Goal: Task Accomplishment & Management: Manage account settings

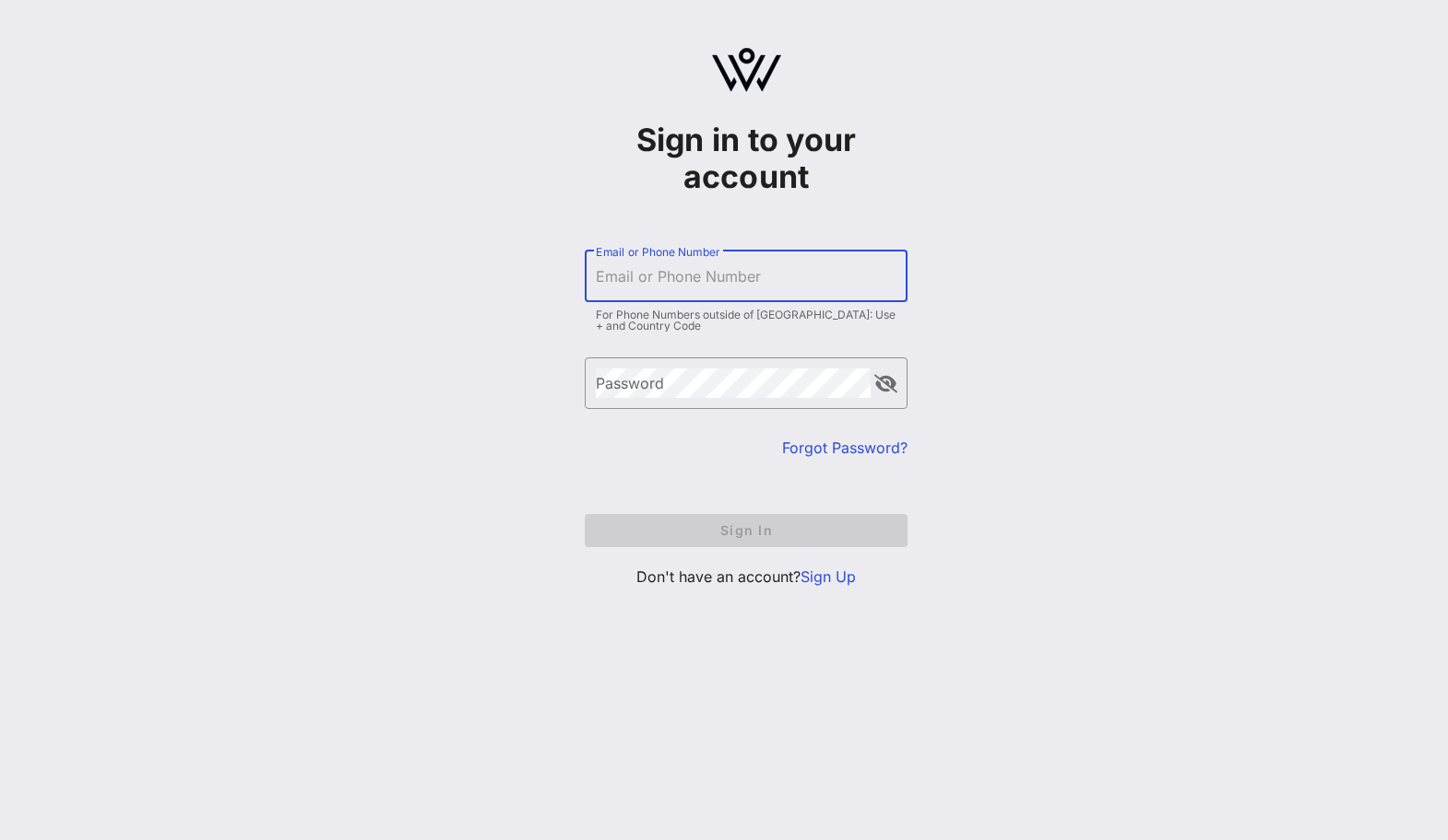
click at [641, 278] on input "Email or Phone Number" at bounding box center [746, 276] width 300 height 29
type input "[PERSON_NAME][EMAIL_ADDRESS][DOMAIN_NAME]"
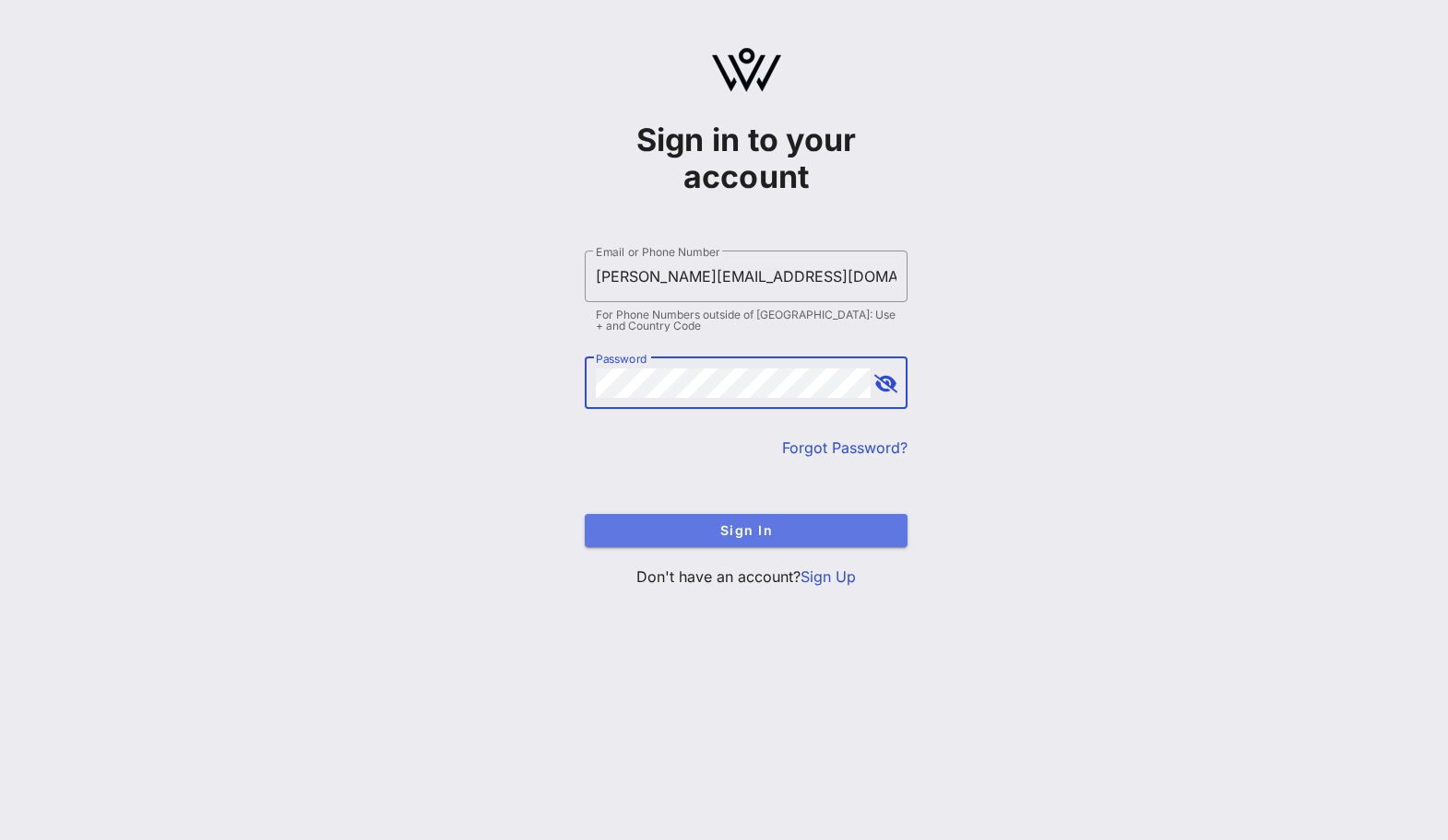
click at [696, 517] on button "Sign In" at bounding box center [745, 530] width 322 height 33
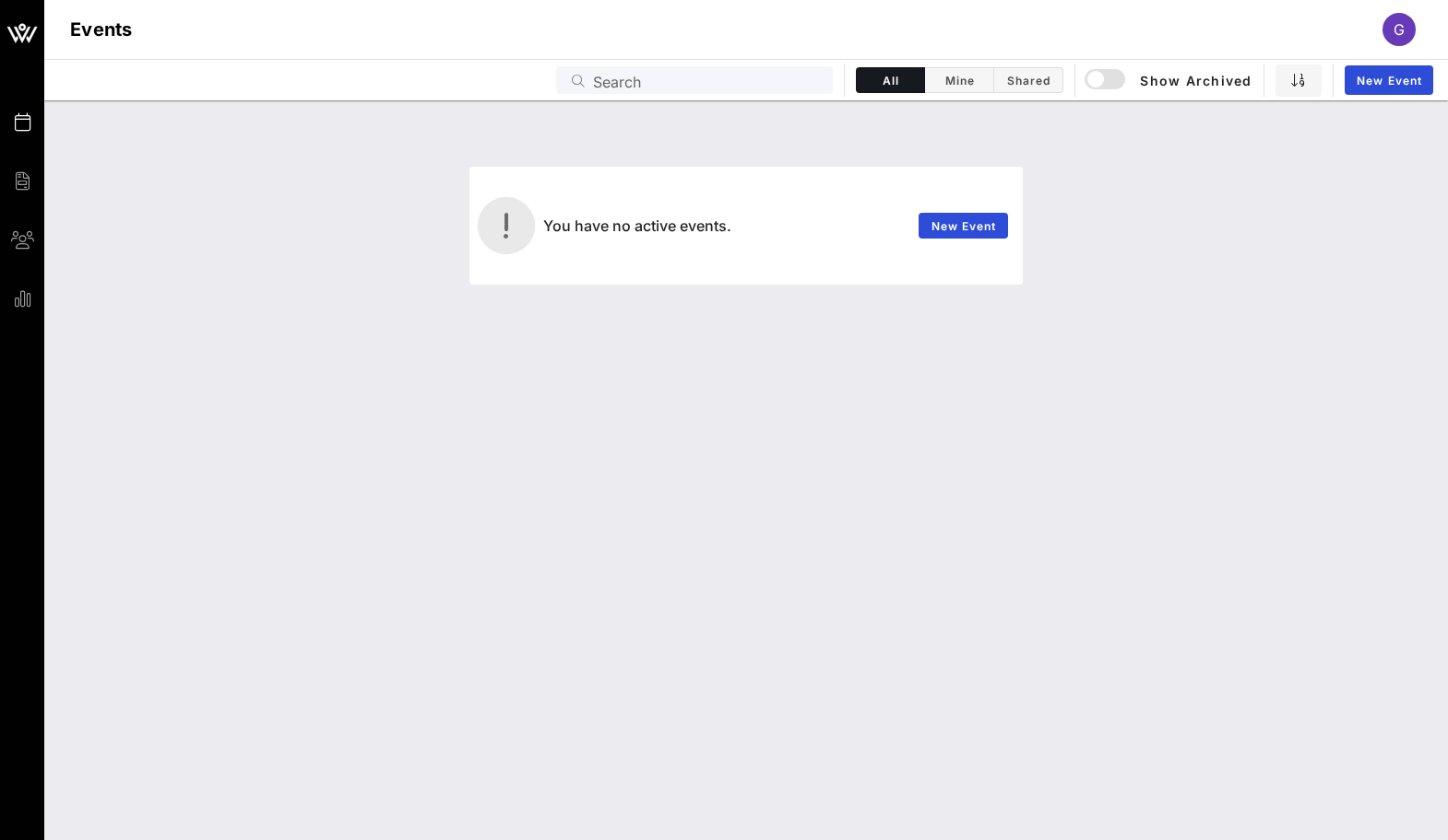
click at [978, 212] on div "New Event" at bounding box center [962, 225] width 111 height 48
click at [978, 221] on span "New Event" at bounding box center [964, 226] width 67 height 14
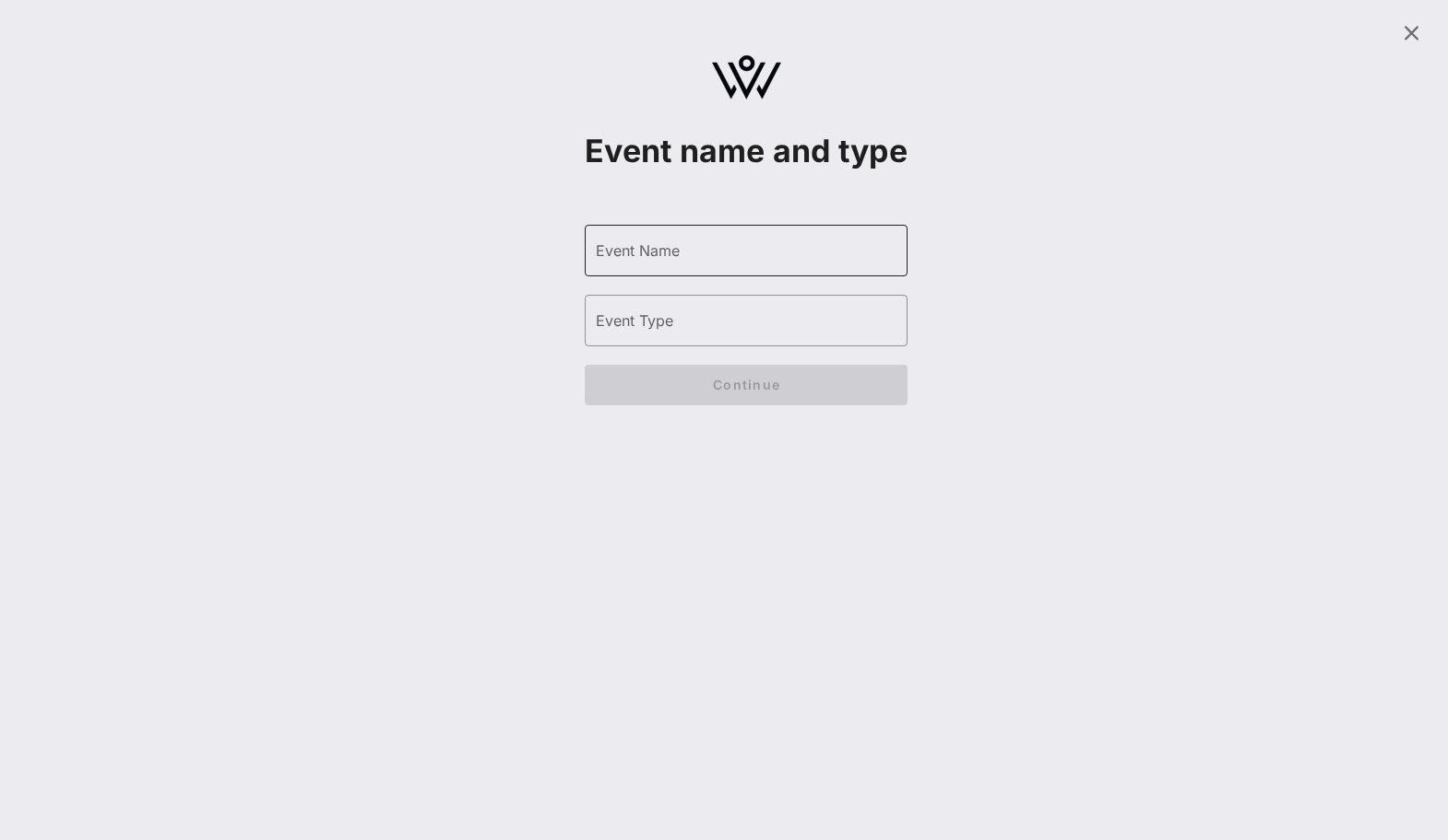
click at [658, 265] on input "Event Name" at bounding box center [746, 250] width 300 height 29
type input "P"
type input "When I Grow Up"
click at [661, 347] on div "Event Type" at bounding box center [746, 320] width 300 height 51
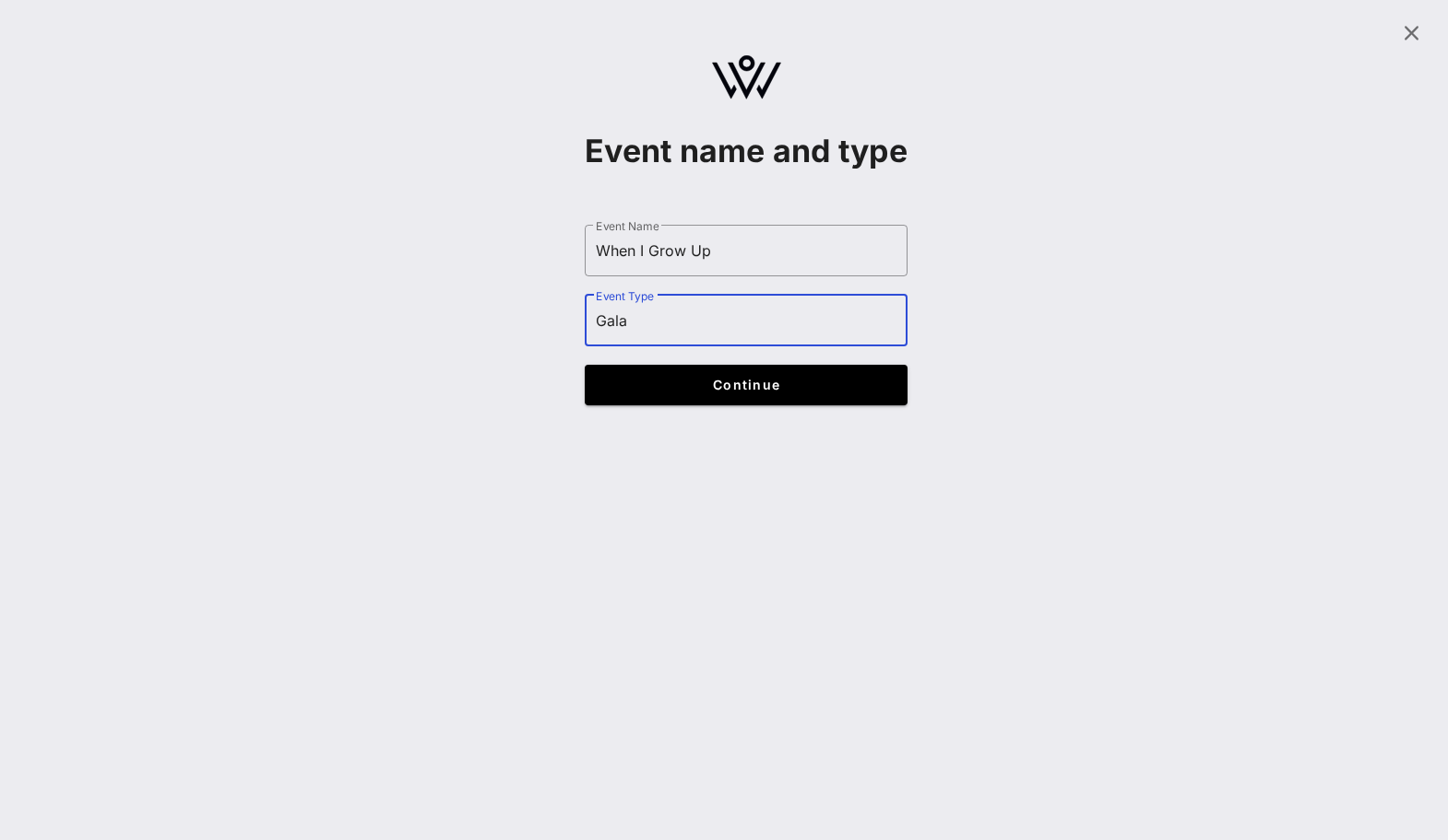
click at [616, 335] on input "Gala" at bounding box center [746, 320] width 300 height 29
type input "Dinner"
click at [641, 424] on form "​ Event Name When I Grow Up ​ Event Type Dinner ​ Check-In Location Name ​ Stre…" at bounding box center [745, 315] width 322 height 218
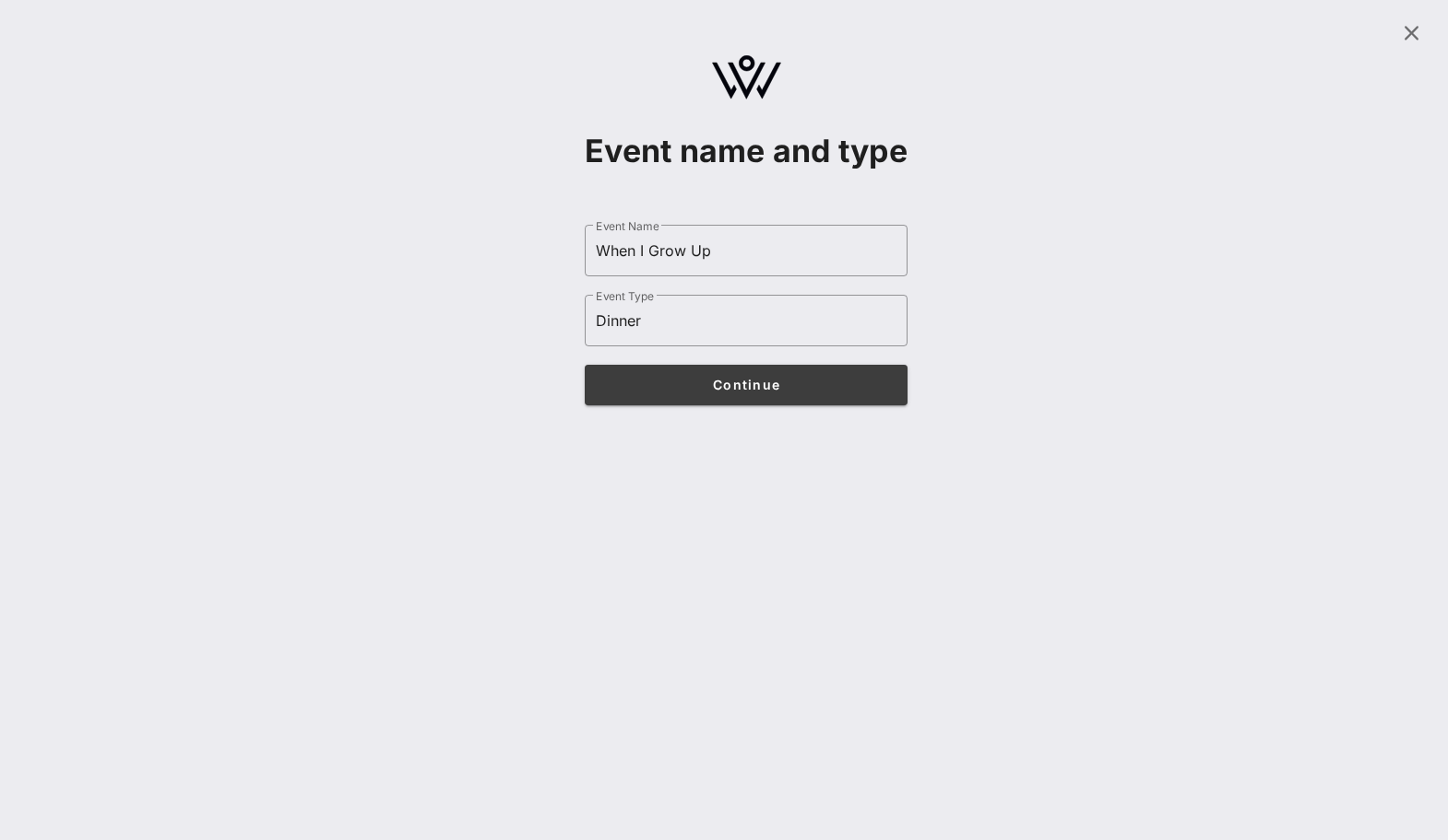
click at [641, 406] on button "Continue" at bounding box center [745, 385] width 322 height 41
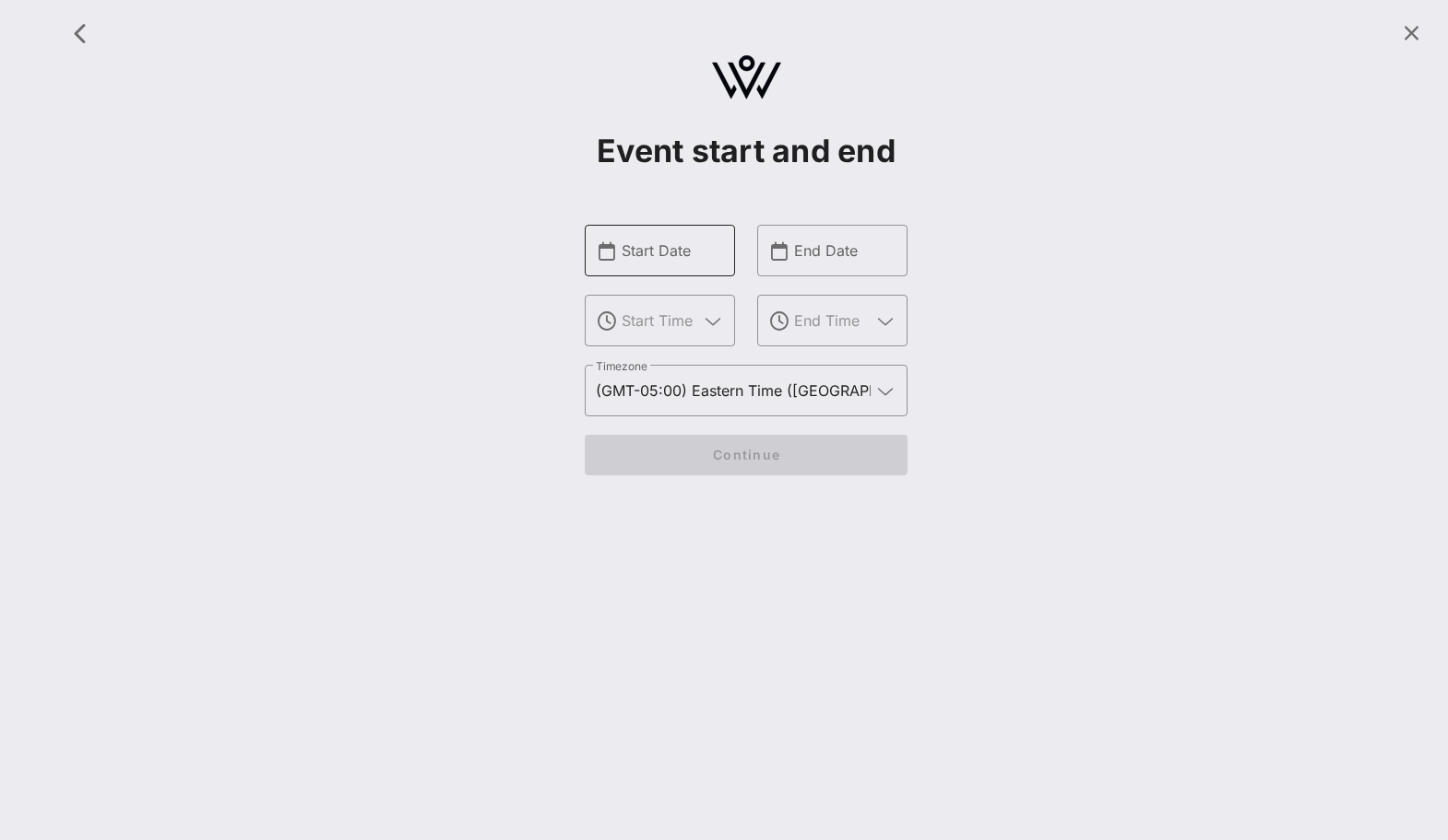
click at [641, 241] on input "Start Date" at bounding box center [673, 250] width 103 height 29
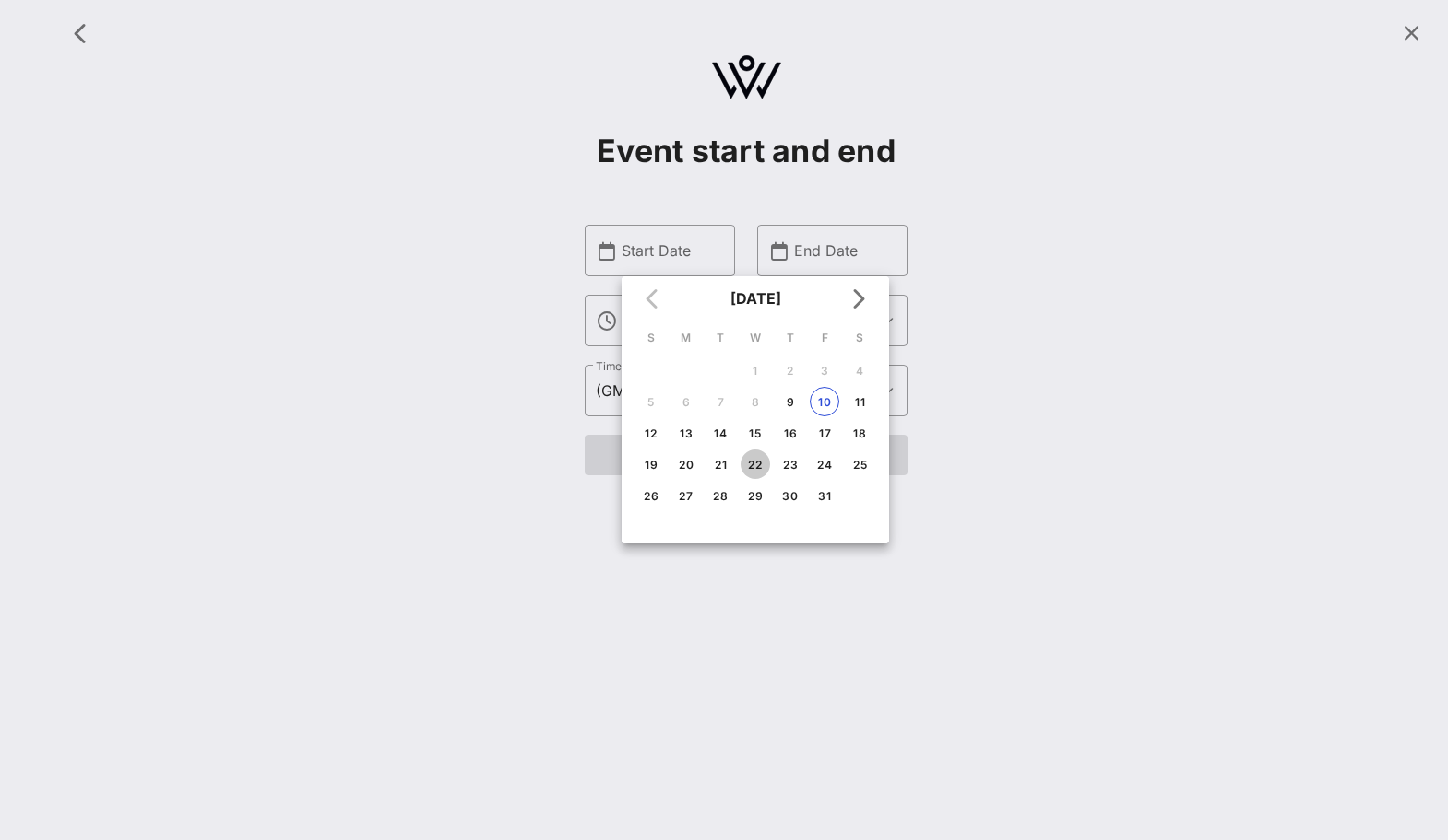
click at [742, 462] on div "22" at bounding box center [755, 465] width 29 height 14
type input "[DATE]"
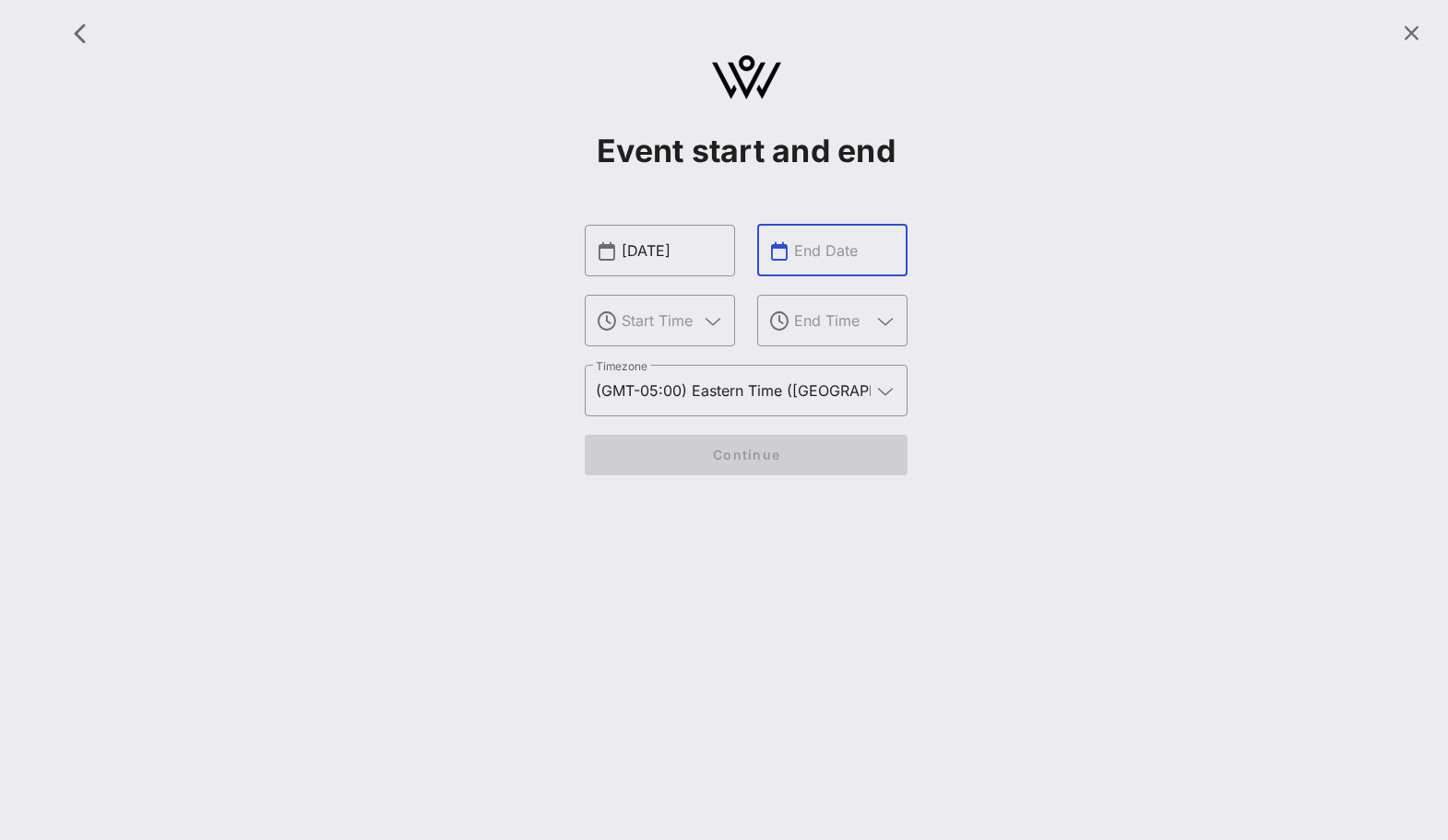
click at [835, 249] on input "text" at bounding box center [845, 250] width 103 height 29
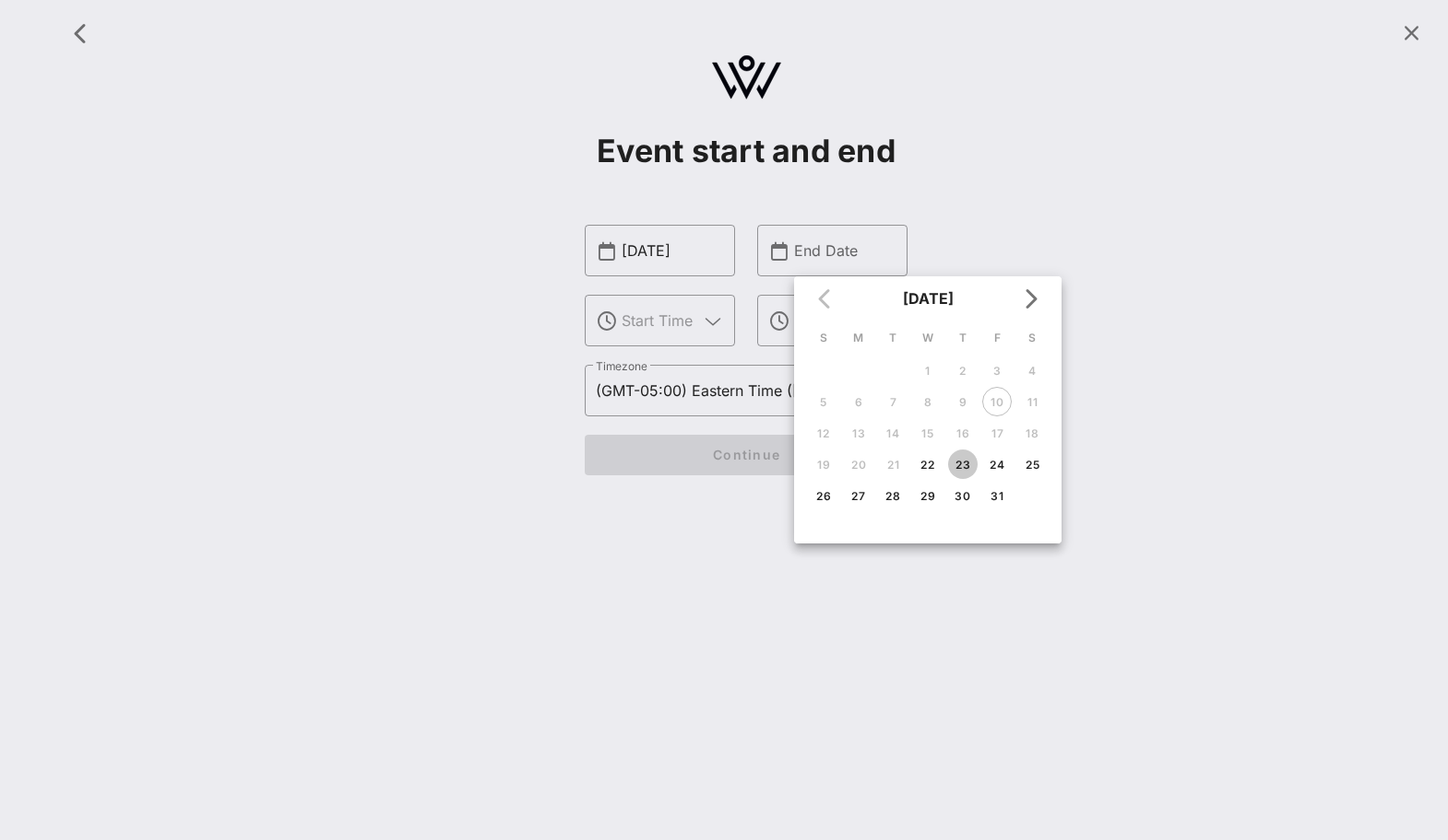
click at [965, 467] on div "23" at bounding box center [962, 465] width 29 height 14
type input "[DATE]"
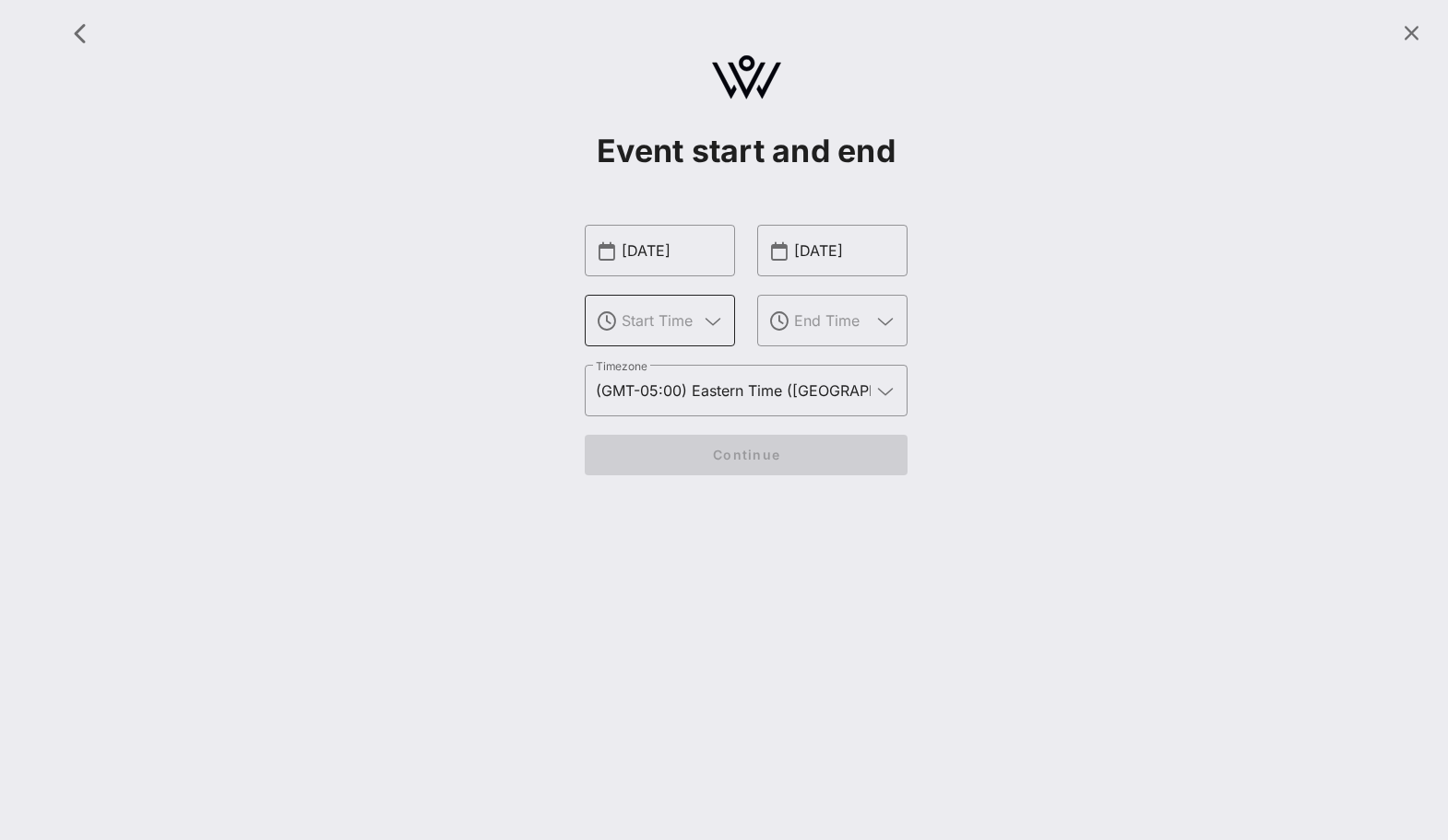
click at [679, 335] on div at bounding box center [673, 320] width 103 height 51
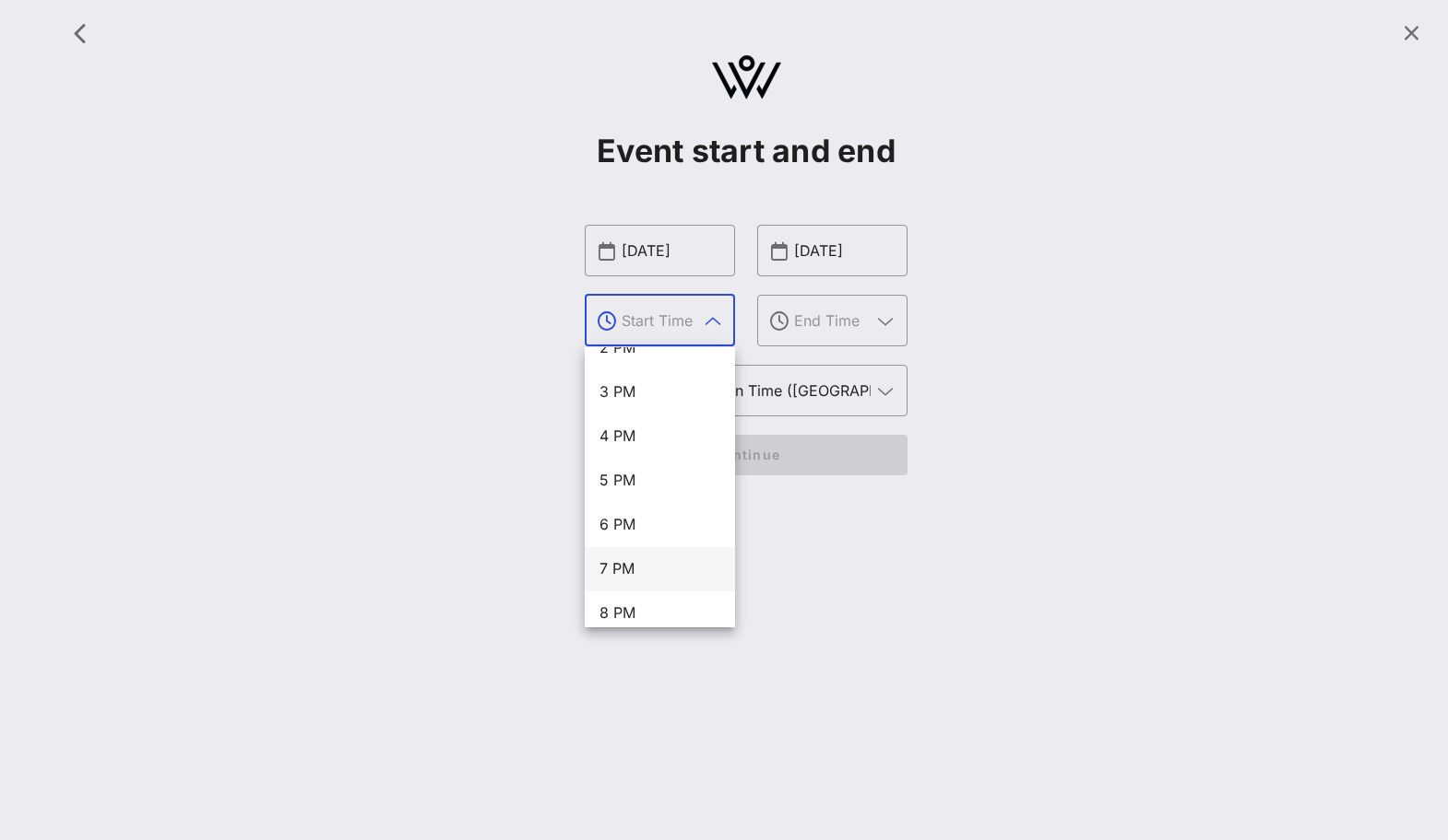
scroll to position [654, 0]
click at [635, 596] on div "8 PM" at bounding box center [659, 608] width 121 height 40
type input "8 PM"
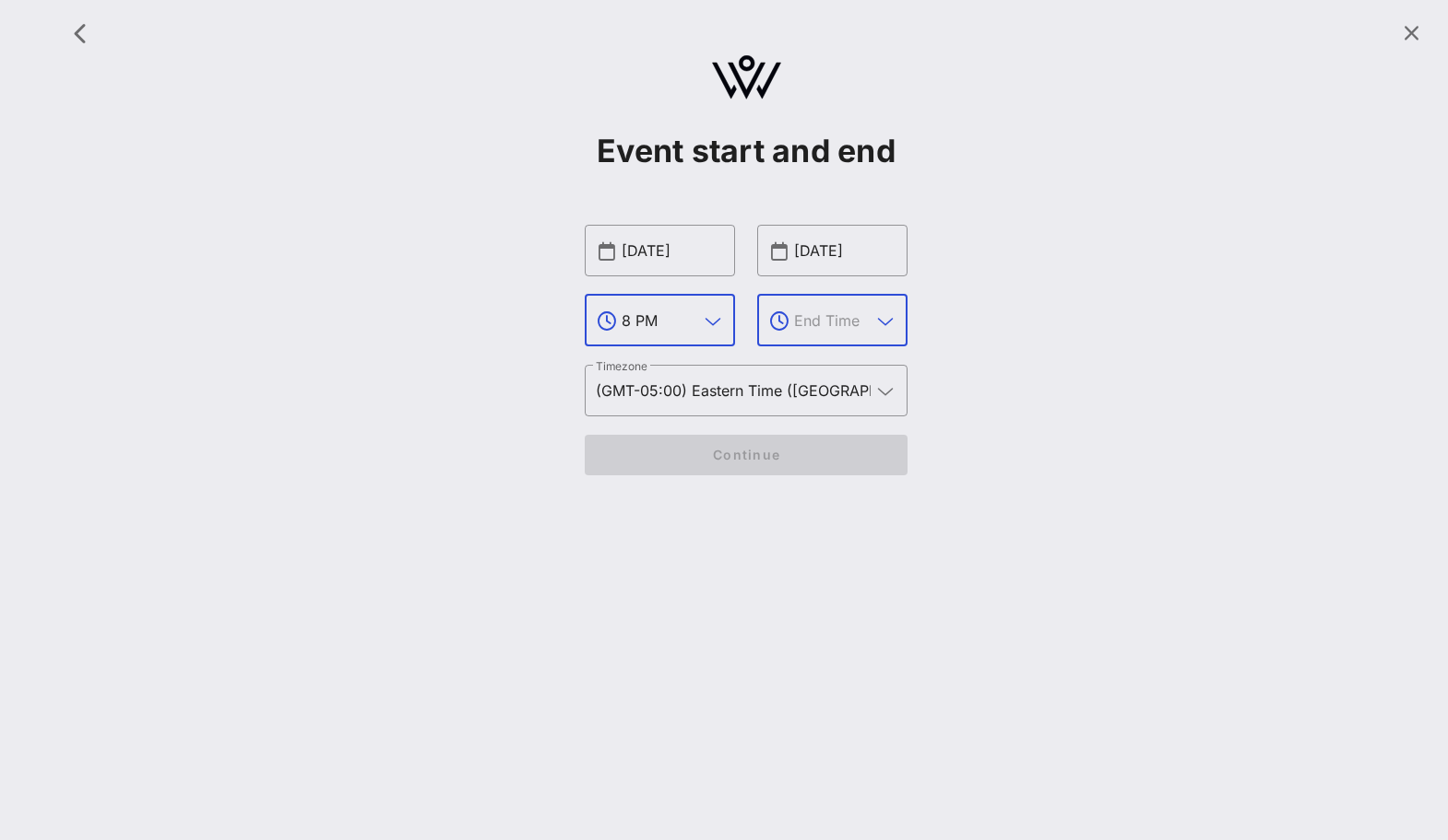
click at [849, 321] on input "text" at bounding box center [832, 320] width 76 height 29
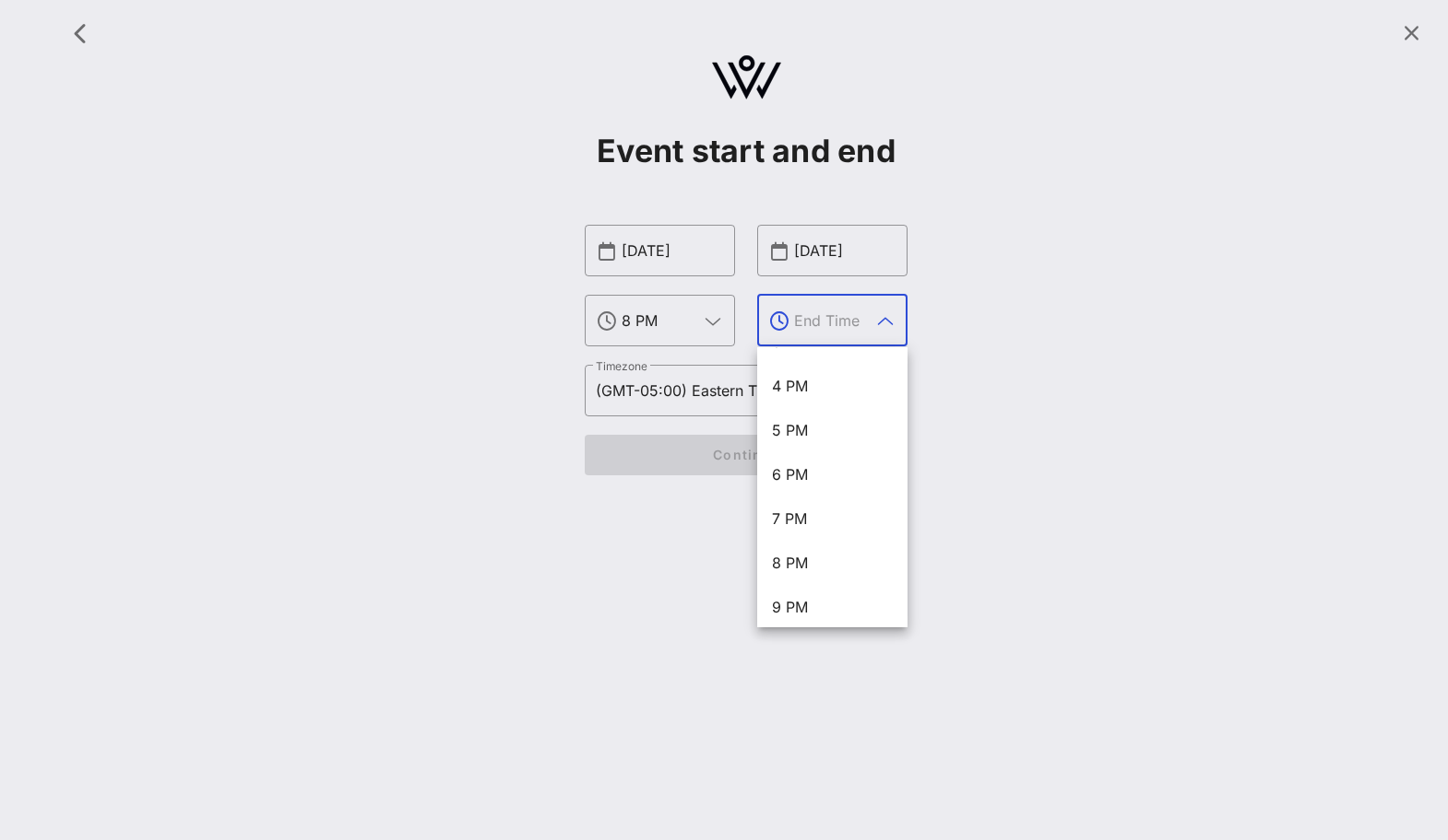
scroll to position [796, 0]
click at [867, 249] on input "[DATE]" at bounding box center [845, 250] width 103 height 29
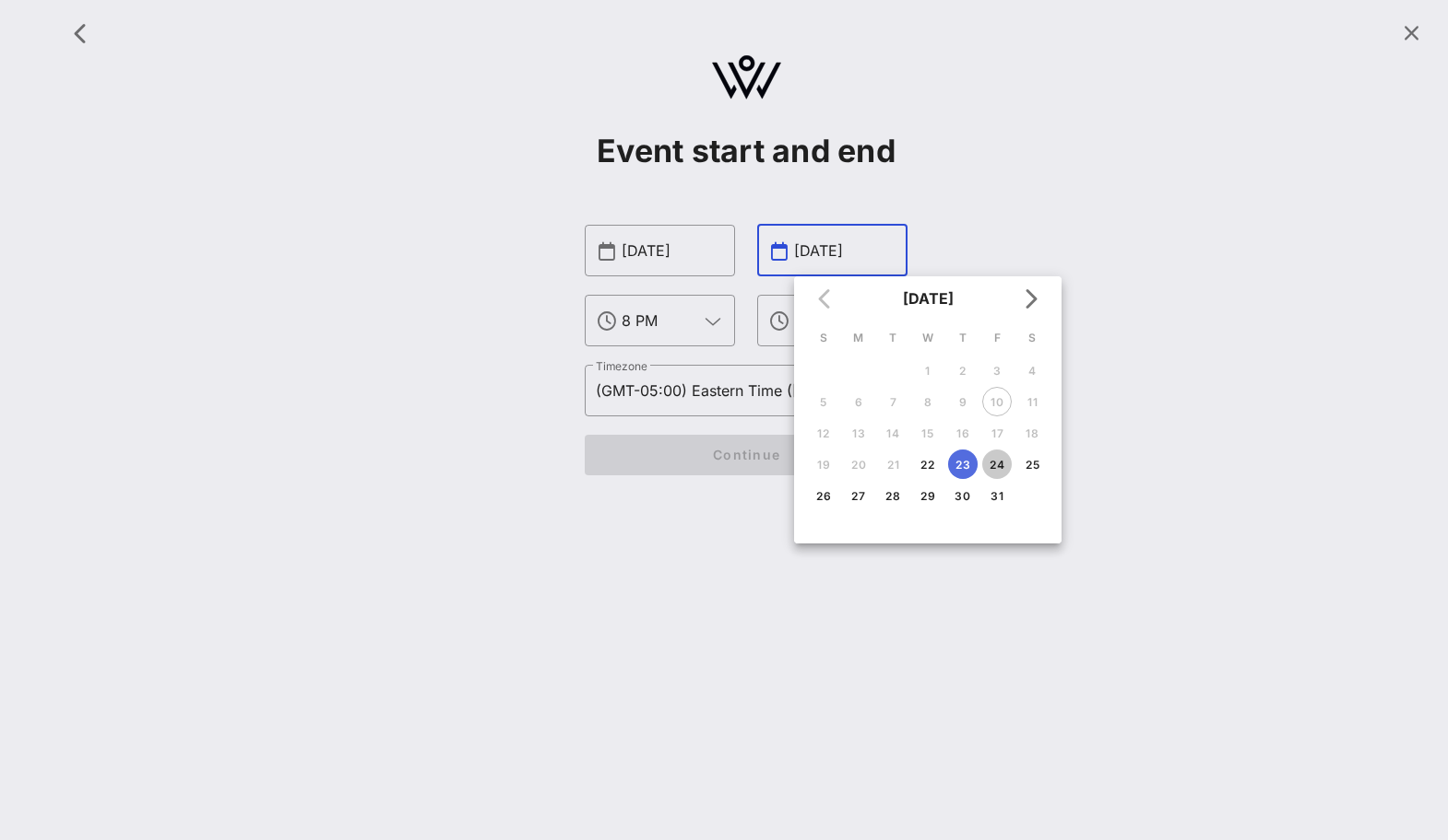
click at [983, 458] on div "24" at bounding box center [996, 465] width 29 height 14
type input "[DATE]"
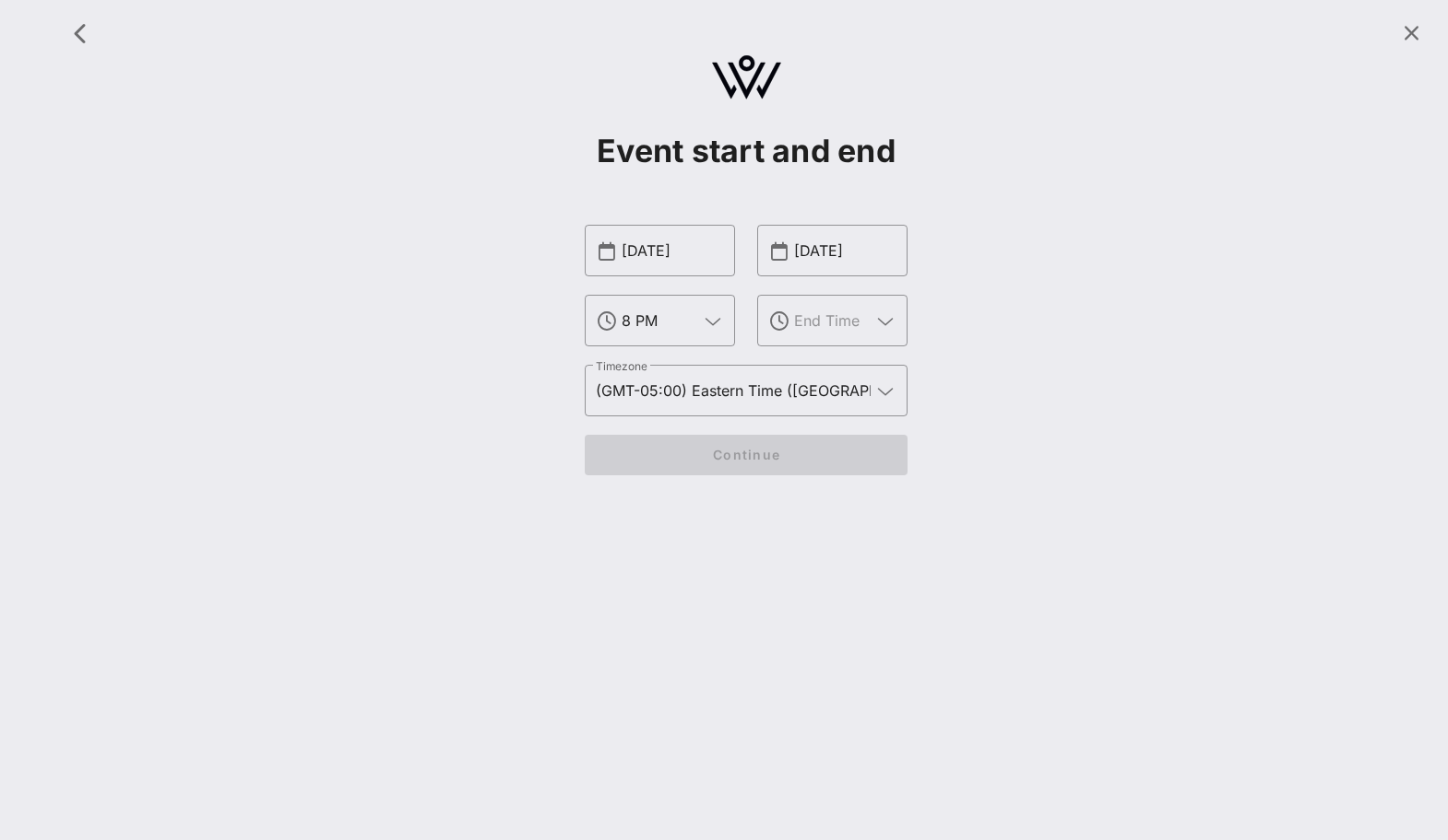
click at [847, 351] on div "​ [DATE] ​" at bounding box center [832, 295] width 172 height 162
click at [847, 335] on div at bounding box center [845, 320] width 103 height 51
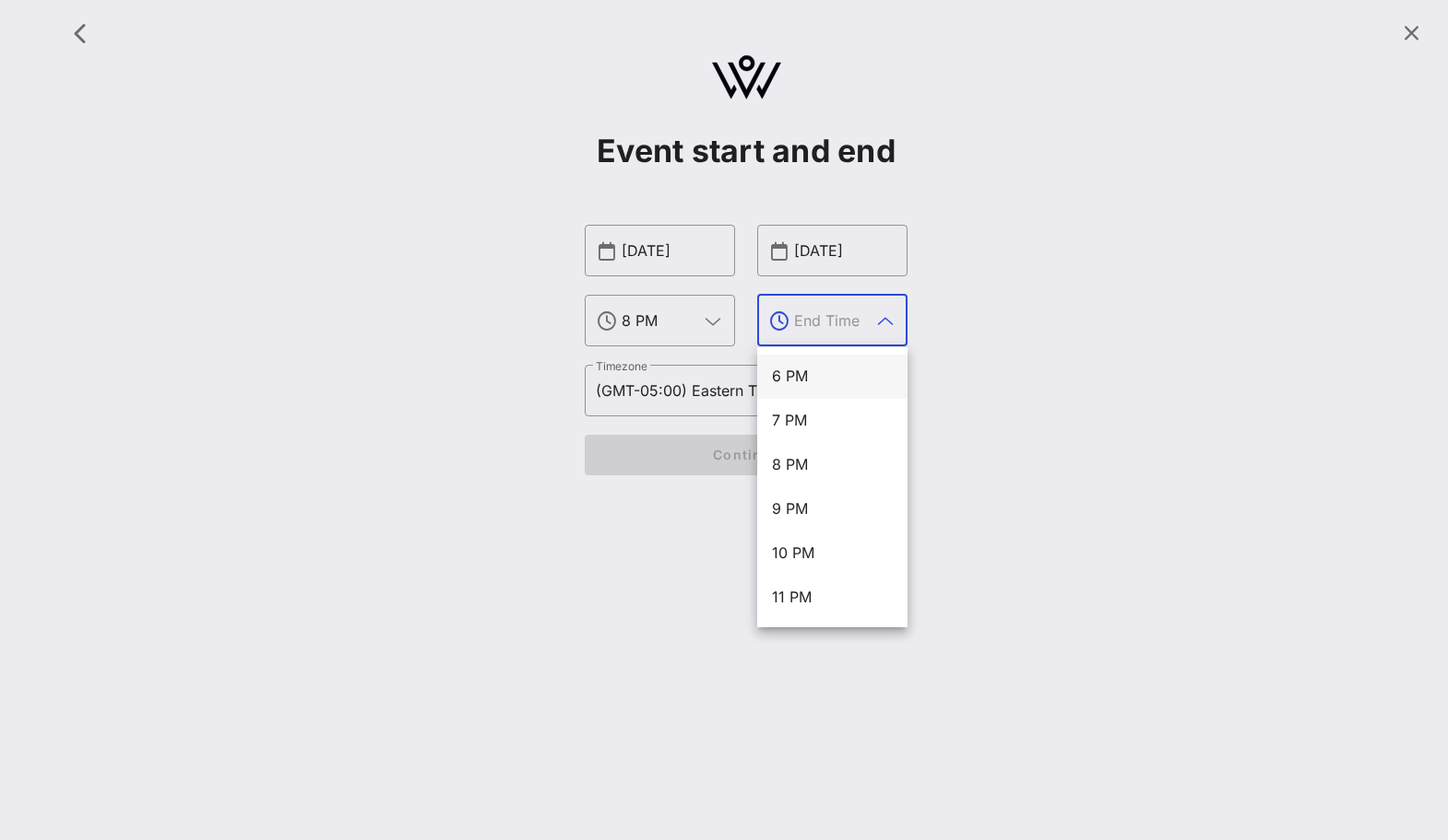
scroll to position [0, 0]
click at [837, 359] on div "12 AM" at bounding box center [832, 376] width 121 height 40
type input "12 AM"
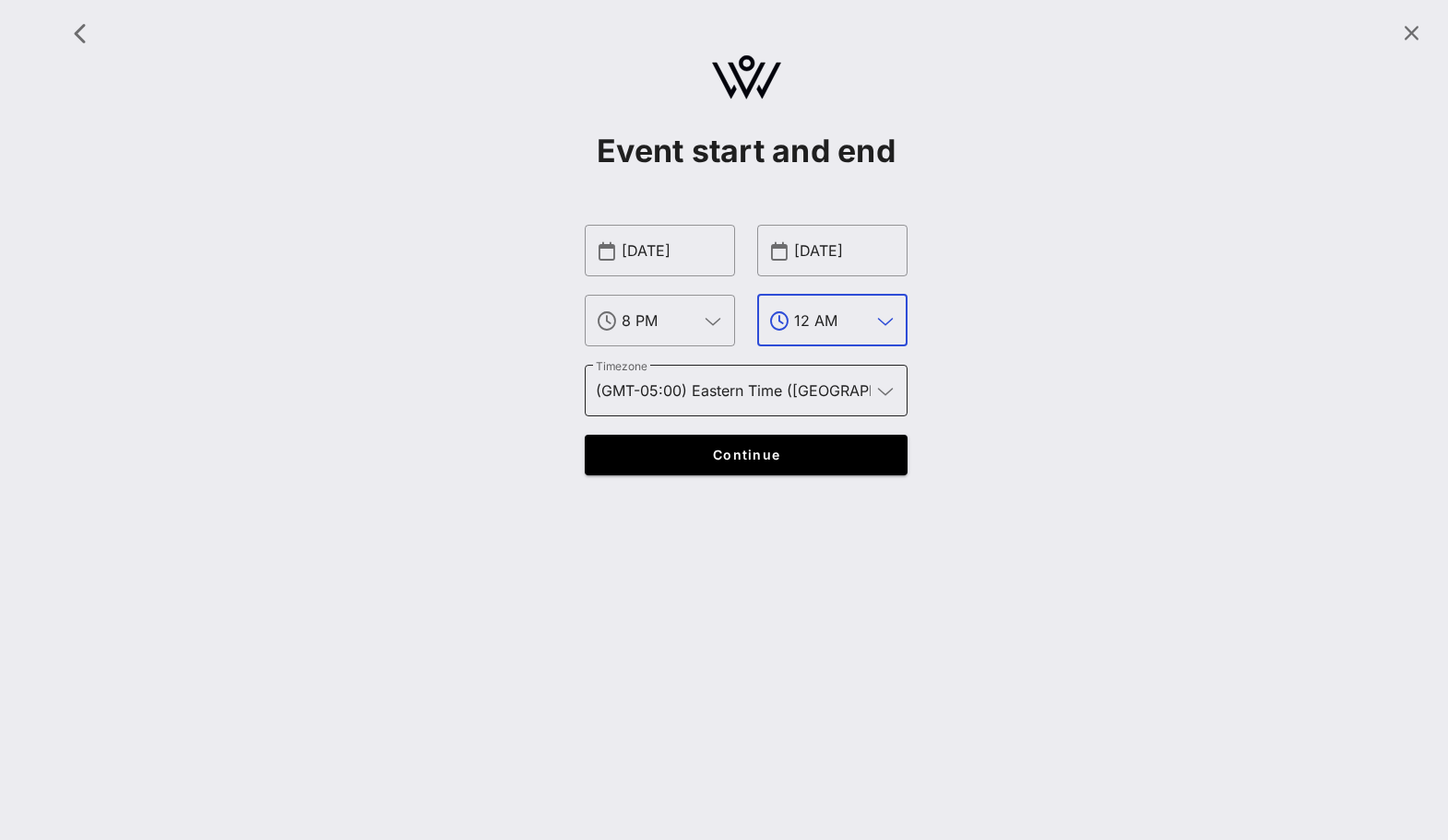
click at [886, 383] on icon at bounding box center [884, 391] width 16 height 22
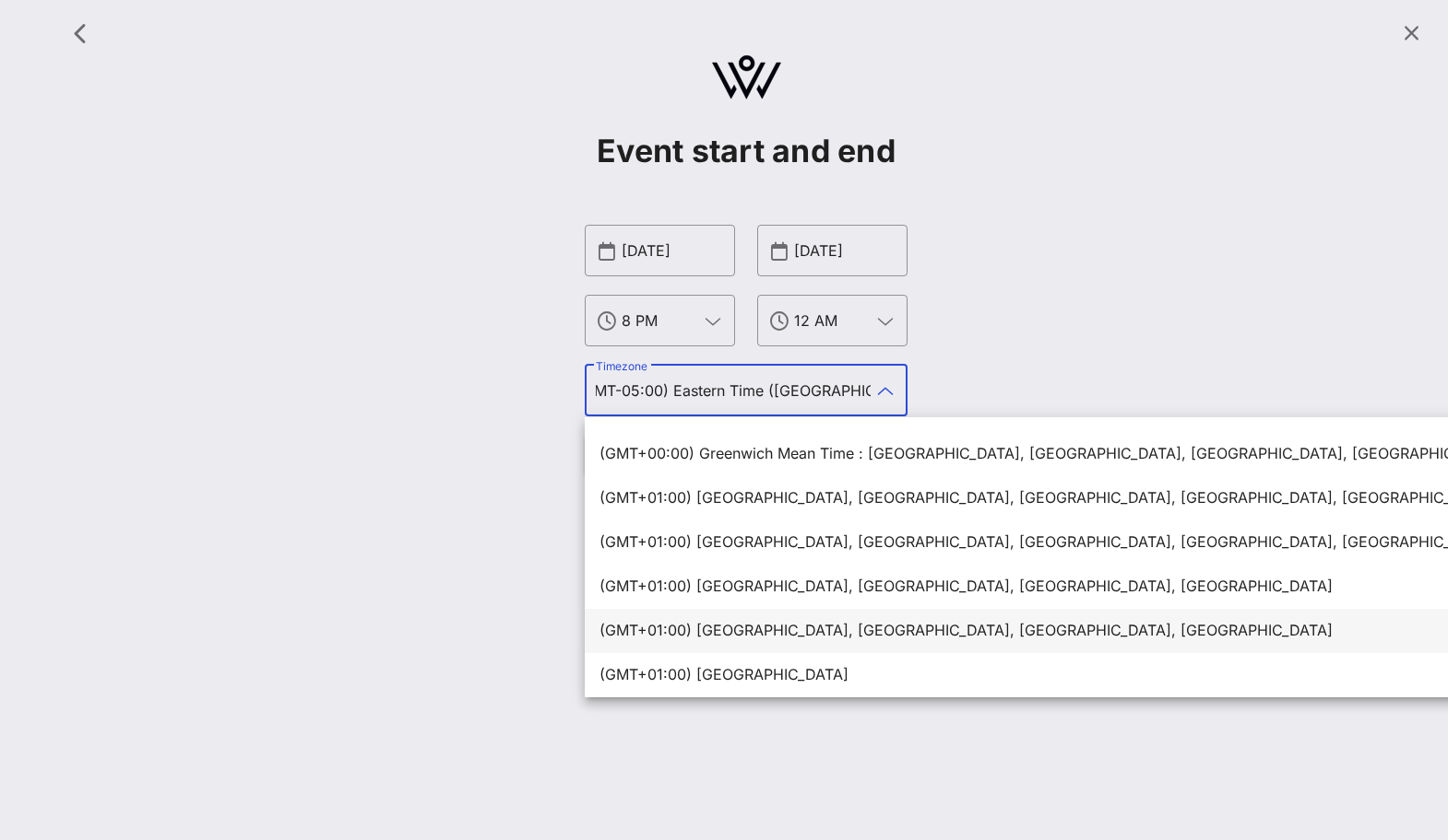
scroll to position [1242, 0]
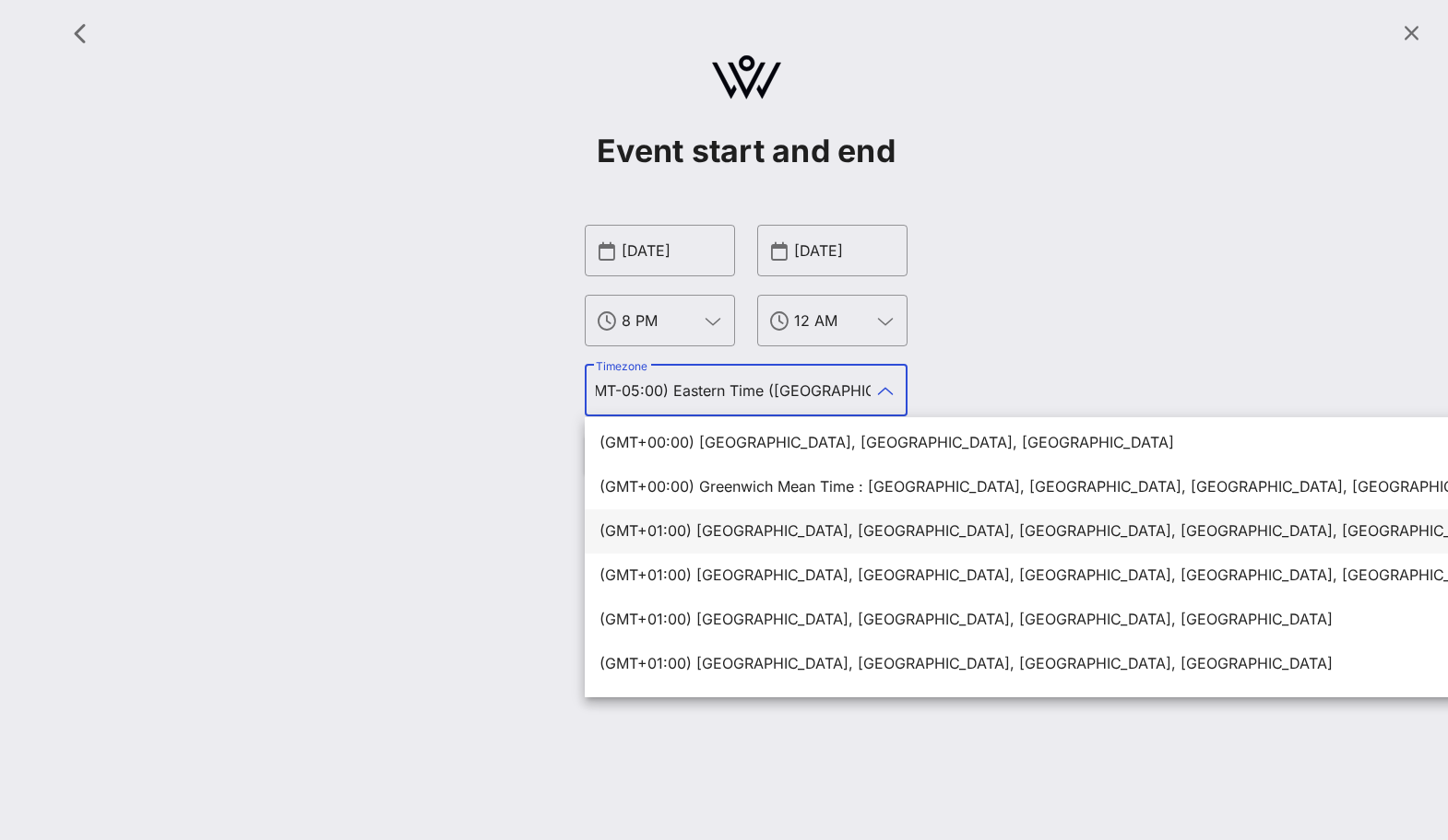
click at [817, 545] on div "(GMT+01:00) [GEOGRAPHIC_DATA], [GEOGRAPHIC_DATA], [GEOGRAPHIC_DATA], [GEOGRAPHI…" at bounding box center [1128, 531] width 1058 height 40
type input "(GMT+01:00) [GEOGRAPHIC_DATA], [GEOGRAPHIC_DATA], [GEOGRAPHIC_DATA], [GEOGRAPHI…"
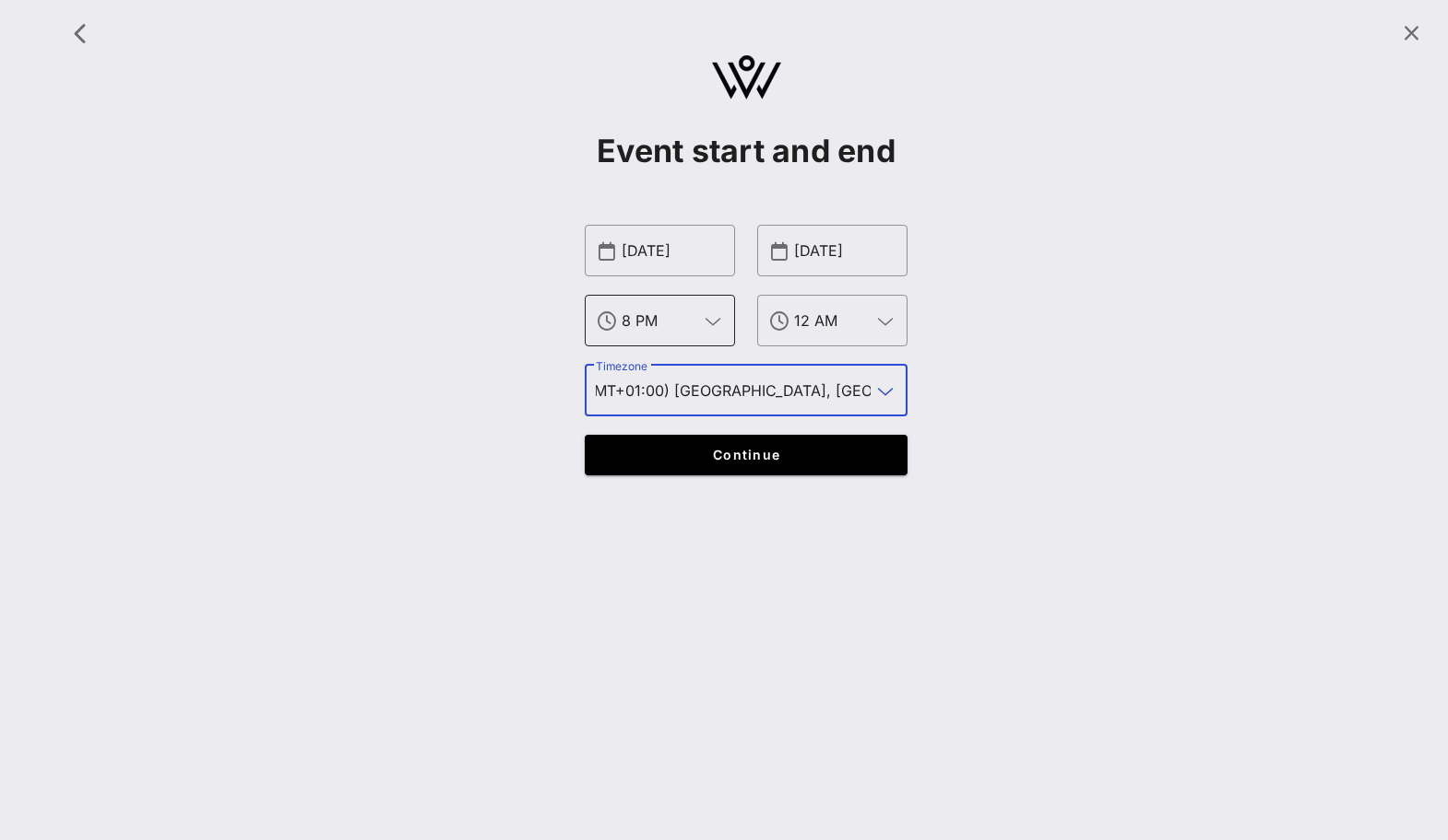
click at [692, 320] on input "8 PM" at bounding box center [660, 320] width 76 height 29
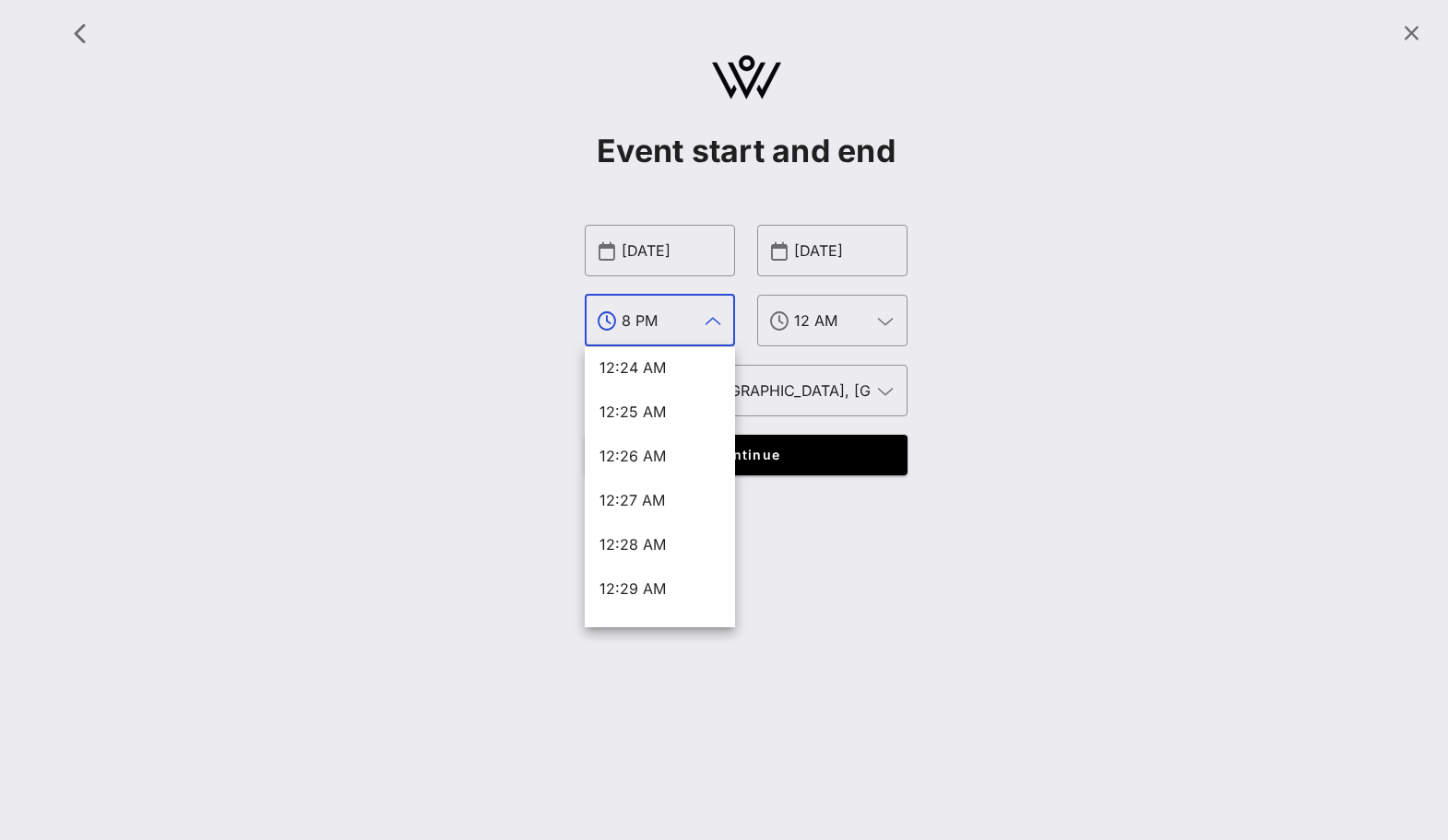
scroll to position [1487, 0]
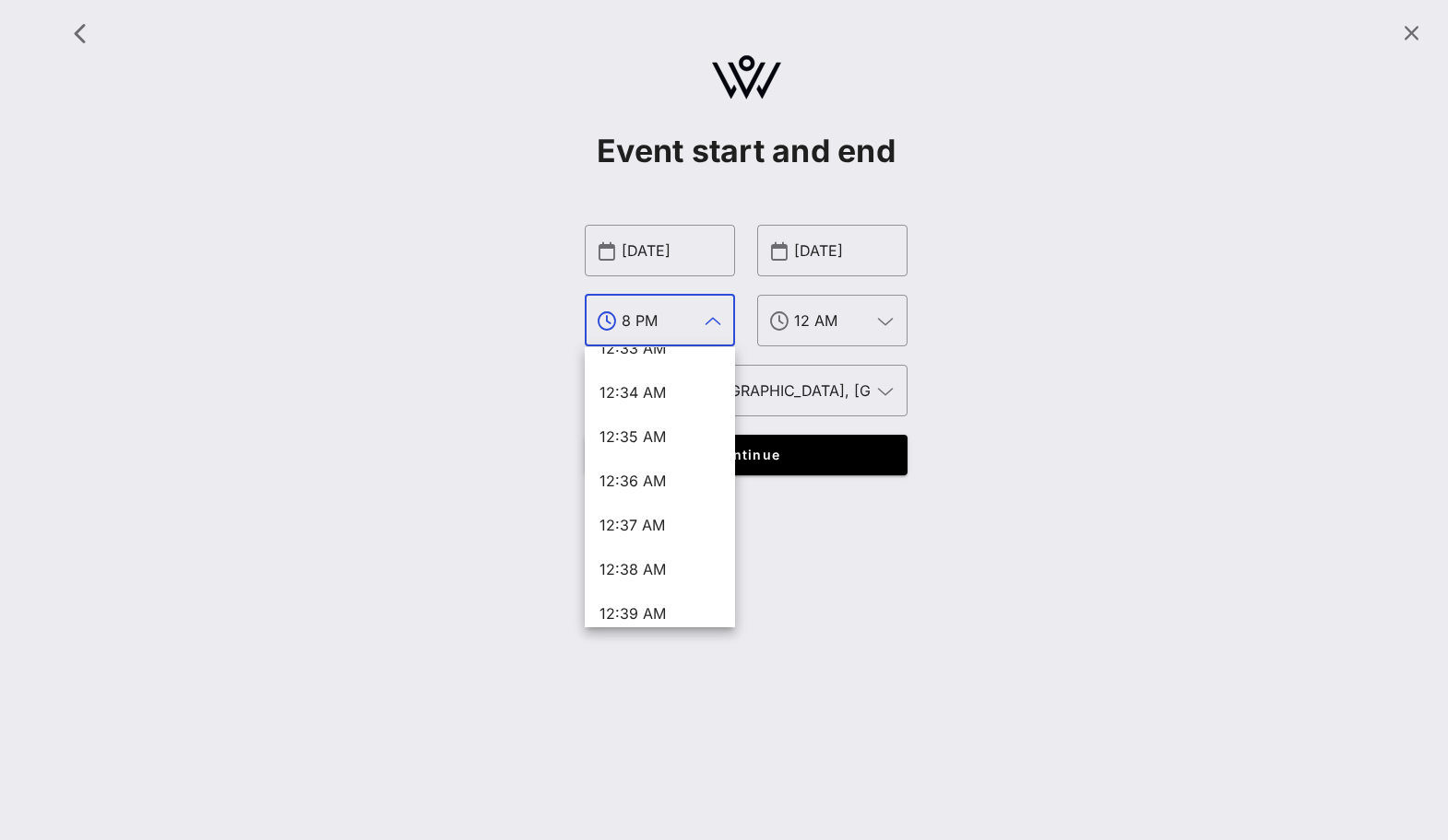
click at [708, 328] on icon at bounding box center [712, 321] width 16 height 22
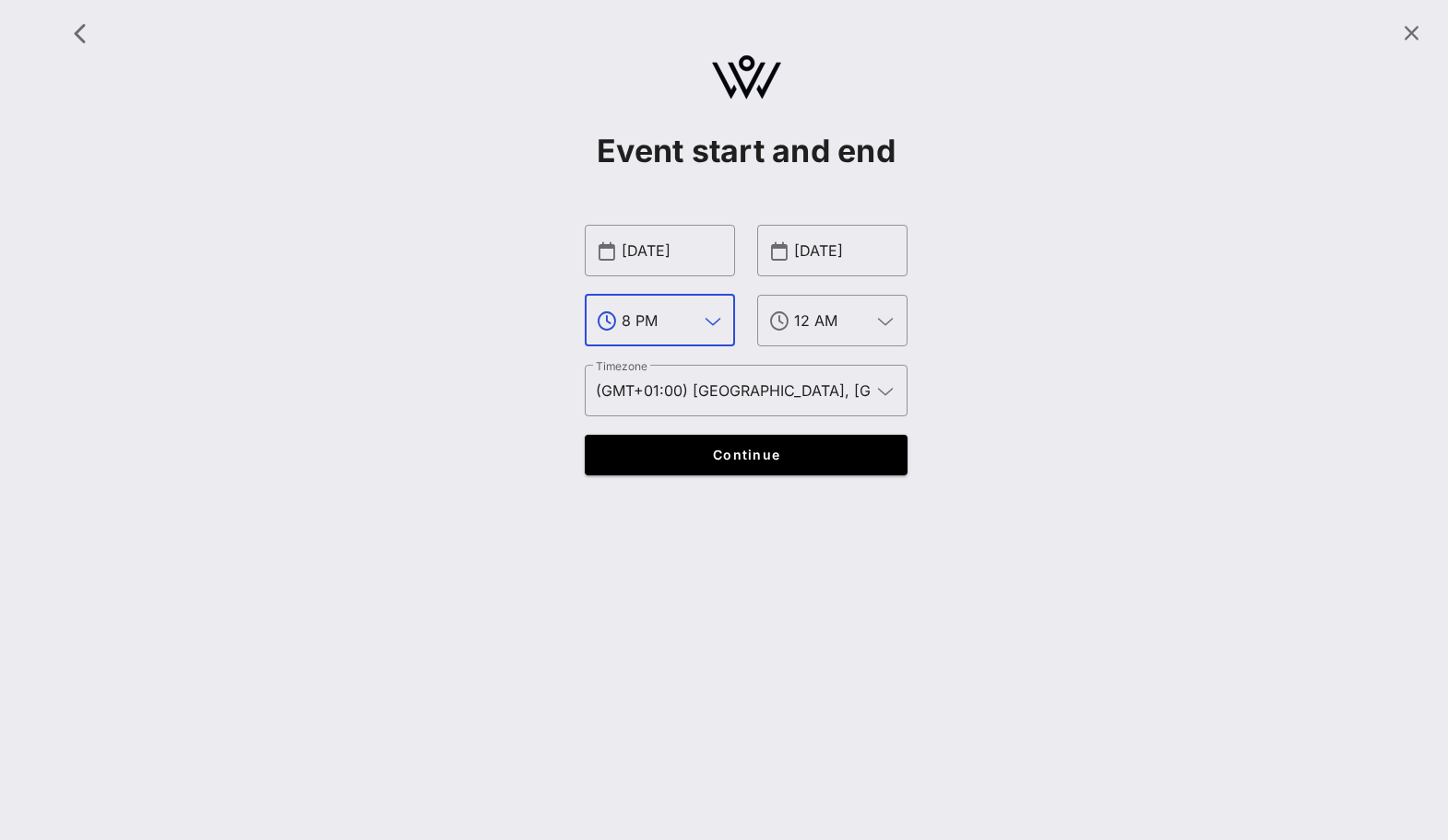
click at [712, 322] on icon at bounding box center [712, 321] width 16 height 22
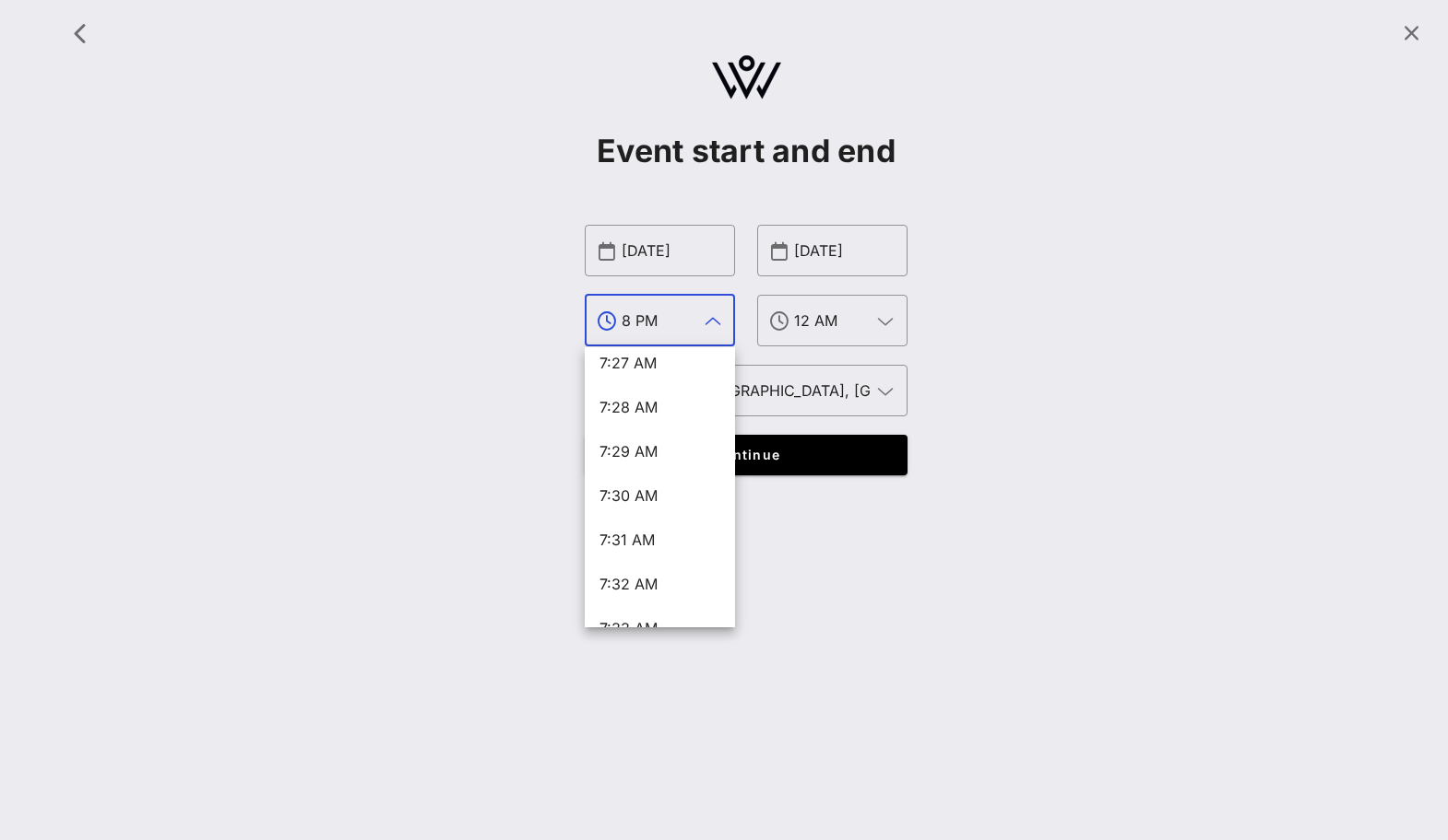
scroll to position [19788, 0]
click at [662, 501] on div "7:30 AM" at bounding box center [659, 494] width 121 height 17
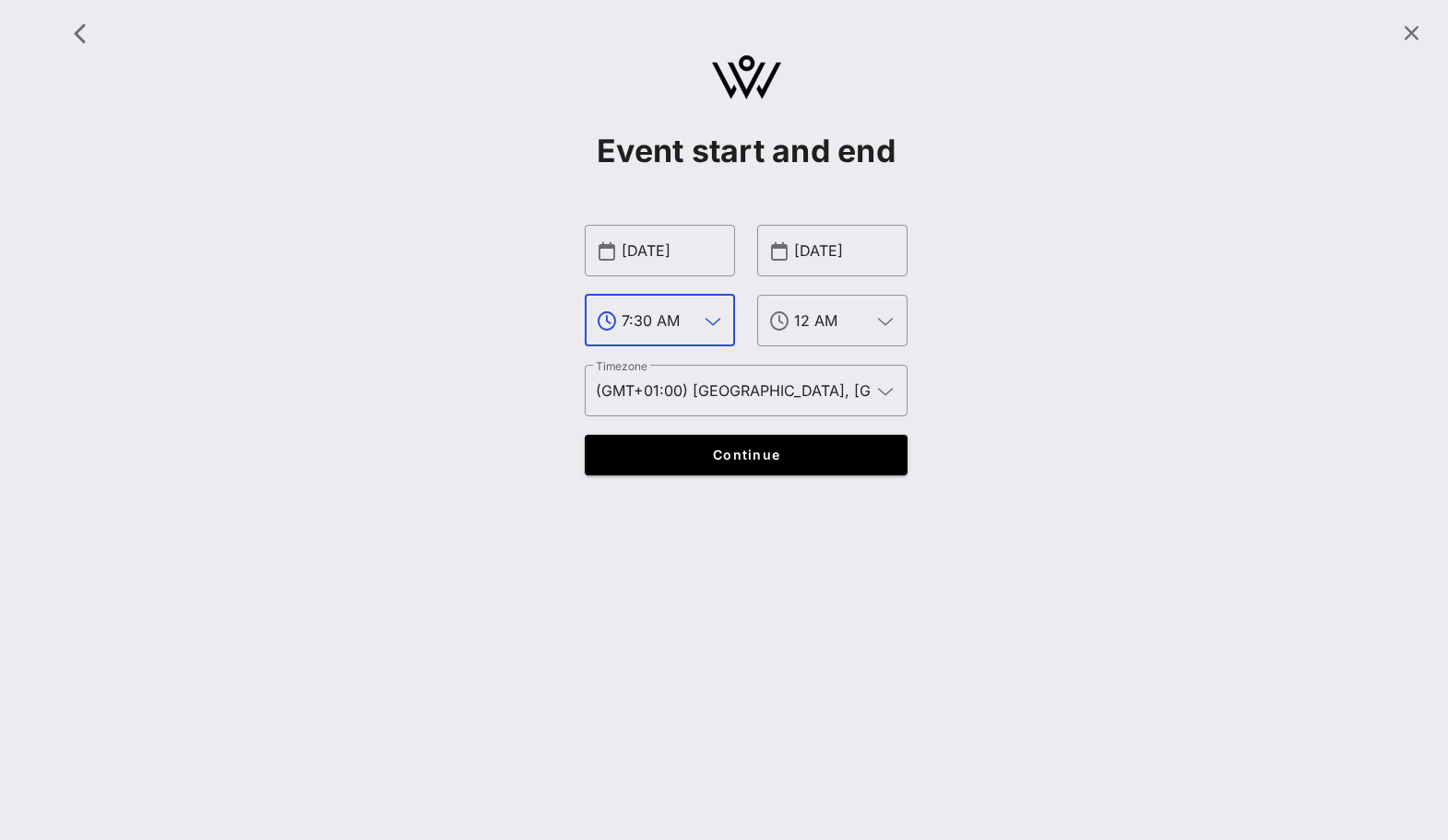
click at [698, 316] on div at bounding box center [710, 321] width 26 height 22
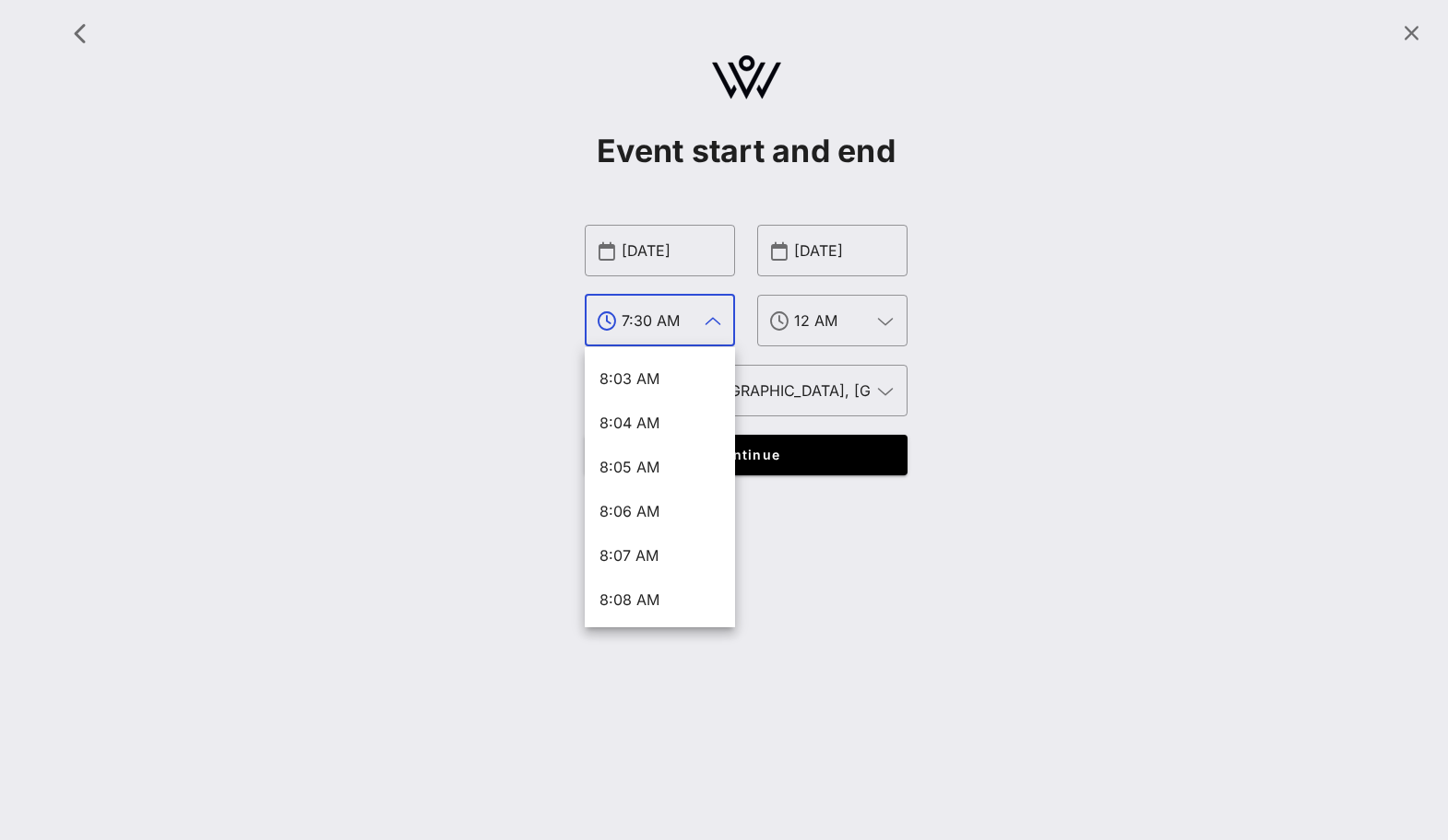
scroll to position [22975, 0]
click at [658, 325] on input "7:30 AM" at bounding box center [660, 320] width 76 height 29
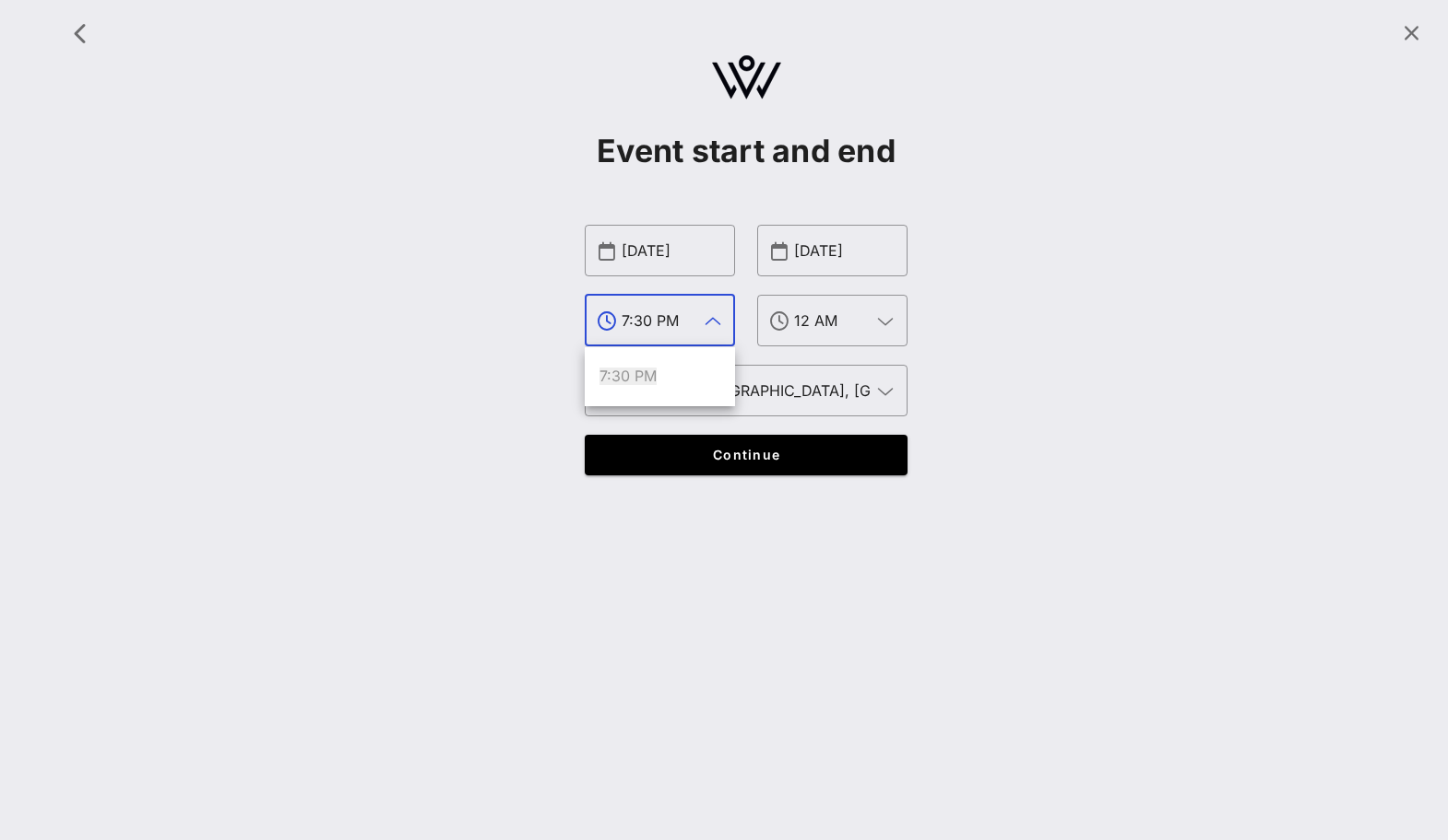
click at [554, 489] on div "Event start and end ​ [DATE] ​ 7:30 PM ​ [DATE] ​ 12 AM ​ Timezone (GMT+01:00) …" at bounding box center [745, 253] width 1381 height 483
click at [673, 338] on div "7:30 AM" at bounding box center [673, 320] width 103 height 51
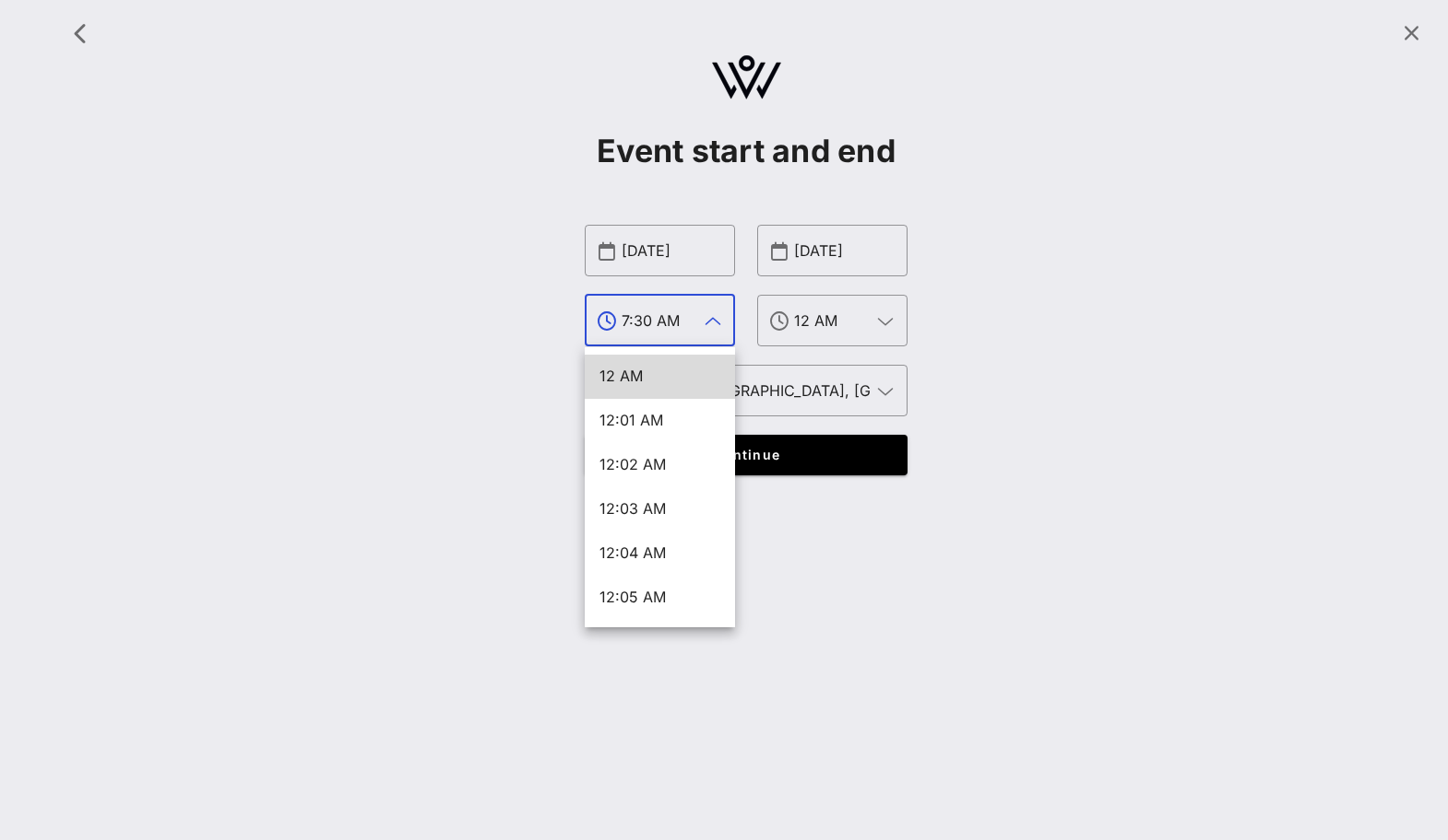
click at [666, 320] on input "7:30 AM" at bounding box center [660, 320] width 76 height 29
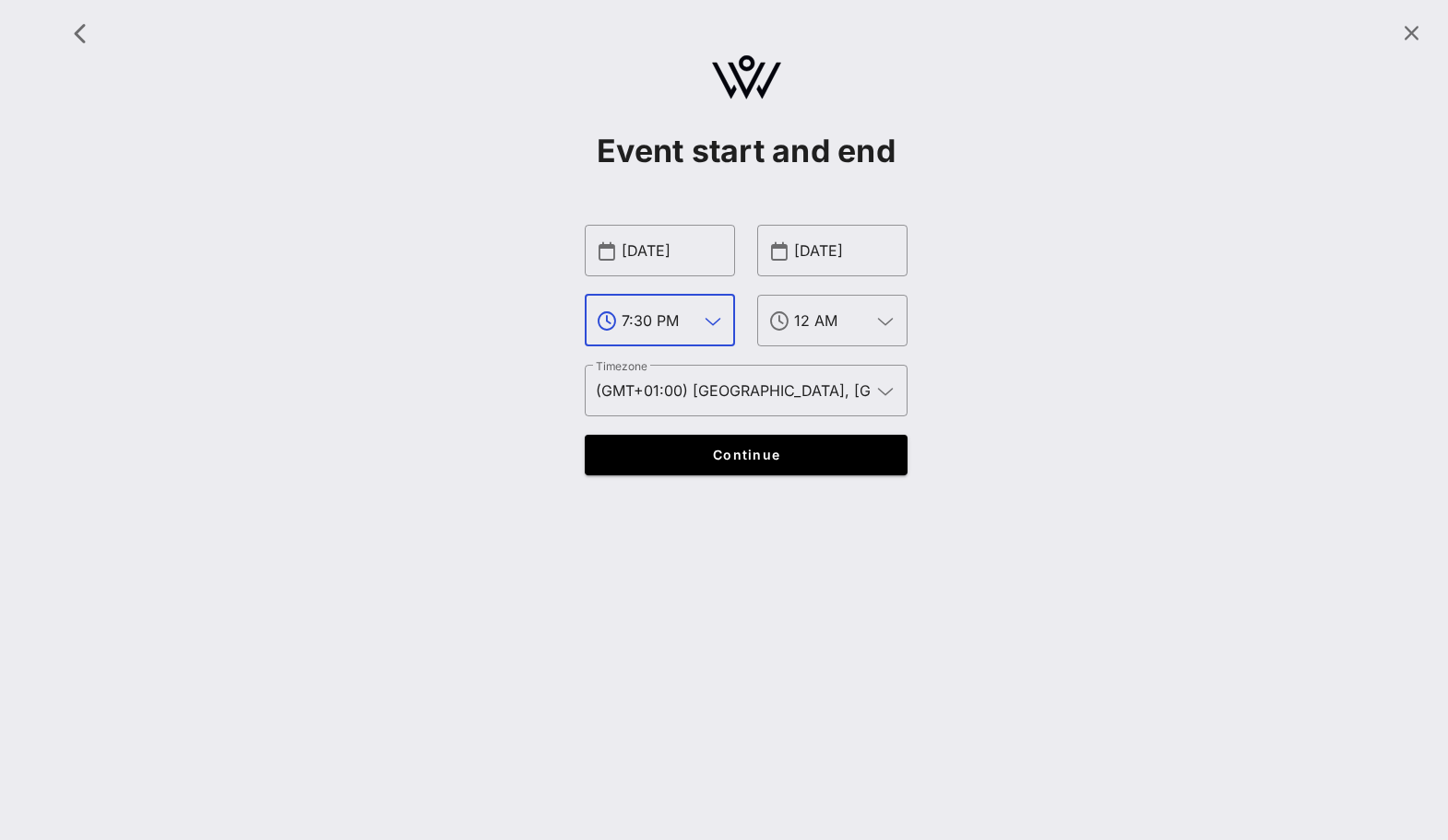
type input "7:30 PM"
click at [537, 457] on div "Event start and end ​ [DATE] ​ 7:30 PM ​ [DATE] ​ 12 AM ​ Timezone (GMT+01:00) …" at bounding box center [745, 253] width 1381 height 483
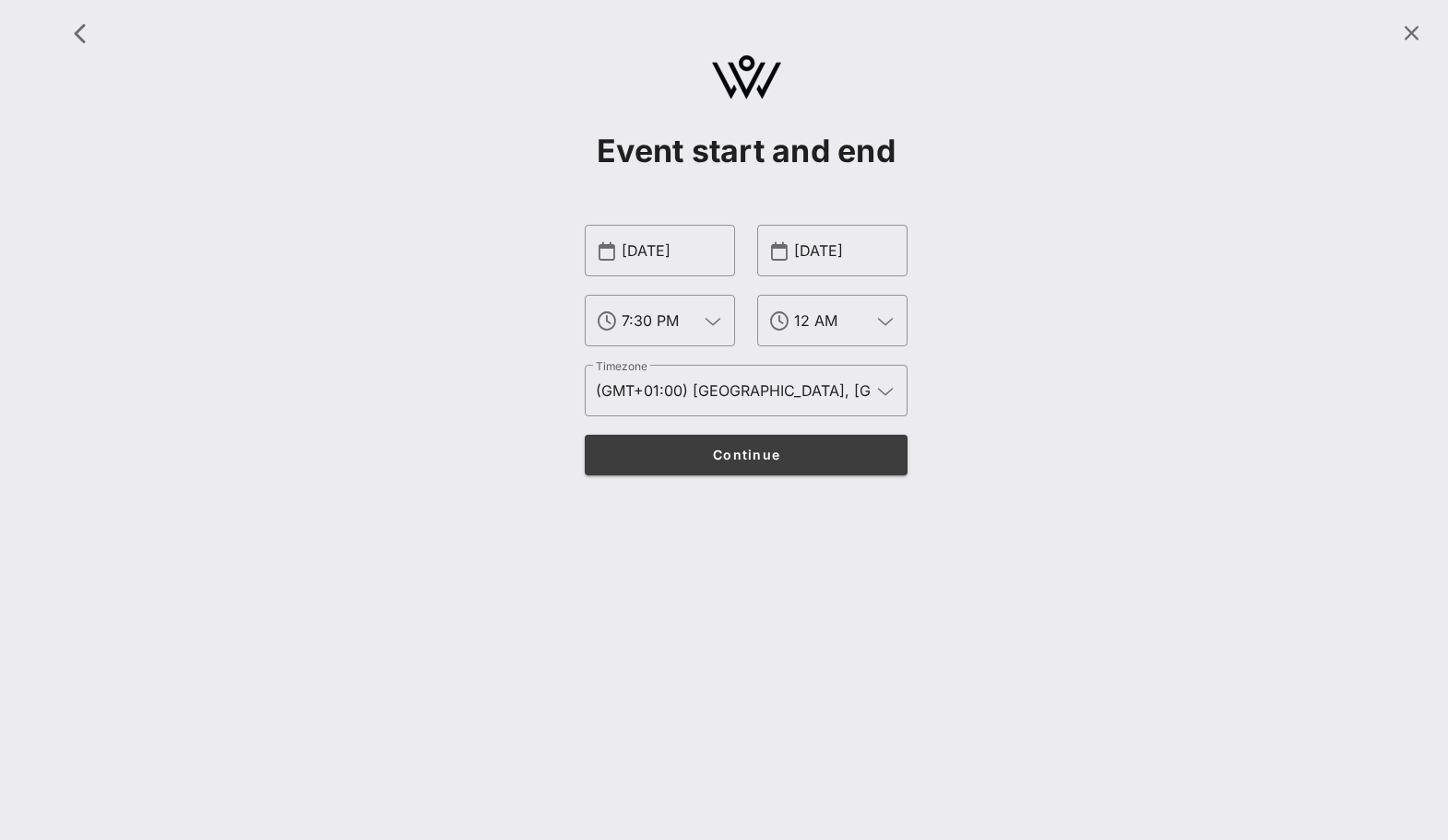
click at [680, 458] on span "Continue" at bounding box center [746, 454] width 287 height 15
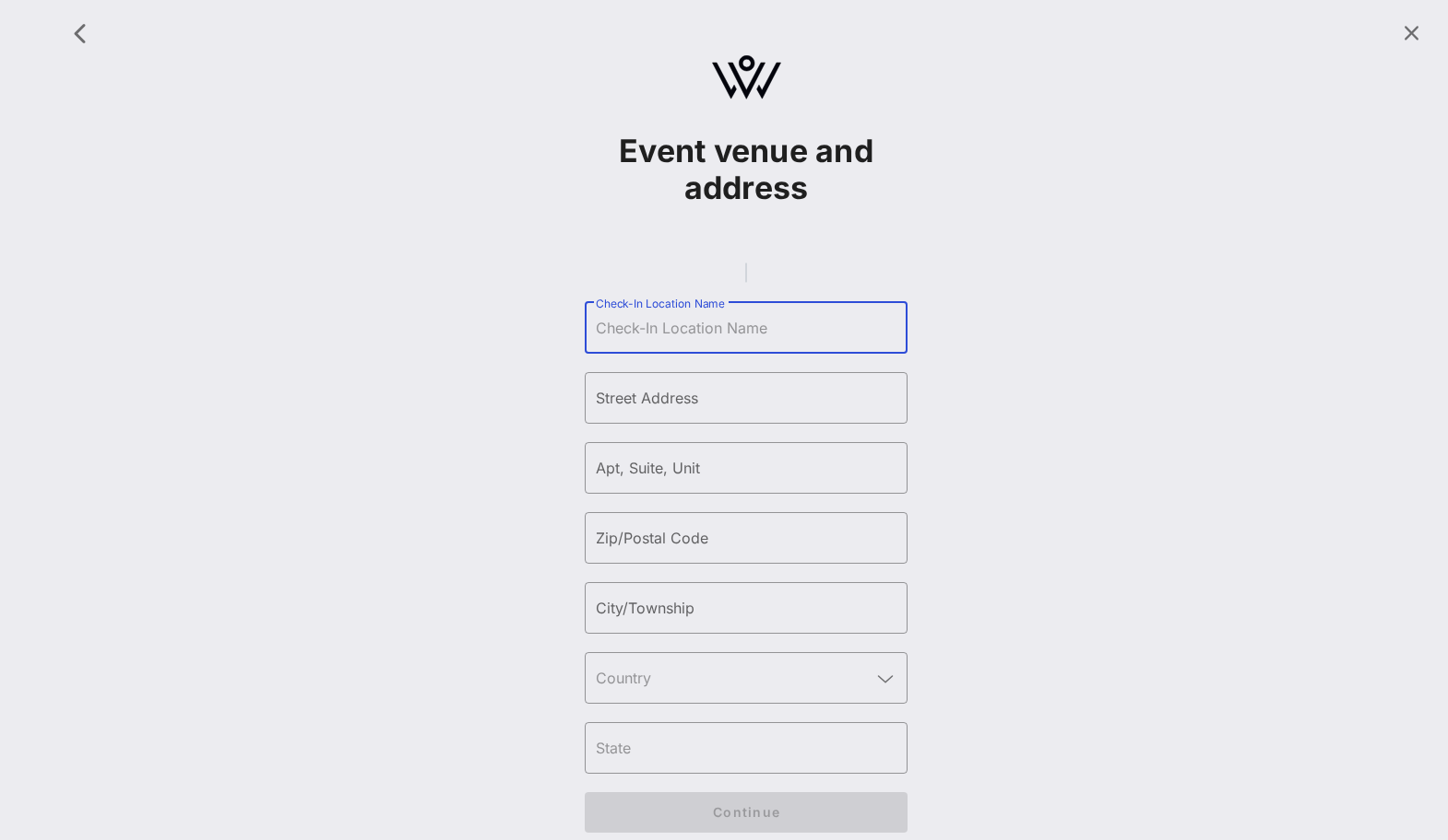
click at [658, 343] on input "Check-In Location Name" at bounding box center [746, 328] width 300 height 29
click at [745, 279] on gmp-place-autocomplete at bounding box center [746, 272] width 2 height 20
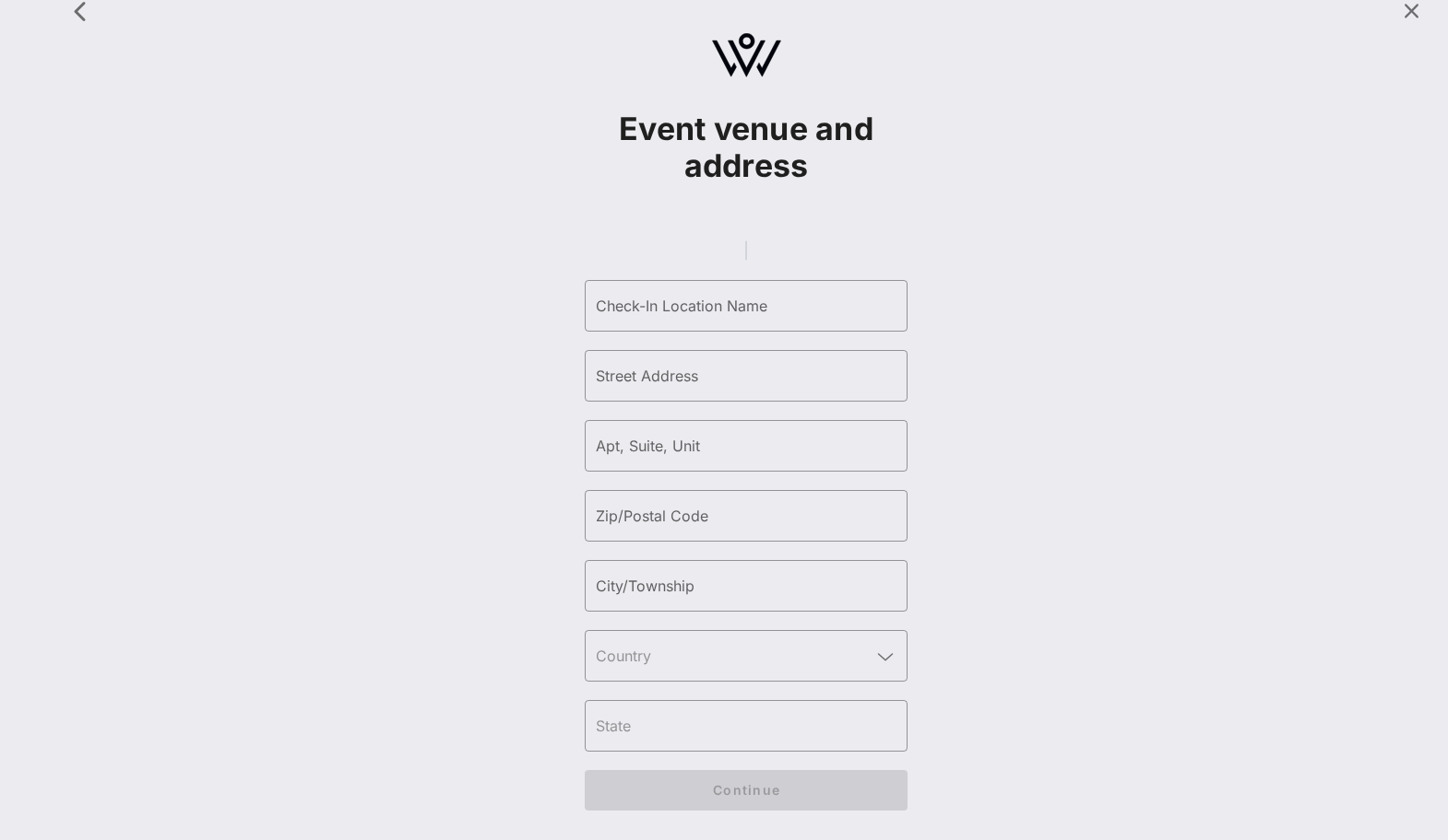
click at [745, 240] on gmp-place-autocomplete at bounding box center [746, 250] width 2 height 20
click at [747, 240] on gmp-place-autocomplete at bounding box center [746, 250] width 2 height 20
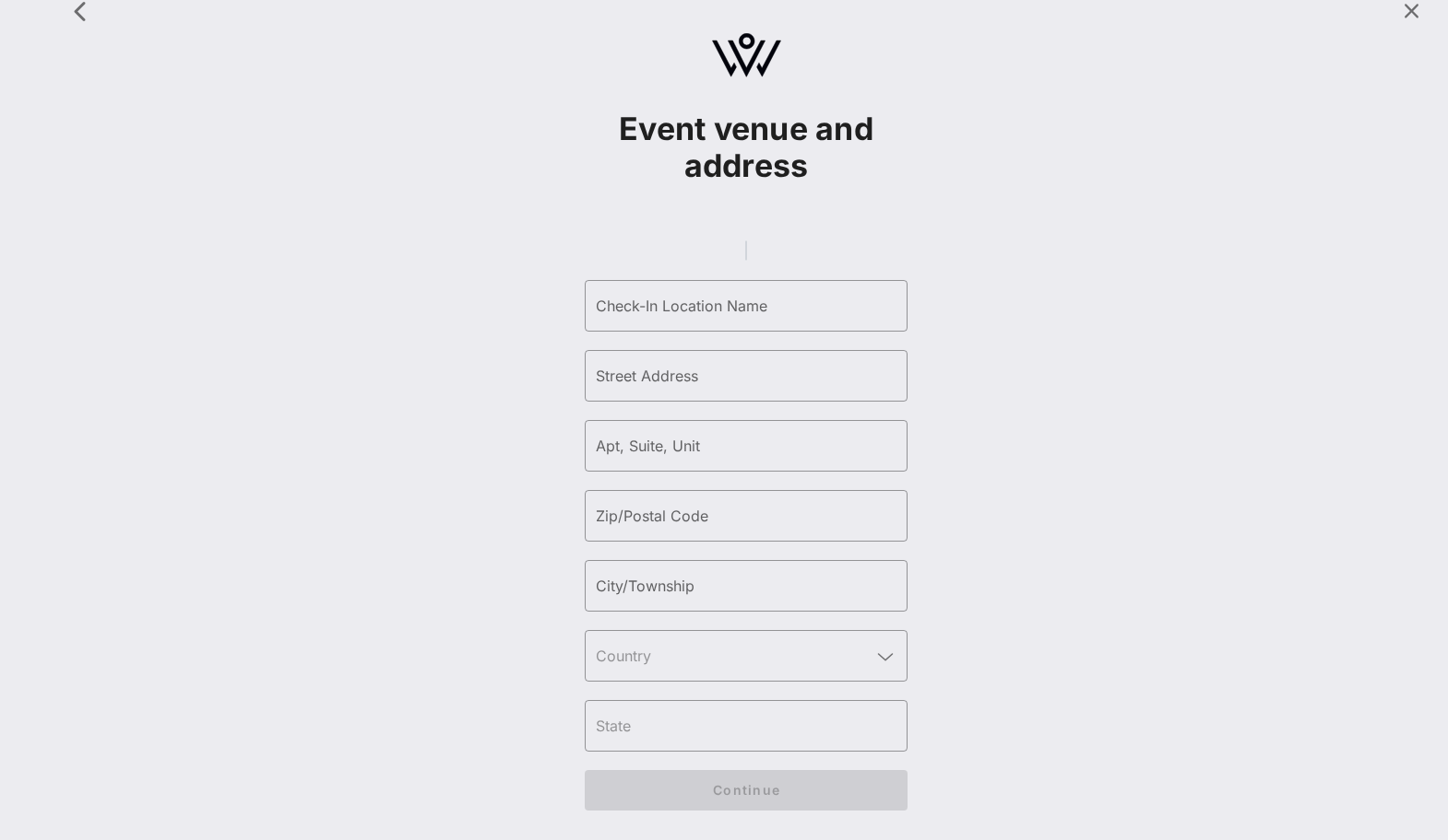
click at [747, 240] on gmp-place-autocomplete at bounding box center [746, 250] width 2 height 20
click at [722, 312] on input "Check-In Location Name" at bounding box center [746, 305] width 300 height 29
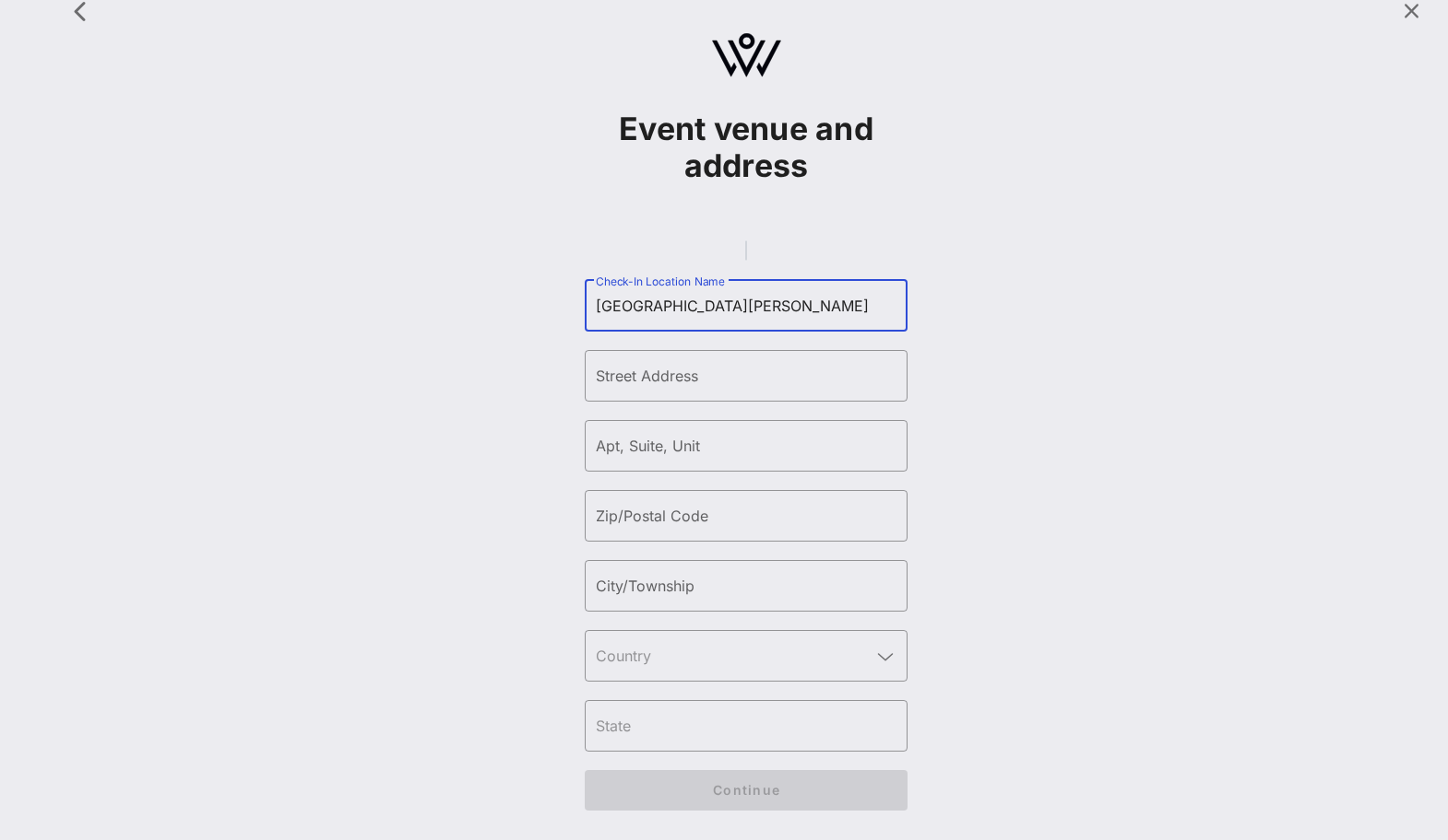
type input "[GEOGRAPHIC_DATA][PERSON_NAME]"
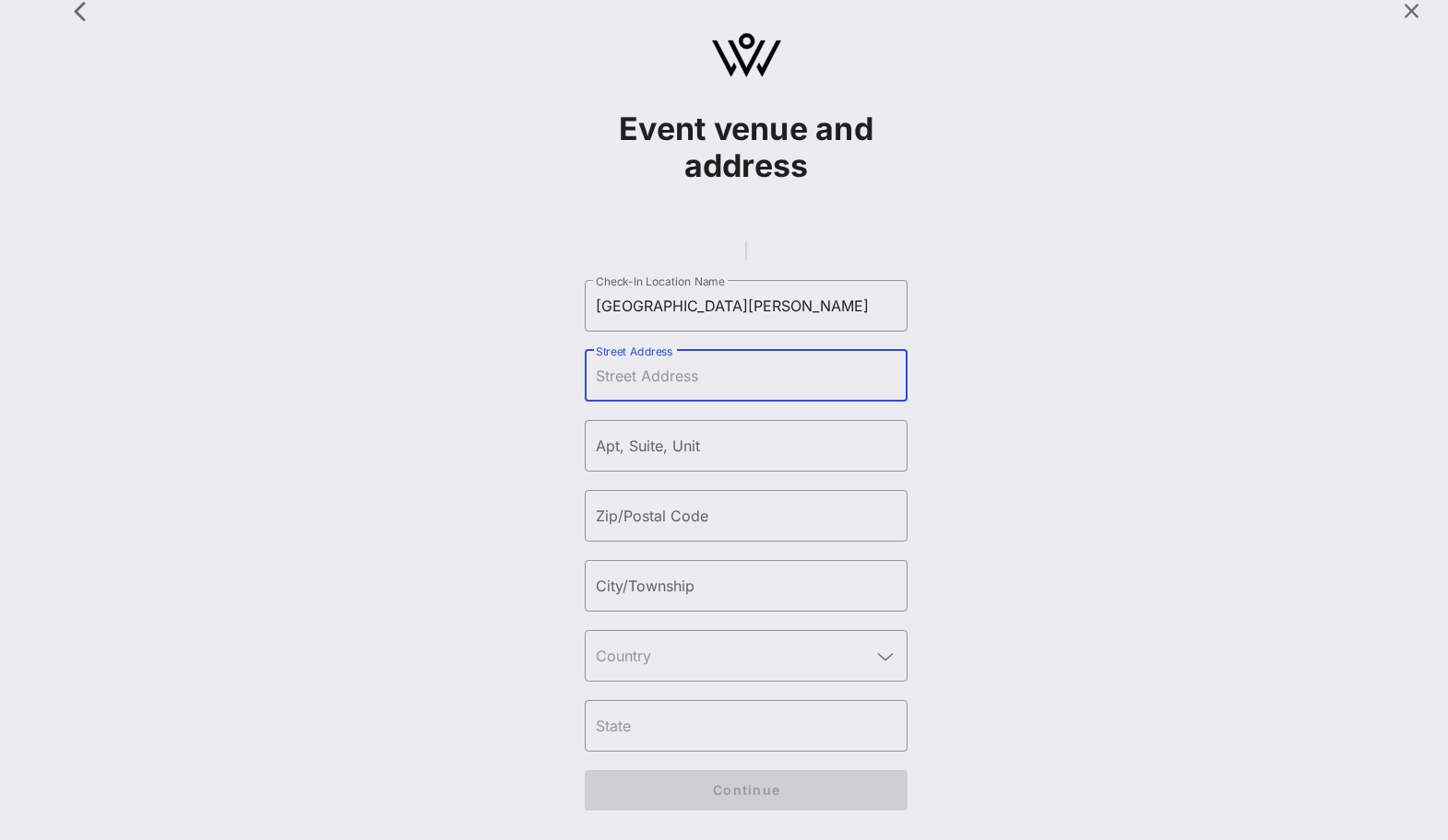
click at [657, 369] on div "Street Address" at bounding box center [746, 376] width 300 height 51
paste input "Loc. [PERSON_NAME][STREET_ADDRESS]"
type input "Loc. [PERSON_NAME][STREET_ADDRESS]"
click at [652, 661] on input "text" at bounding box center [733, 656] width 275 height 29
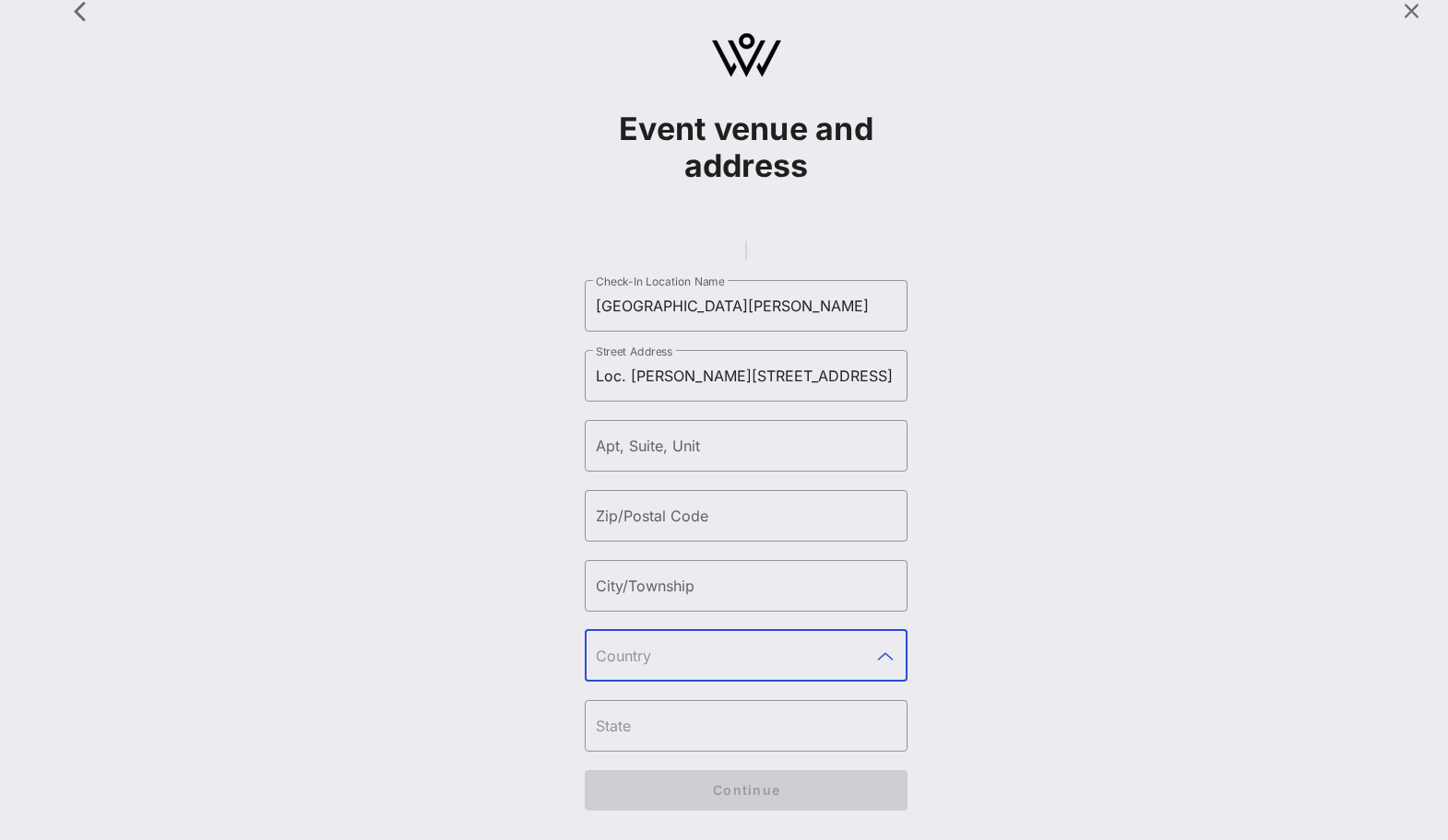
scroll to position [0, 0]
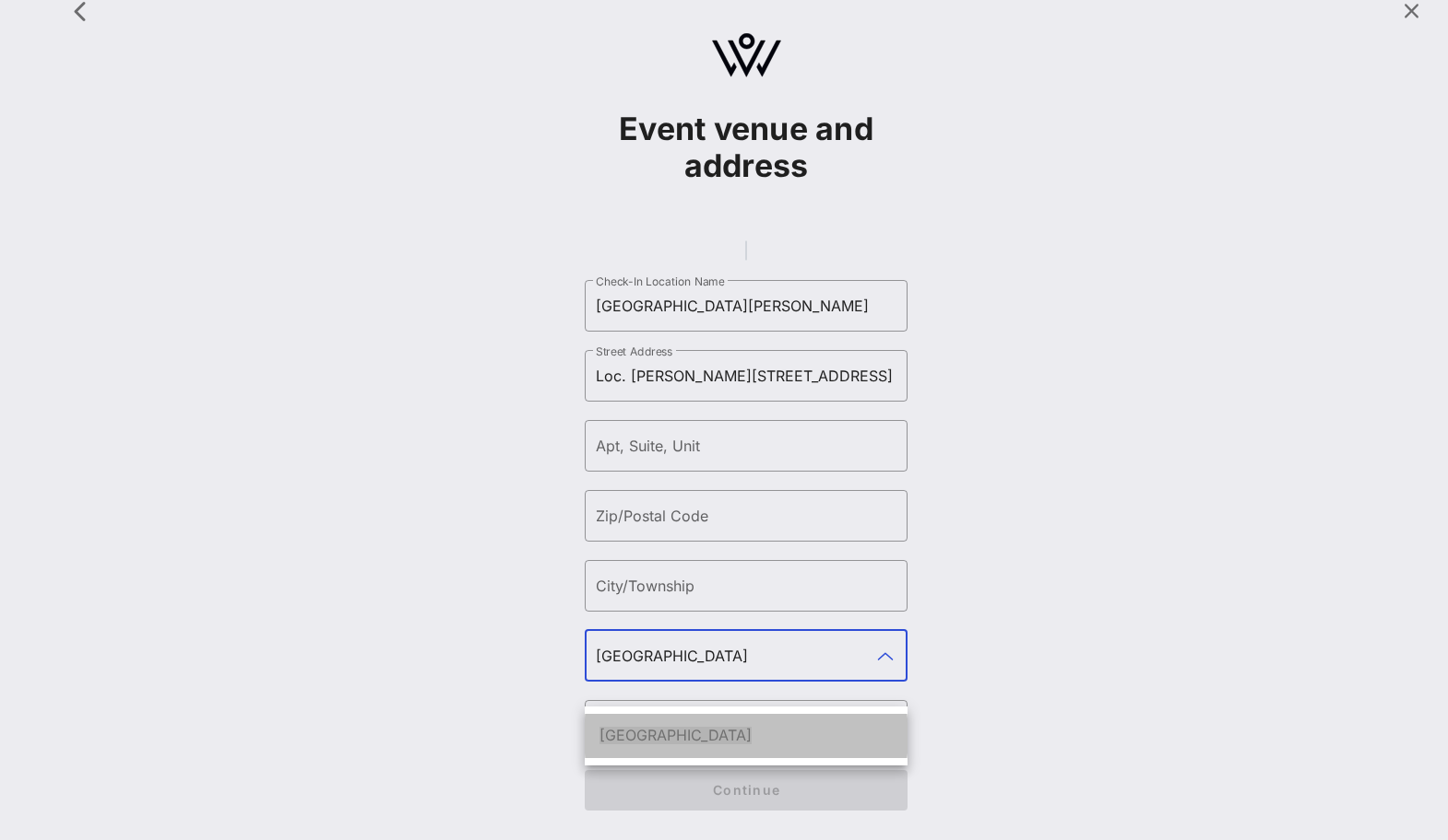
click at [639, 724] on div "[GEOGRAPHIC_DATA]" at bounding box center [745, 736] width 293 height 40
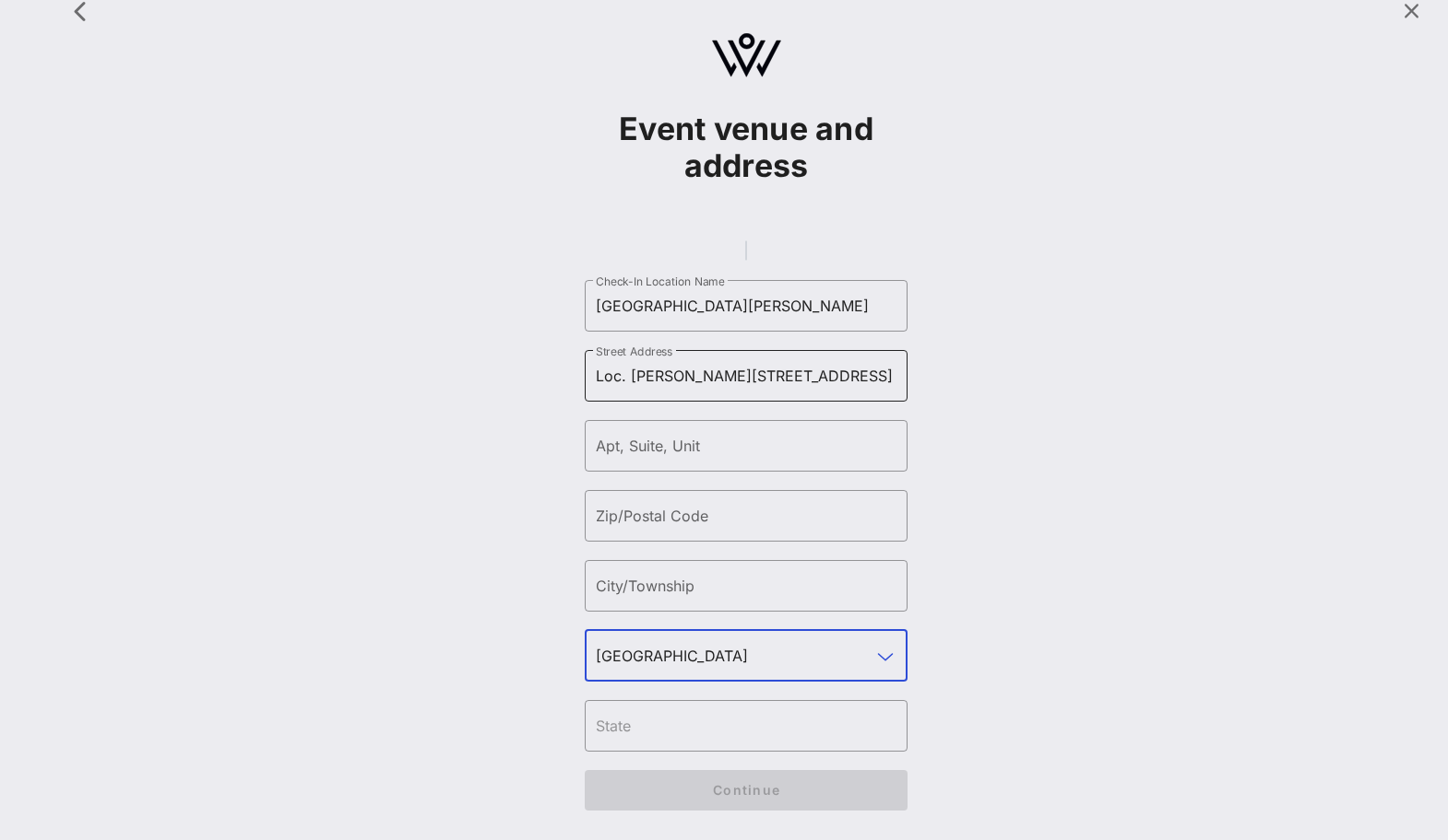
scroll to position [0, 197]
type input "[GEOGRAPHIC_DATA]"
drag, startPoint x: 839, startPoint y: 374, endPoint x: 671, endPoint y: 378, distance: 168.0
click at [671, 378] on input "Loc. [PERSON_NAME][STREET_ADDRESS]" at bounding box center [746, 375] width 300 height 29
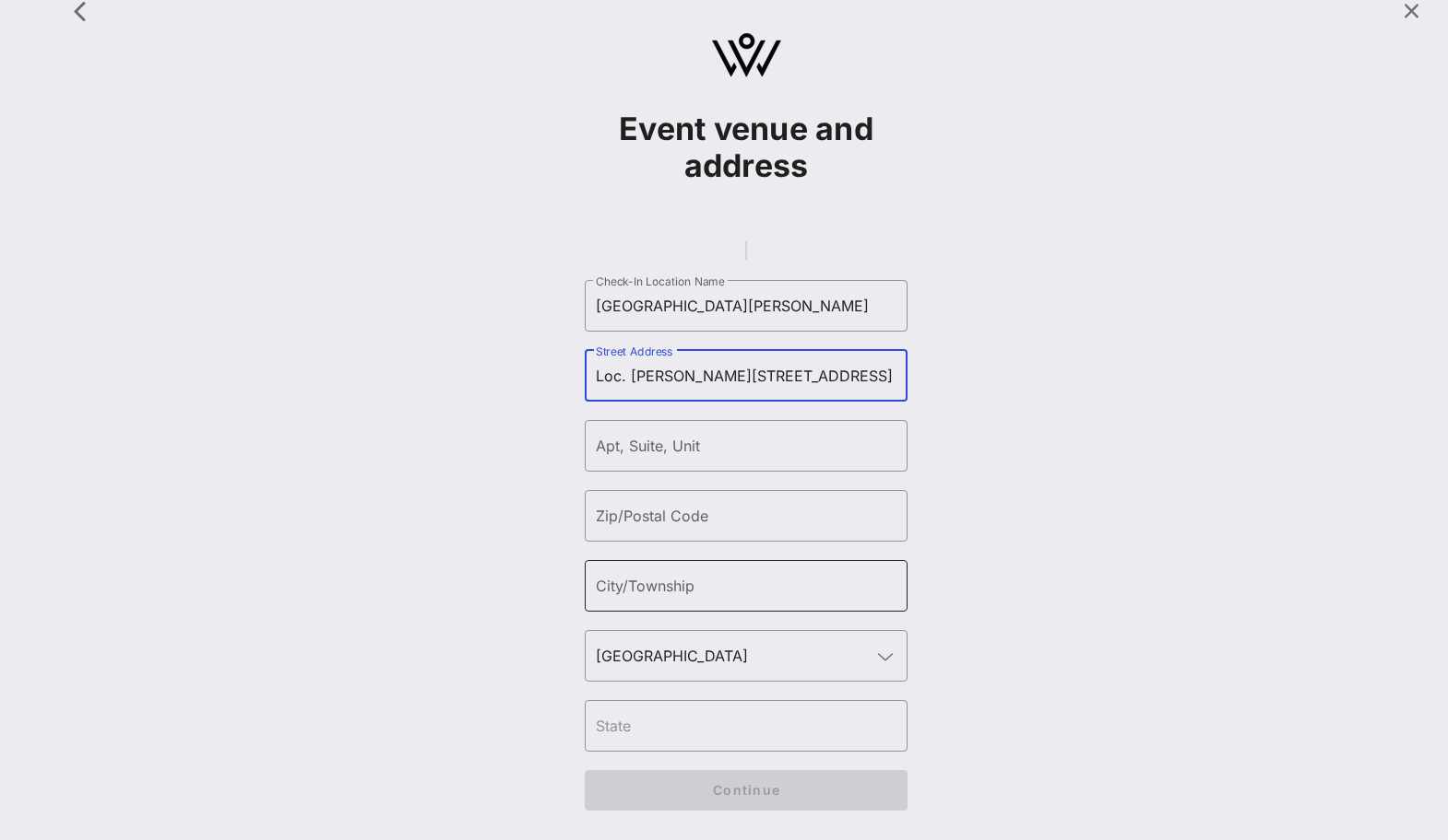
scroll to position [0, 25]
type input "Loc. [PERSON_NAME][STREET_ADDRESS]"
click at [669, 585] on div "City/Township" at bounding box center [746, 586] width 300 height 51
paste input "Castelnuovo Berardenga"
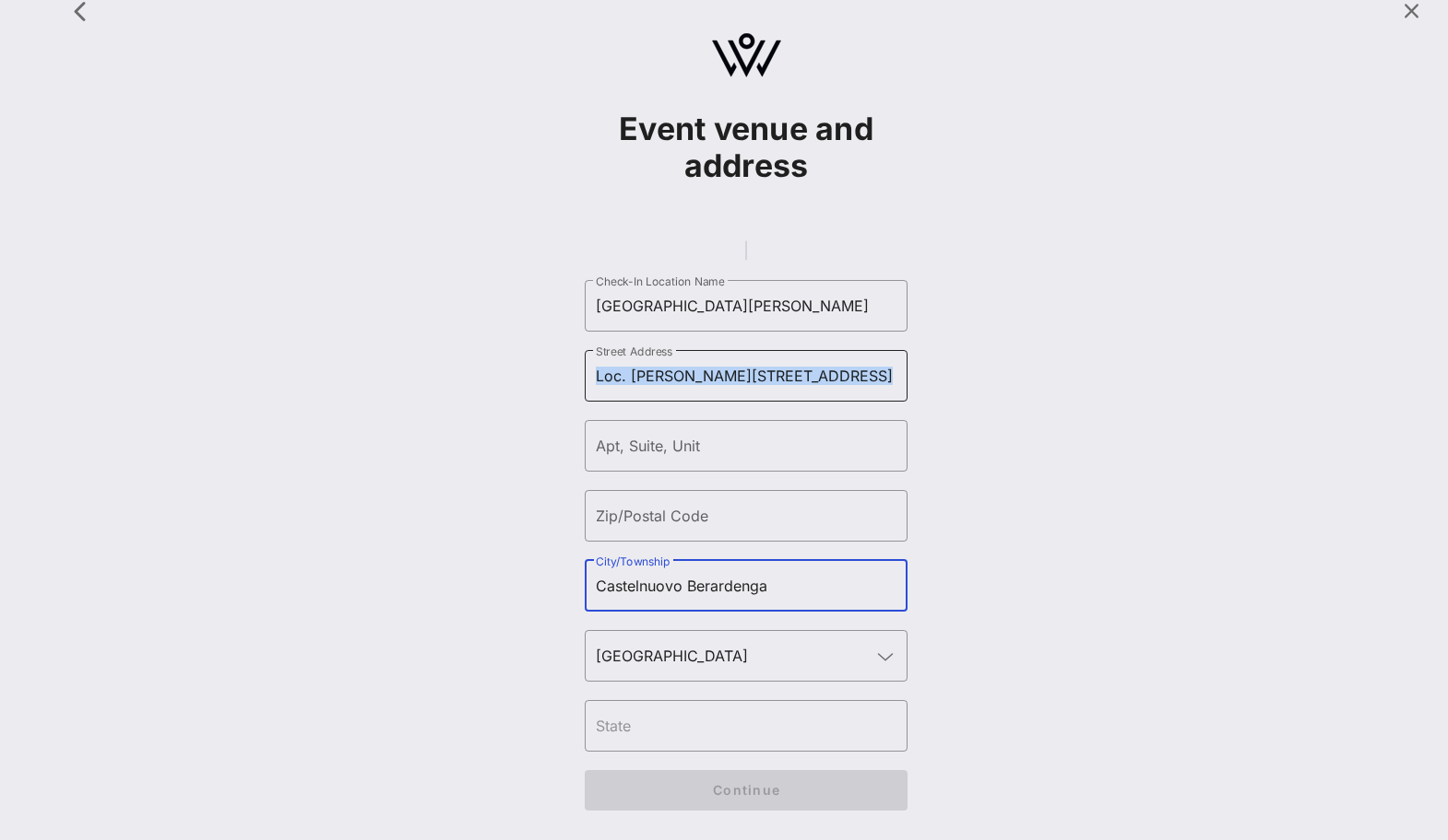
drag, startPoint x: 834, startPoint y: 391, endPoint x: 831, endPoint y: 378, distance: 13.3
type input "Castelnuovo Berardenga"
click at [831, 378] on div "Street Address Loc. [PERSON_NAME][STREET_ADDRESS]" at bounding box center [746, 376] width 300 height 51
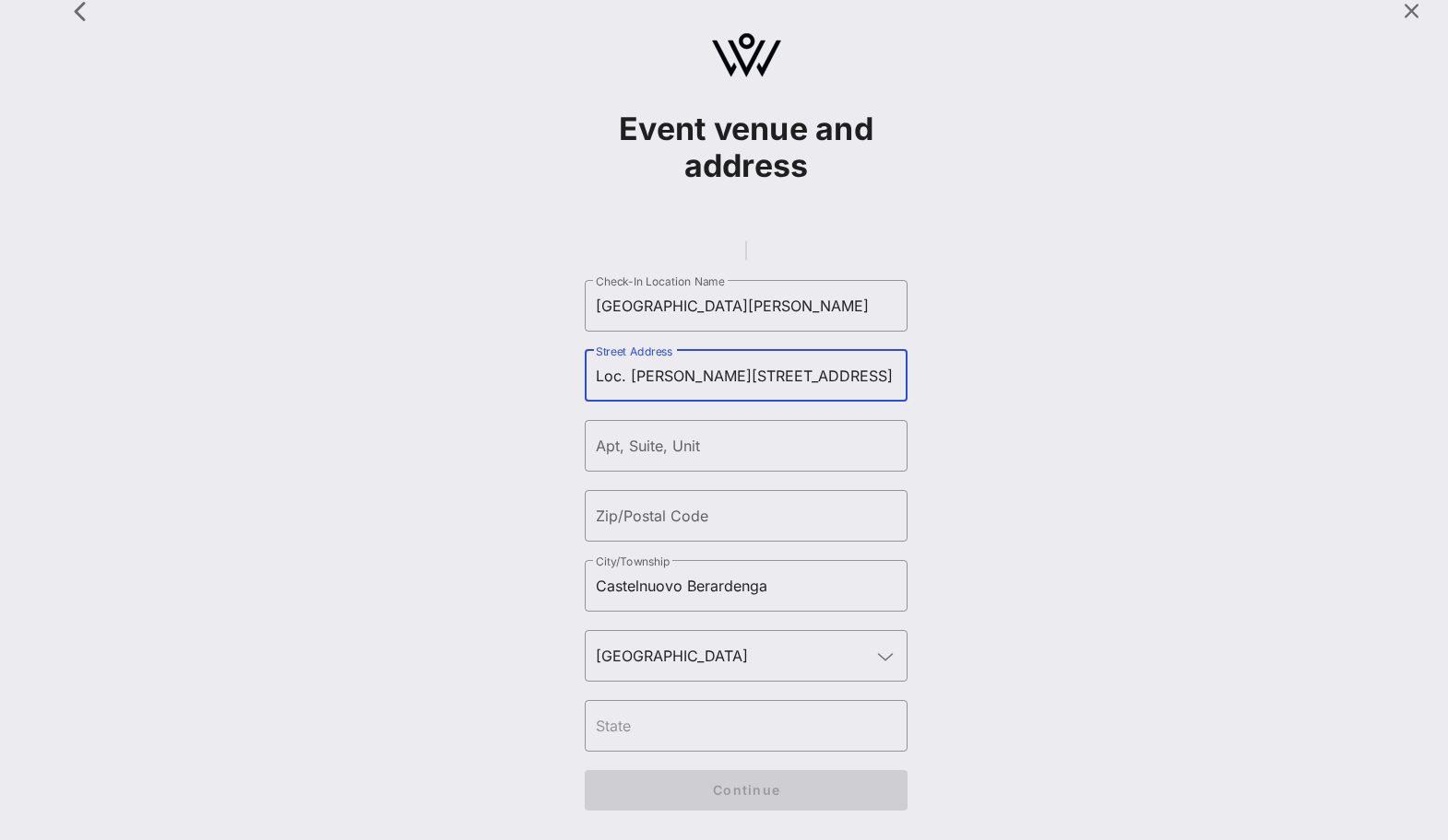
click at [831, 378] on input "Loc. [PERSON_NAME][STREET_ADDRESS]" at bounding box center [746, 375] width 300 height 29
click at [847, 376] on input "Loc. [PERSON_NAME][STREET_ADDRESS]" at bounding box center [746, 375] width 300 height 29
click at [673, 518] on input "Zip/Postal Code" at bounding box center [746, 516] width 300 height 29
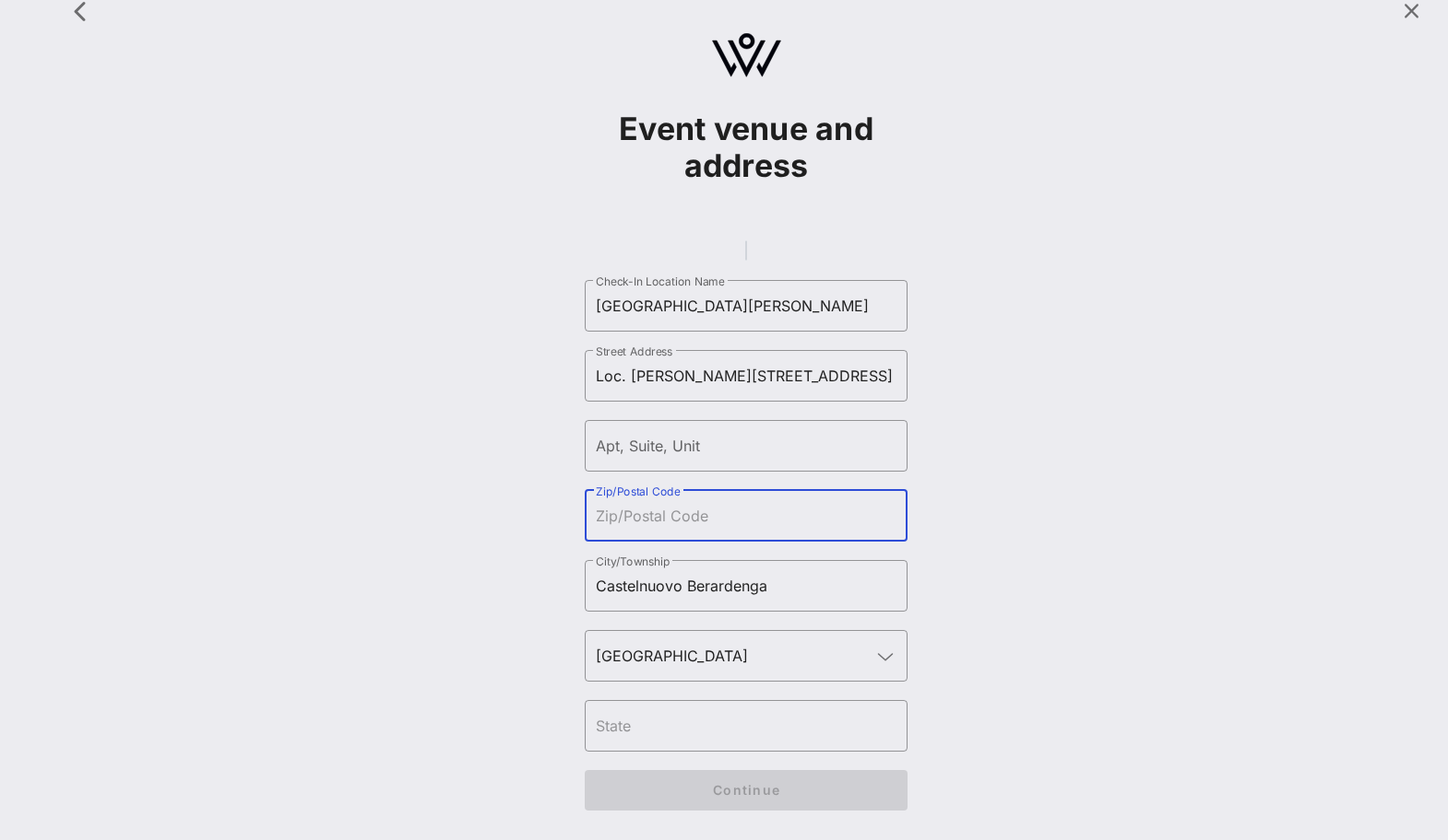
paste input "53019"
type input "53019"
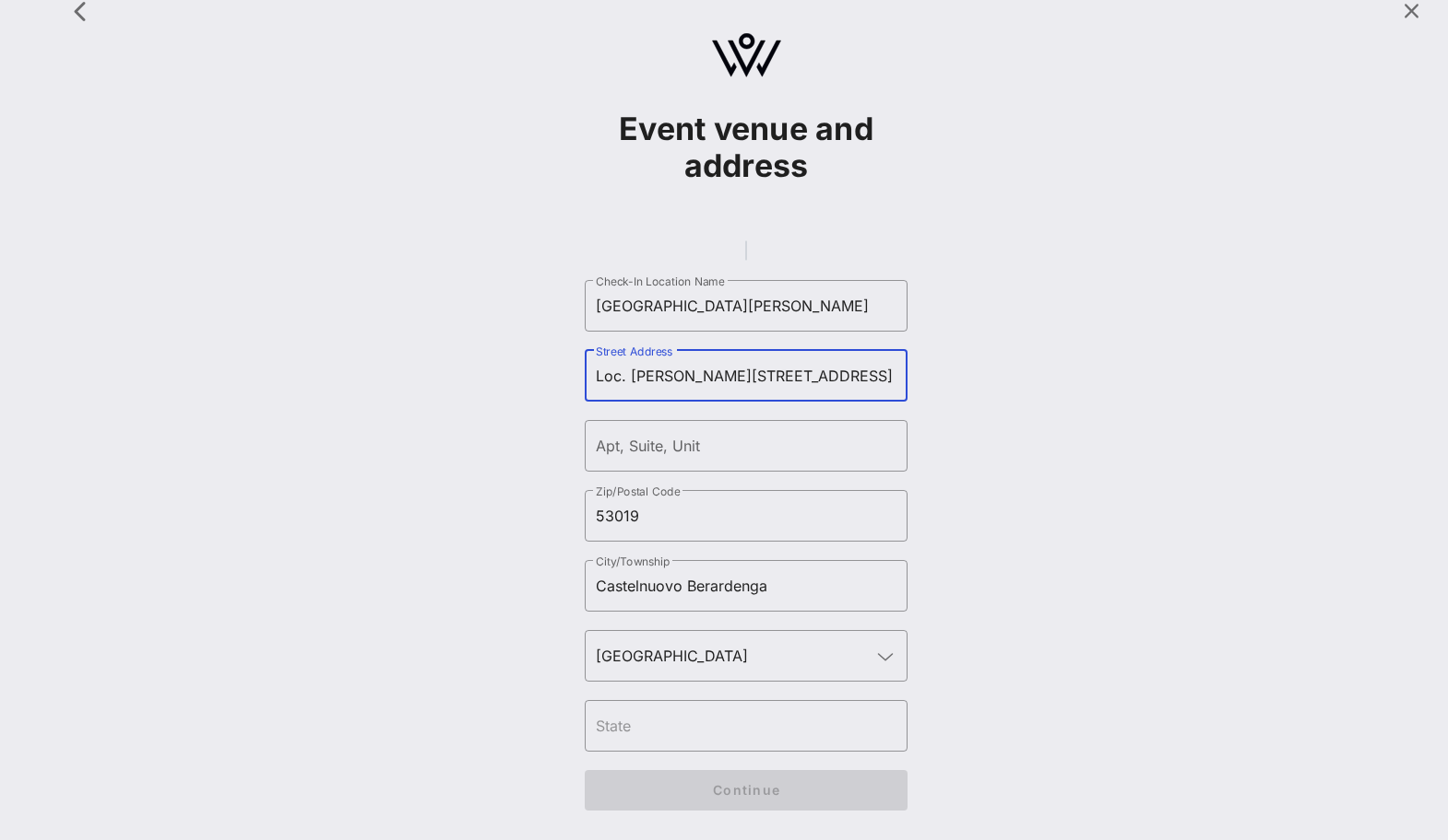
scroll to position [0, 25]
drag, startPoint x: 806, startPoint y: 377, endPoint x: 986, endPoint y: 385, distance: 180.2
click at [986, 385] on div "Event venue and address ​ Check-In Location Name [GEOGRAPHIC_DATA][PERSON_NAME]…" at bounding box center [745, 409] width 1381 height 840
type input "Loc. [PERSON_NAME] D'Ombrone, 19"
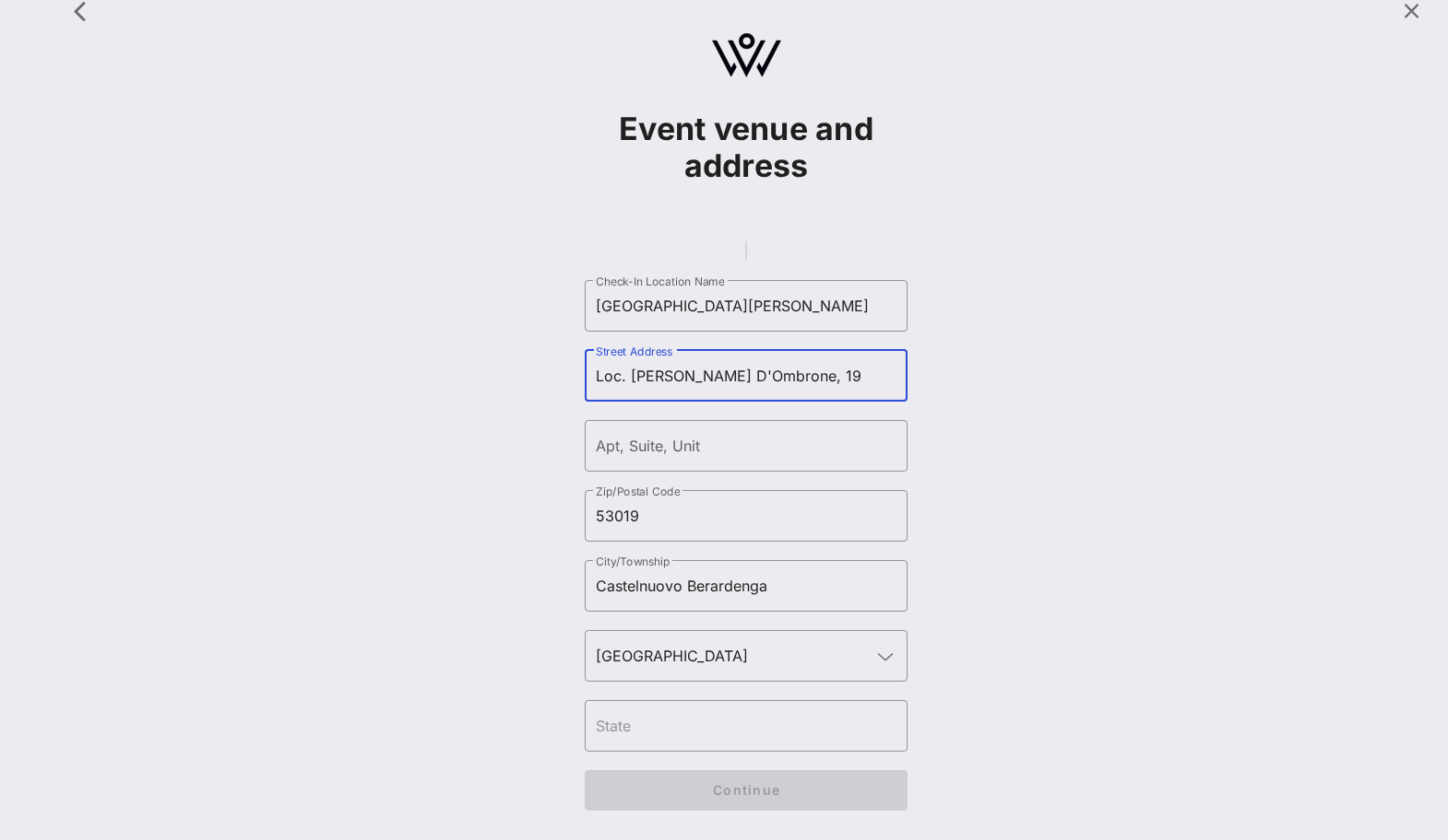
click at [979, 474] on div "Event venue and address ​ Check-In Location Name [GEOGRAPHIC_DATA][PERSON_NAME]…" at bounding box center [745, 409] width 1381 height 840
click at [735, 737] on input "text" at bounding box center [746, 726] width 300 height 29
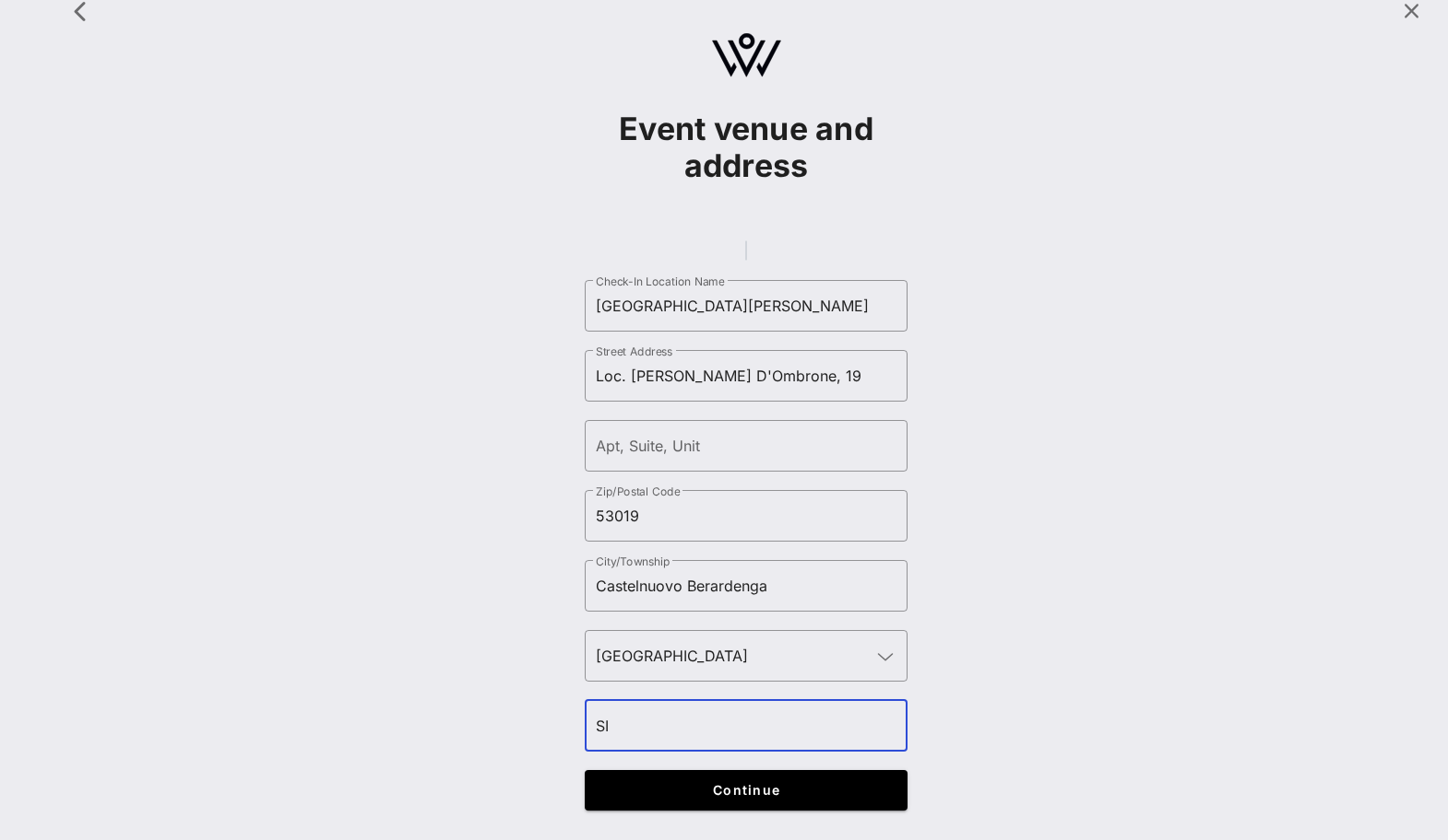
type input "SI"
click at [962, 663] on div "Event venue and address ​ Check-In Location Name [GEOGRAPHIC_DATA][PERSON_NAME]…" at bounding box center [745, 409] width 1381 height 840
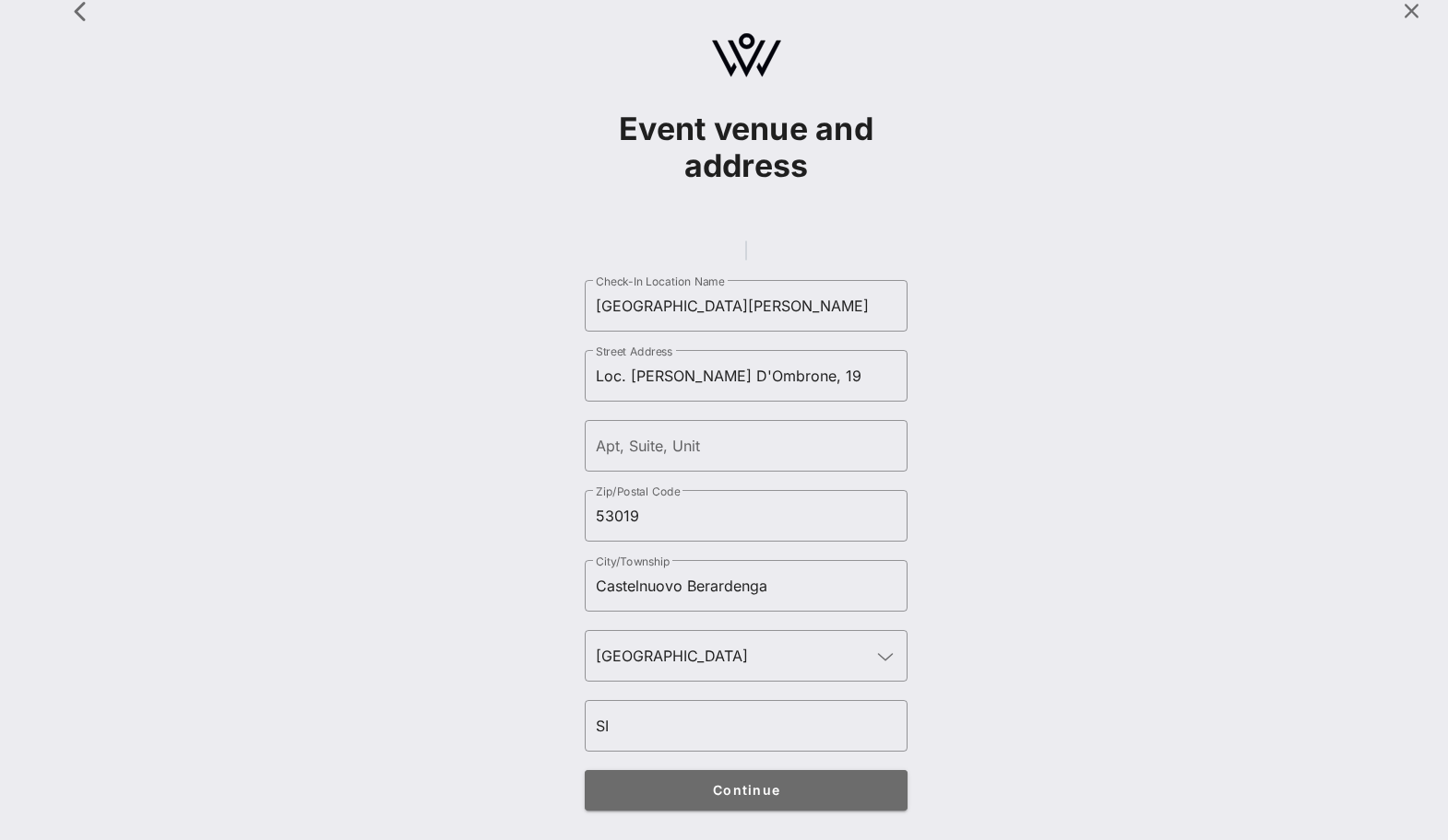
click at [777, 798] on button "Continue" at bounding box center [745, 791] width 322 height 41
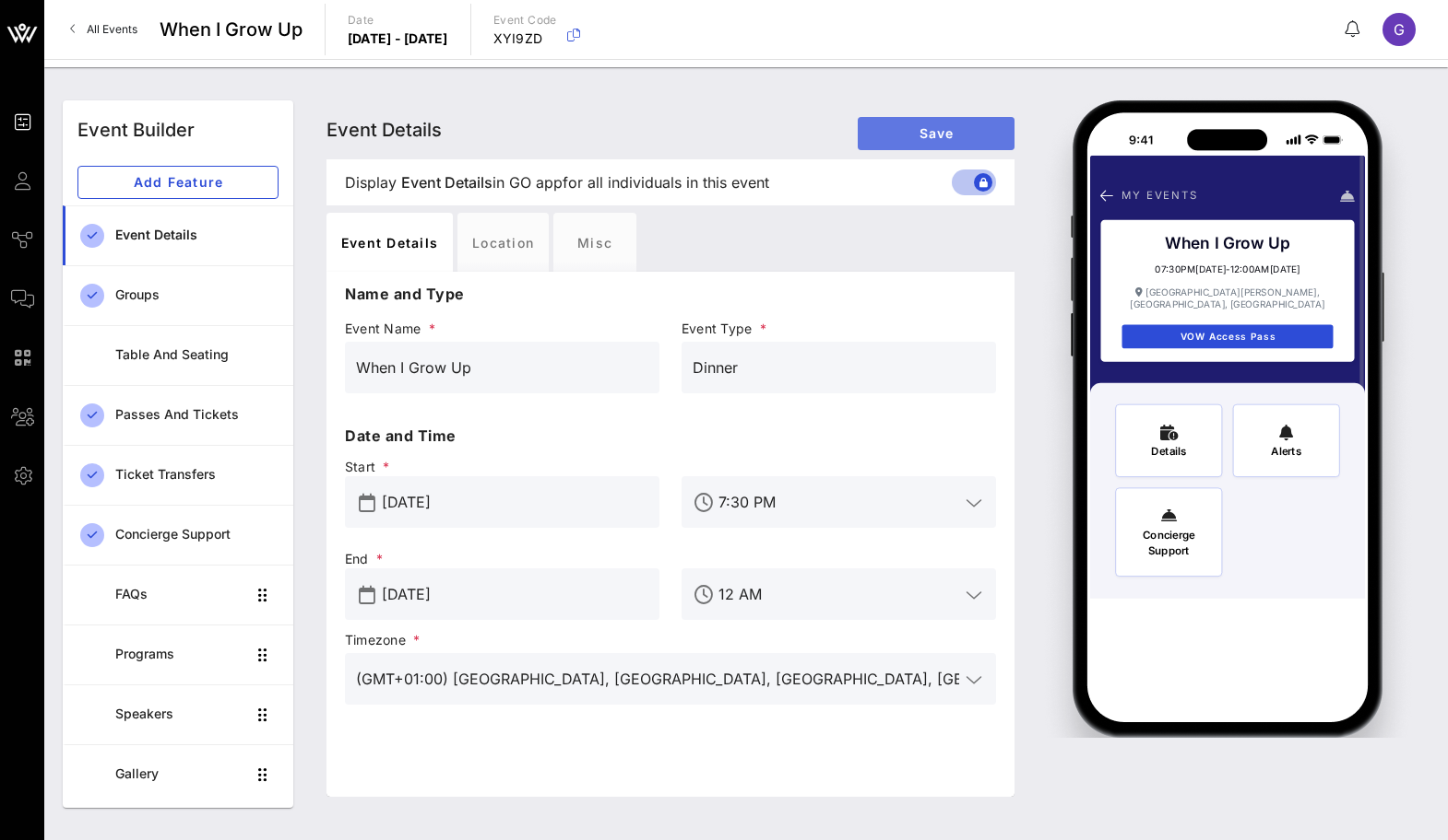
click at [899, 137] on span "Save" at bounding box center [936, 133] width 127 height 15
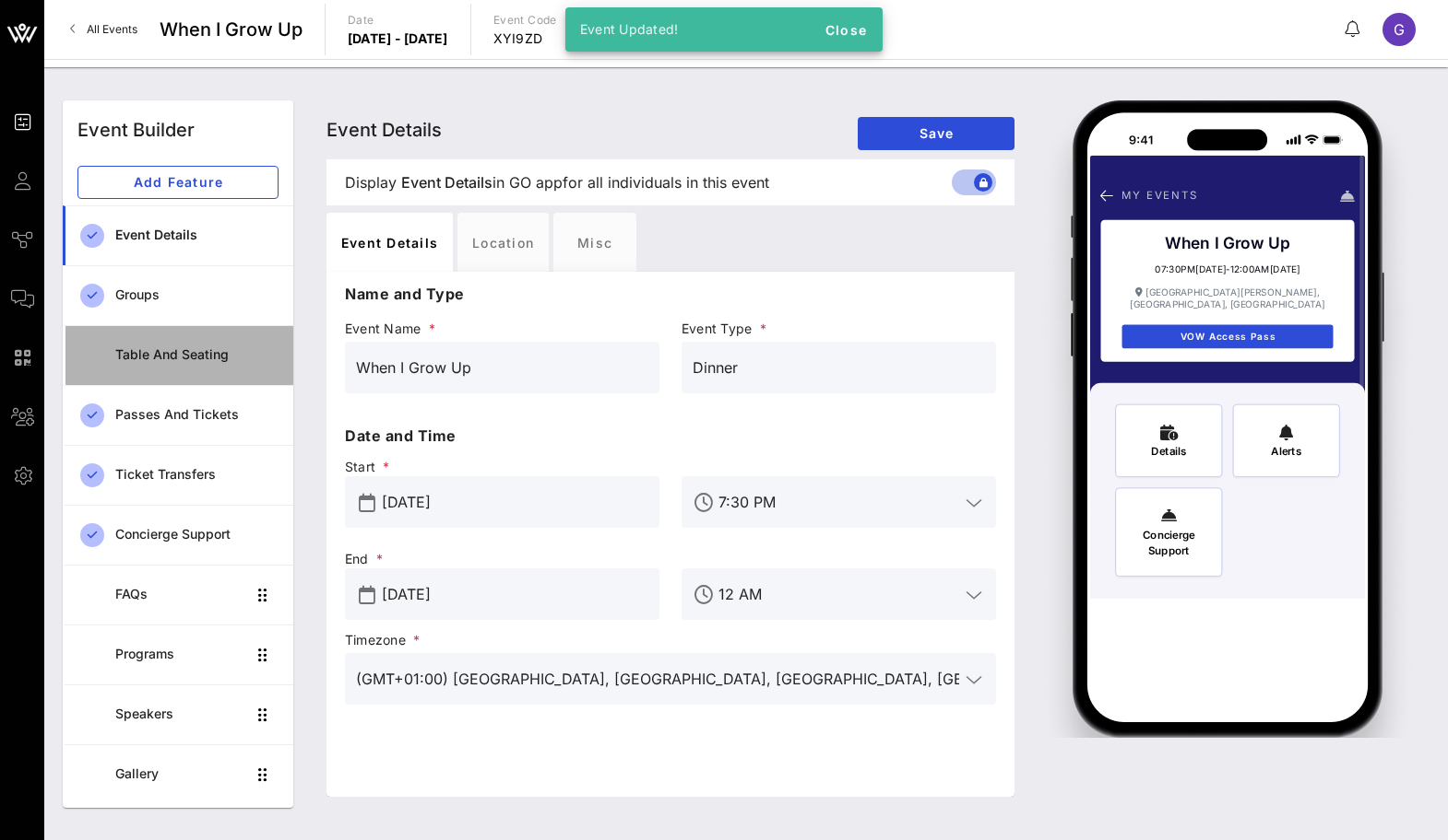
click at [160, 346] on div "Table and Seating" at bounding box center [197, 355] width 164 height 38
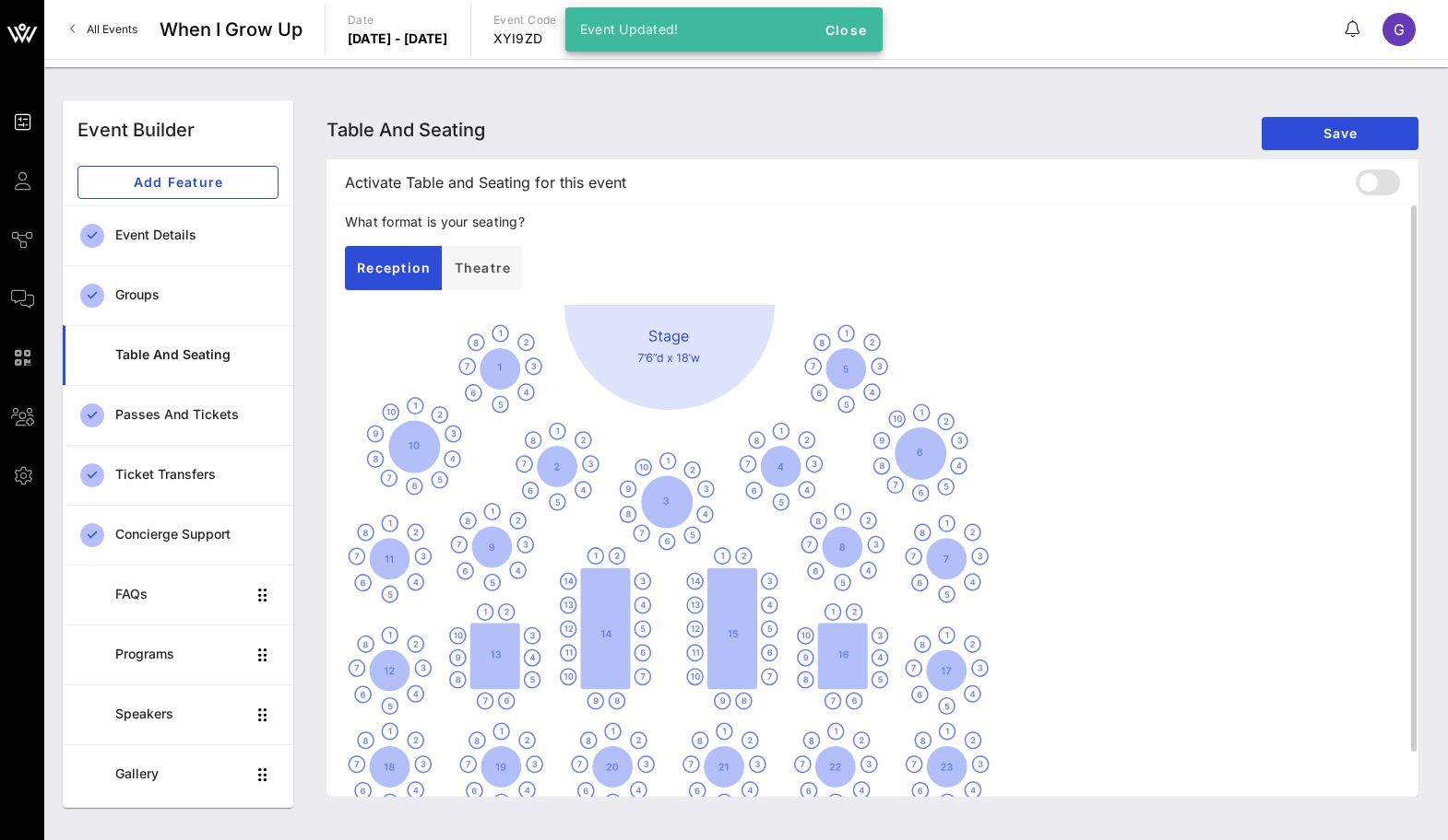
click at [459, 296] on div "What format is your seating? Reception Theatre" at bounding box center [872, 512] width 1054 height 599
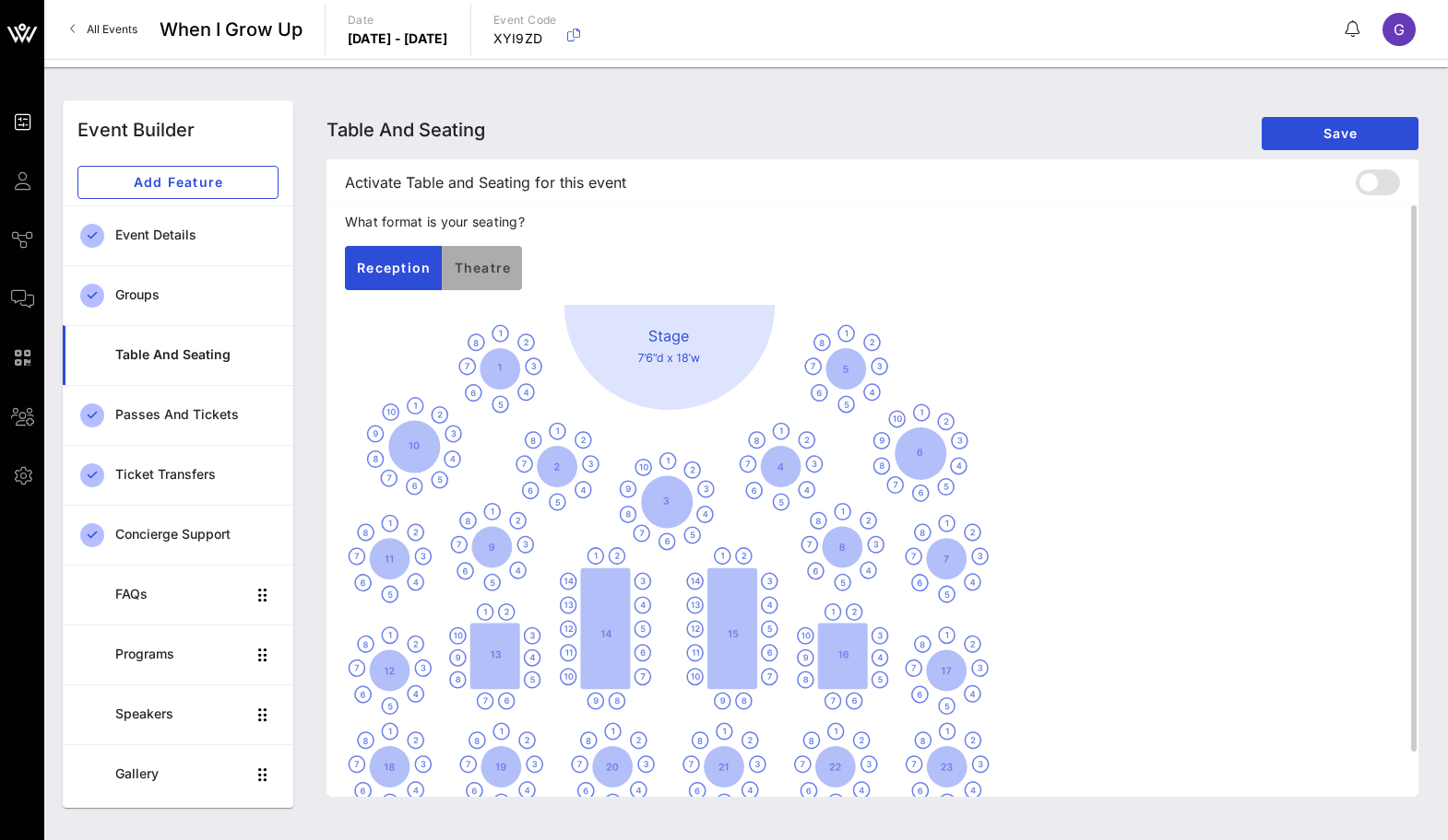
click at [469, 282] on button "Theatre" at bounding box center [482, 268] width 80 height 45
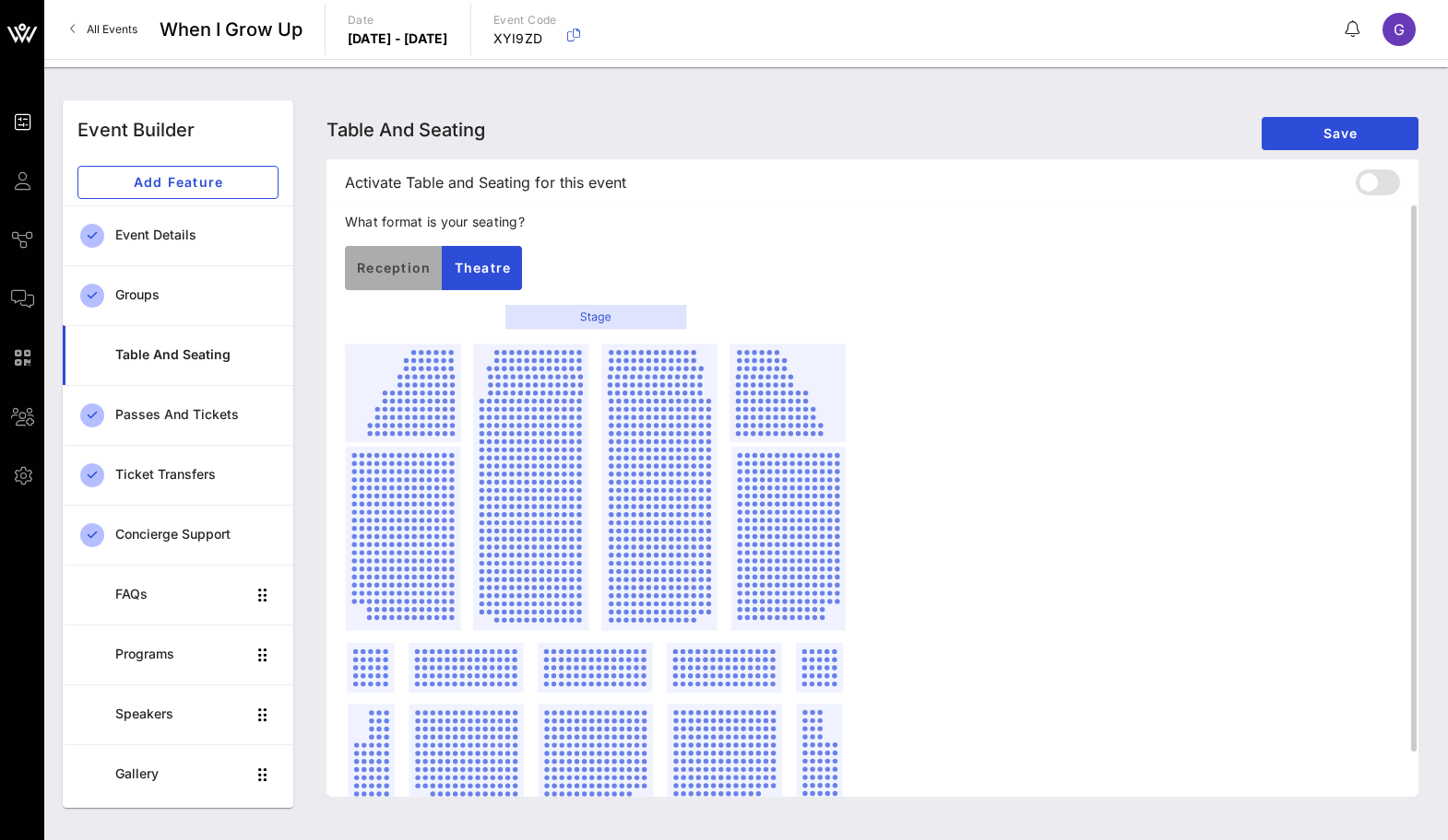
click at [408, 283] on button "Reception" at bounding box center [394, 268] width 97 height 45
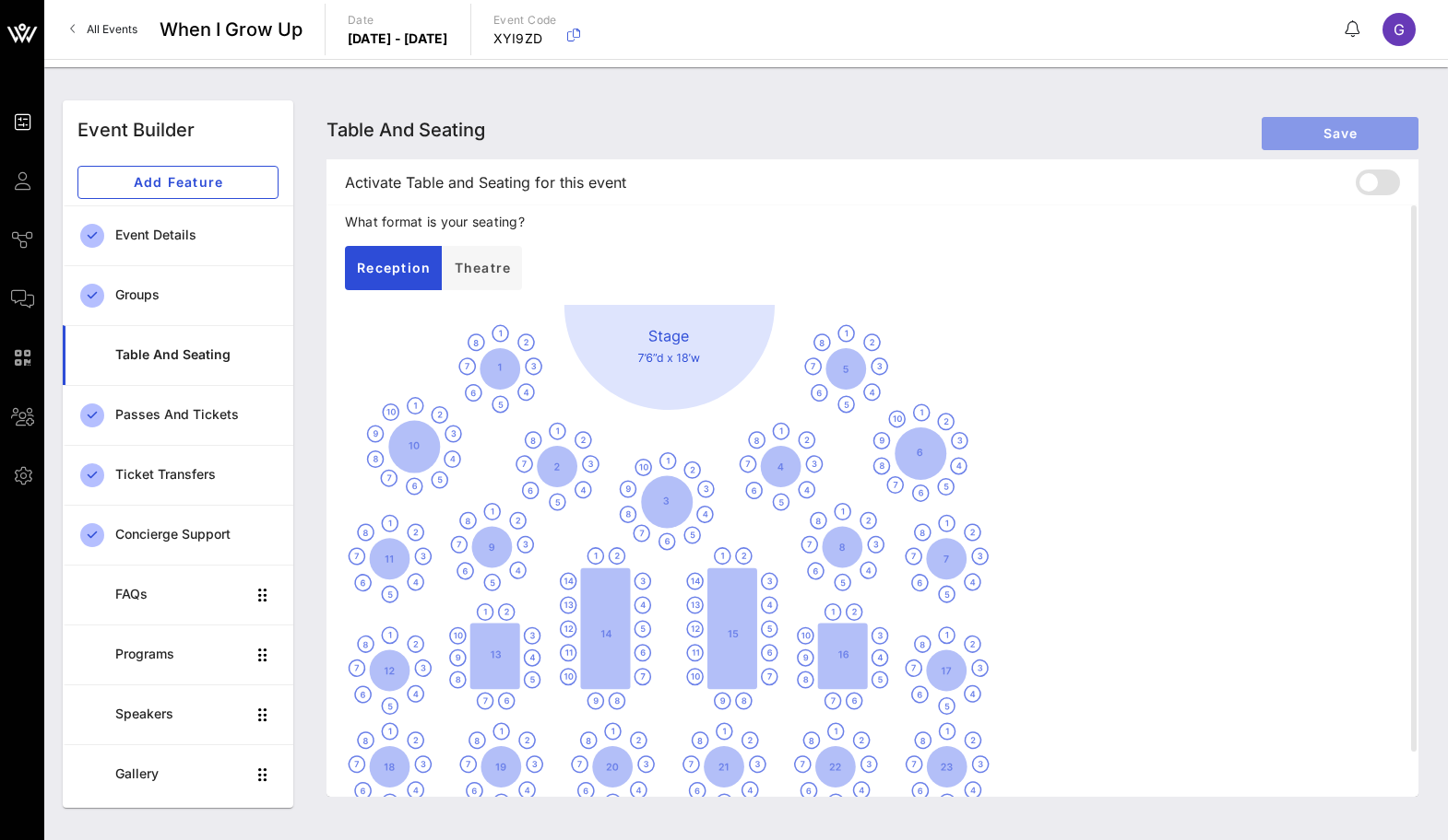
click at [1351, 125] on span "Save" at bounding box center [1340, 133] width 127 height 15
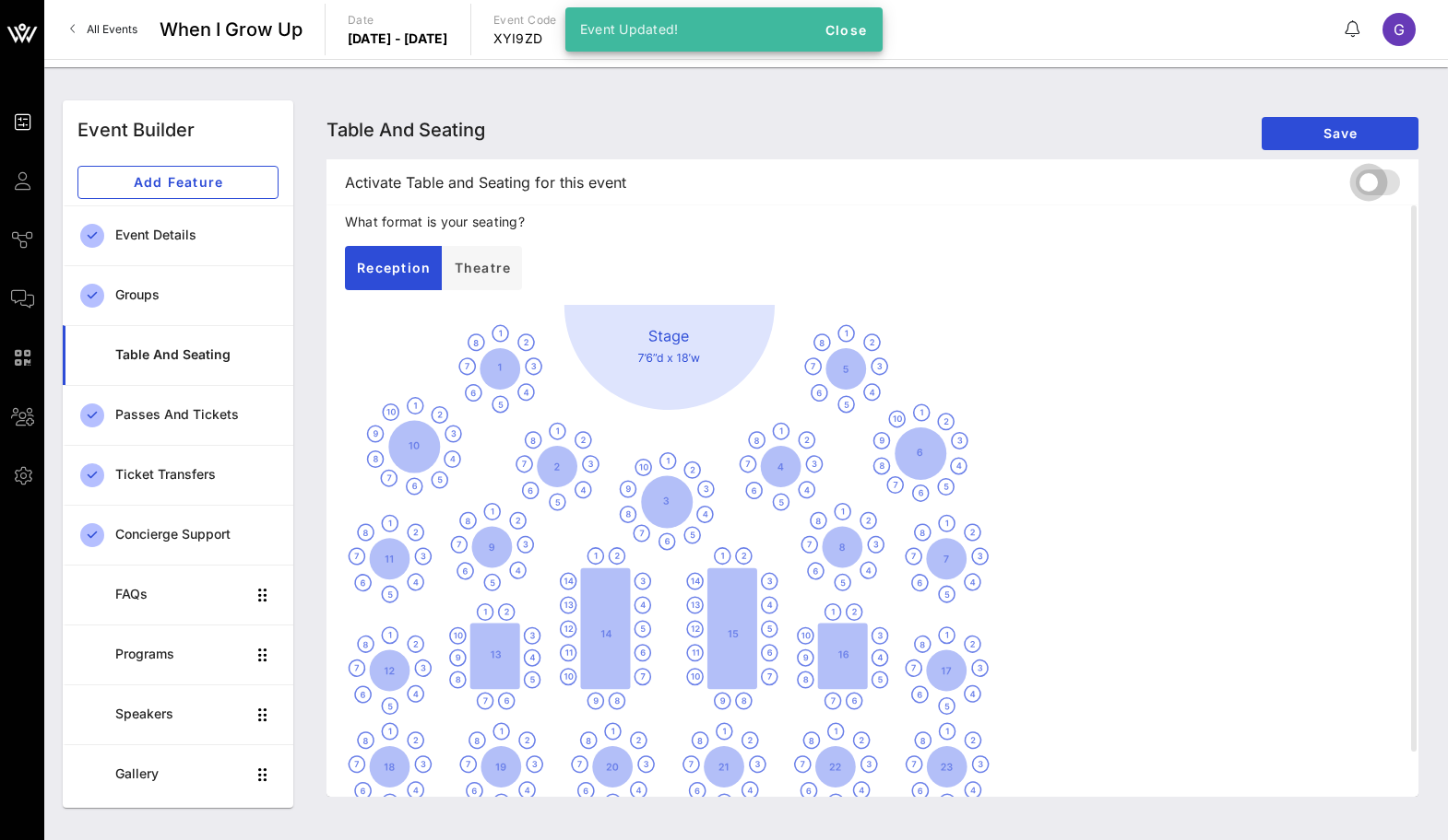
click at [1367, 181] on div at bounding box center [1368, 182] width 31 height 31
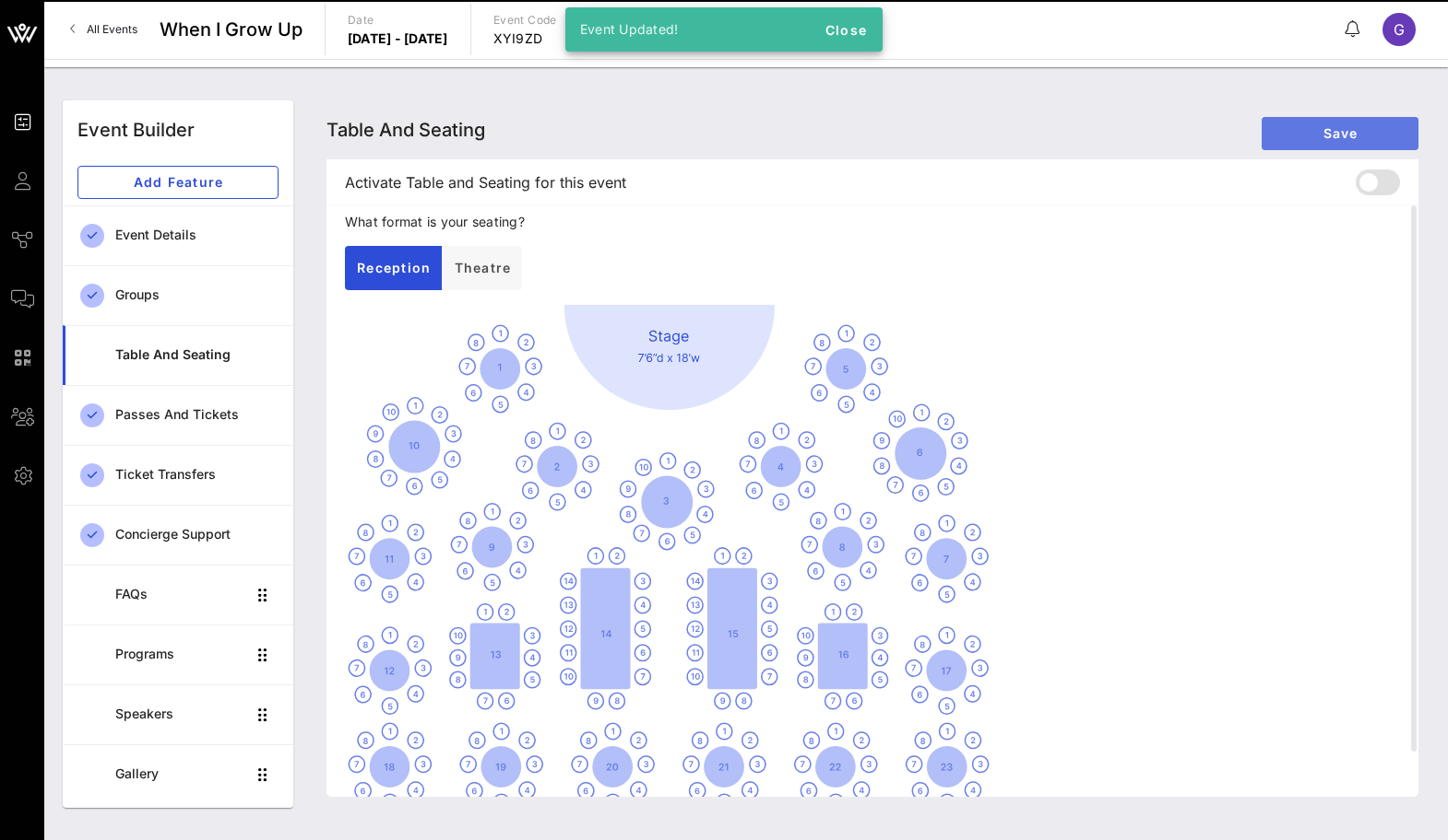
click at [1361, 144] on button "Save" at bounding box center [1340, 133] width 157 height 33
click at [1384, 193] on div "Activate Table and Seating for this event" at bounding box center [872, 182] width 1085 height 46
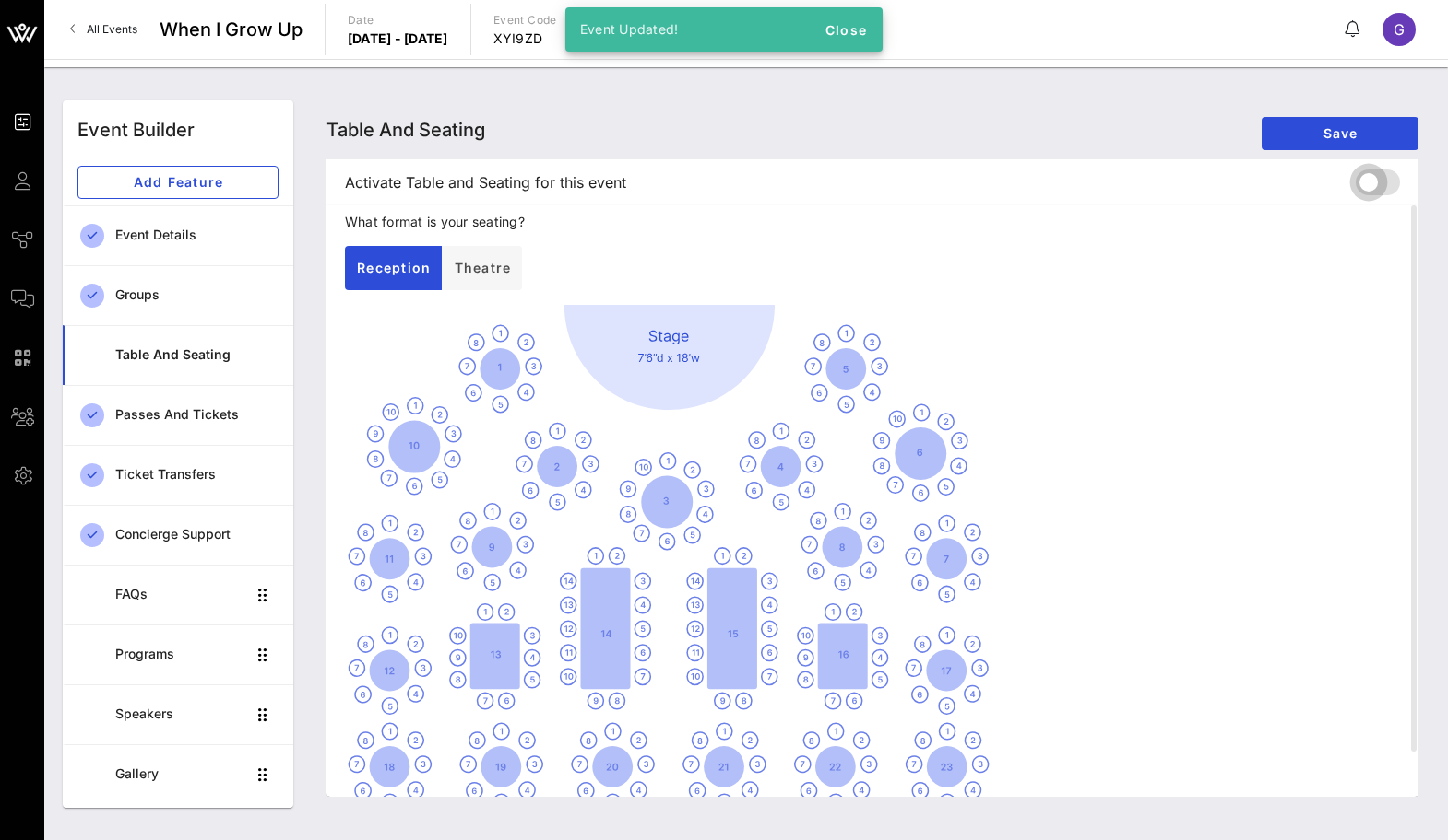
click at [1384, 187] on div at bounding box center [1368, 182] width 31 height 31
click at [1371, 125] on span "Save" at bounding box center [1340, 133] width 127 height 15
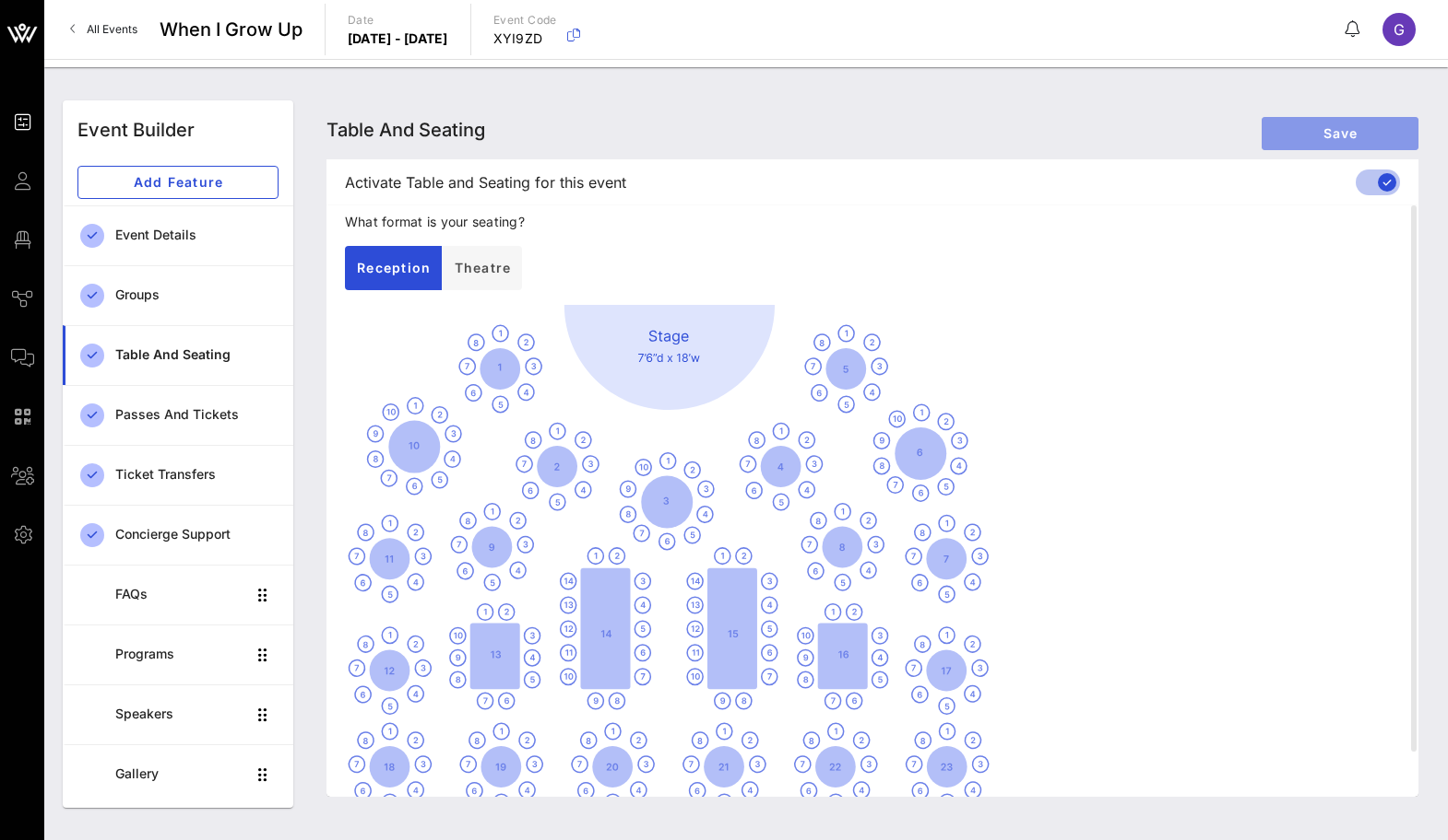
click at [1340, 132] on span "Save" at bounding box center [1340, 133] width 127 height 15
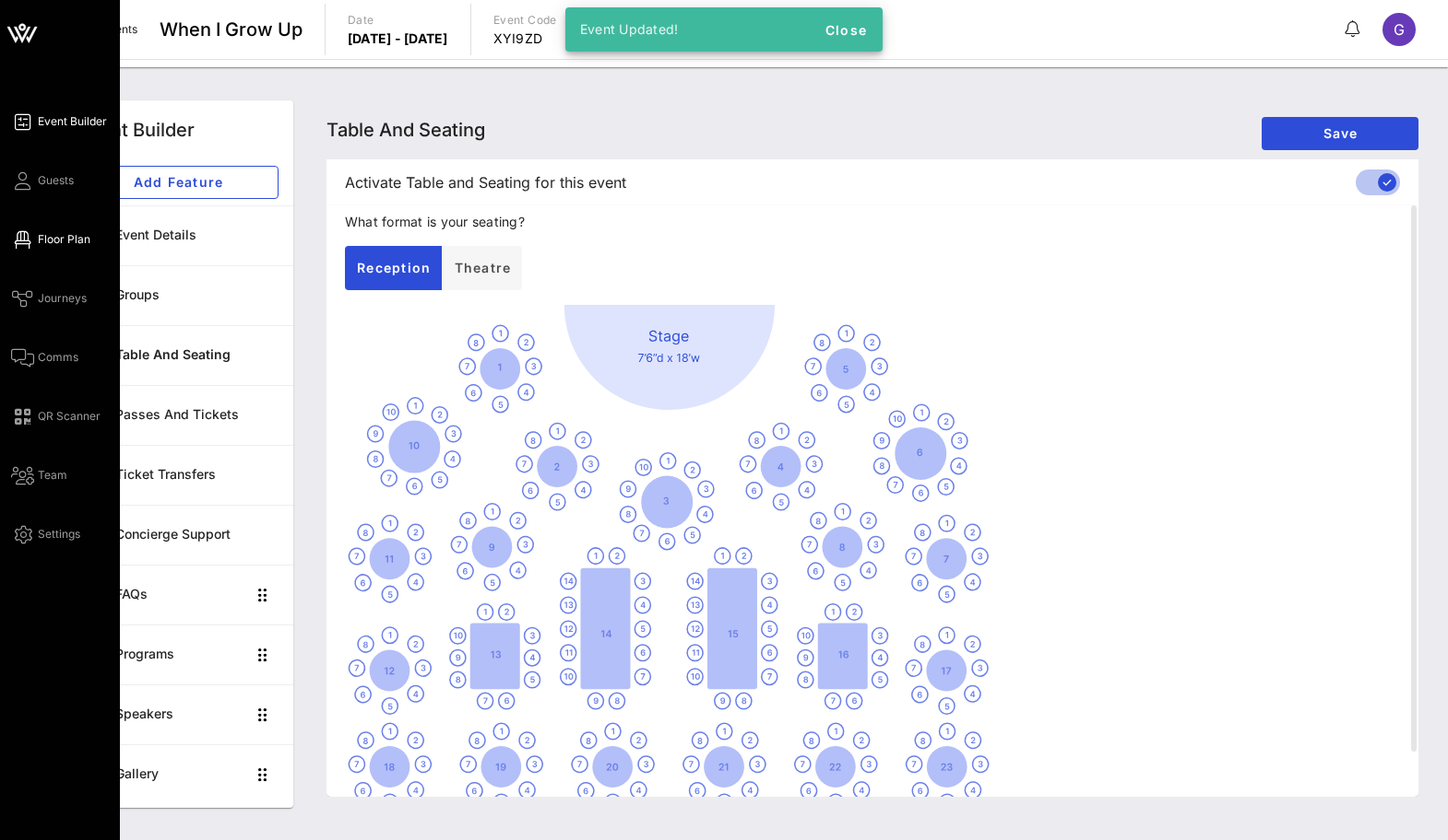
click at [50, 233] on span "Floor Plan" at bounding box center [64, 239] width 52 height 16
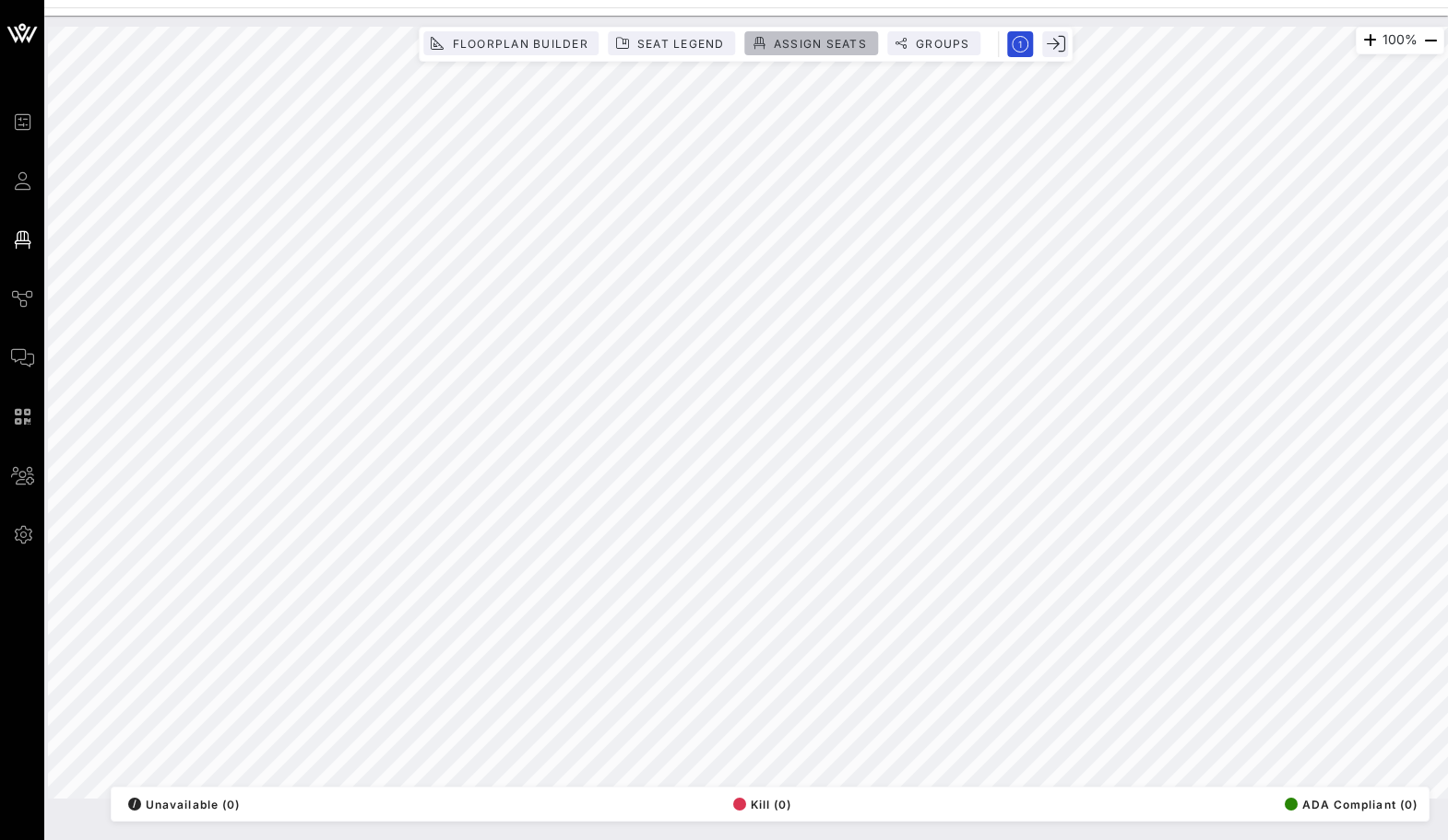
click at [810, 44] on span "Assign Seats" at bounding box center [820, 44] width 94 height 14
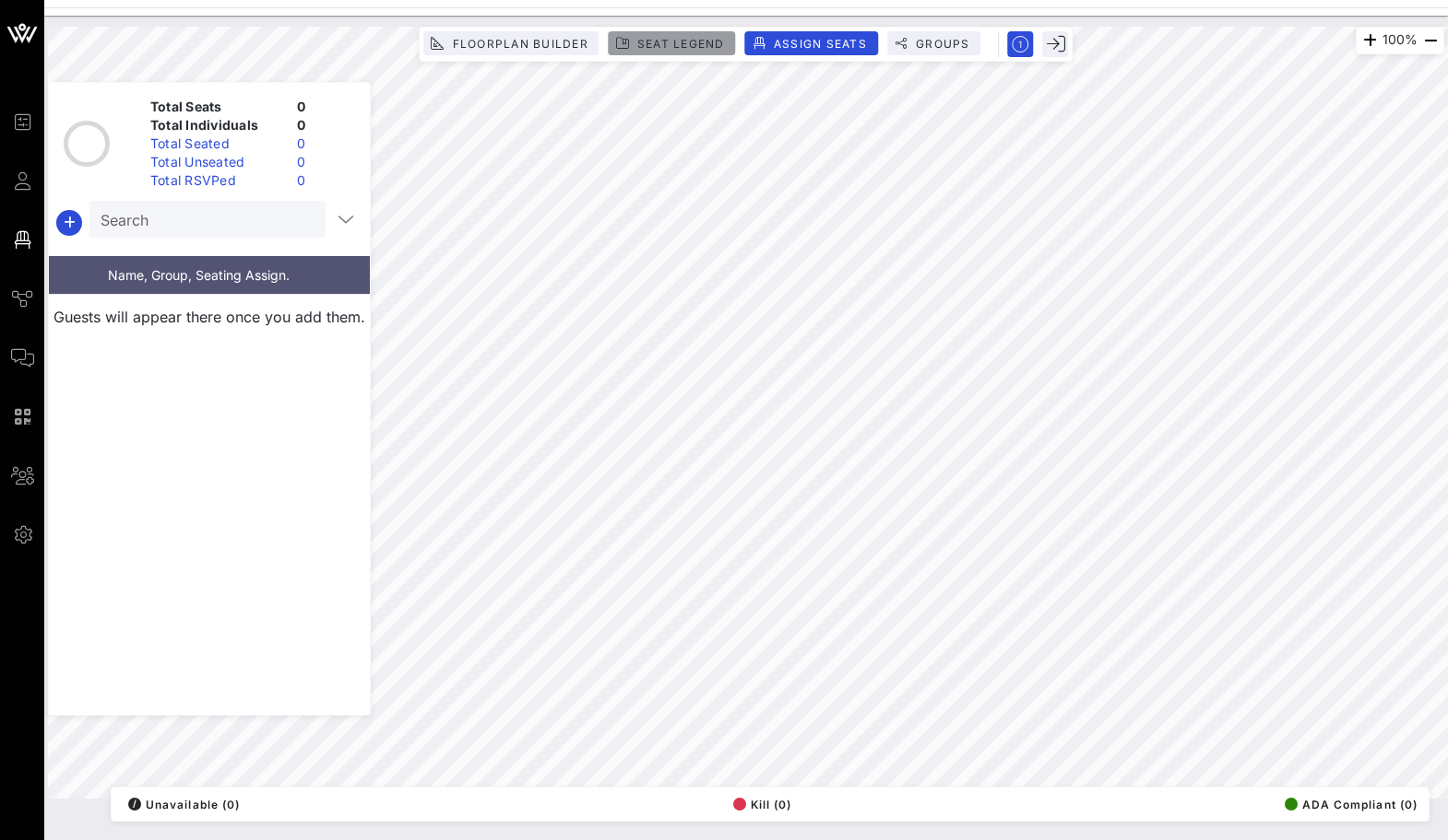
click at [648, 53] on button "Seat Legend" at bounding box center [672, 43] width 127 height 24
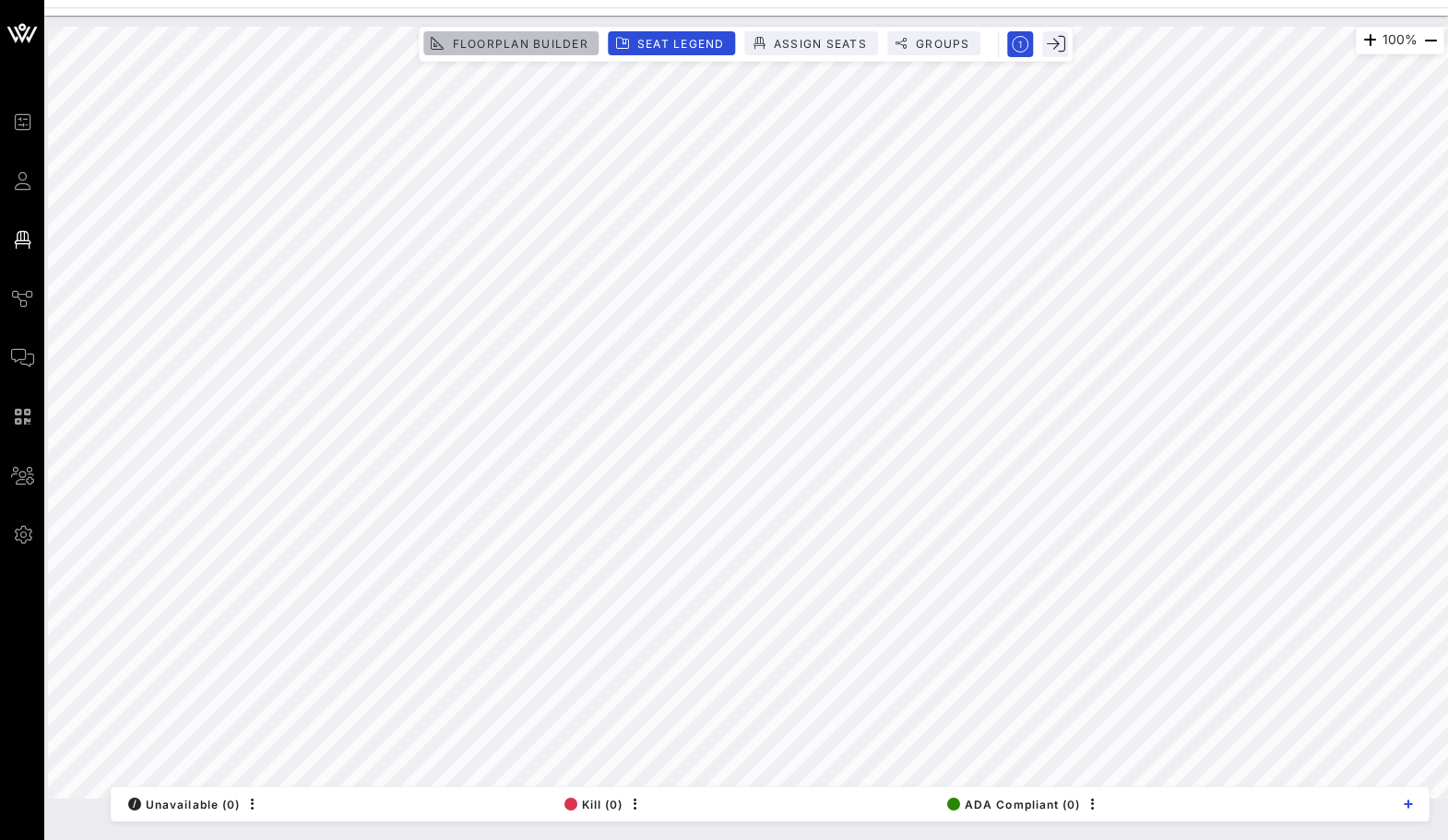
click at [473, 53] on button "Floorplan Builder" at bounding box center [511, 43] width 175 height 24
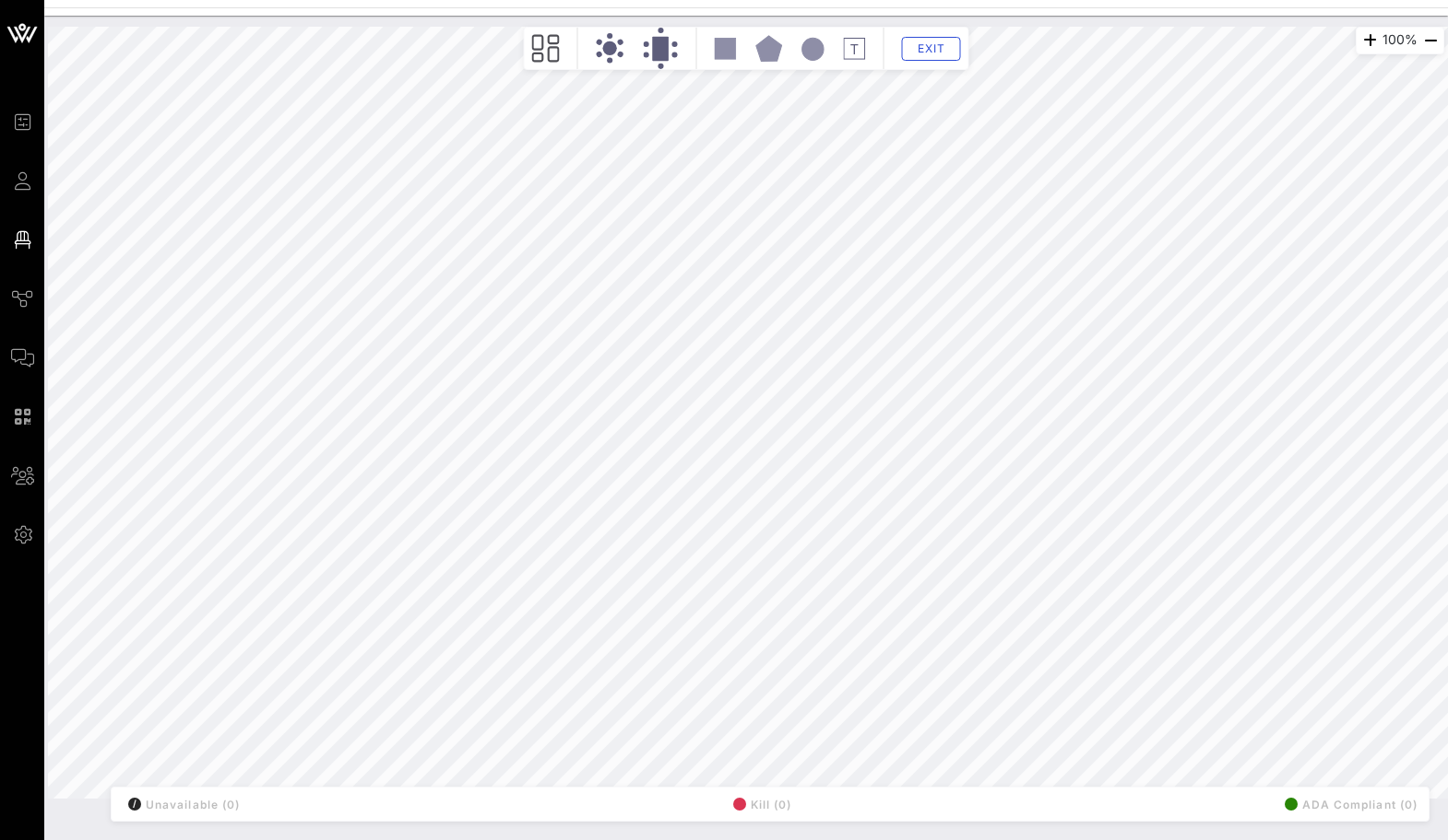
click at [667, 55] on rect at bounding box center [660, 48] width 16 height 24
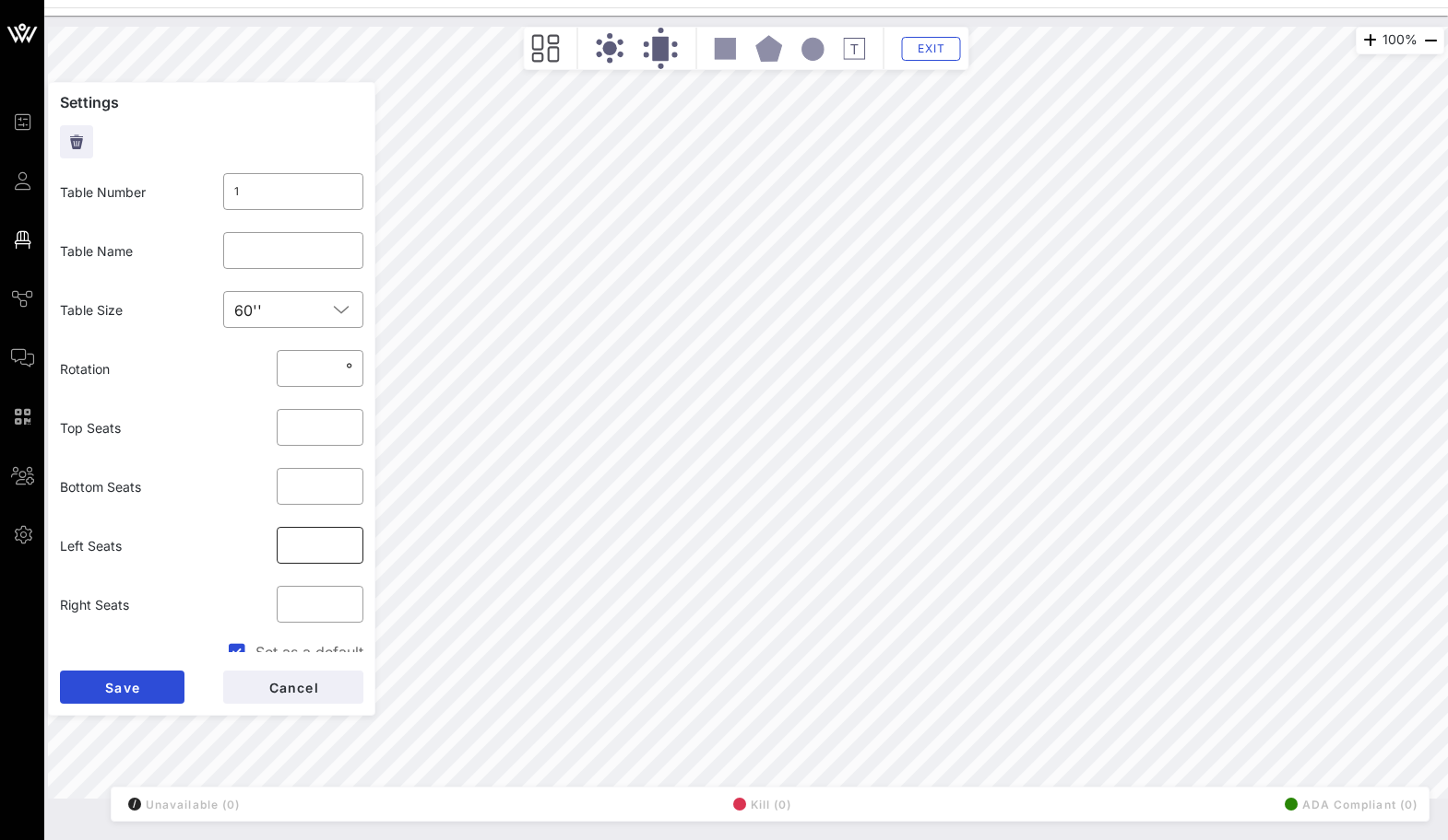
click at [347, 552] on input "*" at bounding box center [320, 545] width 65 height 29
type input "*"
click at [347, 552] on input "*" at bounding box center [320, 545] width 65 height 29
click at [347, 609] on input "*" at bounding box center [320, 604] width 65 height 29
type input "*"
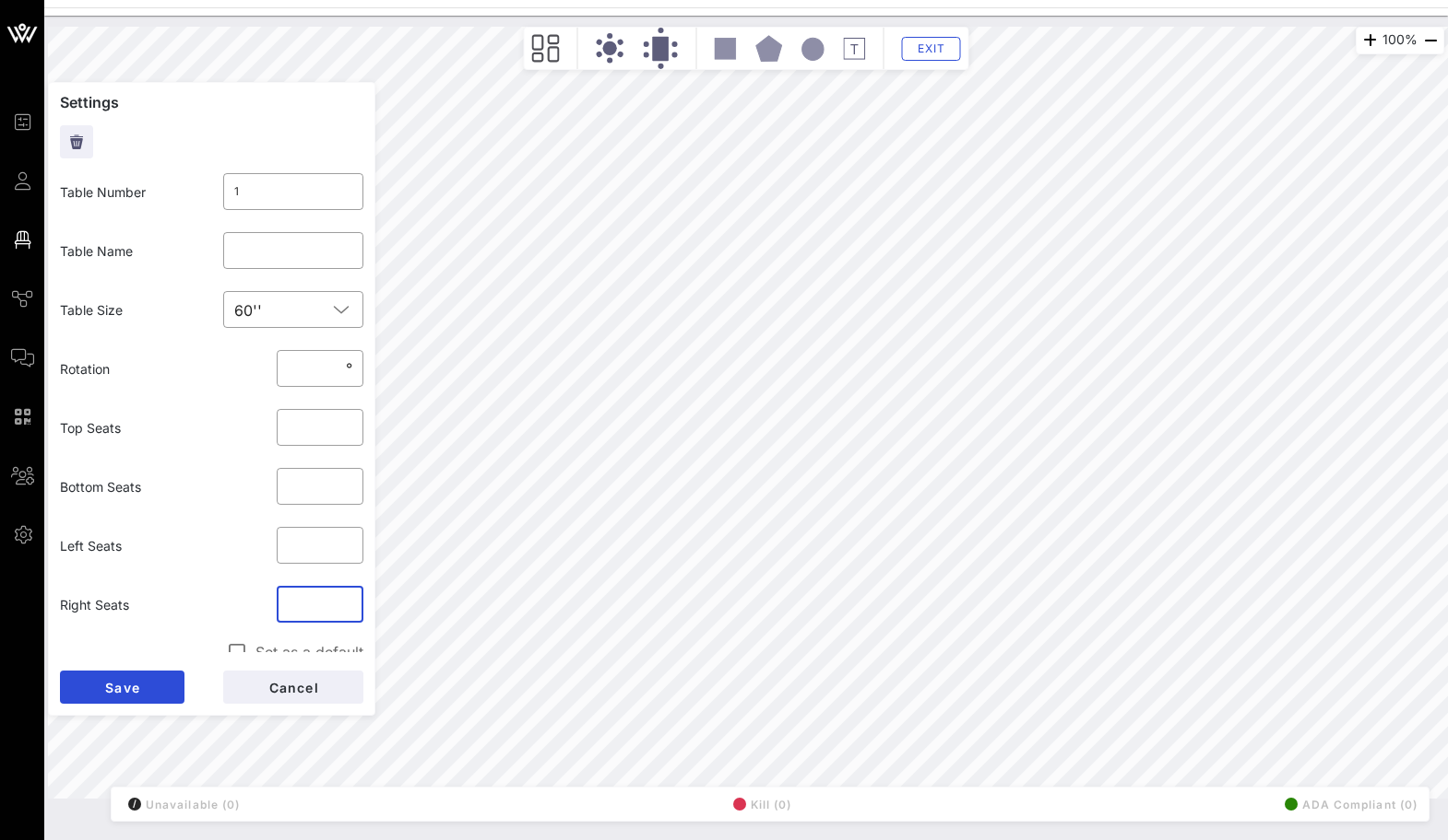
click at [347, 609] on input "*" at bounding box center [320, 604] width 65 height 29
click at [152, 684] on button "Save" at bounding box center [122, 687] width 125 height 33
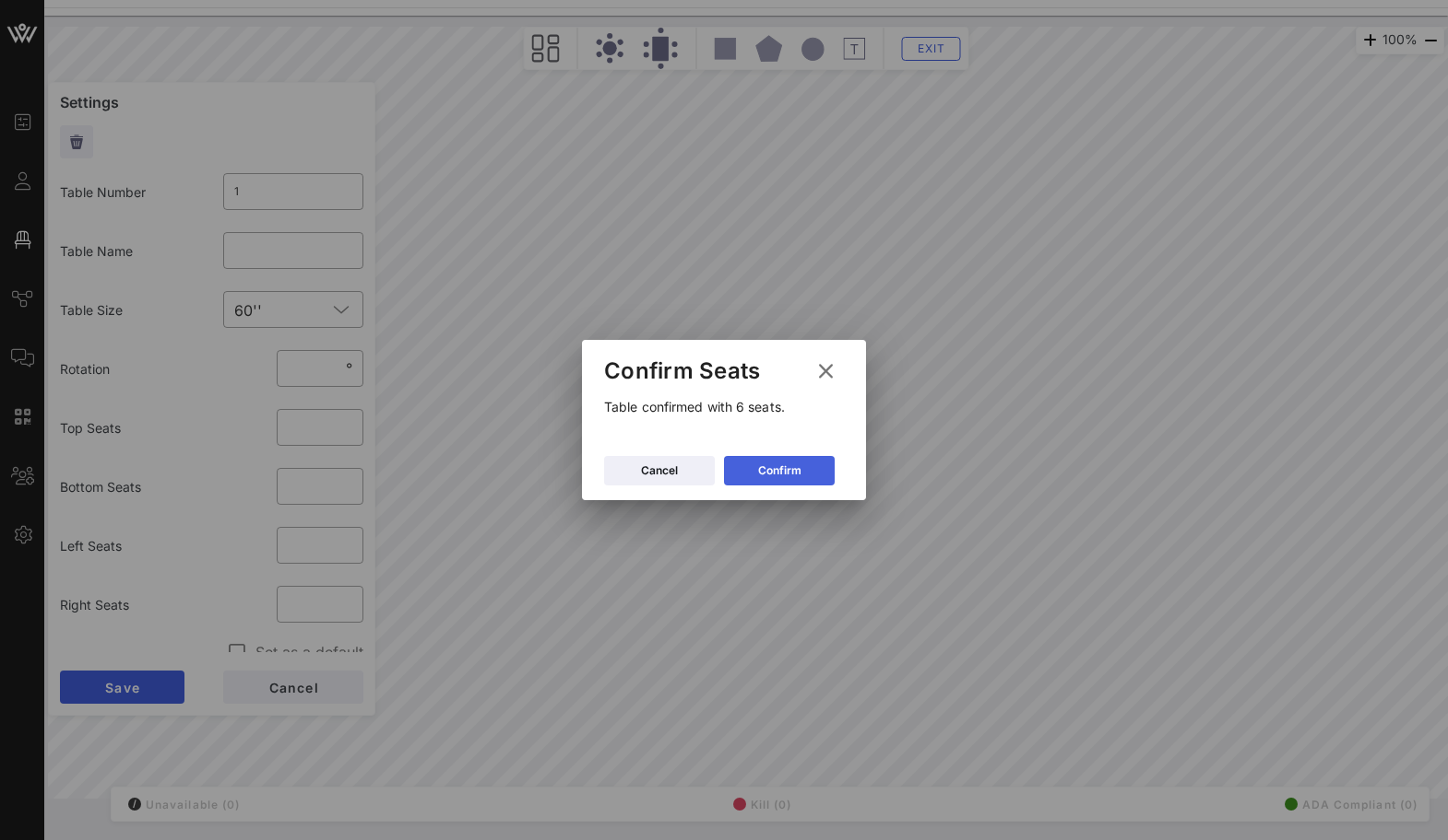
click at [785, 460] on button "Confirm" at bounding box center [779, 470] width 110 height 29
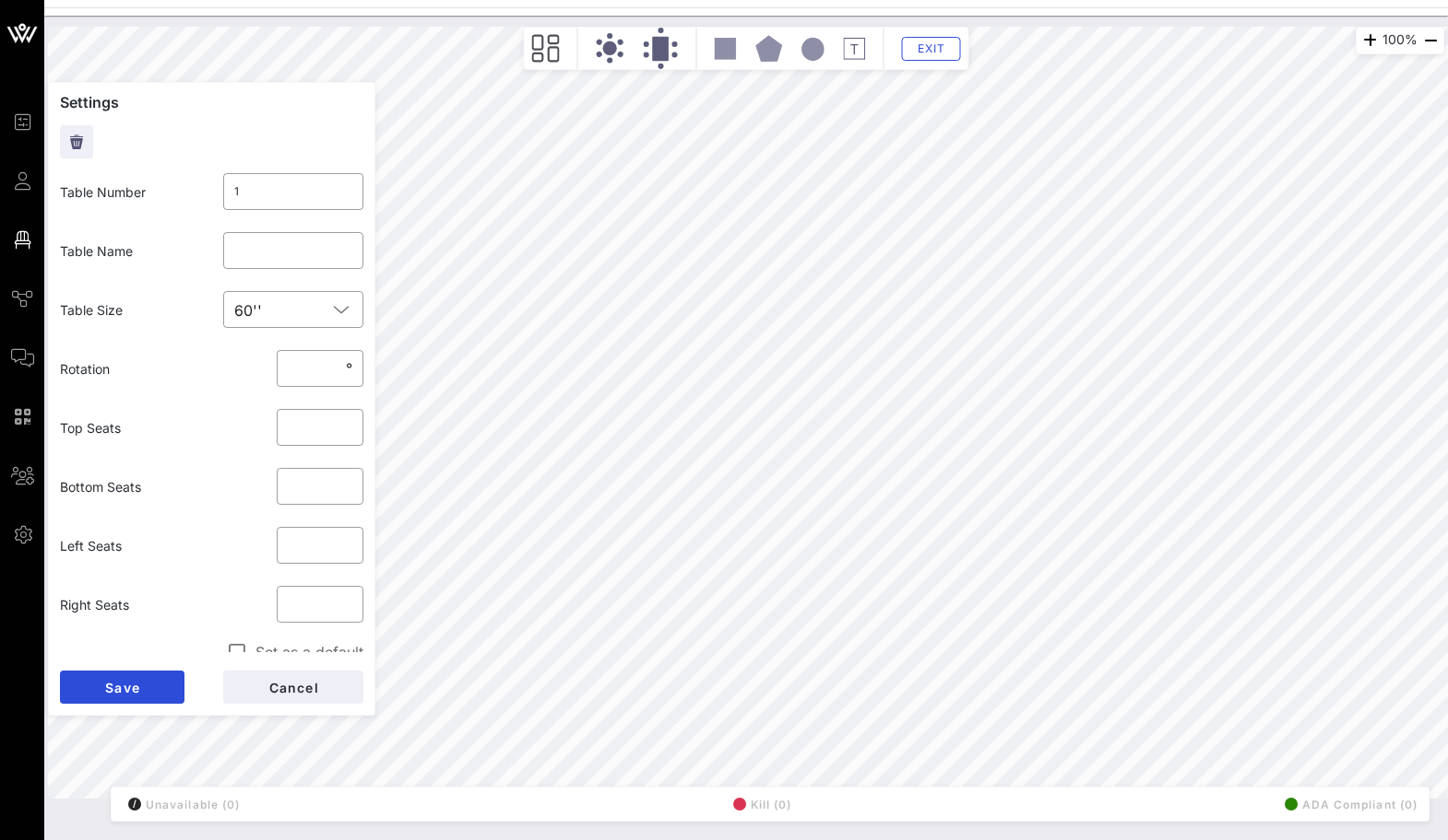
type input "**"
type input "*"
click at [345, 421] on input "*" at bounding box center [320, 427] width 65 height 29
type input "*"
click at [345, 481] on input "*" at bounding box center [320, 487] width 65 height 29
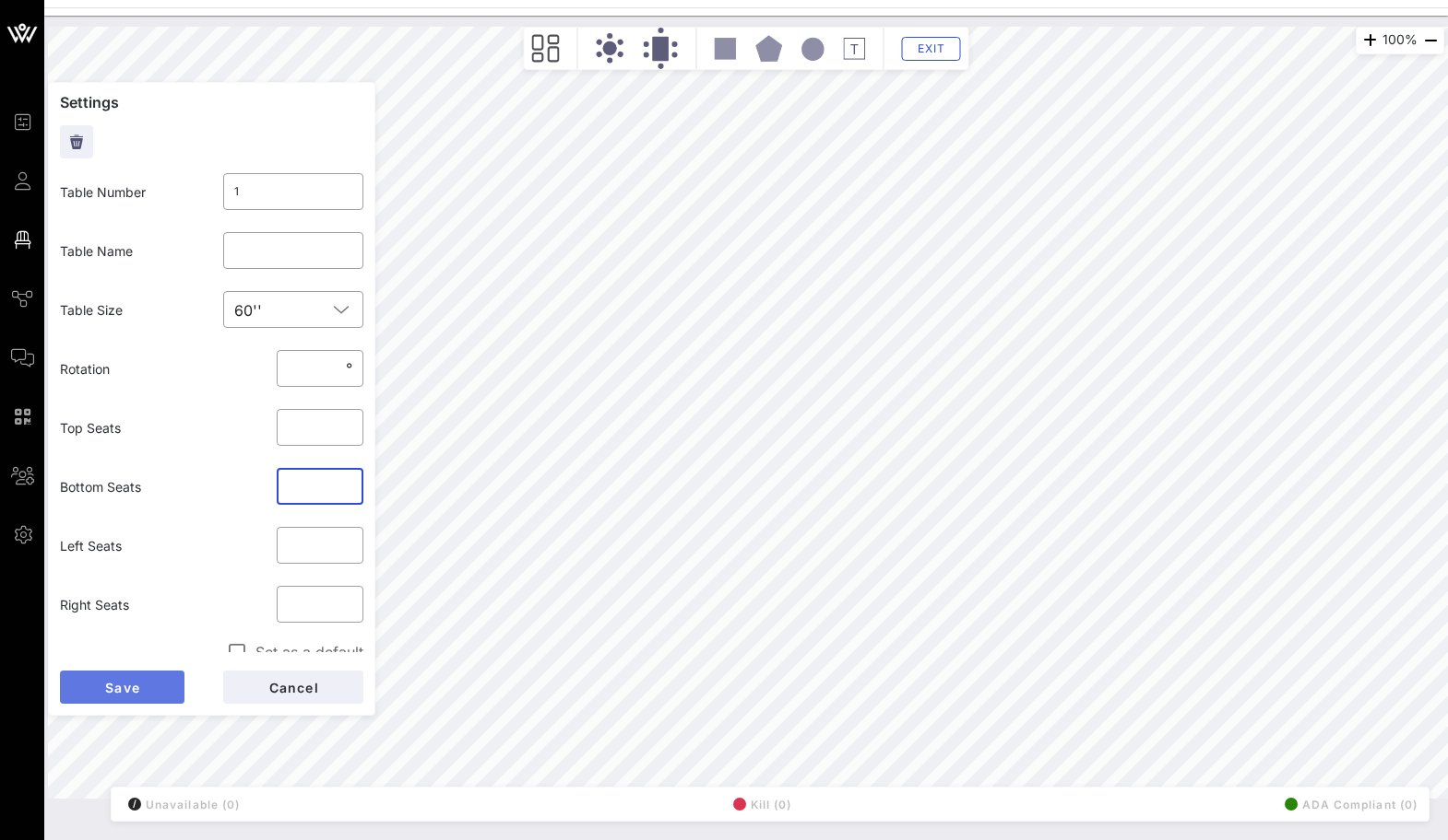
click at [133, 677] on button "Save" at bounding box center [122, 687] width 125 height 33
click at [231, 188] on div "​ 1" at bounding box center [294, 191] width 141 height 37
type input "1"
type input "U"
type input "Inappropriate 1"
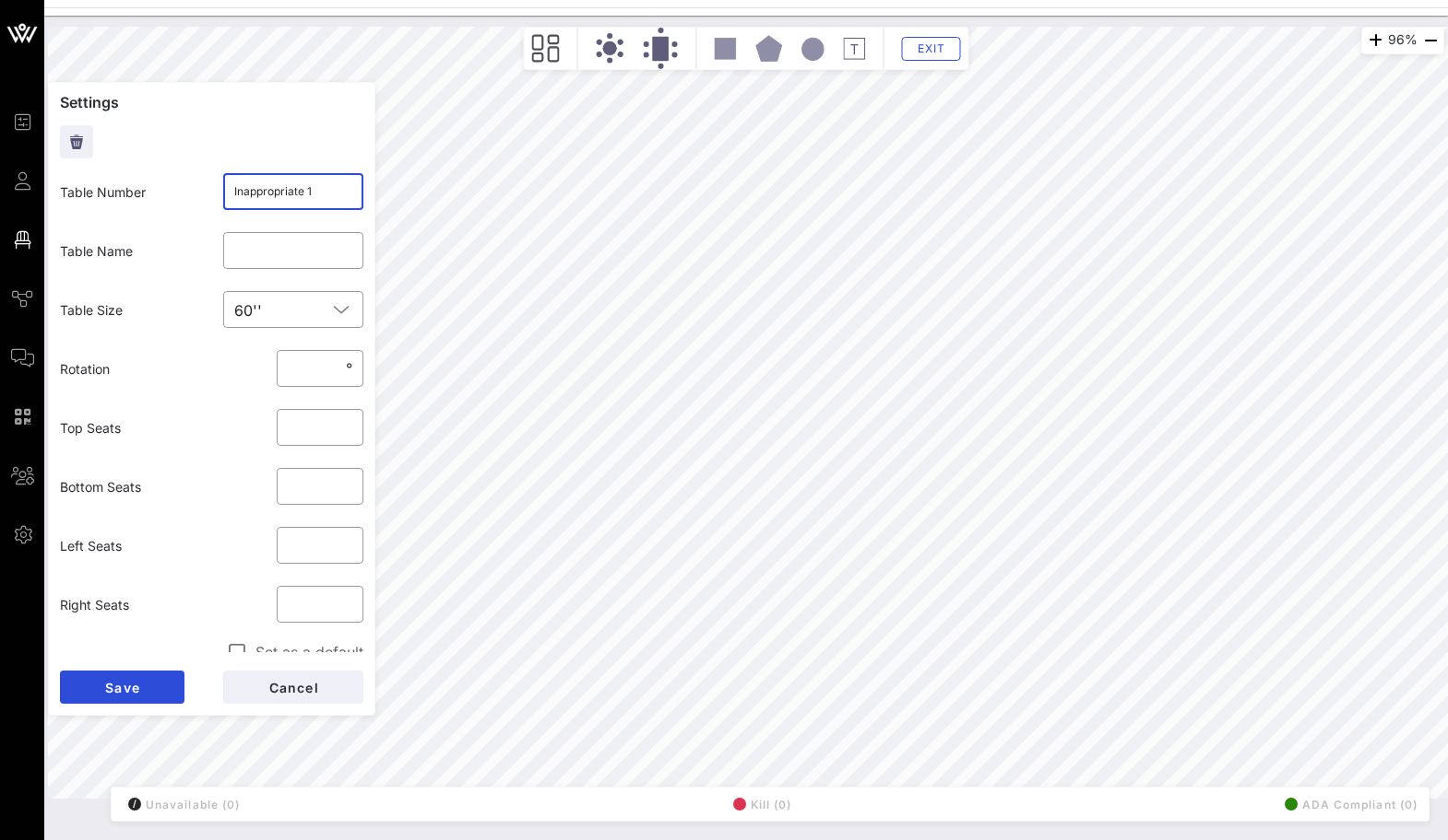
click button "Save" at bounding box center [122, 687] width 125 height 33
click at [317, 198] on input "Inappropriate 1" at bounding box center [293, 191] width 119 height 29
drag, startPoint x: 309, startPoint y: 194, endPoint x: 195, endPoint y: 186, distance: 114.3
click at [195, 186] on div "Table Number ​ Inappropriate 1" at bounding box center [211, 192] width 325 height 59
type input "1"
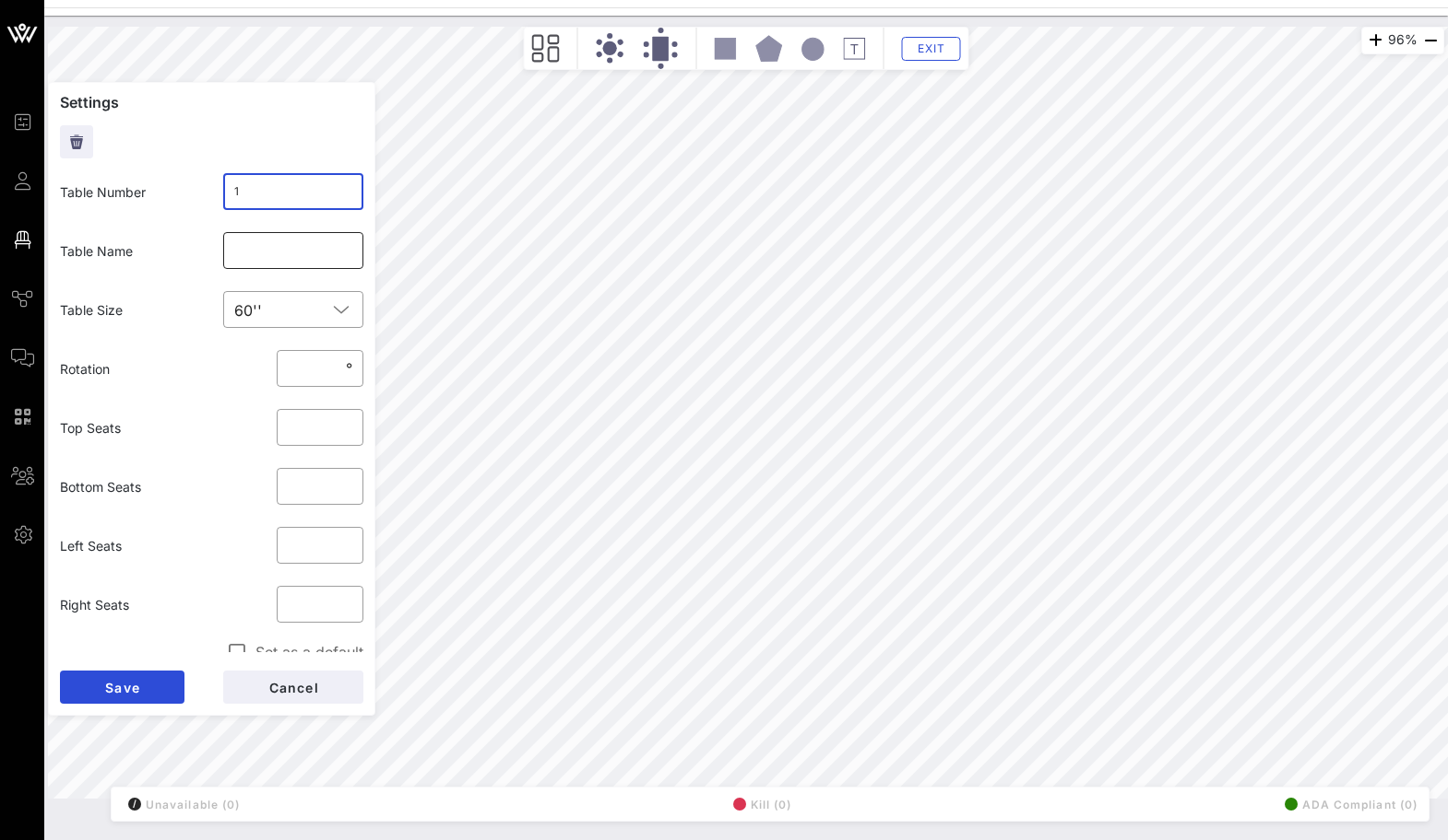
click at [267, 250] on input "text" at bounding box center [293, 250] width 119 height 29
type input "Inappropriate"
click at [107, 682] on span "Save" at bounding box center [123, 688] width 36 height 15
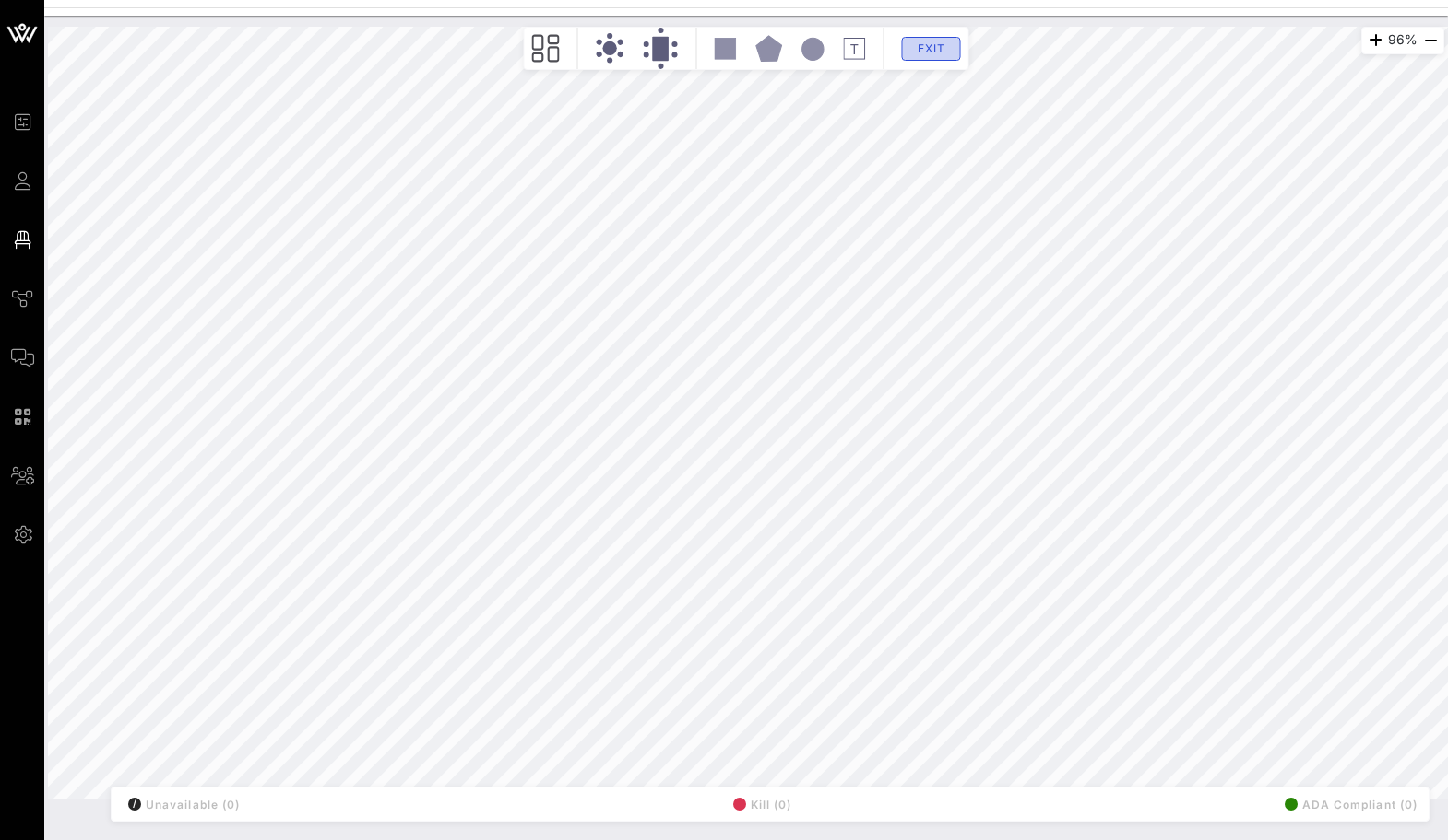
click at [919, 56] on button "Exit" at bounding box center [931, 48] width 59 height 24
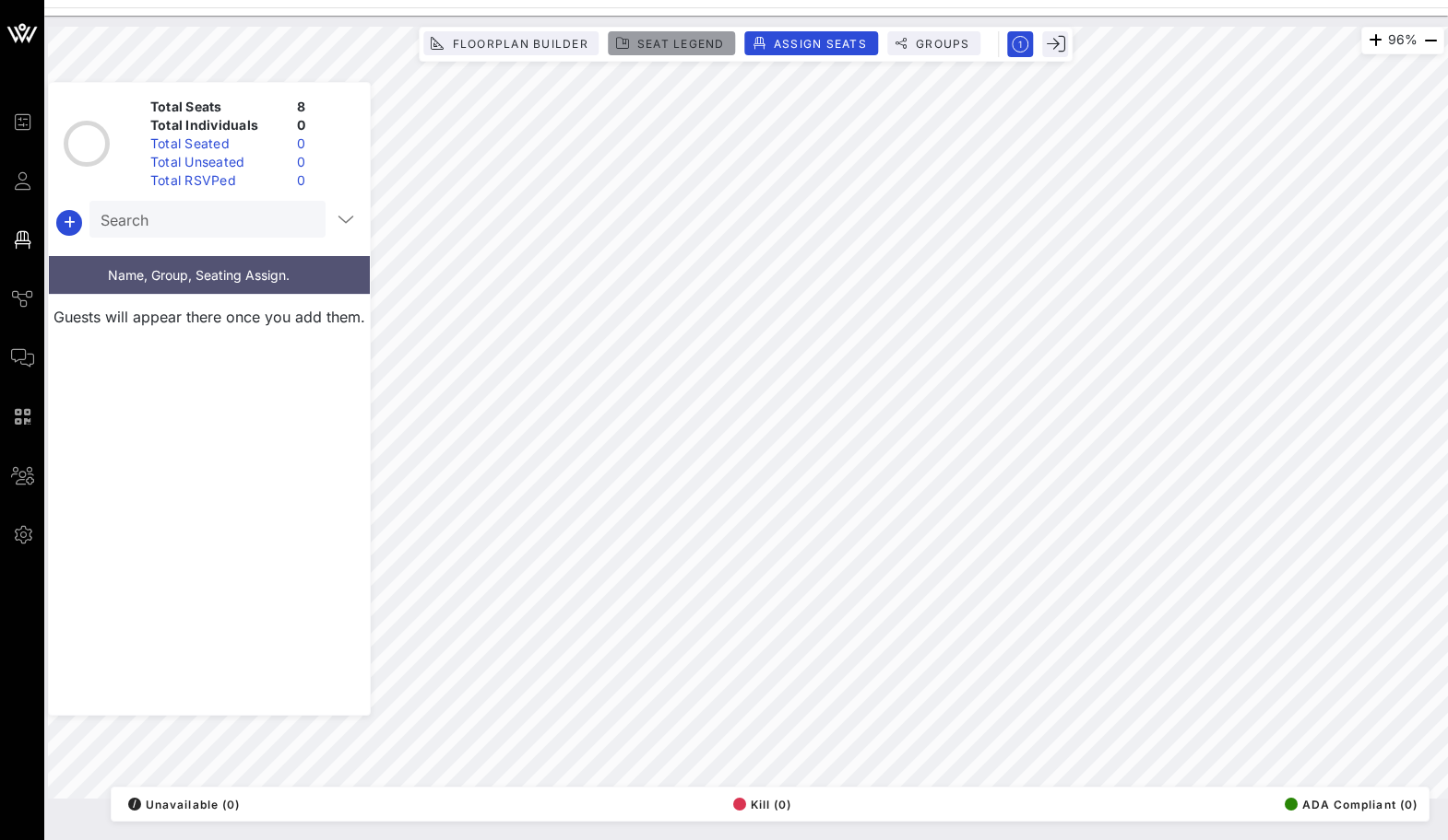
click at [663, 46] on span "Seat Legend" at bounding box center [680, 44] width 88 height 14
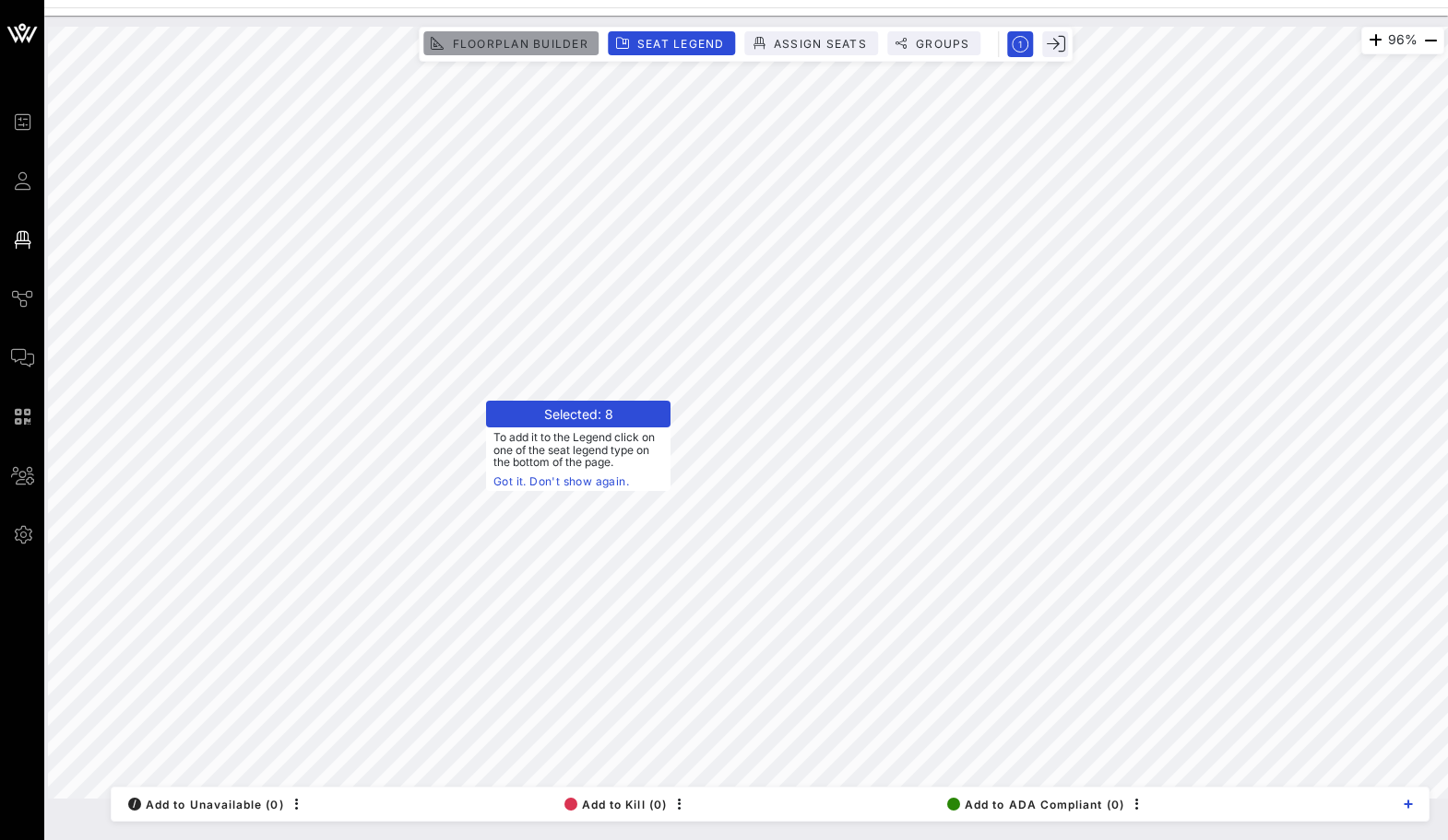
click at [514, 45] on span "Floorplan Builder" at bounding box center [519, 44] width 137 height 14
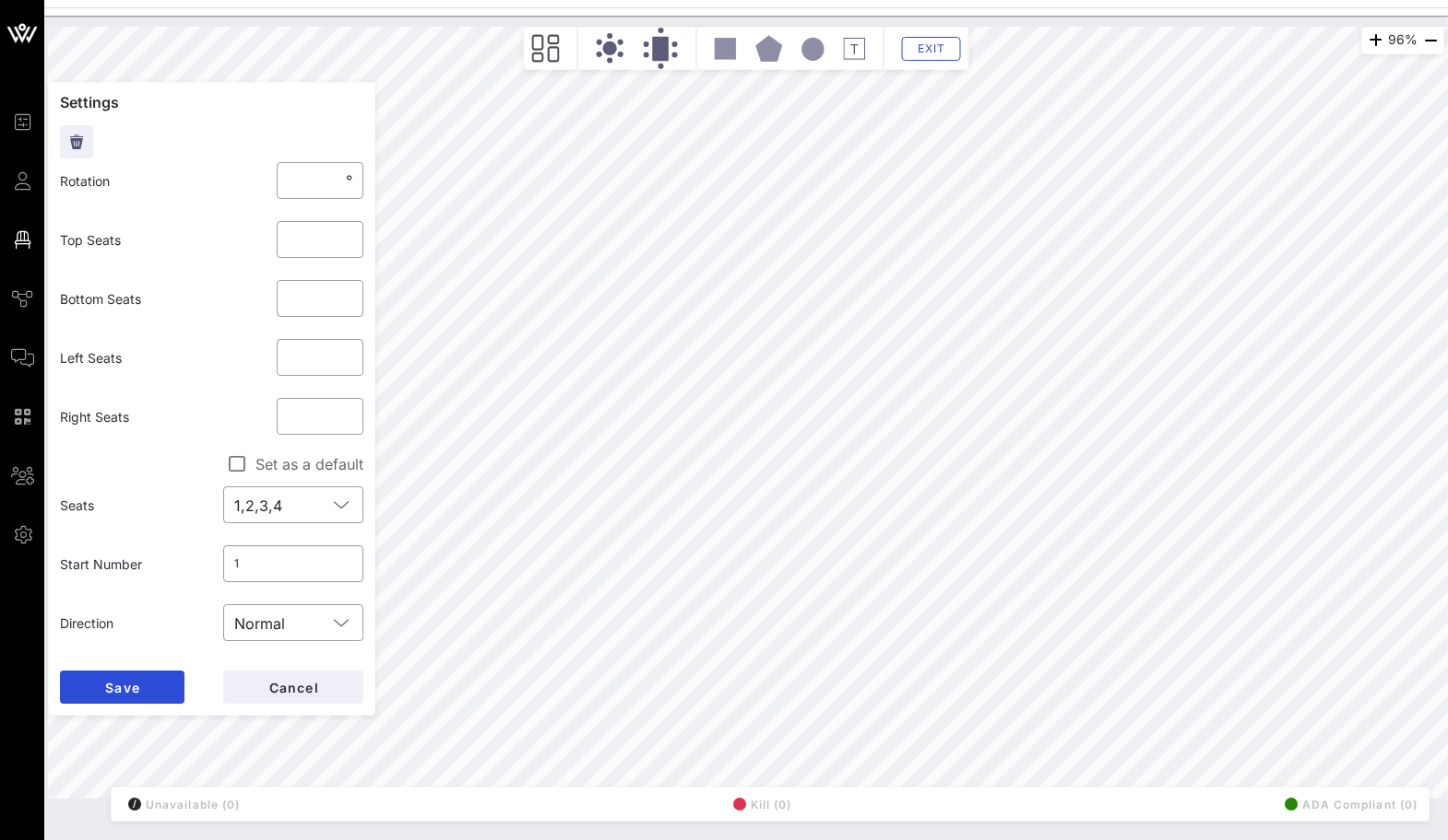
scroll to position [181, 0]
click at [278, 635] on div "Normal" at bounding box center [259, 630] width 50 height 16
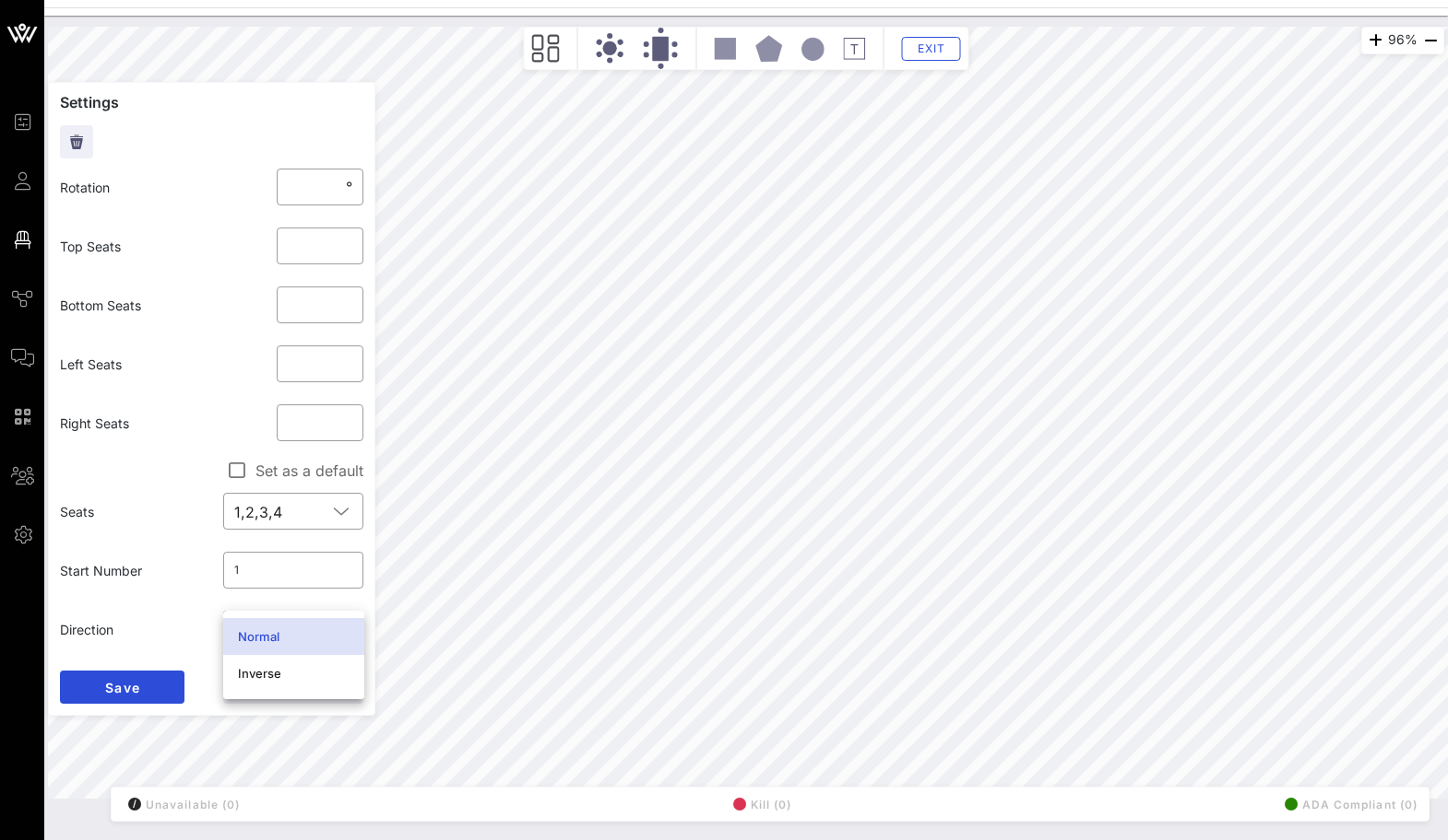
click at [200, 578] on div "Start Number" at bounding box center [130, 571] width 164 height 42
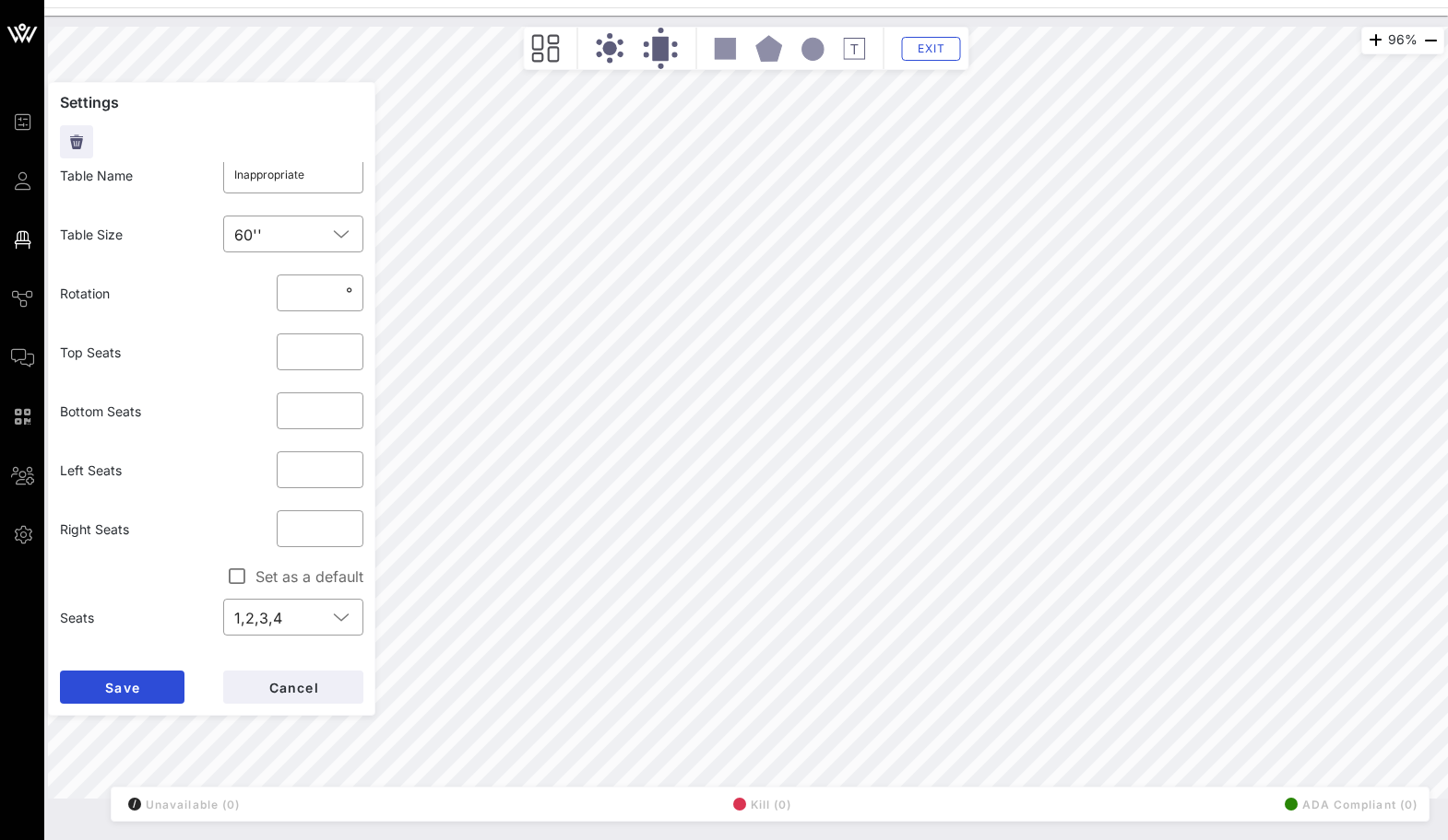
scroll to position [0, 0]
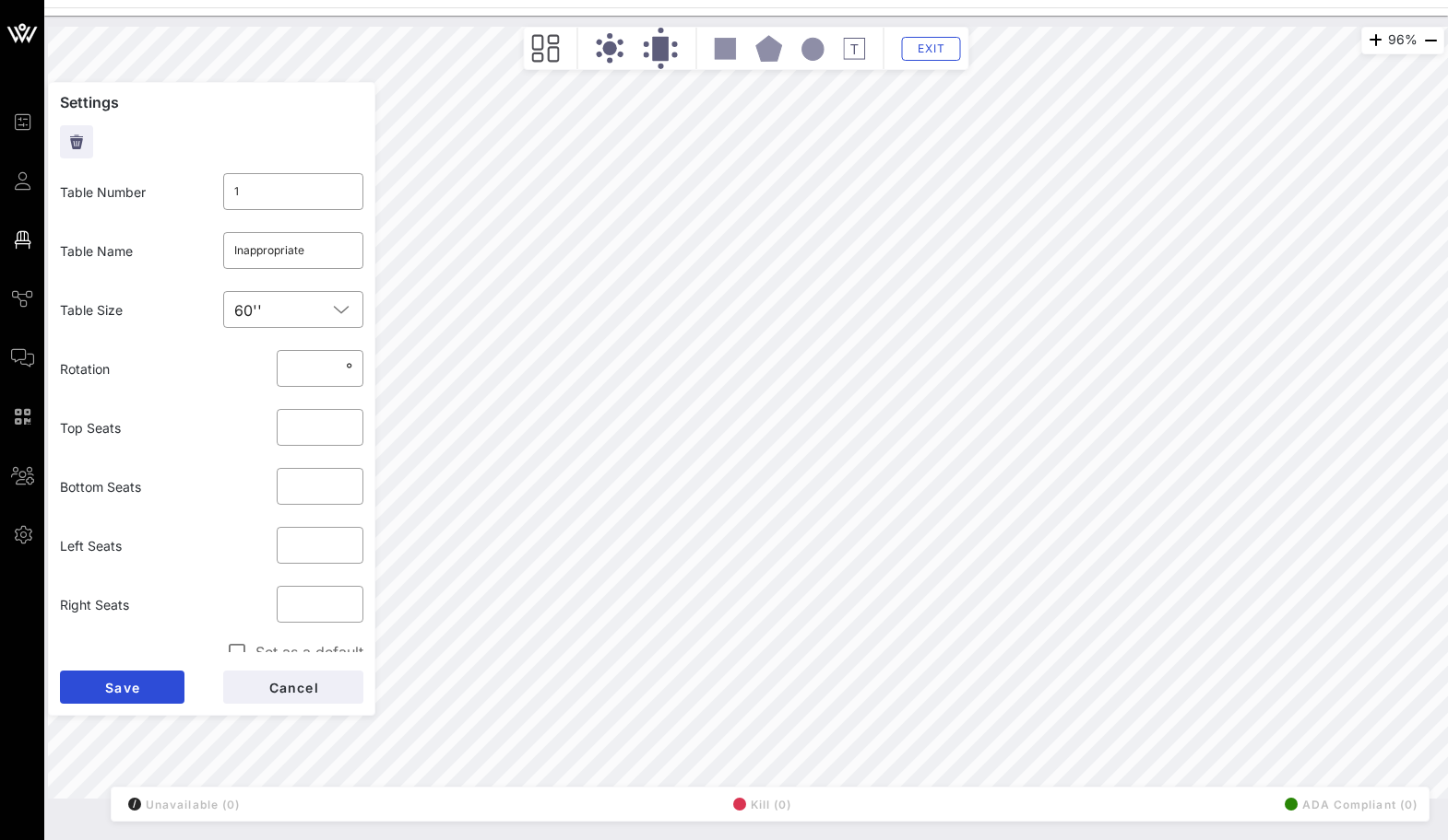
click at [560, 46] on div "Exit" at bounding box center [746, 48] width 445 height 44
click at [542, 46] on icon at bounding box center [546, 48] width 28 height 28
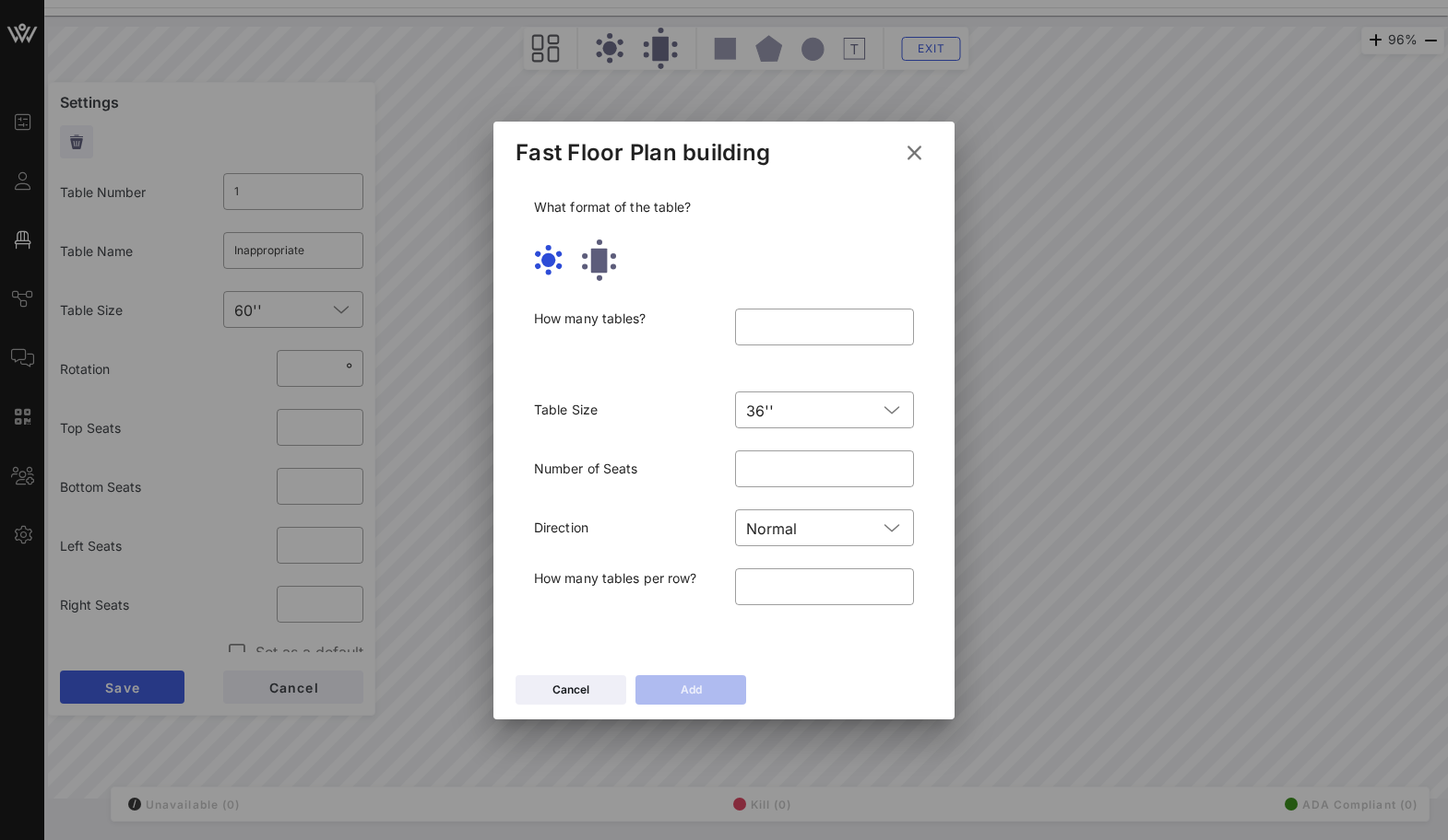
click at [604, 270] on rect at bounding box center [599, 259] width 16 height 24
type input "*"
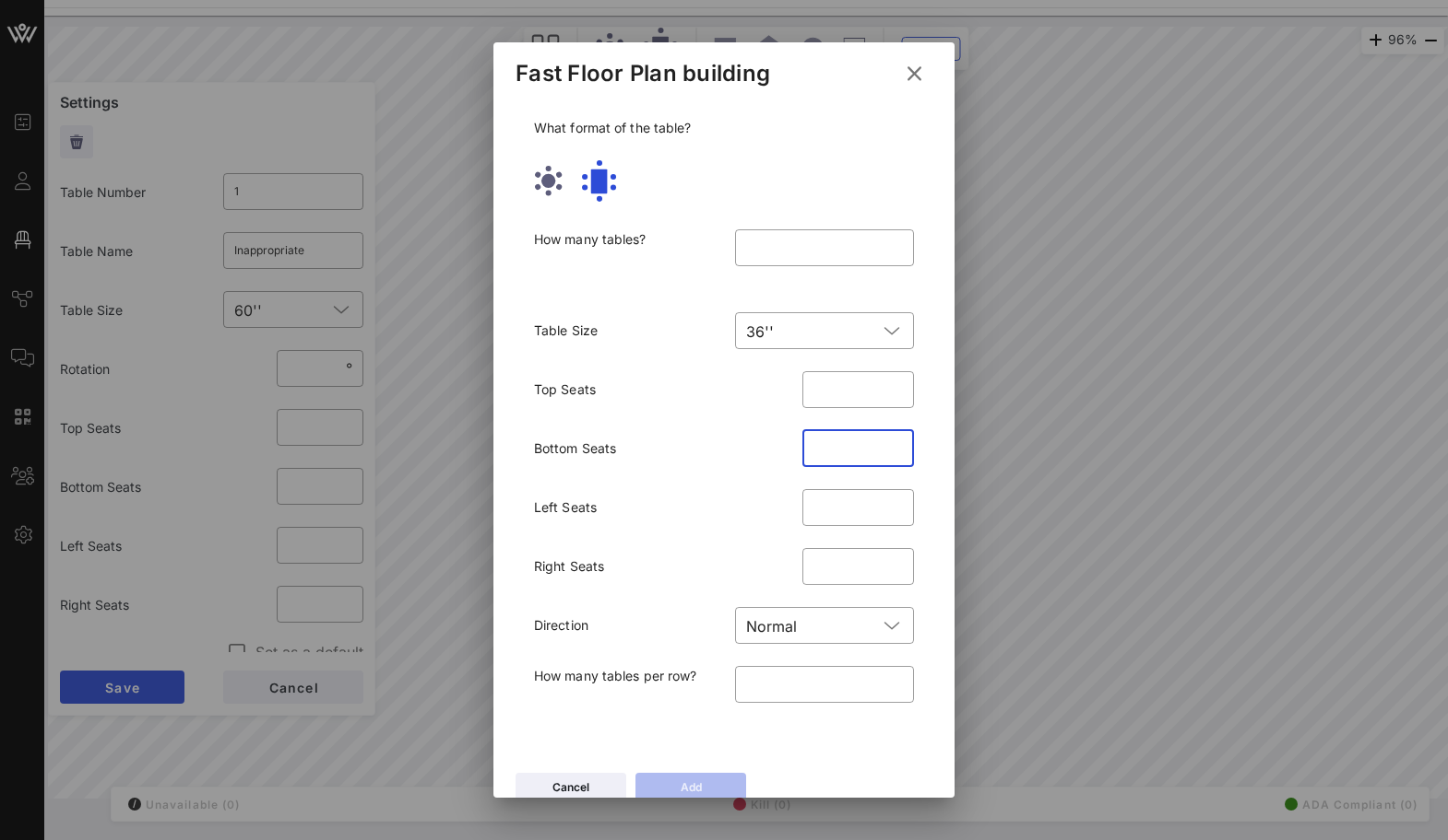
click at [896, 443] on input "*" at bounding box center [858, 449] width 89 height 29
type input "*"
click at [896, 443] on input "*" at bounding box center [858, 449] width 89 height 29
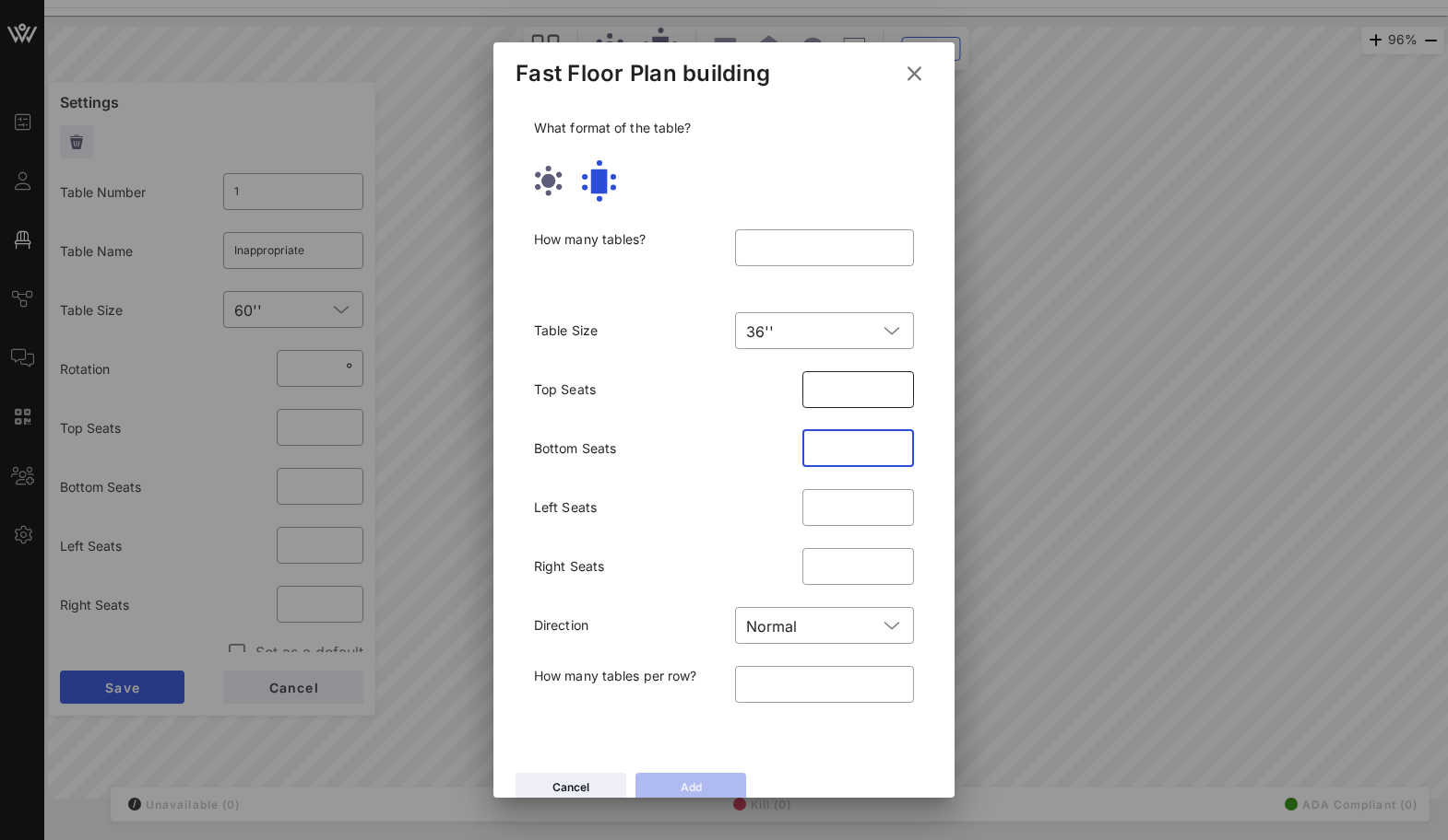
click at [895, 388] on input "*" at bounding box center [858, 390] width 89 height 29
type input "*"
click at [895, 388] on input "*" at bounding box center [858, 390] width 89 height 29
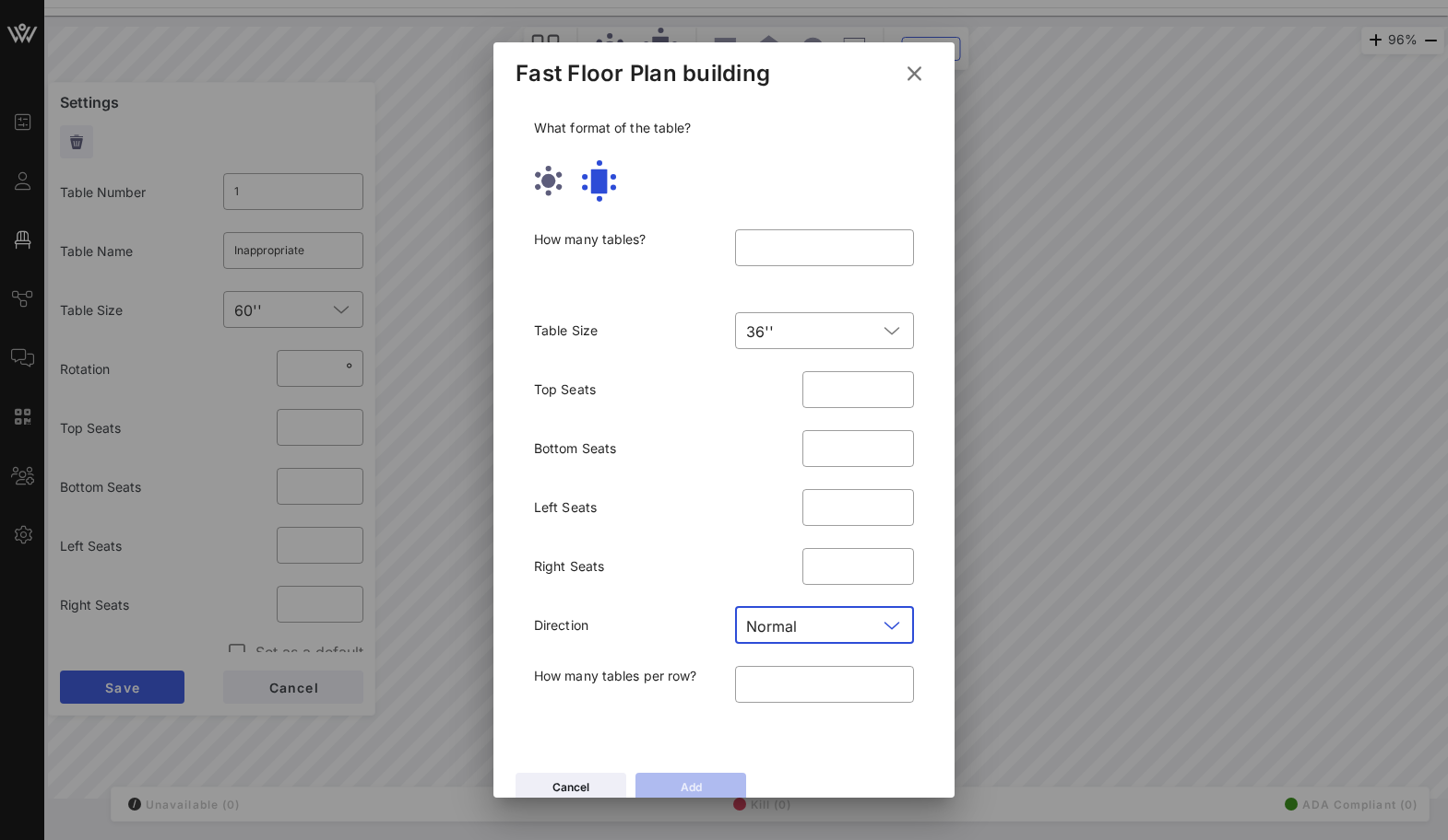
click at [840, 626] on input "text" at bounding box center [840, 625] width 73 height 29
click at [840, 626] on div "Normal" at bounding box center [823, 634] width 149 height 15
click at [774, 239] on input "number" at bounding box center [824, 247] width 157 height 29
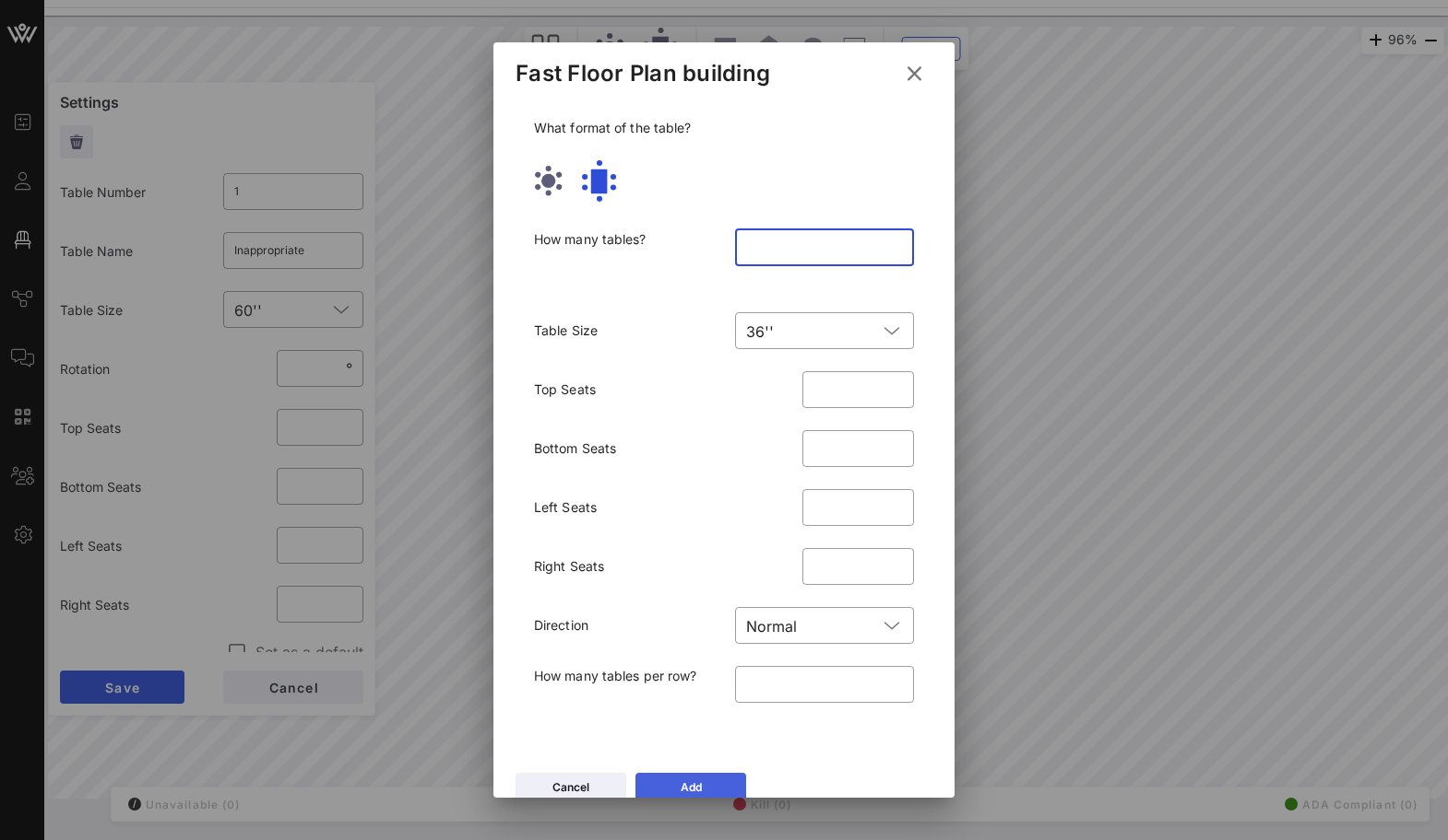
type input "**"
click at [687, 782] on icon at bounding box center [690, 787] width 14 height 12
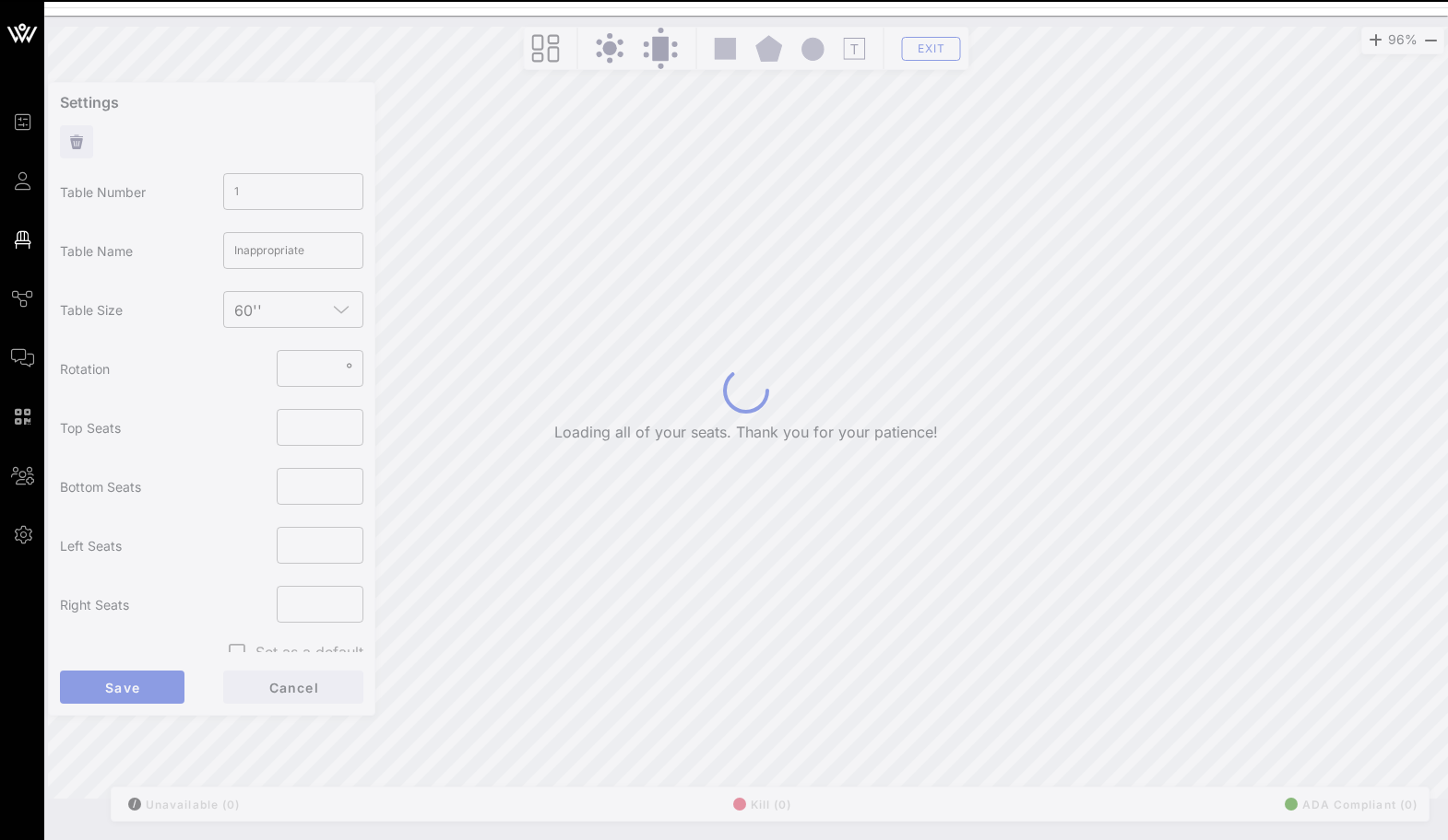
type input "2"
type input "*"
type input "15"
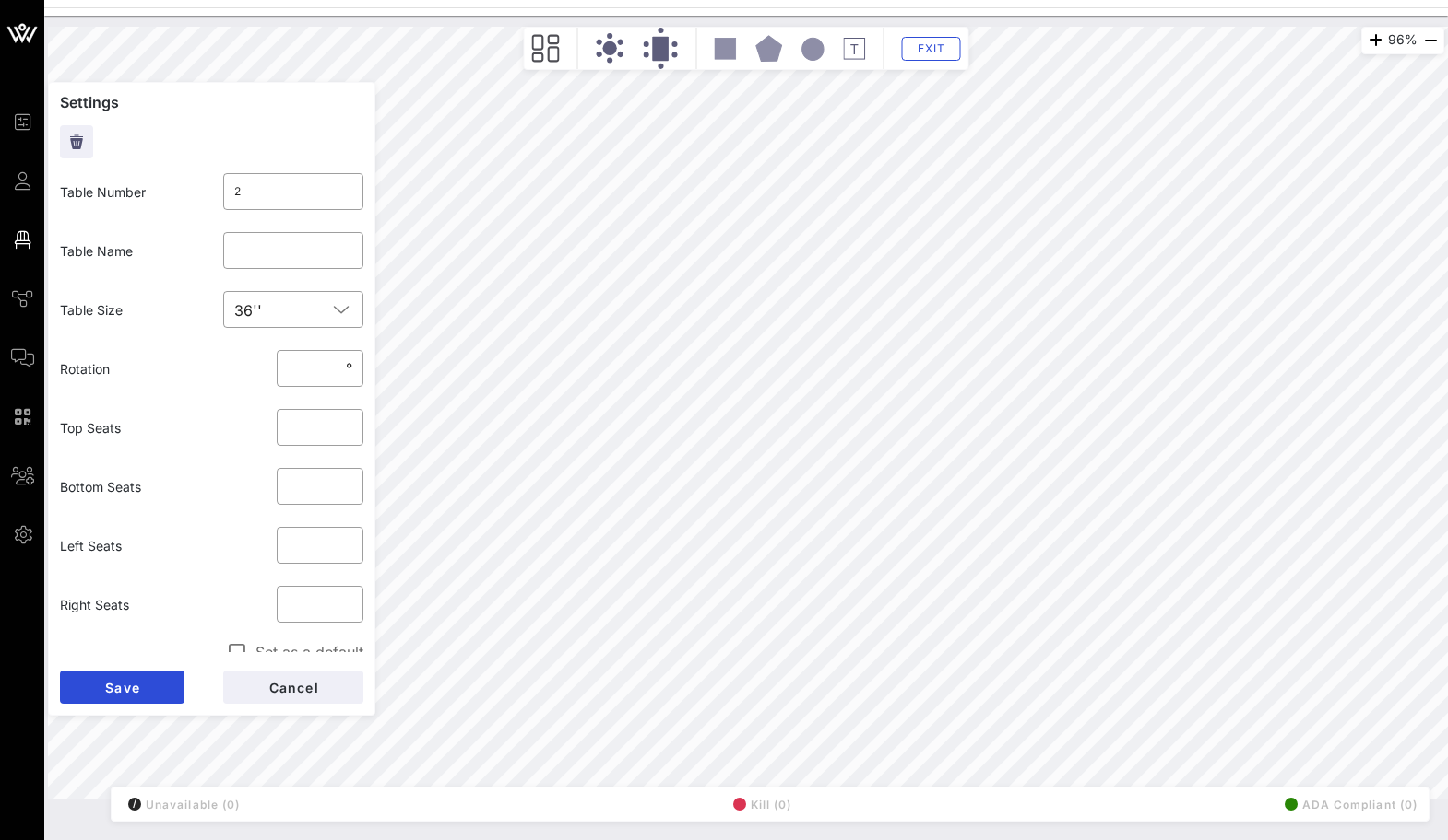
type input "**"
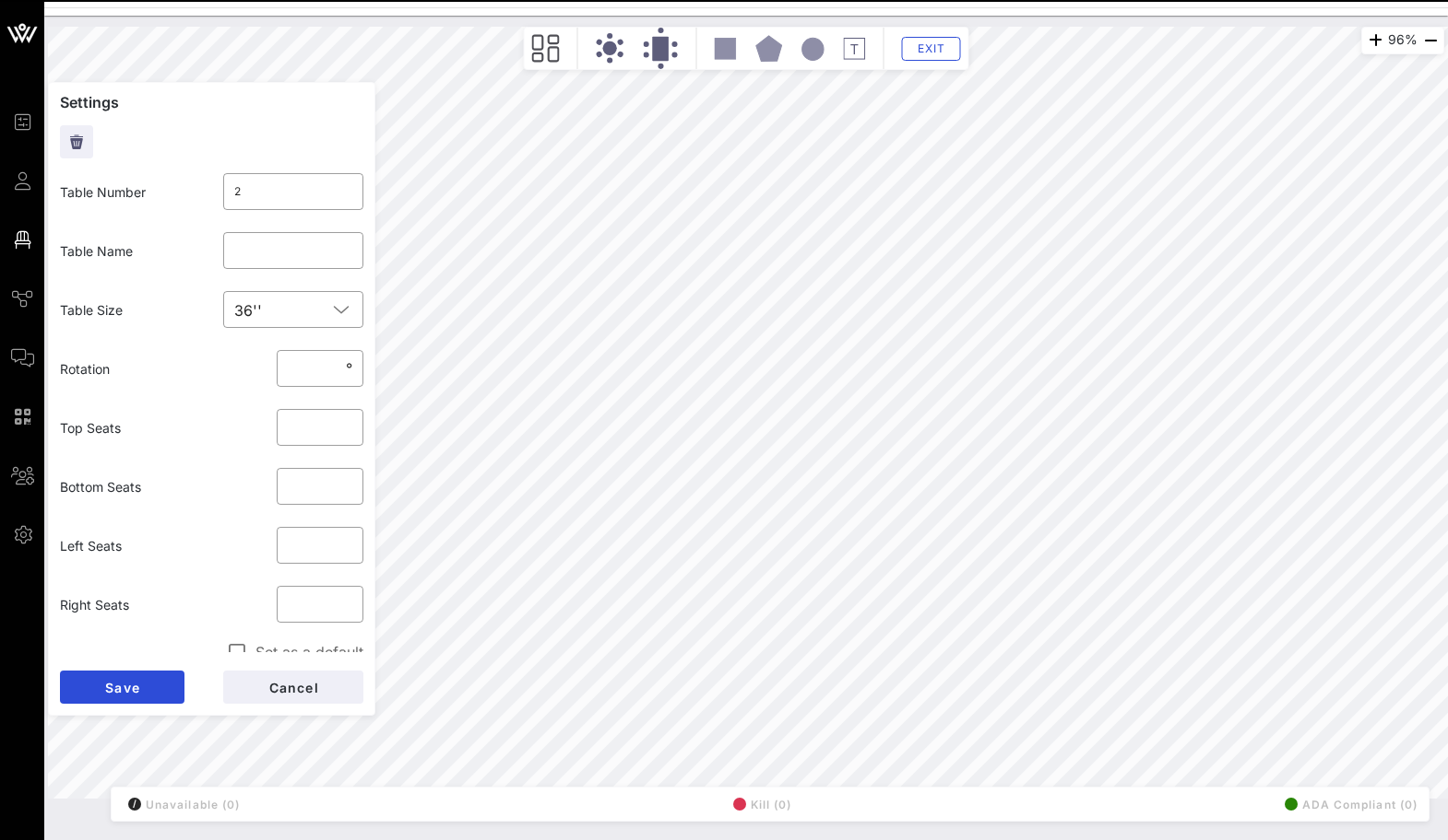
type input "3"
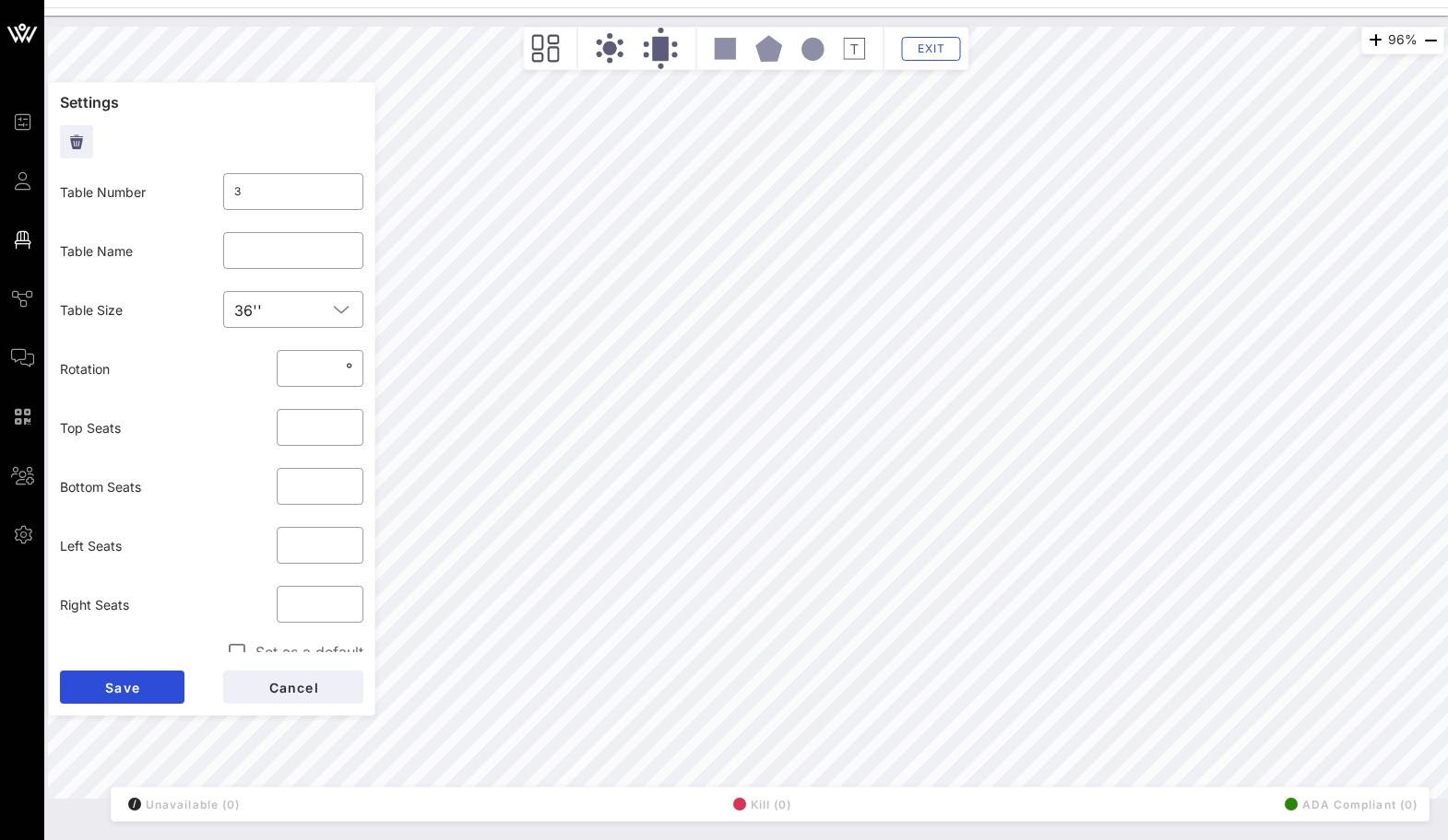
type input "**"
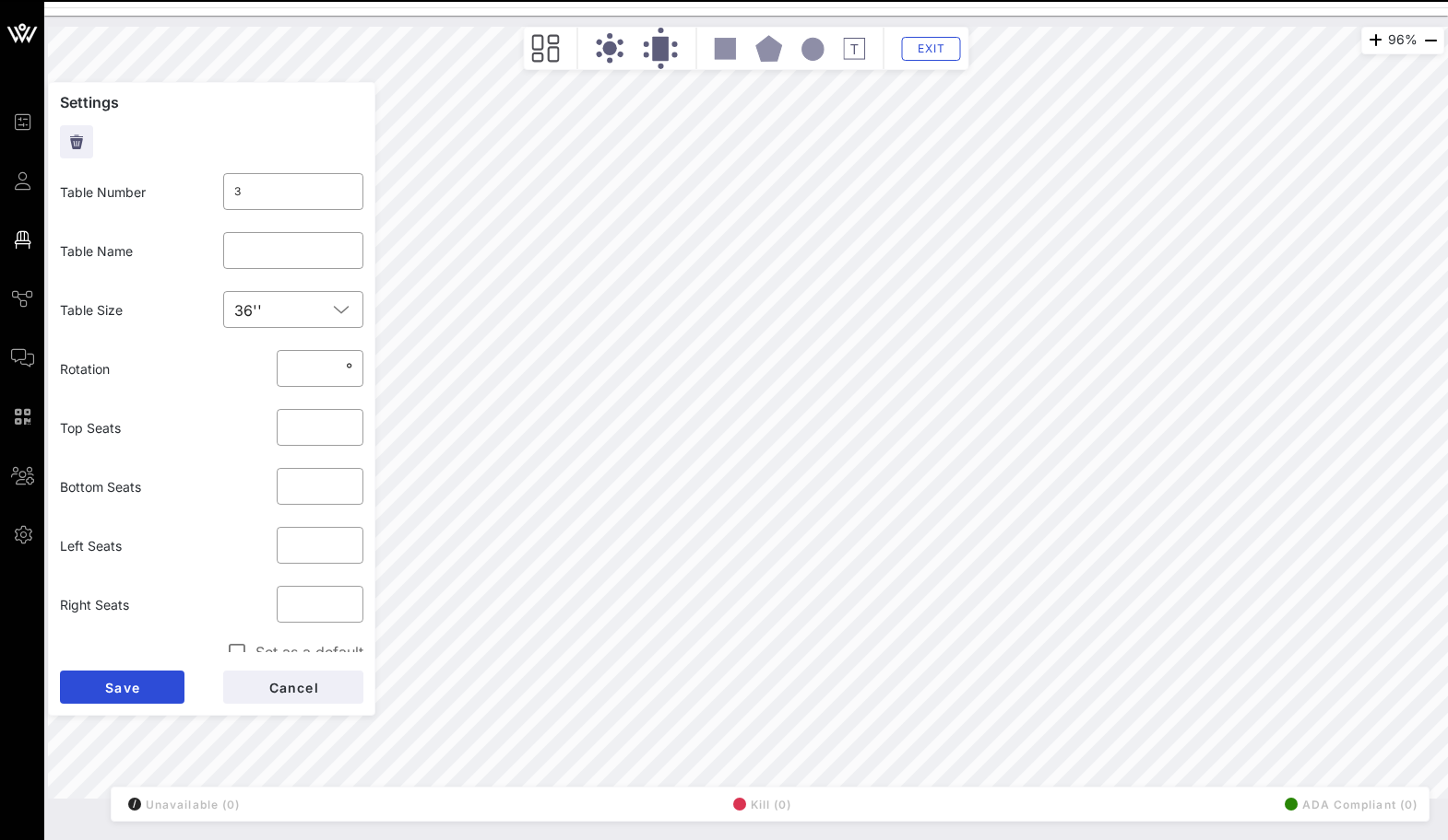
type input "4"
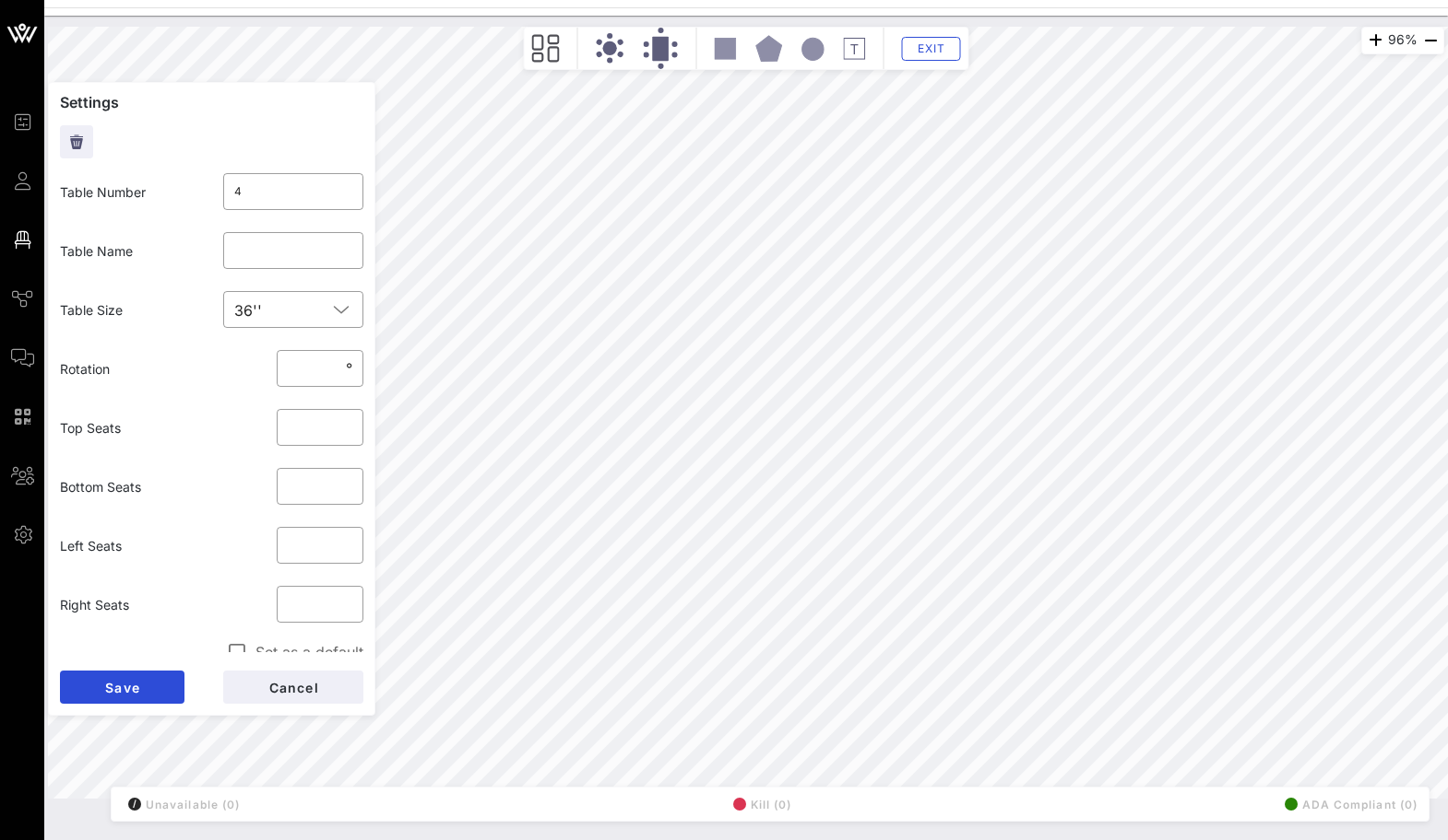
type input "**"
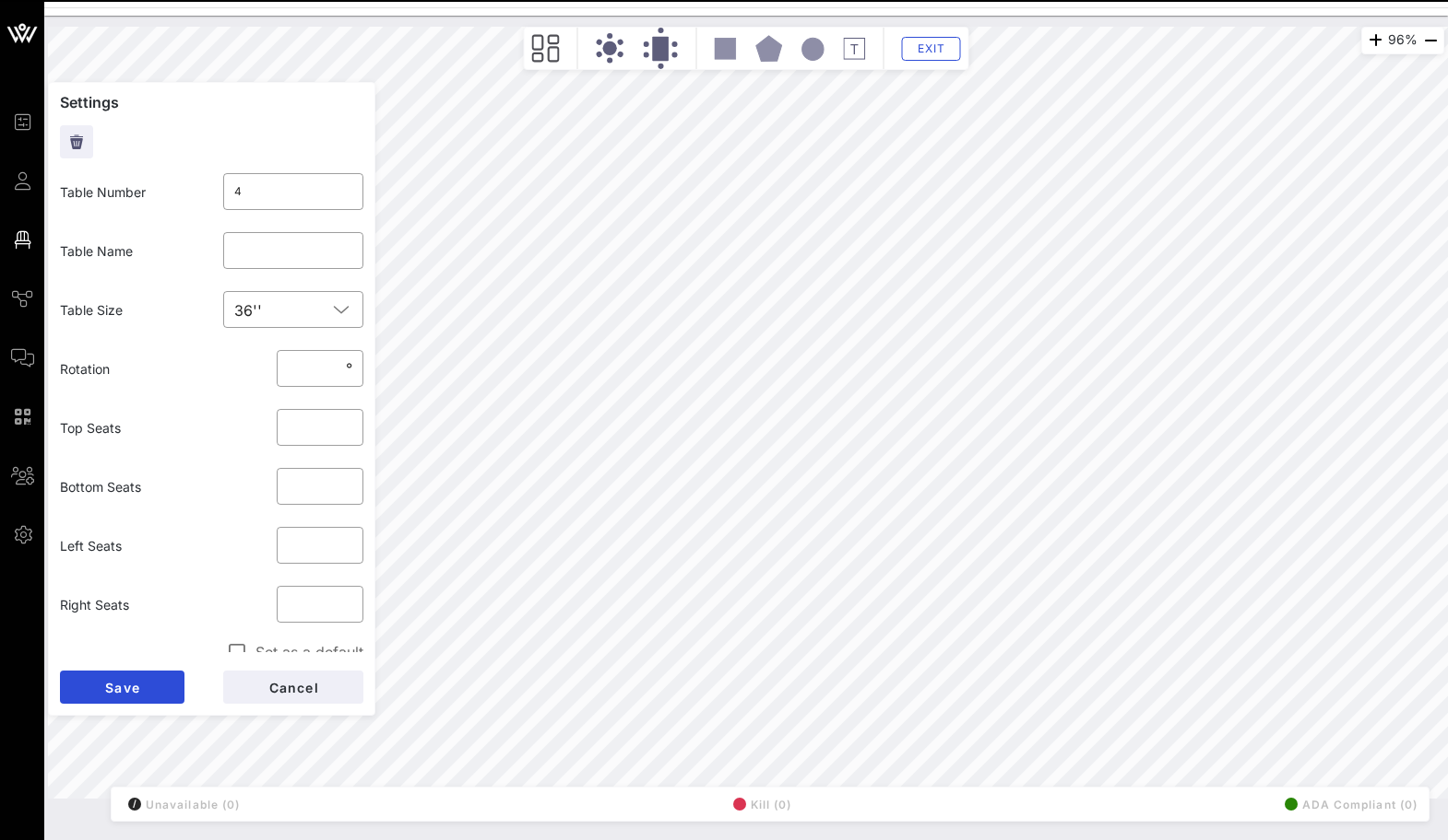
type input "5"
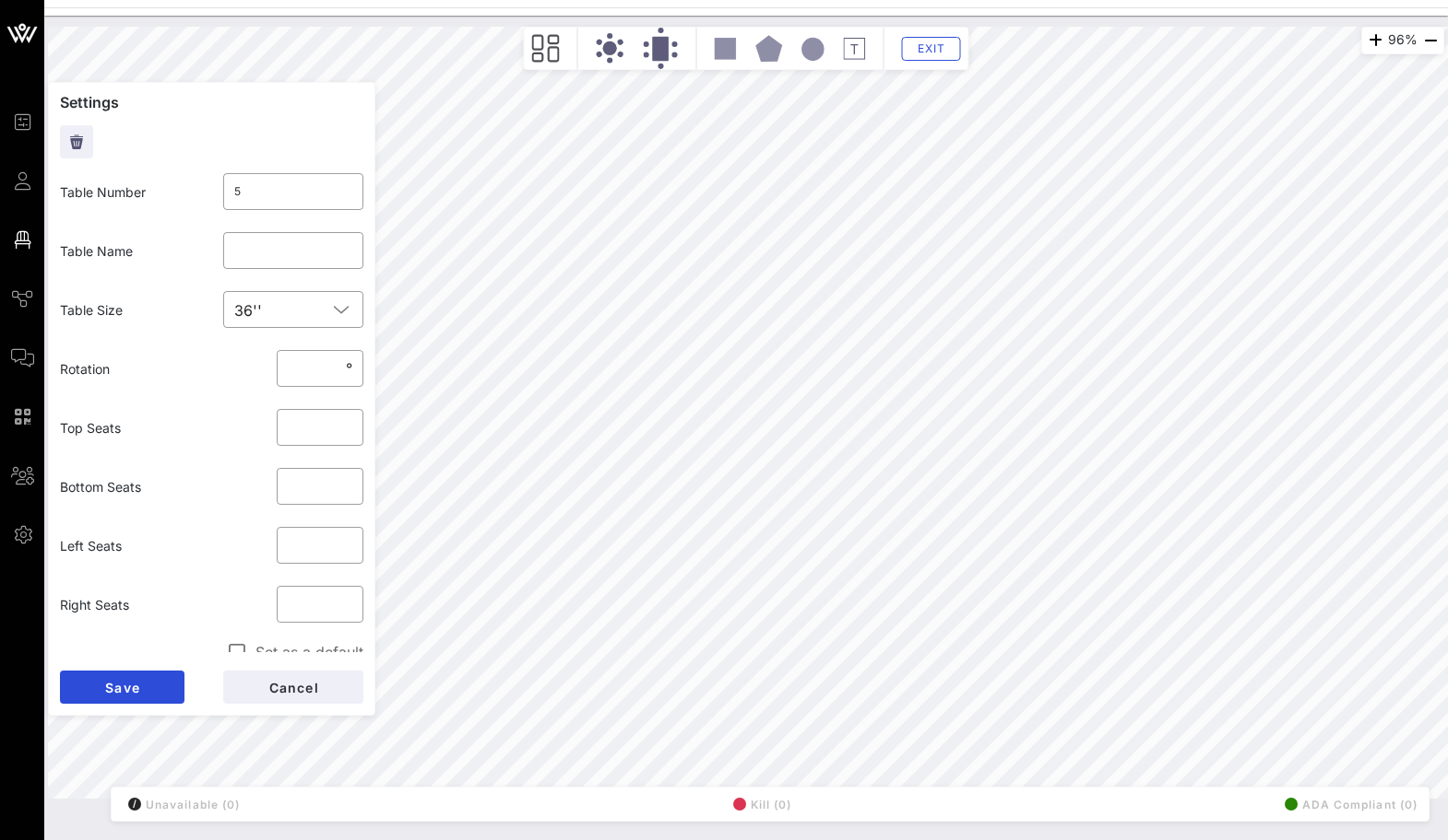
type input "**"
type input "6"
type input "**"
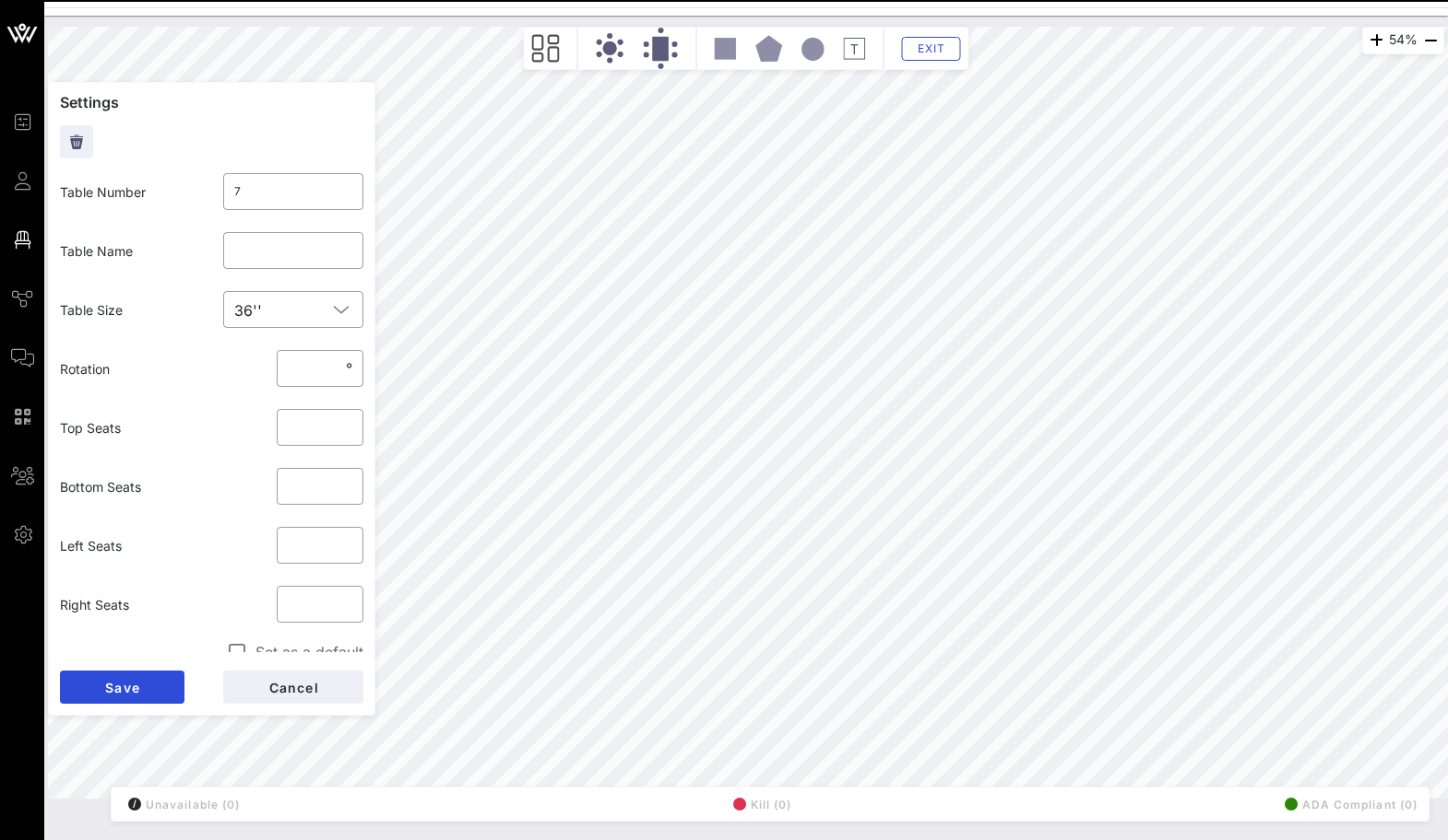
type input "8"
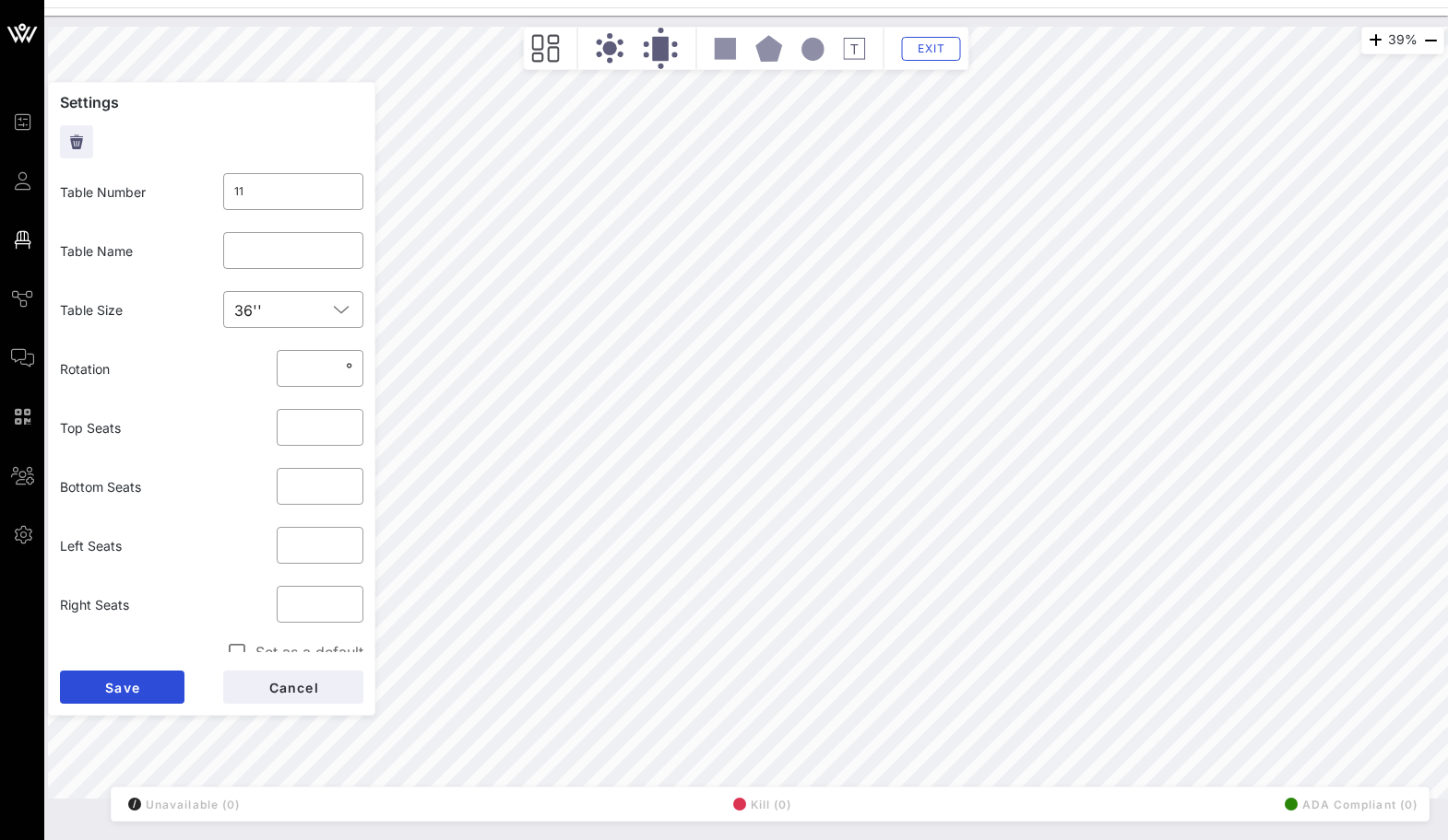
type input "12"
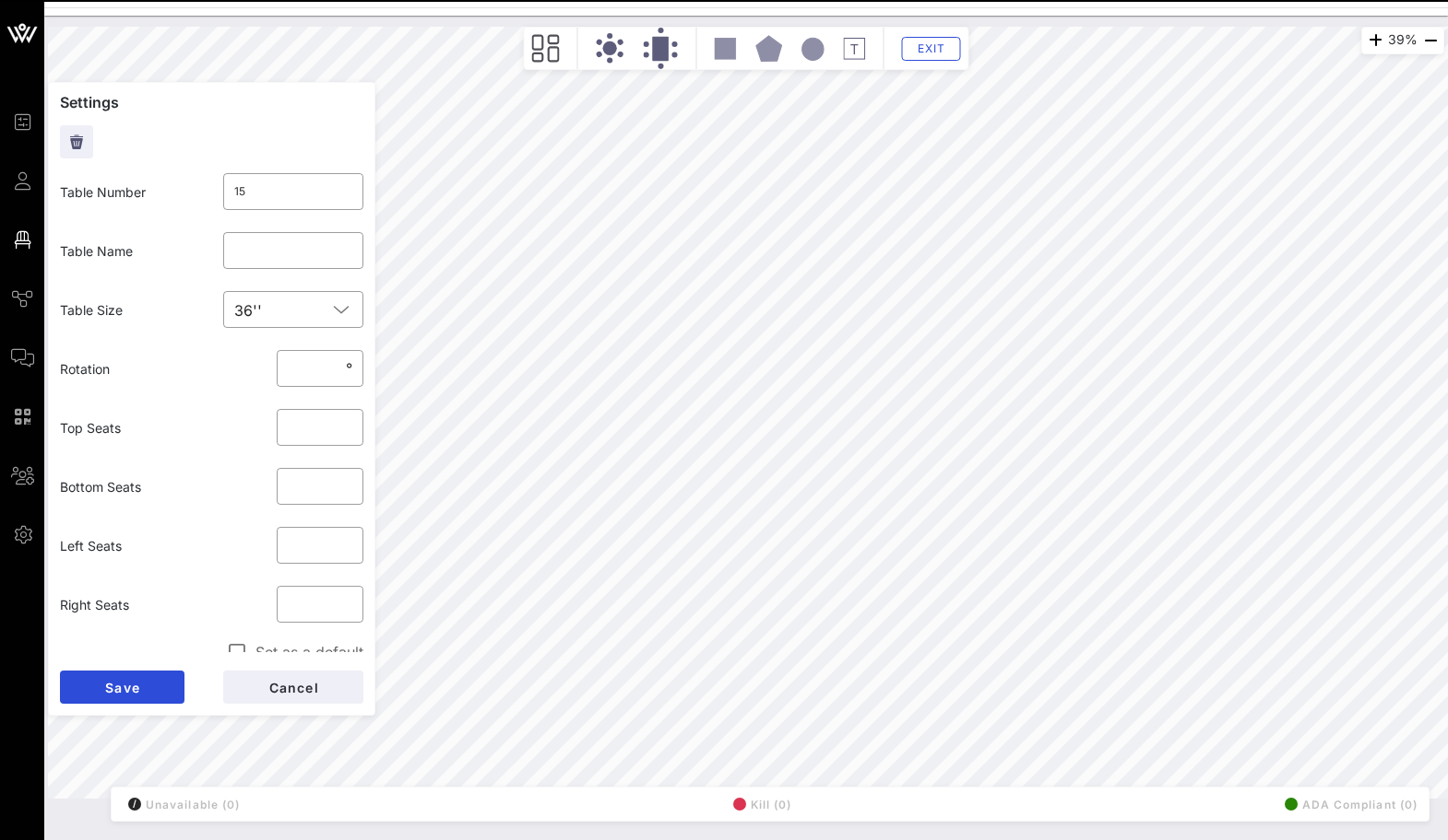
type input "16"
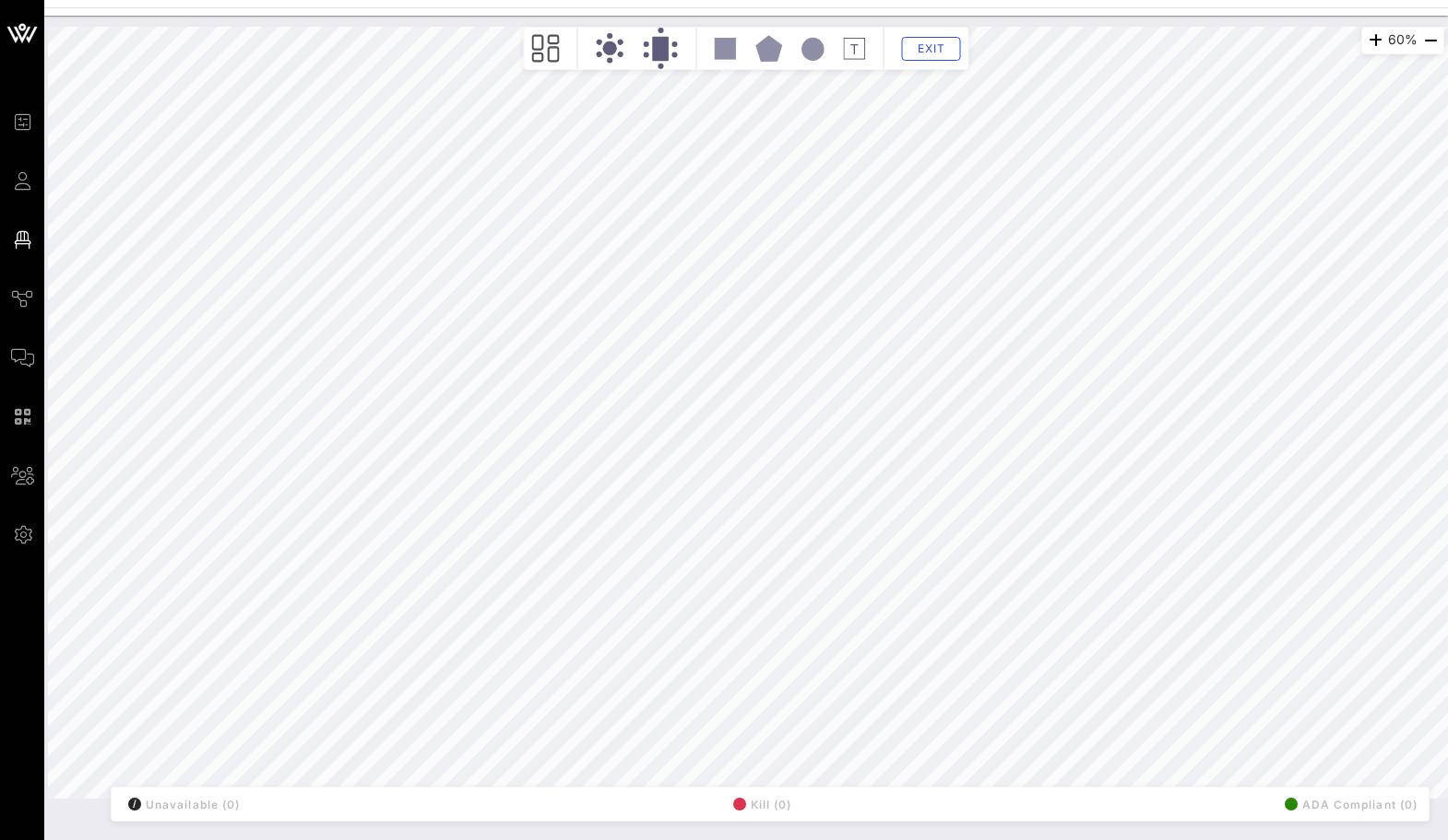
click at [714, 61] on div "Exit" at bounding box center [746, 48] width 445 height 44
click at [736, 41] on div "Exit" at bounding box center [746, 48] width 445 height 44
click at [725, 44] on rect at bounding box center [725, 48] width 21 height 21
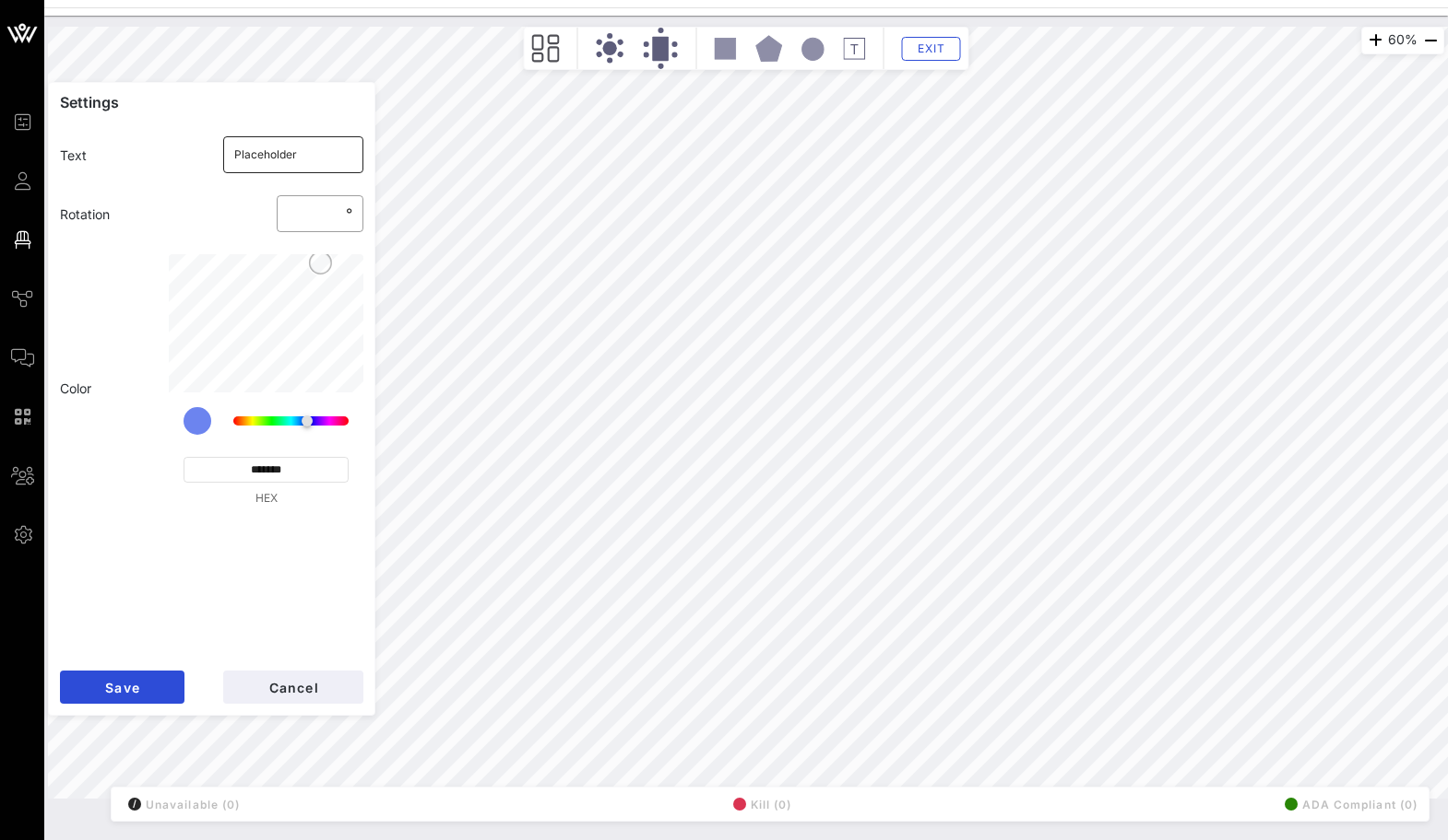
click at [286, 152] on input "Placeholder" at bounding box center [293, 154] width 119 height 29
type input "DANCE FLOOR"
click button "Save" at bounding box center [122, 687] width 125 height 33
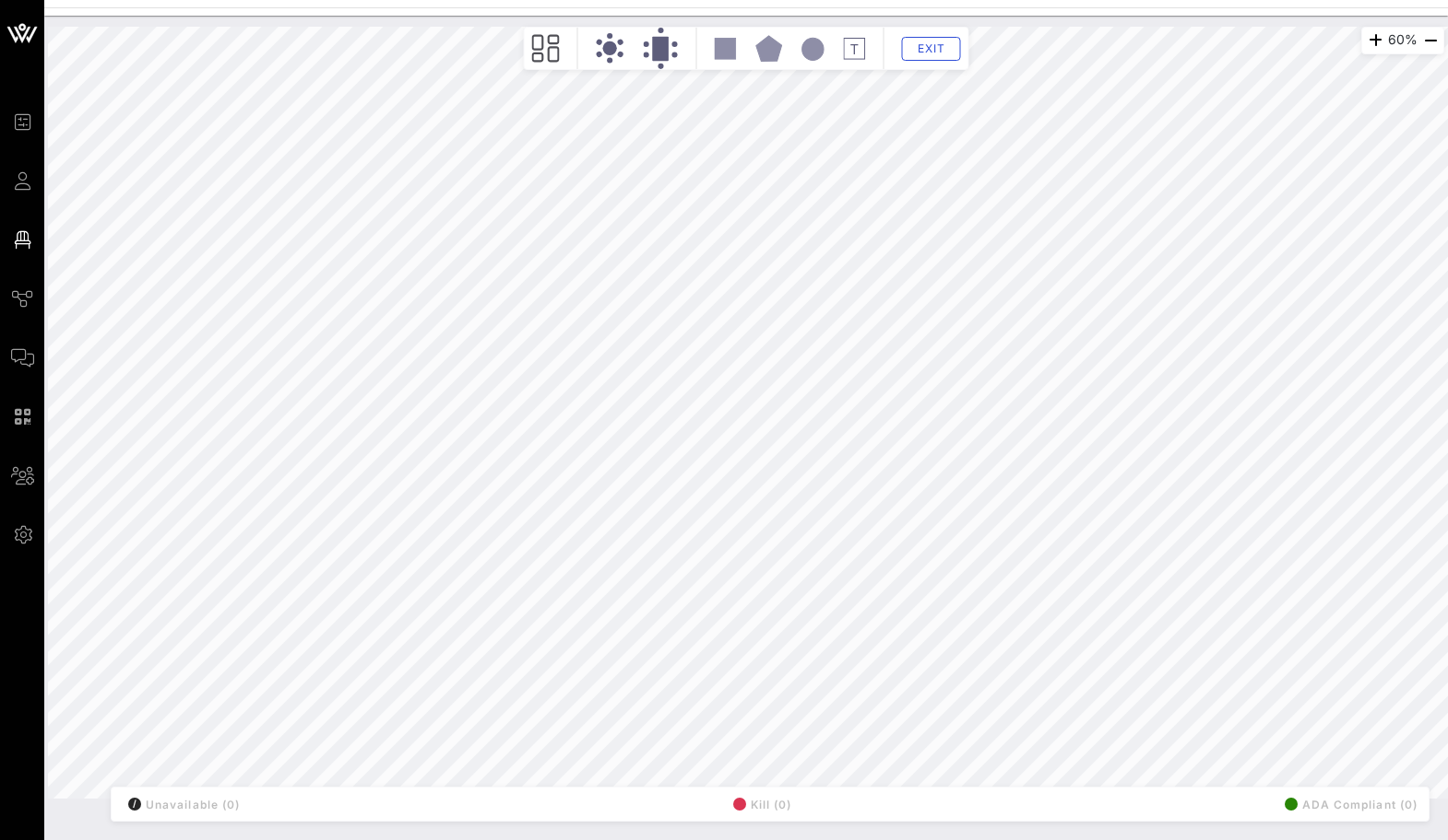
click at [730, 50] on rect at bounding box center [725, 48] width 21 height 21
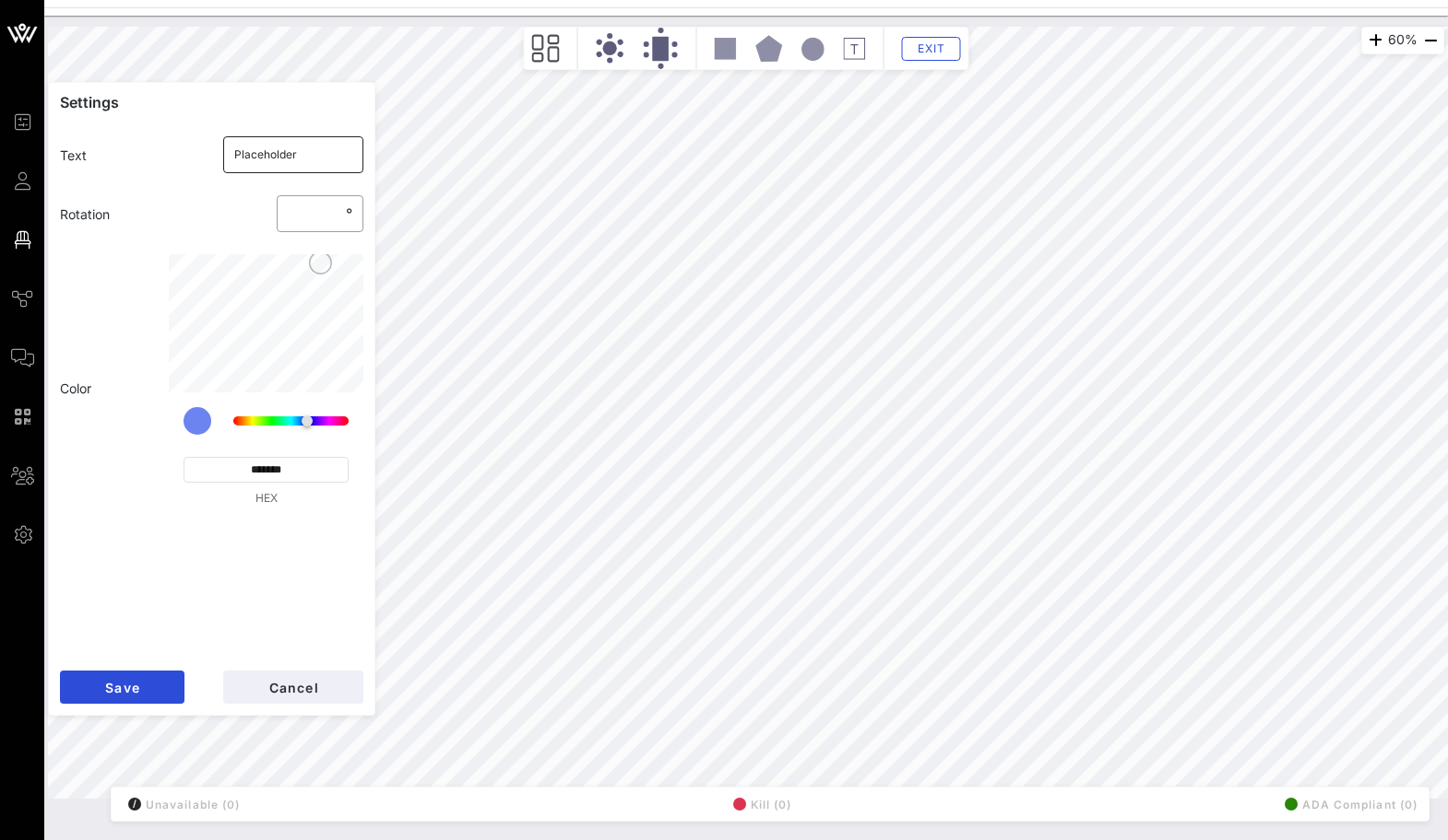
click at [288, 153] on input "Placeholder" at bounding box center [293, 154] width 119 height 29
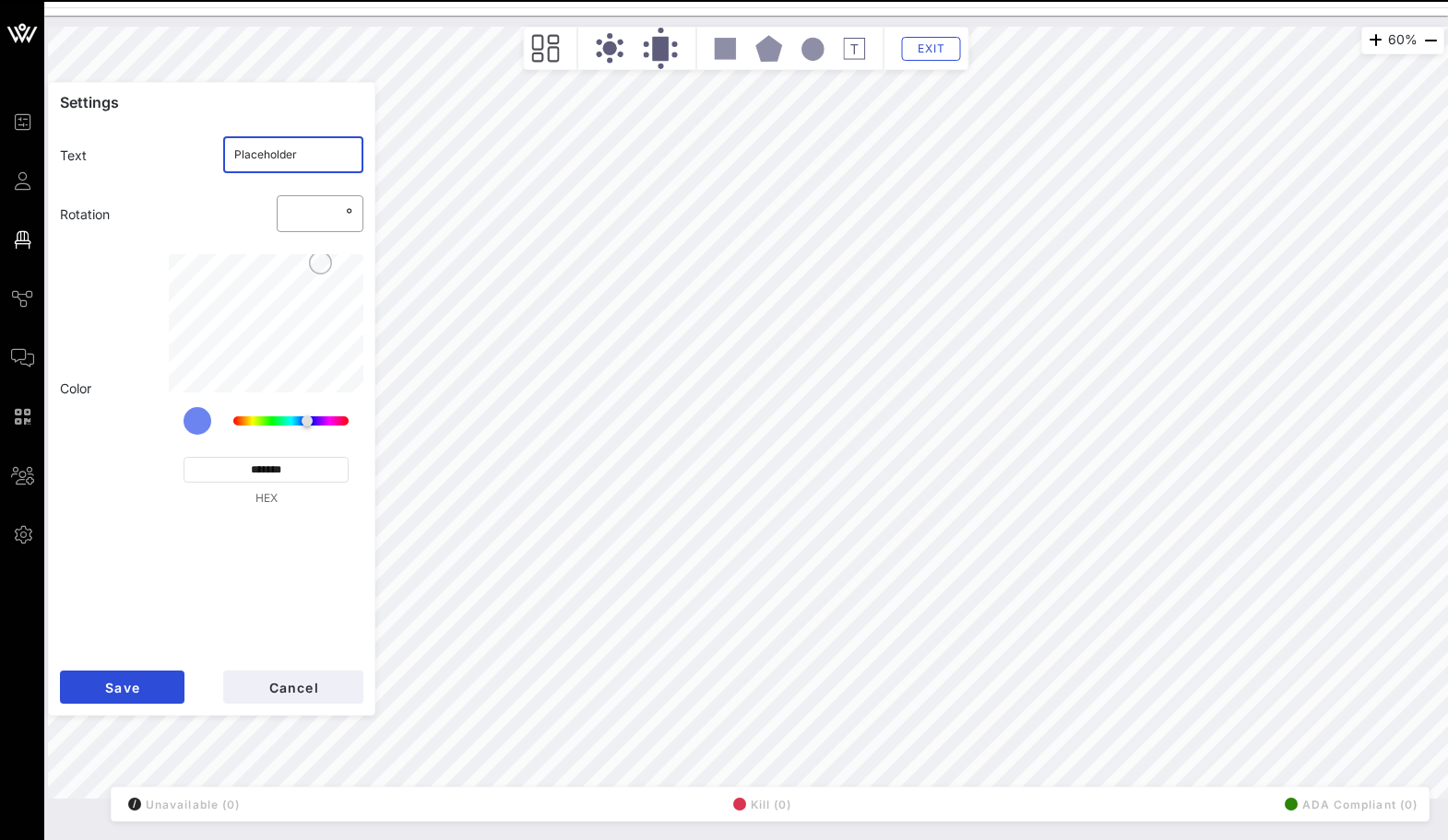
click at [288, 153] on input "Placeholder" at bounding box center [293, 154] width 119 height 29
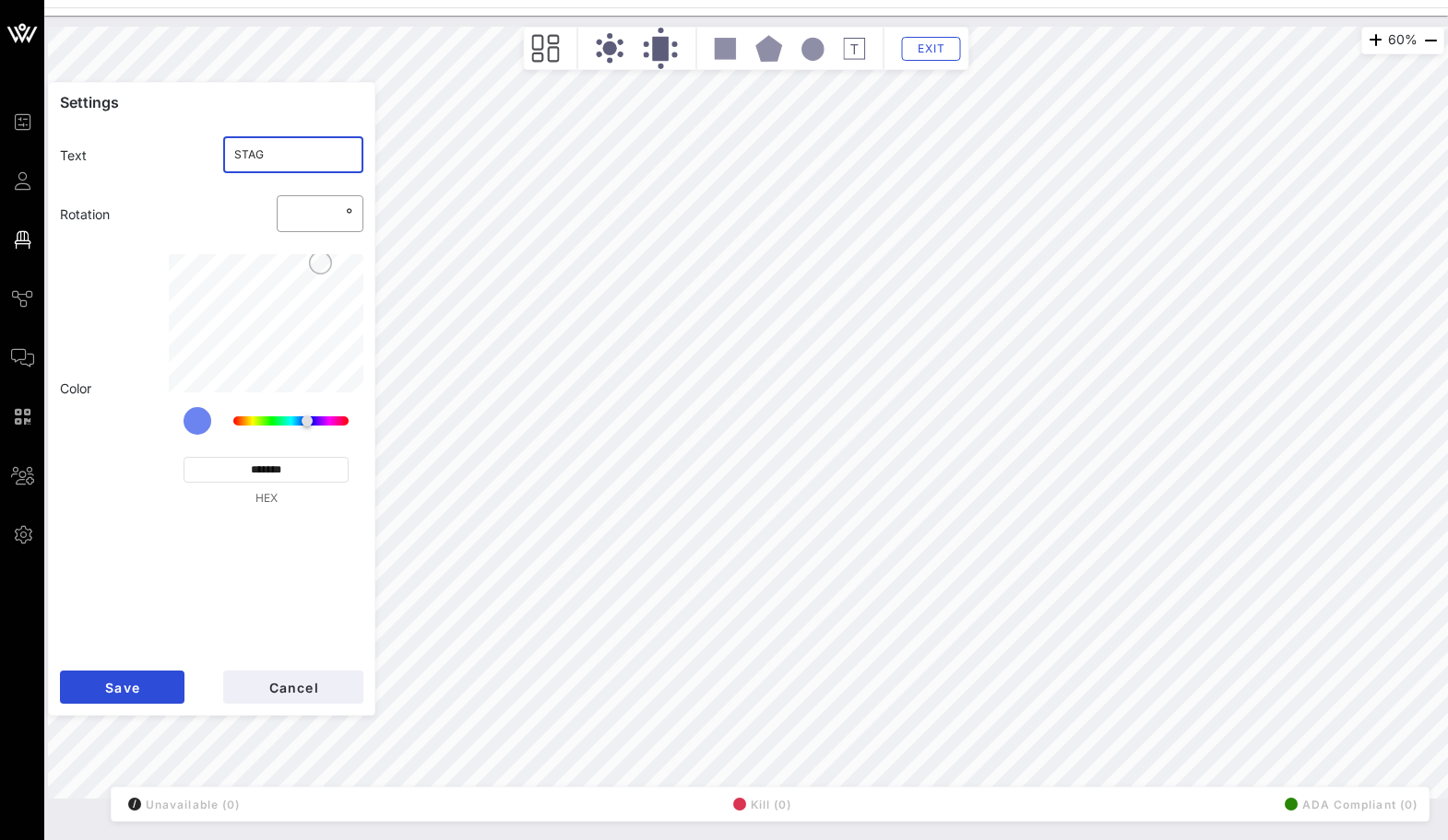
type input "STAGE"
click button "Save" at bounding box center [122, 687] width 125 height 33
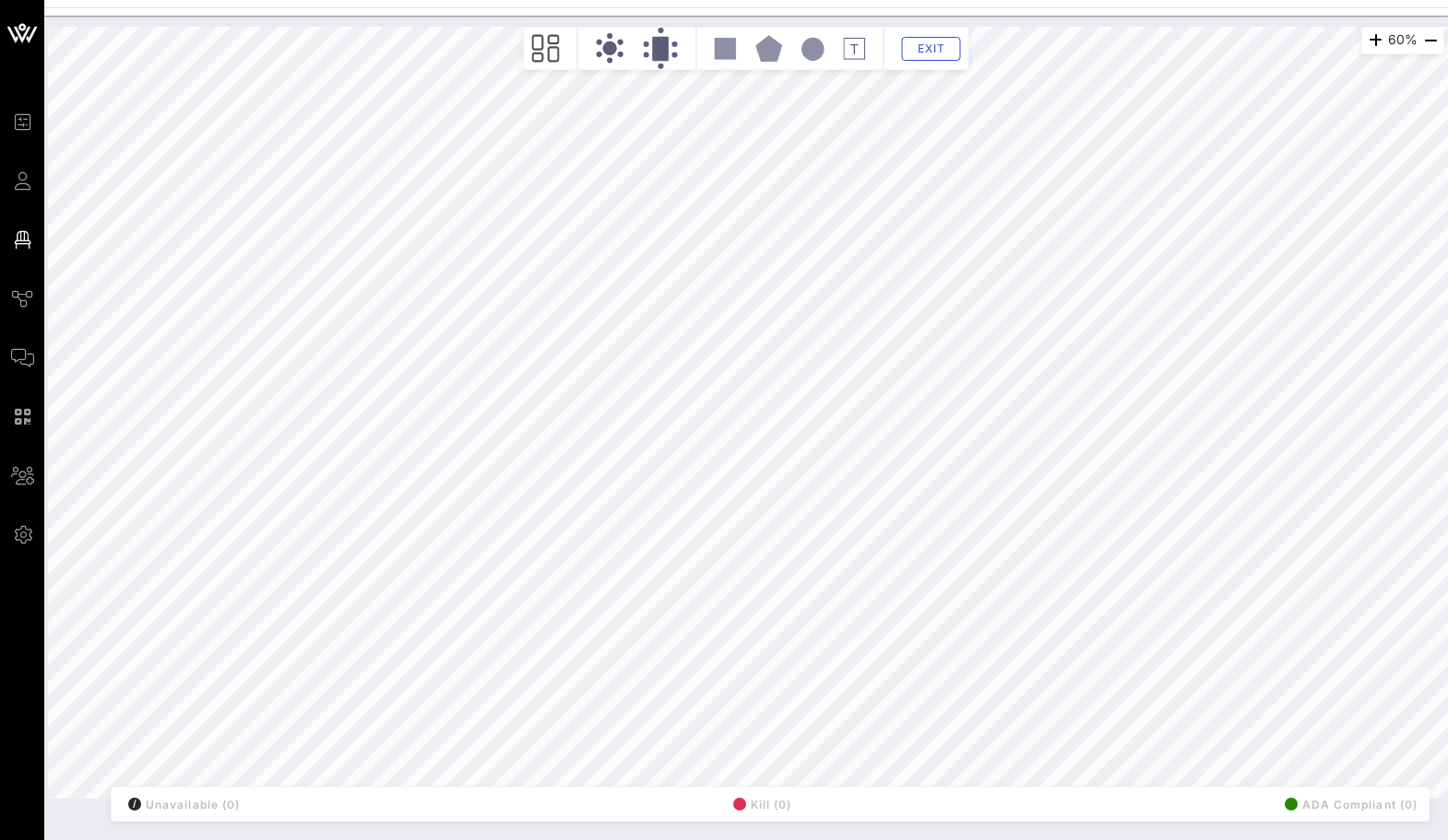
click at [727, 53] on rect at bounding box center [725, 48] width 21 height 21
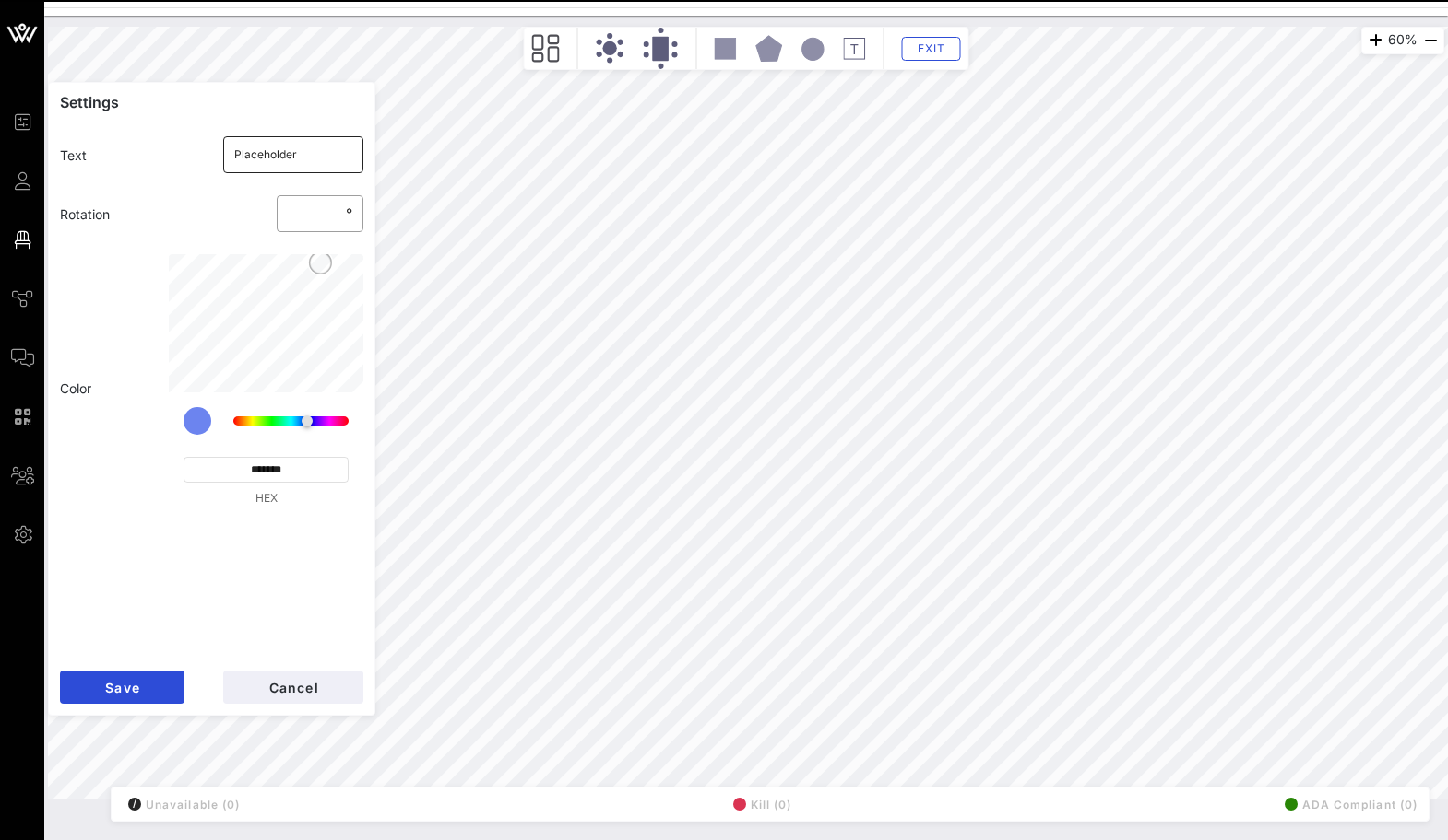
click at [275, 147] on input "Placeholder" at bounding box center [293, 154] width 119 height 29
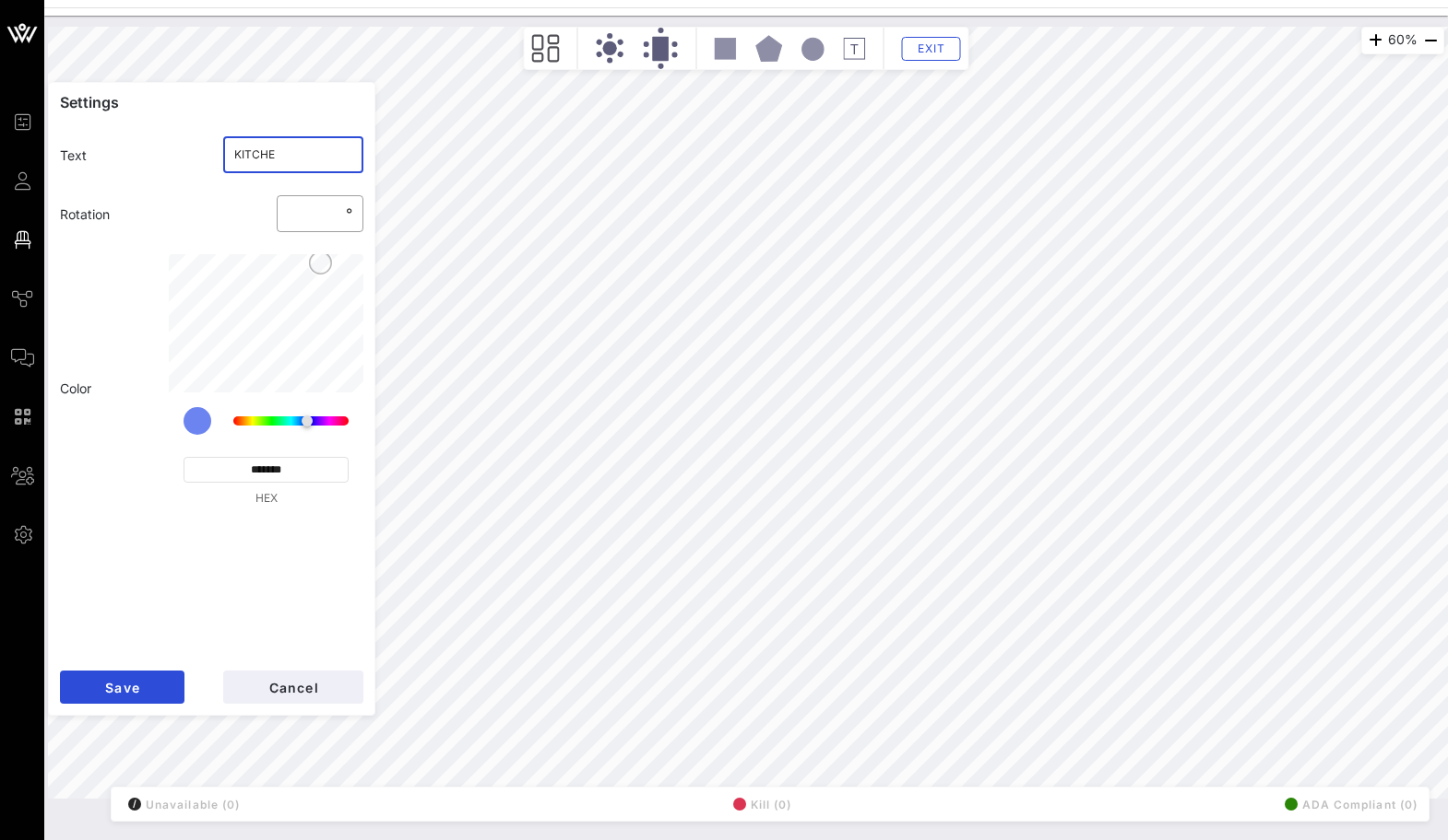
type input "KITCHEN"
click button "Save" at bounding box center [122, 687] width 125 height 33
type input "KITCHEN"
type input "**"
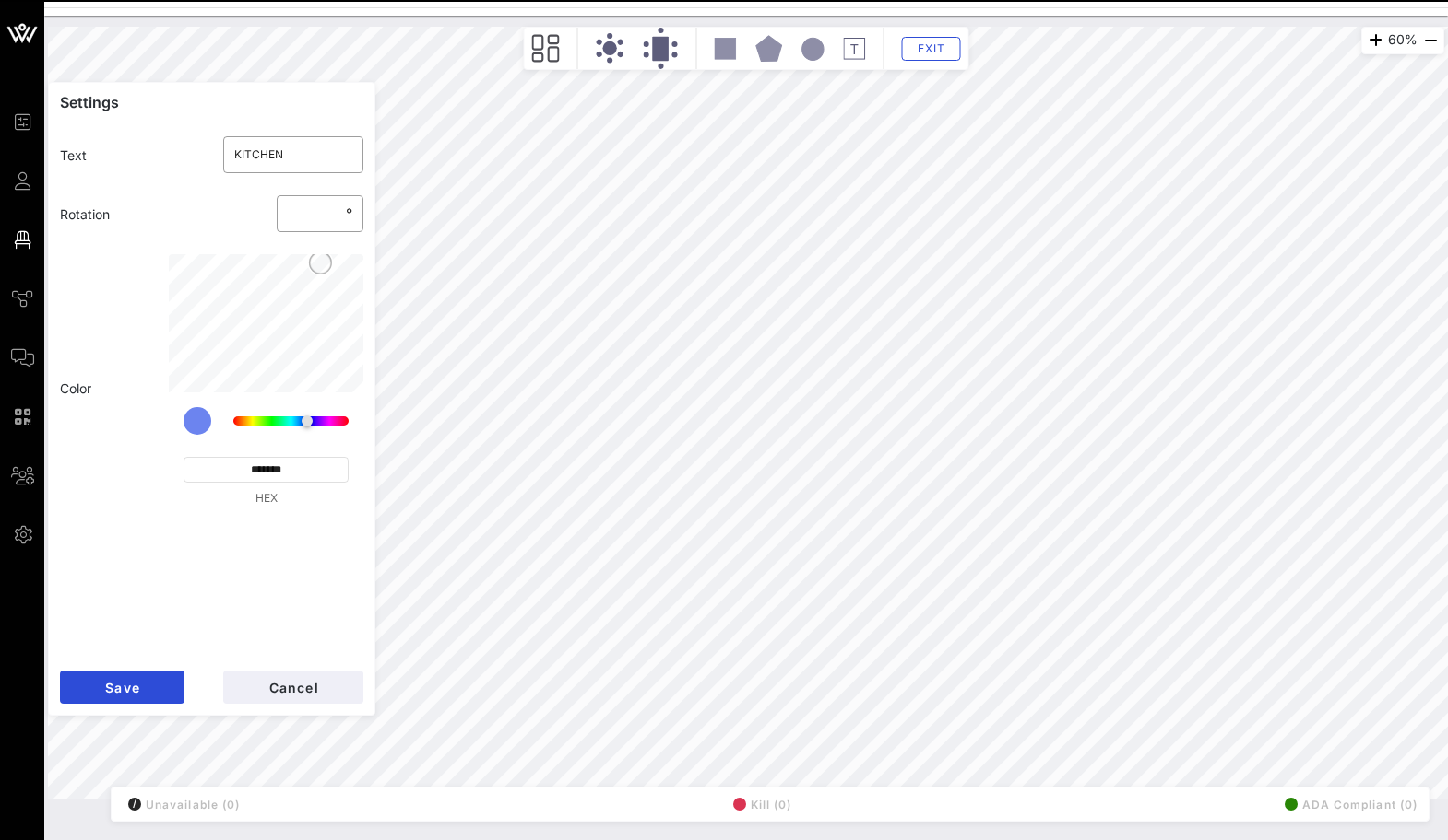
type input "STAGE"
type input "*"
type input "KITCHEN"
type input "**"
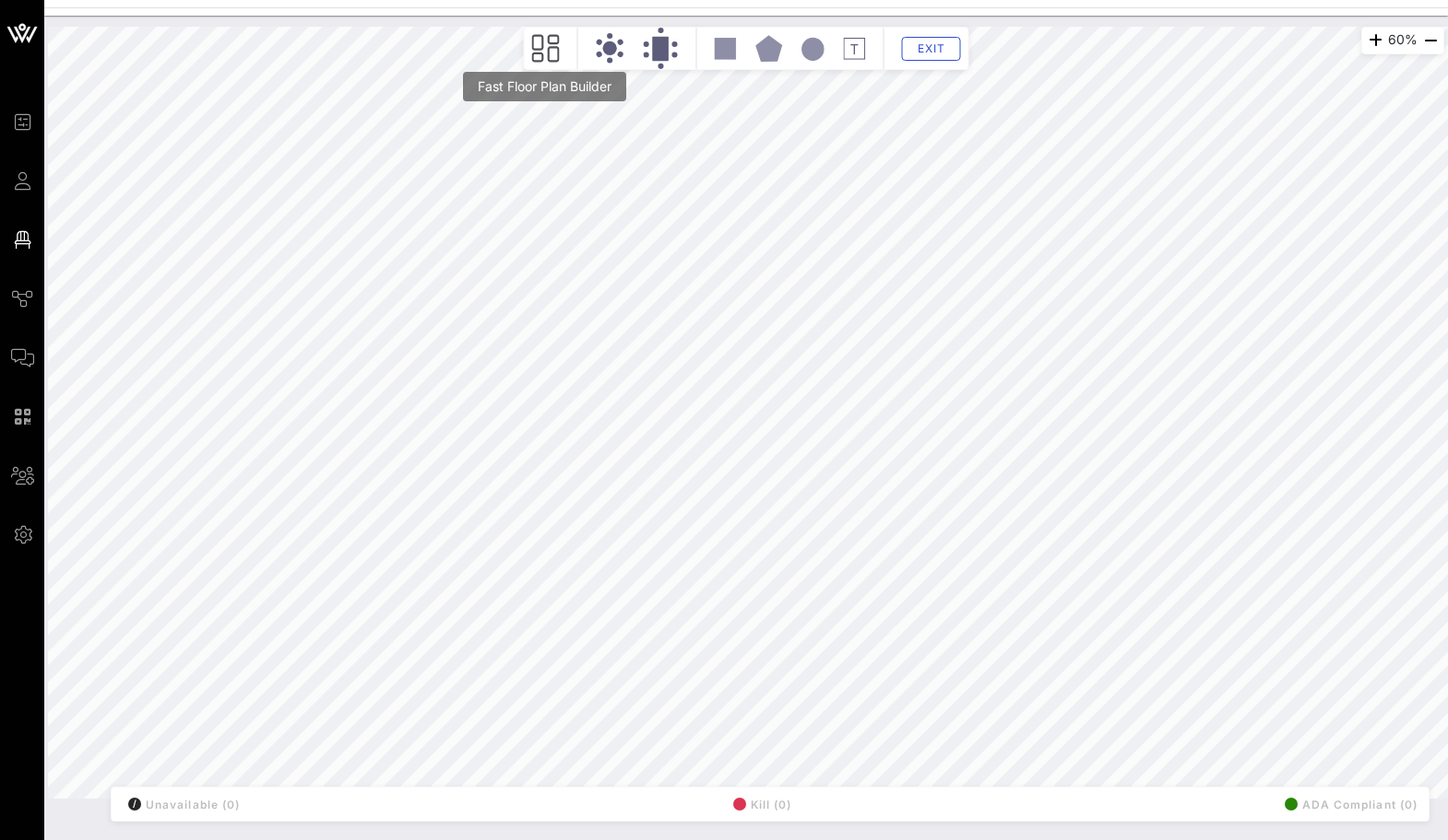
click at [553, 52] on icon at bounding box center [546, 48] width 28 height 29
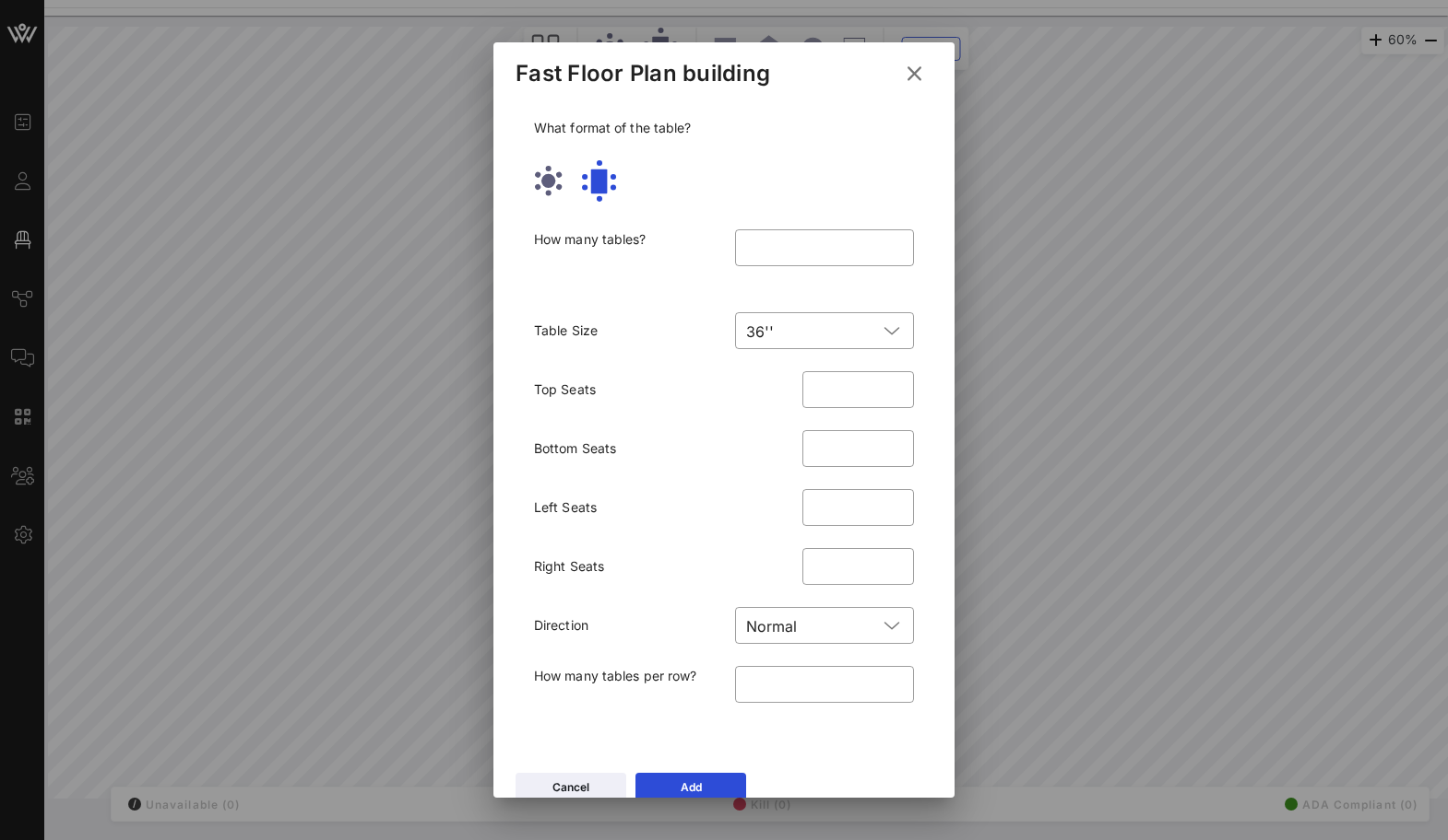
click at [910, 76] on icon at bounding box center [914, 73] width 29 height 28
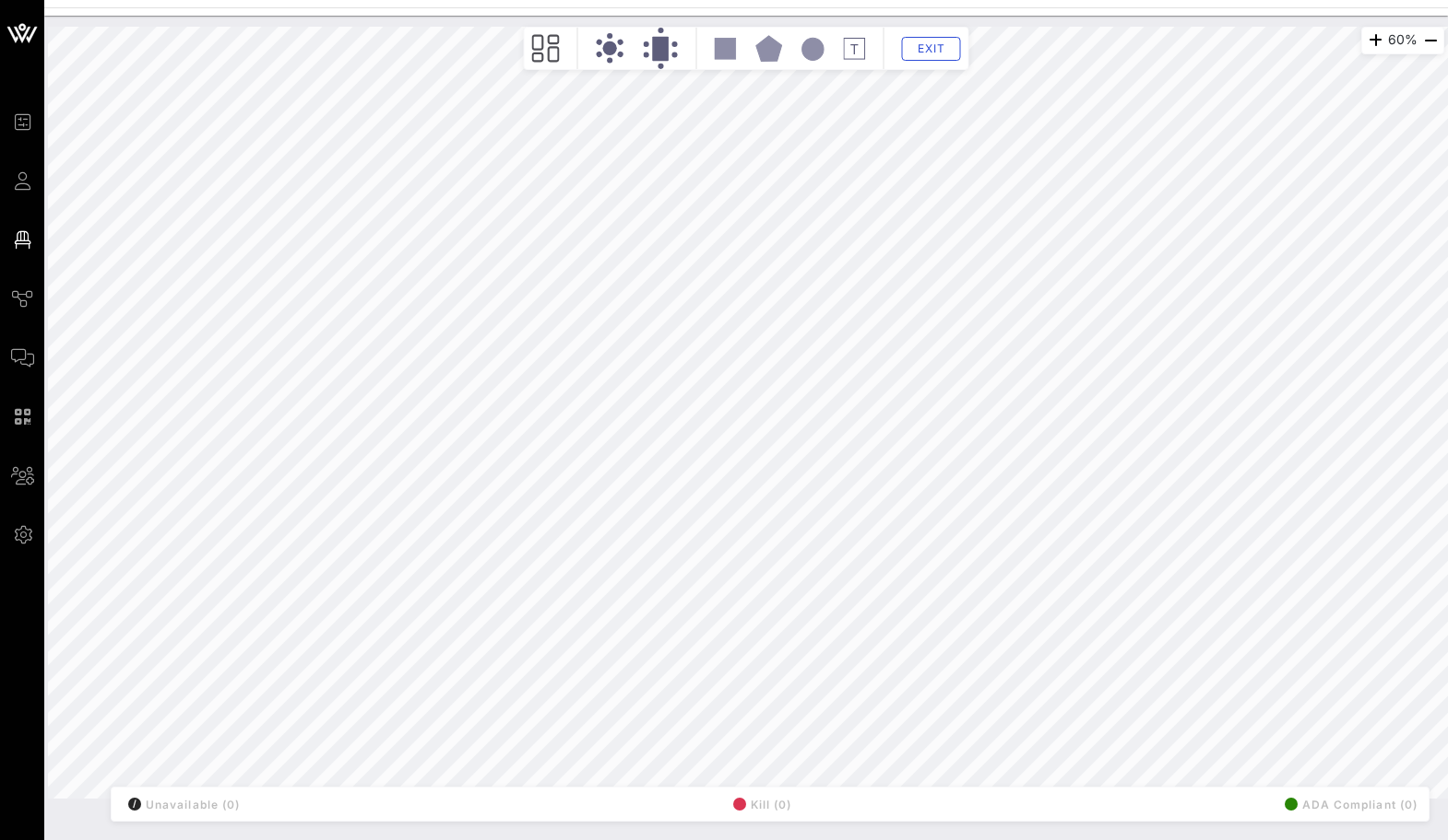
click at [726, 47] on rect at bounding box center [725, 48] width 21 height 21
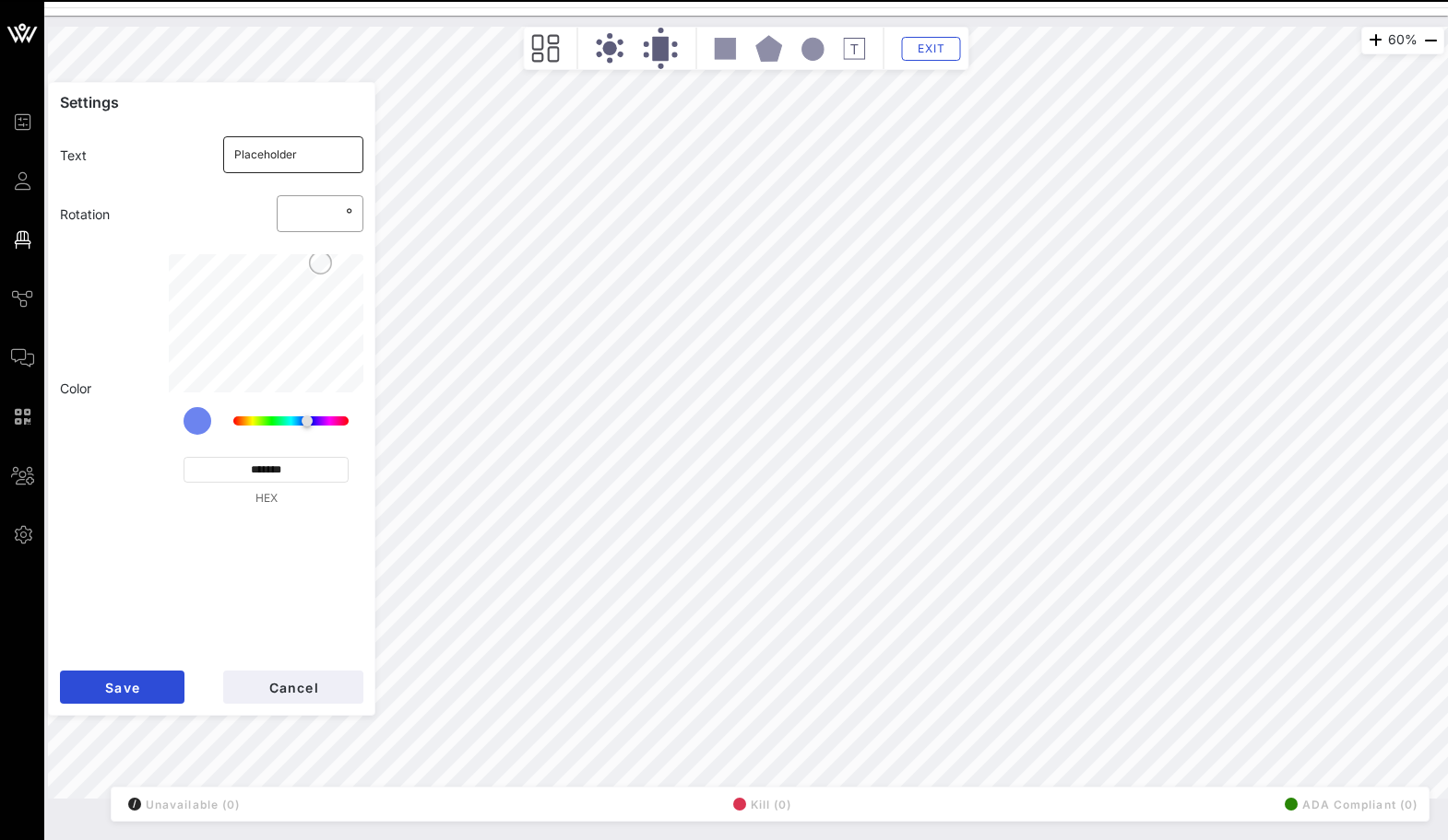
click at [302, 159] on input "Placeholder" at bounding box center [293, 154] width 119 height 29
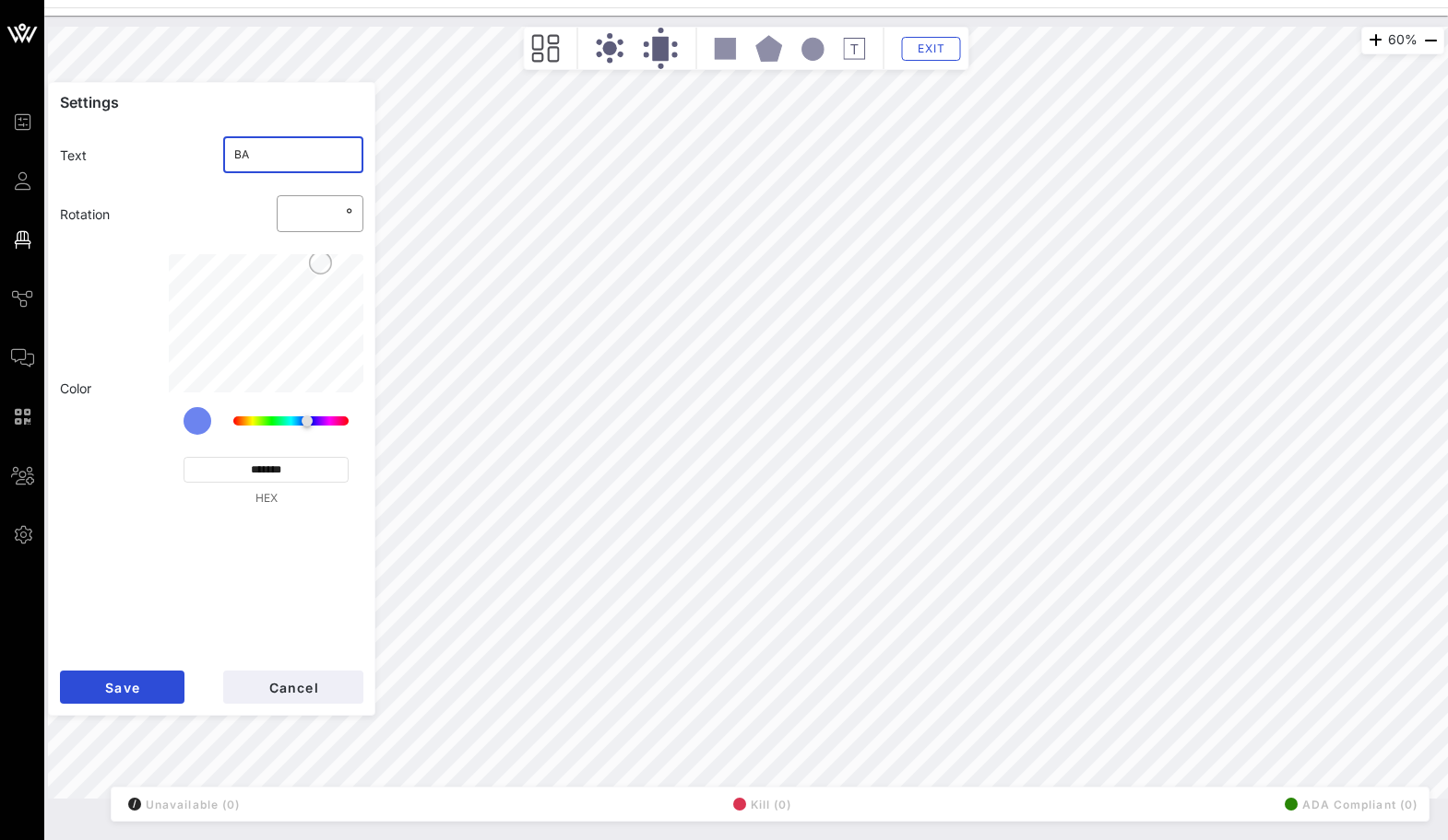
type input "BAR"
click button "Save" at bounding box center [122, 687] width 125 height 33
type input "***"
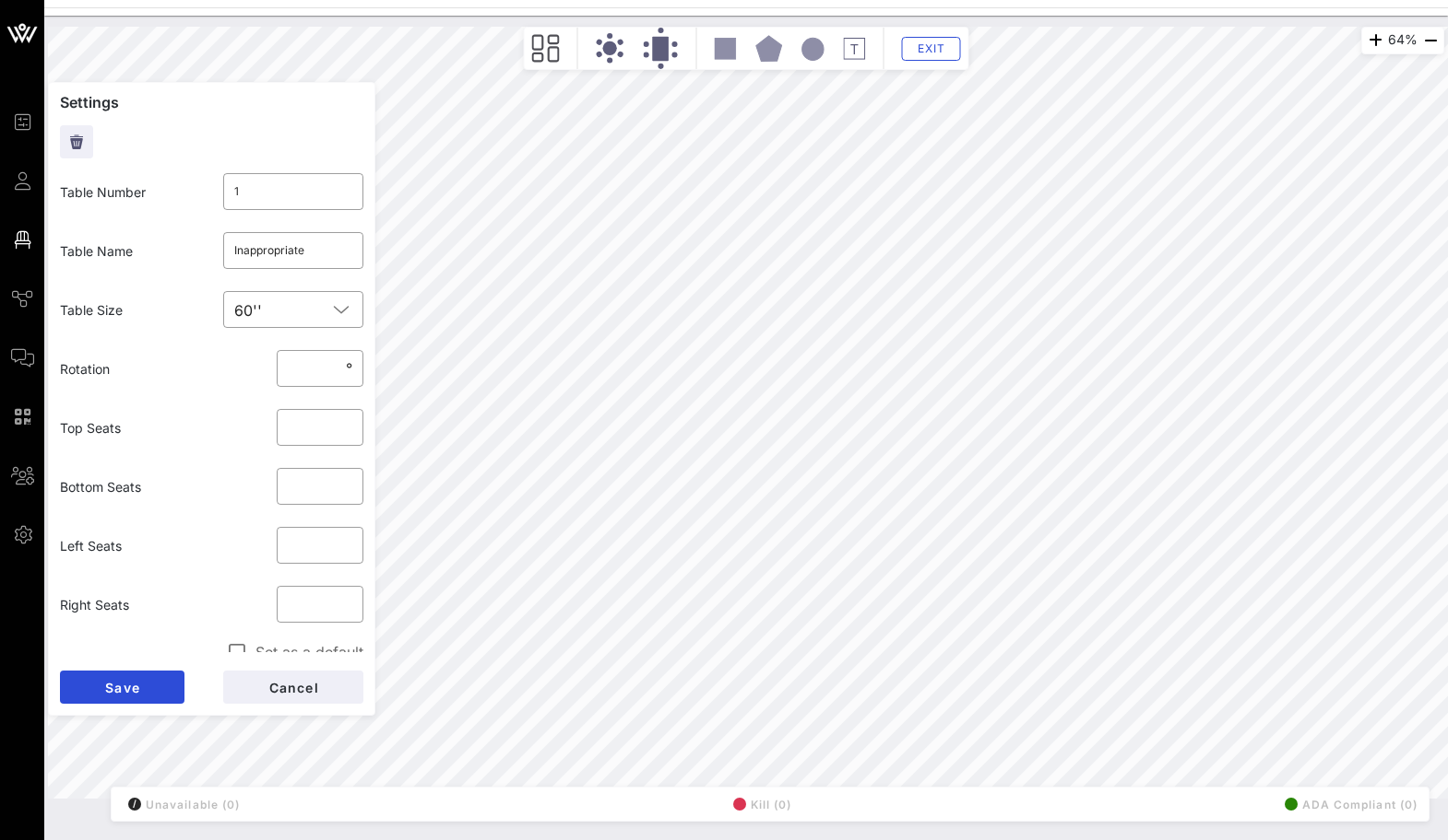
type input "9"
type input "*"
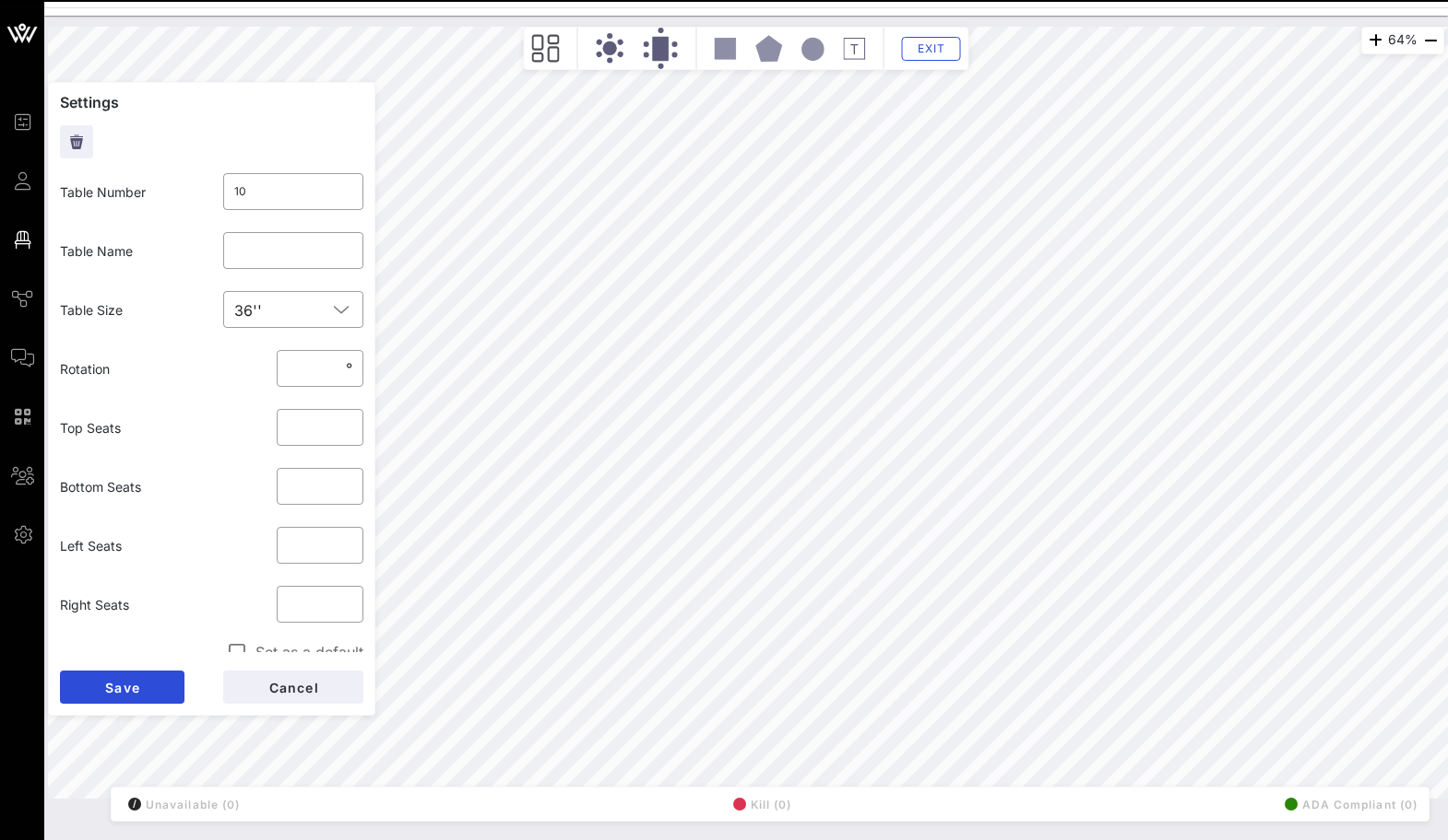
type input "9"
type input "5"
type input "**"
type input "6"
type input "**"
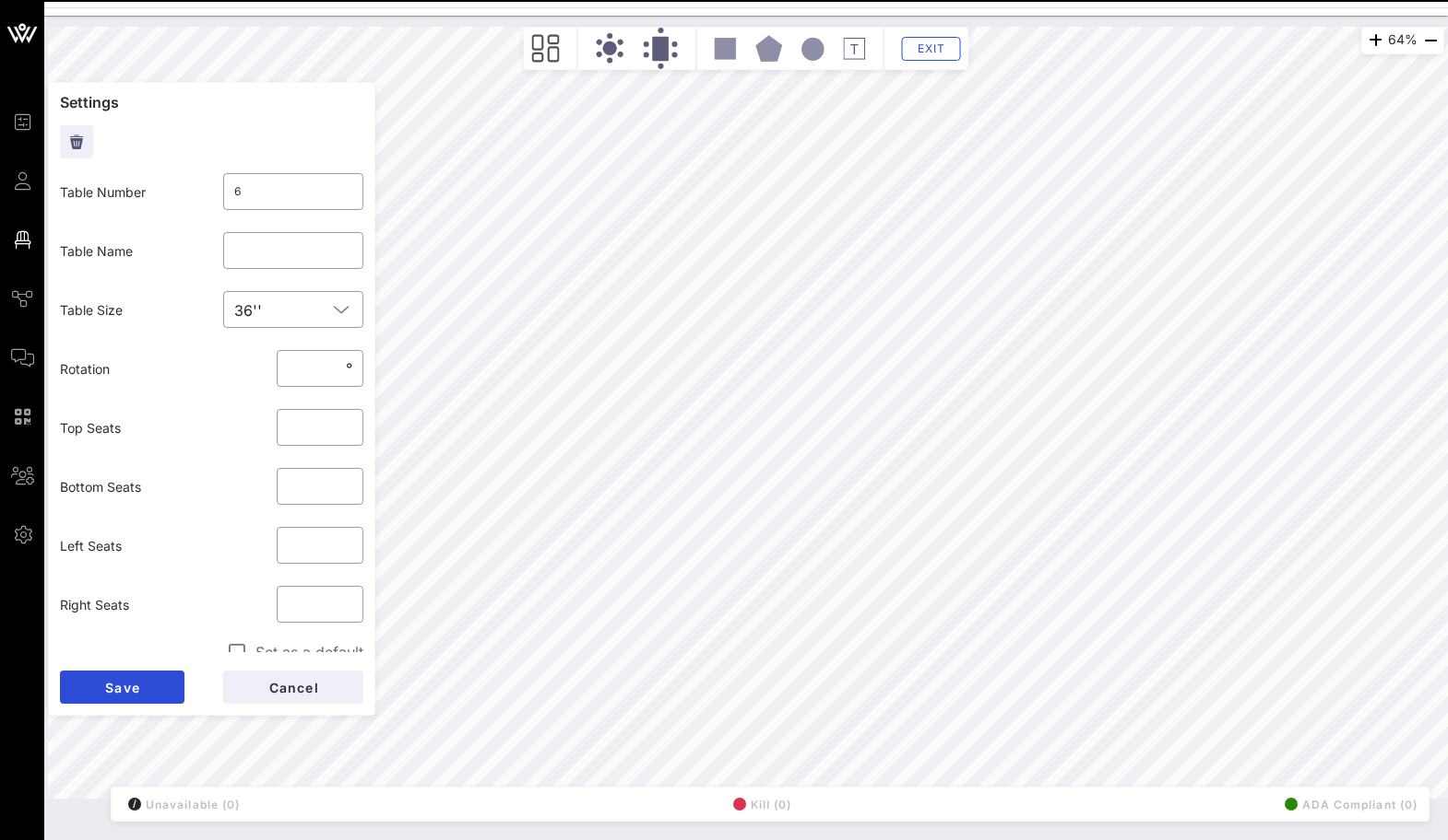
type input "7"
type input "*"
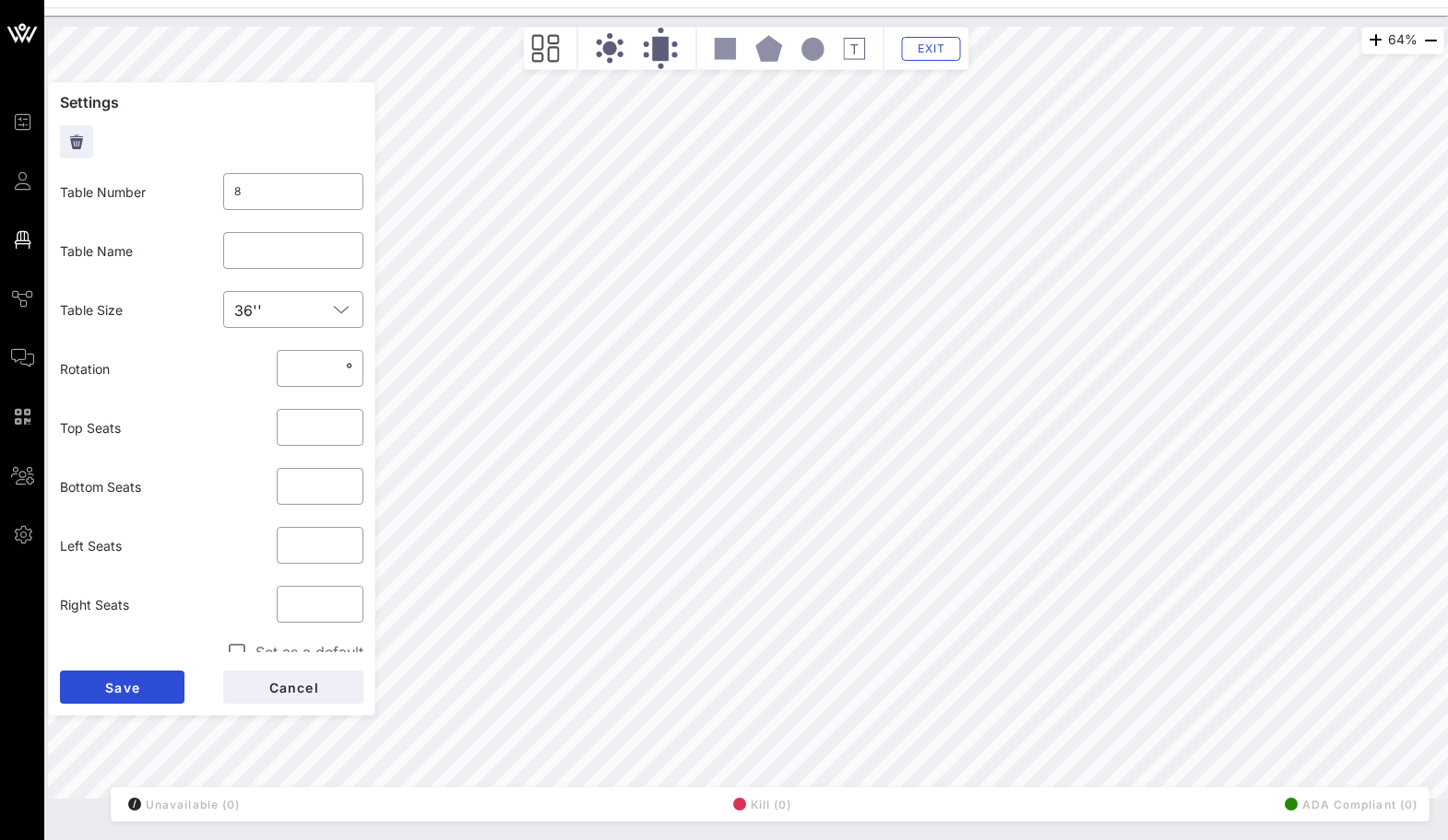
type input "1"
type input "Inappropriate"
type input "**"
type input "2"
type input "3"
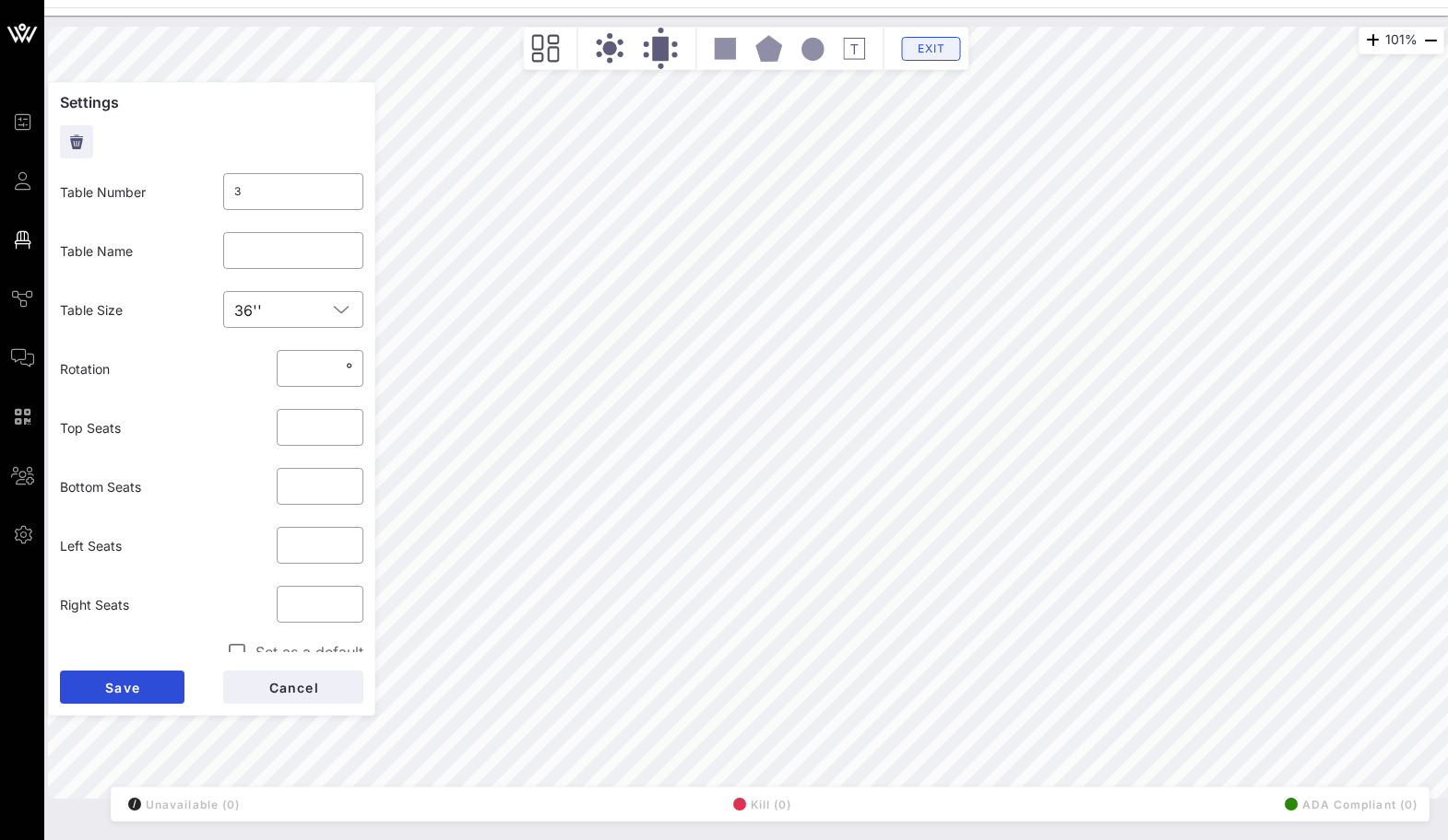
type input "**"
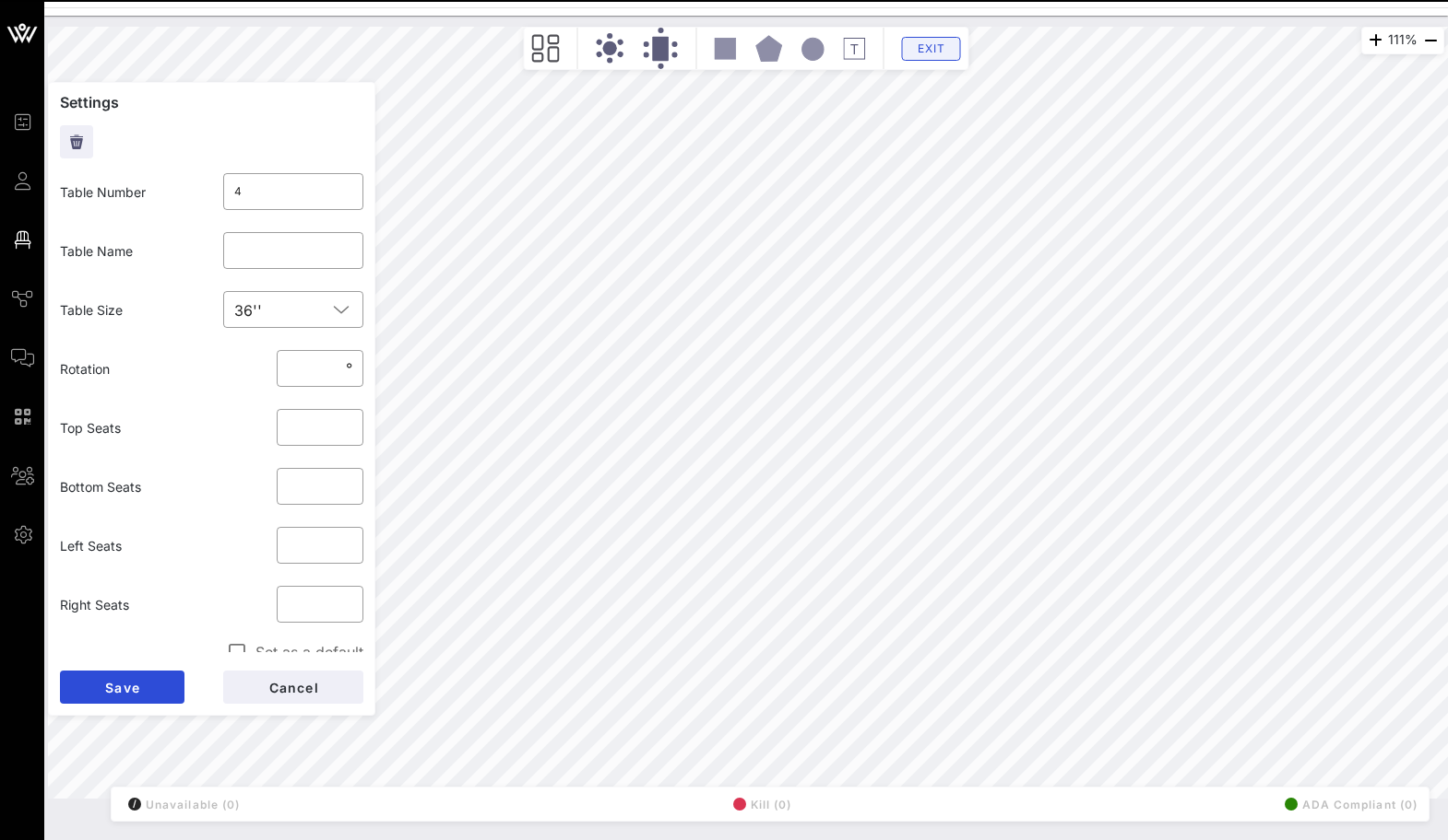
type input "1"
type input "Inappropriate"
type input "**"
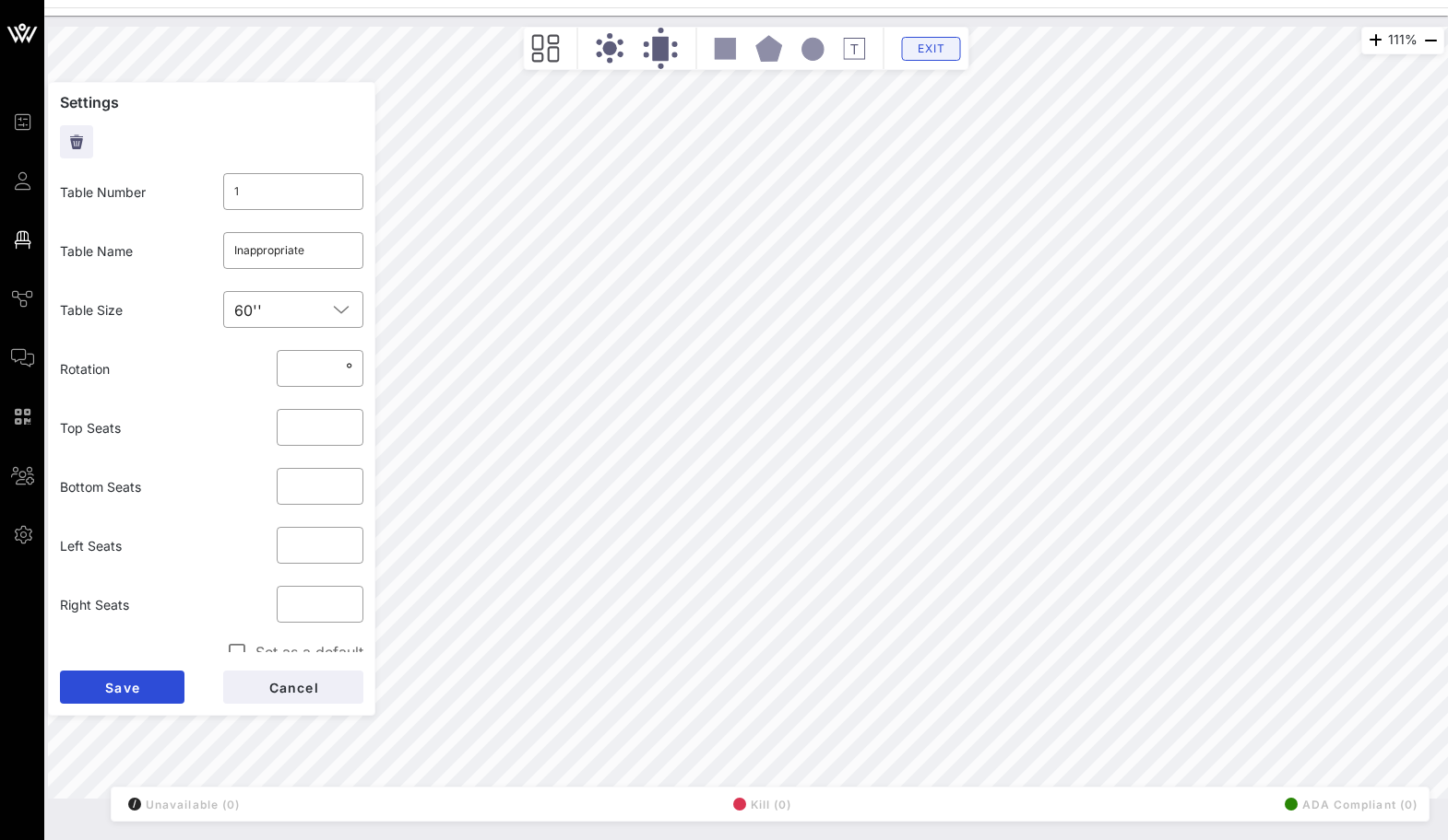
type input "2"
type input "4"
click at [304, 376] on input "**" at bounding box center [315, 368] width 54 height 29
type input "*"
type input "**"
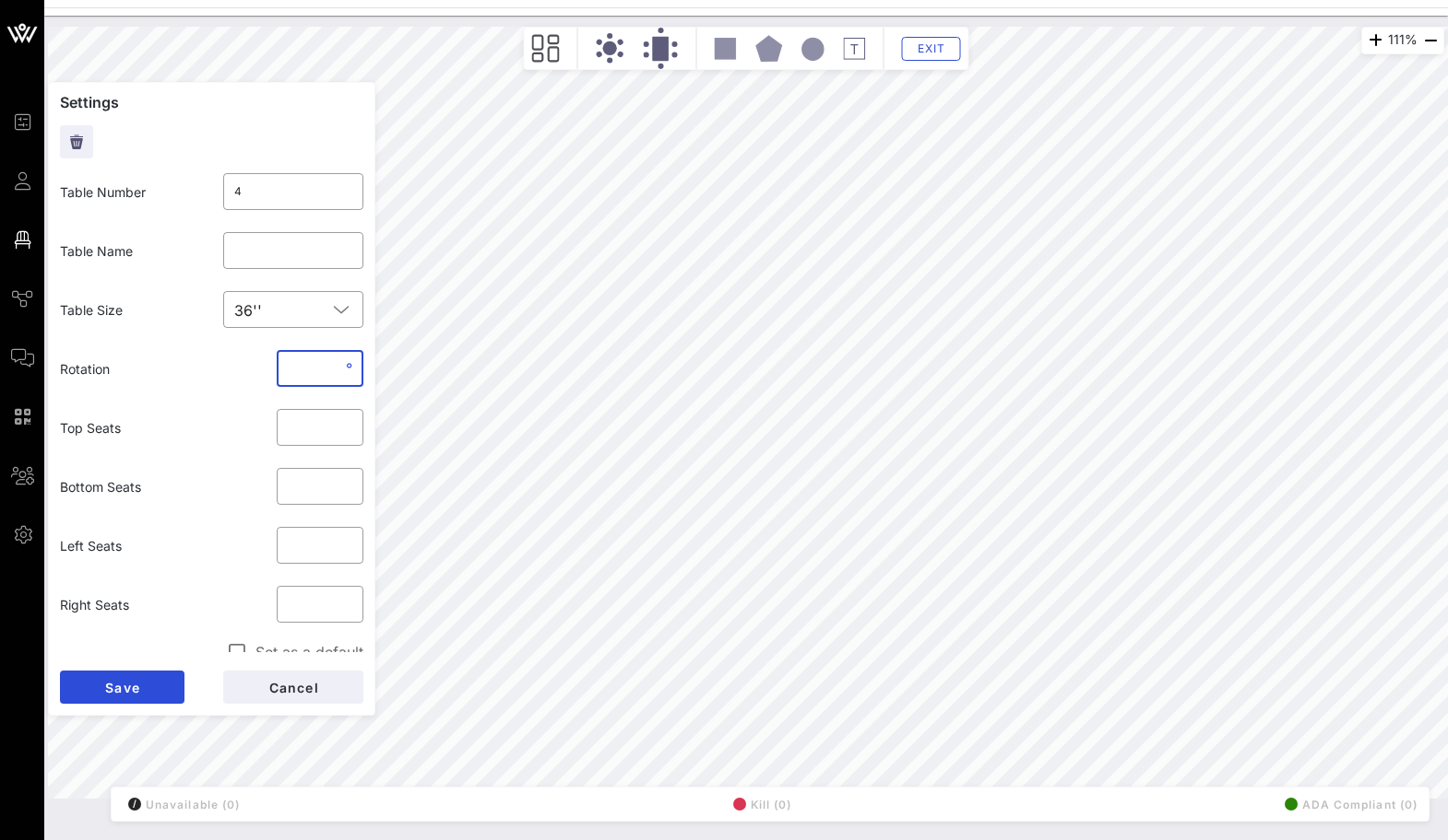
click button "Save" at bounding box center [122, 687] width 125 height 33
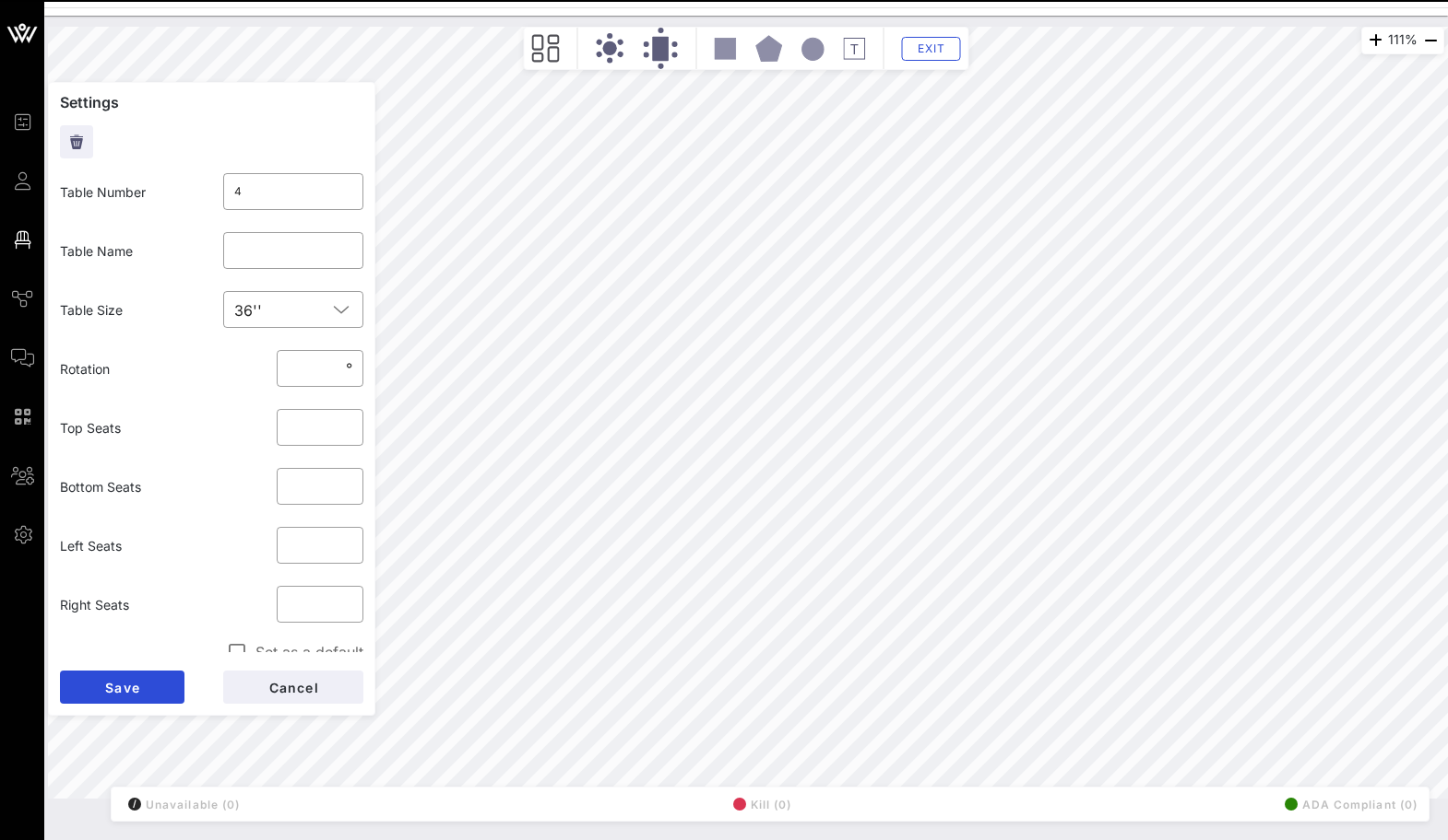
type input "5"
type input "**"
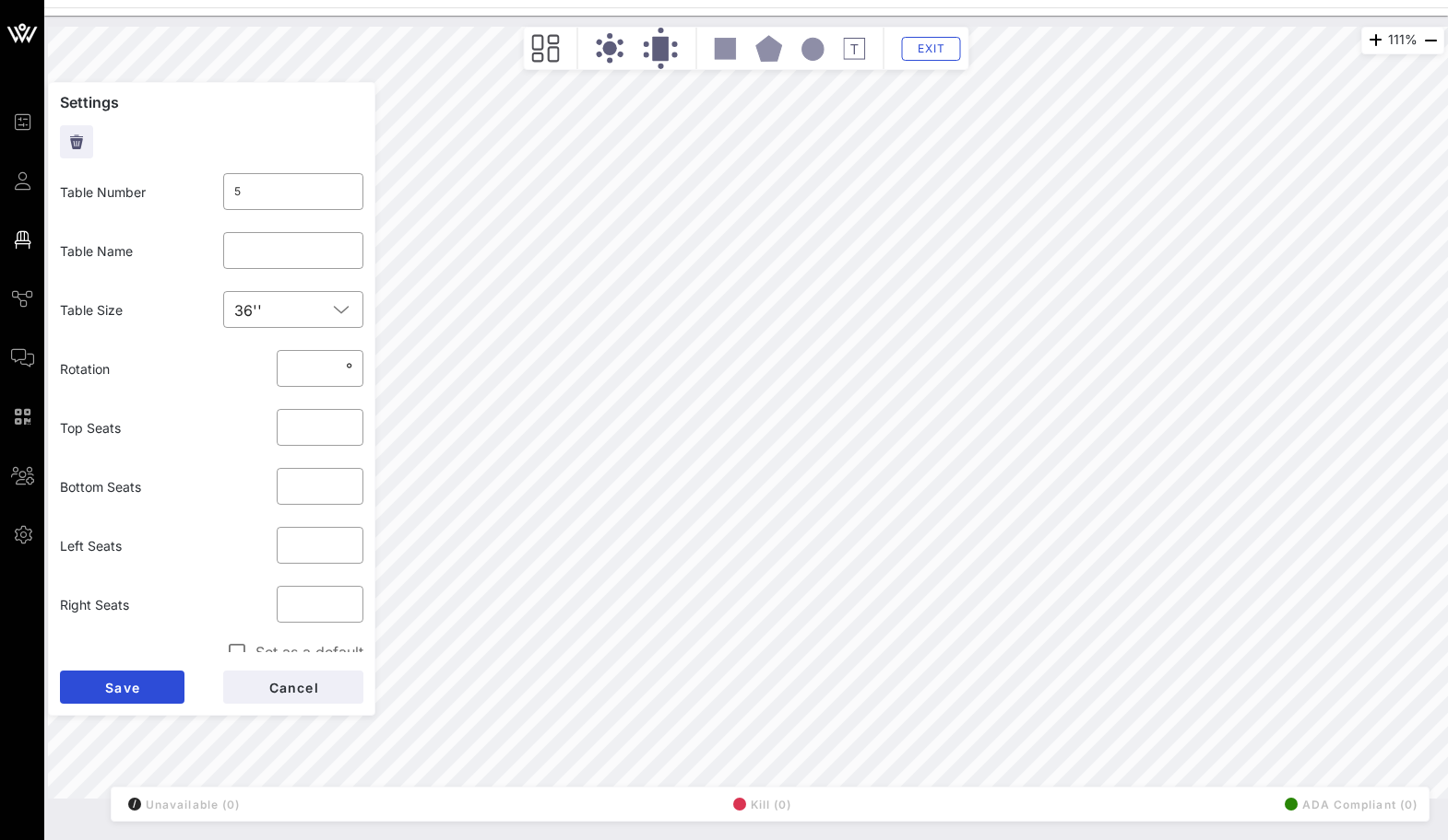
type input "6"
click at [307, 372] on input "**" at bounding box center [315, 368] width 54 height 29
type input "**"
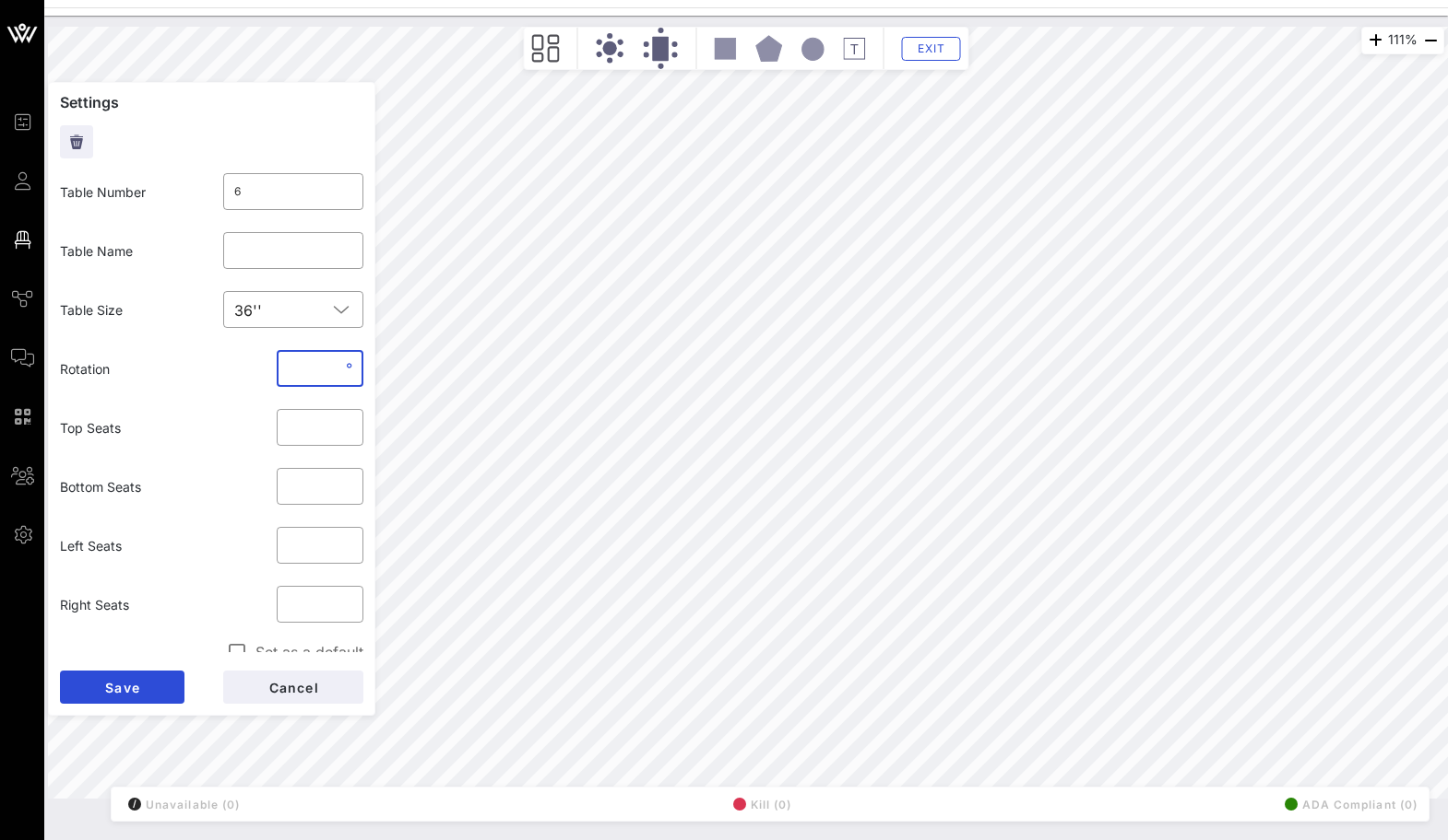
click button "Save" at bounding box center [122, 687] width 125 height 33
click at [319, 371] on input "**" at bounding box center [315, 368] width 54 height 29
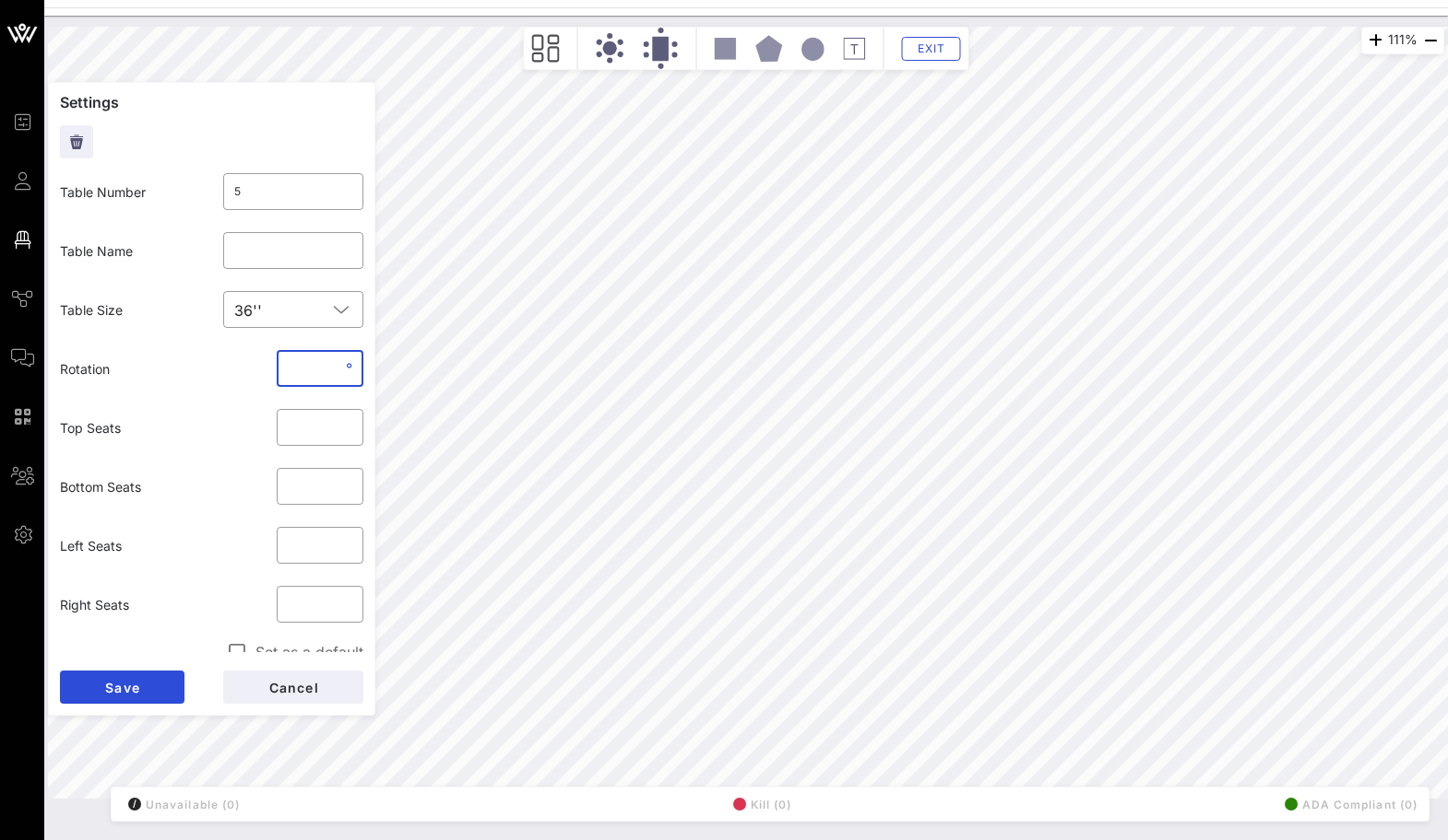
click at [319, 370] on input "**" at bounding box center [315, 368] width 54 height 29
type input "**"
click button "Save" at bounding box center [122, 687] width 125 height 33
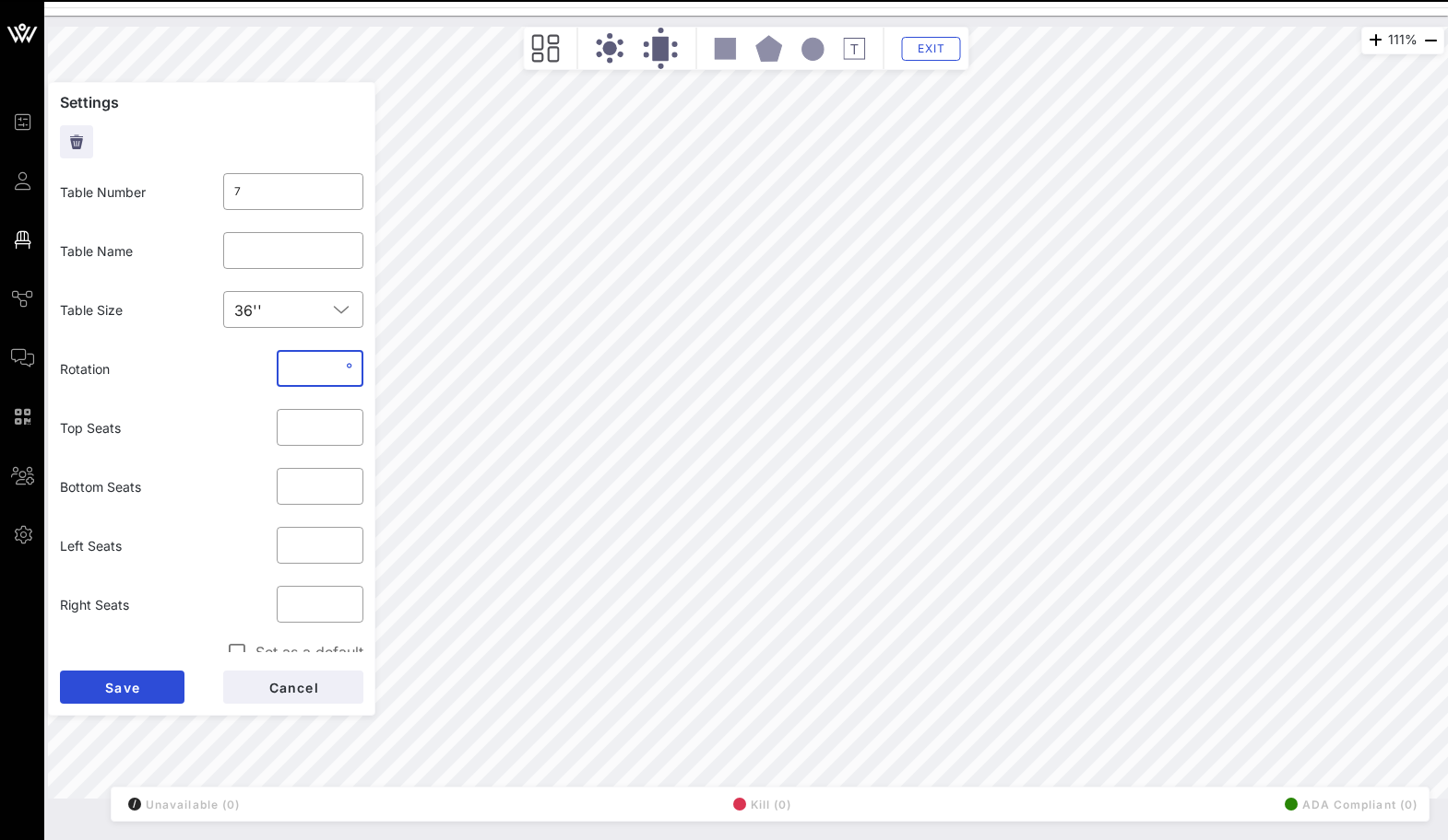
click at [314, 378] on input "*" at bounding box center [315, 368] width 54 height 29
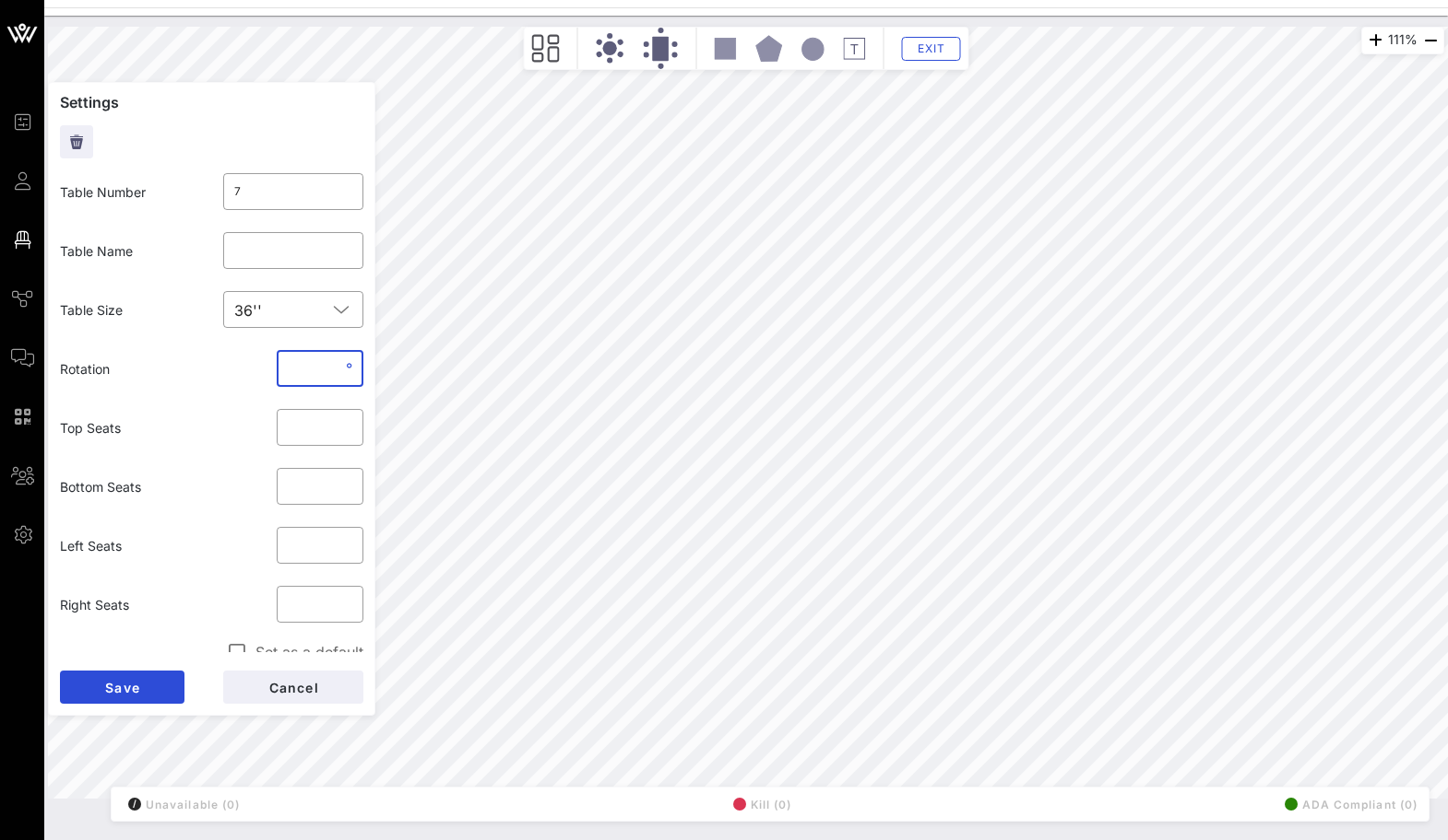
click at [314, 378] on input "*" at bounding box center [315, 368] width 54 height 29
type input "**"
click button "Save" at bounding box center [122, 687] width 125 height 33
click at [295, 386] on div "​ * °" at bounding box center [319, 369] width 108 height 59
click at [295, 386] on div "* °" at bounding box center [320, 369] width 65 height 37
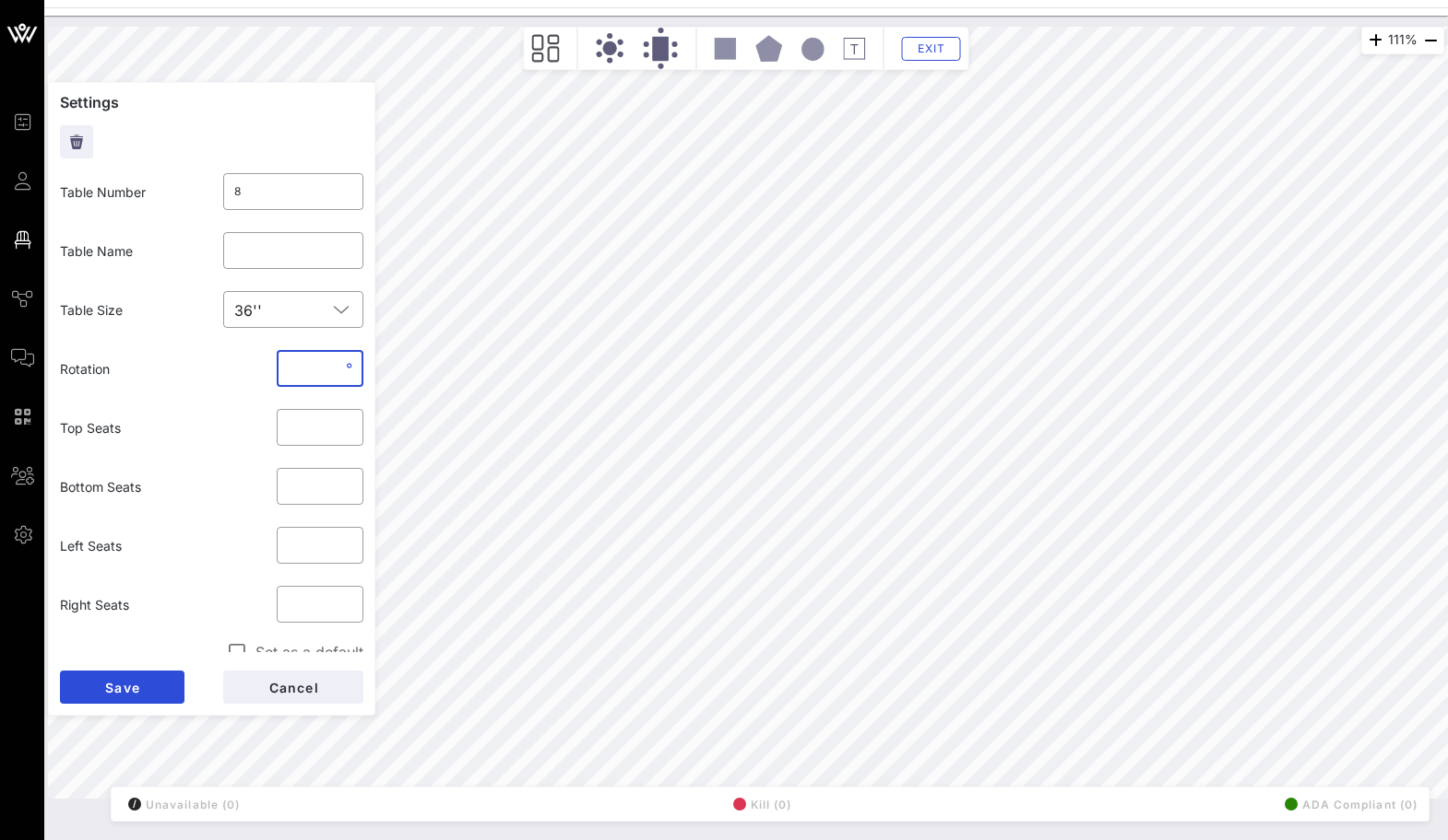
click at [319, 360] on input "*" at bounding box center [315, 368] width 54 height 29
click at [314, 369] on input "*" at bounding box center [315, 368] width 54 height 29
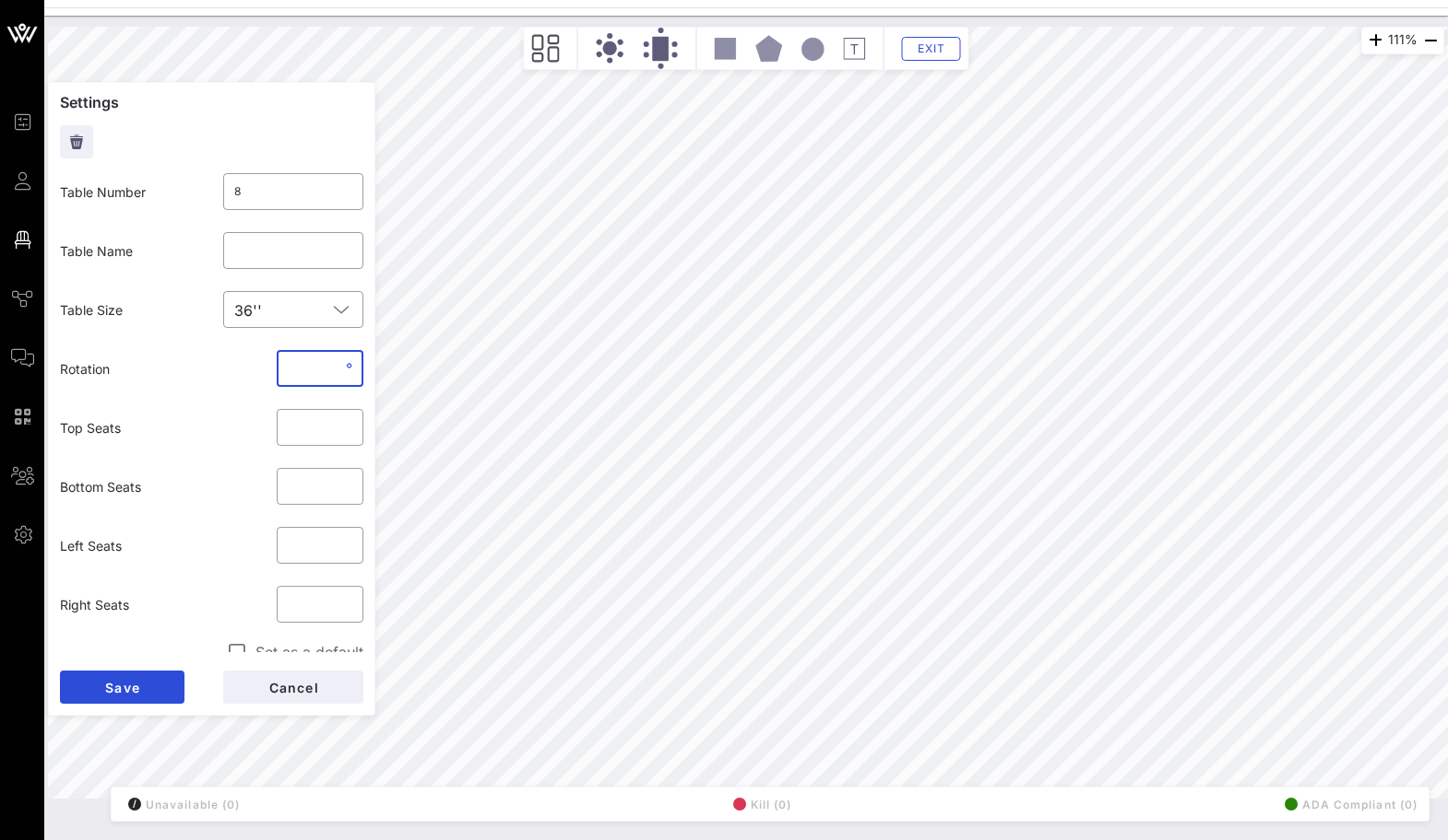
type input "**"
click button "Save" at bounding box center [122, 687] width 125 height 33
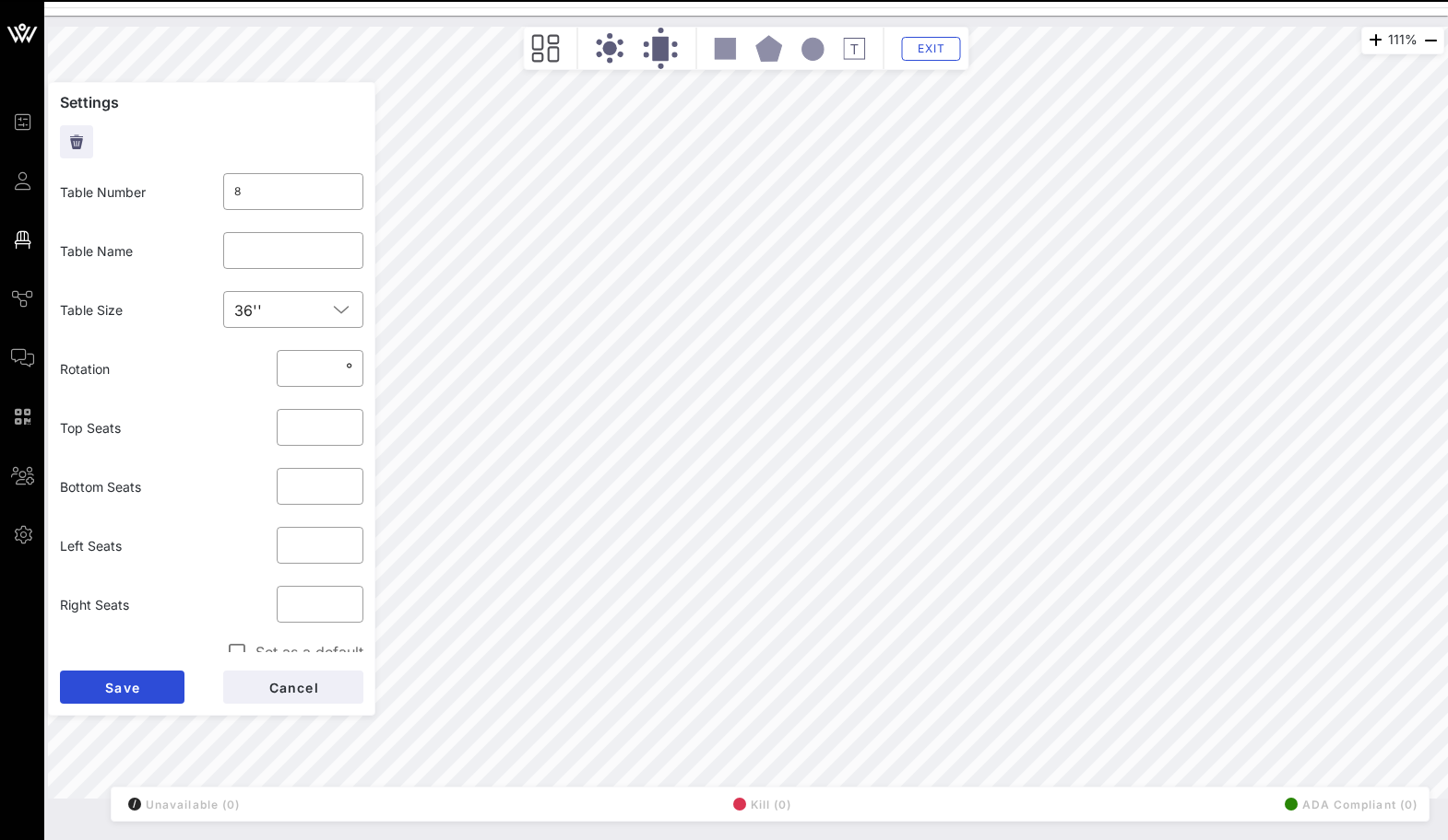
type input "6"
type input "7"
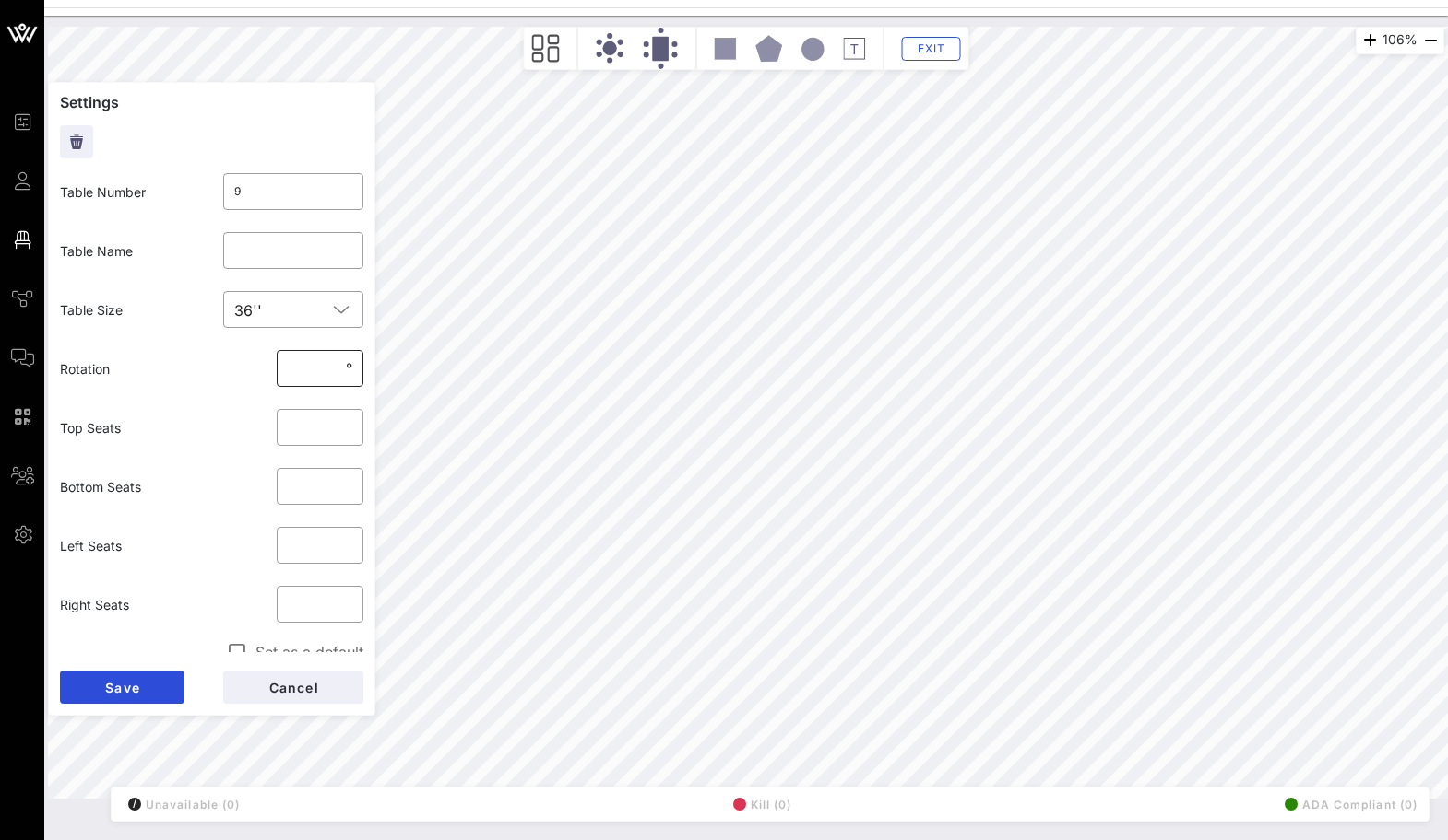
click at [333, 373] on input "**" at bounding box center [315, 368] width 54 height 29
click at [302, 371] on input "**" at bounding box center [315, 368] width 54 height 29
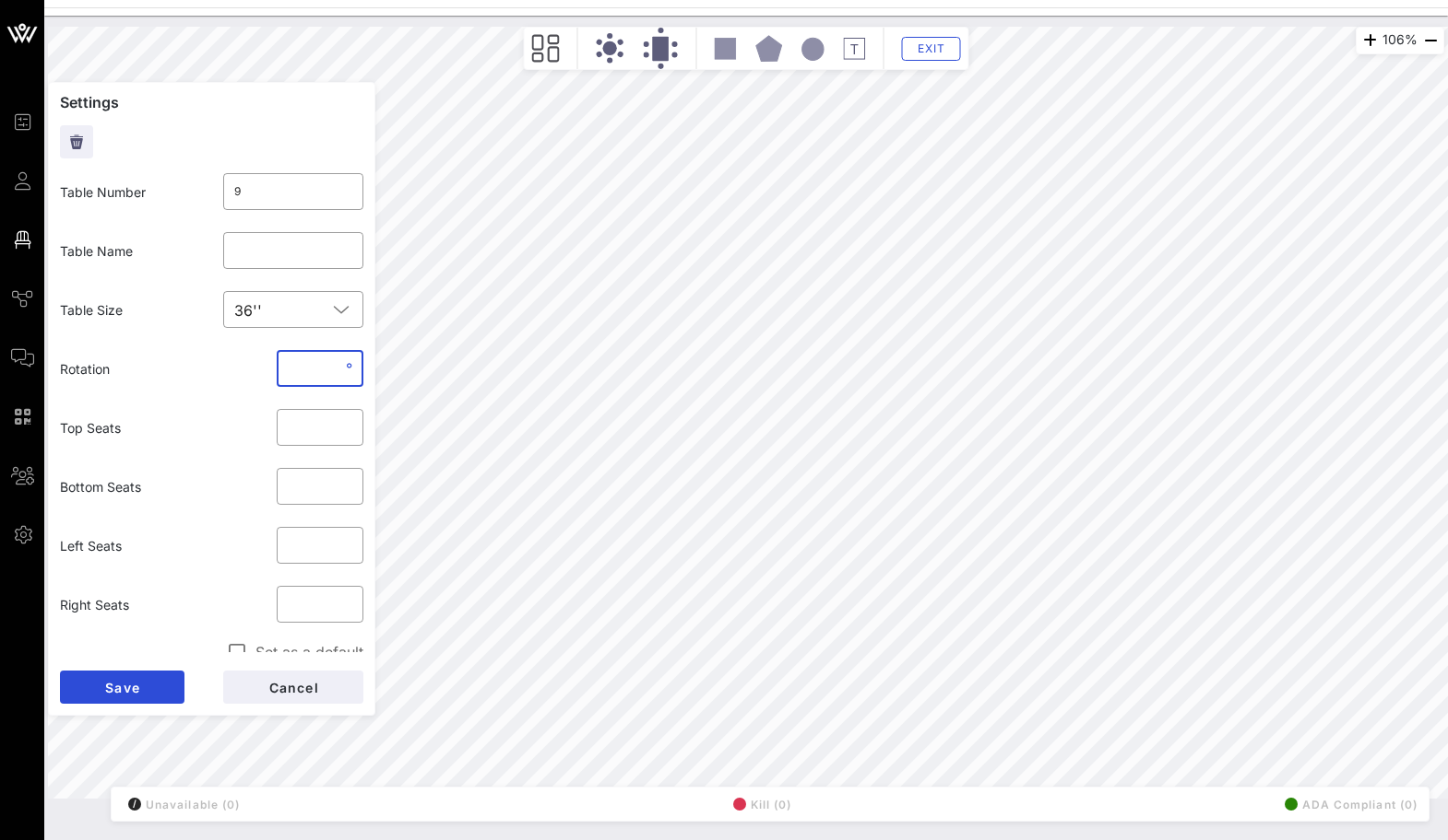
click at [302, 371] on input "**" at bounding box center [315, 368] width 54 height 29
type input "**"
click button "Save" at bounding box center [122, 687] width 125 height 33
click at [308, 373] on input "*" at bounding box center [315, 368] width 54 height 29
type input "**"
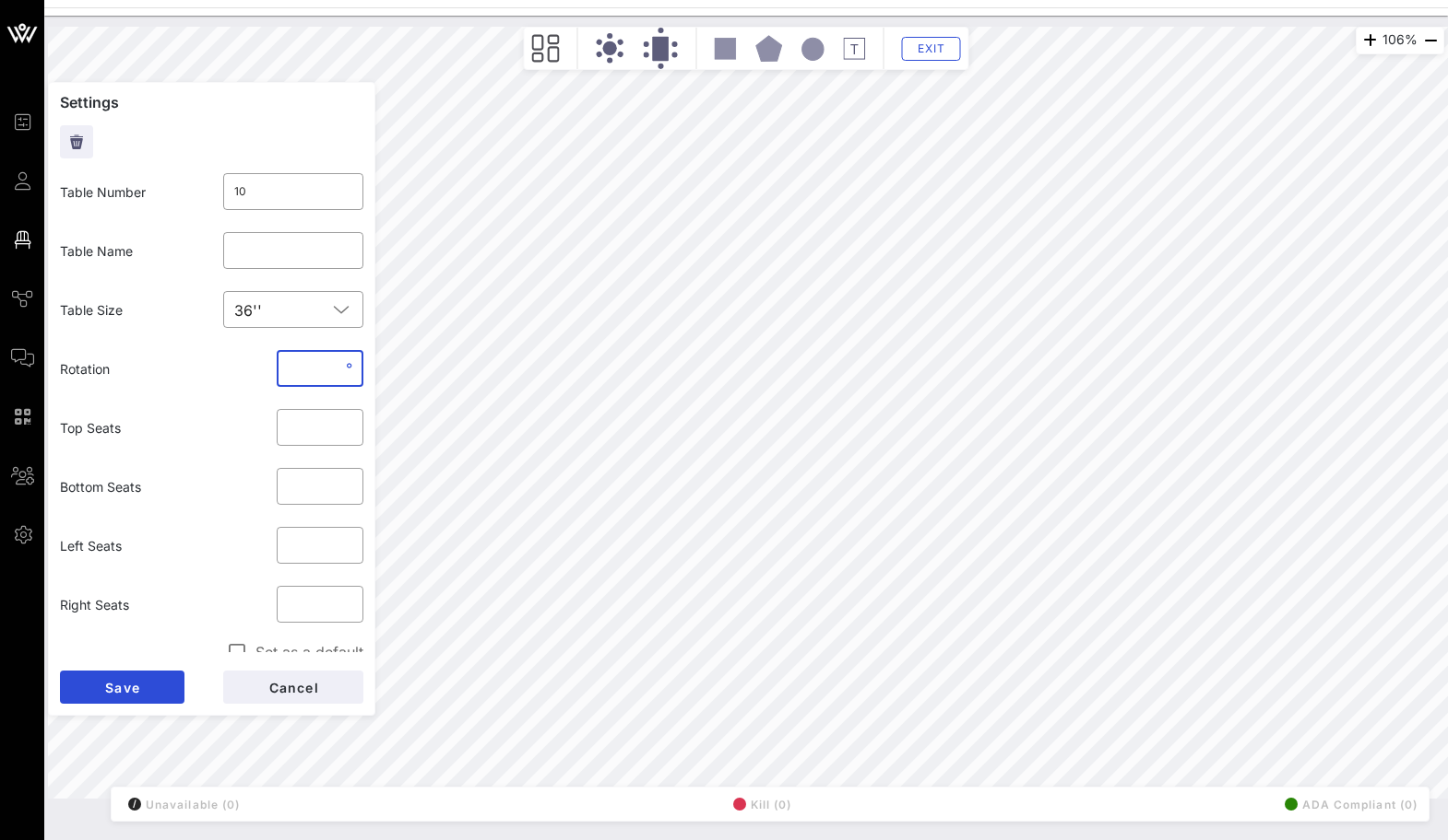
click button "Save" at bounding box center [122, 687] width 125 height 33
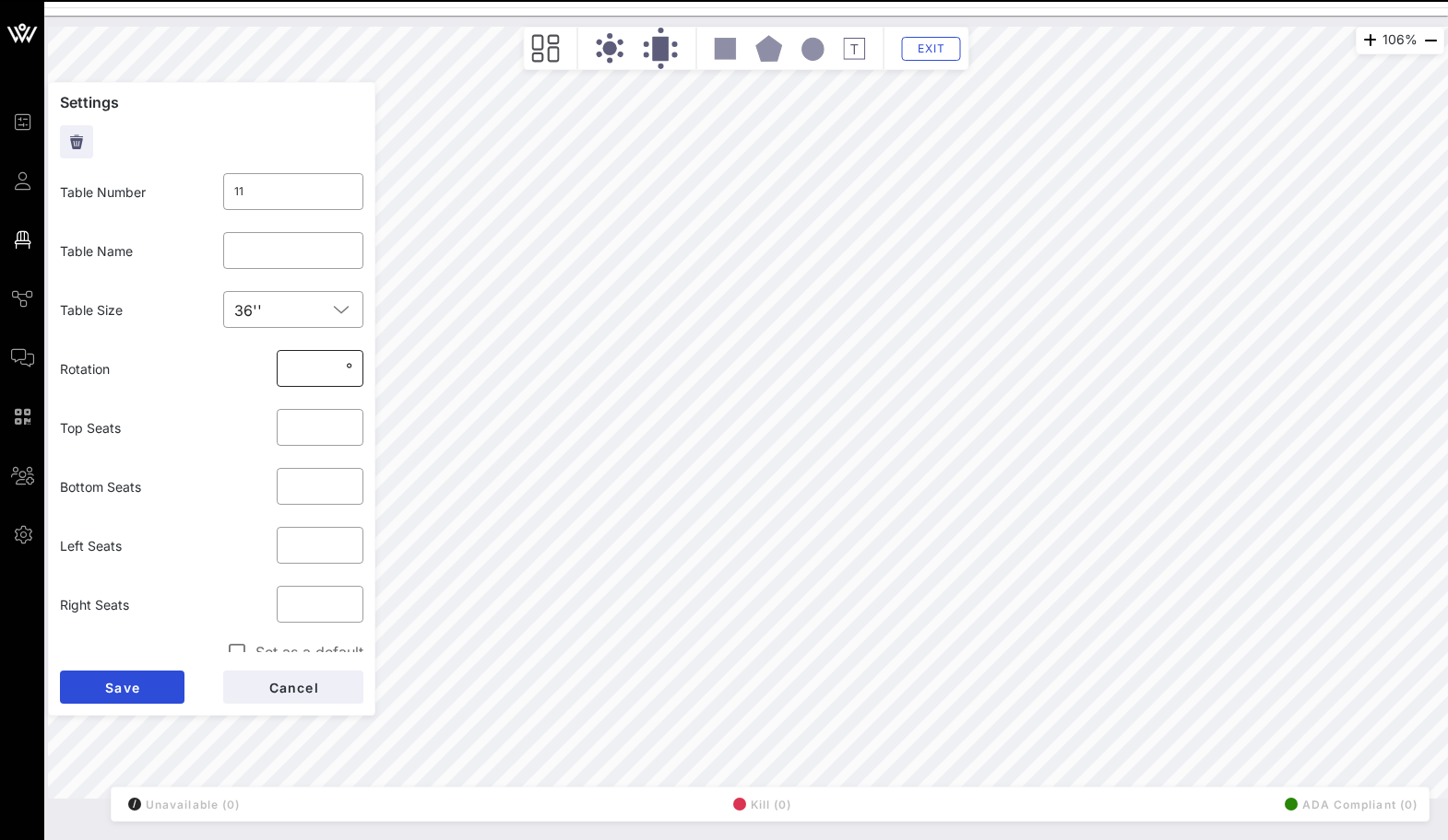
click at [290, 362] on input "*" at bounding box center [315, 368] width 54 height 29
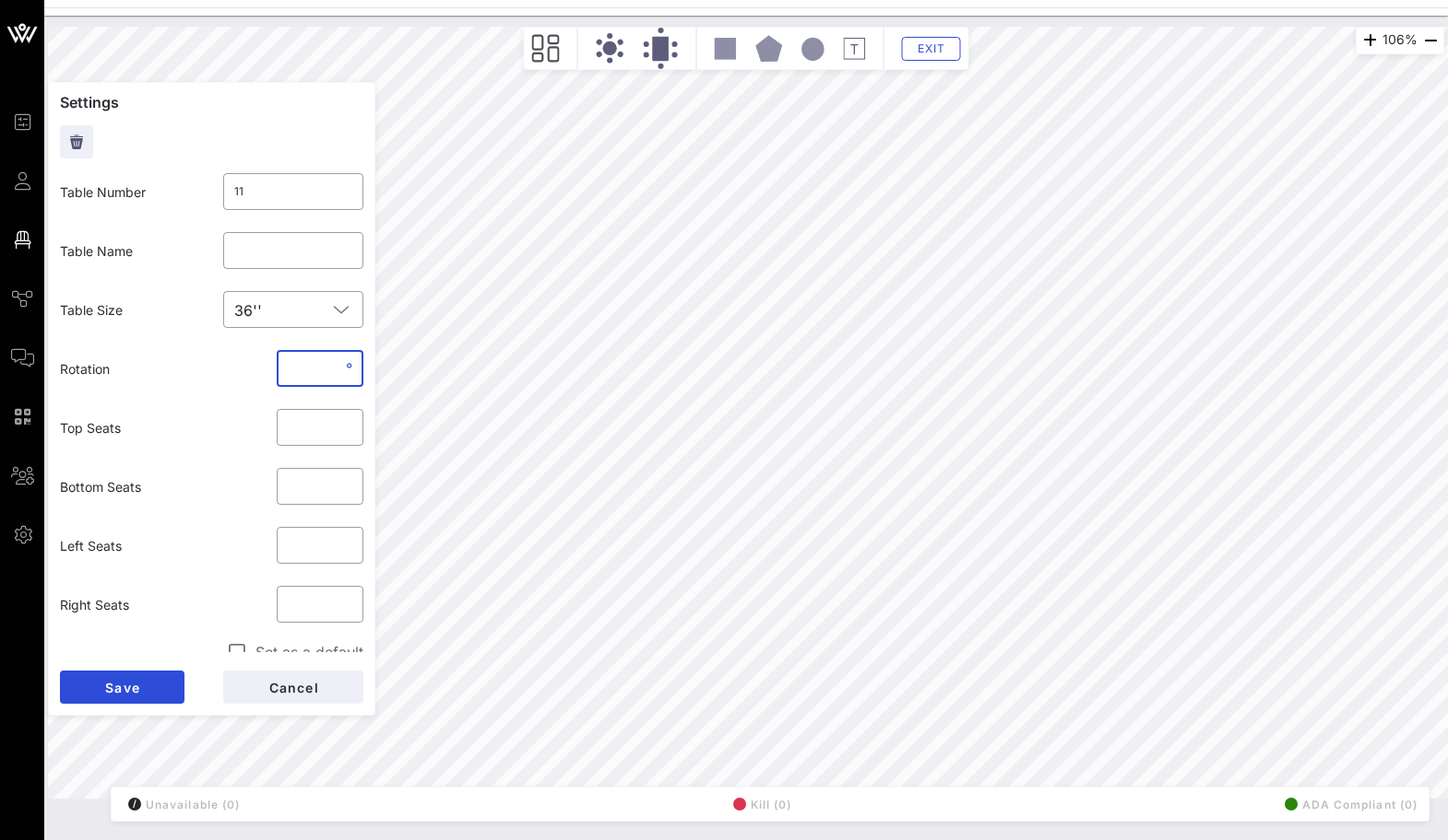
click at [290, 362] on input "*" at bounding box center [315, 368] width 54 height 29
type input "**"
click button "Save" at bounding box center [122, 687] width 125 height 33
click at [323, 376] on input "*" at bounding box center [315, 368] width 54 height 29
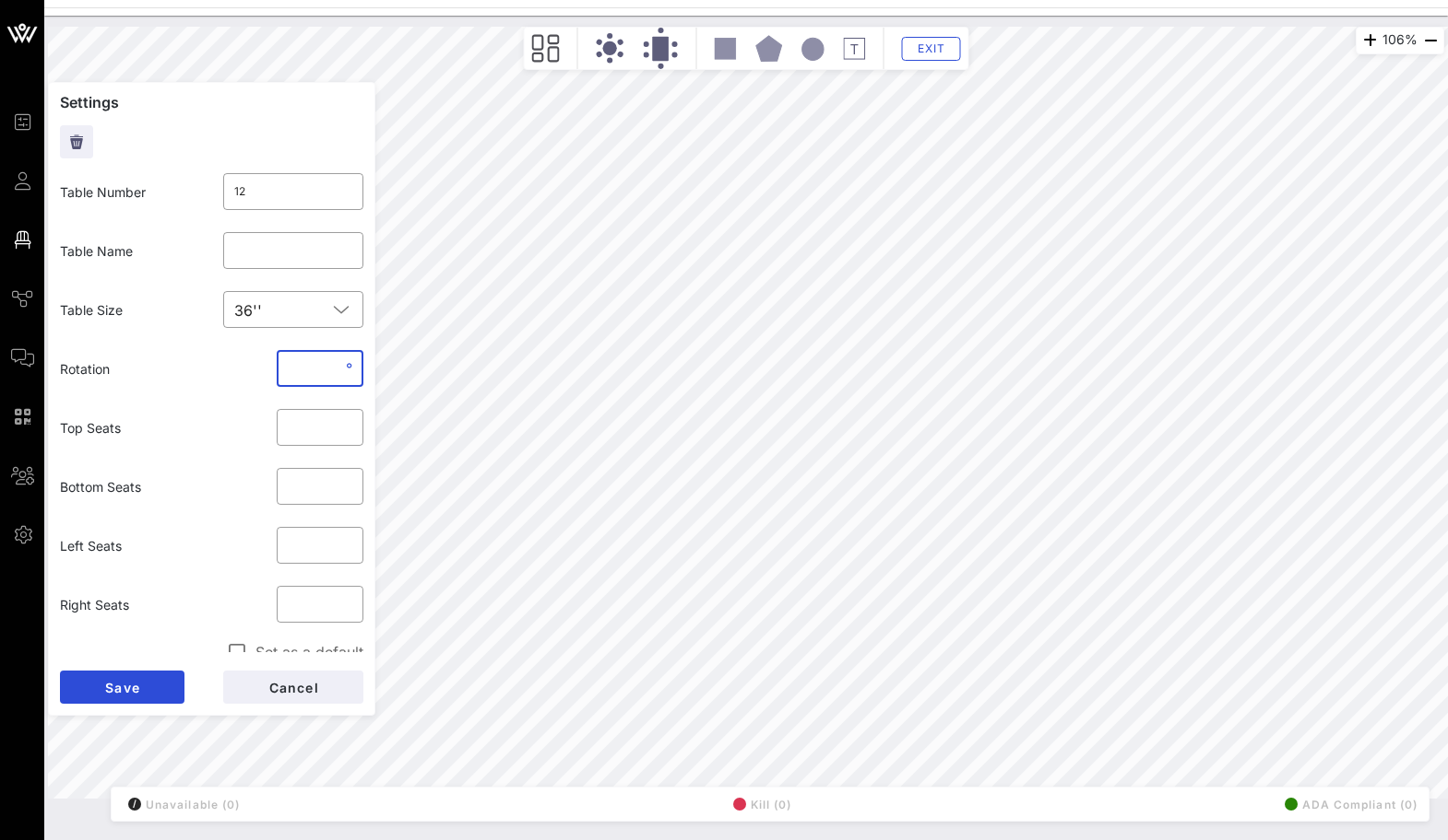
type input "*"
type input "**"
click button "Save" at bounding box center [122, 687] width 125 height 33
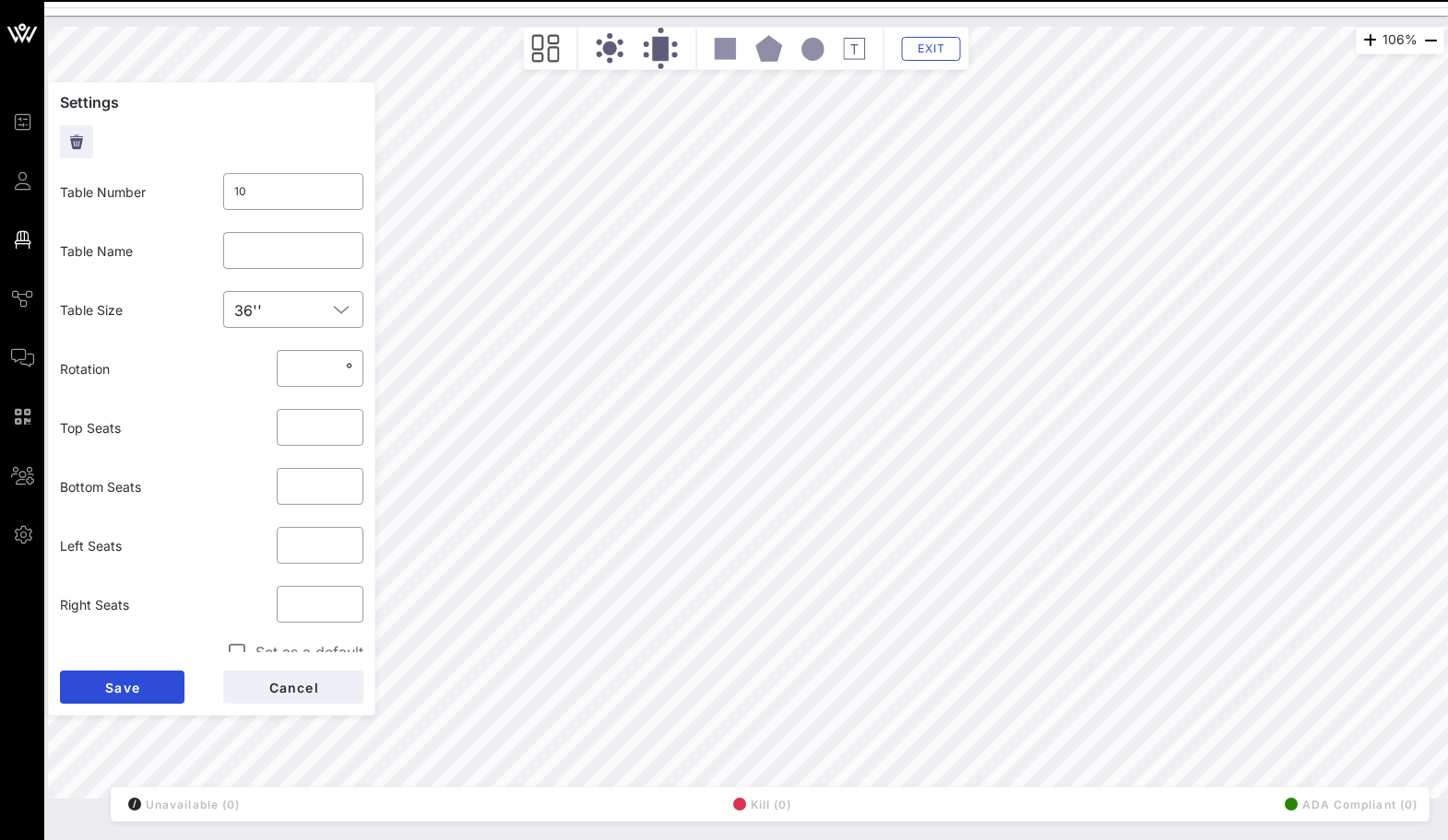
type input "9"
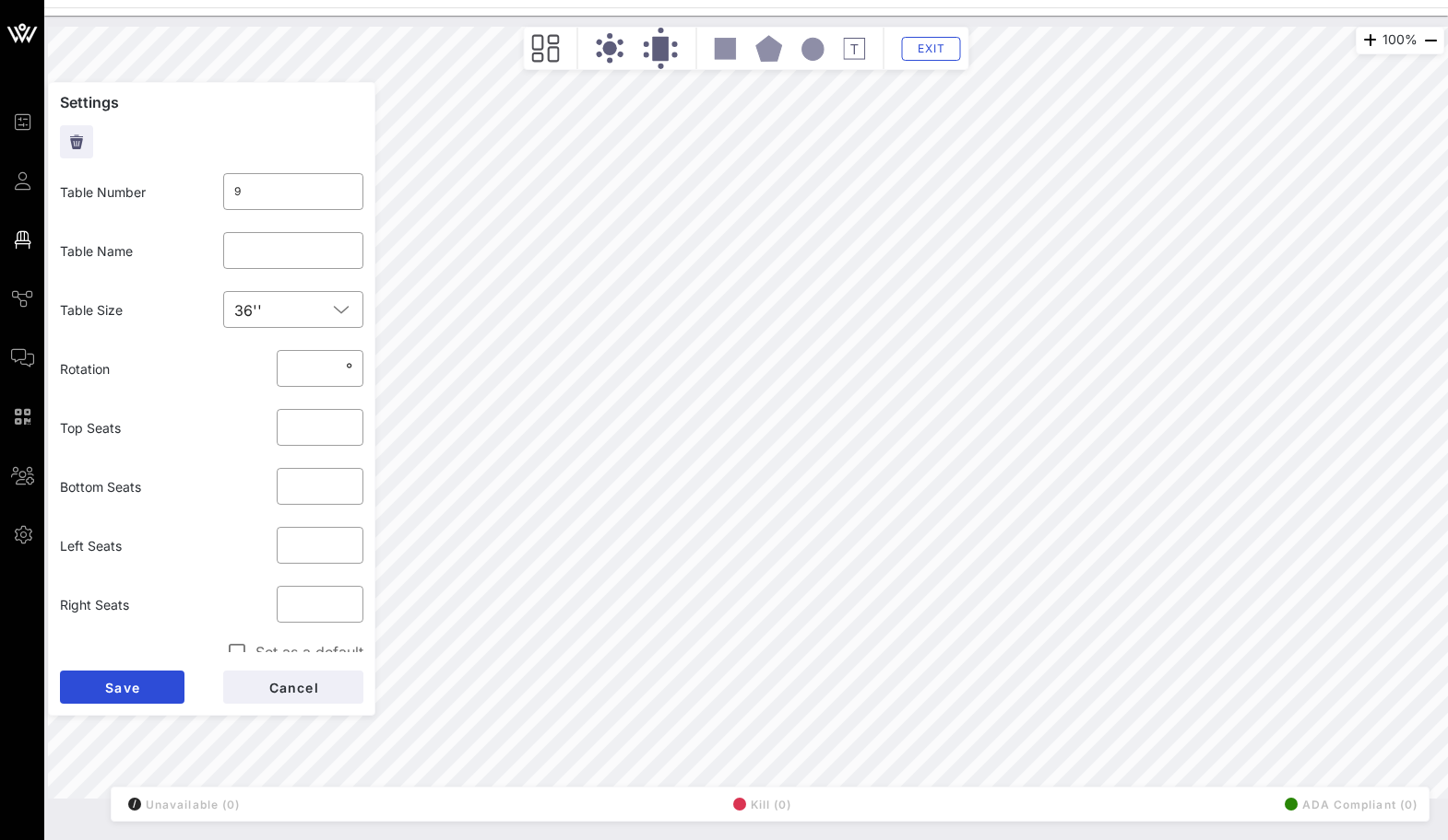
type input "10"
type input "6"
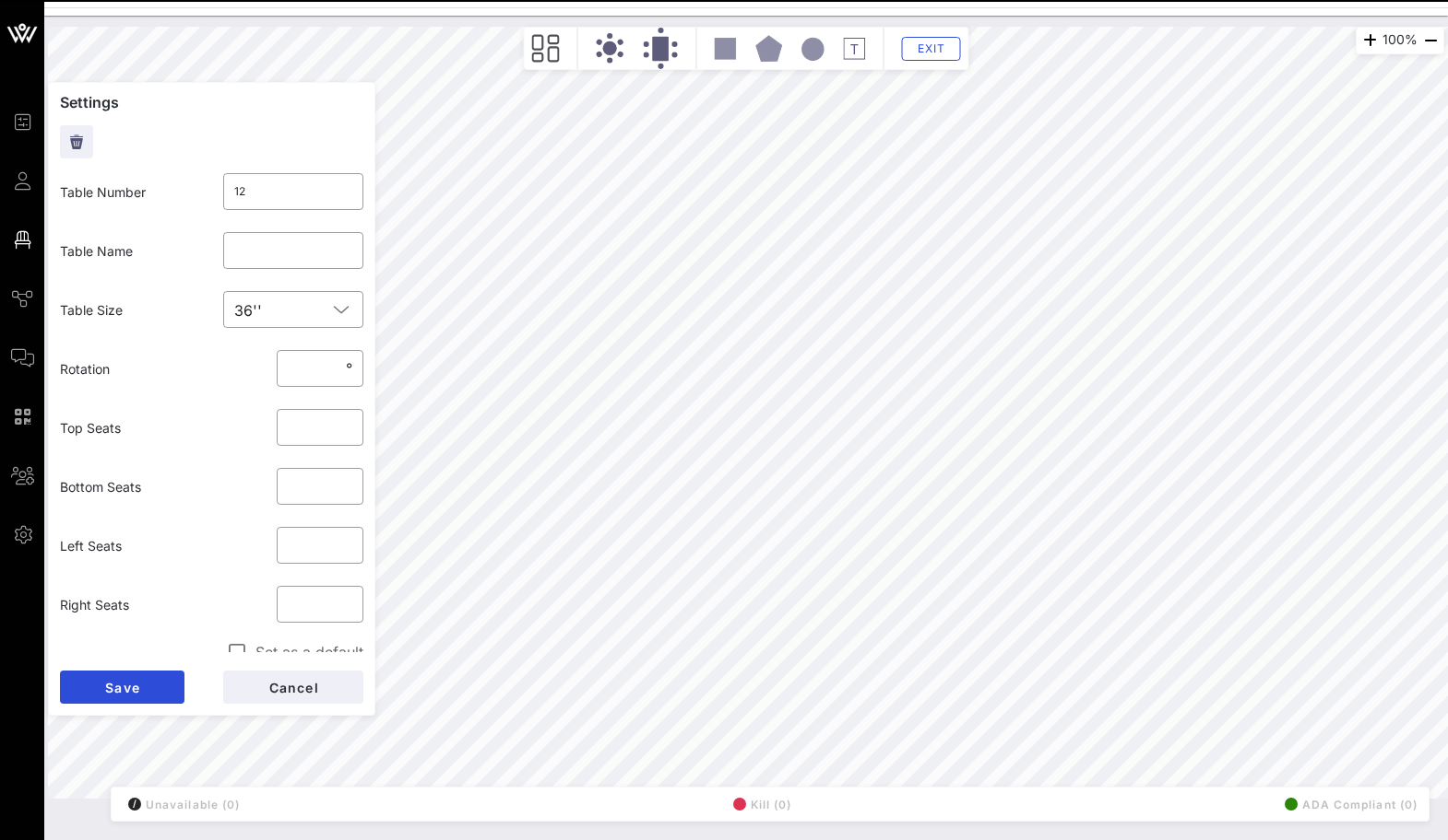
type input "13"
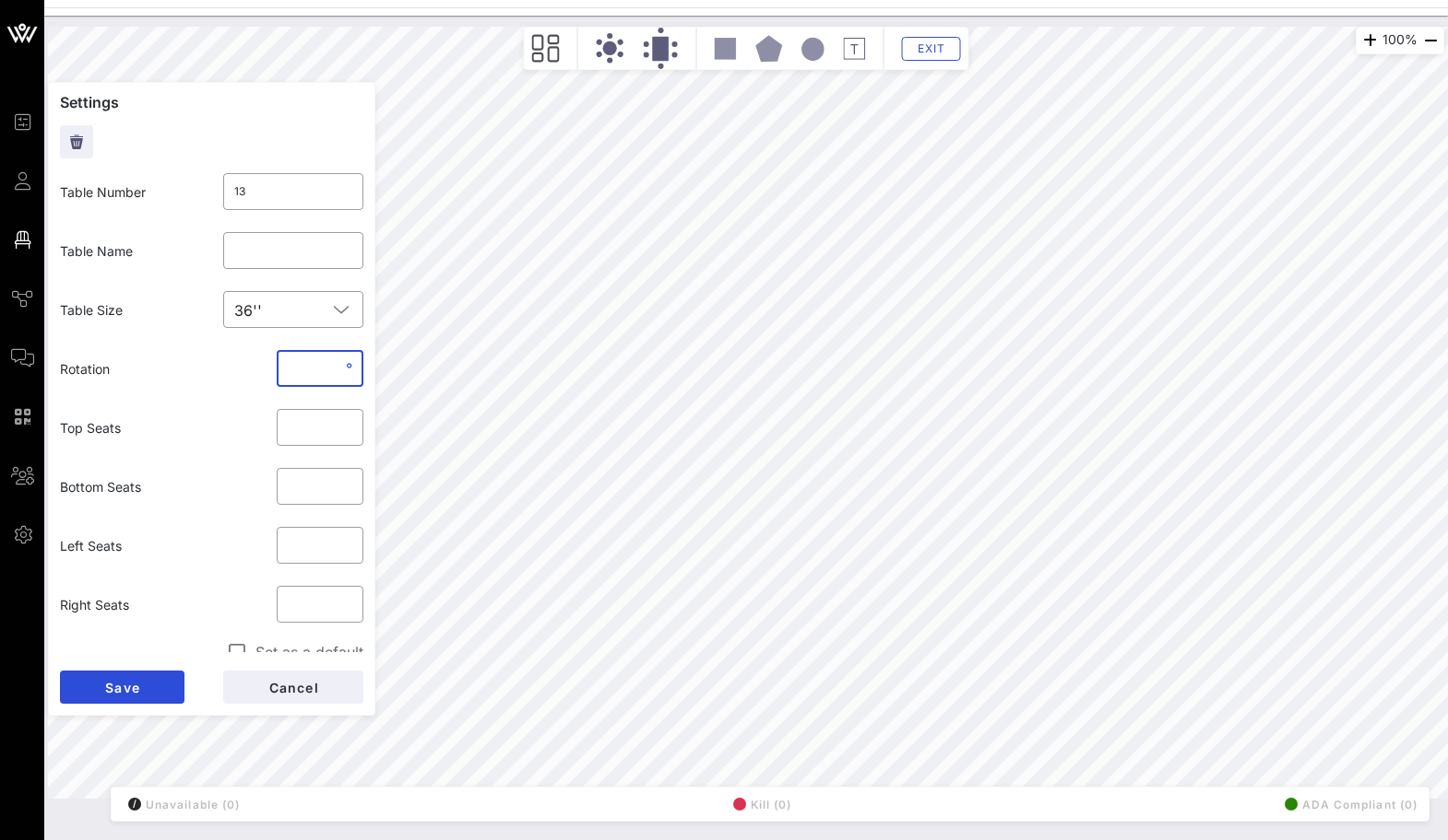
click at [322, 357] on input "*" at bounding box center [315, 368] width 54 height 29
type input "**"
click button "Save" at bounding box center [122, 687] width 125 height 33
click at [290, 373] on input "*" at bounding box center [315, 368] width 54 height 29
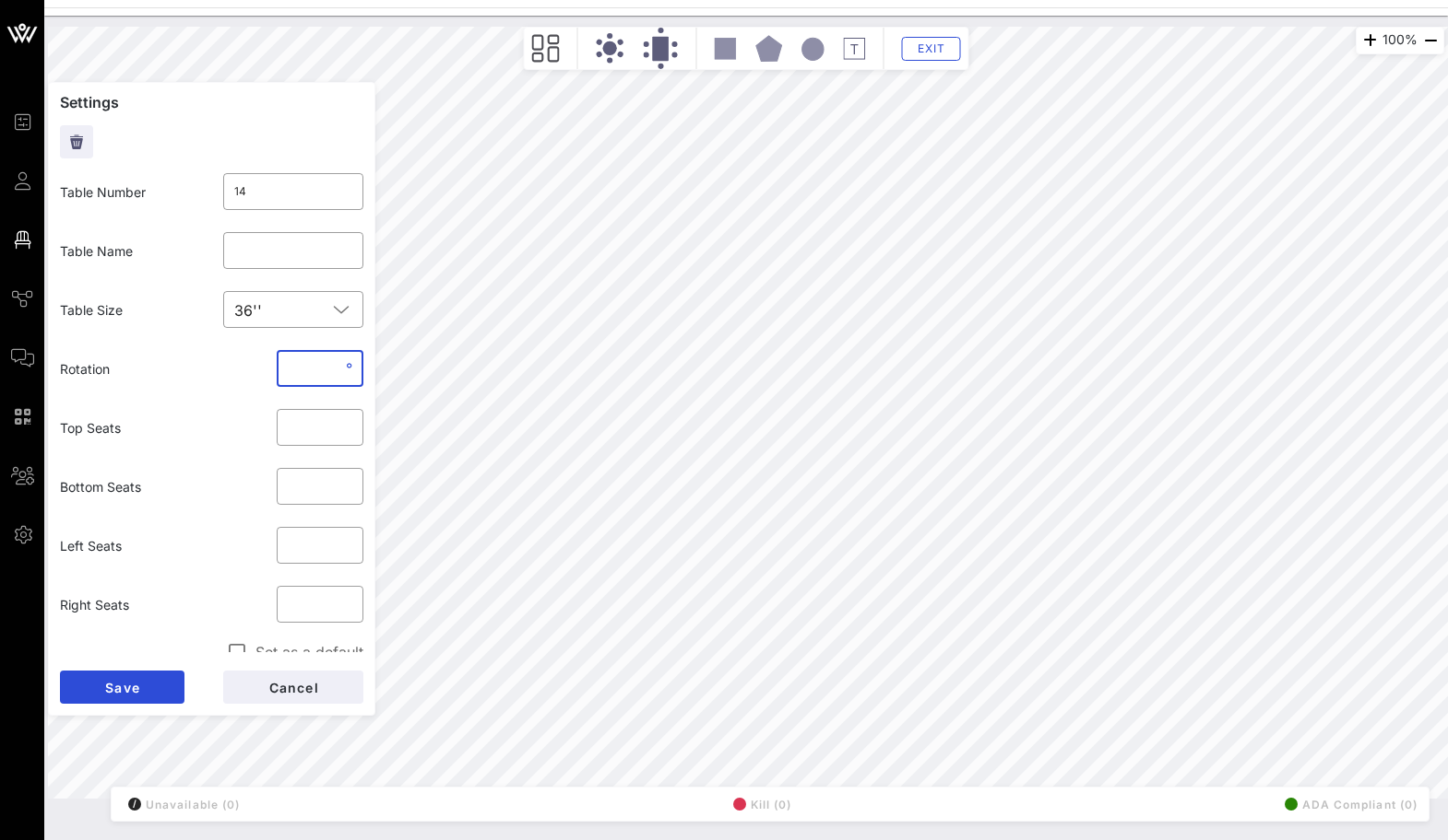
type input "**"
click button "Save" at bounding box center [122, 687] width 125 height 33
click at [289, 372] on input "*" at bounding box center [315, 368] width 54 height 29
type input "**"
click button "Save" at bounding box center [122, 687] width 125 height 33
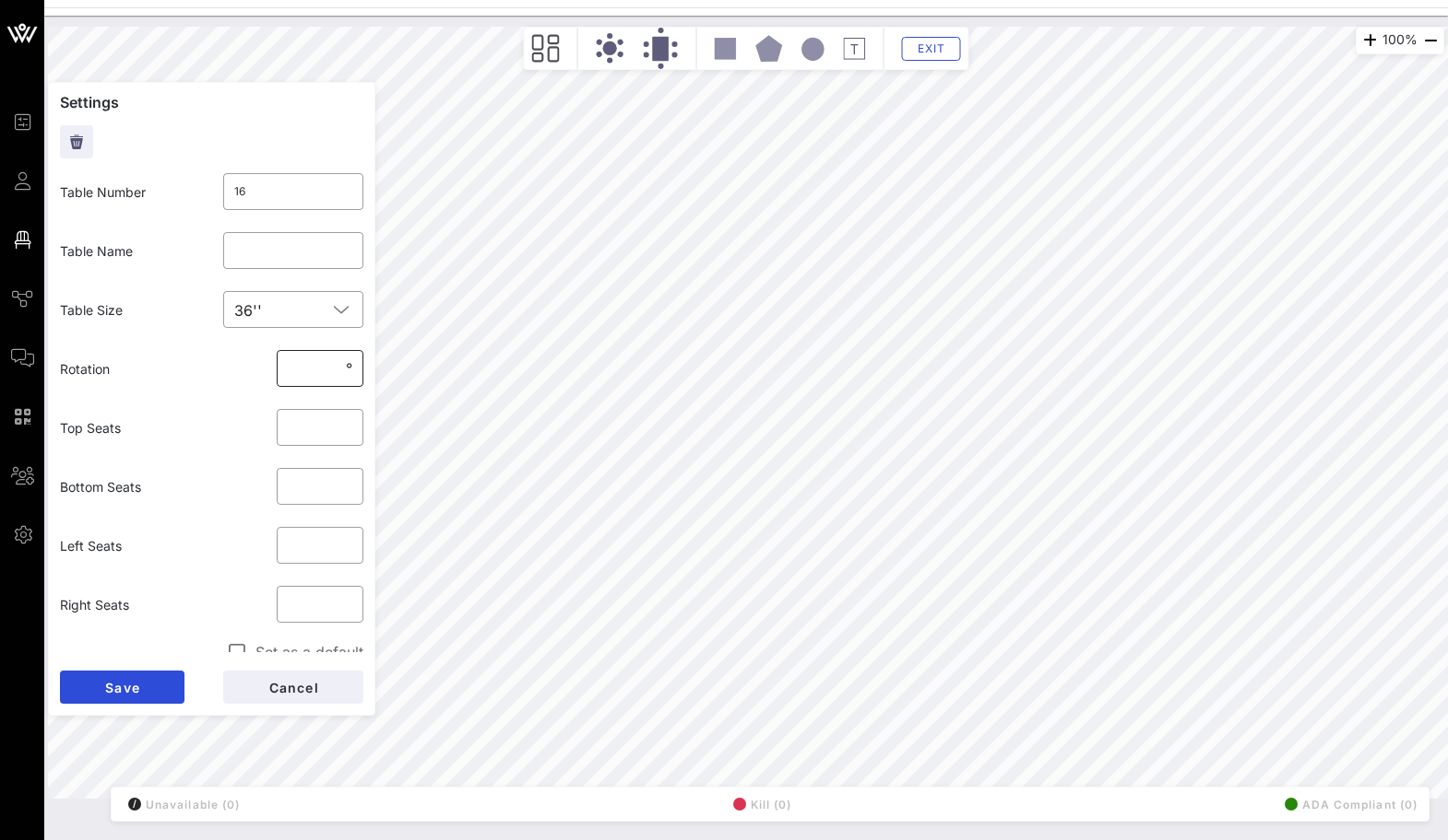
click at [288, 369] on input "*" at bounding box center [315, 368] width 54 height 29
type input "**"
click button "Save" at bounding box center [122, 687] width 125 height 33
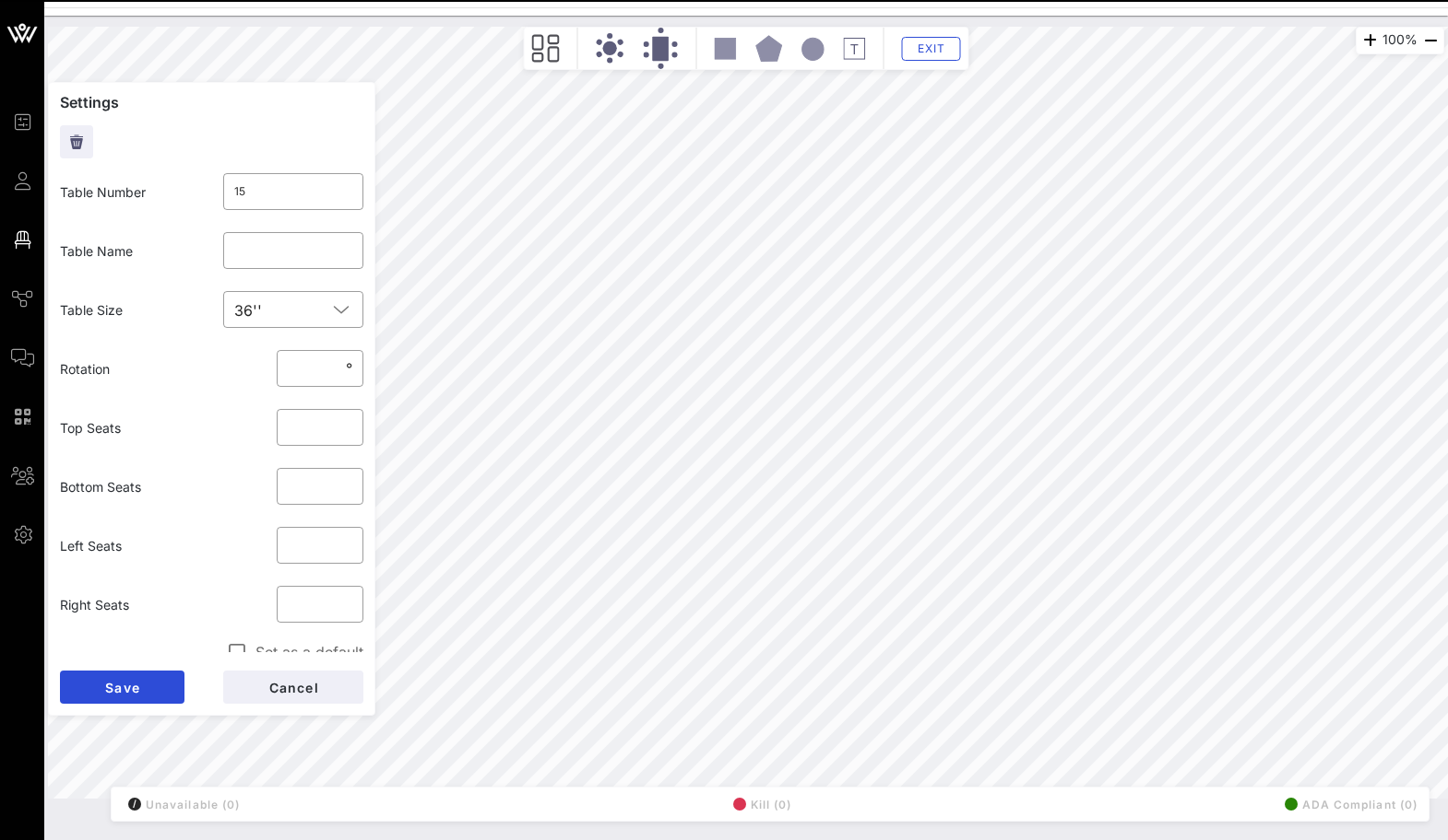
type input "16"
type input "13"
type input "9"
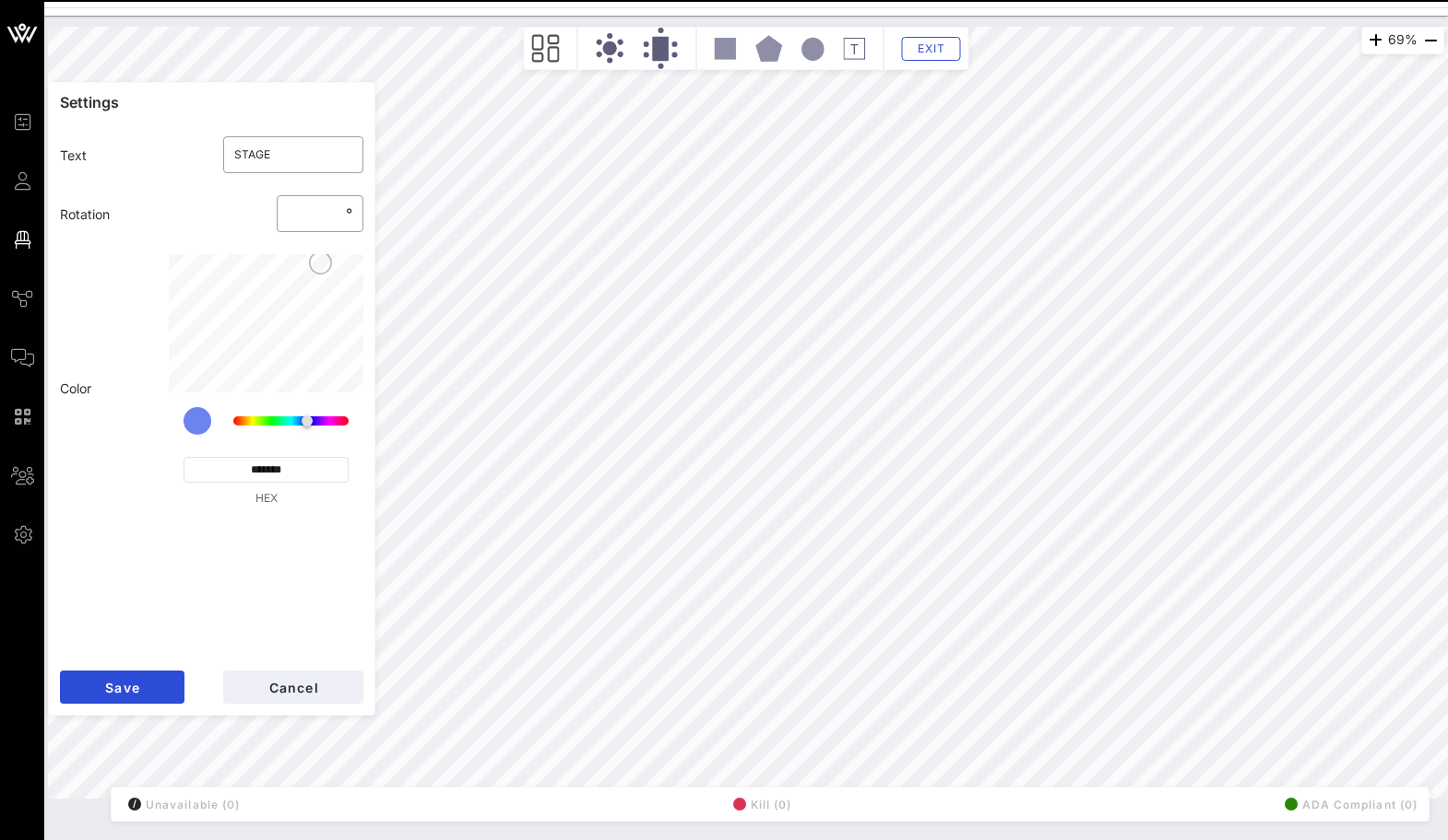
type input "BAR"
type input "***"
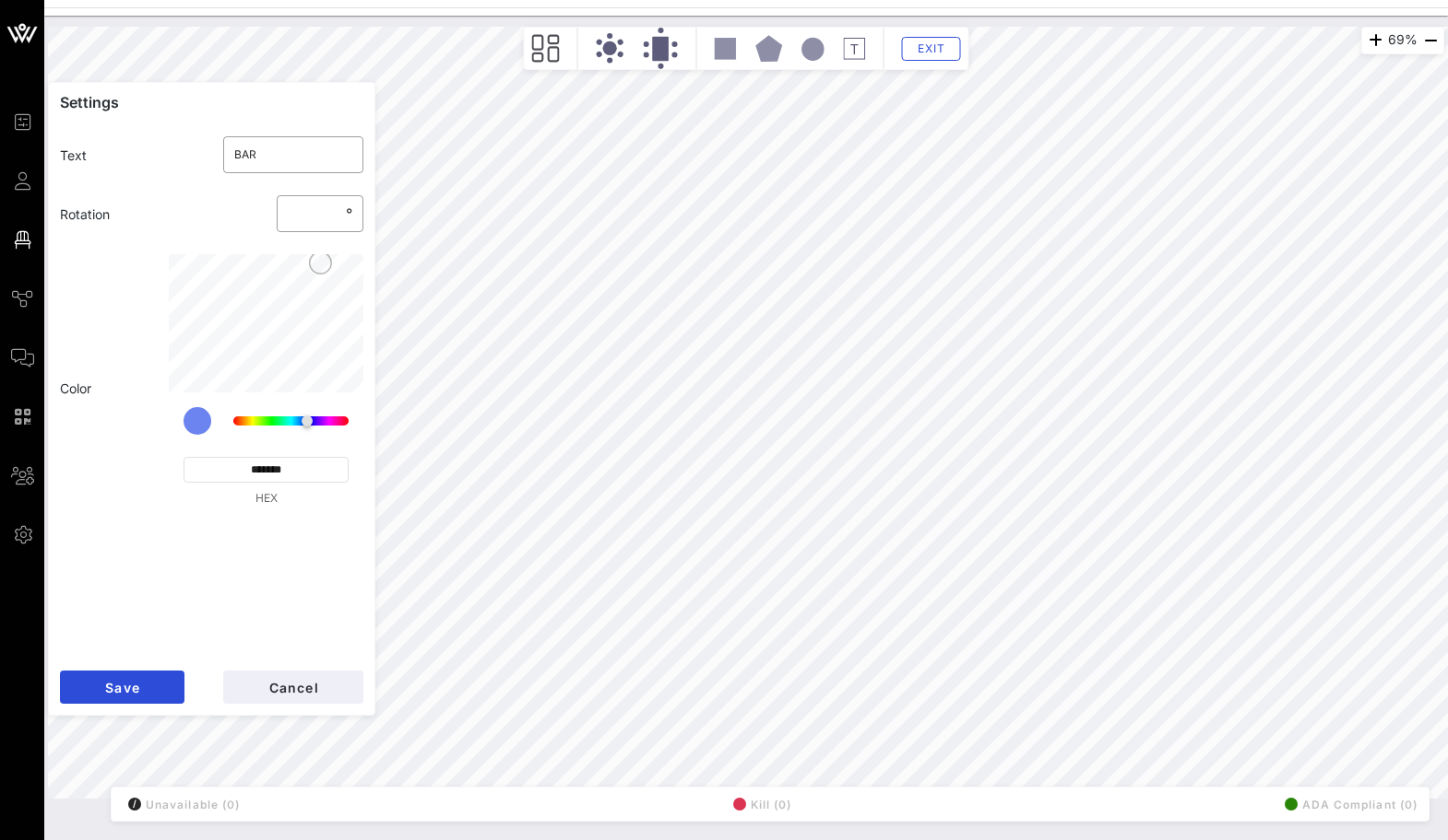
type input "STAGE"
type input "*"
type input "KITCHEN"
type input "**"
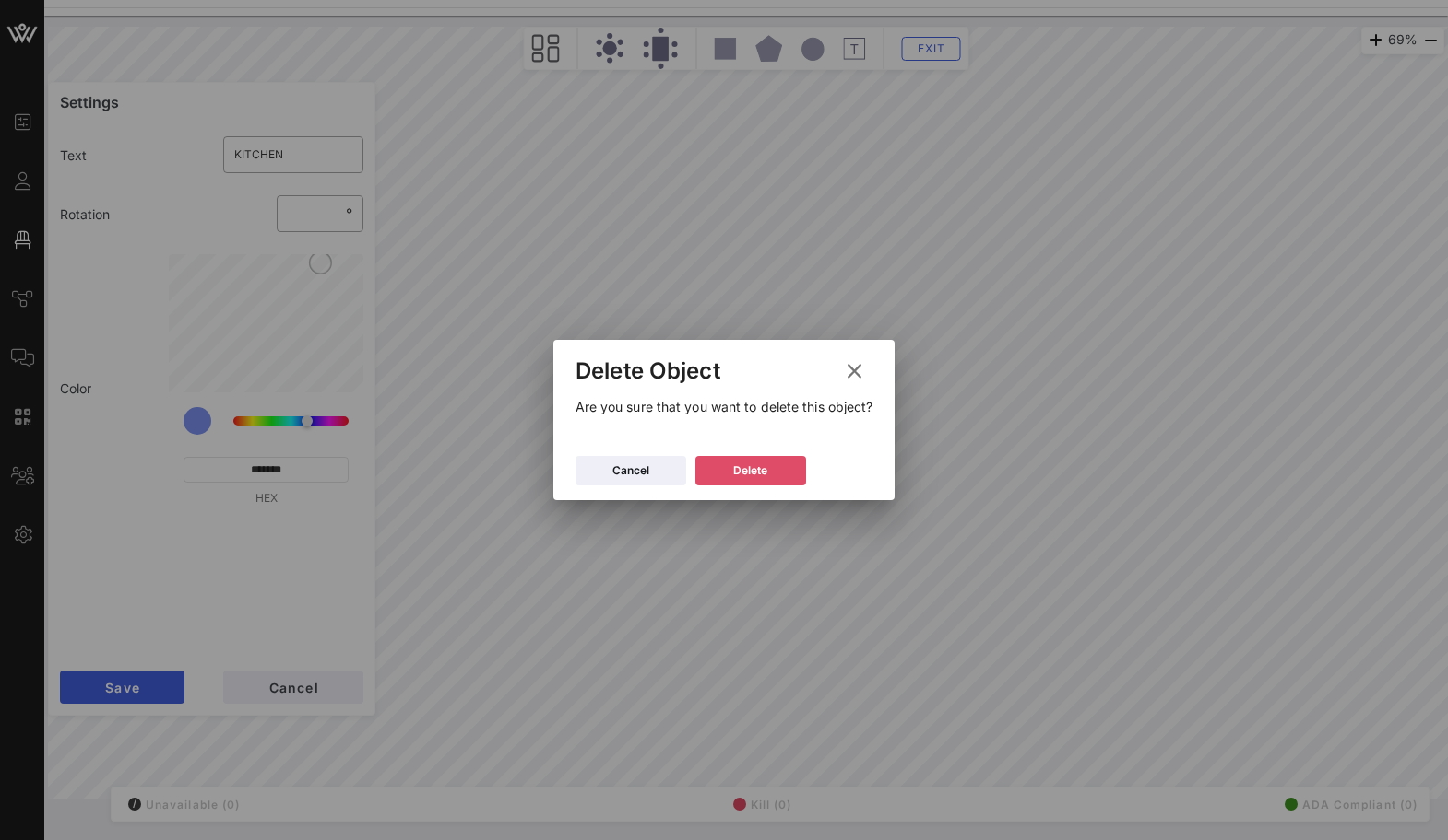
click at [733, 476] on div "Delete" at bounding box center [750, 470] width 34 height 18
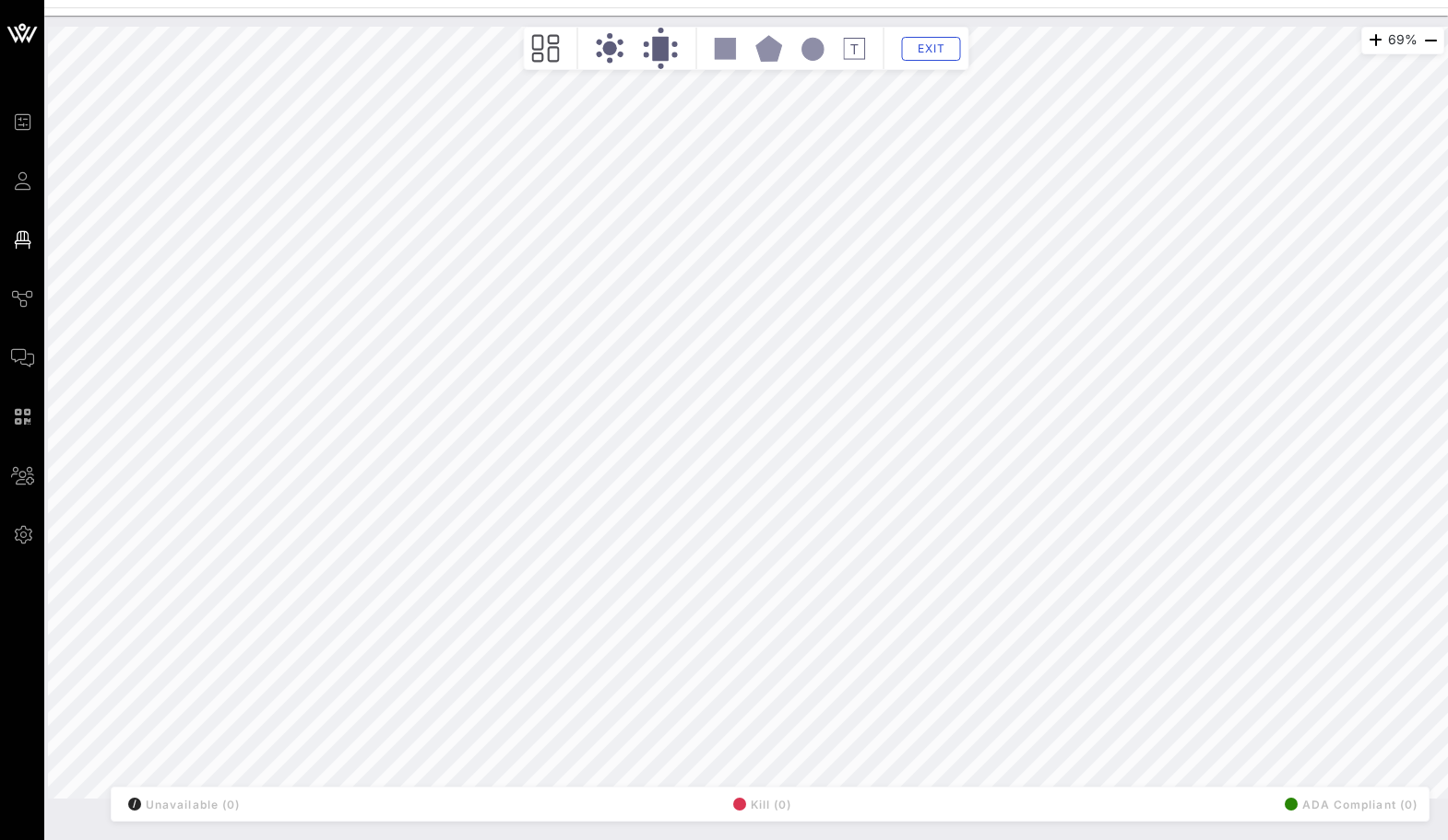
click at [721, 47] on rect at bounding box center [725, 48] width 21 height 21
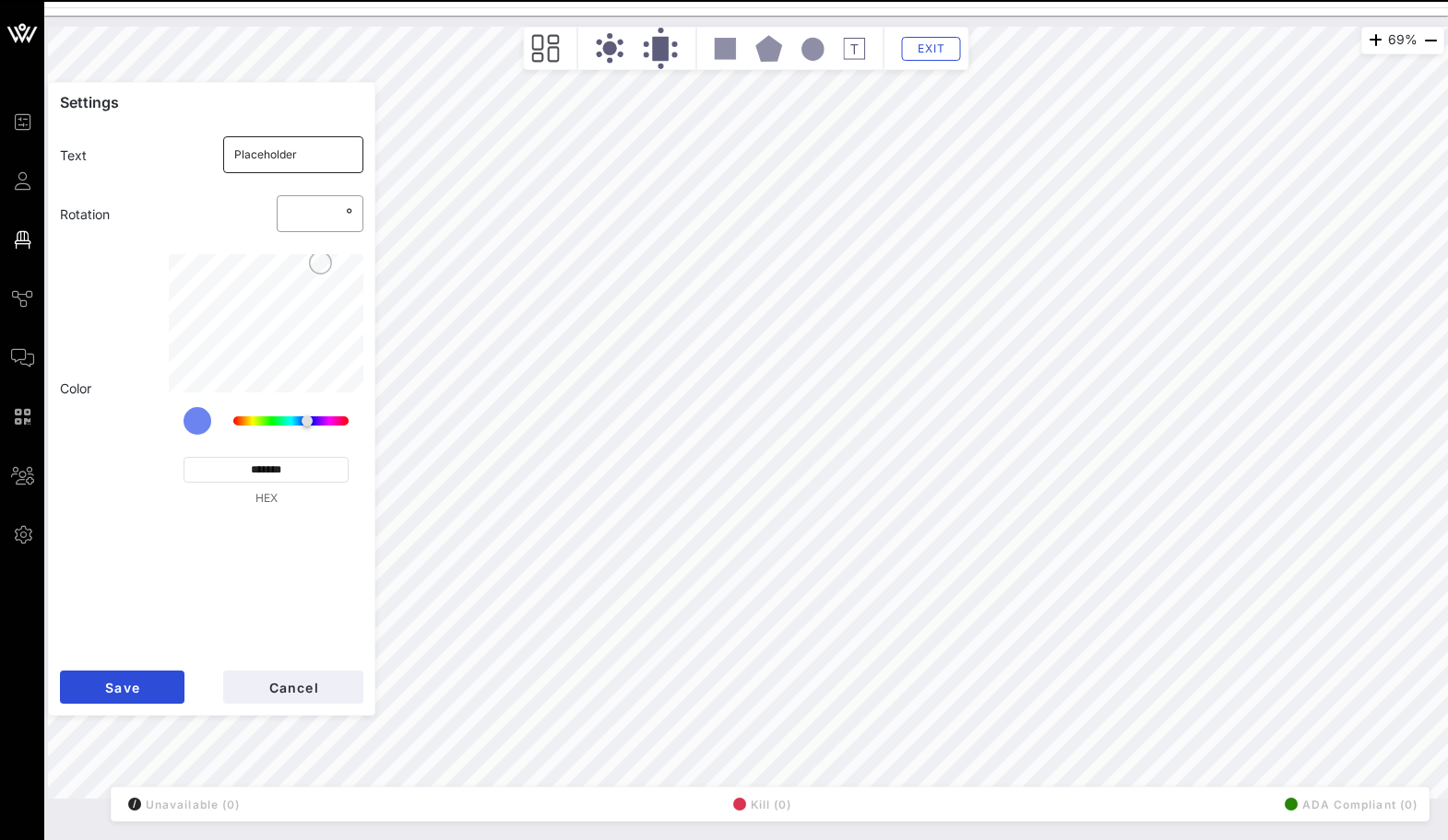
click at [294, 147] on input "Placeholder" at bounding box center [293, 154] width 119 height 29
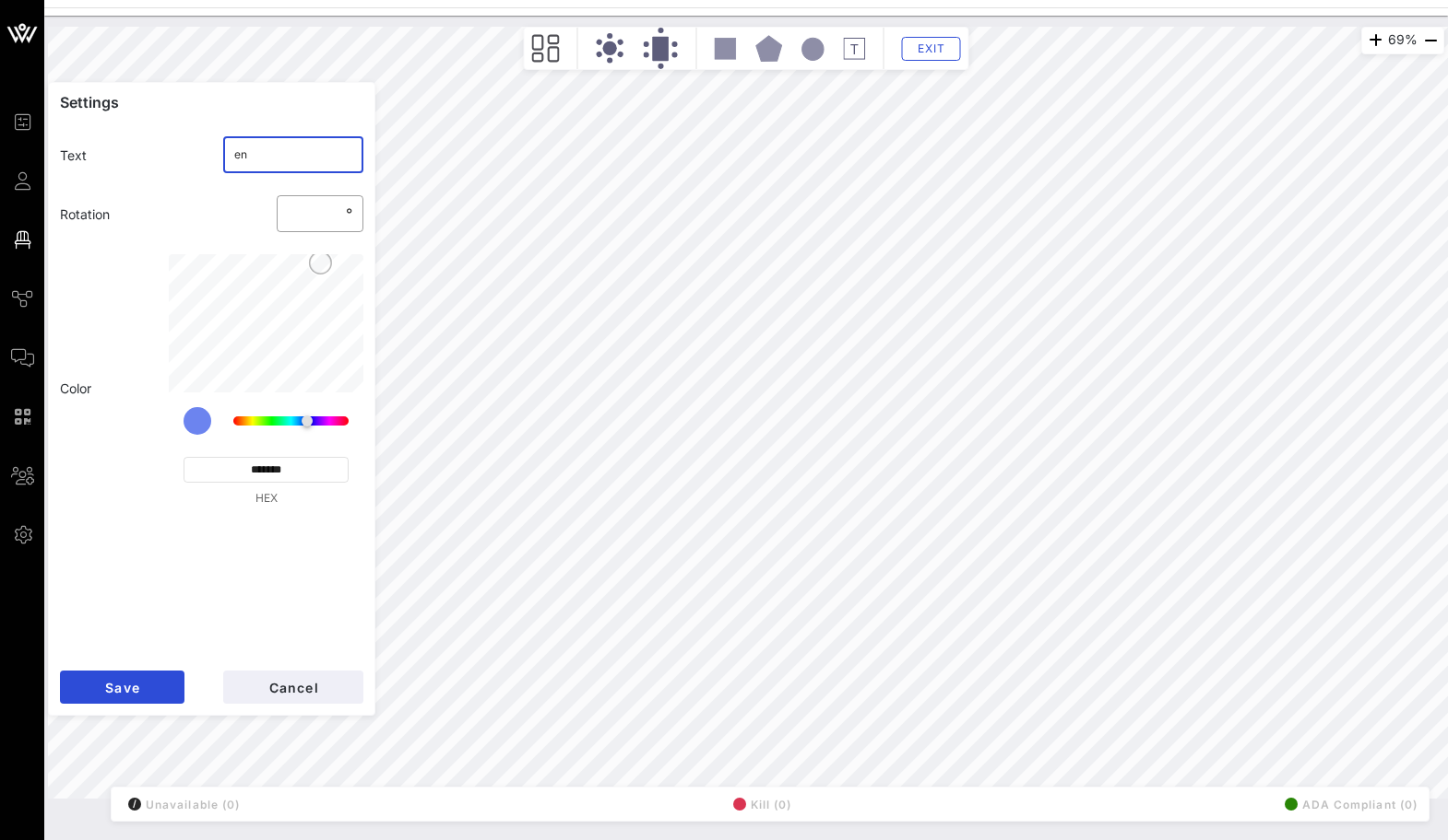
type input "e"
type input "ENTRANCE"
click button "Save" at bounding box center [122, 687] width 125 height 33
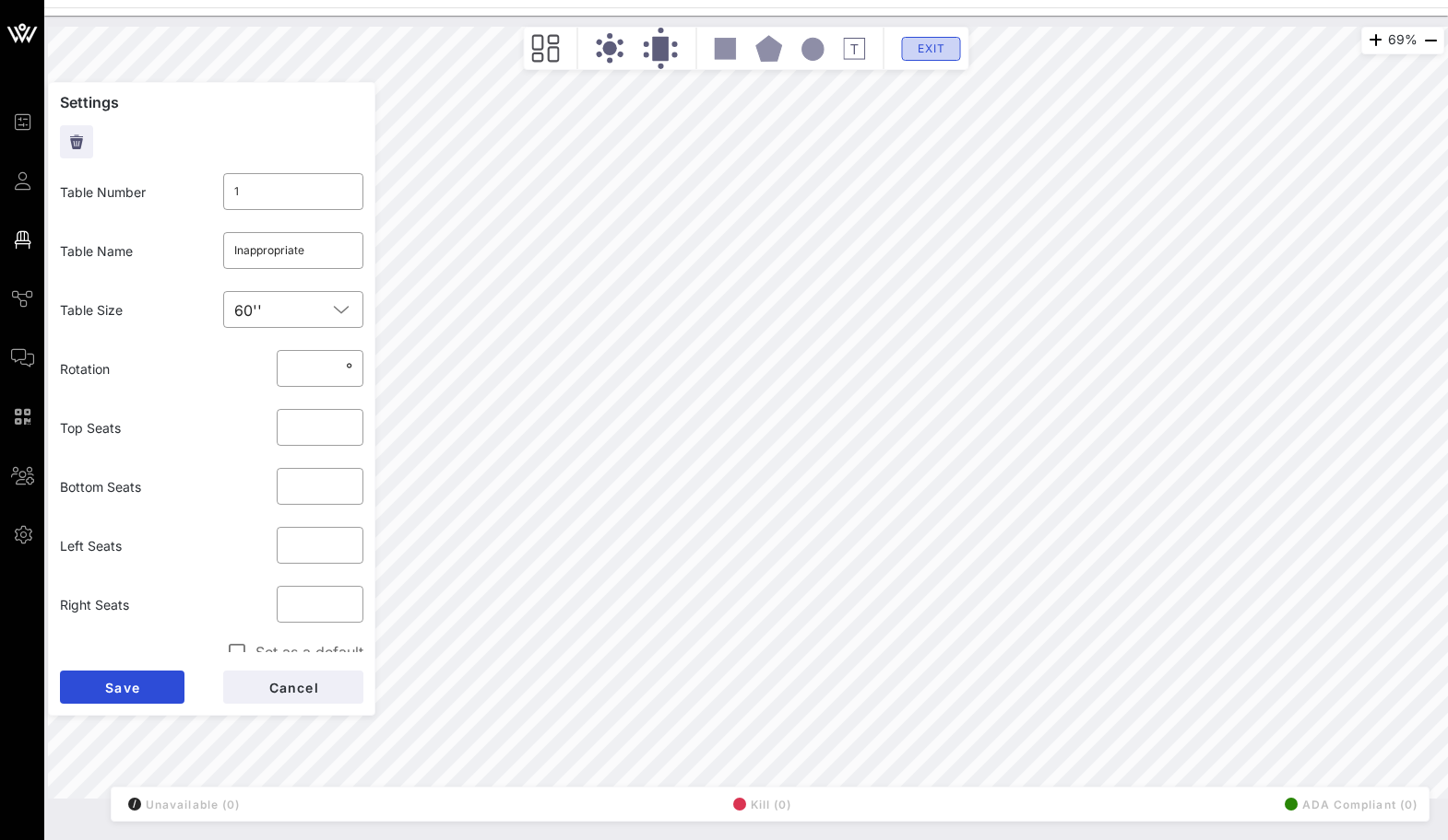
click at [907, 48] on button "Exit" at bounding box center [931, 48] width 59 height 24
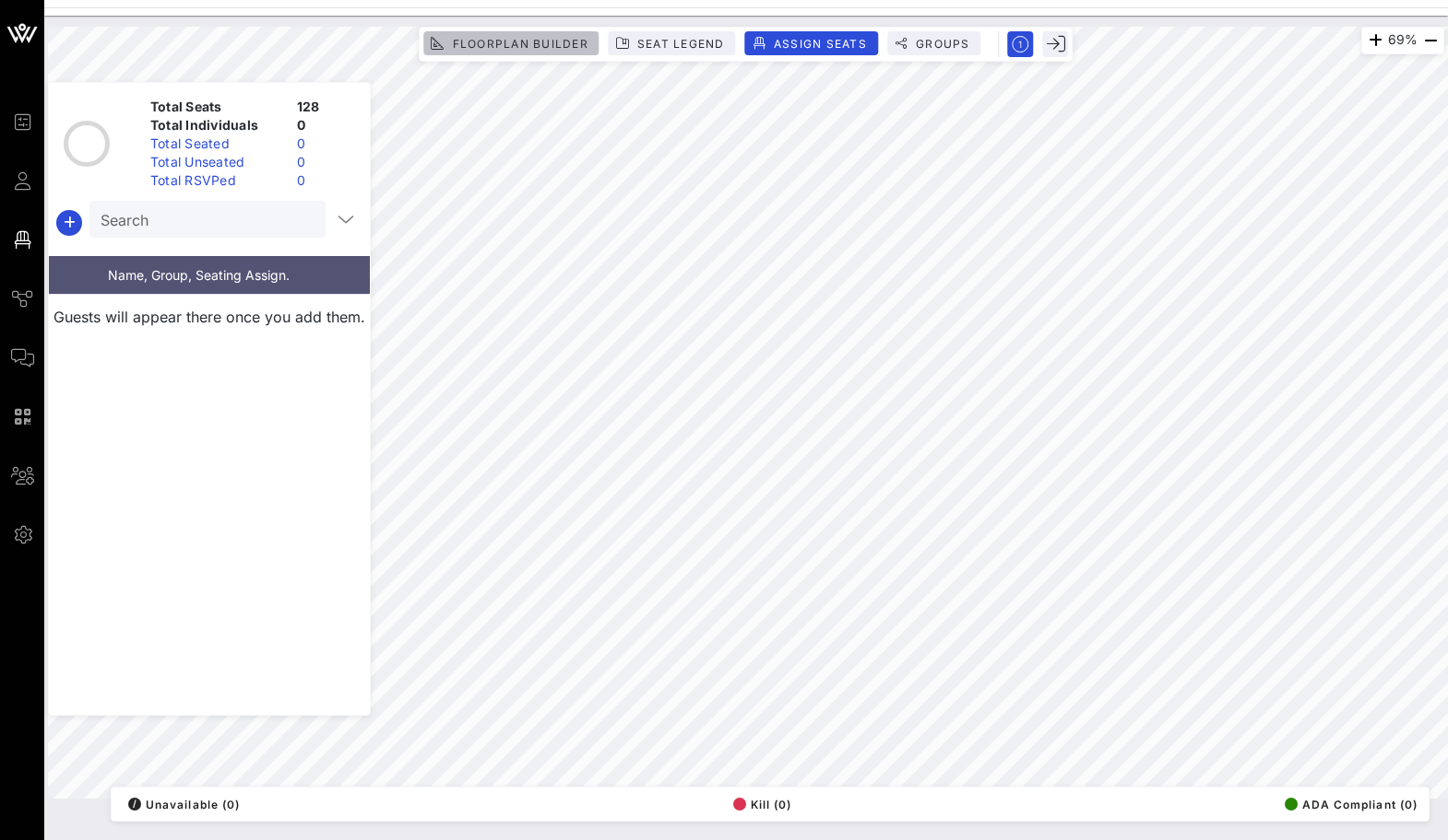
click at [550, 48] on span "Floorplan Builder" at bounding box center [519, 44] width 137 height 14
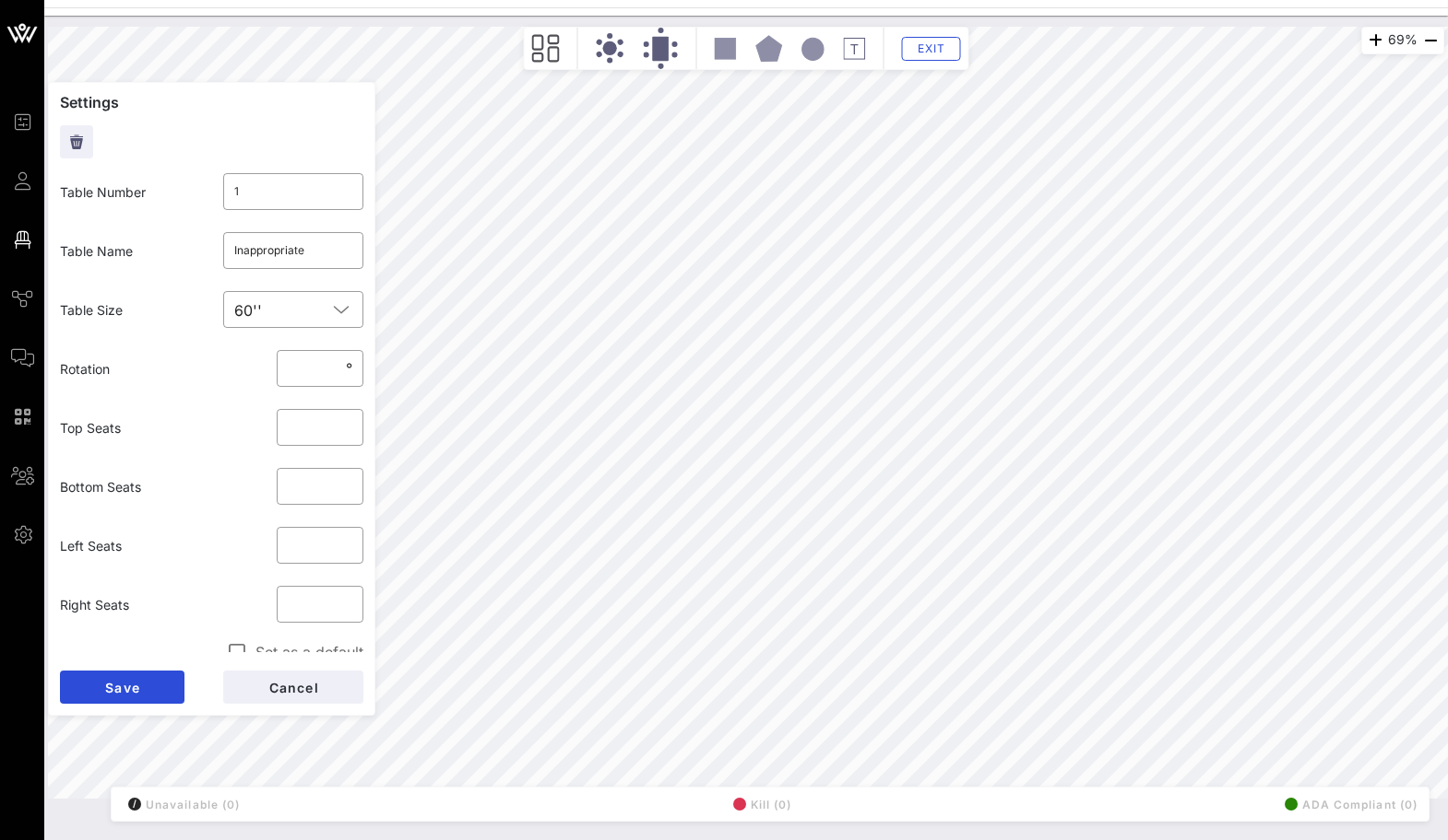
type input "2"
type input "1"
type input "Inappropriate"
click at [262, 250] on input "Inappropriate" at bounding box center [293, 250] width 119 height 29
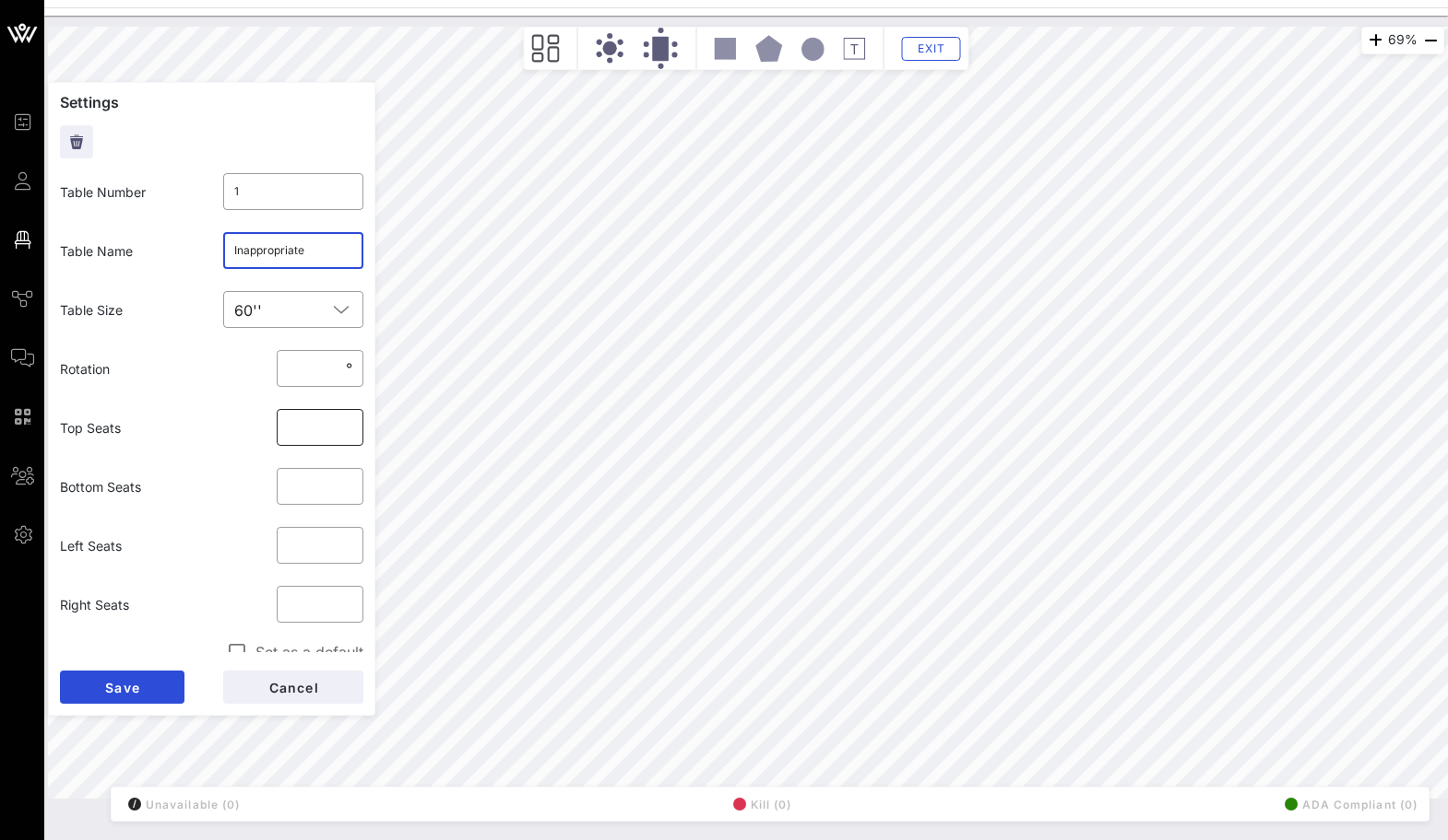
type input "2"
click at [318, 255] on input "text" at bounding box center [293, 250] width 119 height 29
paste input "Inappropriate"
type input "Inappropriate"
click button "Save" at bounding box center [122, 687] width 125 height 33
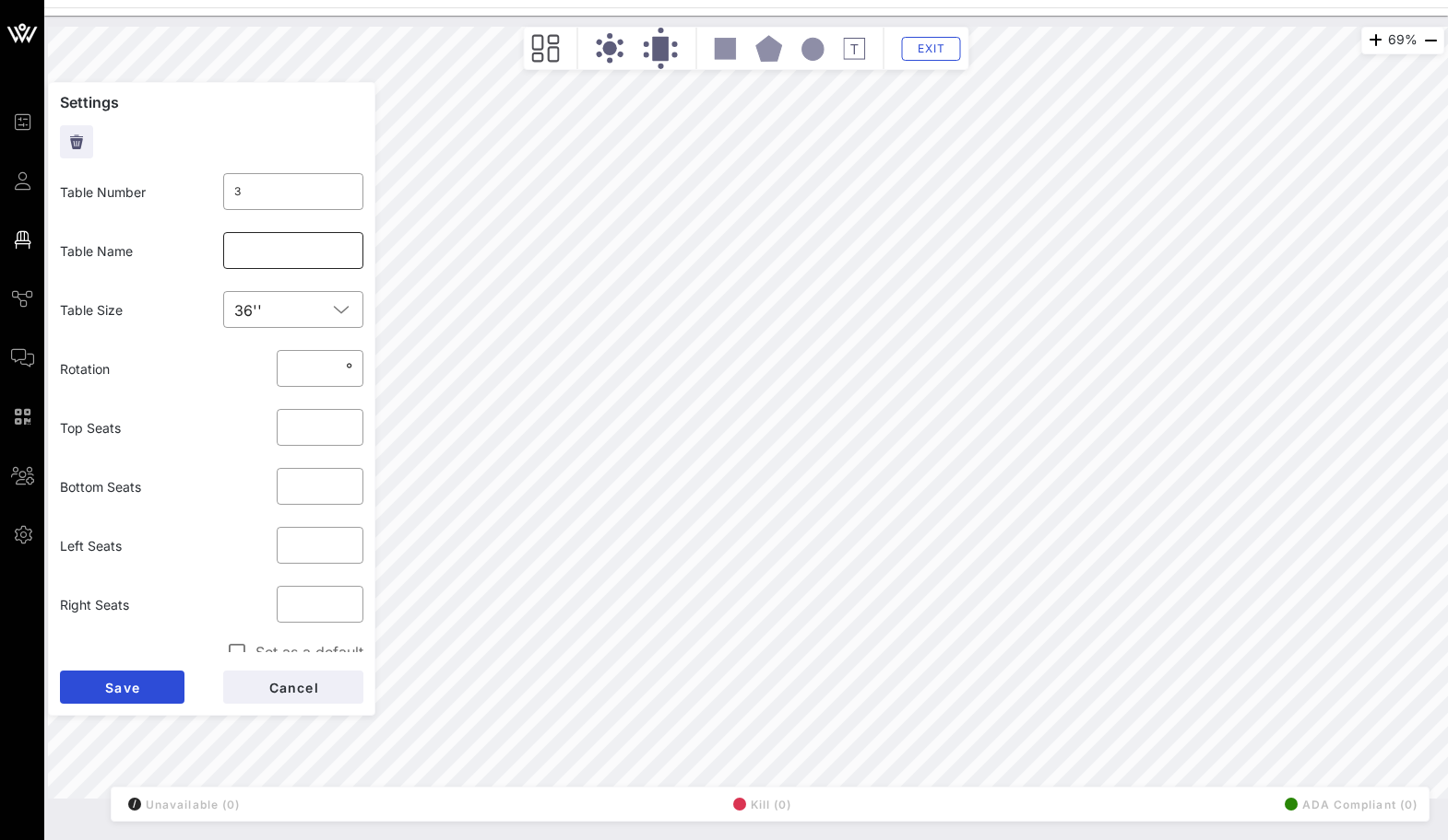
click at [282, 232] on div at bounding box center [293, 250] width 119 height 37
paste input "Inappropriate"
type input "Inappropriate"
click button "Save" at bounding box center [122, 687] width 125 height 33
click at [232, 250] on div "​" at bounding box center [294, 250] width 141 height 37
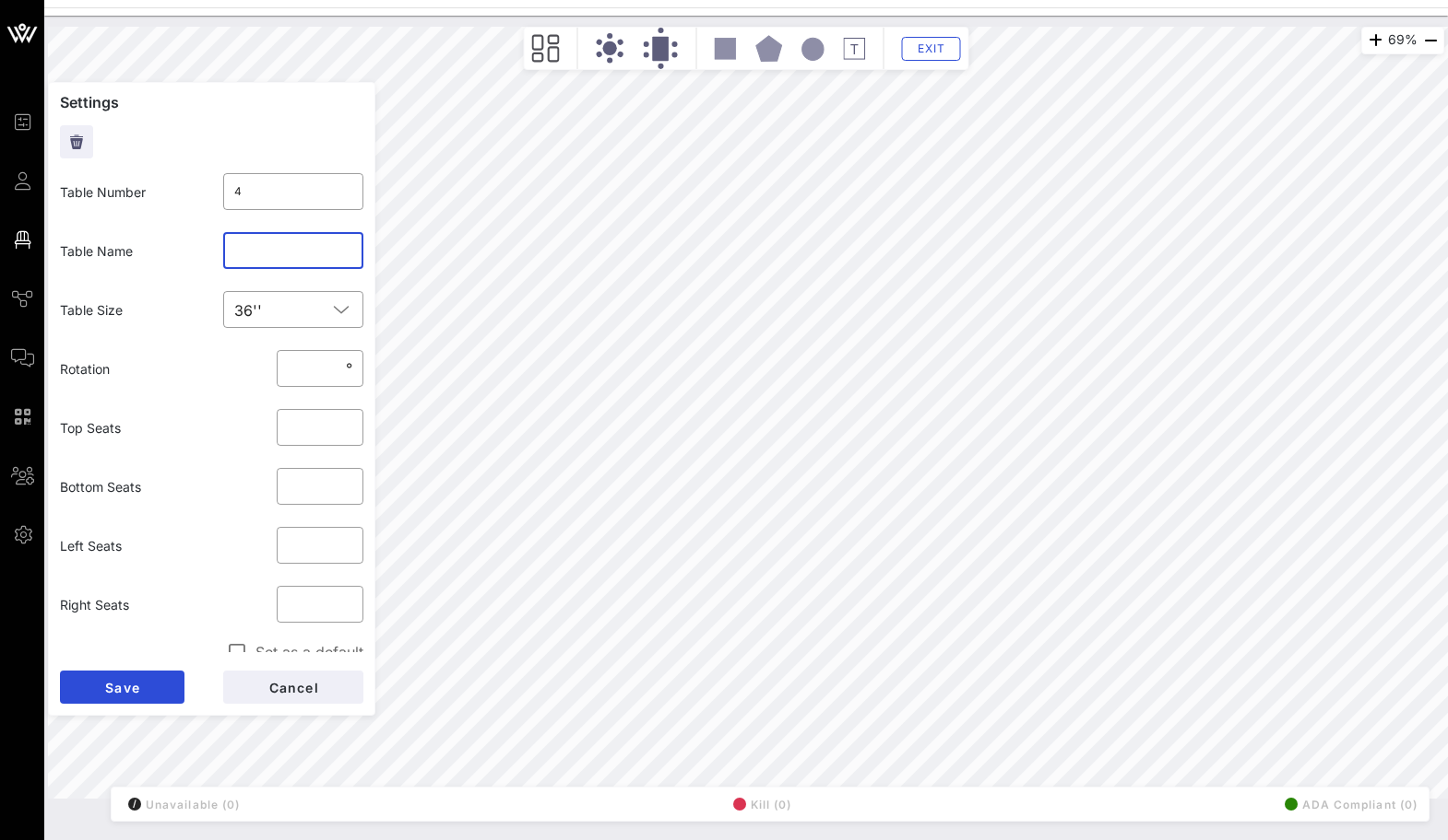
paste input "Inappropriate"
type input "Inappropriate"
click button "Save" at bounding box center [122, 687] width 125 height 33
click at [246, 260] on input "text" at bounding box center [293, 250] width 119 height 29
type input "Miss-Demeanour"
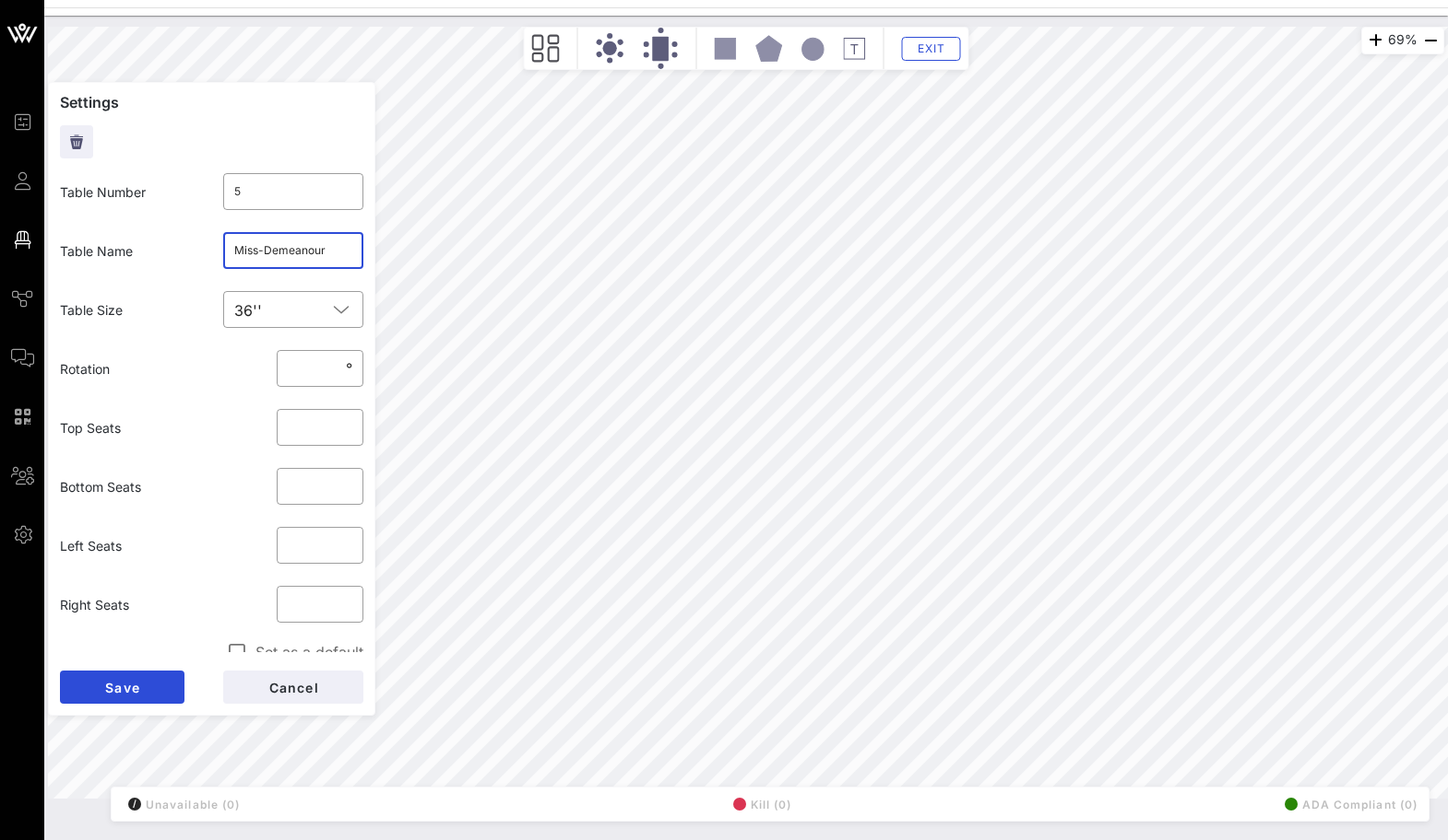
click button "Save" at bounding box center [122, 687] width 125 height 33
click at [268, 262] on input "Miss-Demeanour" at bounding box center [293, 250] width 119 height 29
click at [264, 253] on input "Miss-Demeanour" at bounding box center [293, 250] width 119 height 29
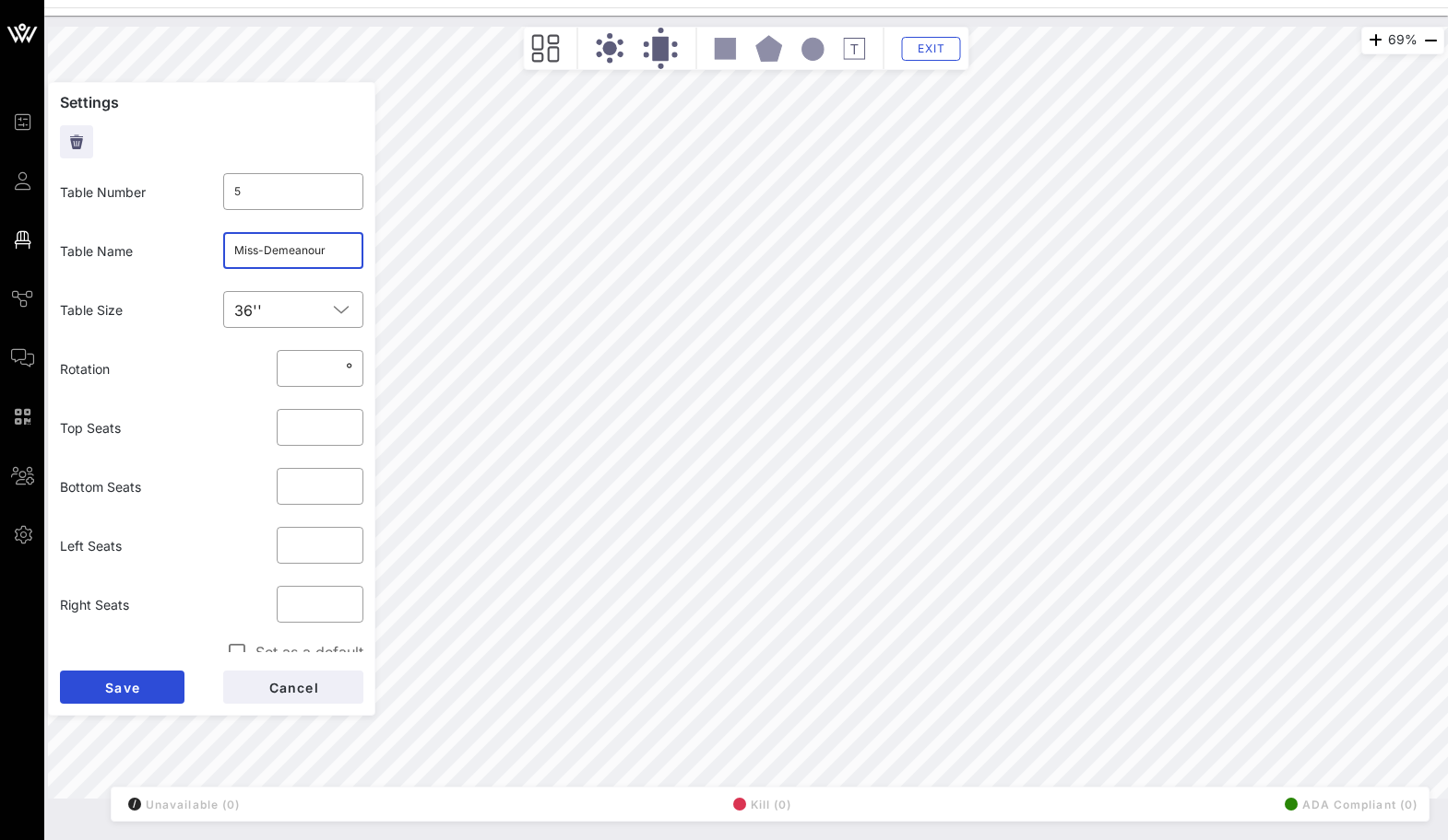
click at [264, 253] on input "Miss-Demeanour" at bounding box center [293, 250] width 119 height 29
click at [100, 689] on button "Save" at bounding box center [122, 687] width 125 height 33
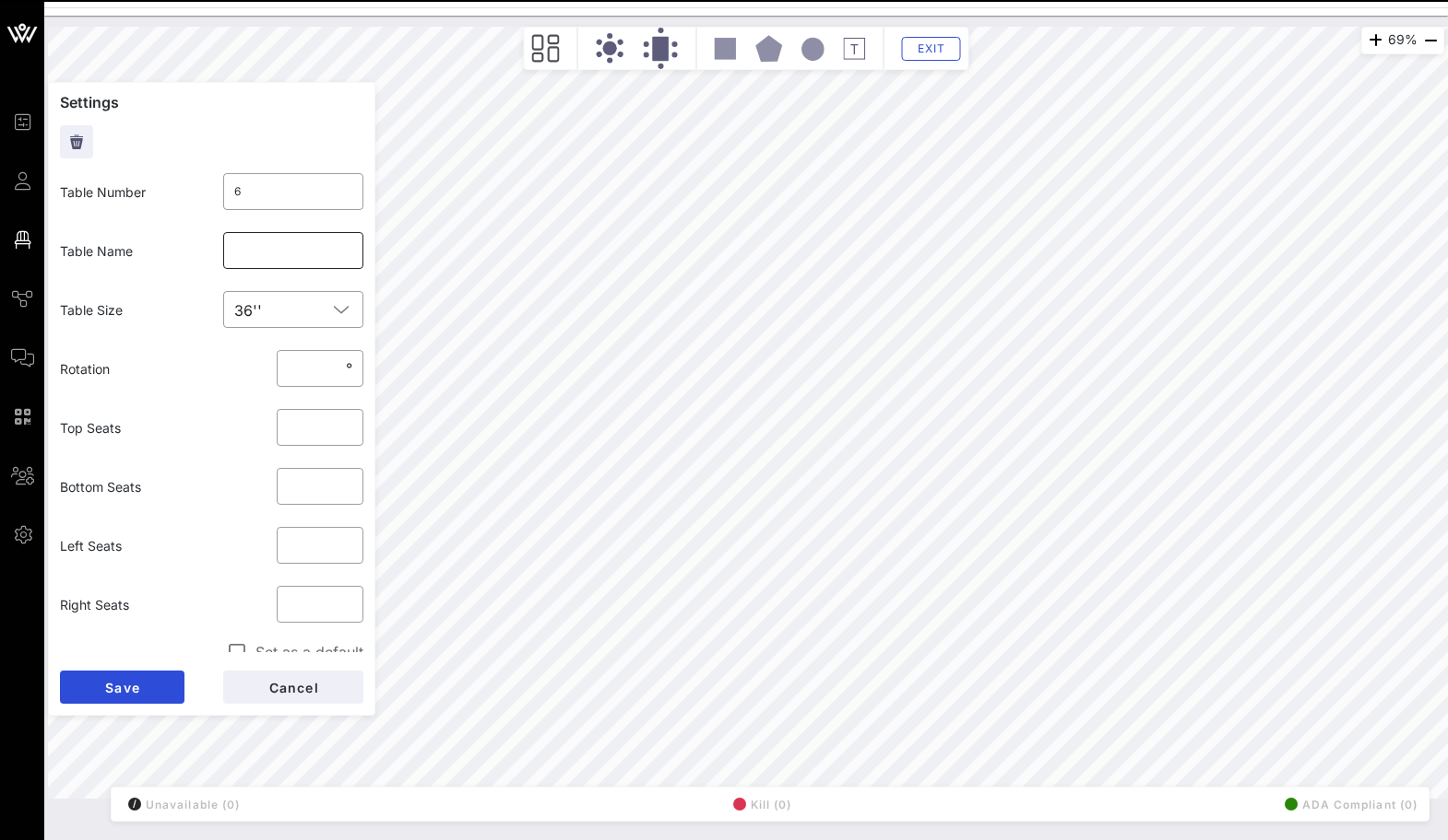
click at [305, 255] on input "text" at bounding box center [293, 250] width 119 height 29
paste input "Miss-Demeanour"
type input "Miss-Demeanour"
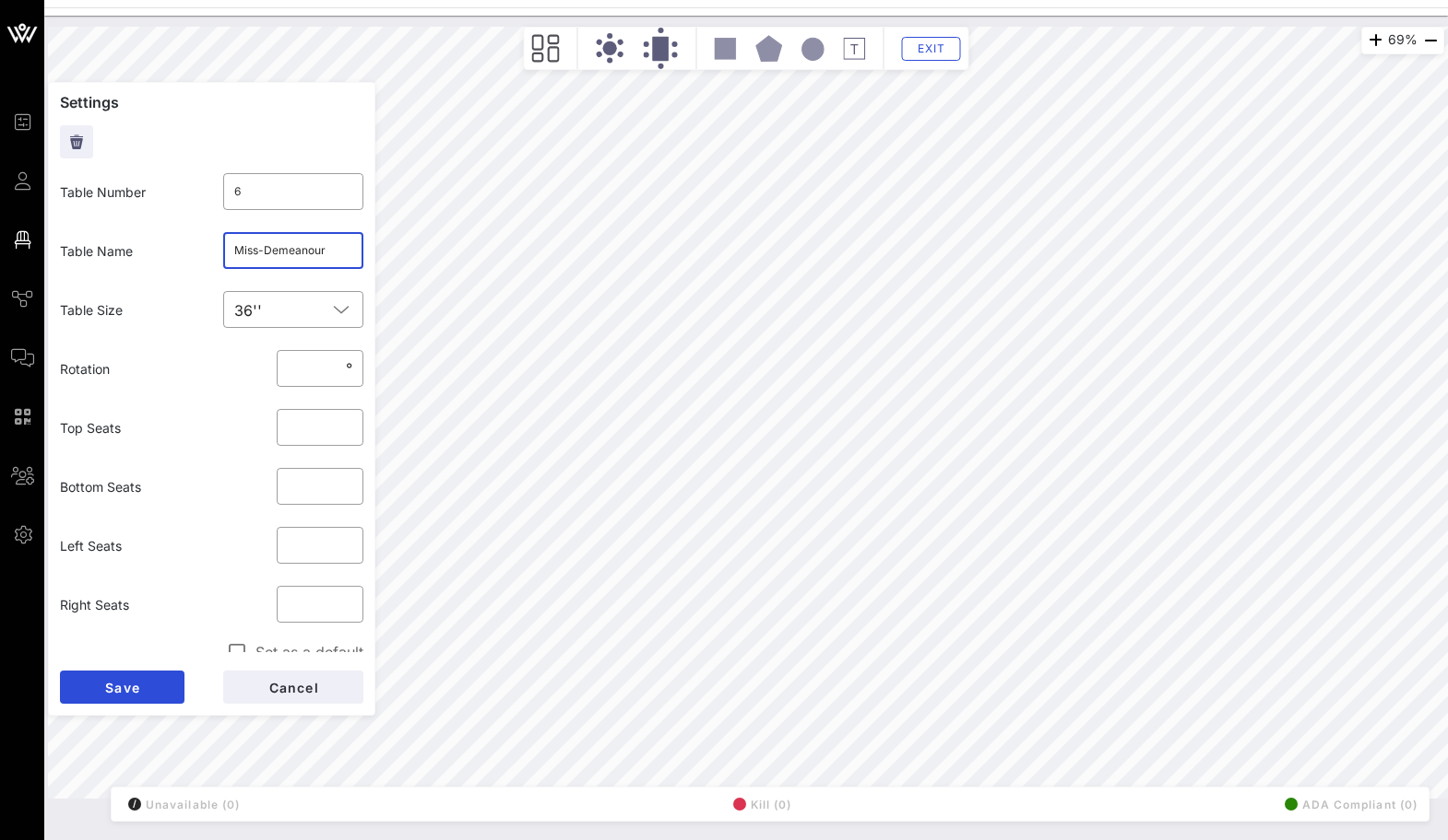
click button "Save" at bounding box center [122, 687] width 125 height 33
click at [342, 242] on input "text" at bounding box center [293, 250] width 119 height 29
paste input "Miss-Demeanour"
type input "Miss-Demeanour"
click button "Save" at bounding box center [122, 687] width 125 height 33
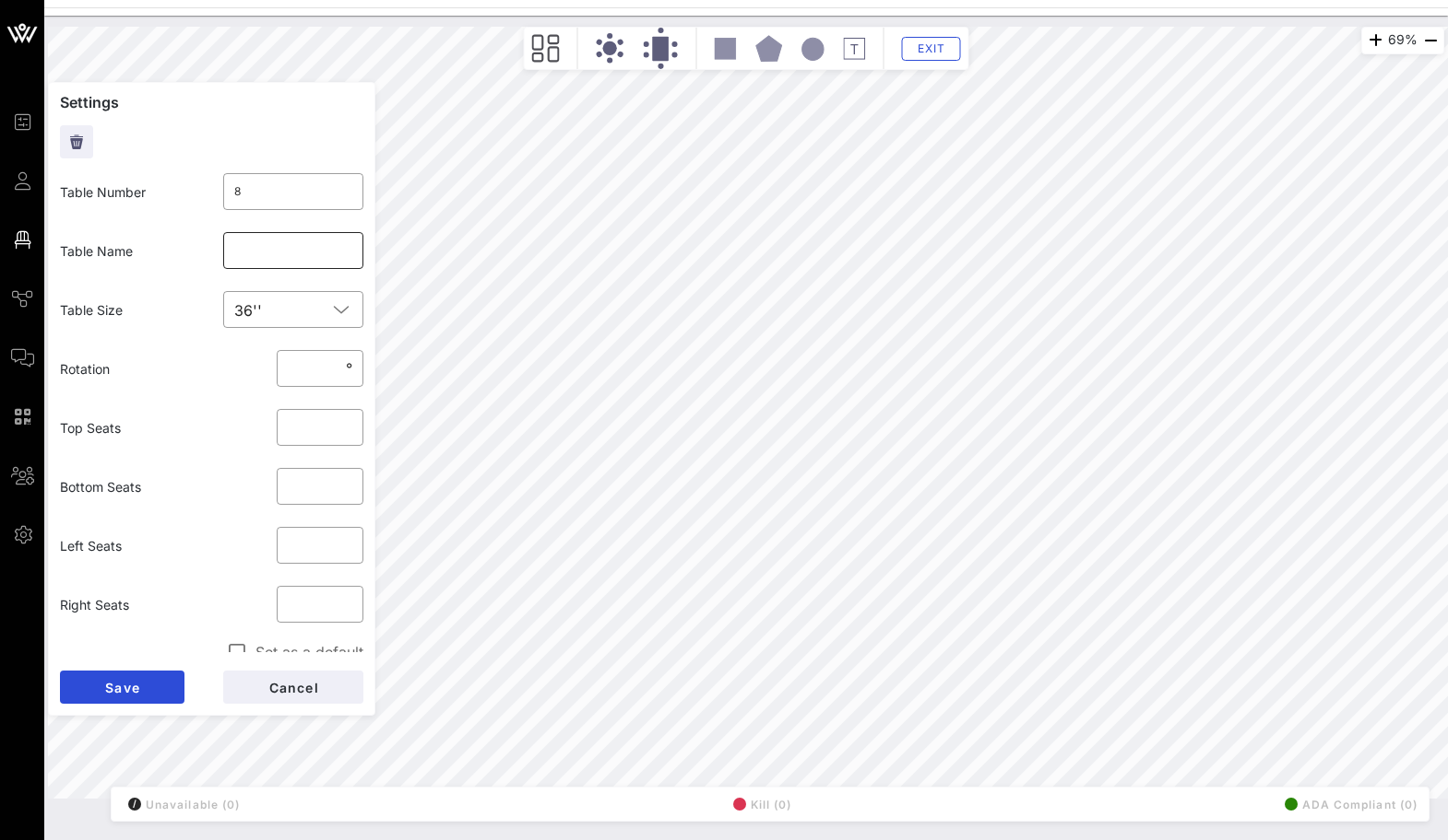
click at [287, 249] on input "text" at bounding box center [293, 250] width 119 height 29
paste input "Miss-Demeanour"
type input "Miss-Demeanour"
click button "Save" at bounding box center [122, 687] width 125 height 33
click at [282, 246] on input "text" at bounding box center [293, 250] width 119 height 29
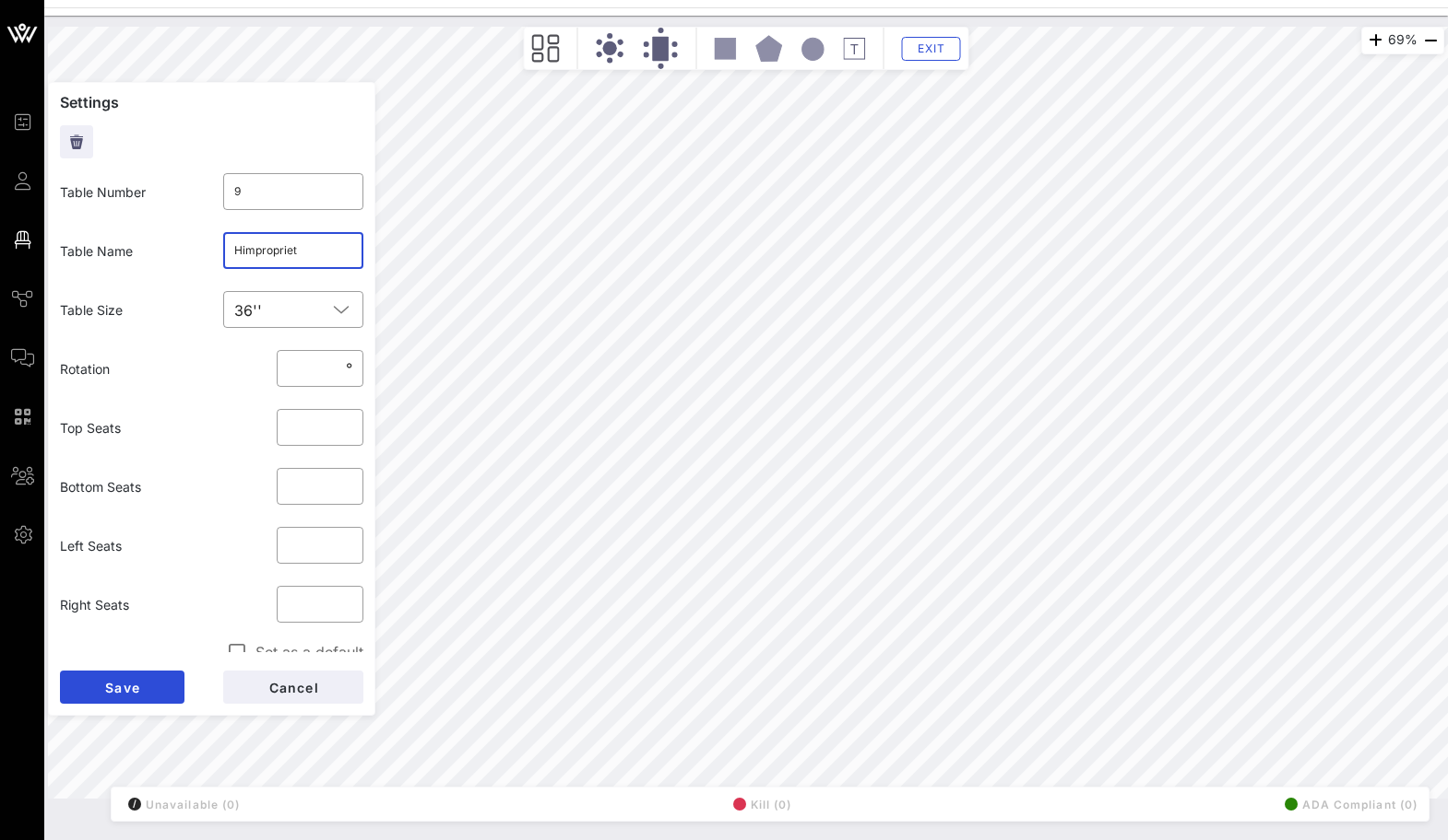
type input "Himpropriety"
click button "Save" at bounding box center [122, 687] width 125 height 33
click at [271, 257] on input "Himpropriety" at bounding box center [293, 250] width 119 height 29
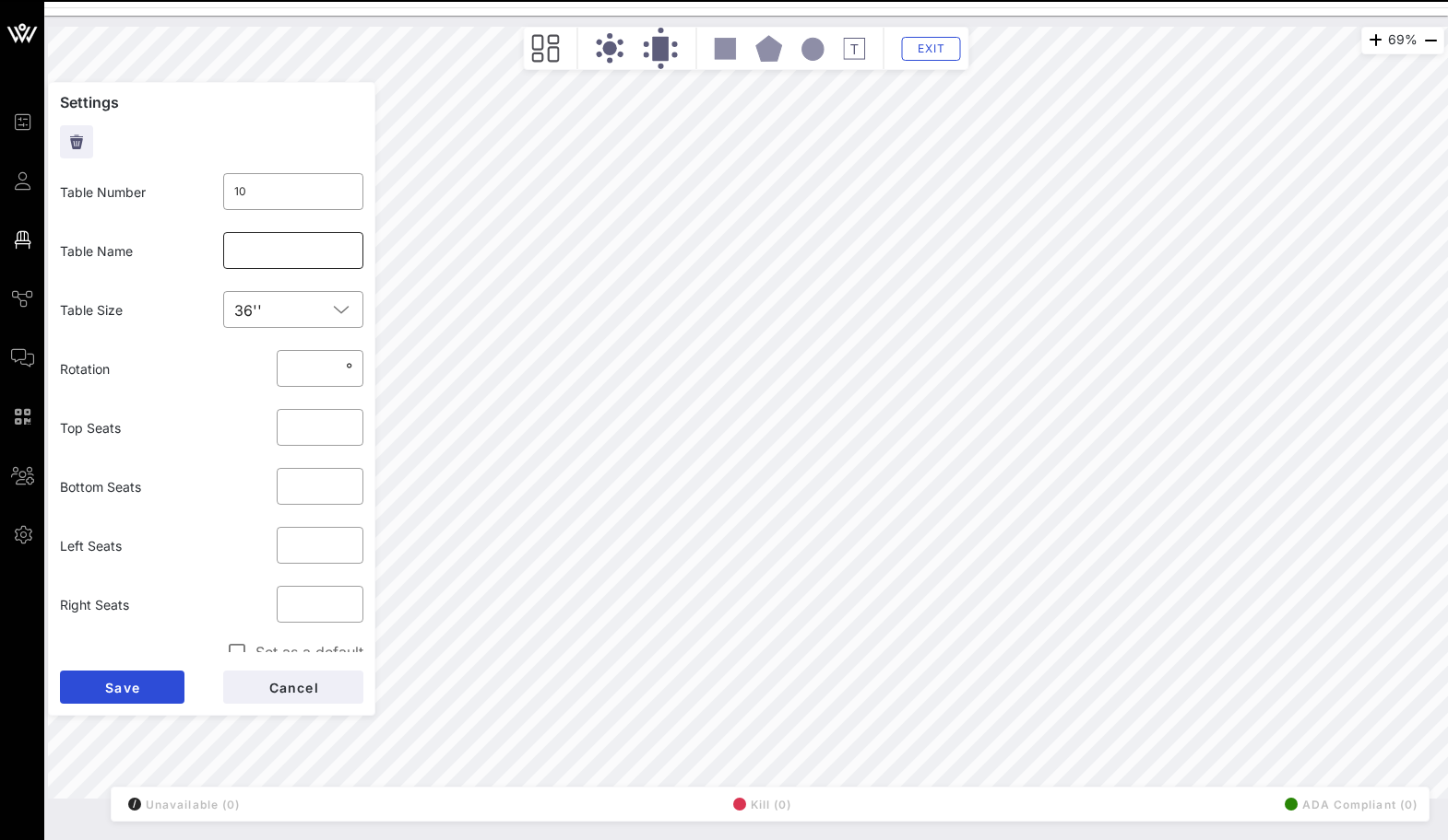
click at [296, 259] on input "text" at bounding box center [293, 250] width 119 height 29
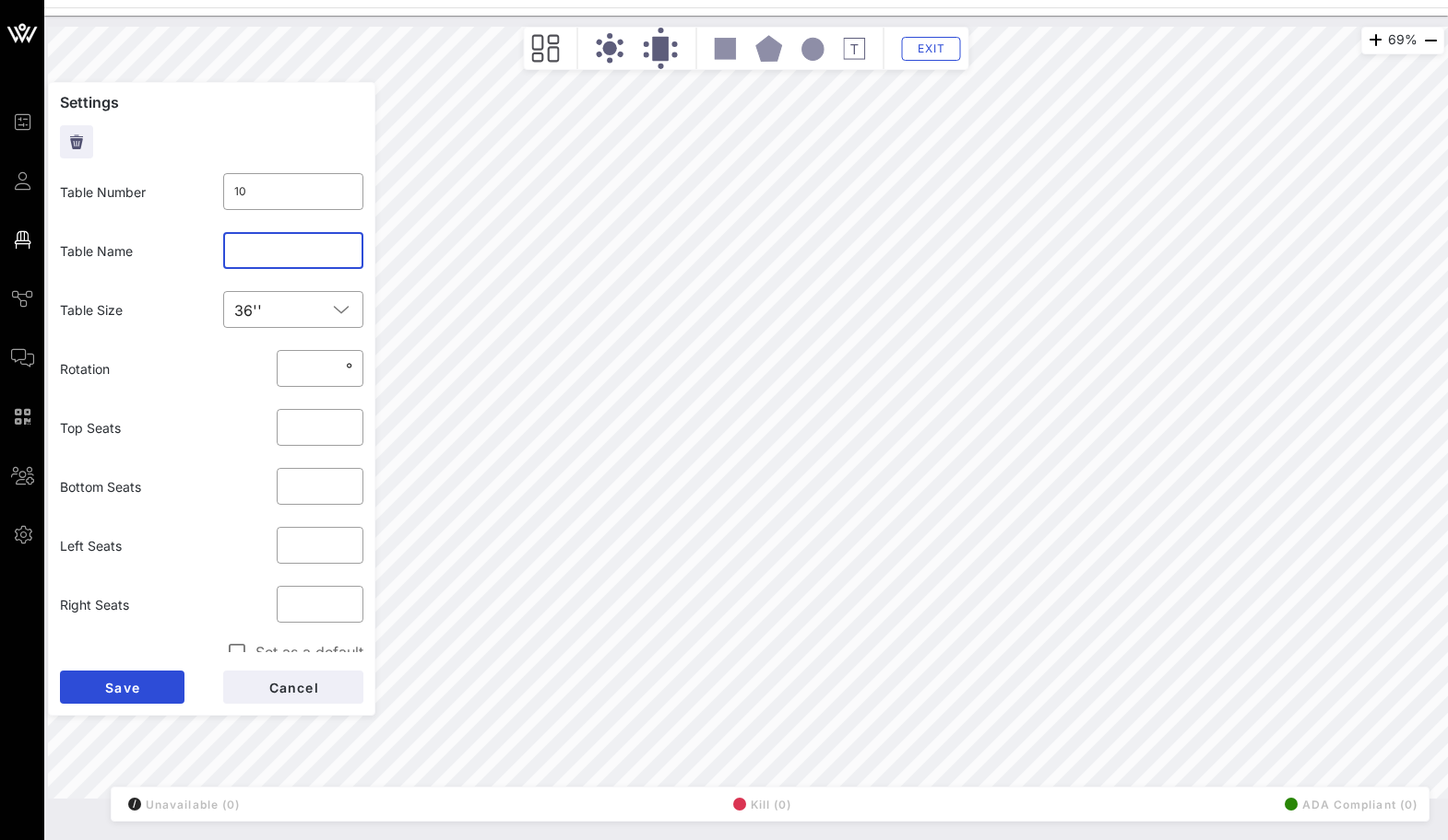
paste input "Himpropriety"
type input "Himpropriety"
click button "Save" at bounding box center [122, 687] width 125 height 33
click at [298, 248] on input "text" at bounding box center [293, 250] width 119 height 29
paste input "Himpropriety"
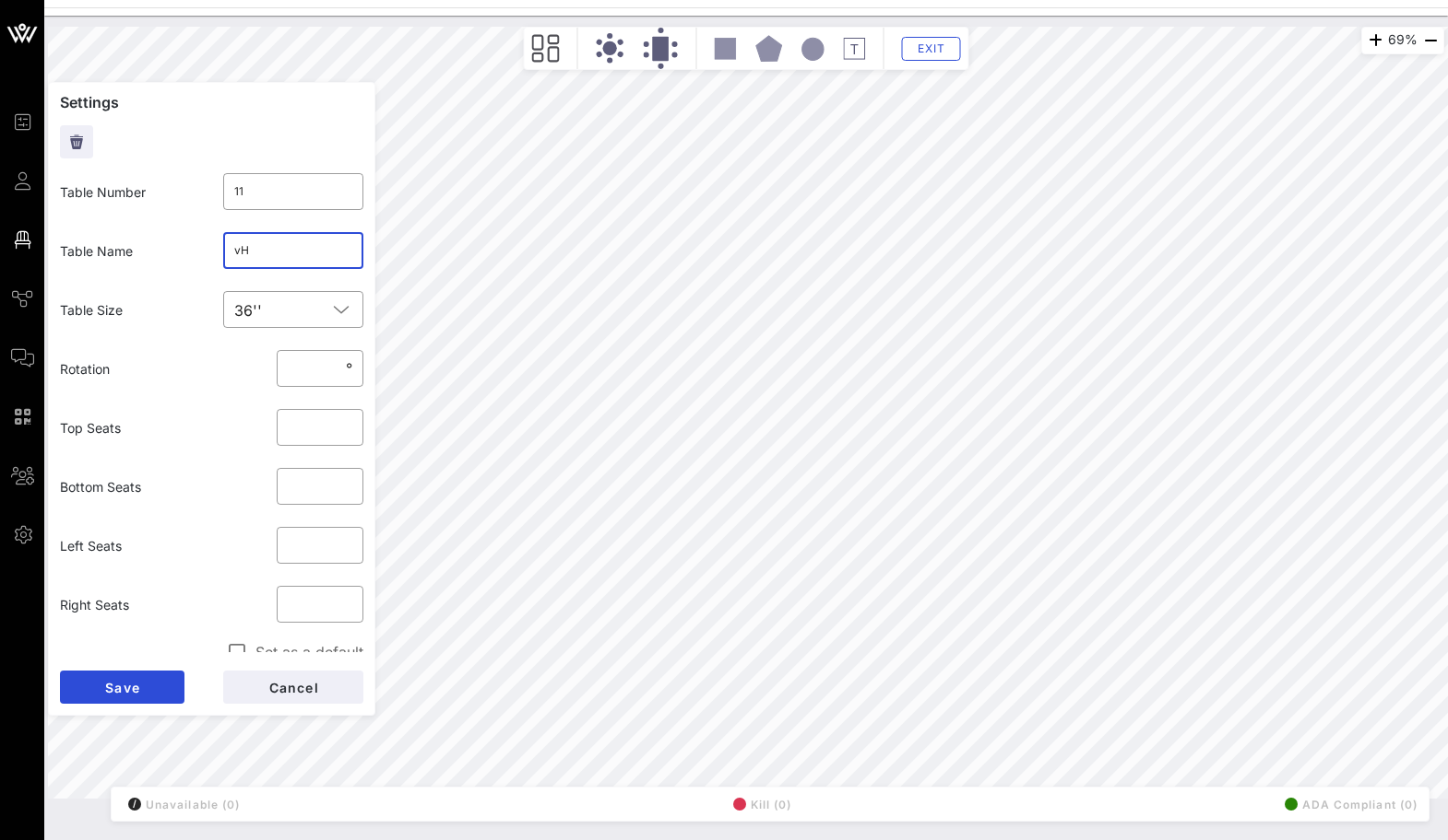
type input "v"
paste input "Himpropriety"
type input "Himpropriety"
click button "Save" at bounding box center [122, 687] width 125 height 33
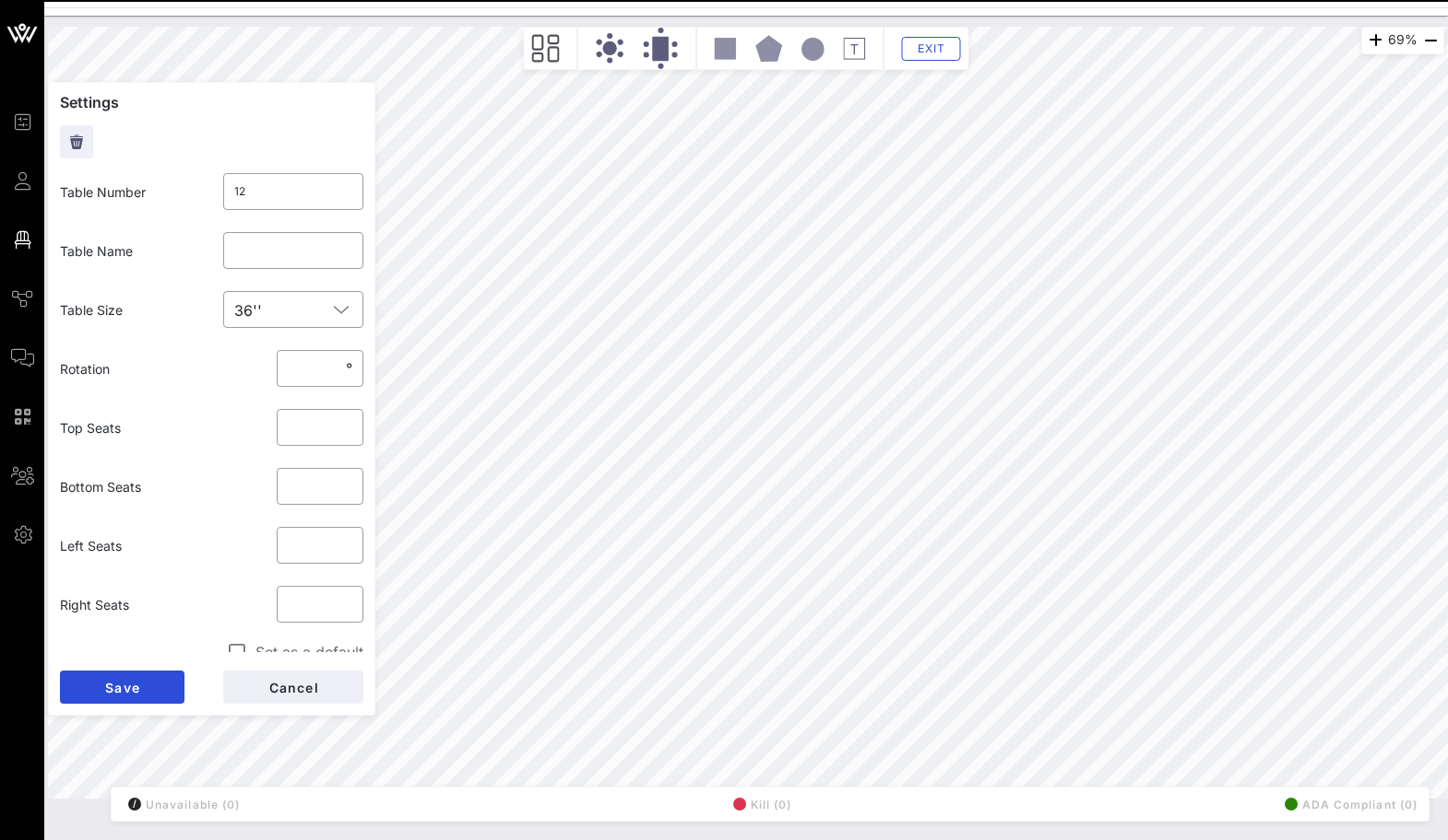
click at [258, 270] on div "​" at bounding box center [294, 251] width 164 height 59
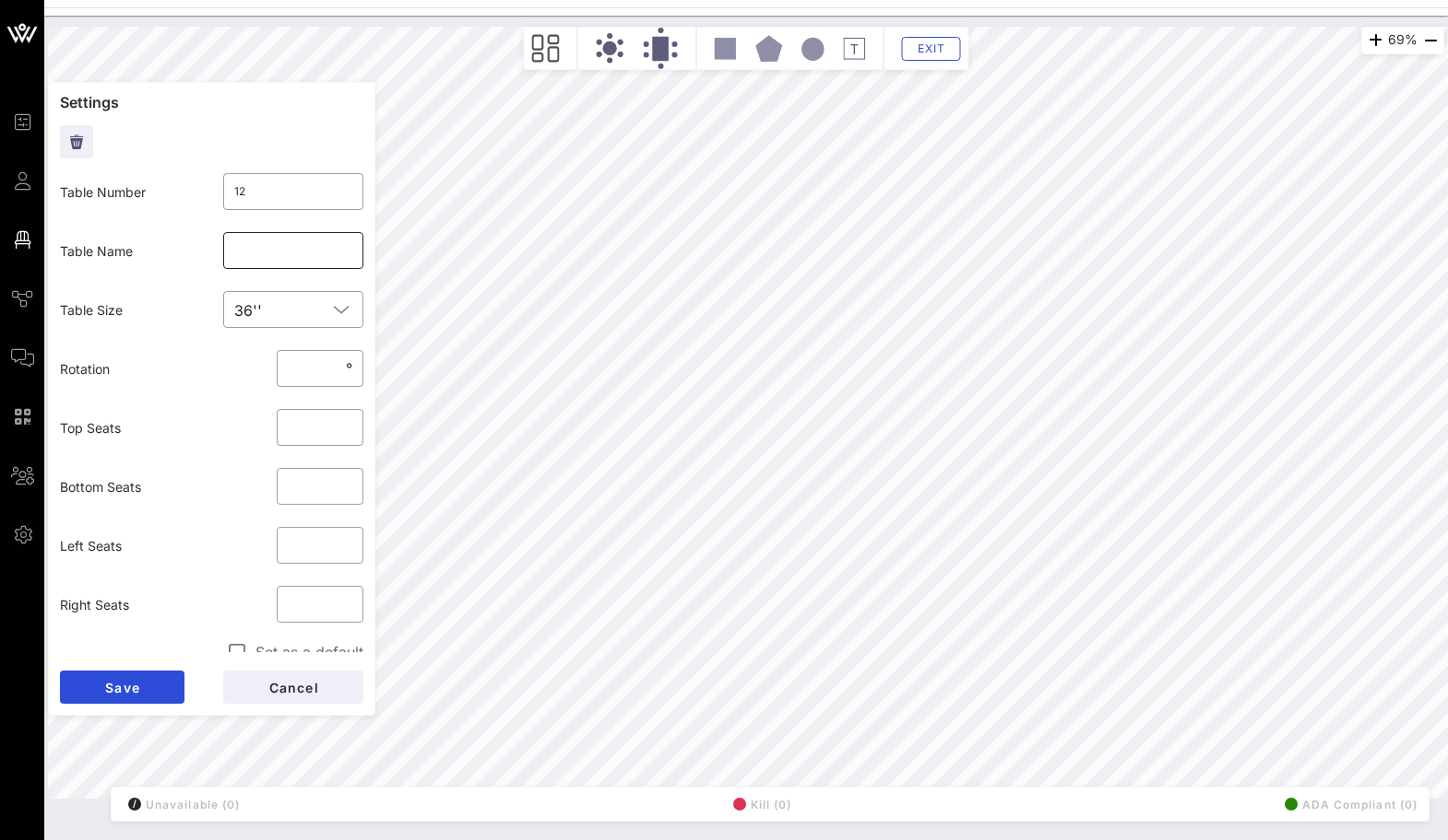
click at [249, 259] on input "text" at bounding box center [293, 250] width 119 height 29
paste input "Himpropriety"
type input "Himpropriety"
click button "Save" at bounding box center [122, 687] width 125 height 33
click at [260, 263] on input "text" at bounding box center [293, 250] width 119 height 29
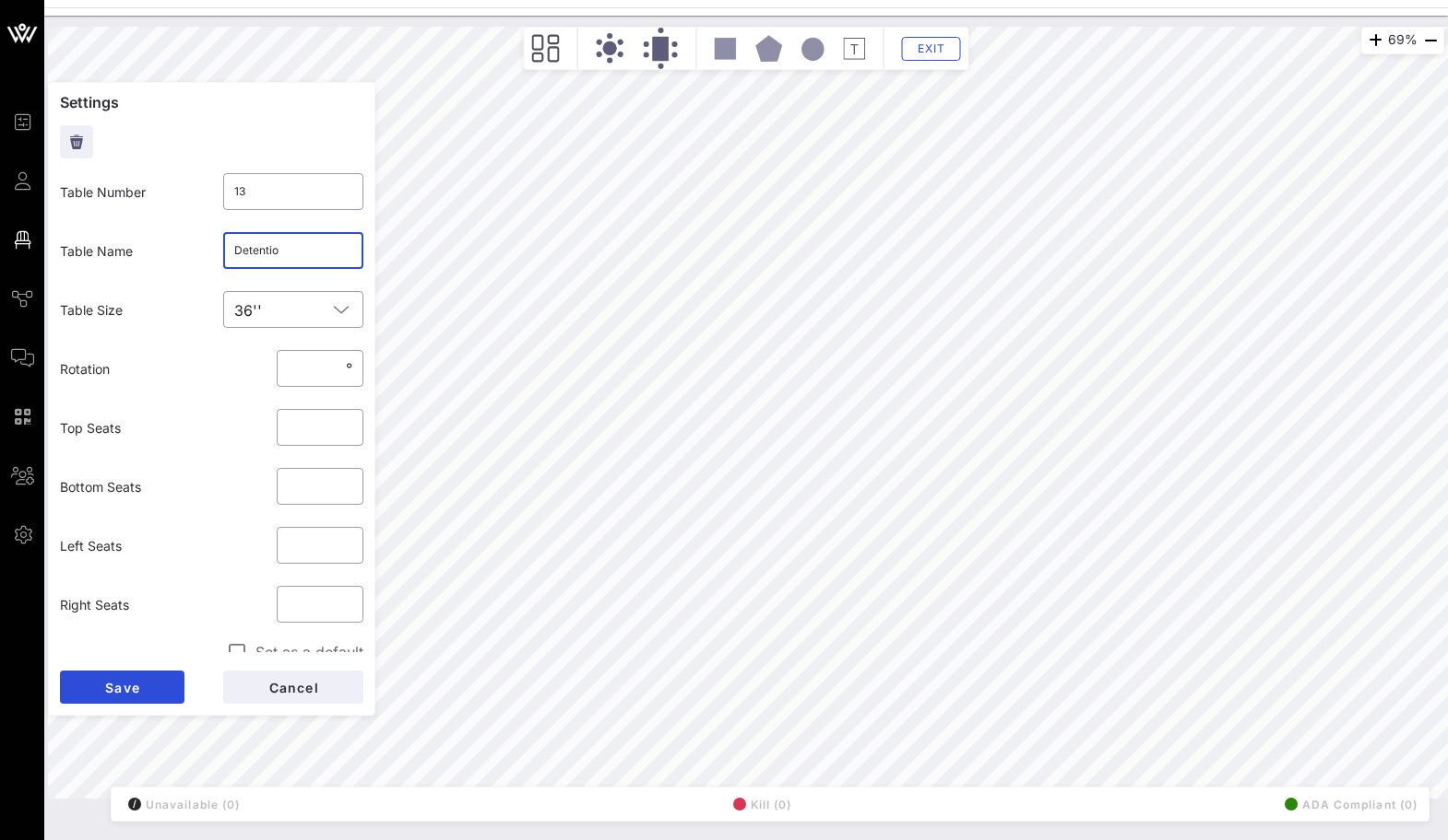
type input "Detention"
click button "Save" at bounding box center [122, 687] width 125 height 33
click at [321, 256] on input "Detention" at bounding box center [293, 250] width 119 height 29
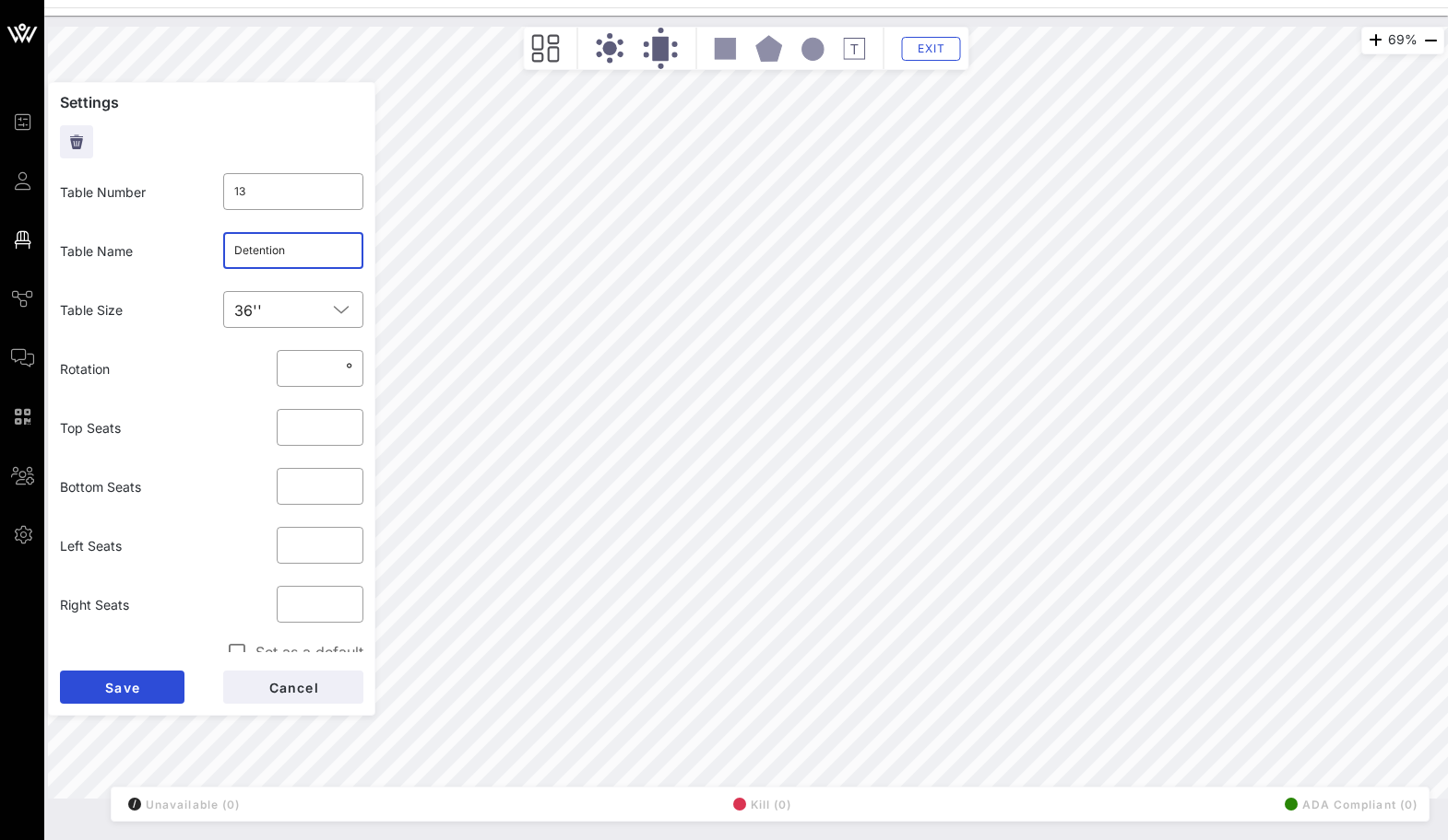
type input "14"
click at [295, 248] on input "text" at bounding box center [293, 250] width 119 height 29
paste input "Detention"
type input "Detention"
click button "Save" at bounding box center [122, 687] width 125 height 33
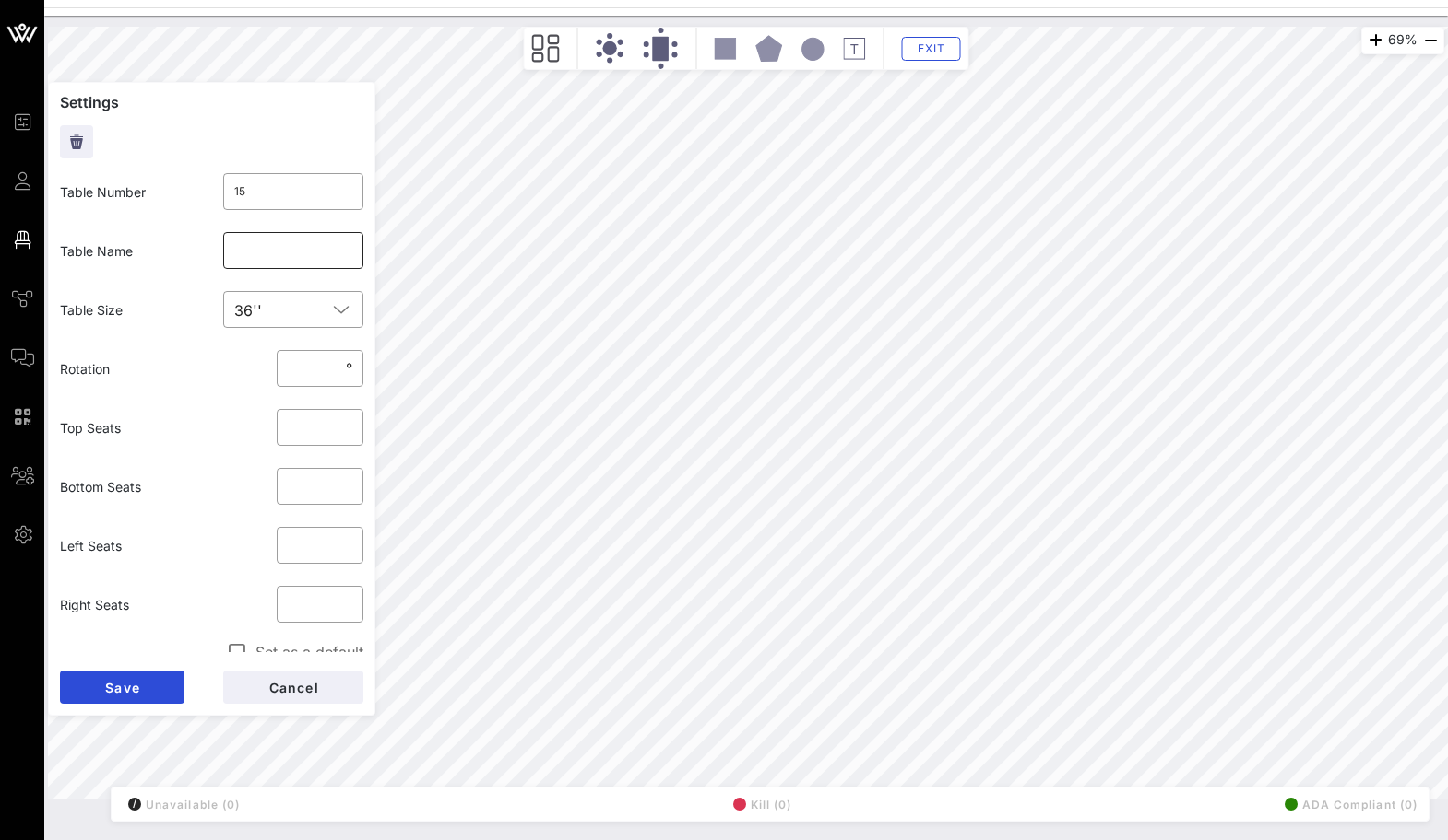
click at [271, 247] on input "text" at bounding box center [293, 250] width 119 height 29
paste input "Detention"
type input "Detention"
click button "Save" at bounding box center [122, 687] width 125 height 33
click at [321, 251] on input "text" at bounding box center [293, 250] width 119 height 29
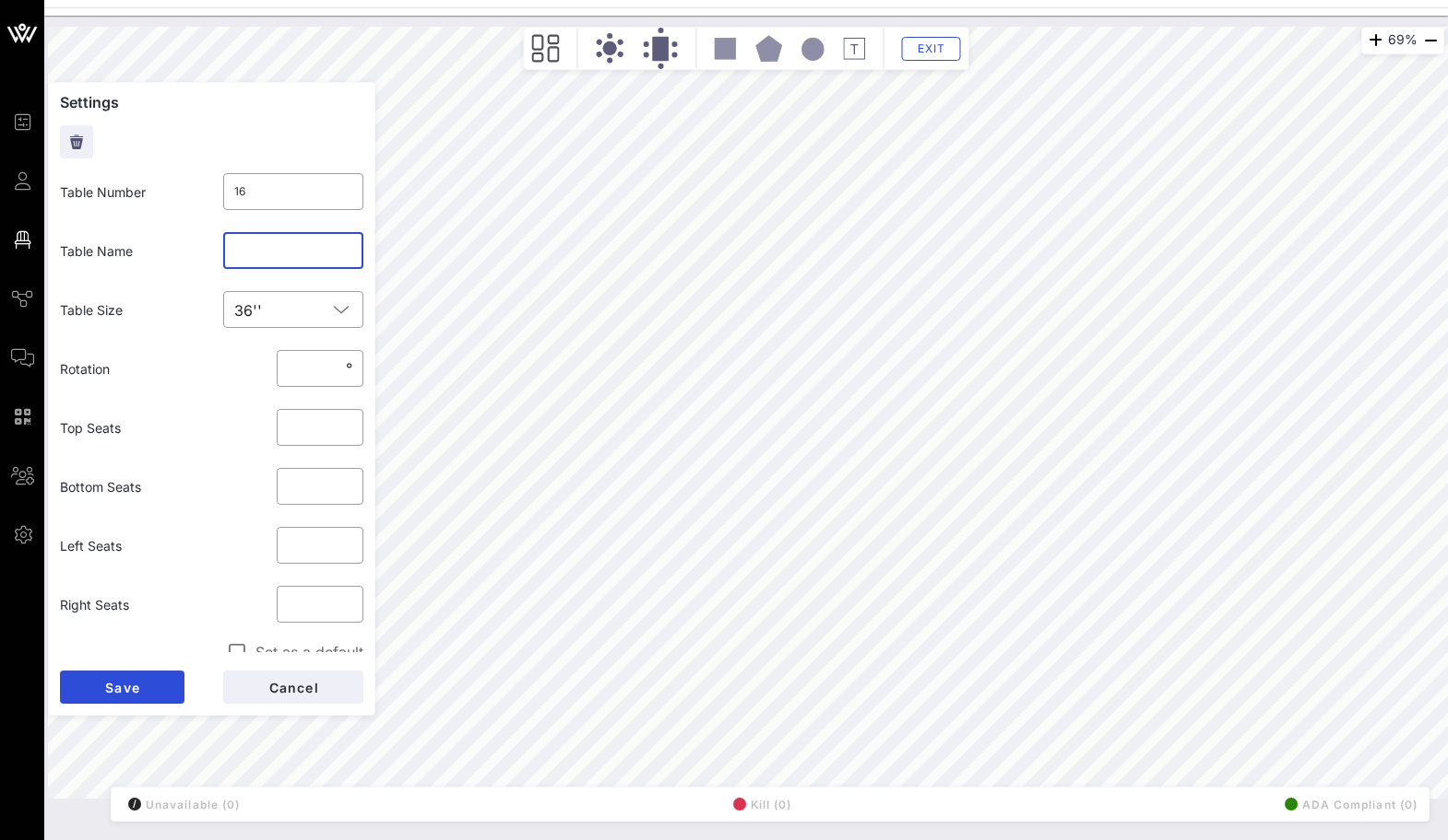
paste input "Detention"
type input "Detention"
click button "Save" at bounding box center [122, 687] width 125 height 33
click at [264, 188] on input "13" at bounding box center [293, 191] width 119 height 29
click at [320, 207] on div "14" at bounding box center [293, 191] width 119 height 37
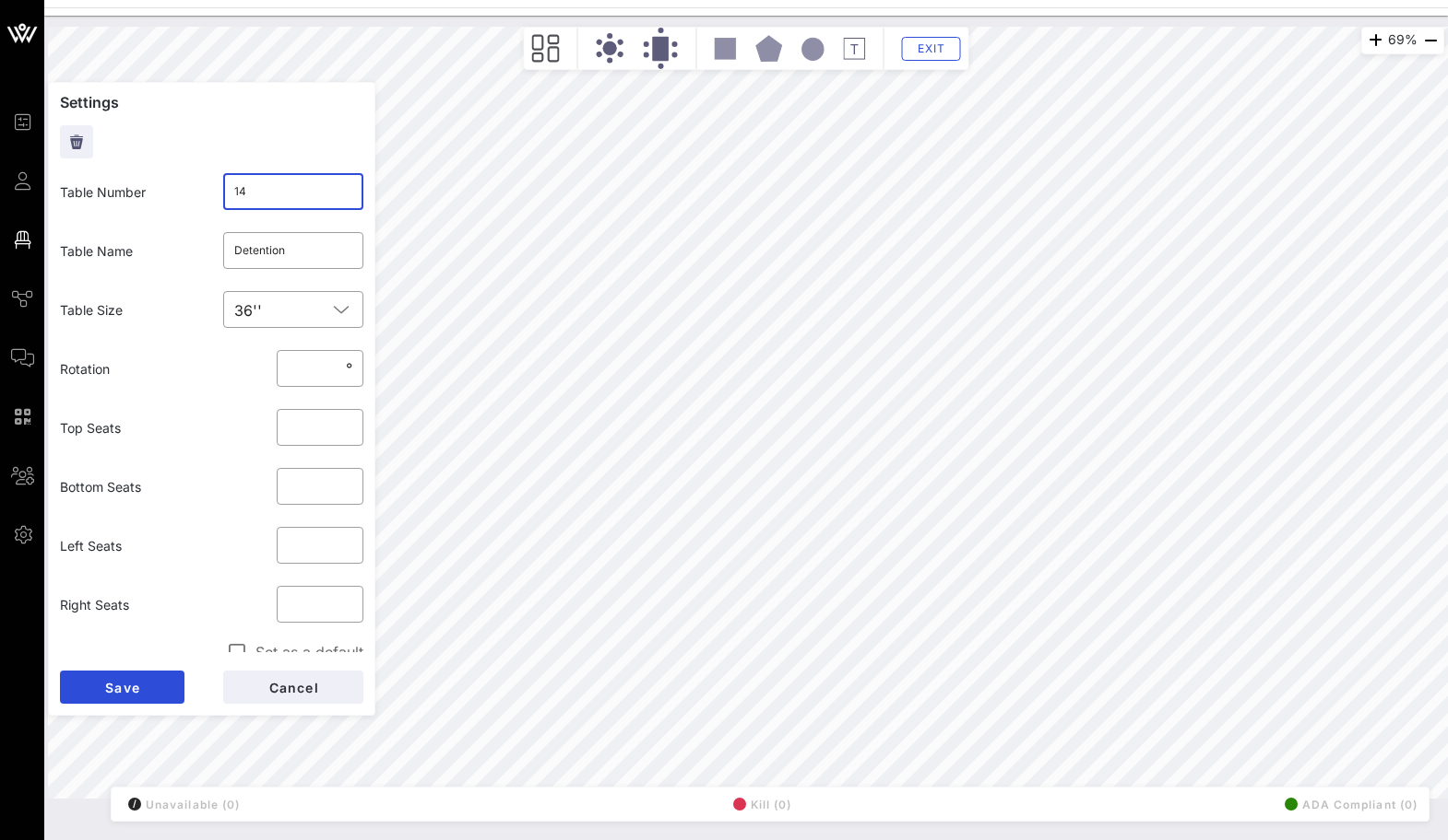
type input "144"
click button "Save" at bounding box center [122, 687] width 125 height 33
click at [278, 199] on input "13" at bounding box center [293, 191] width 119 height 29
type input "14"
click button "Save" at bounding box center [122, 687] width 125 height 33
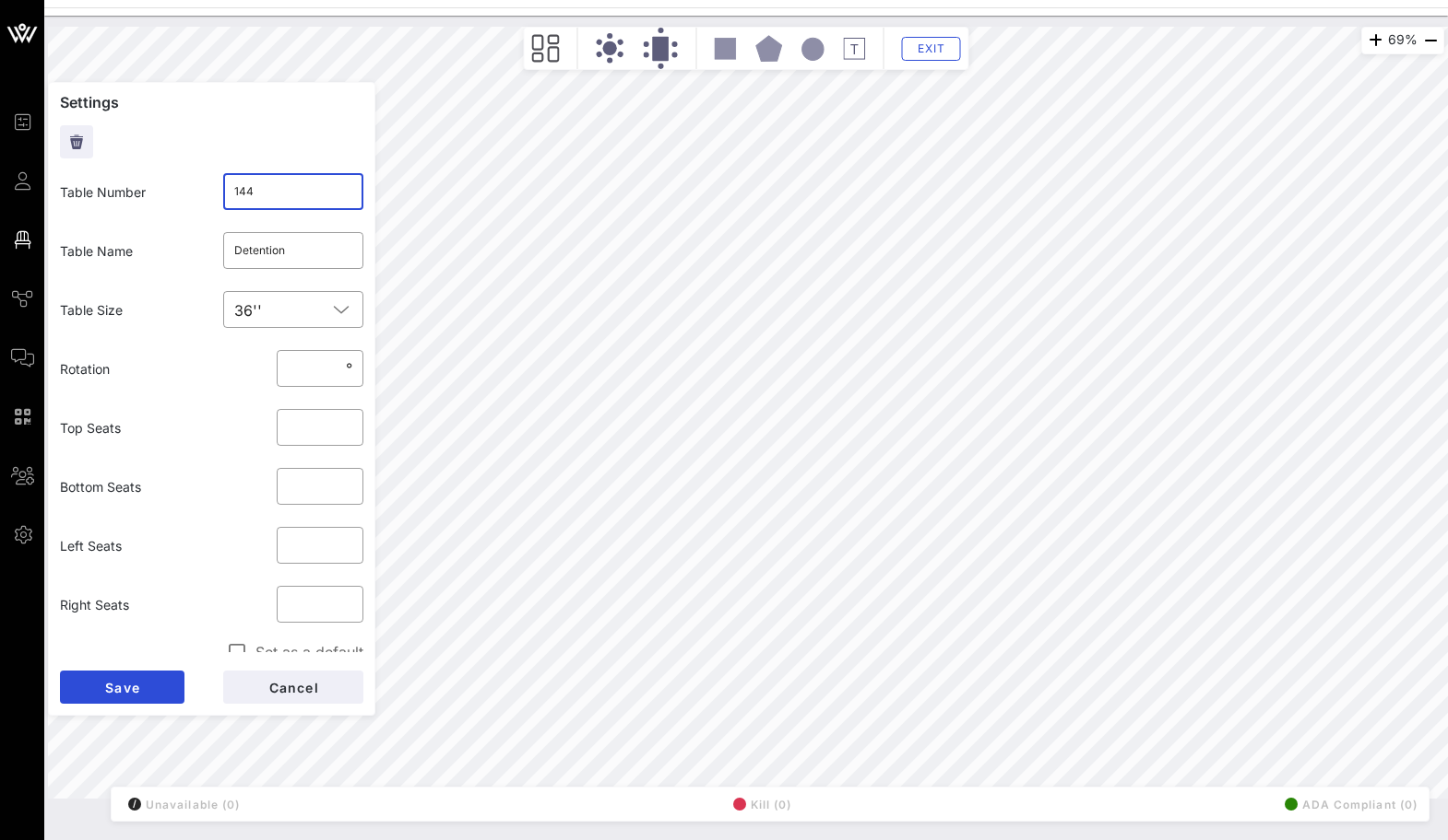
click at [261, 192] on input "144" at bounding box center [293, 191] width 119 height 29
type input "15"
click button "Save" at bounding box center [122, 687] width 125 height 33
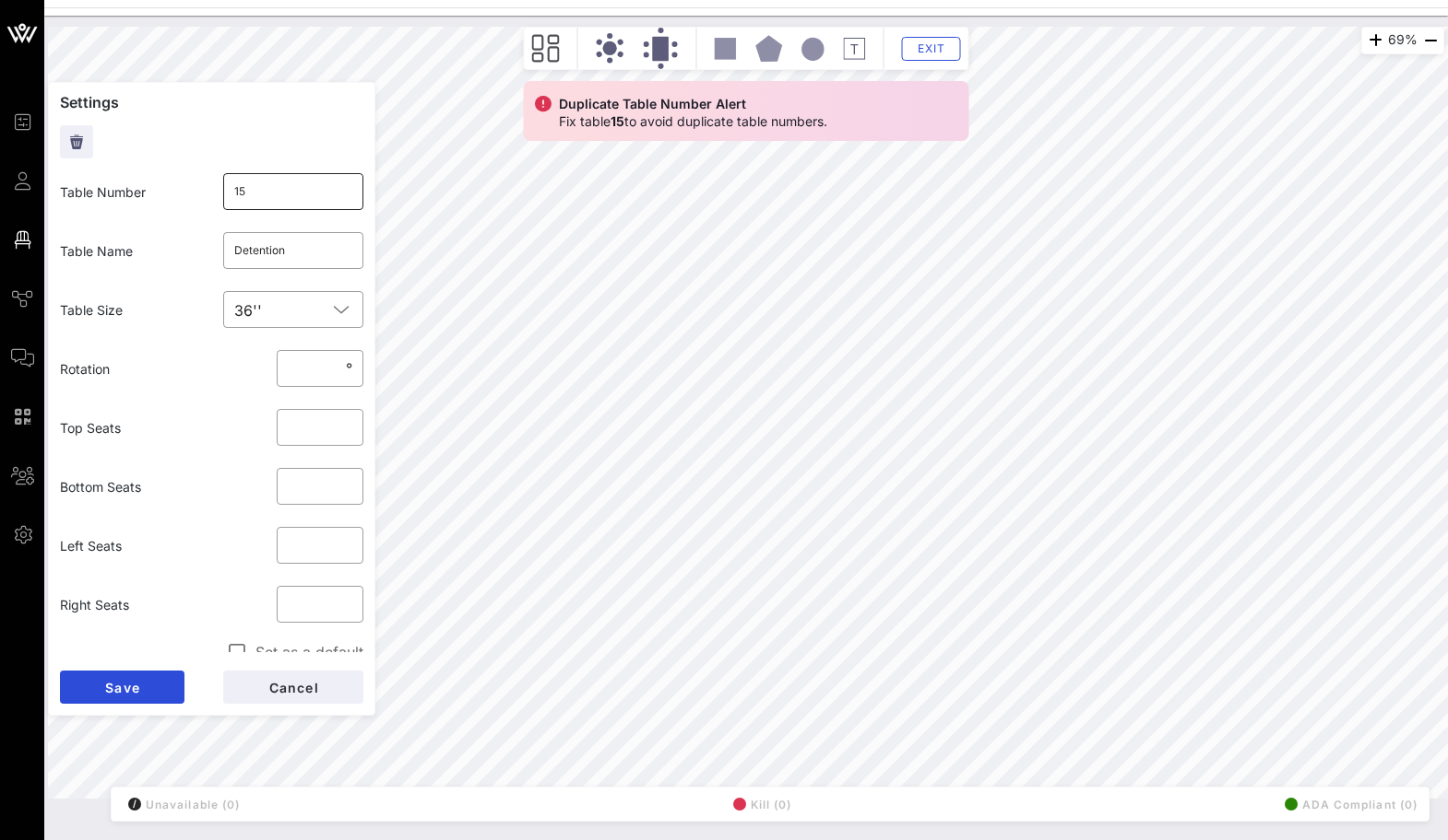
click at [296, 186] on input "15" at bounding box center [293, 191] width 119 height 29
type input "156"
click button "Save" at bounding box center [122, 687] width 125 height 33
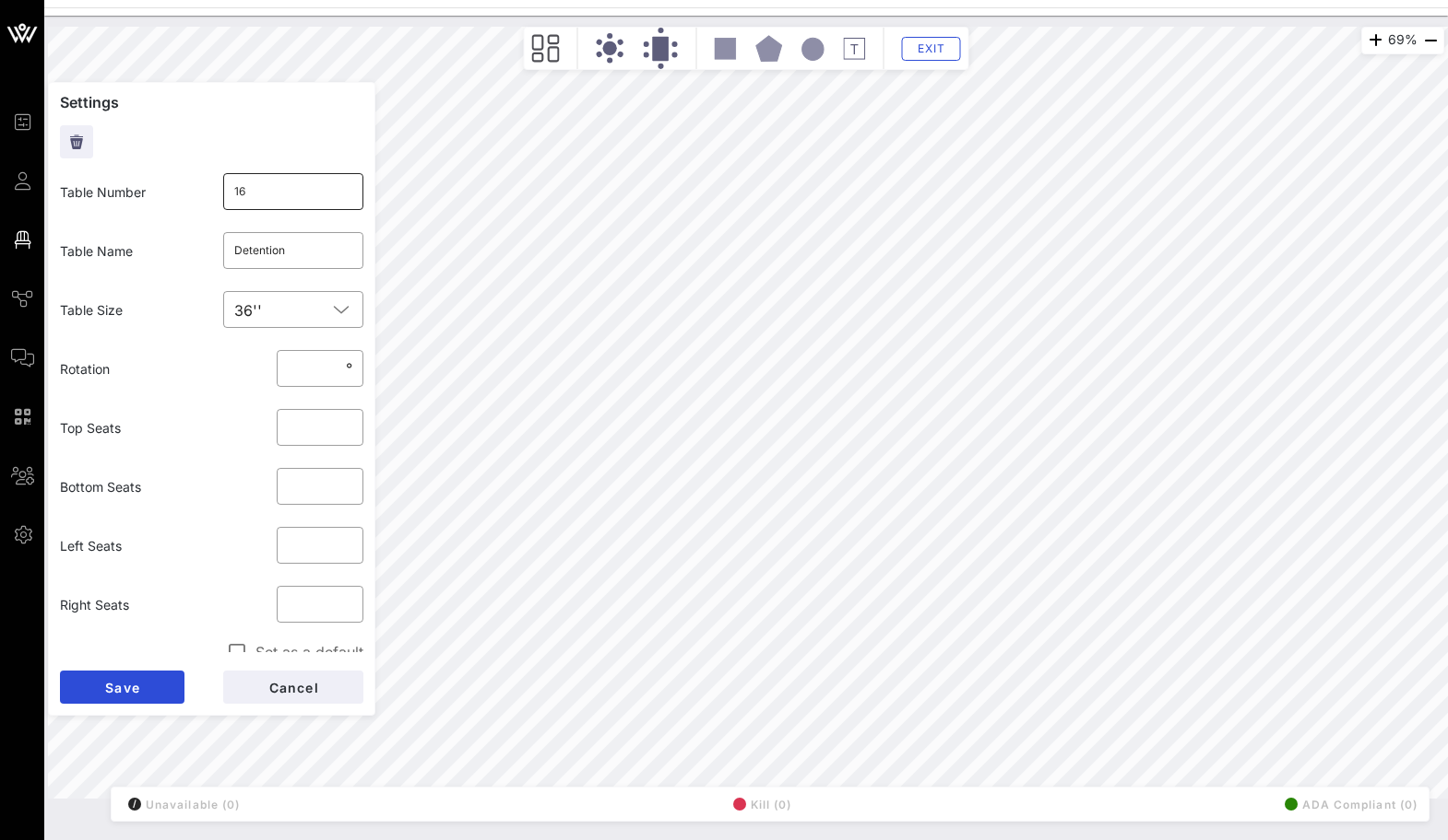
click at [250, 195] on input "16" at bounding box center [293, 191] width 119 height 29
type input "17"
click button "Save" at bounding box center [122, 687] width 125 height 33
click at [280, 200] on input "156" at bounding box center [293, 191] width 119 height 29
type input "16"
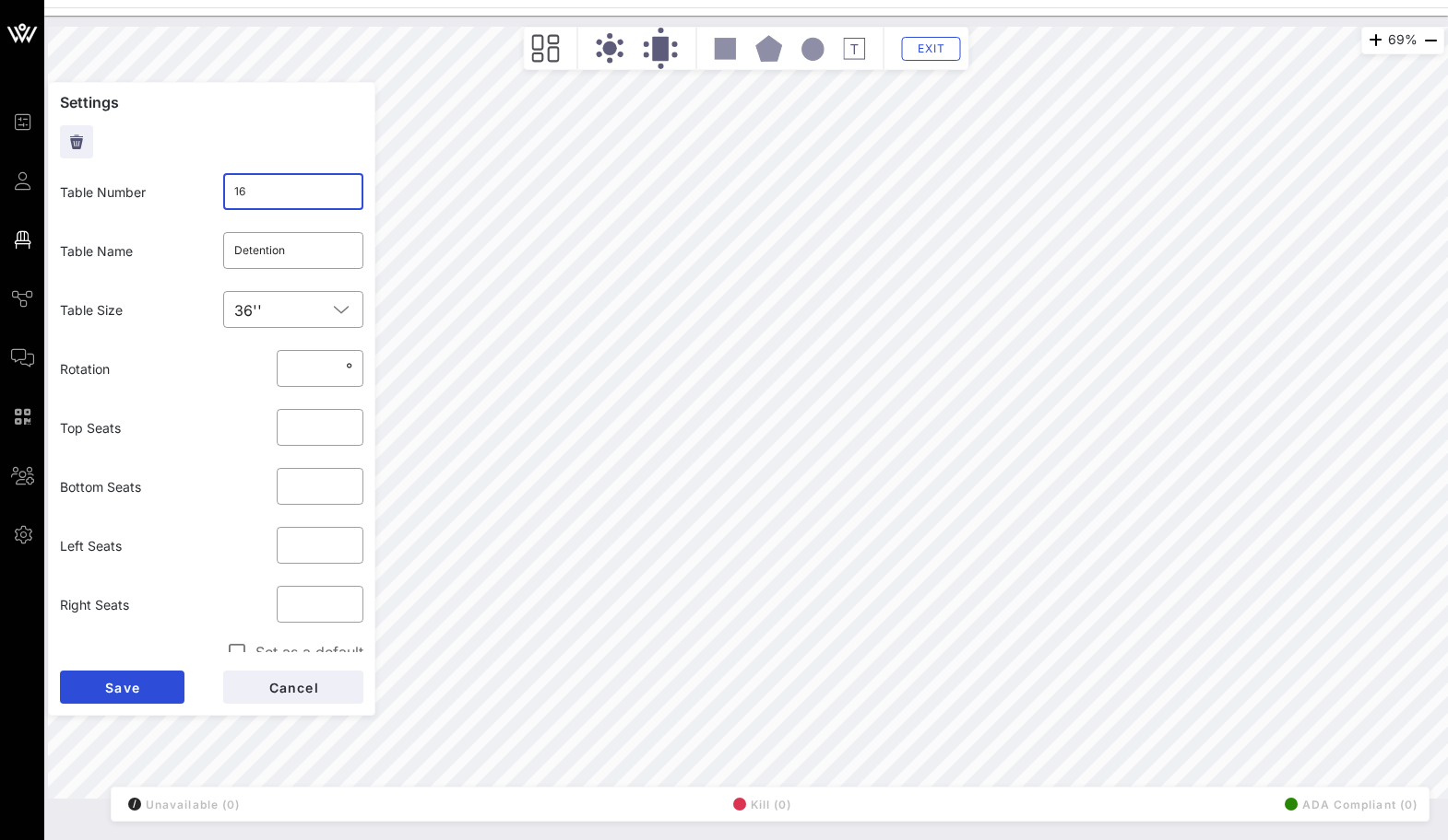
click button "Save" at bounding box center [122, 687] width 125 height 33
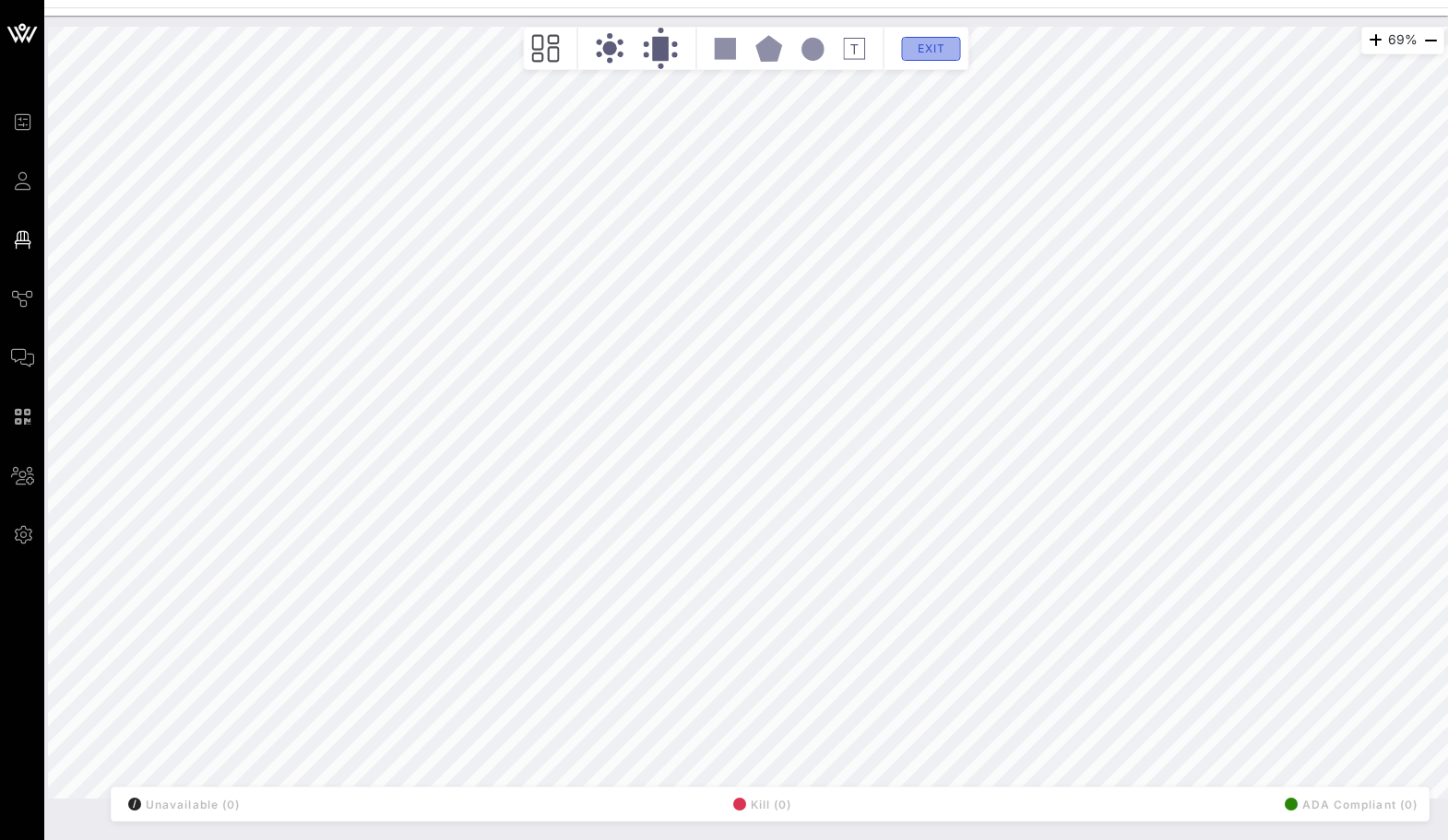
click at [913, 39] on button "Exit" at bounding box center [931, 48] width 59 height 24
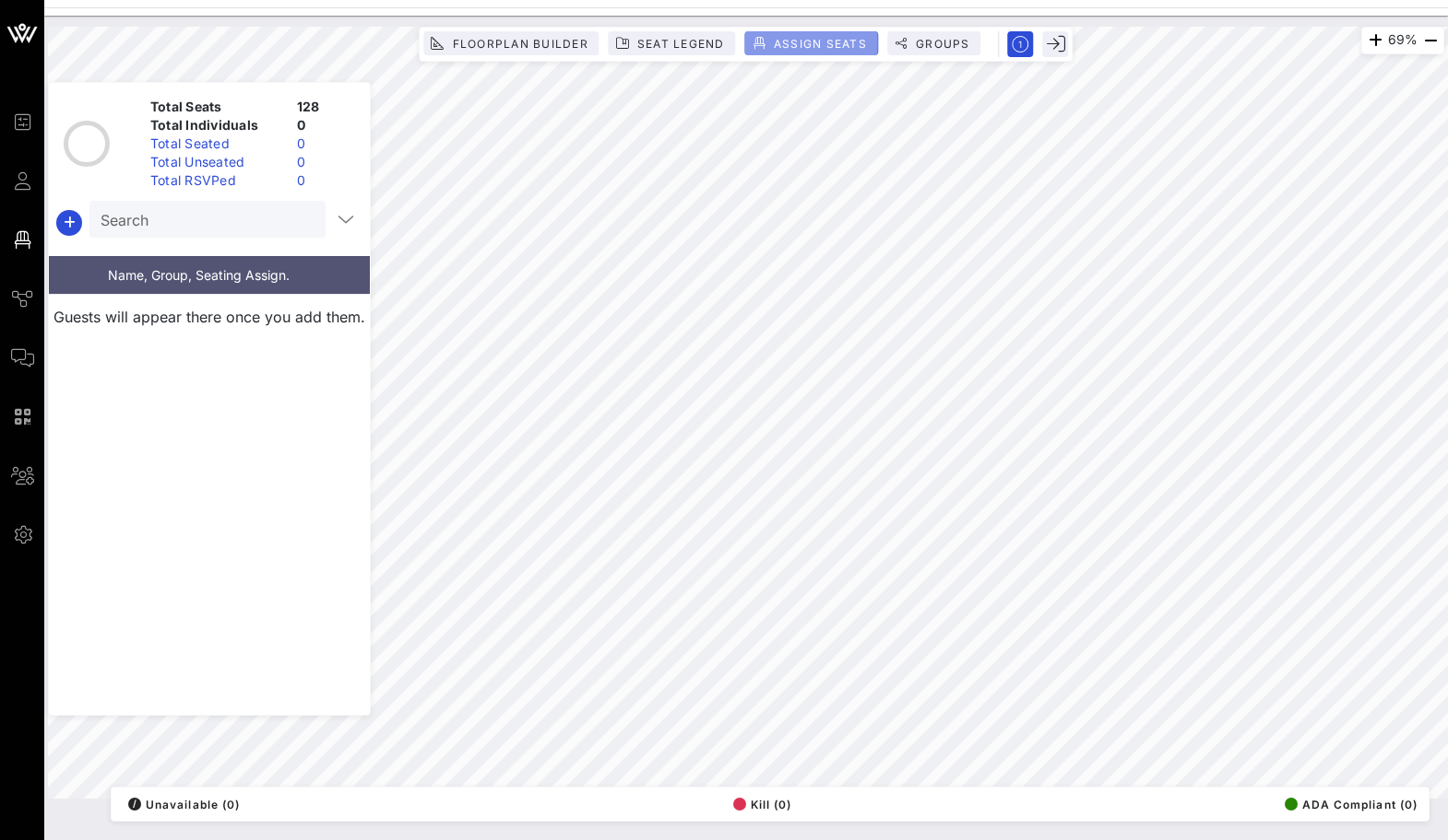
click at [790, 40] on span "Assign Seats" at bounding box center [820, 44] width 94 height 14
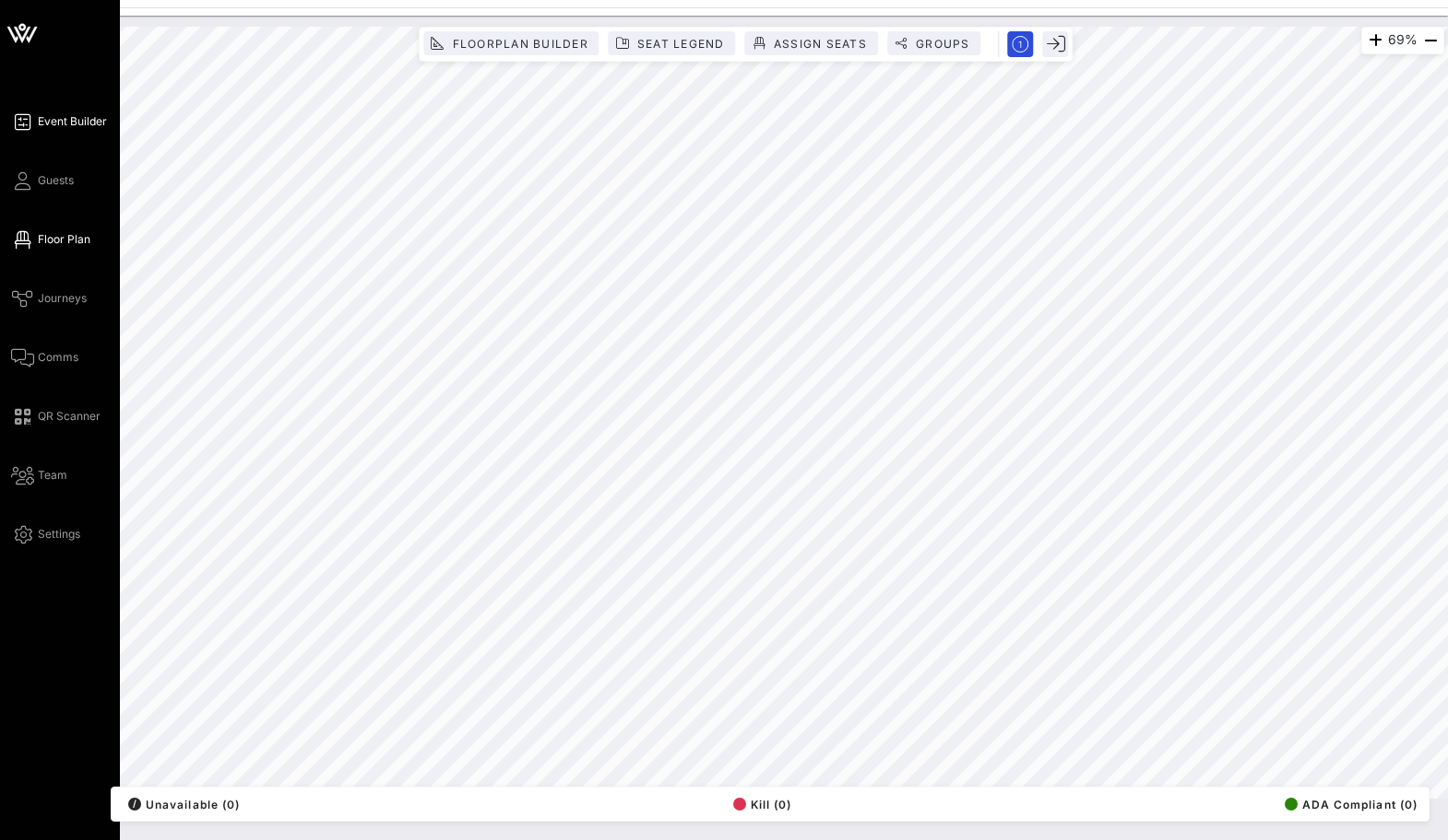
click at [31, 124] on link "Event Builder" at bounding box center [59, 121] width 96 height 22
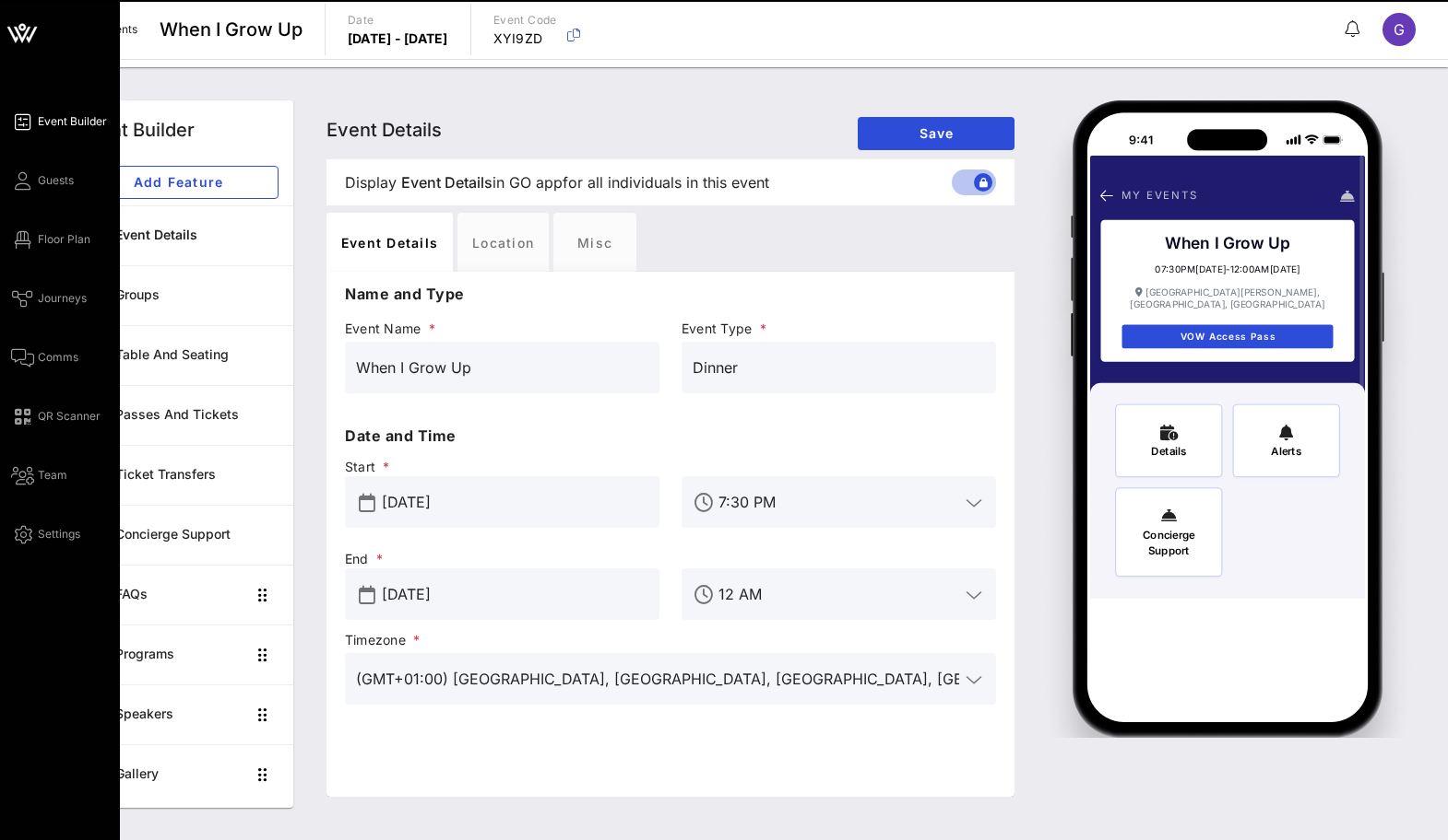
click at [35, 25] on icon at bounding box center [22, 33] width 45 height 45
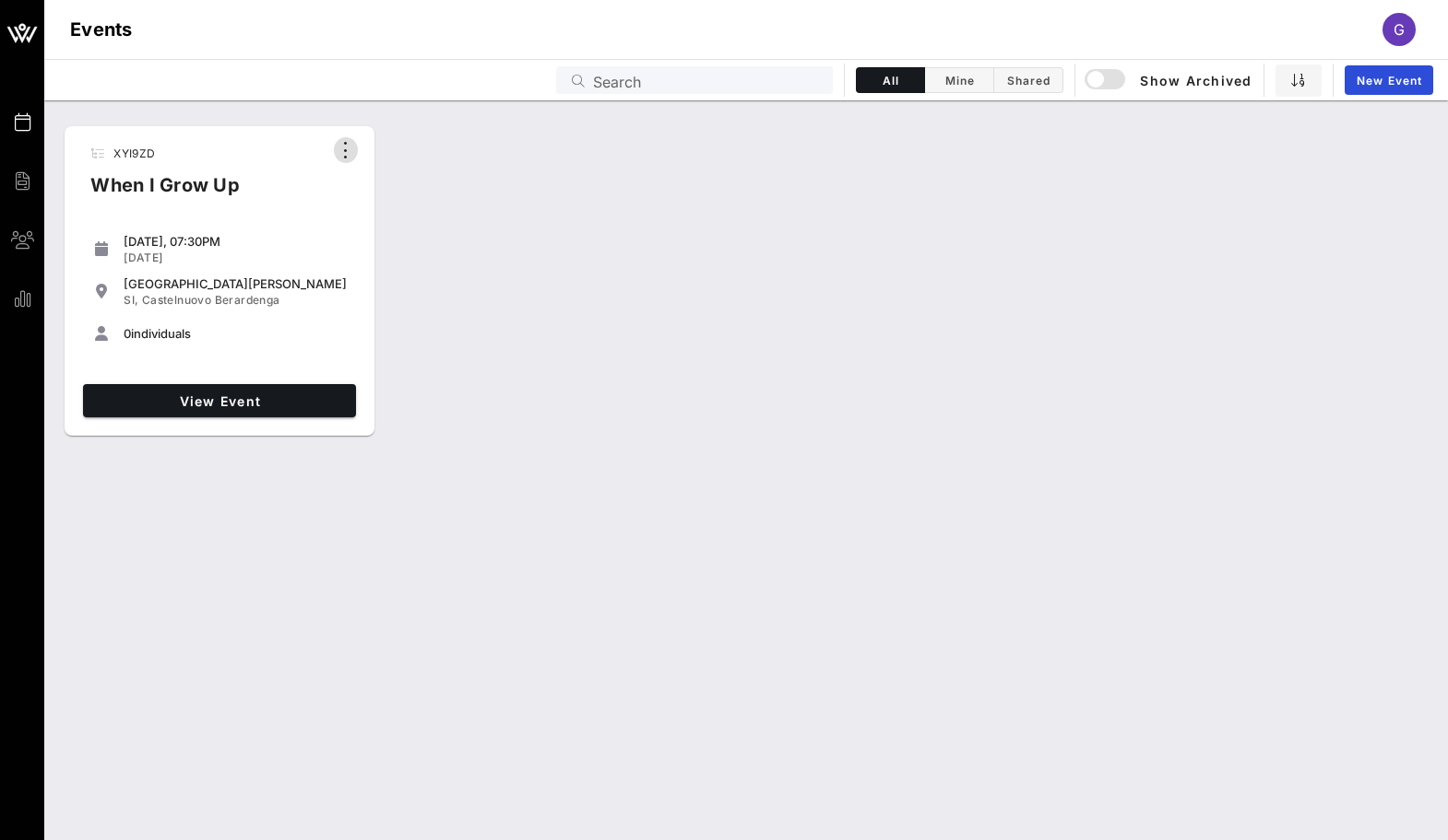
click at [350, 139] on icon "button" at bounding box center [345, 149] width 22 height 22
click at [578, 330] on div "XYI9ZD When I Grow Up [DATE], 07:30PM [DATE] [GEOGRAPHIC_DATA][PERSON_NAME] SI,…" at bounding box center [746, 281] width 1403 height 325
click at [1387, 91] on link "New Event" at bounding box center [1388, 80] width 88 height 29
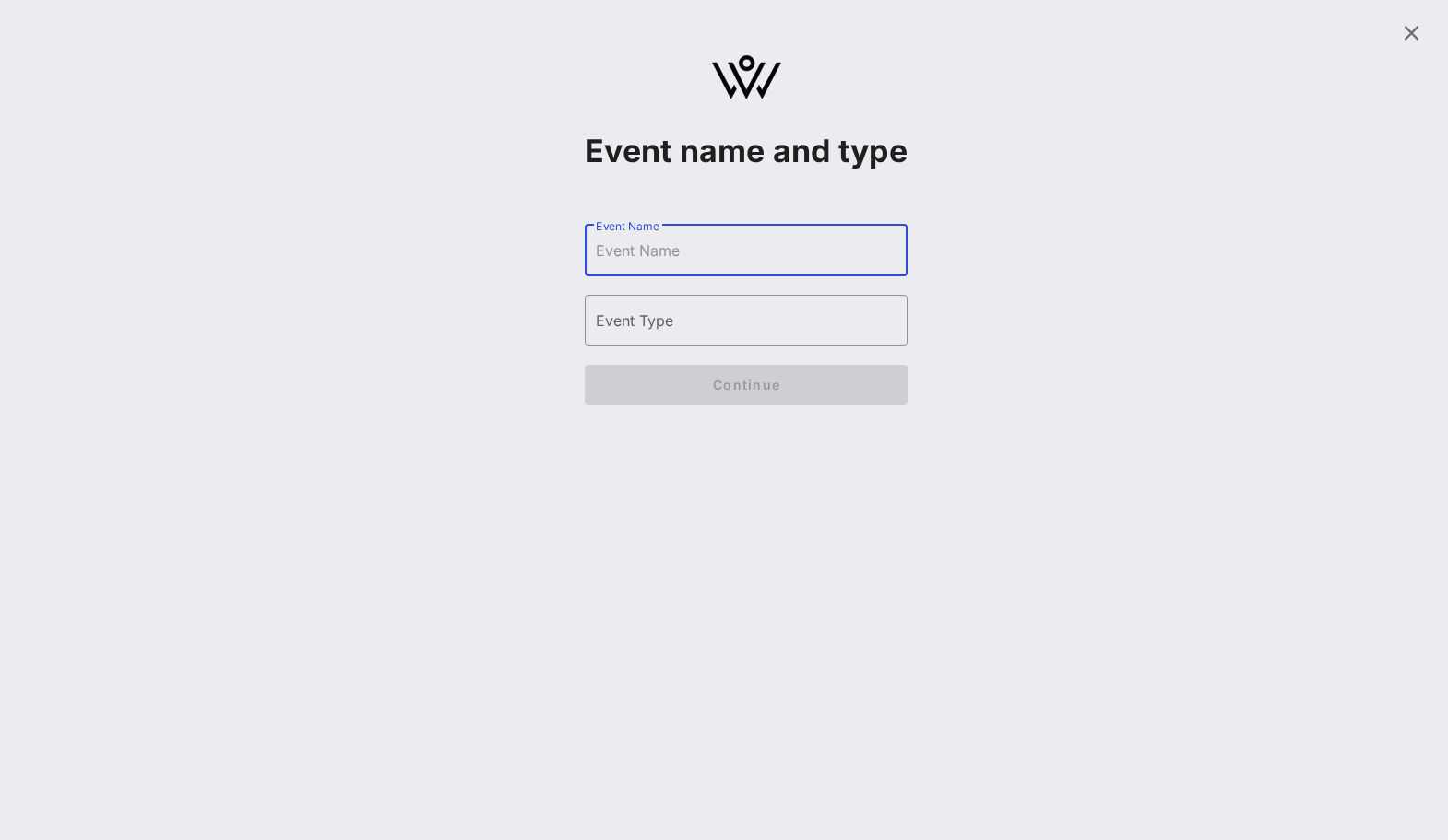
click at [762, 265] on input "Event Name" at bounding box center [746, 250] width 300 height 29
type input "9"
type input "1980's High School Prom"
click at [767, 347] on div "Event Type" at bounding box center [746, 320] width 300 height 51
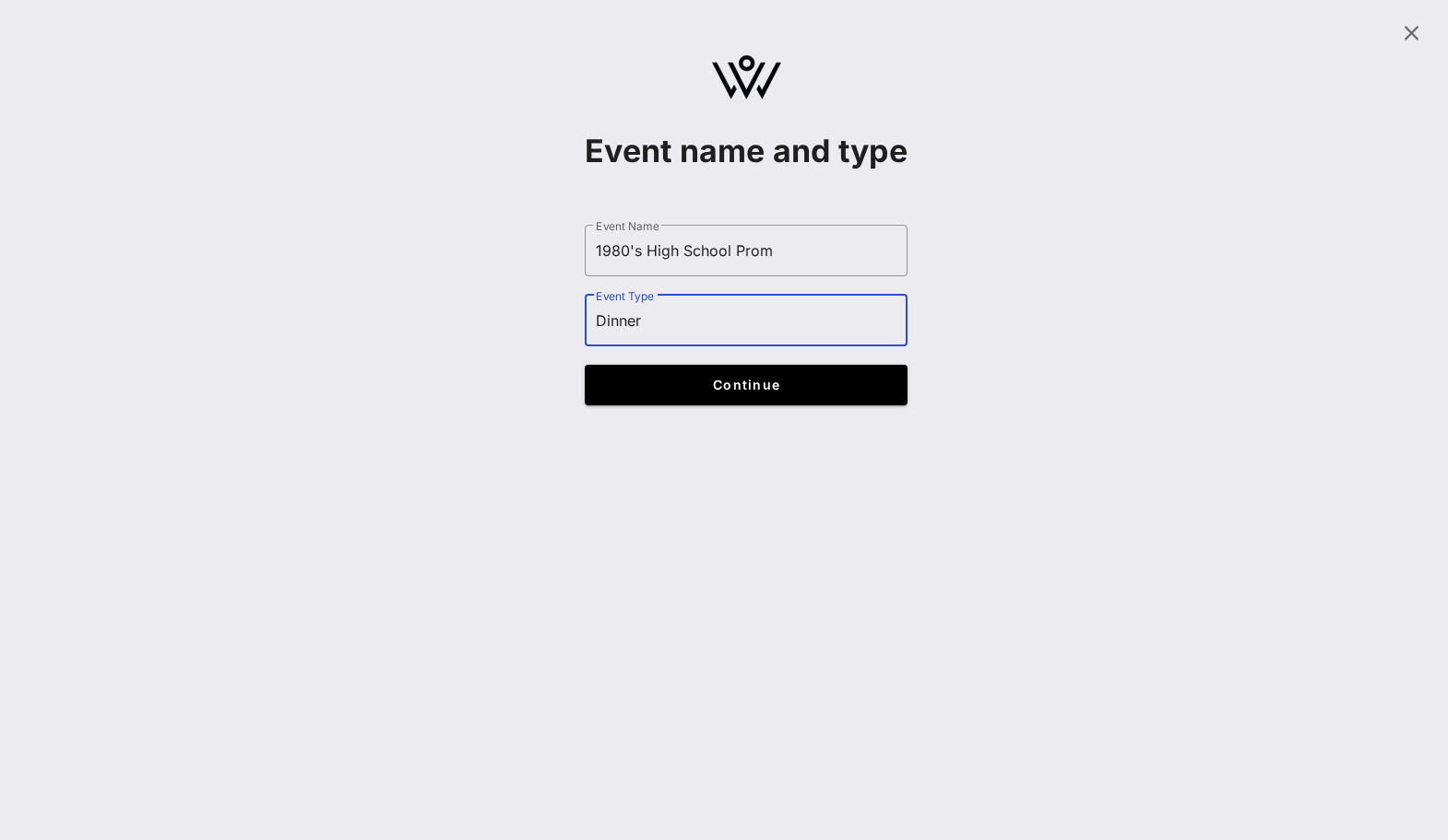
type input "Dinner"
click at [739, 392] on span "Continue" at bounding box center [746, 385] width 287 height 15
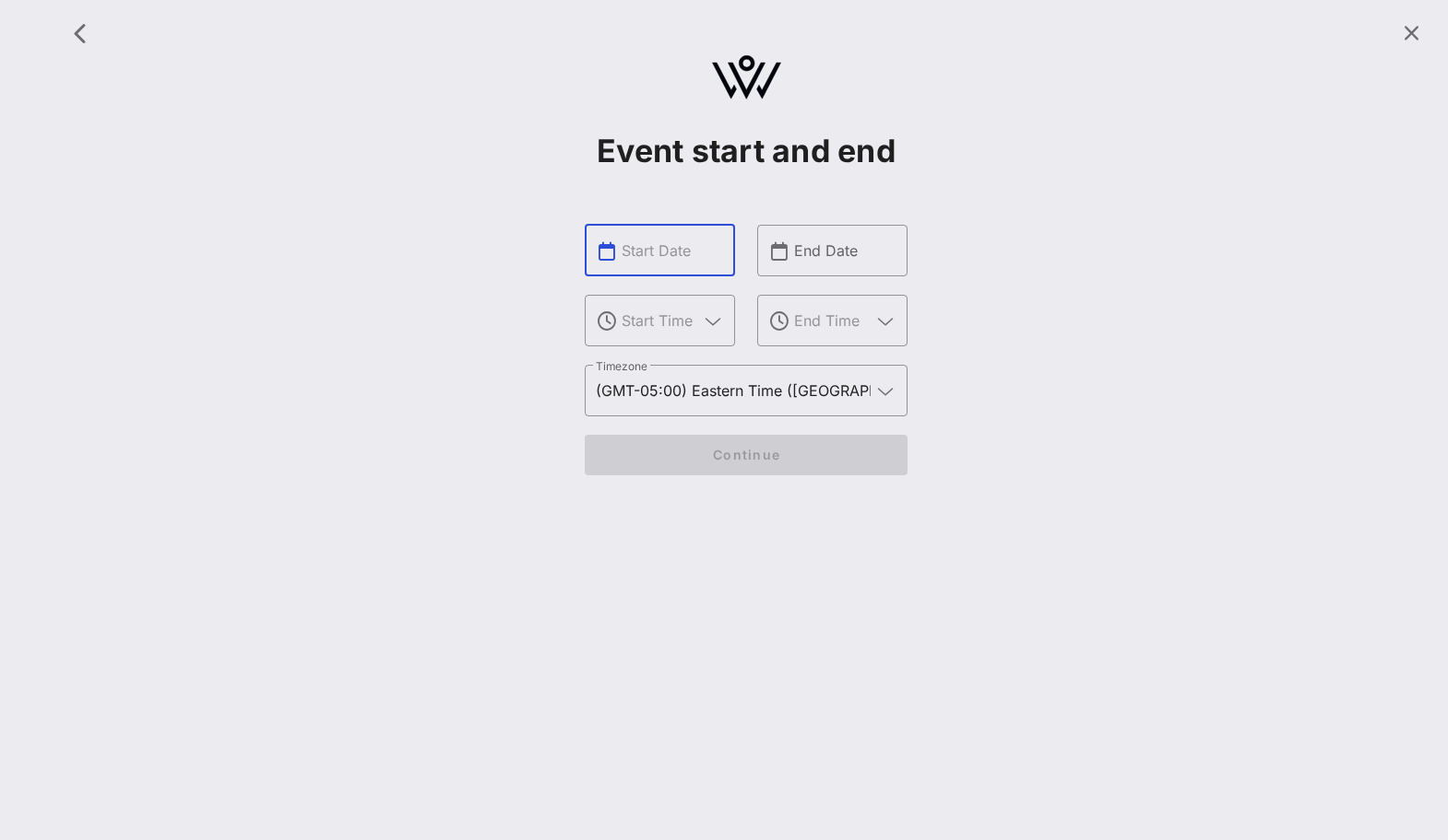
click at [642, 247] on input "text" at bounding box center [673, 250] width 103 height 29
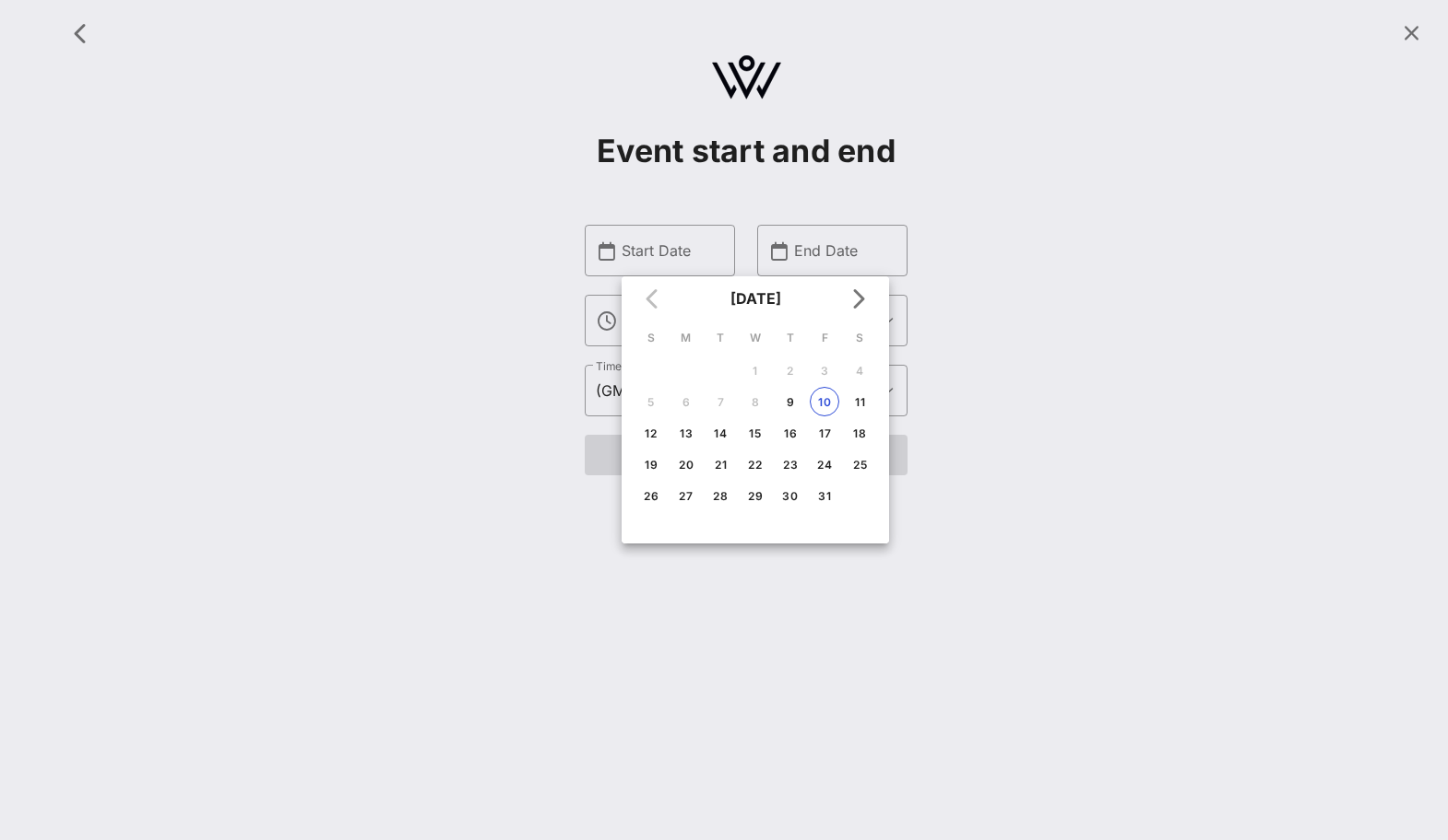
click at [551, 418] on div "Event start and end ​ Start Date ​ ​ End Date ​ ​ Timezone (GMT-05:00) Eastern …" at bounding box center [745, 253] width 1381 height 483
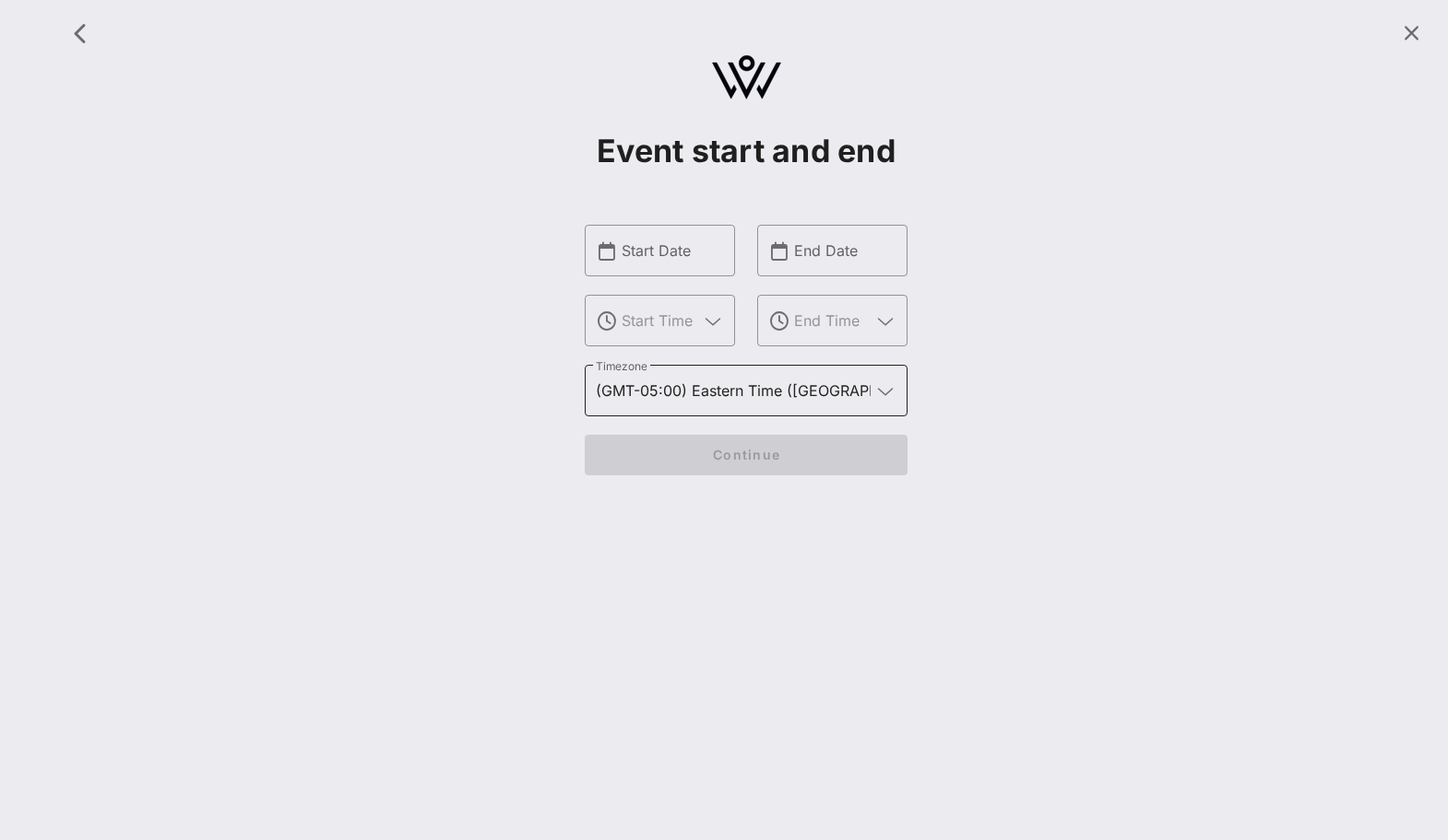
click at [622, 401] on input "(GMT-05:00) Eastern Time ([GEOGRAPHIC_DATA] & [GEOGRAPHIC_DATA])" at bounding box center [733, 391] width 275 height 29
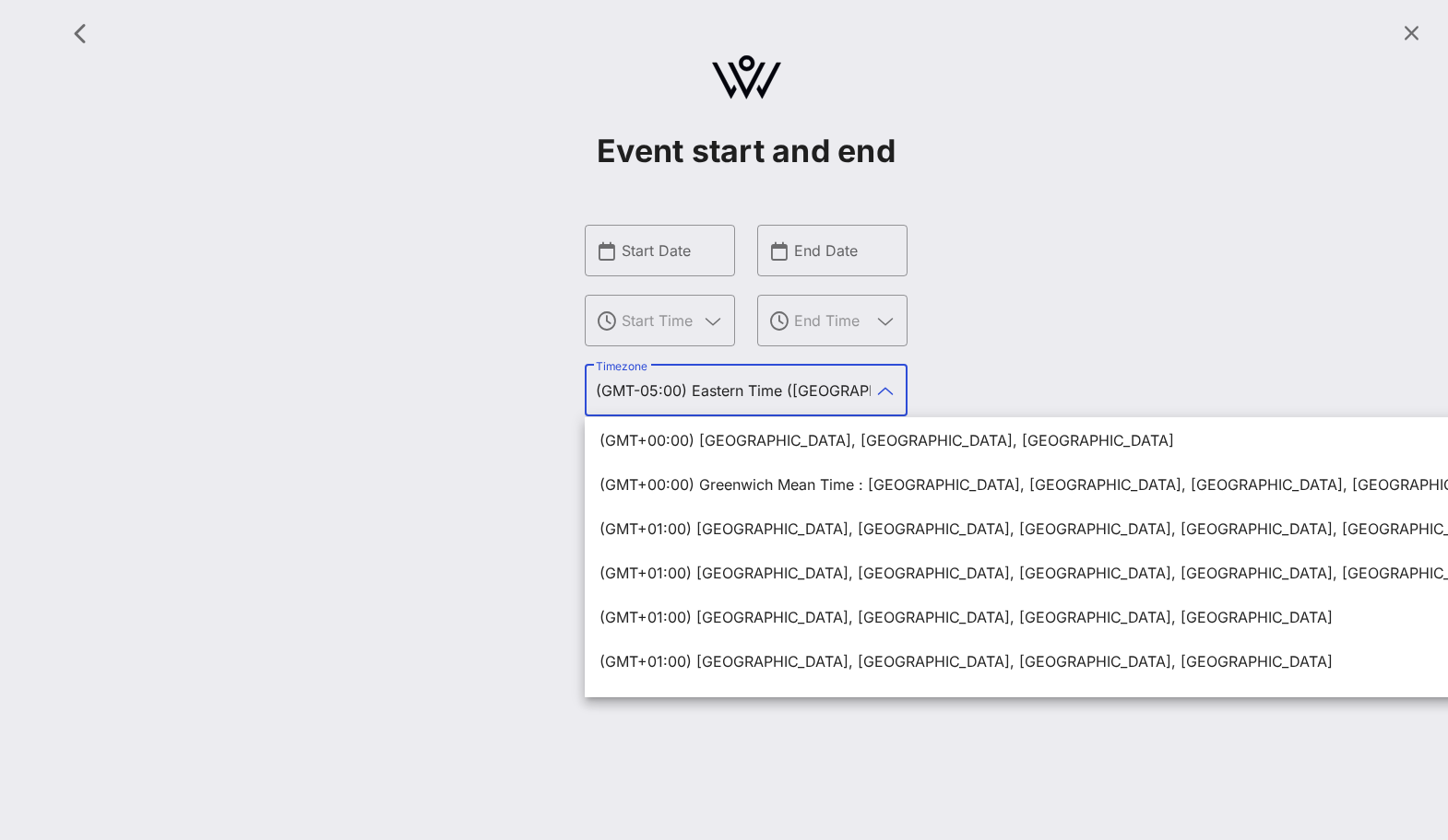
scroll to position [1246, 0]
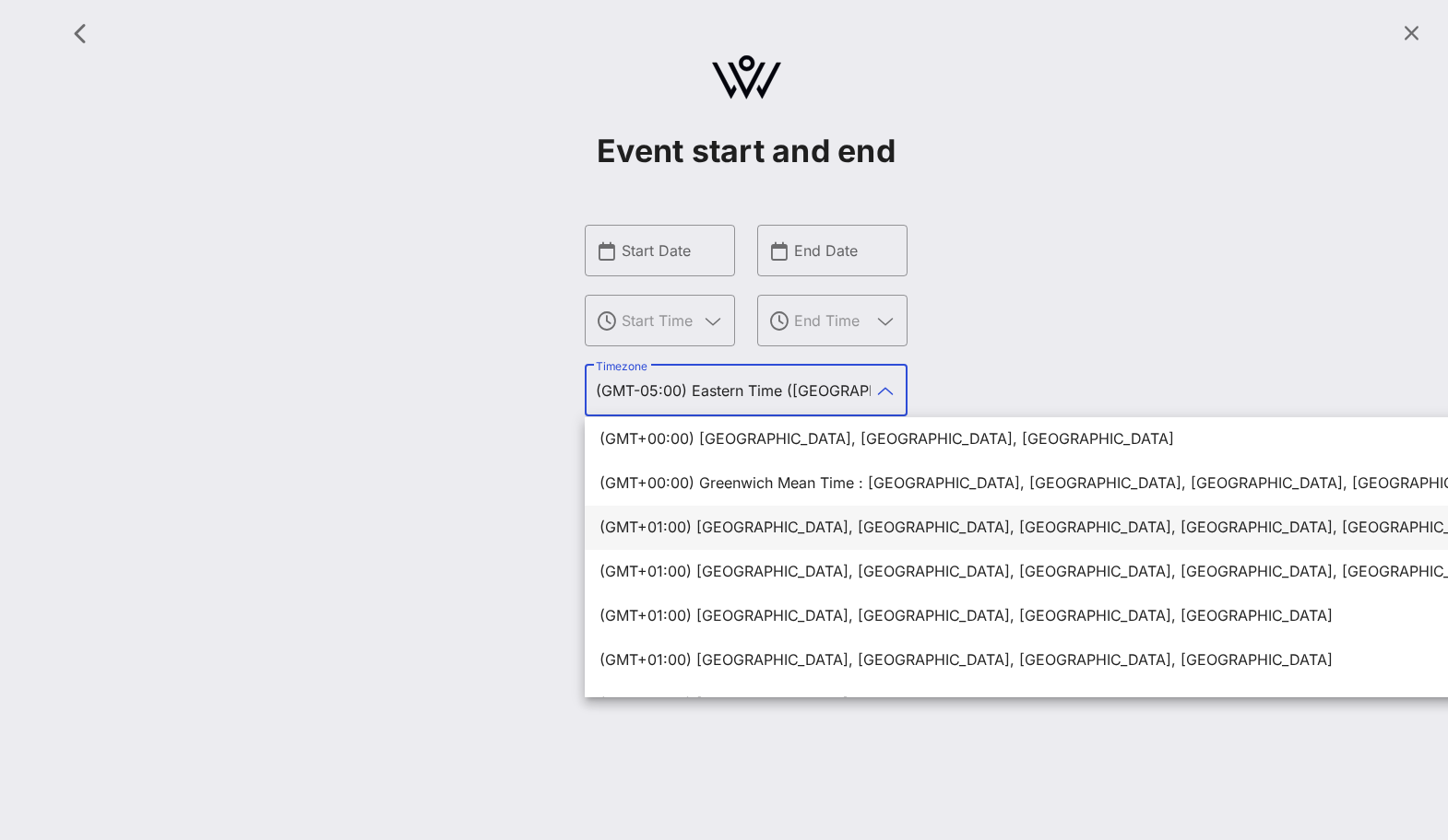
click at [674, 533] on div "(GMT+01:00) [GEOGRAPHIC_DATA], [GEOGRAPHIC_DATA], [GEOGRAPHIC_DATA], [GEOGRAPHI…" at bounding box center [1127, 527] width 1055 height 17
type input "(GMT+01:00) [GEOGRAPHIC_DATA], [GEOGRAPHIC_DATA], [GEOGRAPHIC_DATA], [GEOGRAPHI…"
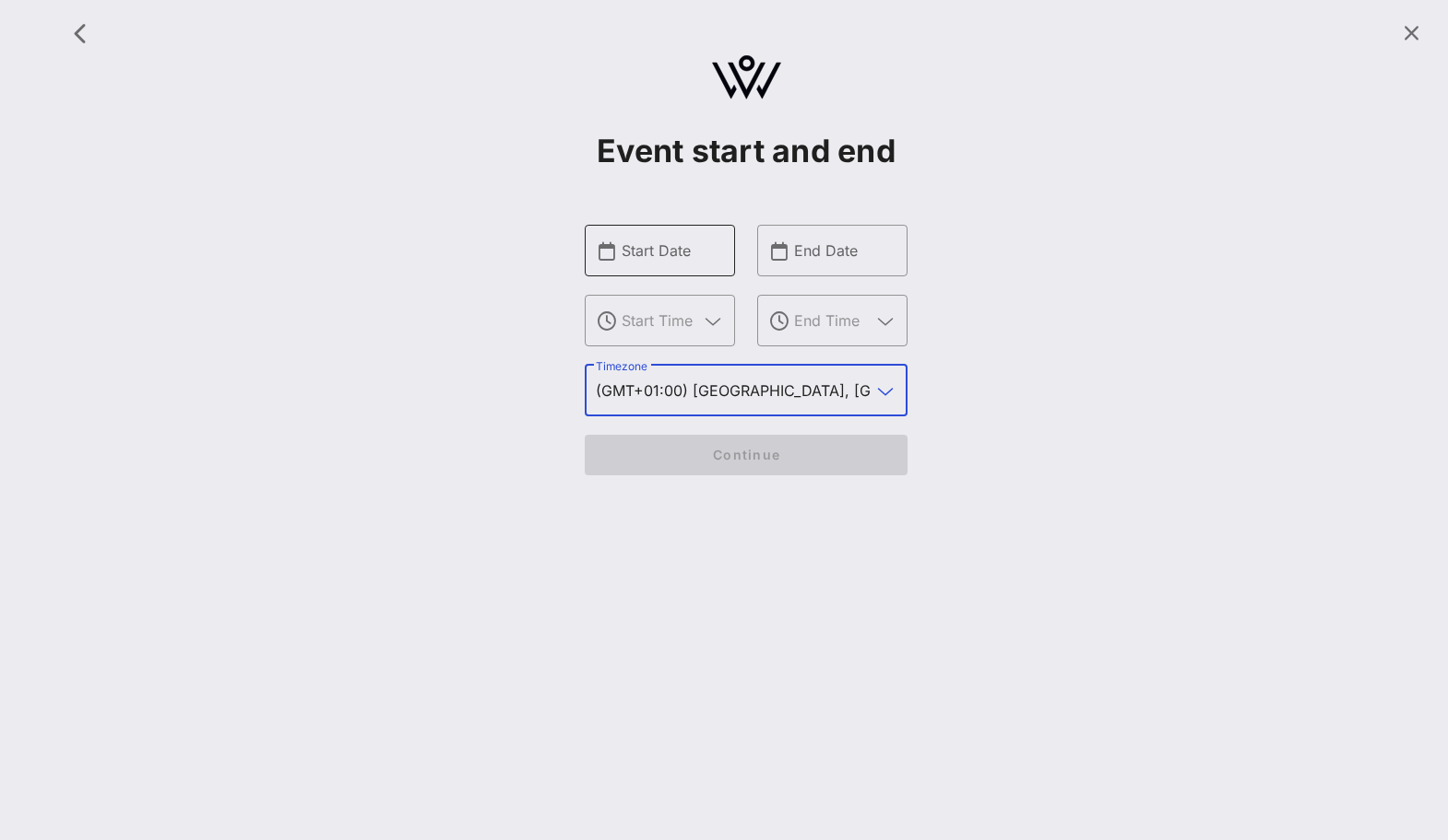
click at [688, 257] on input "Start Date" at bounding box center [673, 250] width 103 height 29
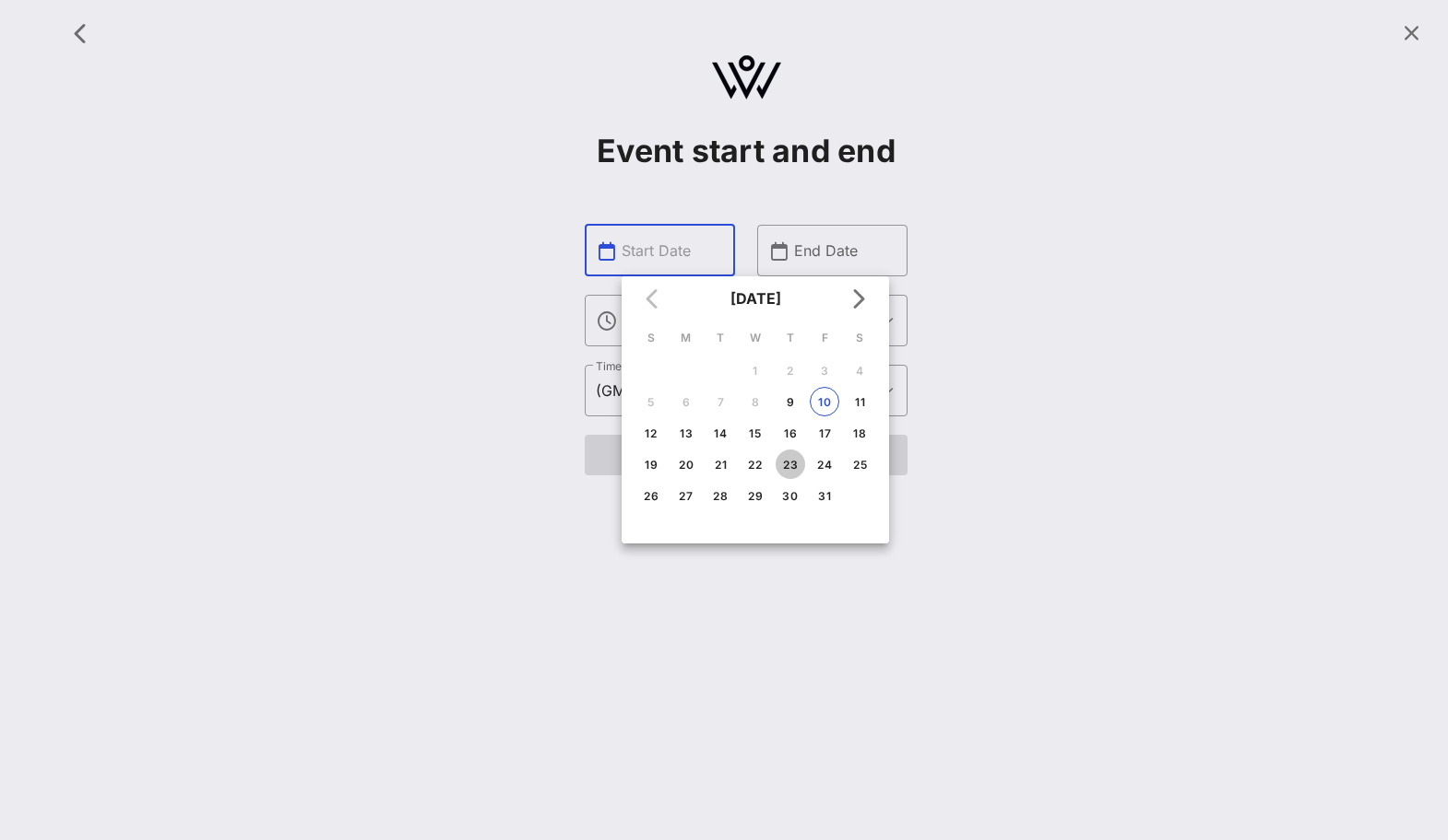
click at [786, 468] on div "23" at bounding box center [790, 465] width 29 height 14
type input "[DATE]"
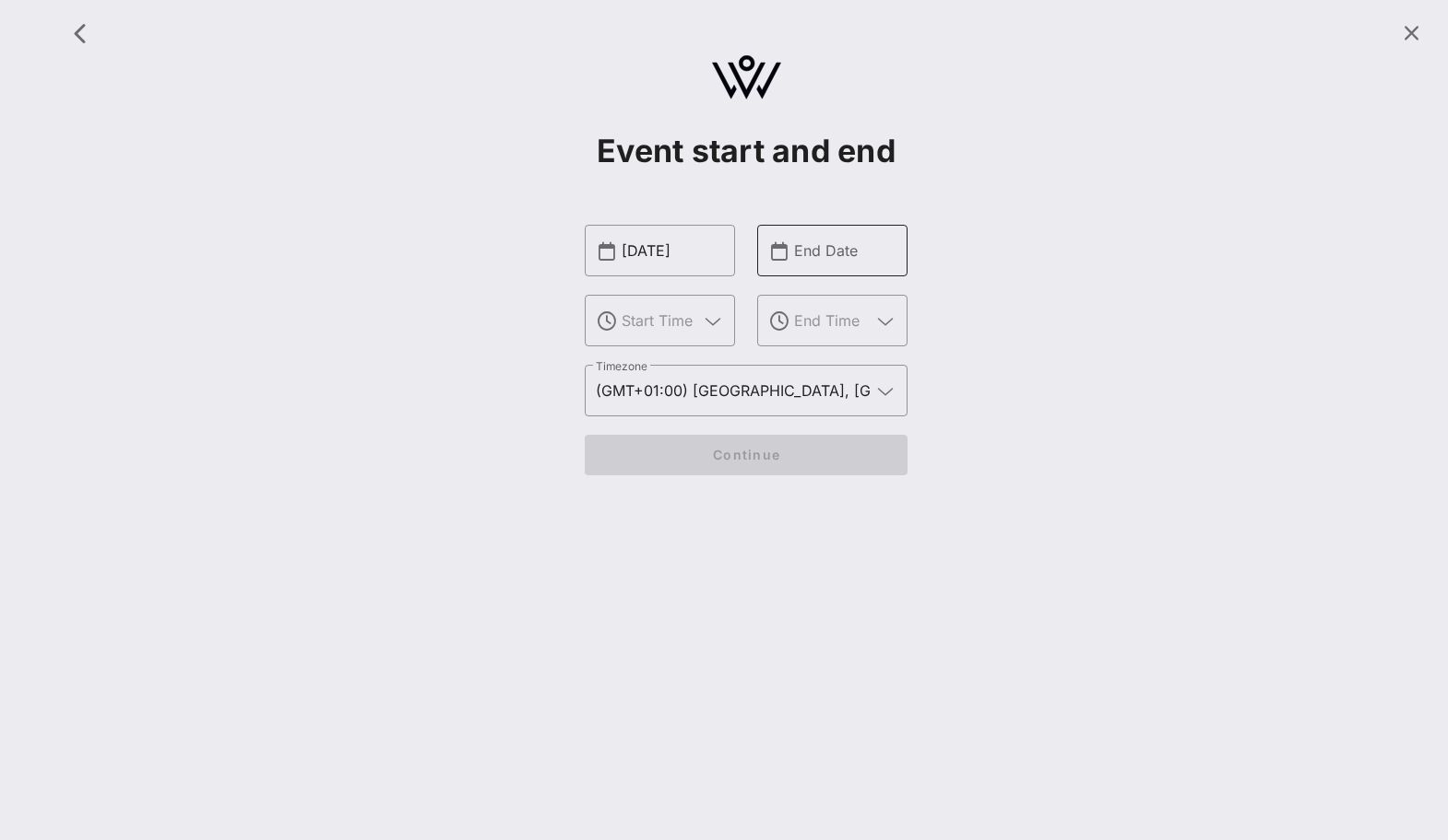
click at [871, 264] on div "End Date" at bounding box center [845, 251] width 103 height 51
click at [828, 256] on input "text" at bounding box center [845, 250] width 103 height 29
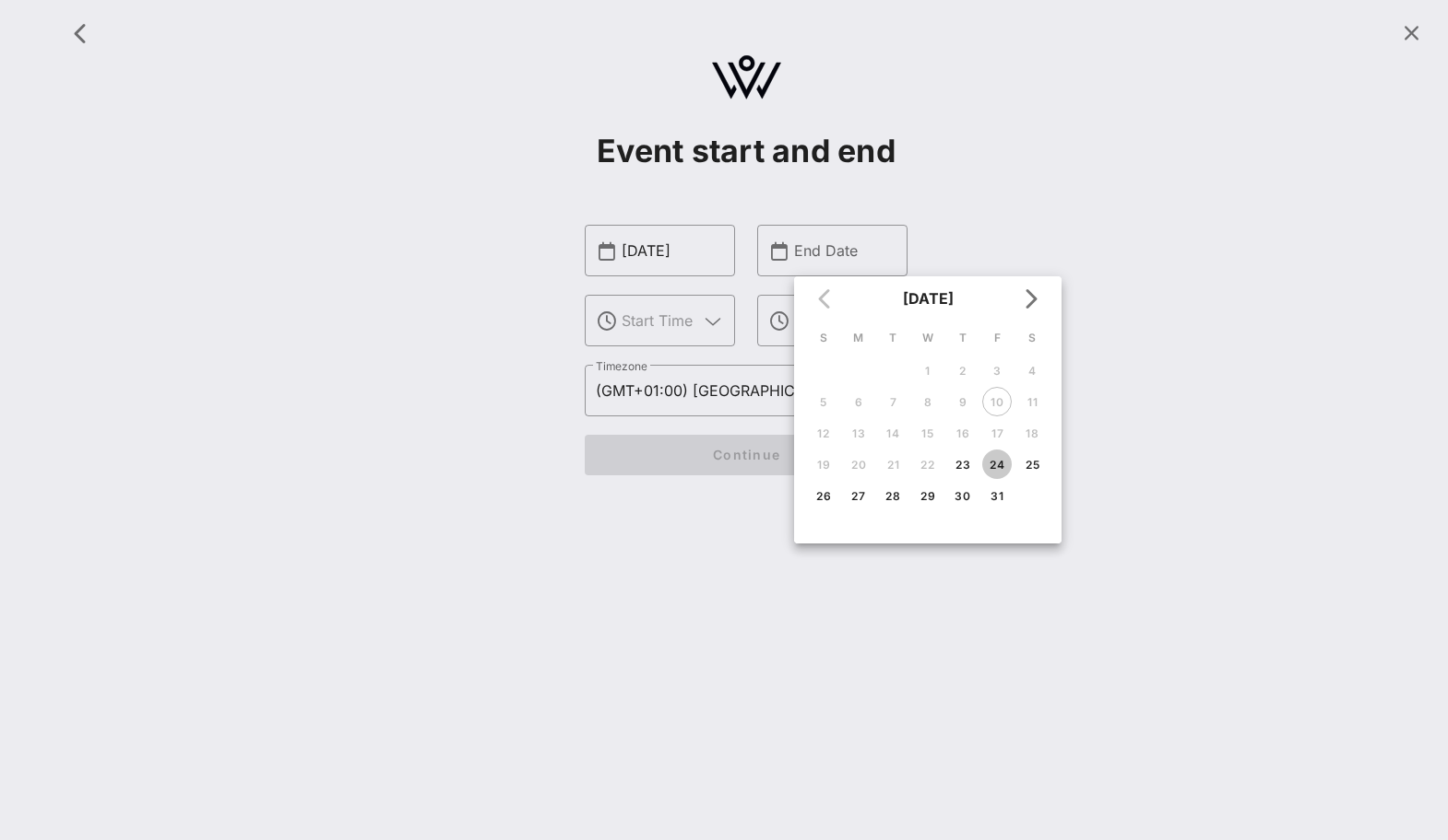
click at [993, 466] on div "24" at bounding box center [996, 465] width 29 height 14
type input "[DATE]"
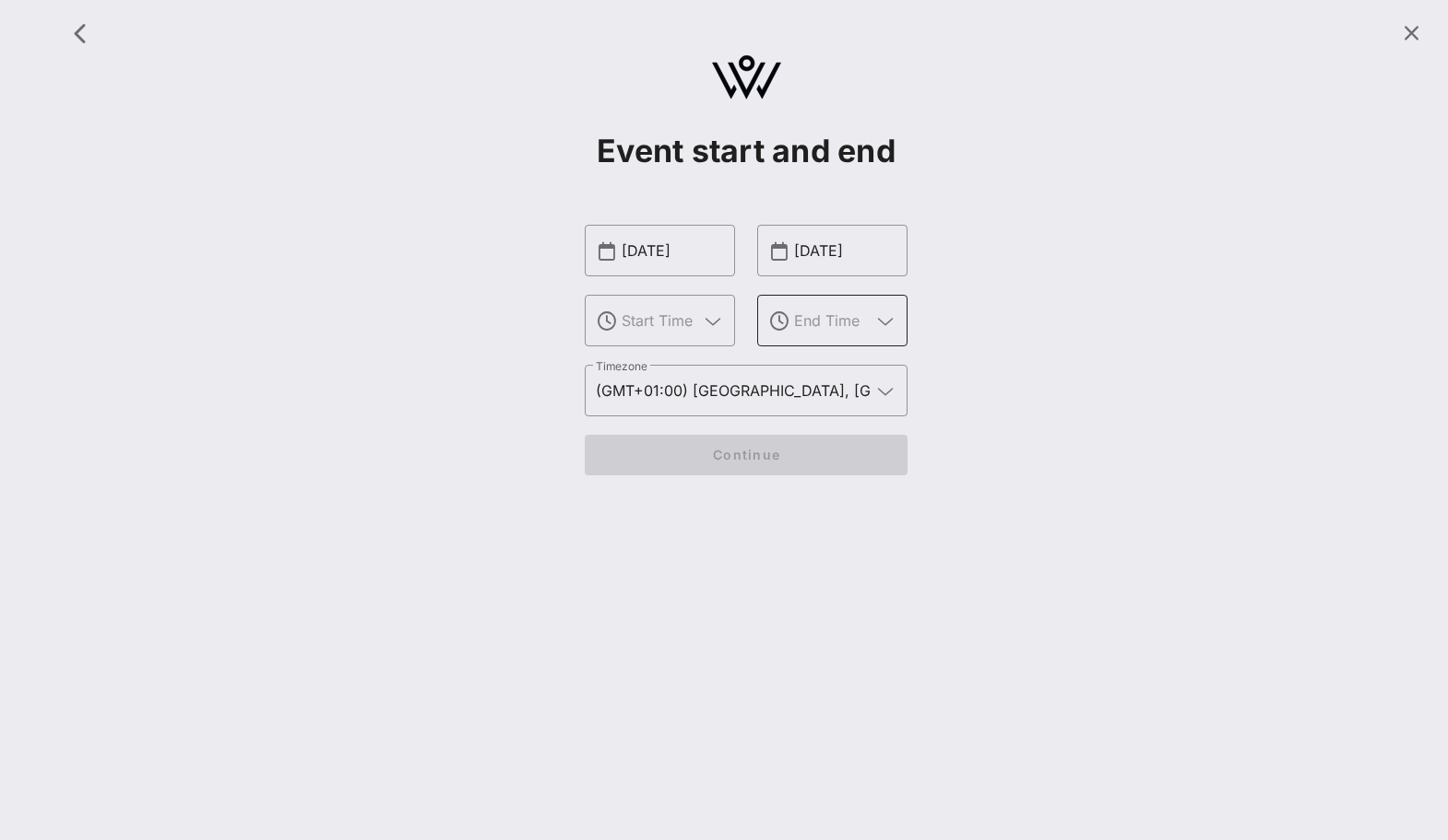
click at [810, 316] on input "text" at bounding box center [832, 320] width 76 height 29
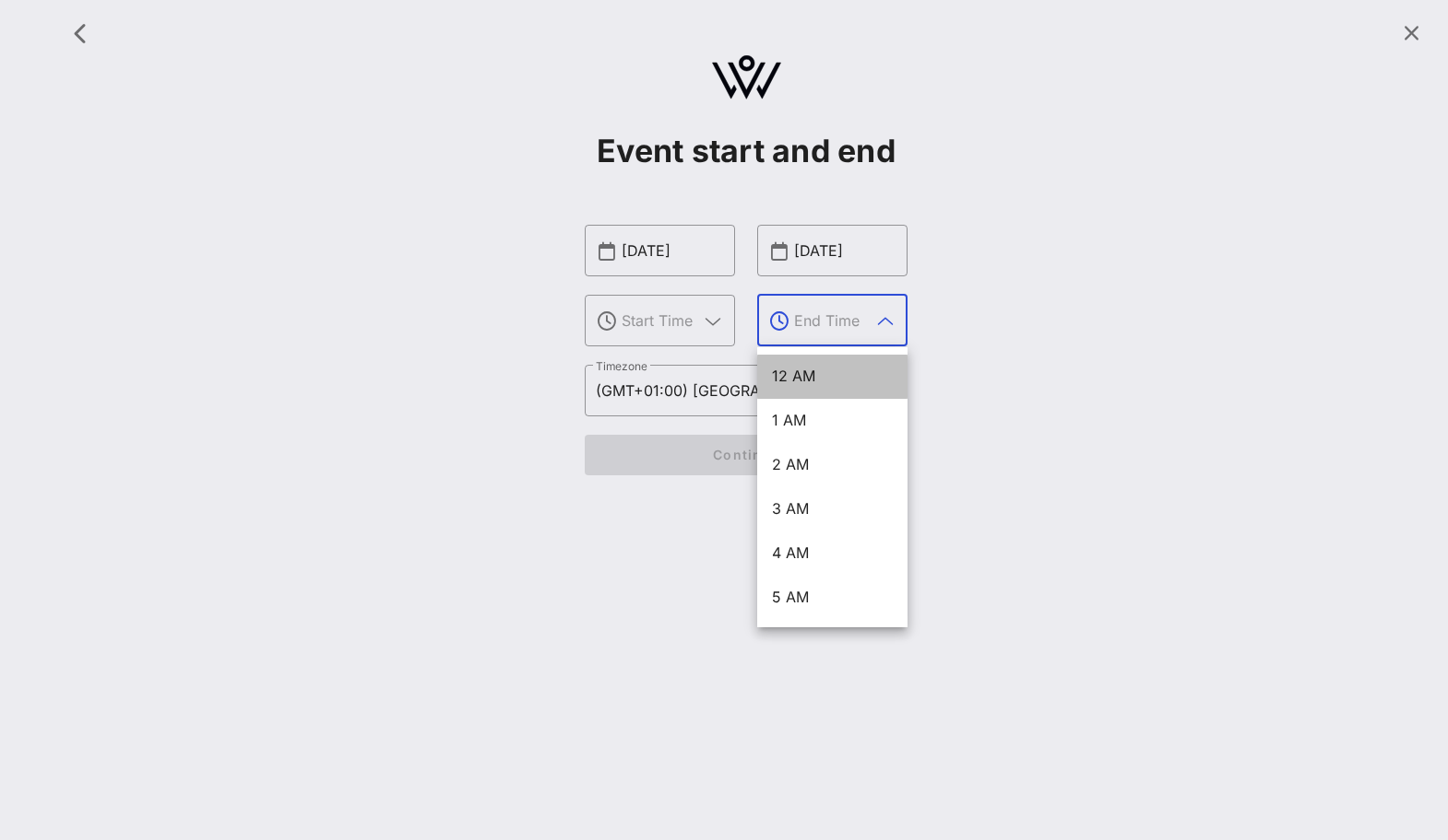
click at [815, 383] on div "12 AM" at bounding box center [832, 376] width 121 height 17
type input "12 AM"
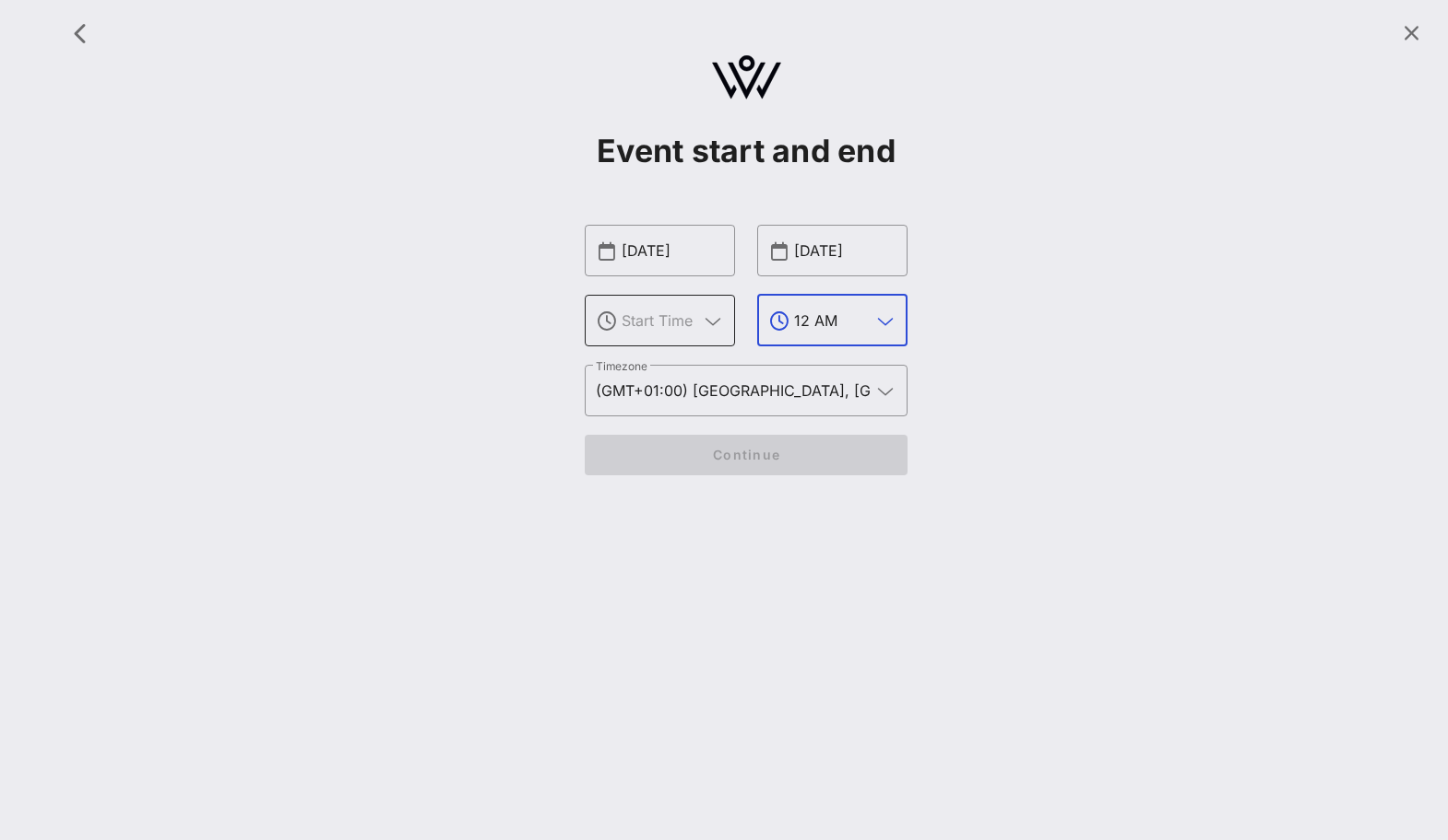
click at [642, 310] on input "text" at bounding box center [660, 320] width 76 height 29
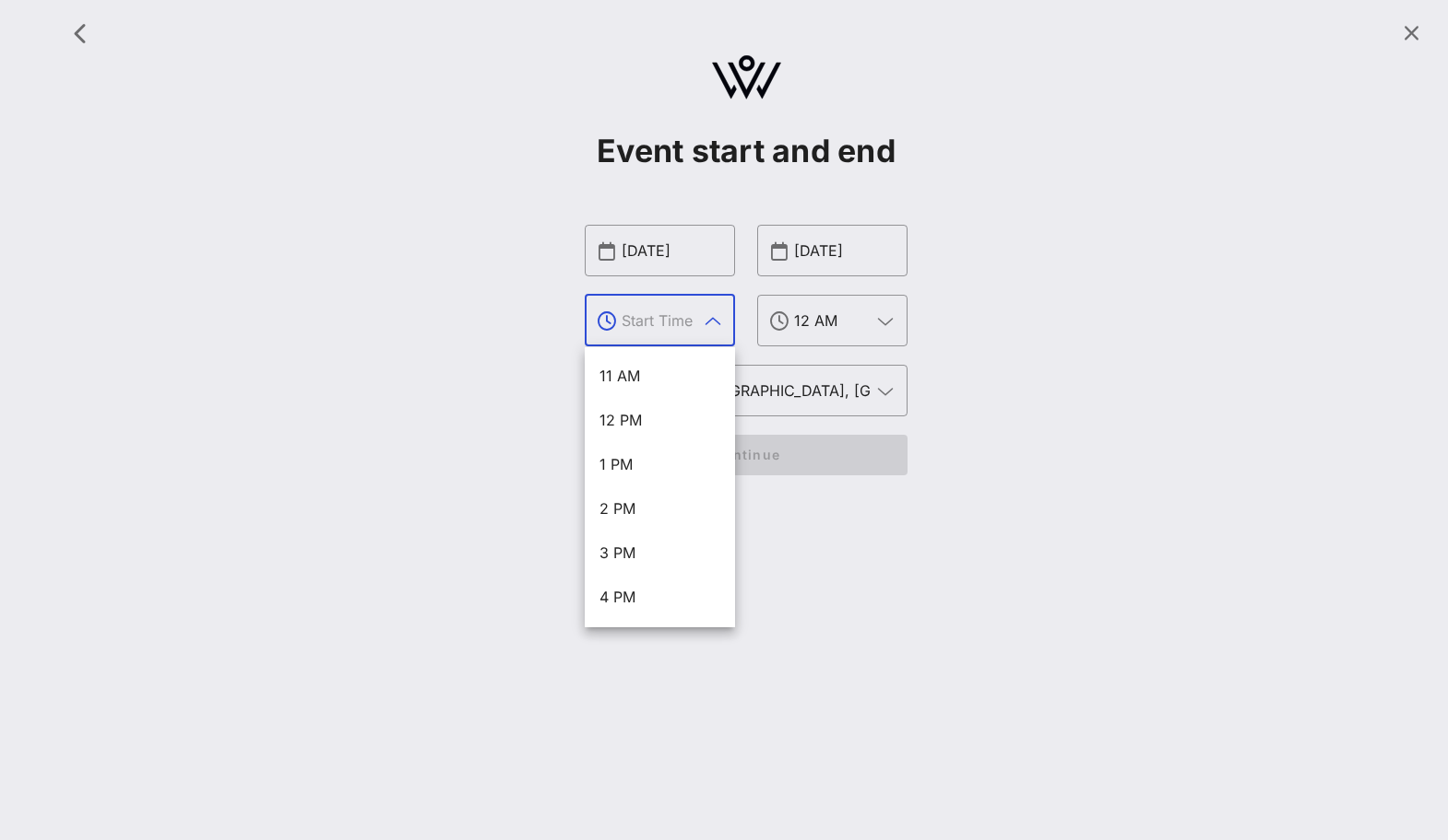
scroll to position [796, 0]
click at [654, 438] on div "7 PM" at bounding box center [659, 421] width 121 height 40
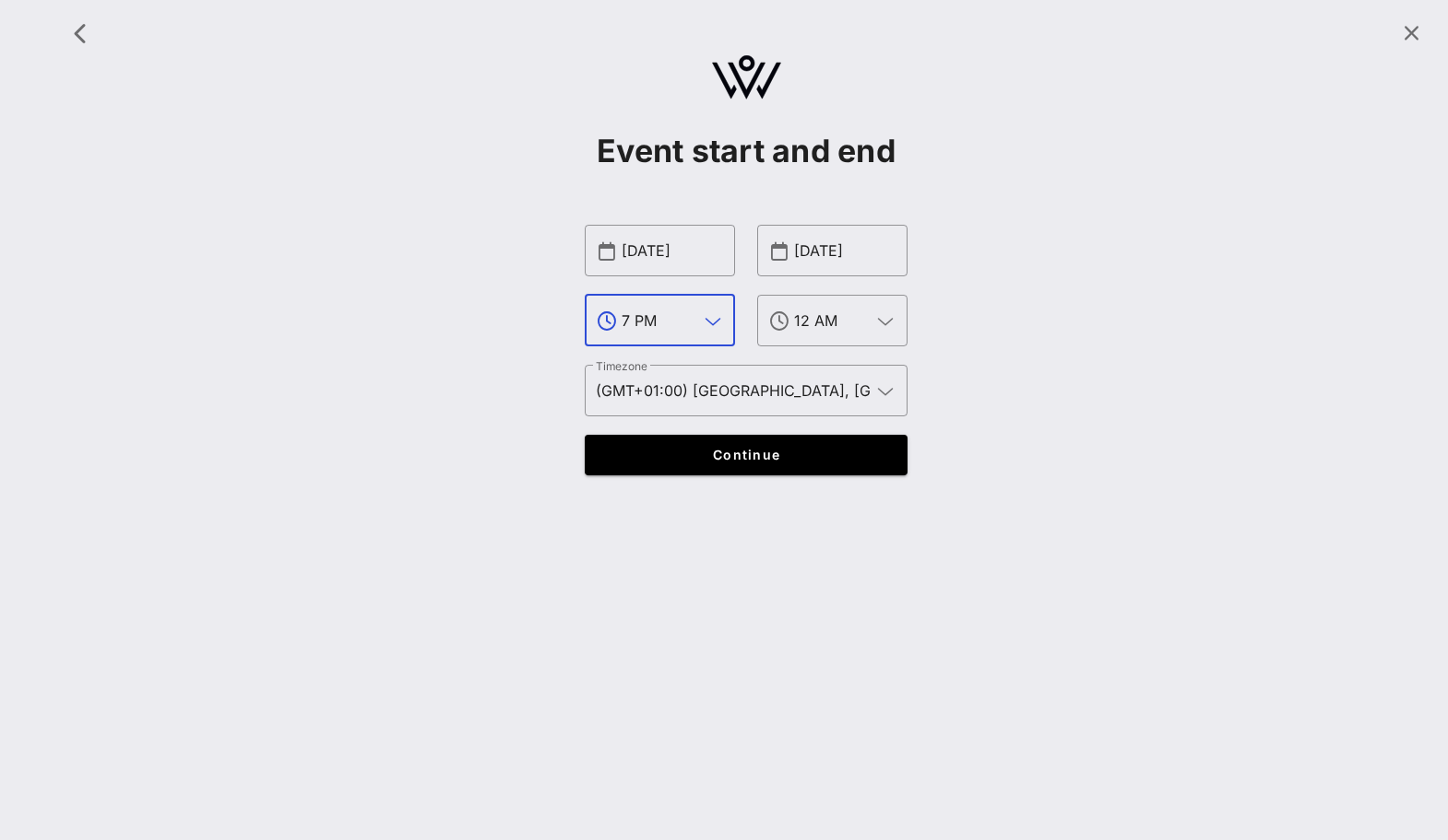
click at [682, 317] on input "7 PM" at bounding box center [660, 320] width 76 height 29
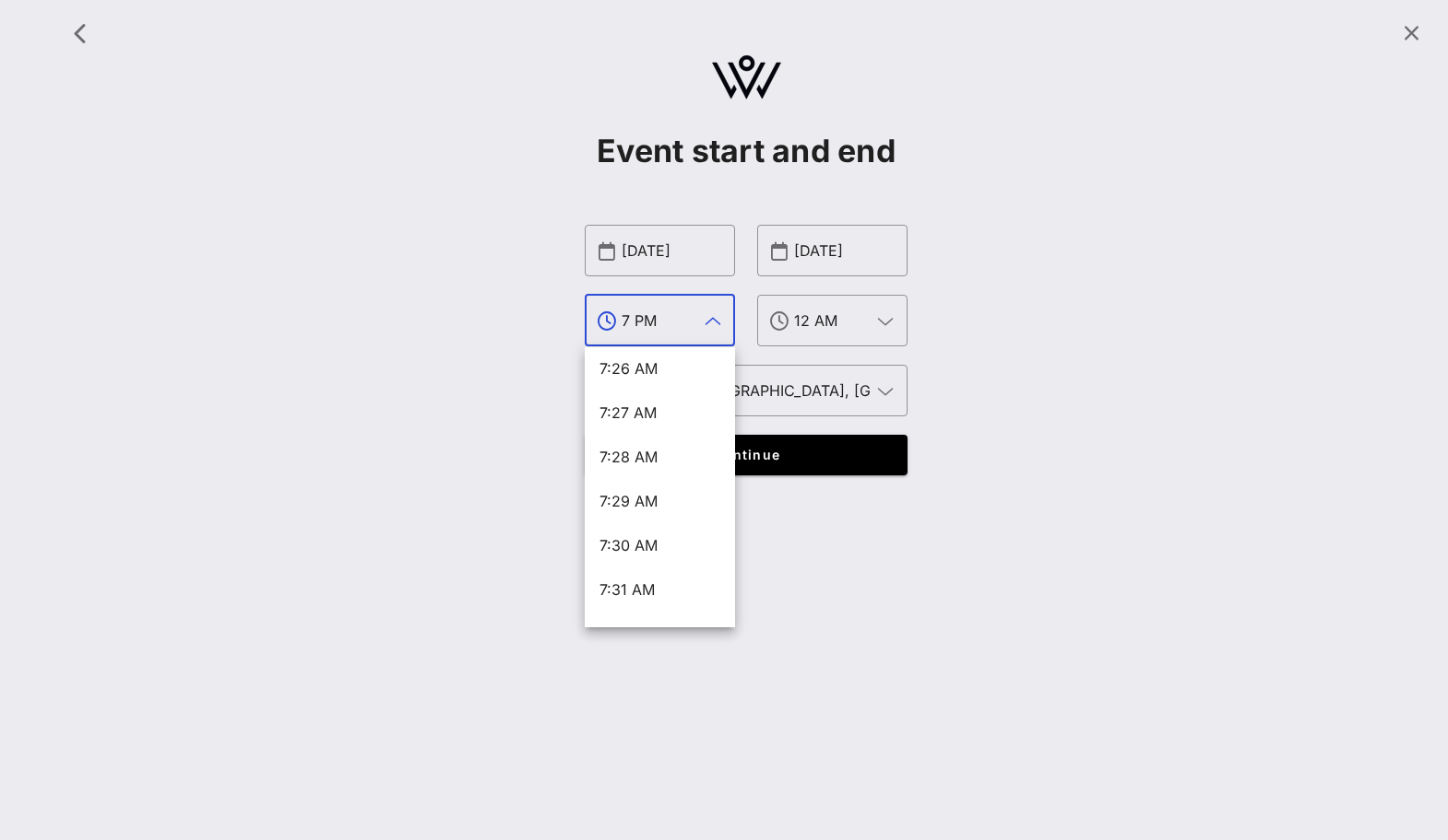
scroll to position [19745, 0]
click at [680, 535] on div "7:30 AM" at bounding box center [659, 537] width 121 height 17
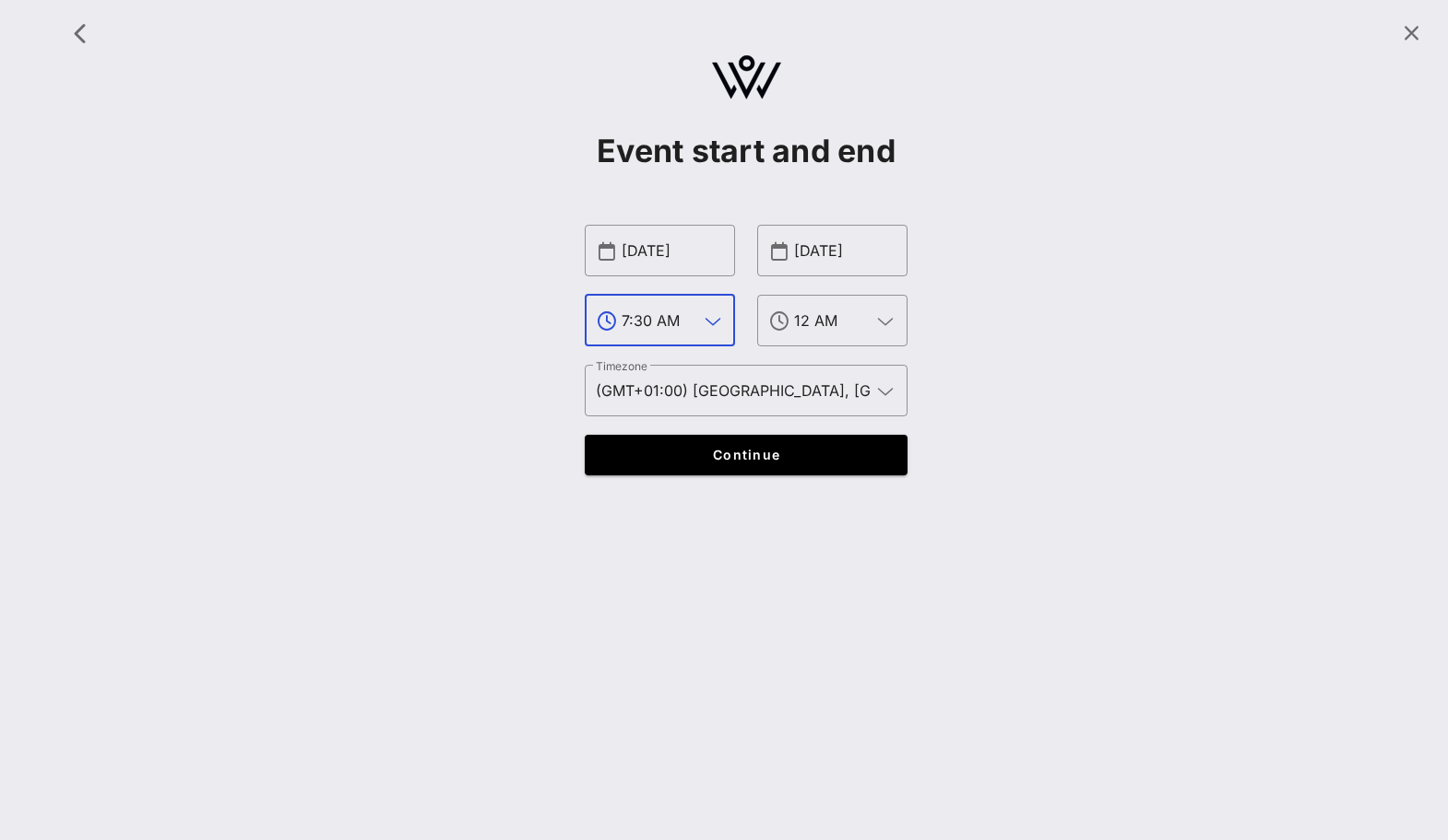
click at [716, 320] on icon at bounding box center [712, 321] width 16 height 22
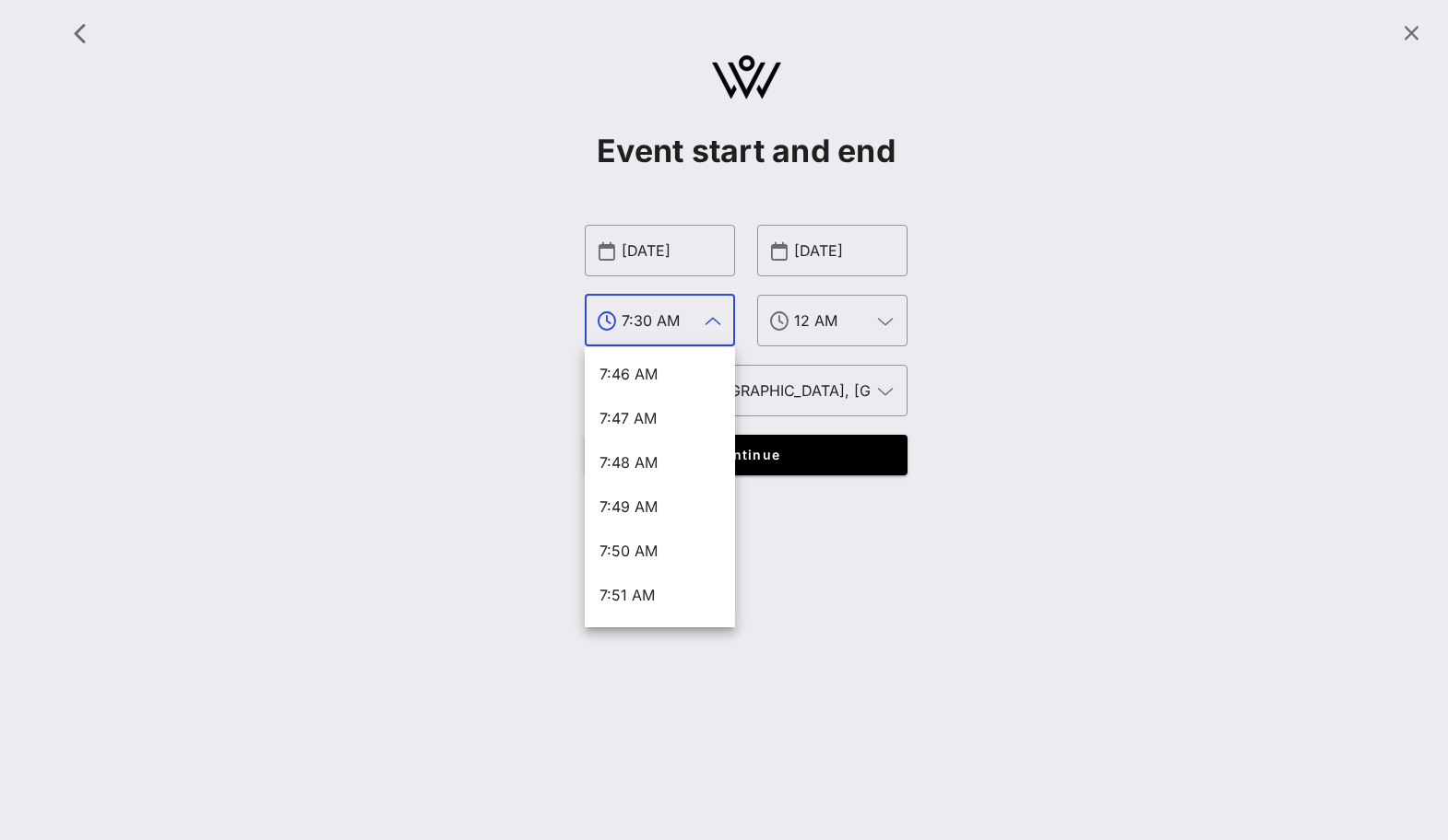
scroll to position [21087, 0]
click at [664, 309] on input "7:30 AM" at bounding box center [660, 320] width 76 height 29
click at [666, 317] on input "7:30 AM" at bounding box center [660, 320] width 76 height 29
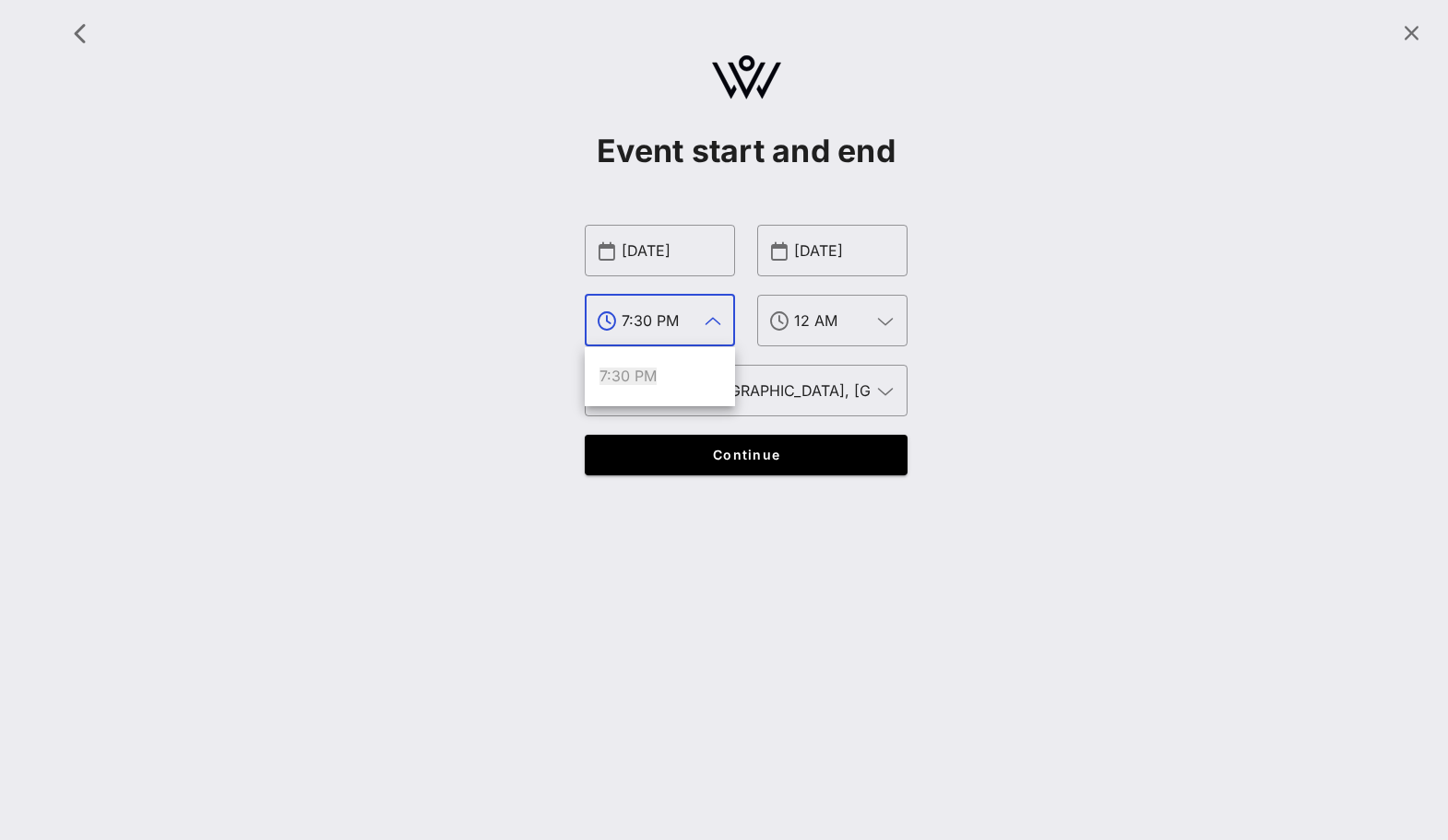
click at [499, 324] on div "Event start and end ​ [DATE] ​ 7:30 PM ​ [DATE] ​ 12 AM ​ Timezone (GMT+01:00) …" at bounding box center [745, 253] width 1381 height 483
click at [670, 327] on input "7:30 AM" at bounding box center [660, 320] width 76 height 29
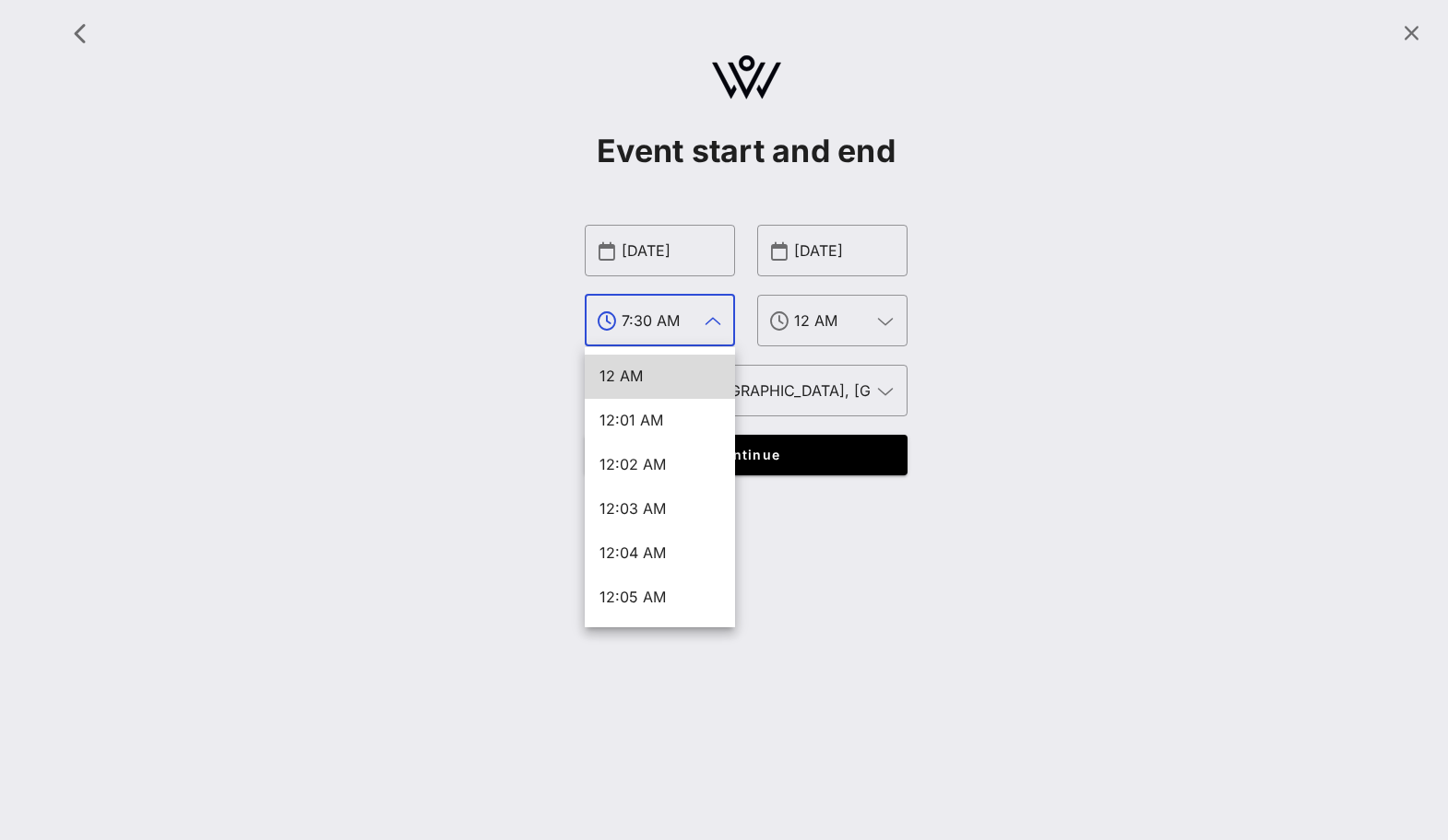
click at [664, 317] on input "7:30 AM" at bounding box center [660, 320] width 76 height 29
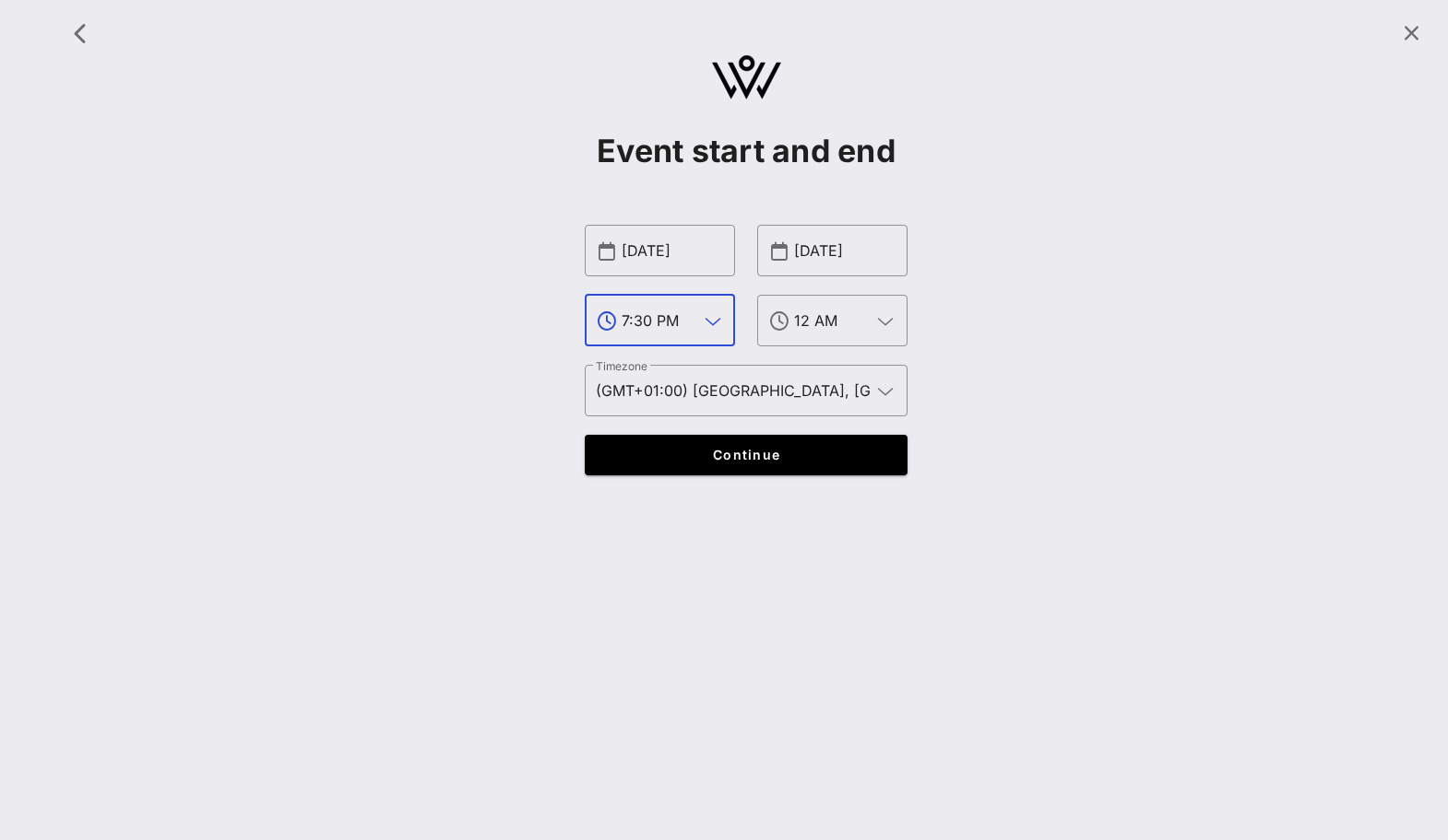
type input "7:30 PM"
click at [511, 379] on div "Event start and end ​ [DATE] ​ 7:30 PM ​ [DATE] ​ 12 AM ​ Timezone (GMT+01:00) …" at bounding box center [745, 253] width 1381 height 483
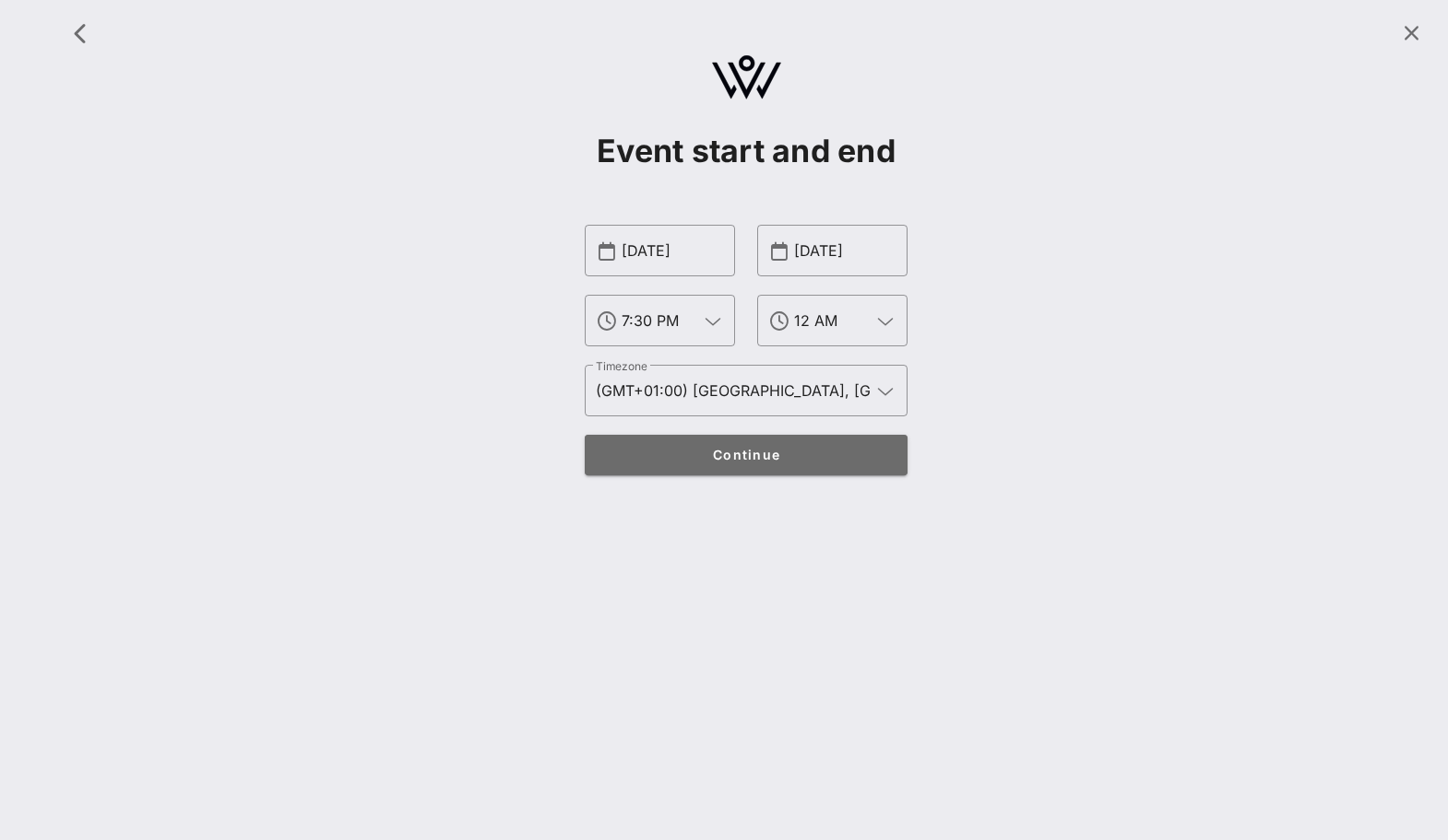
click at [713, 452] on span "Continue" at bounding box center [746, 454] width 287 height 15
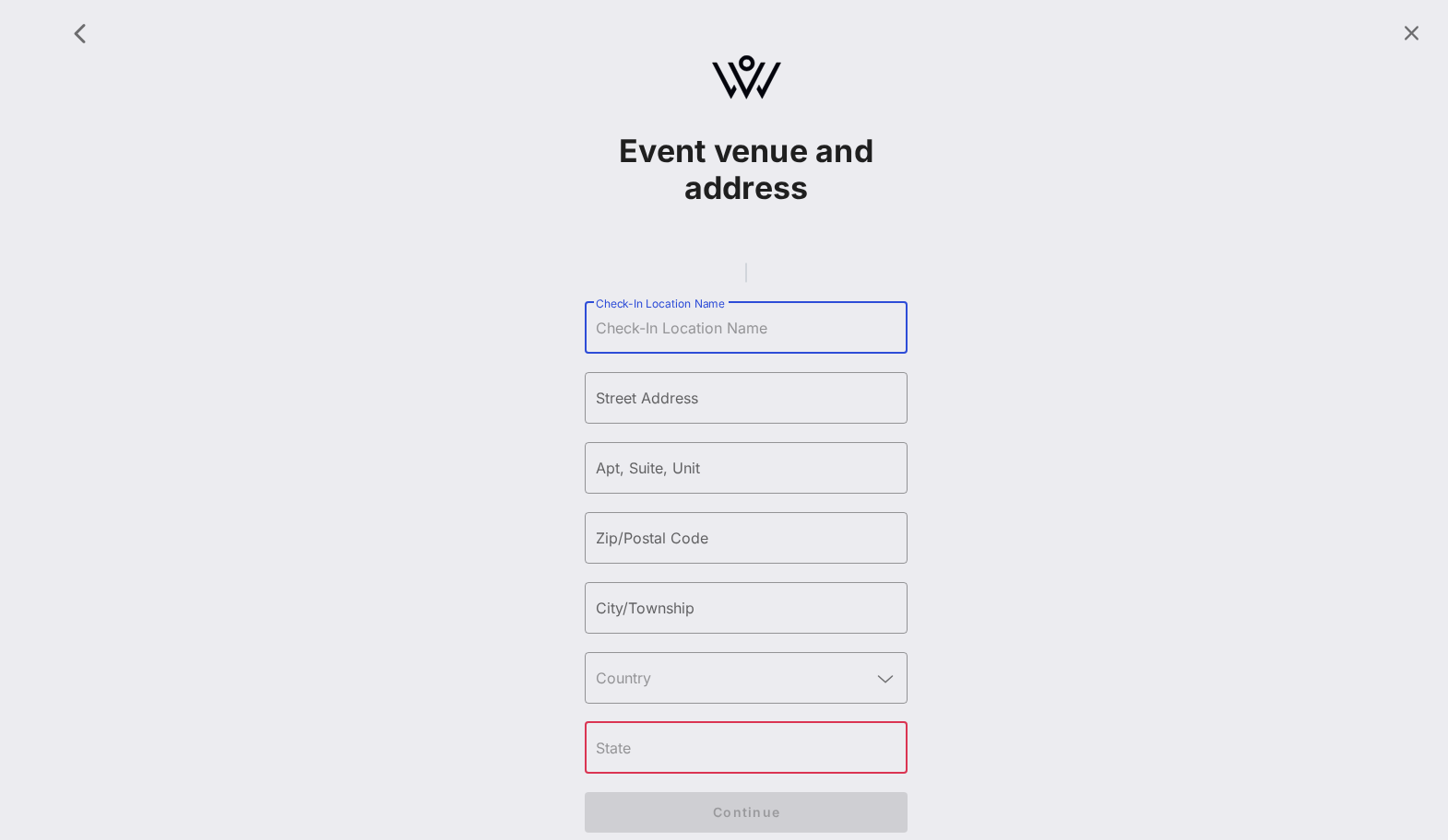
click at [687, 343] on input "Check-In Location Name" at bounding box center [746, 328] width 300 height 29
type input "[GEOGRAPHIC_DATA][PERSON_NAME]"
click at [699, 412] on input "Street Address" at bounding box center [746, 397] width 300 height 29
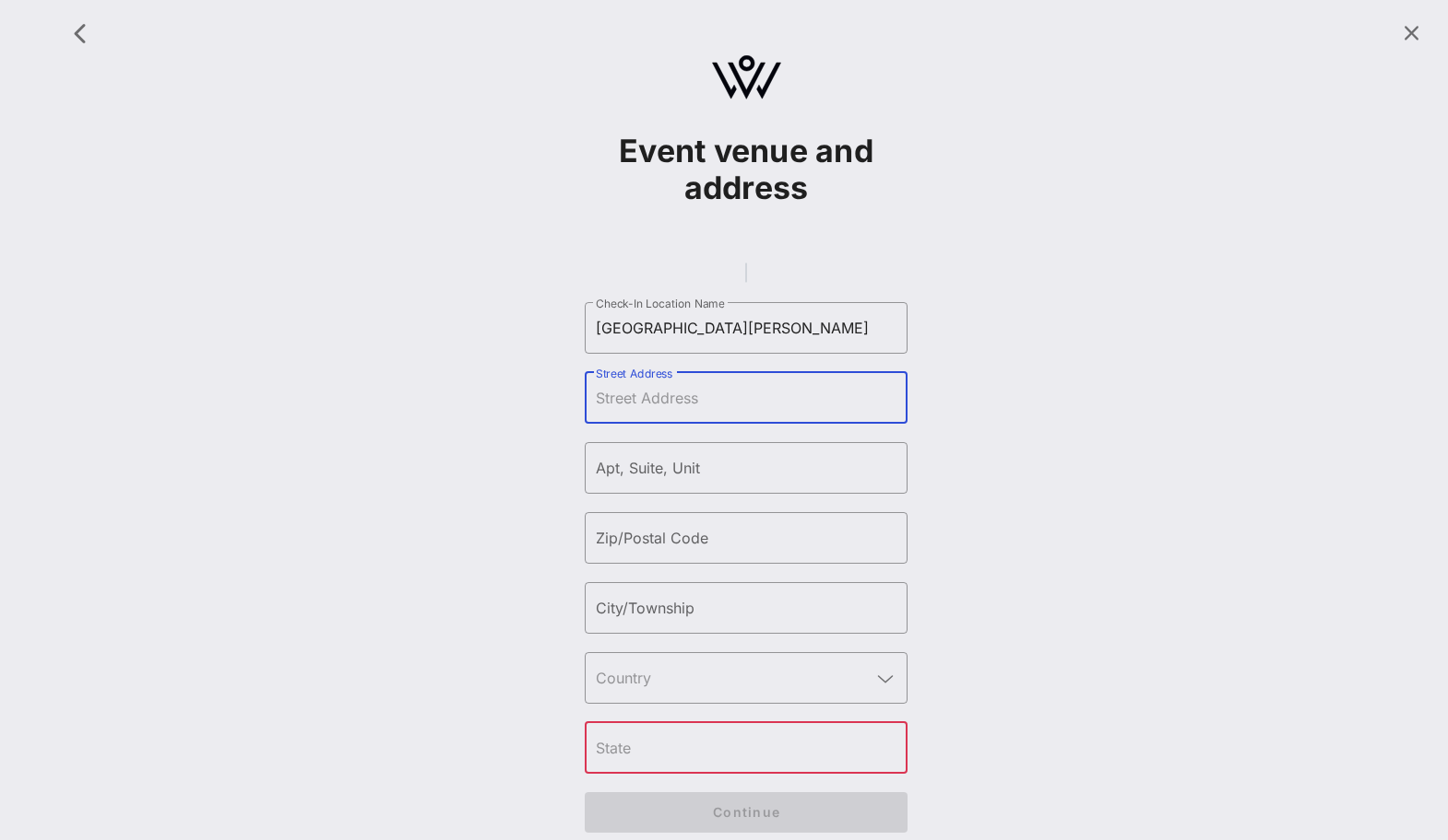
click at [695, 412] on input "Street Address" at bounding box center [746, 397] width 300 height 29
paste input "Loc. [PERSON_NAME][STREET_ADDRESS]"
click at [885, 412] on input "Loc. [PERSON_NAME][STREET_ADDRESS]" at bounding box center [746, 397] width 300 height 29
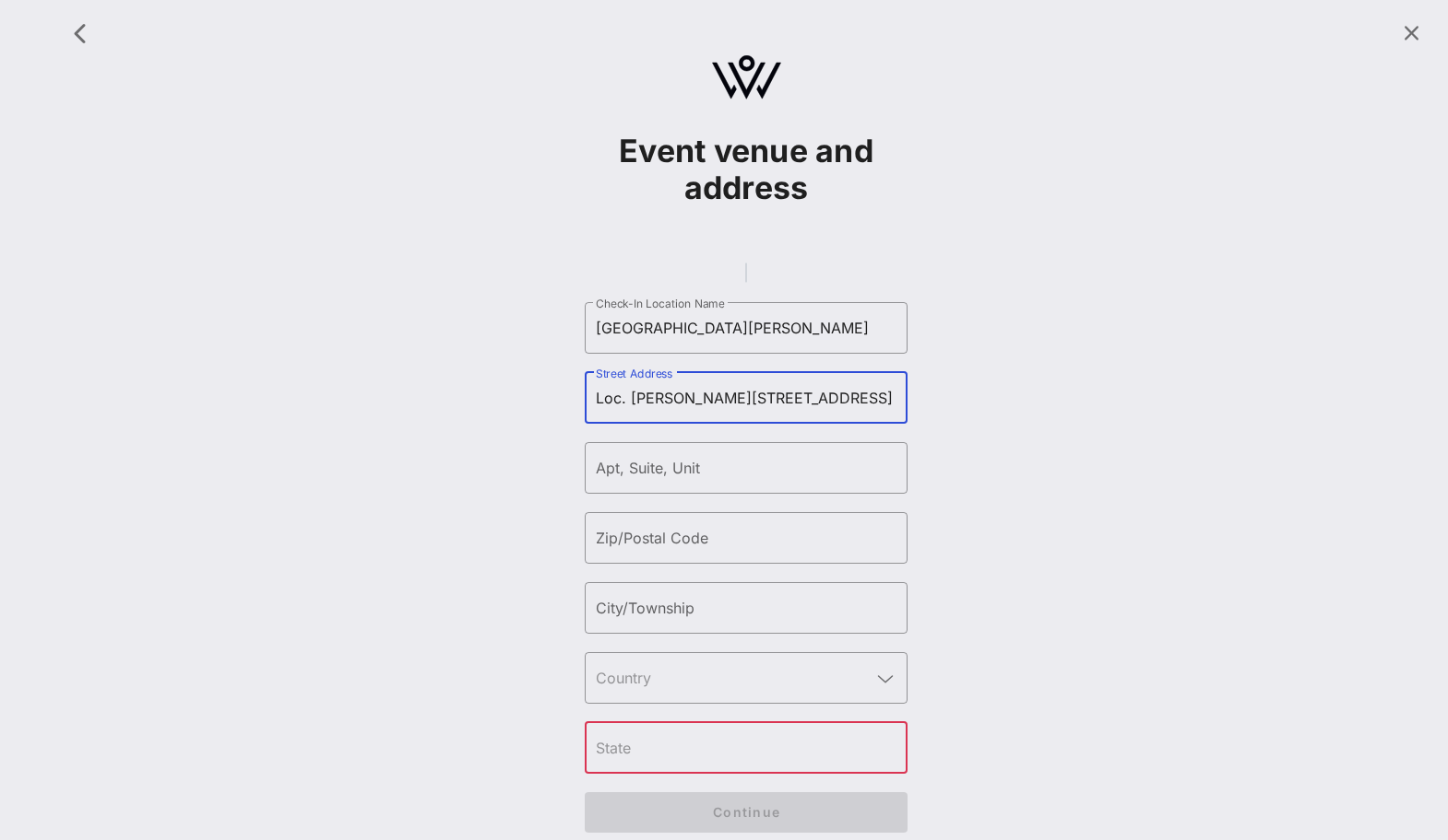
scroll to position [0, 141]
type input "Loc. [PERSON_NAME][STREET_ADDRESS]"
click at [720, 763] on input "text" at bounding box center [746, 748] width 300 height 29
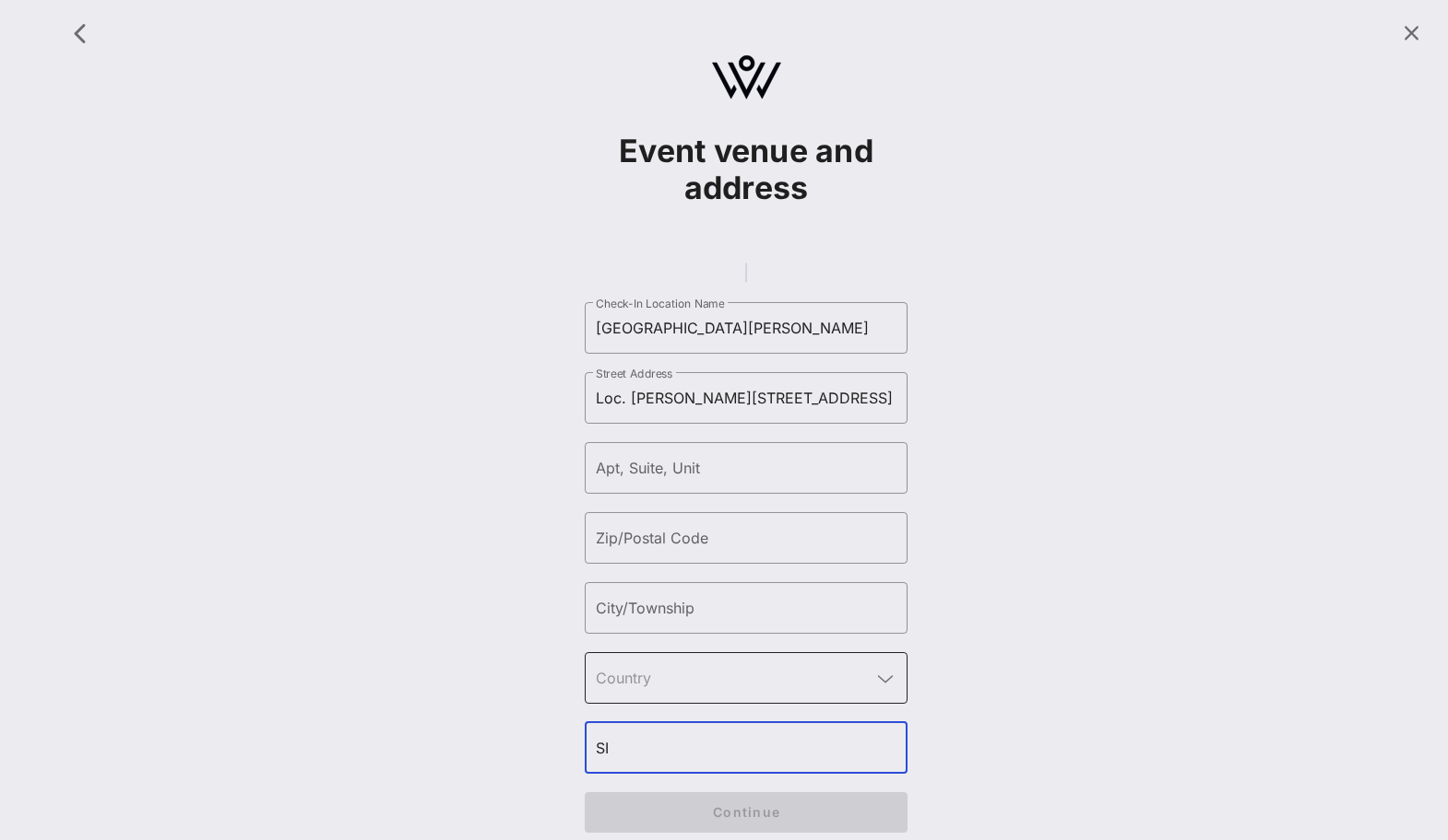
type input "SI"
click at [643, 693] on input "text" at bounding box center [733, 678] width 275 height 29
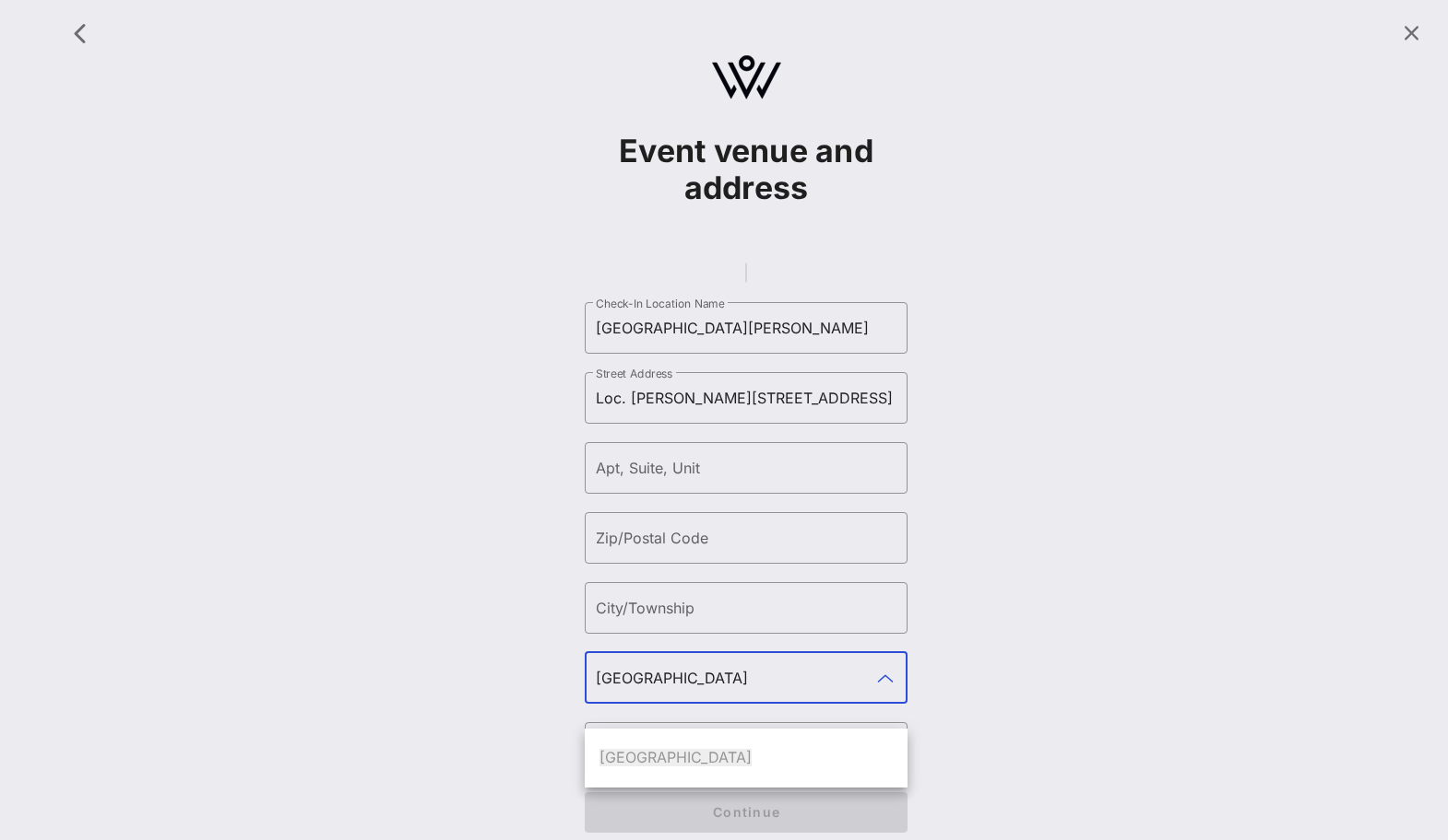
type input "[GEOGRAPHIC_DATA]"
click at [624, 754] on span "[GEOGRAPHIC_DATA]" at bounding box center [675, 756] width 152 height 18
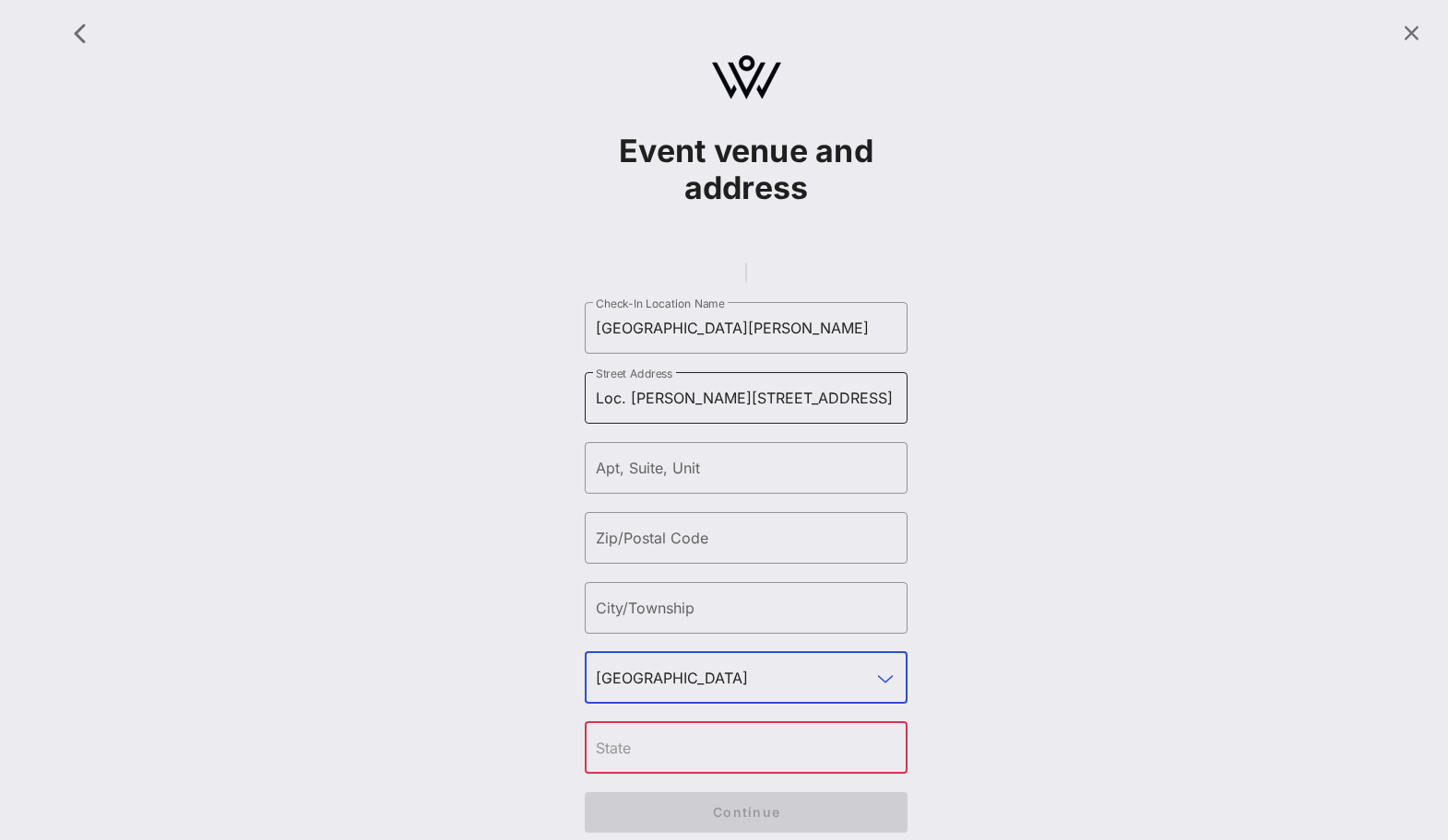
scroll to position [0, 141]
drag, startPoint x: 896, startPoint y: 420, endPoint x: 729, endPoint y: 420, distance: 167.0
click at [729, 412] on input "Loc. [PERSON_NAME][STREET_ADDRESS]" at bounding box center [746, 397] width 300 height 29
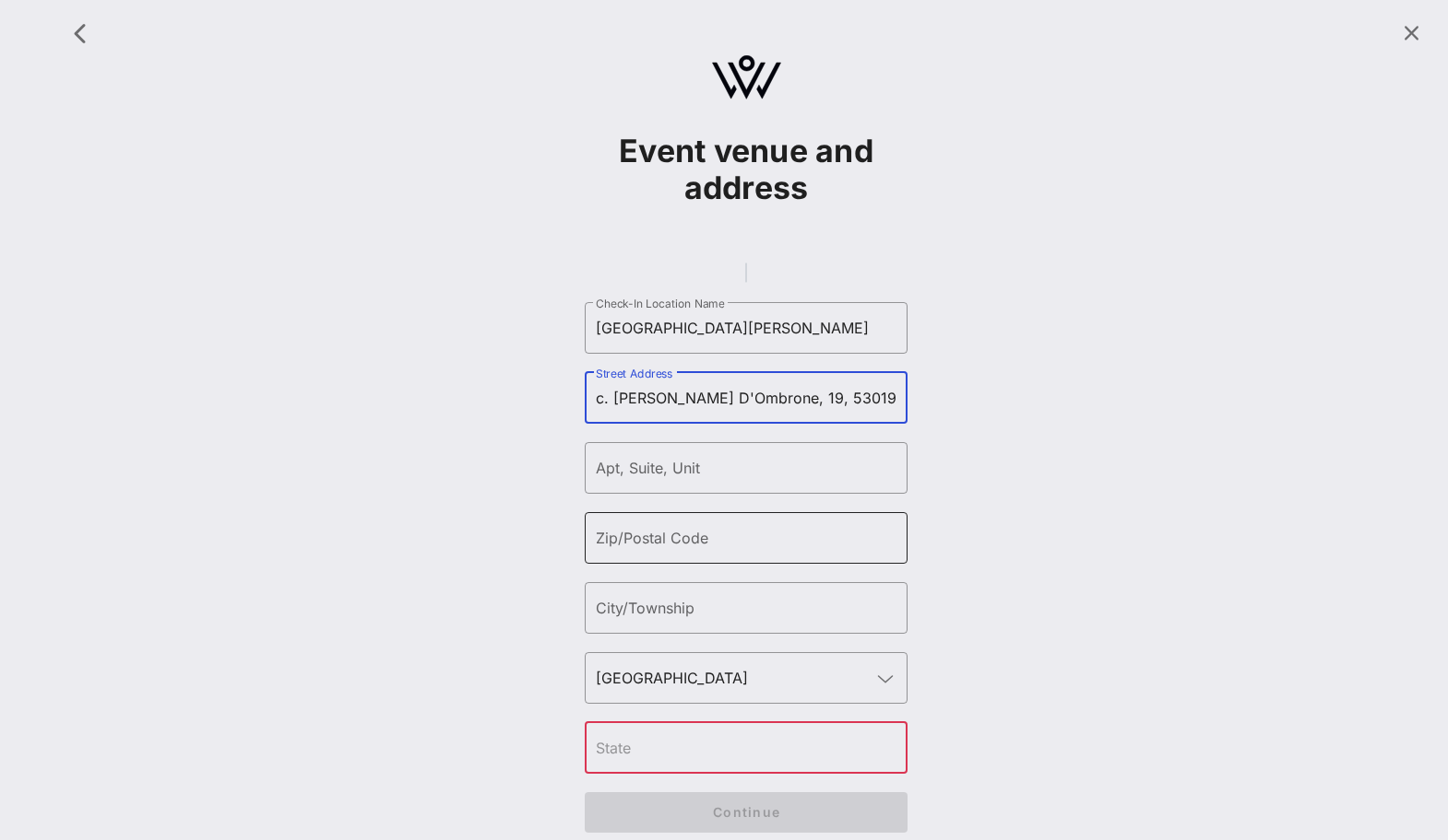
scroll to position [0, 0]
type input "Loc. [PERSON_NAME] D'Ombrone, 19, 53019"
click at [676, 627] on div "City/Township" at bounding box center [746, 608] width 300 height 51
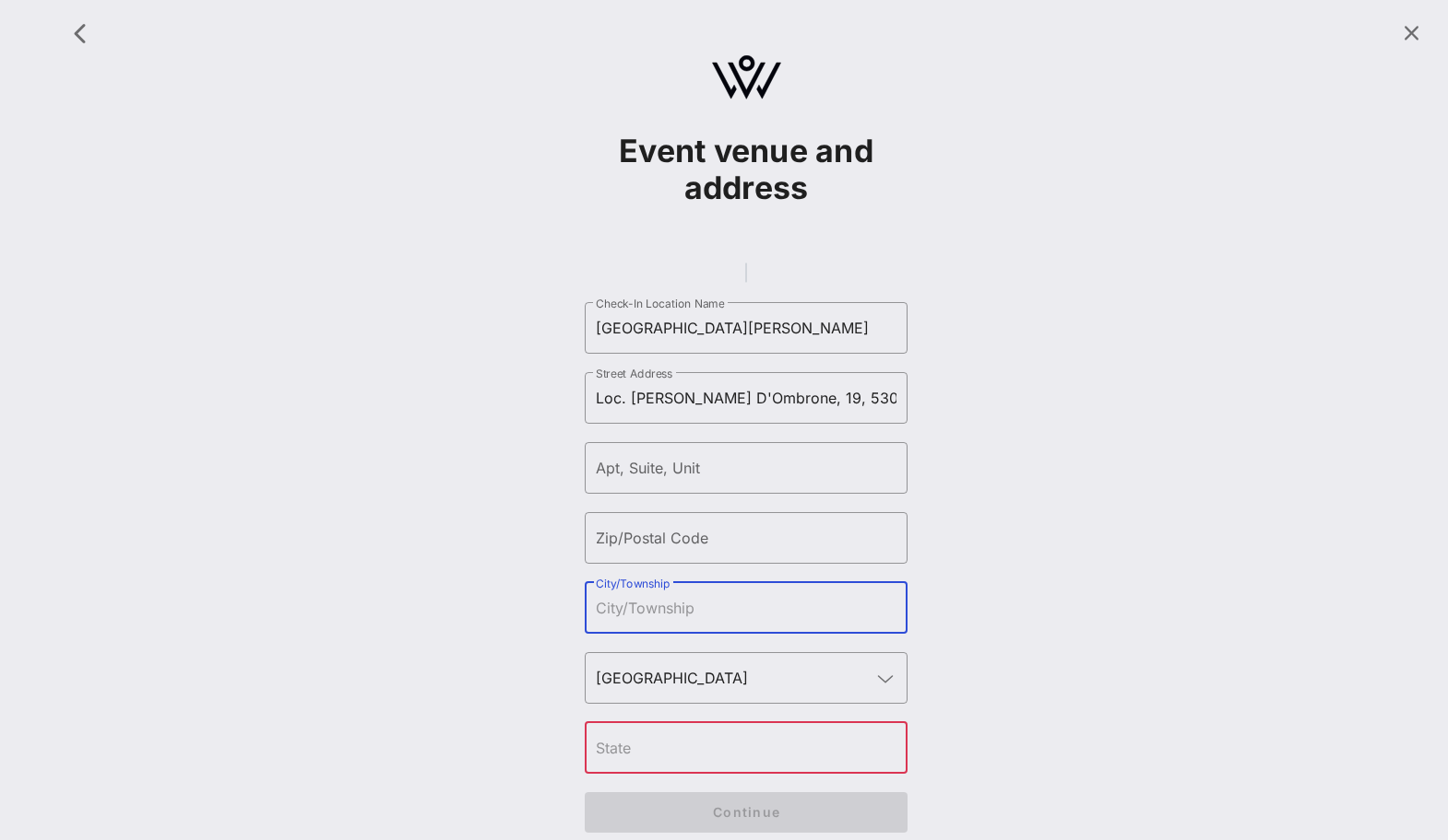
paste input "Castelnuovo Berardenga"
type input "Castelnuovo Berardenga"
click at [837, 412] on input "Loc. [PERSON_NAME] D'Ombrone, 19, 53019" at bounding box center [746, 397] width 300 height 29
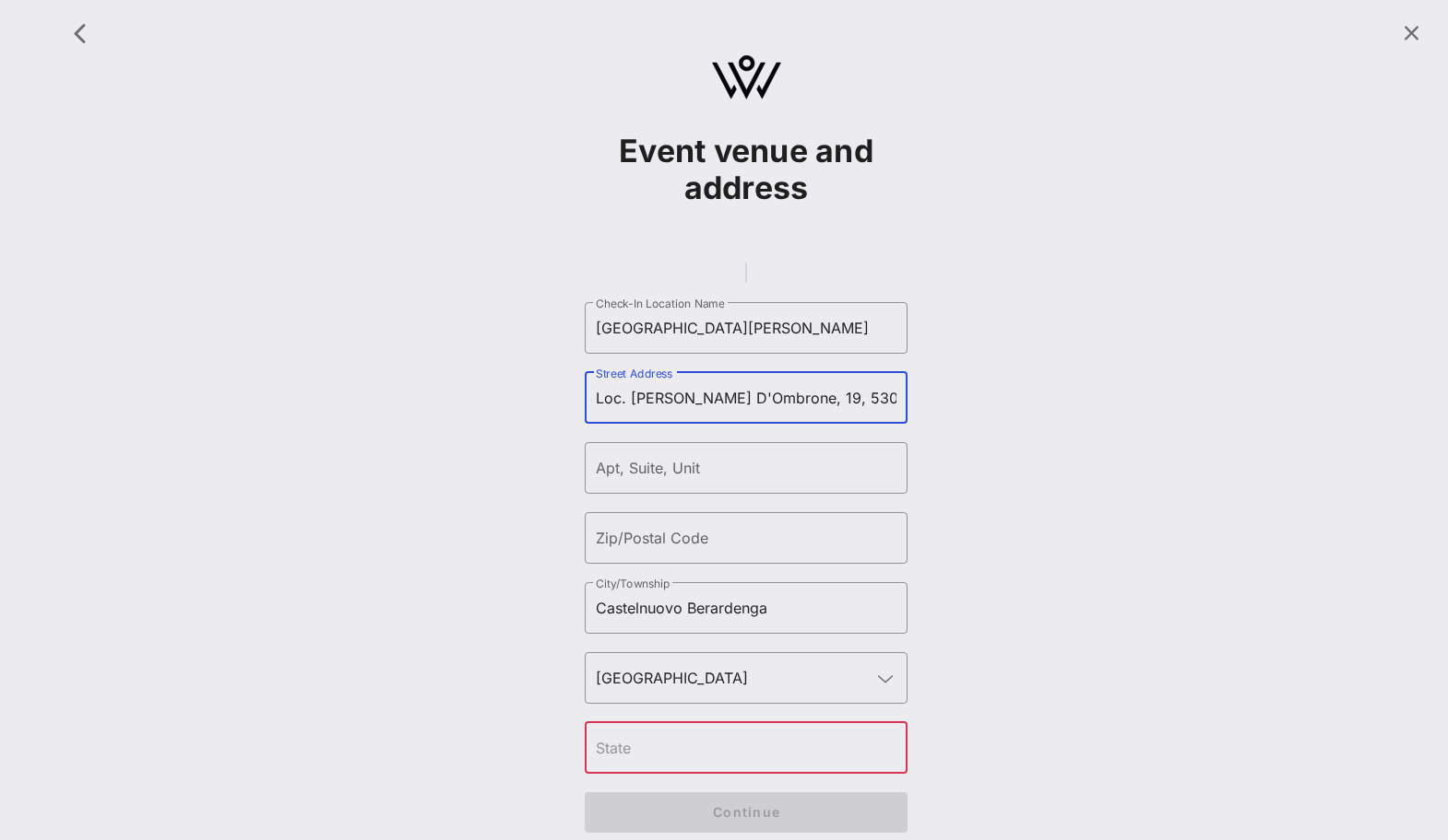
click at [837, 412] on input "Loc. [PERSON_NAME] D'Ombrone, 19, 53019" at bounding box center [746, 397] width 300 height 29
type input "Loc. [PERSON_NAME] D'Ombrone, 19,"
click at [736, 553] on input "Zip/Postal Code" at bounding box center [746, 538] width 300 height 29
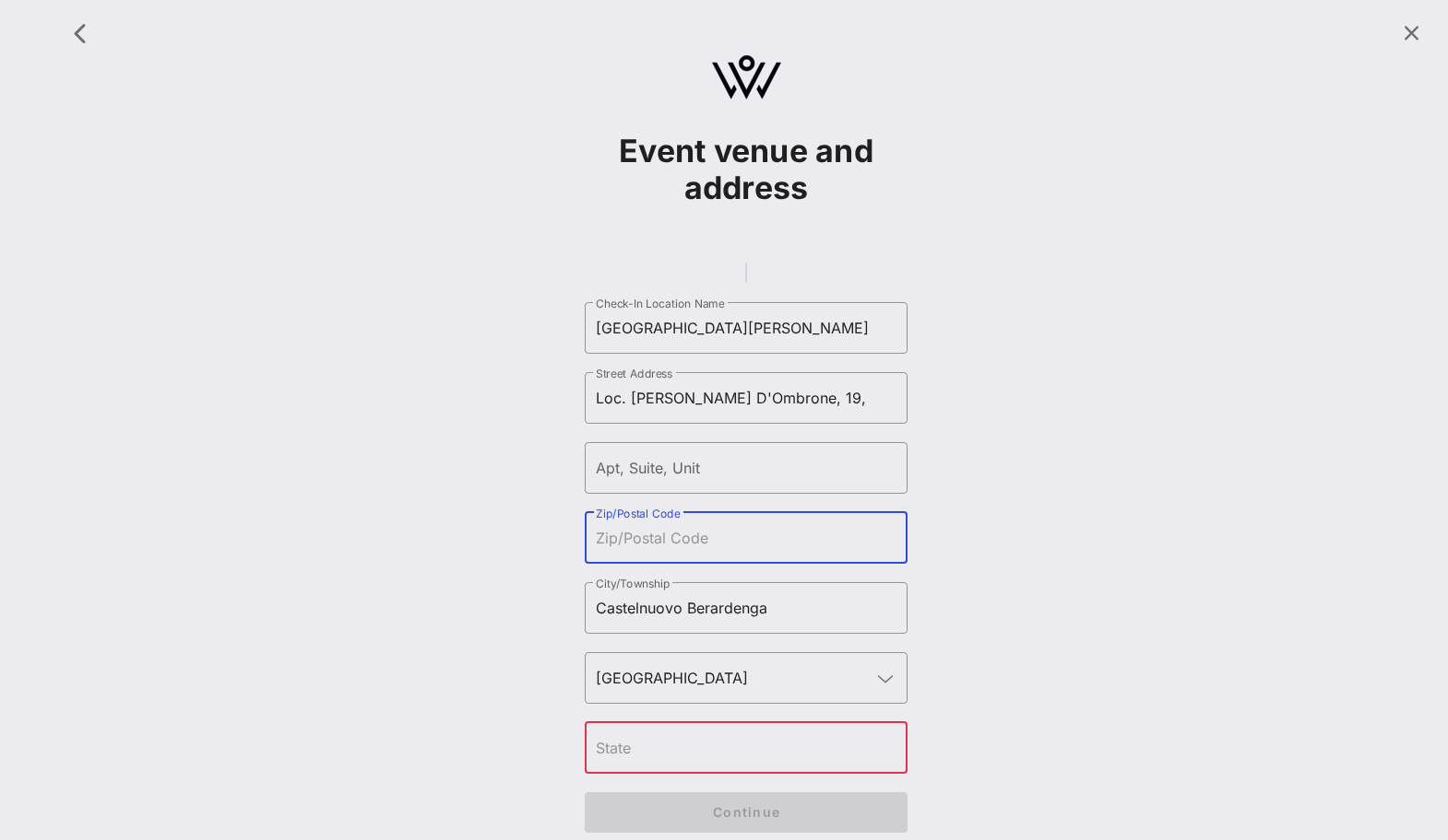
paste input "53019"
type input "53019"
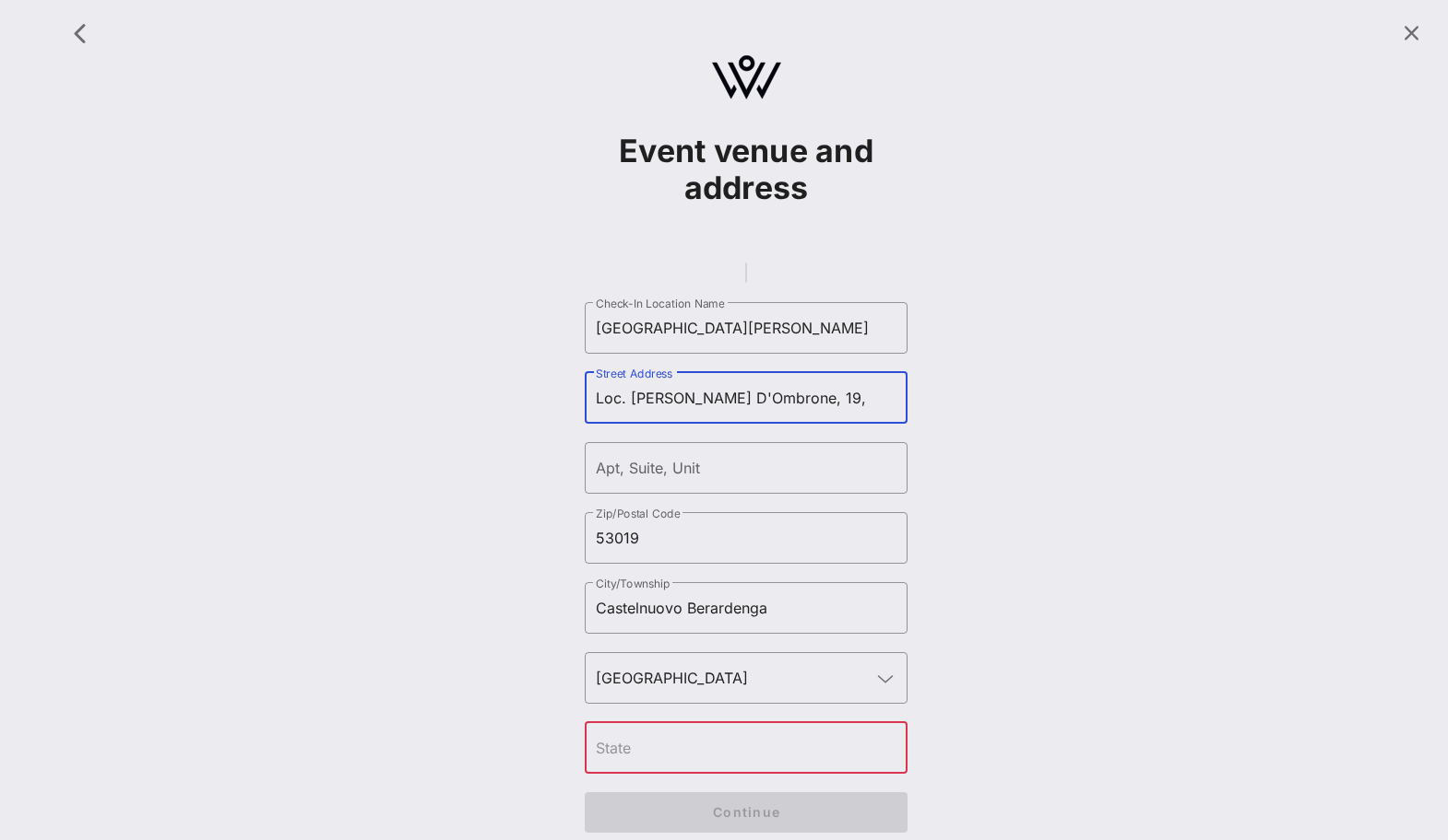
drag, startPoint x: 818, startPoint y: 423, endPoint x: 797, endPoint y: 428, distance: 21.6
click at [797, 412] on input "Loc. [PERSON_NAME] D'Ombrone, 19," at bounding box center [746, 397] width 300 height 29
click at [839, 412] on input "Loc. [PERSON_NAME] D'Ombrone, 19," at bounding box center [746, 397] width 300 height 29
type input "Loc. [PERSON_NAME] D'Ombrone, 19"
click at [1091, 415] on div "Event venue and address ​ Check-In Location Name [GEOGRAPHIC_DATA][PERSON_NAME]…" at bounding box center [745, 431] width 1381 height 840
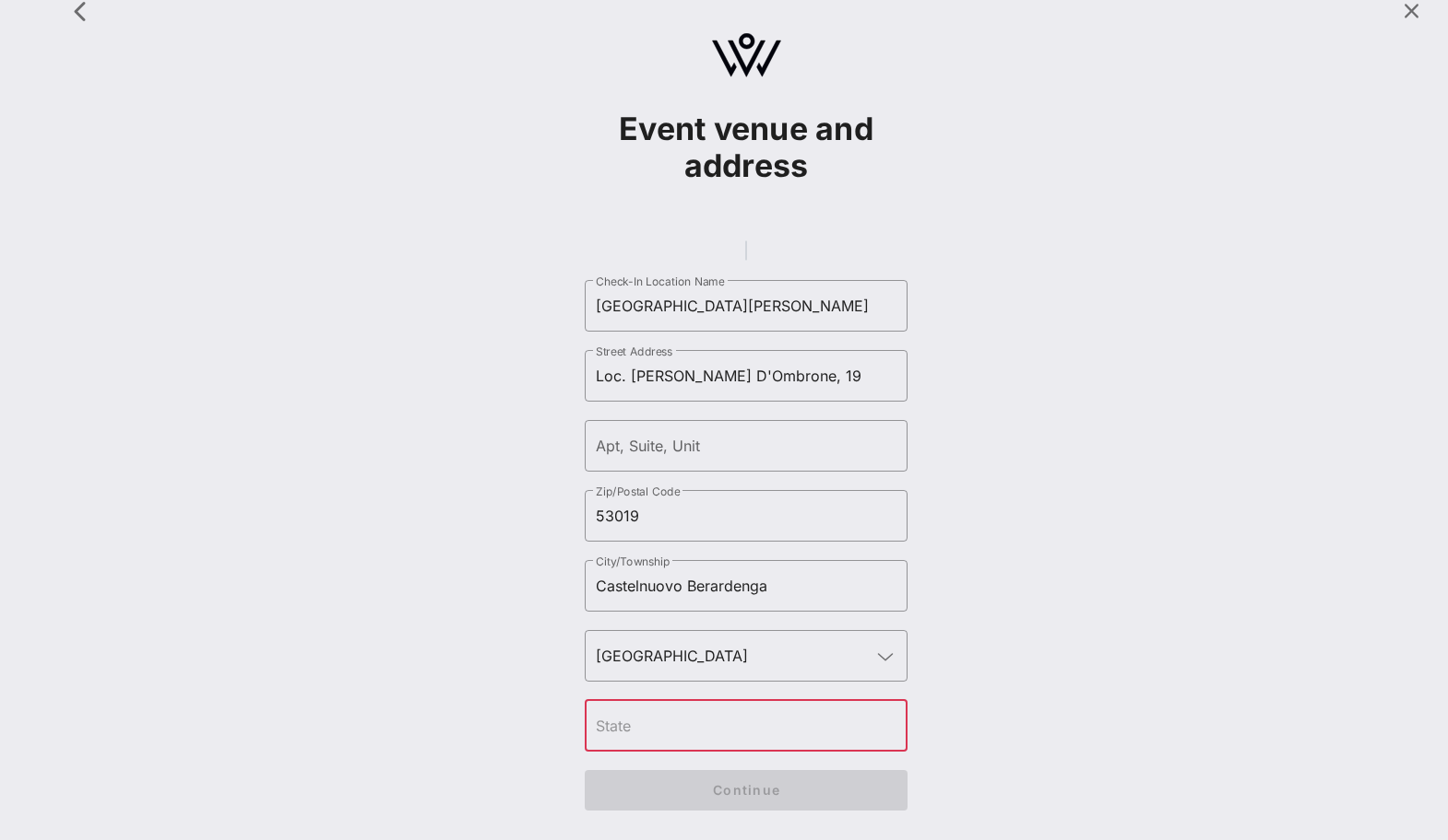
scroll to position [46, 0]
click at [705, 735] on input "text" at bounding box center [746, 726] width 300 height 29
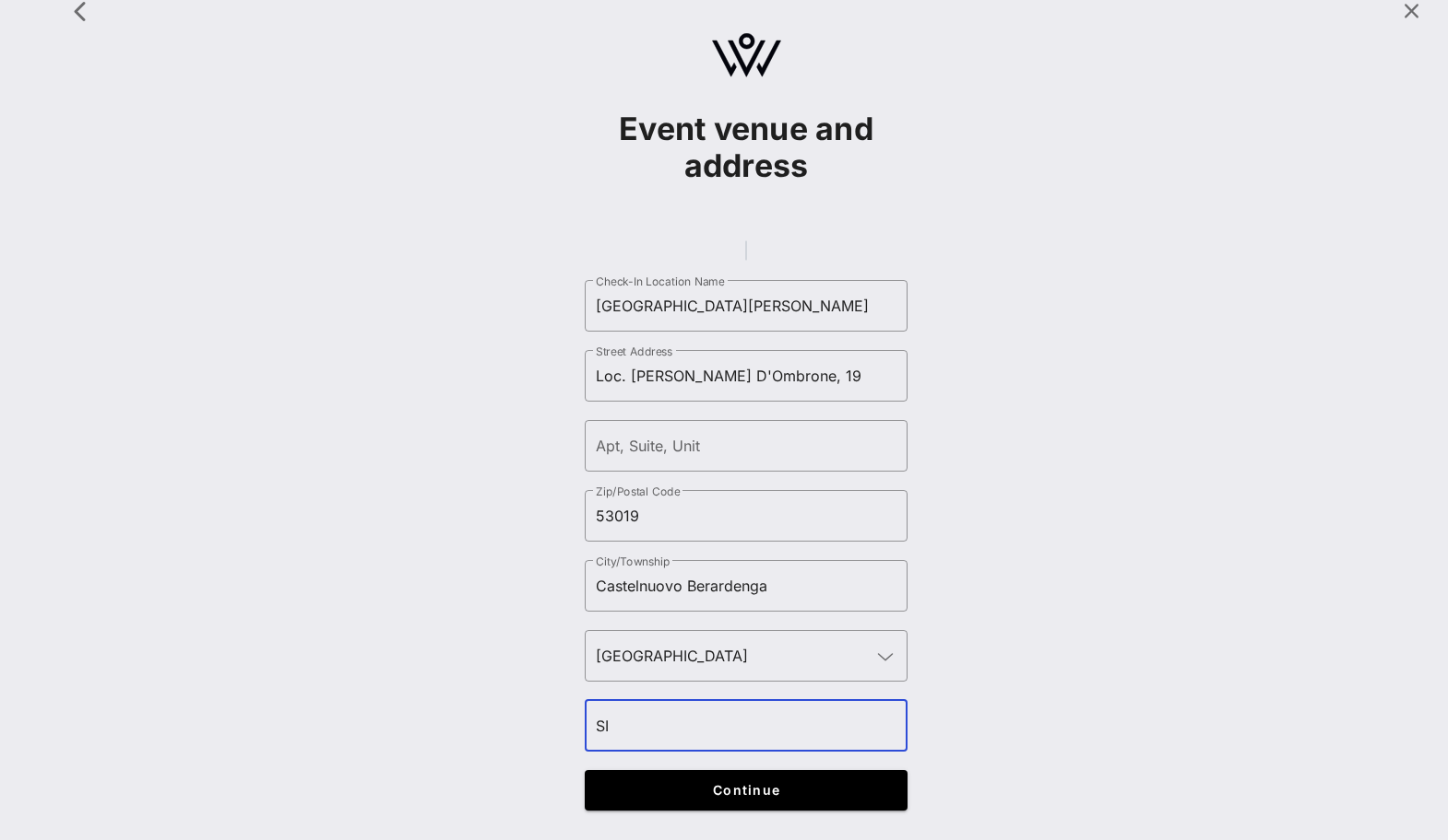
type input "SI"
click at [452, 743] on div "Event venue and address ​ Check-In Location Name [GEOGRAPHIC_DATA][PERSON_NAME]…" at bounding box center [745, 409] width 1381 height 840
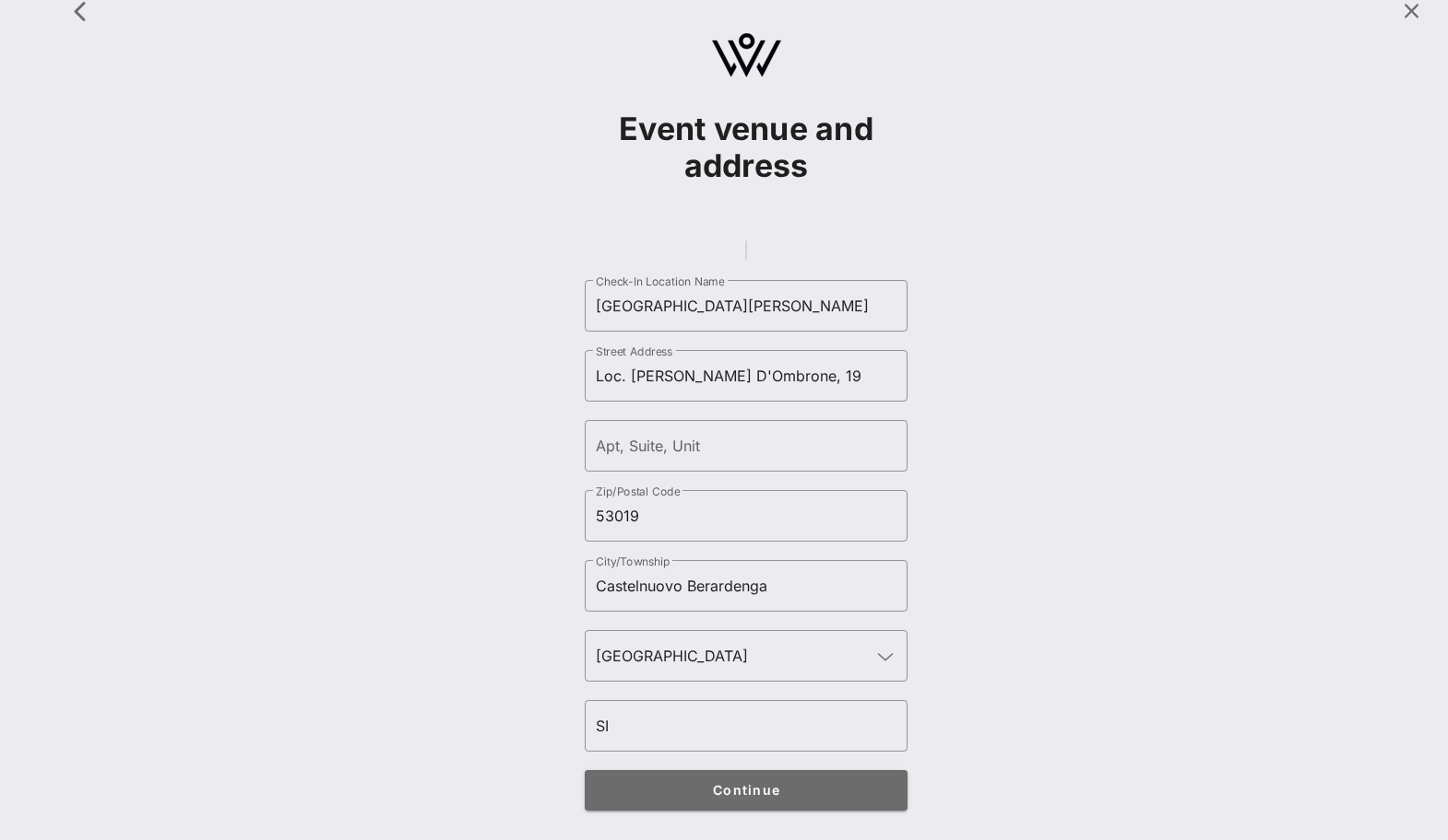
click at [646, 785] on span "Continue" at bounding box center [746, 790] width 287 height 15
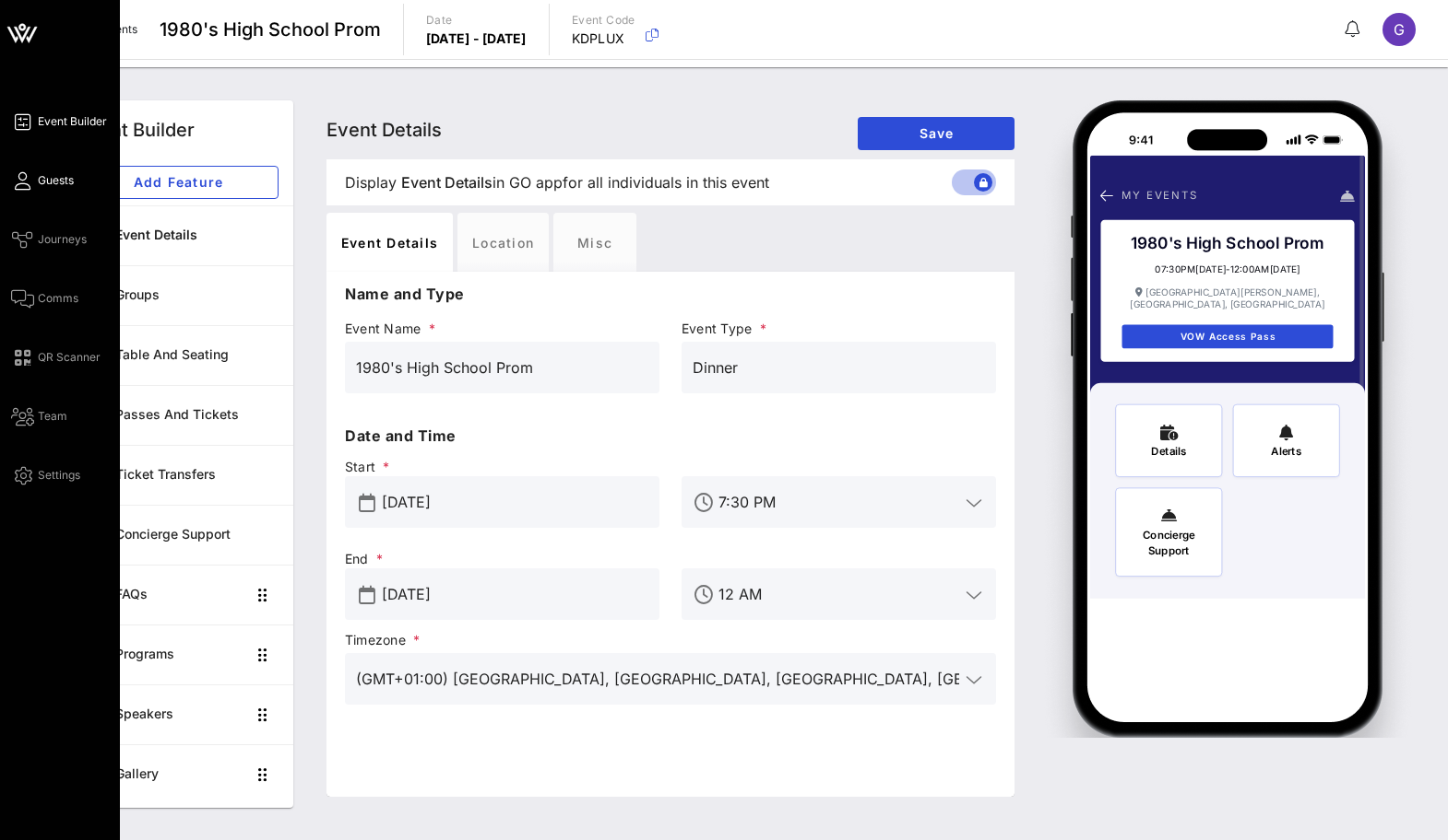
click at [28, 182] on icon at bounding box center [23, 181] width 23 height 3
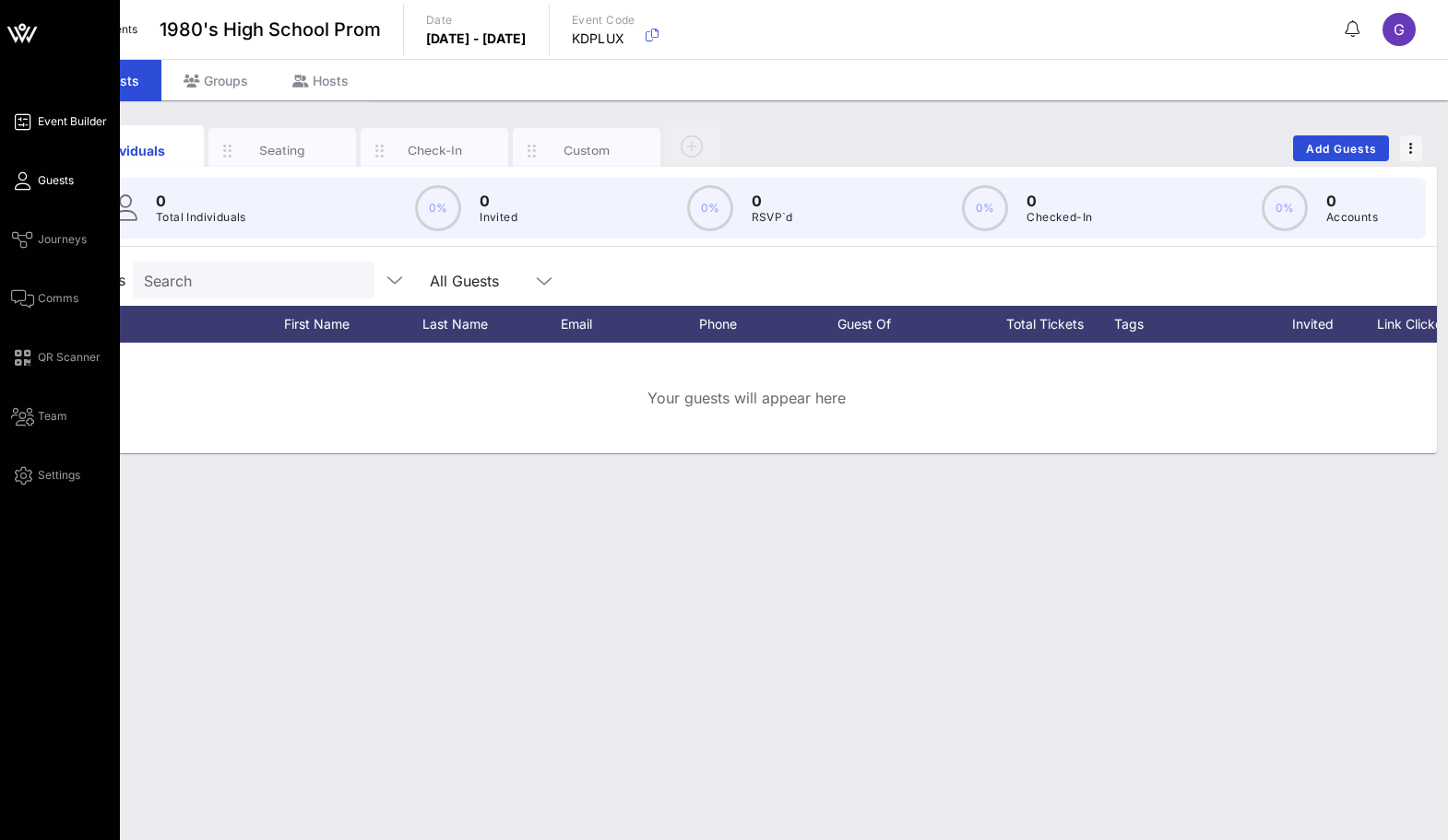
click at [36, 112] on link "Event Builder" at bounding box center [59, 121] width 96 height 22
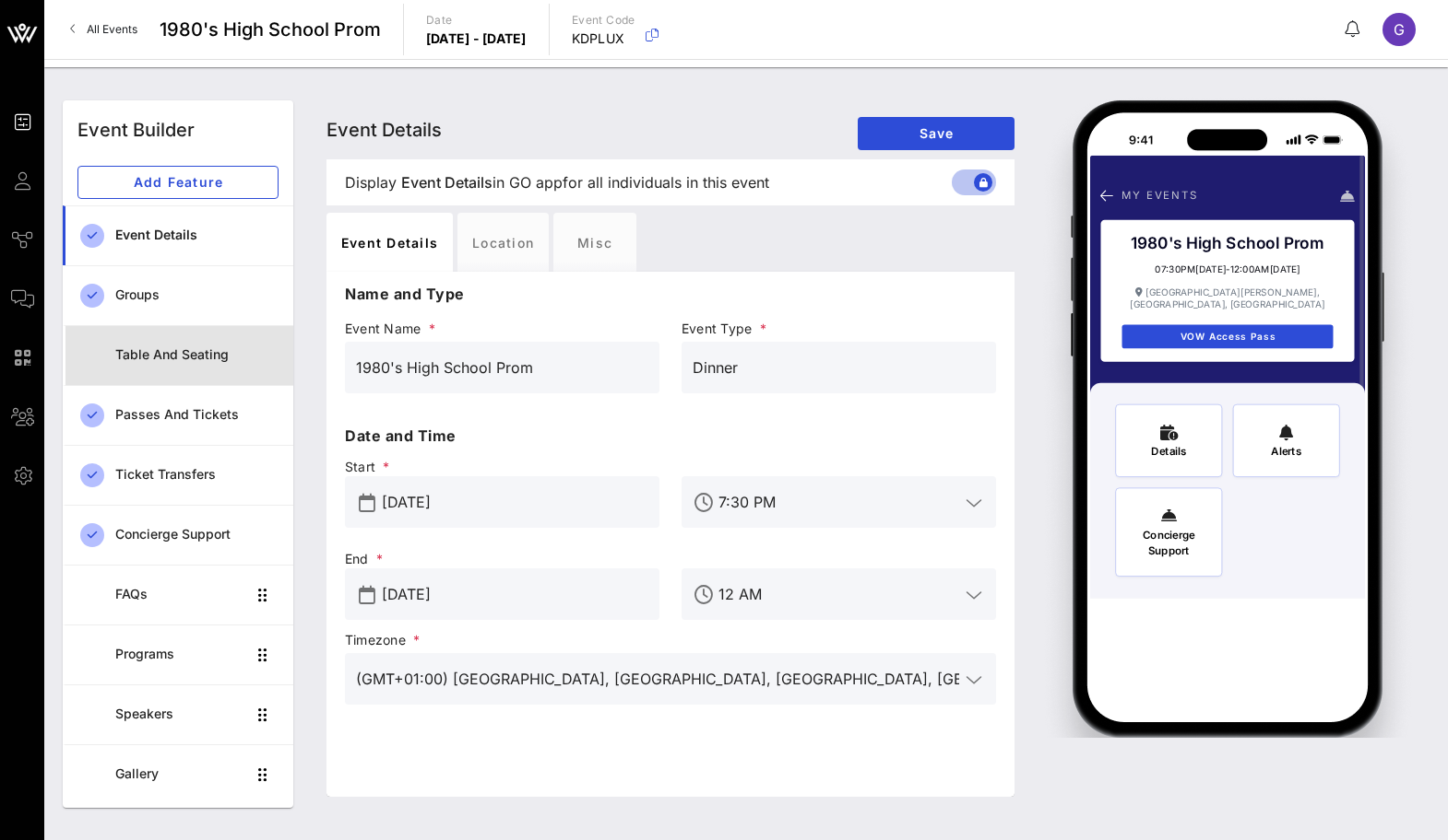
click at [208, 365] on div "Table and Seating" at bounding box center [197, 355] width 164 height 38
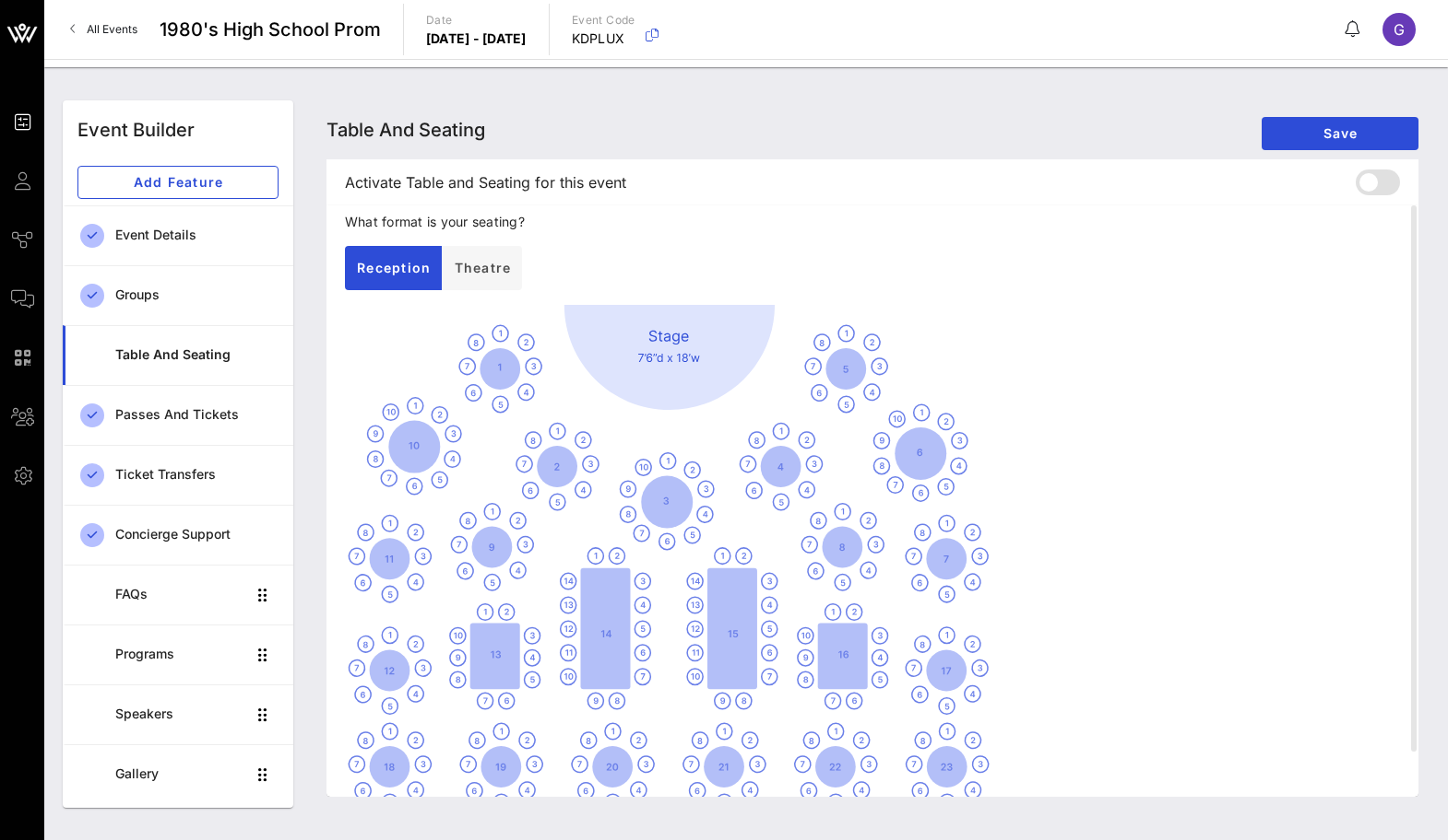
click at [1405, 181] on div at bounding box center [1385, 181] width 51 height 22
click at [1367, 130] on span "Save" at bounding box center [1340, 133] width 127 height 15
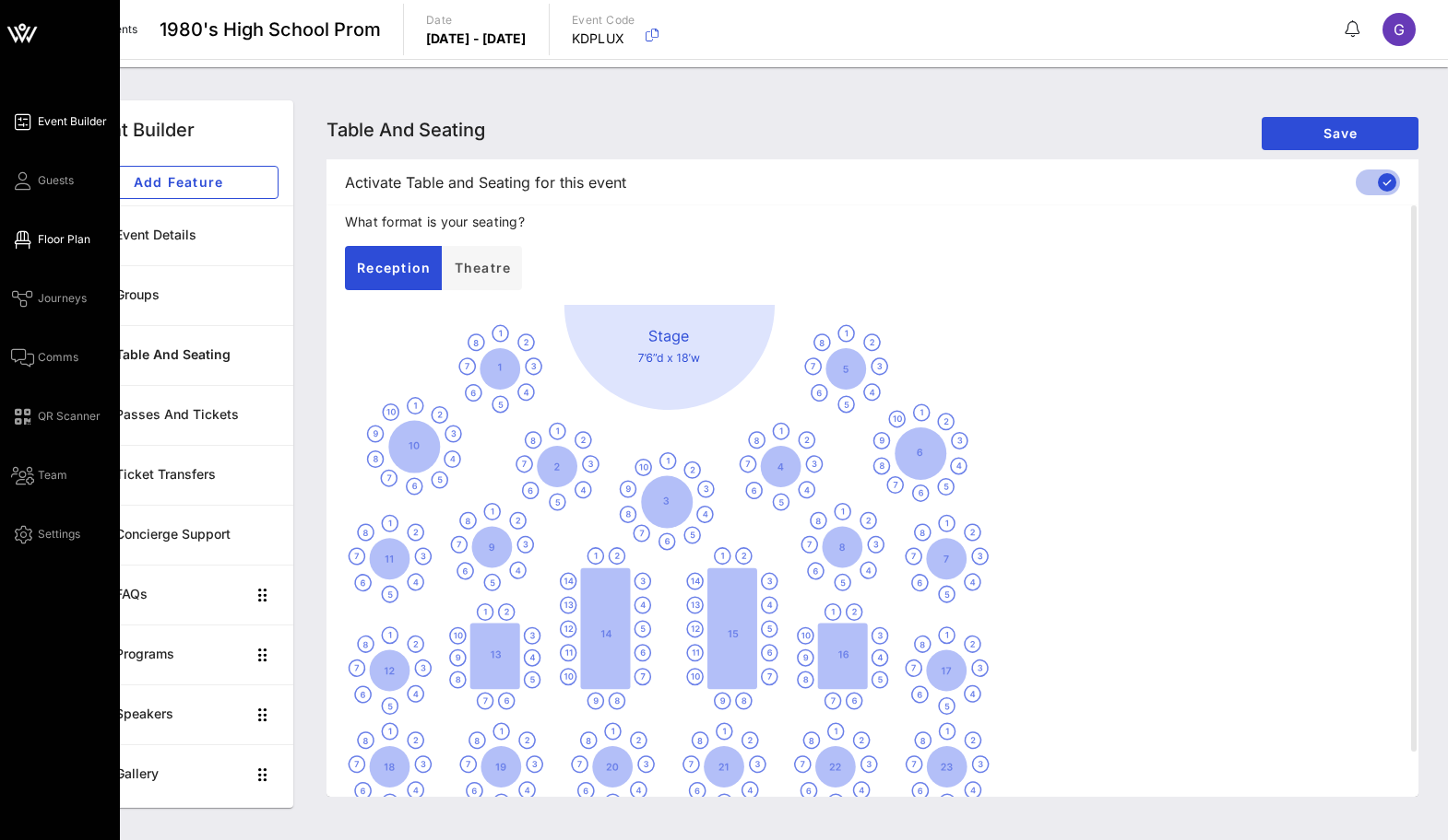
click at [27, 241] on icon at bounding box center [23, 239] width 23 height 3
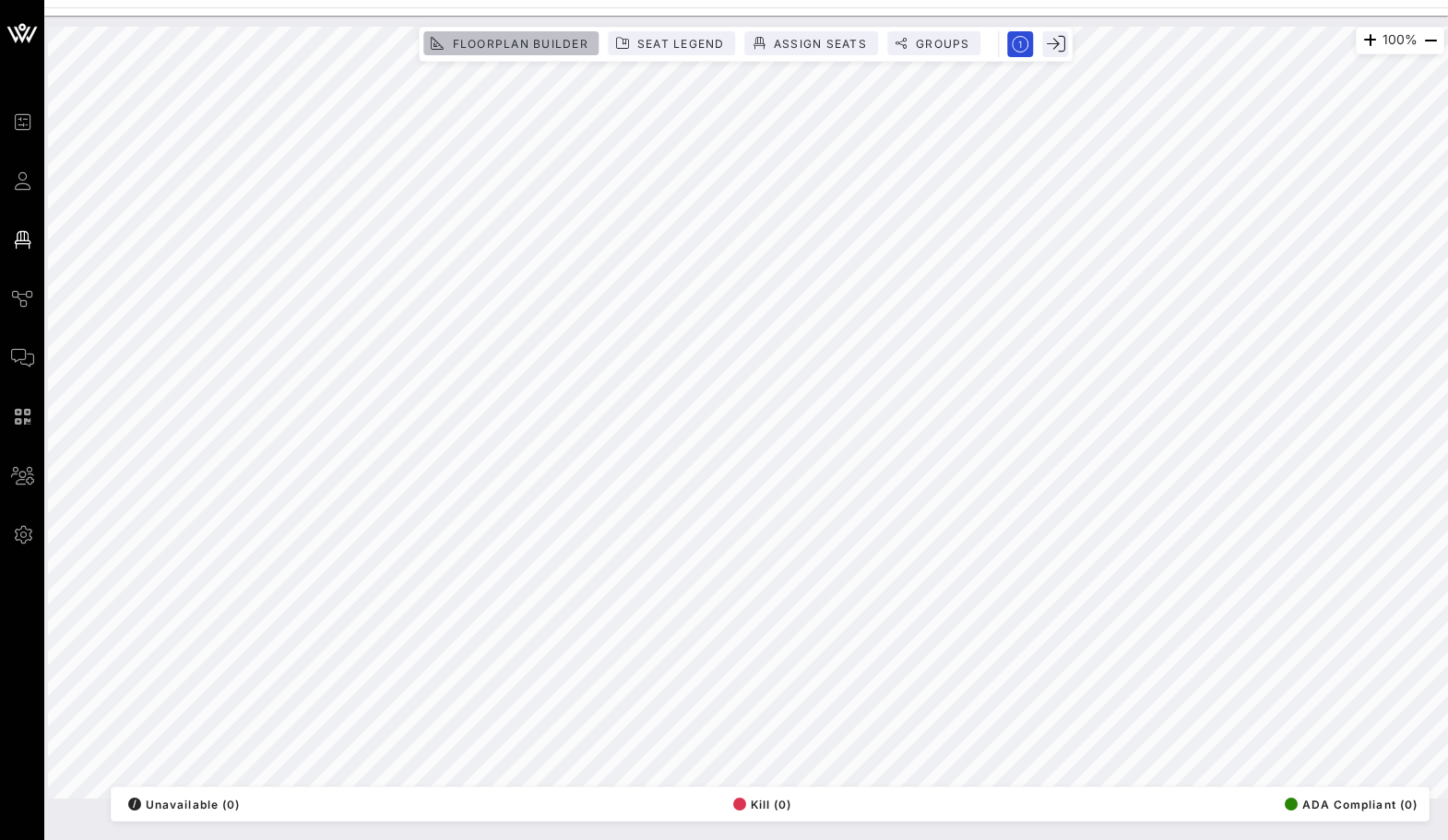
click at [533, 40] on span "Floorplan Builder" at bounding box center [519, 44] width 137 height 14
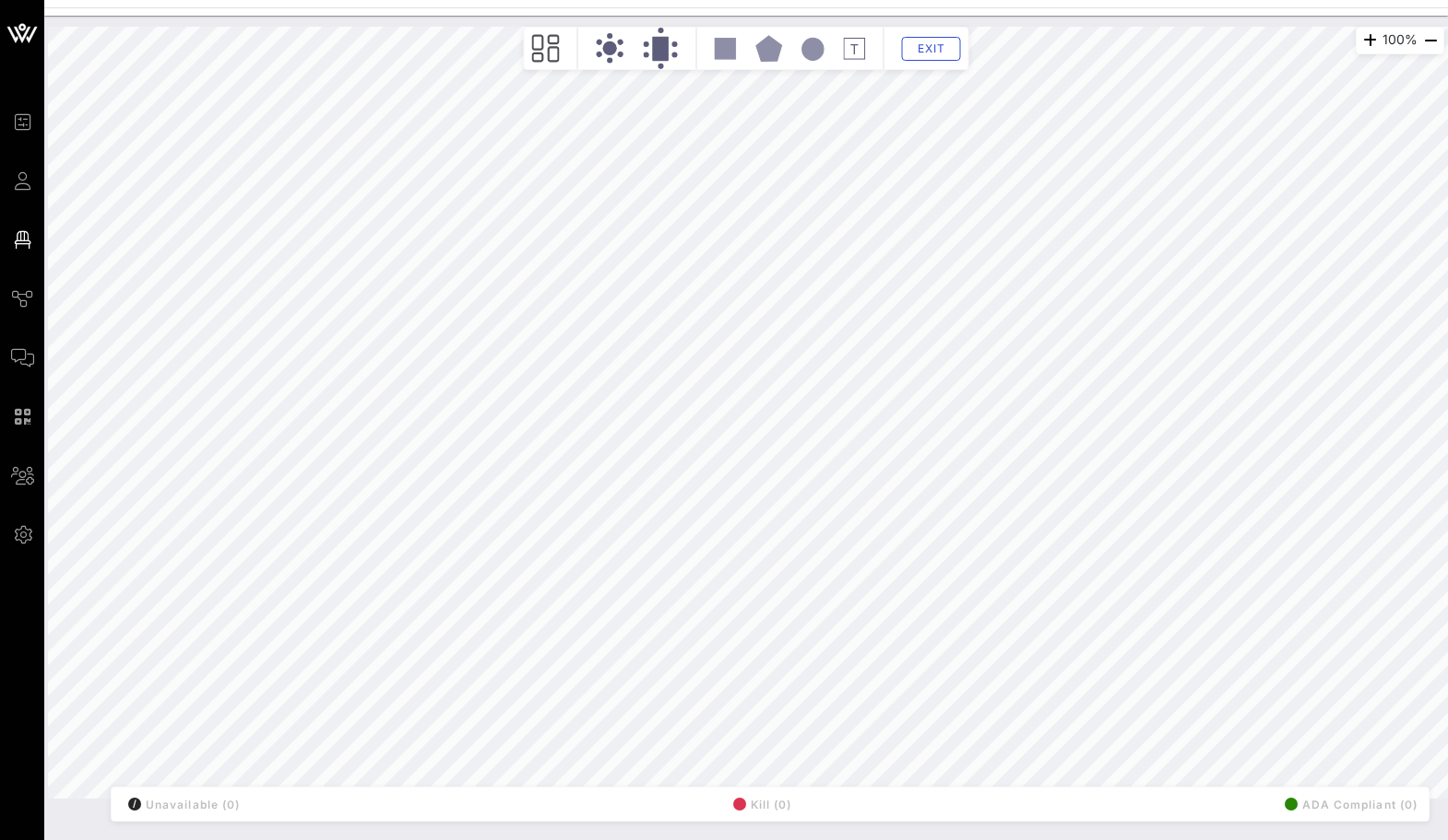
click at [810, 48] on icon at bounding box center [813, 48] width 21 height 22
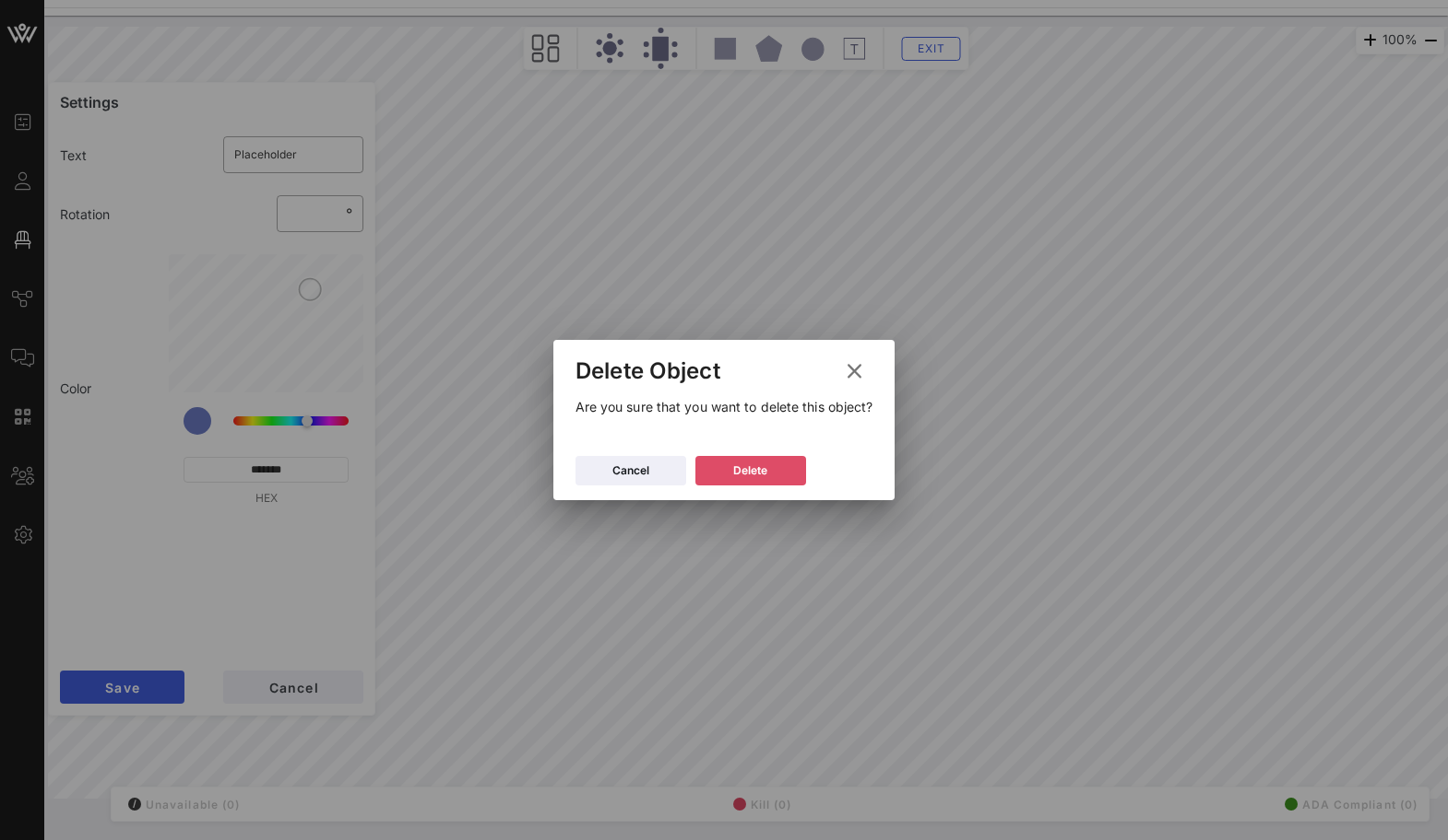
click at [723, 468] on button "Delete" at bounding box center [750, 470] width 110 height 29
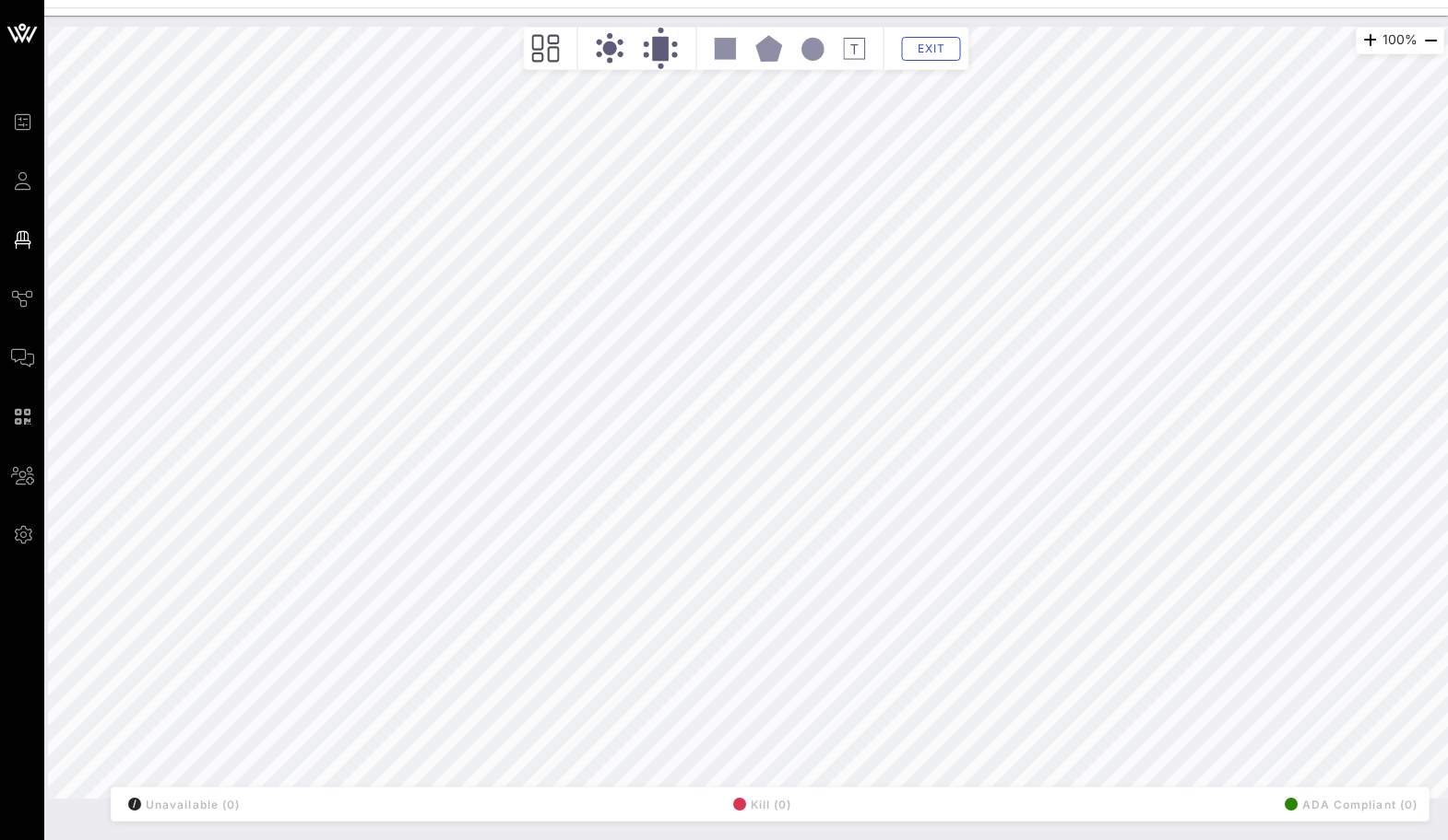
click at [542, 45] on icon at bounding box center [546, 48] width 28 height 28
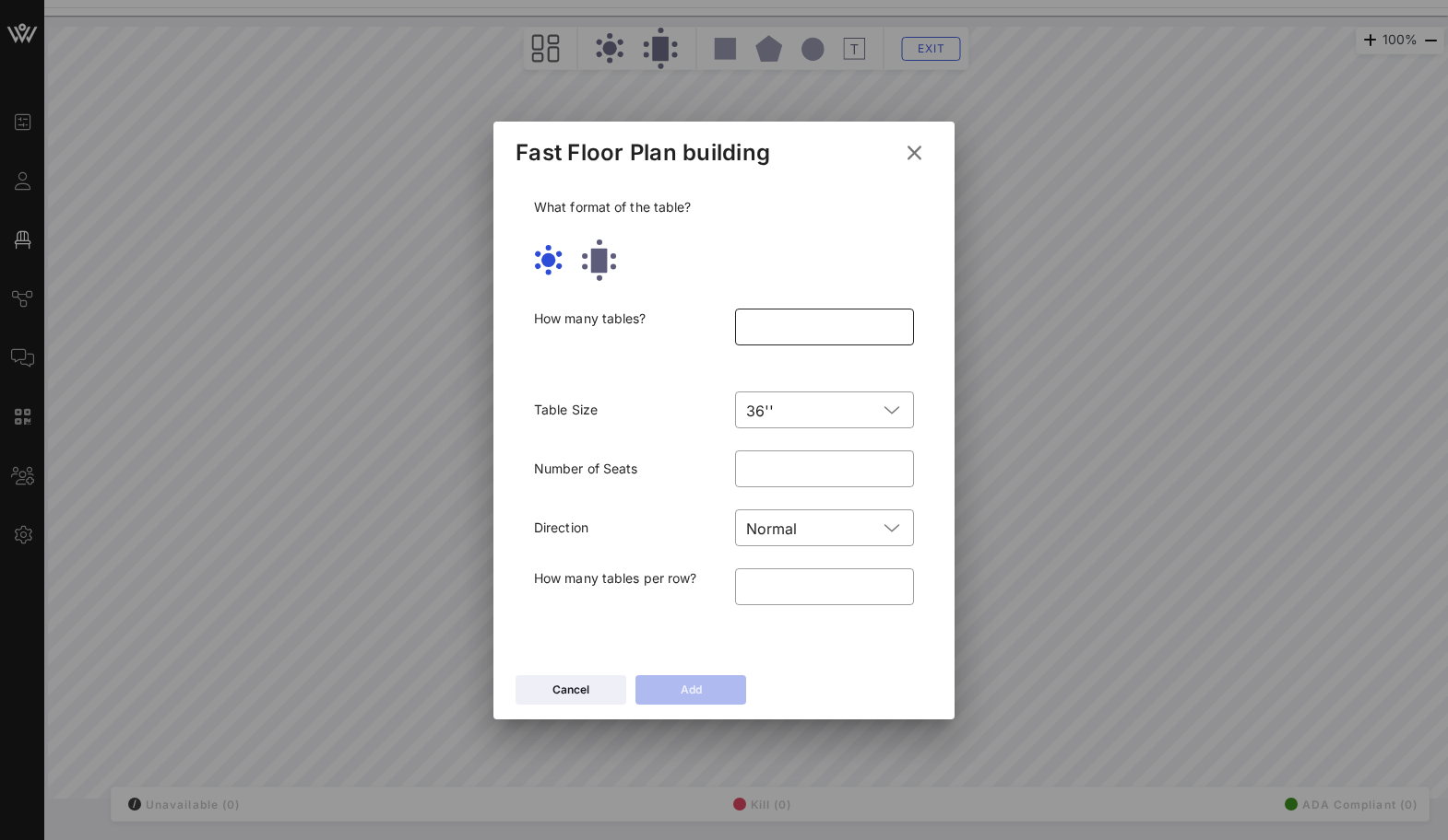
click at [780, 337] on input "number" at bounding box center [824, 327] width 157 height 29
type input "*"
click at [782, 469] on input "*" at bounding box center [824, 468] width 157 height 29
type input "**"
click at [693, 691] on icon at bounding box center [691, 690] width 15 height 14
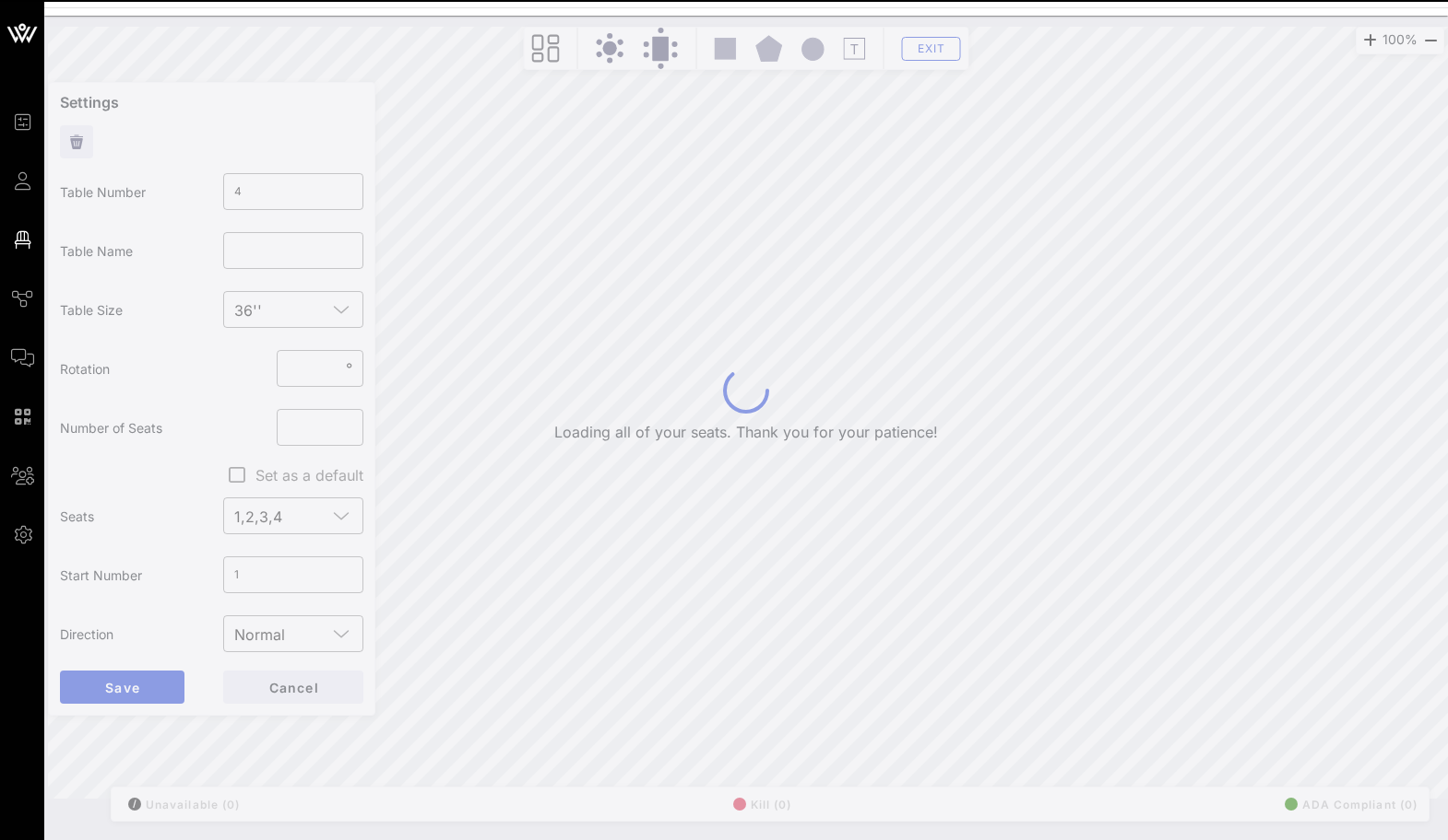
drag, startPoint x: 669, startPoint y: 583, endPoint x: 669, endPoint y: 342, distance: 241.0
click at [669, 342] on div "Loading all of your seats. Thank you for your patience! 100% Floorplan Builder …" at bounding box center [746, 412] width 1419 height 794
type input "6"
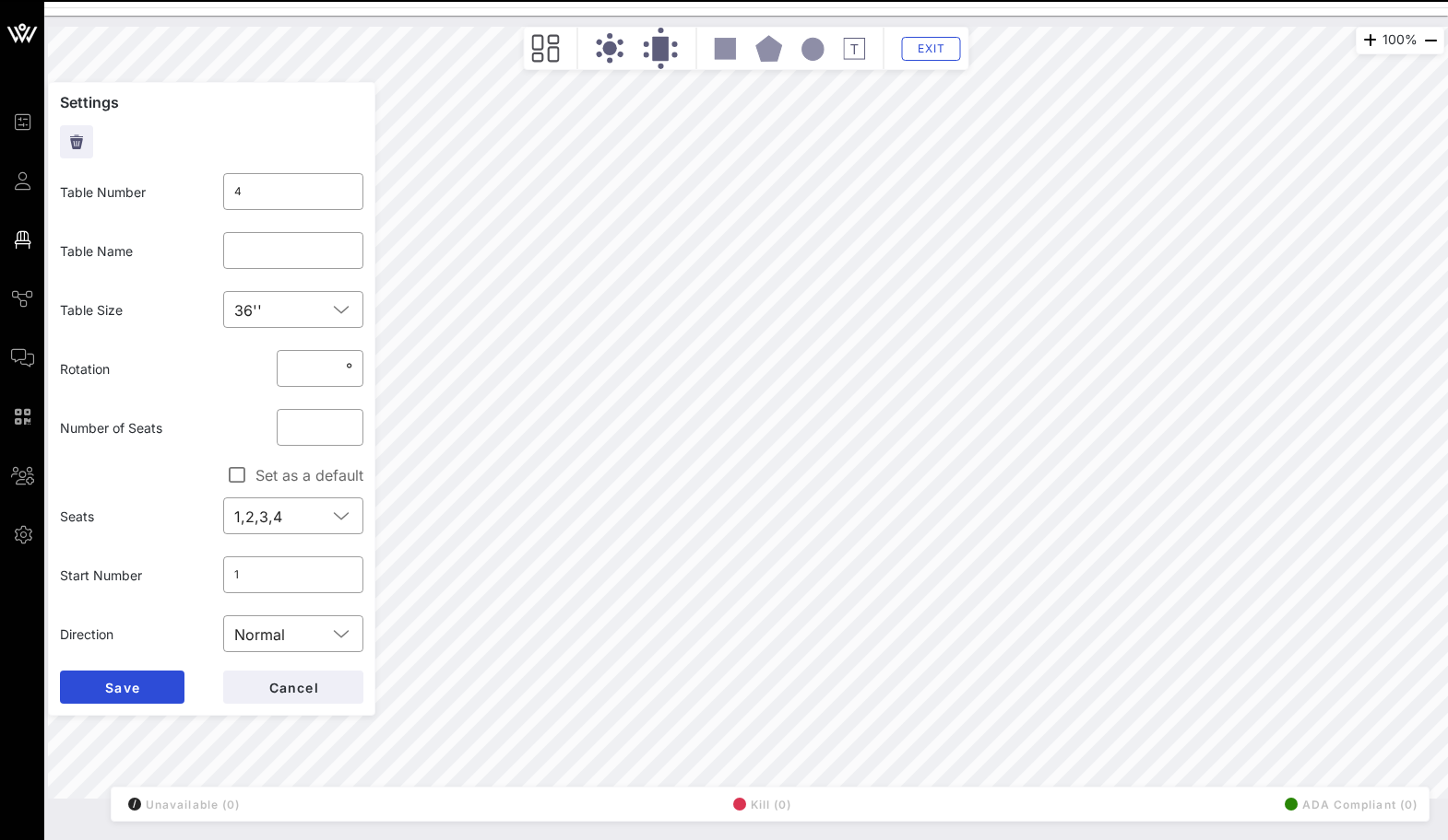
type input "3"
type input "7"
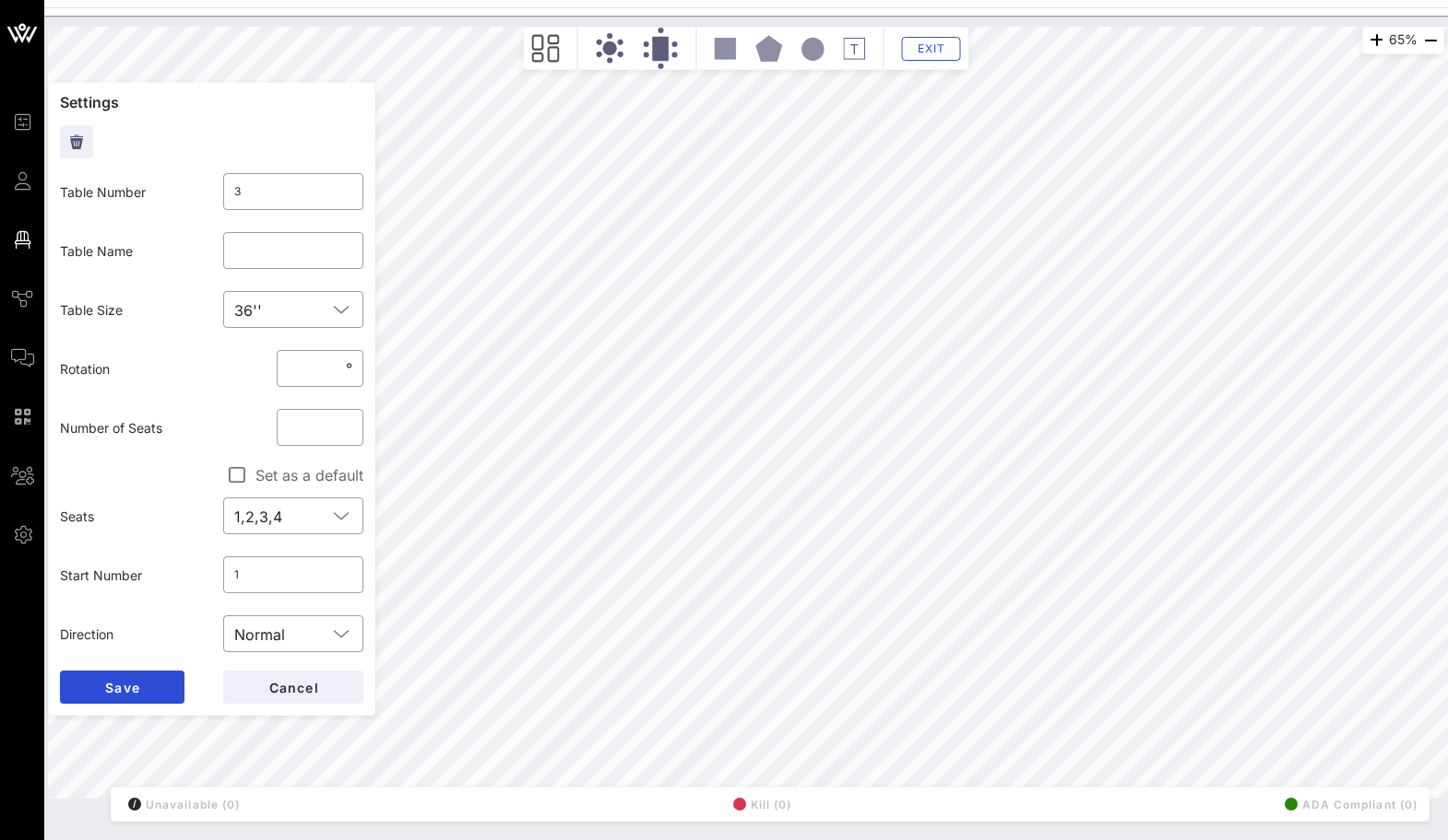
type input "4"
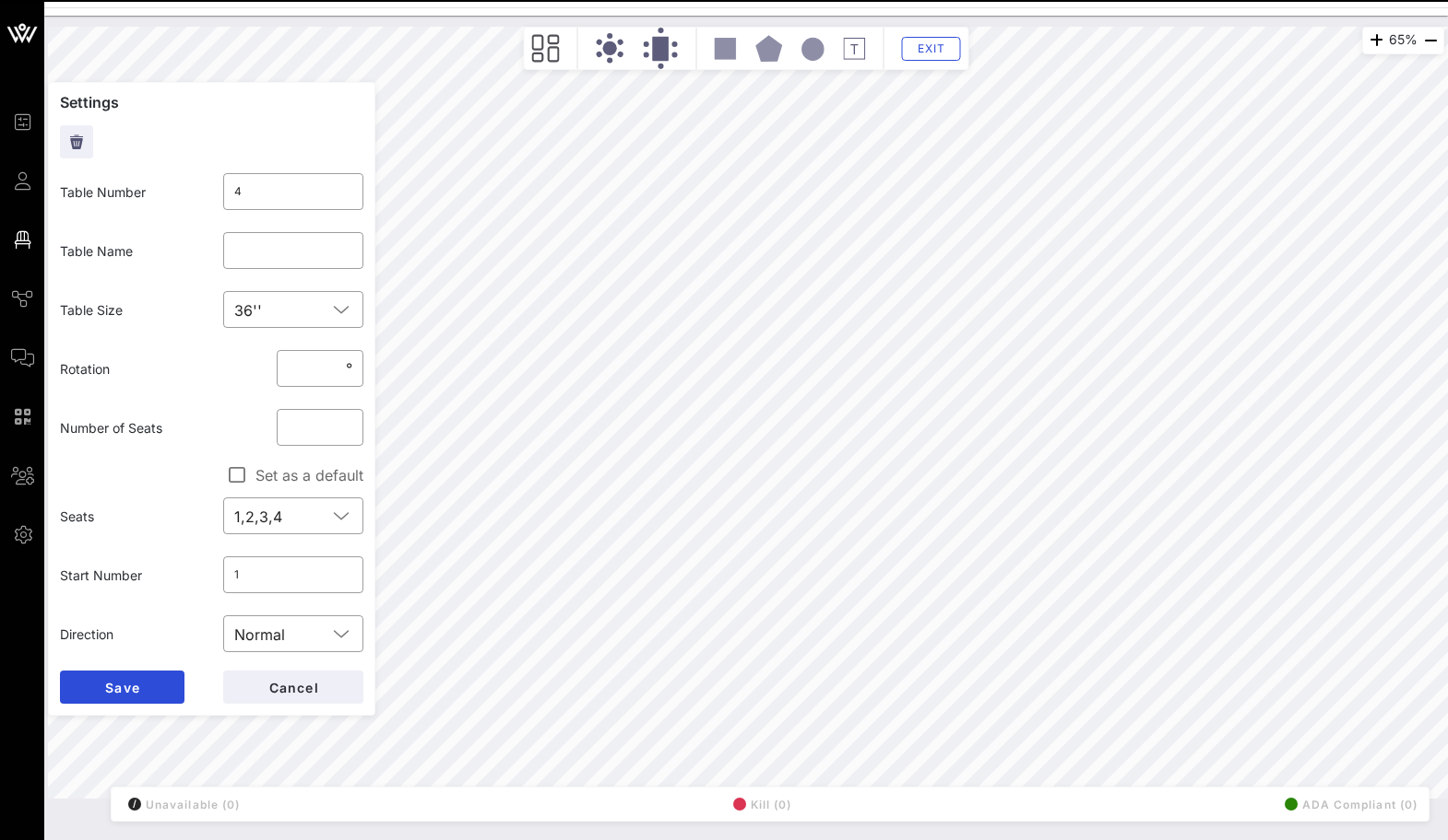
type input "3"
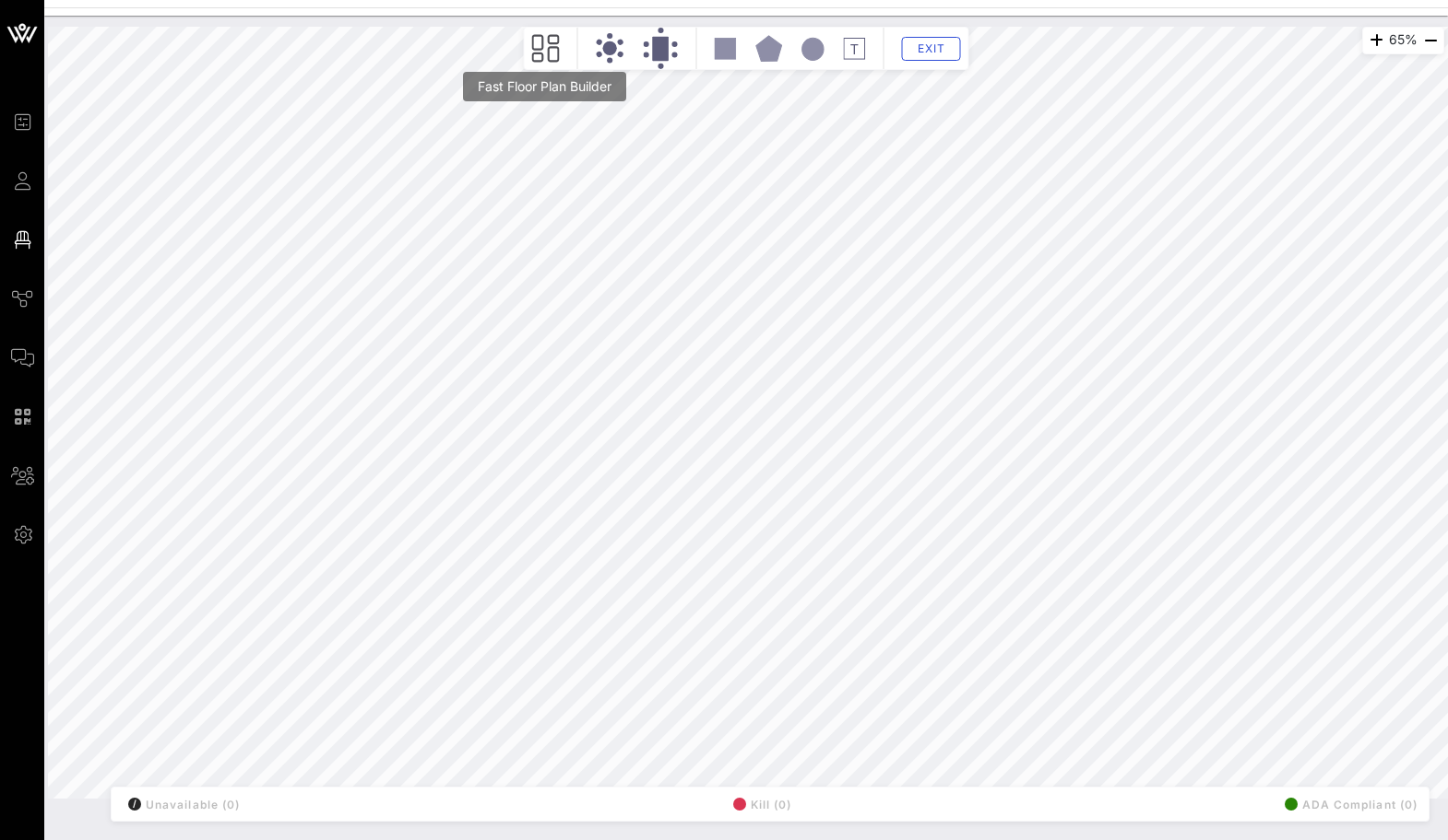
click at [550, 57] on icon at bounding box center [546, 48] width 28 height 29
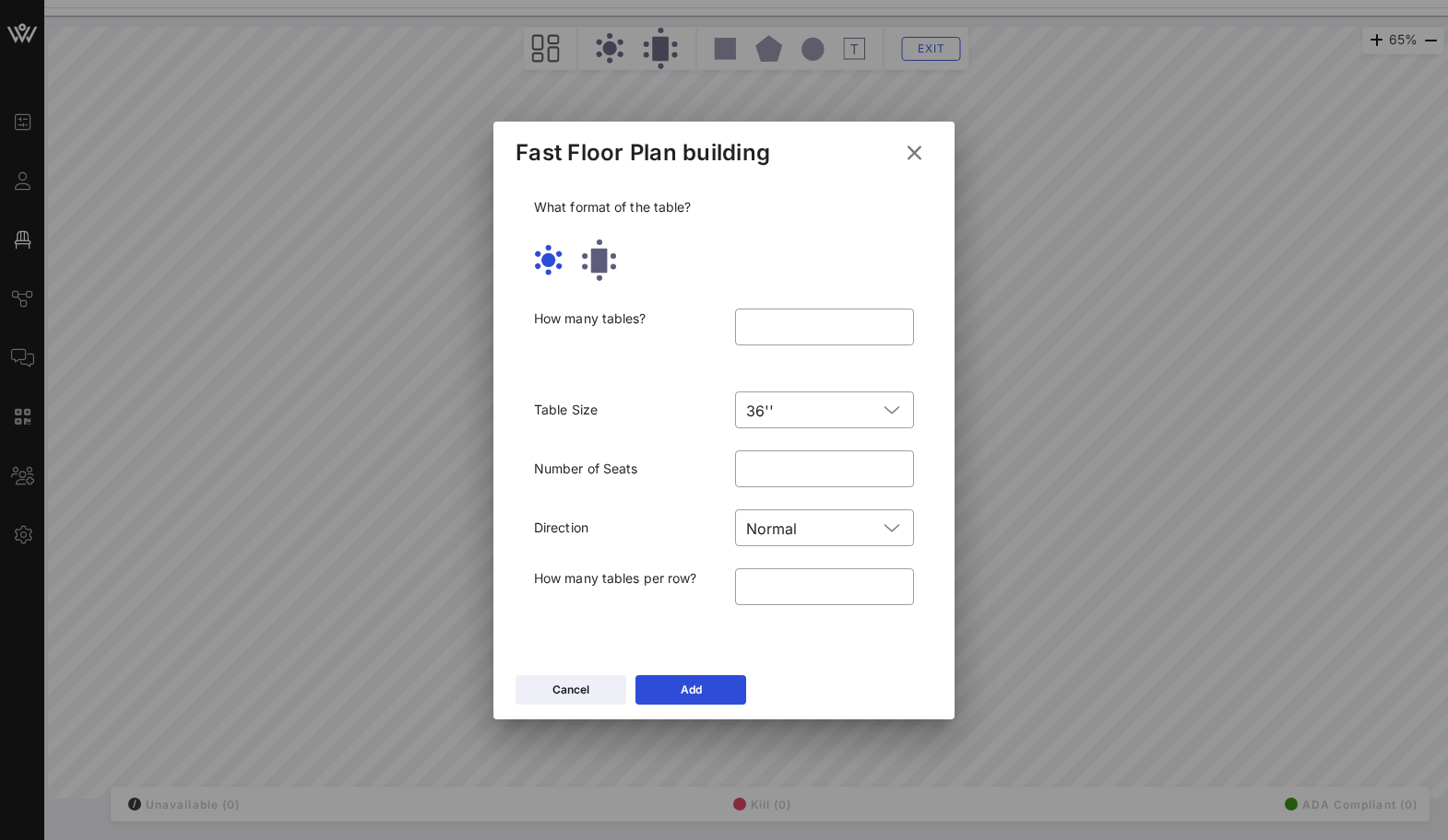
click at [602, 260] on rect at bounding box center [599, 259] width 16 height 24
type input "*"
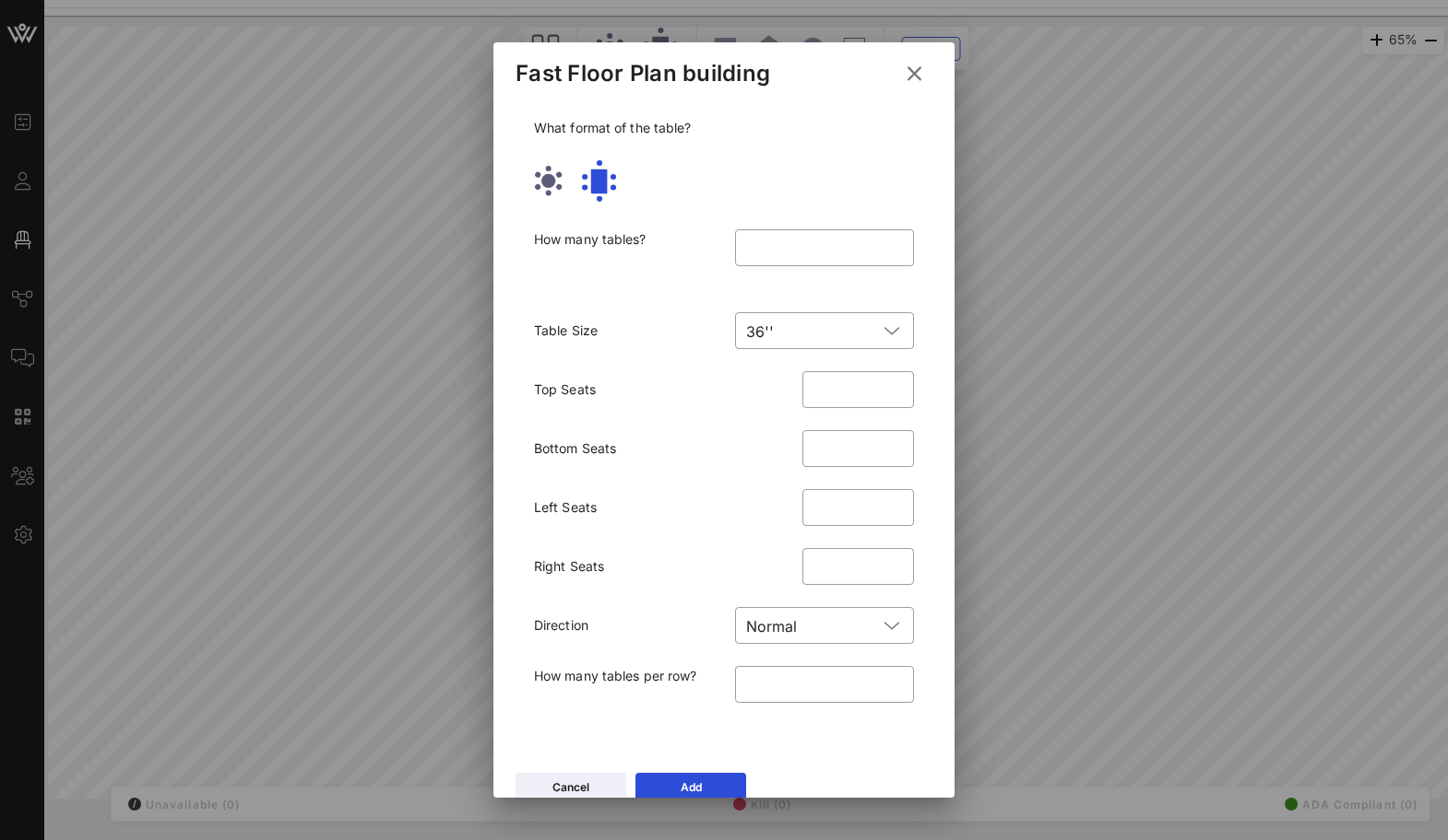
click at [547, 180] on circle at bounding box center [548, 180] width 14 height 14
type input "**"
type input "*"
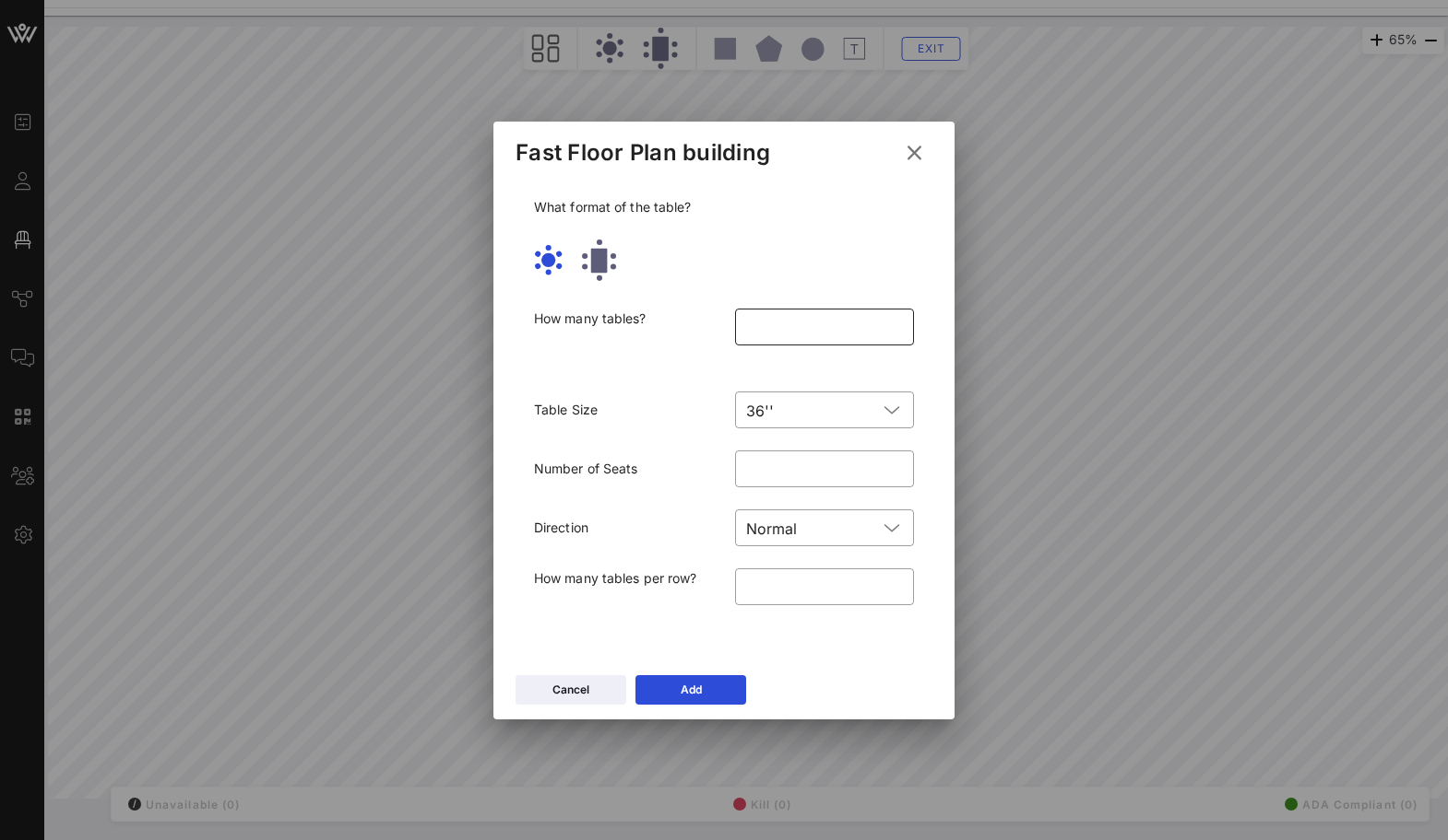
click at [768, 320] on input "*" at bounding box center [824, 327] width 157 height 29
type input "*"
click at [917, 148] on icon at bounding box center [915, 152] width 27 height 25
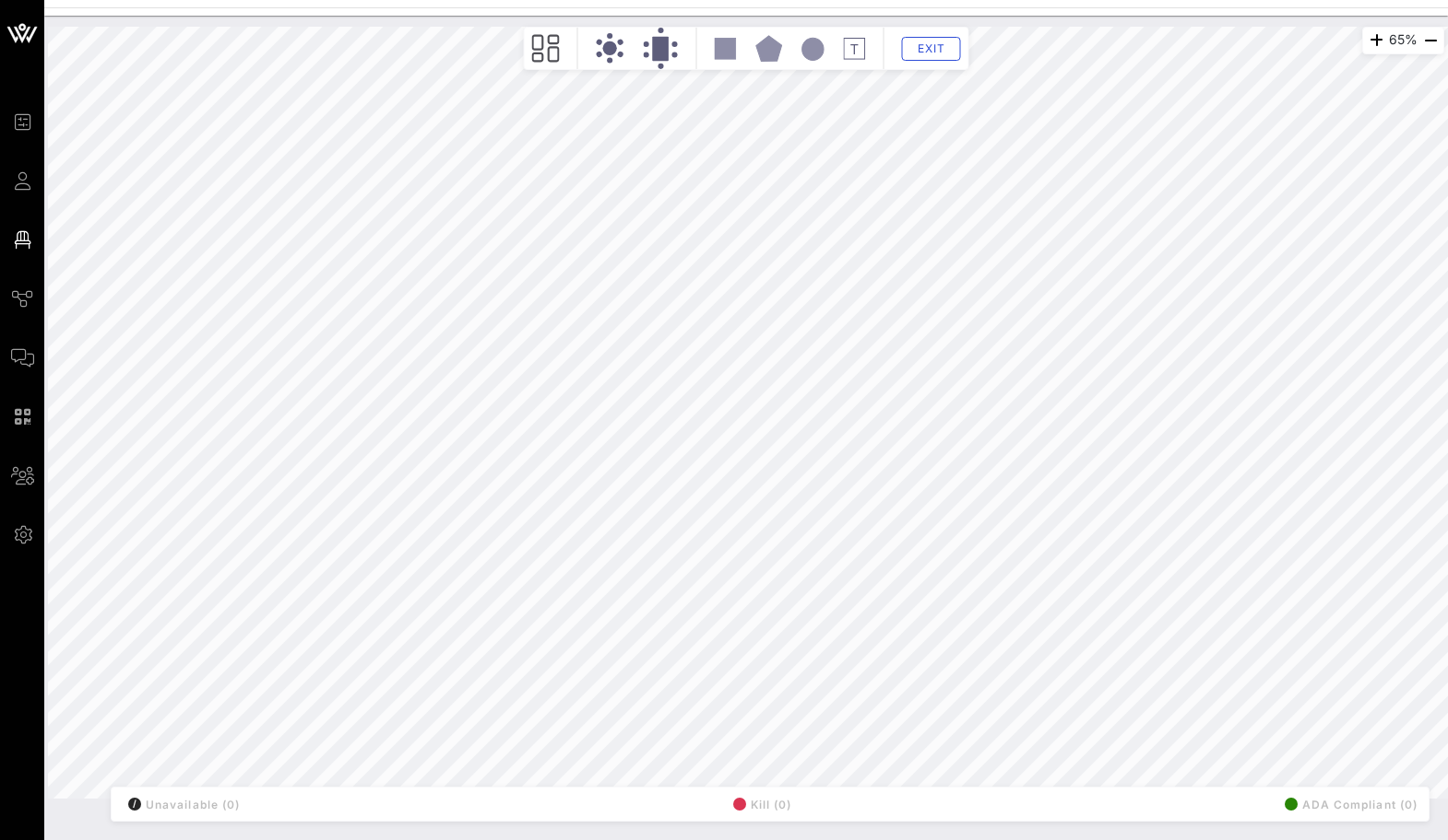
click at [776, 36] on icon at bounding box center [768, 48] width 28 height 27
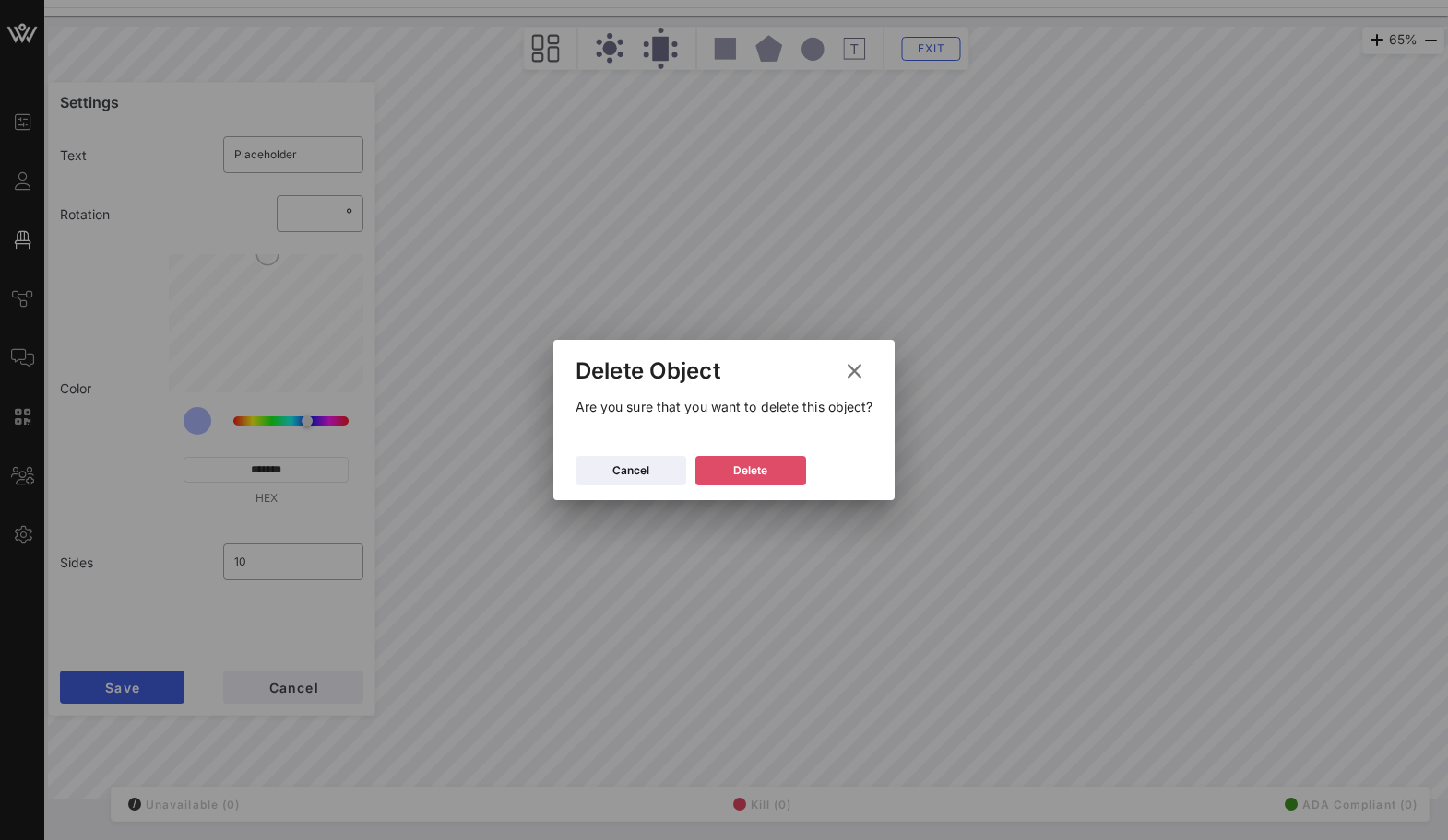
click at [755, 466] on div "Delete" at bounding box center [750, 470] width 34 height 18
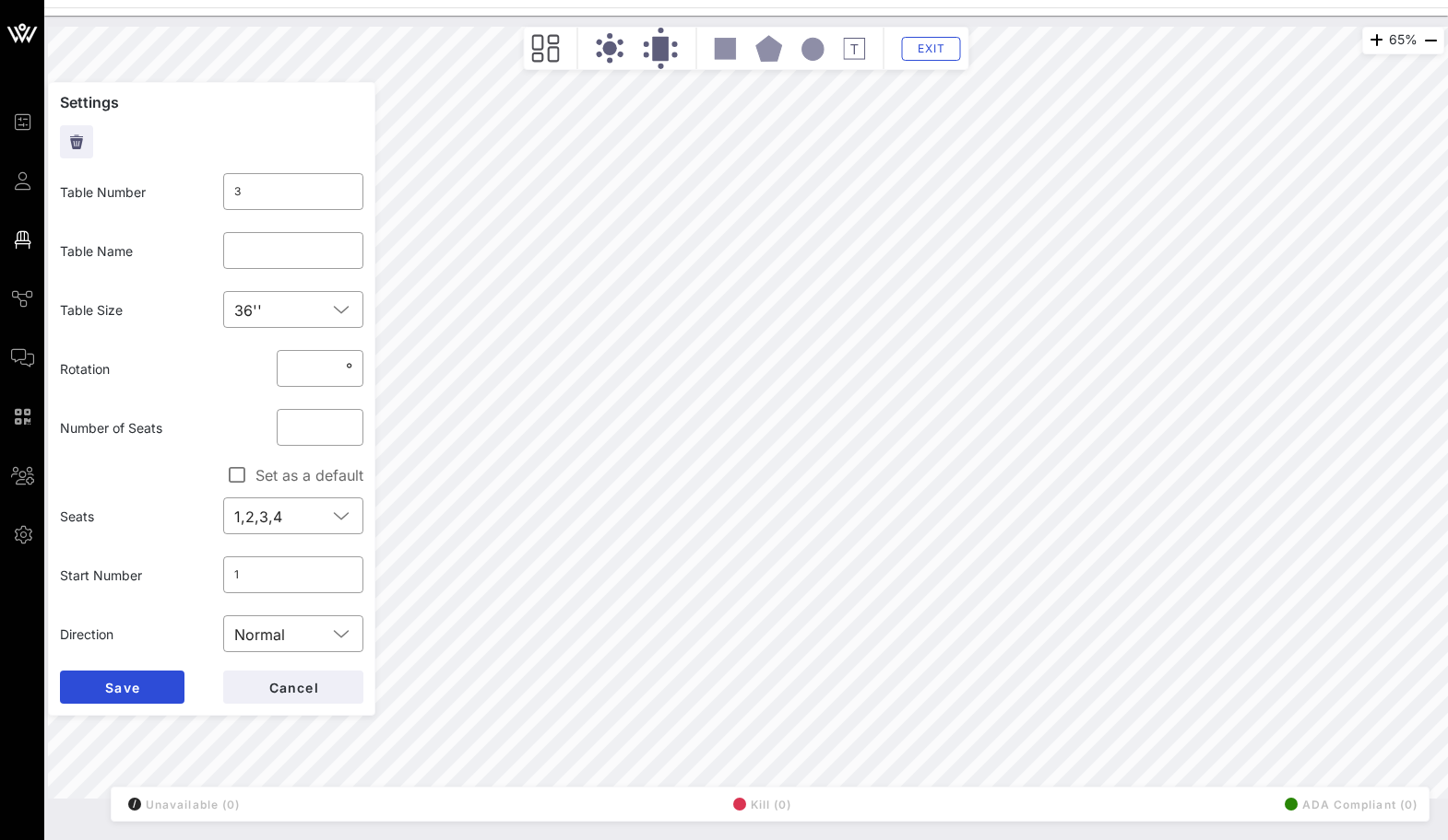
click at [666, 57] on rect at bounding box center [660, 48] width 16 height 24
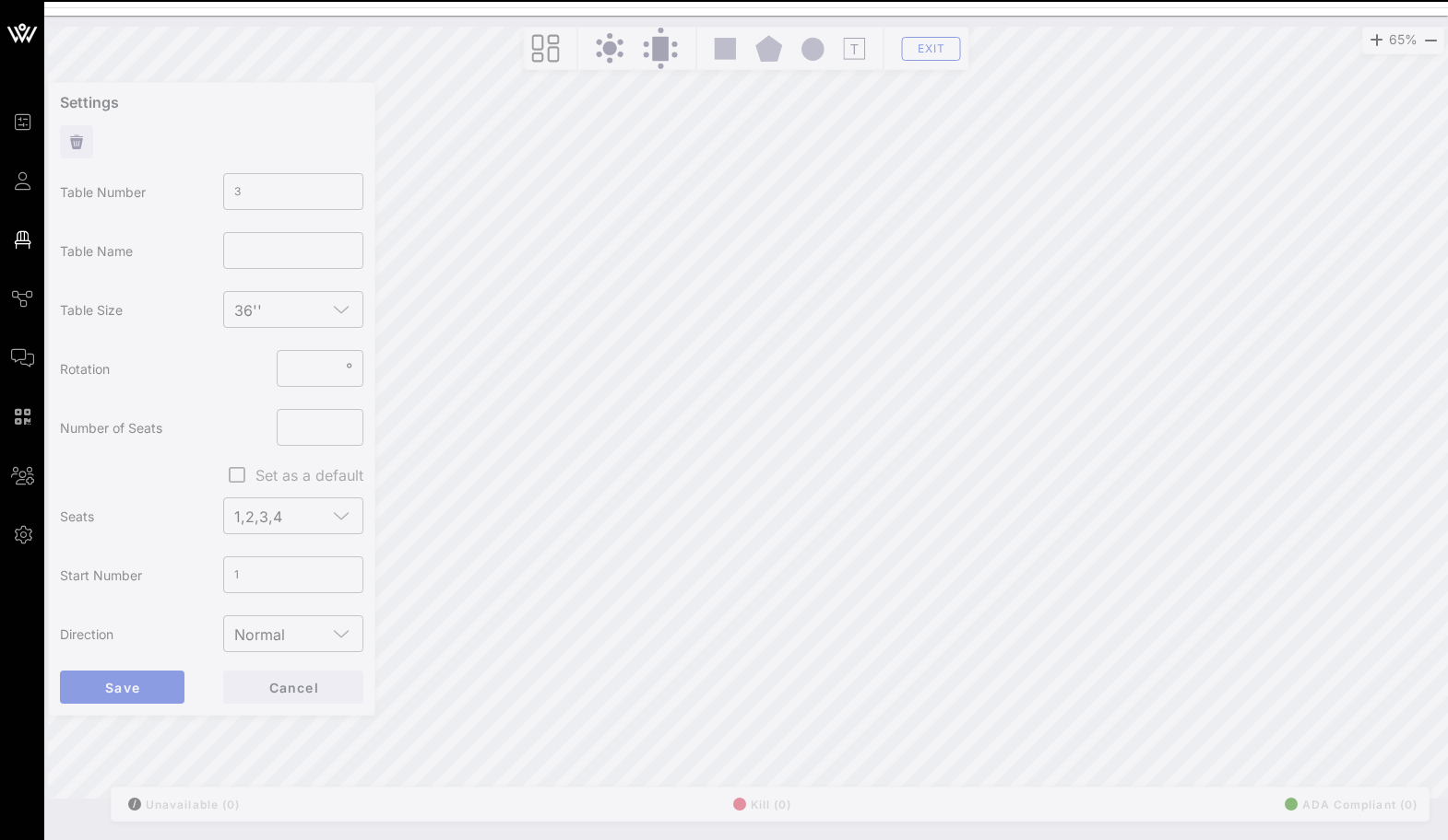
type input "8"
type input "*"
type input "2"
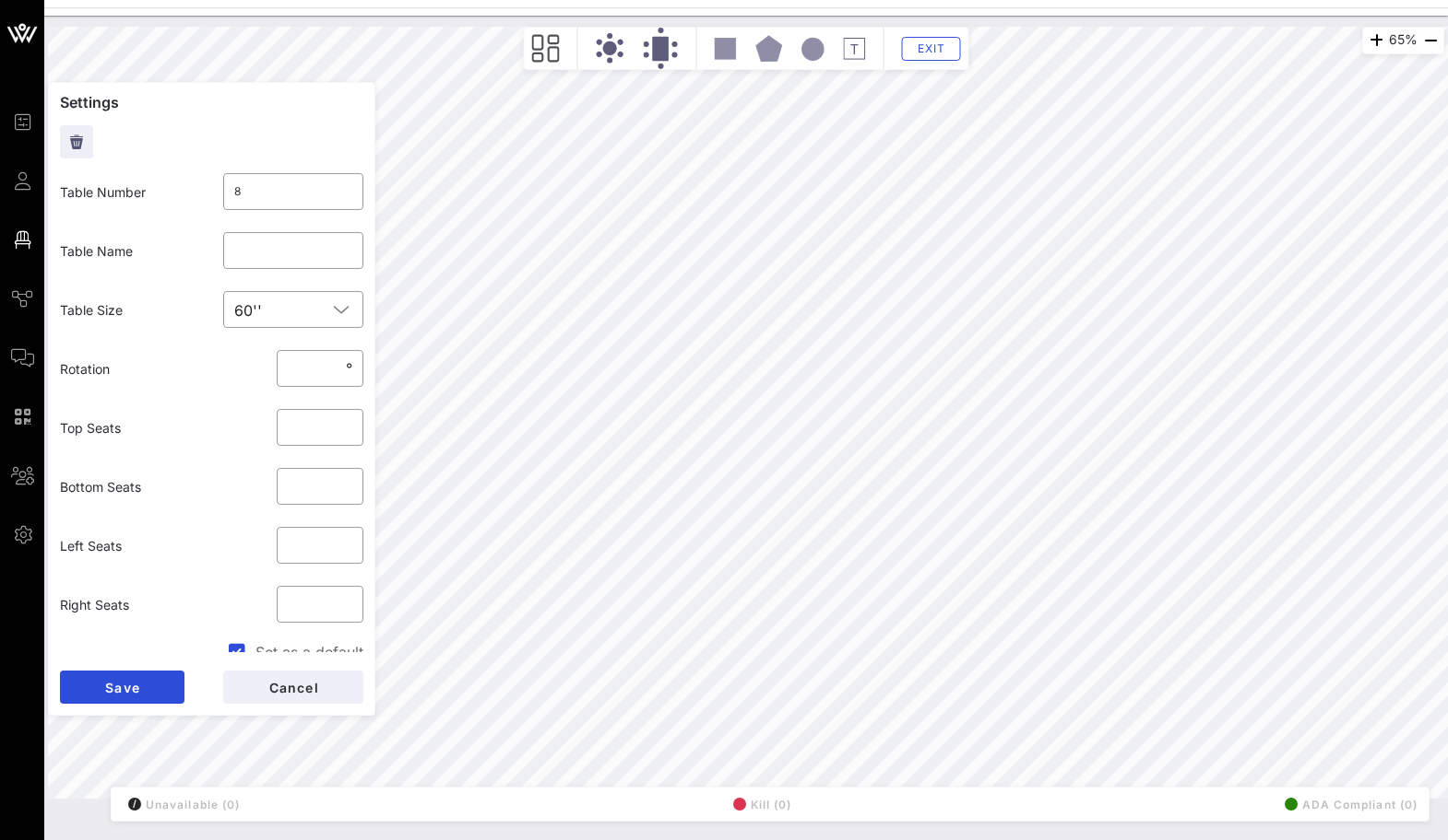
type input "***"
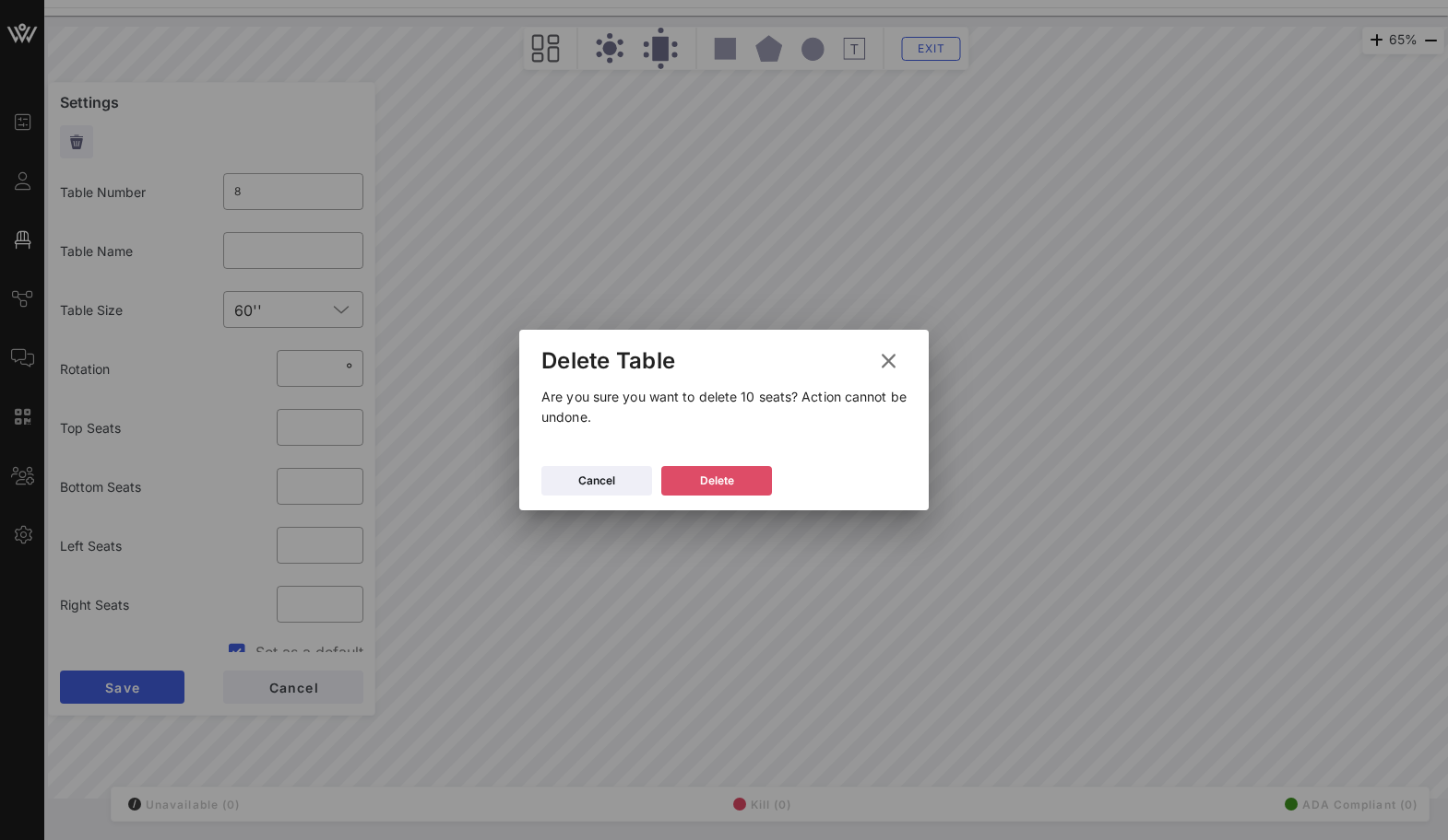
click at [716, 482] on icon at bounding box center [717, 480] width 14 height 12
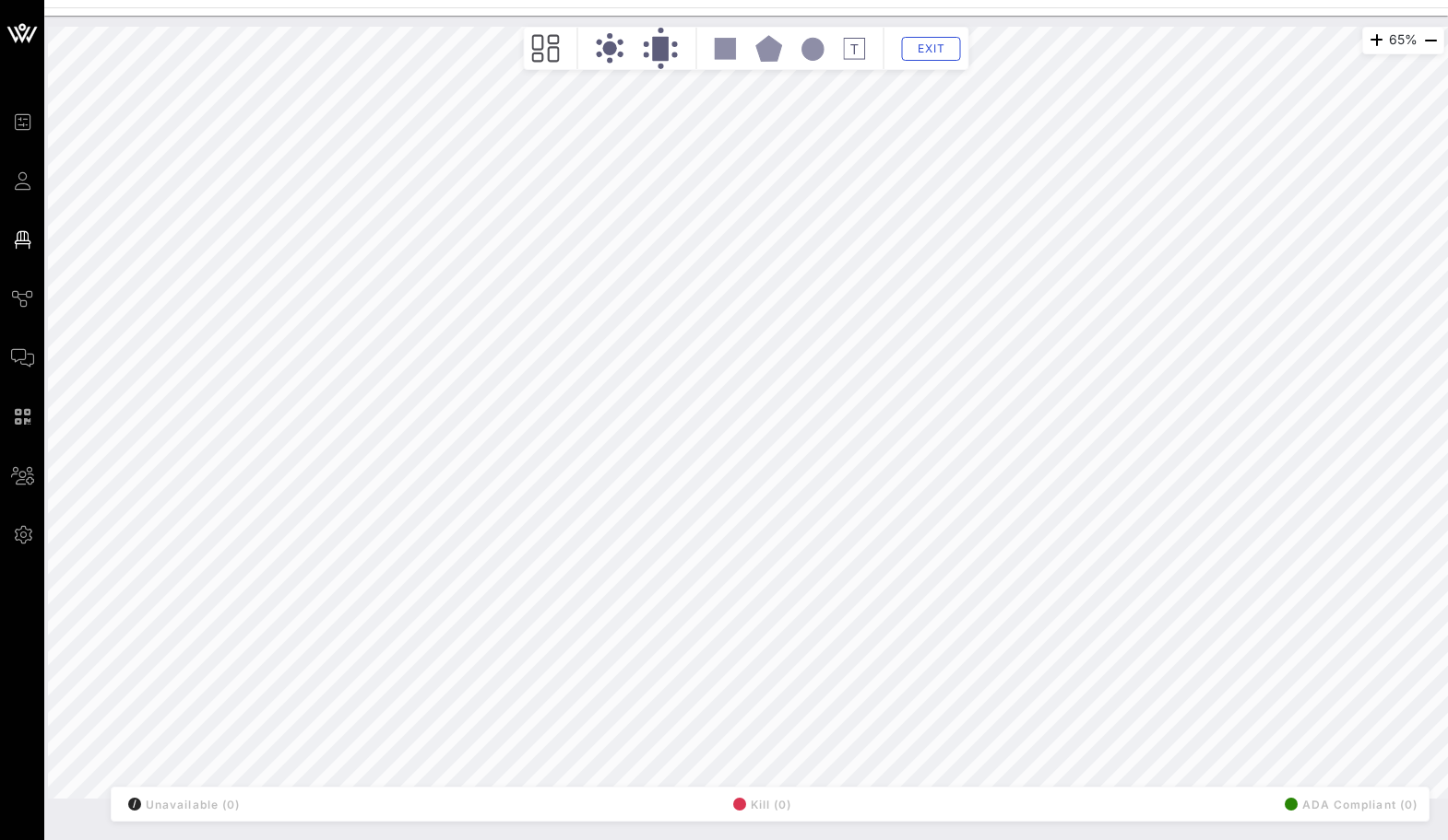
click at [560, 48] on div "Exit" at bounding box center [746, 48] width 445 height 44
click at [541, 48] on icon at bounding box center [546, 48] width 28 height 28
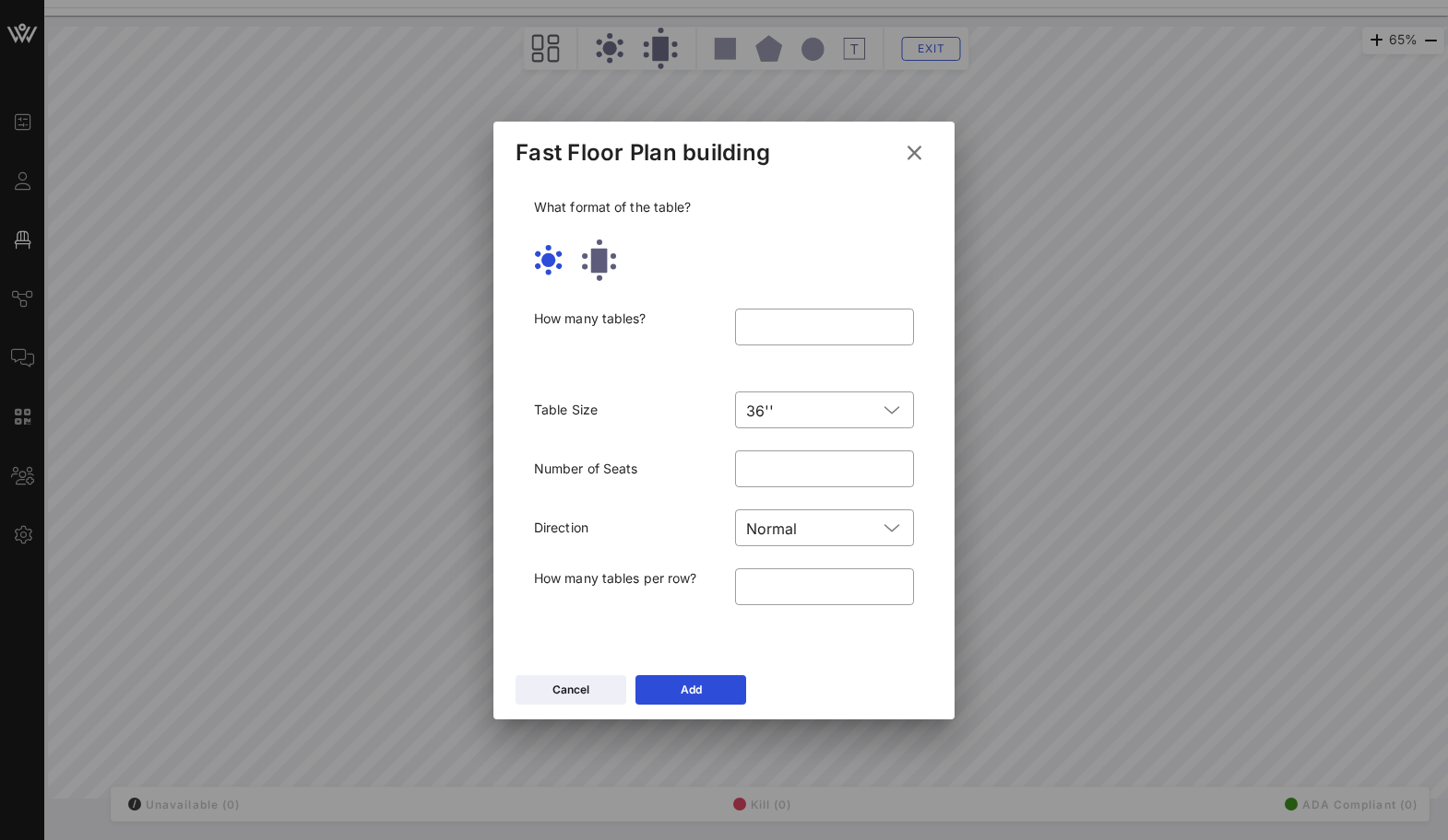
click at [598, 257] on rect at bounding box center [599, 259] width 16 height 24
type input "*"
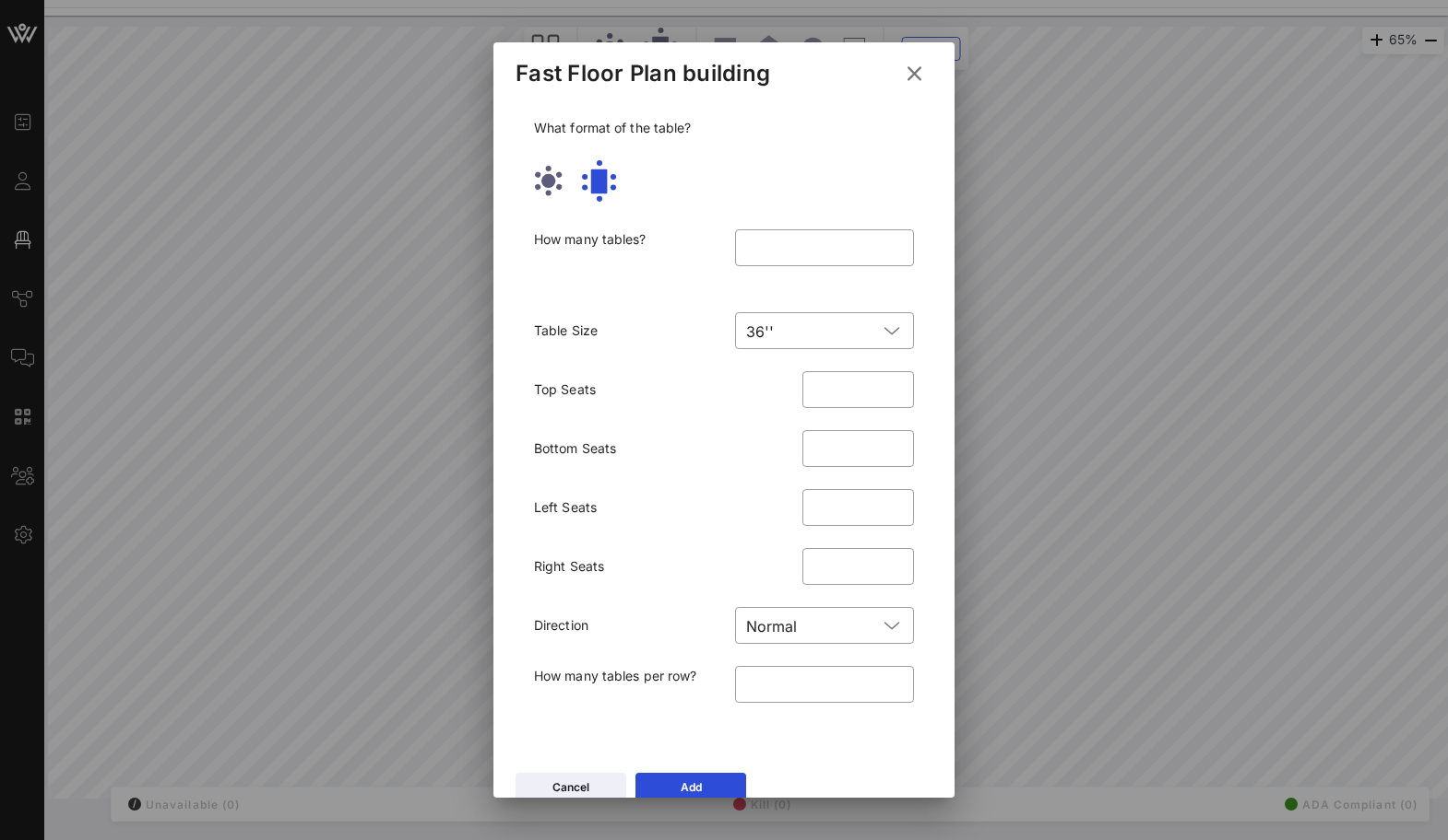
click at [550, 179] on circle at bounding box center [548, 180] width 14 height 14
type input "**"
type input "*"
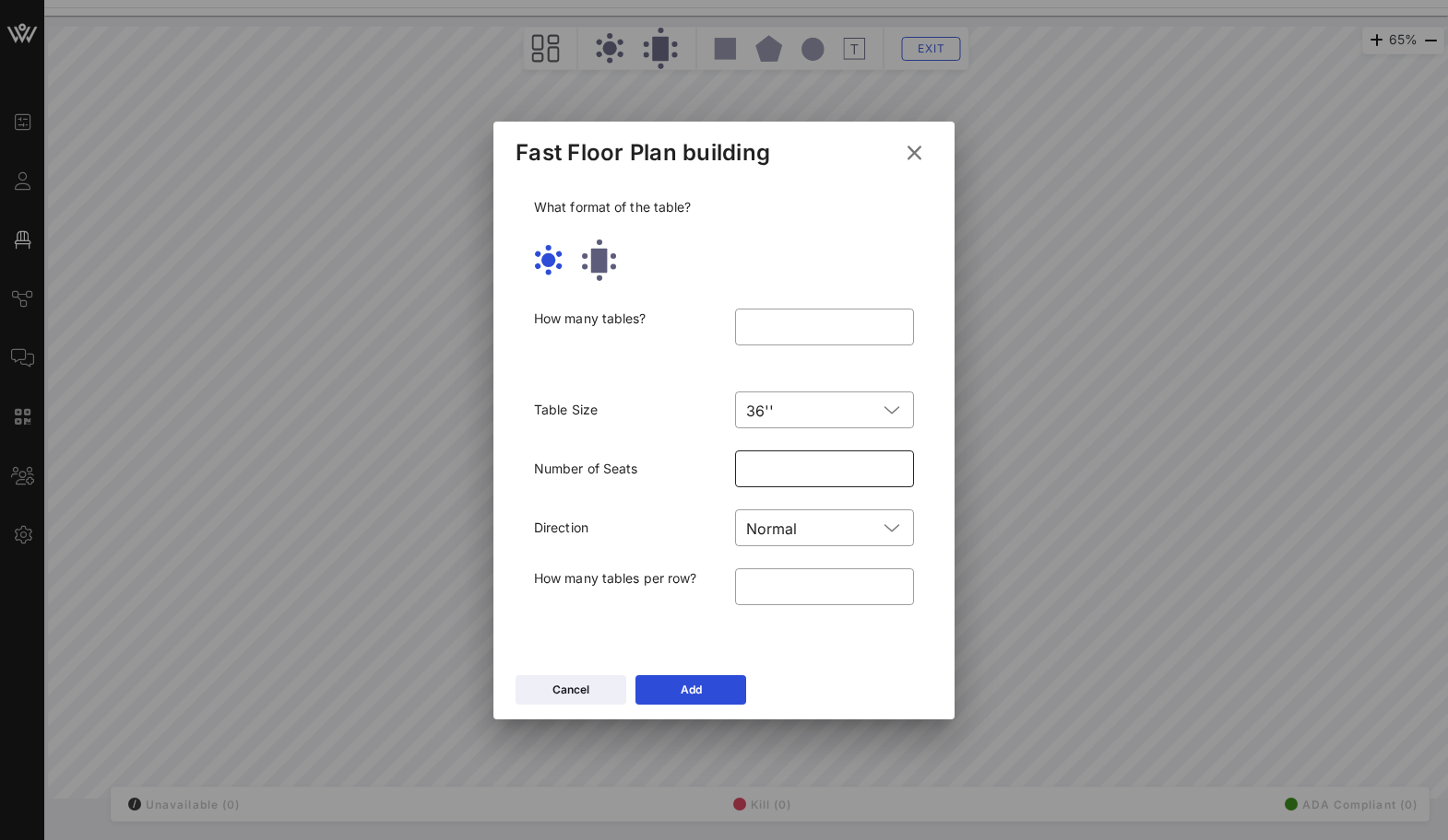
click at [767, 472] on input "**" at bounding box center [824, 468] width 157 height 29
click at [878, 383] on div "​ 36''" at bounding box center [823, 410] width 201 height 59
click at [880, 400] on div at bounding box center [891, 410] width 22 height 22
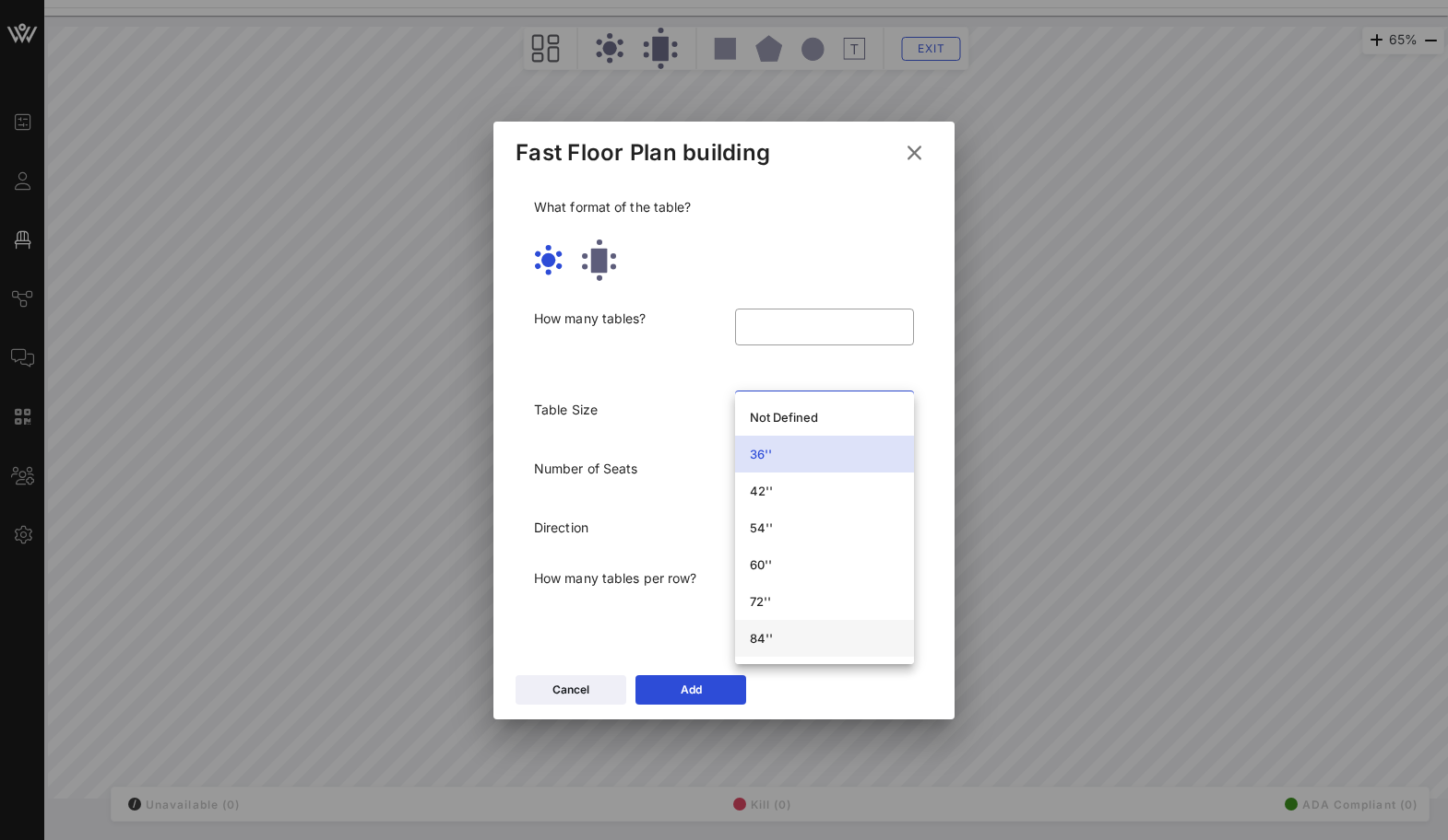
click at [840, 631] on div "84''" at bounding box center [823, 639] width 149 height 15
type input "**"
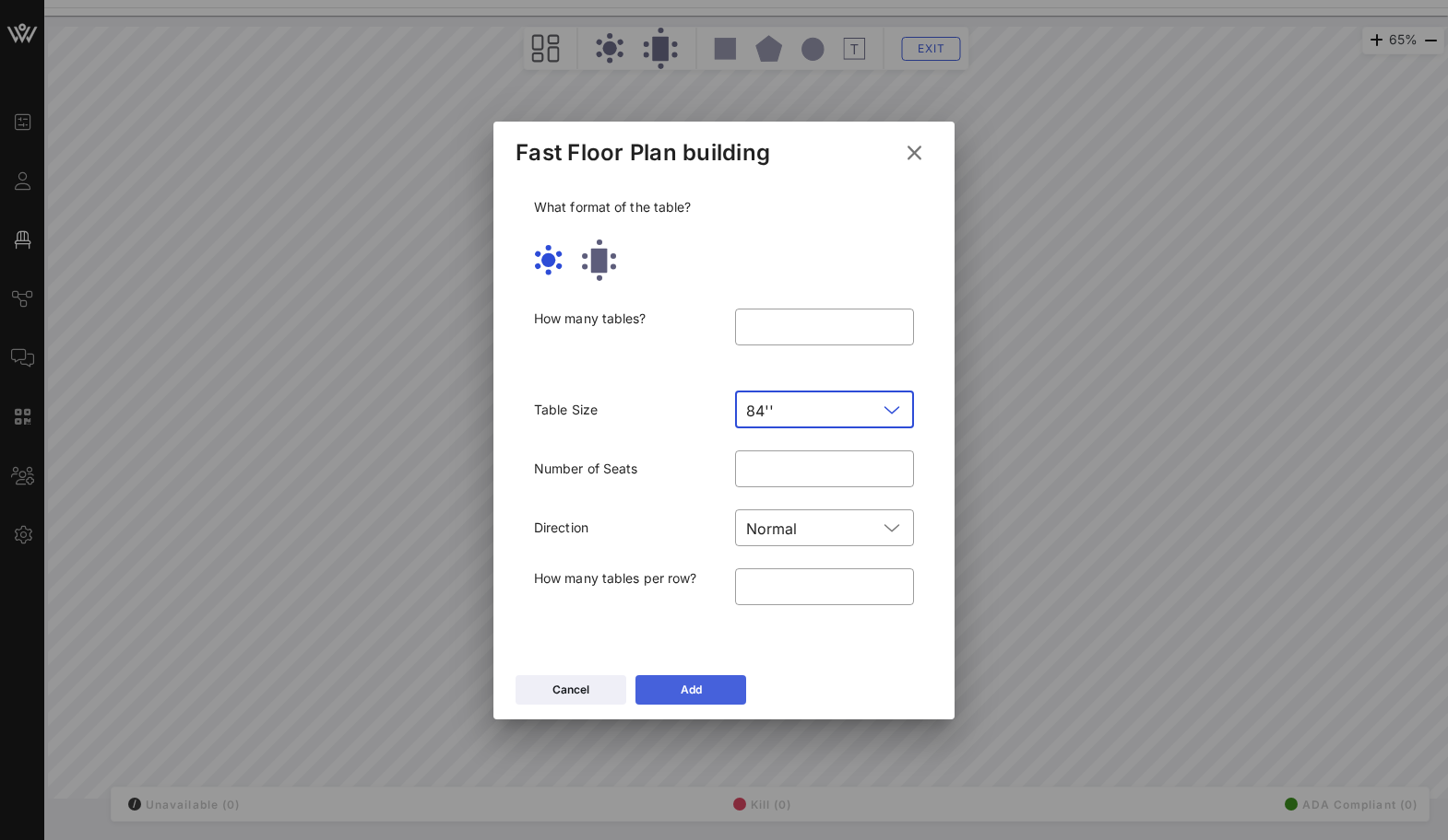
click at [671, 678] on button "Add" at bounding box center [690, 690] width 110 height 29
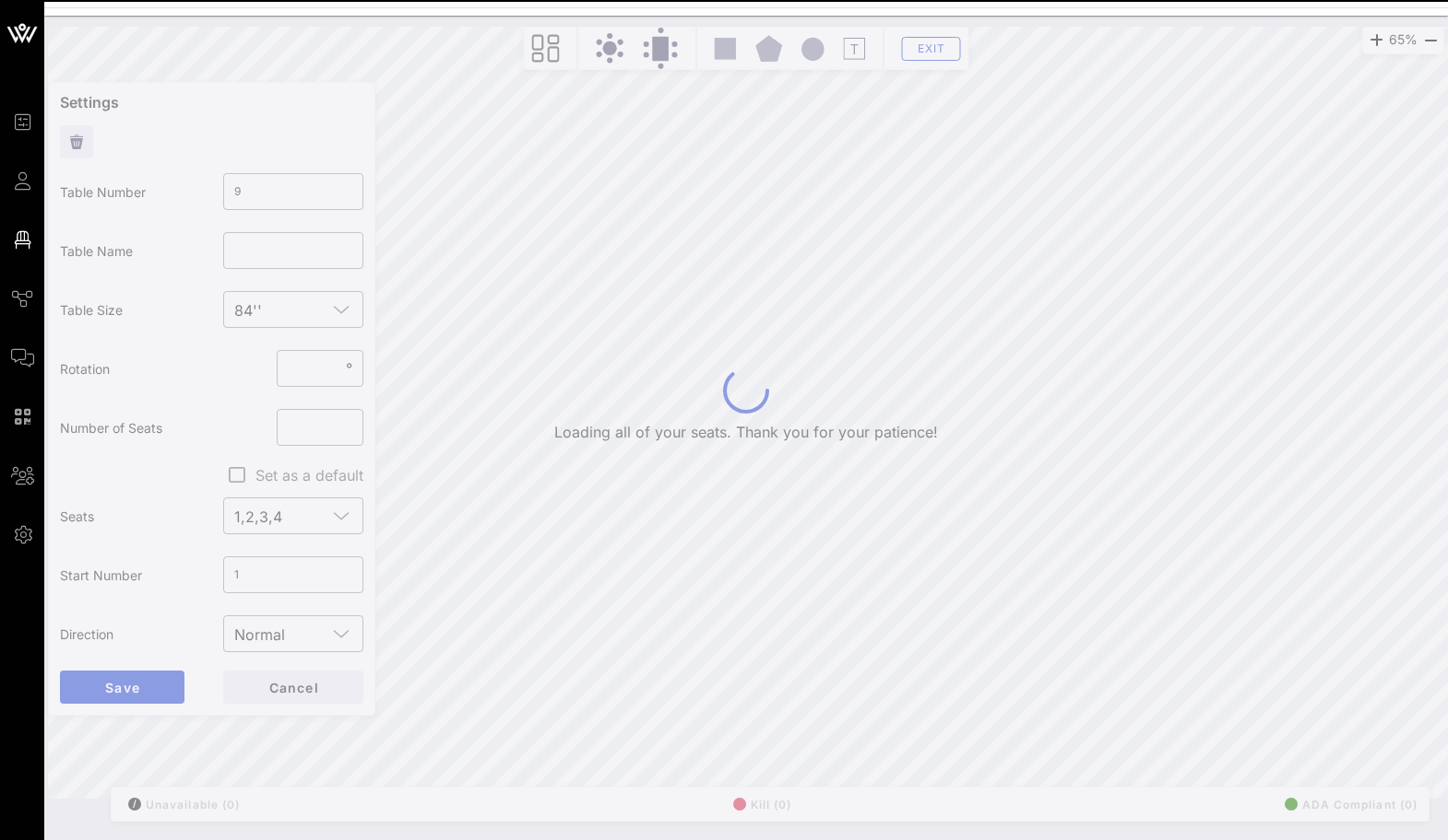
type input "10"
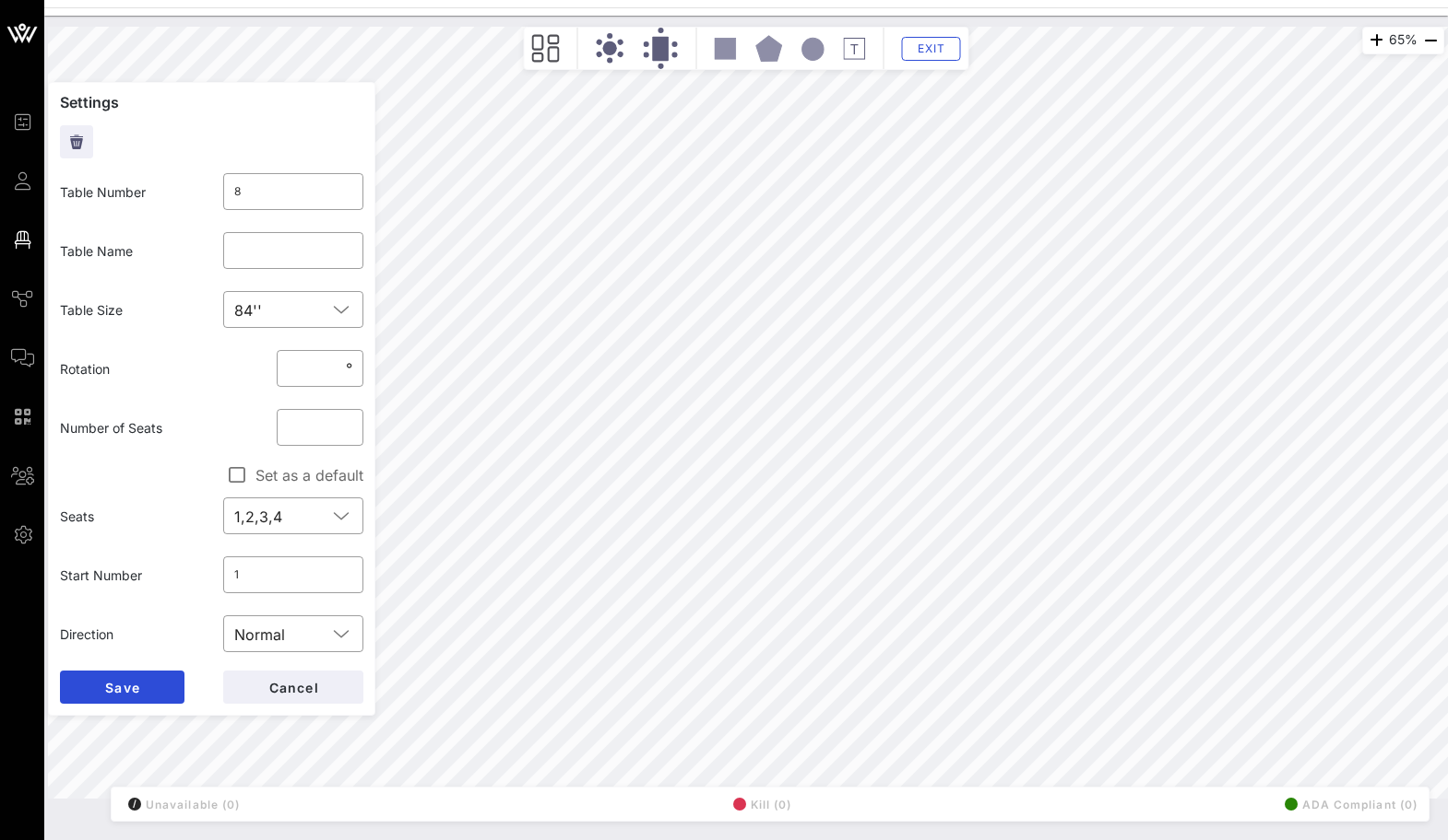
type input "***"
click at [328, 429] on input "**" at bounding box center [320, 427] width 65 height 29
type input "**"
click at [60, 671] on button "Save" at bounding box center [122, 687] width 125 height 33
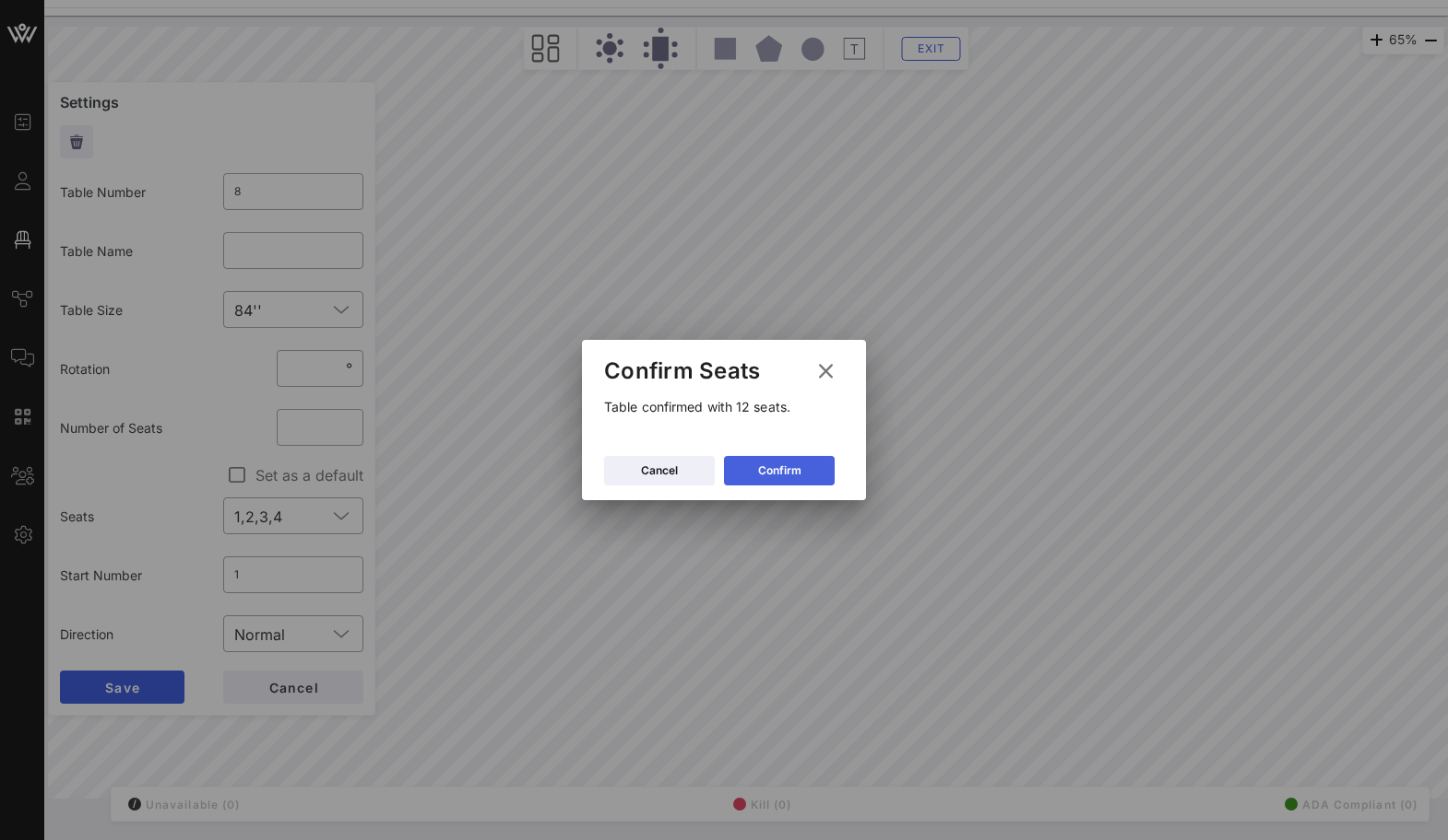
click at [785, 456] on button "Confirm" at bounding box center [779, 470] width 110 height 29
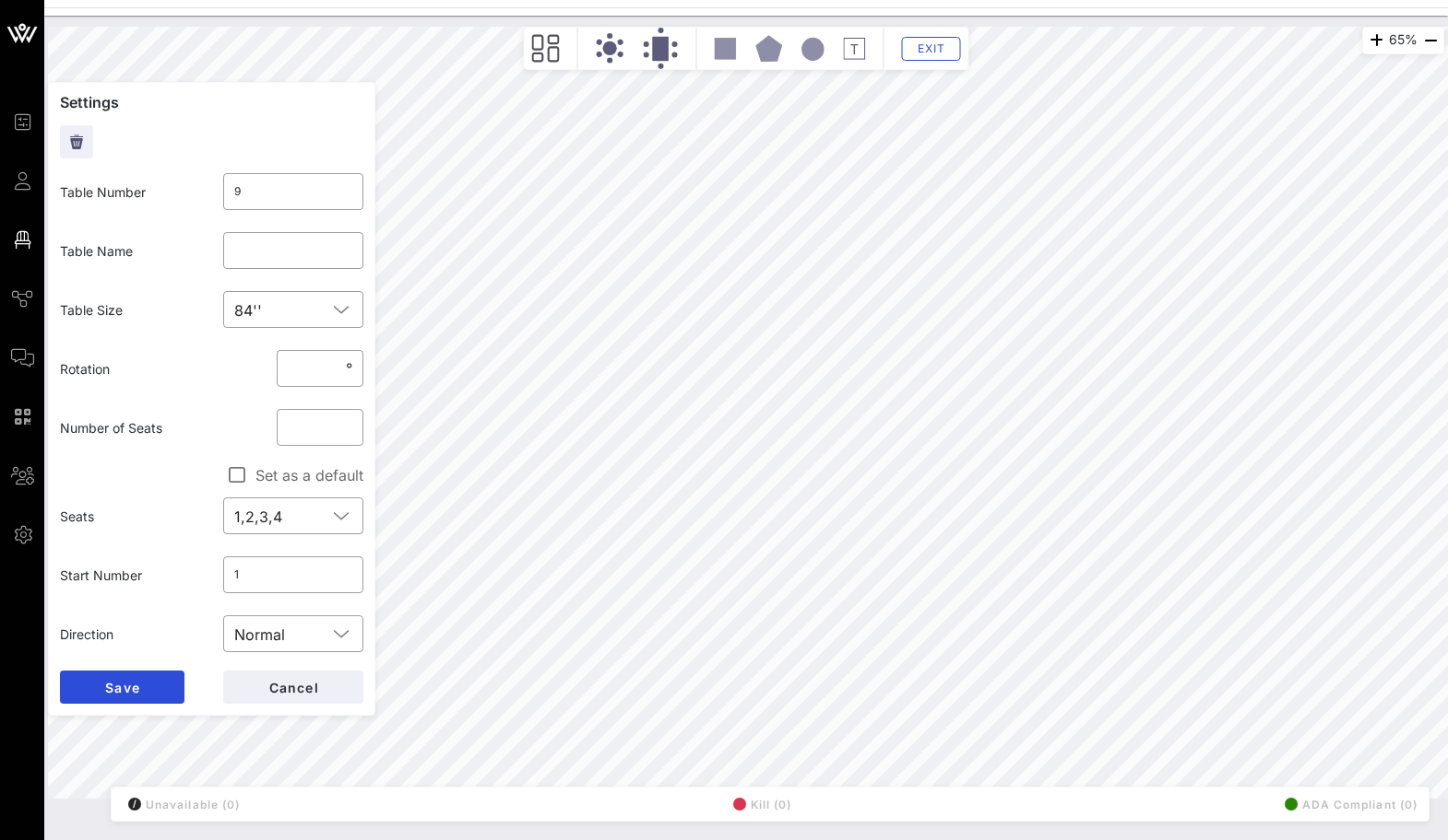
type input "***"
click at [299, 422] on input "**" at bounding box center [320, 427] width 65 height 29
type input "**"
click at [60, 671] on button "Save" at bounding box center [122, 687] width 125 height 33
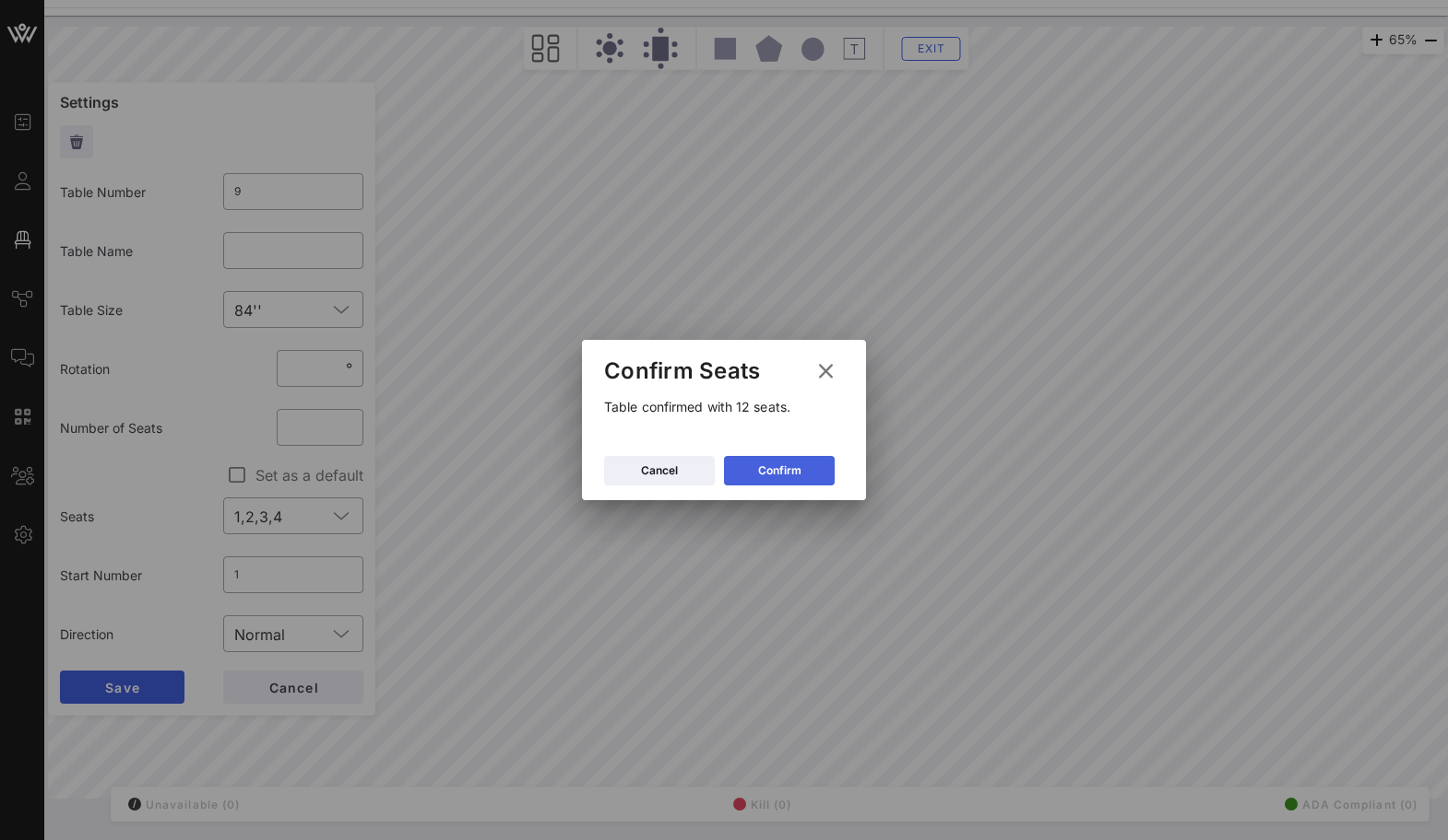
click at [795, 465] on div "Confirm" at bounding box center [780, 470] width 44 height 18
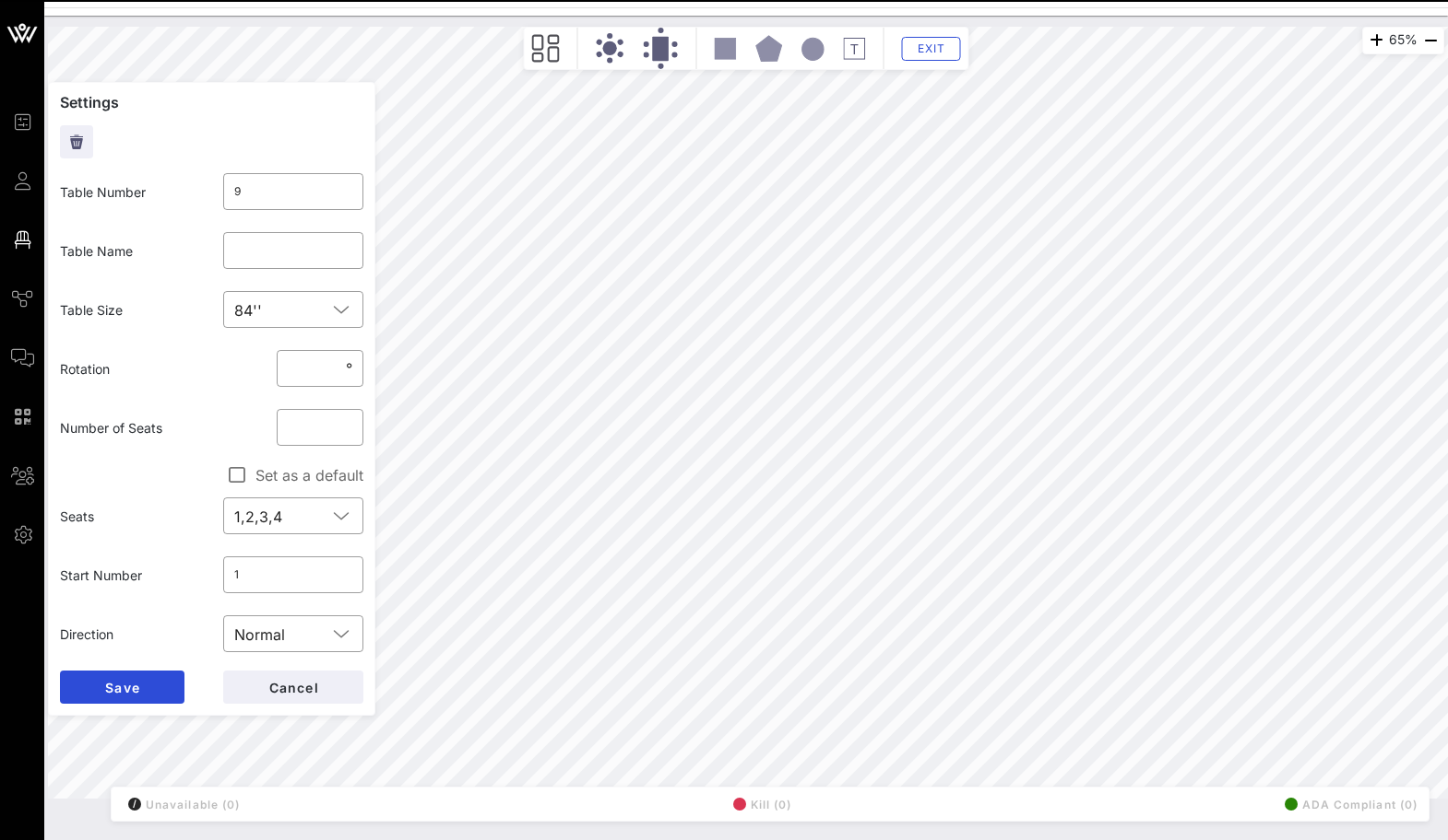
type input "10"
type input "*"
type input "**"
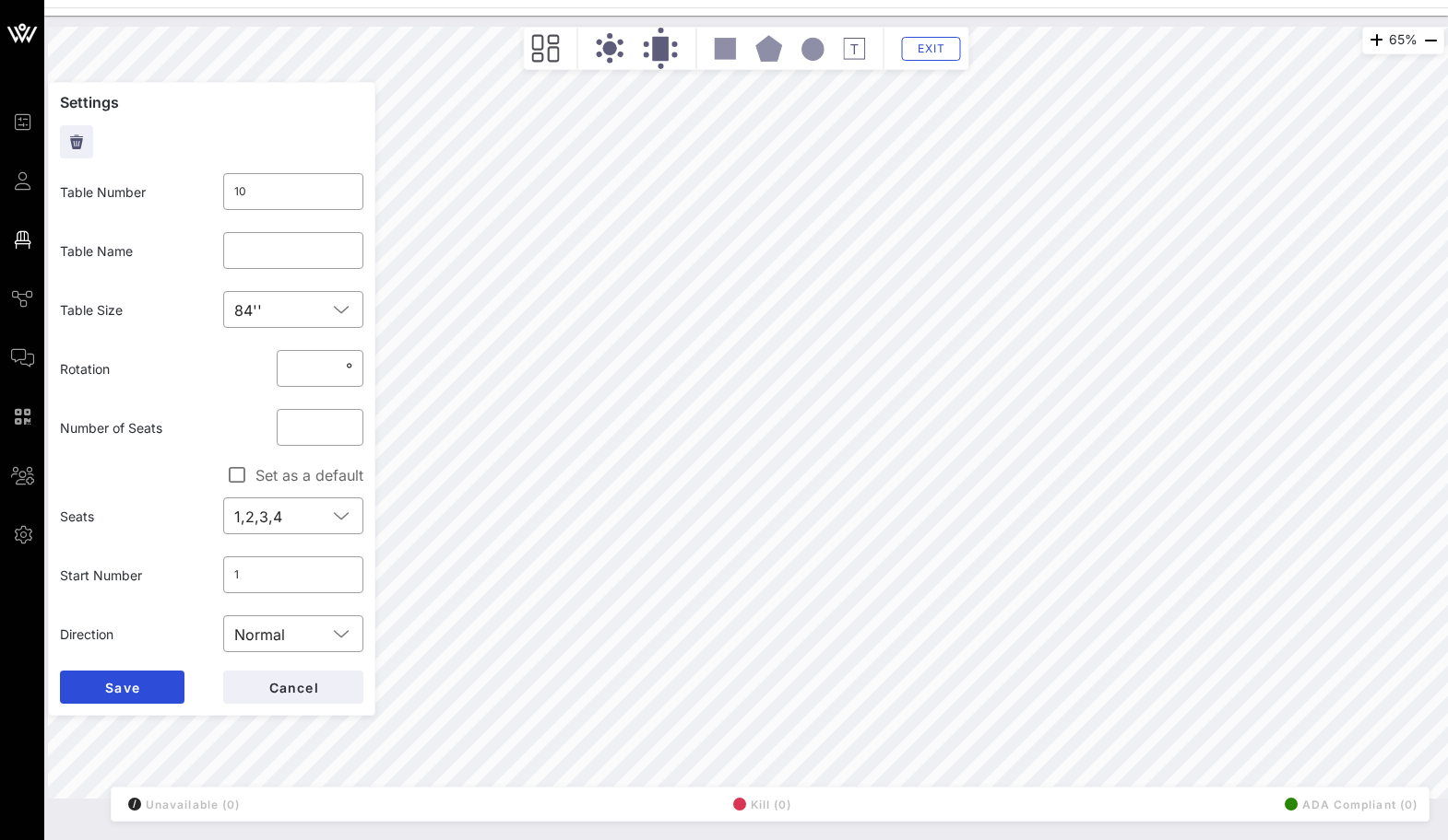
type input "****"
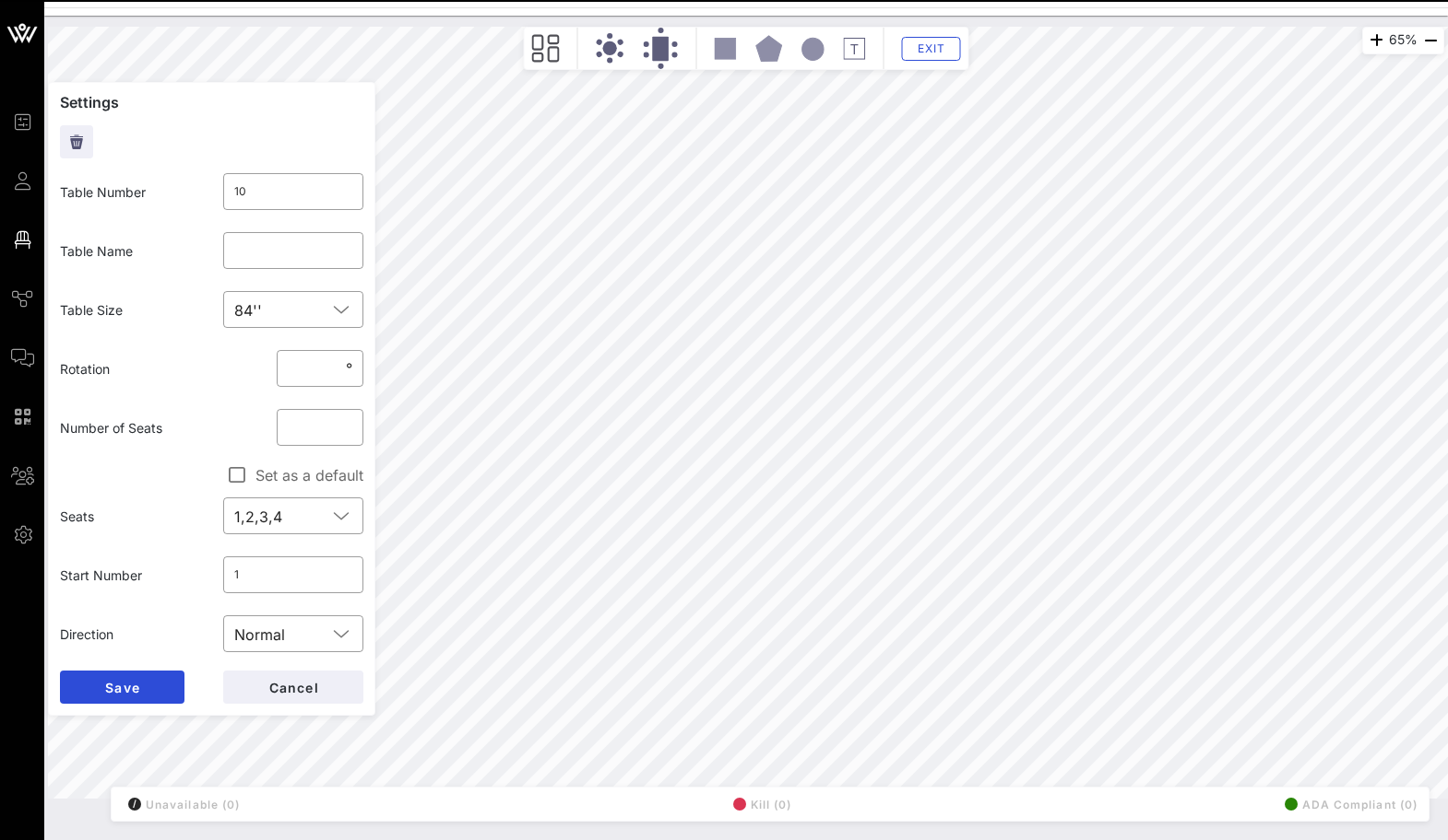
type input "8"
type input "***"
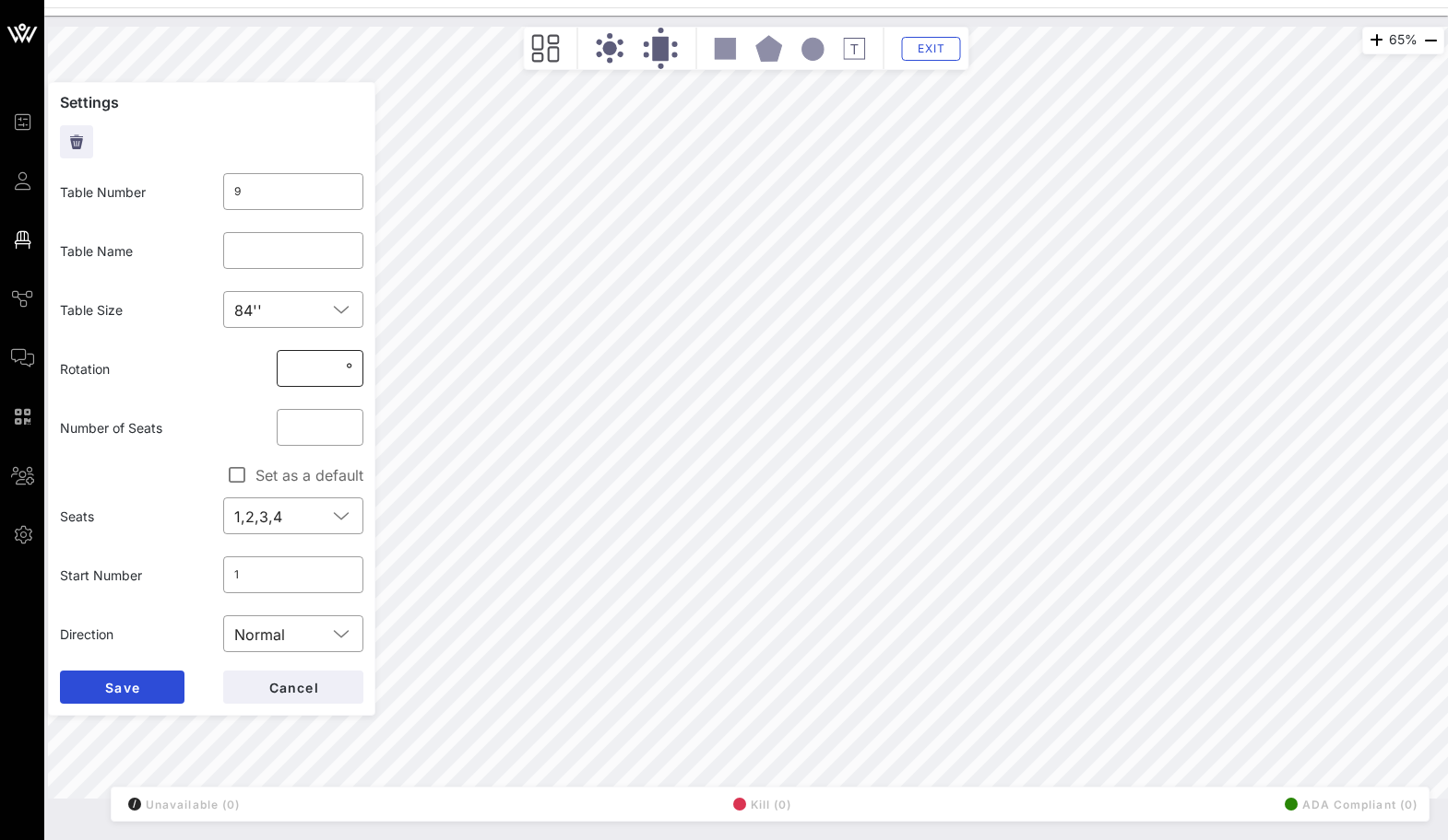
click at [317, 371] on input "**" at bounding box center [315, 368] width 54 height 29
click button "Save" at bounding box center [122, 687] width 125 height 33
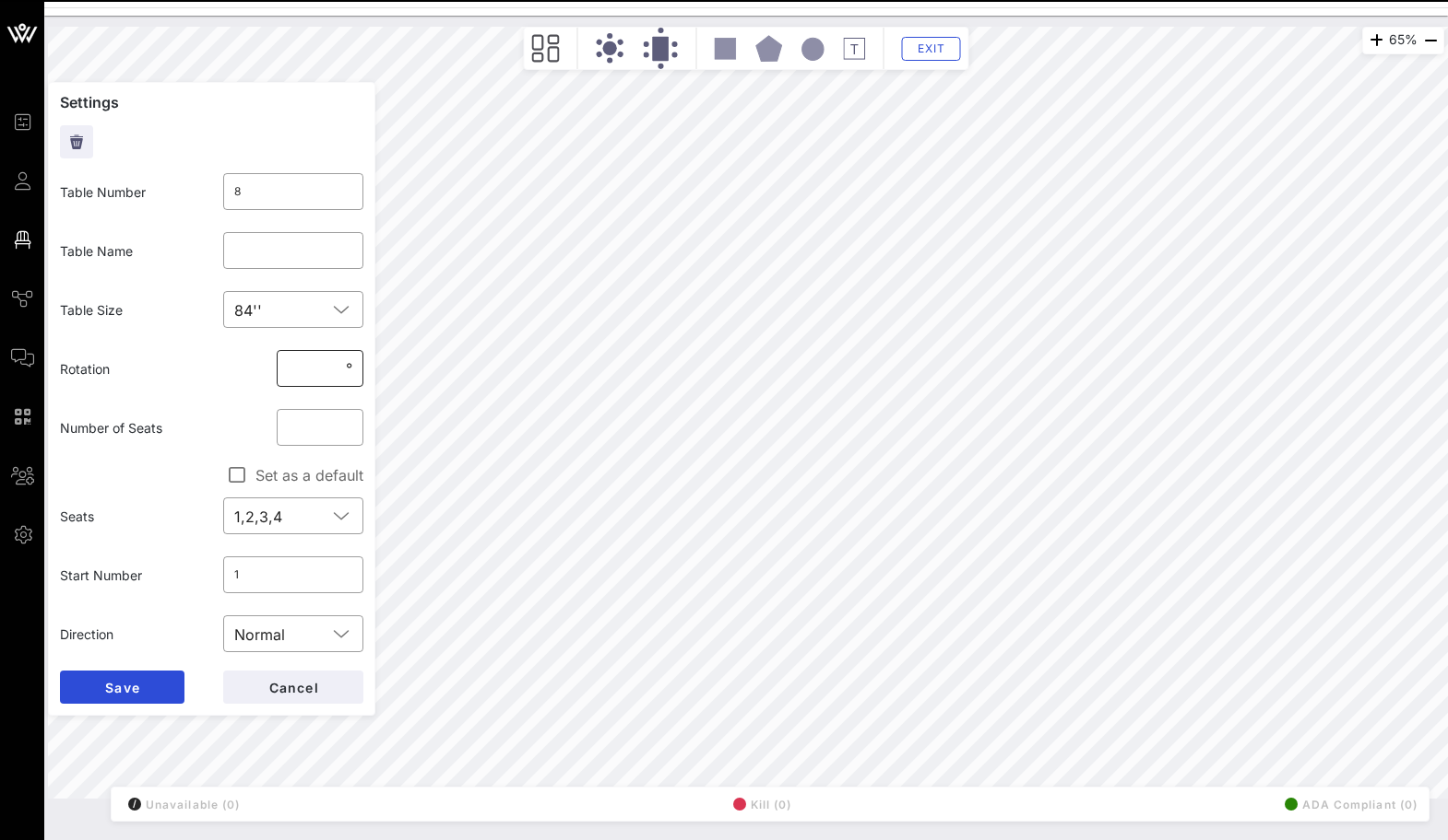
click at [314, 358] on input "**" at bounding box center [315, 368] width 54 height 29
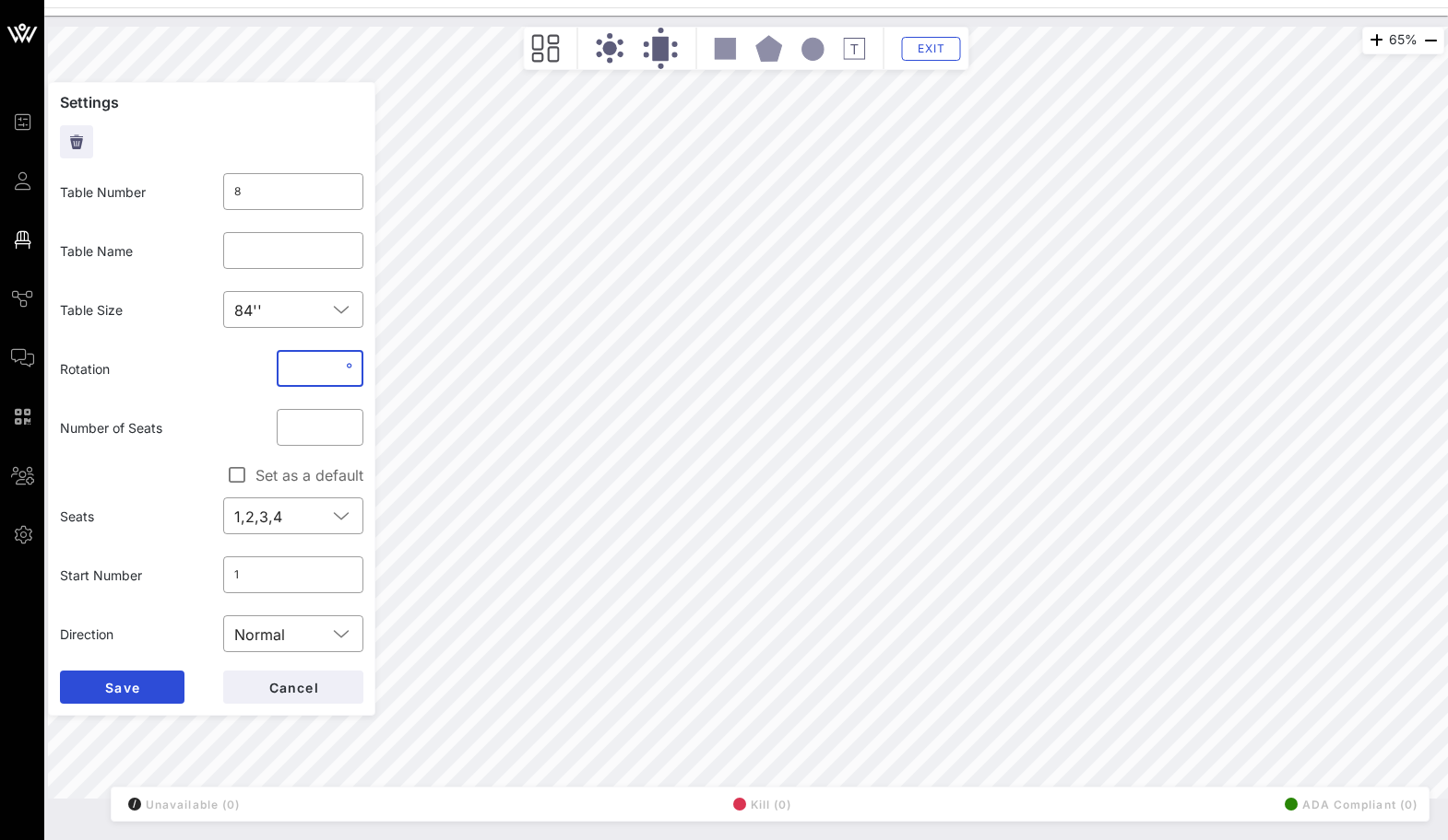
click at [306, 372] on input "**" at bounding box center [315, 368] width 54 height 29
click button "Save" at bounding box center [122, 687] width 125 height 33
click at [322, 369] on input "****" at bounding box center [315, 368] width 54 height 29
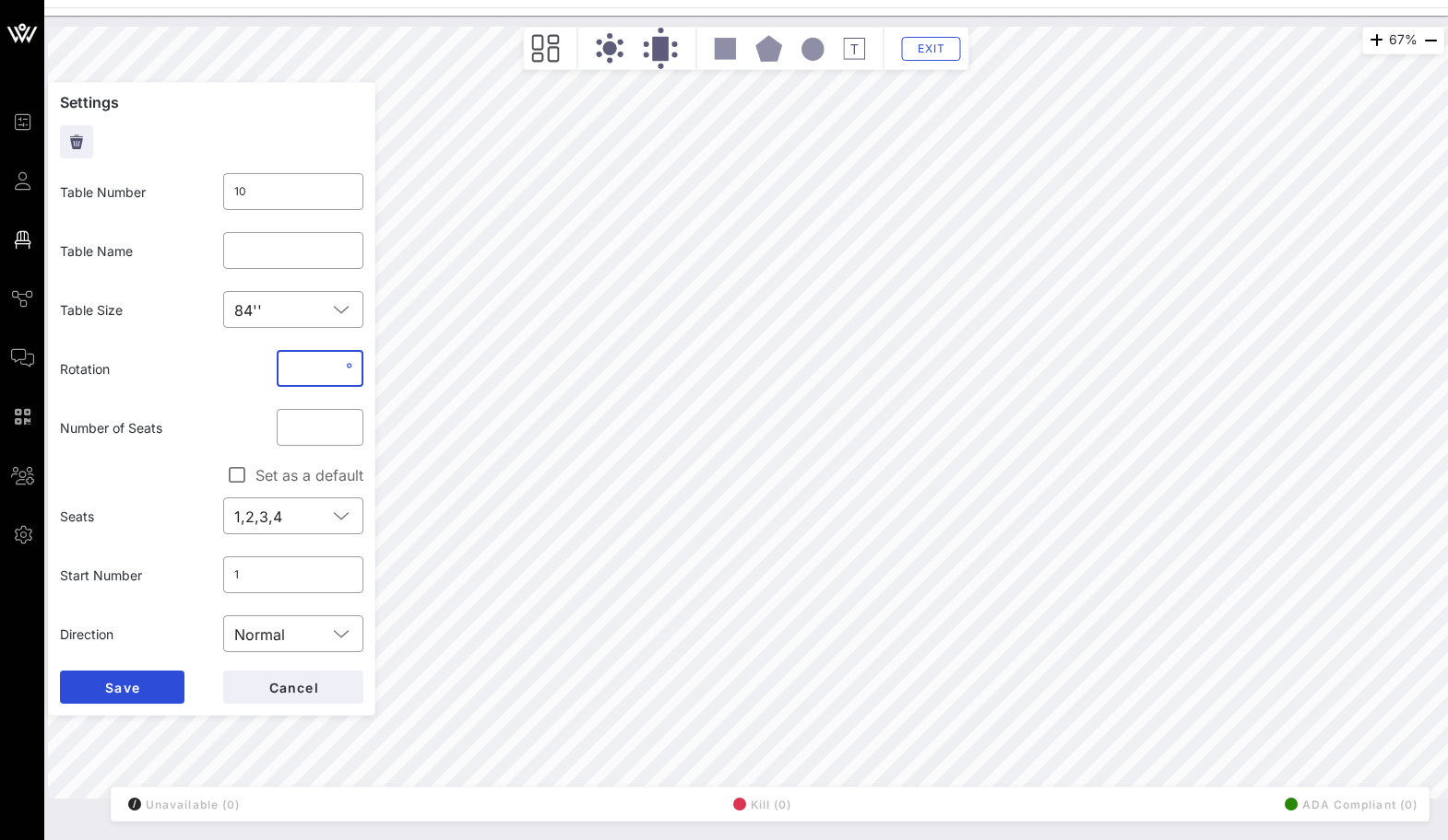
click button "Save" at bounding box center [122, 687] width 125 height 33
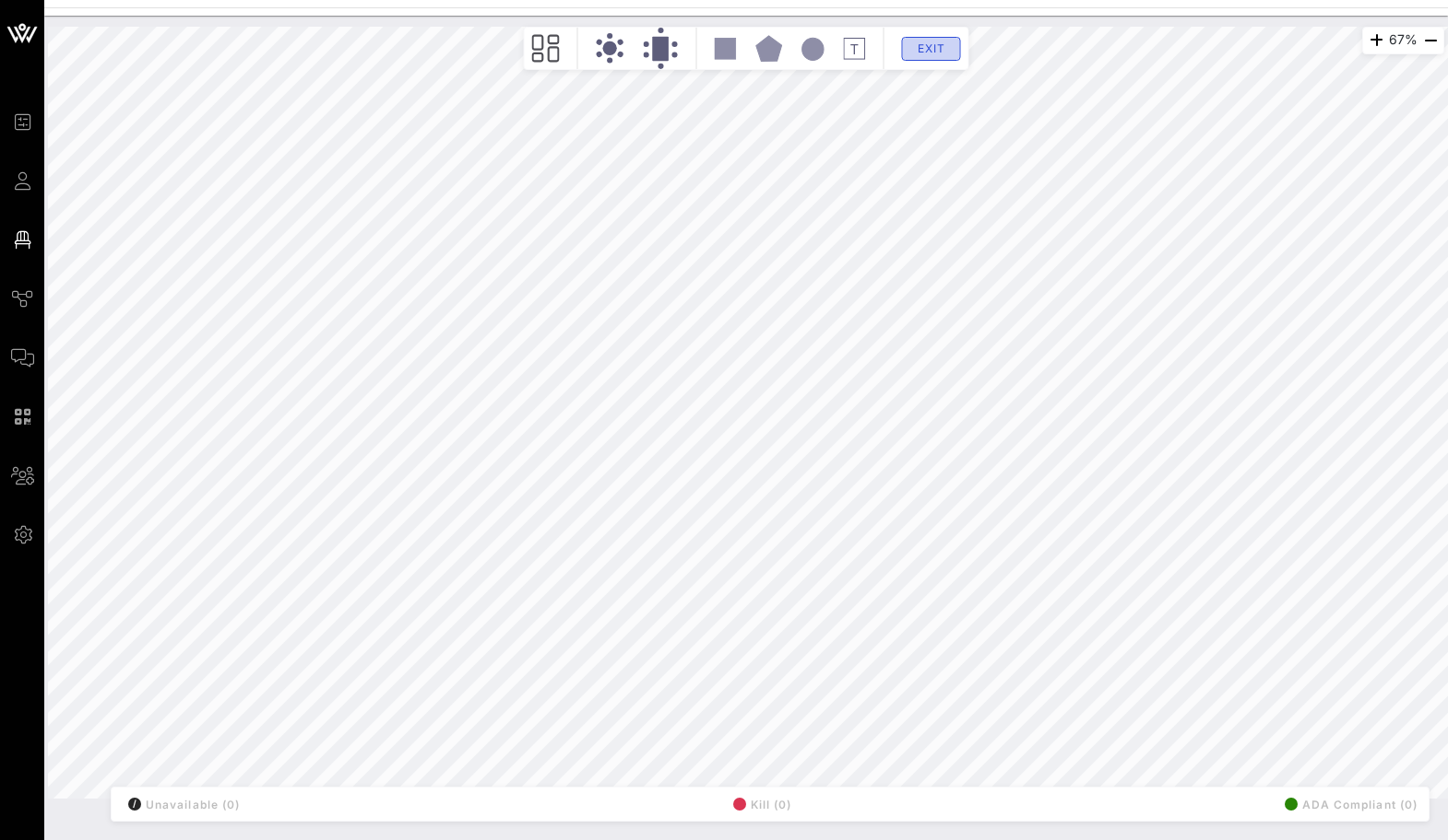
click at [929, 50] on span "Exit" at bounding box center [931, 48] width 35 height 14
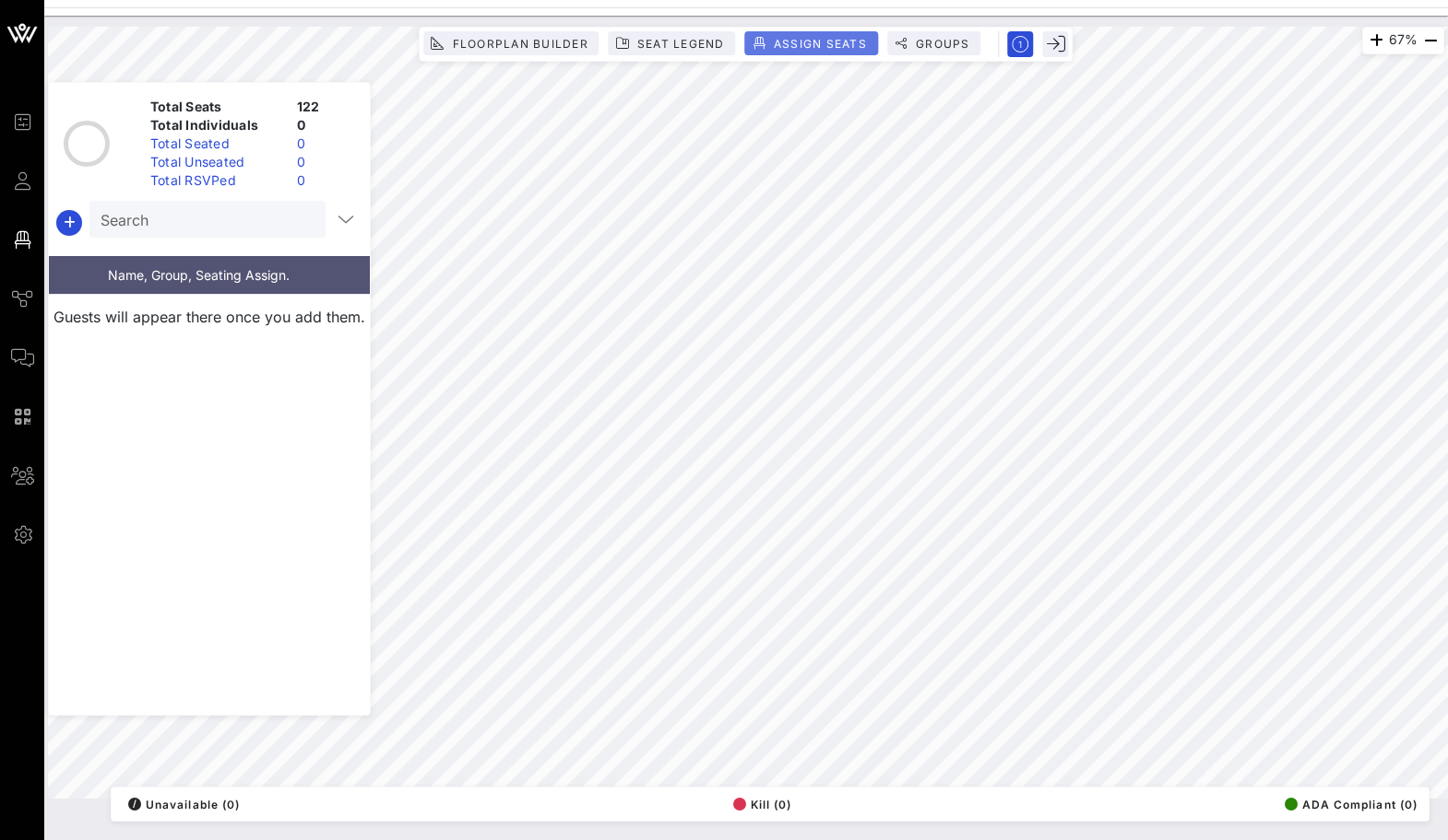
click at [775, 48] on span "Assign Seats" at bounding box center [820, 44] width 94 height 14
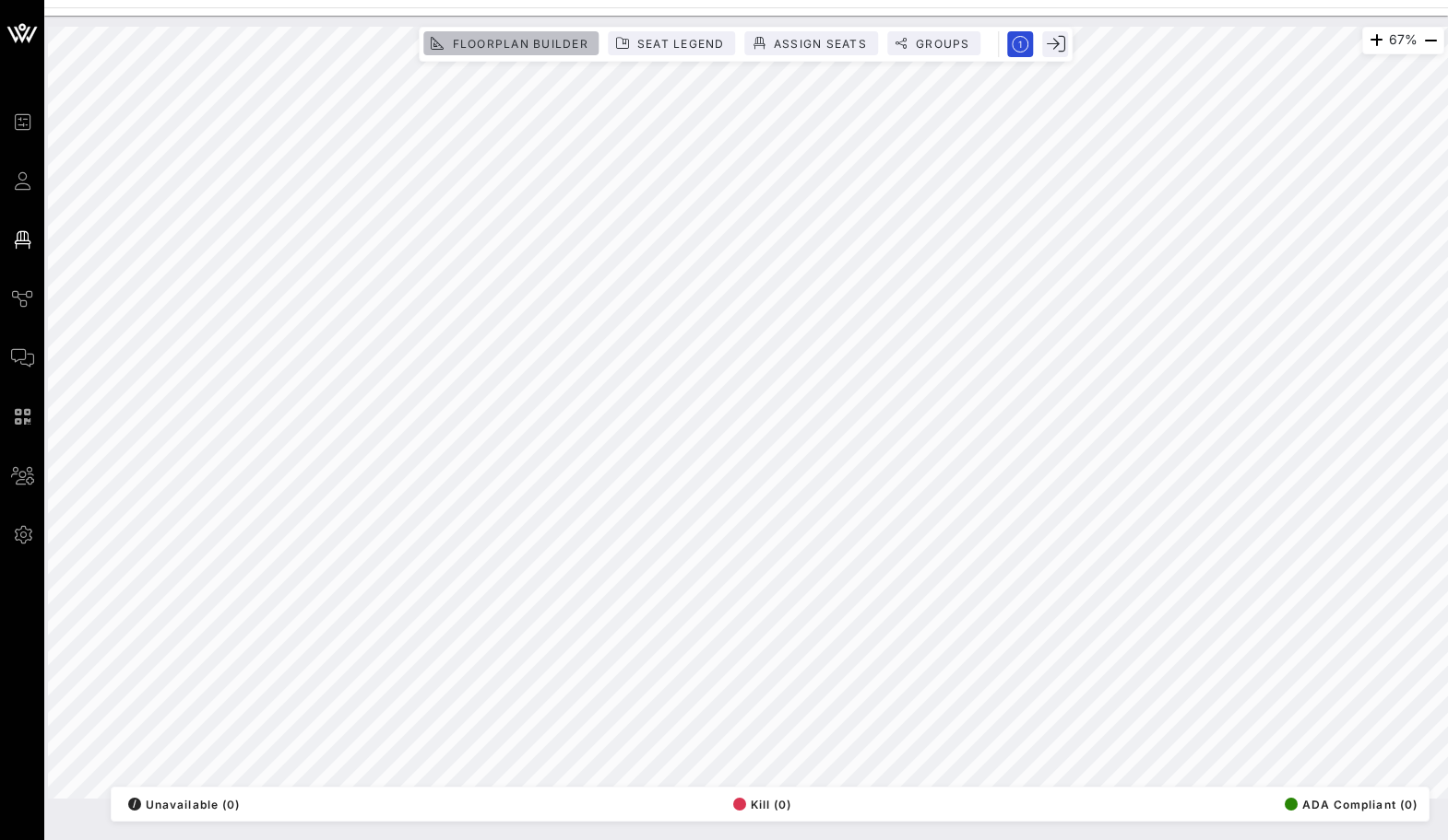
click at [544, 48] on span "Floorplan Builder" at bounding box center [519, 44] width 137 height 14
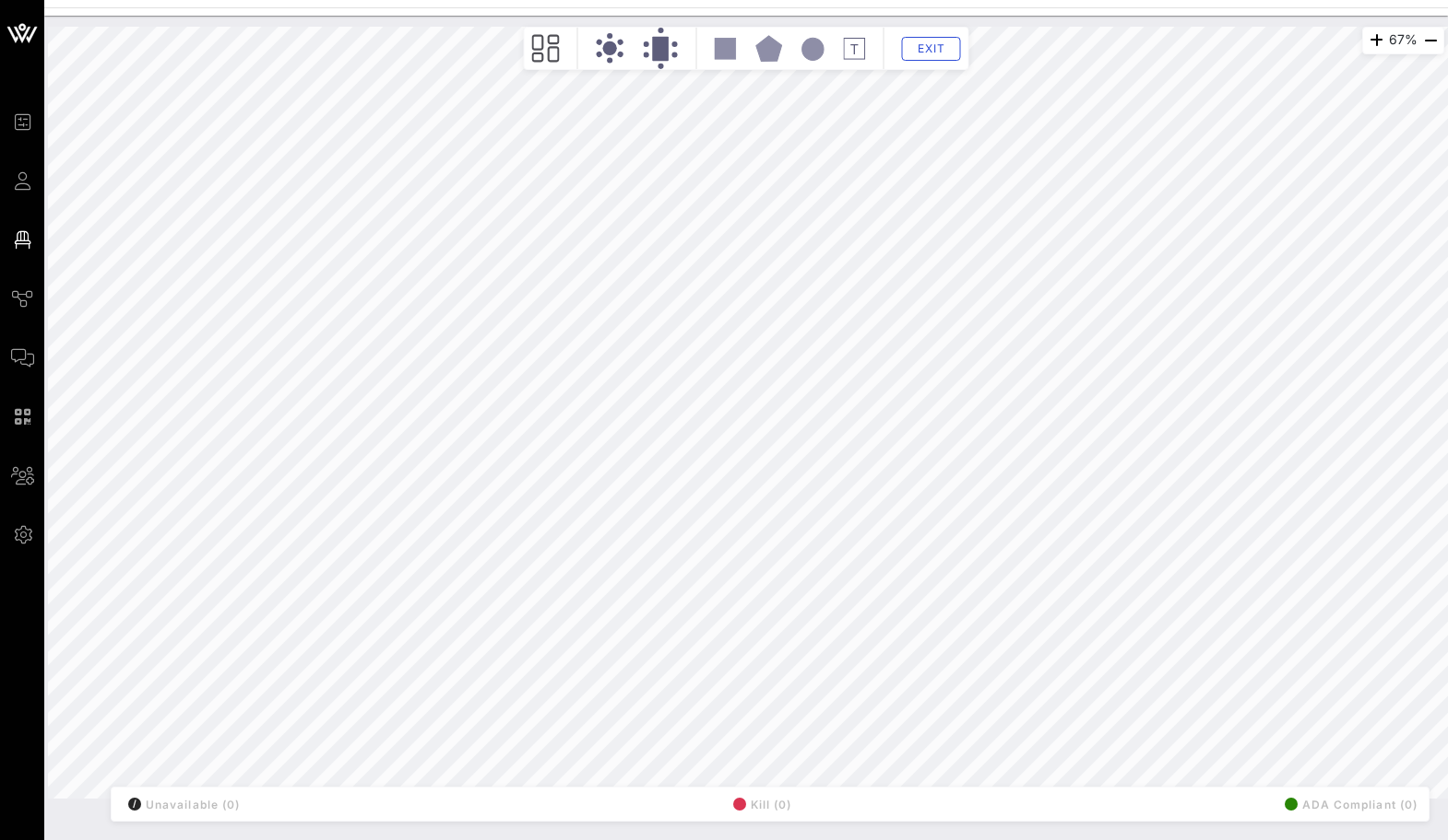
click at [731, 52] on rect at bounding box center [725, 48] width 21 height 21
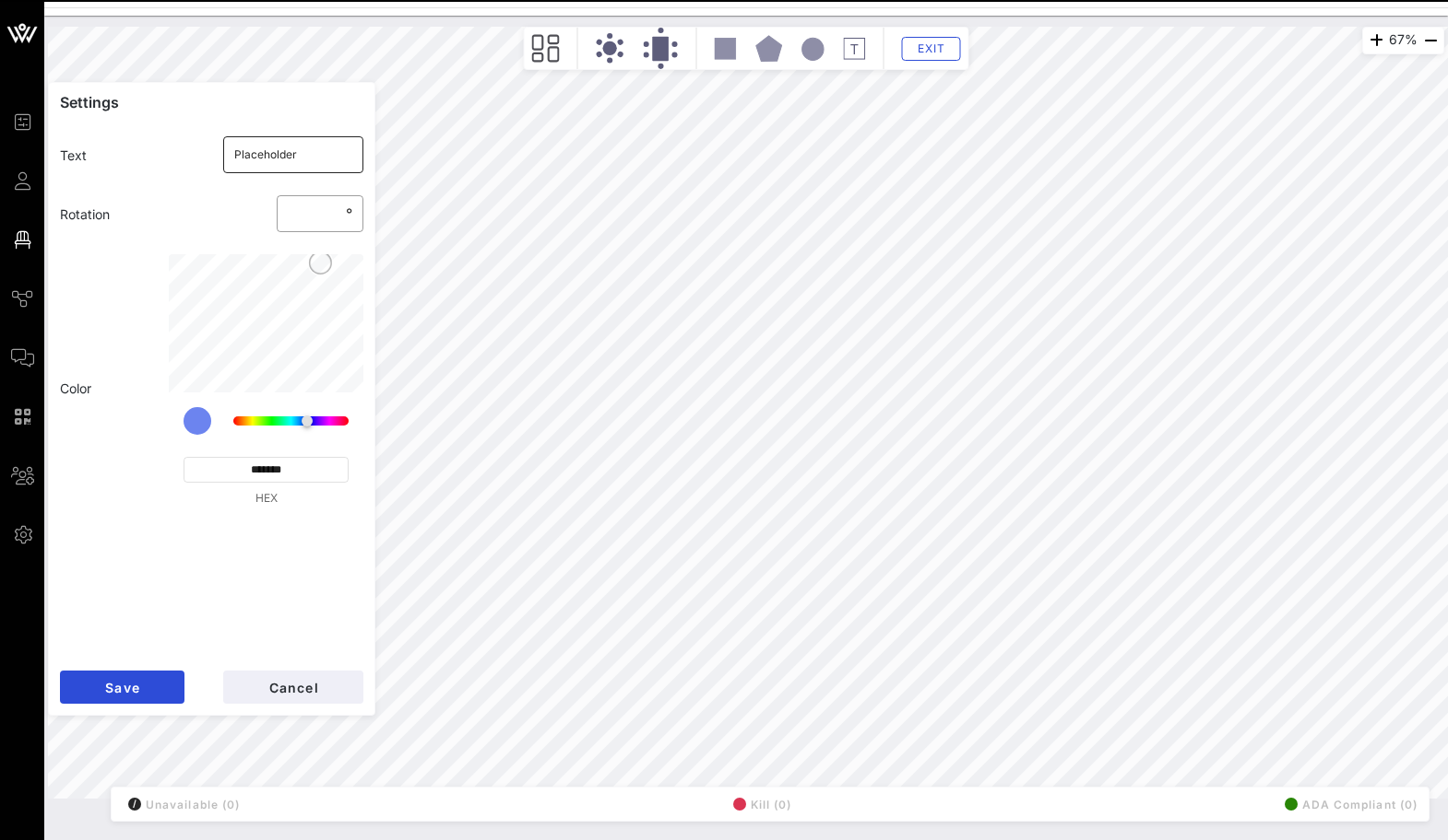
click at [259, 148] on input "Placeholder" at bounding box center [293, 154] width 119 height 29
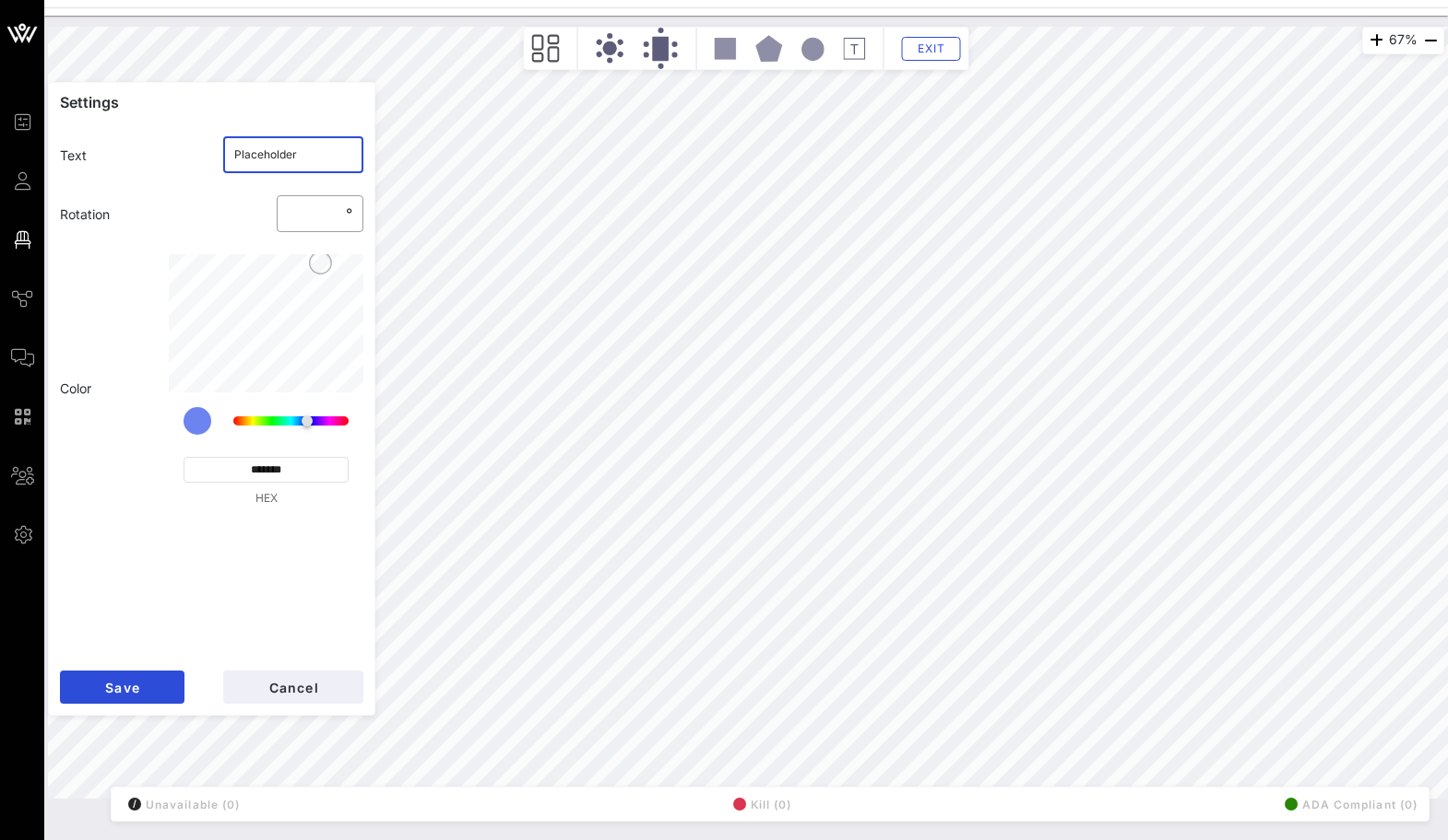
click at [259, 148] on input "Placeholder" at bounding box center [293, 154] width 119 height 29
click button "Save" at bounding box center [122, 687] width 125 height 33
click at [267, 148] on input "DANCE FLOOR" at bounding box center [293, 154] width 119 height 29
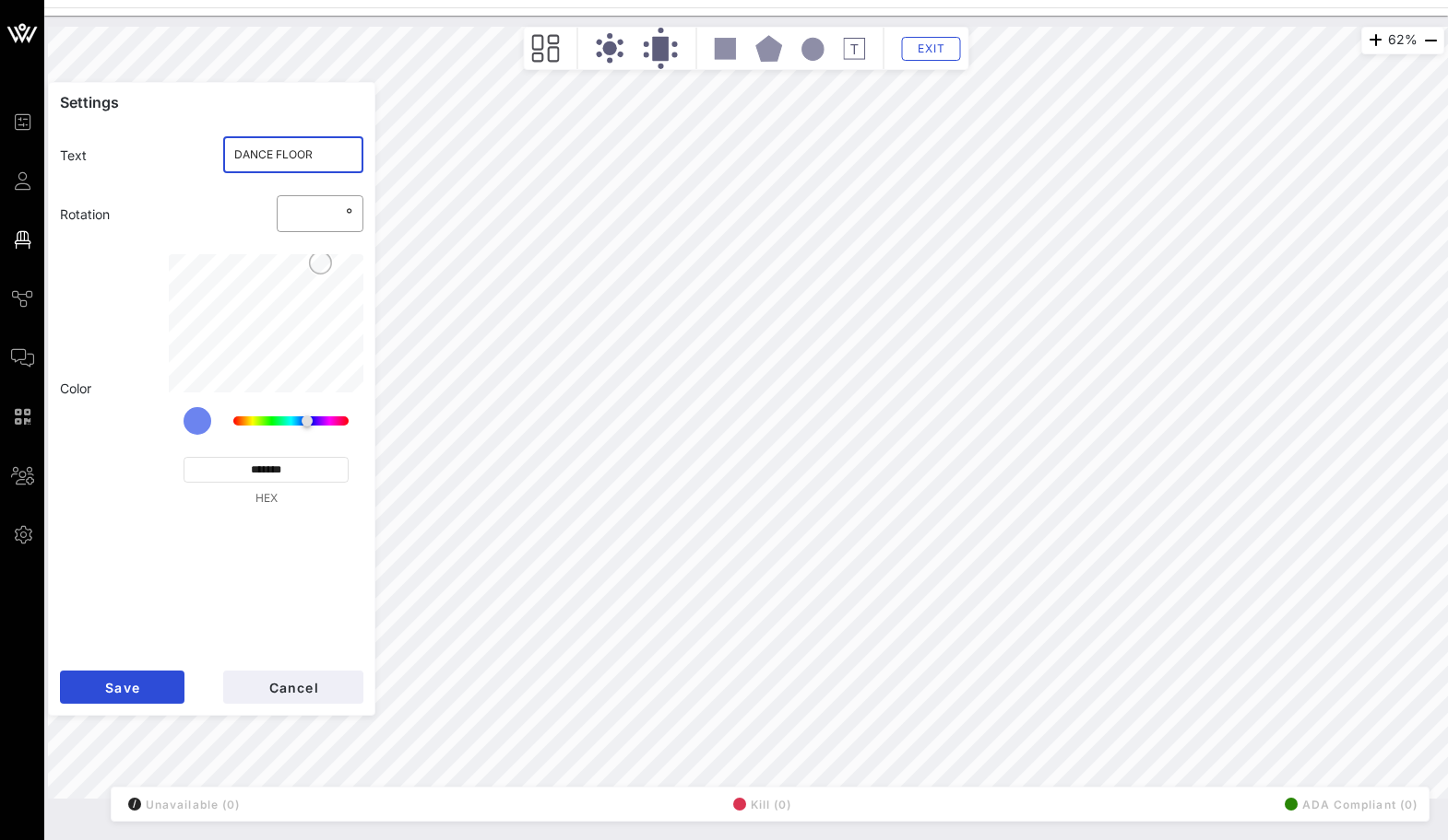
click at [267, 148] on input "DANCE FLOOR" at bounding box center [293, 154] width 119 height 29
click button "Save" at bounding box center [122, 687] width 125 height 33
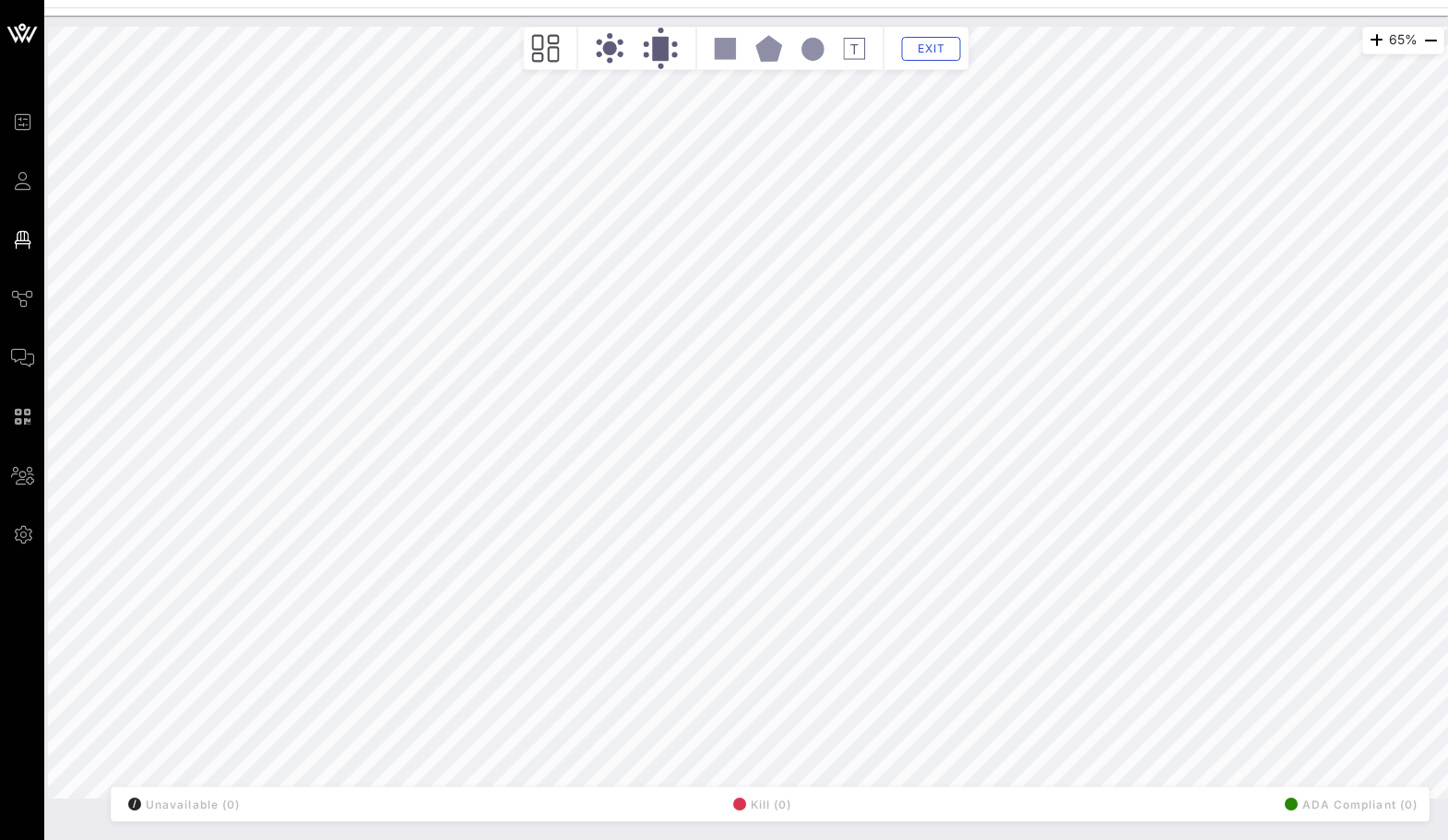
click at [715, 45] on rect at bounding box center [725, 48] width 21 height 21
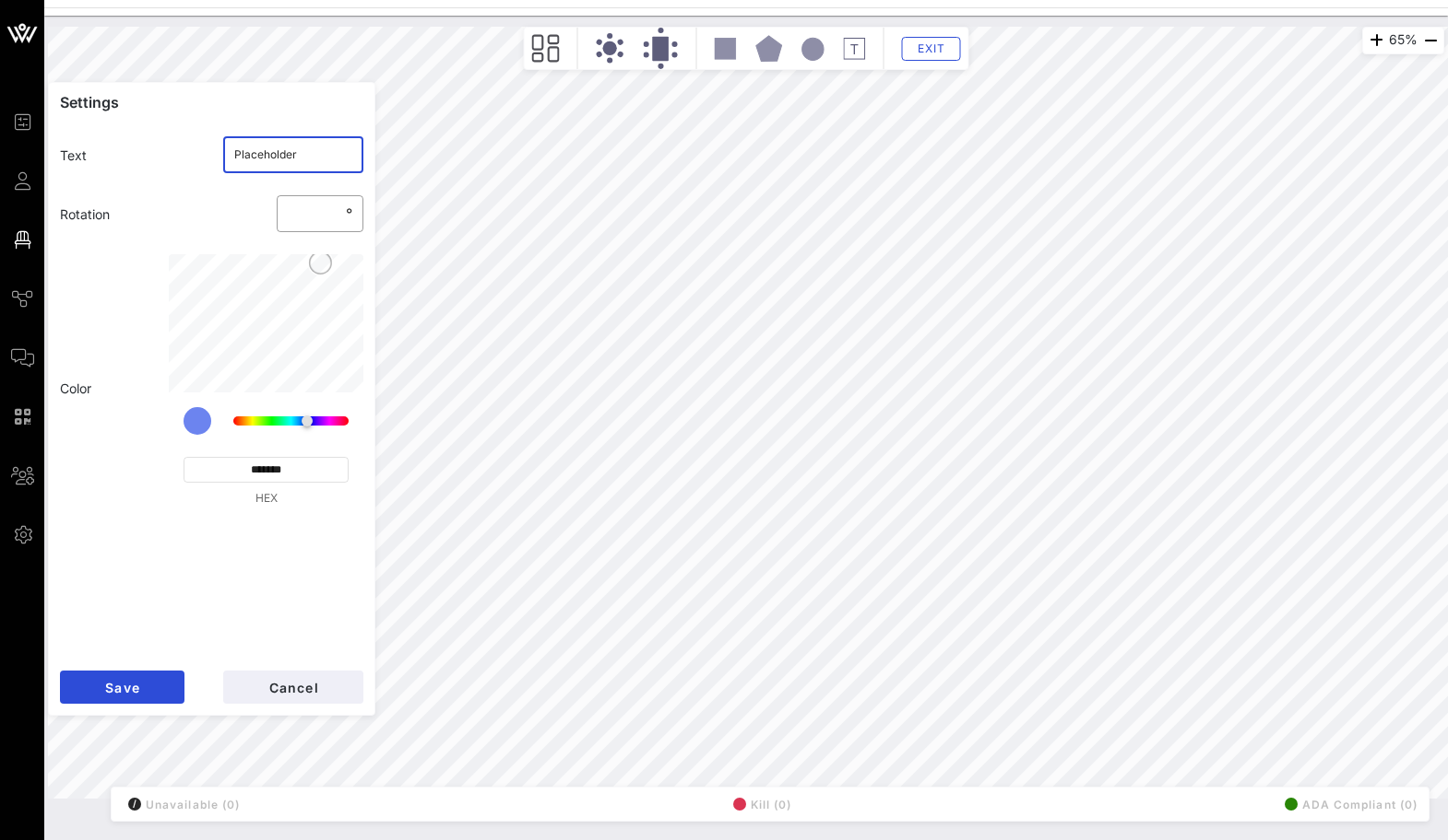
click at [256, 151] on input "Placeholder" at bounding box center [293, 154] width 119 height 29
click button "Save" at bounding box center [122, 687] width 125 height 33
click at [306, 205] on input "*" at bounding box center [315, 213] width 54 height 29
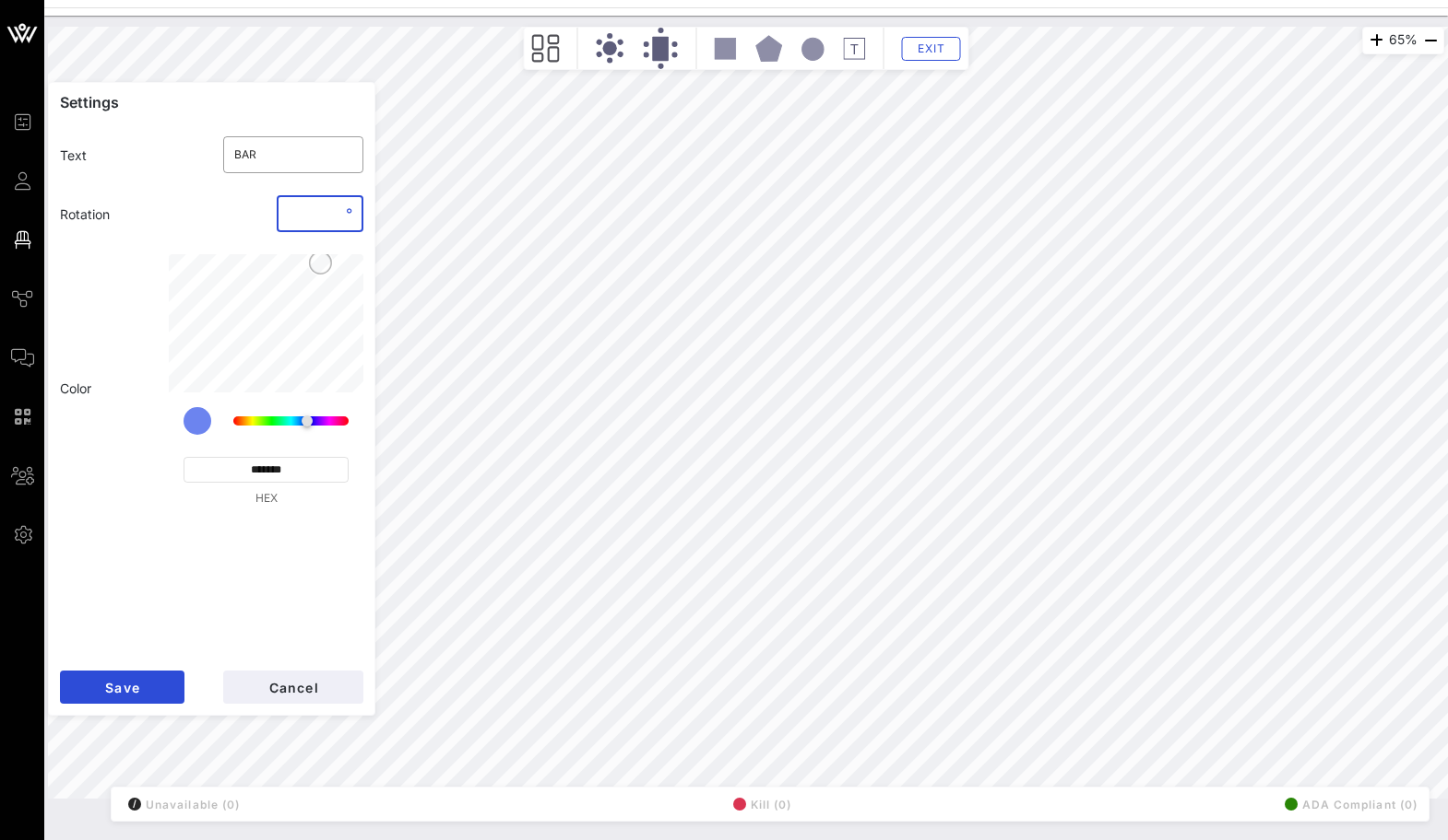
click button "Save" at bounding box center [122, 687] width 125 height 33
click at [364, 640] on div "**********" at bounding box center [745, 412] width 1396 height 773
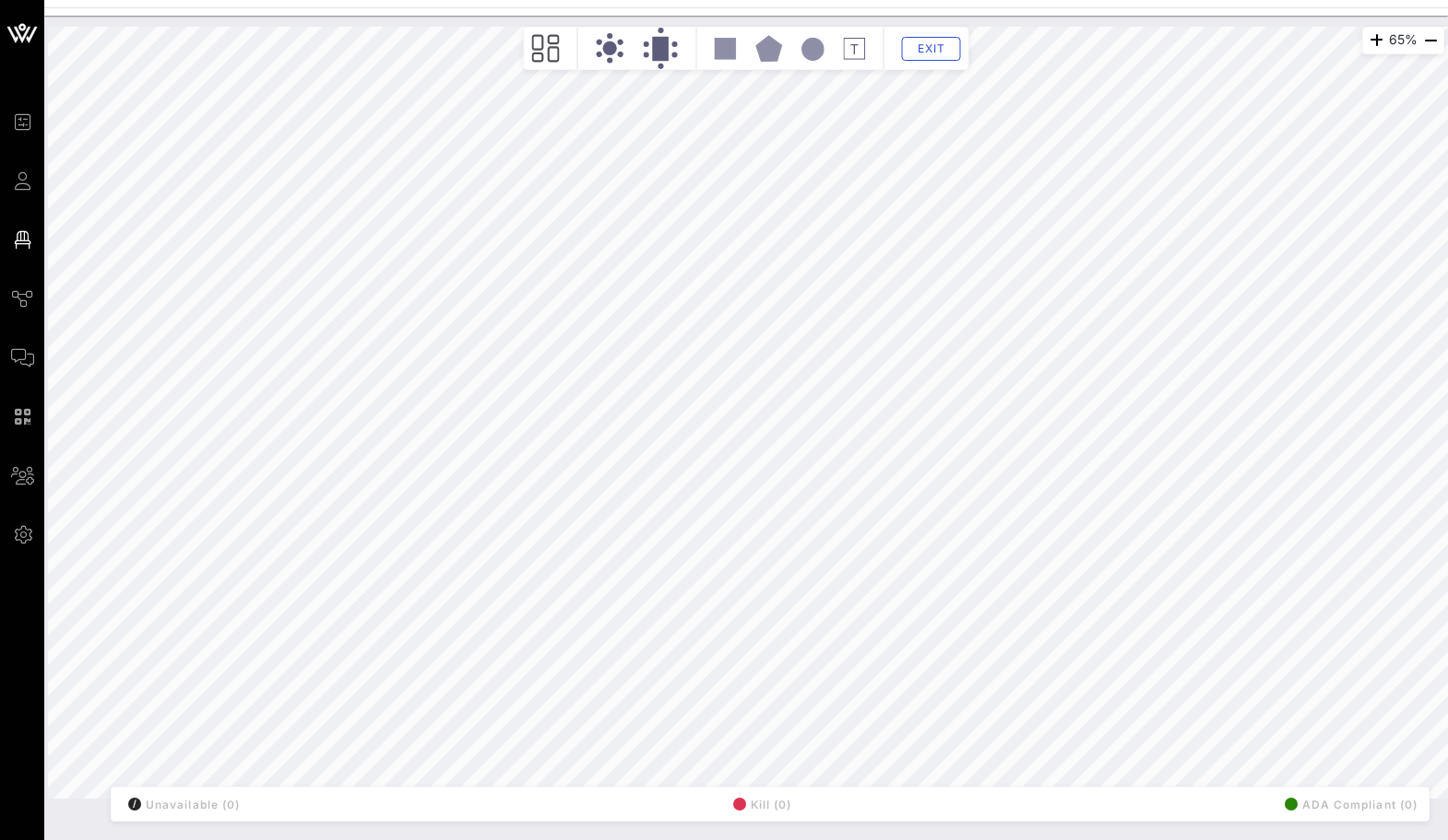
click at [766, 49] on icon at bounding box center [768, 48] width 26 height 25
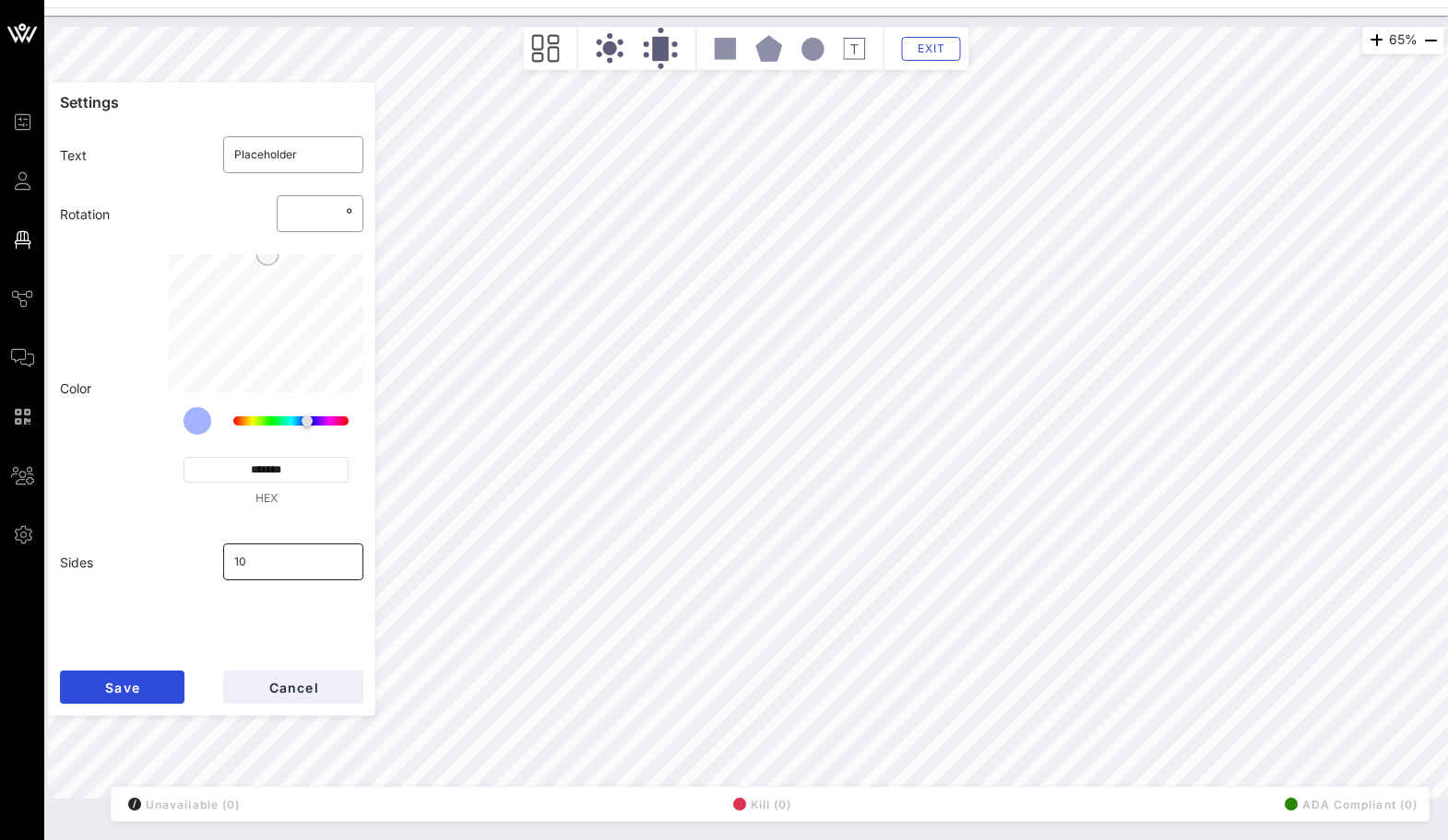
click at [279, 574] on input "10" at bounding box center [293, 562] width 119 height 29
click button "Save" at bounding box center [122, 687] width 125 height 33
click at [243, 548] on input "5" at bounding box center [293, 562] width 119 height 29
click button "Save" at bounding box center [122, 687] width 125 height 33
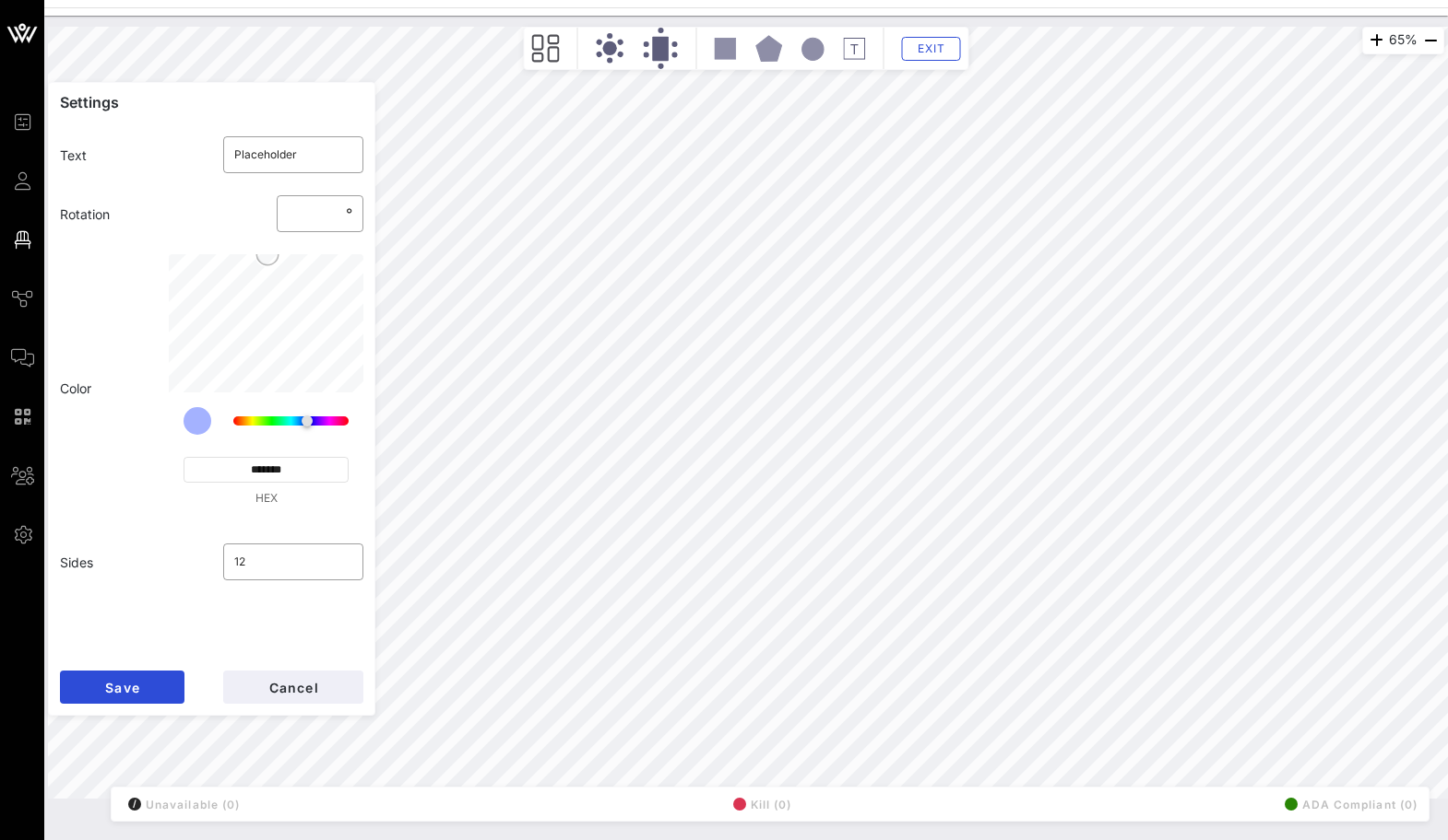
click at [849, 51] on icon at bounding box center [854, 48] width 22 height 22
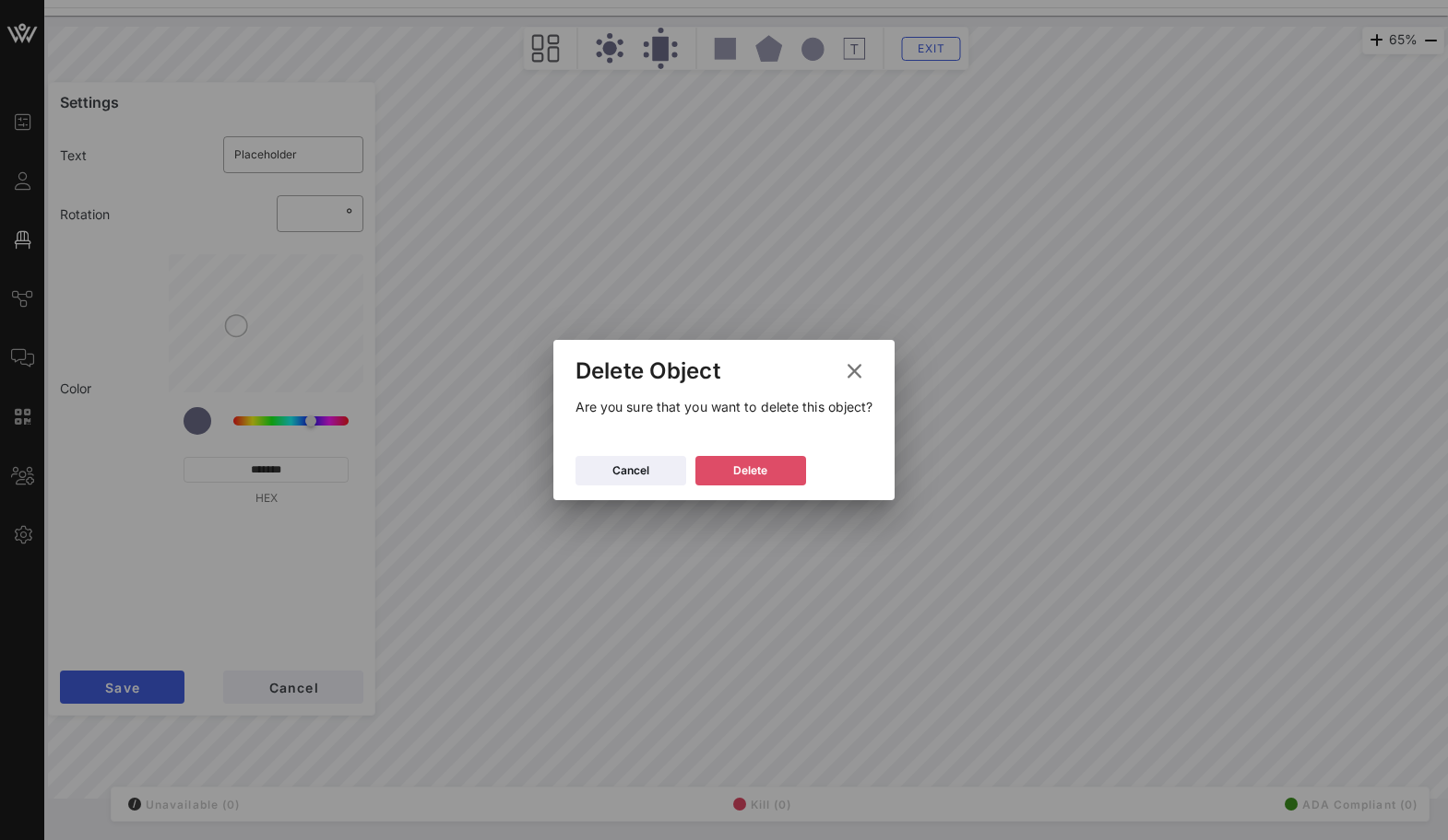
click at [761, 479] on div "Delete" at bounding box center [750, 470] width 34 height 18
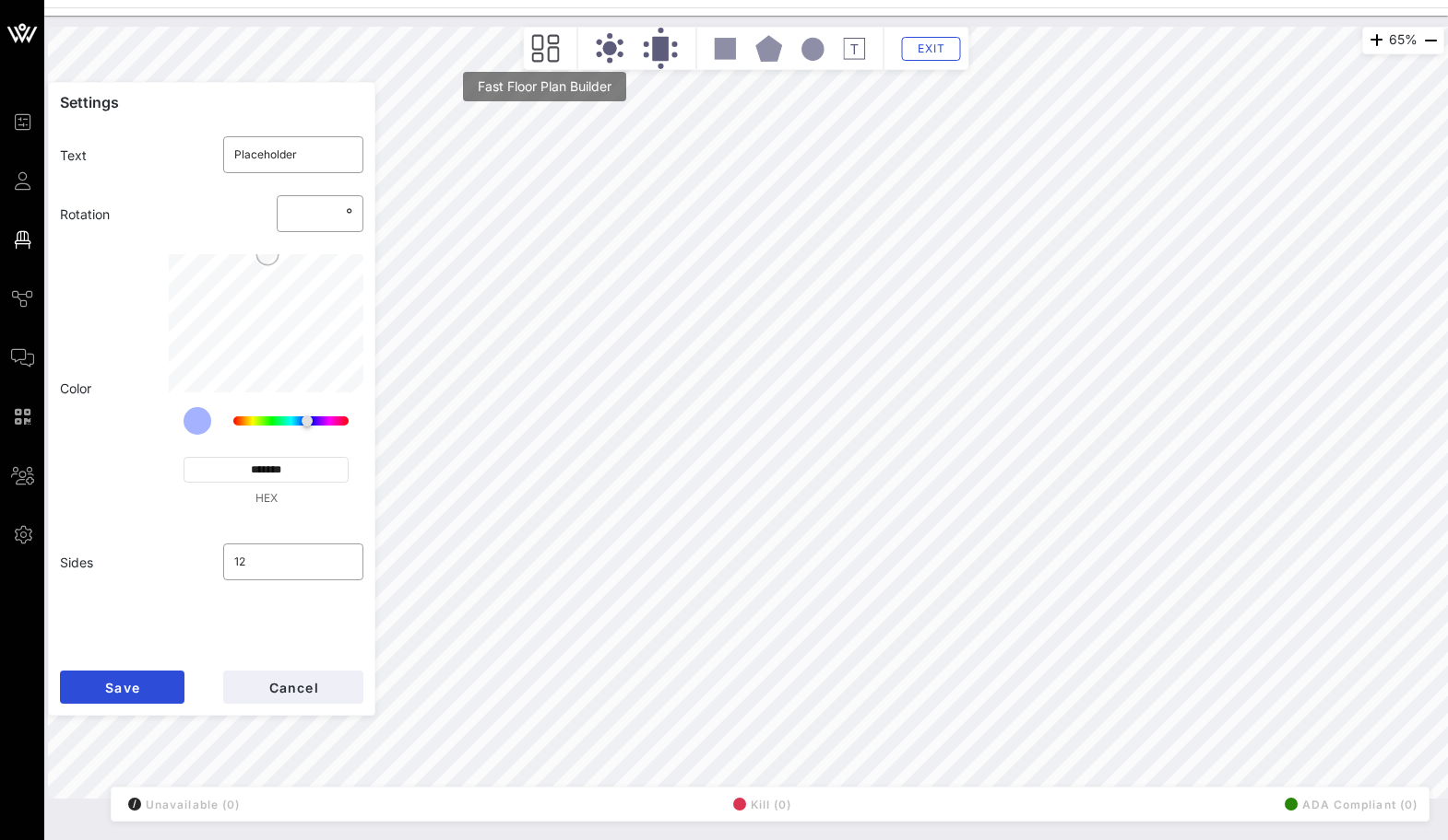
click at [548, 47] on icon at bounding box center [546, 48] width 28 height 29
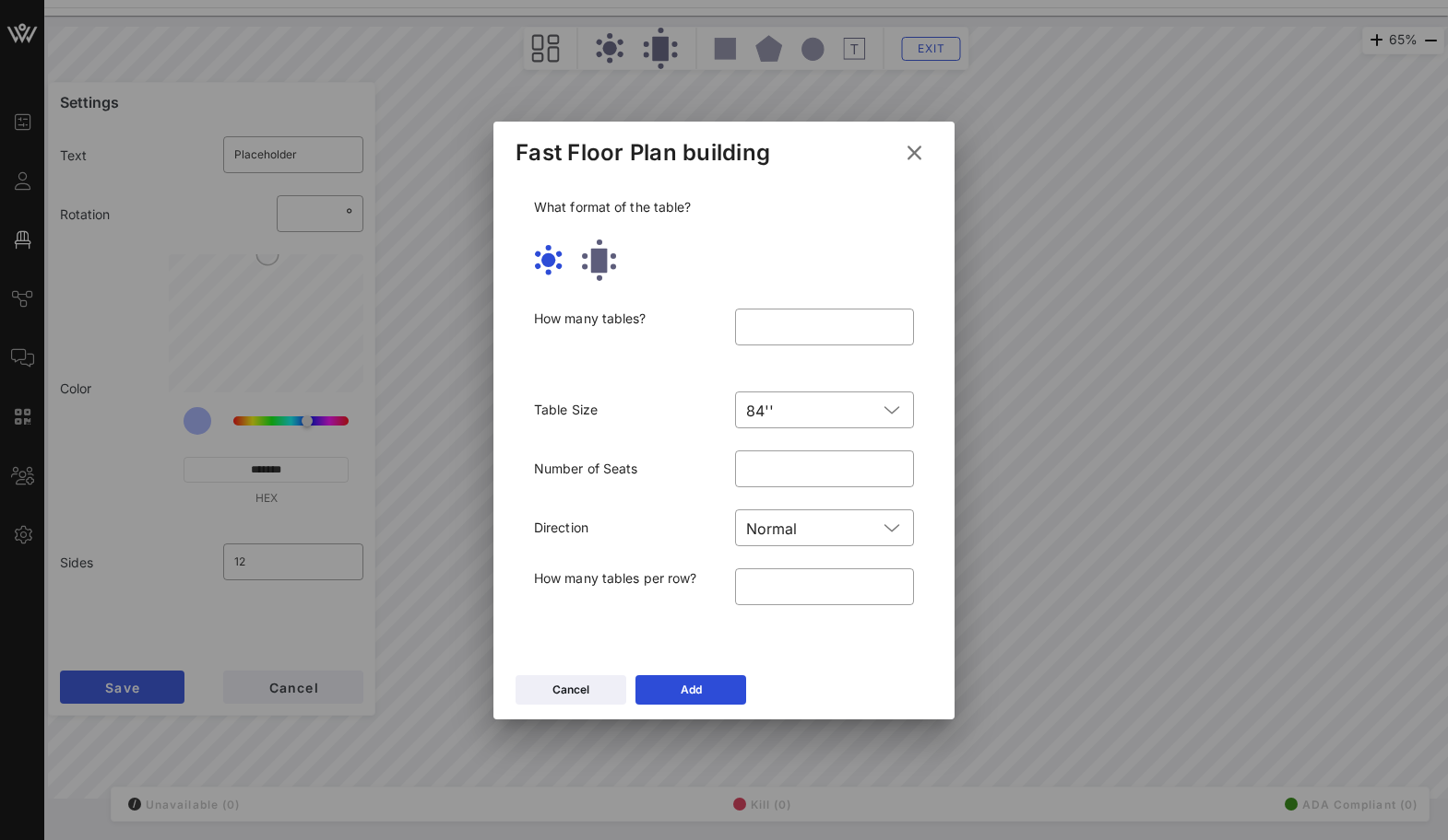
click at [548, 47] on div at bounding box center [724, 420] width 1448 height 840
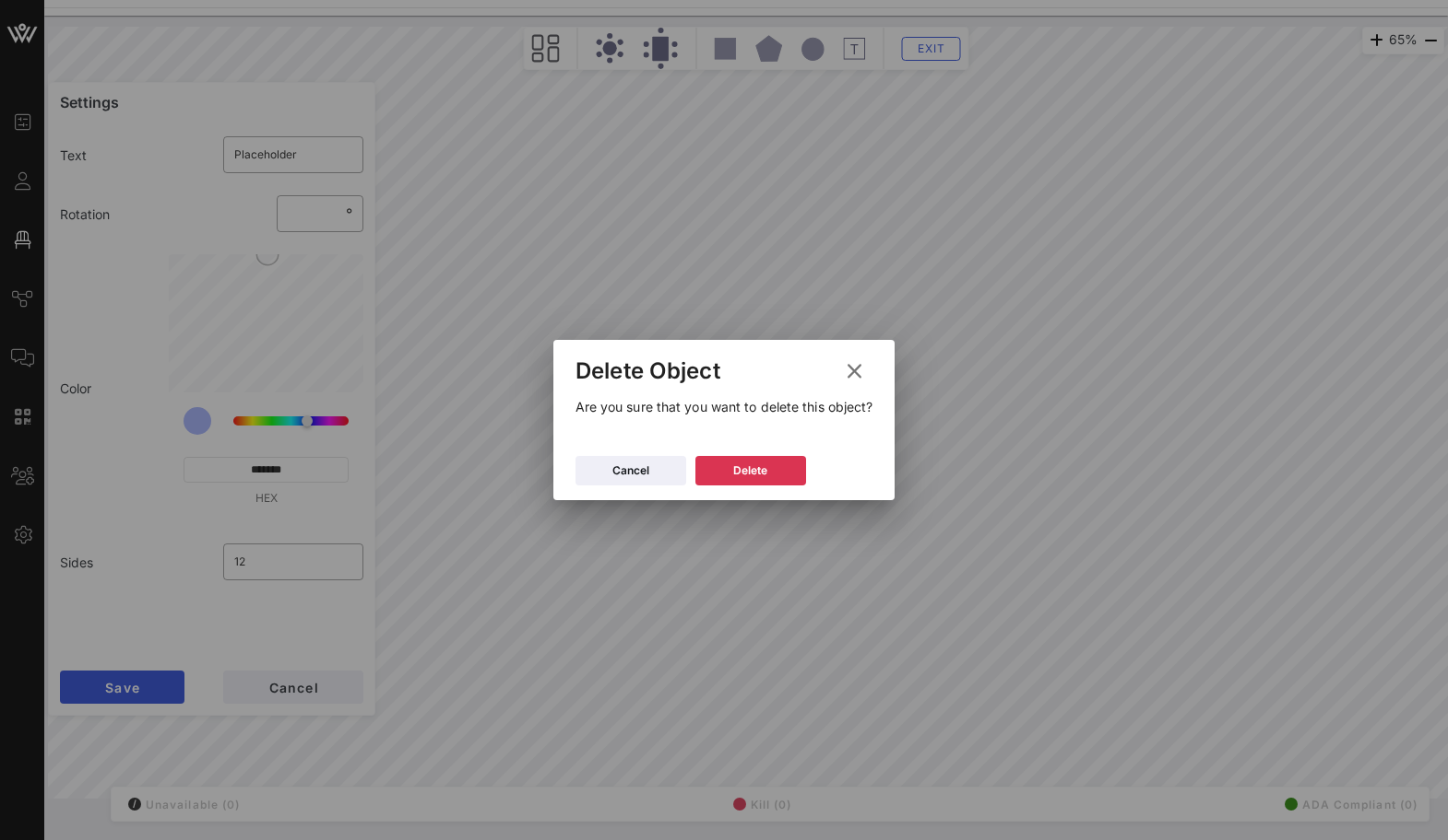
click at [746, 451] on div "Cancel [GEOGRAPHIC_DATA]" at bounding box center [724, 473] width 342 height 53
click at [794, 472] on button "Delete" at bounding box center [750, 470] width 110 height 29
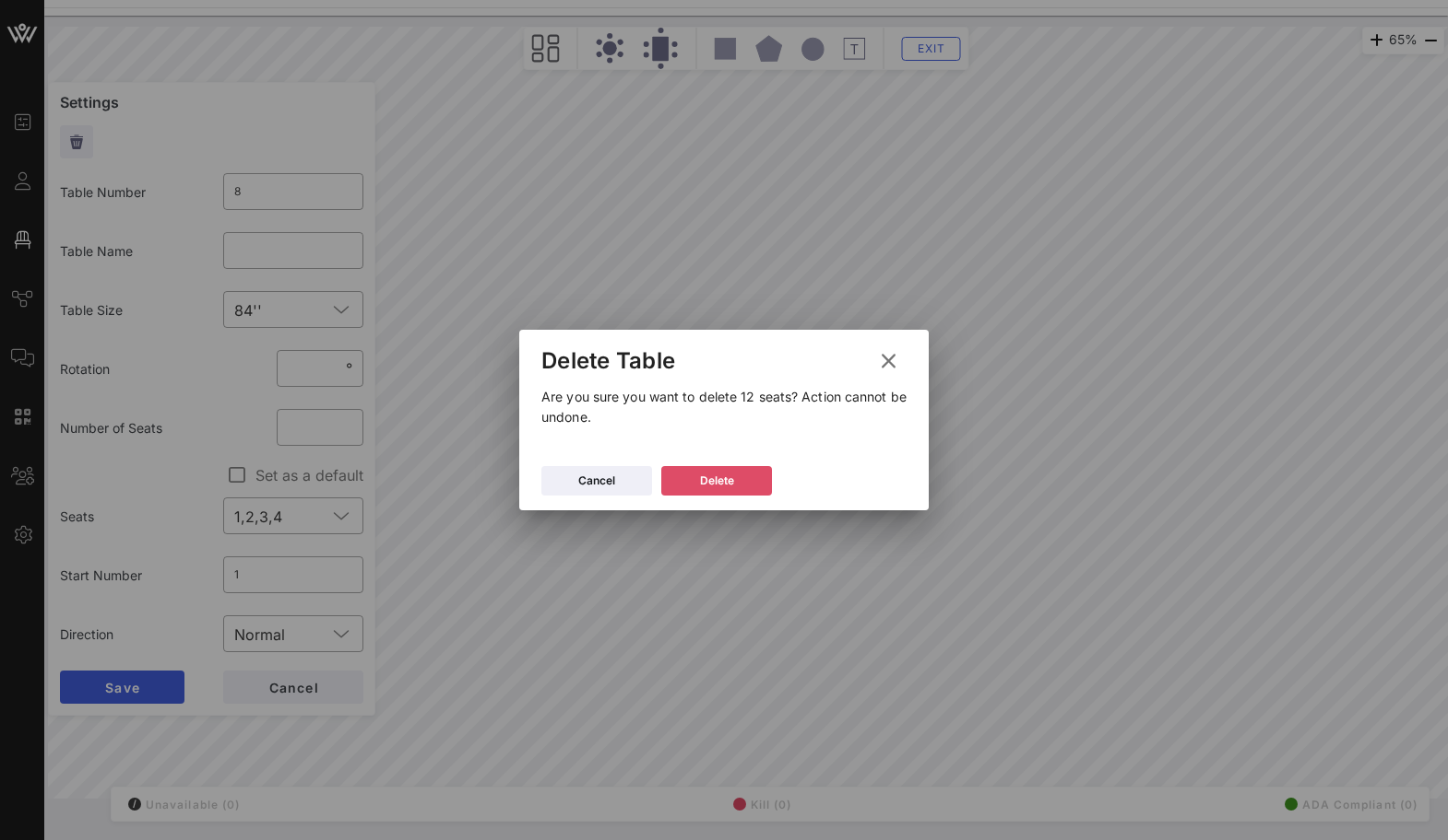
click at [744, 480] on button "Delete" at bounding box center [716, 481] width 110 height 29
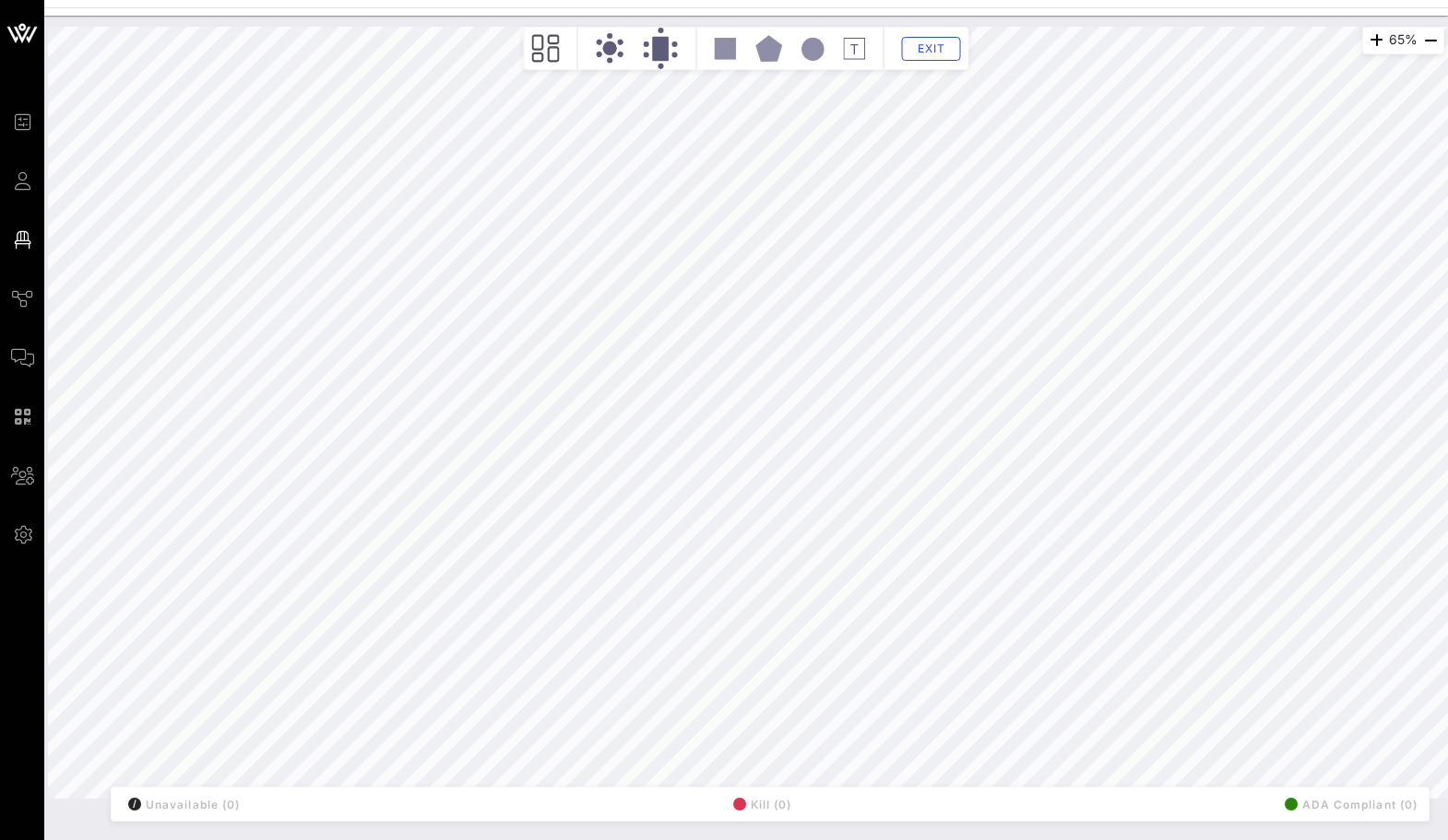
click at [648, 68] on icon at bounding box center [661, 48] width 35 height 42
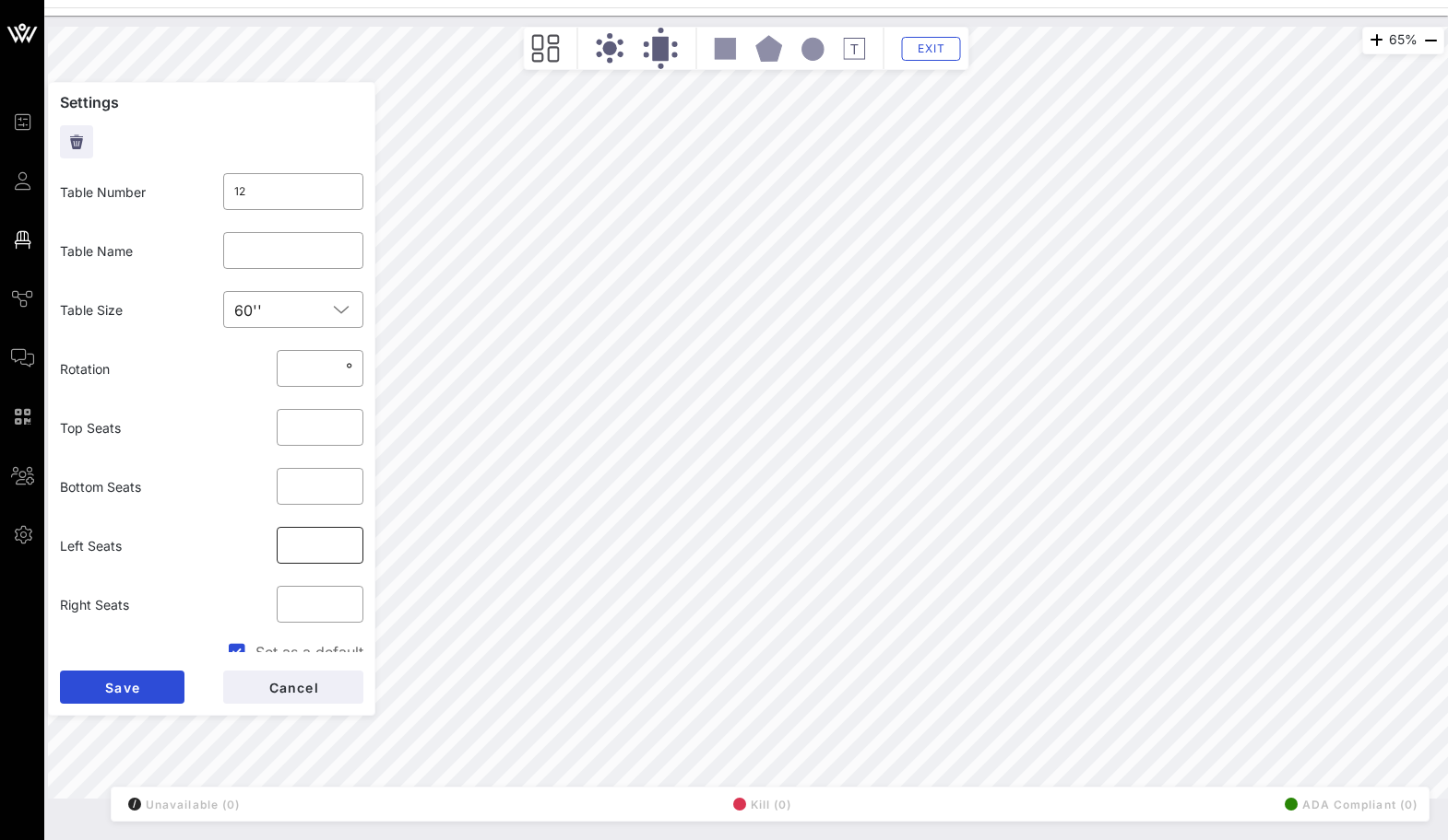
click at [347, 549] on input "*" at bounding box center [320, 545] width 65 height 29
click at [344, 612] on input "*" at bounding box center [320, 604] width 65 height 29
click at [344, 612] on input "**" at bounding box center [320, 604] width 65 height 29
click at [347, 599] on input "*" at bounding box center [320, 604] width 65 height 29
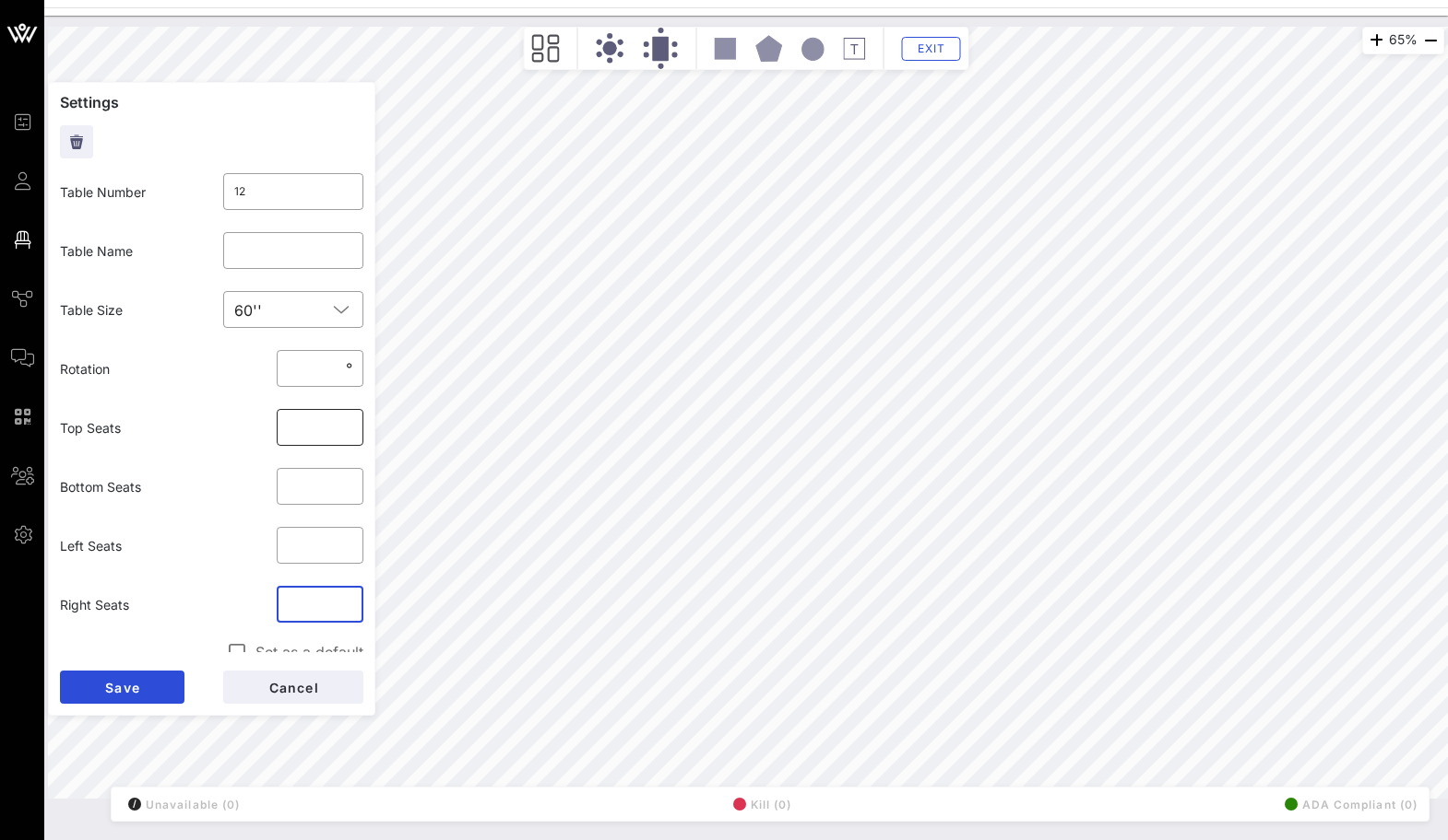
click at [319, 432] on input "*" at bounding box center [320, 427] width 65 height 29
click at [344, 419] on input "*" at bounding box center [320, 427] width 65 height 29
click at [345, 482] on input "*" at bounding box center [320, 487] width 65 height 29
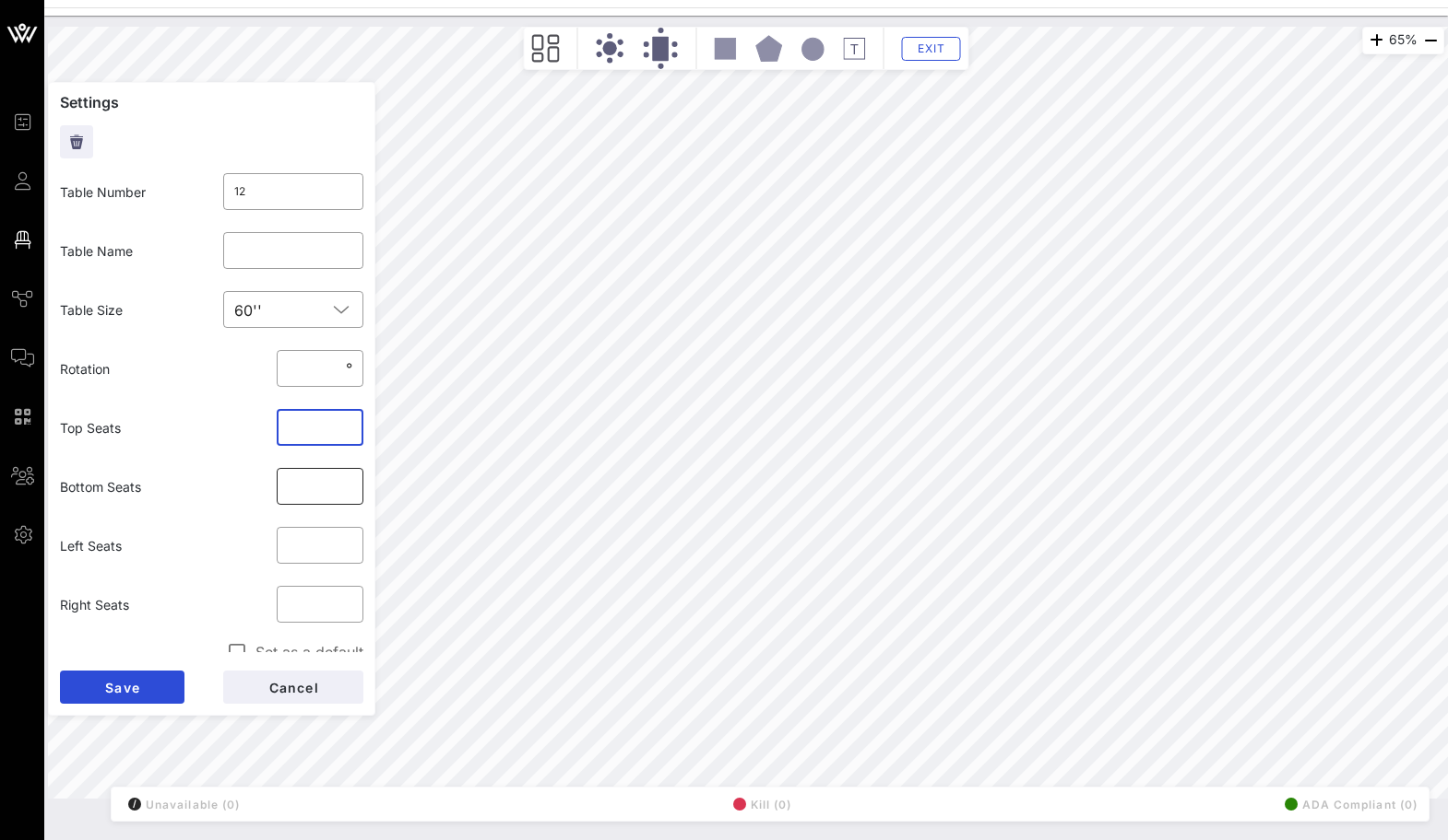
click at [345, 482] on input "*" at bounding box center [320, 487] width 65 height 29
click at [133, 680] on span "Save" at bounding box center [123, 688] width 36 height 15
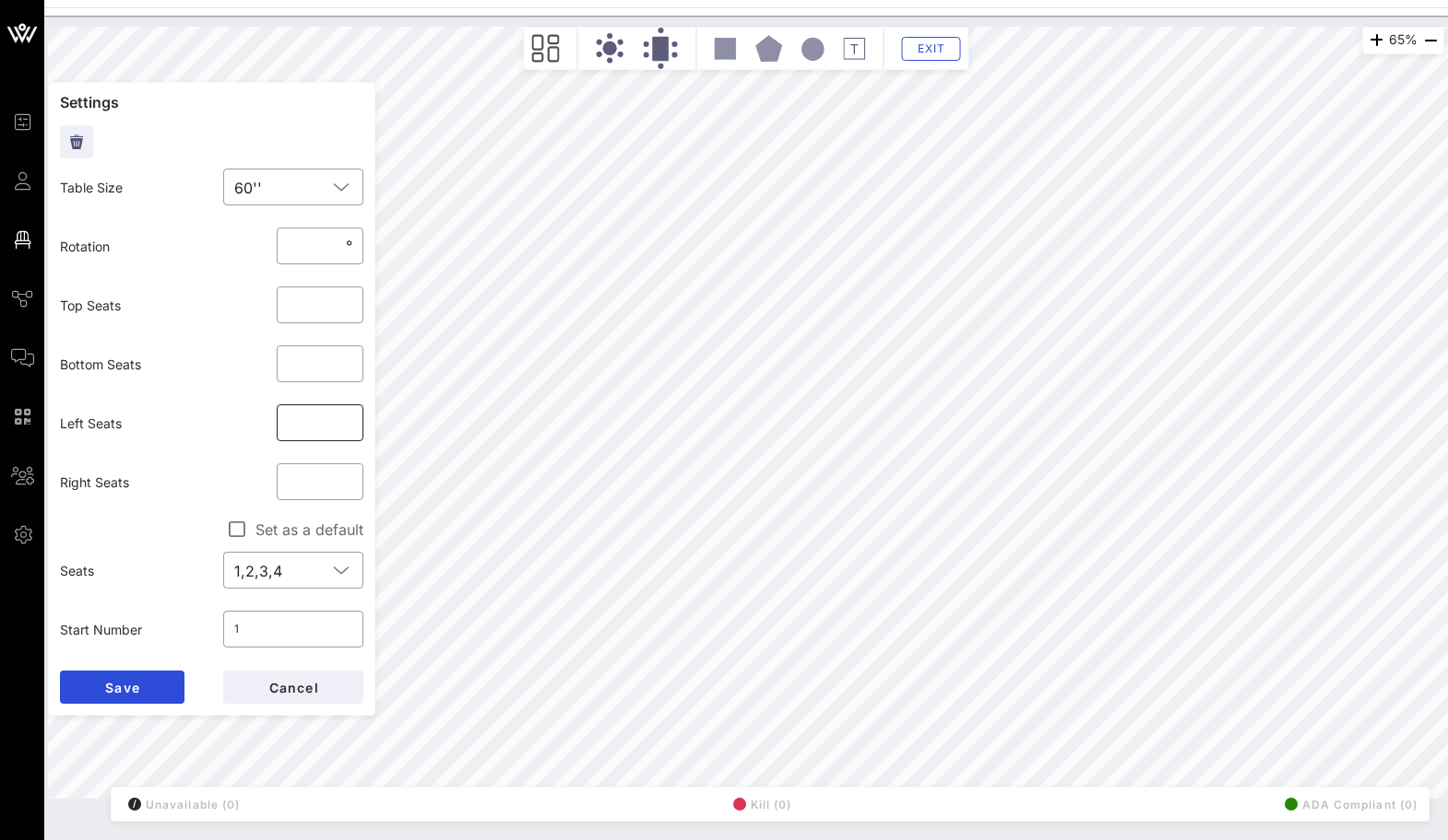
scroll to position [162, 0]
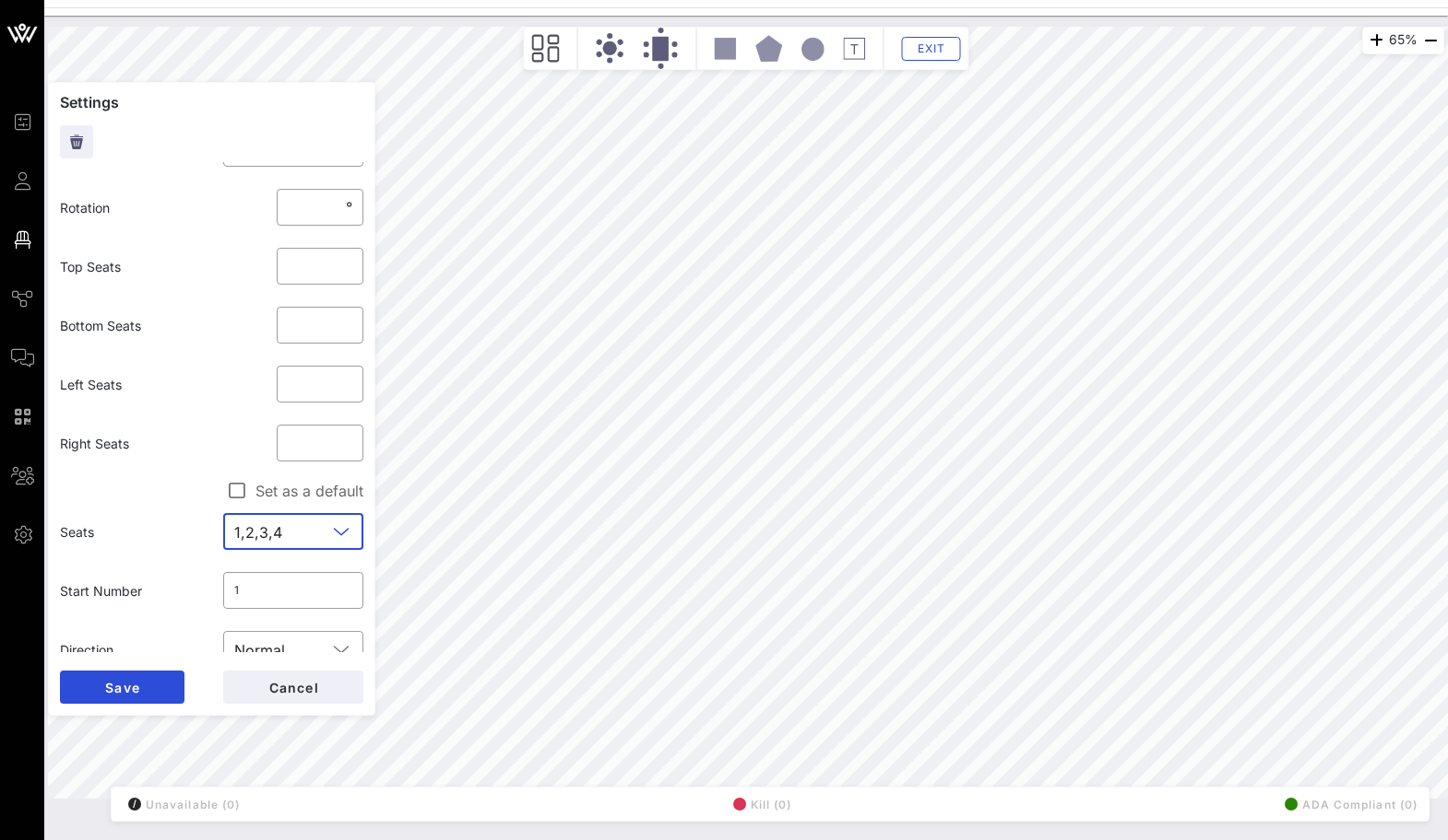
click at [291, 525] on input "text" at bounding box center [309, 531] width 38 height 29
click at [188, 539] on div "Seats" at bounding box center [130, 532] width 164 height 42
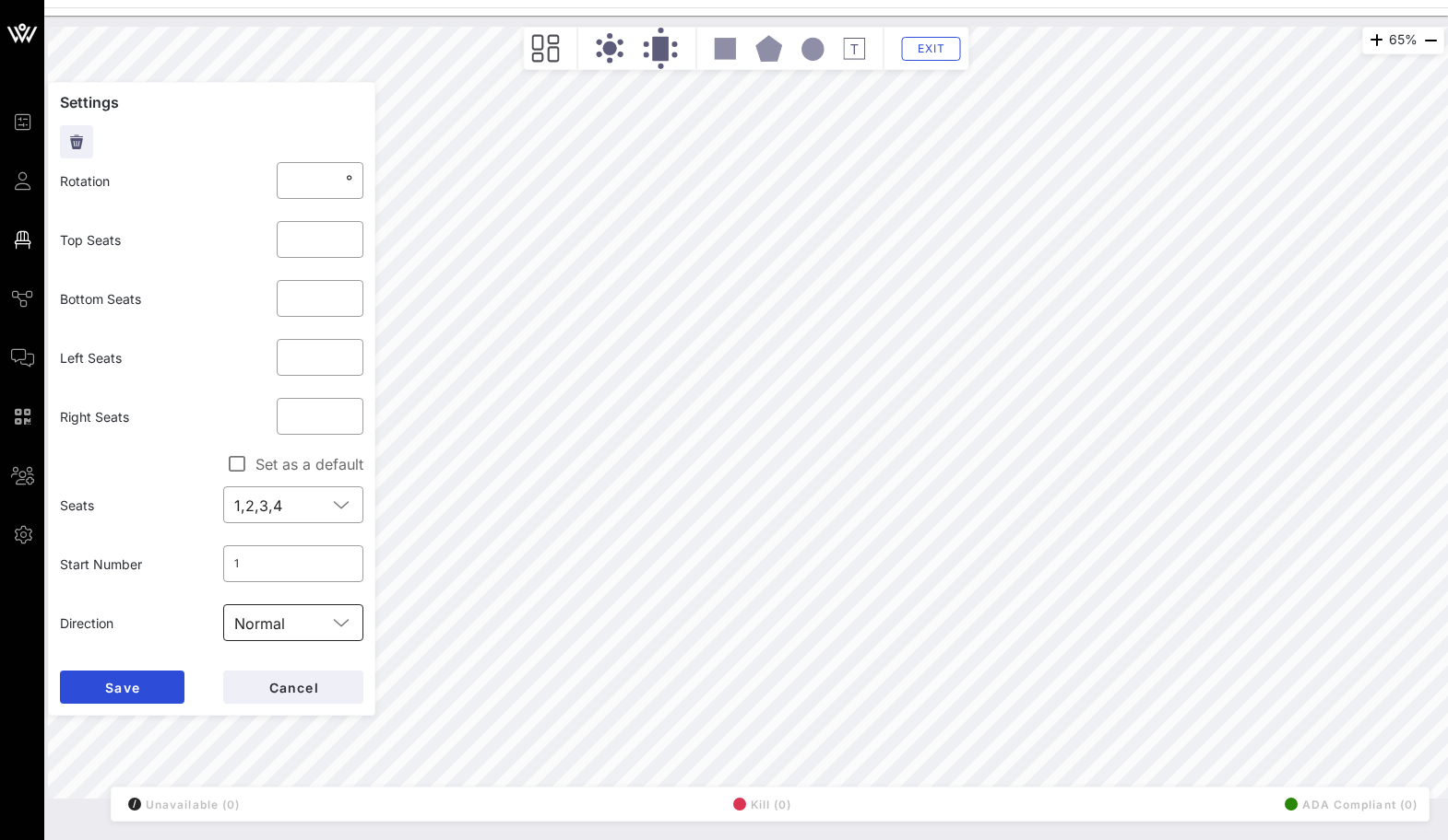
click at [293, 630] on input "text" at bounding box center [309, 622] width 35 height 29
click at [302, 677] on div "Inverse" at bounding box center [293, 667] width 111 height 29
click at [142, 685] on button "Save" at bounding box center [122, 687] width 125 height 33
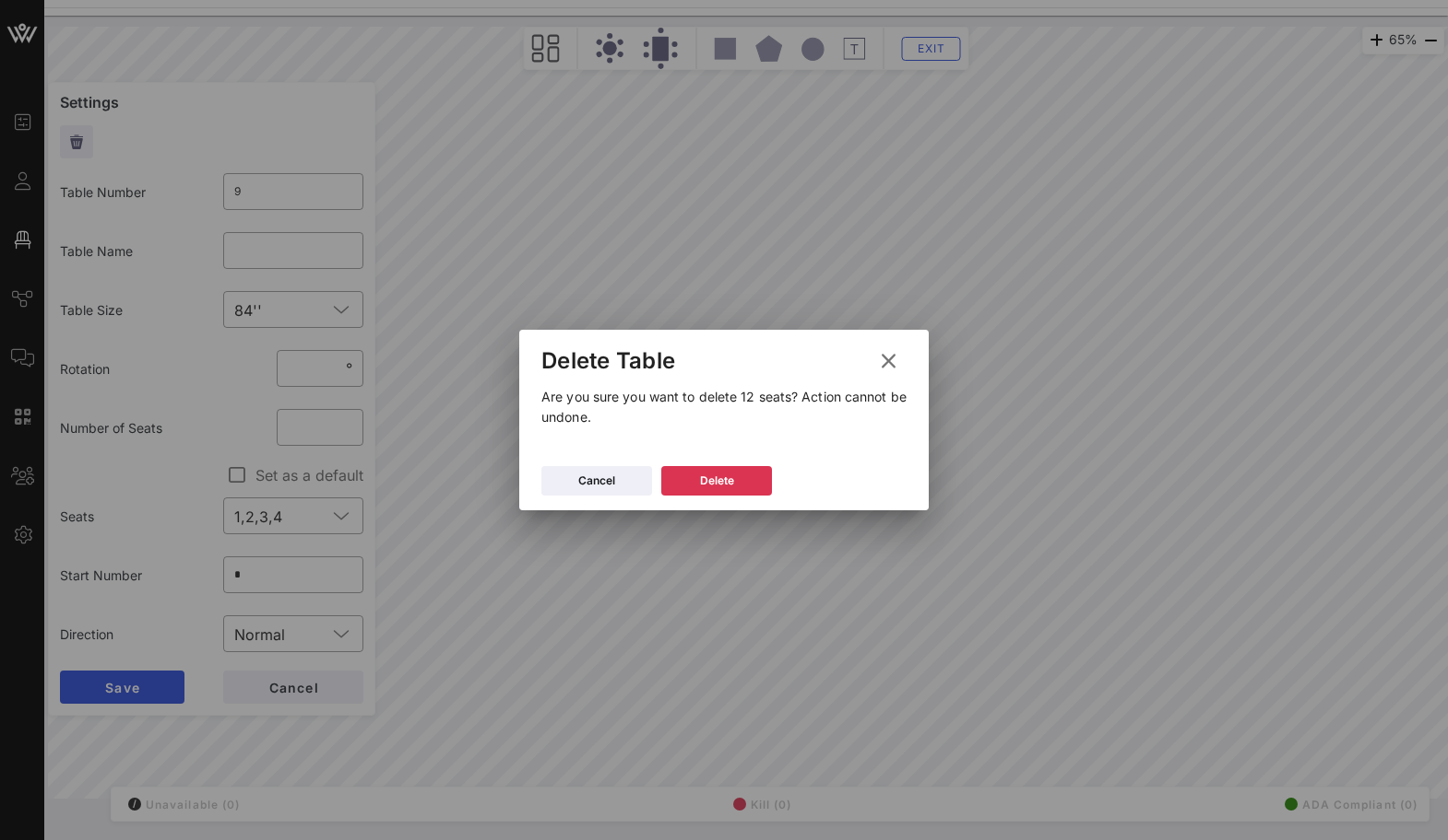
click at [720, 506] on div "Cancel [GEOGRAPHIC_DATA]" at bounding box center [724, 484] width 410 height 53
click at [720, 476] on icon at bounding box center [717, 481] width 13 height 11
click at [695, 473] on button "Delete" at bounding box center [716, 481] width 110 height 29
click at [707, 505] on div "Cancel [GEOGRAPHIC_DATA]" at bounding box center [724, 484] width 410 height 53
click at [717, 490] on button "Delete" at bounding box center [716, 481] width 110 height 29
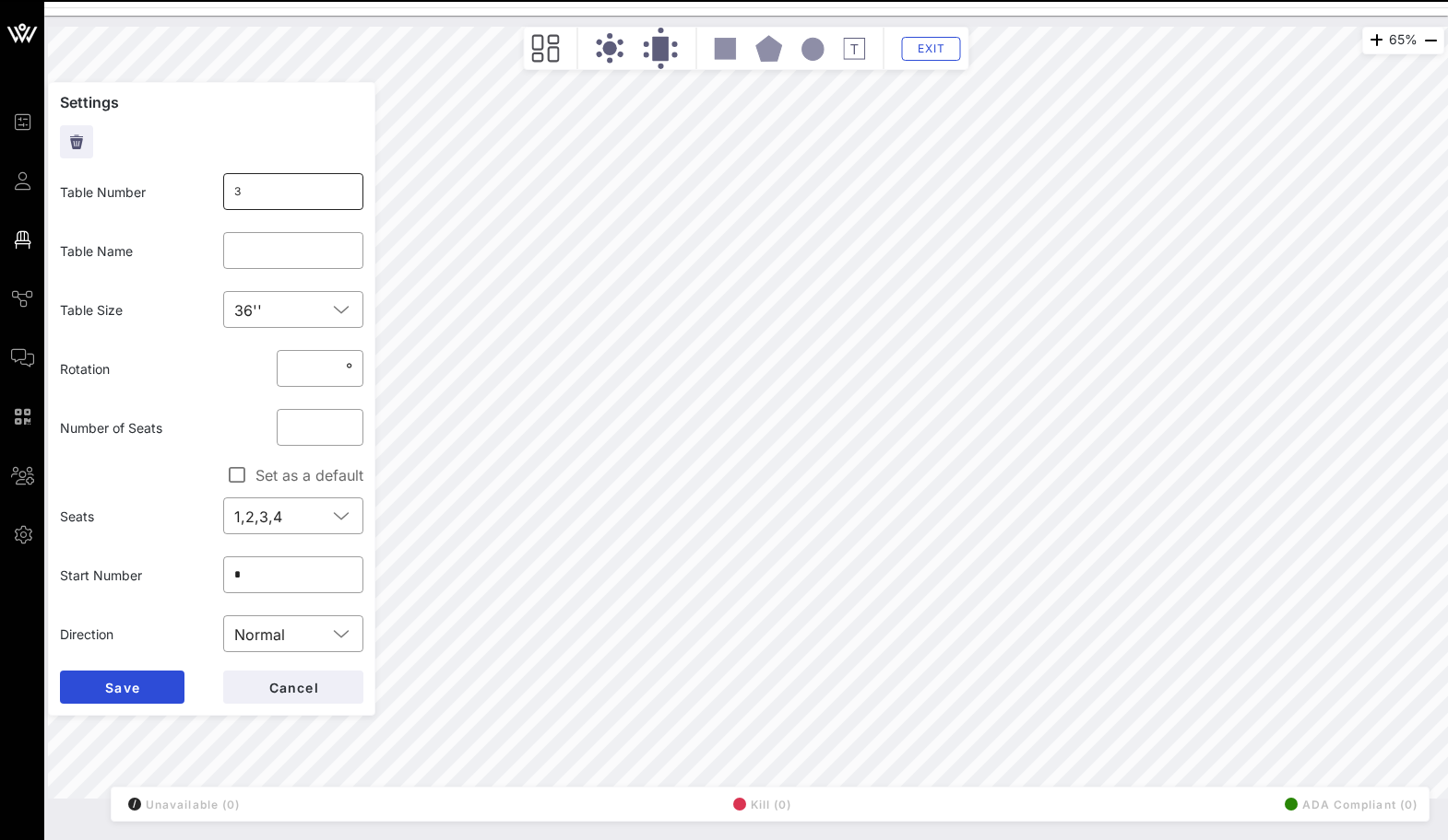
click at [260, 196] on input "3" at bounding box center [293, 191] width 119 height 29
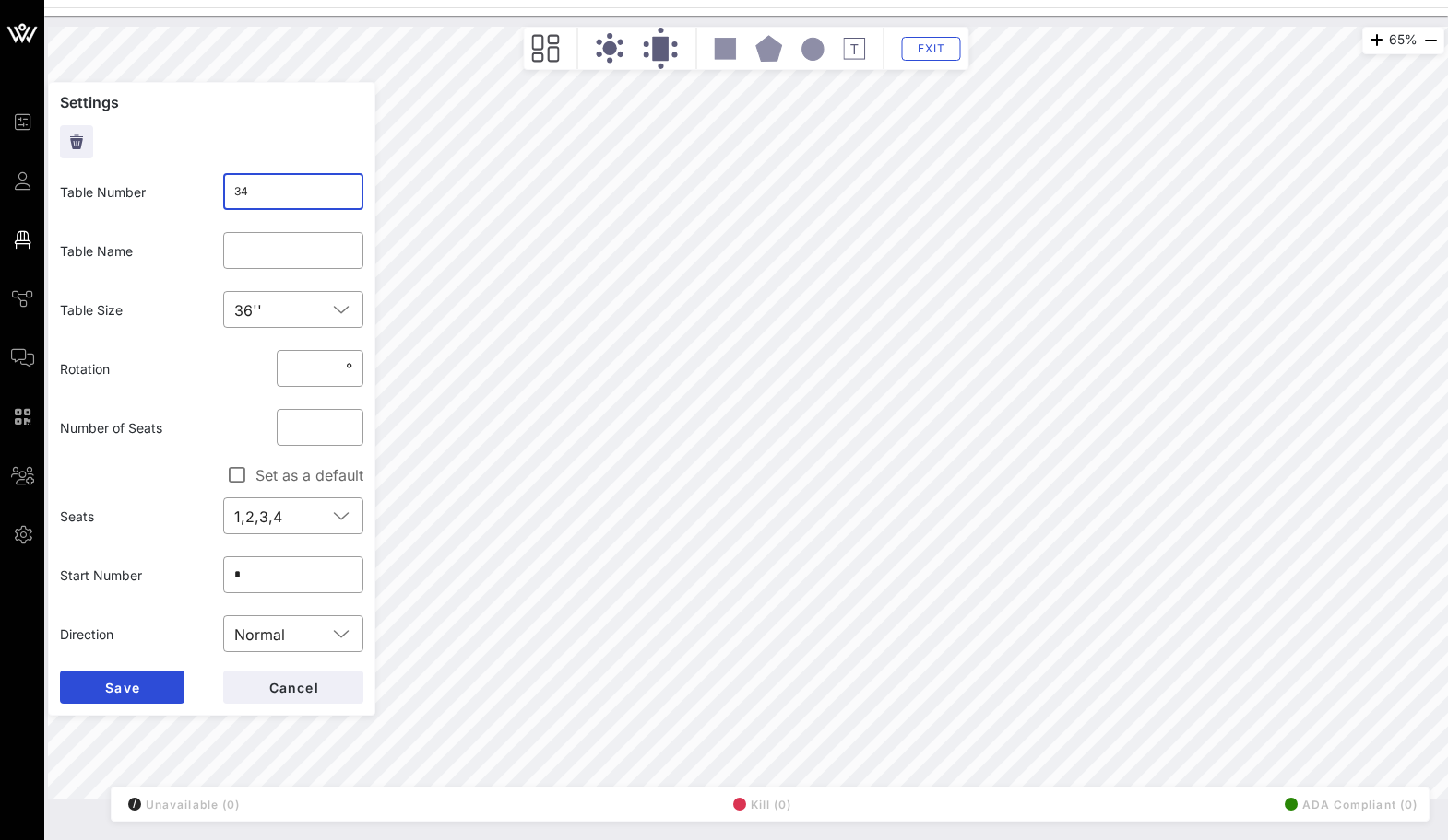
click button "Save" at bounding box center [122, 687] width 125 height 33
click at [334, 199] on input "4" at bounding box center [293, 191] width 119 height 29
click button "Save" at bounding box center [122, 687] width 125 height 33
click at [247, 190] on input "13" at bounding box center [293, 191] width 119 height 29
click button "Save" at bounding box center [122, 687] width 125 height 33
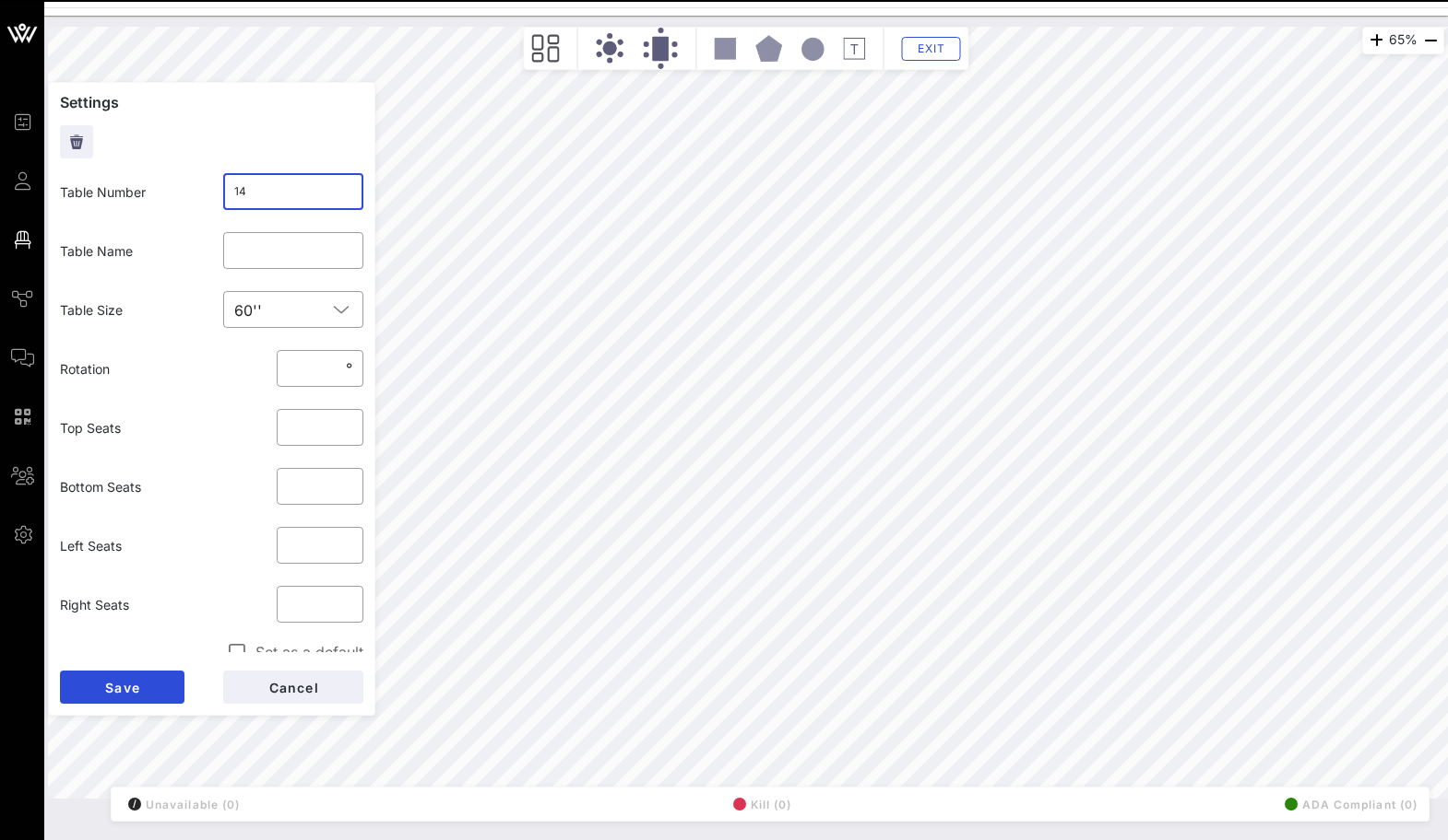
click at [290, 187] on input "14" at bounding box center [293, 191] width 119 height 29
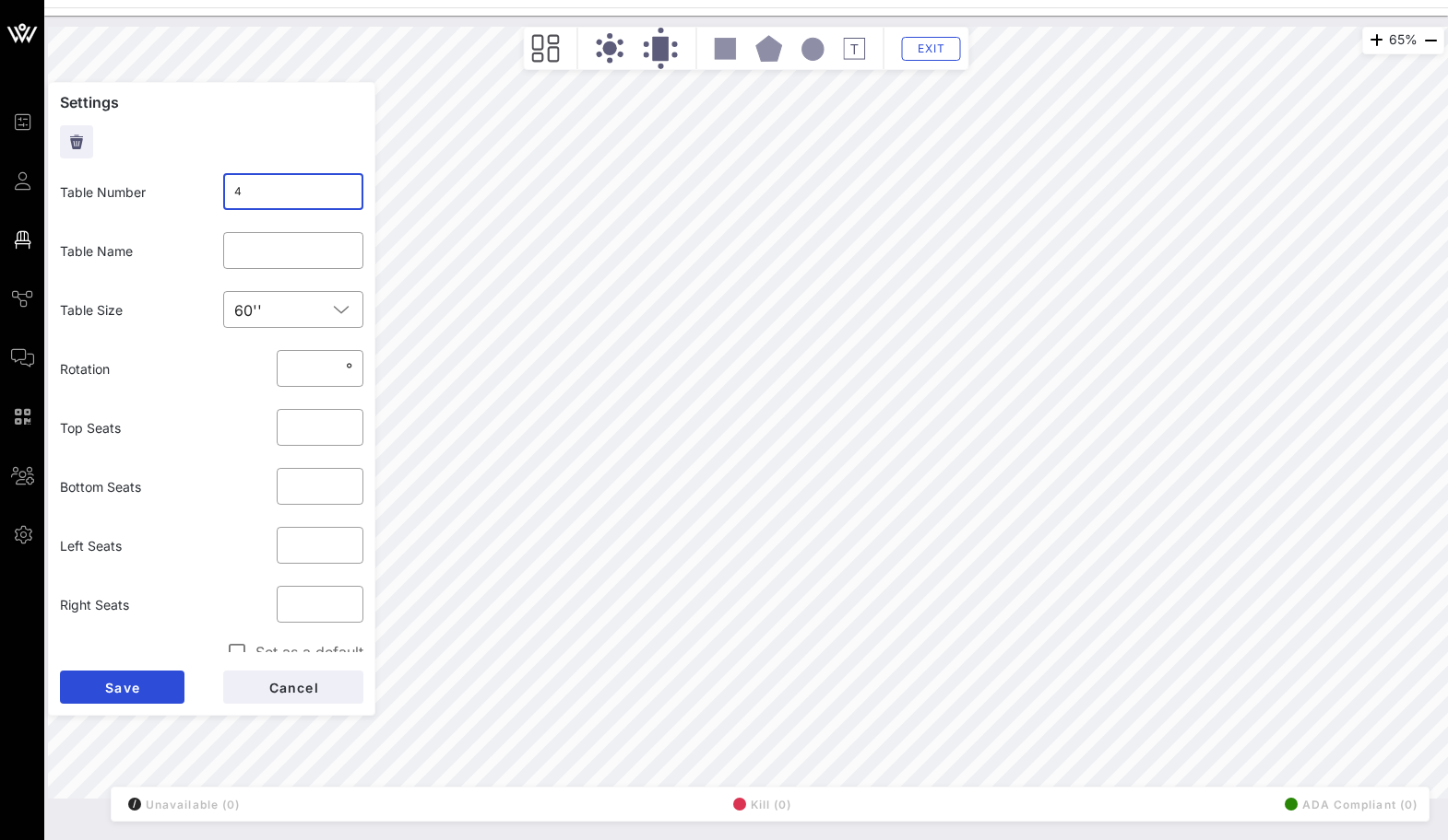
click button "Save" at bounding box center [122, 687] width 125 height 33
click at [285, 202] on input "34" at bounding box center [293, 191] width 119 height 29
click button "Save" at bounding box center [122, 687] width 125 height 33
click at [293, 184] on input "44" at bounding box center [293, 191] width 119 height 29
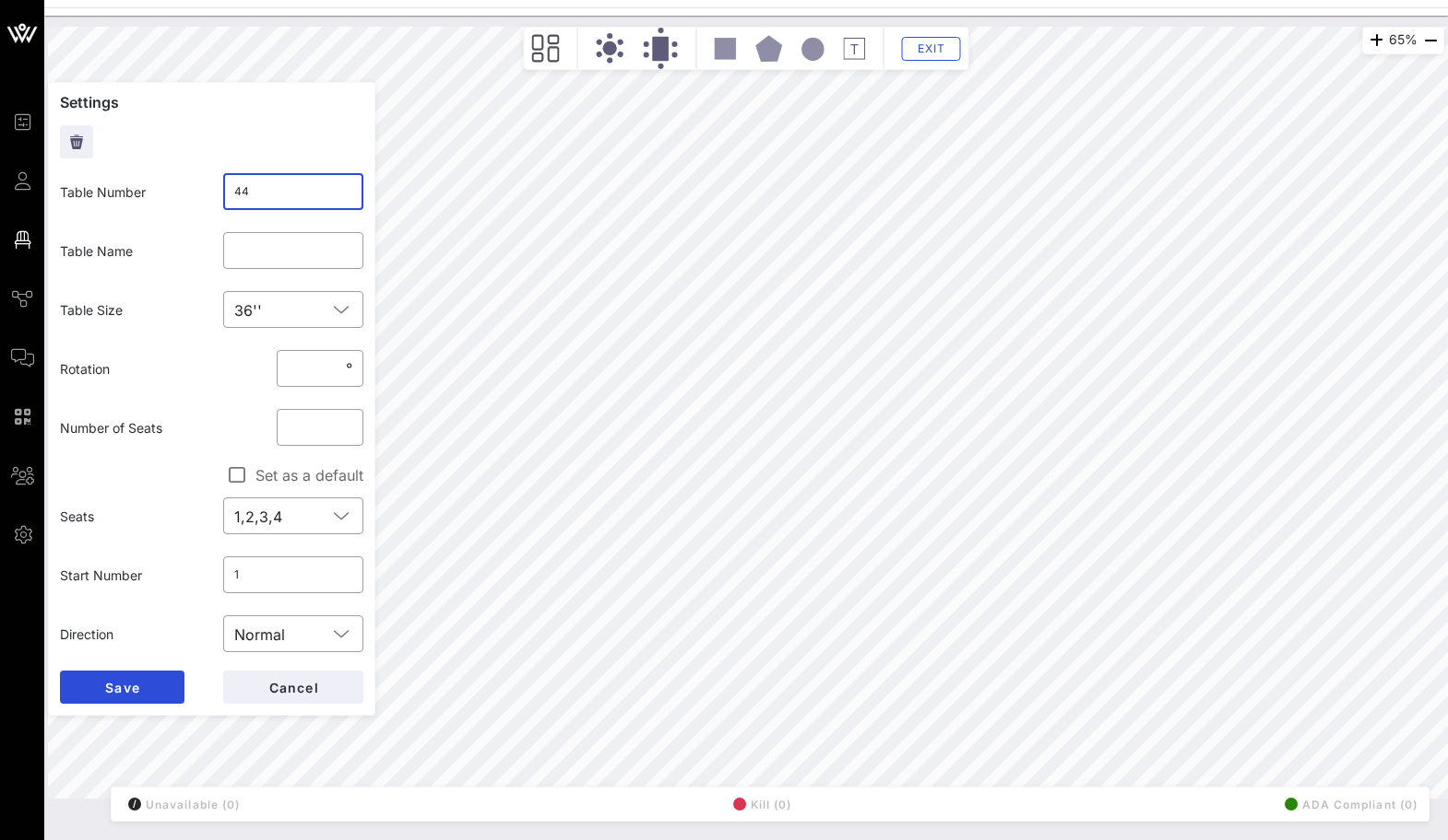
click at [293, 184] on input "44" at bounding box center [293, 191] width 119 height 29
click button "Save" at bounding box center [122, 687] width 125 height 33
click at [267, 183] on input "12" at bounding box center [293, 191] width 119 height 29
click button "Save" at bounding box center [122, 687] width 125 height 33
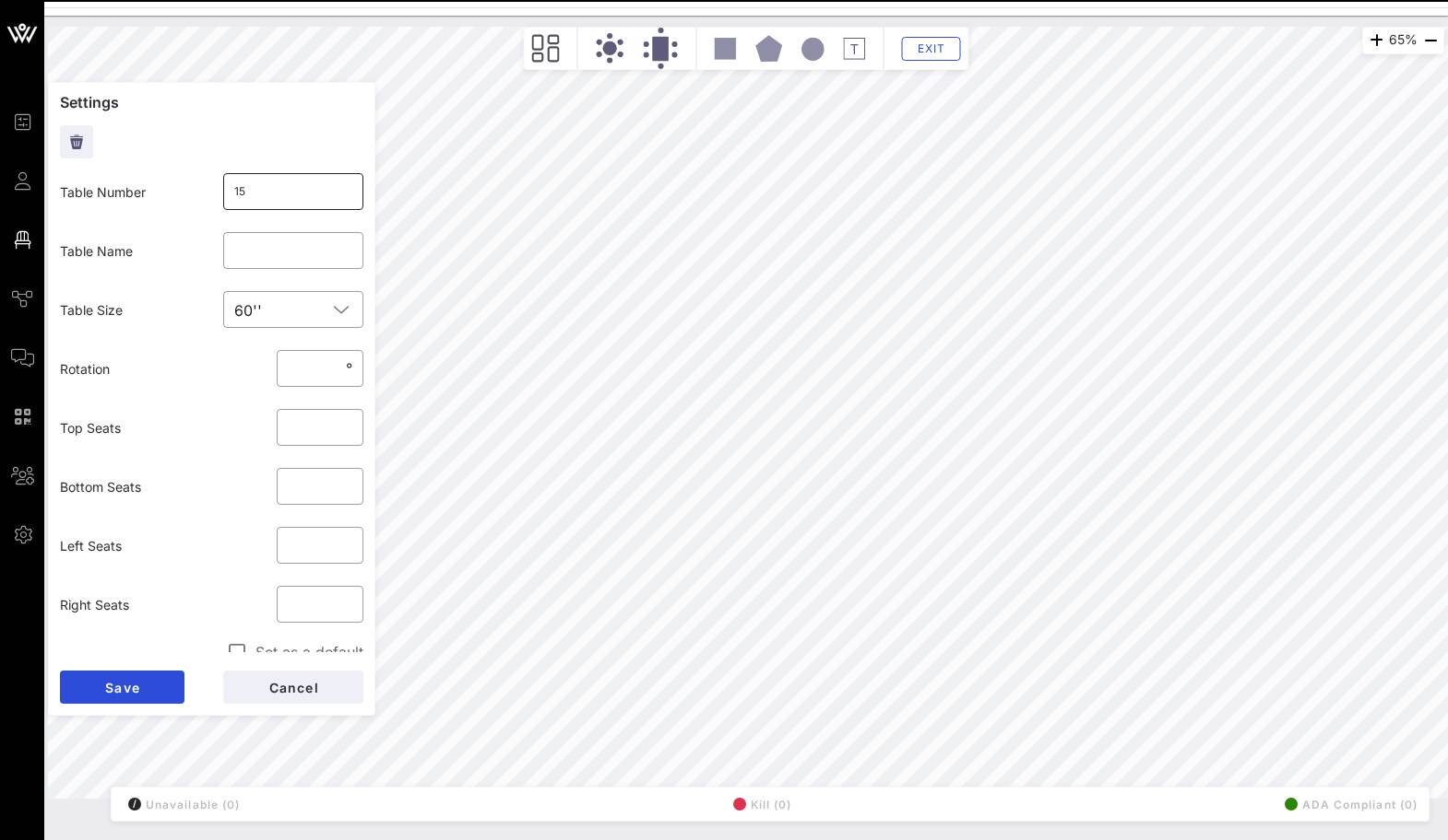
click at [294, 196] on input "15" at bounding box center [293, 191] width 119 height 29
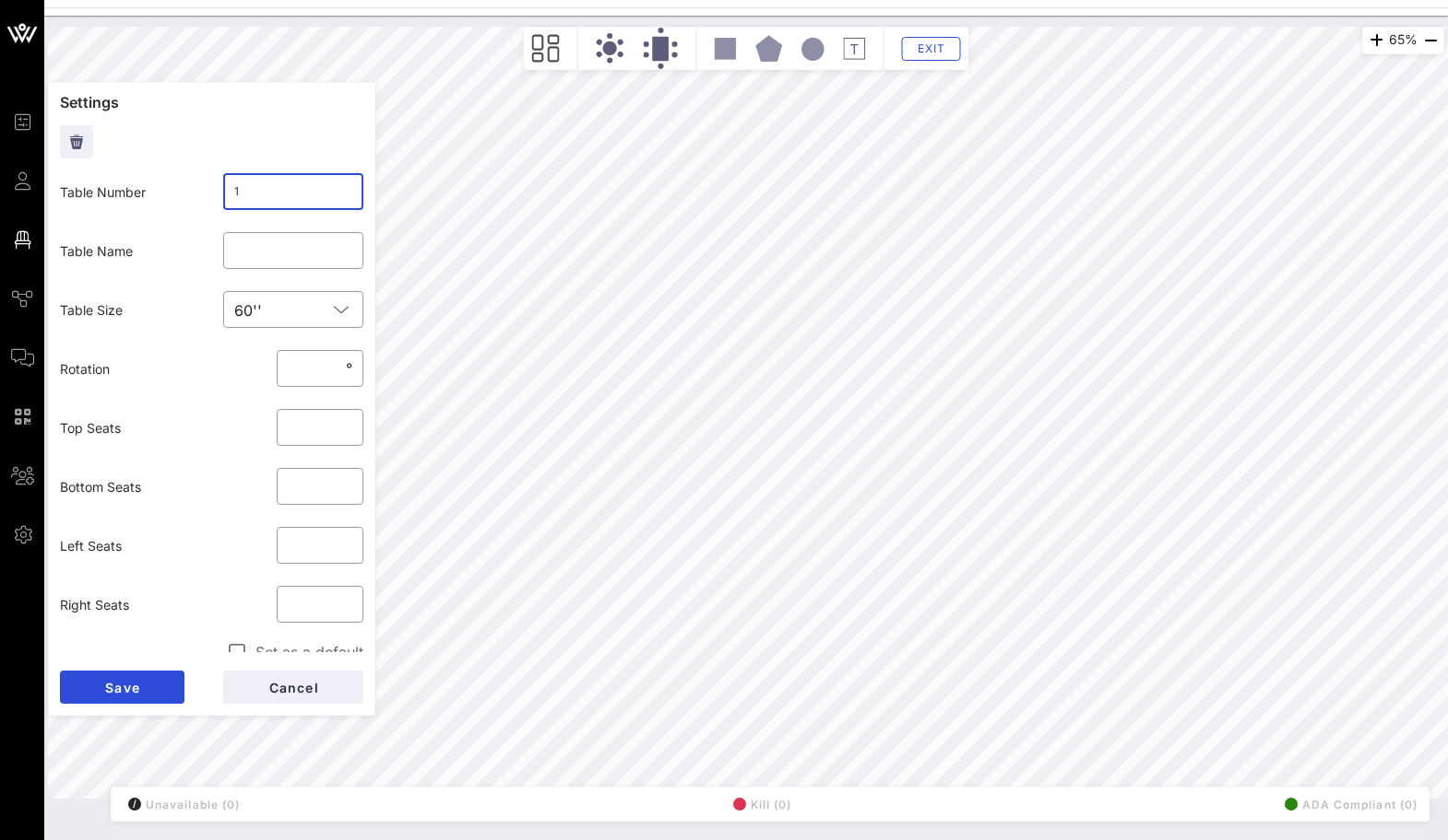
click button "Save" at bounding box center [122, 687] width 125 height 33
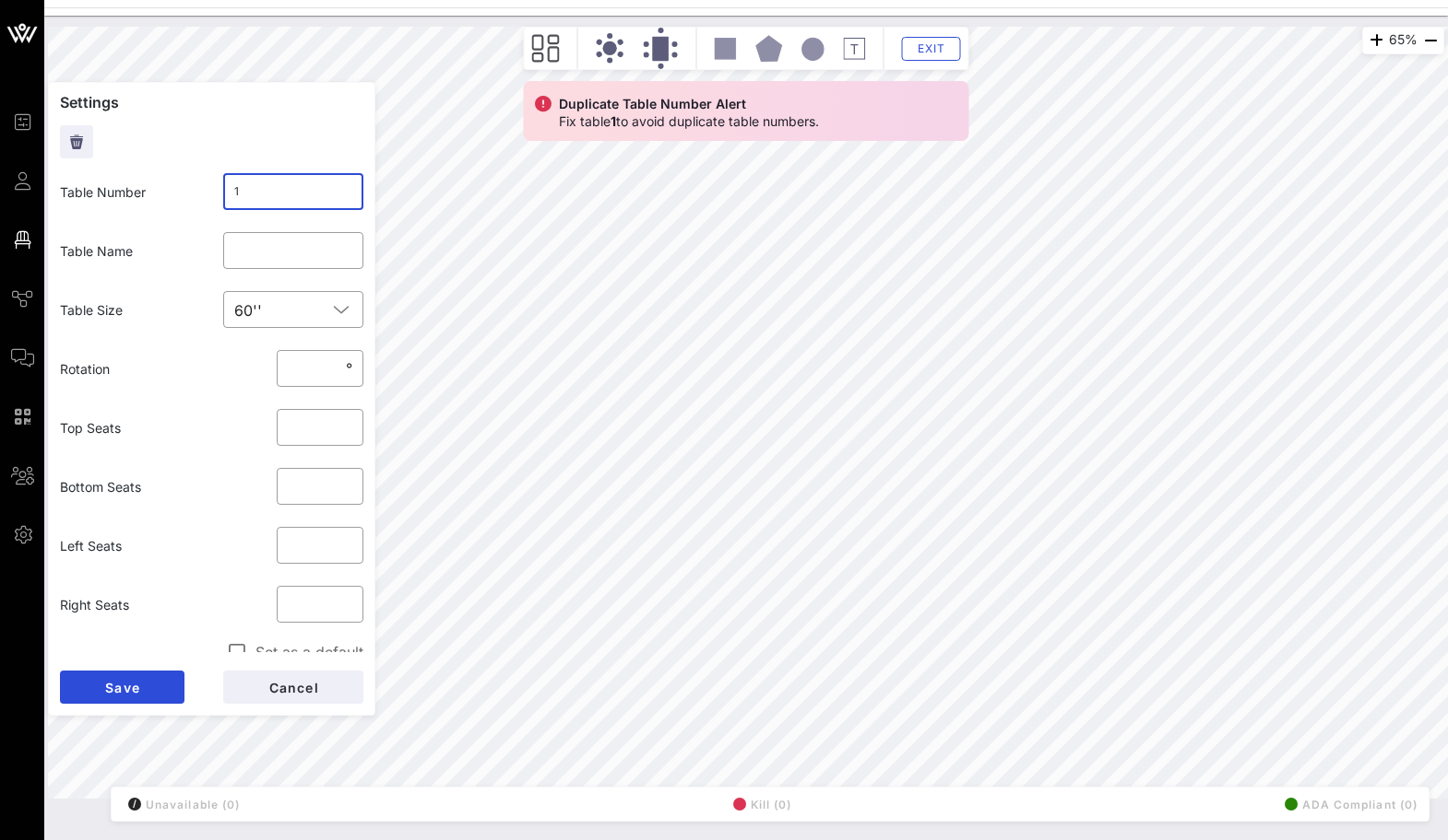
click at [301, 188] on input "1" at bounding box center [293, 191] width 119 height 29
click button "Save" at bounding box center [122, 687] width 125 height 33
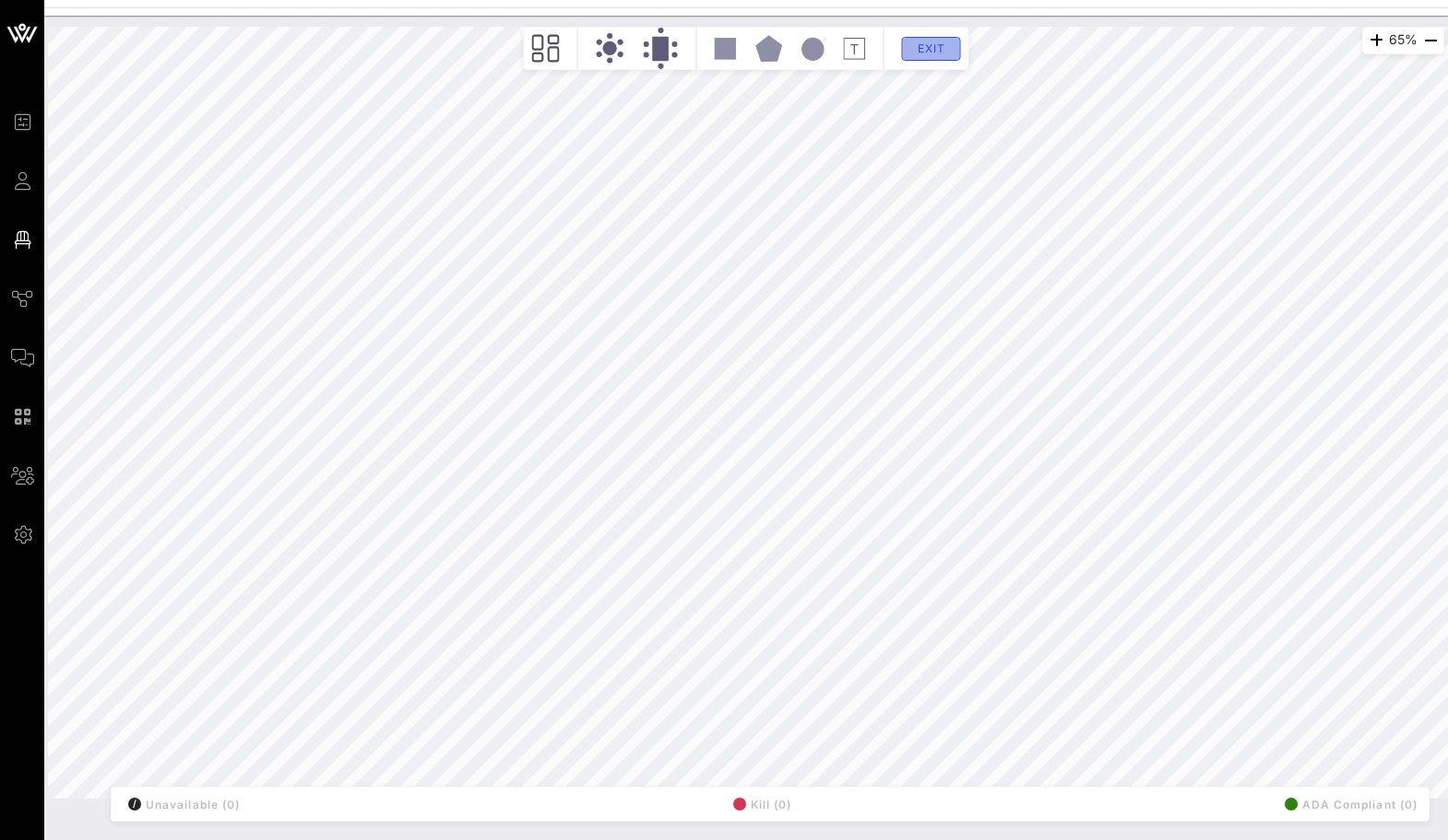
click at [911, 47] on button "Exit" at bounding box center [931, 48] width 59 height 24
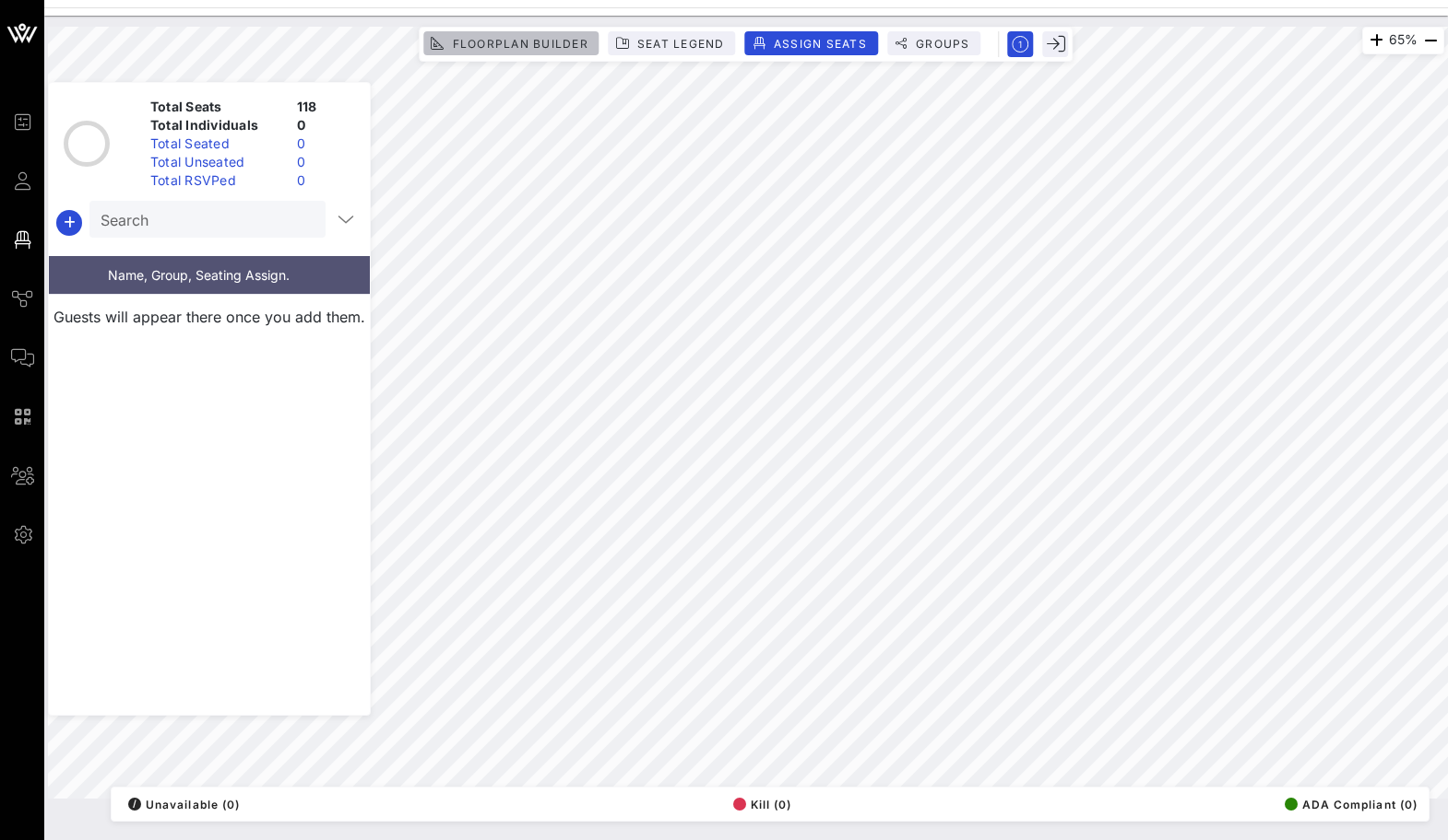
click at [534, 43] on span "Floorplan Builder" at bounding box center [519, 44] width 137 height 14
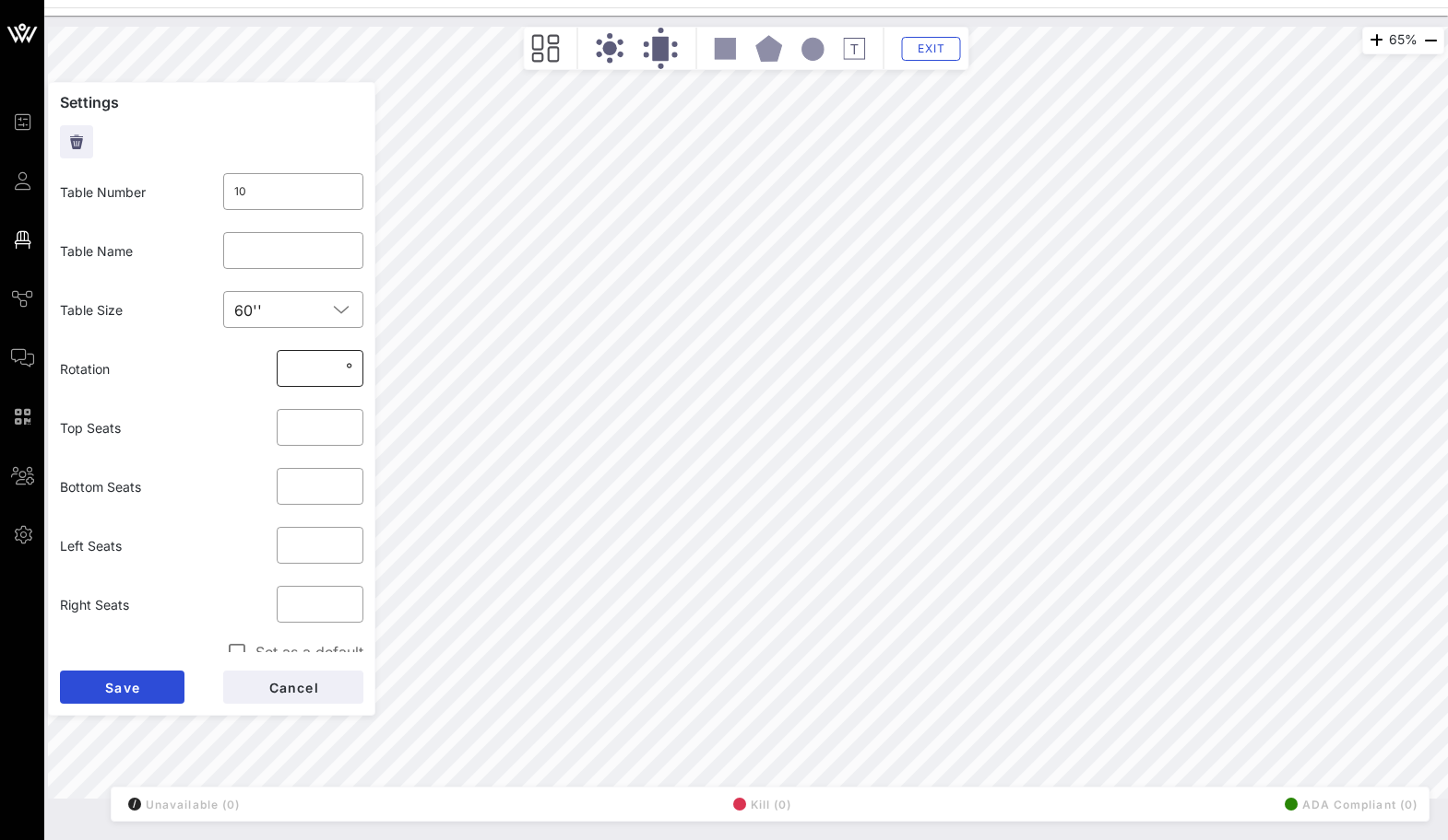
click at [320, 367] on input "***" at bounding box center [315, 368] width 54 height 29
click at [320, 375] on input "***" at bounding box center [315, 368] width 54 height 29
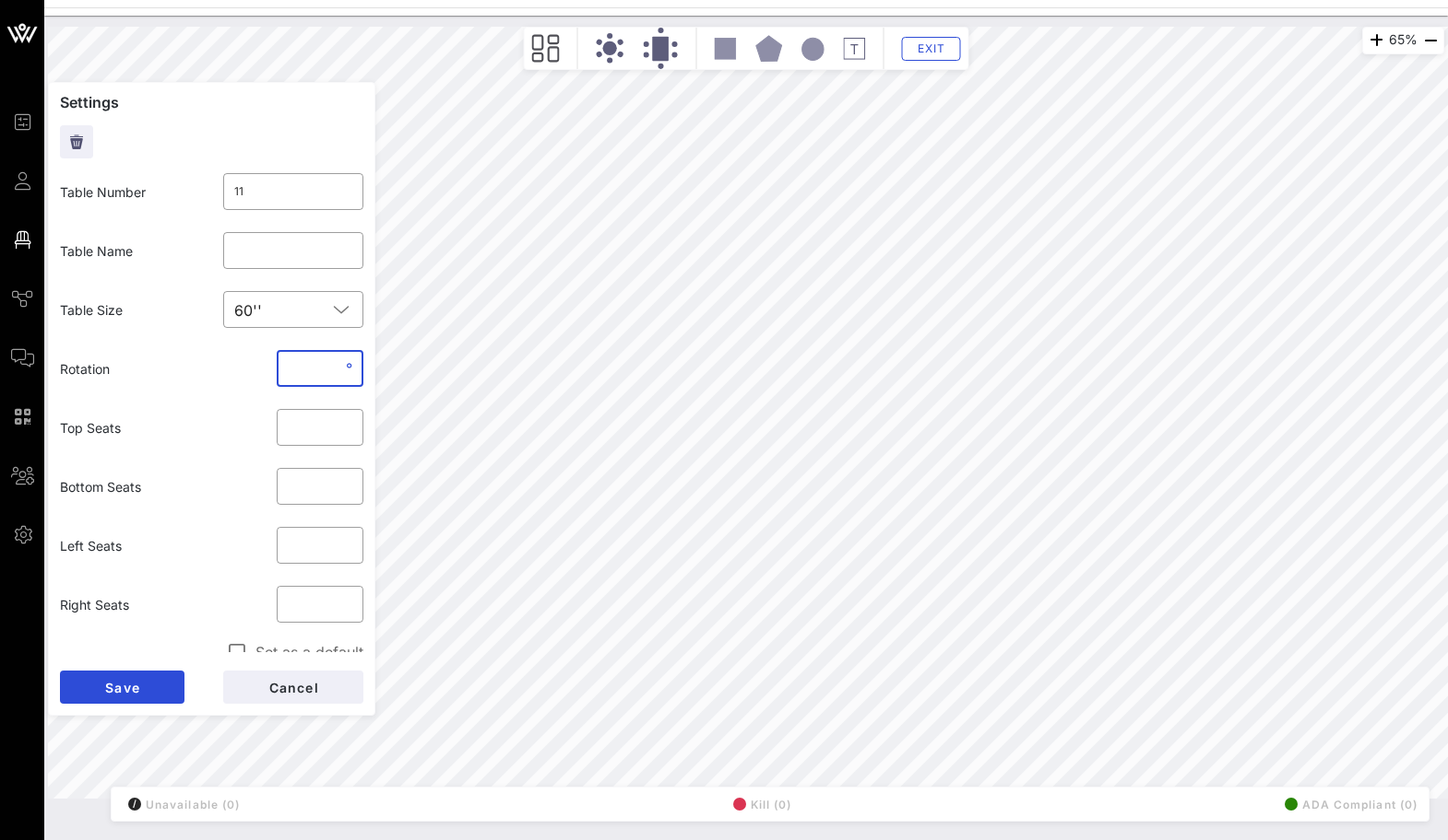
click button "Save" at bounding box center [122, 687] width 125 height 33
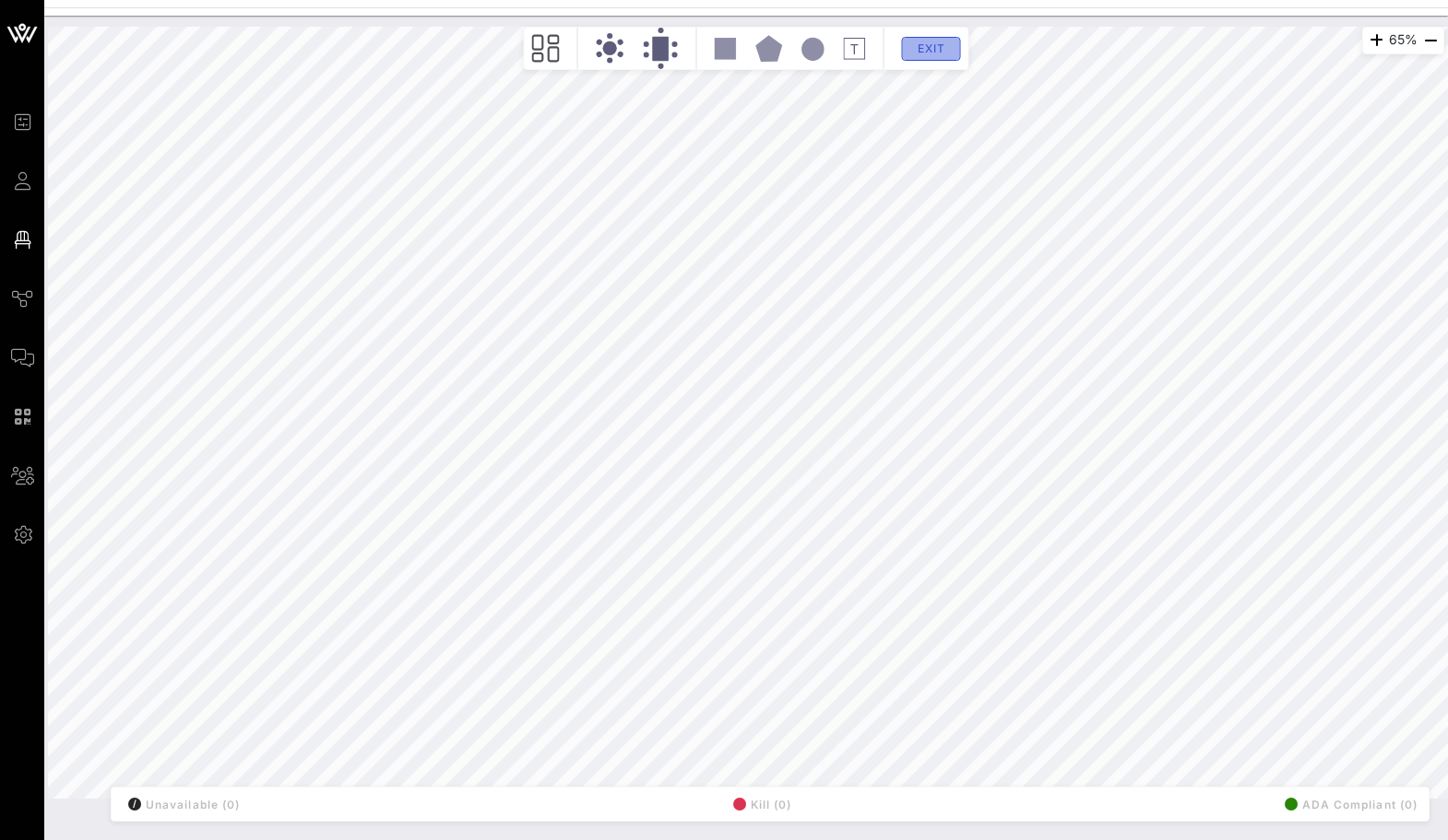
click at [934, 46] on span "Exit" at bounding box center [931, 48] width 35 height 14
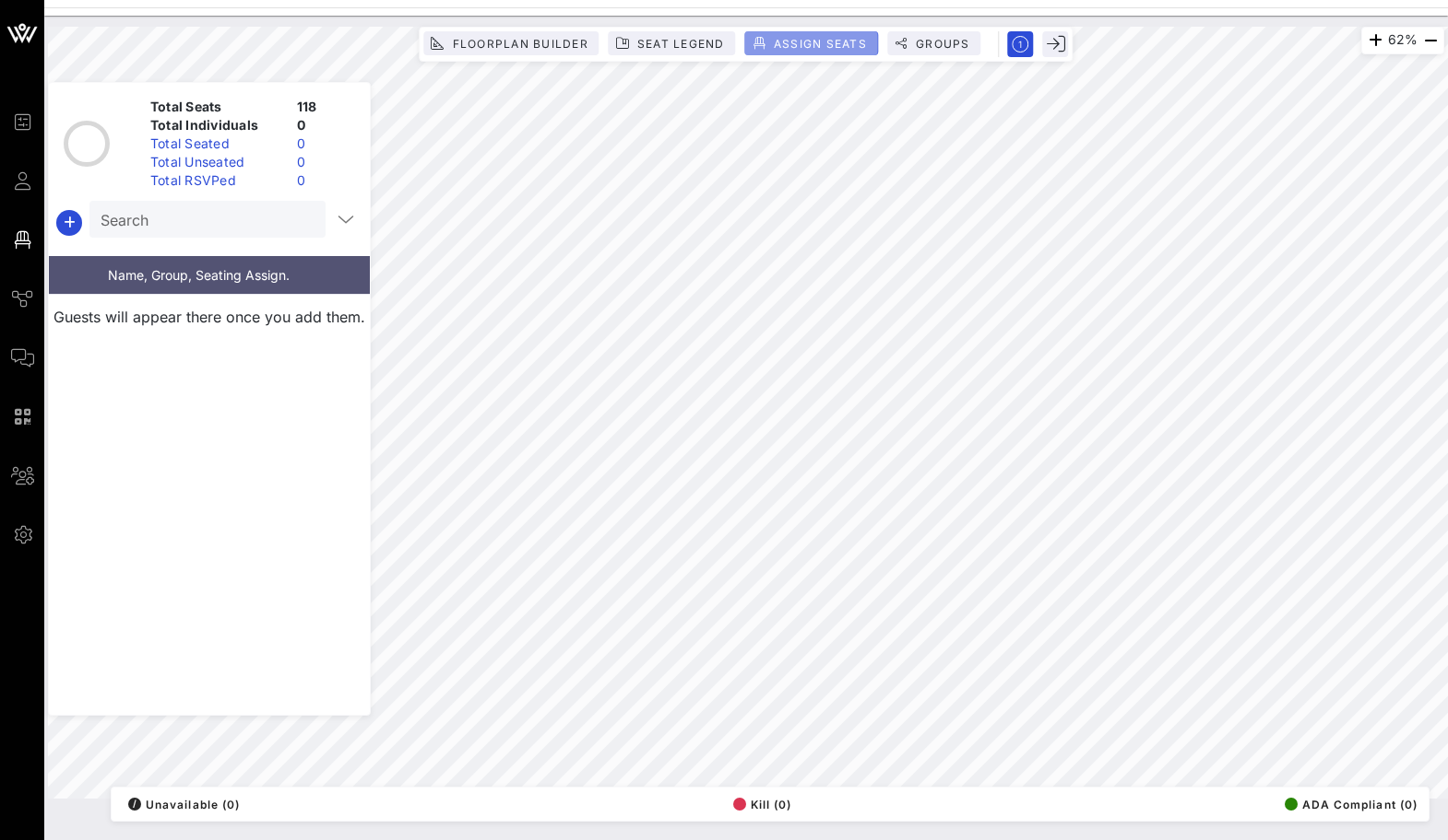
click at [847, 34] on button "Assign Seats" at bounding box center [812, 43] width 133 height 24
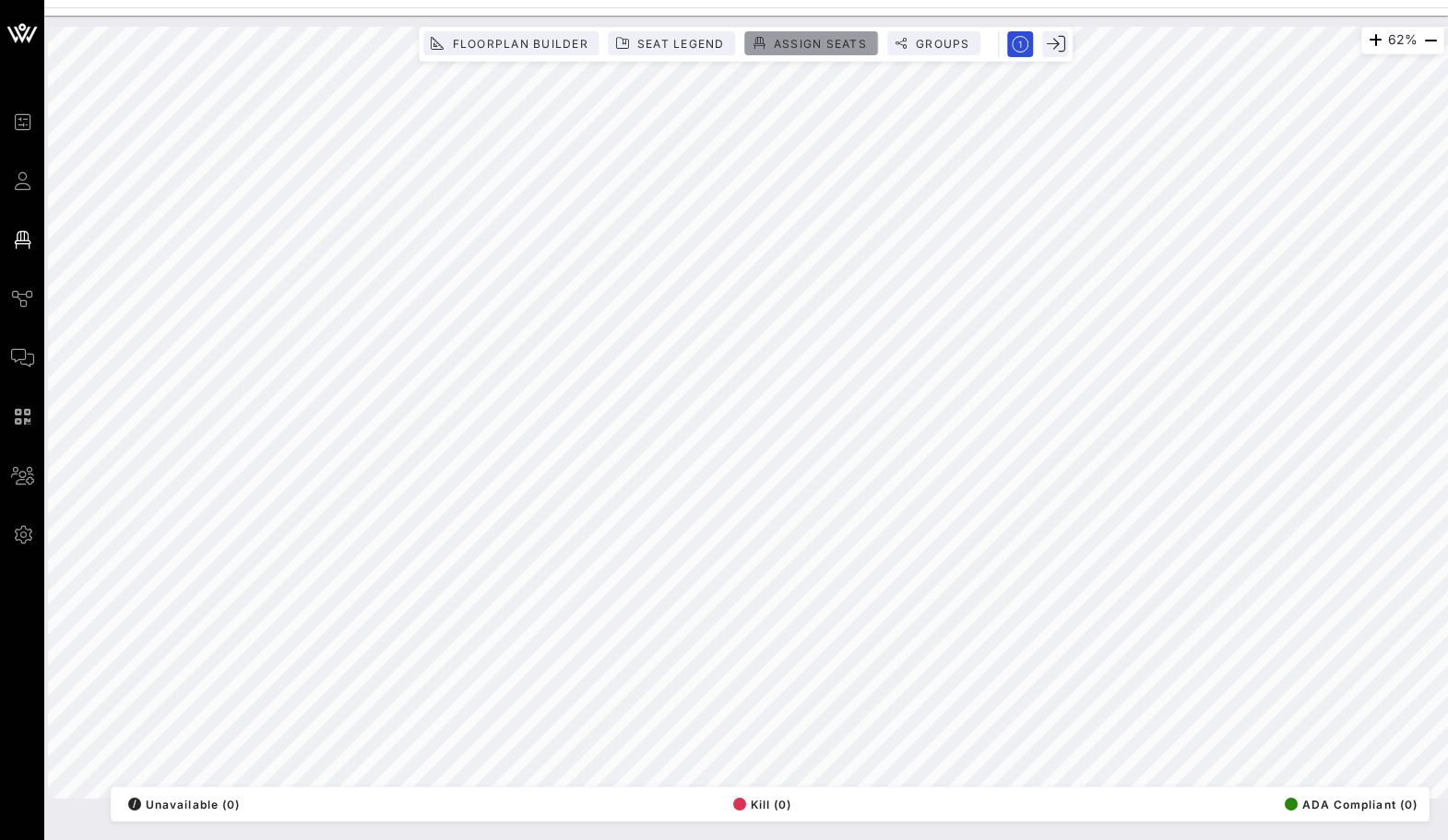
click at [825, 49] on button "Assign Seats" at bounding box center [812, 43] width 133 height 24
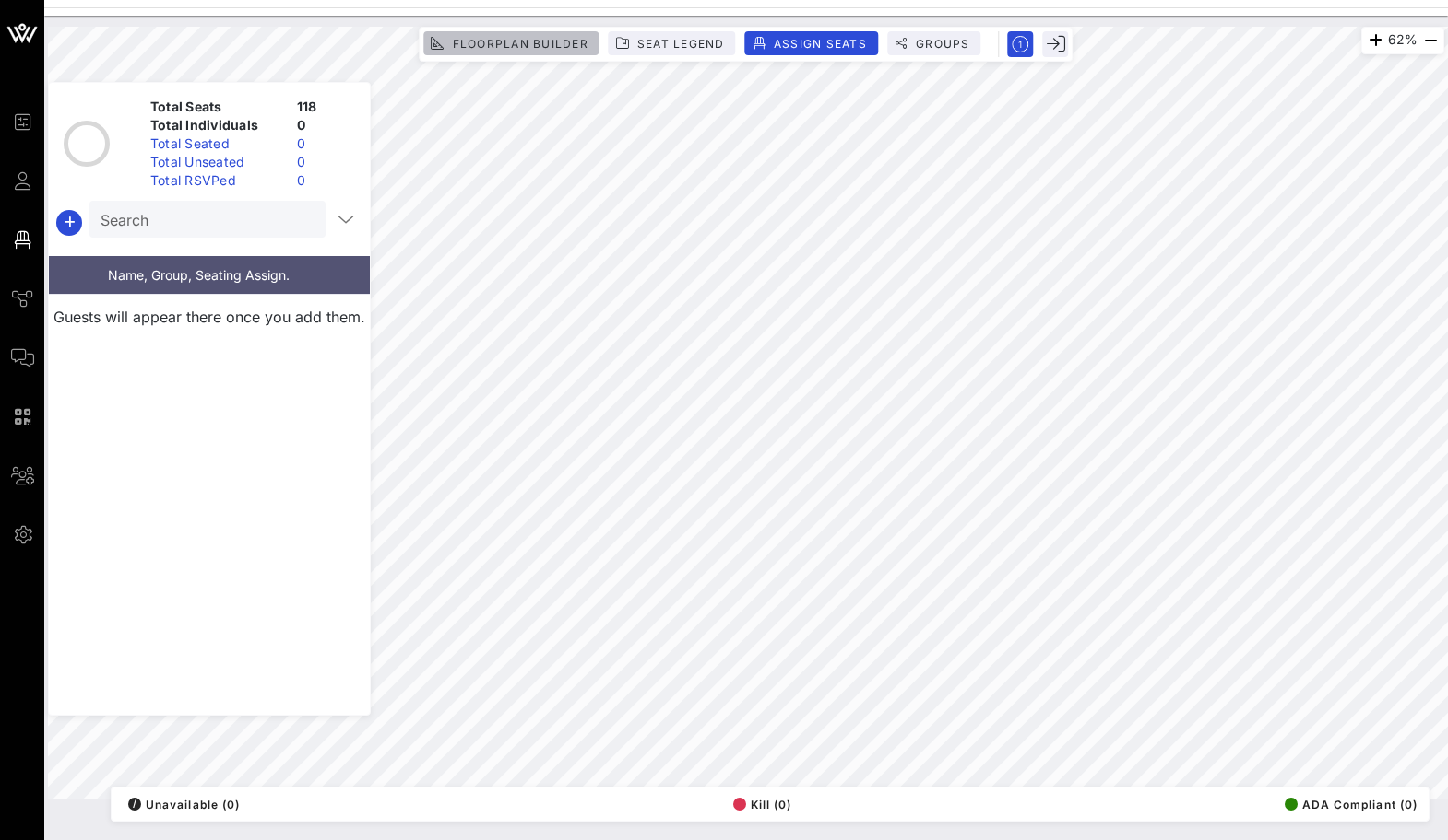
click at [549, 47] on span "Floorplan Builder" at bounding box center [519, 44] width 137 height 14
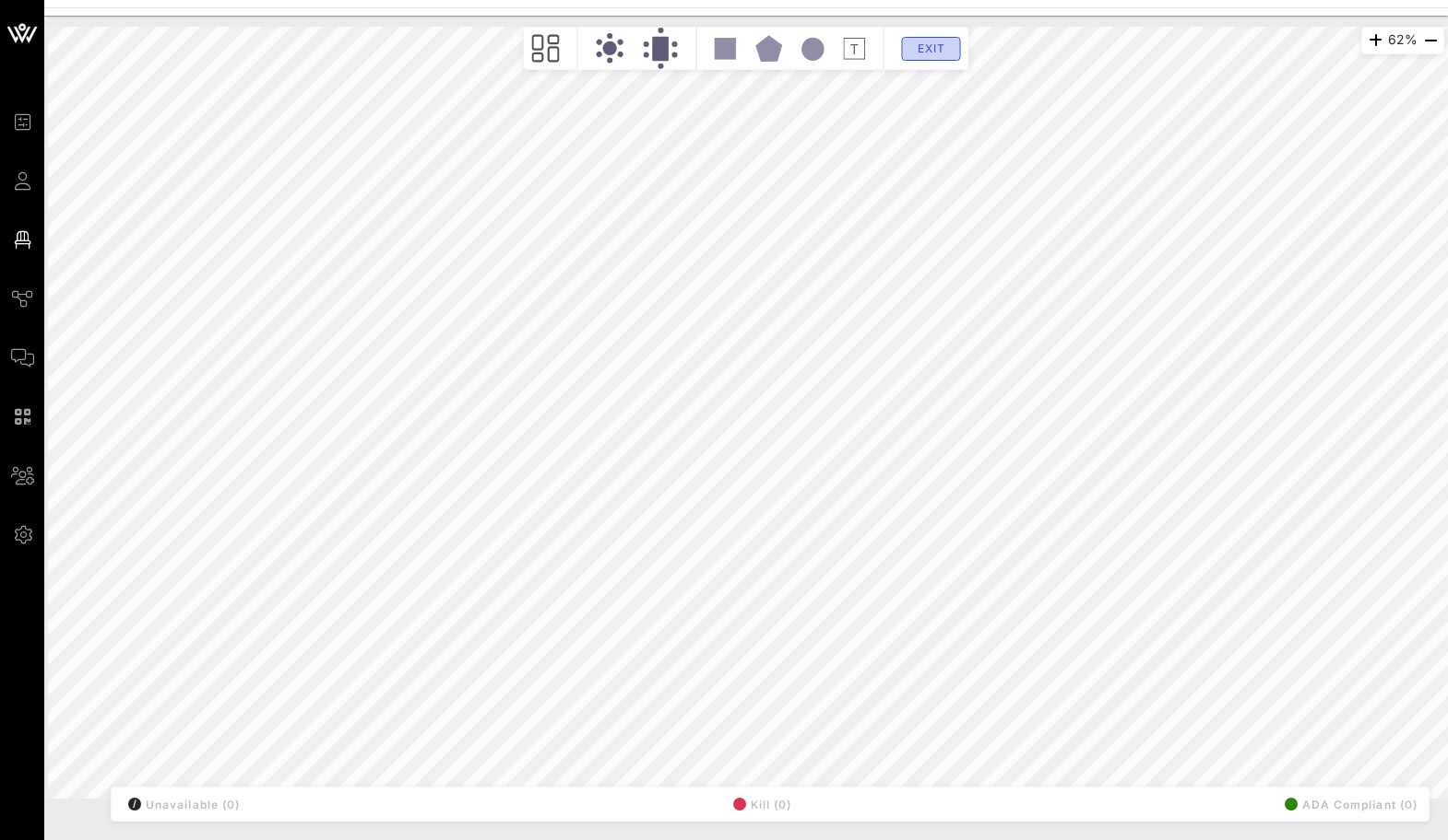
click at [917, 44] on span "Exit" at bounding box center [931, 48] width 35 height 14
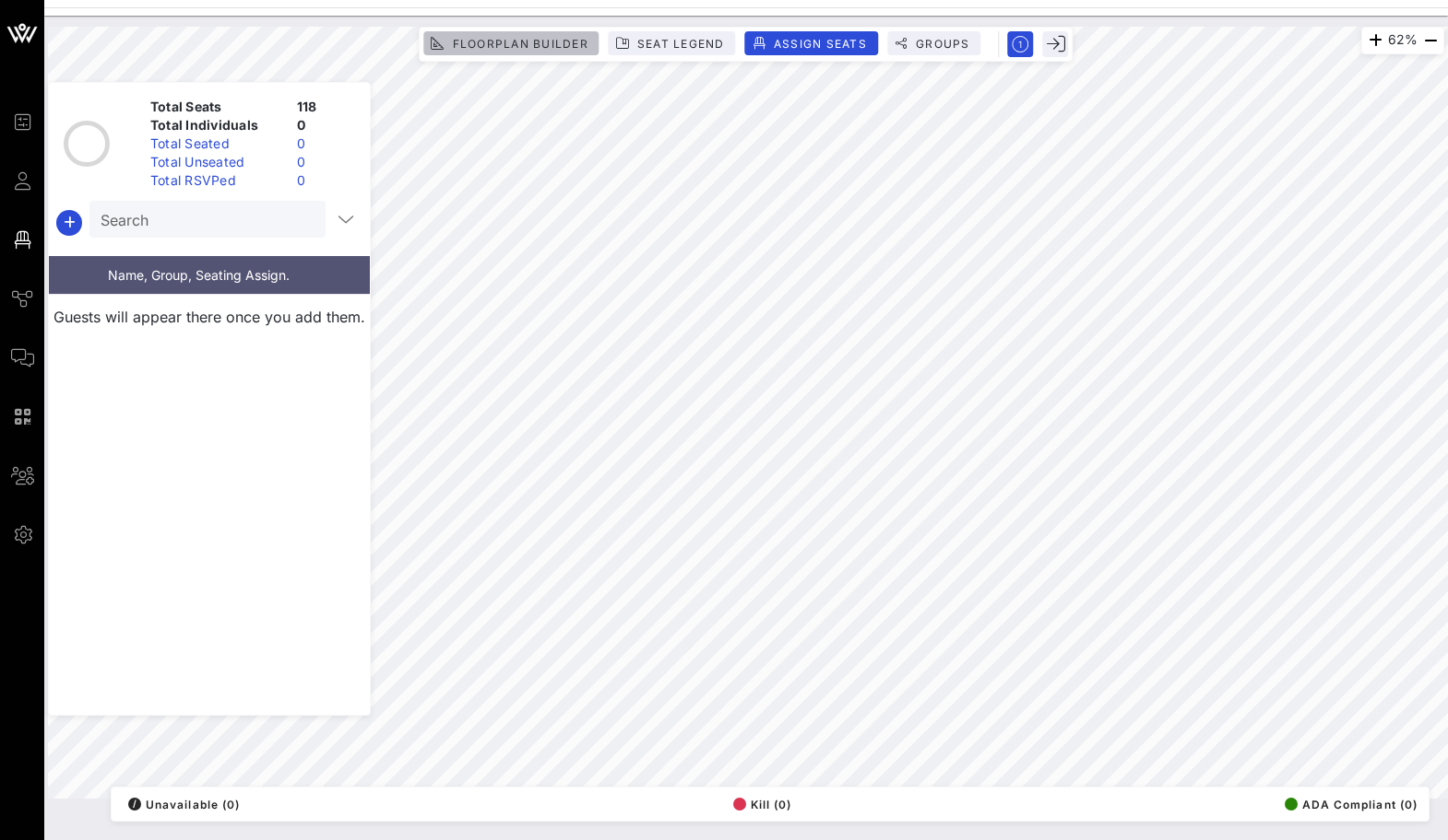
click at [566, 46] on span "Floorplan Builder" at bounding box center [519, 44] width 137 height 14
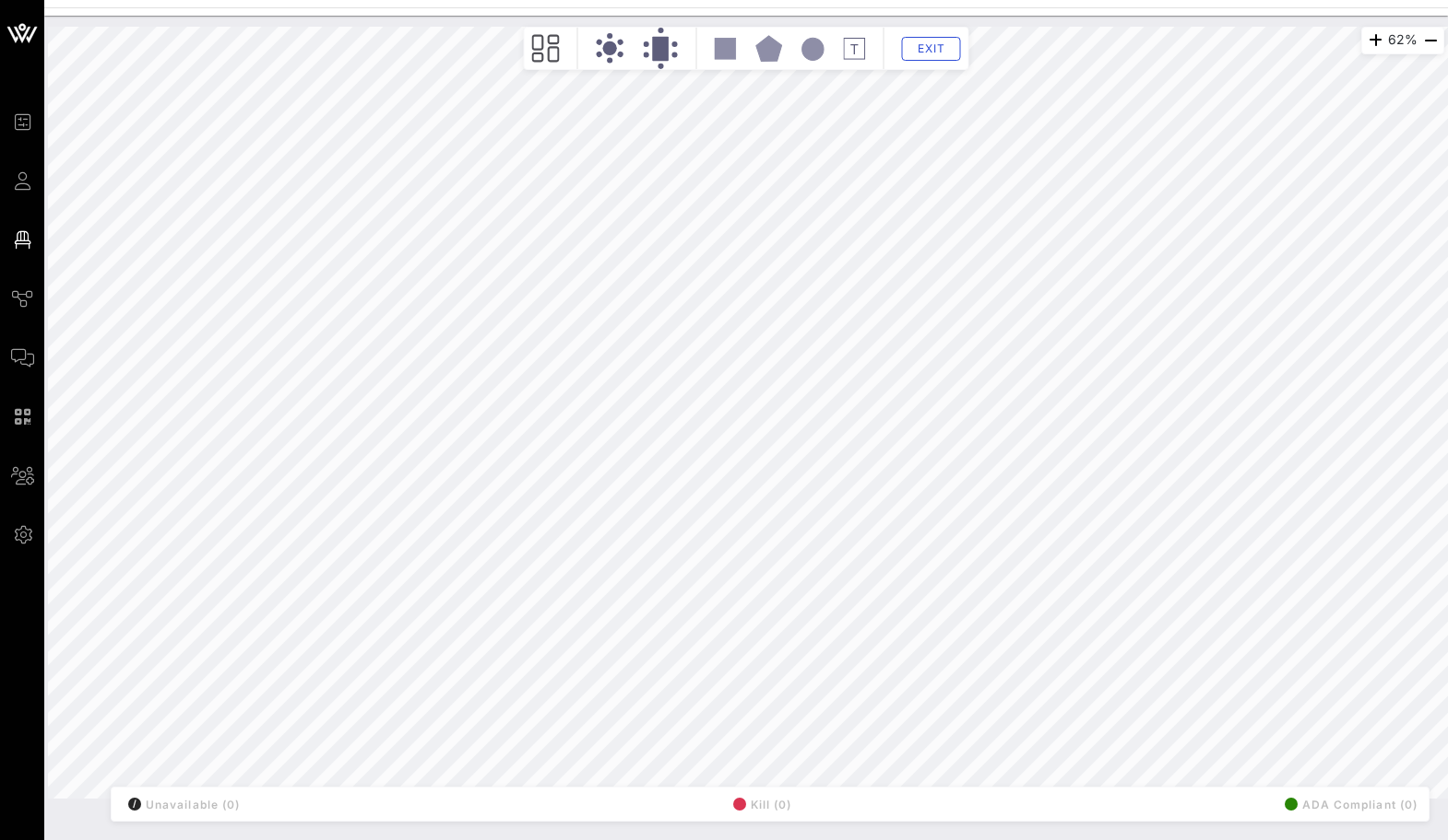
click at [725, 48] on rect at bounding box center [725, 48] width 21 height 21
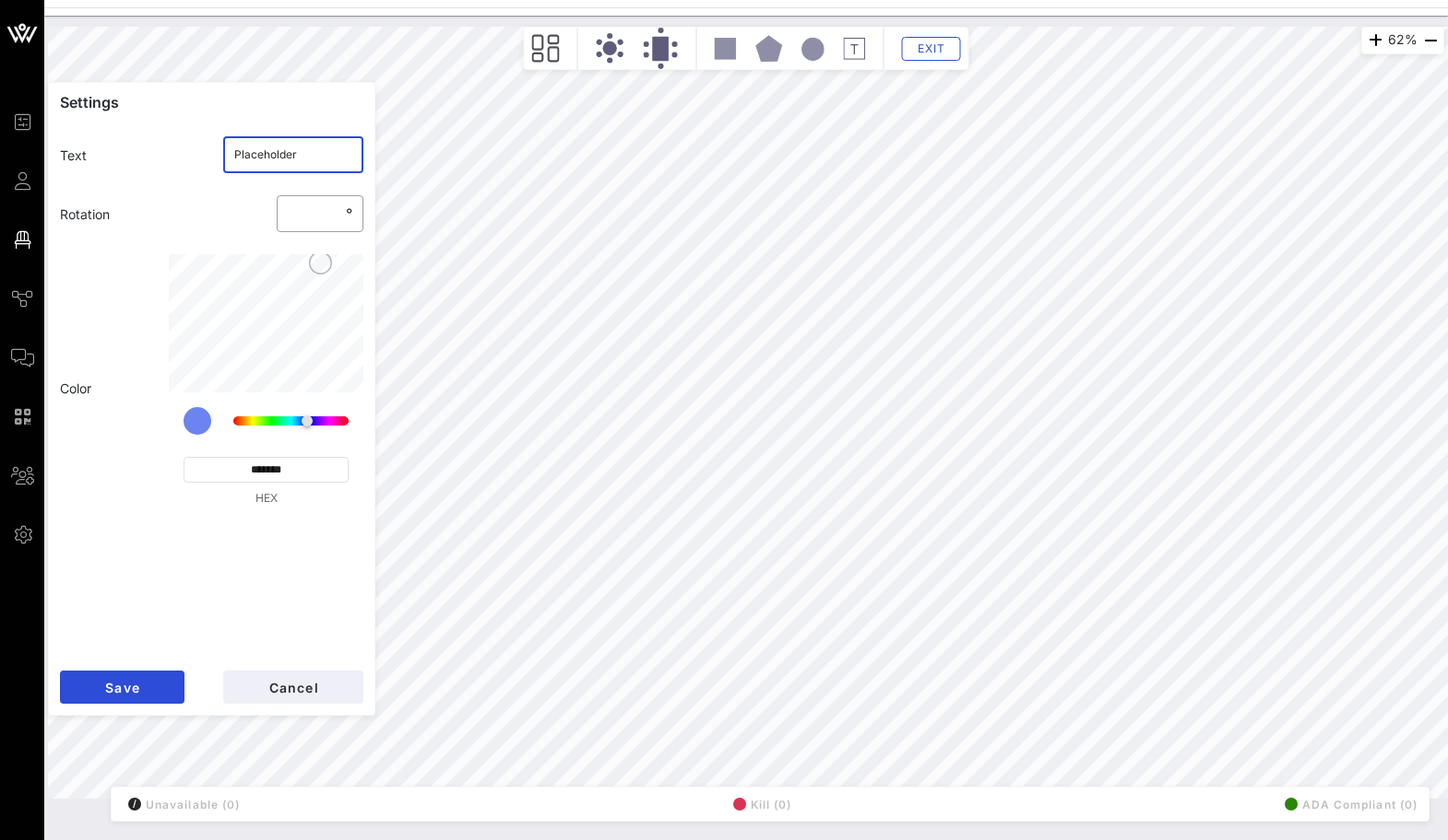
click at [257, 157] on input "Placeholder" at bounding box center [293, 154] width 119 height 29
click button "Save" at bounding box center [122, 687] width 125 height 33
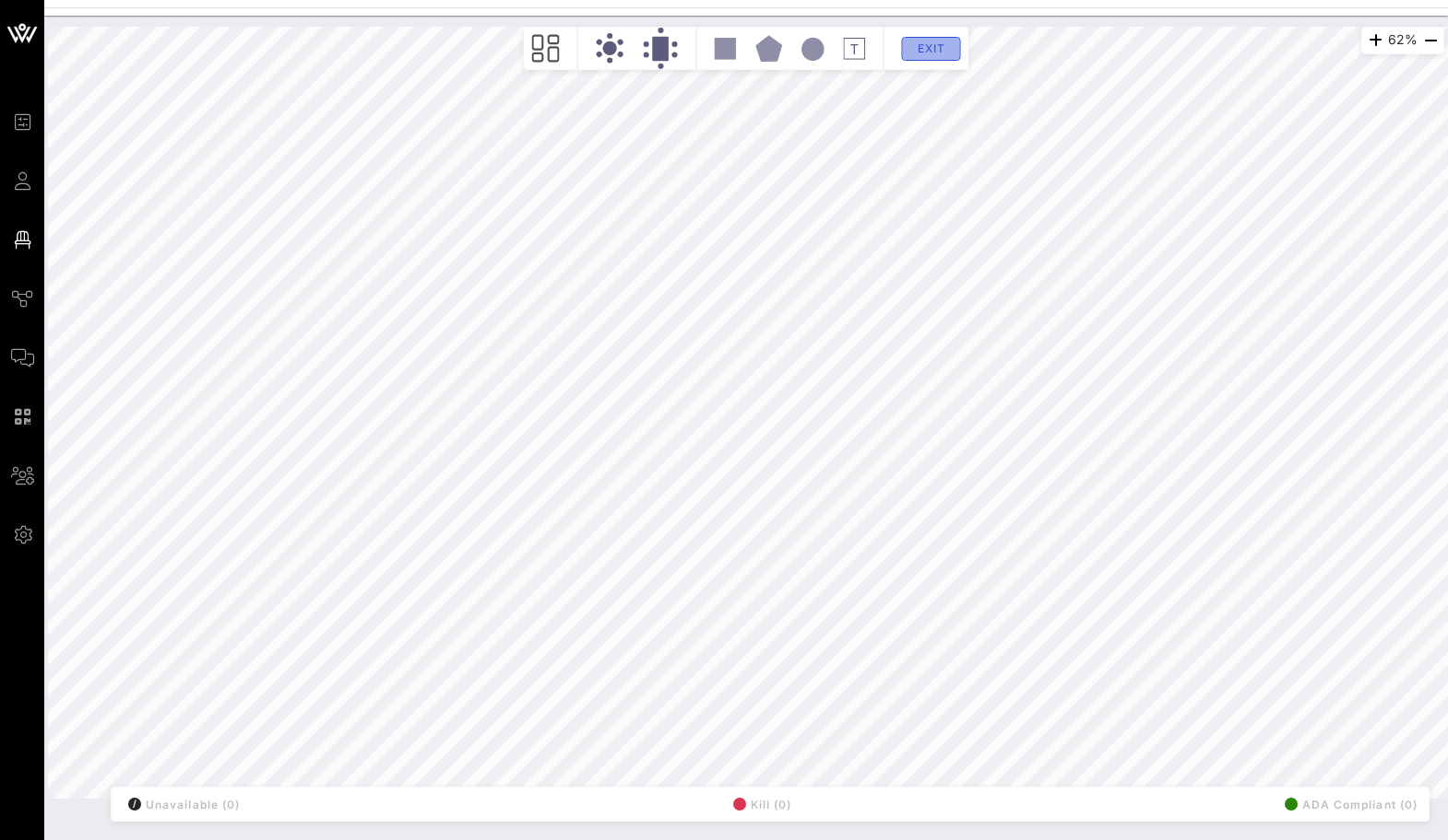
click at [917, 58] on button "Exit" at bounding box center [931, 48] width 59 height 24
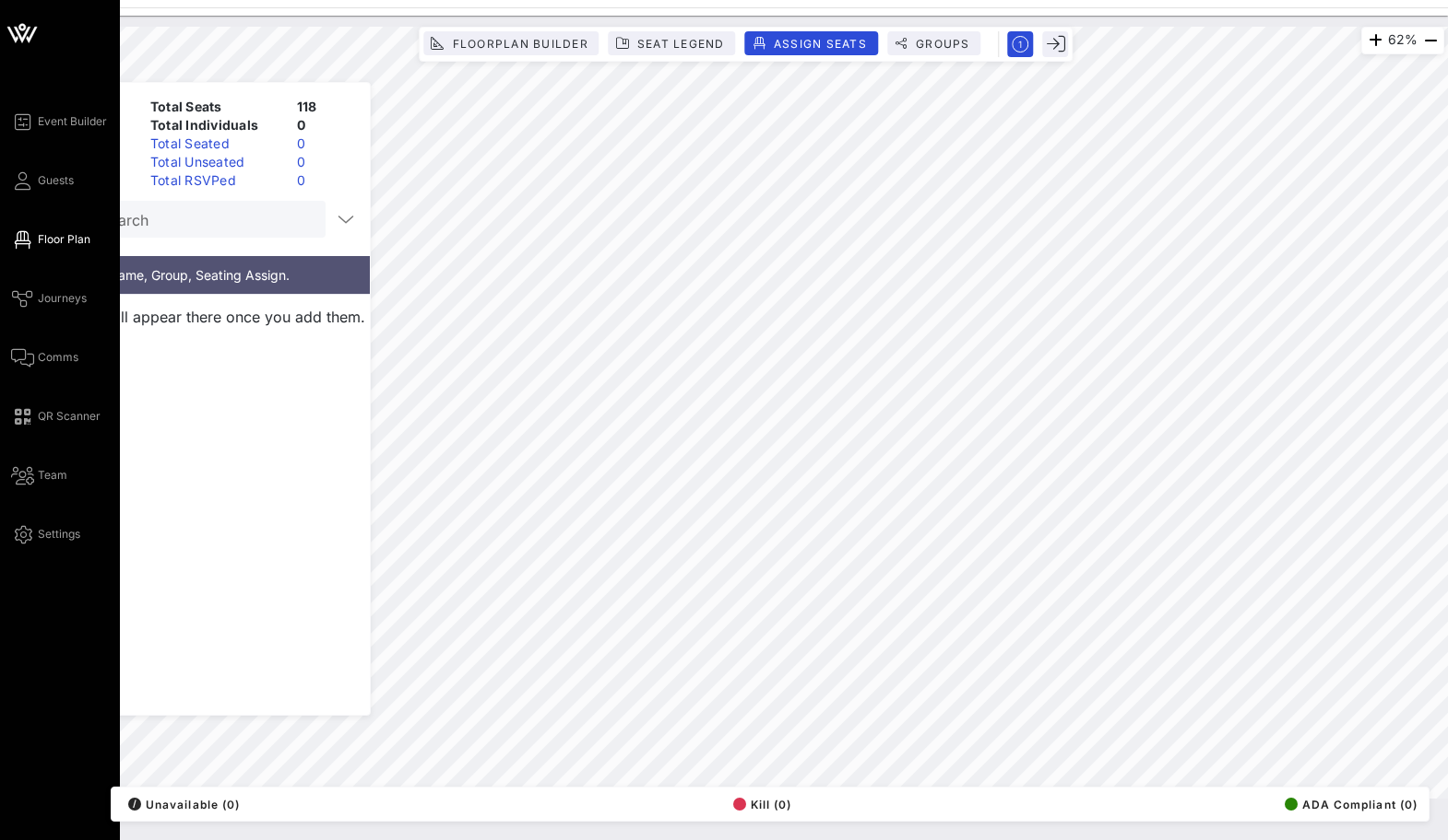
click at [6, 186] on div "Event Builder Guests Floor Plan Journeys Comms QR Scanner Team Settings" at bounding box center [60, 420] width 120 height 840
click at [17, 182] on icon at bounding box center [23, 181] width 23 height 3
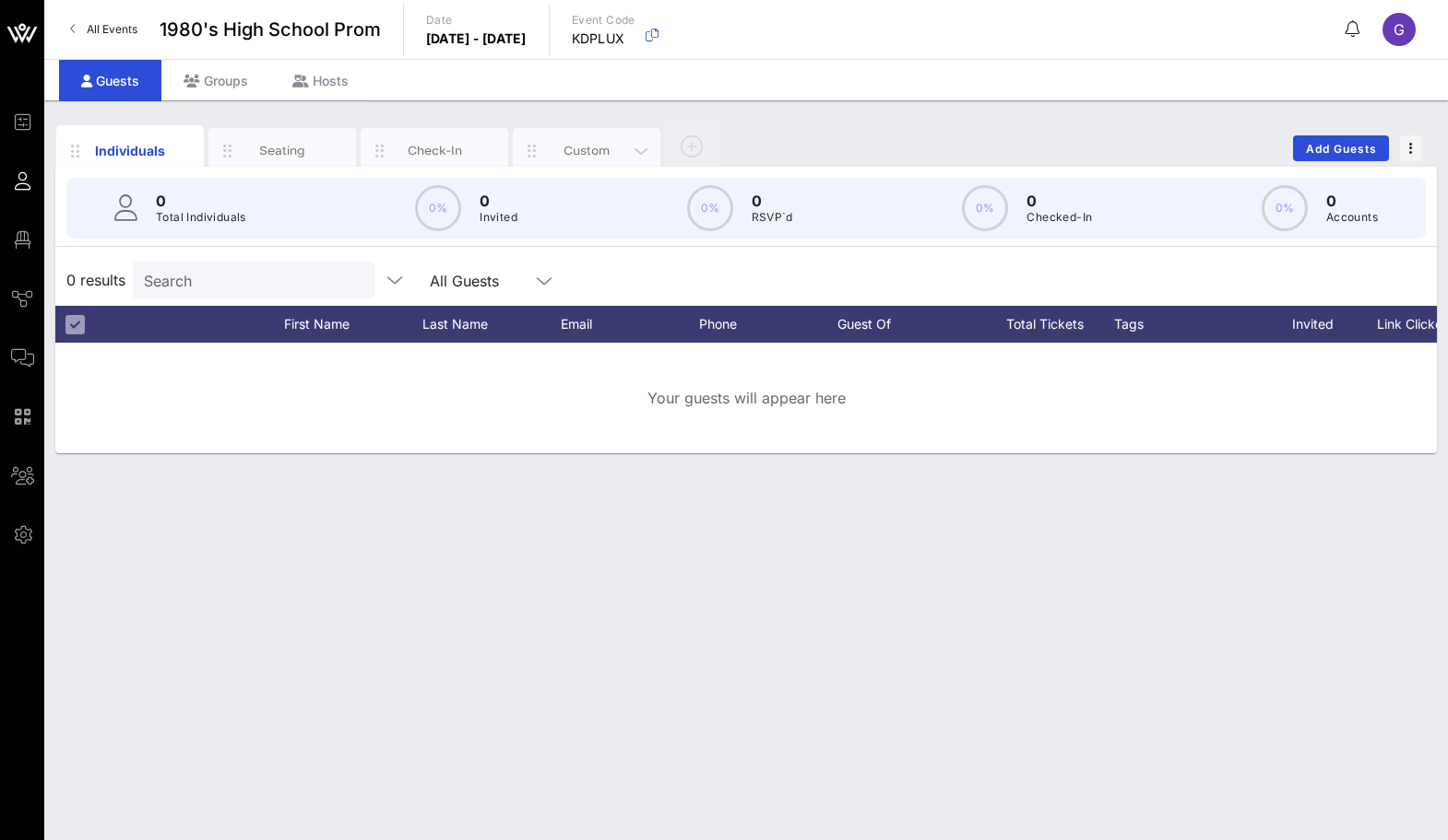
click at [589, 157] on div "Custom" at bounding box center [587, 150] width 82 height 17
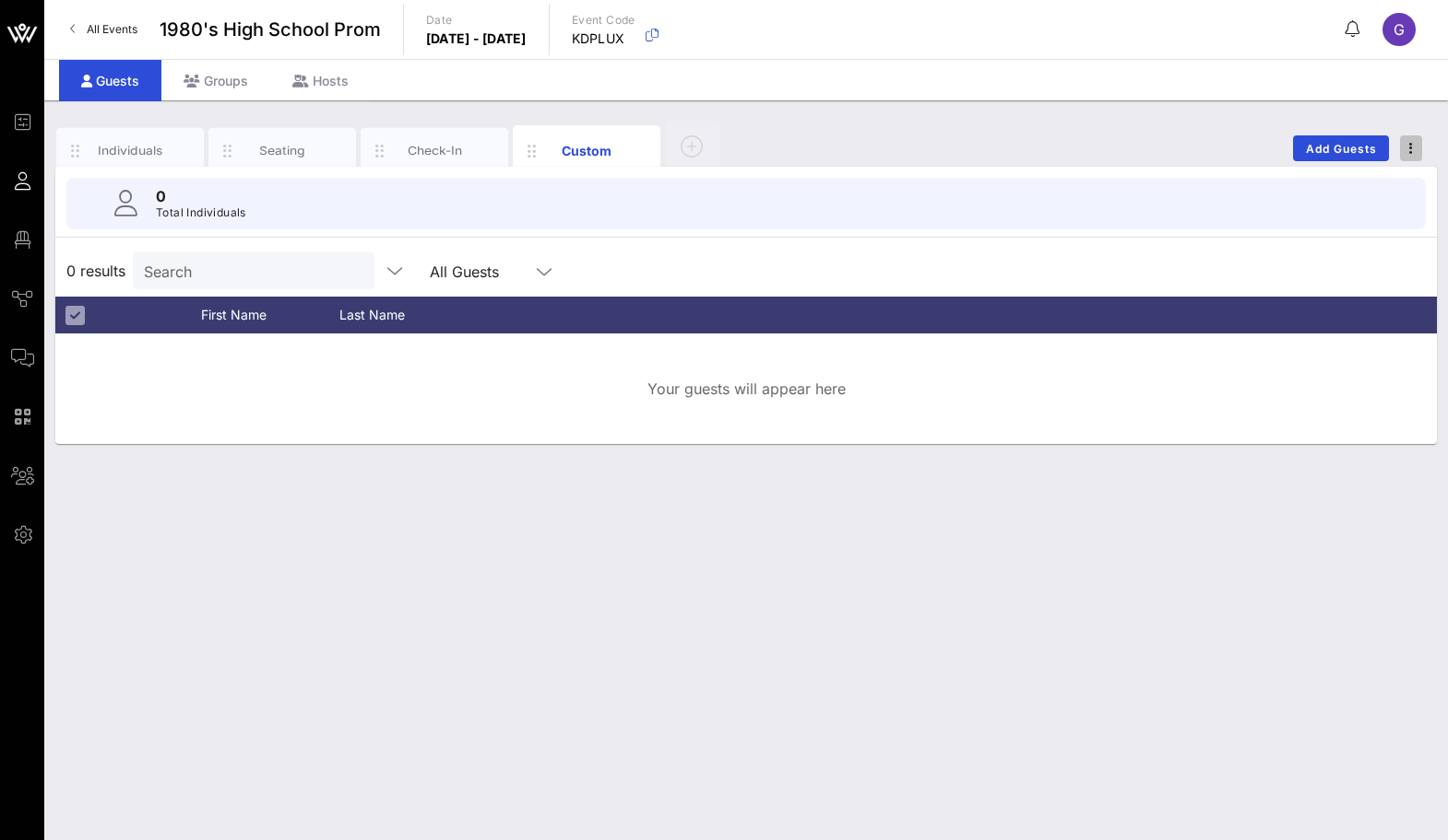
click at [1401, 151] on span "button" at bounding box center [1410, 148] width 22 height 13
click at [1192, 262] on div "0 results Search All Guests" at bounding box center [745, 271] width 1381 height 51
click at [1192, 315] on div at bounding box center [934, 315] width 913 height 37
click at [80, 316] on div at bounding box center [74, 315] width 22 height 22
click at [418, 316] on icon at bounding box center [418, 315] width 11 height 11
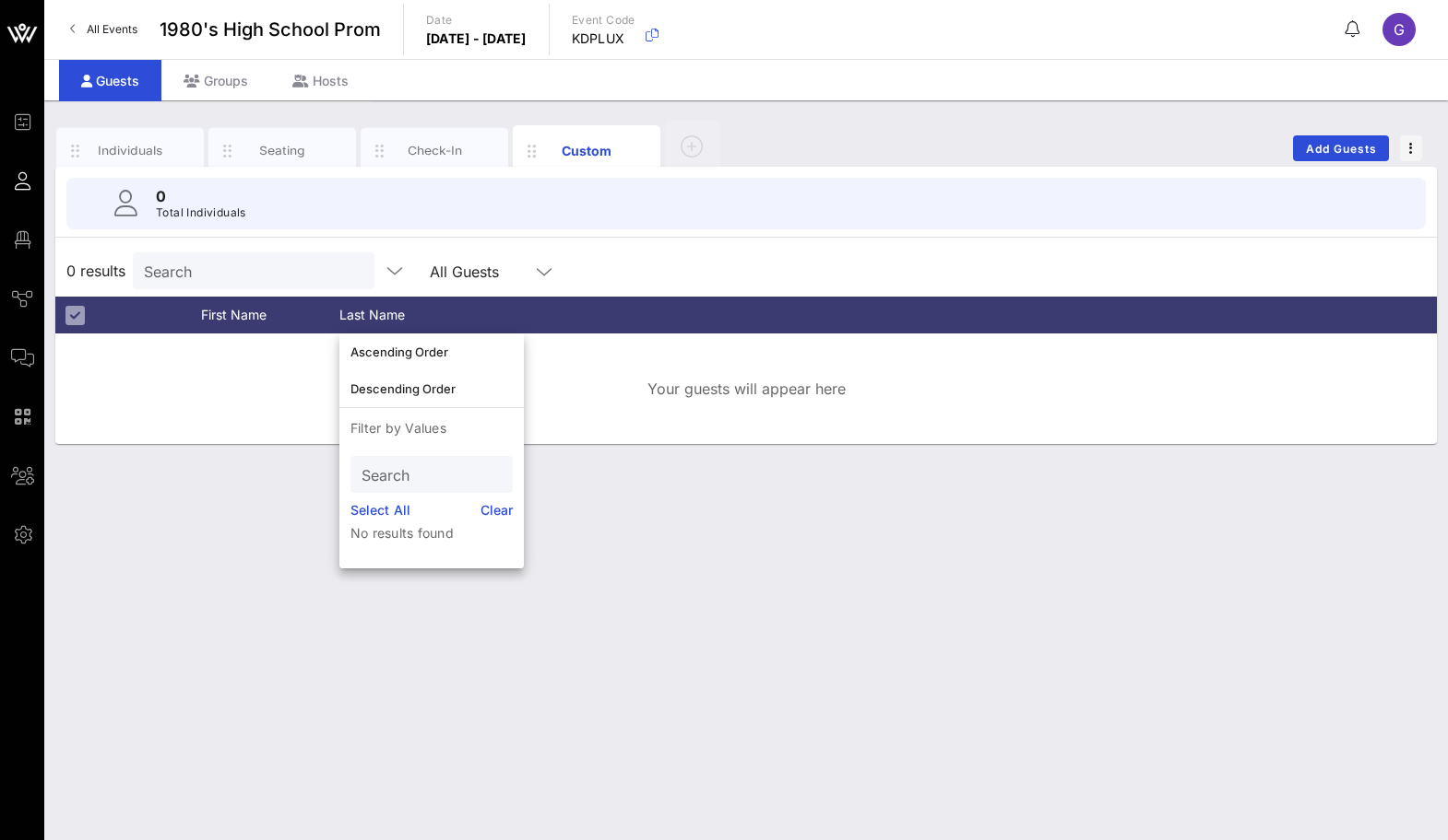
click at [261, 591] on div "Individuals Seating Check-In Custom Add Guests 0 Total Individuals 0 results Se…" at bounding box center [746, 470] width 1403 height 740
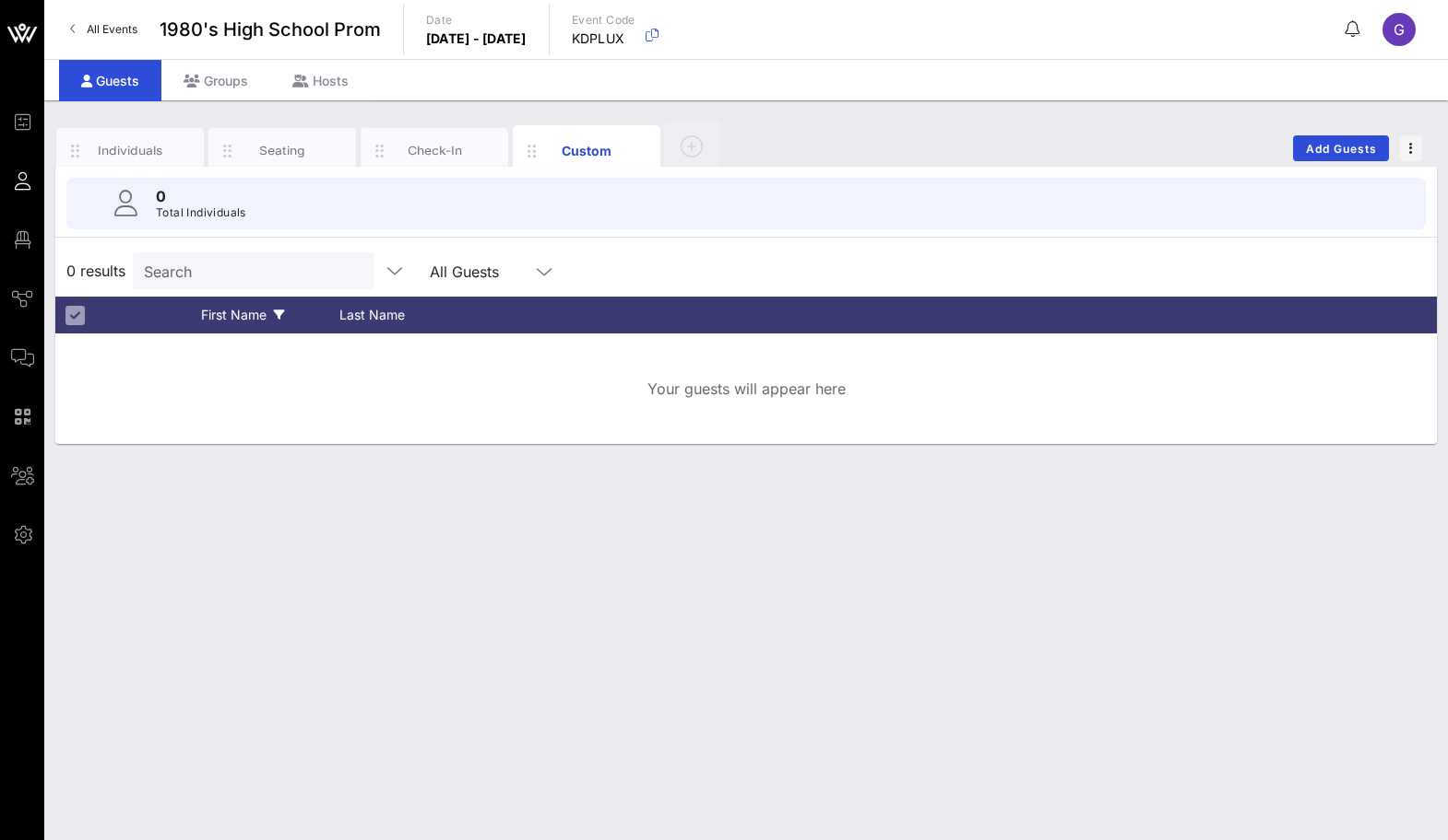
click at [261, 299] on div "First Name" at bounding box center [269, 315] width 138 height 37
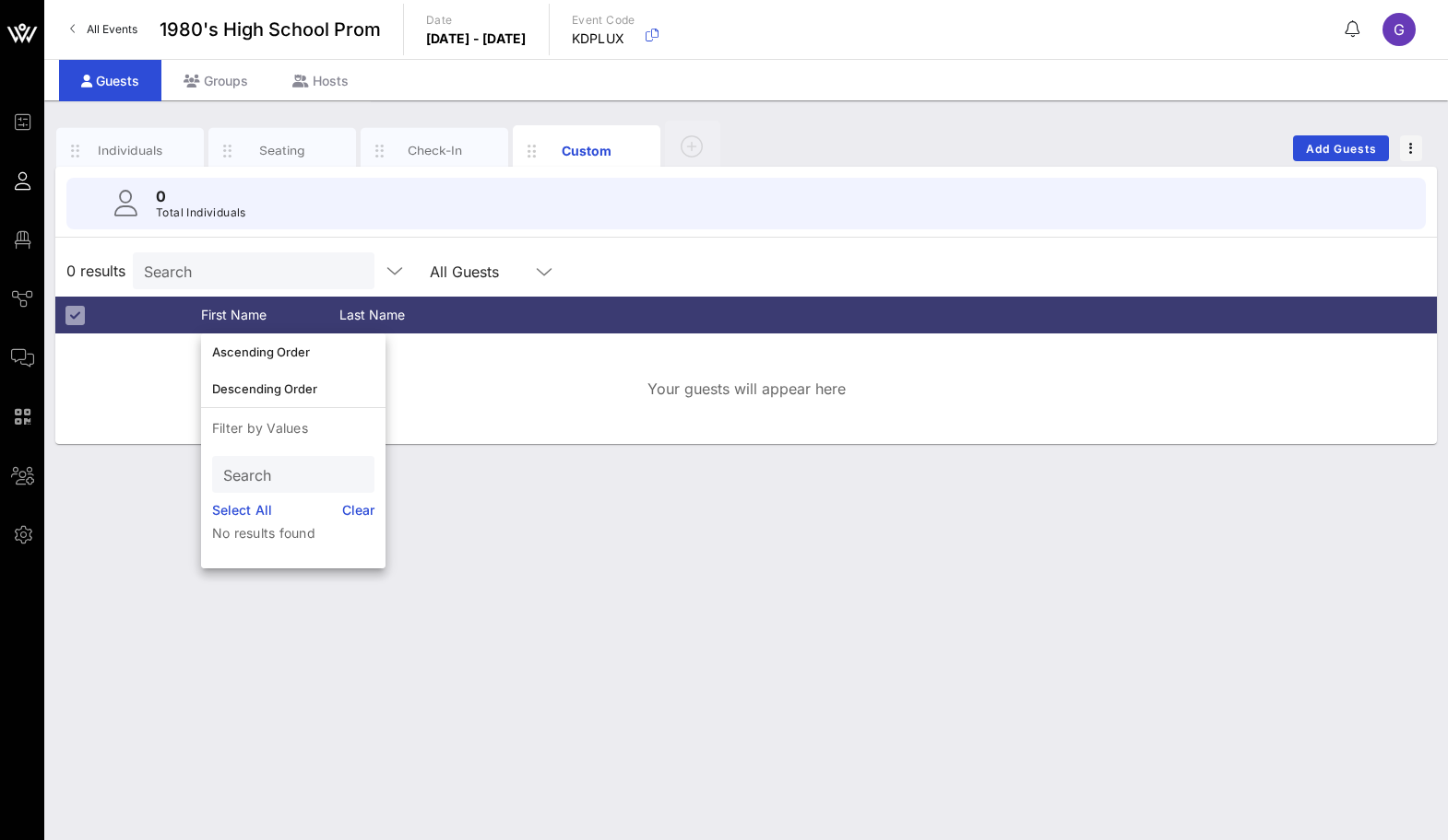
click at [245, 278] on input "Search" at bounding box center [251, 271] width 216 height 24
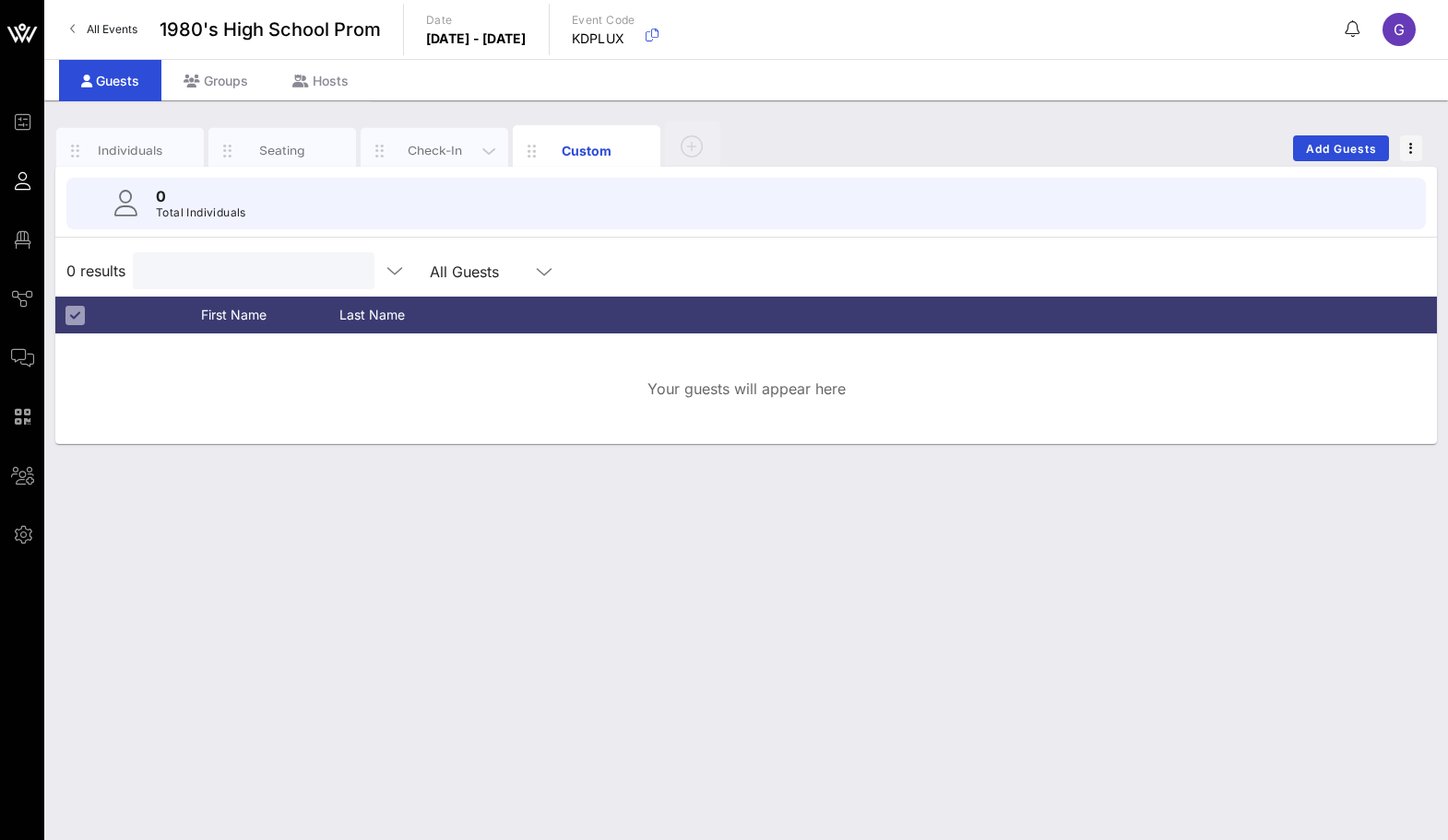
click at [449, 140] on div "Check-In" at bounding box center [434, 151] width 147 height 46
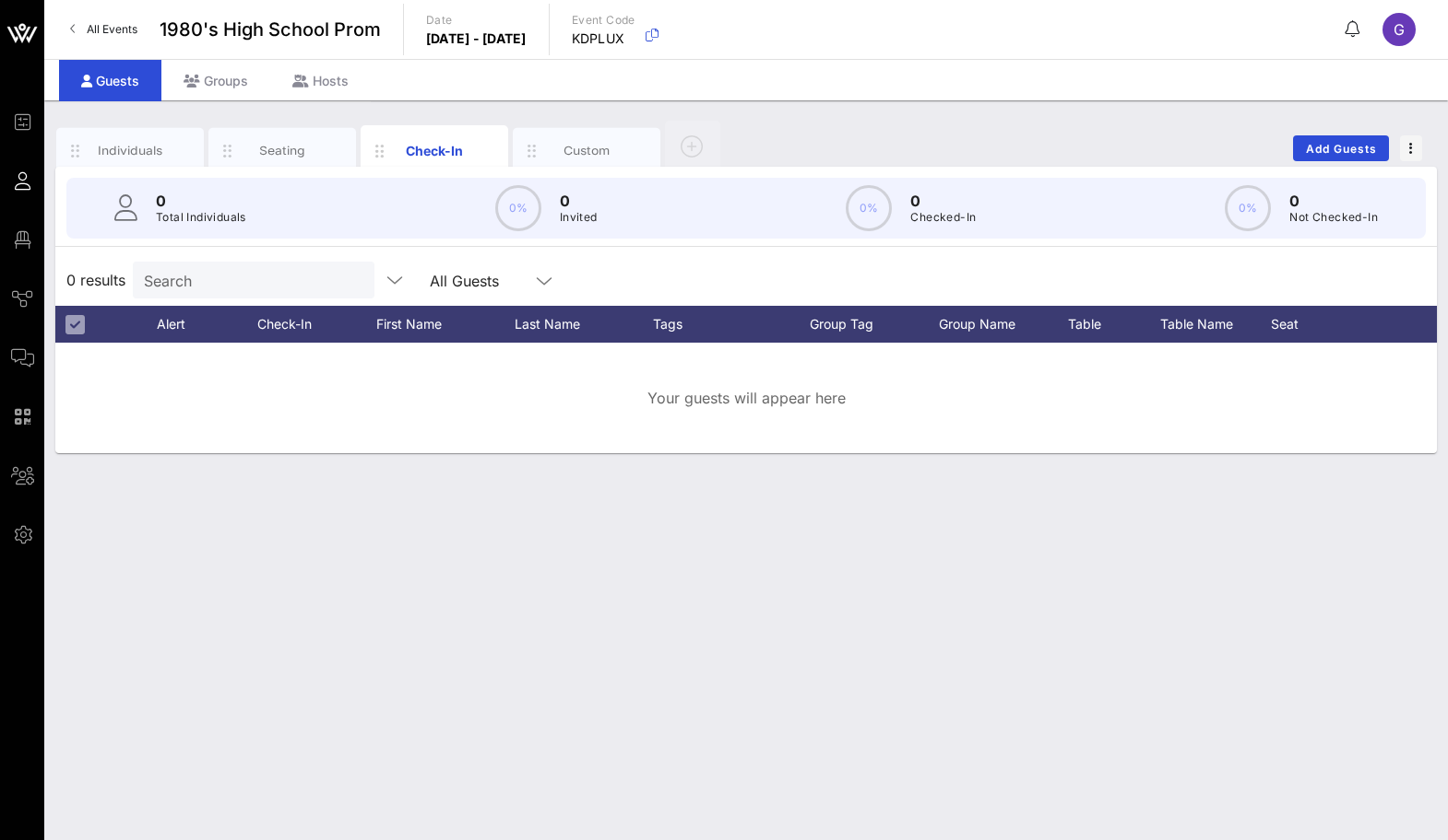
click at [588, 124] on div "Individuals Seating Check-In Custom" at bounding box center [390, 148] width 668 height 55
click at [587, 142] on div "Custom" at bounding box center [587, 150] width 82 height 17
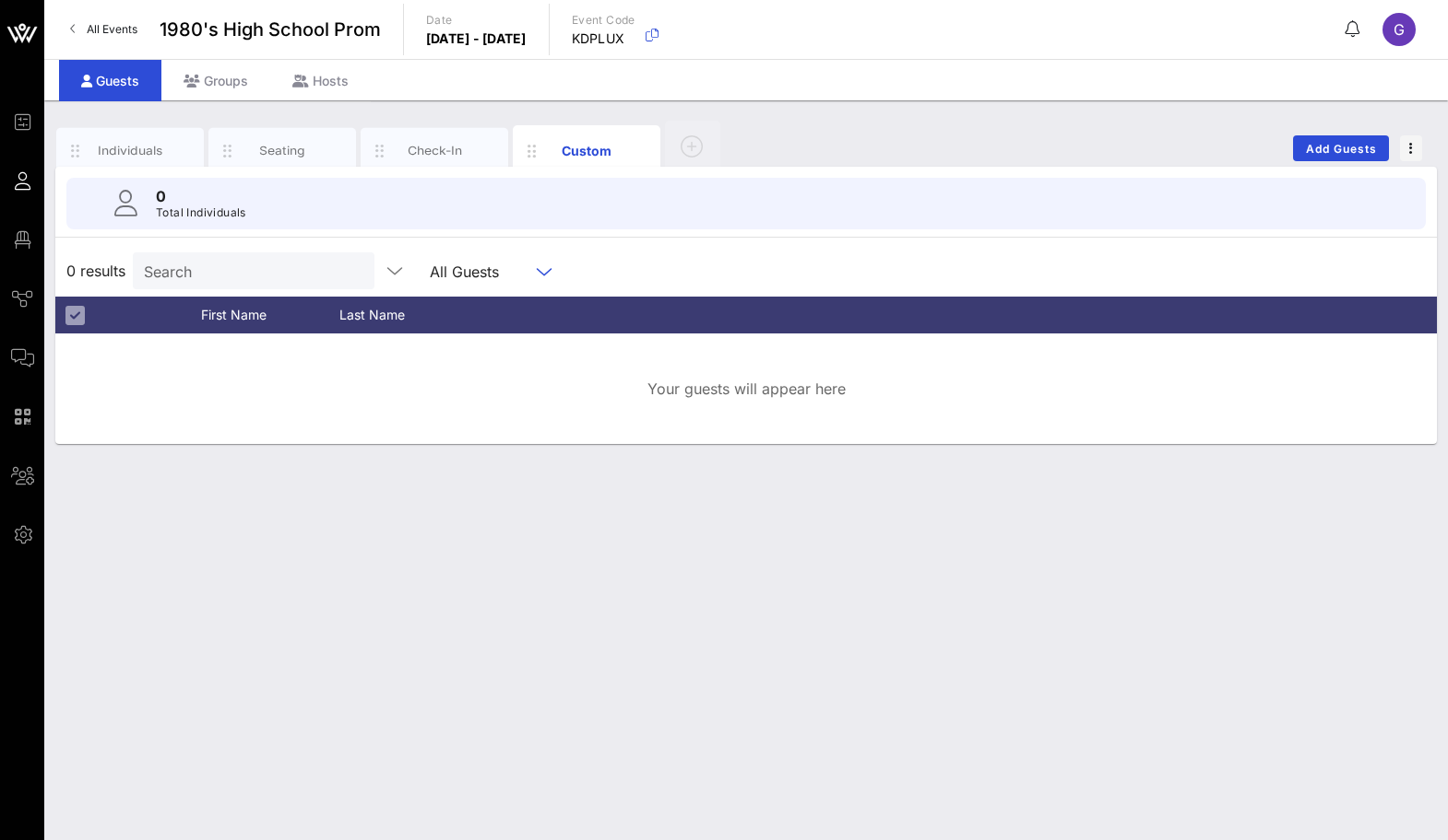
click at [506, 277] on input "text" at bounding box center [517, 271] width 23 height 24
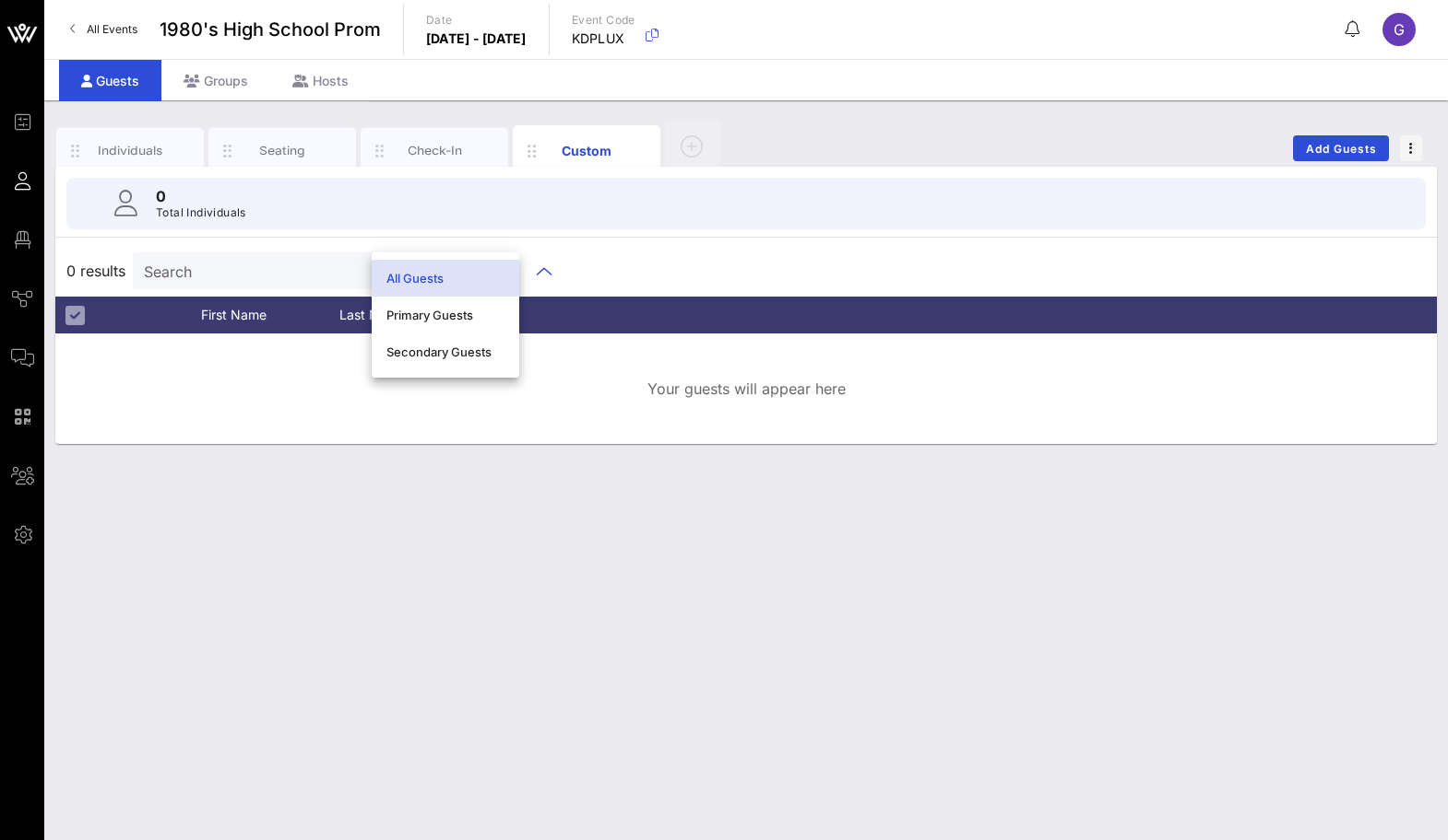
click at [1024, 335] on div "Your guests will appear here" at bounding box center [745, 389] width 1381 height 110
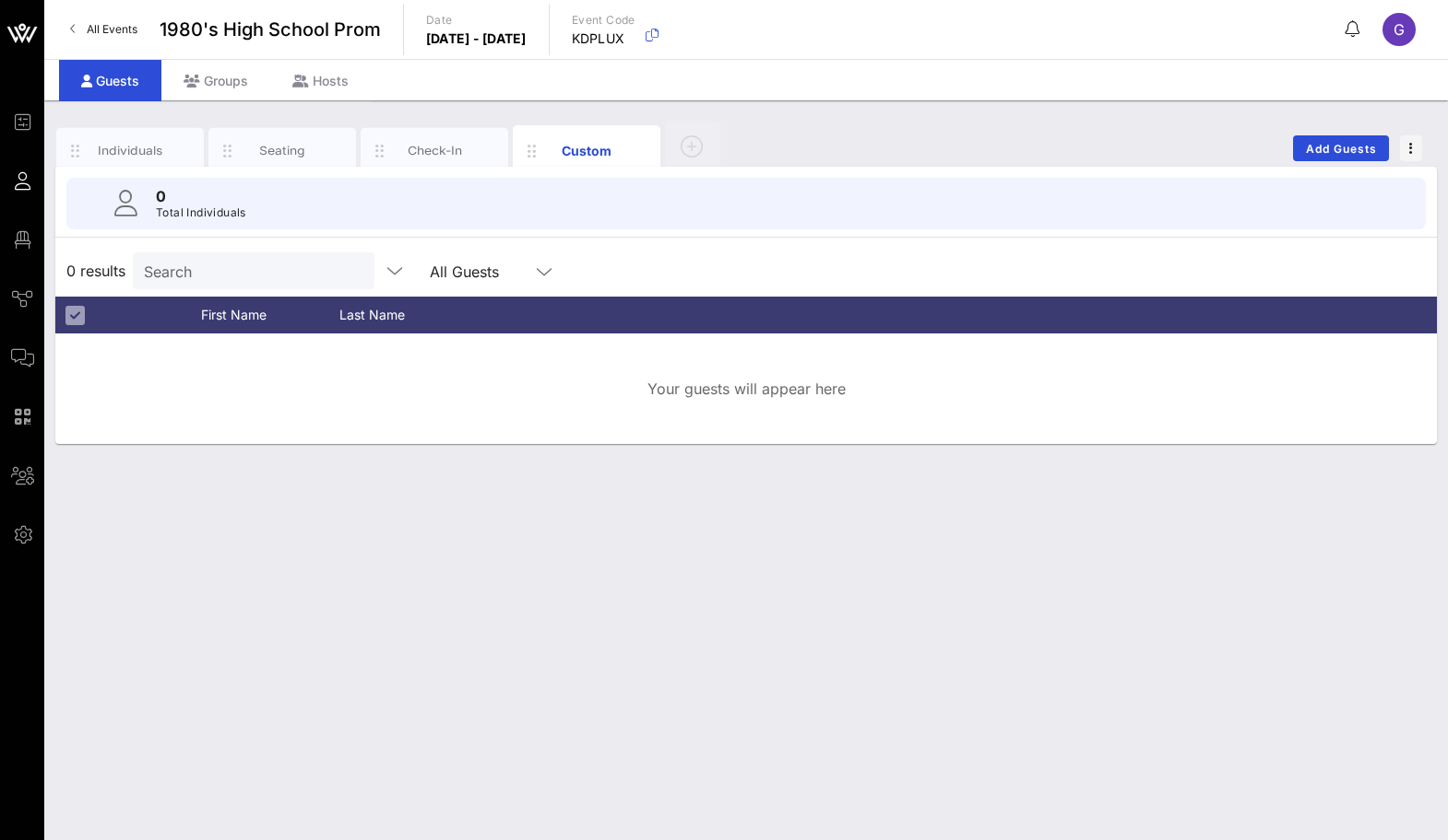
click at [181, 267] on input "Search" at bounding box center [251, 271] width 216 height 24
click at [89, 274] on span "0 results" at bounding box center [96, 270] width 59 height 22
click at [84, 316] on div at bounding box center [74, 315] width 22 height 22
click at [71, 316] on div at bounding box center [74, 315] width 22 height 22
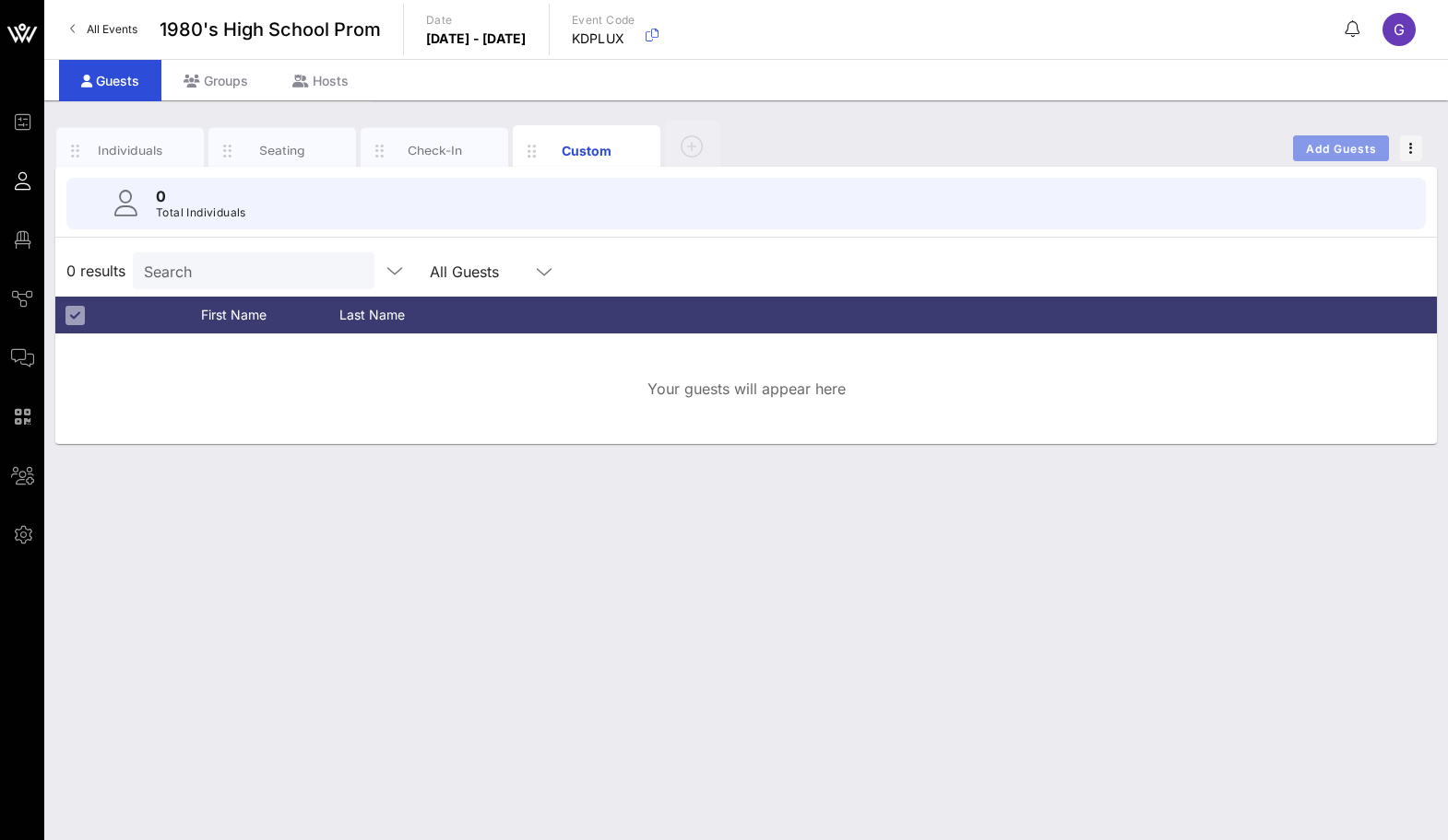
click at [1345, 155] on button "Add Guests" at bounding box center [1341, 148] width 96 height 26
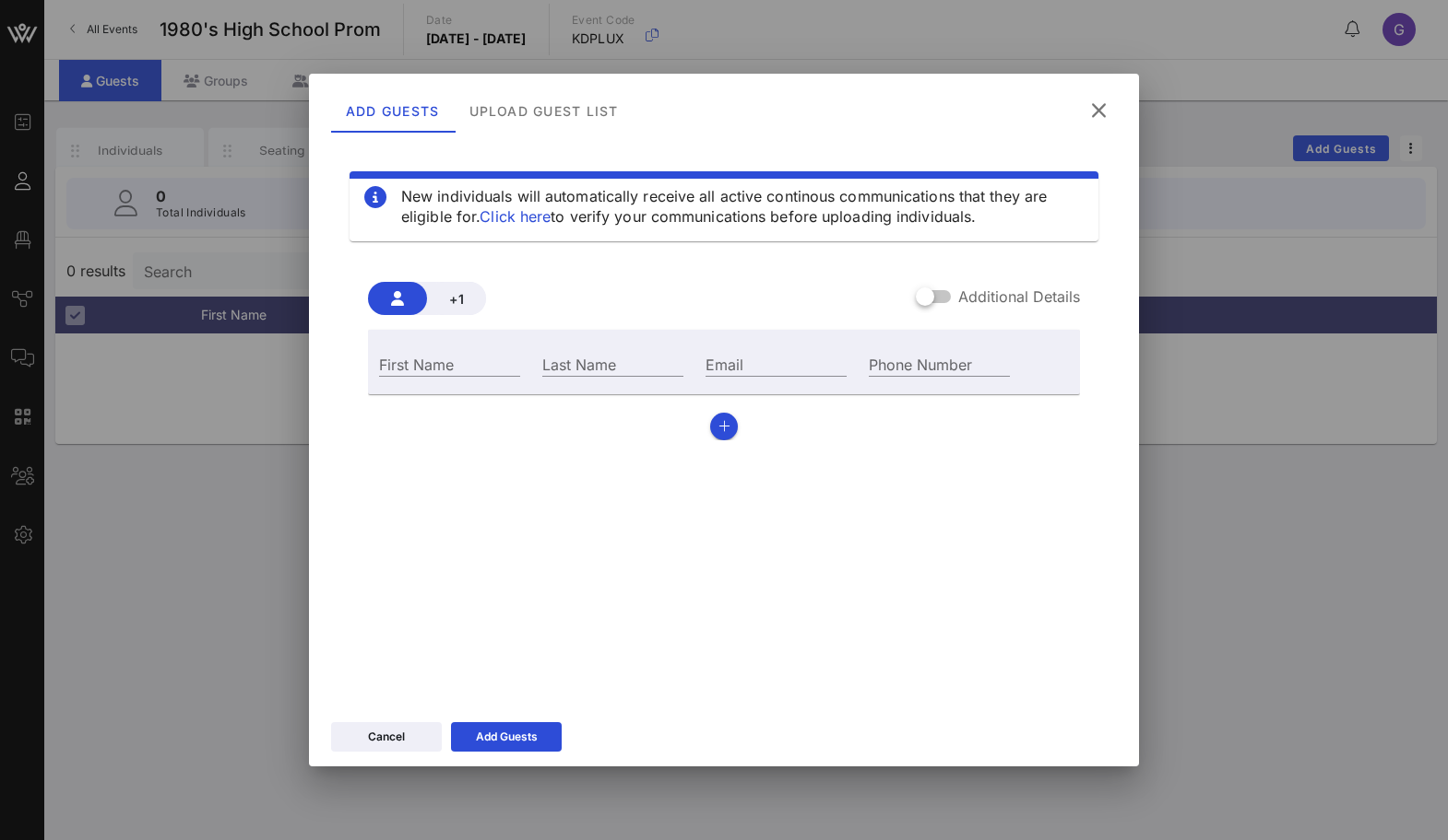
click at [1291, 231] on div at bounding box center [724, 420] width 1448 height 840
click at [1103, 106] on icon at bounding box center [1098, 110] width 27 height 29
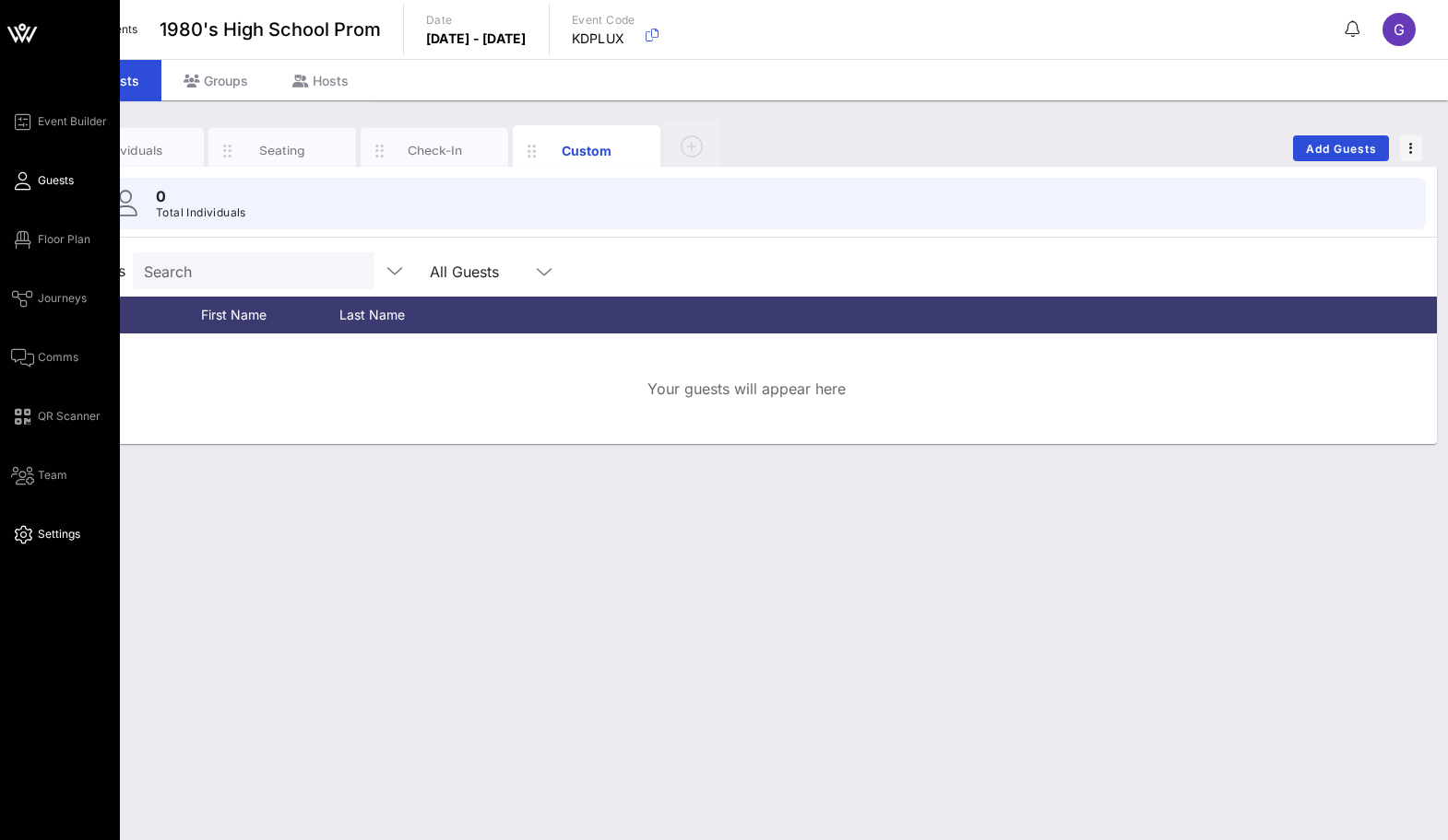
click at [18, 534] on icon at bounding box center [23, 535] width 23 height 3
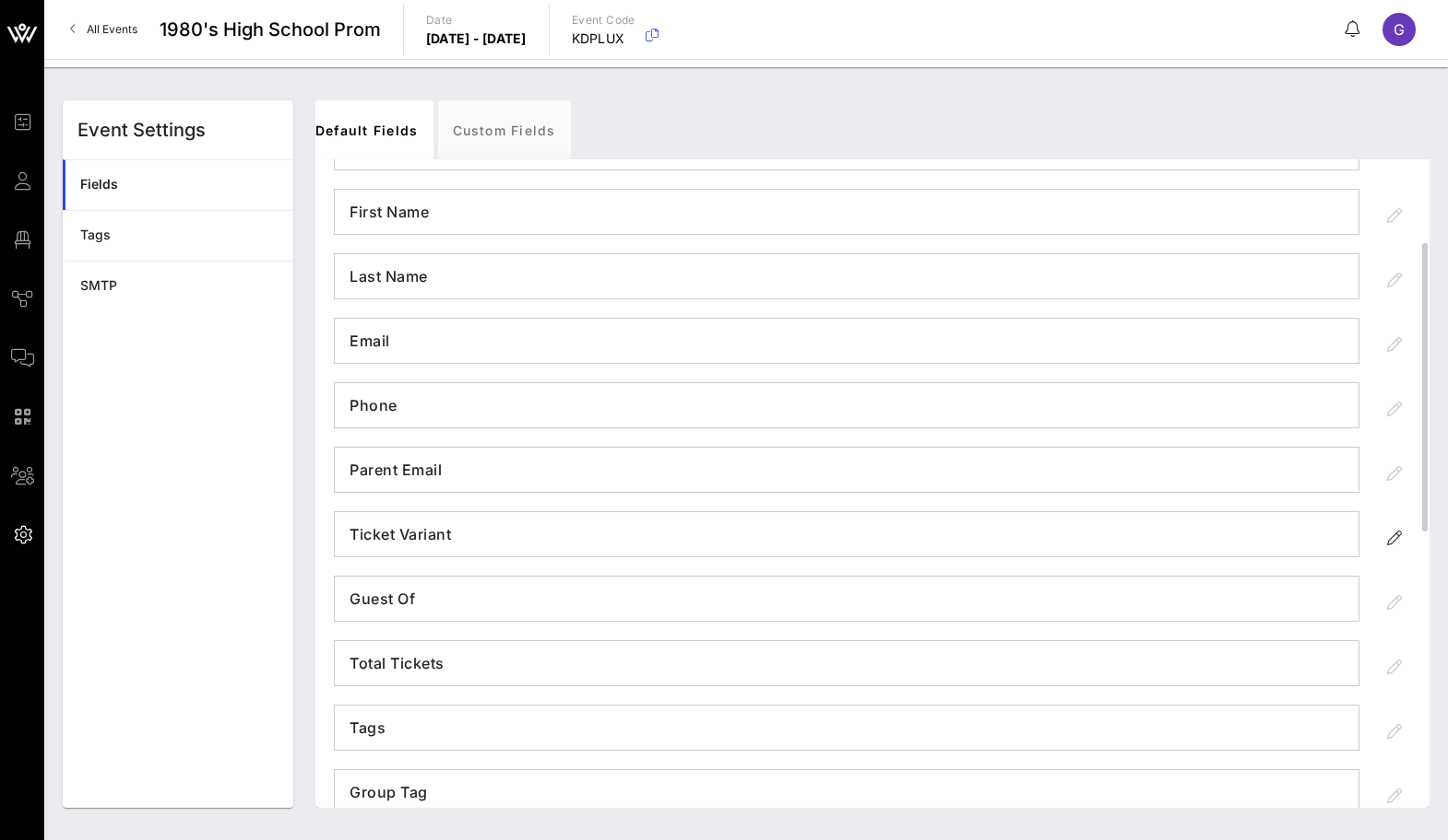
scroll to position [231, 0]
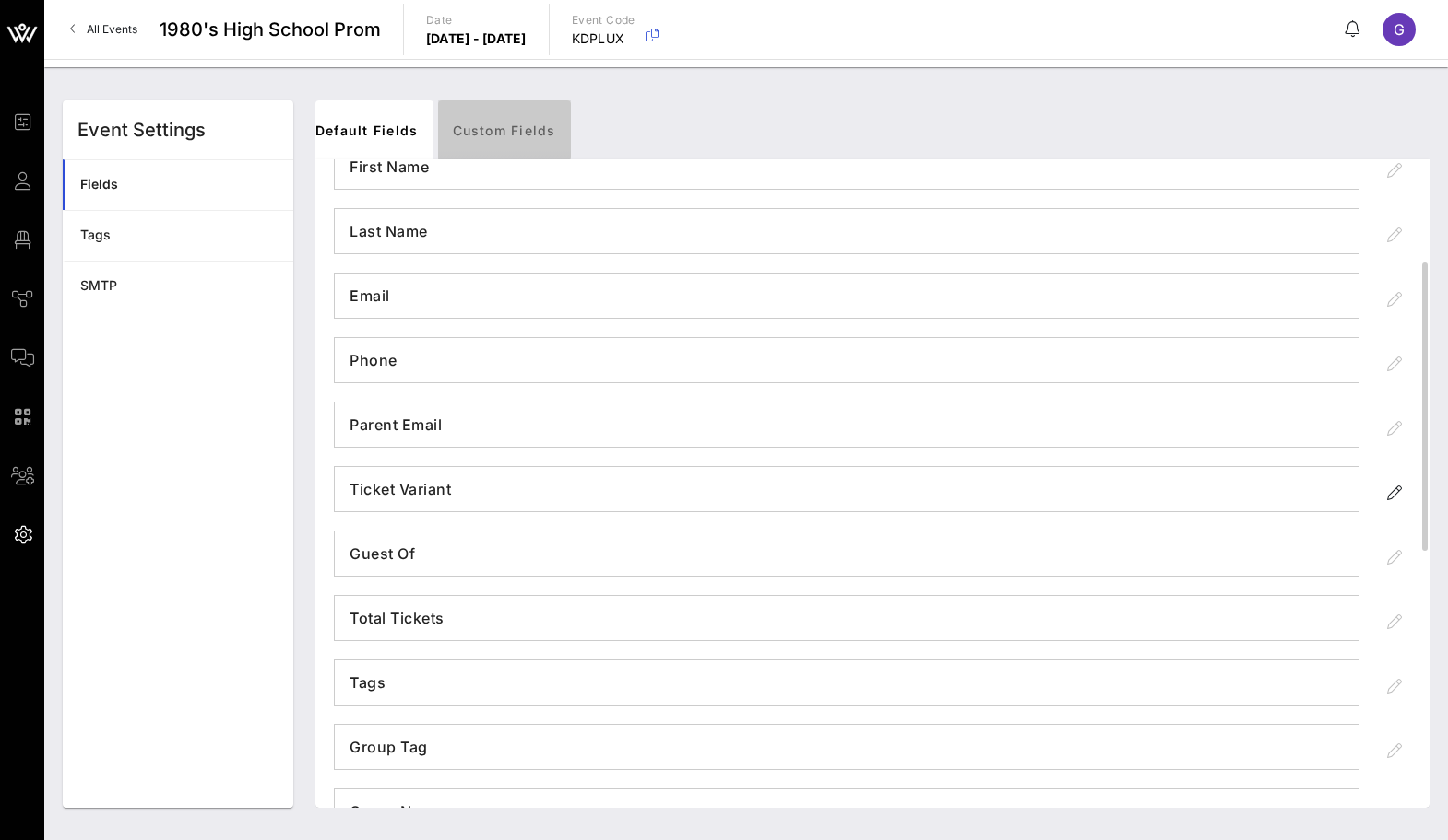
click at [514, 143] on link "Custom Fields" at bounding box center [505, 130] width 133 height 59
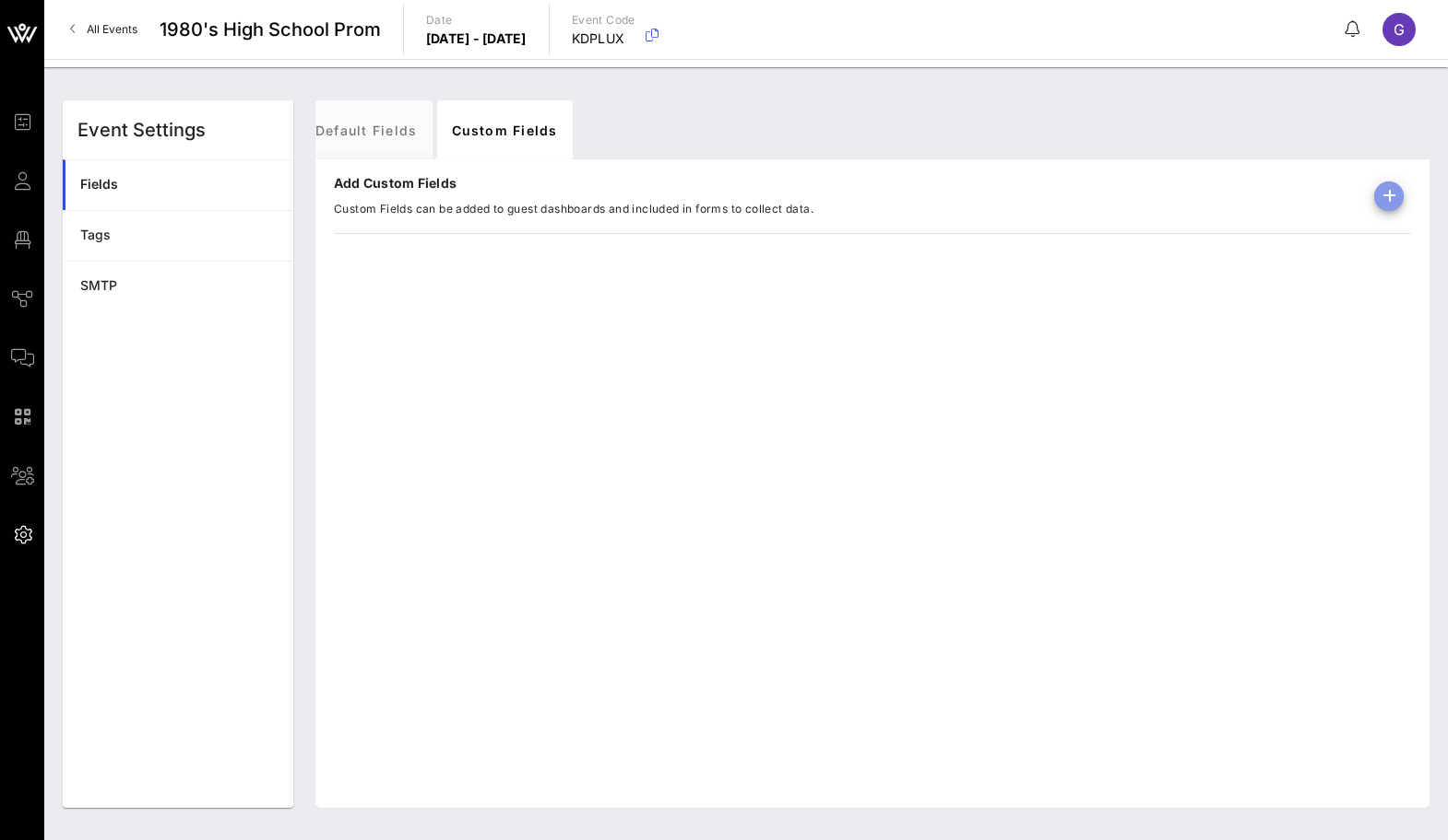
click at [1386, 190] on icon "button" at bounding box center [1388, 196] width 22 height 22
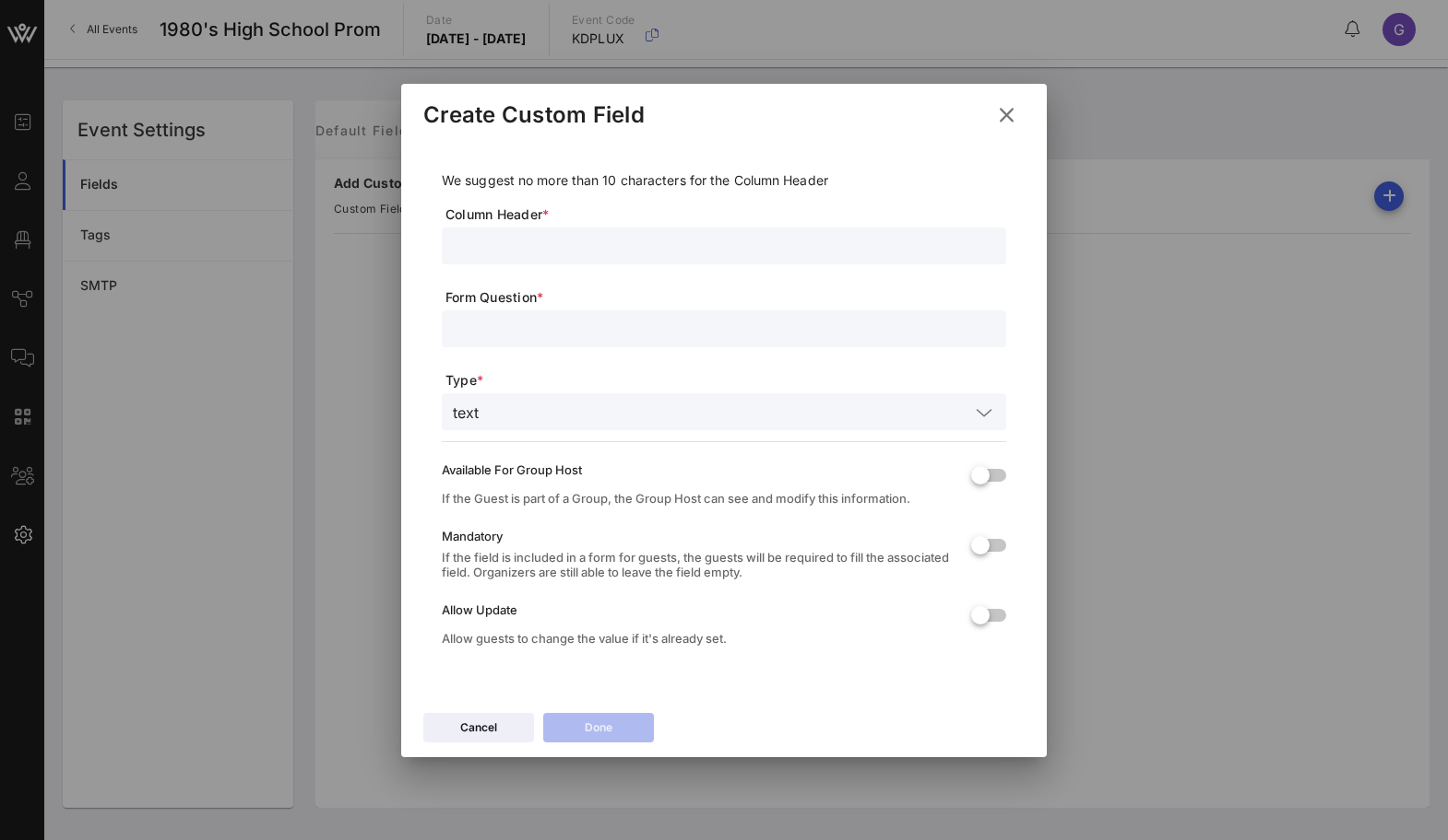
click at [708, 235] on input "text" at bounding box center [724, 245] width 542 height 24
click at [618, 239] on input "Dietary Restrictions" at bounding box center [724, 245] width 542 height 24
click at [590, 321] on input "text" at bounding box center [724, 329] width 542 height 24
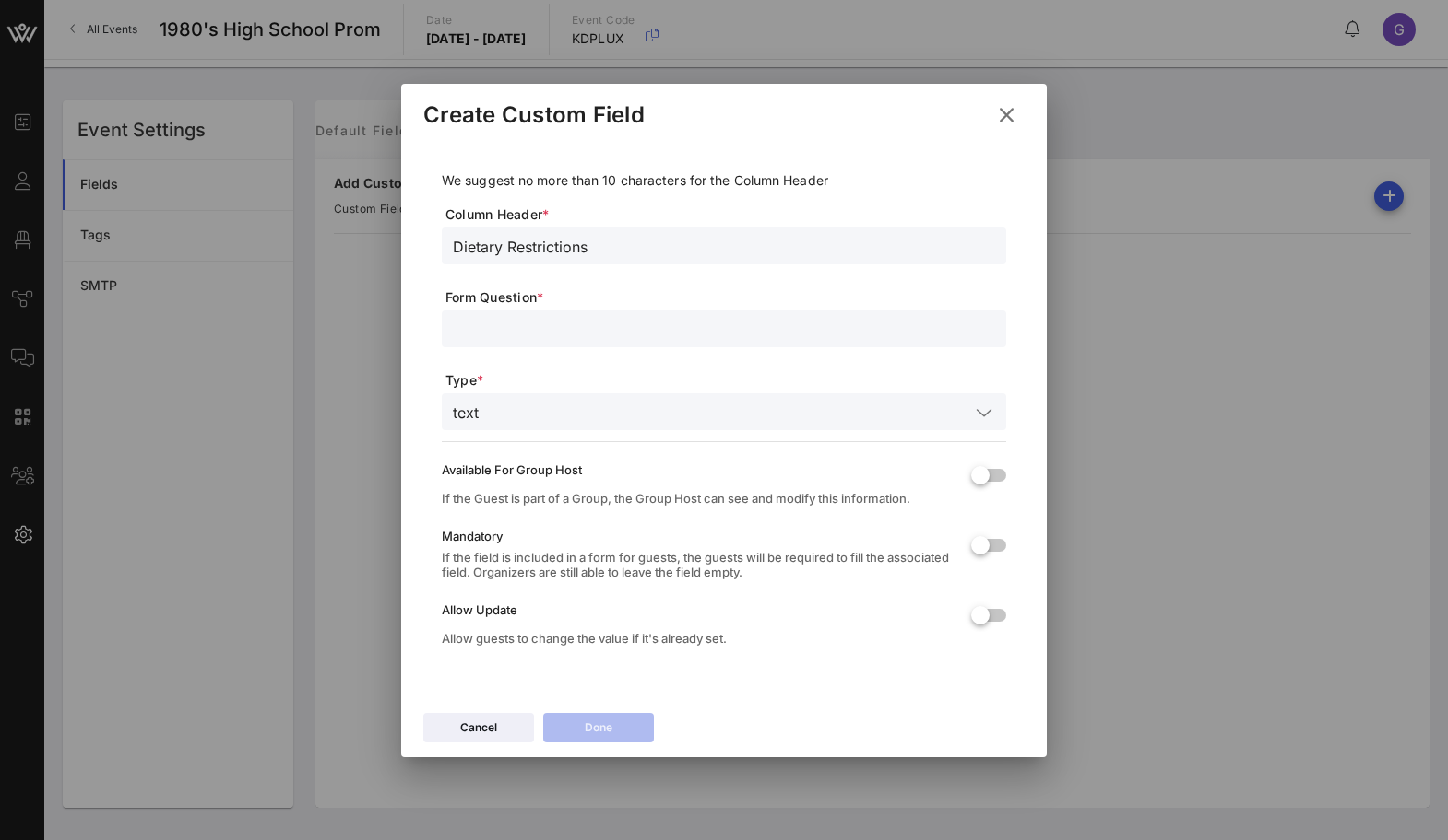
paste input "Dietary Restrictions"
click at [565, 399] on div "text" at bounding box center [724, 411] width 542 height 37
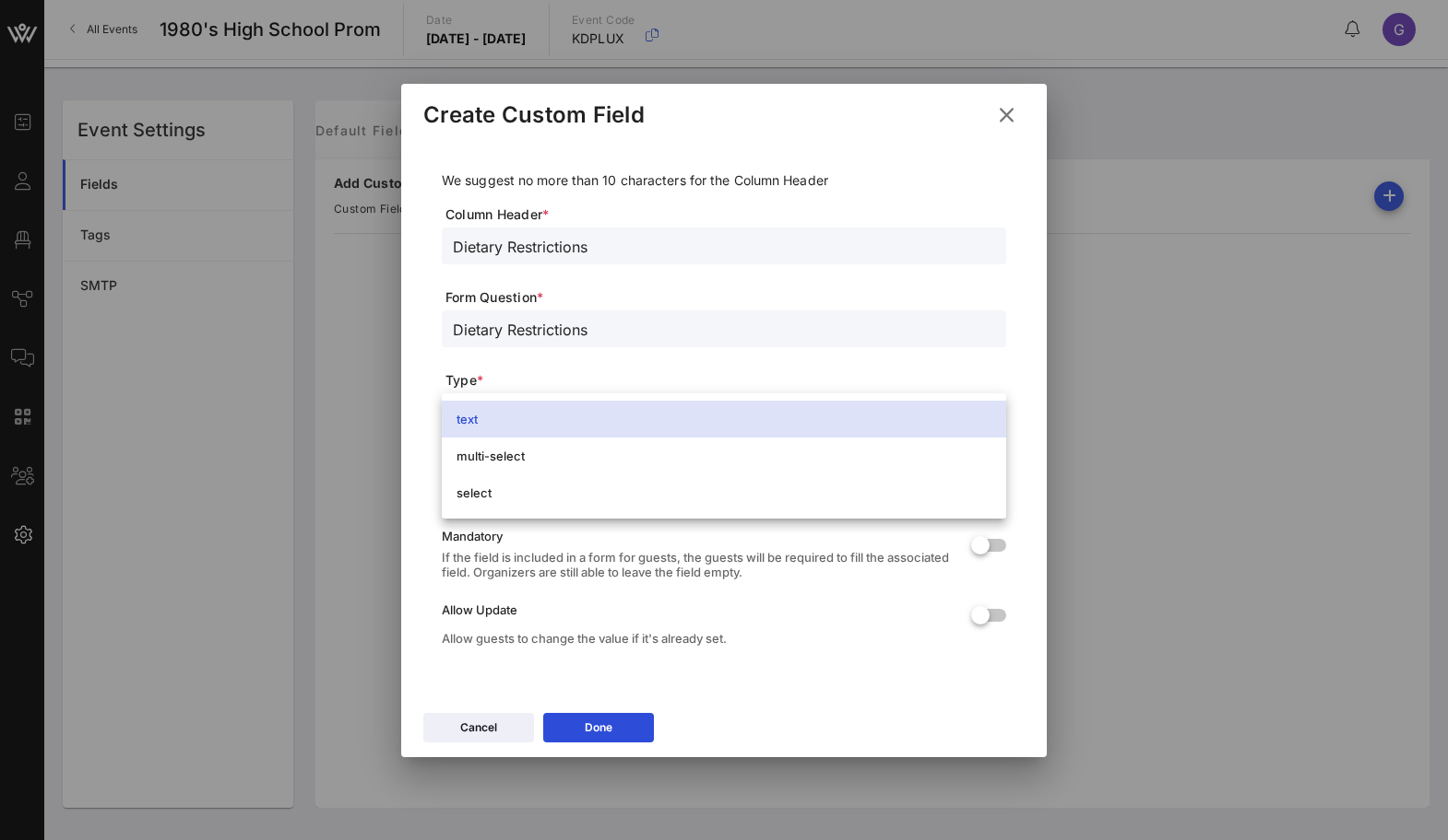
click at [565, 399] on div "text multi-select select" at bounding box center [724, 456] width 565 height 125
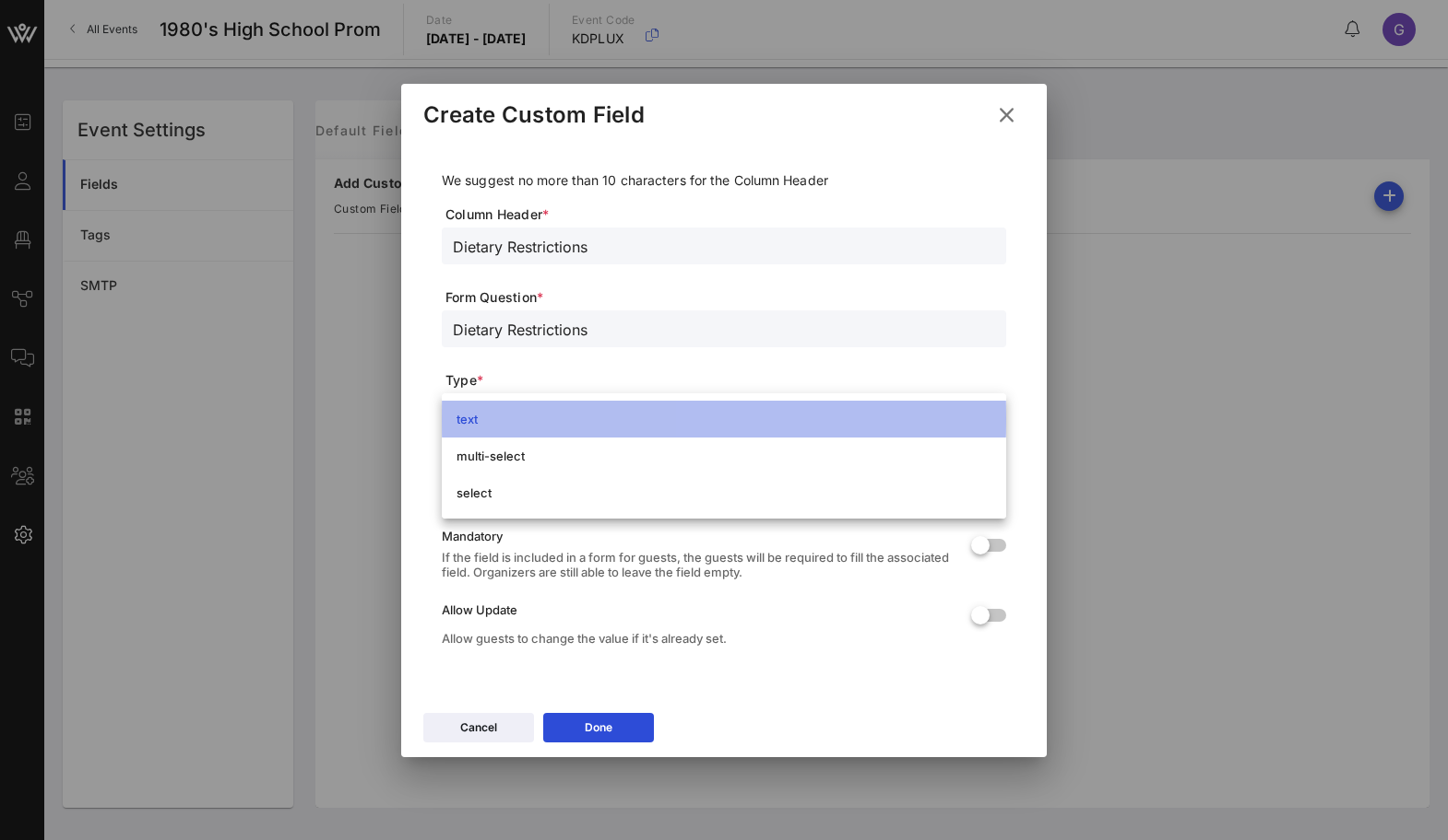
click at [559, 426] on div "text" at bounding box center [724, 420] width 534 height 15
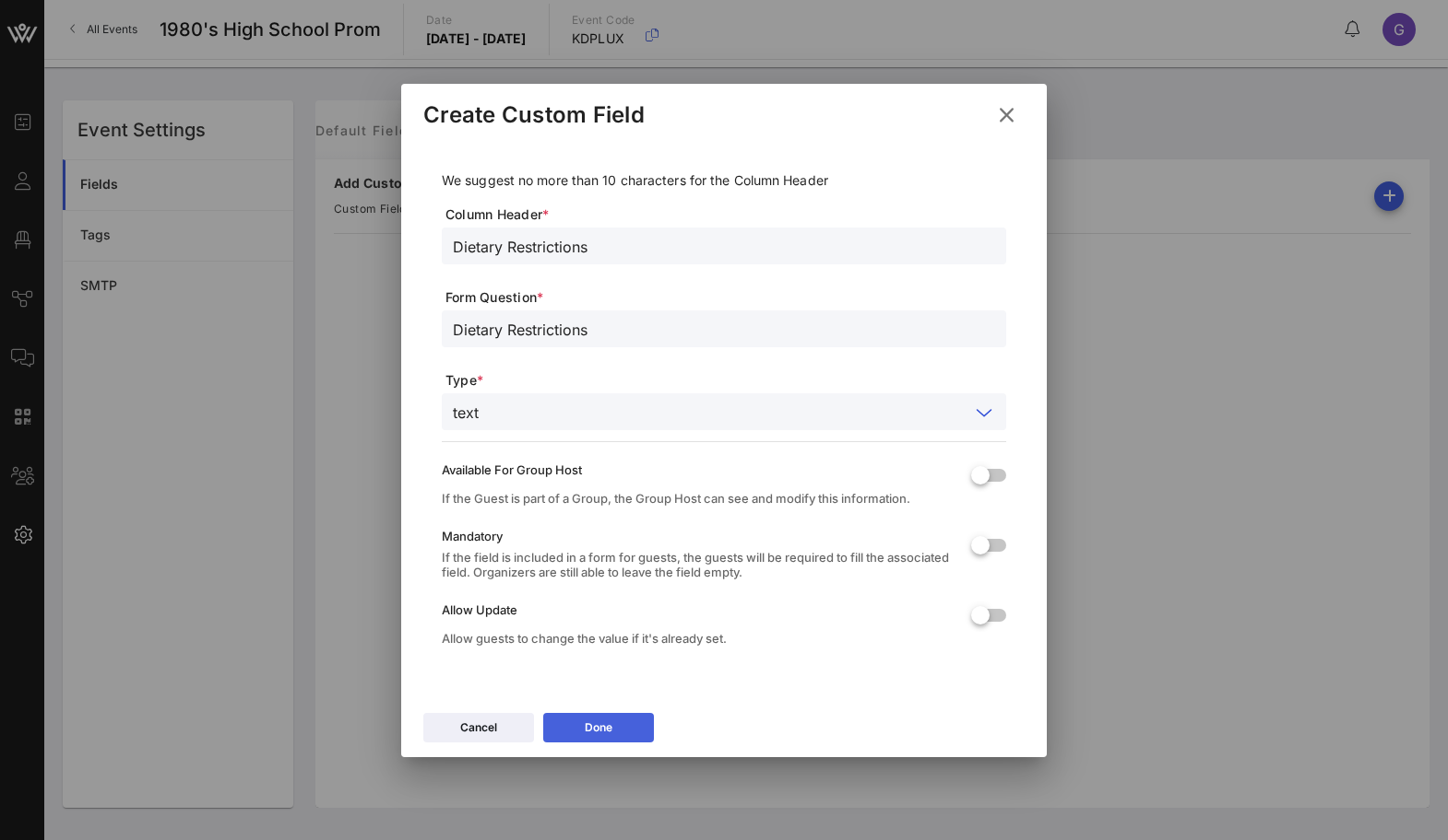
click at [597, 726] on icon at bounding box center [599, 728] width 13 height 11
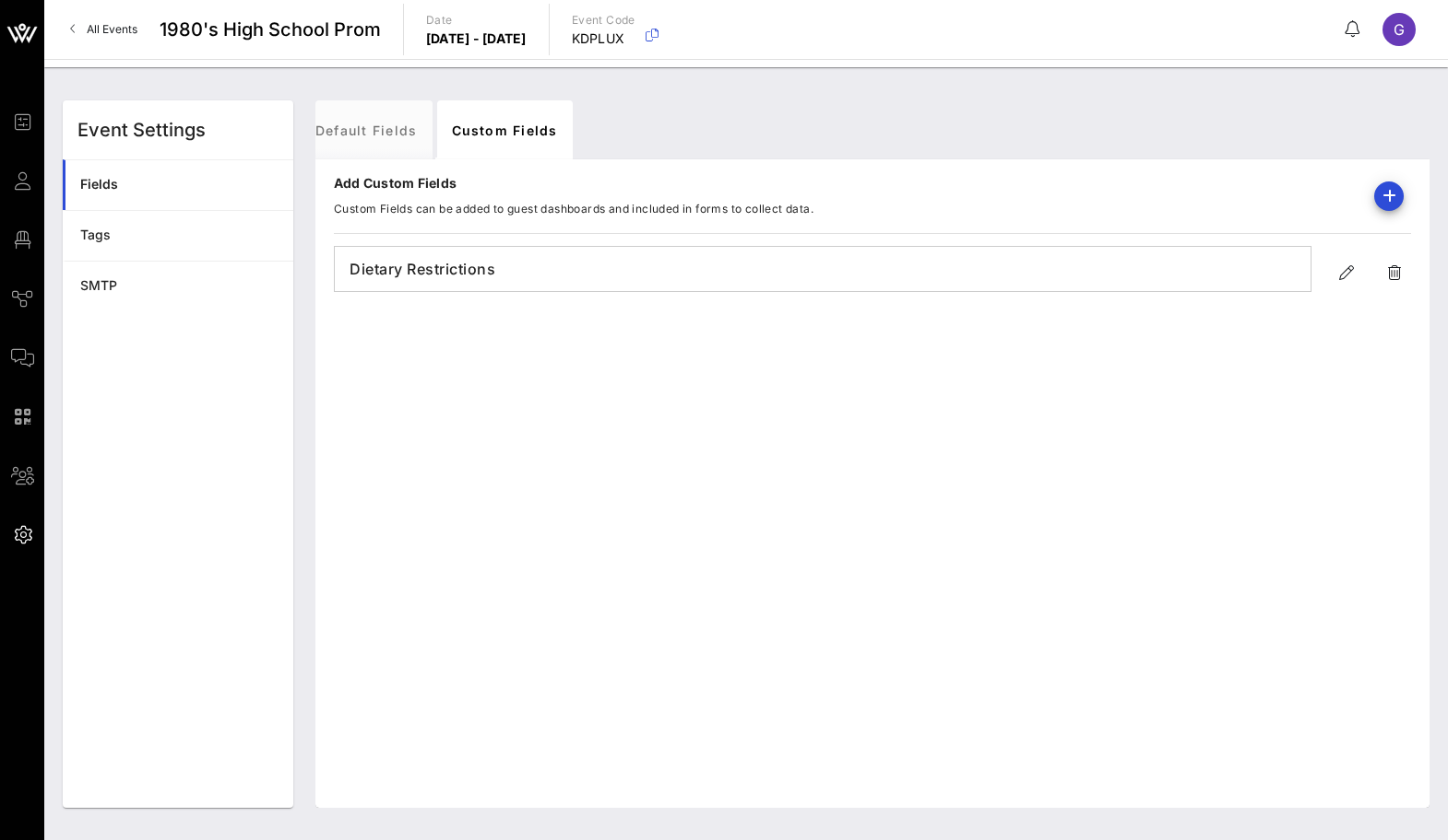
click at [834, 259] on h4 "Dietary Restrictions" at bounding box center [822, 269] width 975 height 29
click at [1333, 279] on span "button" at bounding box center [1345, 272] width 33 height 22
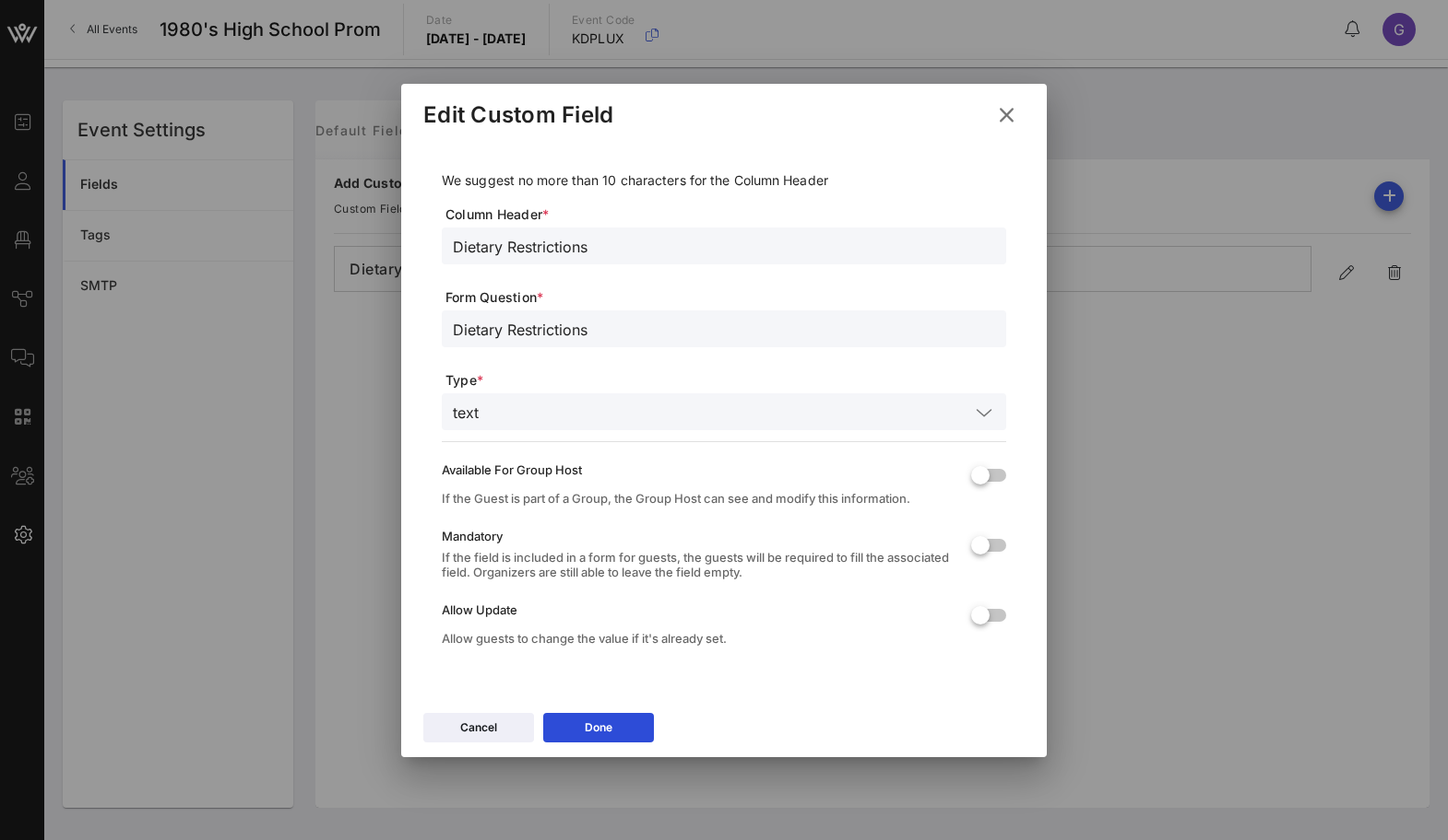
click at [583, 245] on input "Dietary Restrictions" at bounding box center [724, 245] width 542 height 24
click at [528, 330] on input "Dietary Restrictions" at bounding box center [724, 329] width 542 height 24
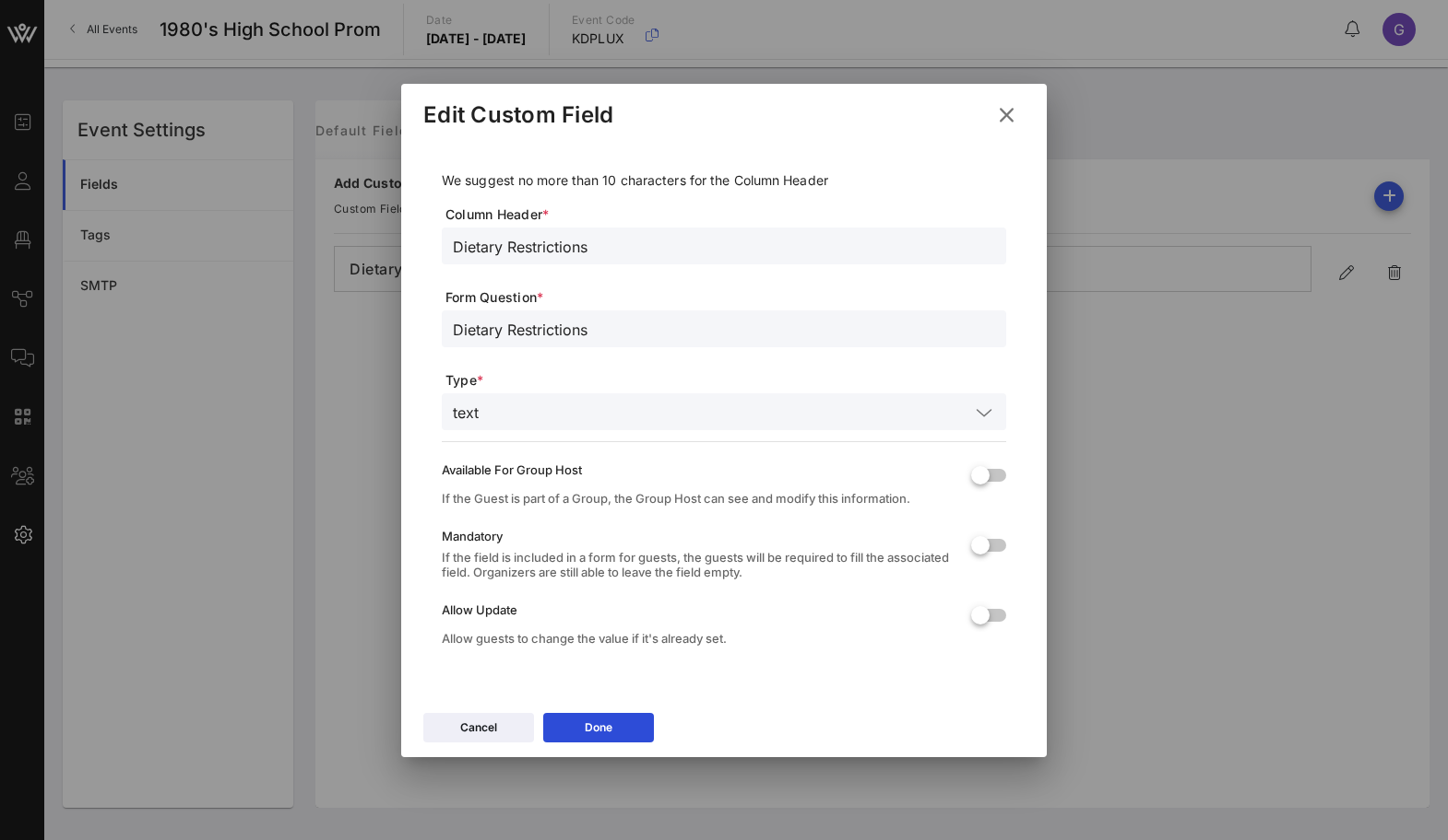
click at [528, 330] on input "Dietary Restrictions" at bounding box center [724, 329] width 542 height 24
click at [584, 717] on button "Done" at bounding box center [598, 728] width 110 height 29
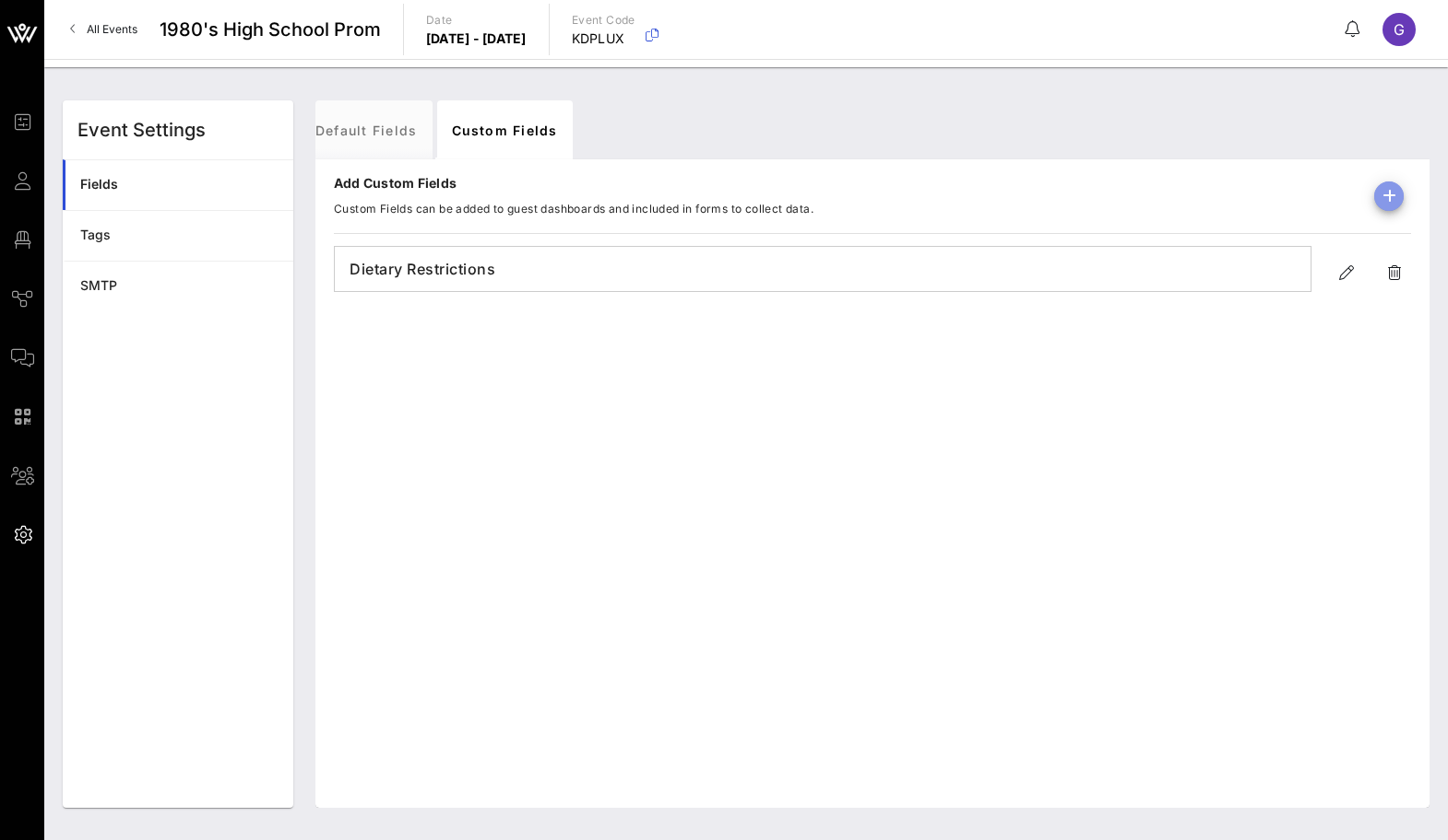
click at [1389, 190] on icon "button" at bounding box center [1388, 196] width 22 height 22
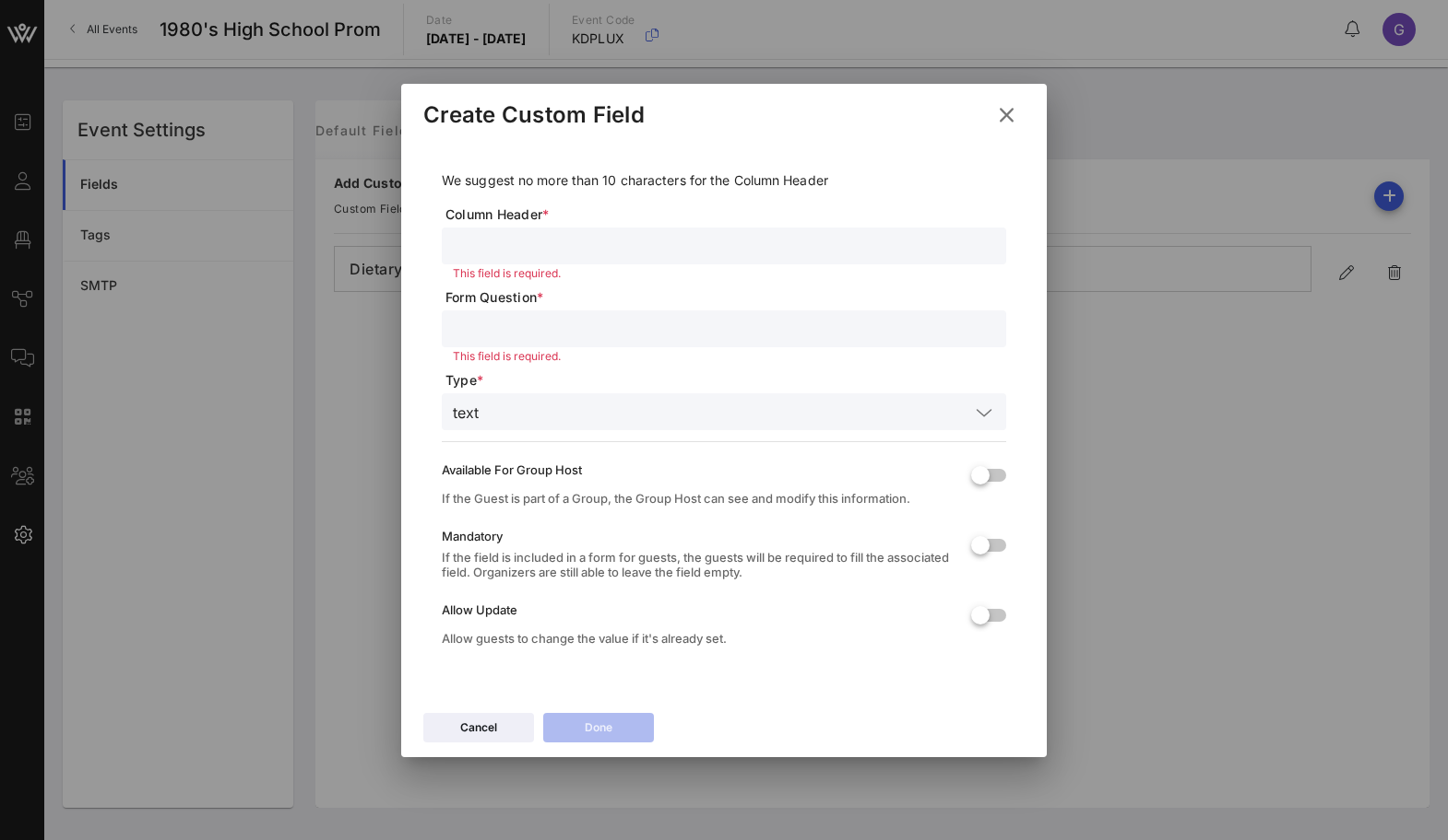
click at [616, 240] on input "text" at bounding box center [724, 245] width 542 height 24
click at [1003, 122] on icon at bounding box center [1005, 115] width 26 height 23
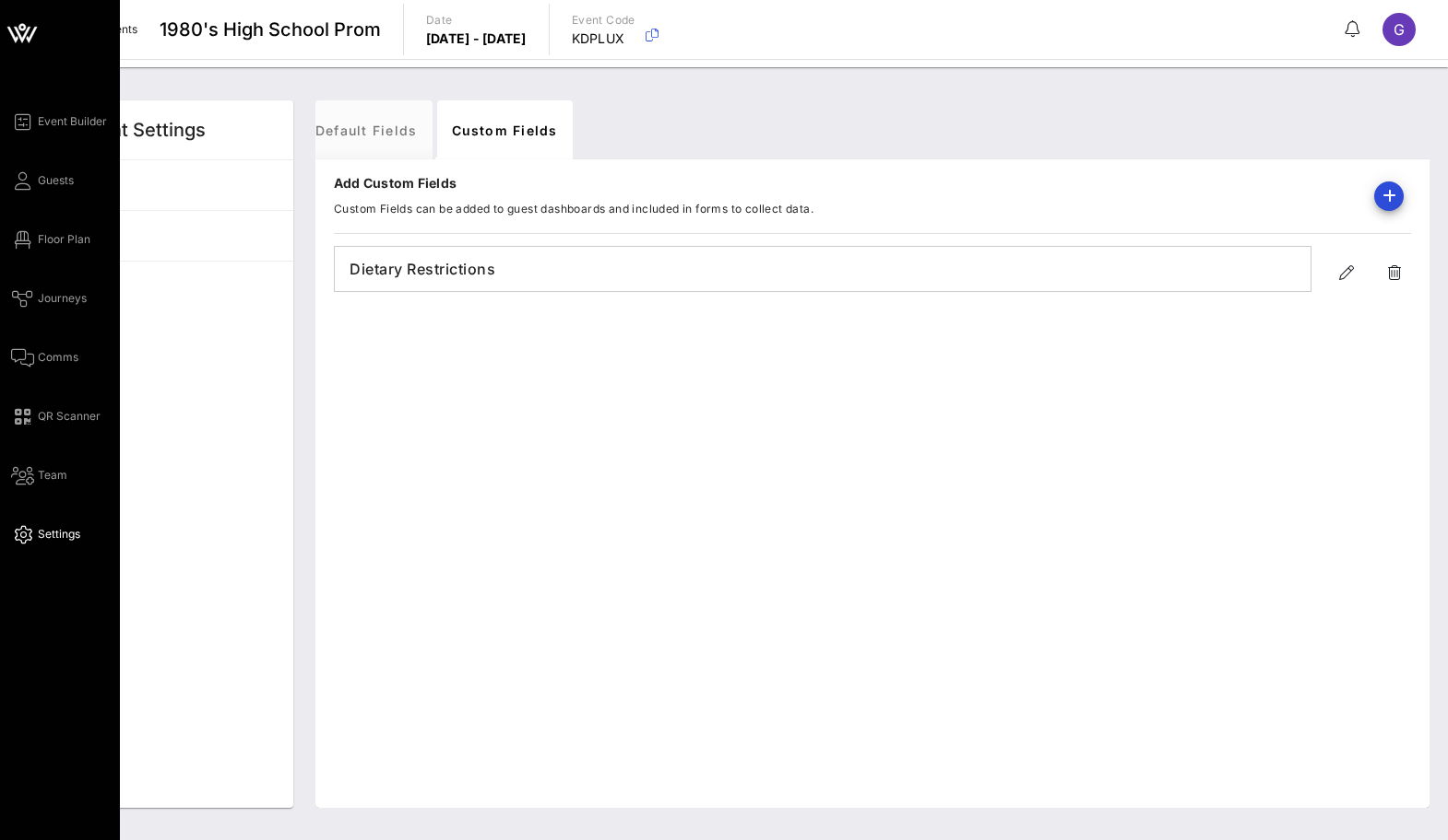
click at [29, 35] on icon at bounding box center [22, 33] width 45 height 45
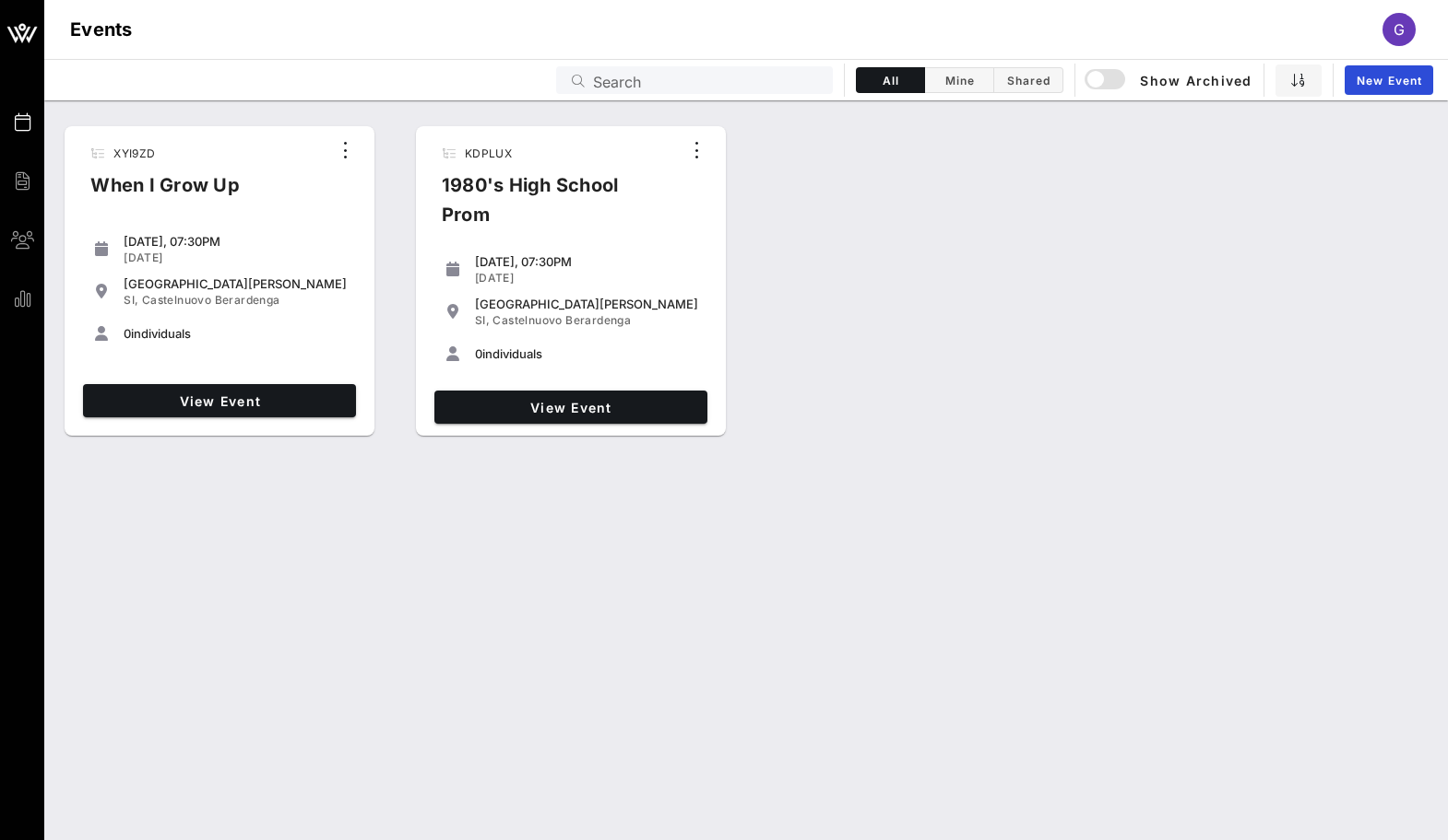
click at [235, 382] on div "View Event" at bounding box center [220, 401] width 288 height 48
click at [234, 397] on span "View Event" at bounding box center [220, 401] width 259 height 15
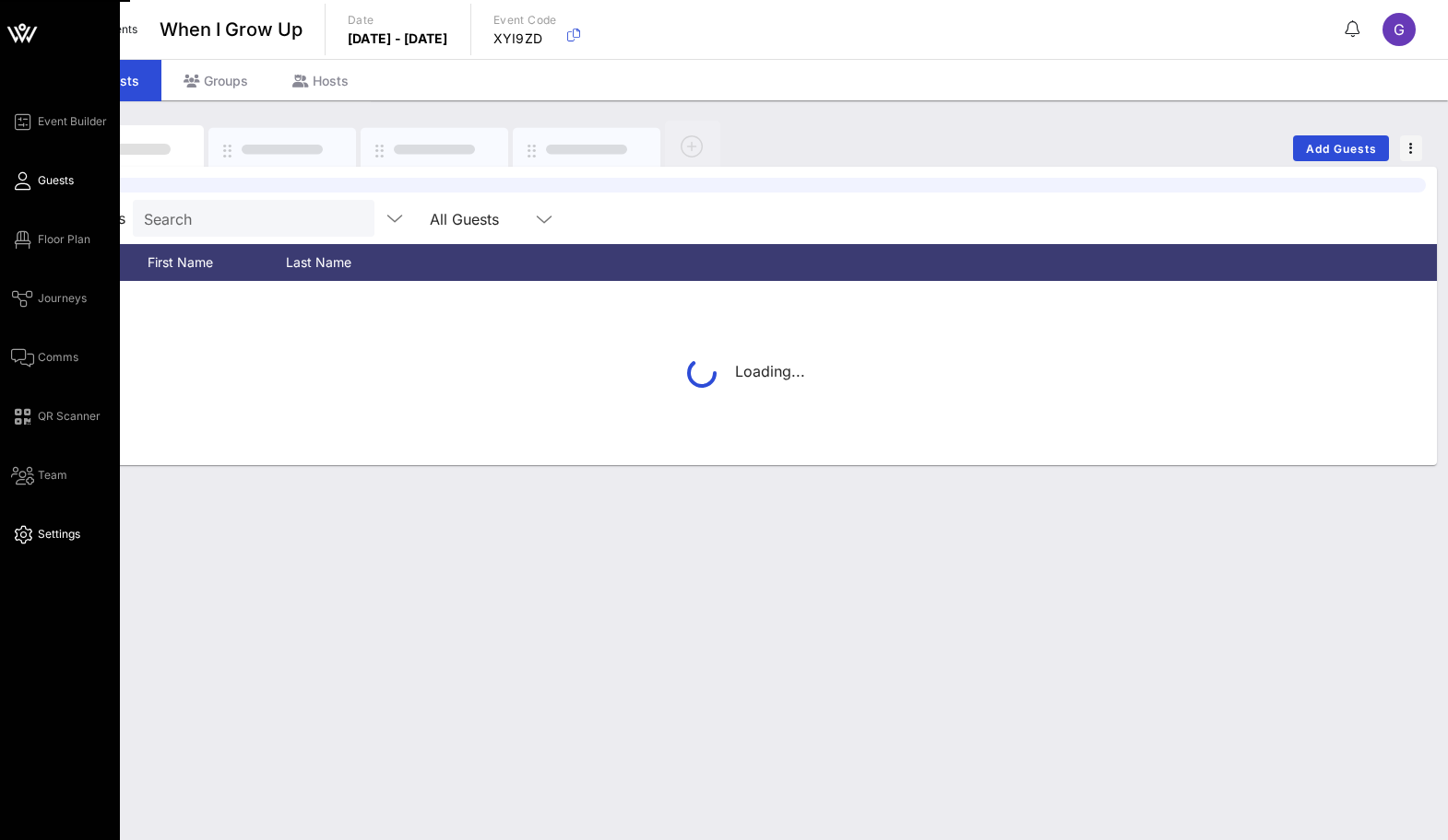
click at [14, 536] on icon at bounding box center [23, 535] width 23 height 3
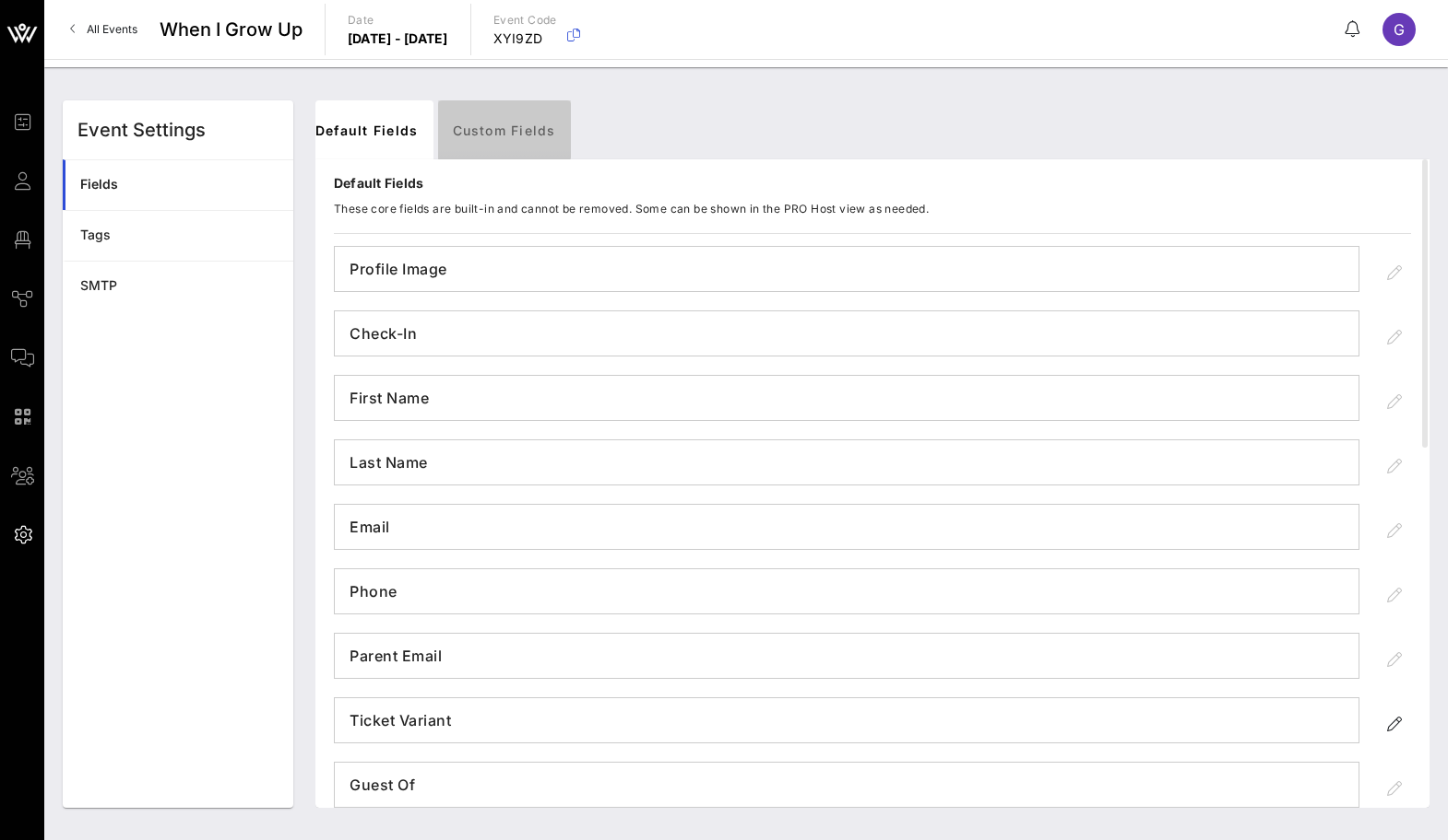
click at [515, 121] on link "Custom Fields" at bounding box center [505, 130] width 133 height 59
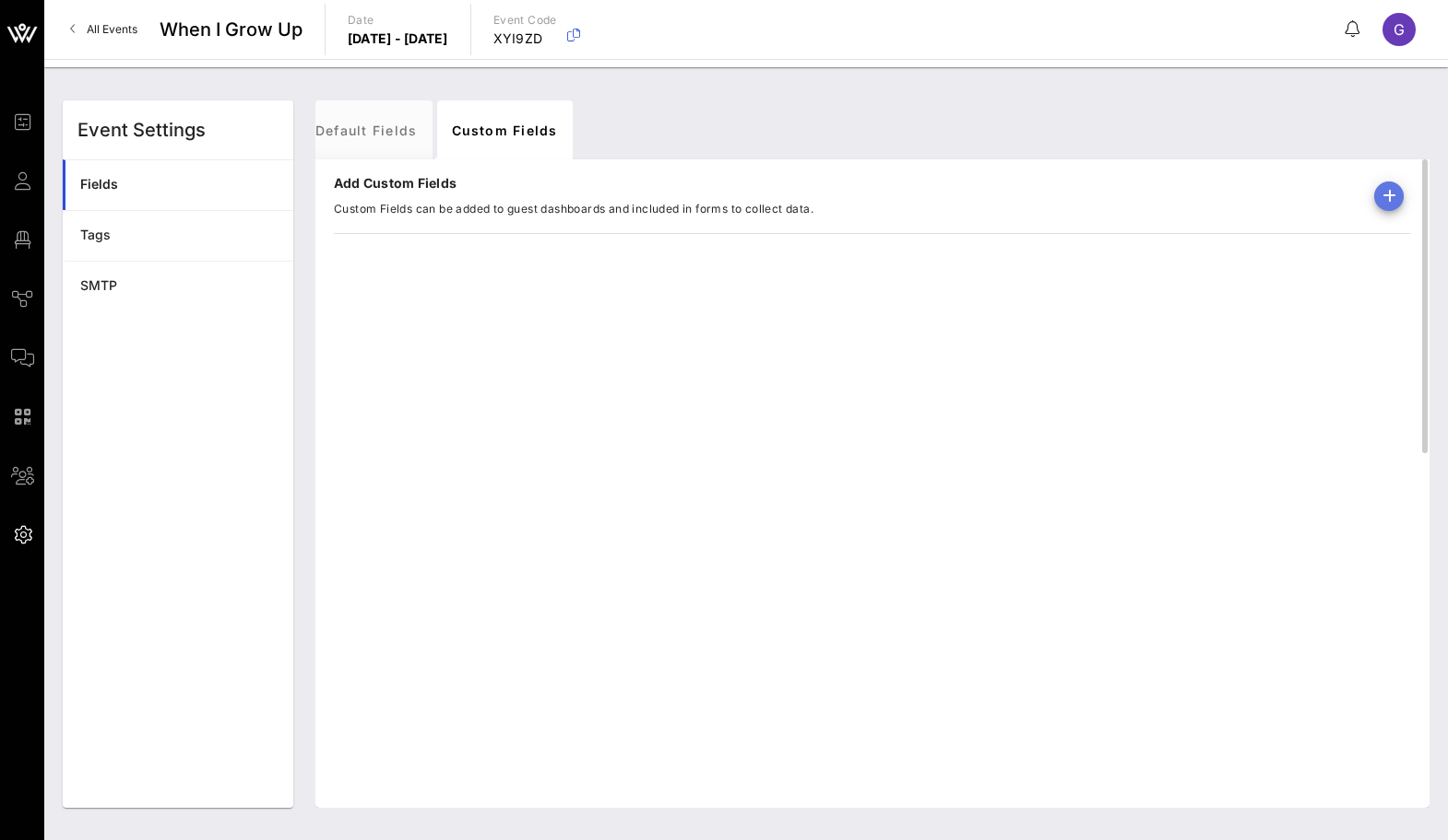
click at [1389, 188] on icon "button" at bounding box center [1388, 196] width 22 height 22
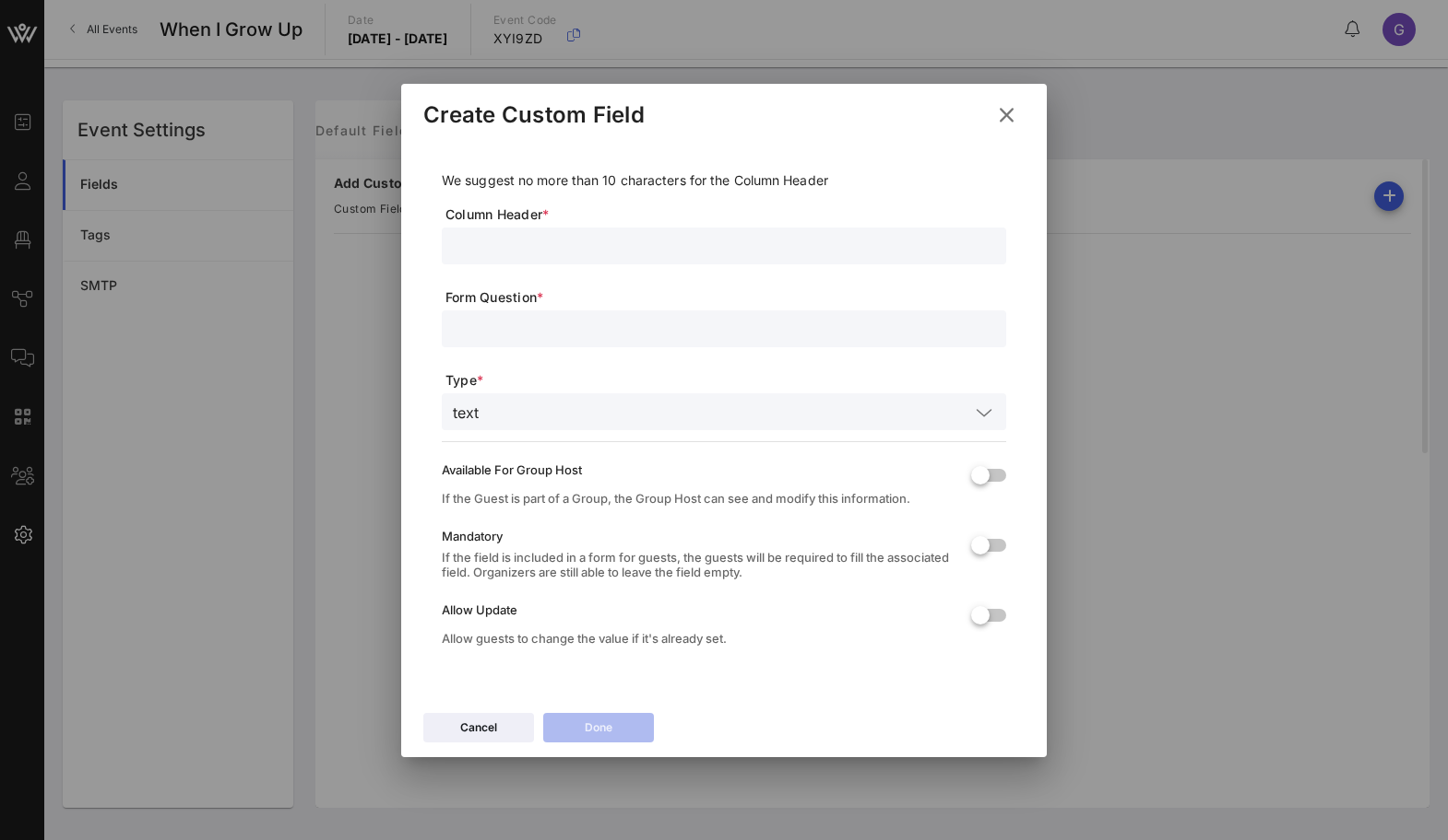
click at [693, 248] on input "text" at bounding box center [724, 245] width 542 height 24
click at [574, 337] on input "text" at bounding box center [724, 329] width 542 height 24
click at [603, 734] on div "Done" at bounding box center [598, 727] width 28 height 18
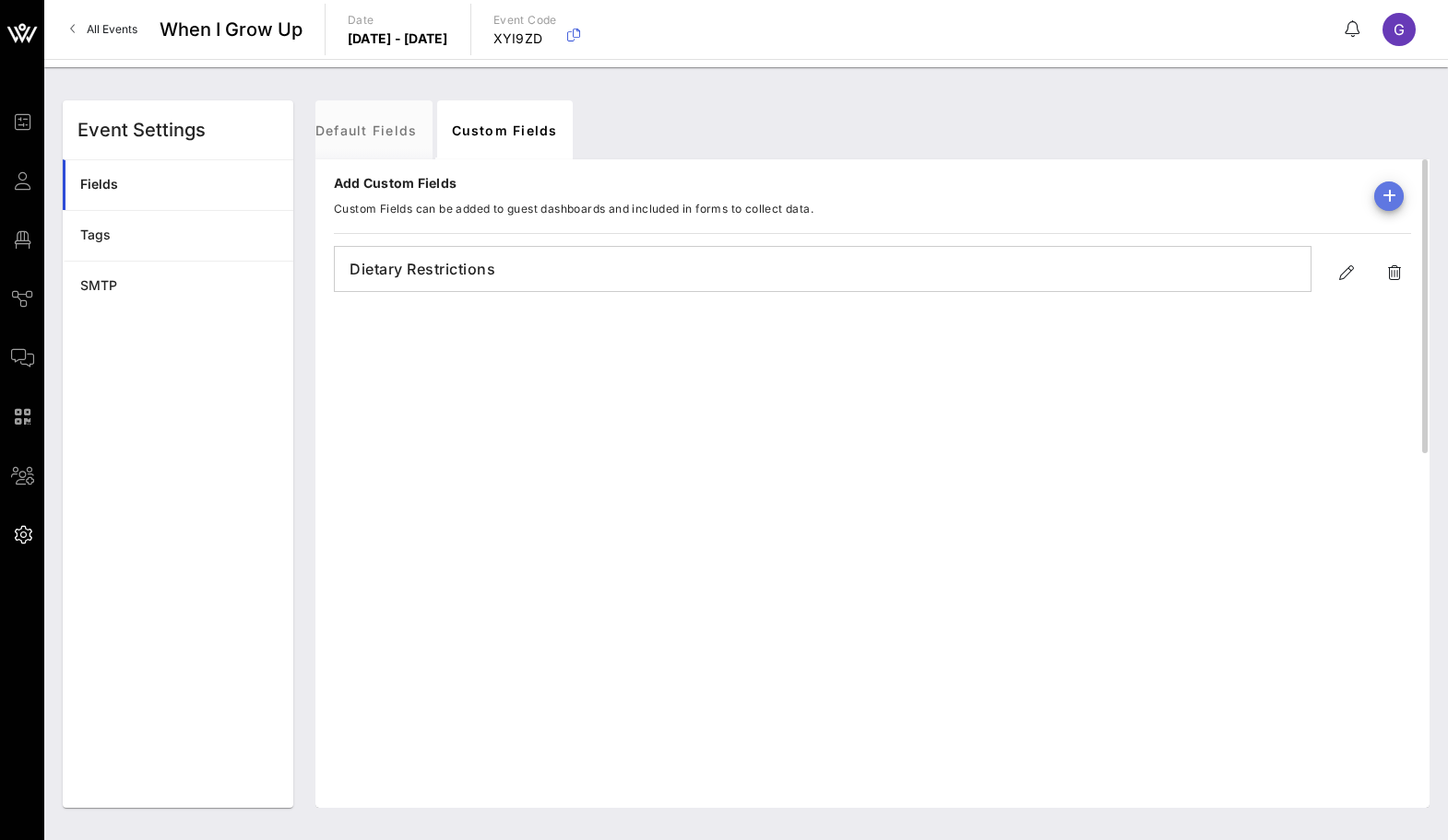
click at [1390, 194] on icon "button" at bounding box center [1388, 196] width 22 height 22
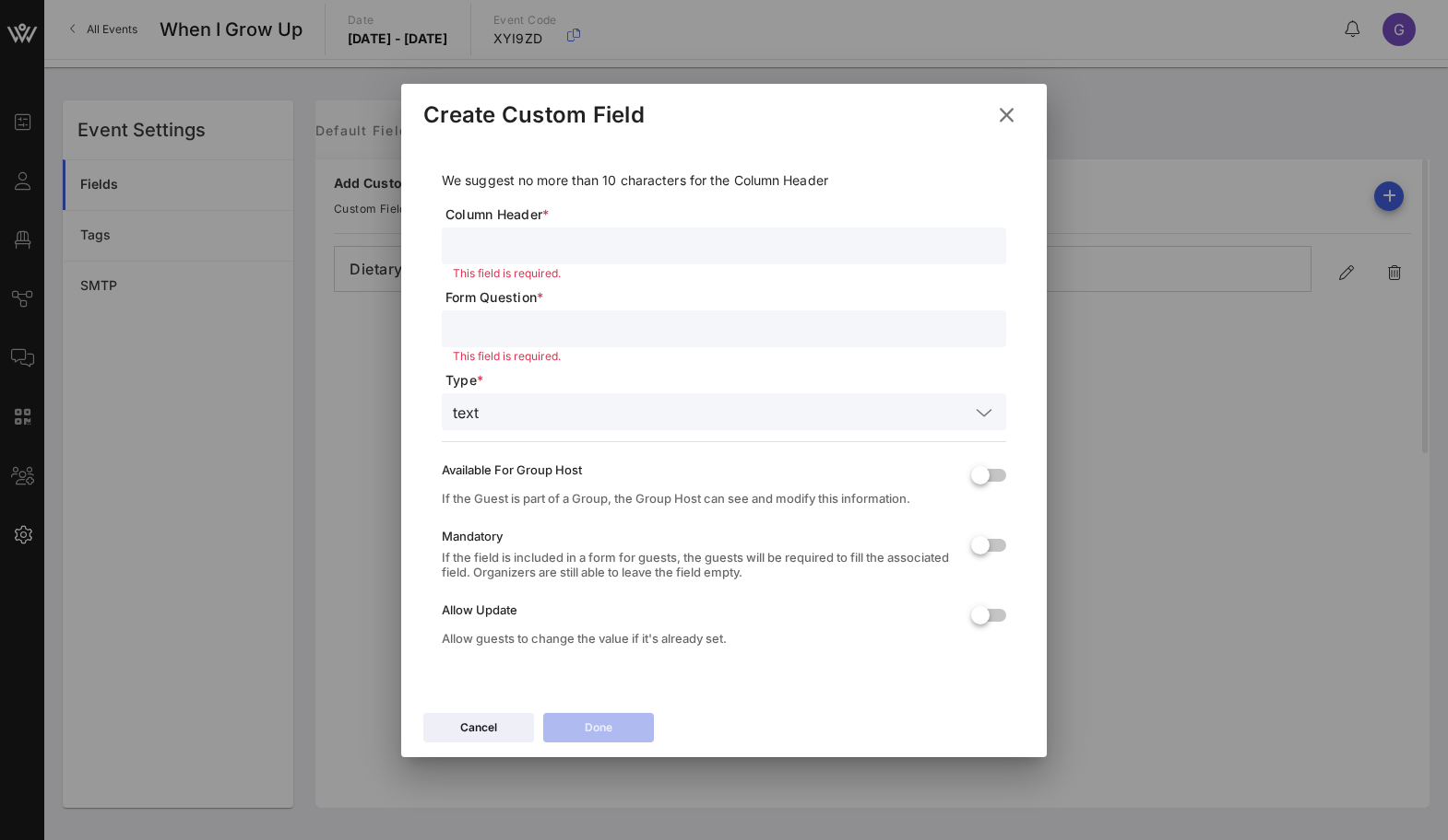
click at [642, 249] on input "text" at bounding box center [724, 245] width 542 height 24
paste input "HOUSE"
click at [561, 333] on input "text" at bounding box center [724, 329] width 542 height 24
paste input "HOUSE"
click at [595, 718] on div "Done" at bounding box center [598, 727] width 28 height 18
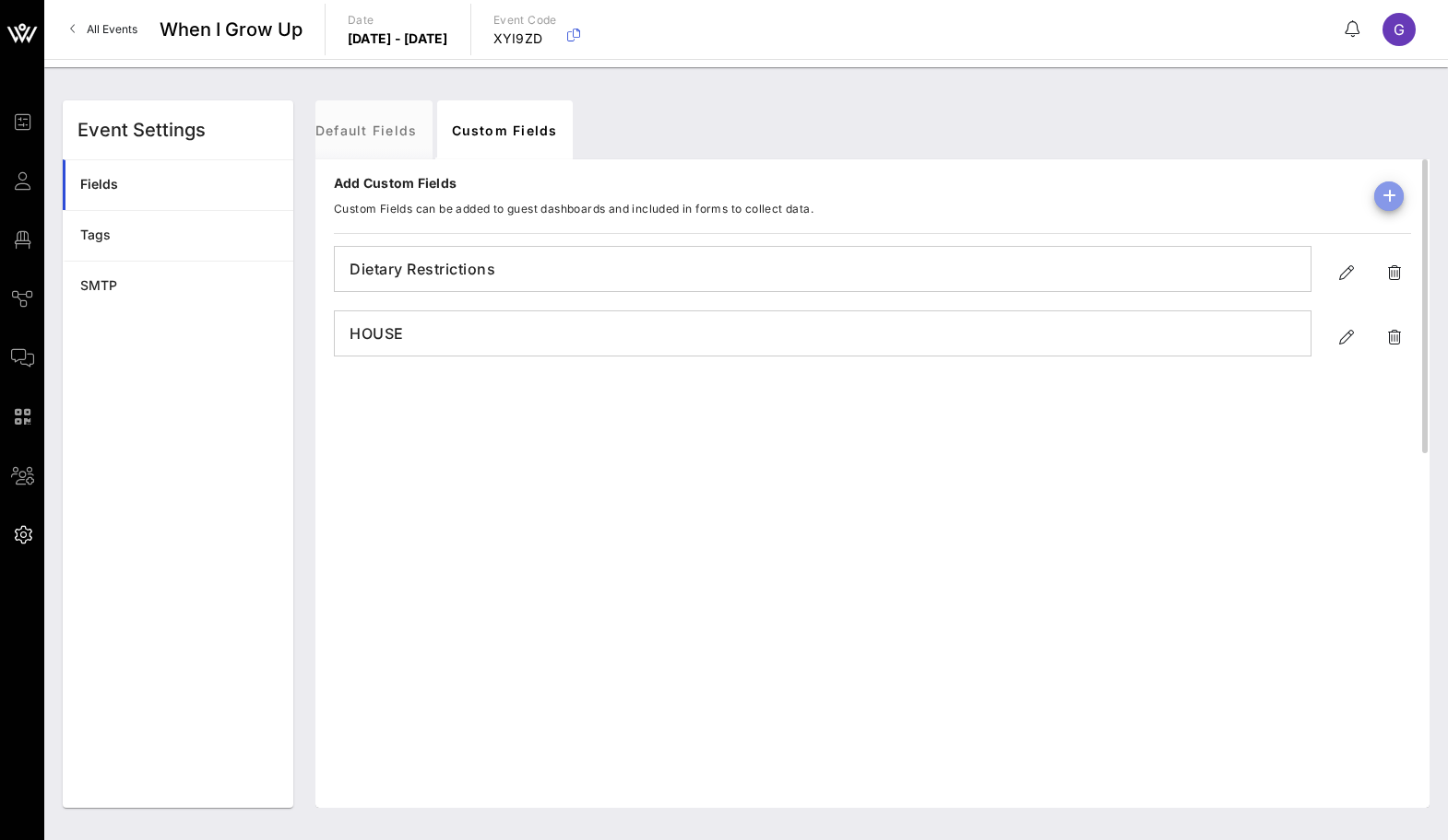
click at [1387, 204] on icon "button" at bounding box center [1388, 196] width 22 height 22
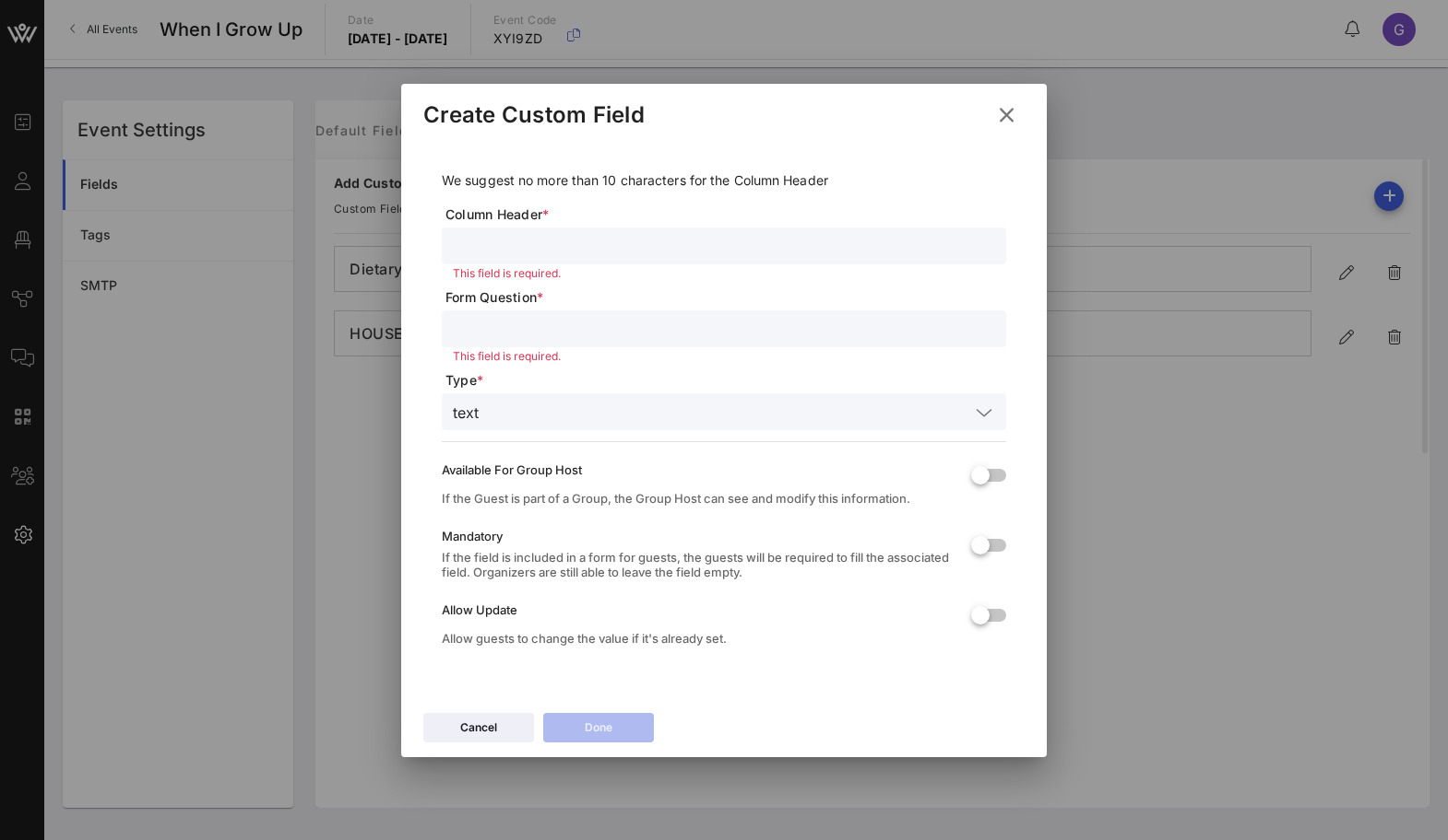
click at [975, 117] on div "Create Custom Field" at bounding box center [724, 112] width 646 height 57
click at [1003, 115] on icon at bounding box center [1007, 115] width 31 height 32
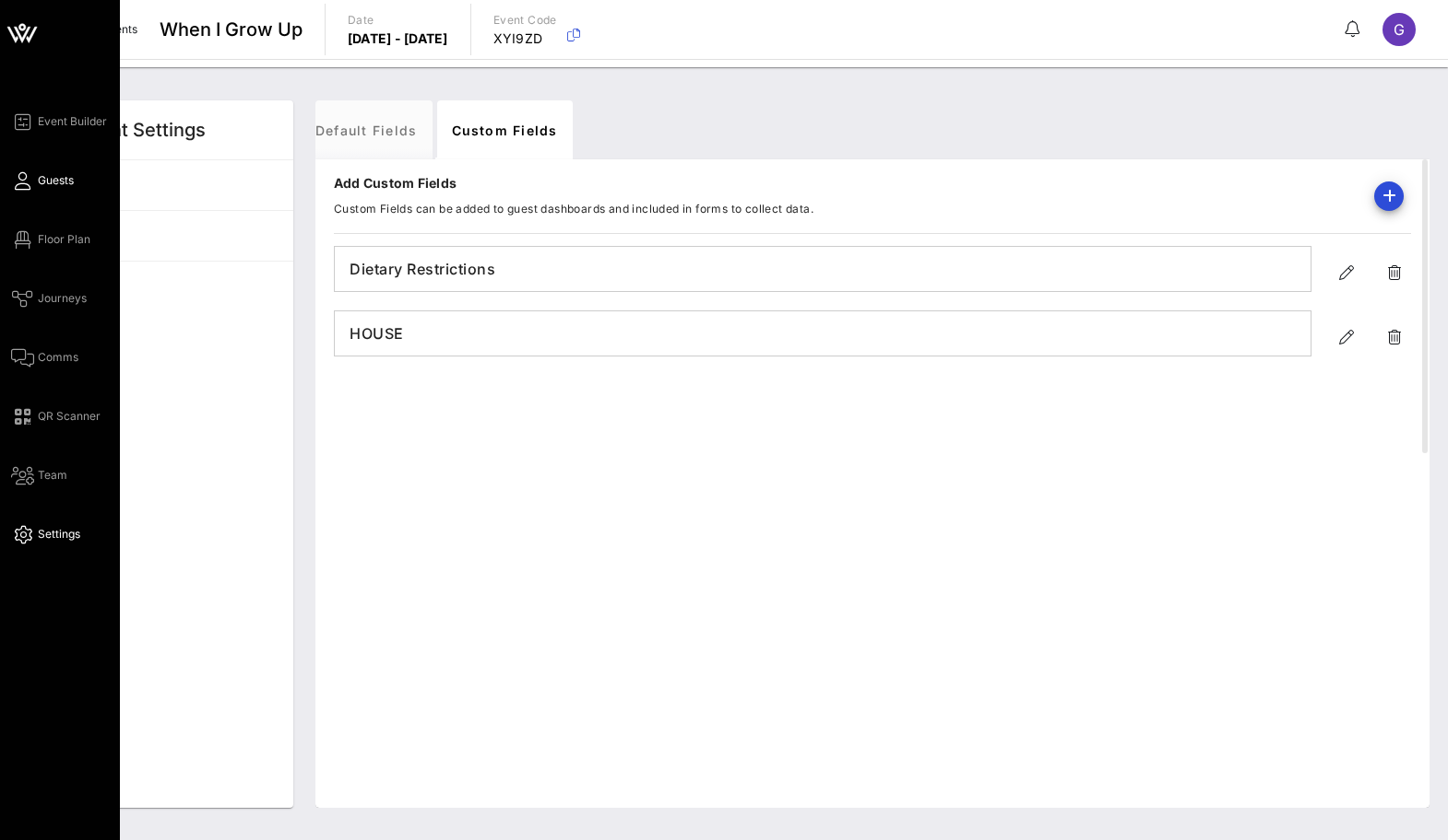
click at [23, 180] on icon at bounding box center [23, 181] width 23 height 3
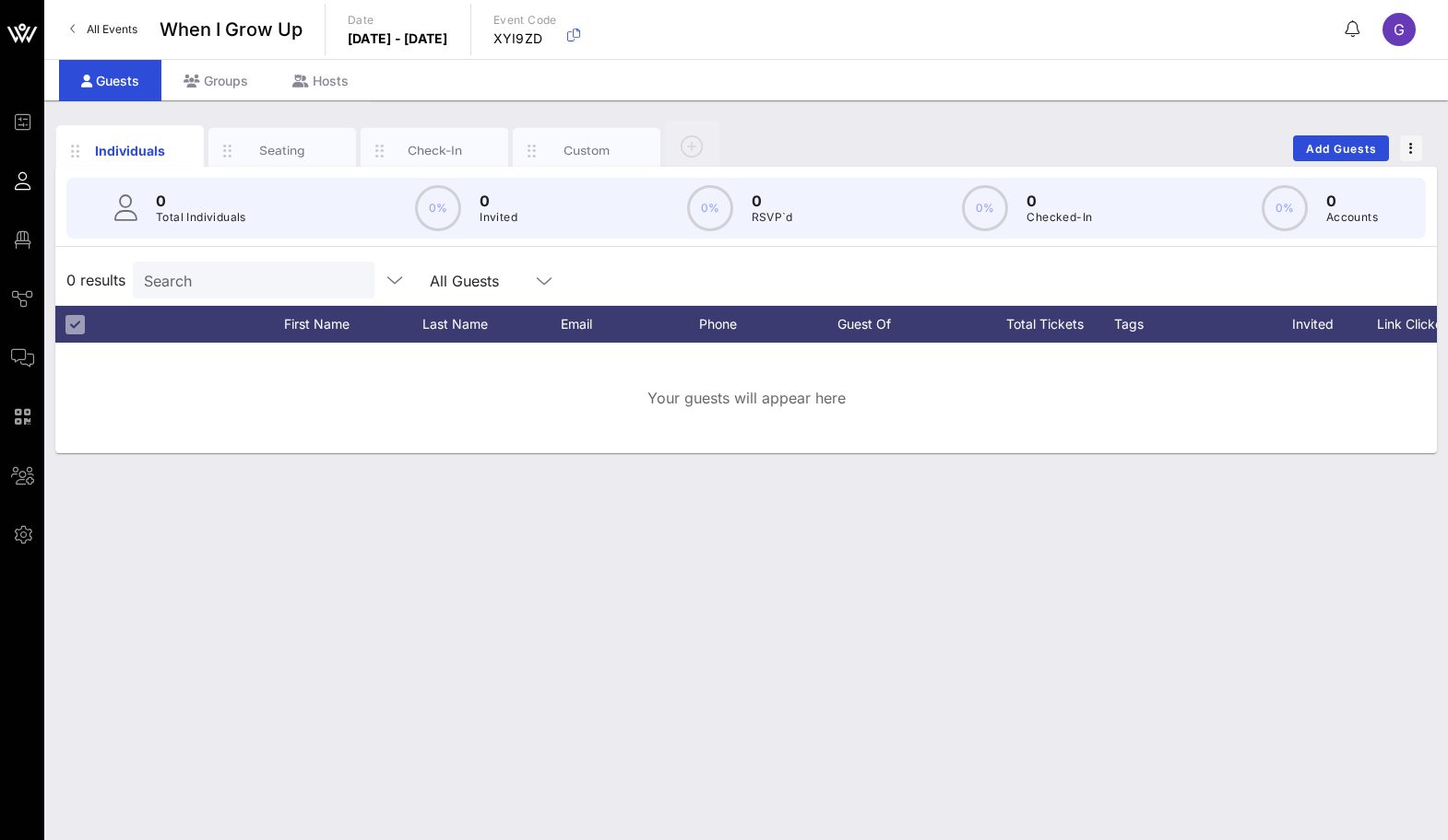
click at [1354, 135] on div "Individuals Seating Check-In Custom Add Guests" at bounding box center [745, 148] width 1381 height 59
click at [1348, 144] on span "Add Guests" at bounding box center [1341, 148] width 73 height 14
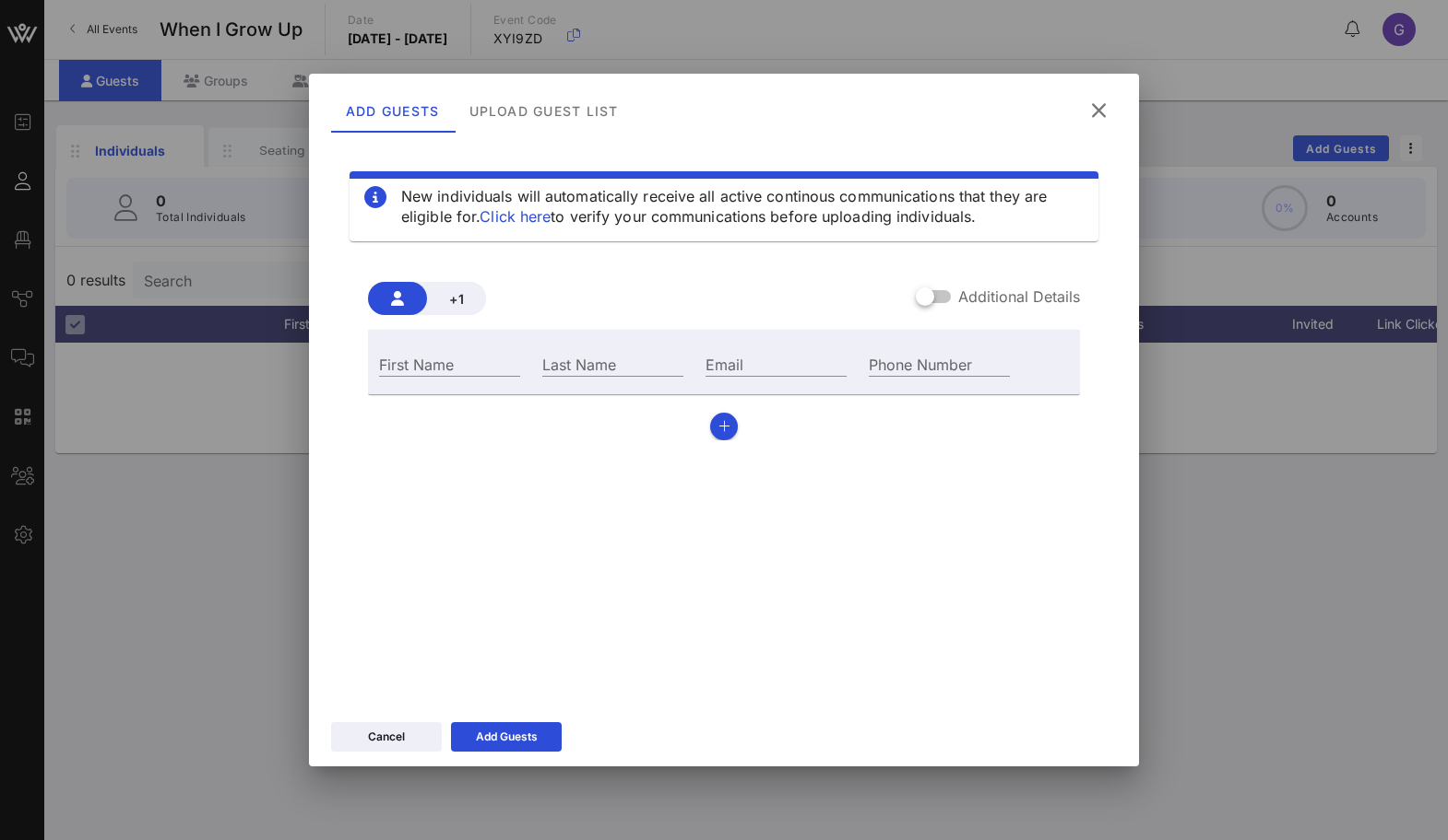
click at [515, 215] on link "Click here" at bounding box center [514, 216] width 71 height 18
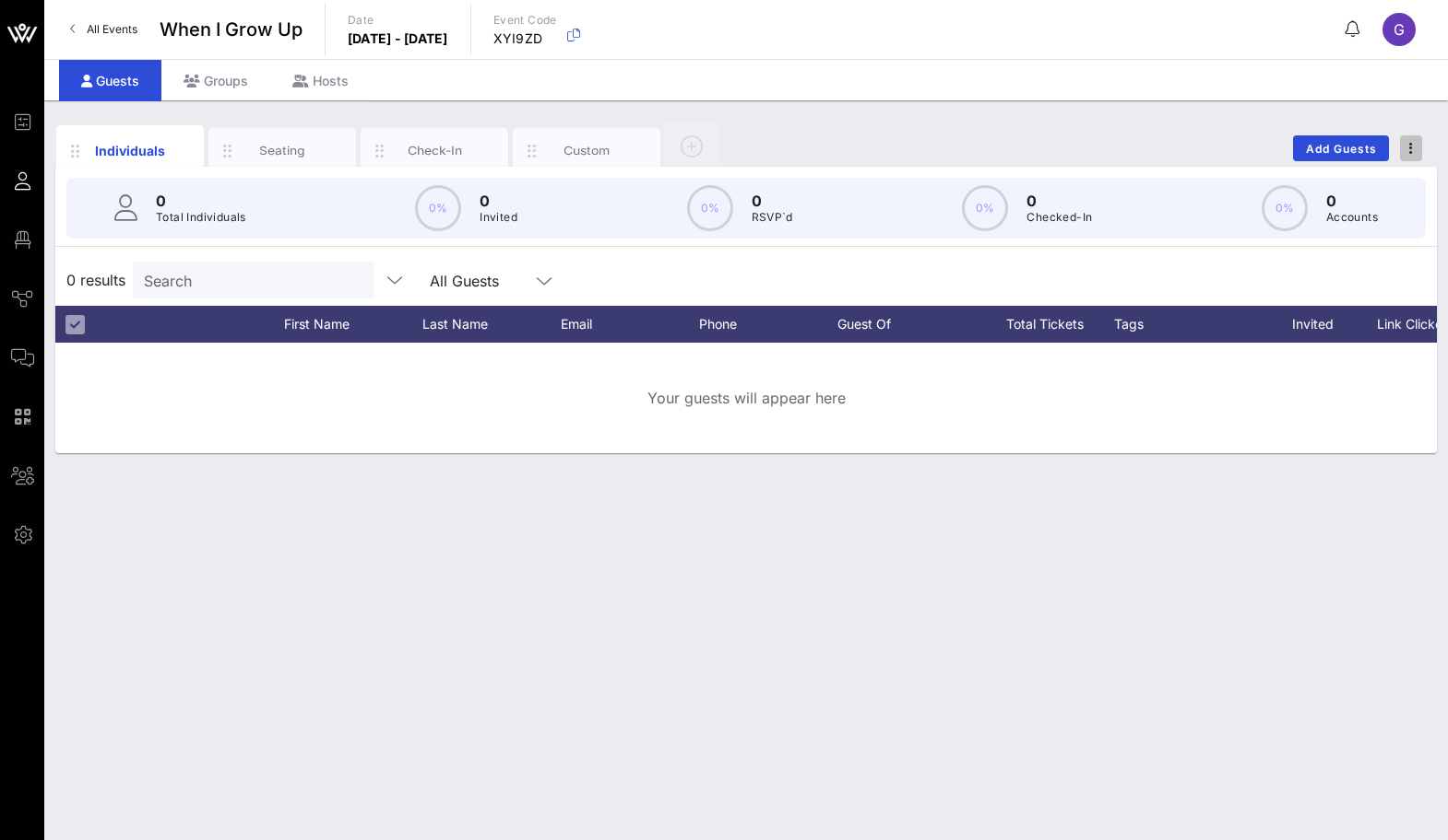
click at [1403, 154] on span "button" at bounding box center [1410, 148] width 22 height 13
click at [829, 125] on div "Individuals Seating Check-In Custom Add Guests" at bounding box center [745, 148] width 1381 height 59
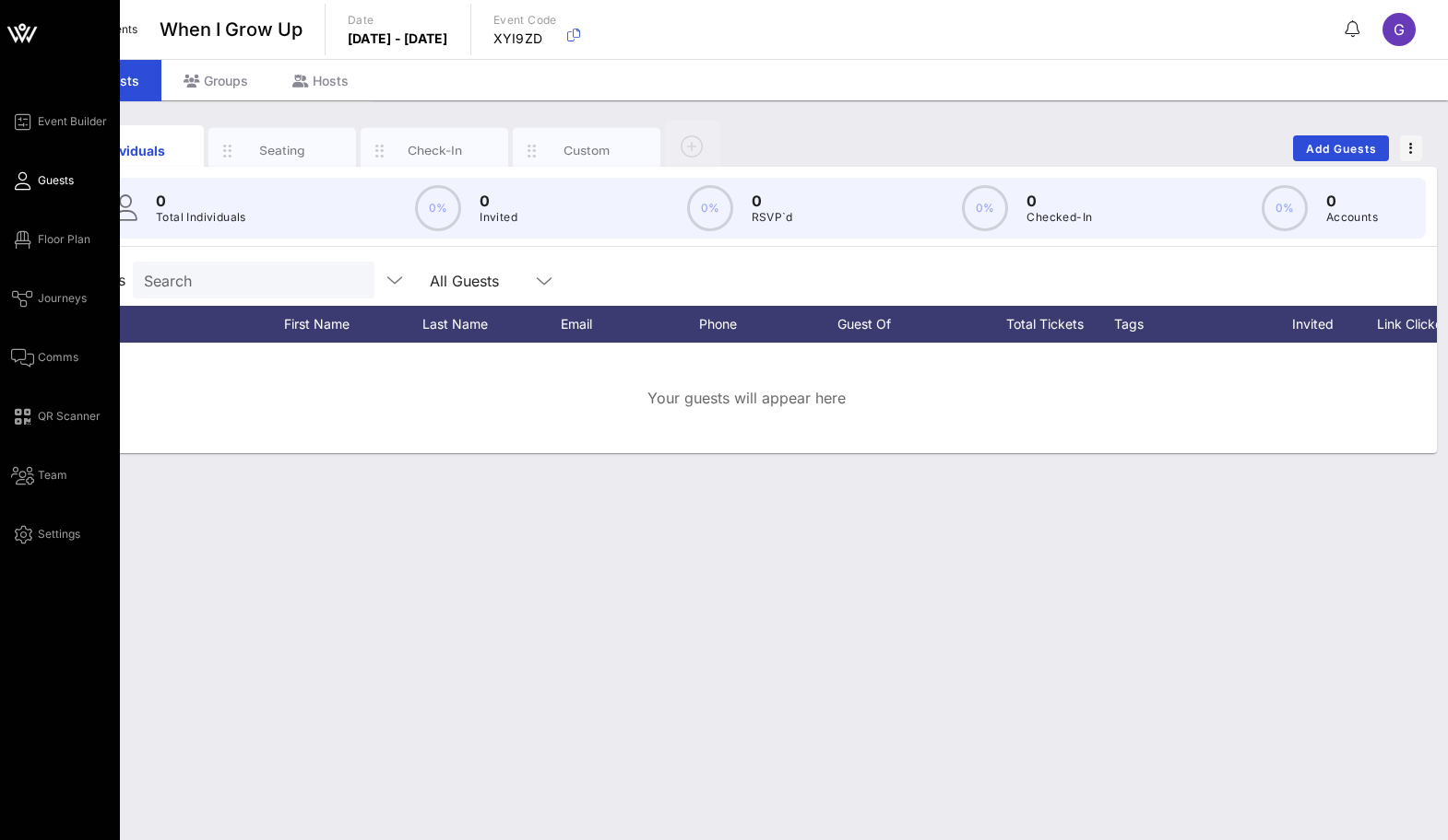
click at [21, 191] on link "Guests" at bounding box center [43, 180] width 63 height 22
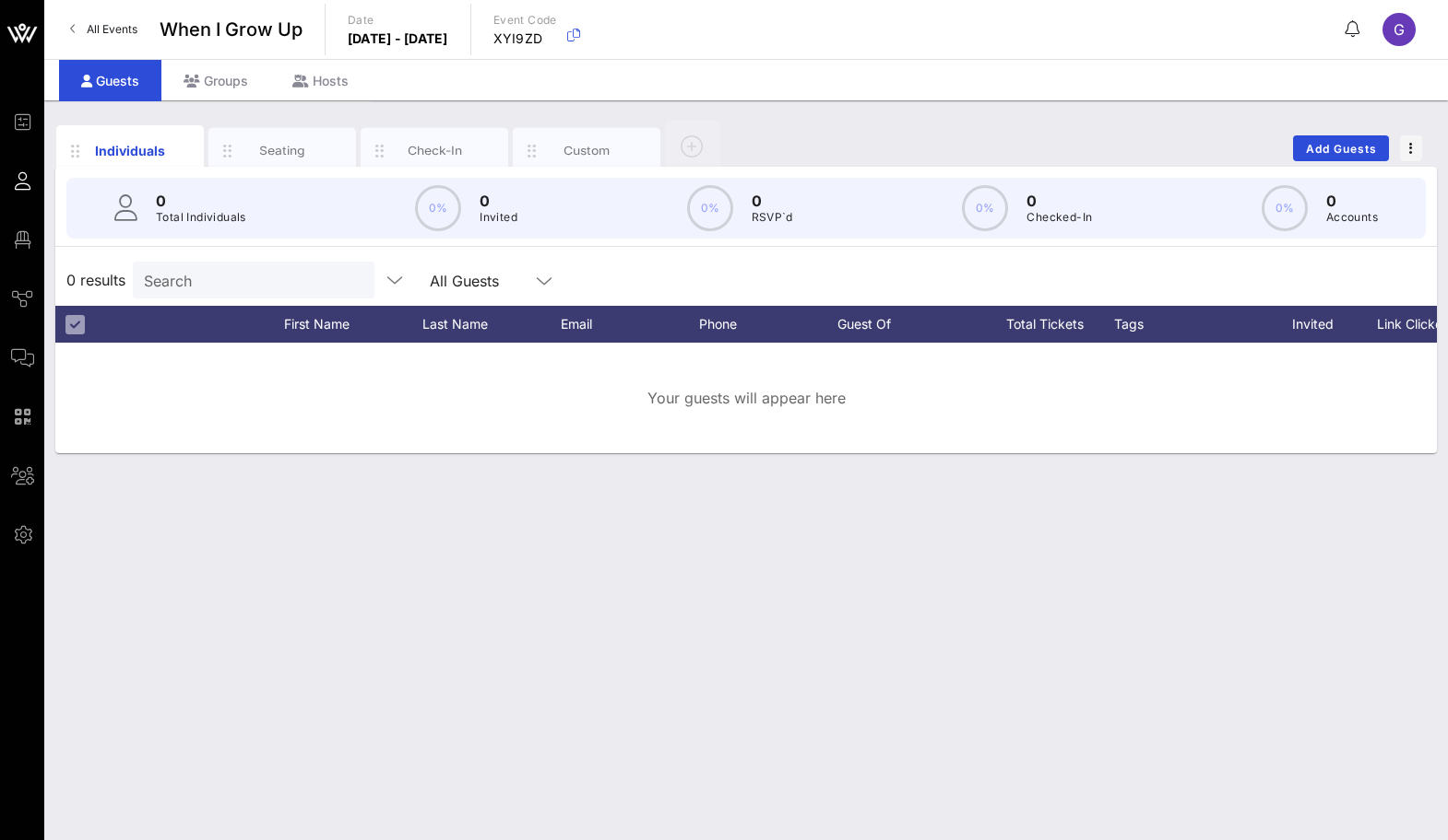
click at [94, 85] on div "Guests" at bounding box center [110, 81] width 103 height 42
click at [106, 77] on div "Guests" at bounding box center [110, 81] width 103 height 42
click at [1310, 142] on span "Add Guests" at bounding box center [1341, 148] width 73 height 14
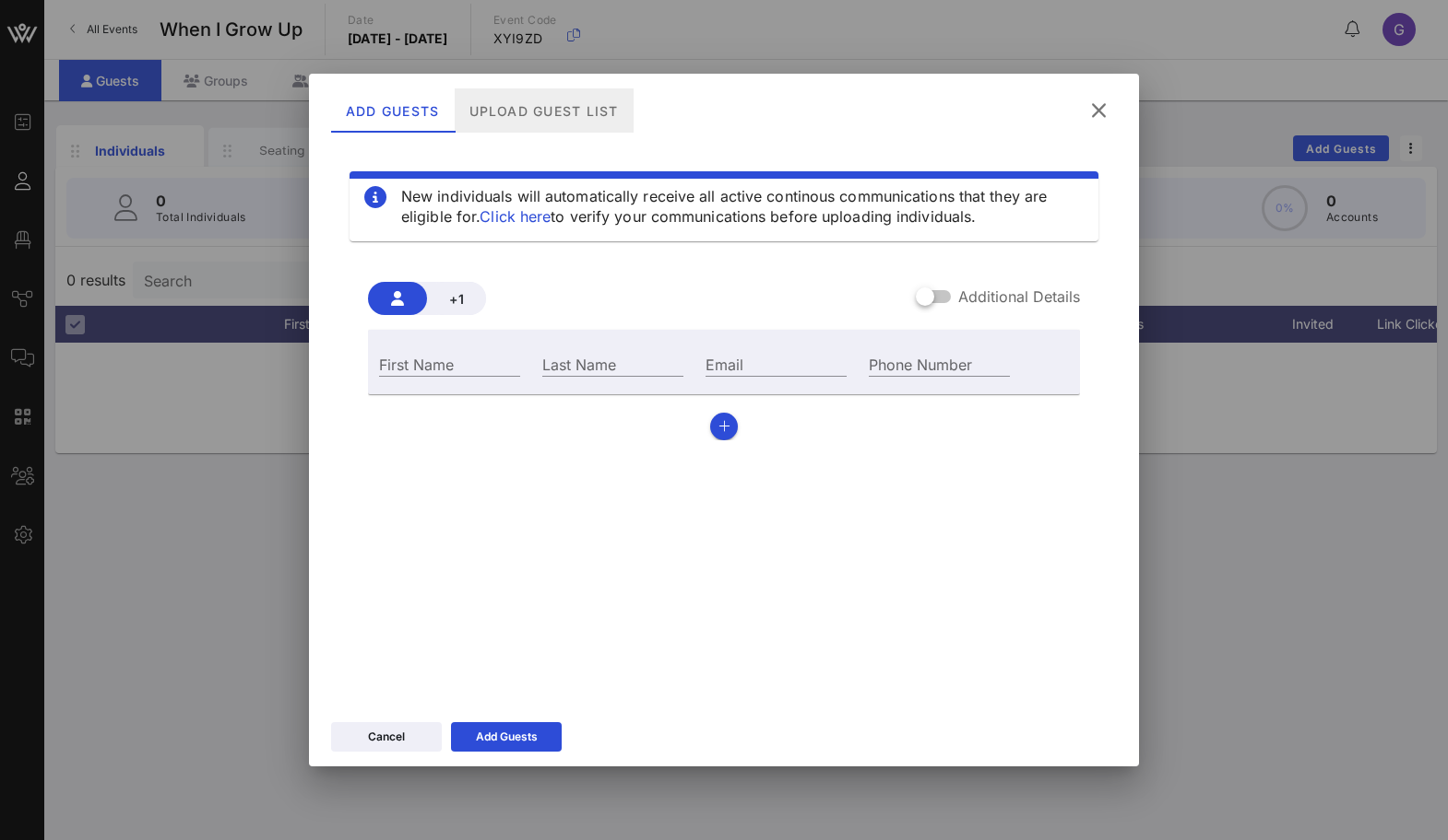
click at [521, 104] on div "Upload Guest List" at bounding box center [544, 110] width 179 height 45
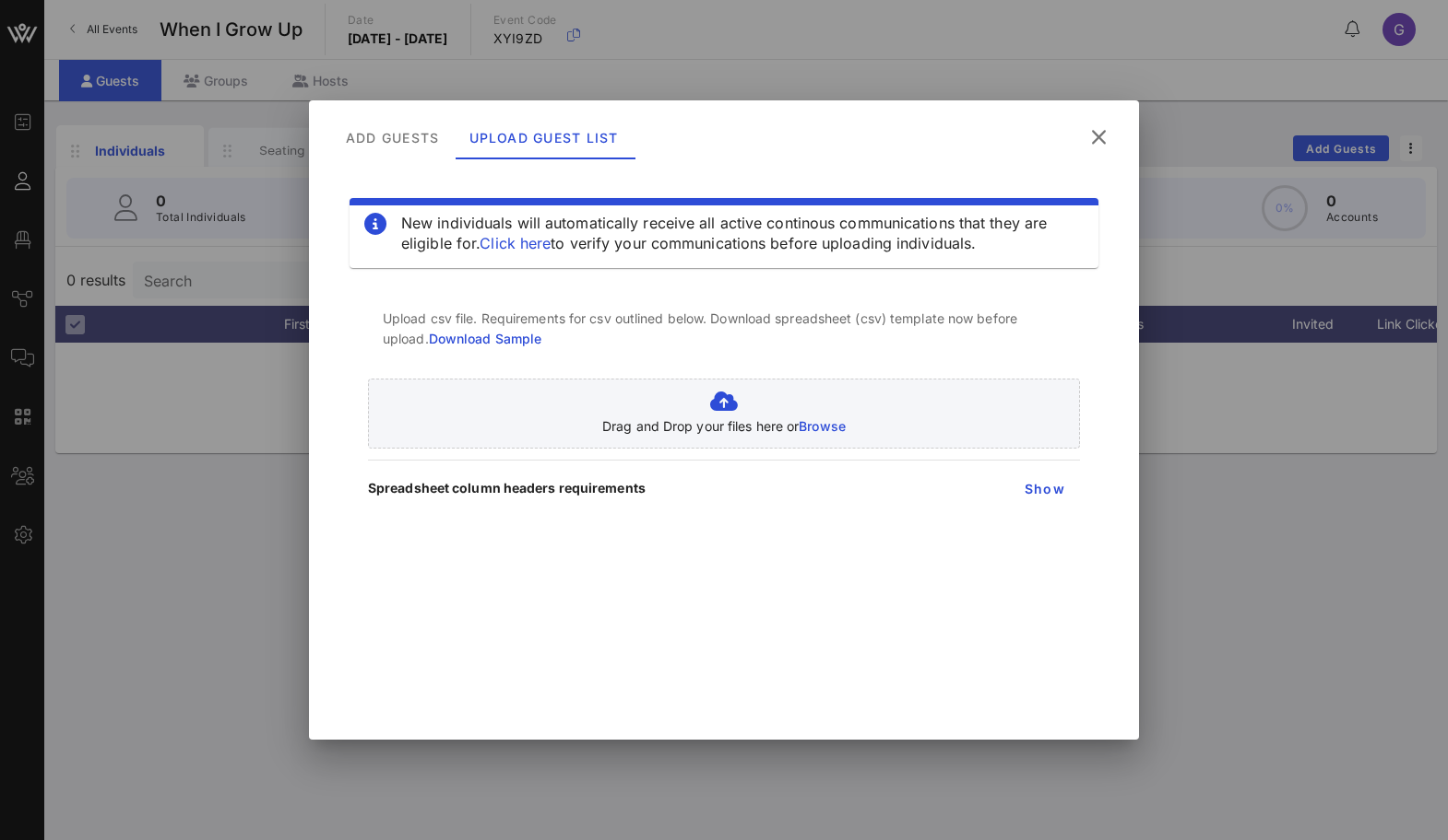
click at [516, 334] on link "Download Sample" at bounding box center [485, 338] width 113 height 15
click at [1018, 491] on button "Show" at bounding box center [1044, 488] width 71 height 33
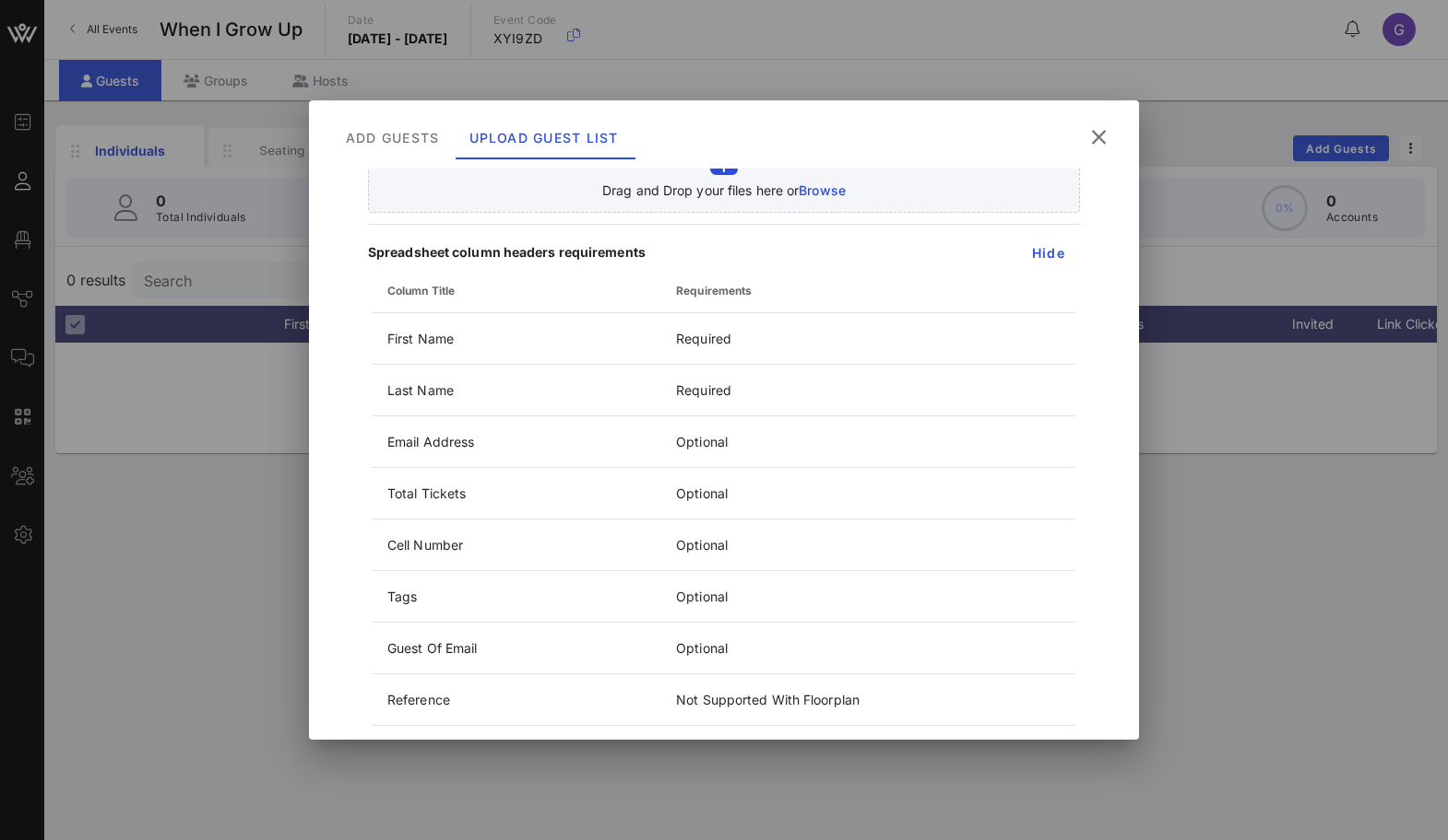
scroll to position [235, 0]
click at [1047, 270] on th "Requirements" at bounding box center [867, 292] width 414 height 45
click at [1046, 250] on span "Hide" at bounding box center [1048, 254] width 34 height 15
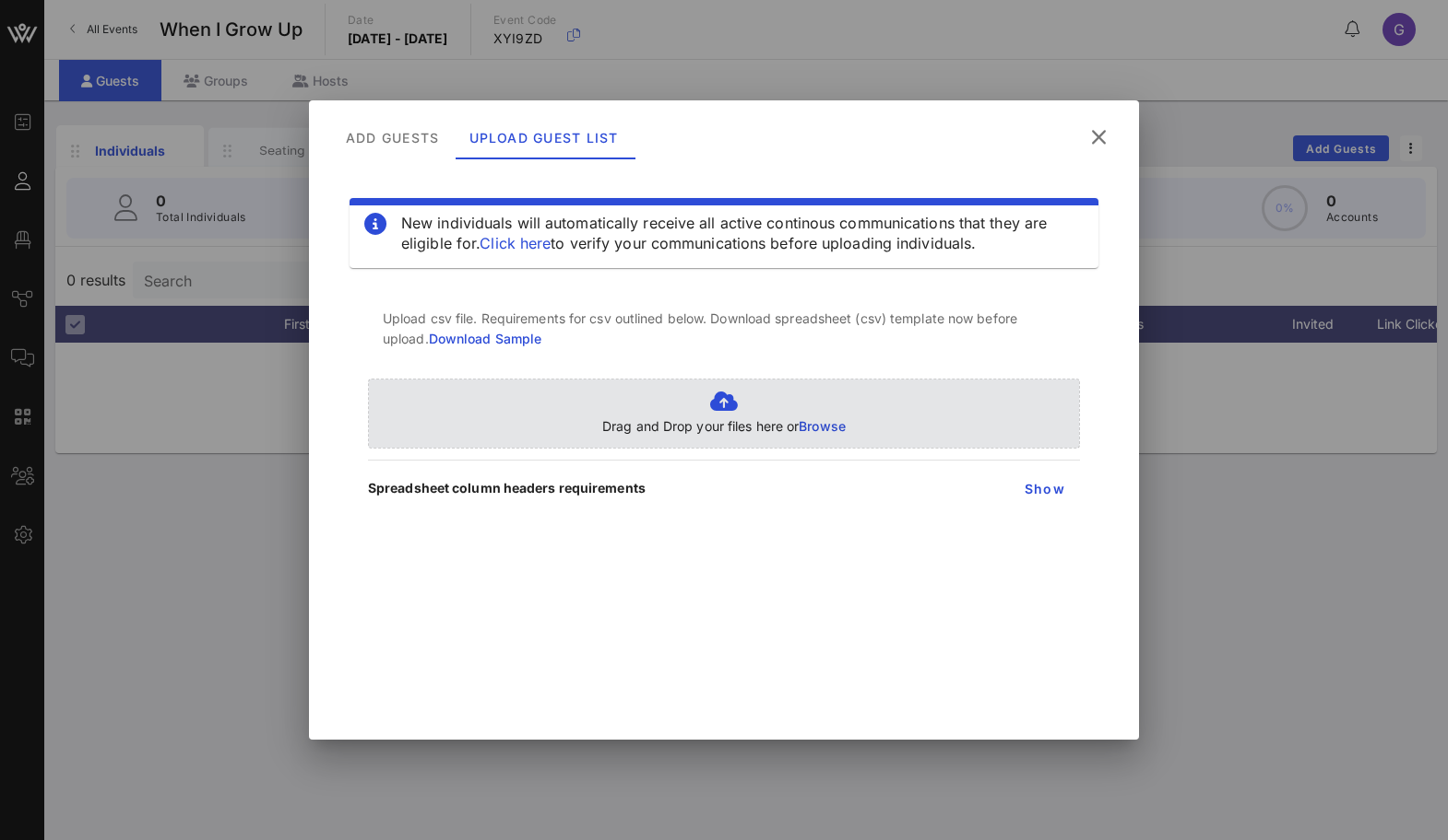
click at [825, 429] on span "Browse" at bounding box center [821, 426] width 47 height 15
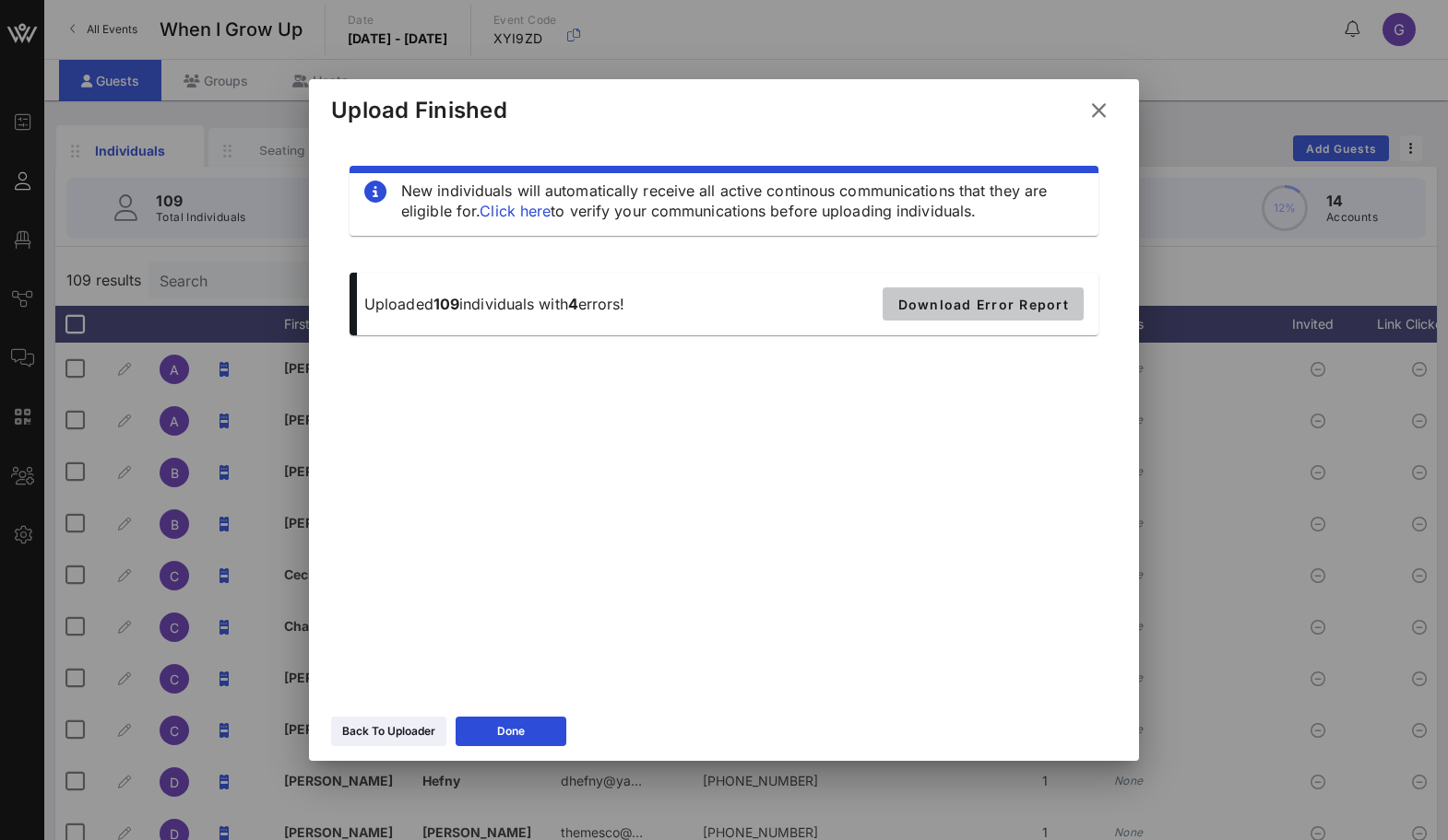
click at [966, 313] on button "Download Error Report" at bounding box center [982, 304] width 201 height 33
click at [164, 327] on div at bounding box center [724, 420] width 1448 height 840
click at [512, 732] on icon at bounding box center [511, 732] width 14 height 12
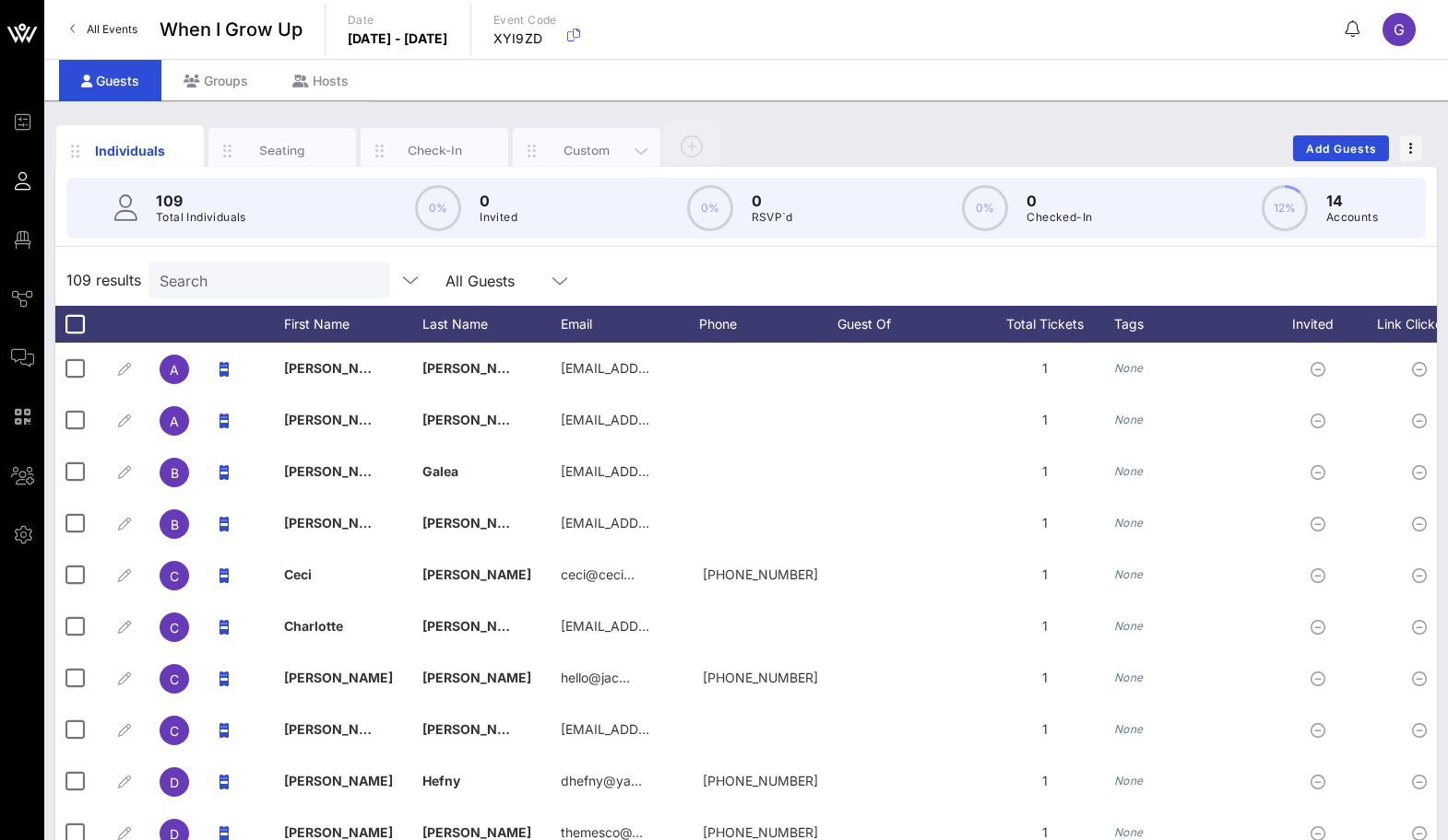
click at [553, 140] on div "Custom" at bounding box center [586, 151] width 147 height 46
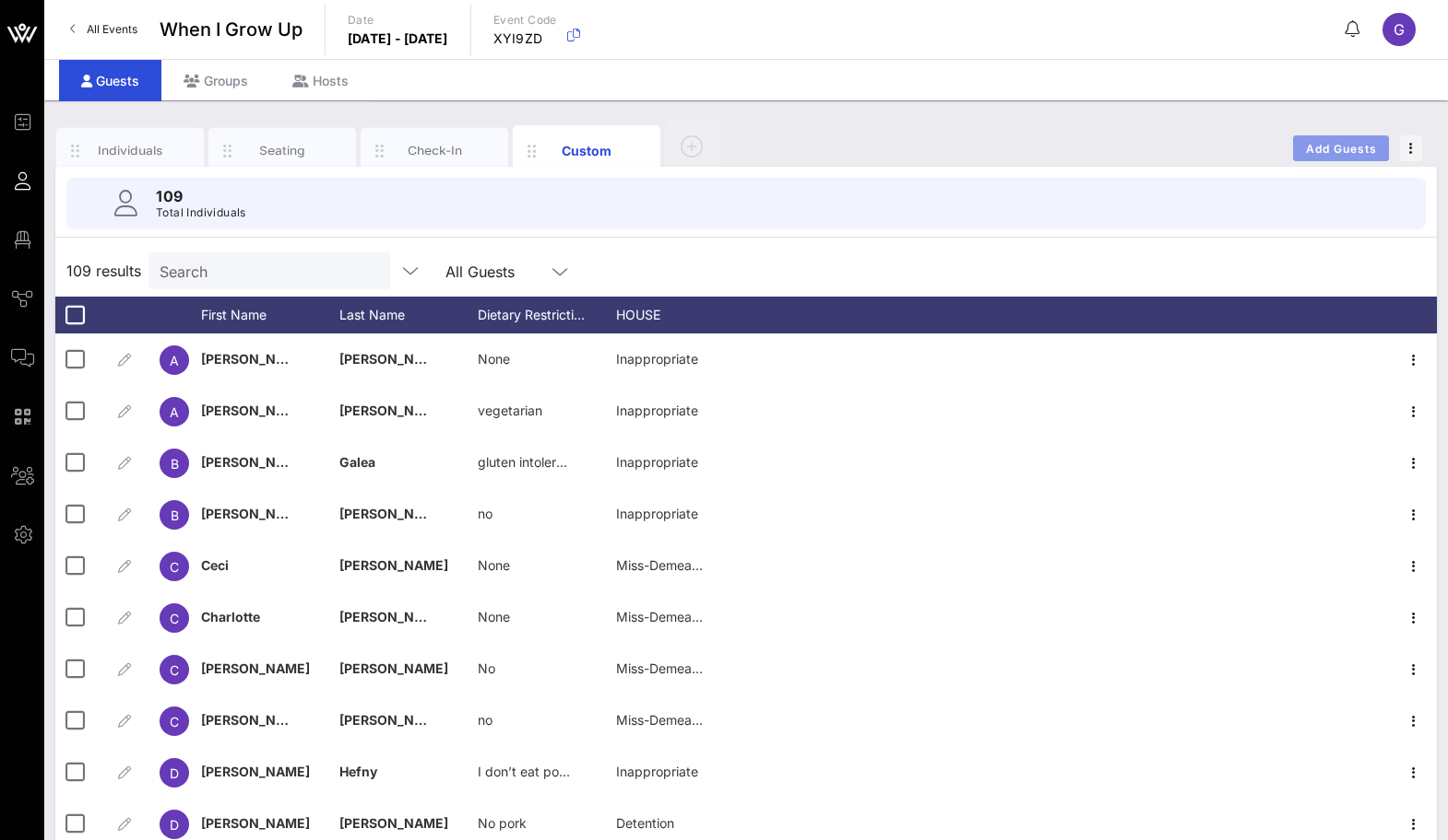
click at [1294, 151] on button "Add Guests" at bounding box center [1341, 148] width 96 height 26
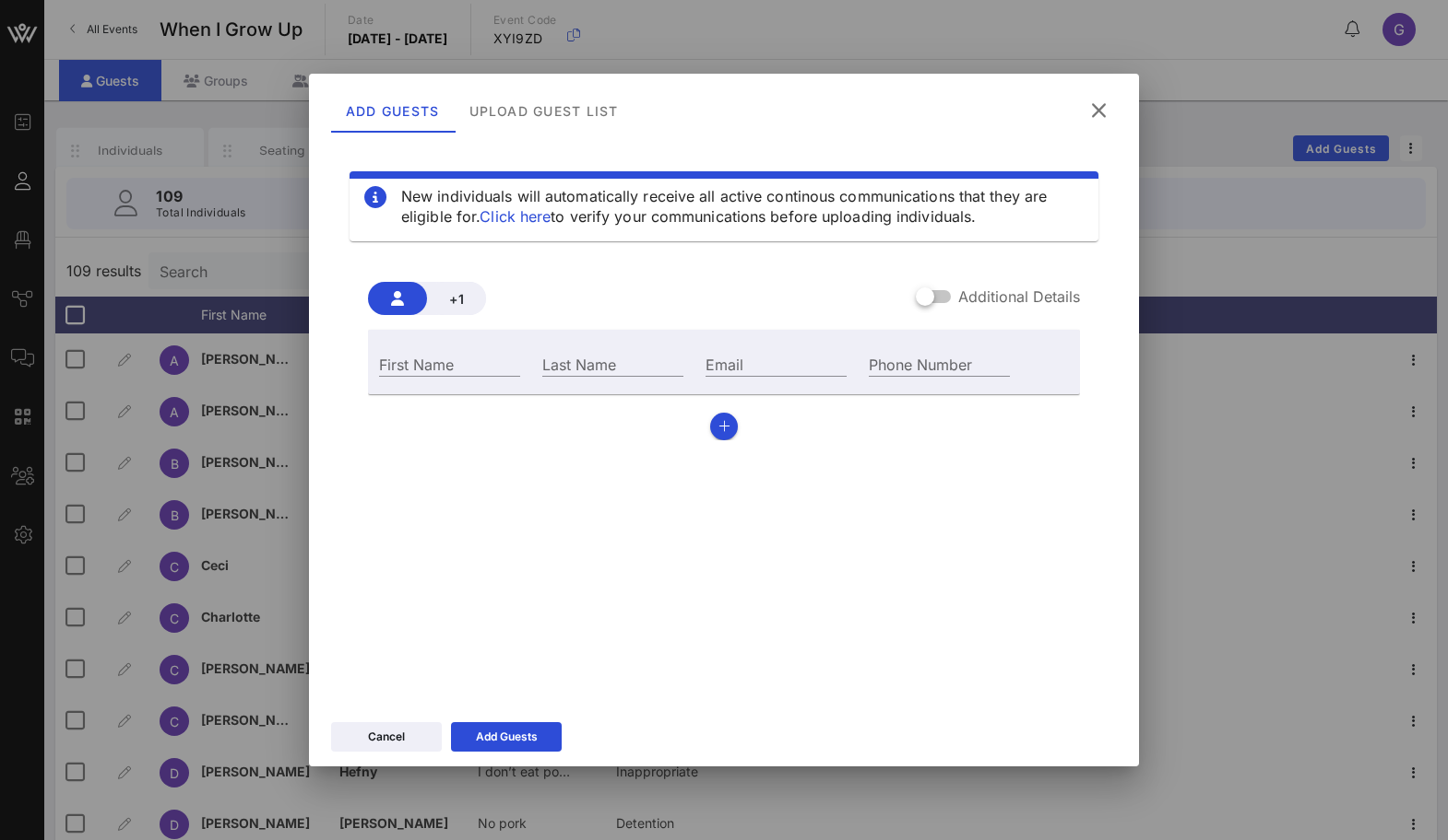
click at [435, 340] on div "First Name" at bounding box center [450, 362] width 164 height 49
click at [424, 360] on div "First Name" at bounding box center [450, 363] width 141 height 24
click at [539, 374] on div "Last Name" at bounding box center [613, 362] width 164 height 49
click at [579, 359] on div "Last Name" at bounding box center [612, 363] width 141 height 24
click at [726, 422] on icon "button" at bounding box center [724, 427] width 12 height 13
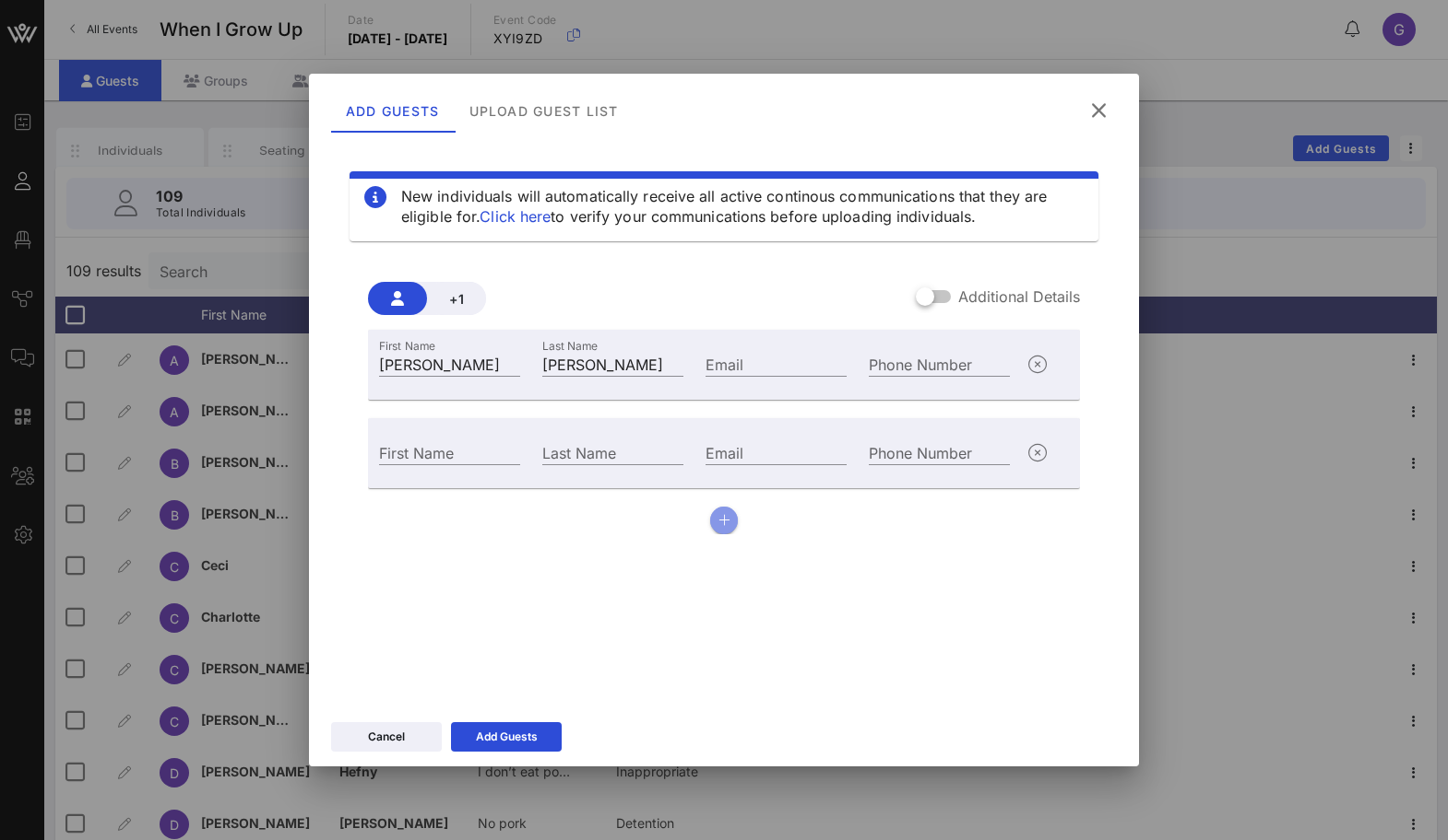
click at [723, 525] on icon "button" at bounding box center [724, 521] width 12 height 13
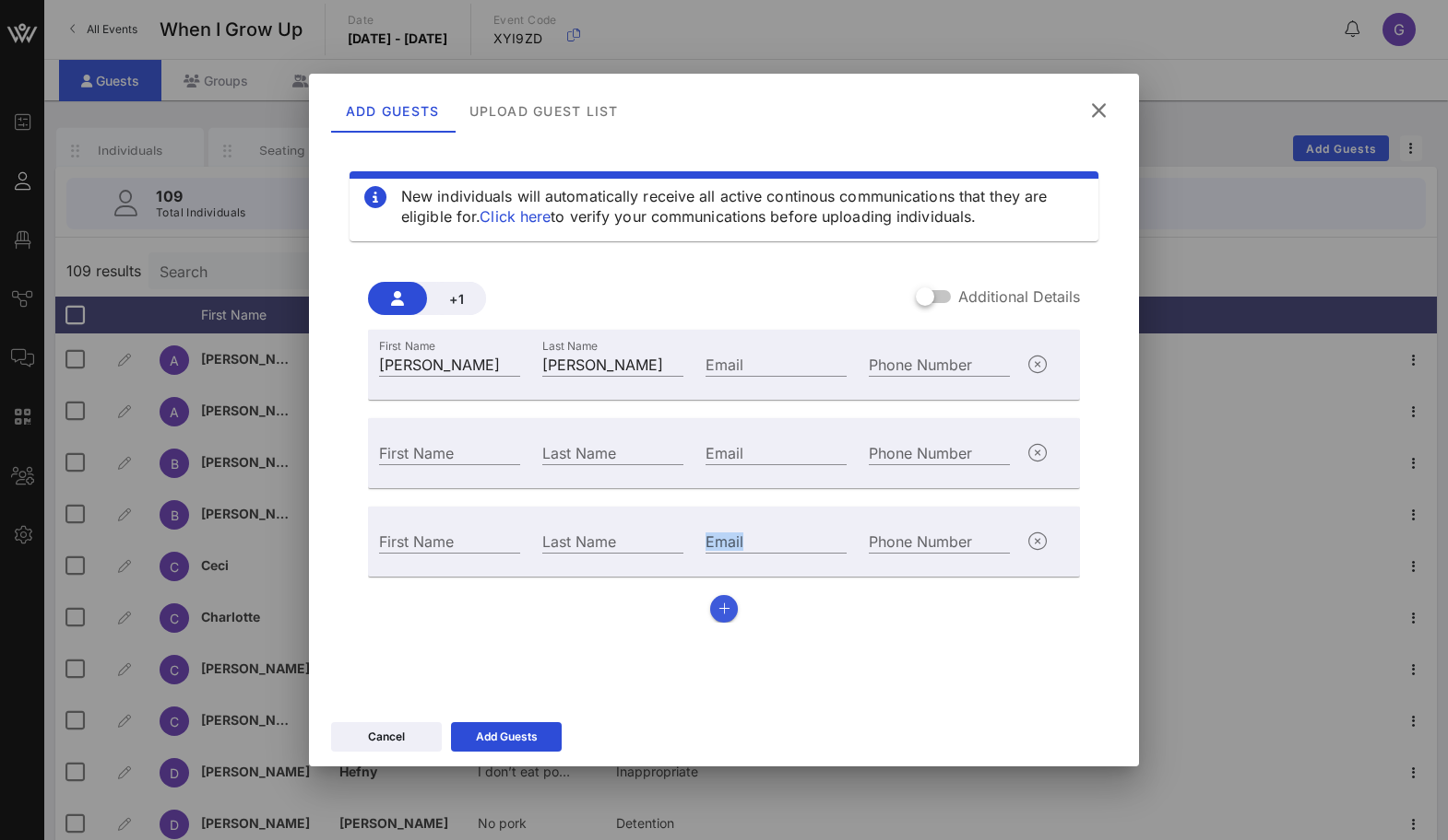
click at [723, 525] on div "Email" at bounding box center [776, 539] width 164 height 49
click at [722, 599] on button "button" at bounding box center [724, 609] width 28 height 28
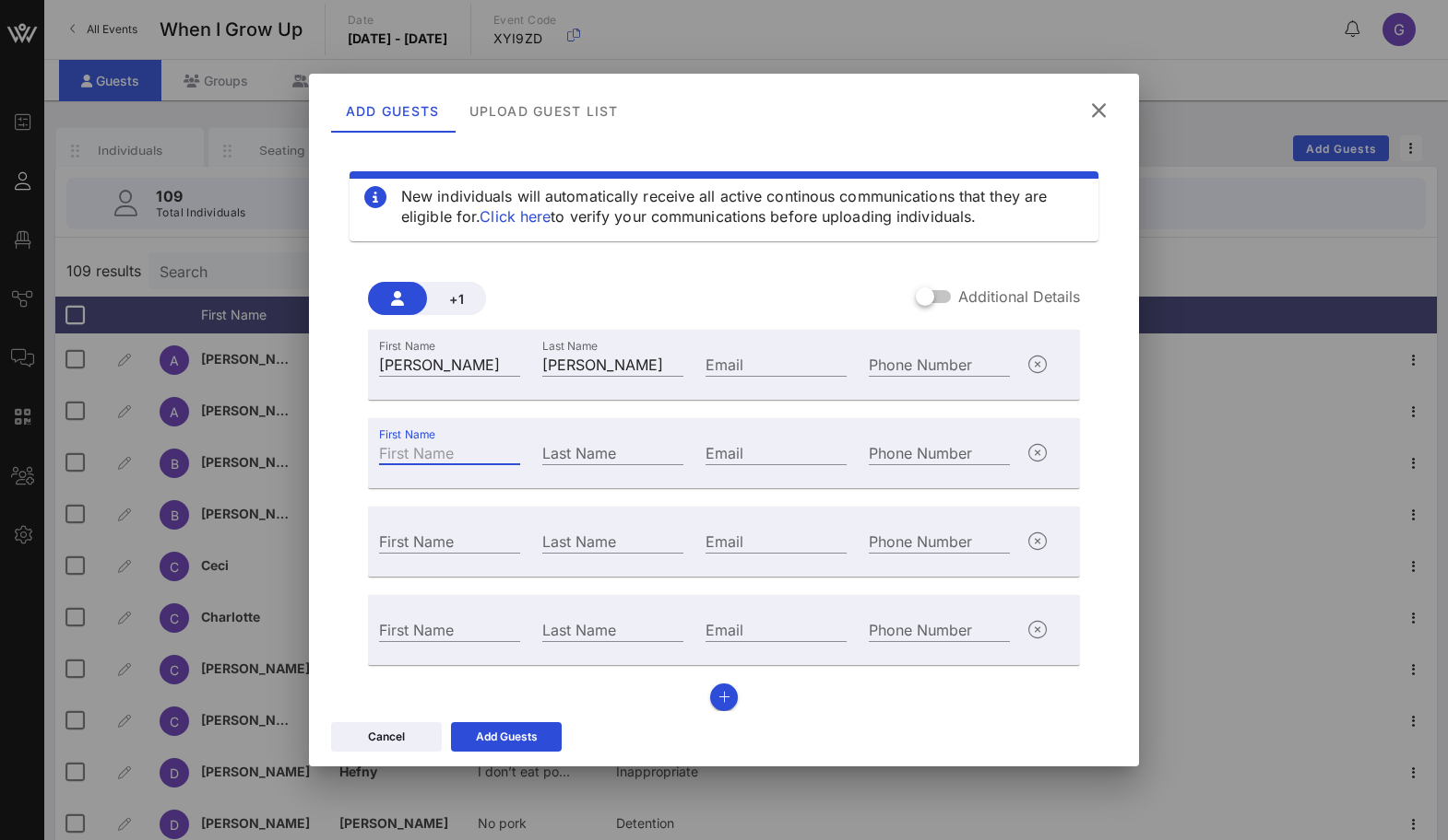
click at [455, 454] on input "First Name" at bounding box center [450, 452] width 141 height 24
click at [612, 449] on input "Last Name" at bounding box center [612, 452] width 141 height 24
click at [442, 549] on input "First Name" at bounding box center [450, 541] width 141 height 24
click at [454, 466] on div "First Name [PERSON_NAME]" at bounding box center [450, 450] width 164 height 49
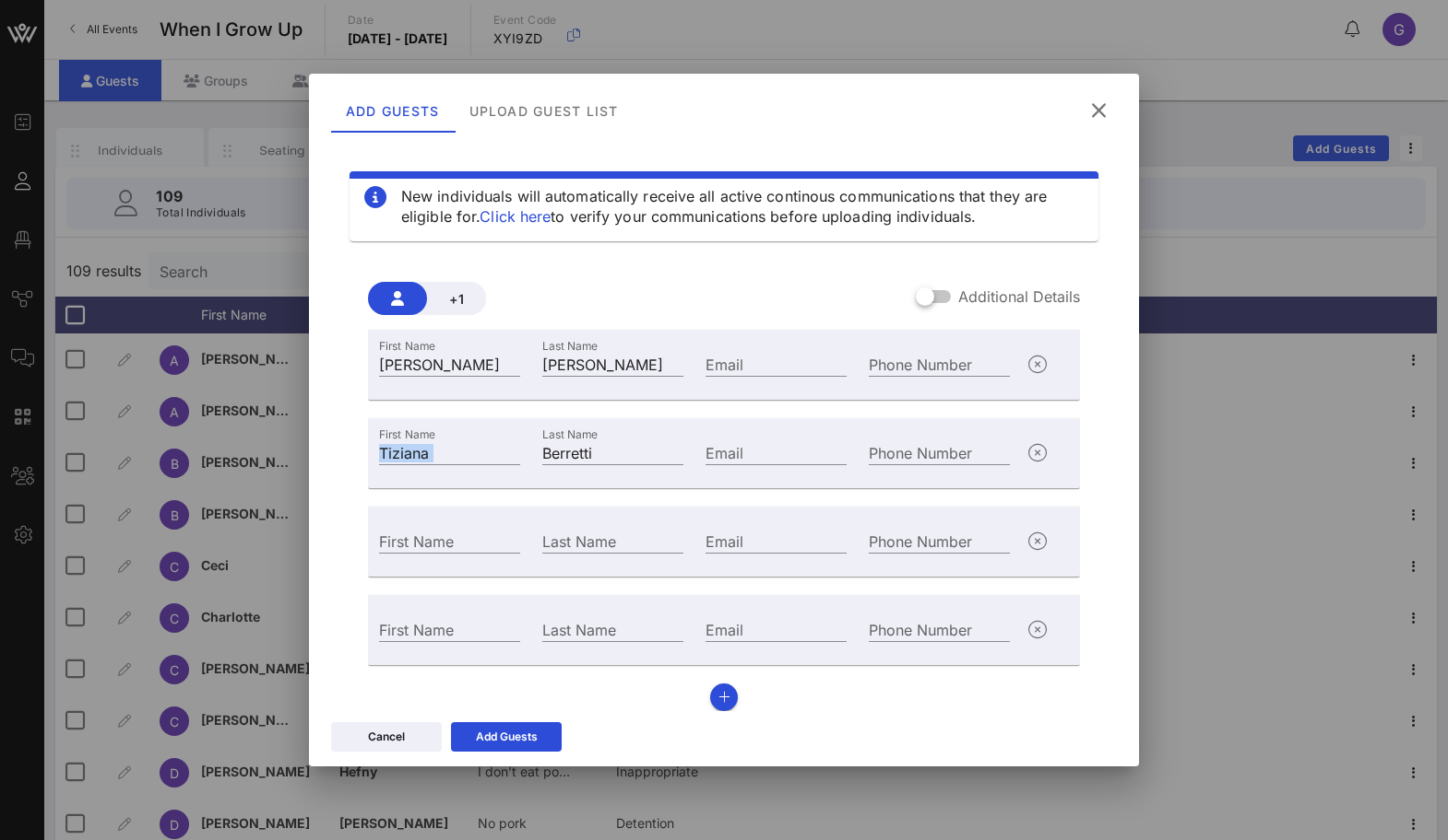
click at [454, 466] on div "First Name [PERSON_NAME]" at bounding box center [450, 450] width 164 height 49
click at [570, 446] on input "Berretti" at bounding box center [612, 452] width 141 height 24
paste input "[PERSON_NAME]"
click at [586, 454] on input "[PERSON_NAME]" at bounding box center [612, 452] width 141 height 24
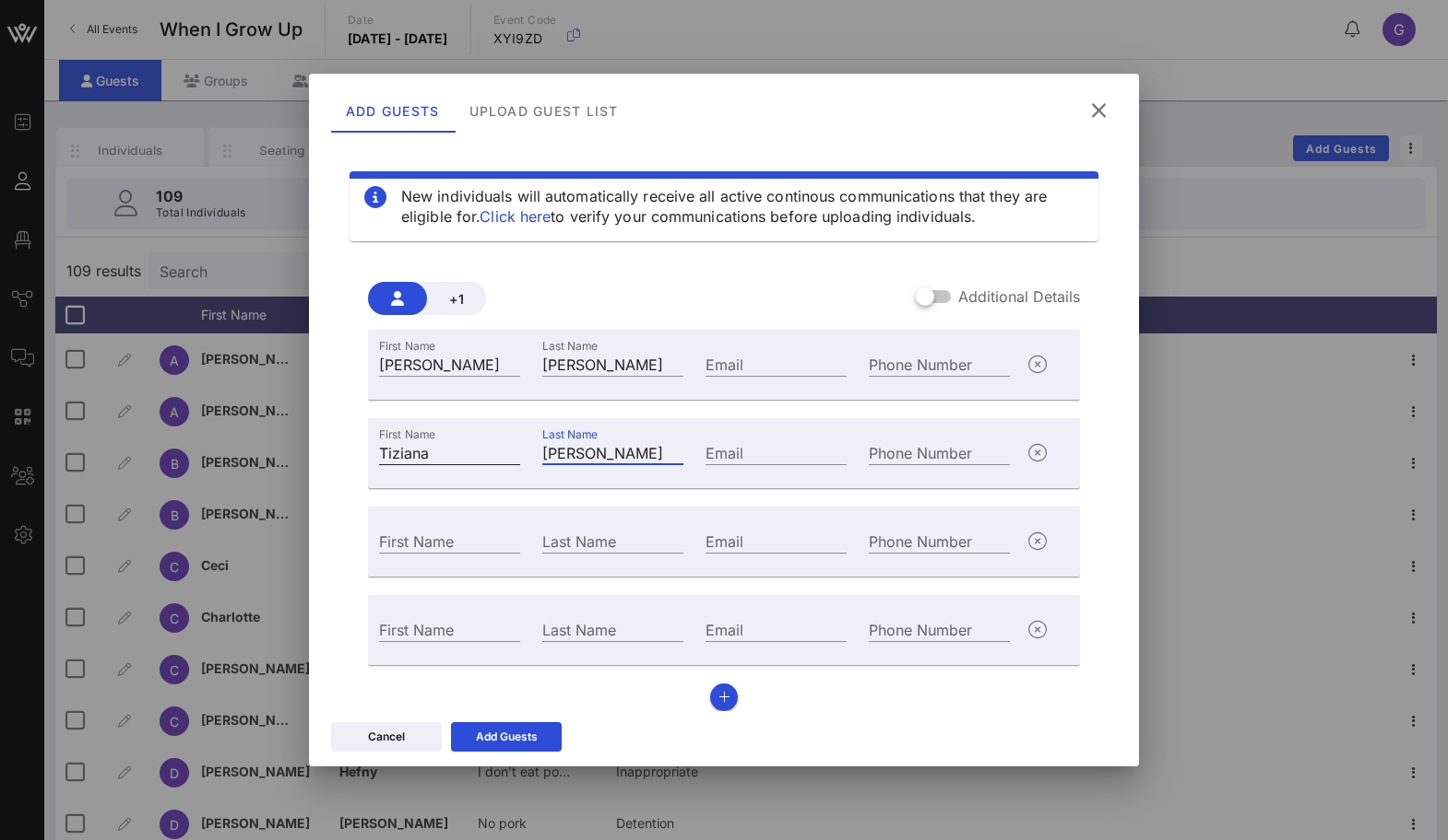
drag, startPoint x: 609, startPoint y: 453, endPoint x: 394, endPoint y: 453, distance: 215.0
click at [394, 453] on div "First Name [PERSON_NAME] Last Name [PERSON_NAME] Email Phone Number" at bounding box center [694, 450] width 653 height 49
click at [435, 527] on div "First Name" at bounding box center [450, 539] width 164 height 49
click at [435, 541] on input "First Name" at bounding box center [450, 541] width 141 height 24
click at [587, 553] on div "Last Name" at bounding box center [612, 541] width 141 height 24
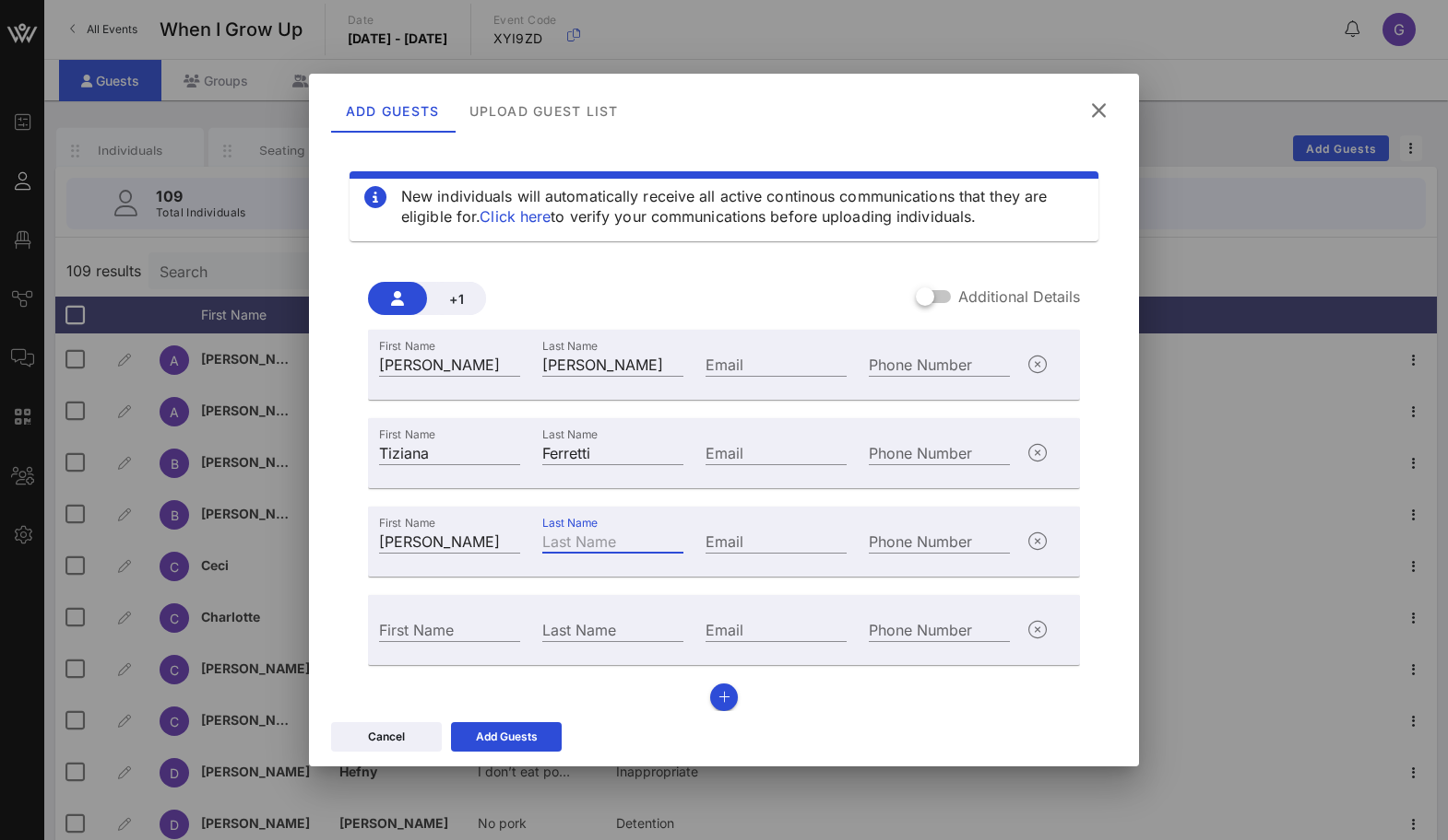
paste input "[PERSON_NAME]"
click at [403, 626] on input "First Name" at bounding box center [450, 629] width 141 height 24
click at [583, 634] on input "Last Name" at bounding box center [612, 629] width 141 height 24
click at [521, 749] on button "Add Guests" at bounding box center [506, 736] width 110 height 29
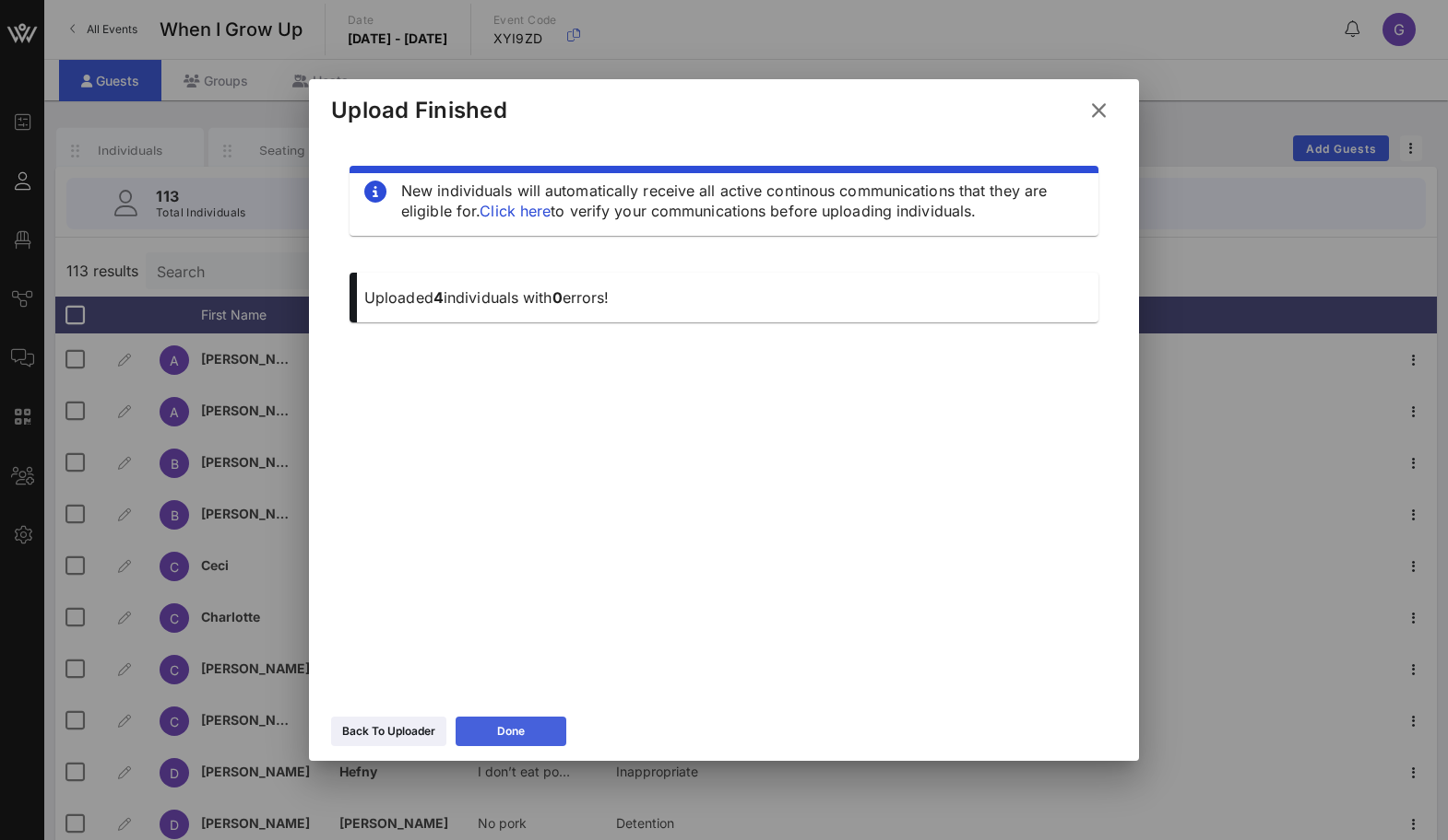
click at [527, 741] on button "Done" at bounding box center [511, 732] width 110 height 29
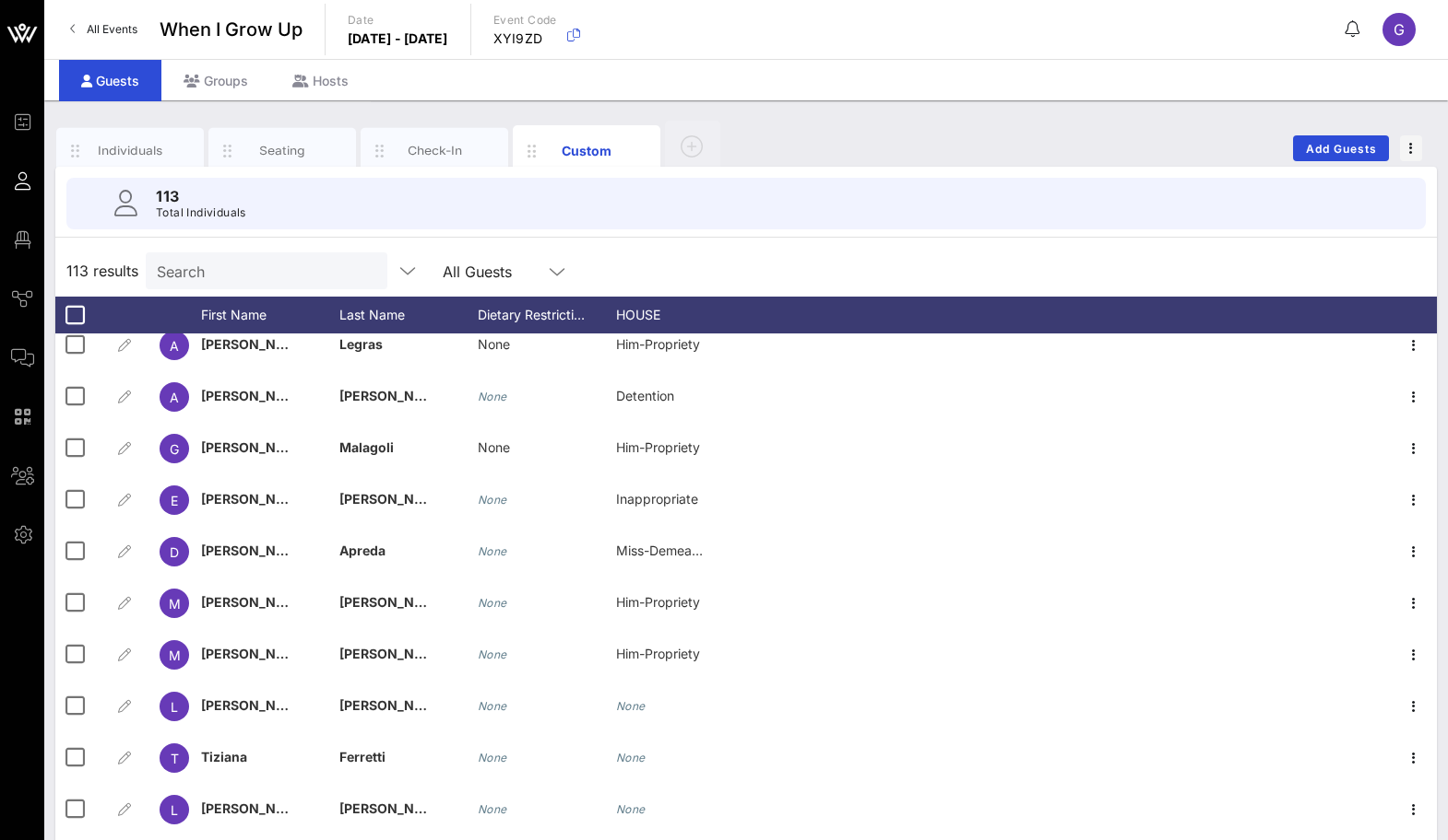
scroll to position [65, 0]
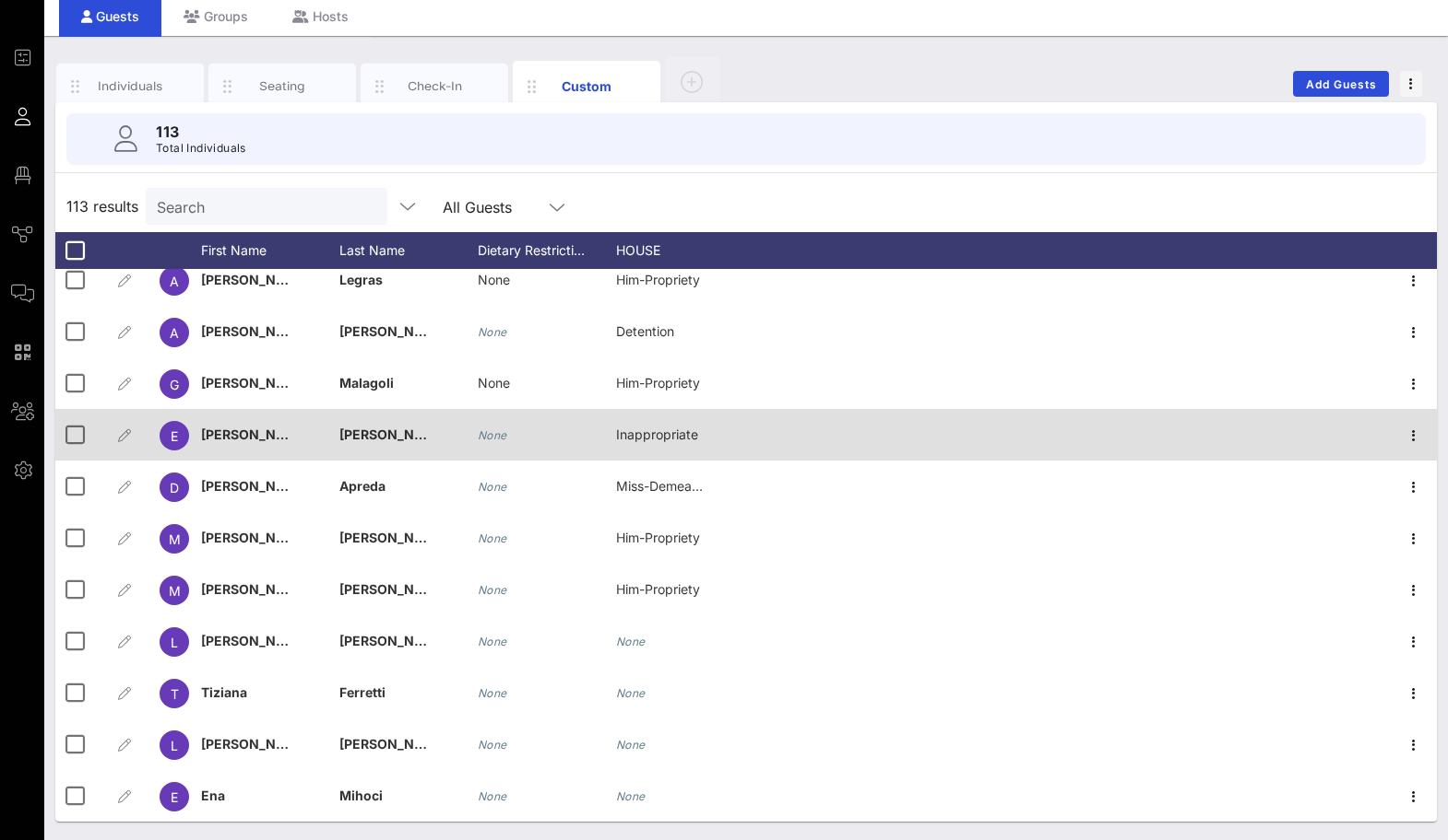
click at [492, 445] on div "None" at bounding box center [492, 435] width 29 height 51
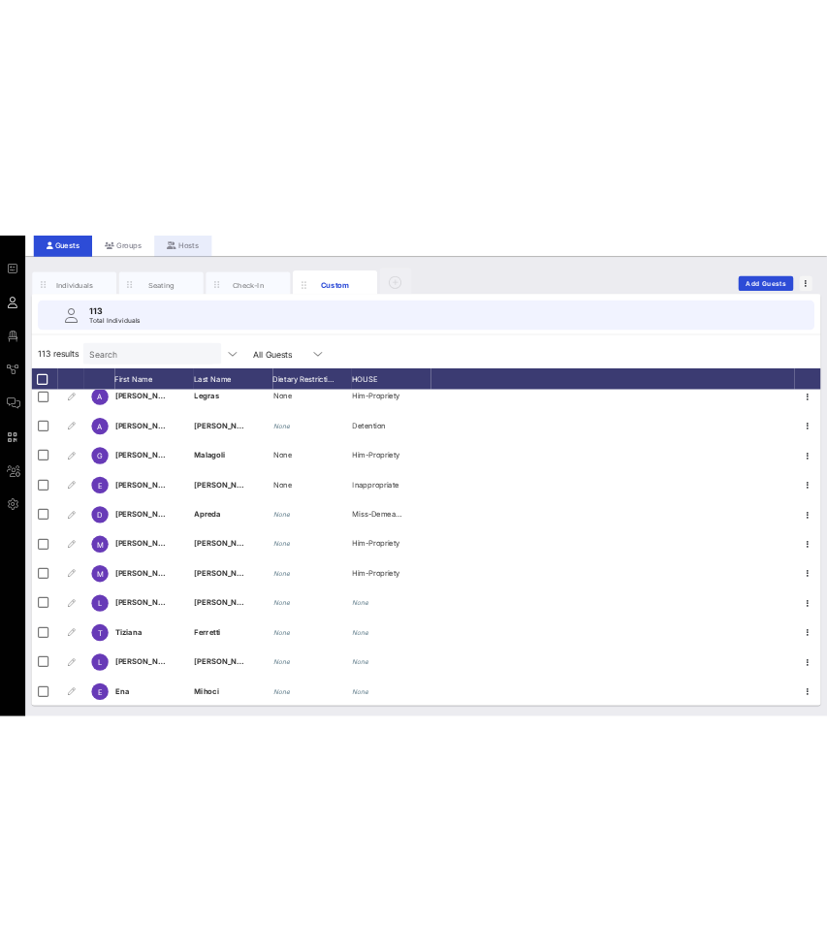
scroll to position [0, 0]
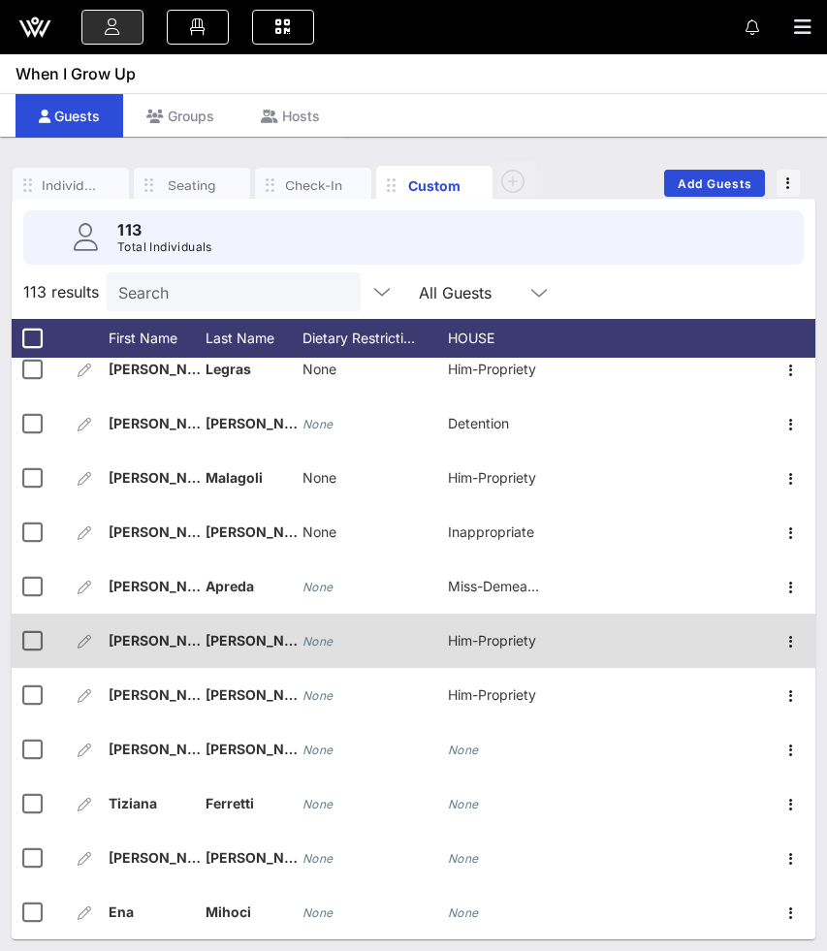
click at [484, 648] on span "Him-Propriety" at bounding box center [492, 640] width 88 height 16
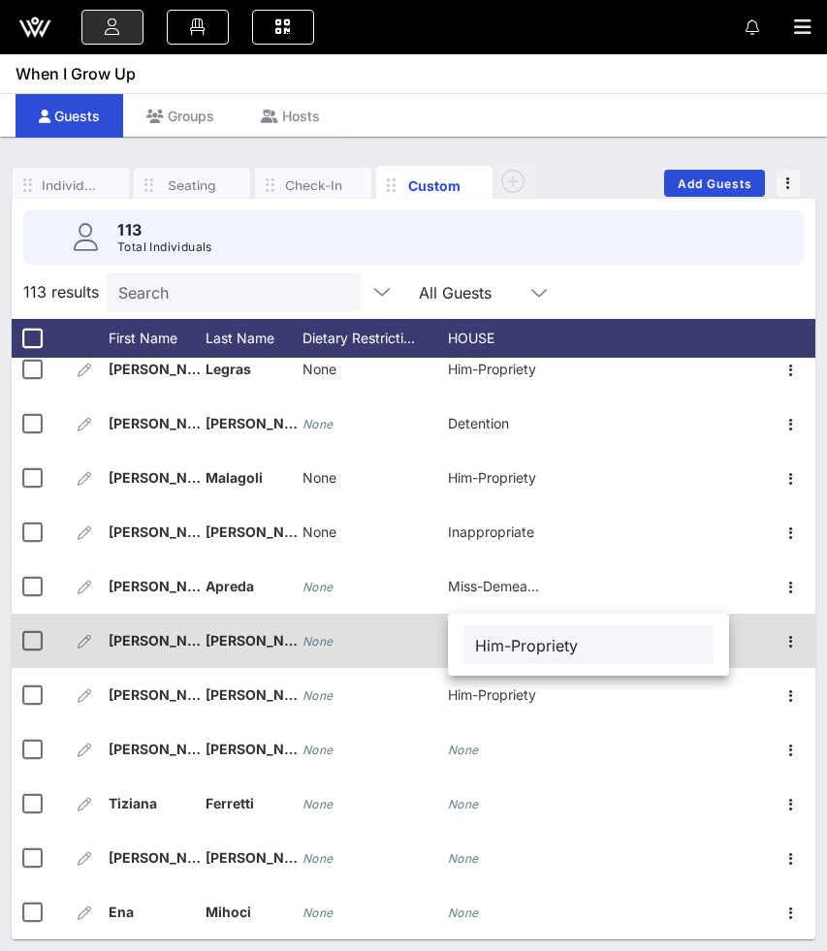
click at [330, 656] on div "None" at bounding box center [318, 641] width 31 height 54
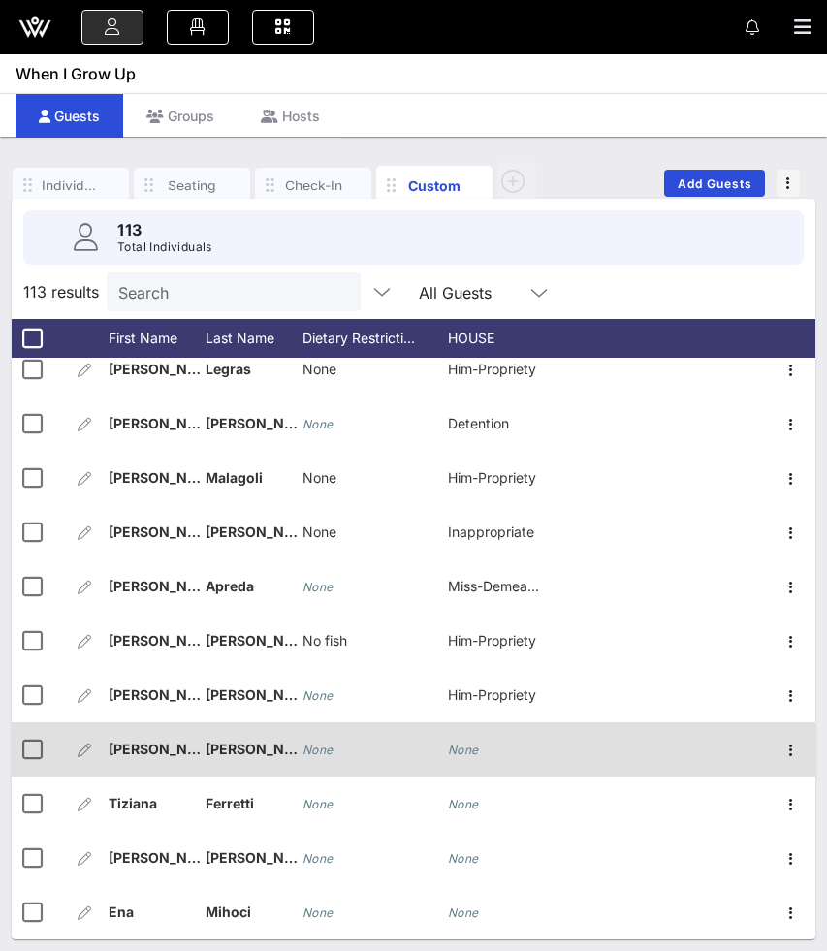
click at [333, 749] on icon "None" at bounding box center [318, 750] width 31 height 15
click at [466, 740] on div "None" at bounding box center [463, 750] width 31 height 54
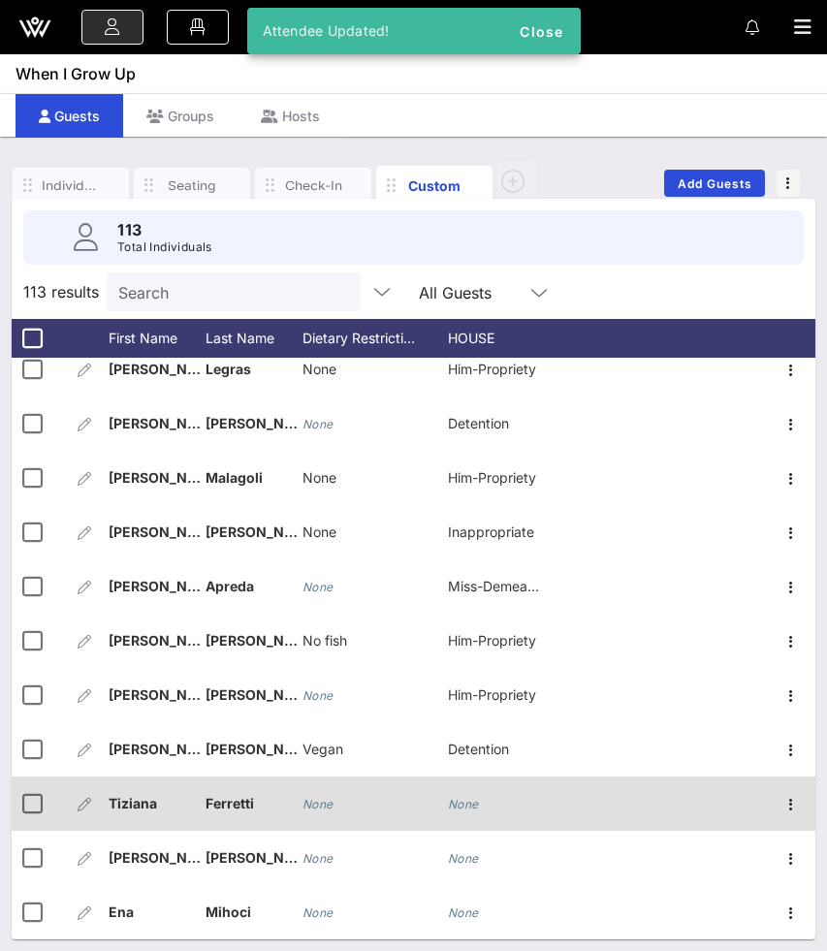
click at [318, 798] on icon "None" at bounding box center [318, 804] width 31 height 15
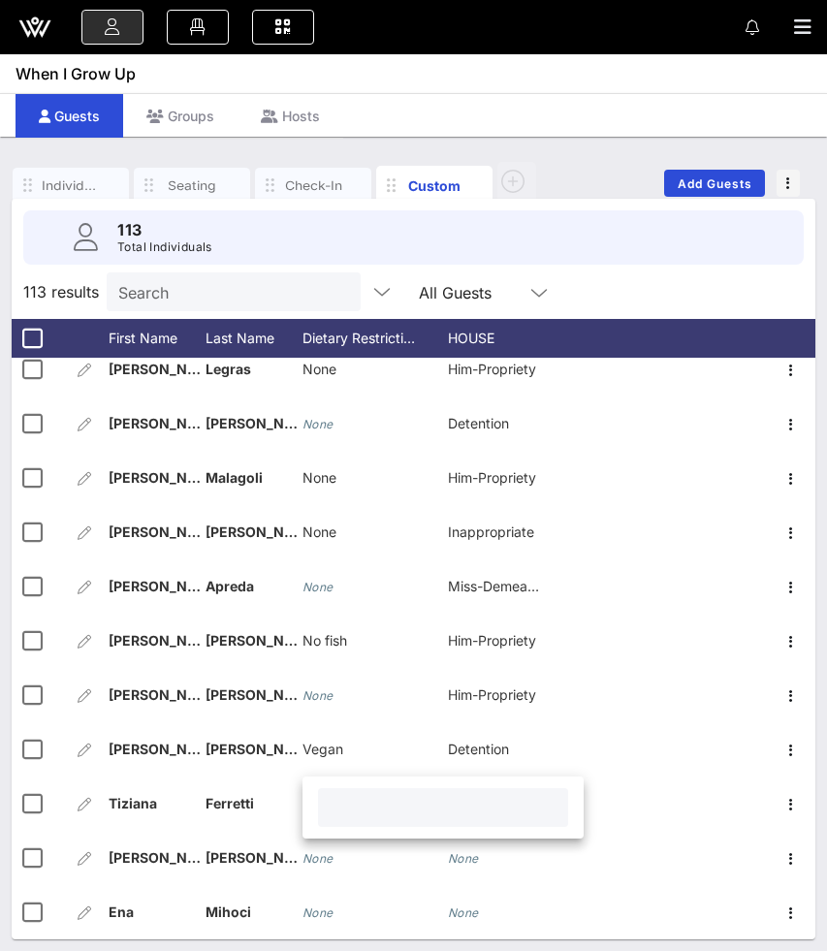
click at [373, 804] on input "text" at bounding box center [443, 807] width 227 height 25
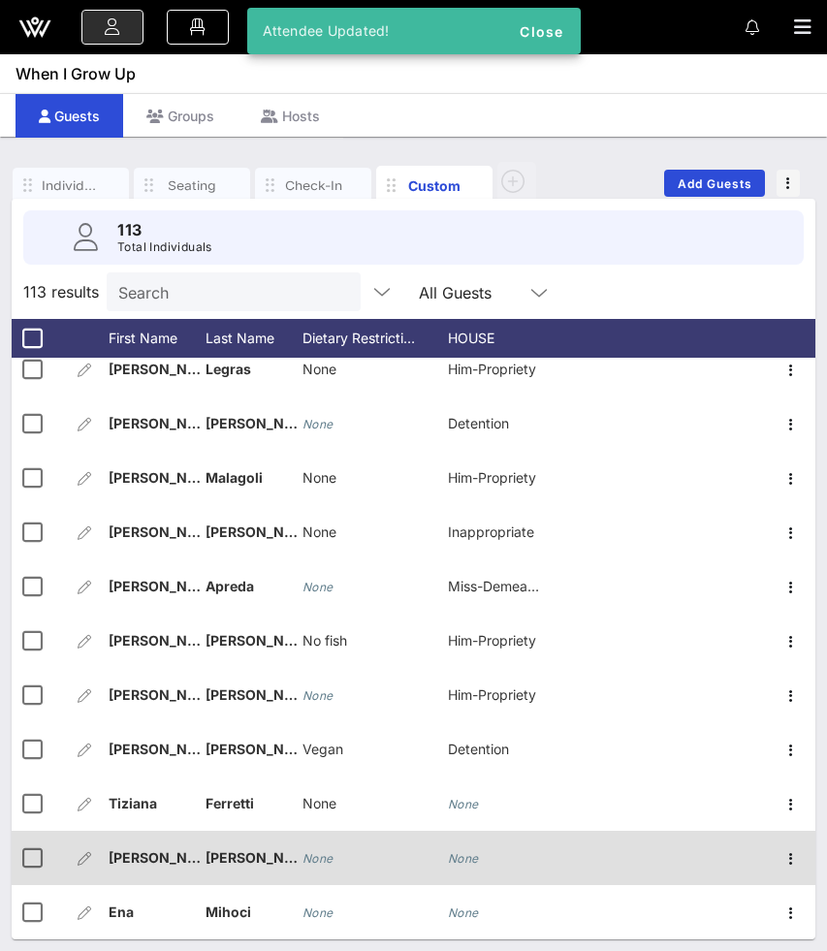
click at [317, 858] on icon "None" at bounding box center [318, 859] width 31 height 15
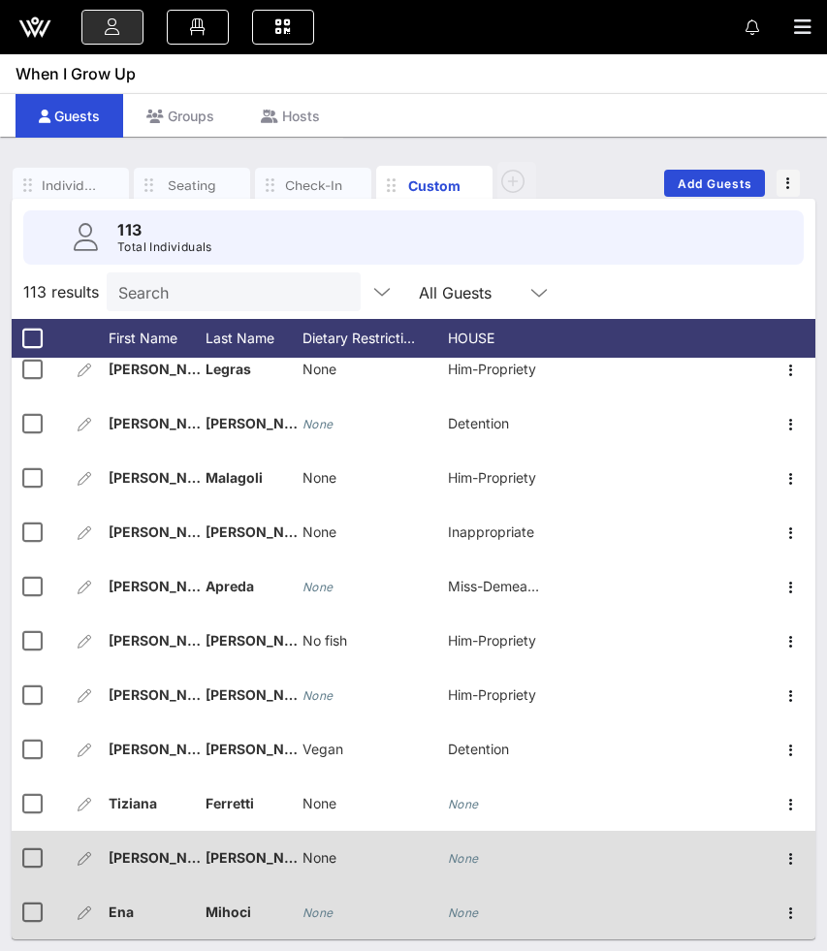
click at [315, 884] on icon "None" at bounding box center [318, 913] width 31 height 15
click at [469, 884] on icon "None" at bounding box center [463, 913] width 31 height 15
click at [486, 849] on div "None" at bounding box center [520, 869] width 145 height 77
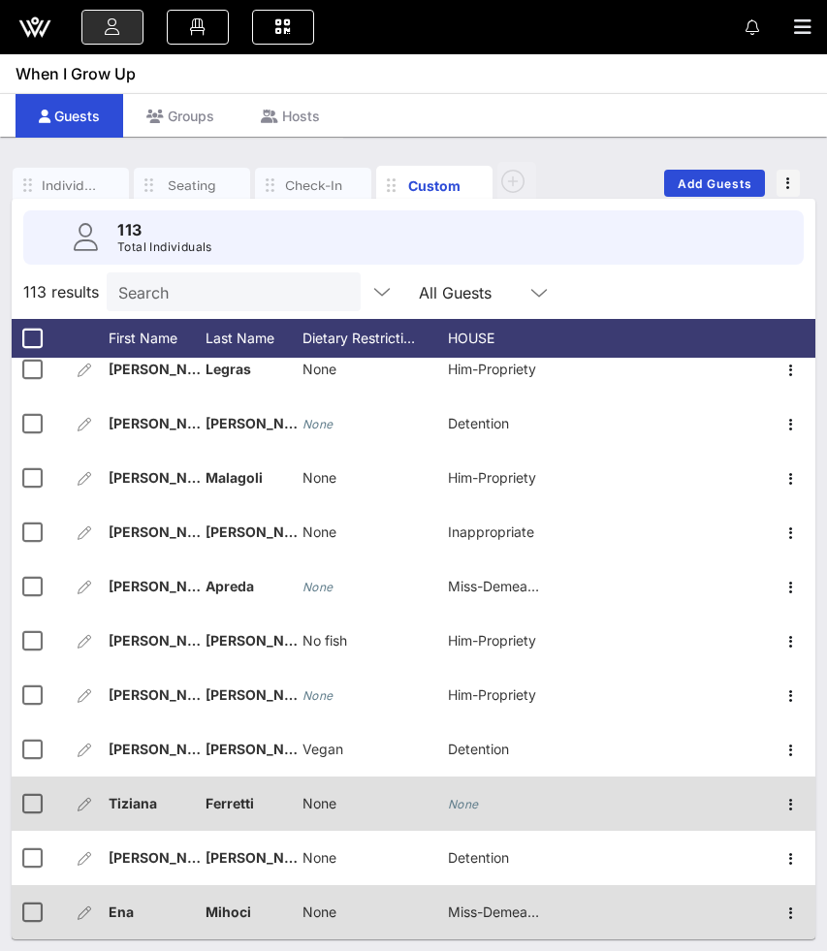
click at [476, 802] on icon "None" at bounding box center [463, 804] width 31 height 15
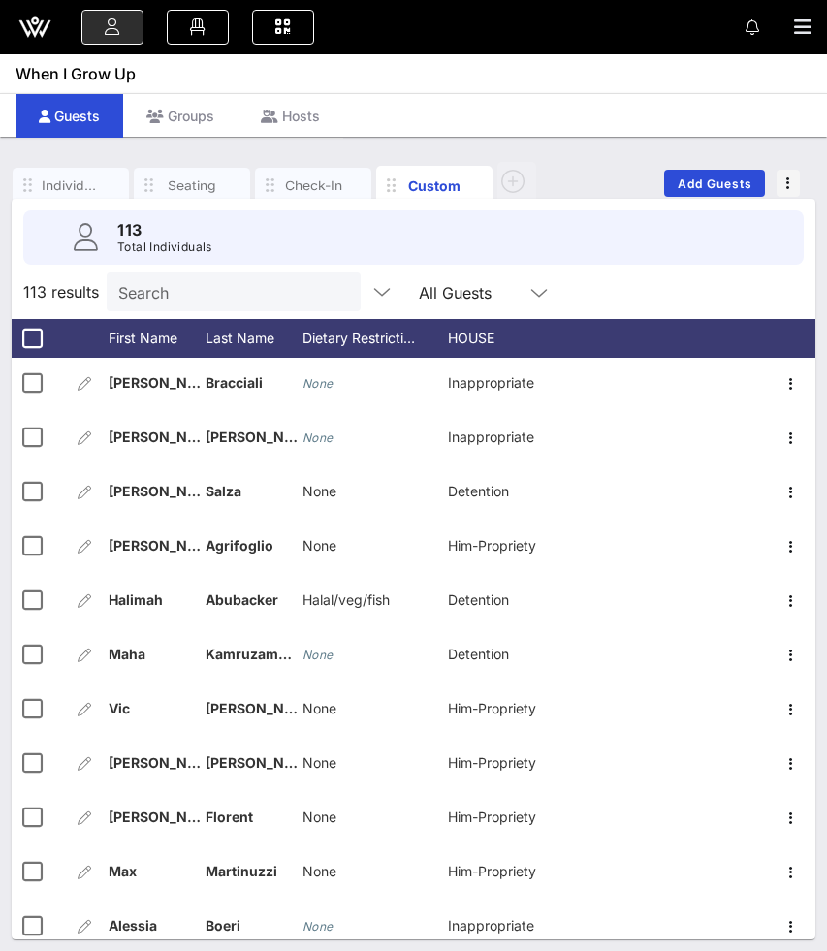
scroll to position [4002, 0]
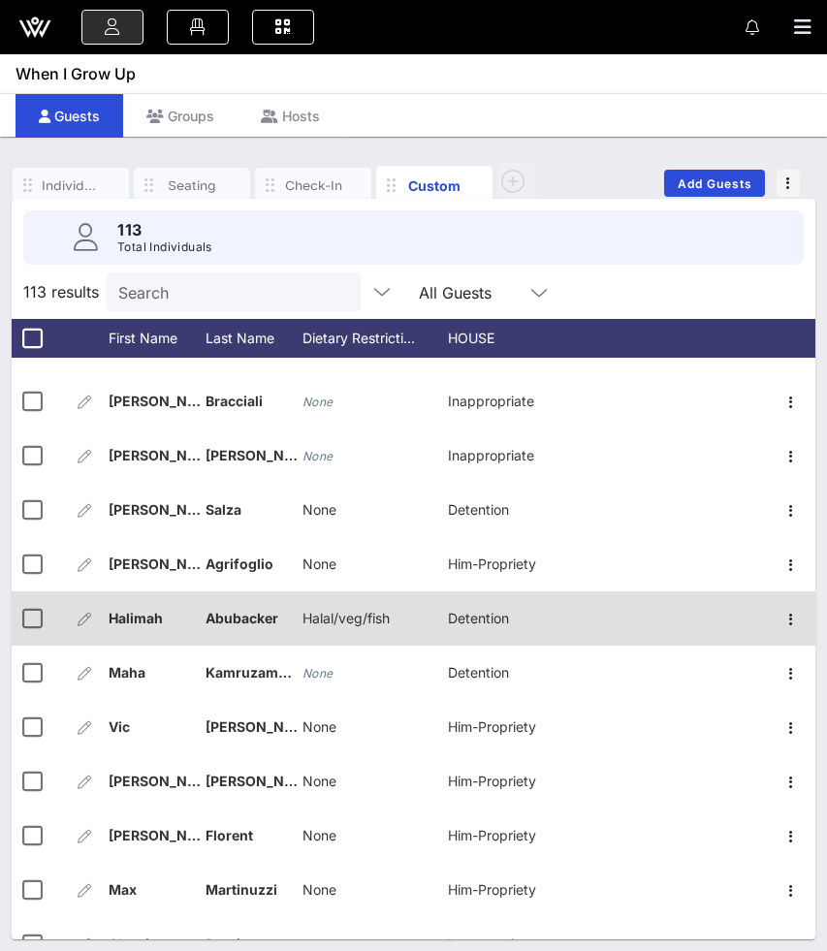
click at [342, 624] on span "Halal/veg/fish" at bounding box center [346, 618] width 87 height 16
click at [0, 0] on input "Halal/veg/fish" at bounding box center [0, 0] width 0 height 0
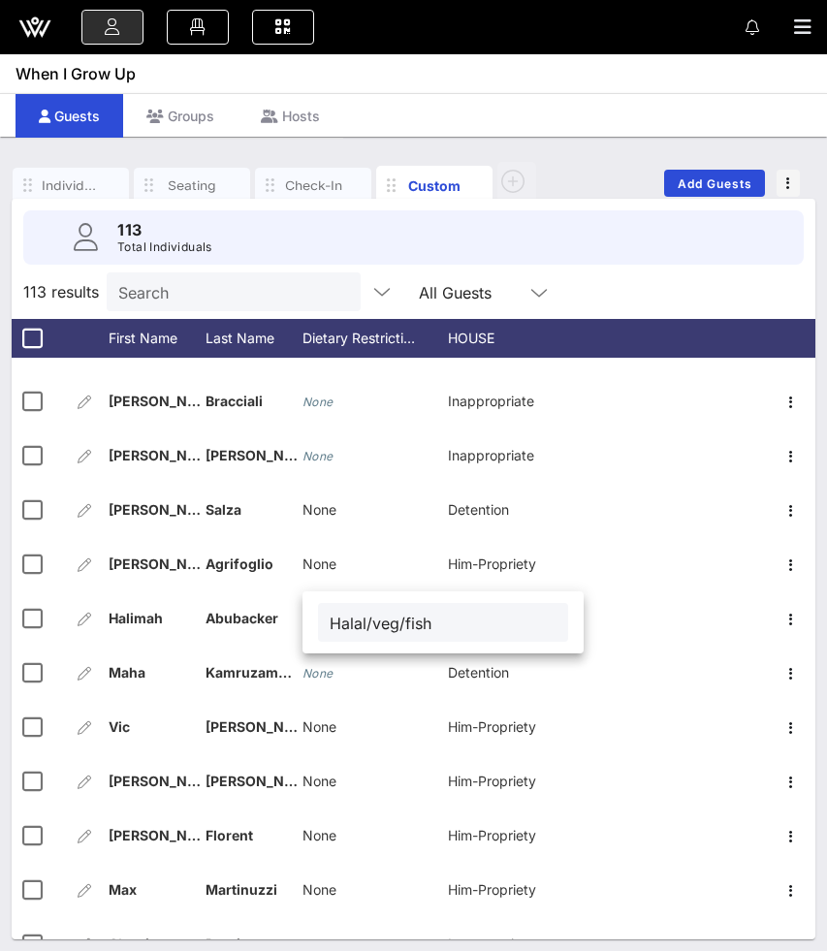
click at [391, 631] on input "Halal/veg/fish" at bounding box center [443, 622] width 227 height 25
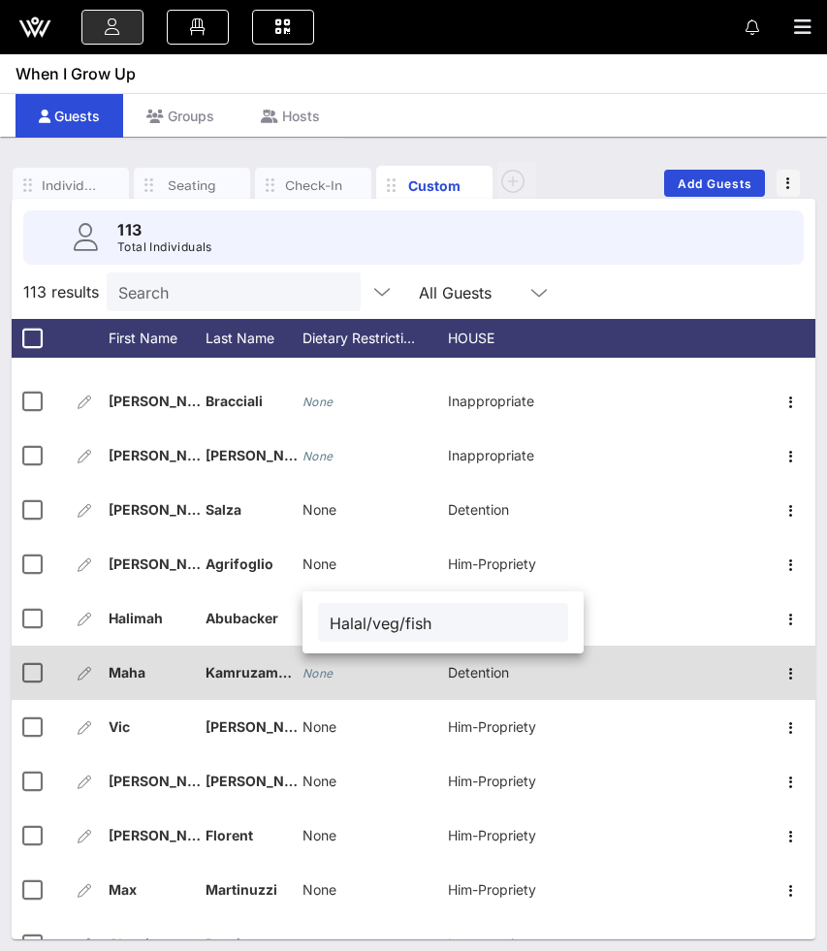
click at [336, 673] on div "None" at bounding box center [375, 684] width 145 height 77
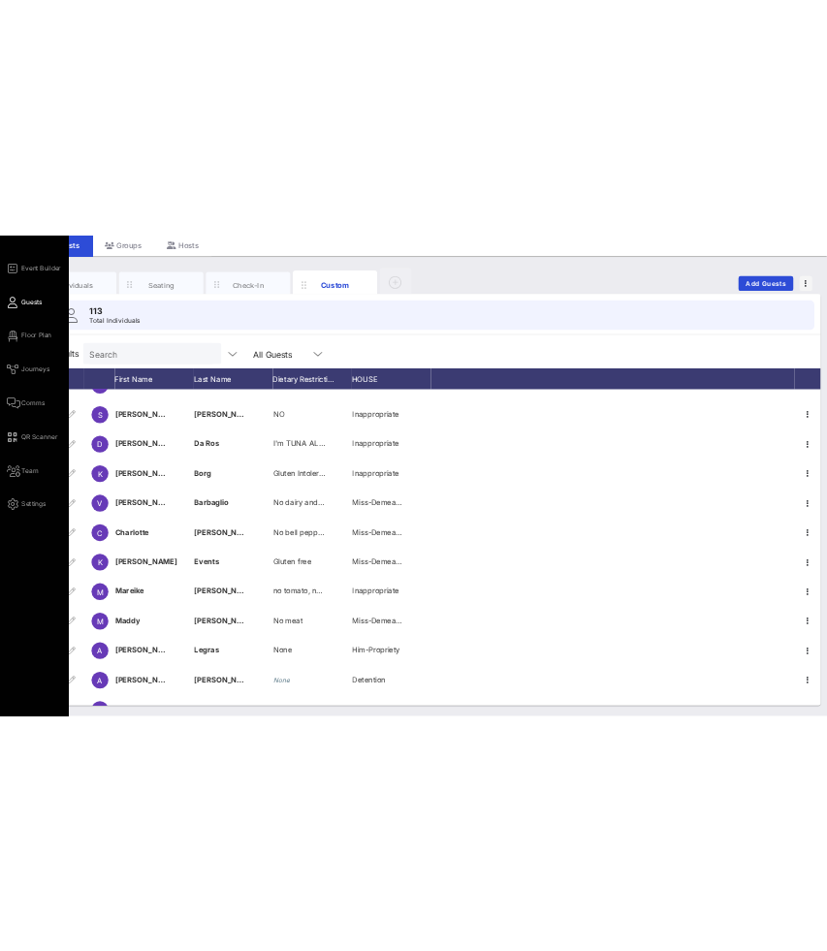
scroll to position [0, 0]
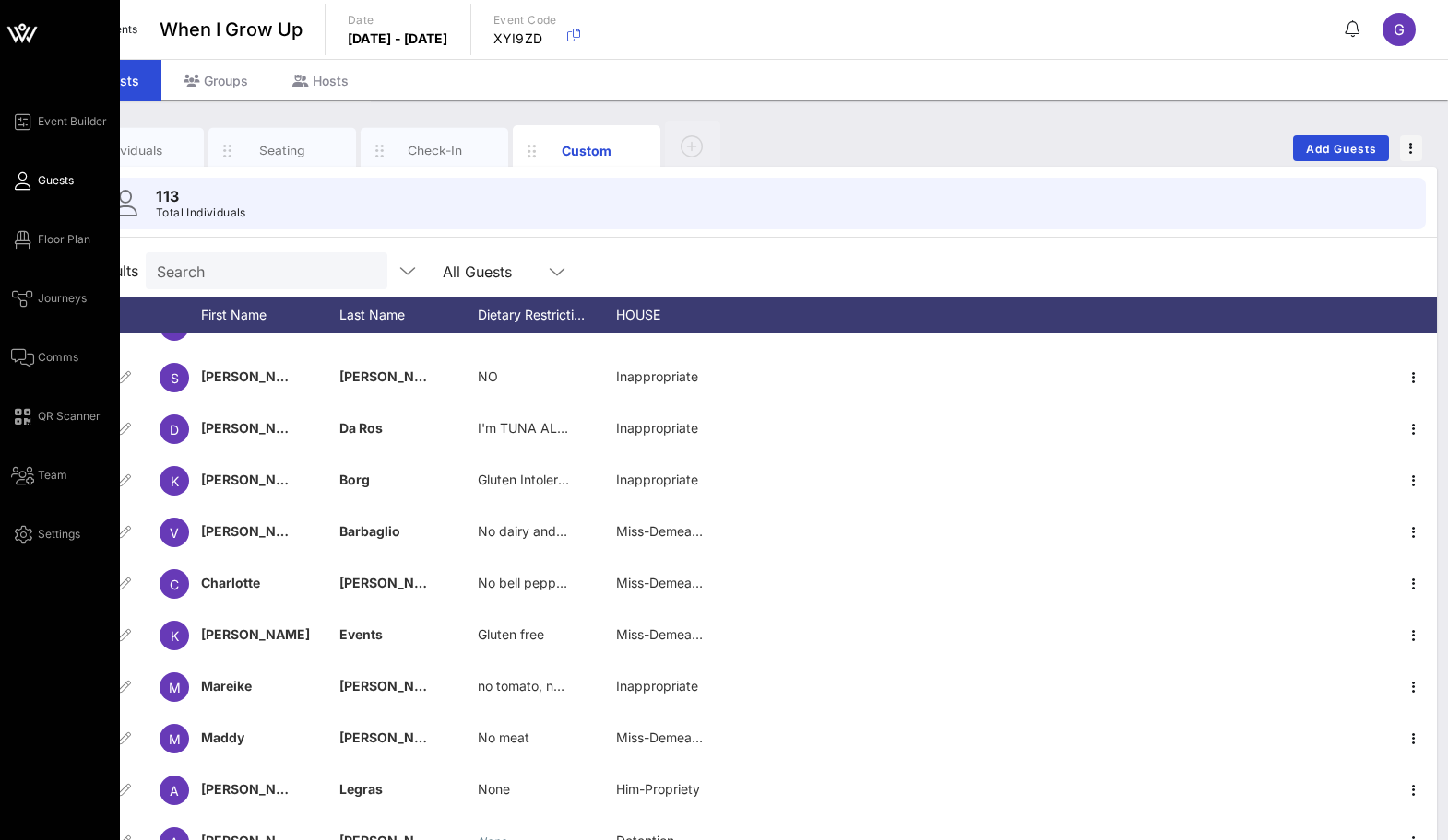
click at [16, 34] on icon at bounding box center [22, 33] width 45 height 45
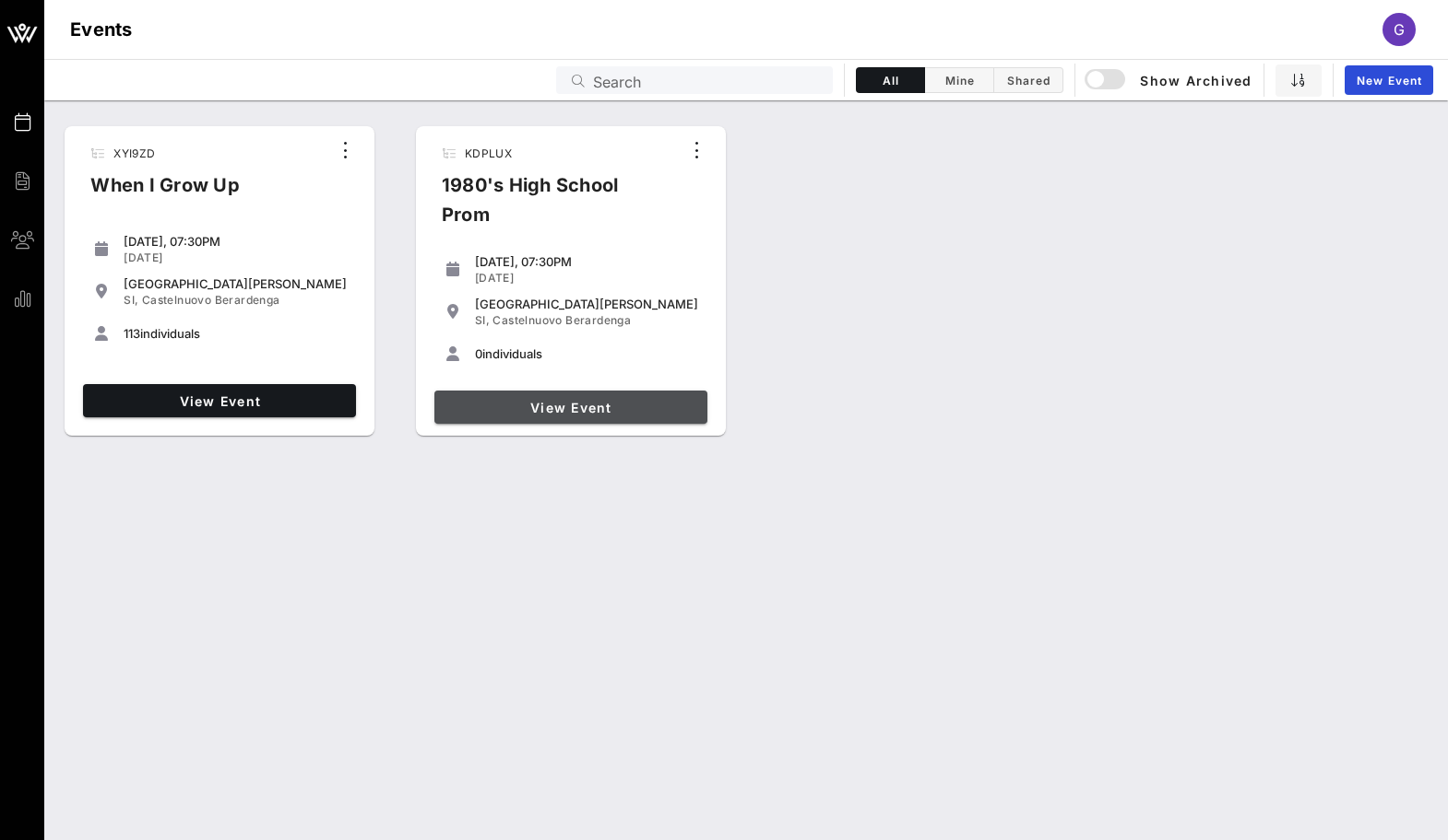
click at [493, 406] on span "View Event" at bounding box center [571, 408] width 259 height 15
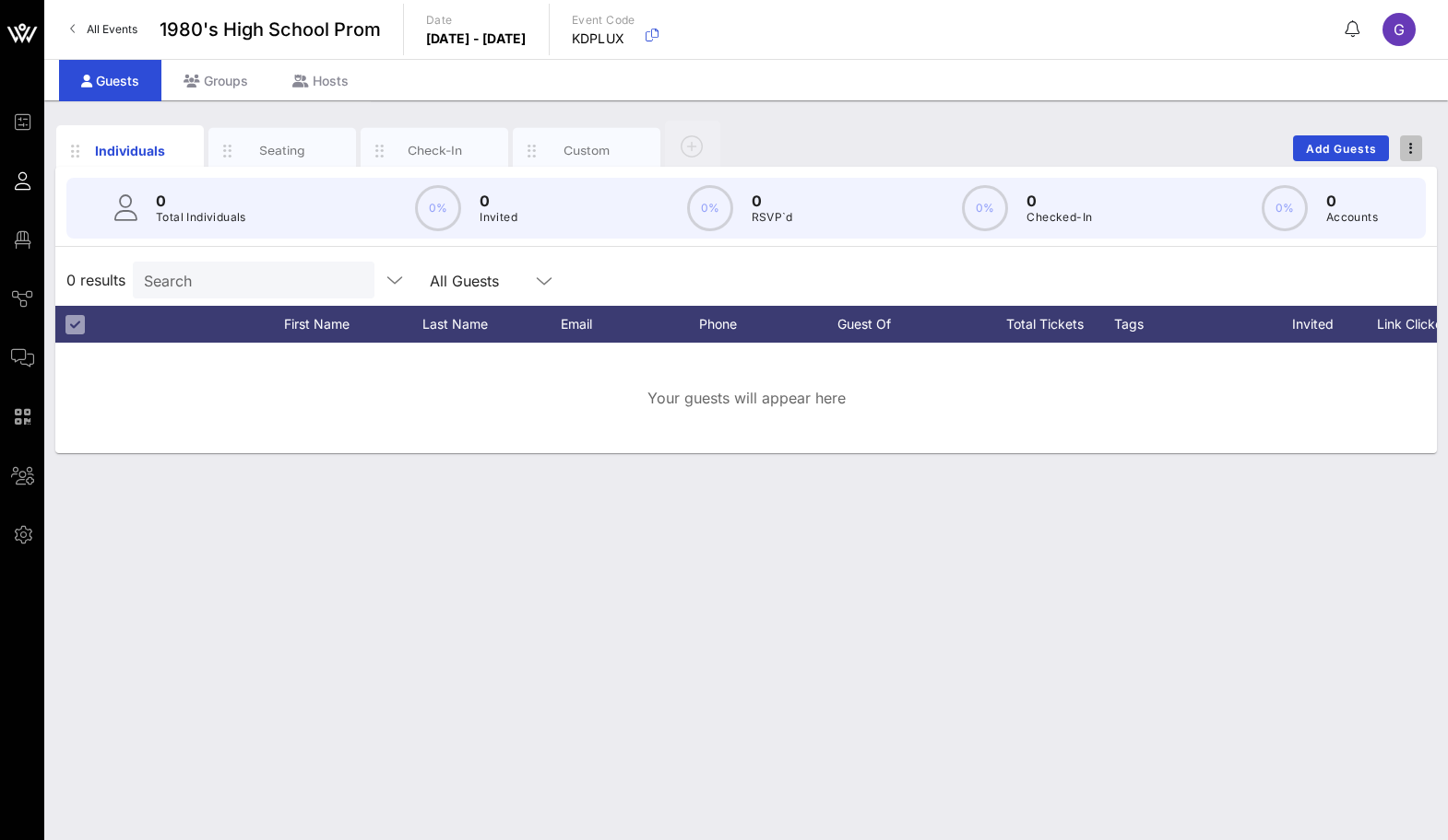
click at [1419, 149] on span "button" at bounding box center [1410, 148] width 22 height 13
click at [1307, 151] on span "Add Guests" at bounding box center [1341, 148] width 73 height 14
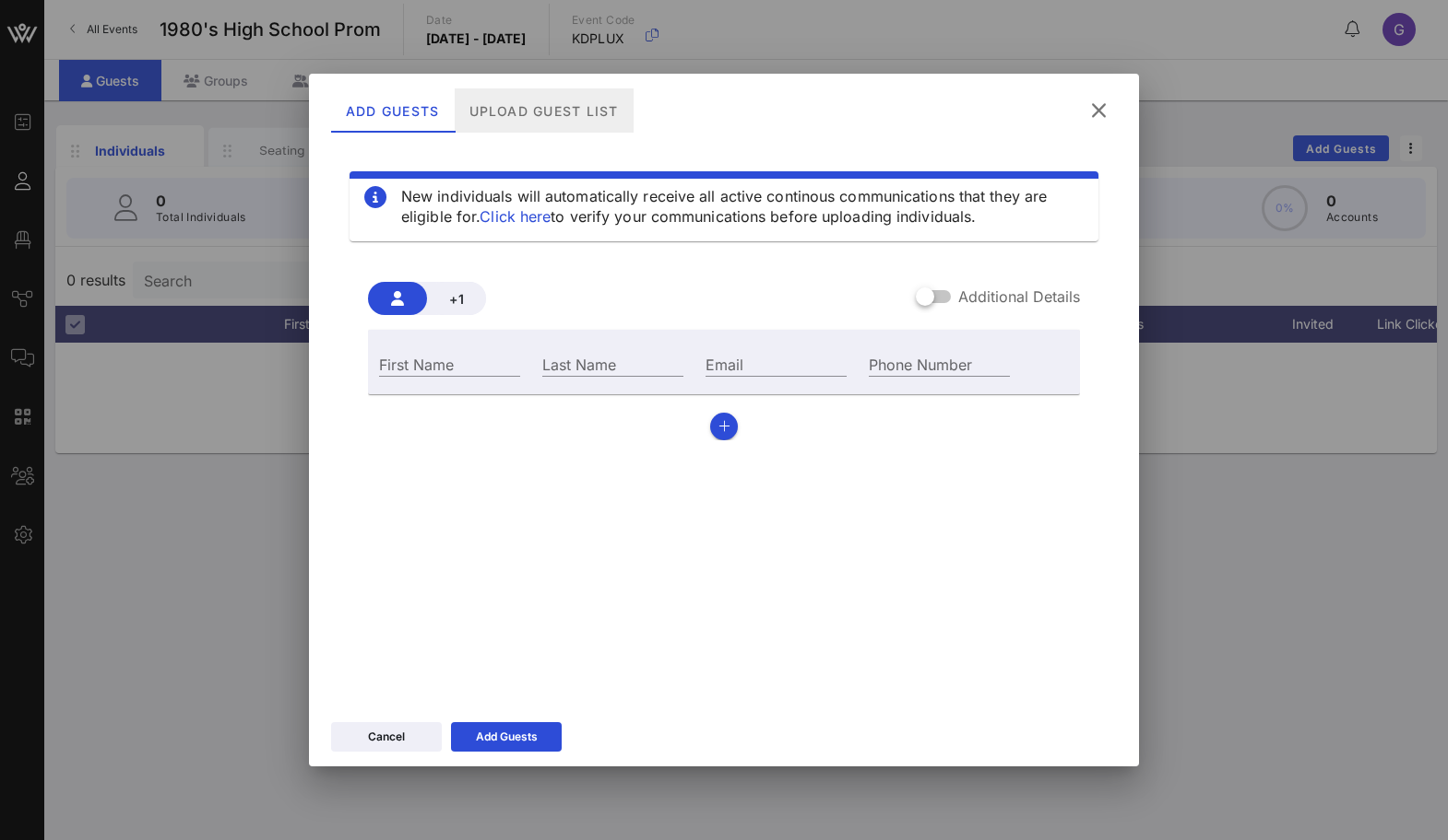
click at [509, 108] on div "Upload Guest List" at bounding box center [544, 110] width 179 height 45
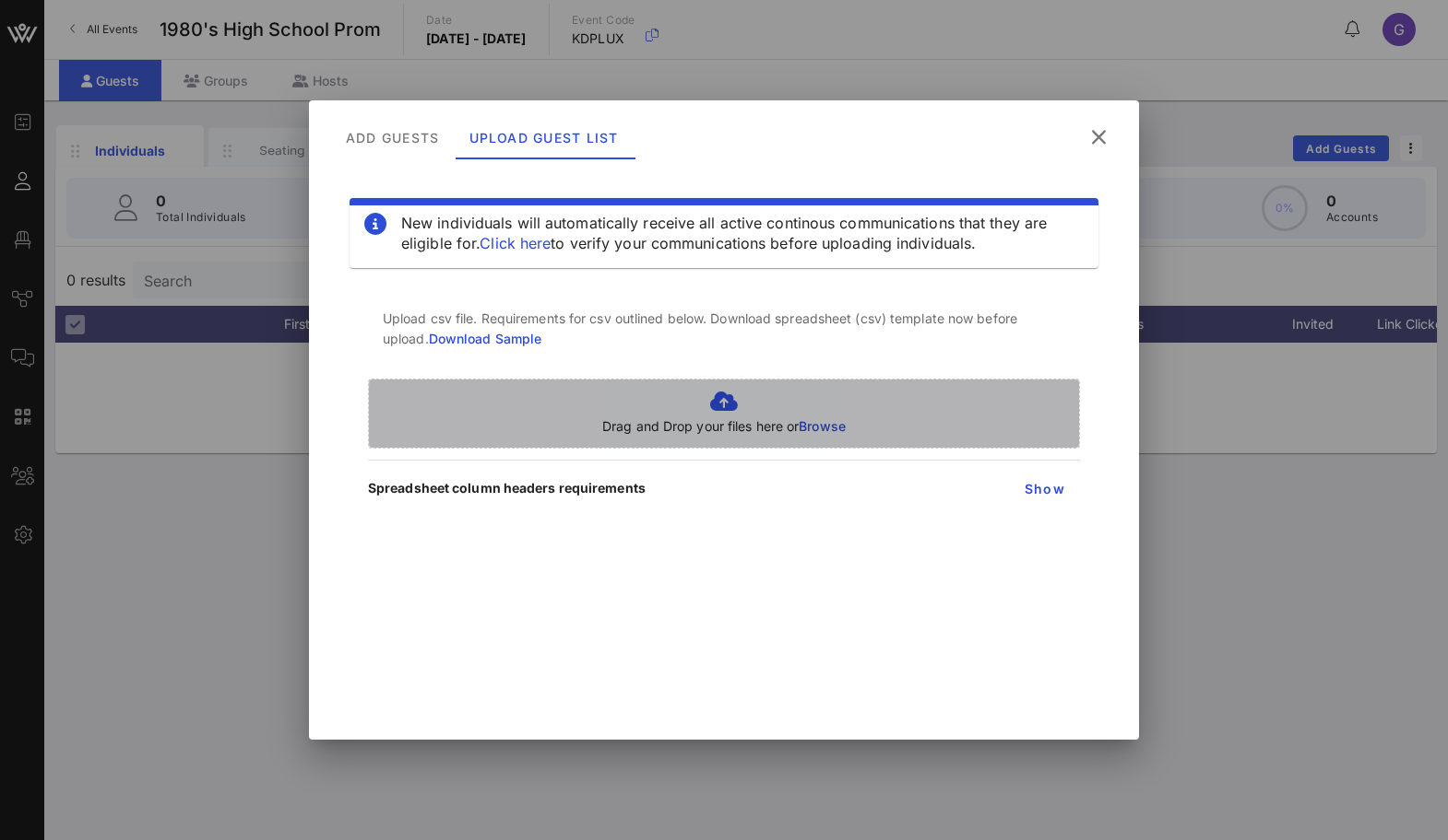
click at [802, 388] on div "Drag and Drop your files here or Browse" at bounding box center [724, 414] width 712 height 70
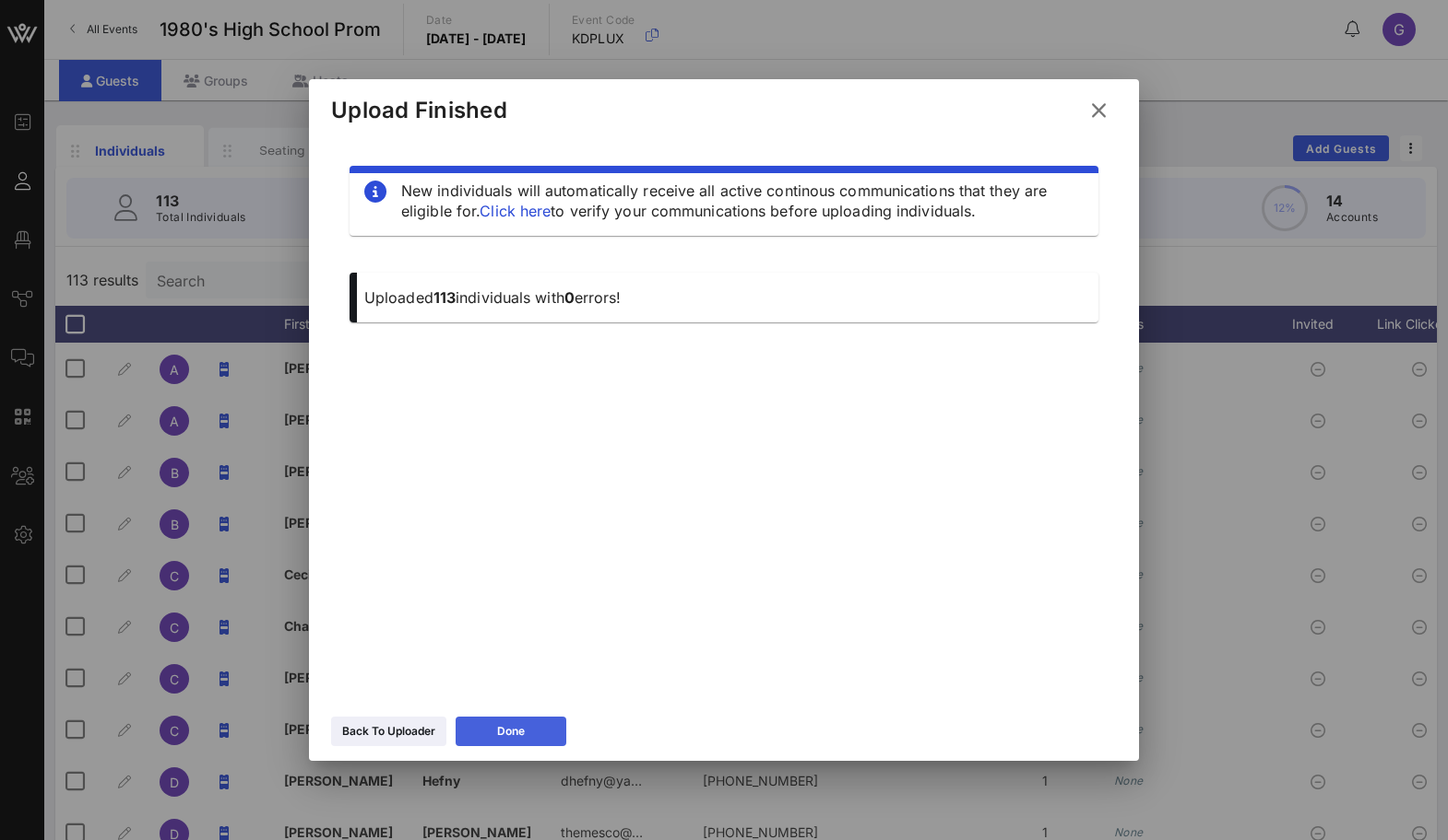
click at [514, 738] on div "Done" at bounding box center [511, 731] width 28 height 18
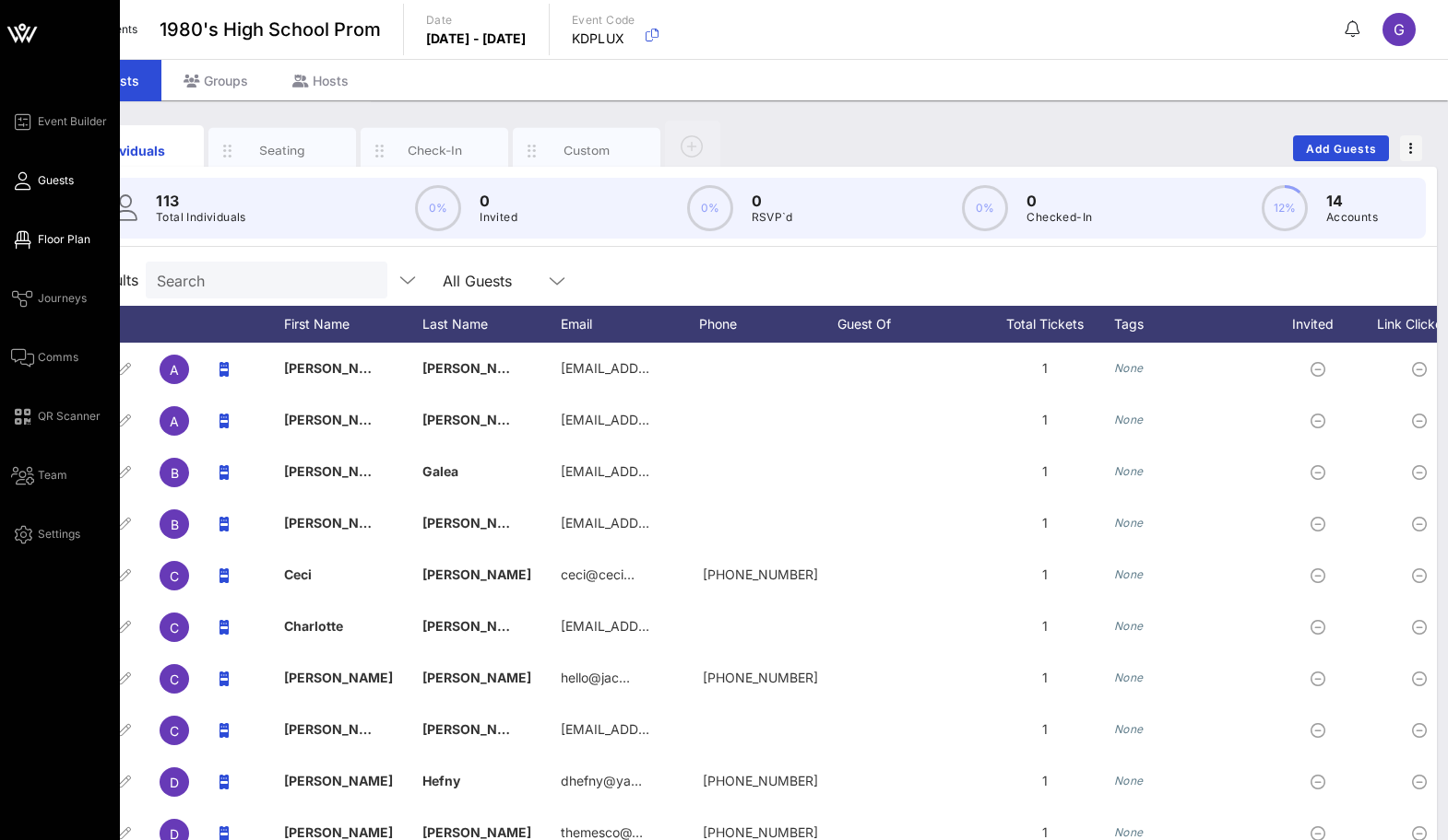
click at [27, 241] on icon at bounding box center [23, 239] width 23 height 3
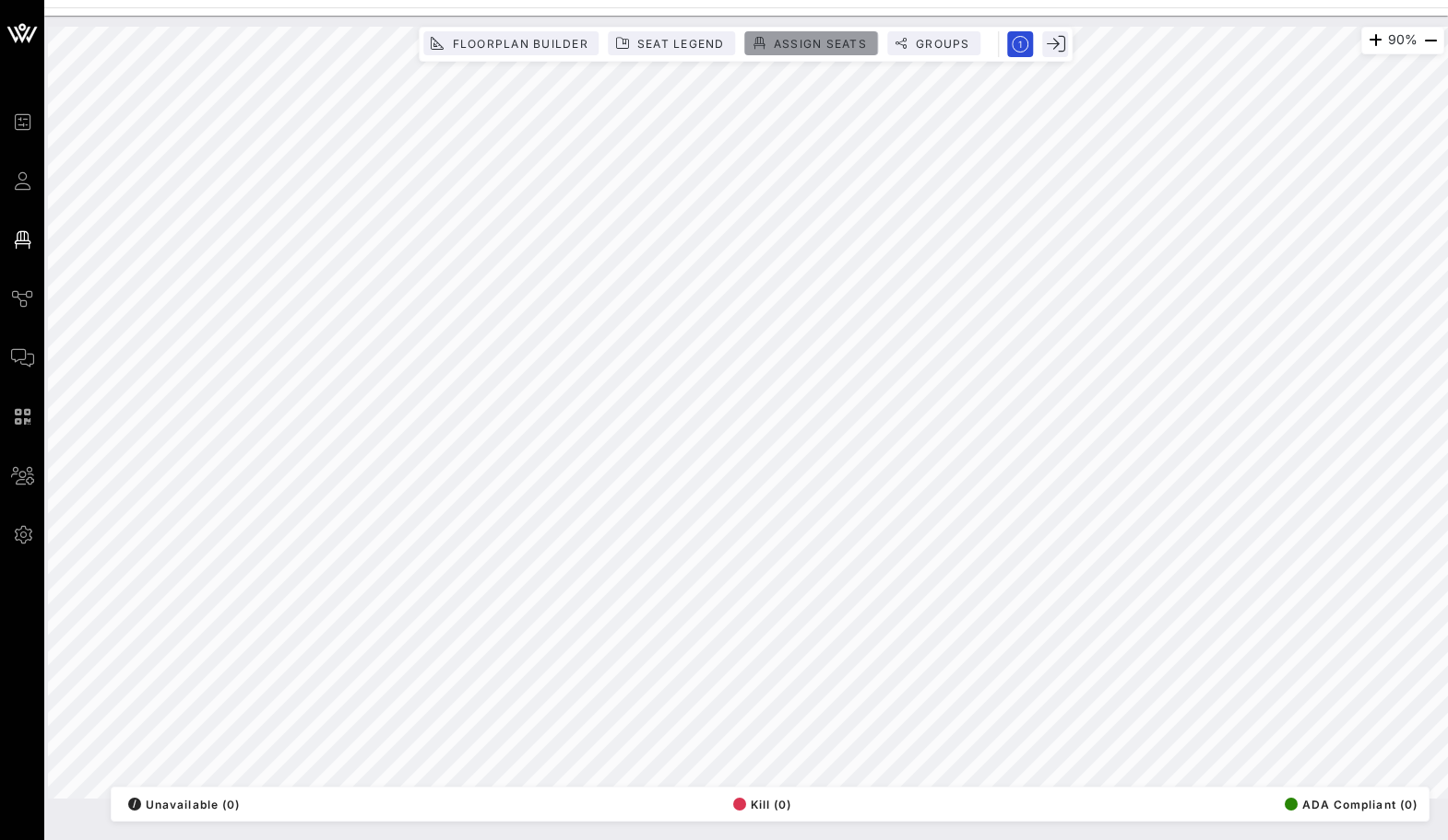
click at [826, 40] on span "Assign Seats" at bounding box center [820, 44] width 94 height 14
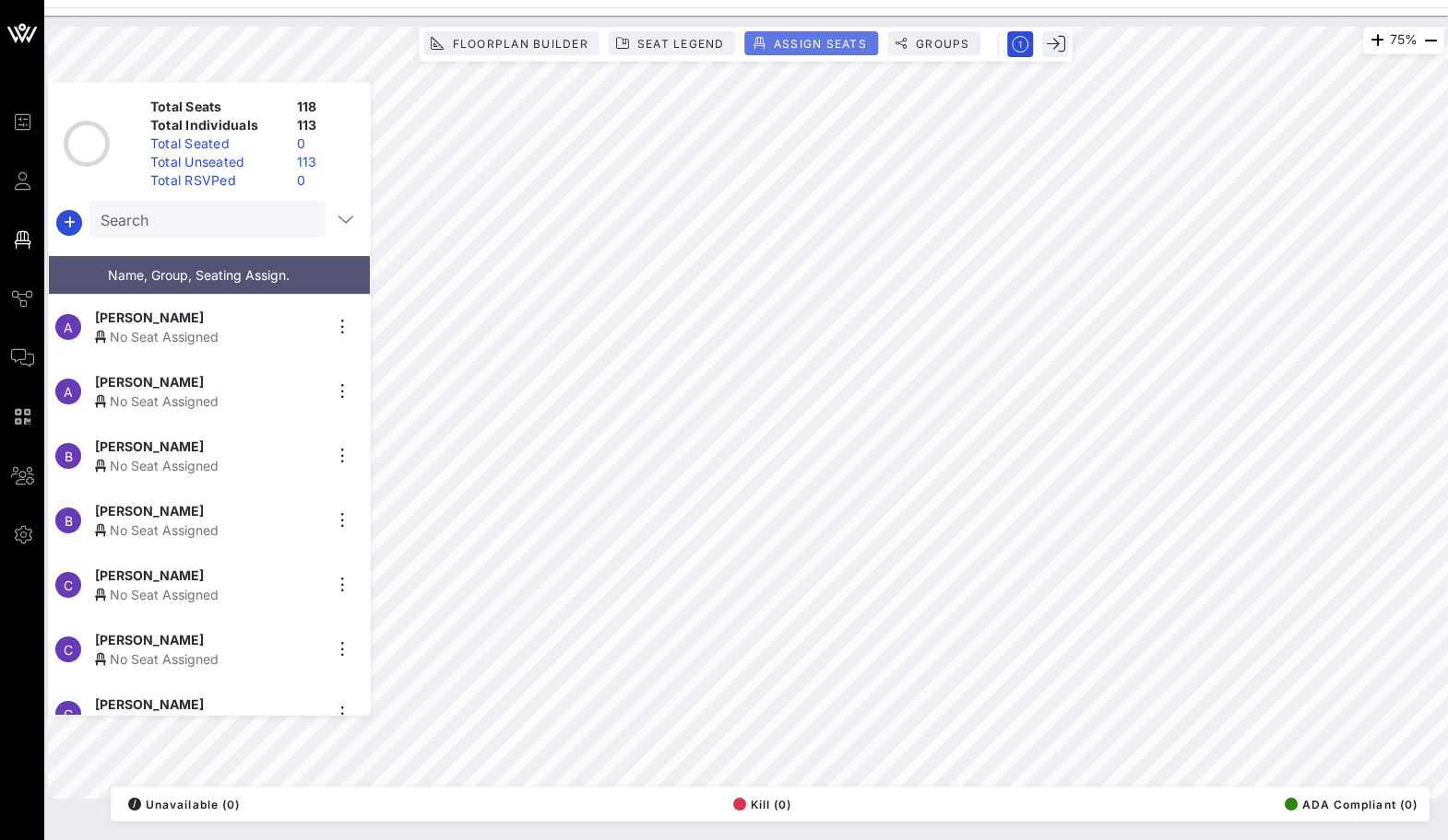
click at [792, 39] on span "Assign Seats" at bounding box center [820, 44] width 94 height 14
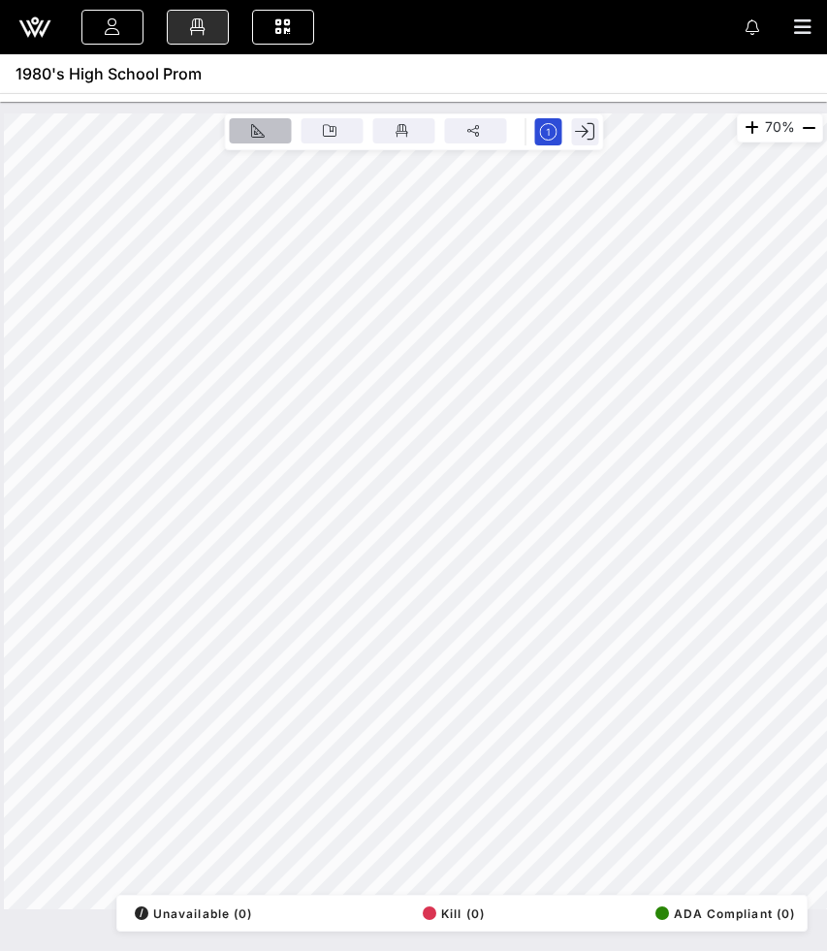
click at [284, 125] on button "Floorplan Builder" at bounding box center [260, 130] width 62 height 25
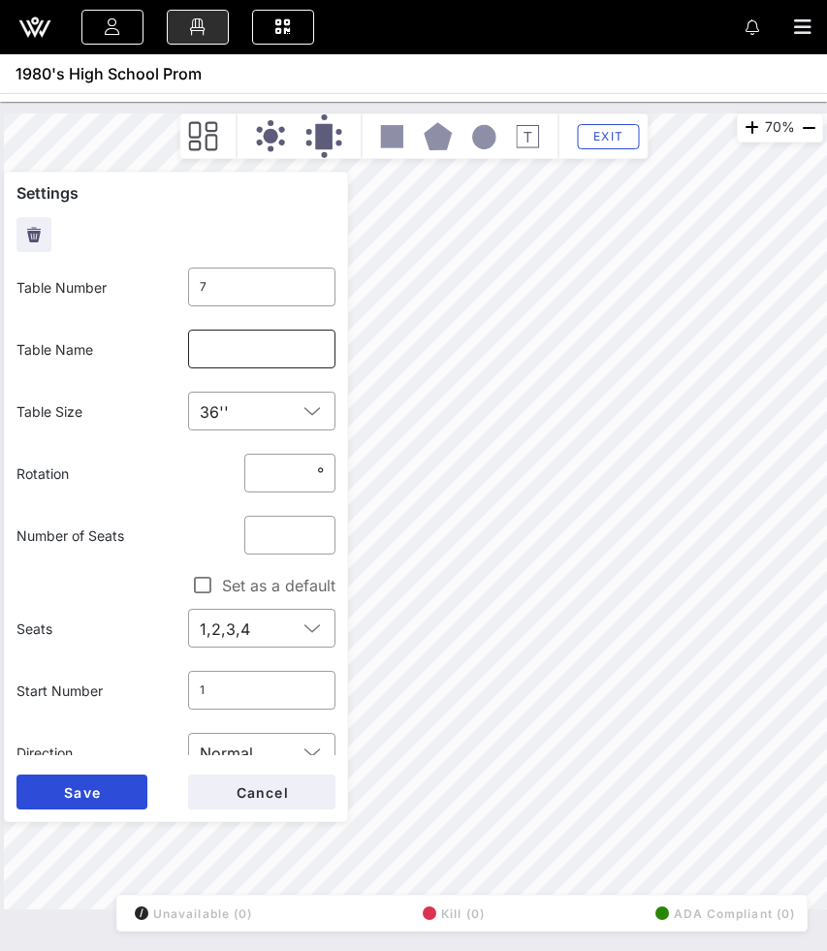
click at [221, 336] on input "text" at bounding box center [262, 349] width 125 height 31
paste input "“I’ll be back.”"
click at [78, 788] on span "Save" at bounding box center [82, 793] width 38 height 16
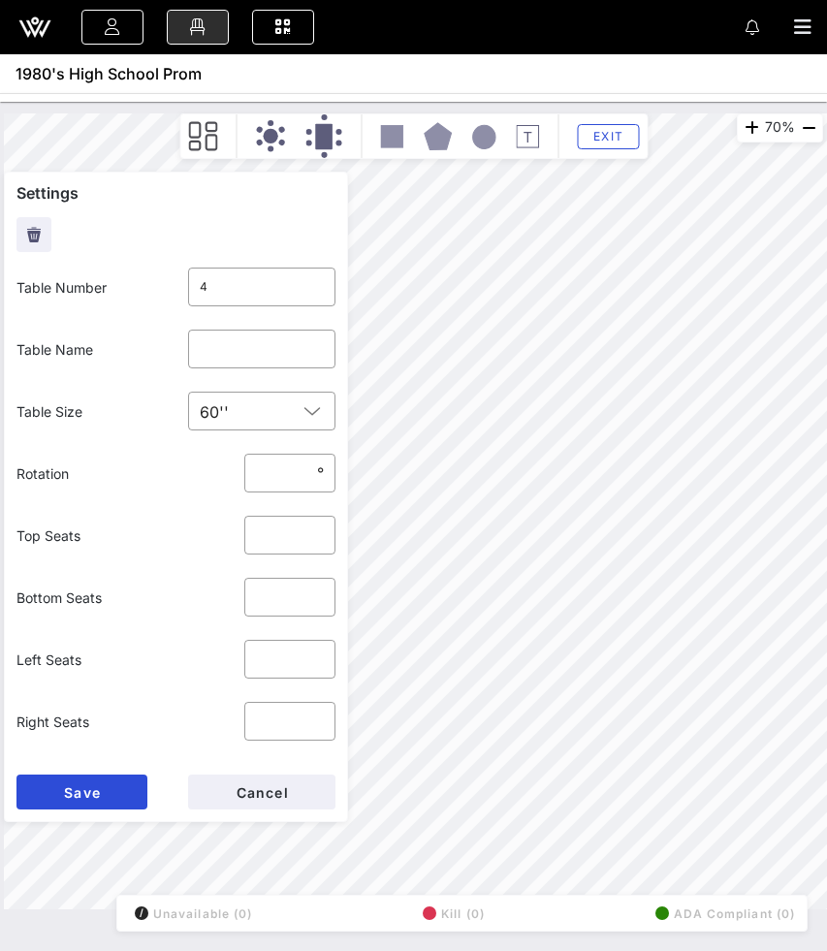
click at [257, 636] on div "70% Floorplan Builder Seat Legend Assign Seats Groups Exit Settings Table Numbe…" at bounding box center [414, 511] width 820 height 796
click at [210, 352] on input "text" at bounding box center [262, 349] width 125 height 31
paste input "“It’s showtime!”"
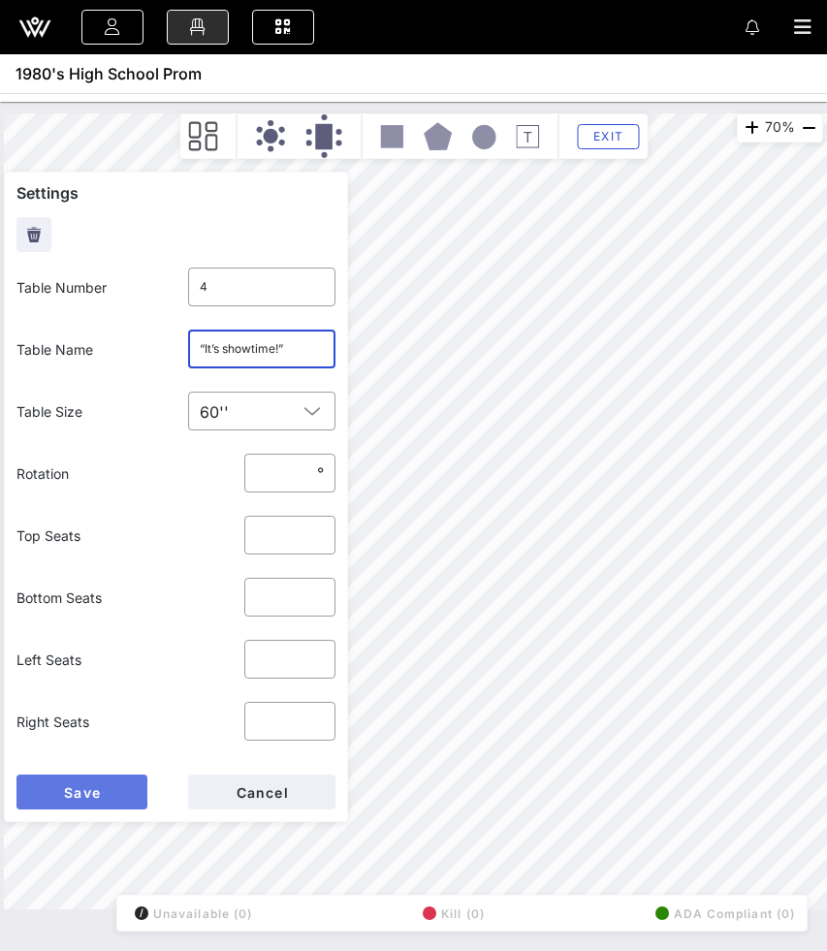
click at [71, 789] on span "Save" at bounding box center [82, 793] width 38 height 16
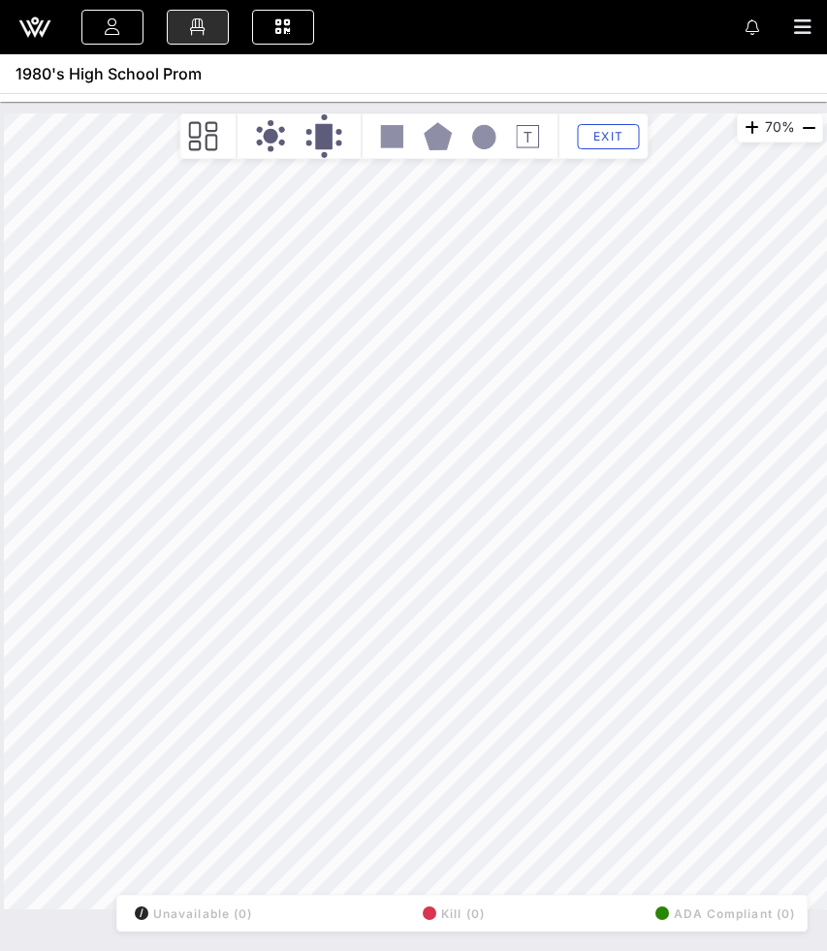
click at [264, 436] on div "70% Floorplan Builder Seat Legend Assign Seats Groups Exit All Reserved Shared …" at bounding box center [414, 511] width 820 height 796
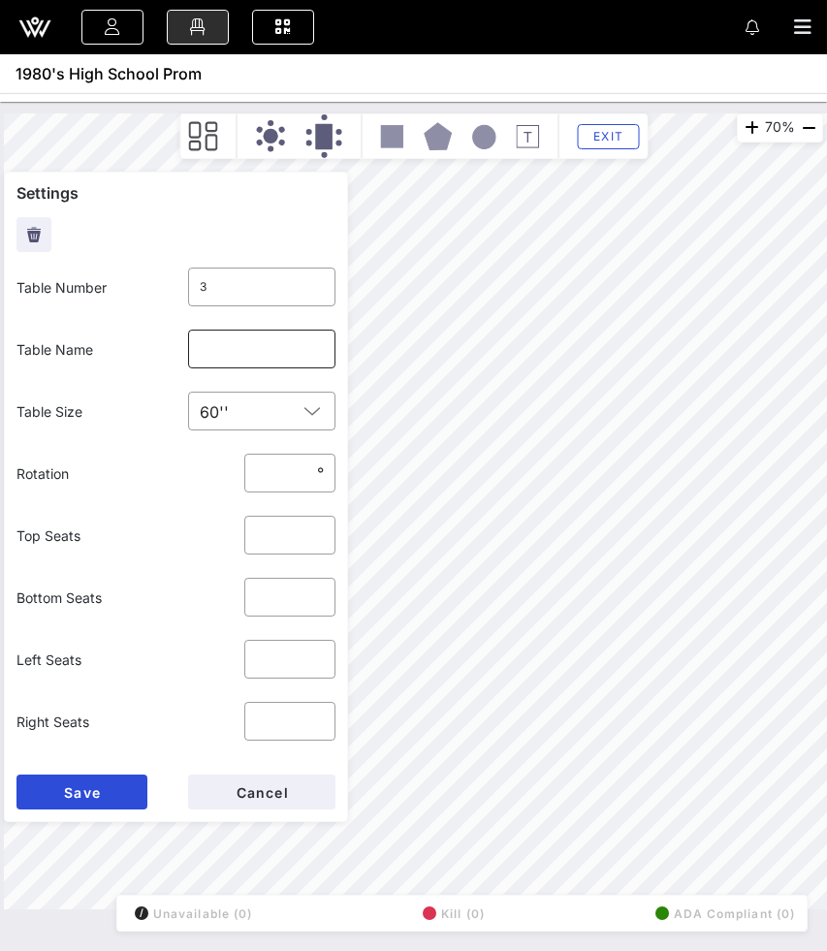
click at [256, 344] on input "text" at bounding box center [262, 349] width 125 height 31
paste input "“Roads? Where we’re going, we don’t need roads.”"
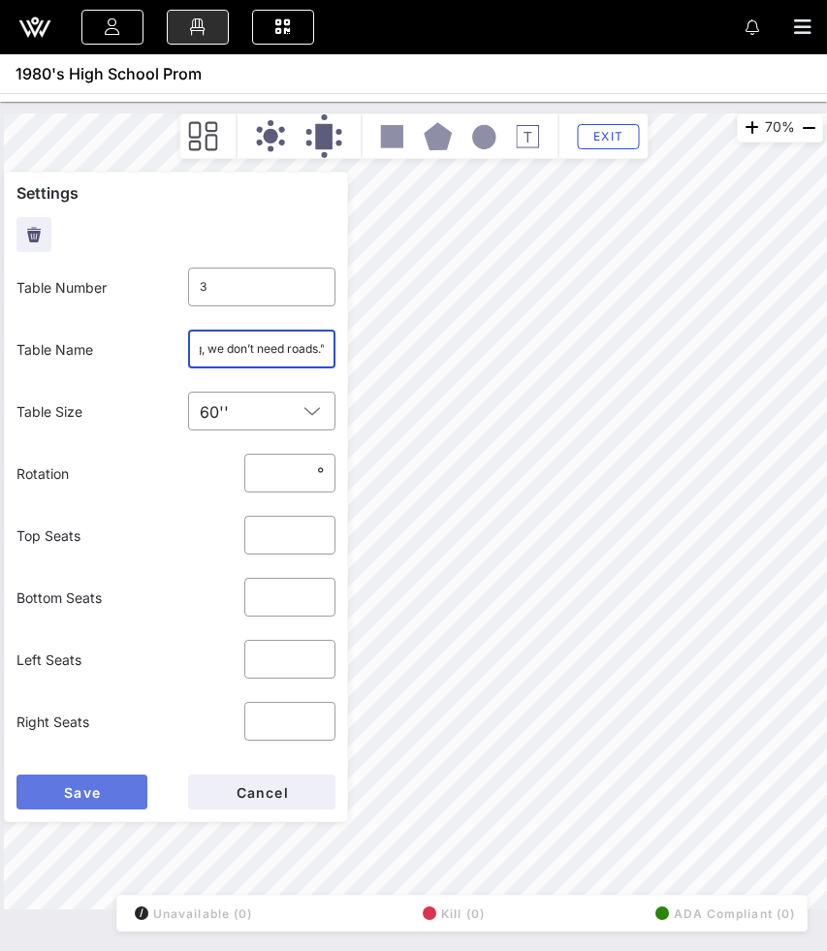
click at [68, 804] on button "Save" at bounding box center [81, 792] width 131 height 35
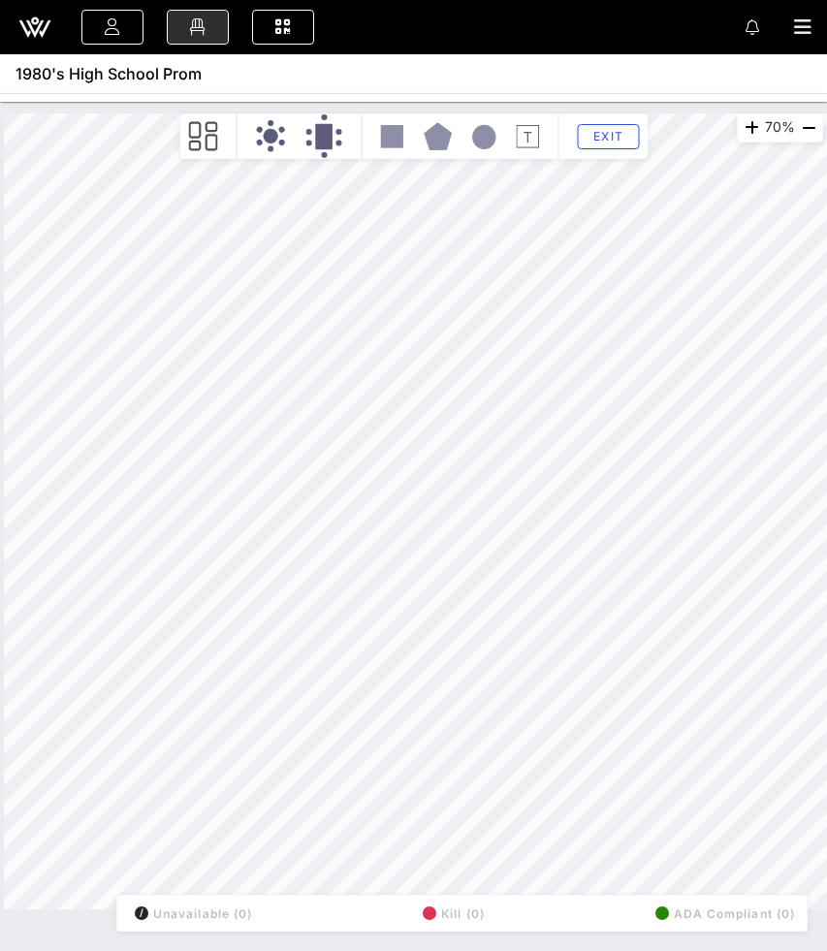
click at [239, 433] on div "70% Floorplan Builder Seat Legend Assign Seats Groups Exit All Reserved Shared …" at bounding box center [414, 511] width 820 height 796
click at [329, 137] on rect at bounding box center [323, 136] width 17 height 25
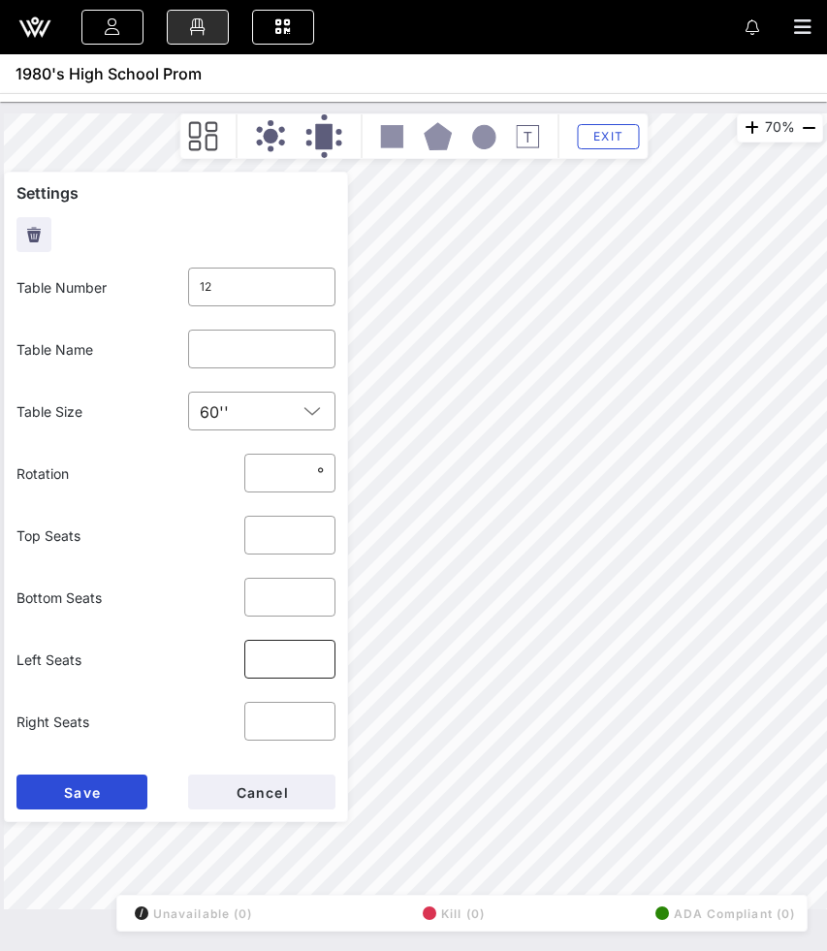
click at [315, 665] on input "*" at bounding box center [290, 659] width 68 height 31
click at [317, 728] on input "*" at bounding box center [290, 721] width 68 height 31
click at [96, 794] on span "Save" at bounding box center [82, 793] width 38 height 16
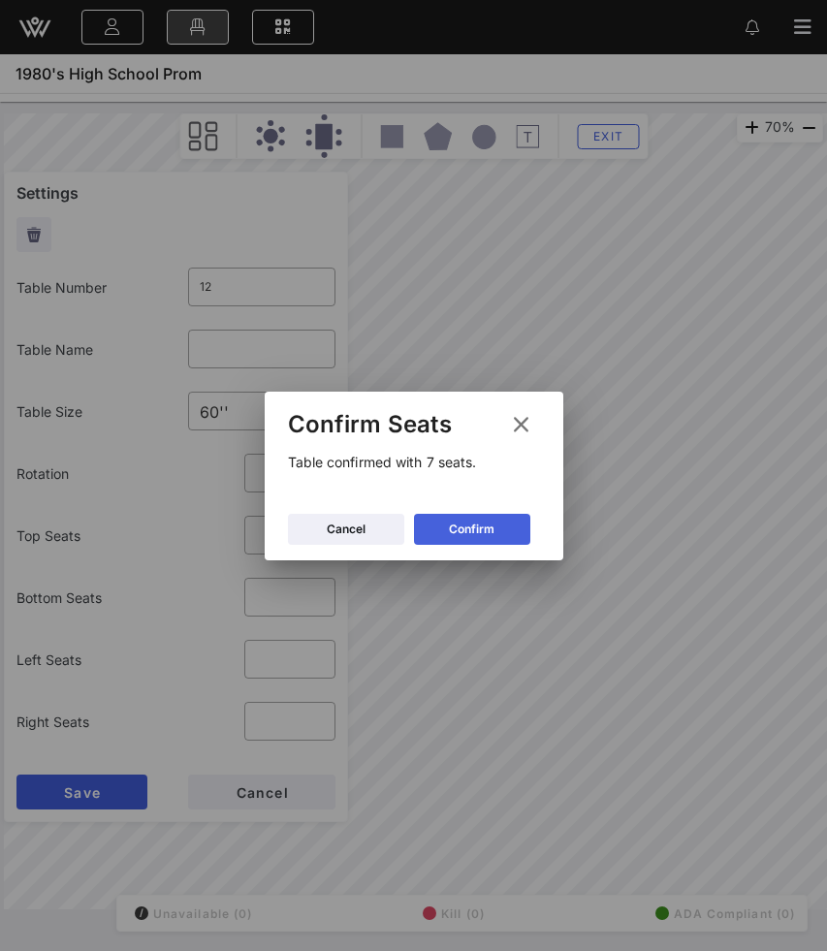
click at [482, 520] on div "Confirm" at bounding box center [472, 529] width 46 height 19
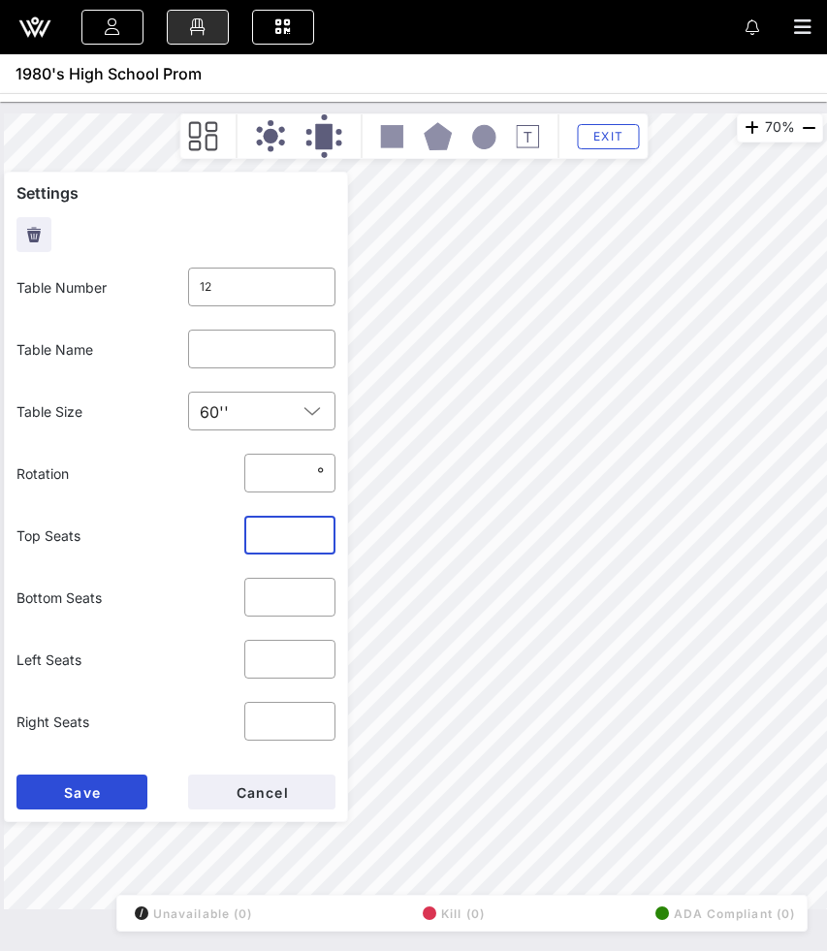
click at [318, 531] on input "*" at bounding box center [290, 535] width 68 height 31
click at [317, 539] on input "*" at bounding box center [290, 535] width 68 height 31
click at [317, 594] on input "*" at bounding box center [290, 597] width 68 height 31
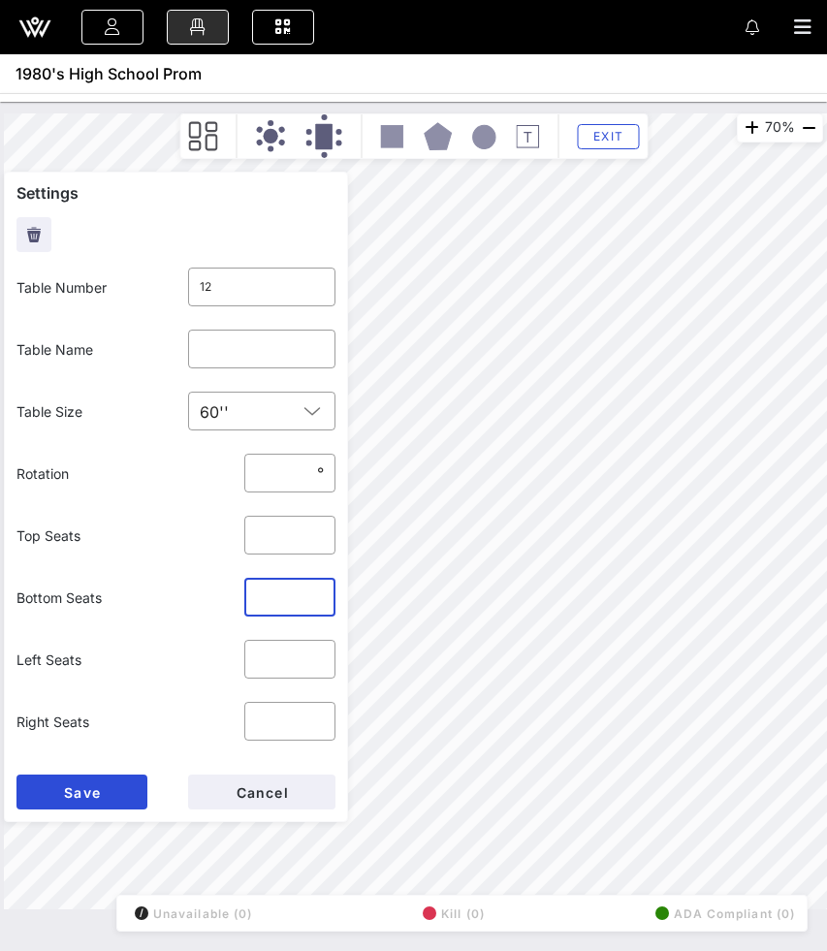
click at [317, 594] on input "*" at bounding box center [290, 597] width 68 height 31
click at [105, 781] on button "Save" at bounding box center [81, 792] width 131 height 35
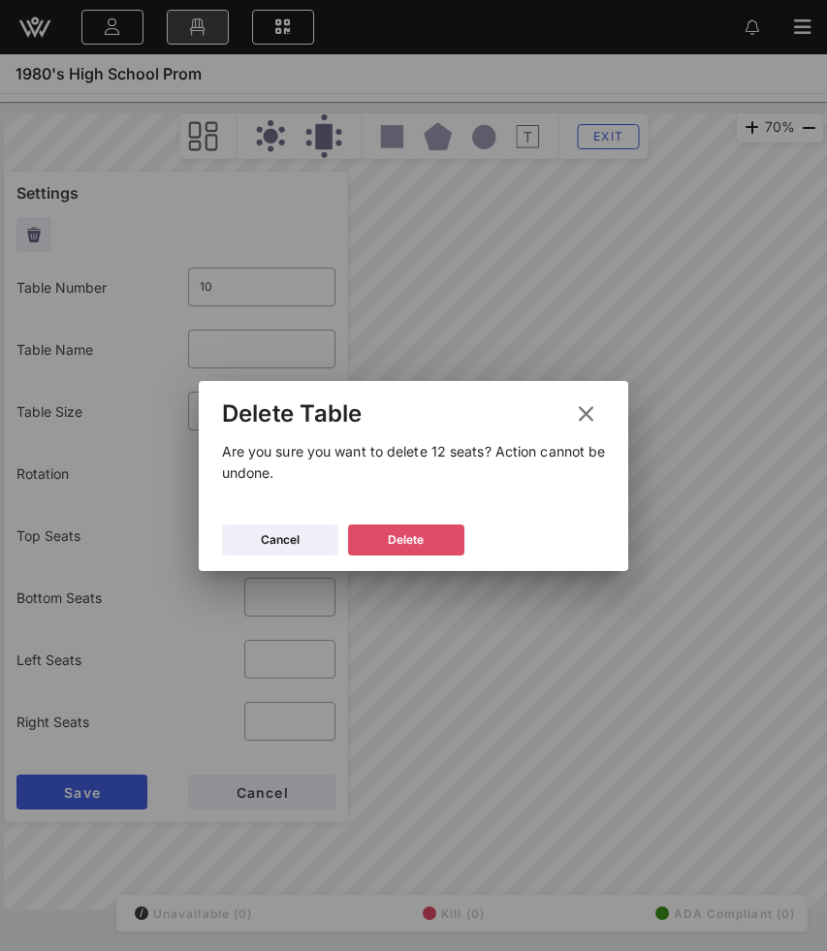
click at [445, 536] on button "Delete" at bounding box center [406, 540] width 116 height 31
click at [405, 536] on icon at bounding box center [406, 539] width 15 height 13
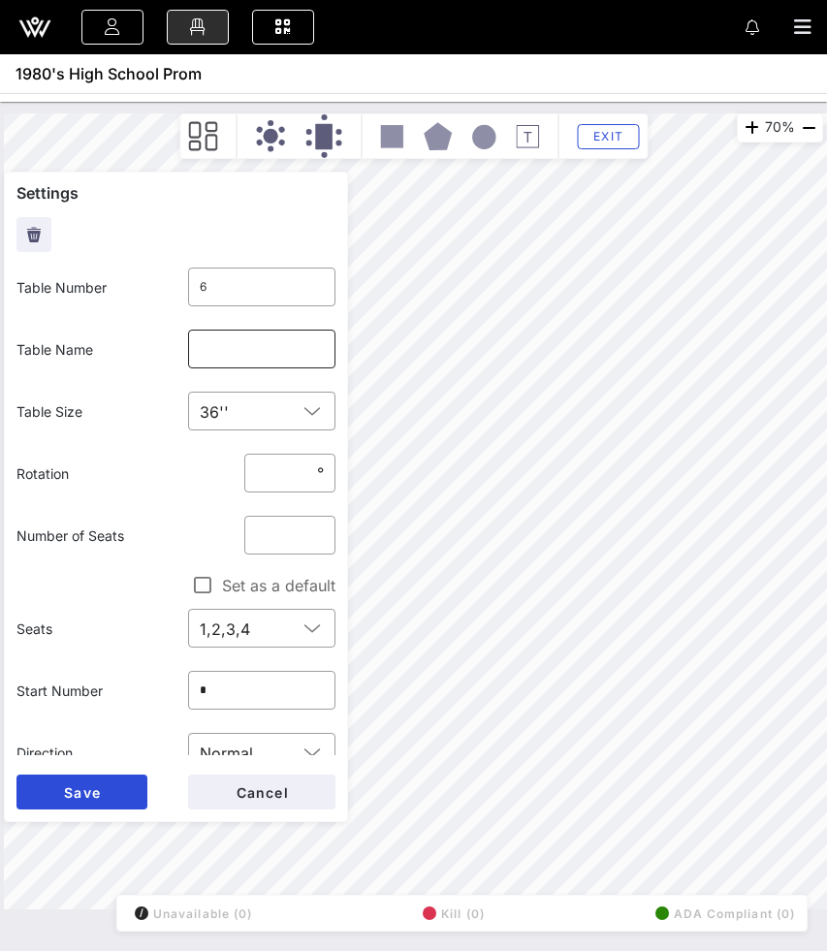
click at [237, 365] on div at bounding box center [262, 349] width 125 height 39
paste input "“Here’s [PERSON_NAME]!”"
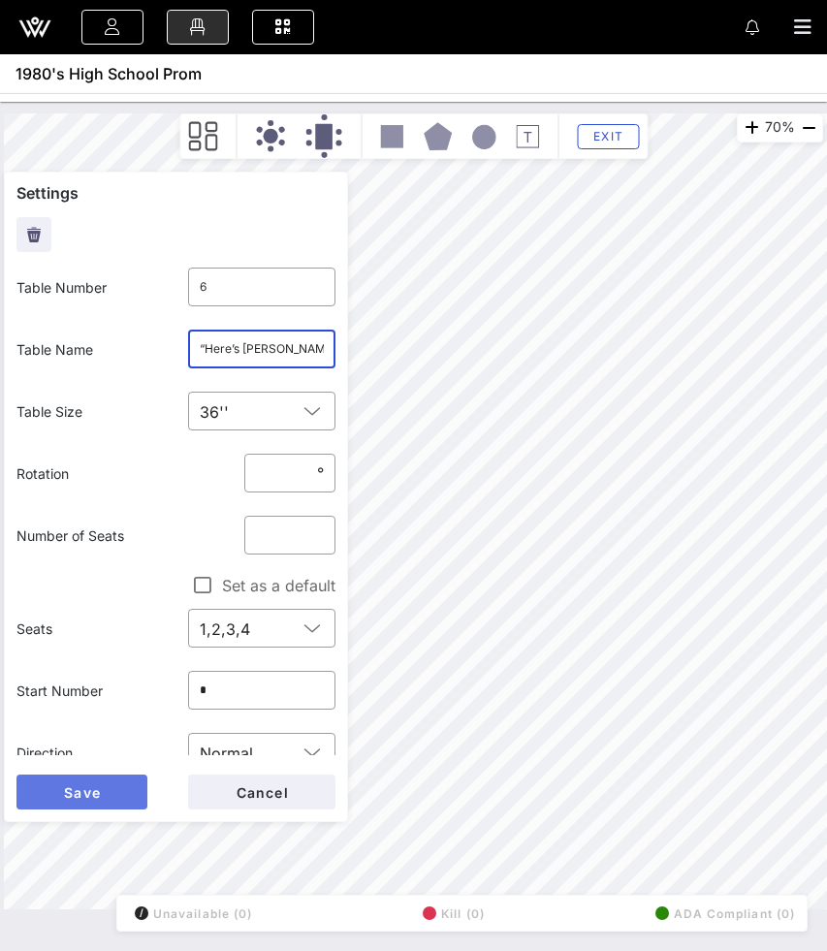
click at [97, 782] on button "Save" at bounding box center [81, 792] width 131 height 35
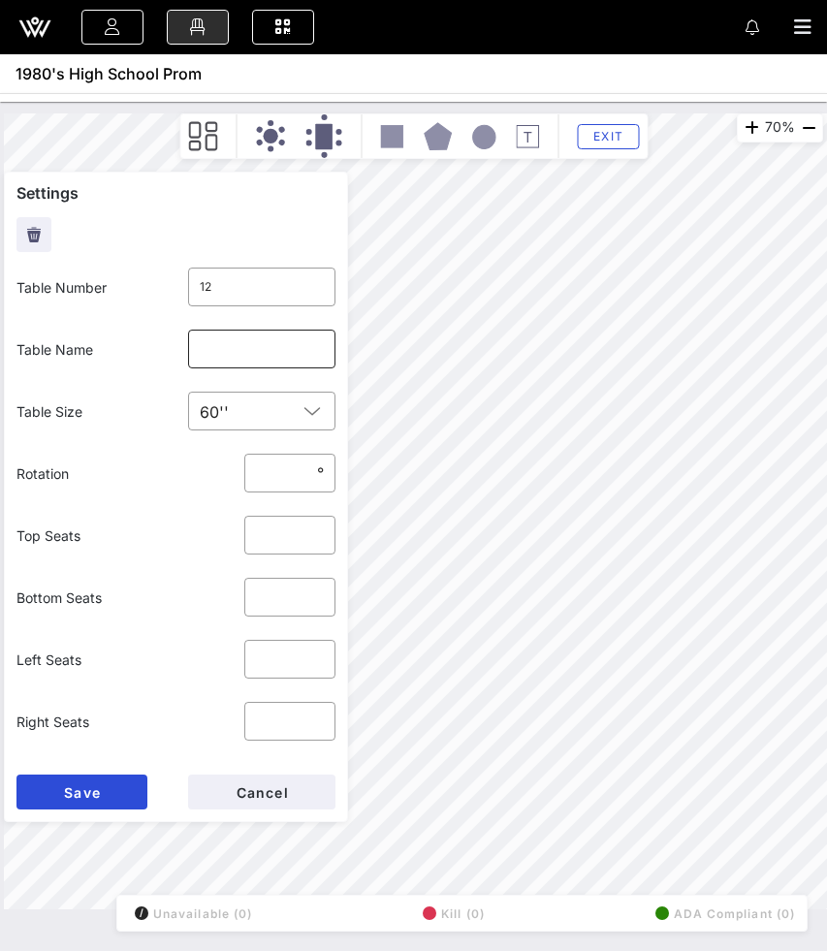
click at [248, 355] on input "text" at bounding box center [262, 349] width 125 height 31
paste input "“Nobody puts Baby in a corner.”"
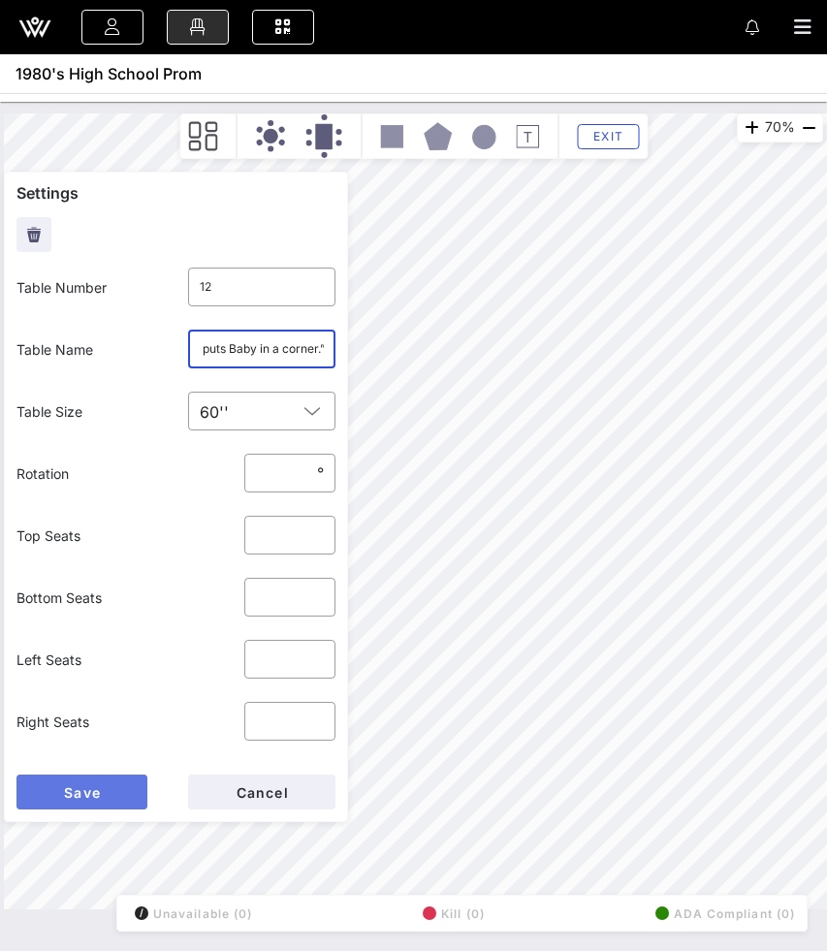
click at [111, 786] on button "Save" at bounding box center [81, 792] width 131 height 35
click at [205, 337] on input "text" at bounding box center [262, 349] width 125 height 31
paste input "“Say hello to my little friend!”"
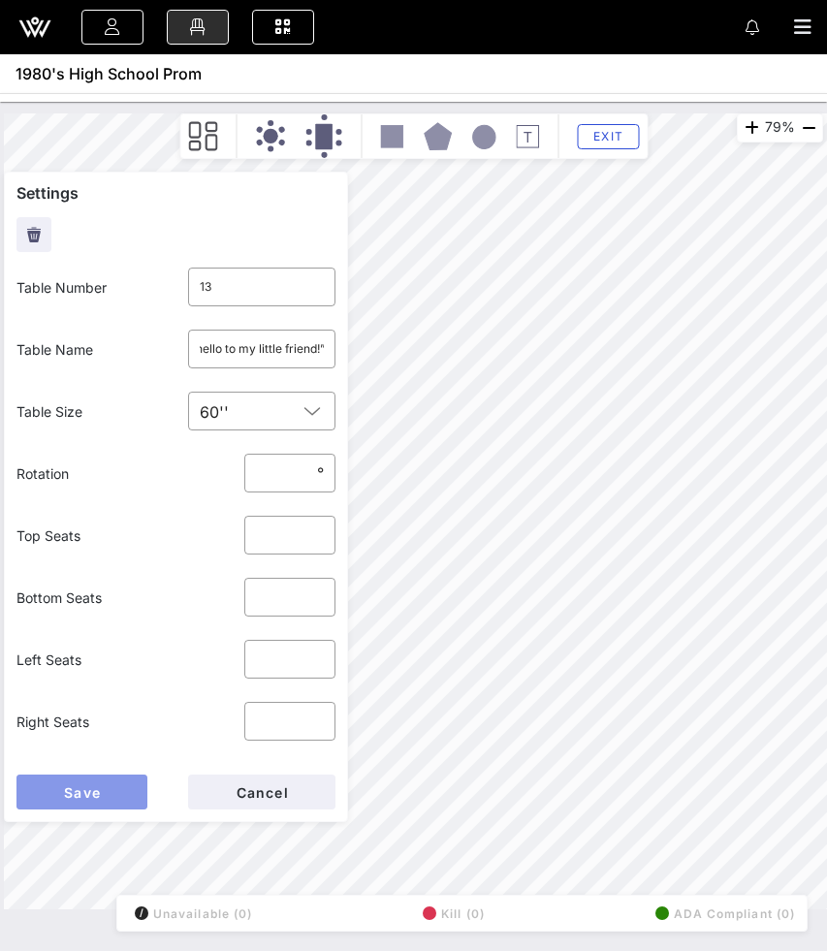
click at [95, 777] on button "Save" at bounding box center [81, 792] width 131 height 35
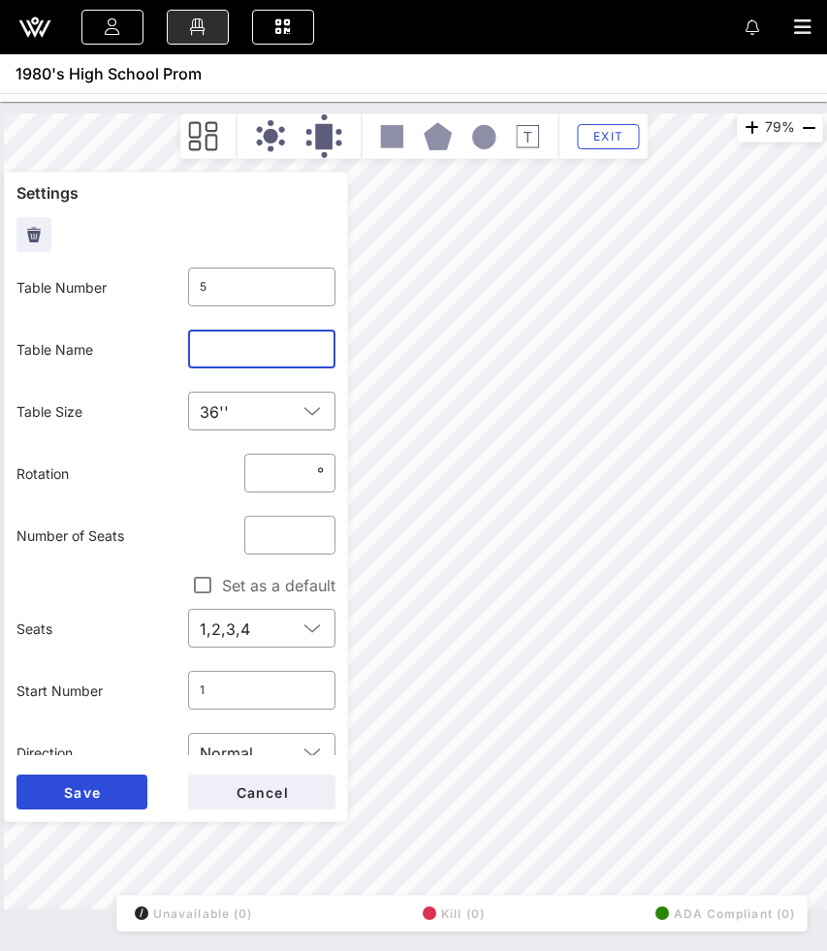
click at [215, 349] on input "text" at bounding box center [262, 349] width 125 height 31
paste input "“I feel the need - the need for speed!”"
click at [104, 787] on button "Save" at bounding box center [81, 792] width 131 height 35
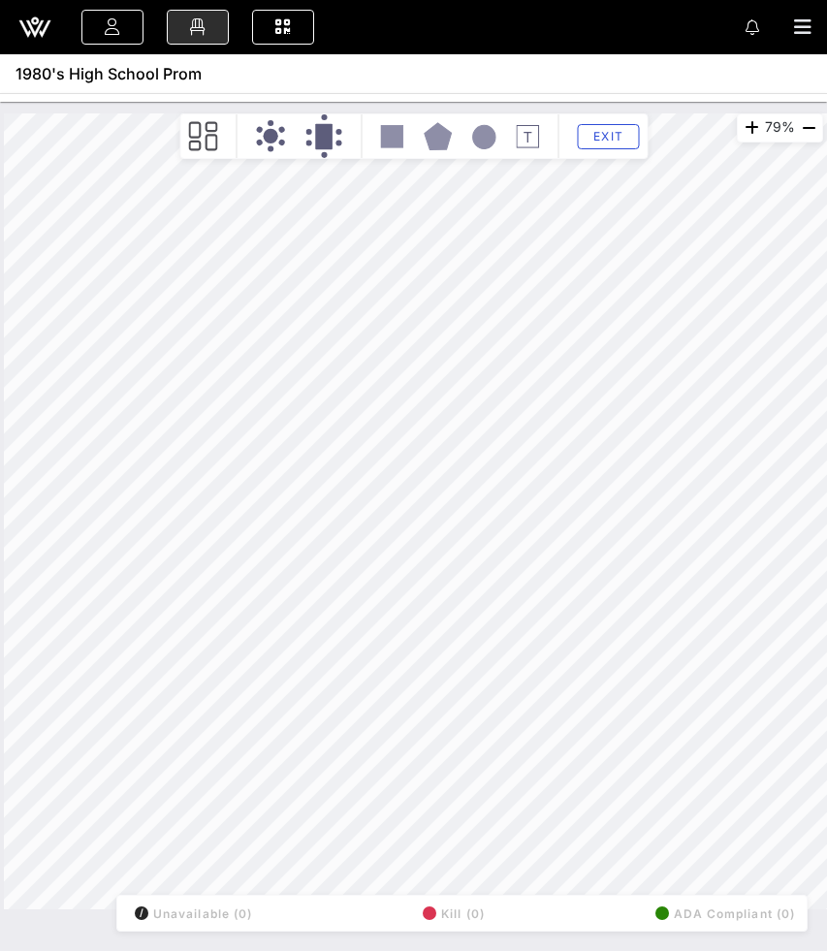
click at [301, 317] on div "79% Floorplan Builder Seat Legend Assign Seats Groups Exit All Reserved Shared …" at bounding box center [414, 511] width 820 height 796
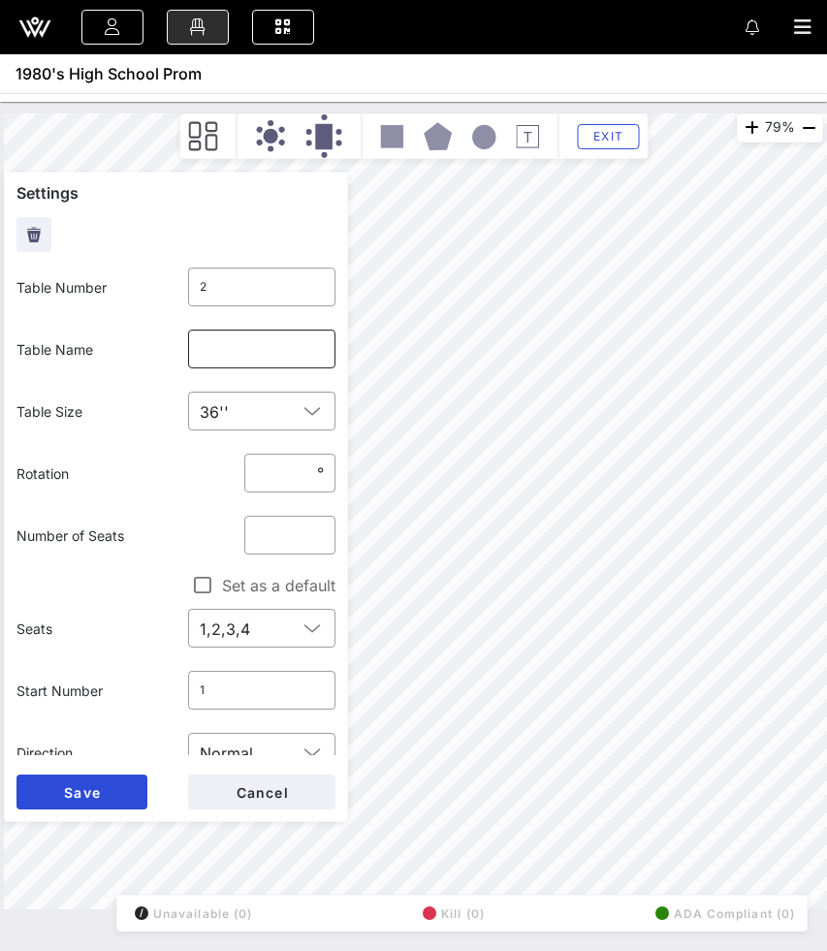
click at [203, 348] on input "text" at bounding box center [262, 349] width 125 height 31
paste input "“Who ya gonna call?”"
click at [101, 795] on span "Save" at bounding box center [82, 793] width 38 height 16
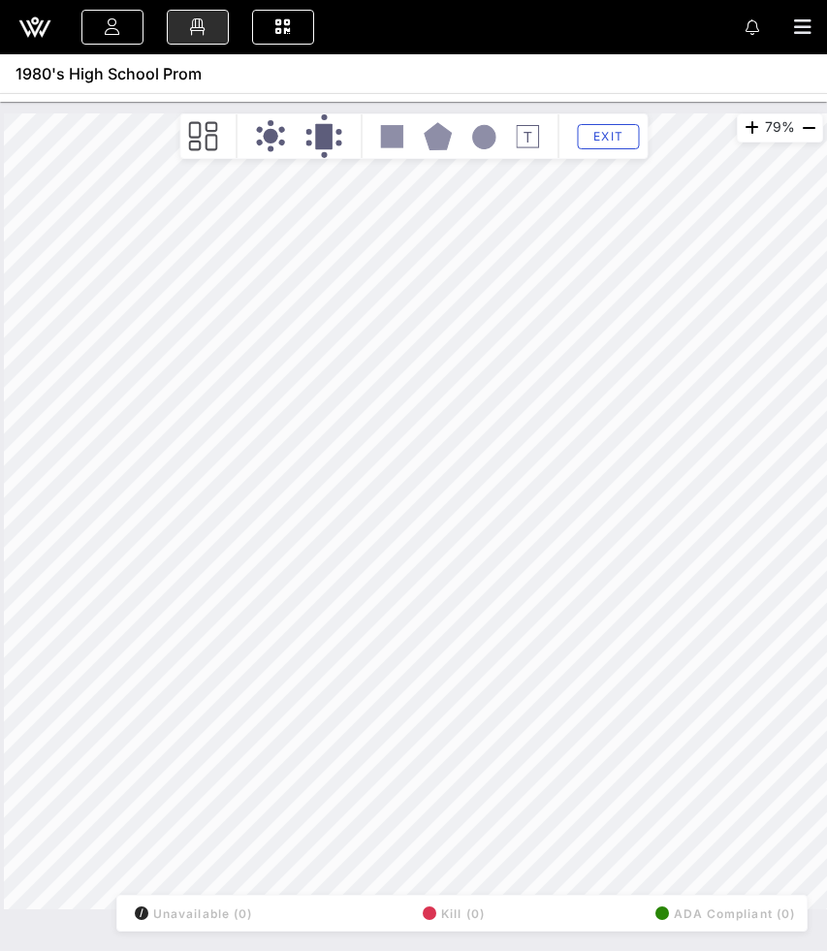
click at [181, 258] on div "79% Floorplan Builder Seat Legend Assign Seats Groups Exit All Reserved Shared …" at bounding box center [414, 511] width 820 height 796
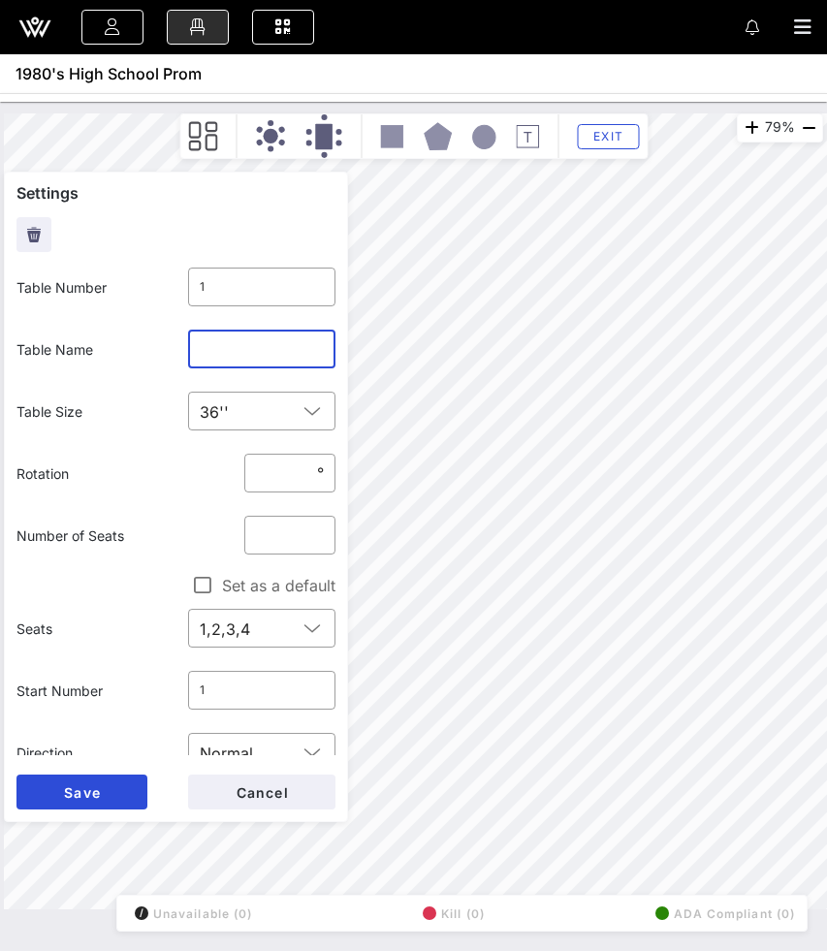
click at [227, 341] on input "text" at bounding box center [262, 349] width 125 height 31
paste input "“Life moves pretty fast.”"
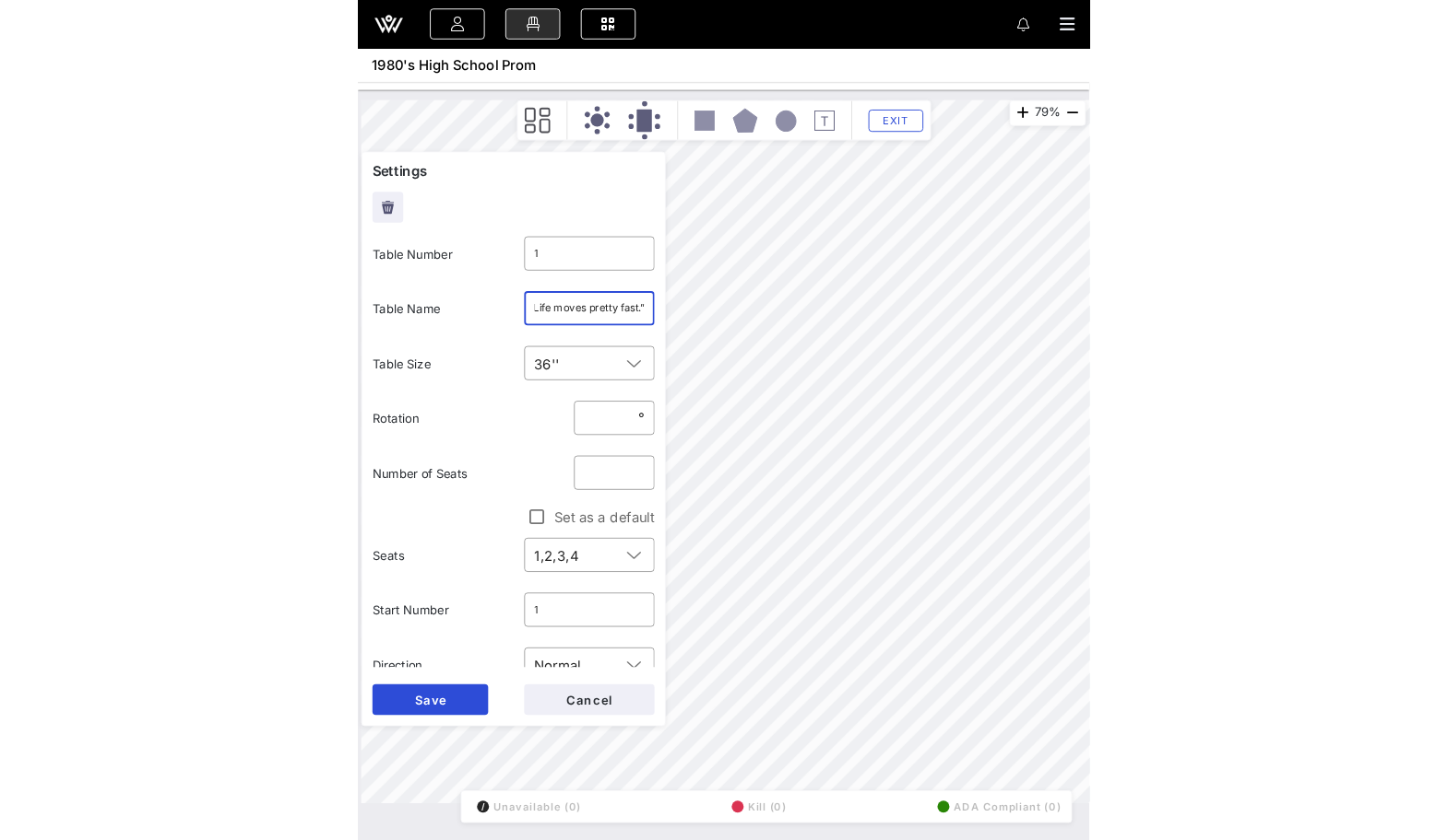
scroll to position [0, 8]
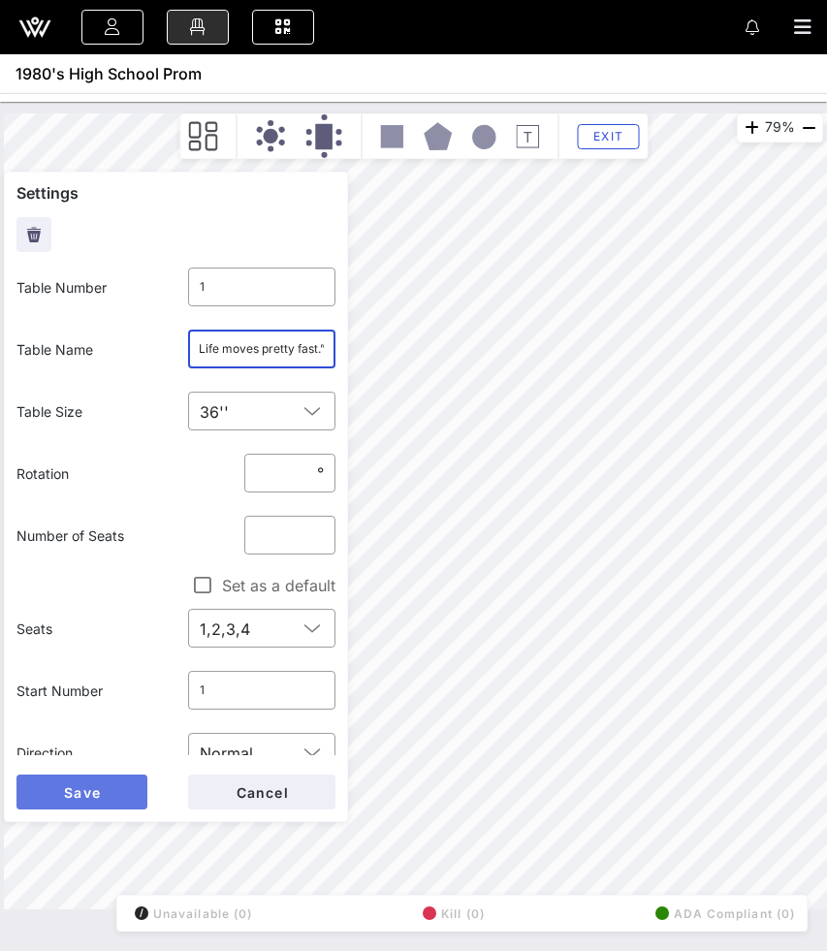
click at [105, 795] on button "Save" at bounding box center [81, 792] width 131 height 35
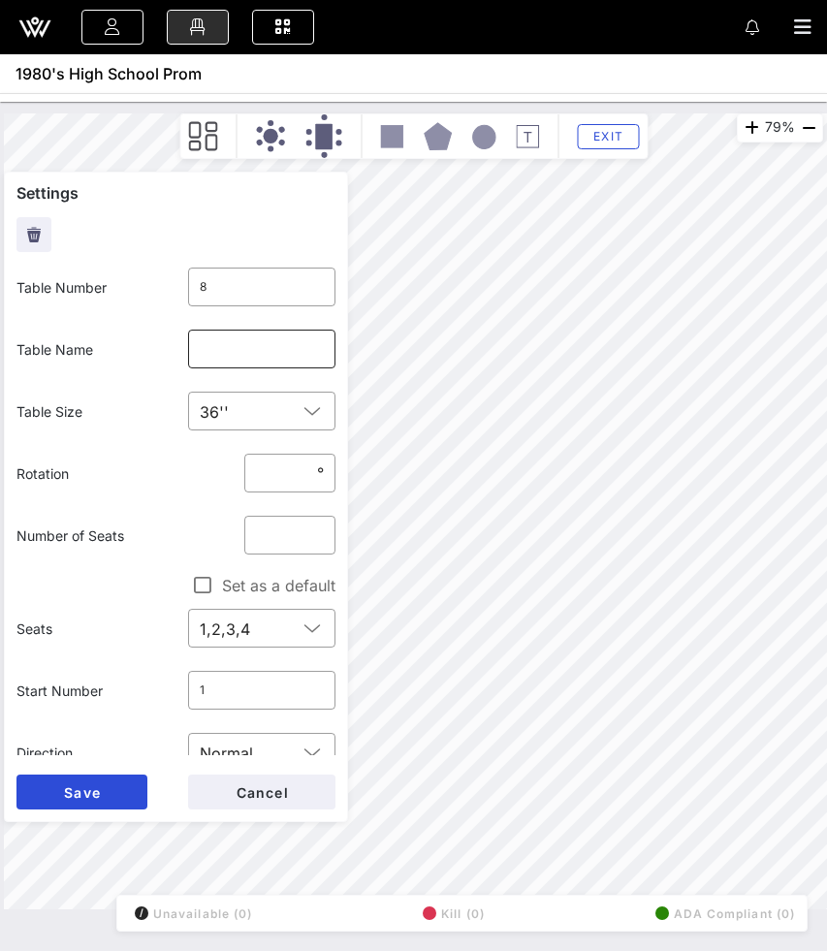
click at [225, 355] on input "text" at bounding box center [262, 349] width 125 height 31
paste input "“E.T. phone home.”"
click at [100, 788] on span "Save" at bounding box center [82, 793] width 38 height 16
click at [263, 357] on input "text" at bounding box center [262, 349] width 125 height 31
paste input "“Wax on, wax off.”"
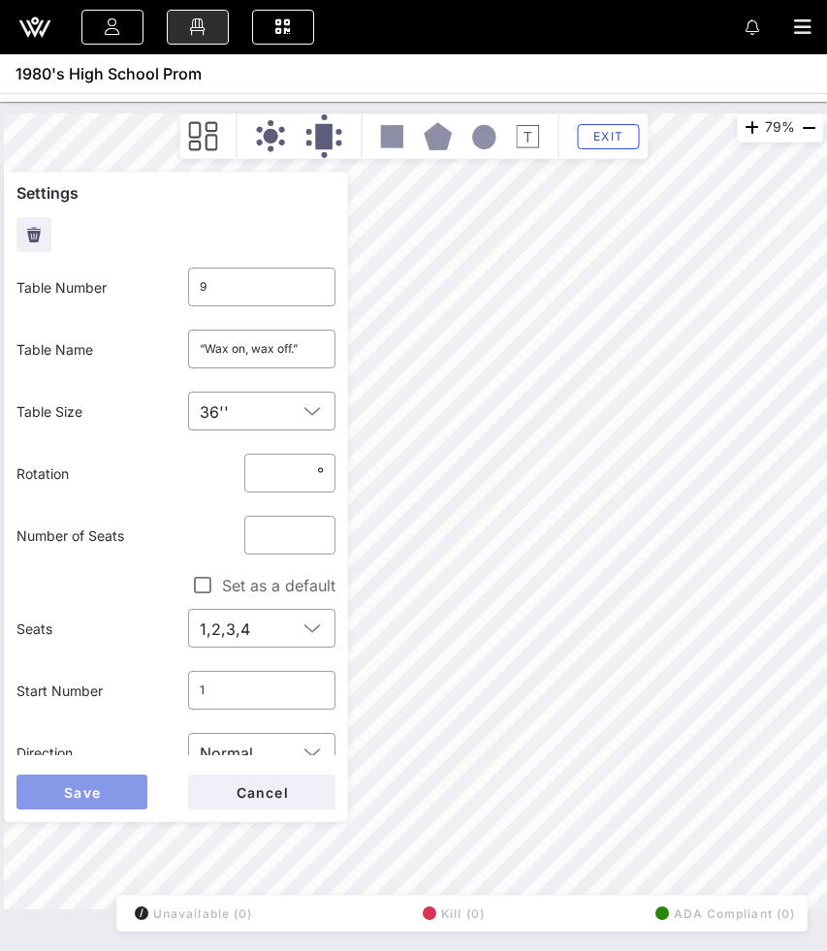
click at [86, 798] on span "Save" at bounding box center [82, 793] width 38 height 16
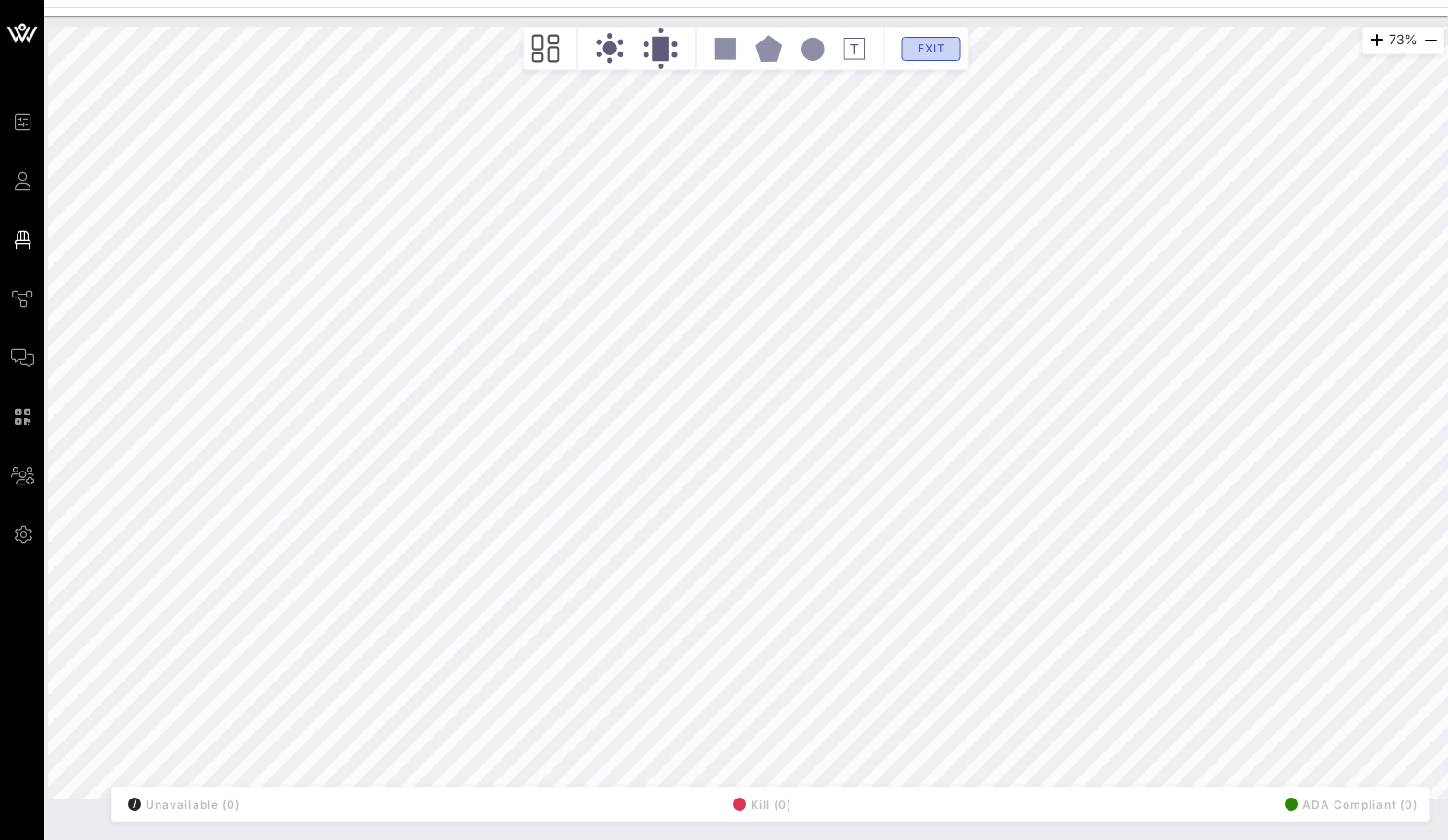
click at [942, 41] on button "Exit" at bounding box center [931, 48] width 59 height 24
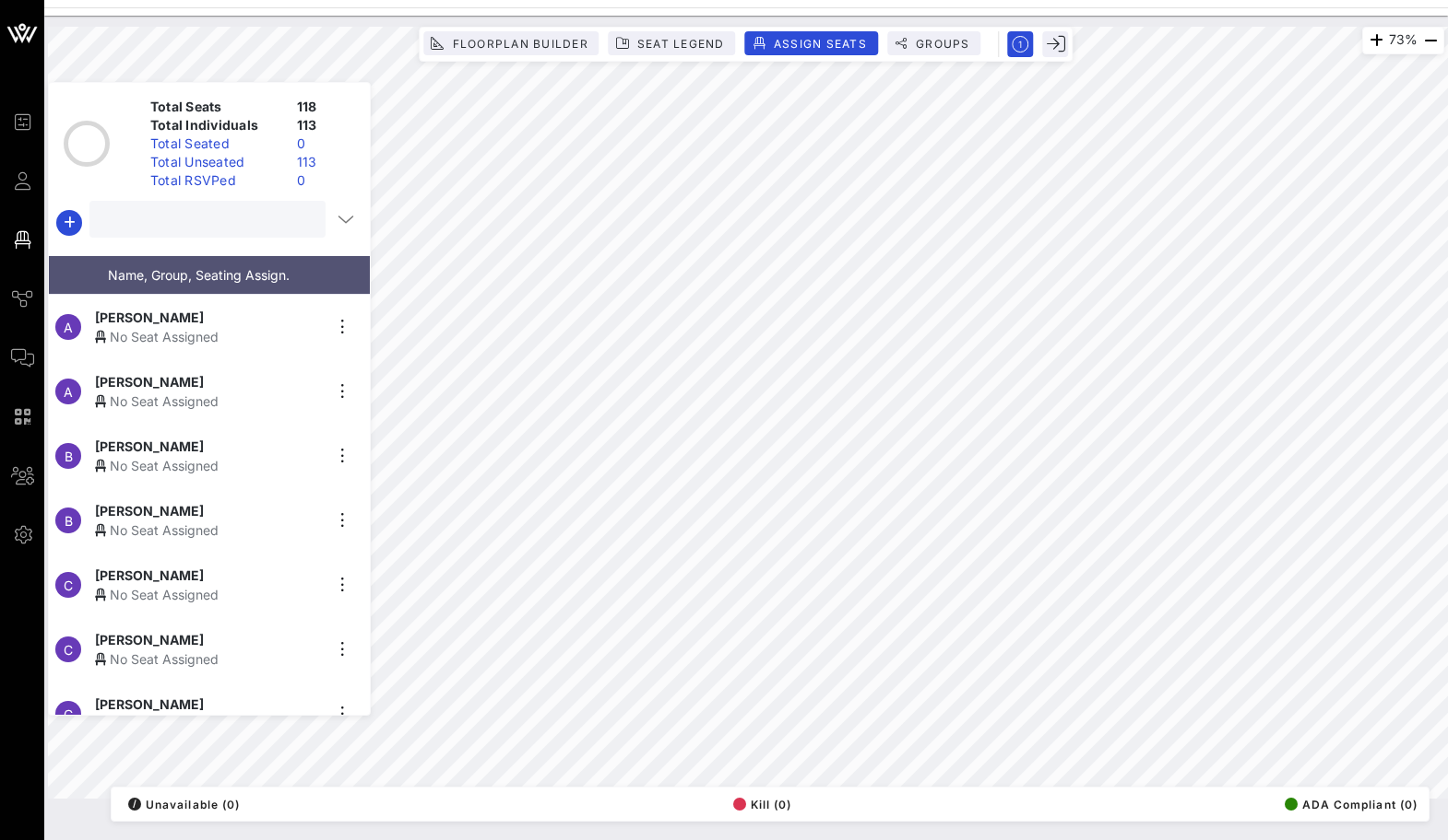
click at [219, 225] on input "text" at bounding box center [205, 219] width 210 height 24
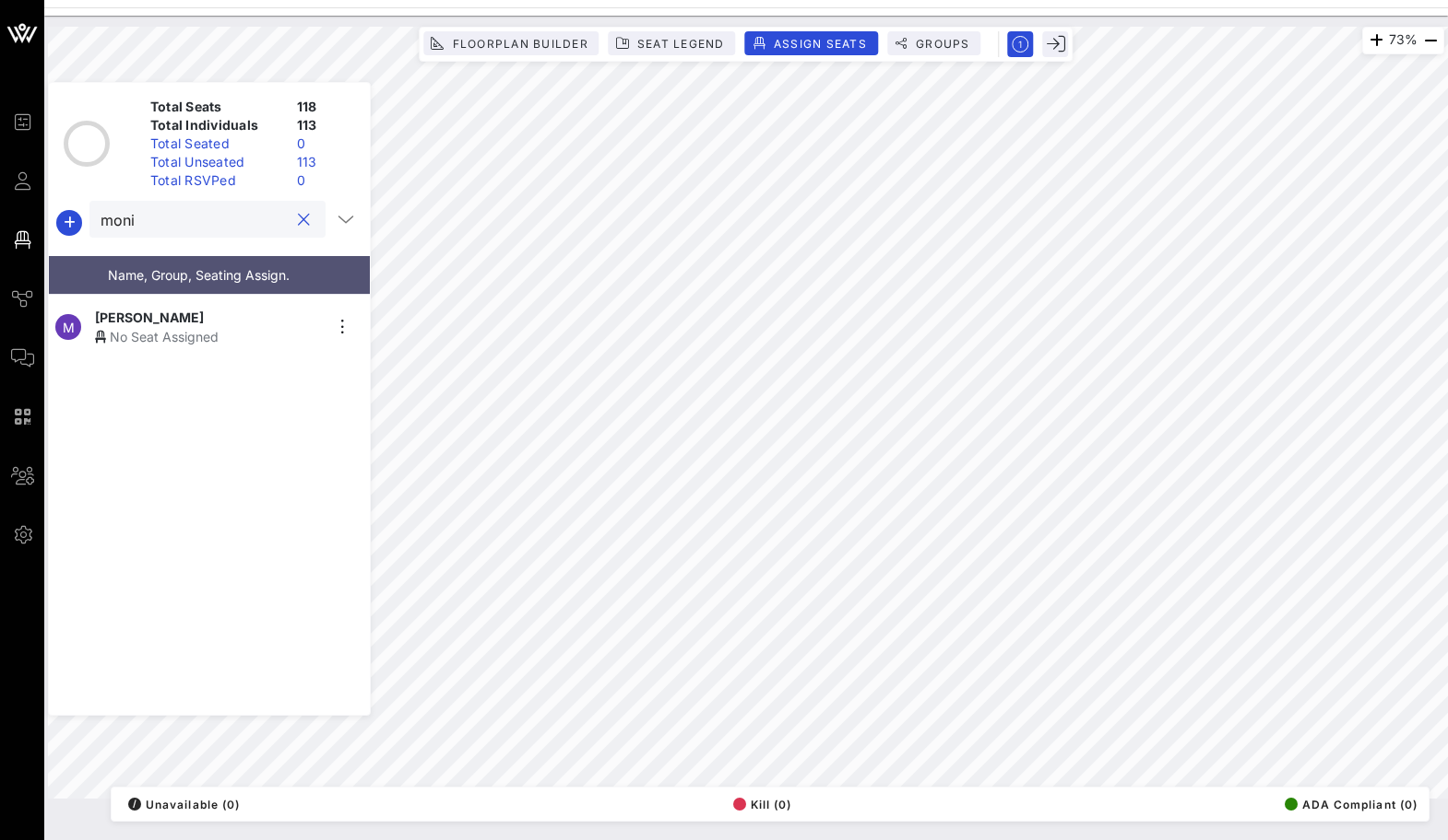
click at [168, 330] on div "No Seat Assigned" at bounding box center [208, 336] width 227 height 19
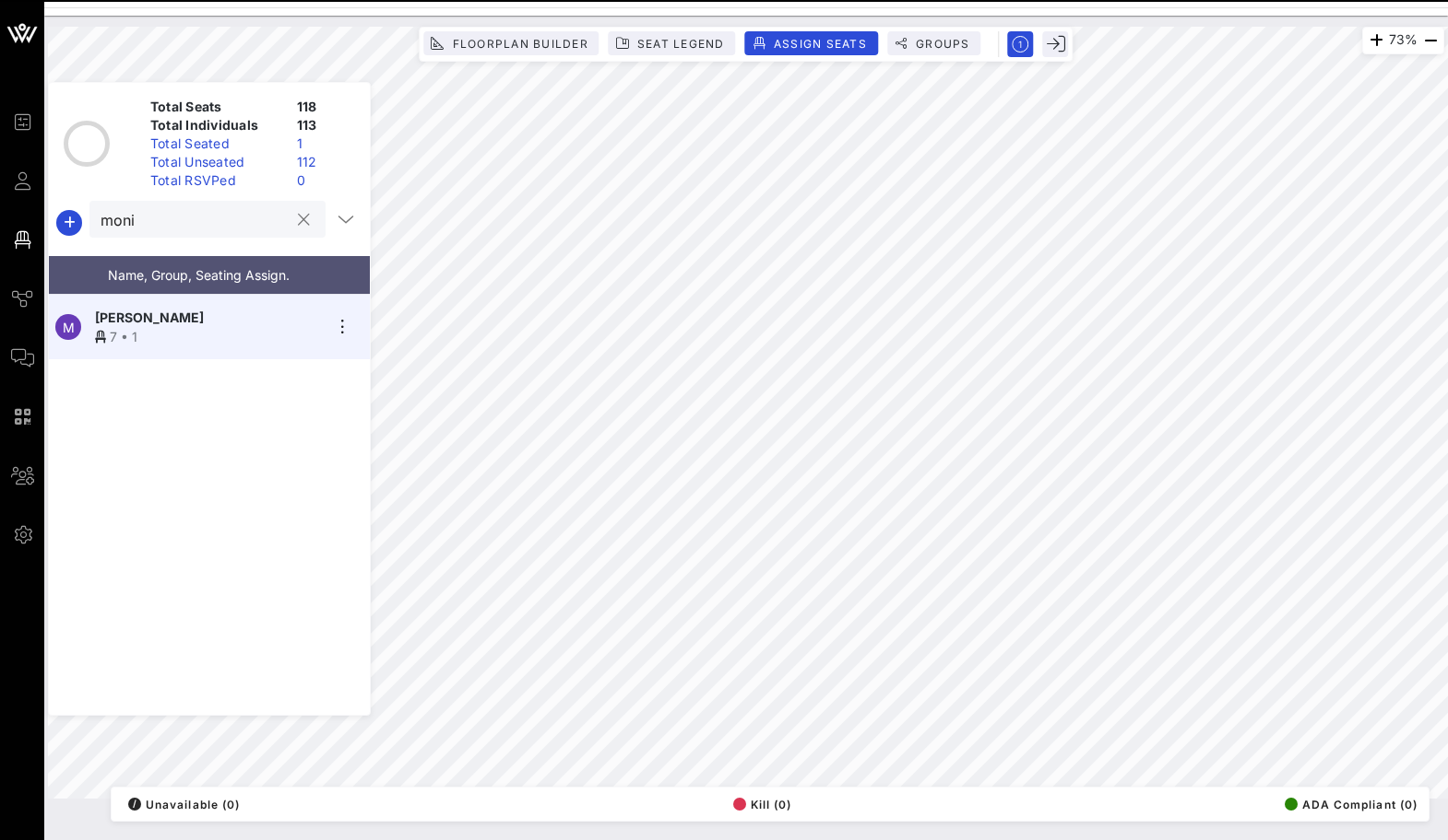
click at [163, 222] on input "moni" at bounding box center [195, 219] width 188 height 24
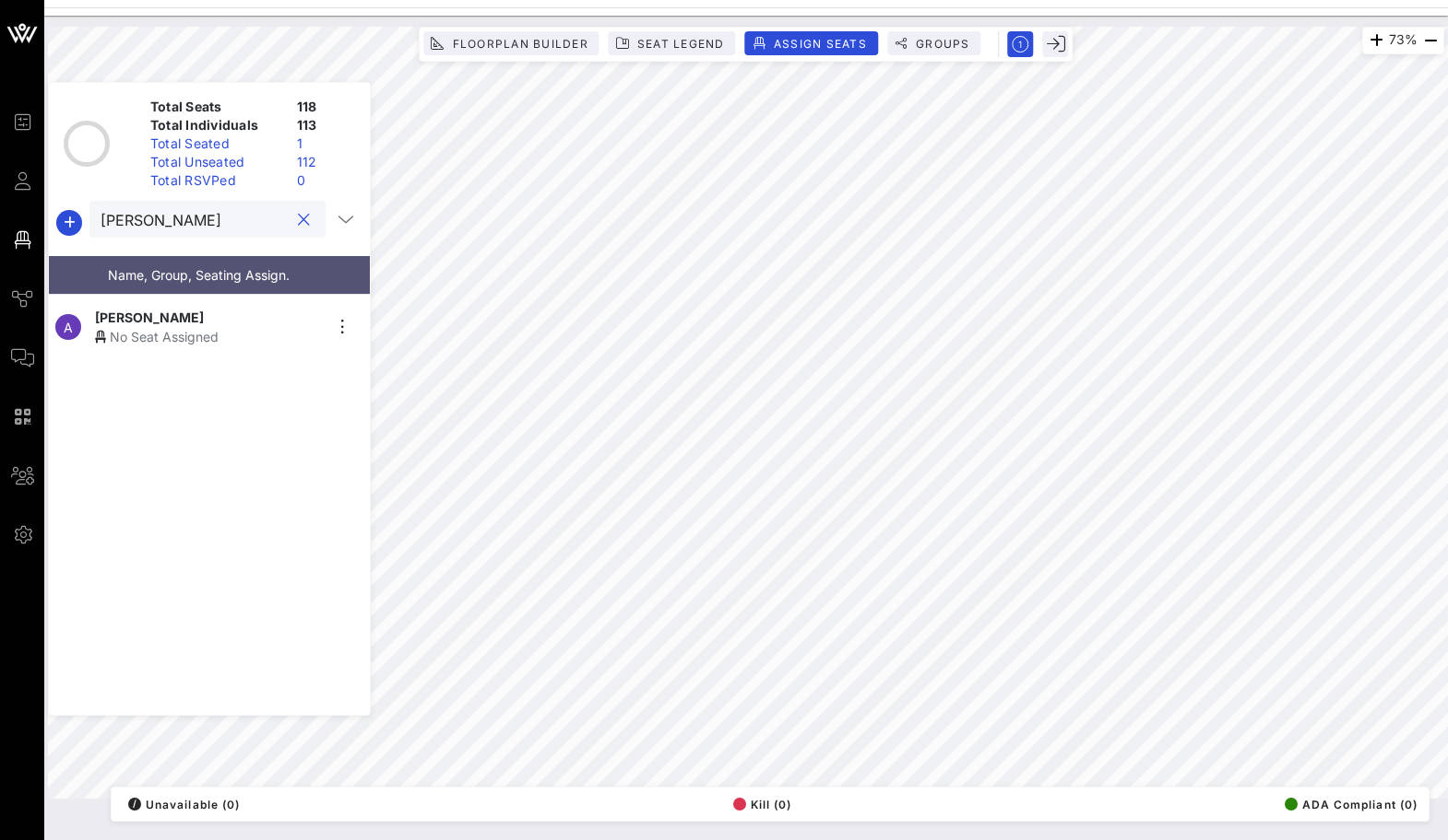
click at [120, 297] on div "A [PERSON_NAME] No Seat Assigned" at bounding box center [202, 327] width 306 height 65
click at [299, 227] on button "clear icon" at bounding box center [303, 220] width 12 height 18
click at [298, 221] on button "clear icon" at bounding box center [303, 220] width 12 height 18
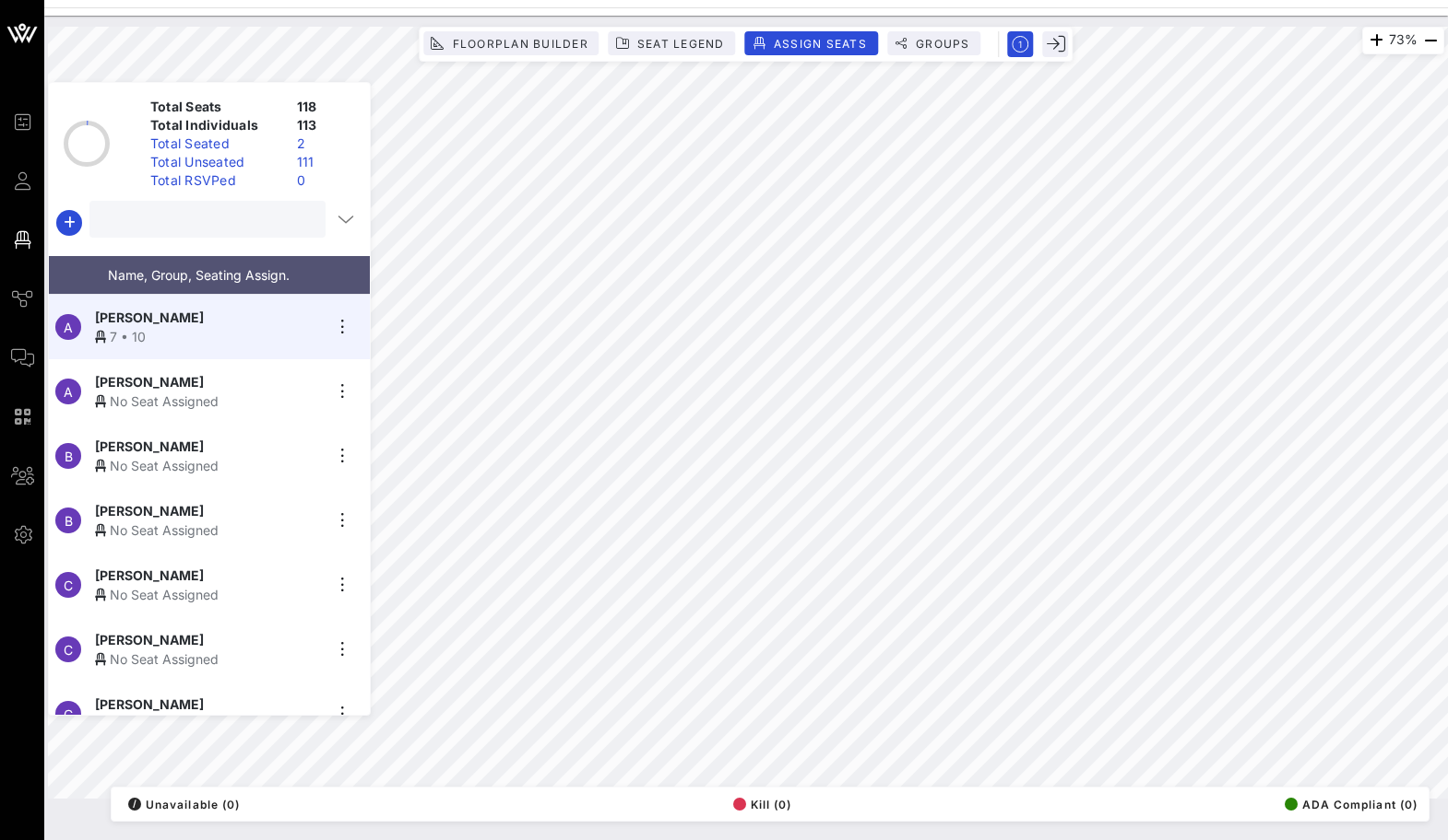
click at [262, 222] on input "text" at bounding box center [205, 219] width 210 height 24
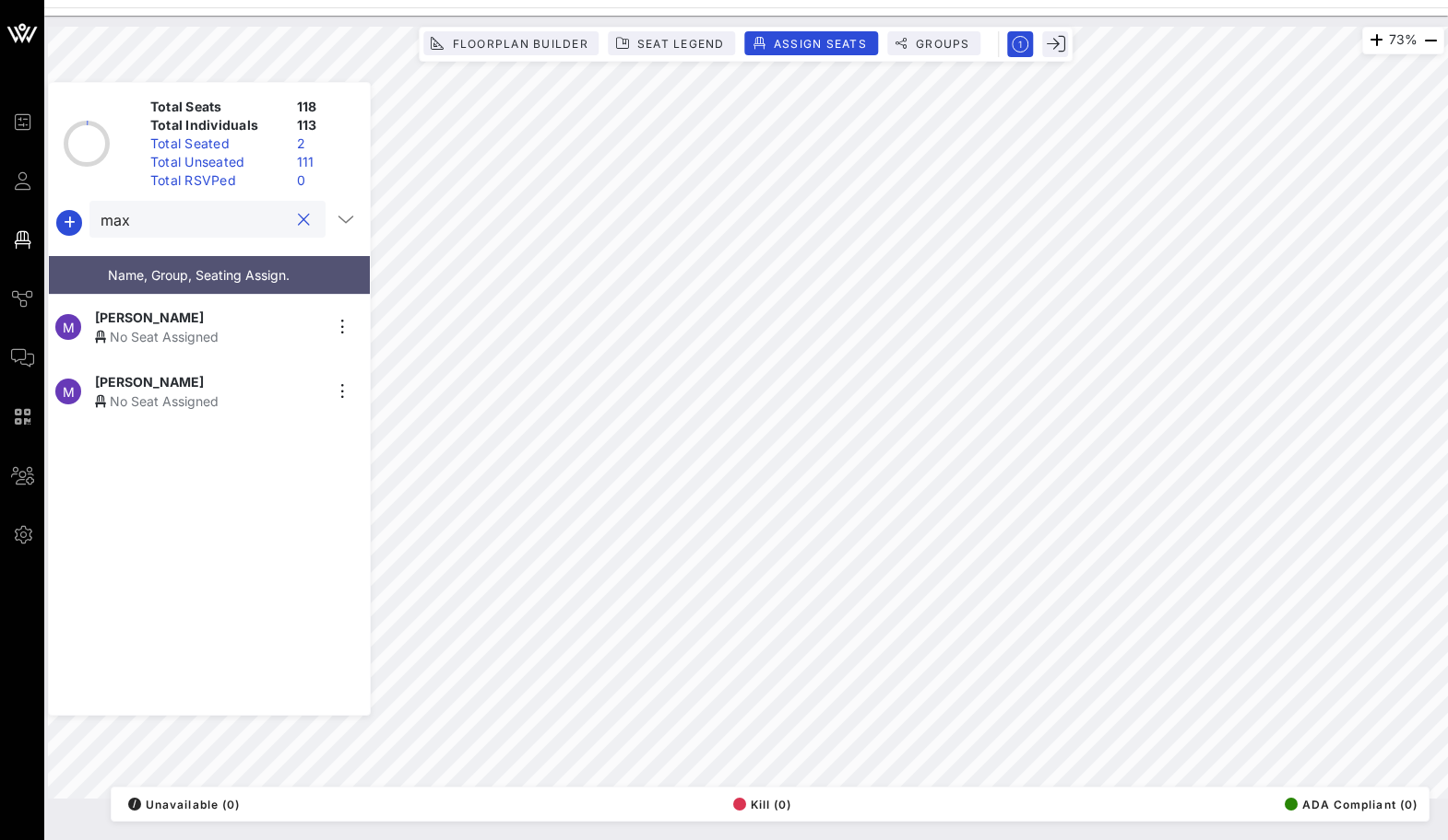
click at [234, 334] on div "No Seat Assigned" at bounding box center [208, 336] width 227 height 19
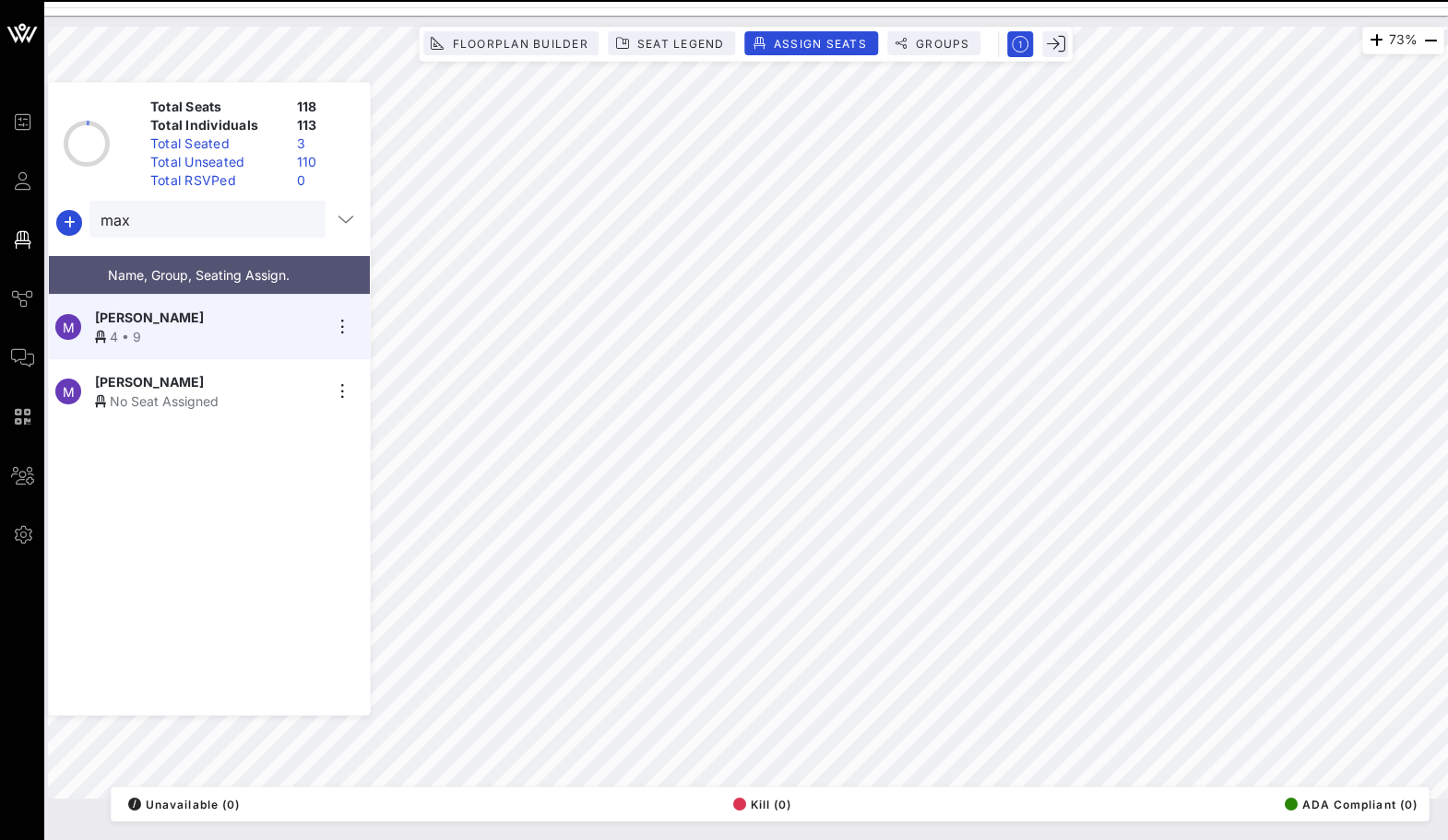
click at [298, 223] on button "clear icon" at bounding box center [303, 220] width 12 height 18
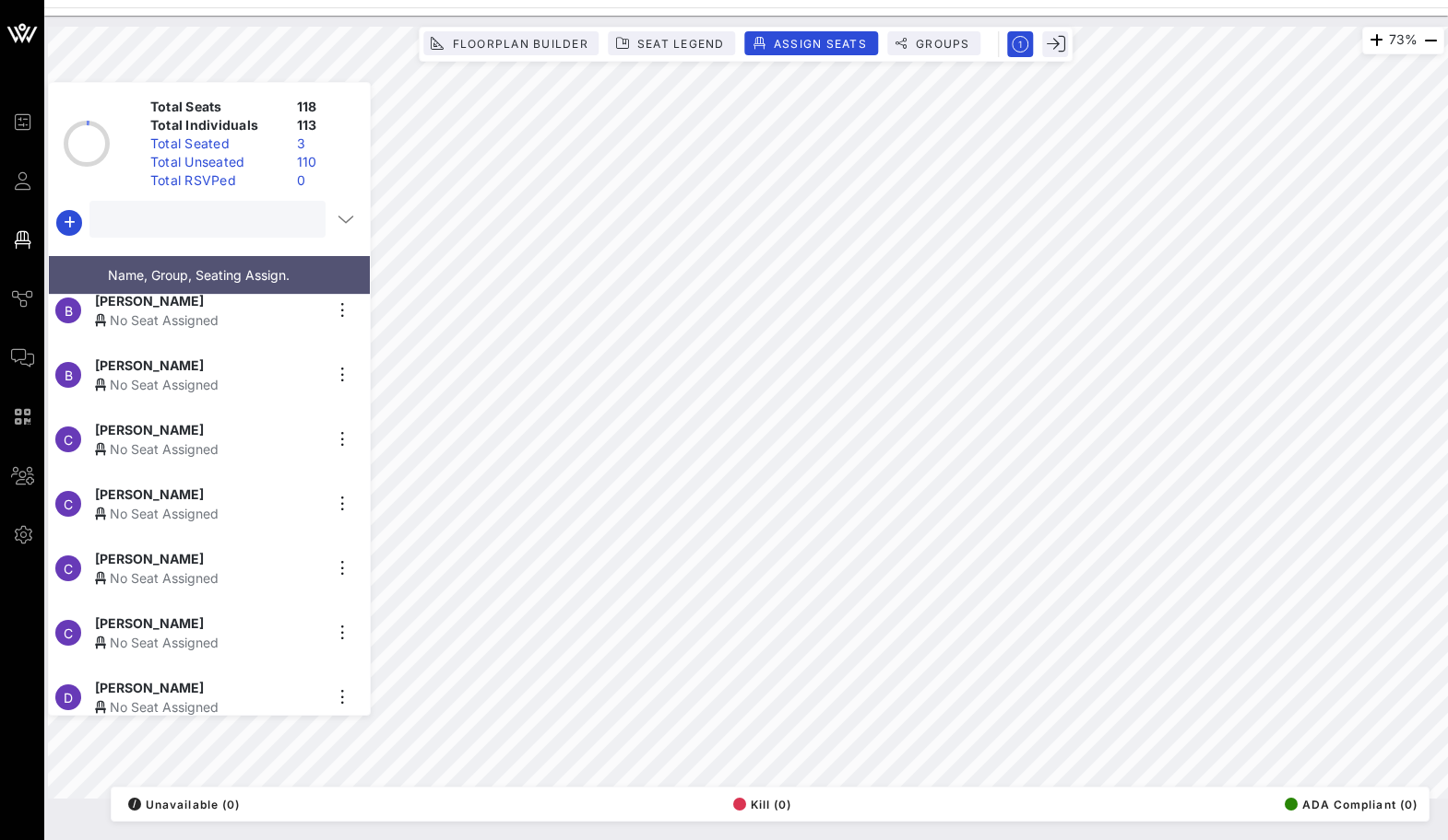
scroll to position [198, 0]
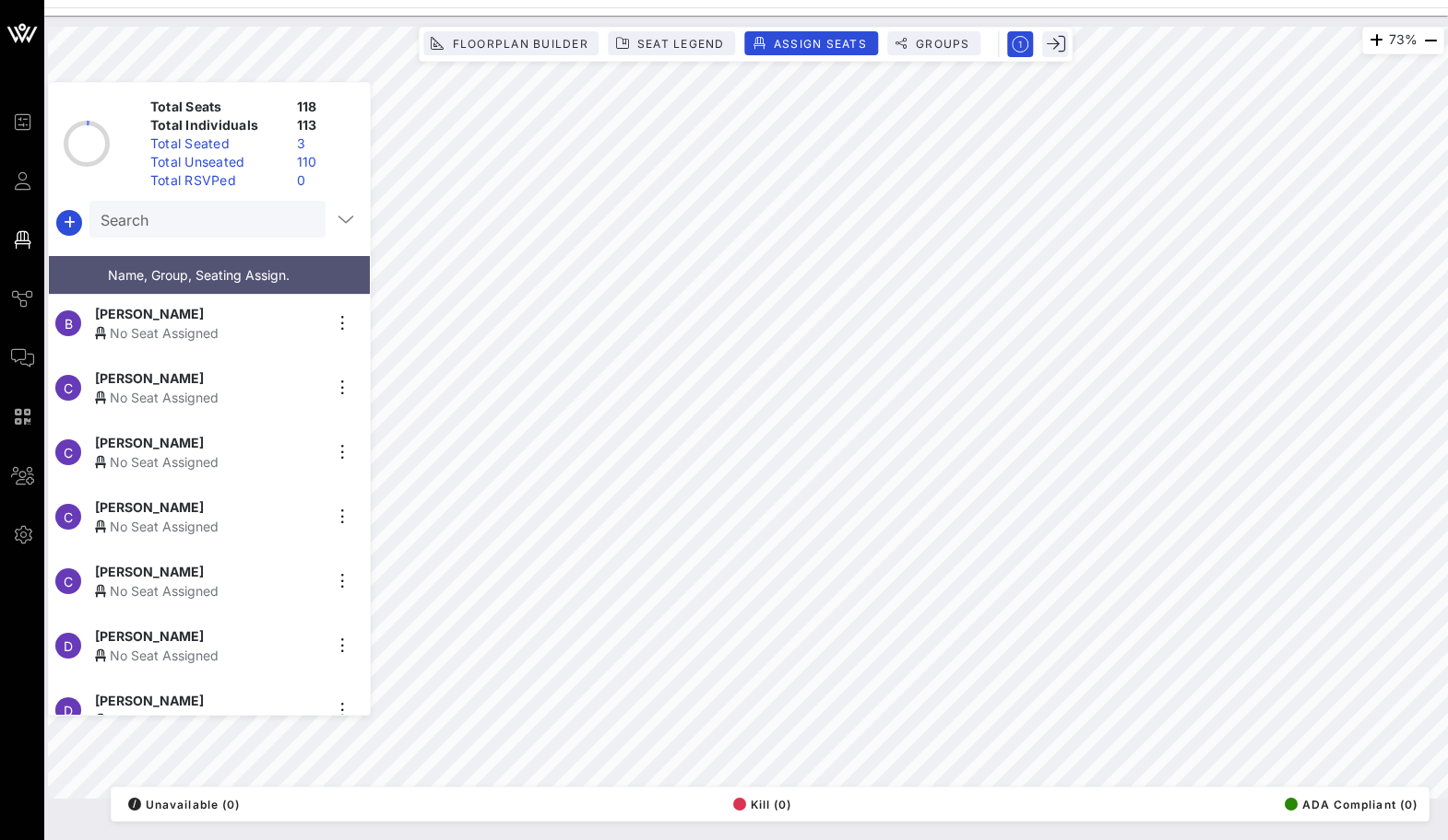
click at [274, 403] on div "C [PERSON_NAME] No Seat Assigned" at bounding box center [202, 388] width 306 height 65
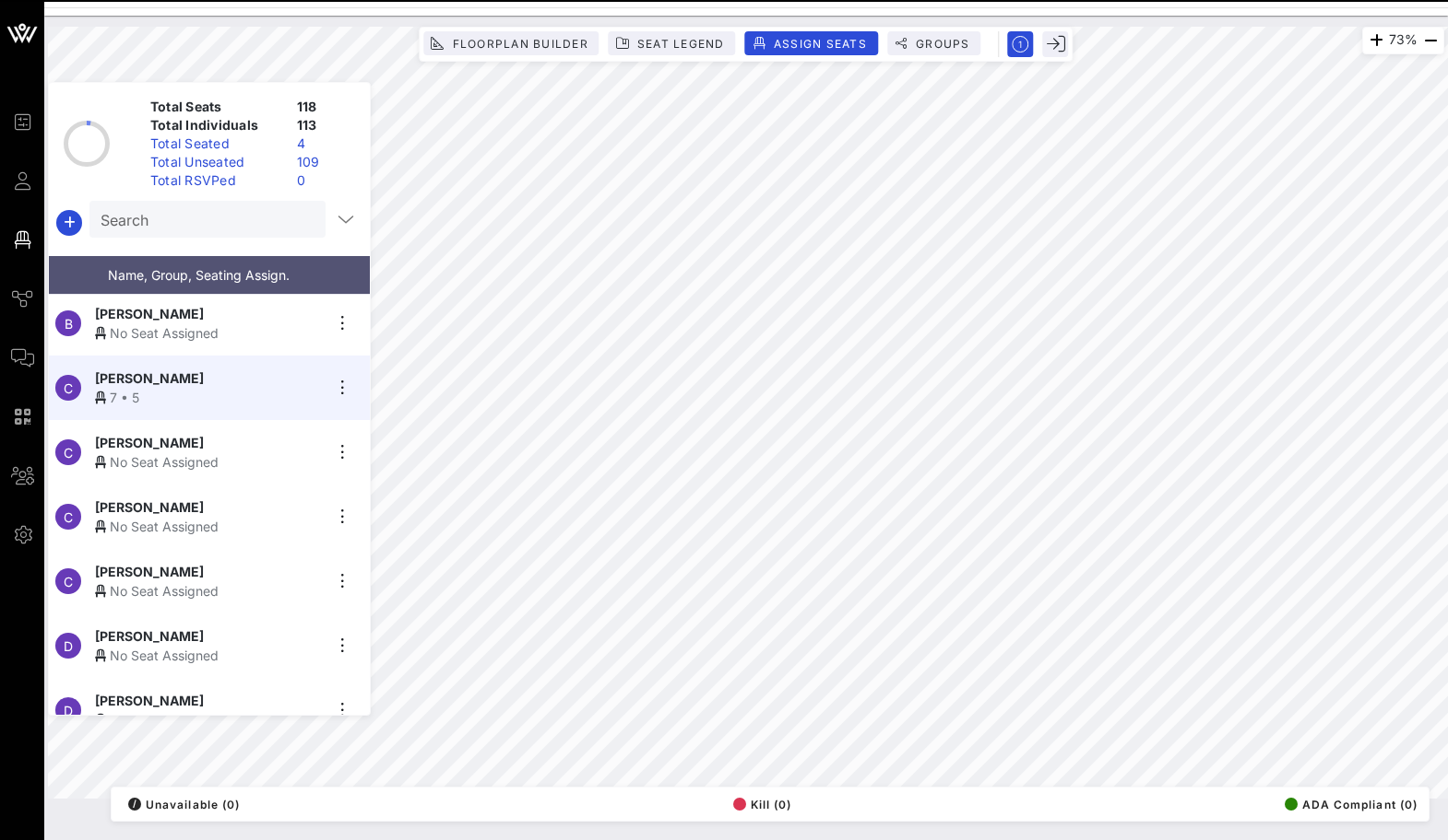
click at [202, 226] on input "Search" at bounding box center [205, 219] width 210 height 24
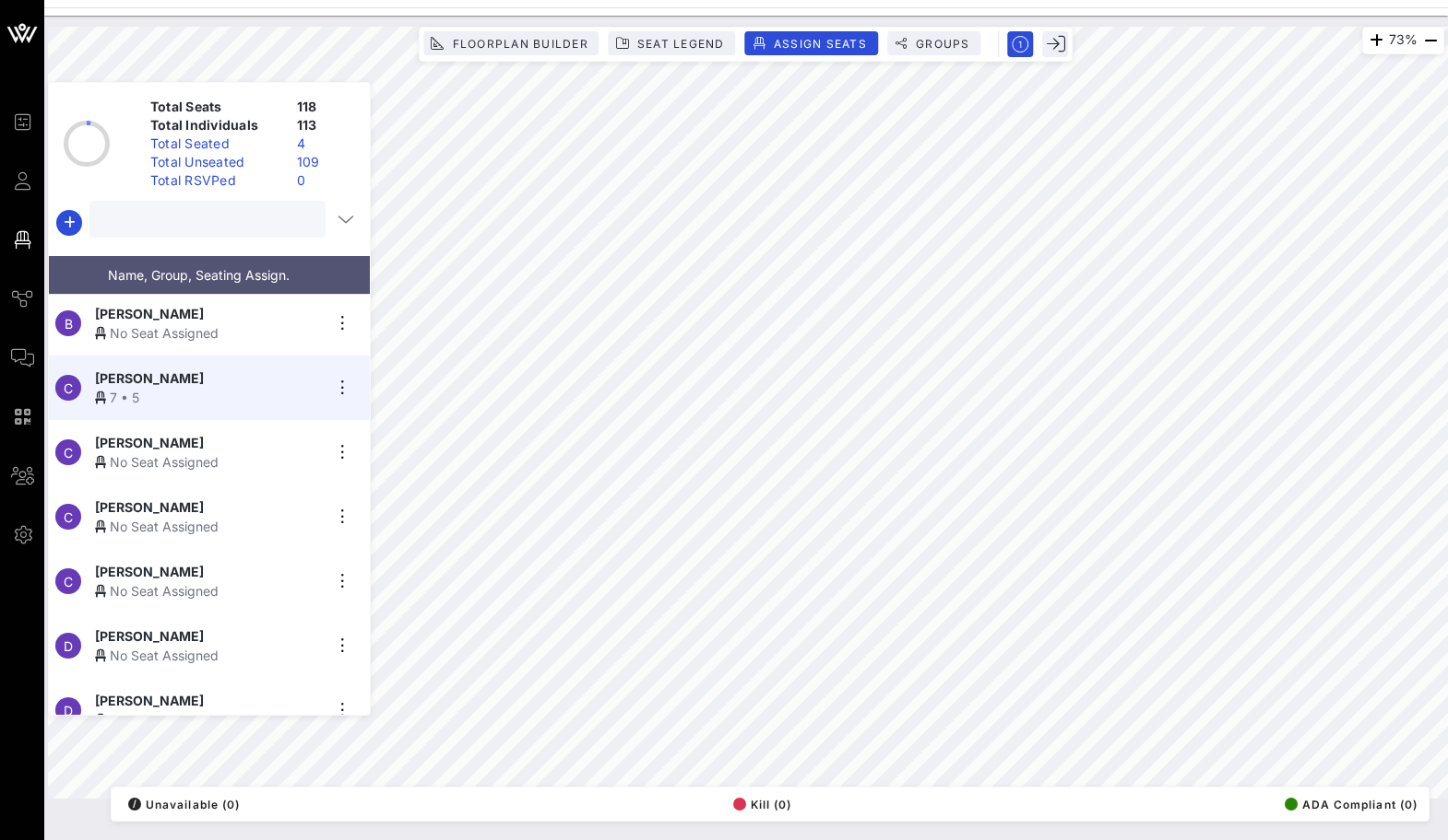
click at [202, 226] on input "text" at bounding box center [205, 219] width 210 height 24
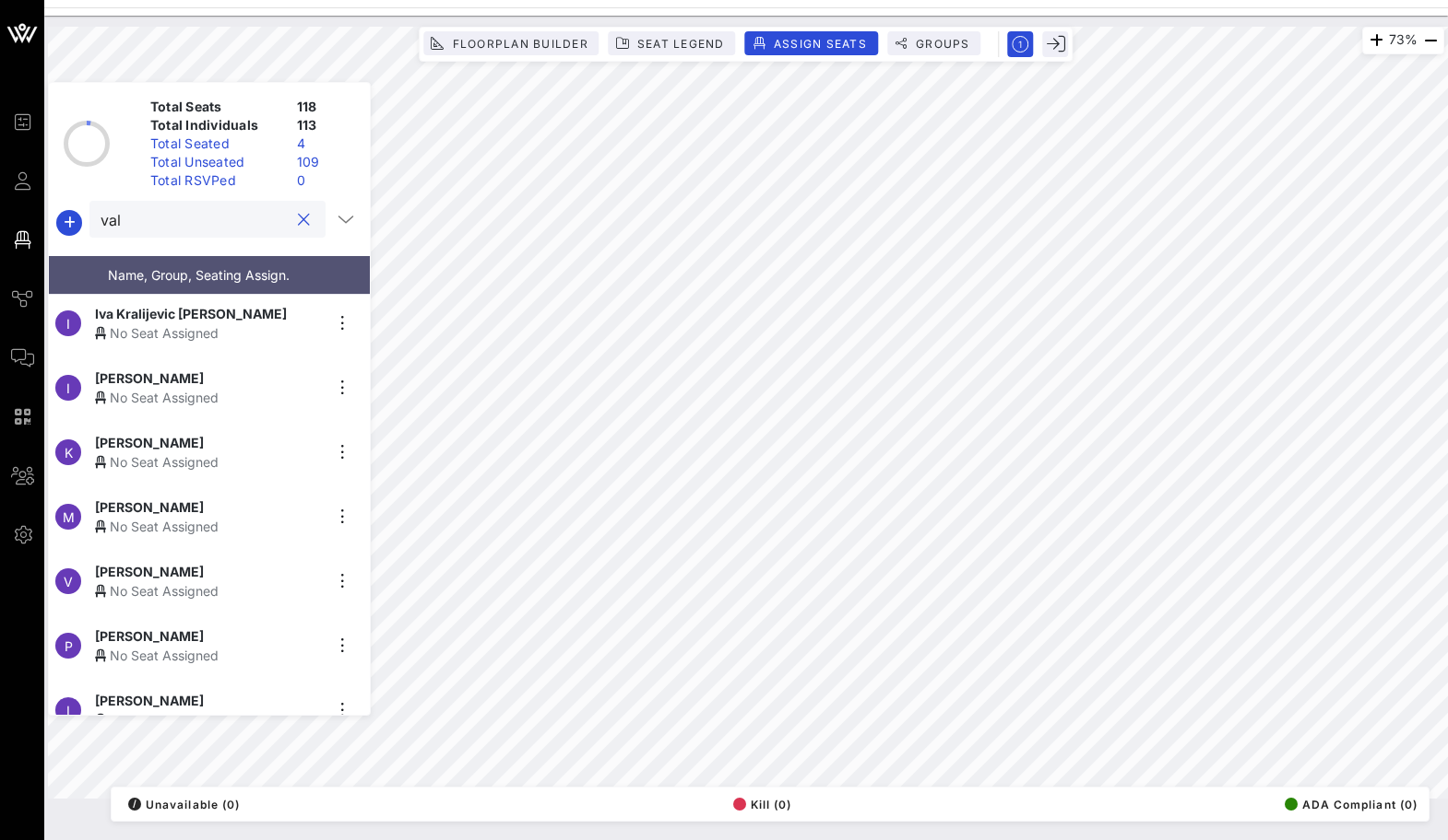
scroll to position [0, 0]
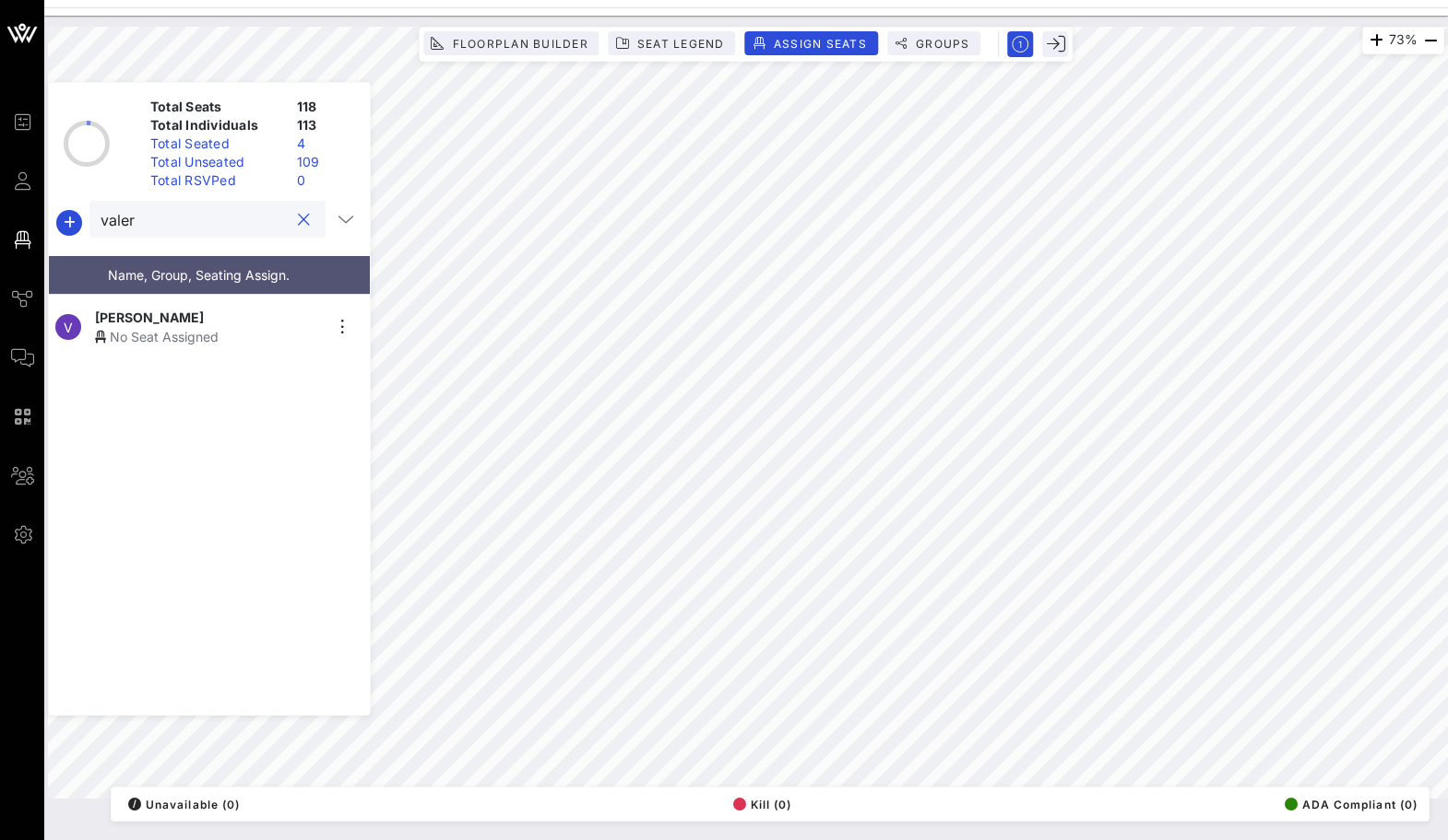
click at [202, 298] on div "V [PERSON_NAME] No Seat Assigned" at bounding box center [202, 327] width 306 height 65
click at [298, 224] on button "clear icon" at bounding box center [303, 220] width 12 height 18
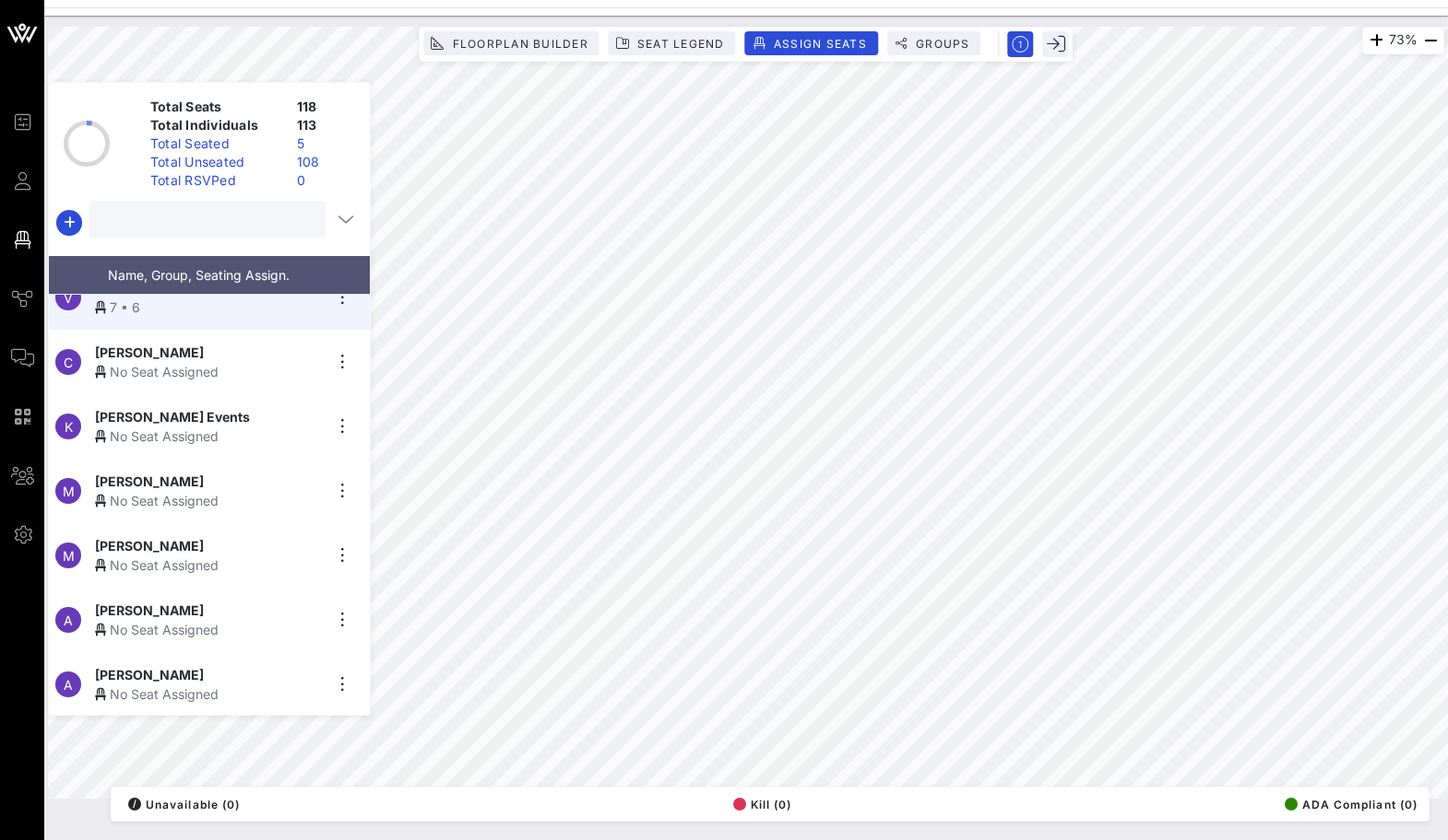
scroll to position [6542, 0]
click at [221, 559] on div "No Seat Assigned" at bounding box center [208, 568] width 227 height 19
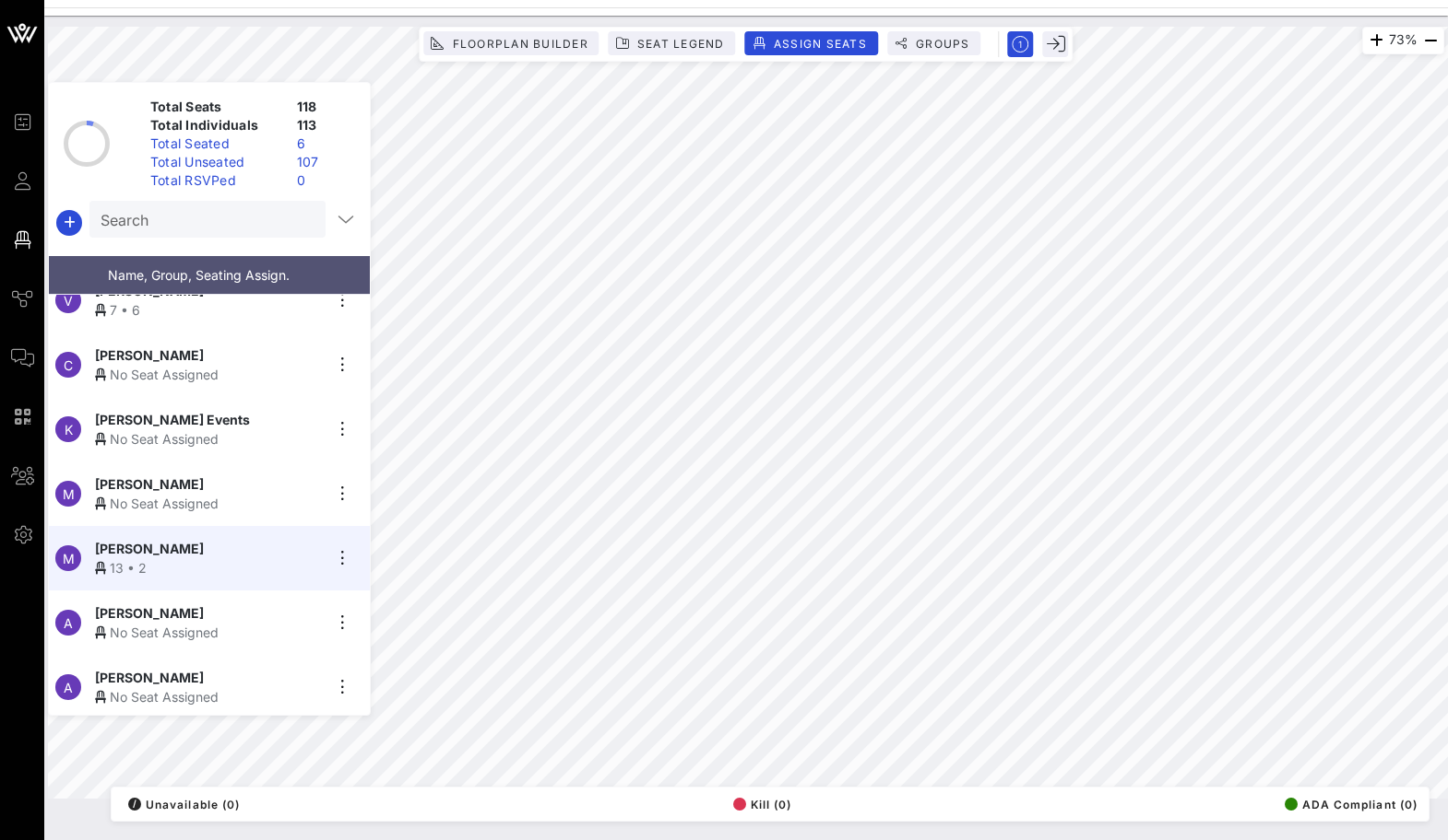
click at [231, 430] on div "No Seat Assigned" at bounding box center [208, 439] width 227 height 19
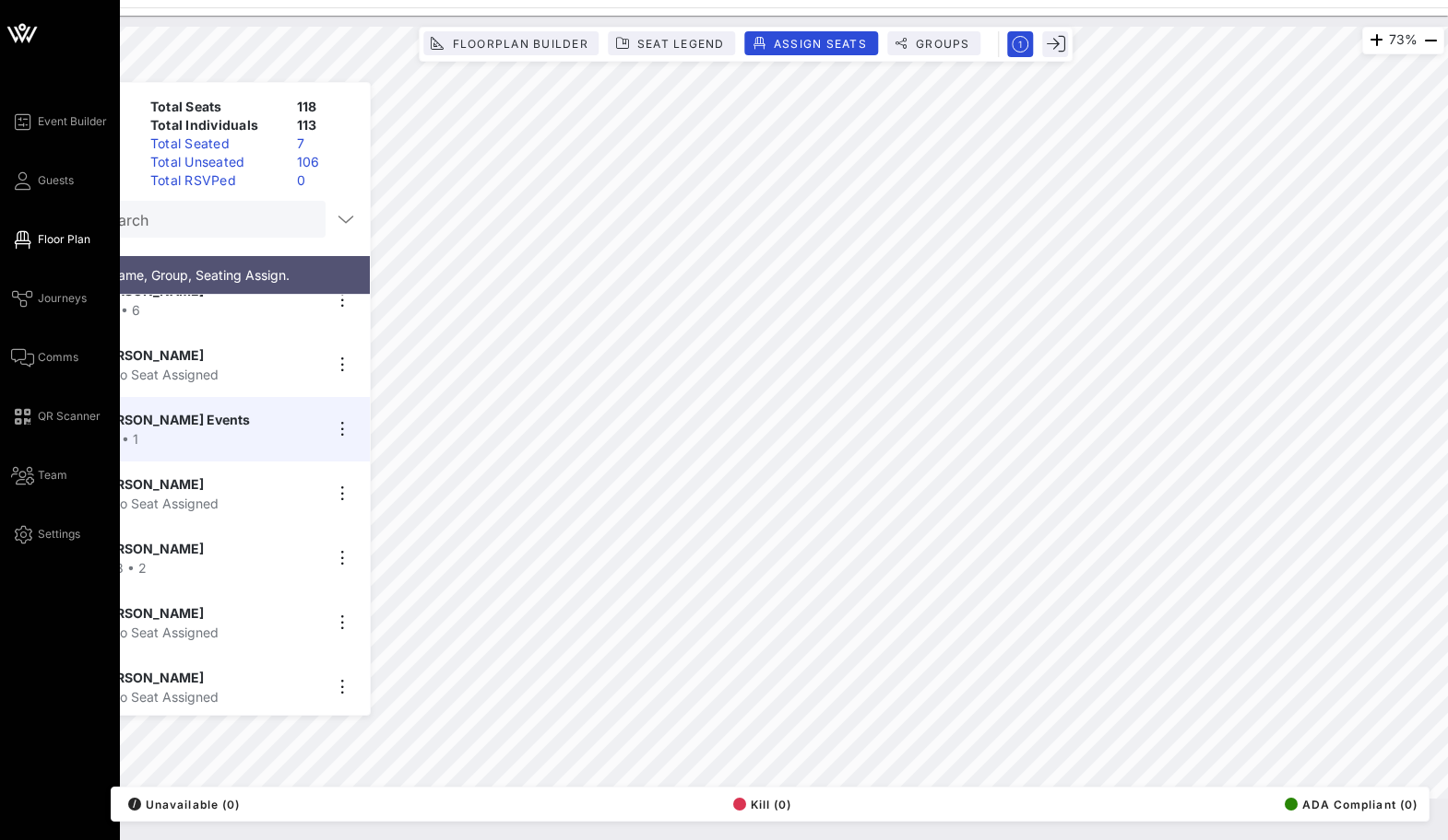
click at [19, 229] on link "Floor Plan" at bounding box center [50, 239] width 79 height 22
click at [41, 182] on span "Guests" at bounding box center [56, 180] width 36 height 16
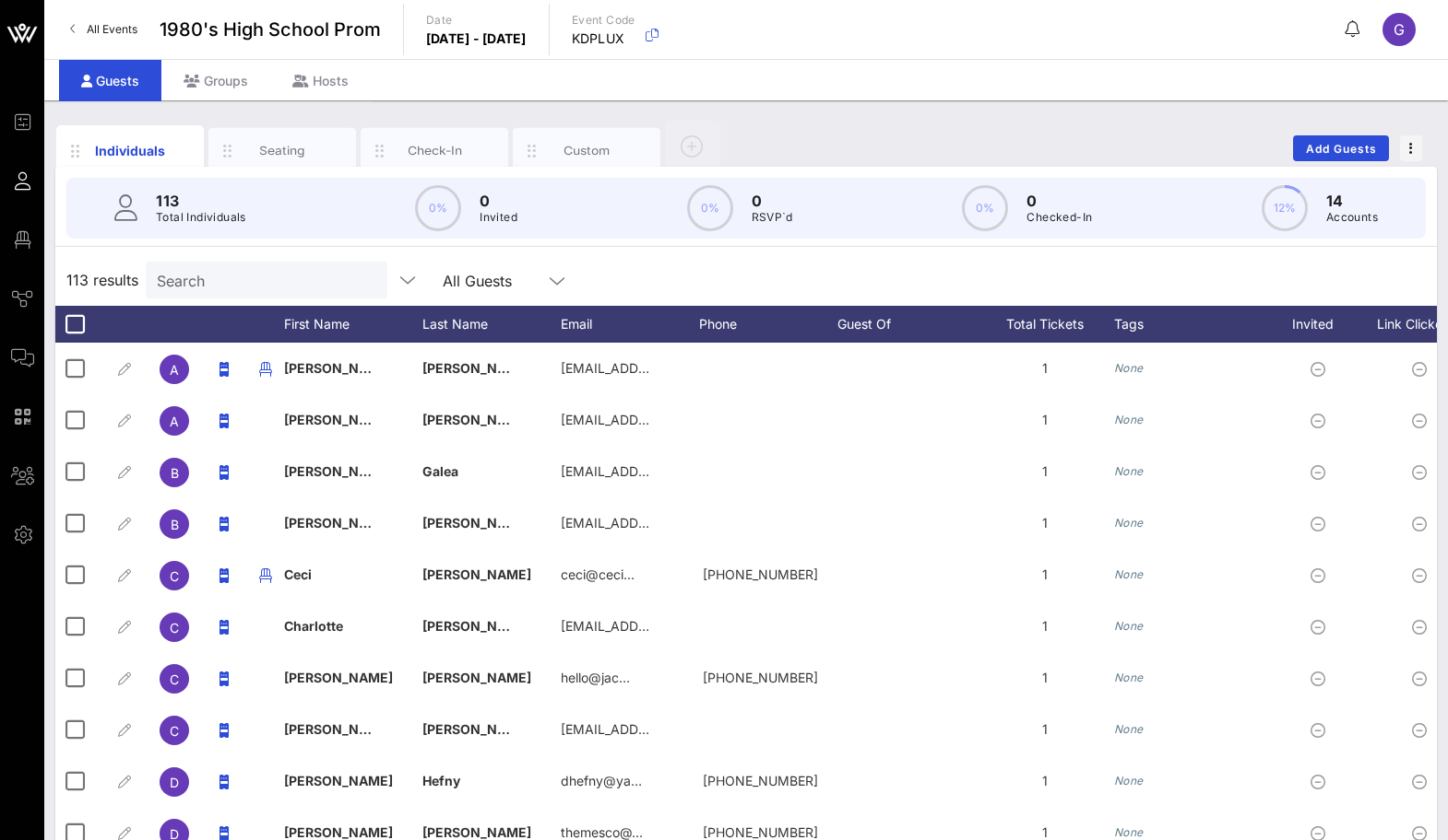
click at [225, 208] on p "Total Individuals" at bounding box center [201, 217] width 90 height 18
click at [225, 282] on input "Search" at bounding box center [264, 279] width 216 height 24
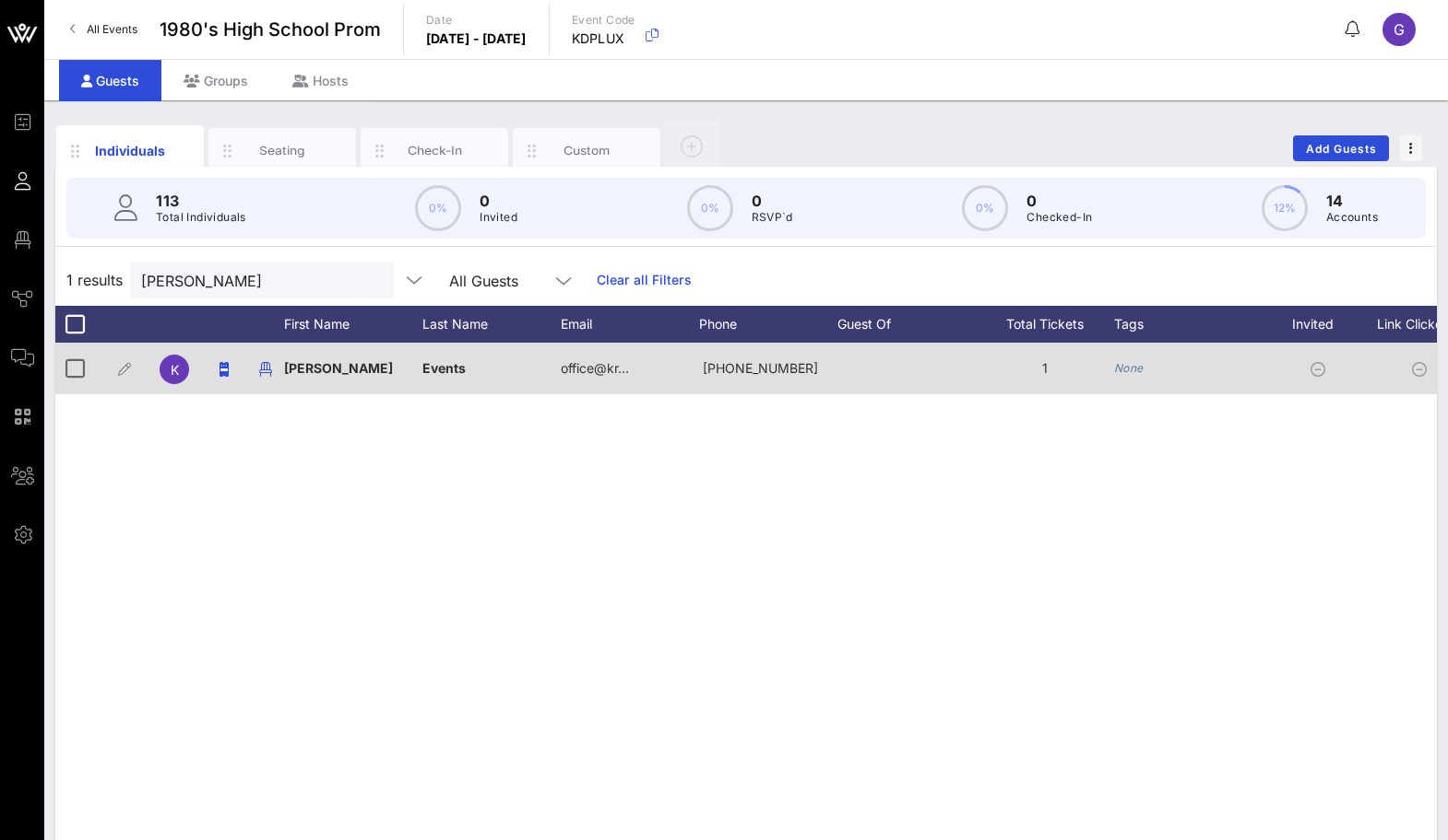
click at [318, 365] on span "[PERSON_NAME]" at bounding box center [338, 368] width 108 height 15
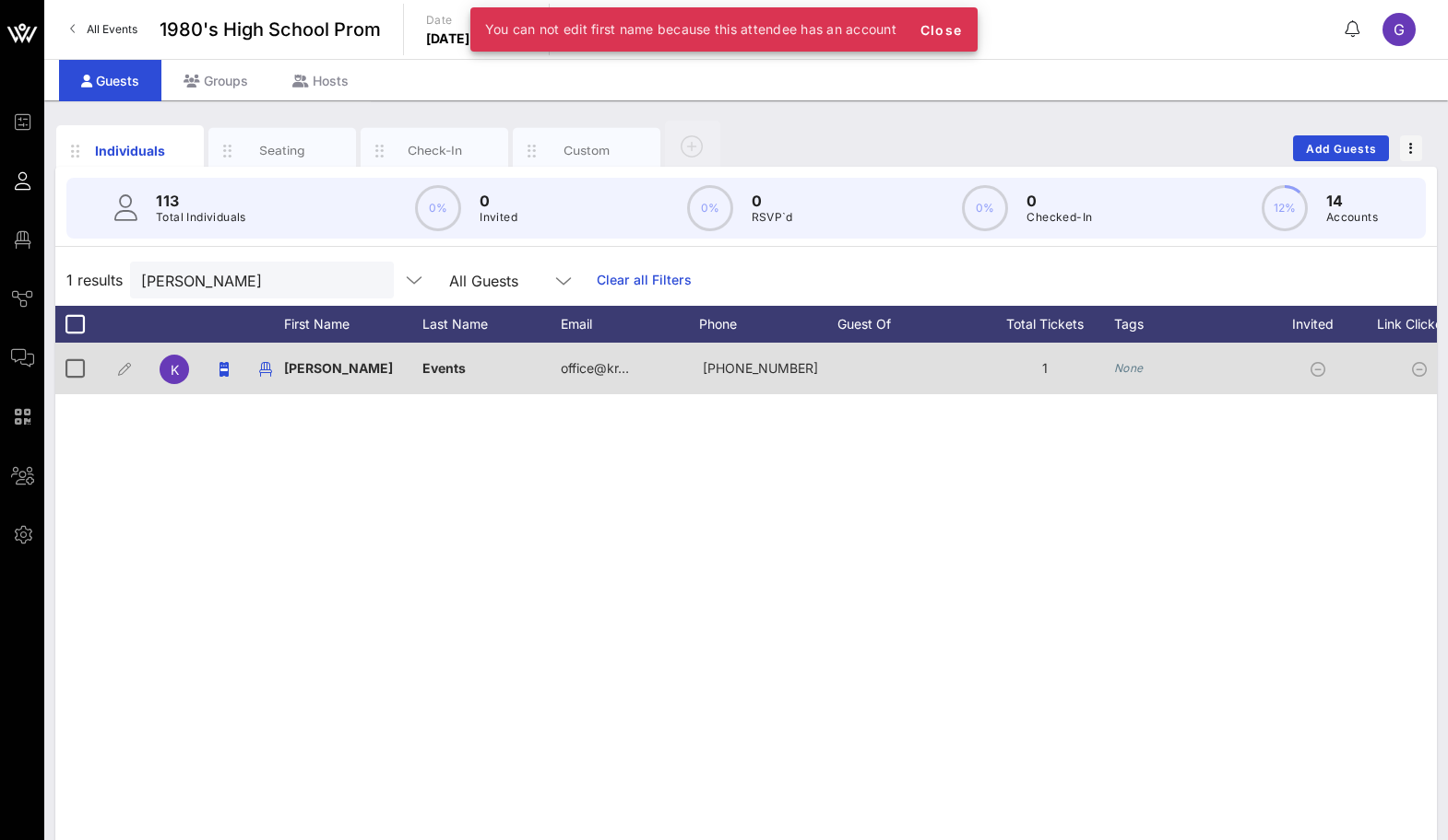
click at [461, 373] on span "Events" at bounding box center [444, 368] width 44 height 15
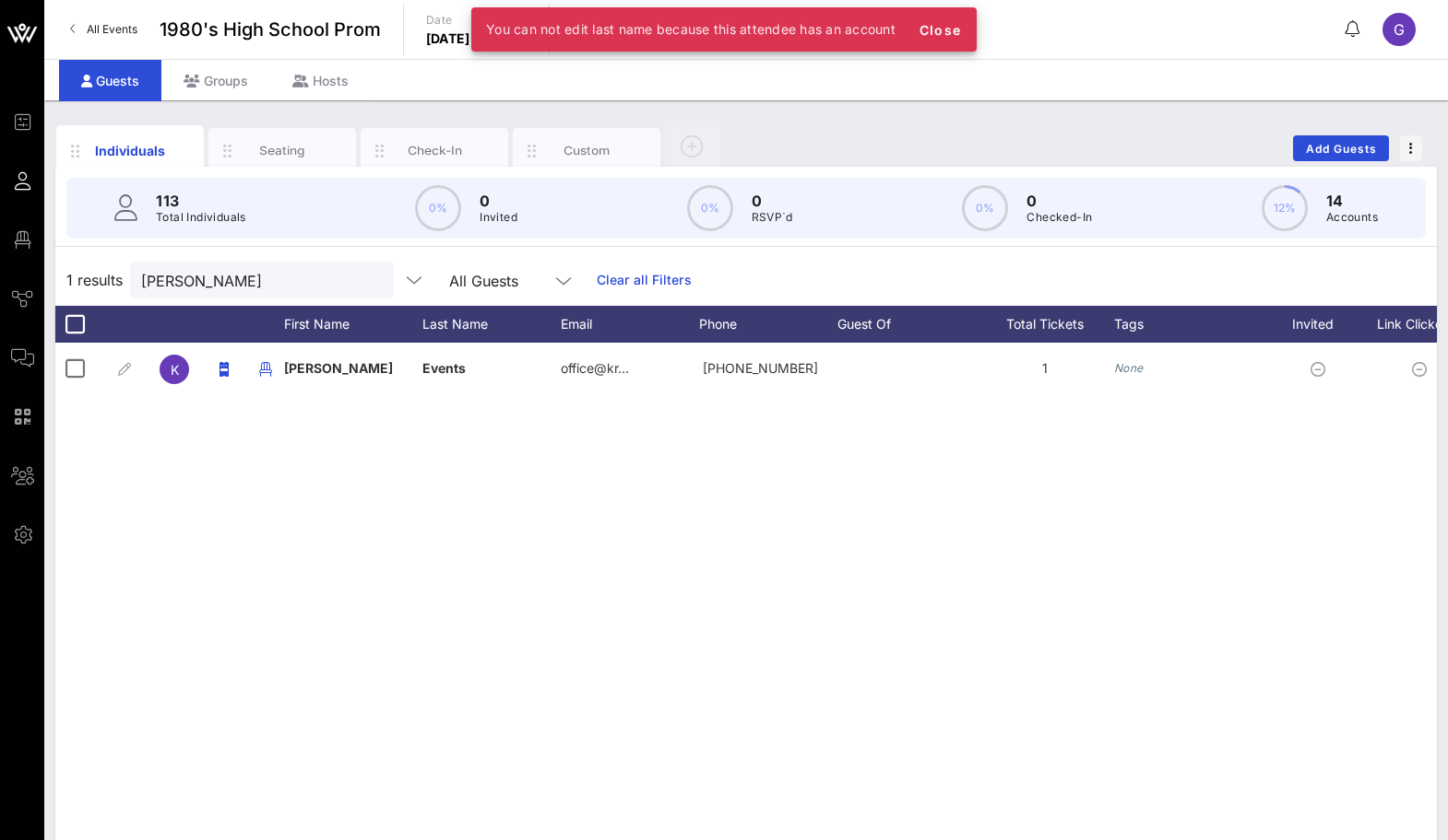
click at [414, 417] on div "K [PERSON_NAME] Events office@kr… [PHONE_NUMBER] 1 None" at bounding box center [745, 620] width 1381 height 553
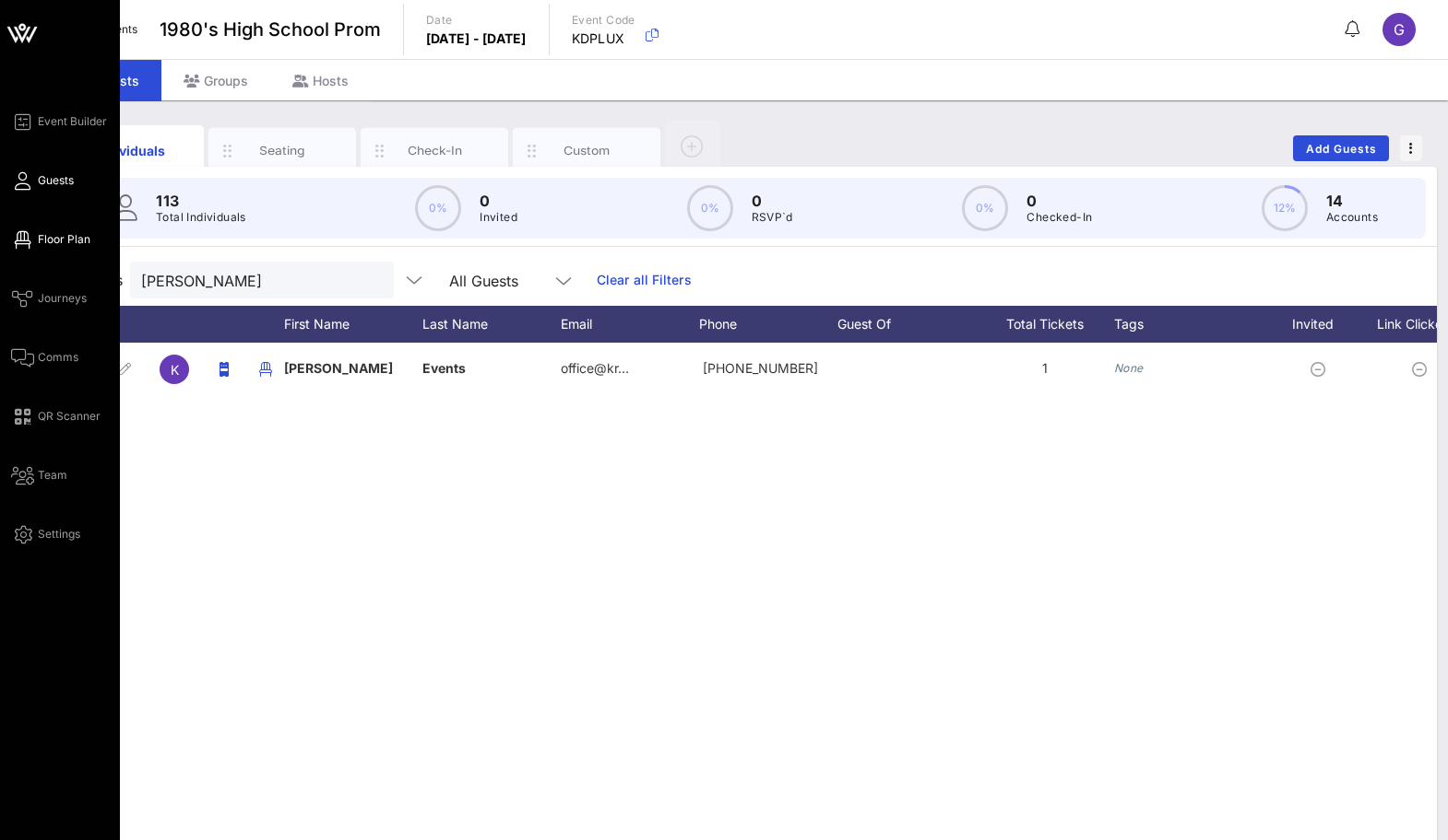
click at [22, 239] on icon at bounding box center [23, 239] width 23 height 3
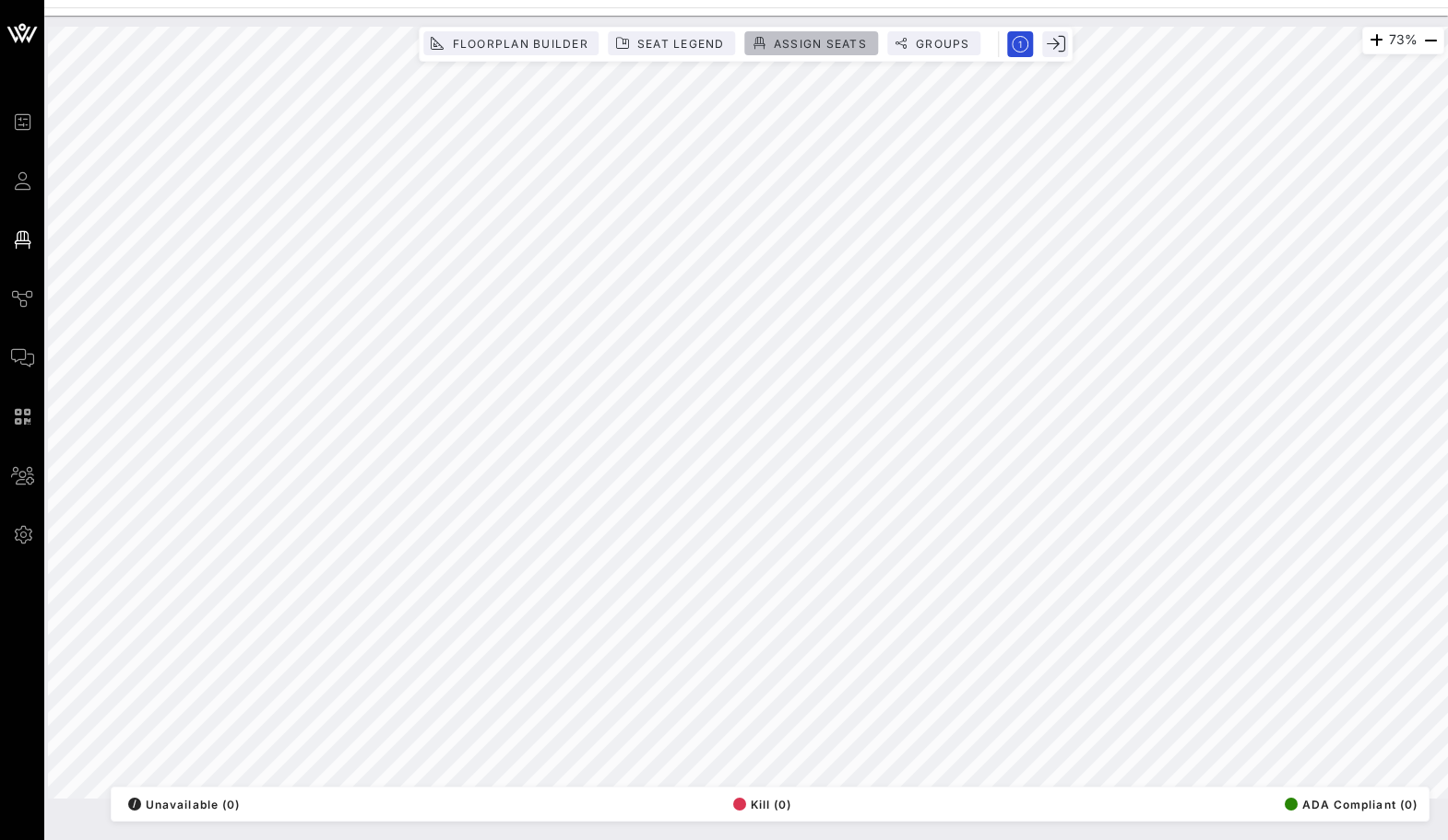
click at [780, 38] on span "Assign Seats" at bounding box center [820, 44] width 94 height 14
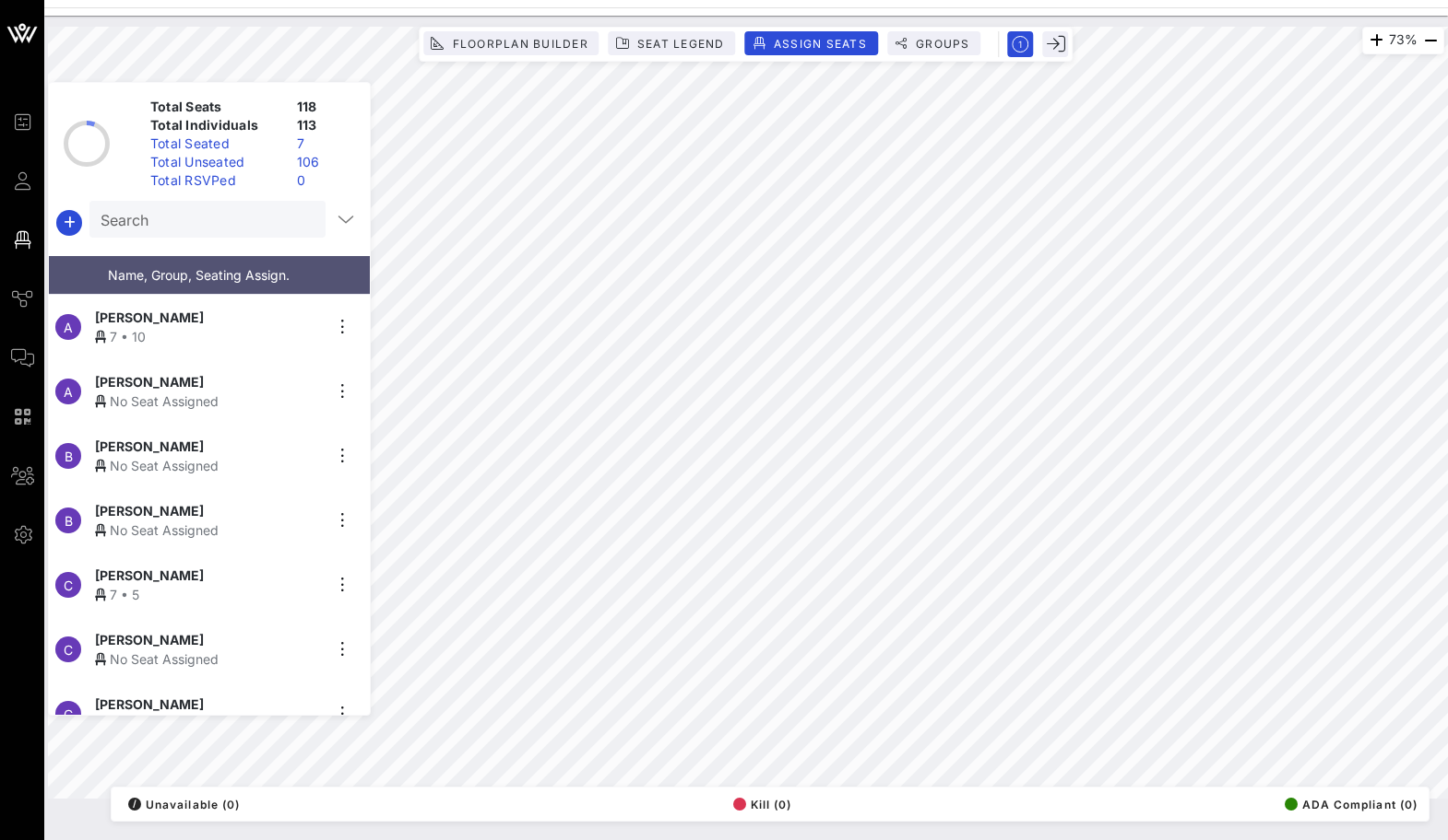
click at [248, 165] on div "Total Unseated" at bounding box center [216, 162] width 146 height 18
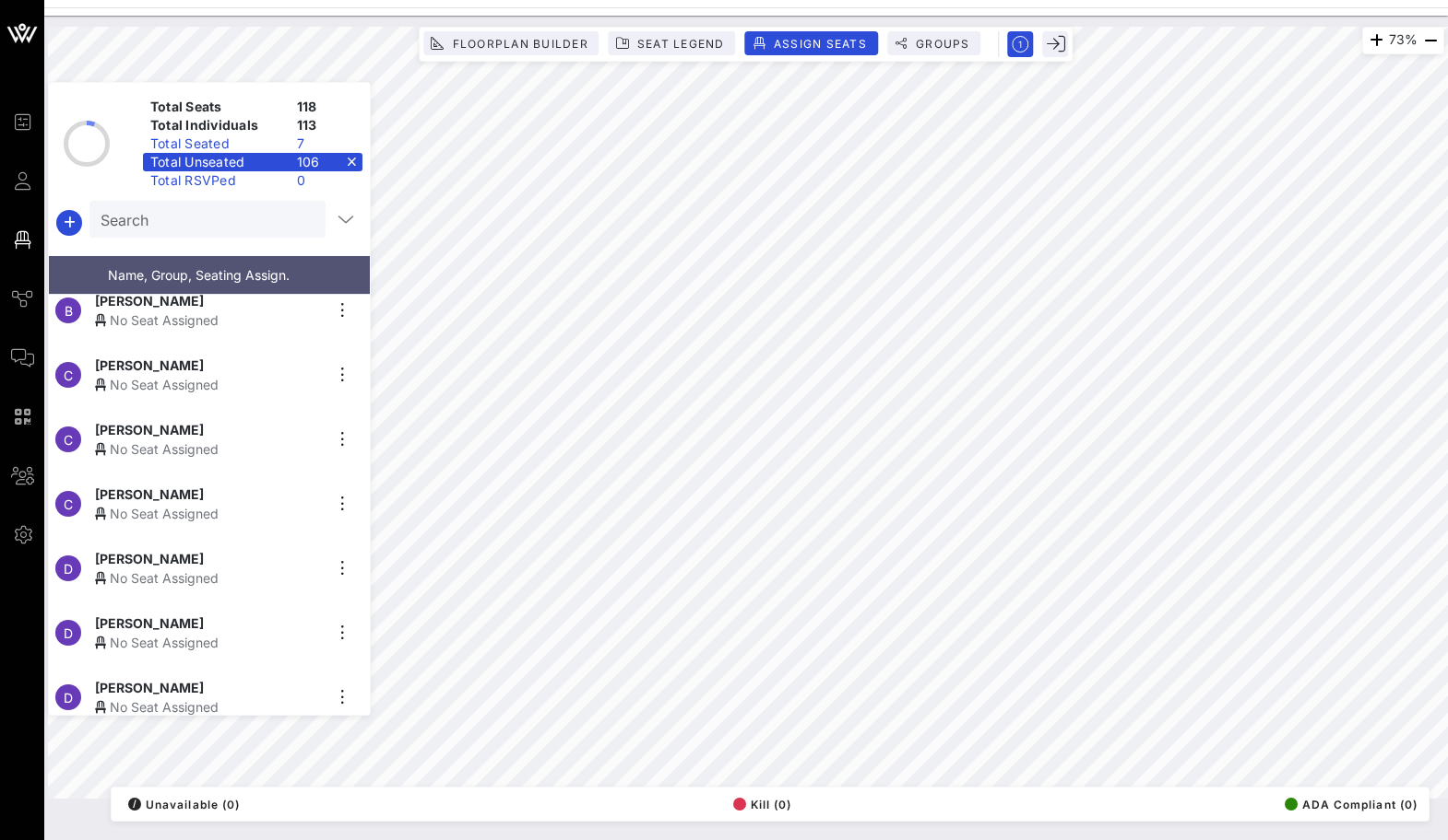
scroll to position [148, 0]
click at [213, 417] on div "[PERSON_NAME]" at bounding box center [208, 427] width 227 height 19
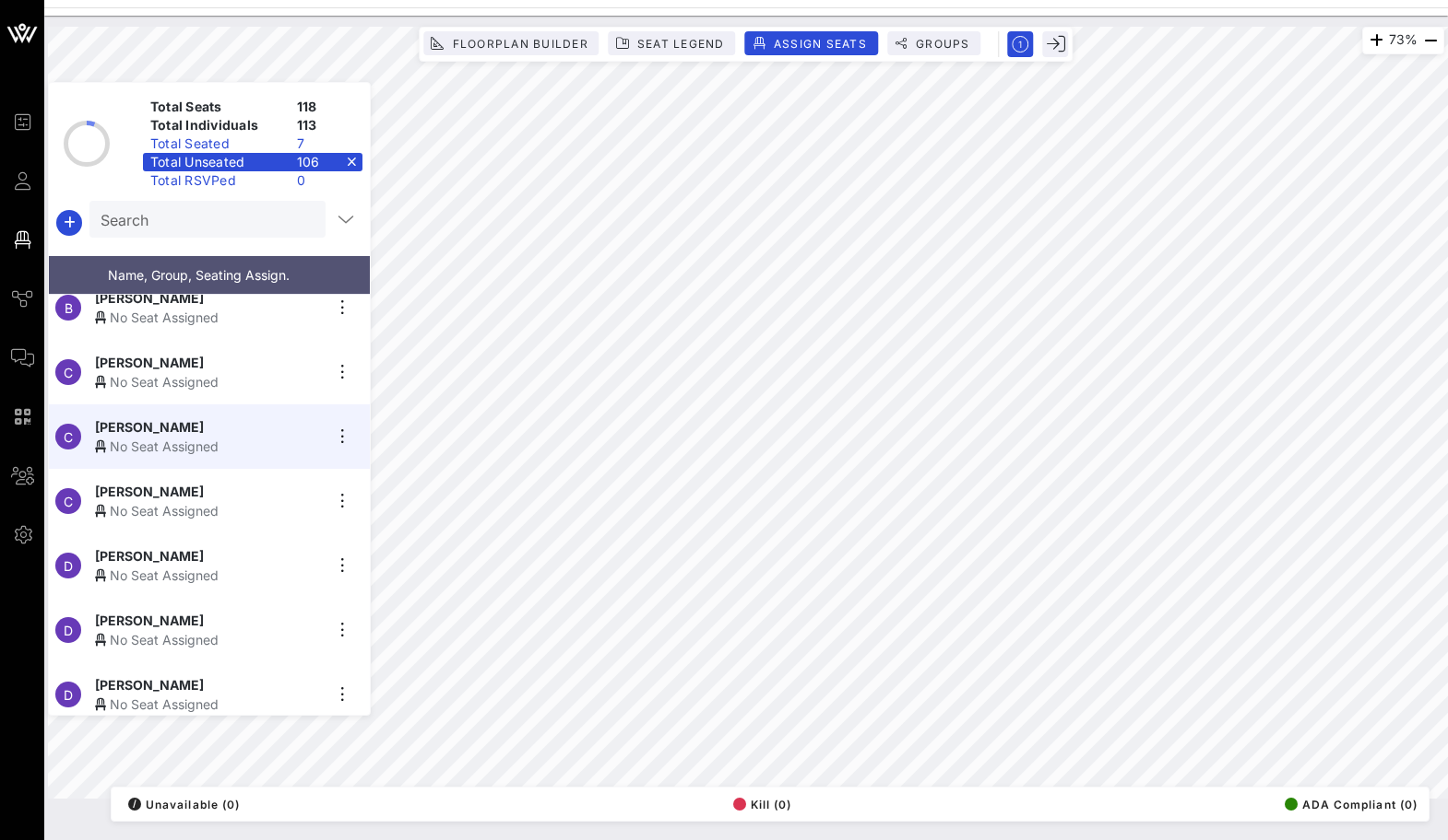
click at [211, 222] on input "Search" at bounding box center [205, 219] width 210 height 24
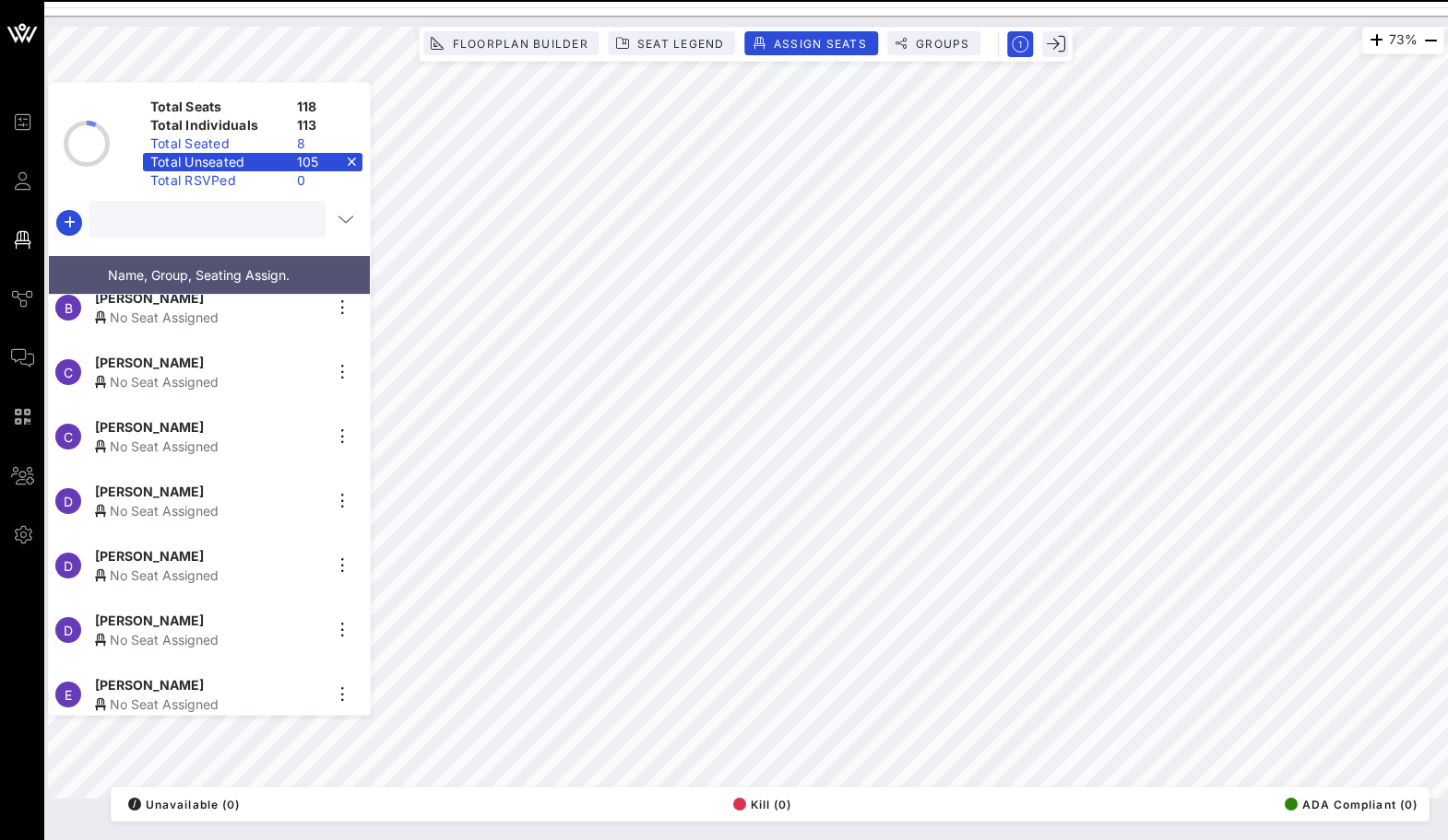
click at [211, 222] on input "text" at bounding box center [205, 219] width 210 height 24
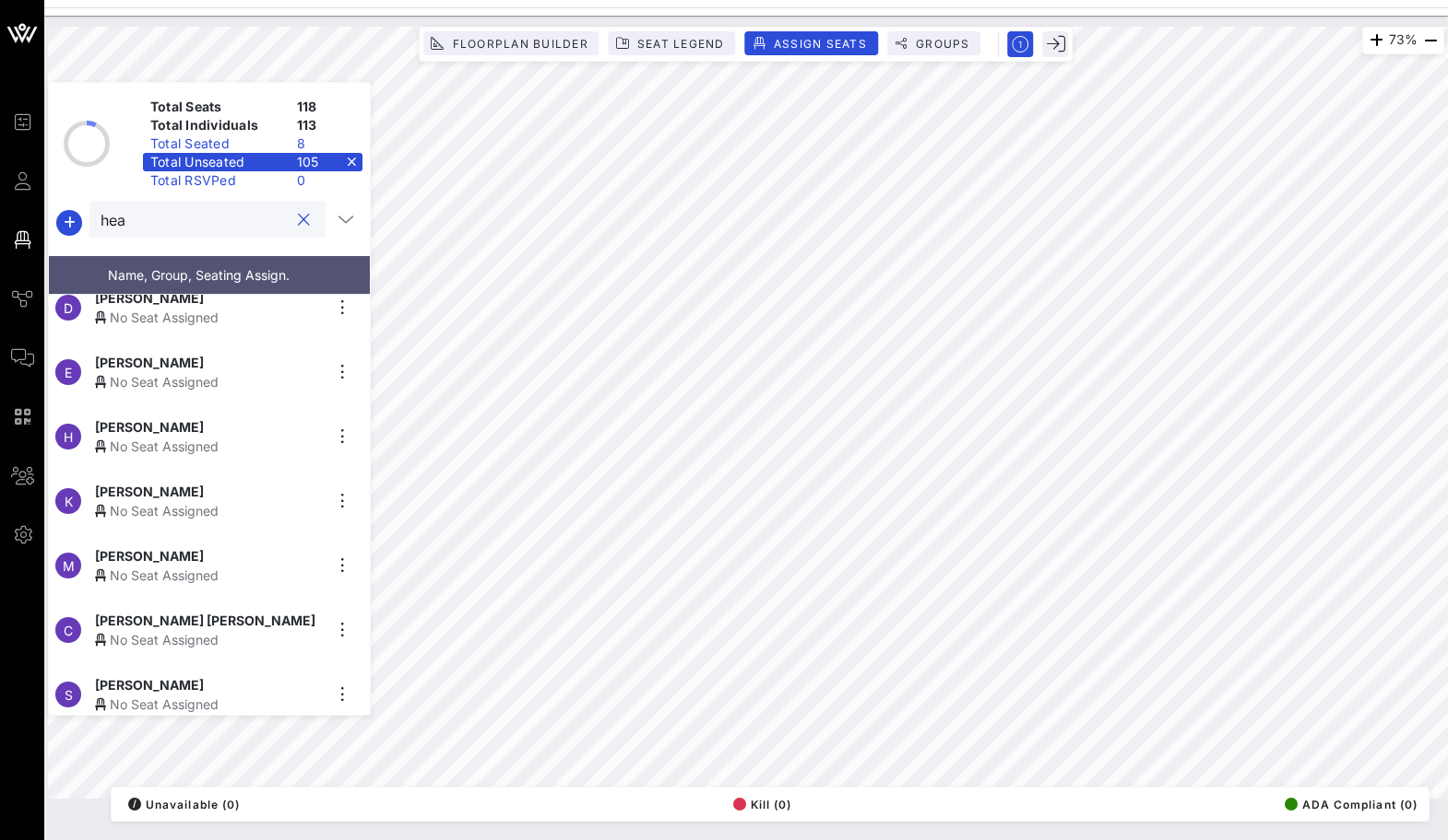
scroll to position [0, 0]
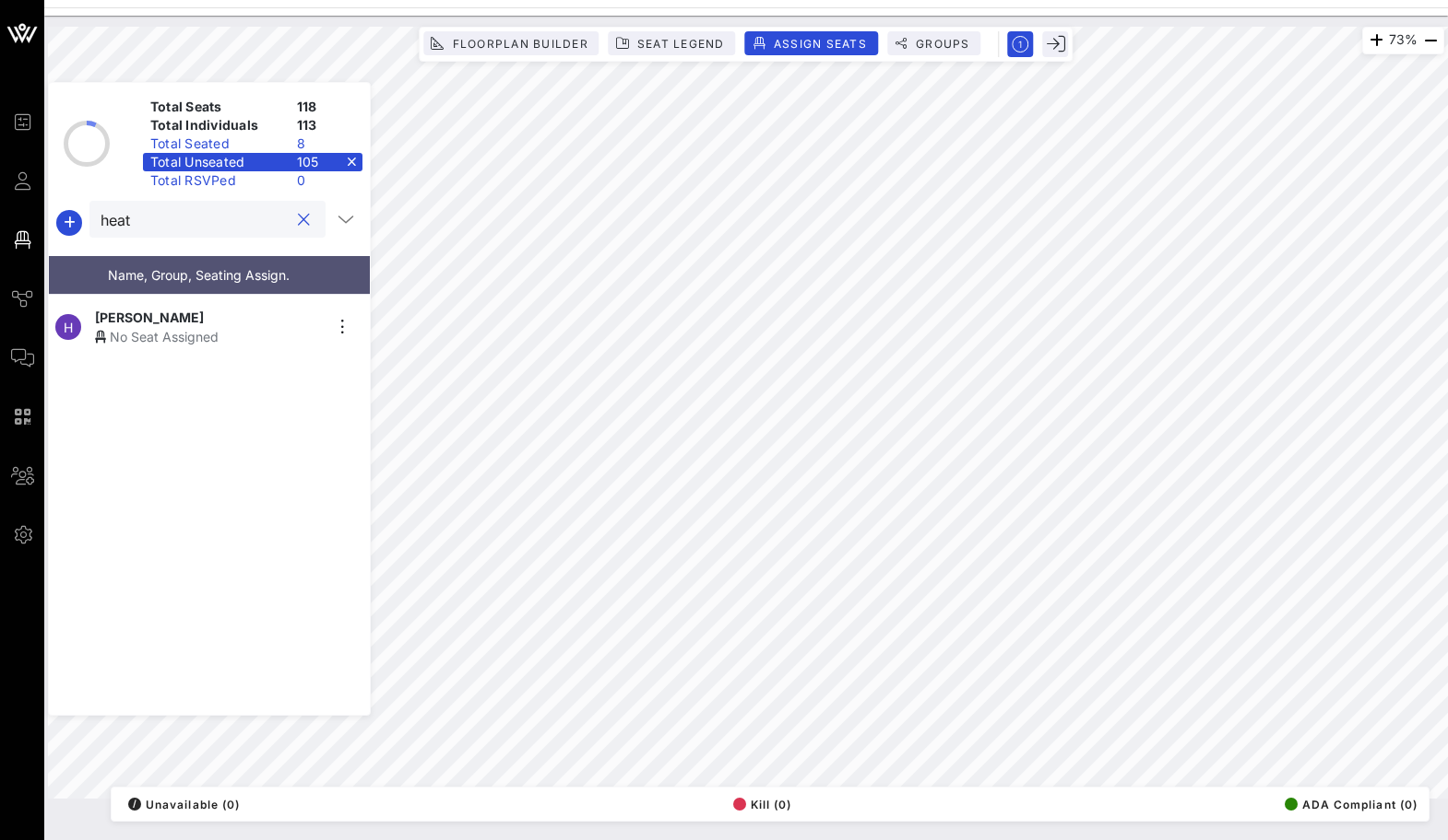
click at [221, 308] on div "[PERSON_NAME]" at bounding box center [208, 317] width 227 height 19
click at [304, 221] on div at bounding box center [302, 220] width 22 height 22
click at [299, 220] on button "clear icon" at bounding box center [303, 220] width 12 height 18
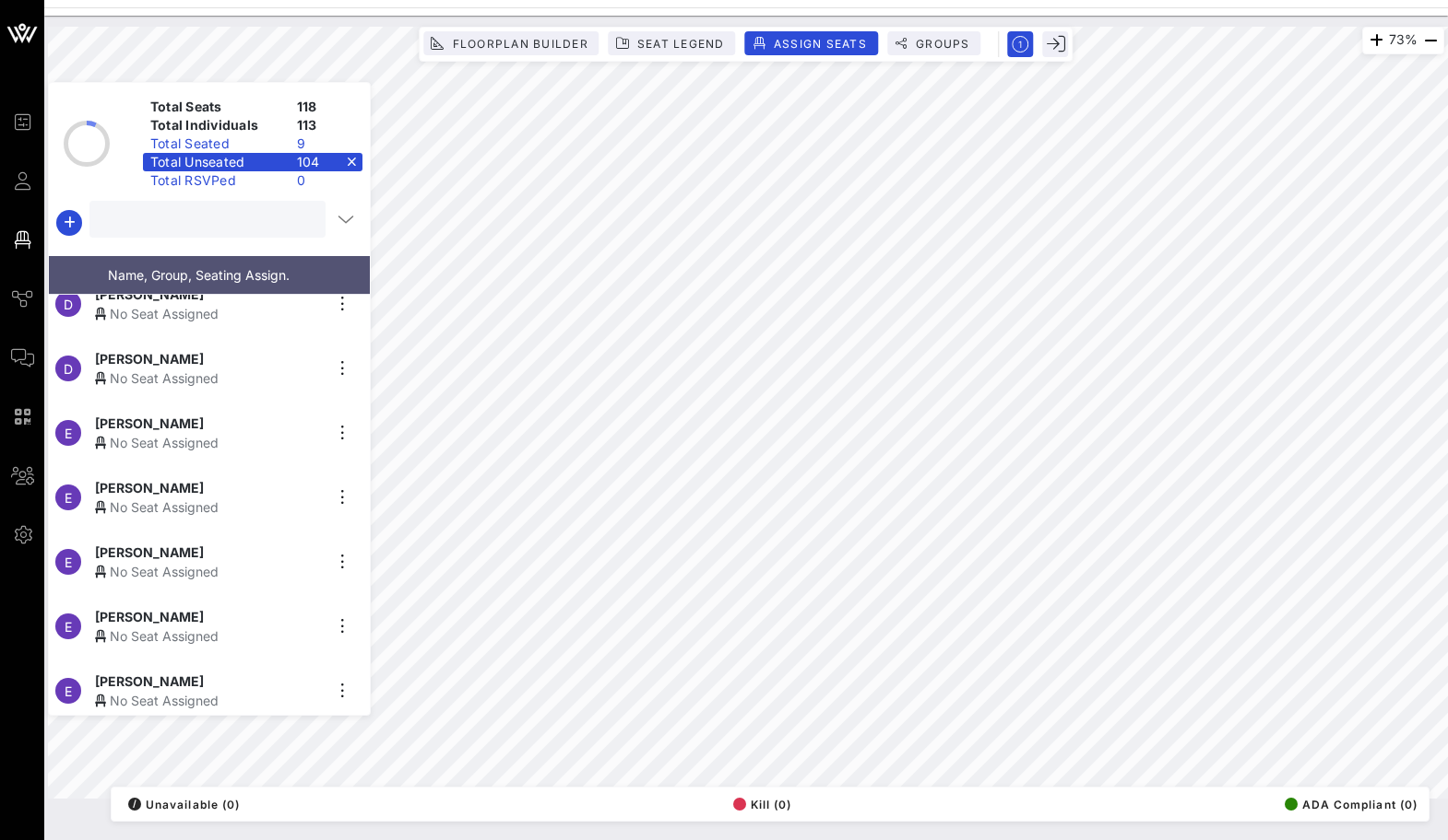
scroll to position [410, 0]
click at [217, 434] on div "No Seat Assigned" at bounding box center [208, 444] width 227 height 19
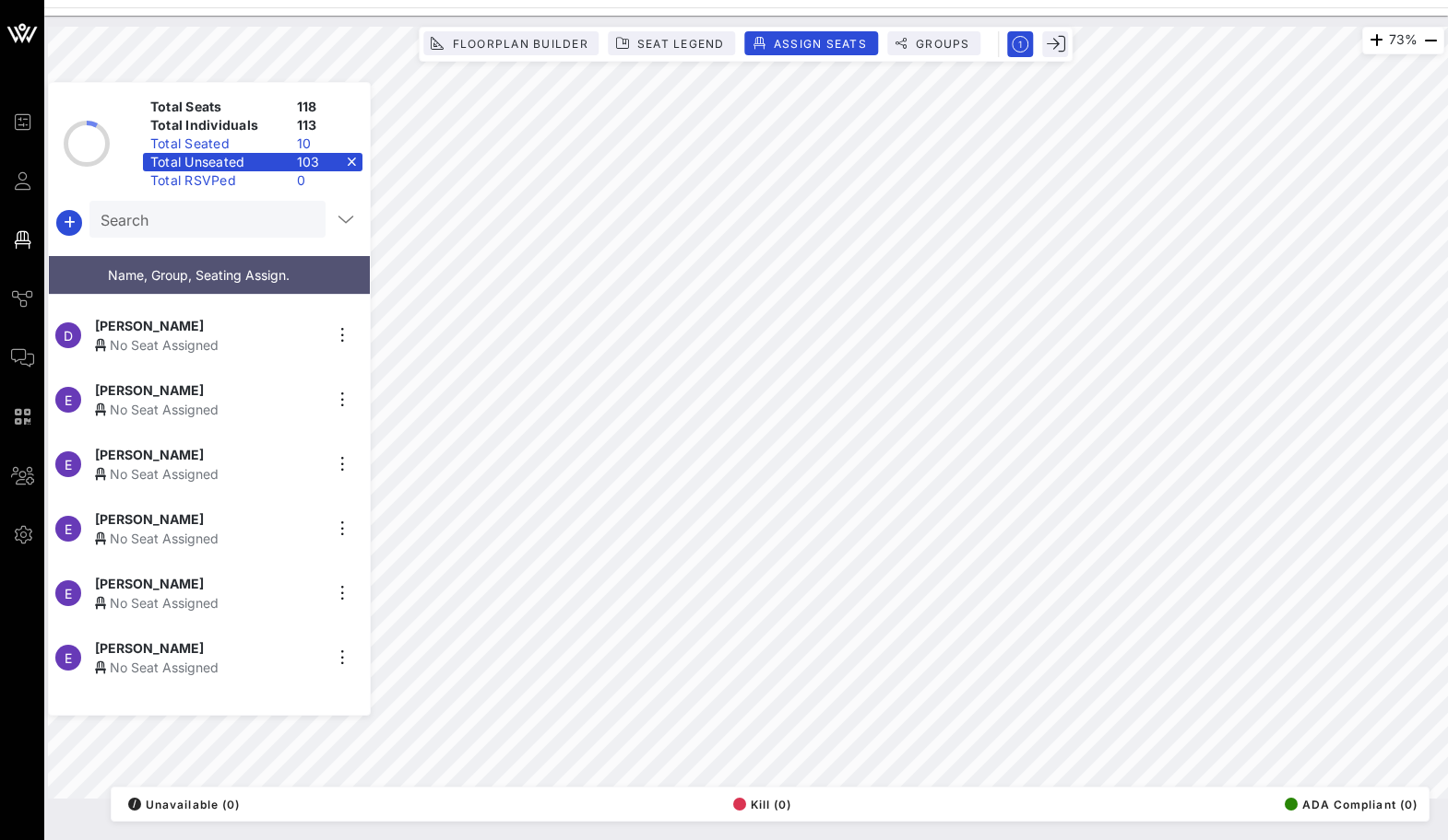
scroll to position [451, 0]
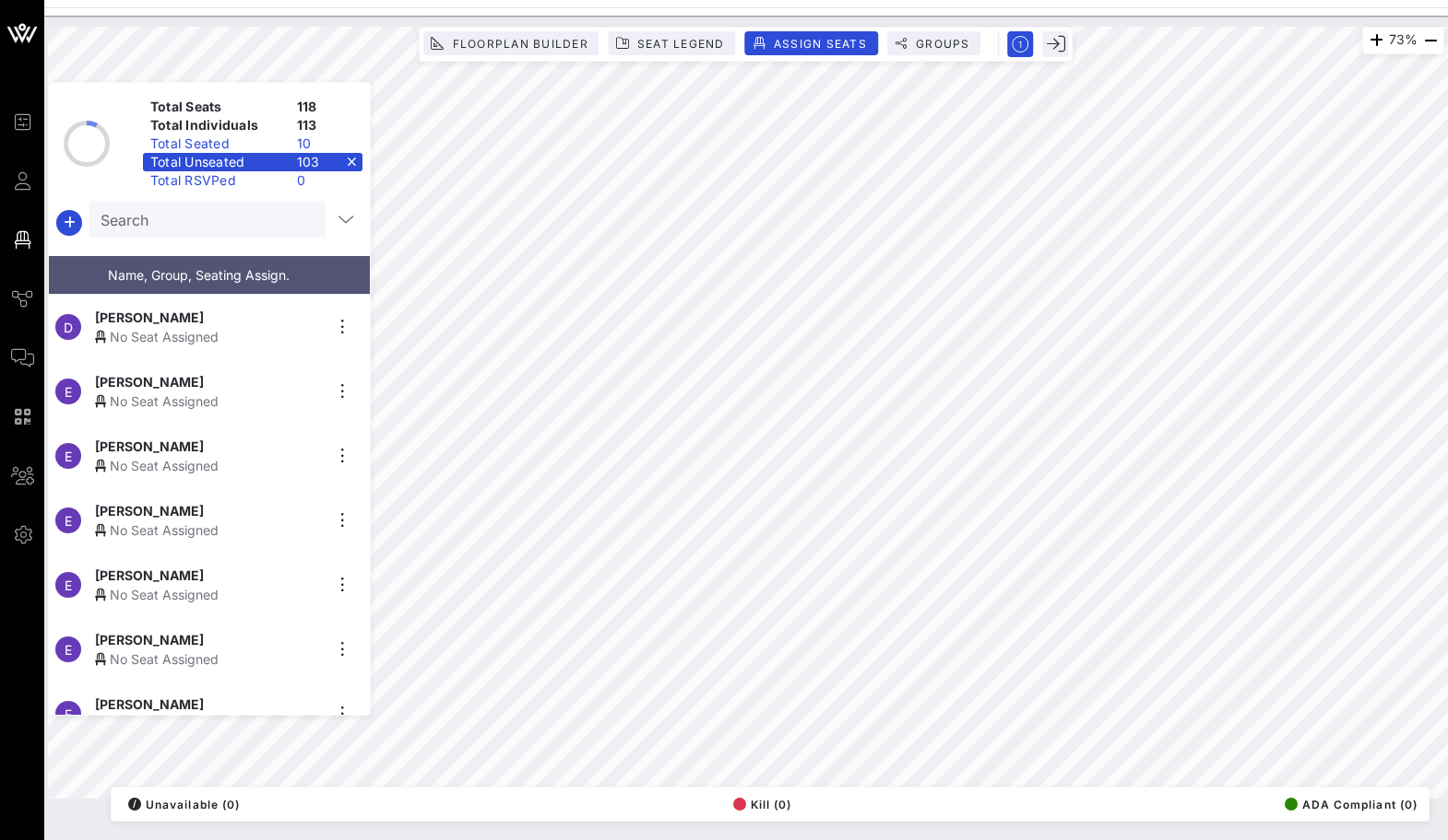
click at [201, 521] on div "No Seat Assigned" at bounding box center [208, 530] width 227 height 19
click at [241, 522] on div "No Seat Assigned" at bounding box center [208, 530] width 227 height 19
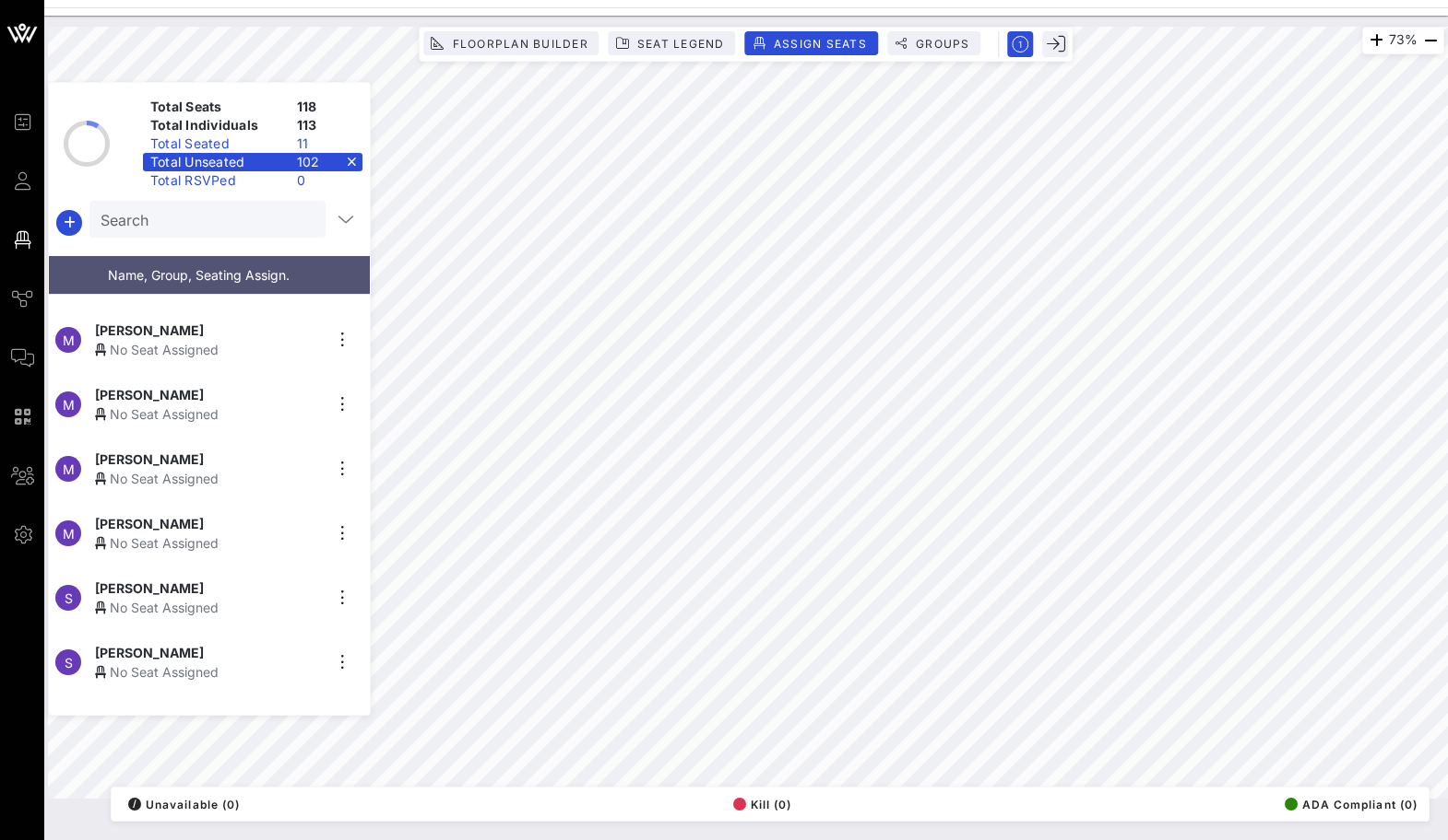
scroll to position [1470, 0]
click at [239, 470] on div "No Seat Assigned" at bounding box center [208, 480] width 227 height 19
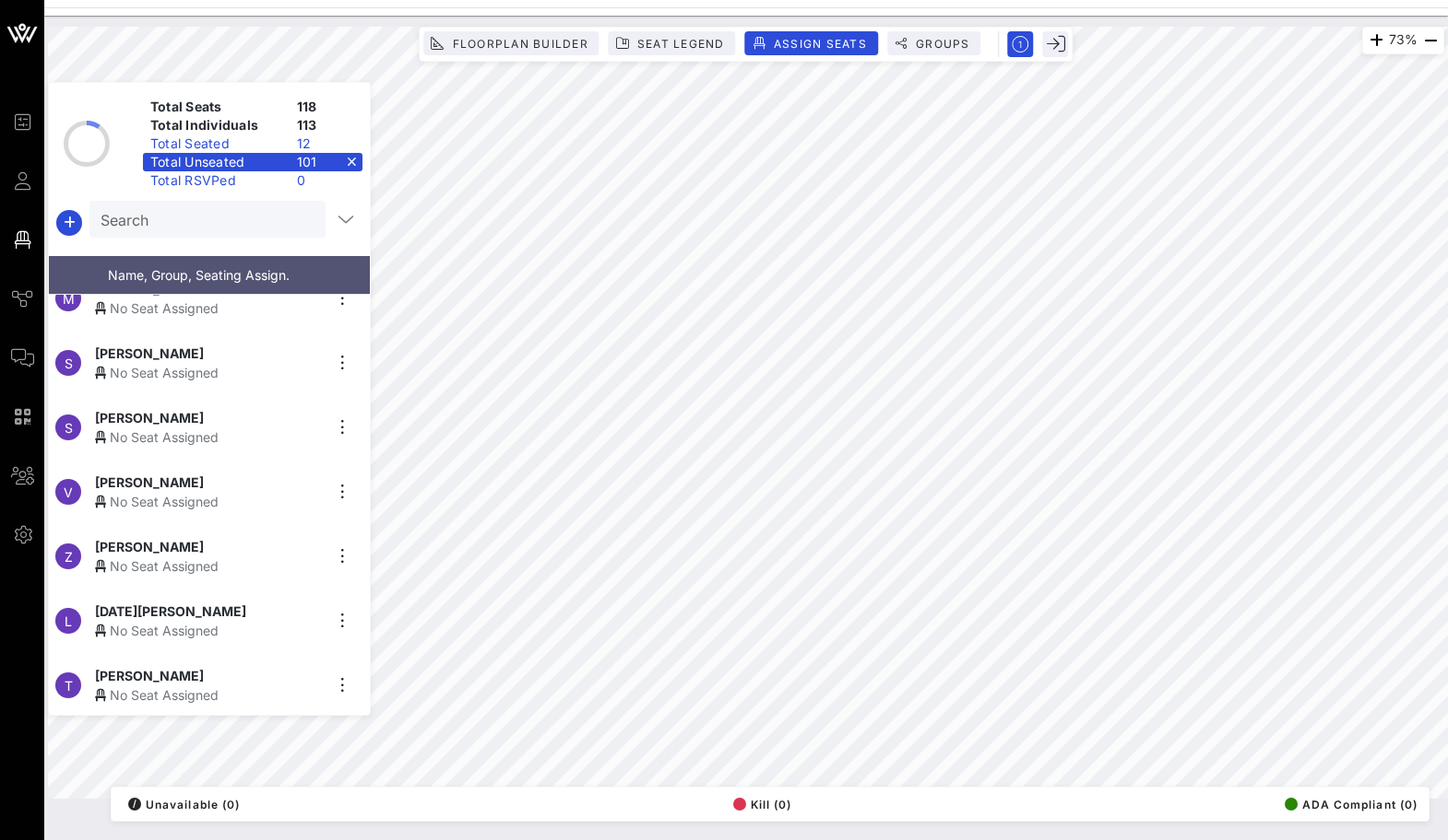
scroll to position [1644, 0]
click at [238, 406] on div "[PERSON_NAME]" at bounding box center [208, 415] width 227 height 19
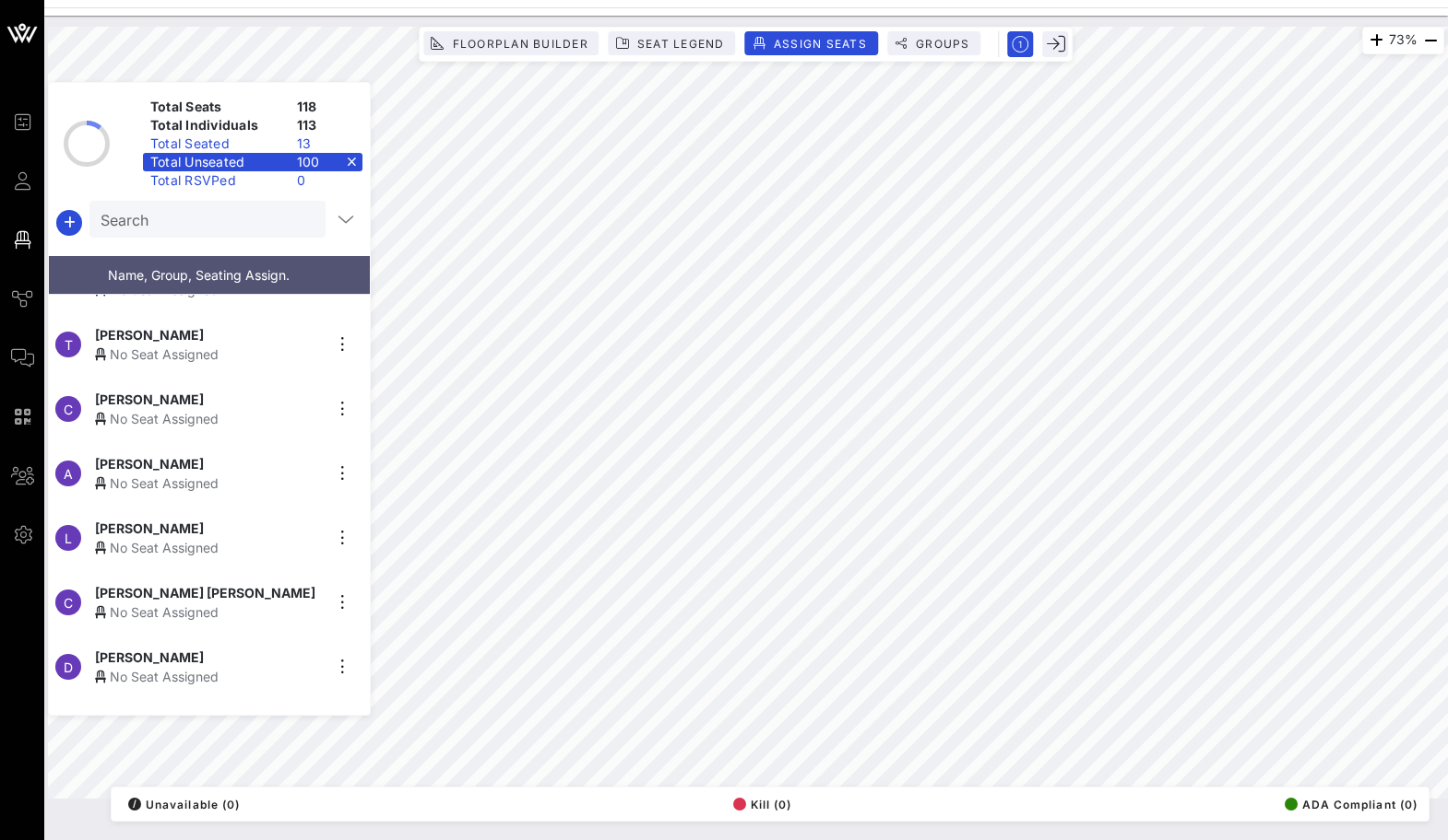
scroll to position [1928, 0]
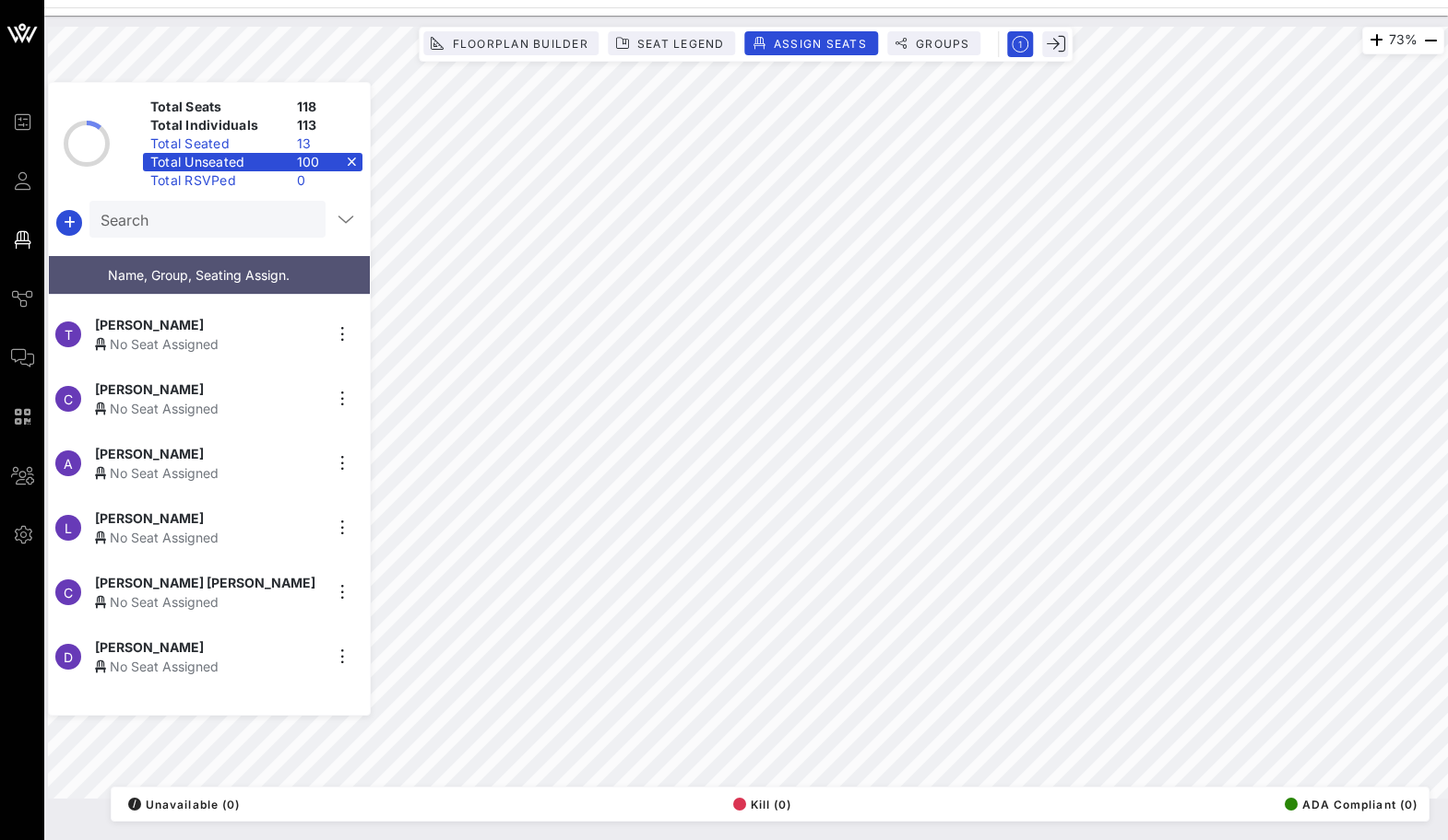
click at [181, 529] on div "No Seat Assigned" at bounding box center [208, 538] width 227 height 19
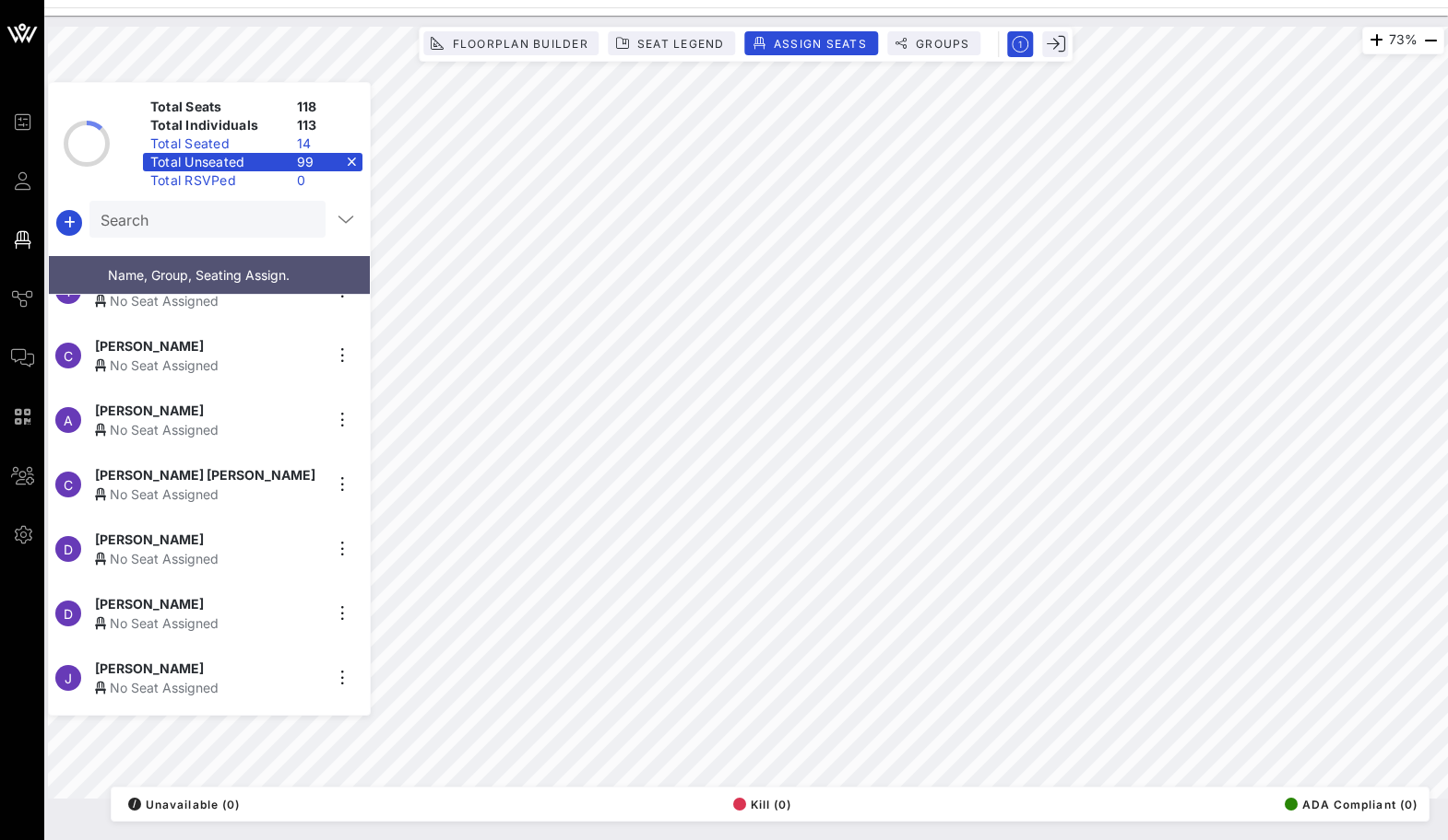
scroll to position [1975, 0]
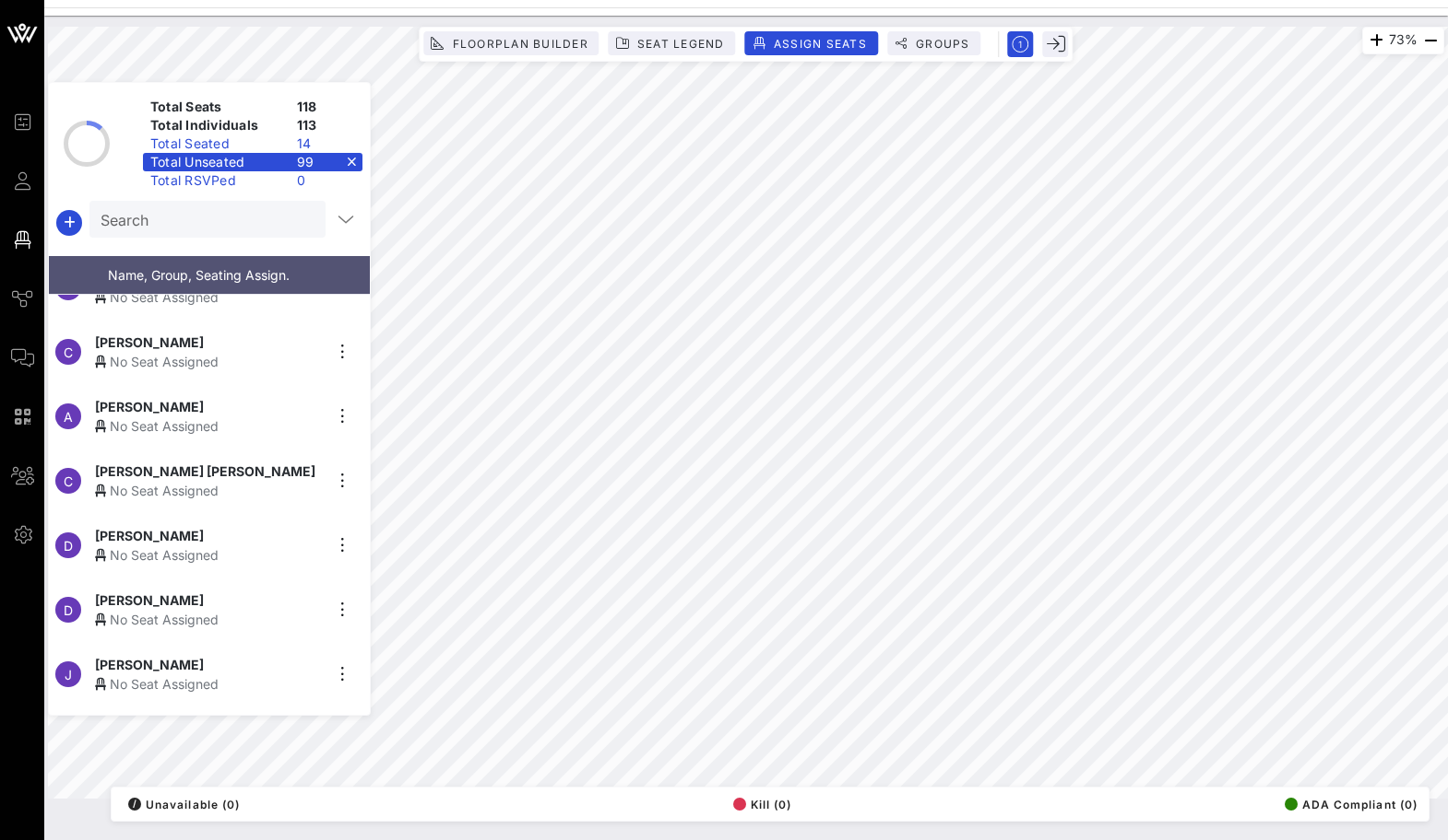
click at [253, 484] on div "No Seat Assigned" at bounding box center [208, 490] width 227 height 19
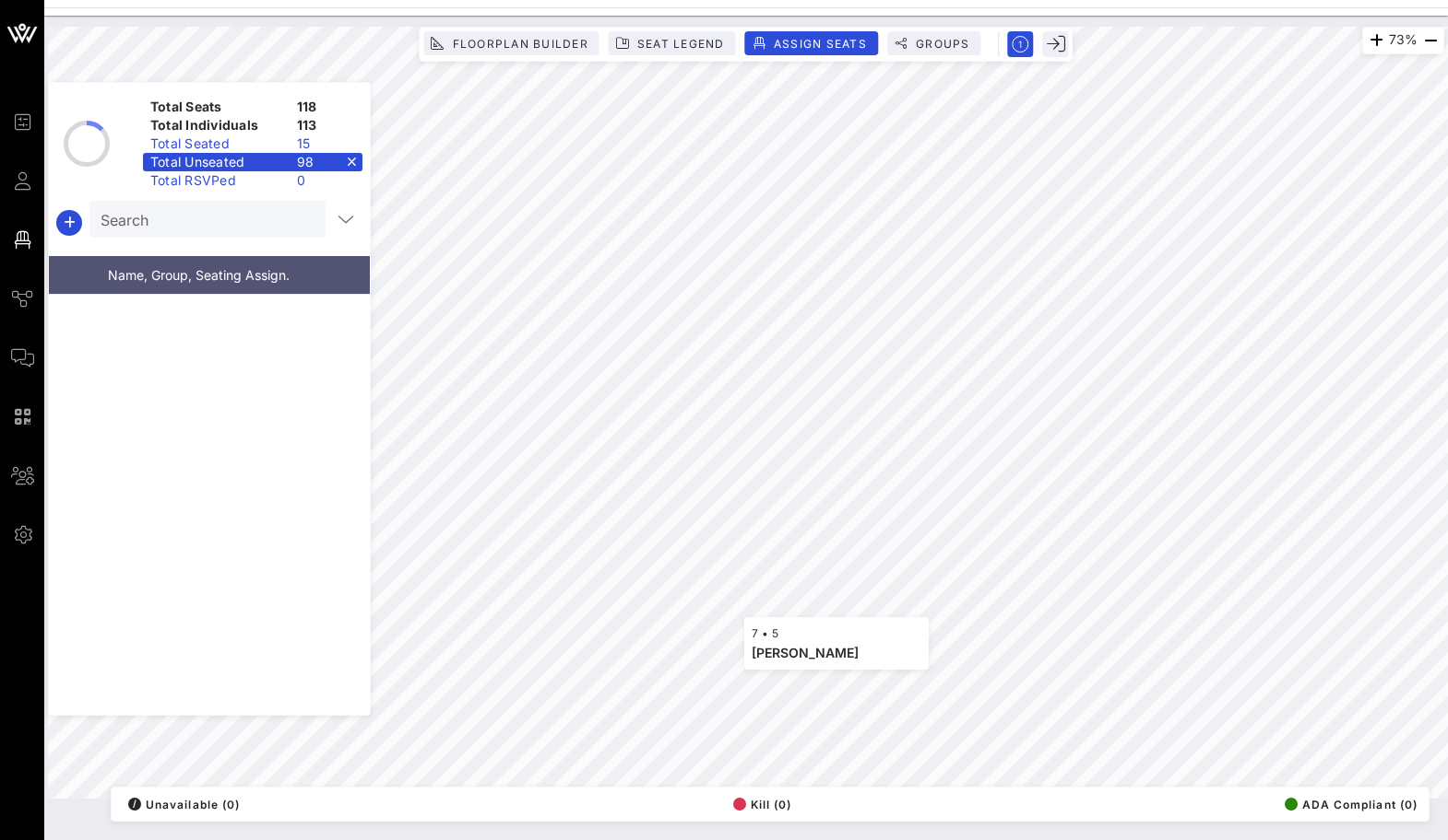
scroll to position [0, 0]
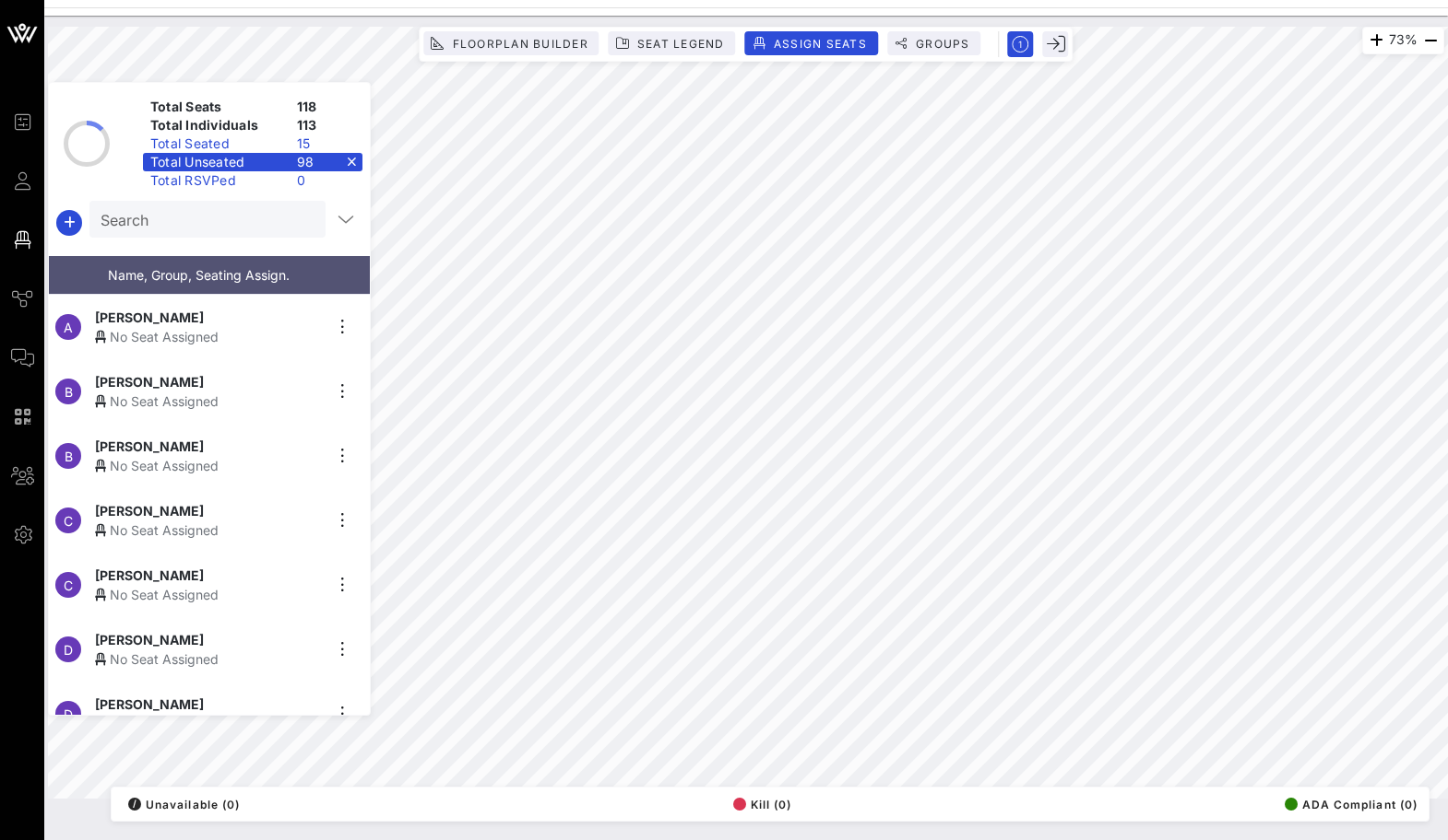
click at [203, 241] on div "Total Seats 118 Total Individuals 113 Total Seated 15 Total Unseated 98 Total R…" at bounding box center [208, 398] width 322 height 634
click at [202, 232] on div "Search" at bounding box center [205, 219] width 210 height 37
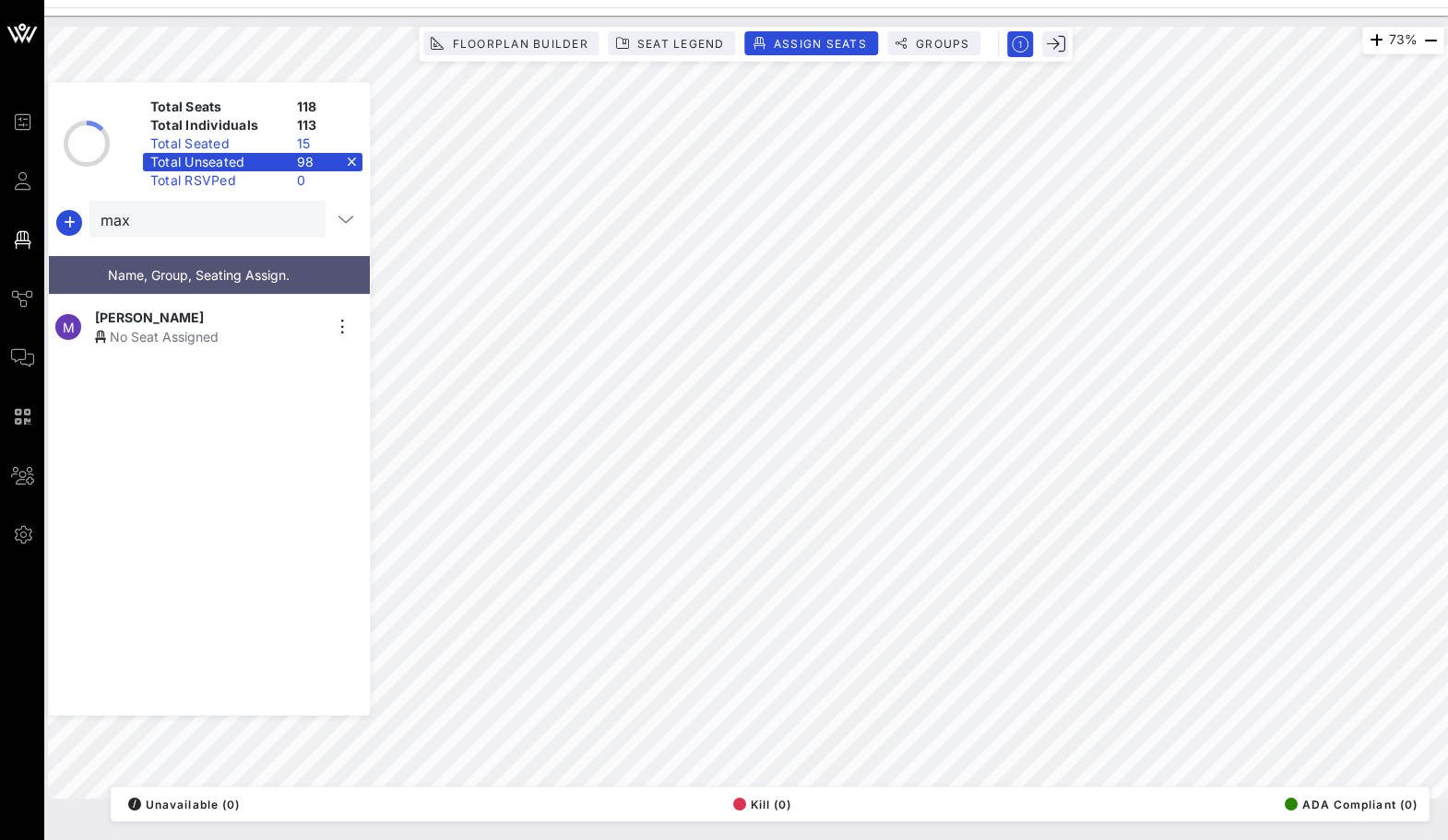
click at [168, 347] on div "M [PERSON_NAME] No Seat Assigned" at bounding box center [202, 327] width 306 height 65
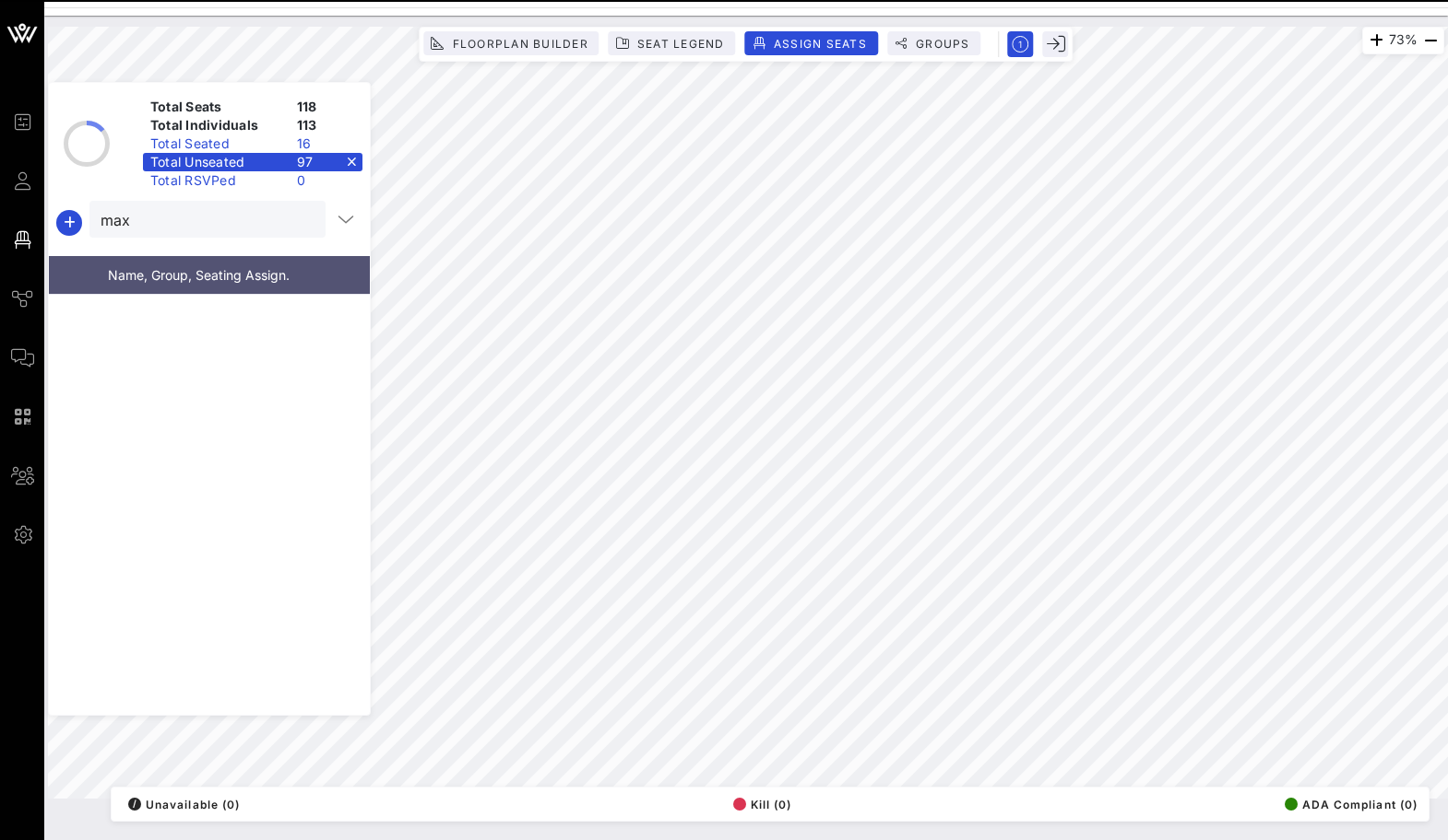
click at [299, 217] on button "clear icon" at bounding box center [303, 220] width 12 height 18
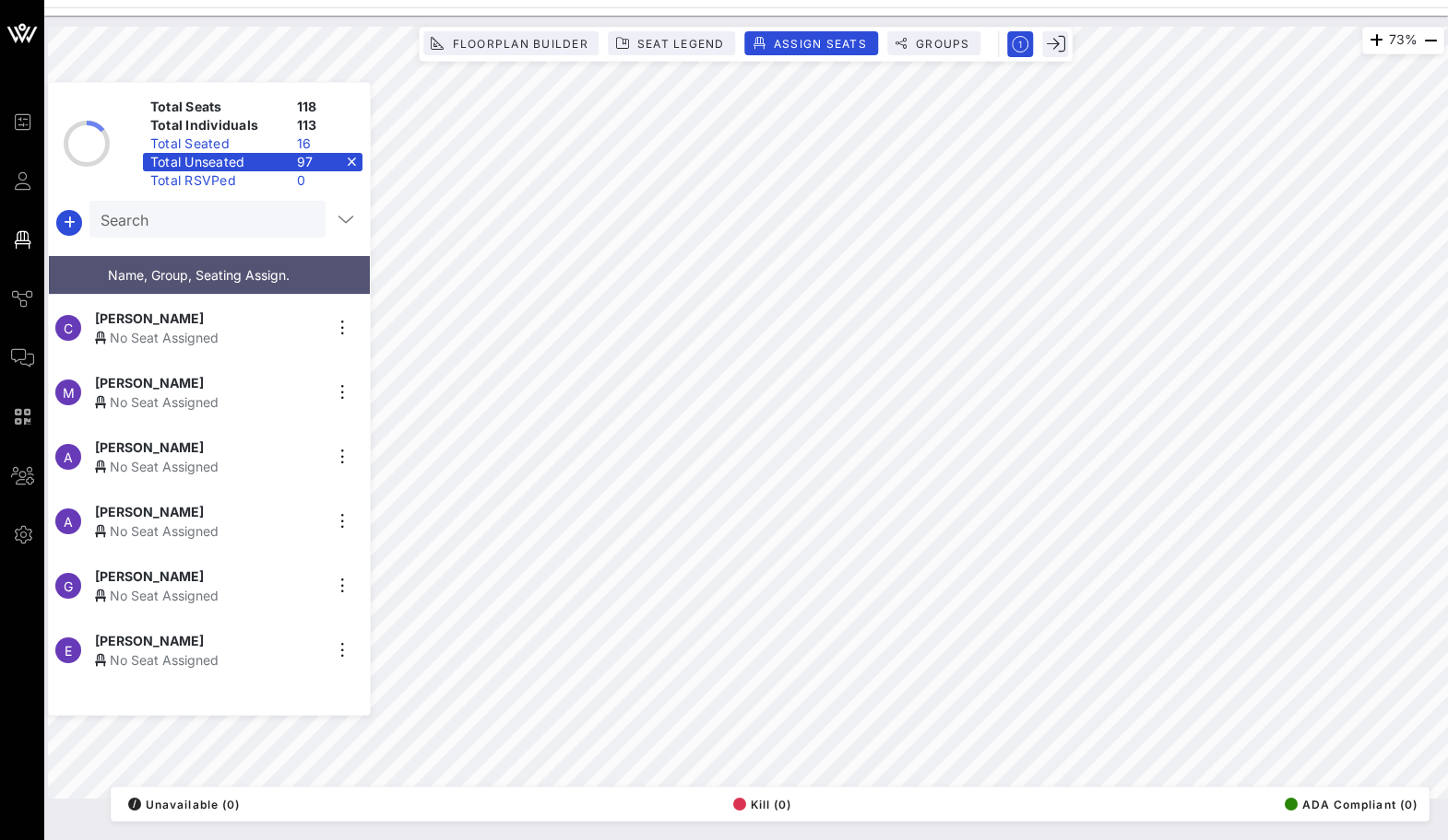
scroll to position [5671, 0]
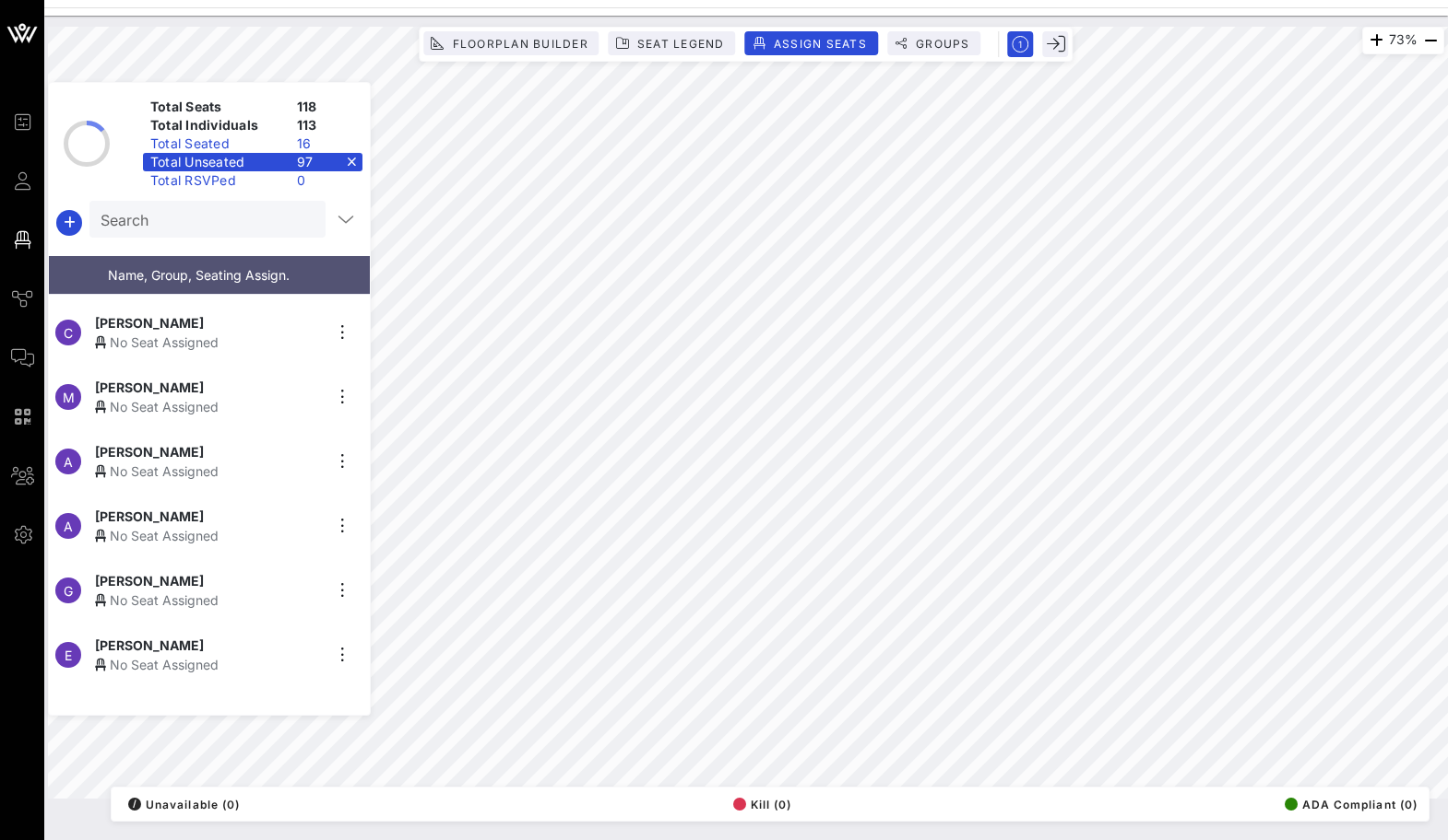
click at [239, 656] on div "No Seat Assigned" at bounding box center [208, 665] width 227 height 19
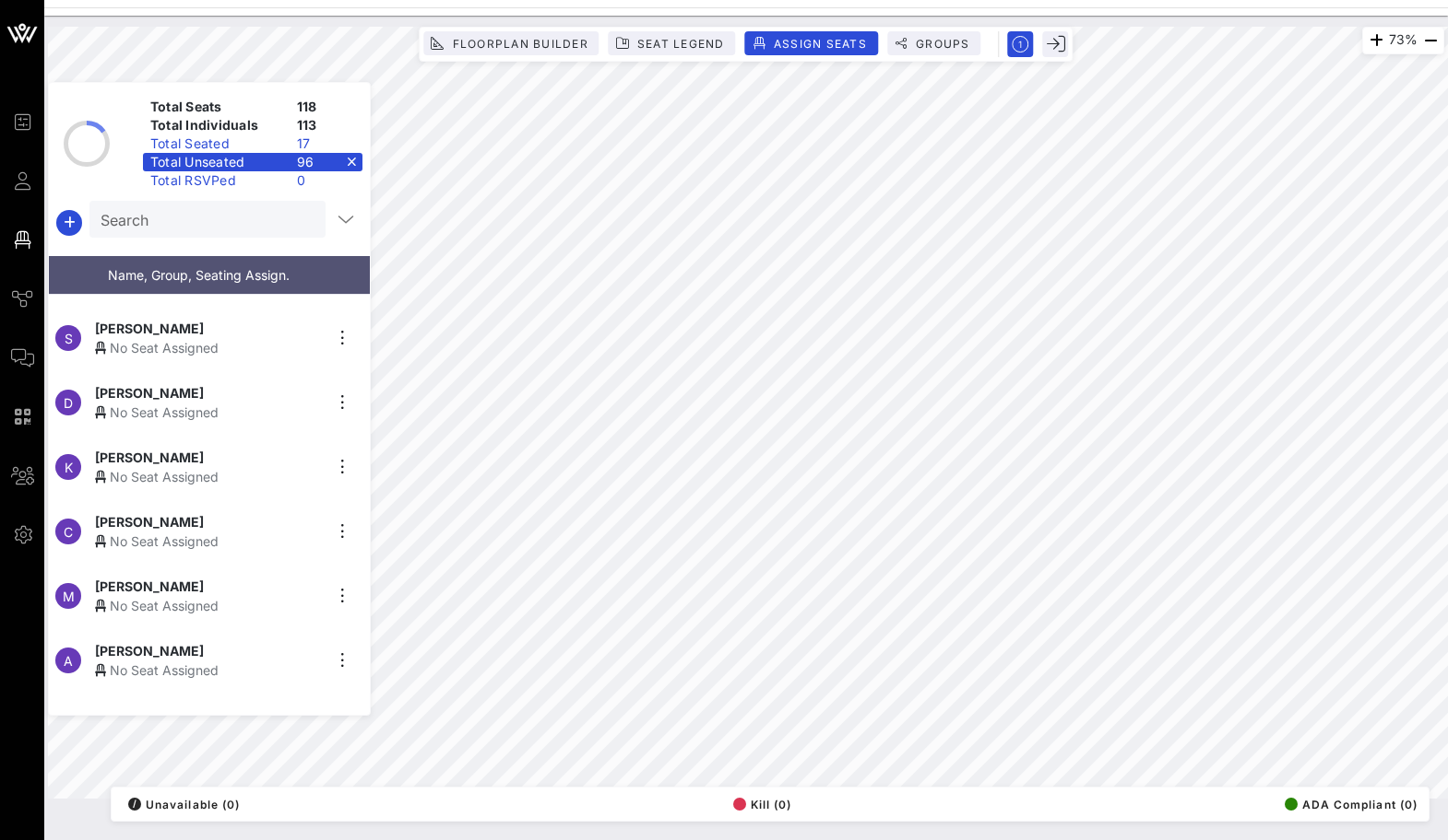
scroll to position [5471, 0]
click at [162, 546] on div "C [PERSON_NAME] No Seat Assigned" at bounding box center [202, 533] width 306 height 65
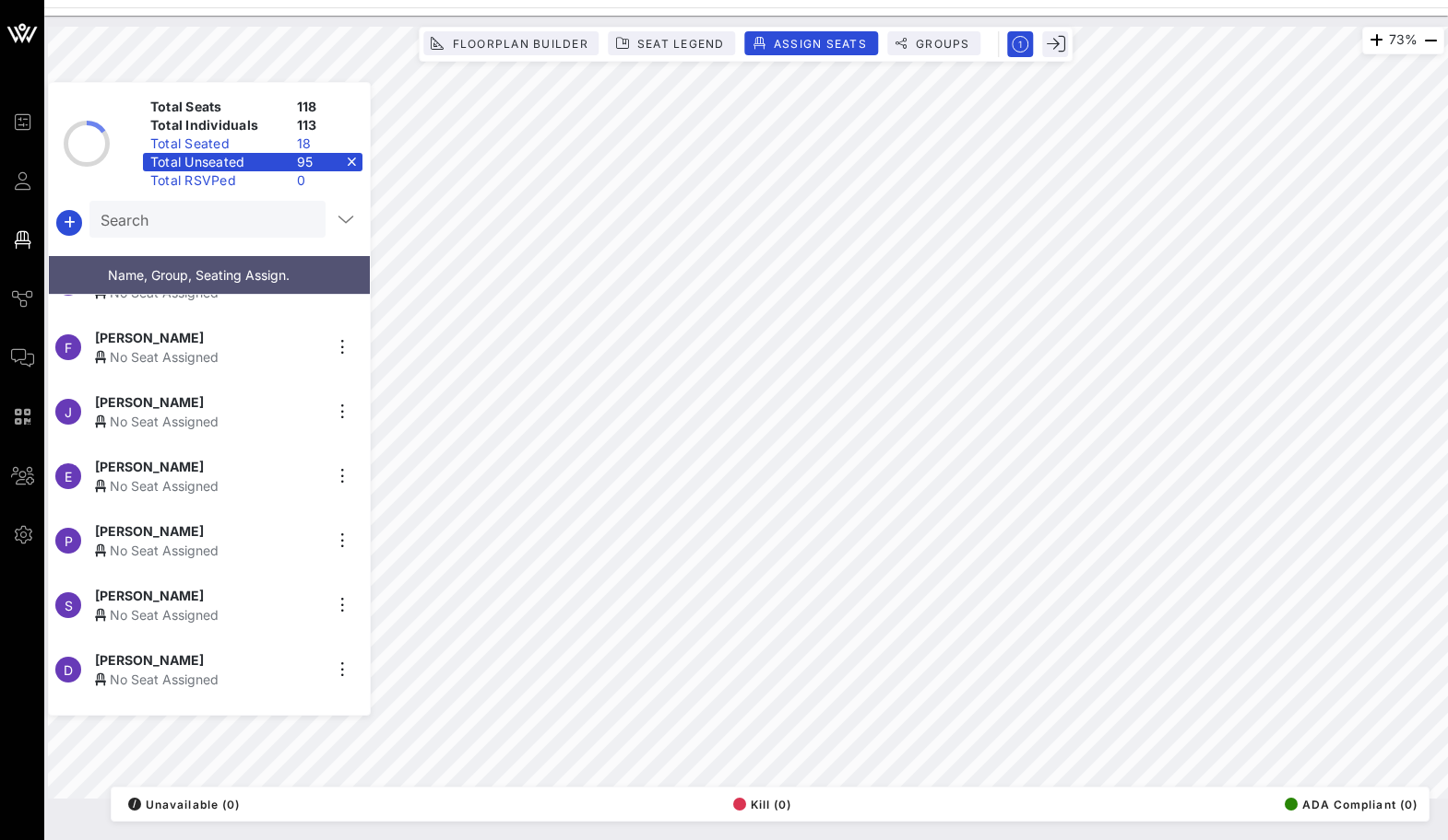
scroll to position [5209, 0]
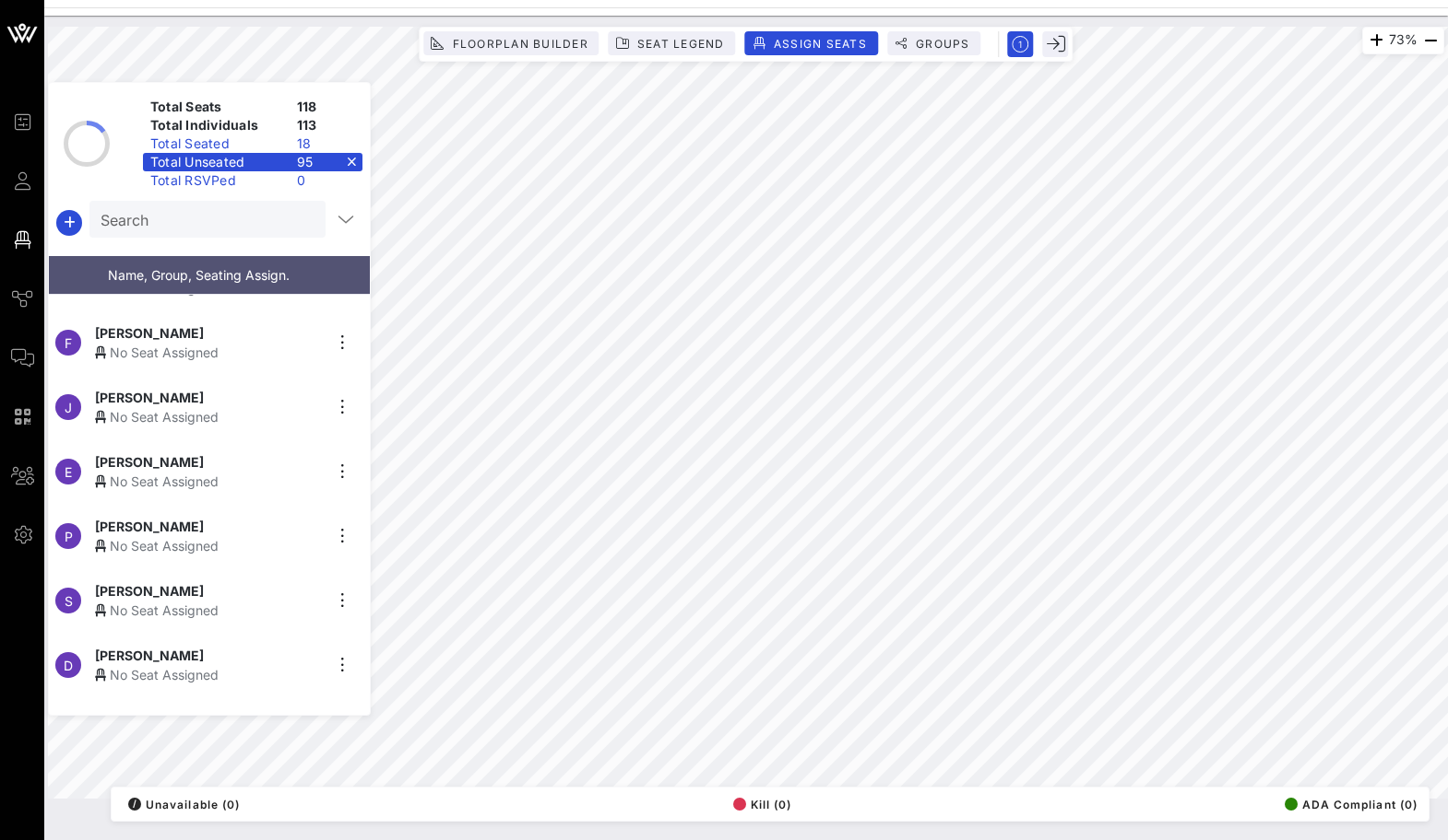
click at [224, 517] on div "[PERSON_NAME]" at bounding box center [208, 526] width 227 height 19
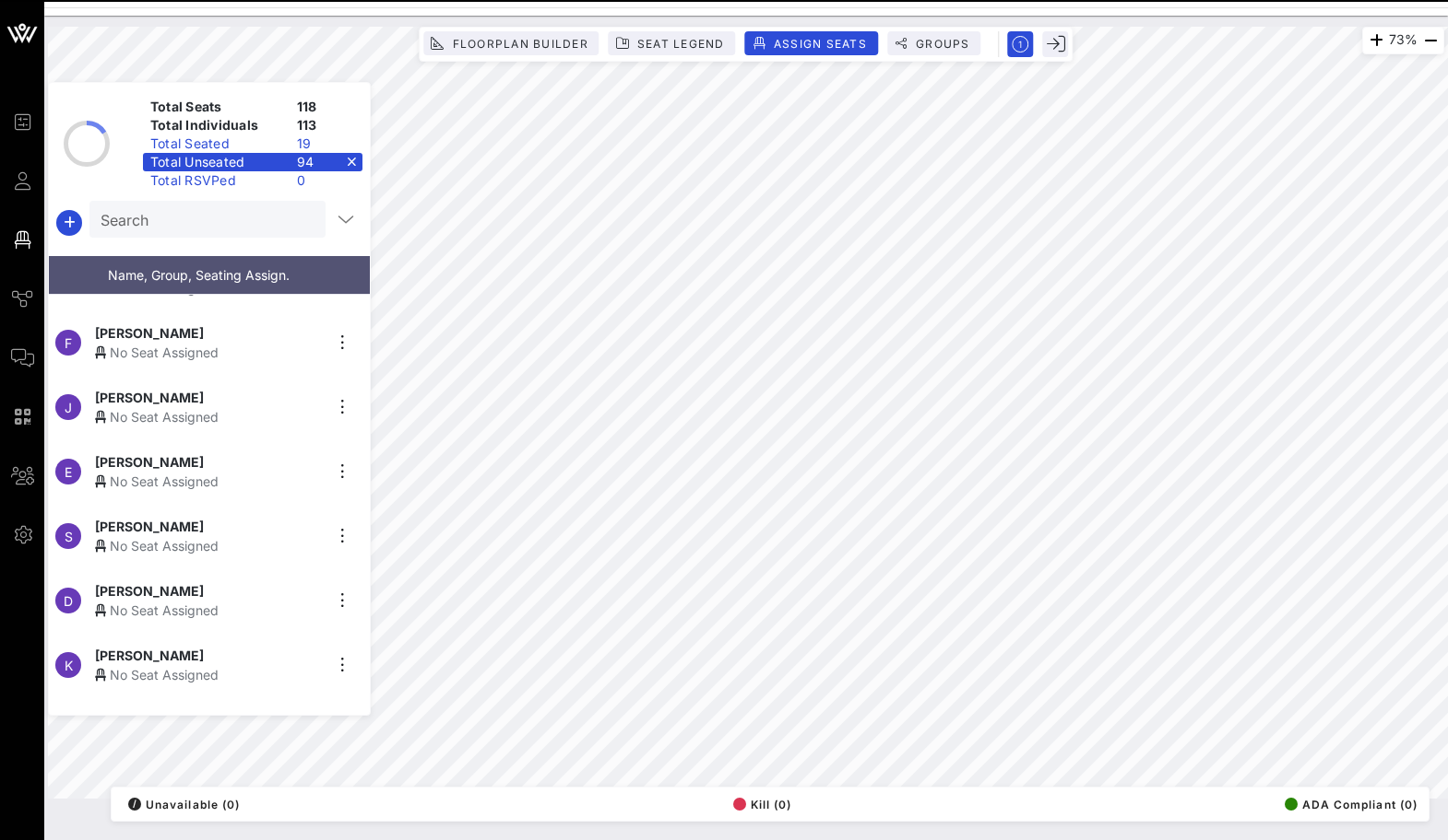
click at [245, 234] on div "Search" at bounding box center [205, 219] width 210 height 37
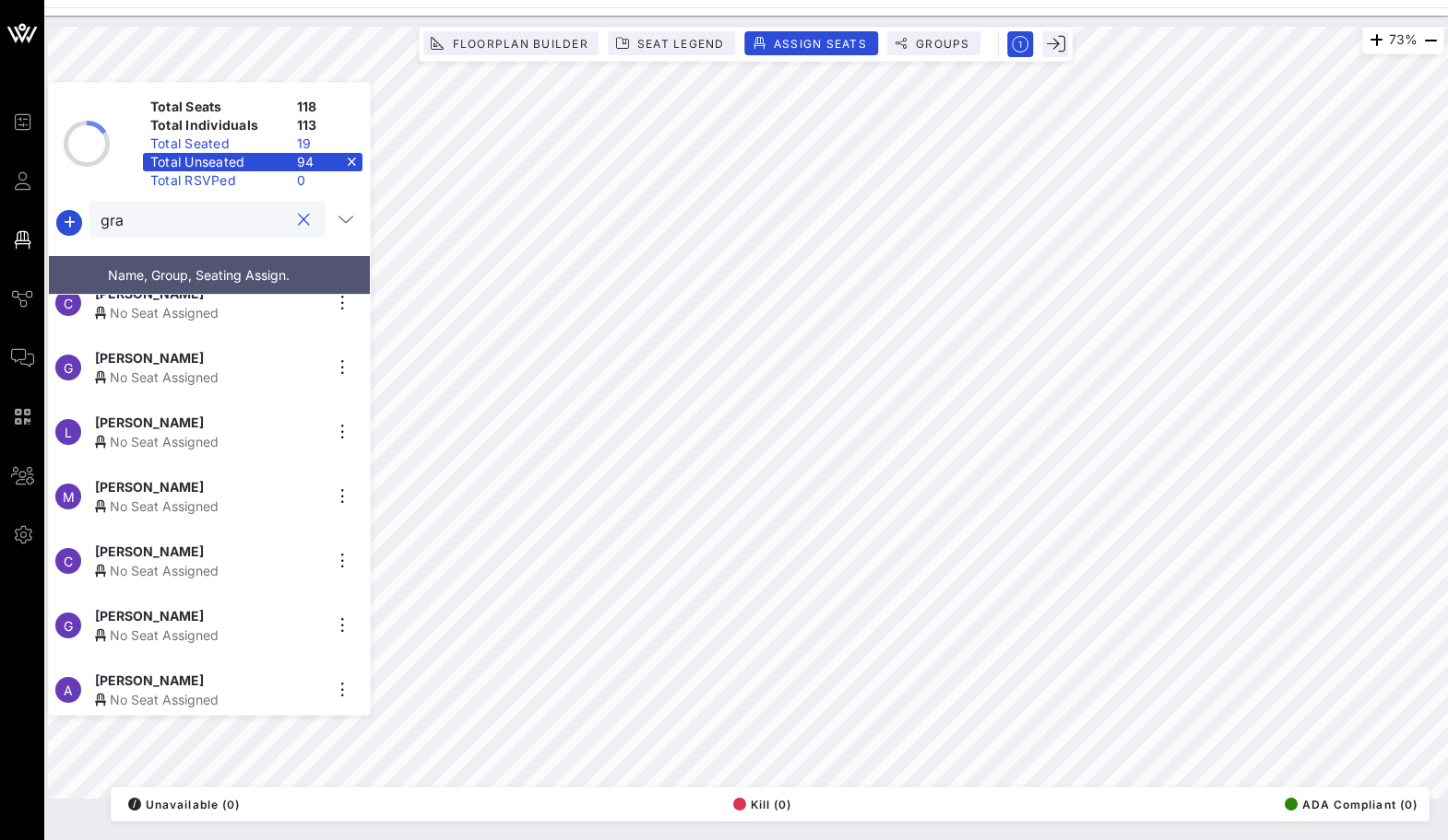
scroll to position [0, 0]
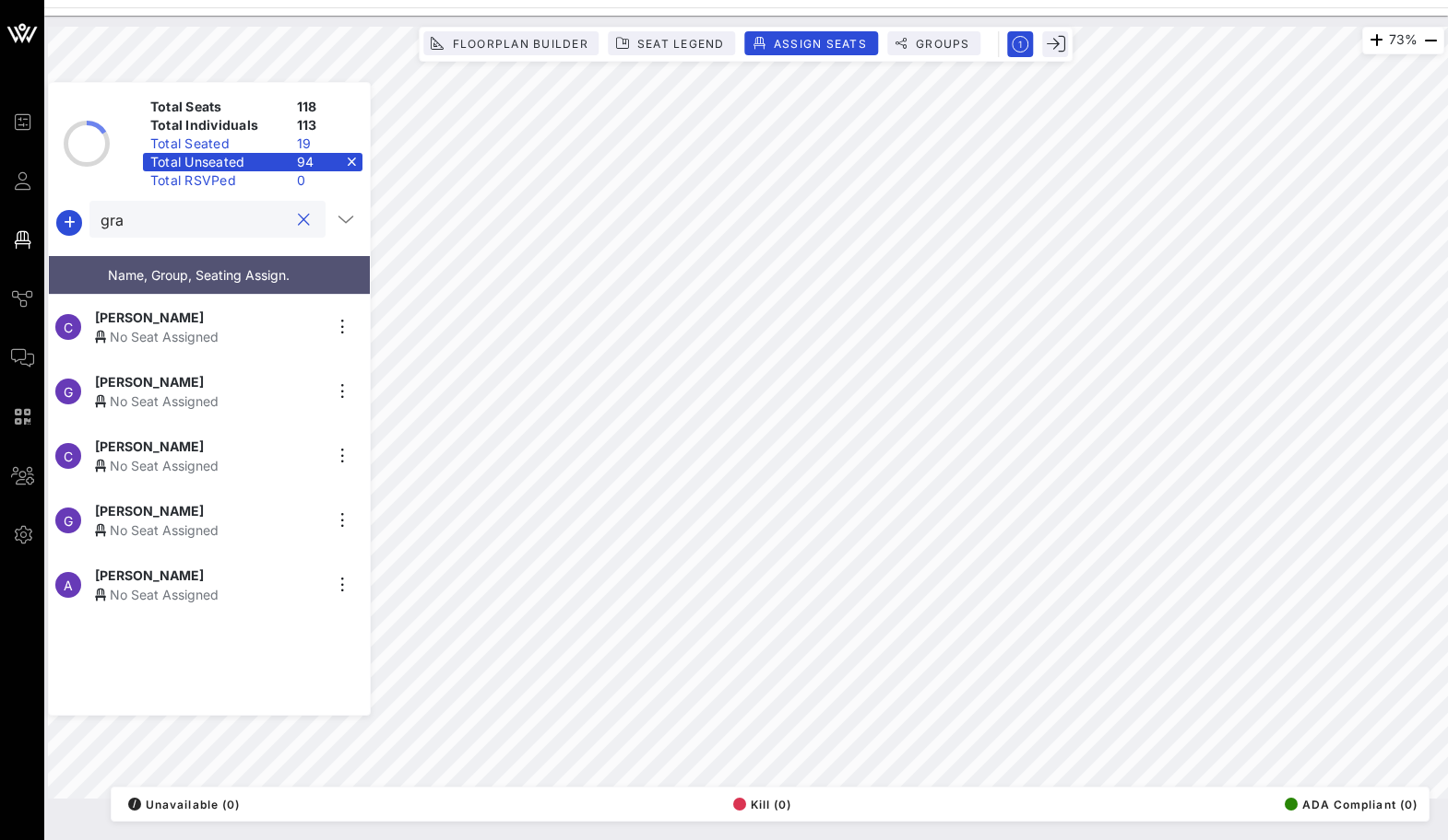
click at [203, 502] on div "[PERSON_NAME]" at bounding box center [208, 511] width 227 height 19
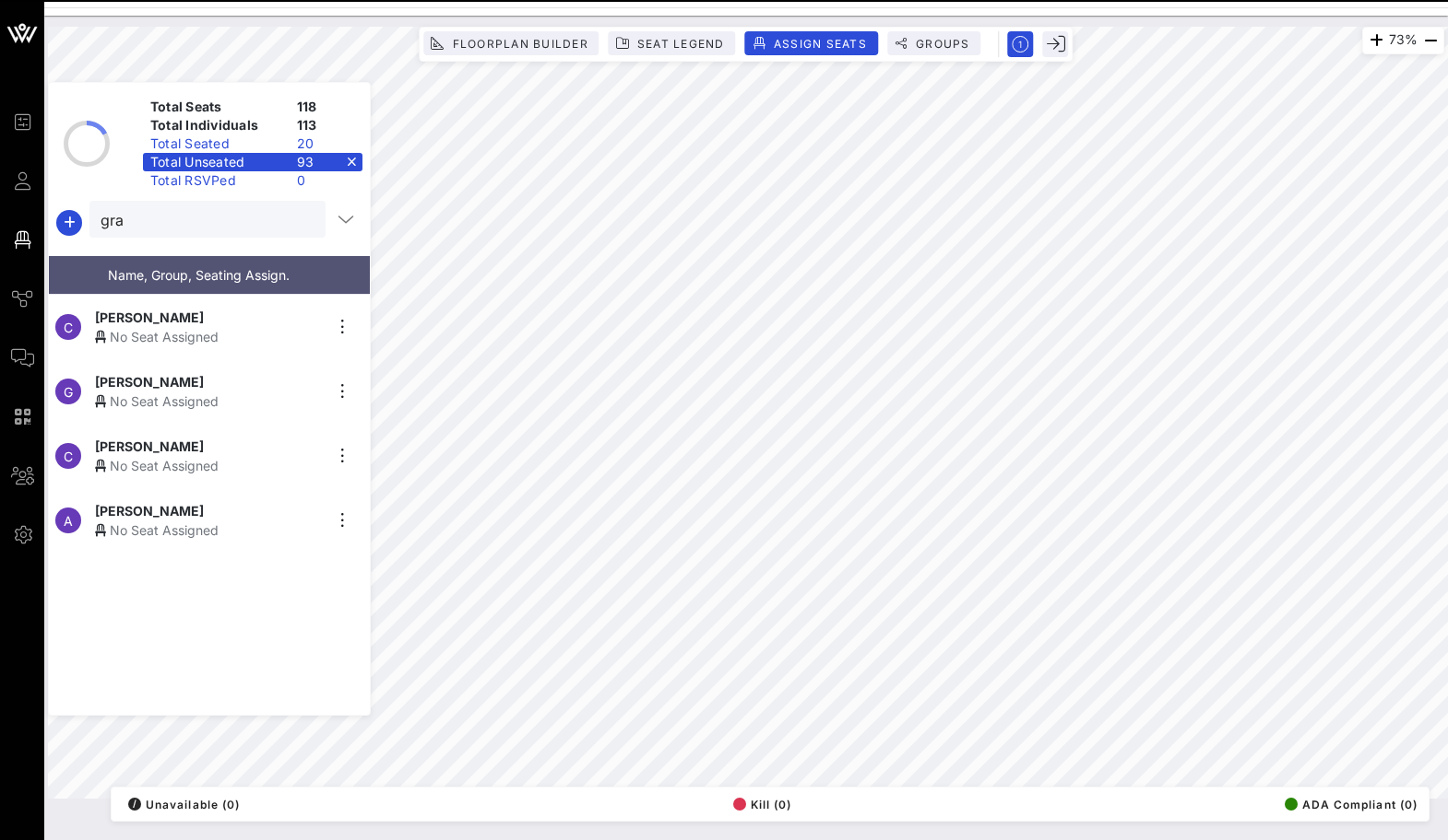
click at [300, 217] on button "clear icon" at bounding box center [303, 220] width 12 height 18
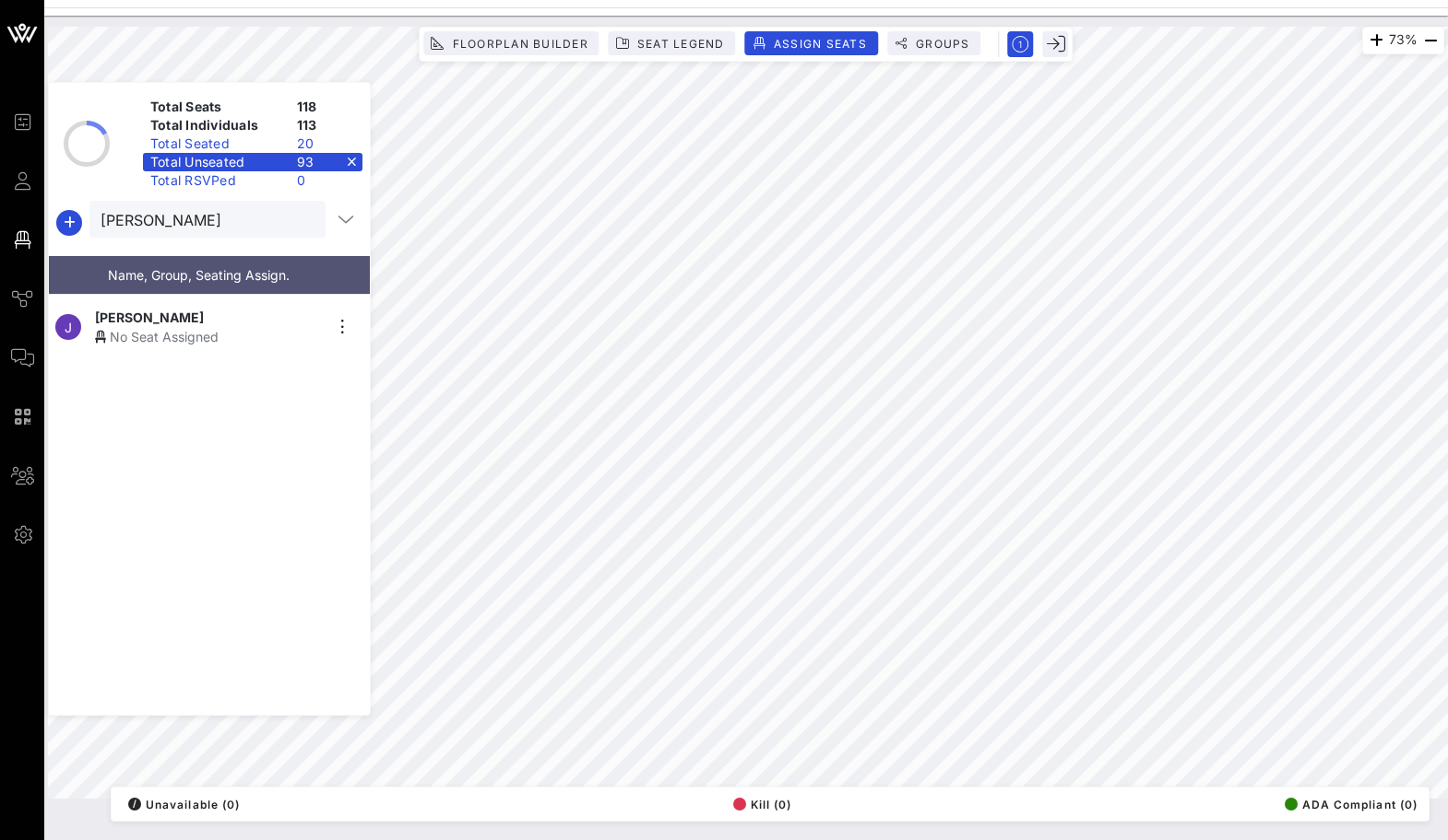
click at [235, 334] on div "No Seat Assigned" at bounding box center [208, 336] width 227 height 19
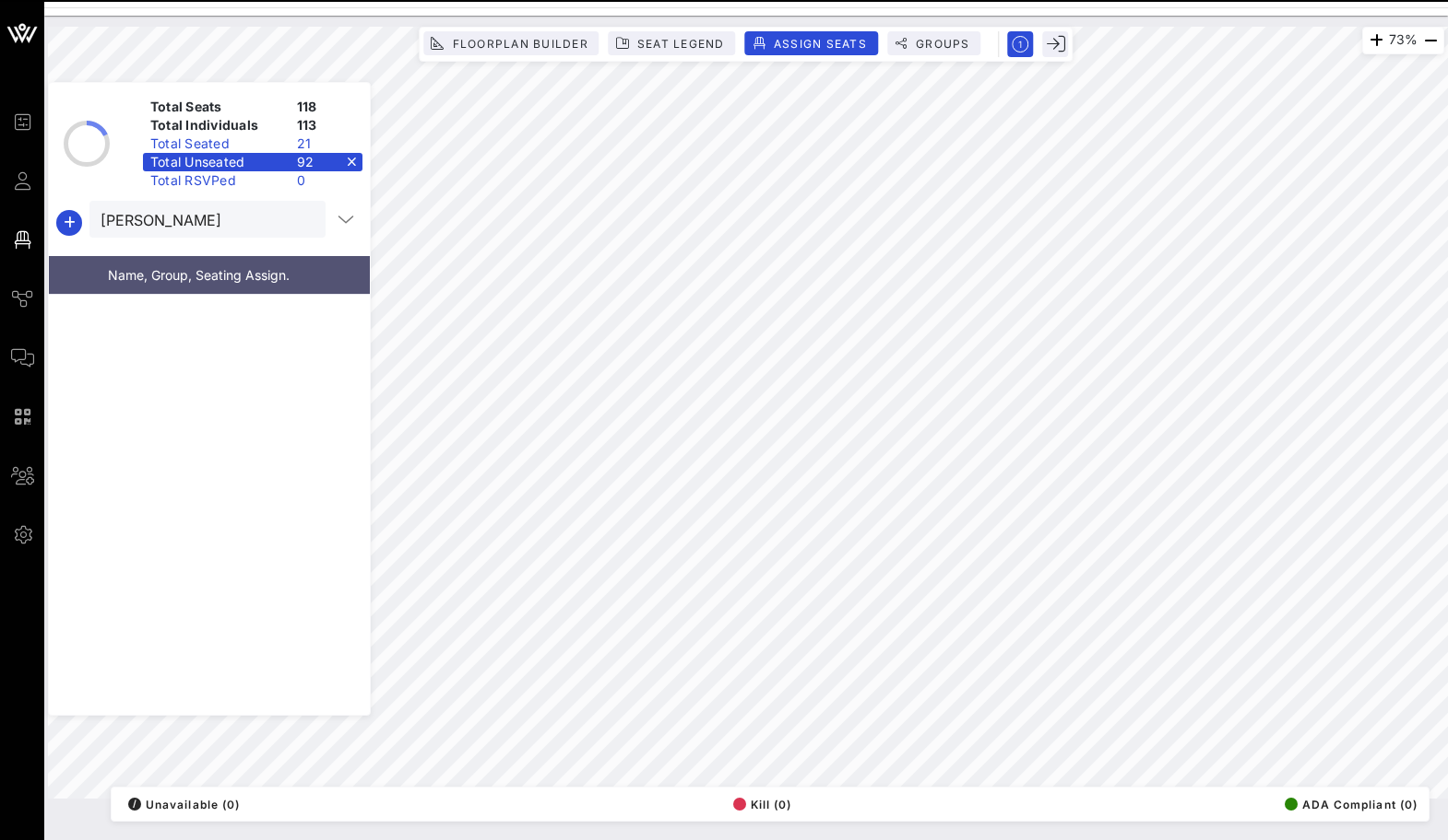
click at [292, 223] on div at bounding box center [302, 220] width 22 height 22
click at [298, 223] on button "clear icon" at bounding box center [303, 220] width 12 height 18
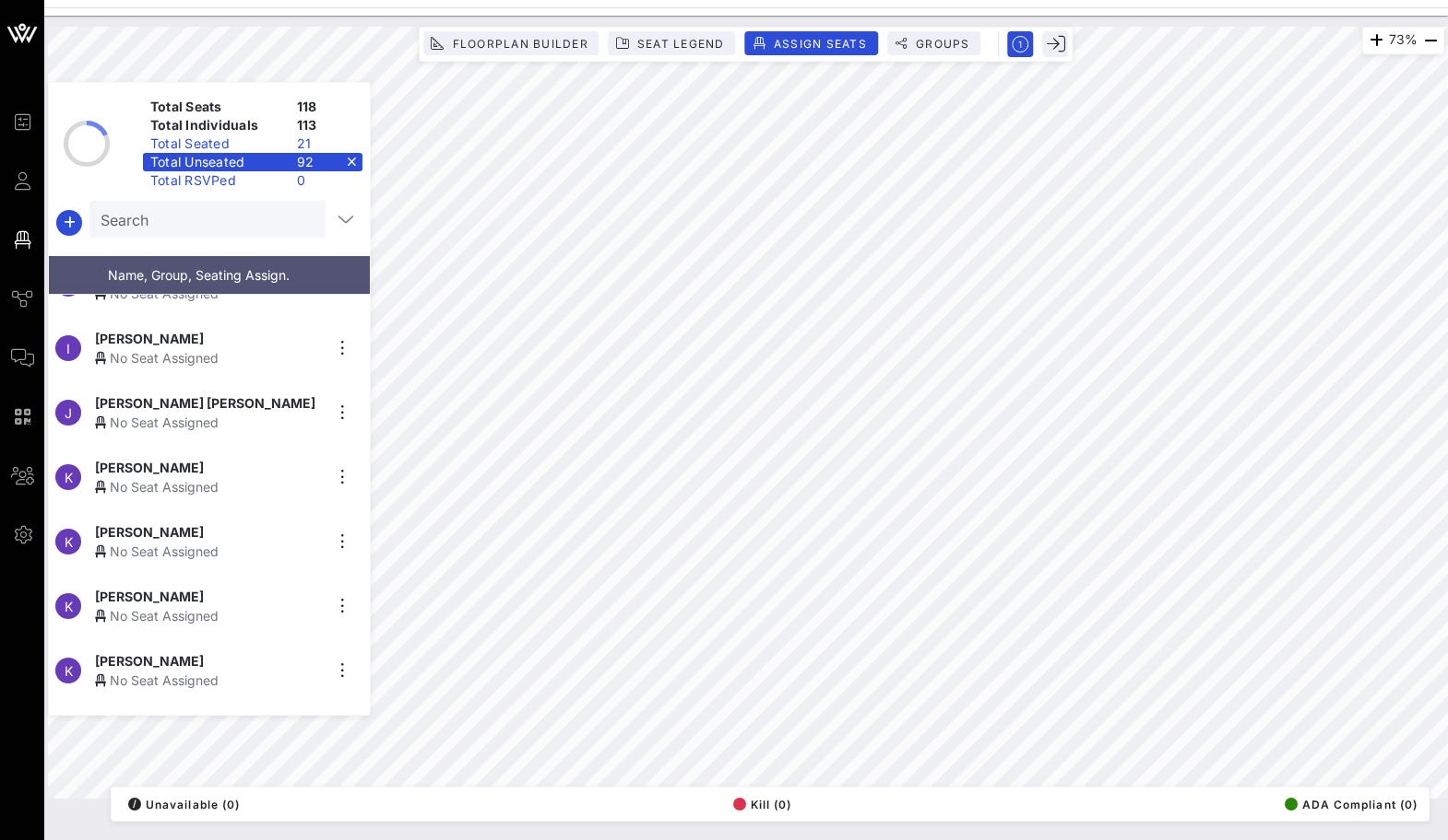
scroll to position [945, 0]
click at [215, 653] on div "[PERSON_NAME]" at bounding box center [208, 662] width 227 height 19
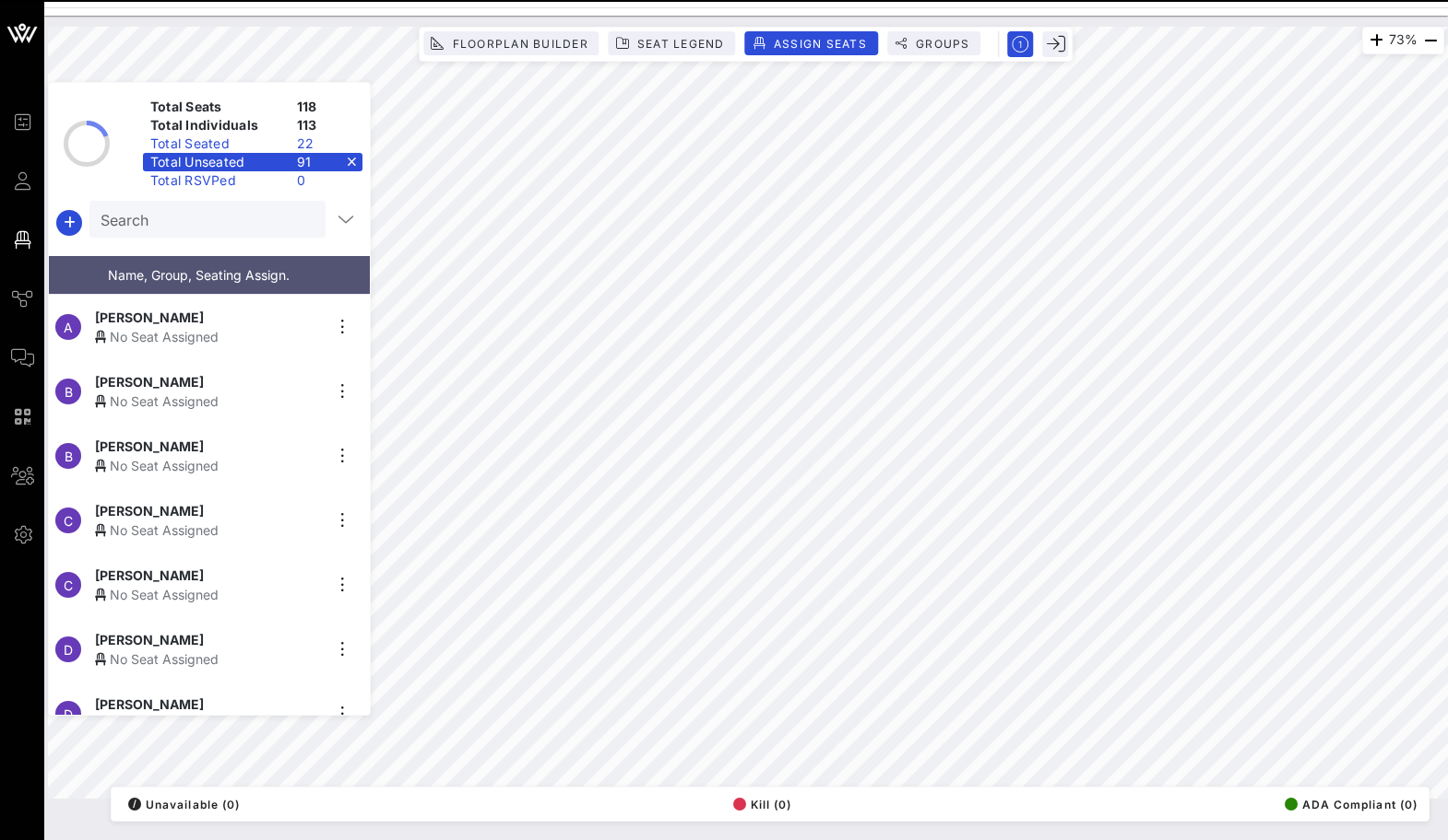
click at [259, 229] on input "Search" at bounding box center [205, 219] width 210 height 24
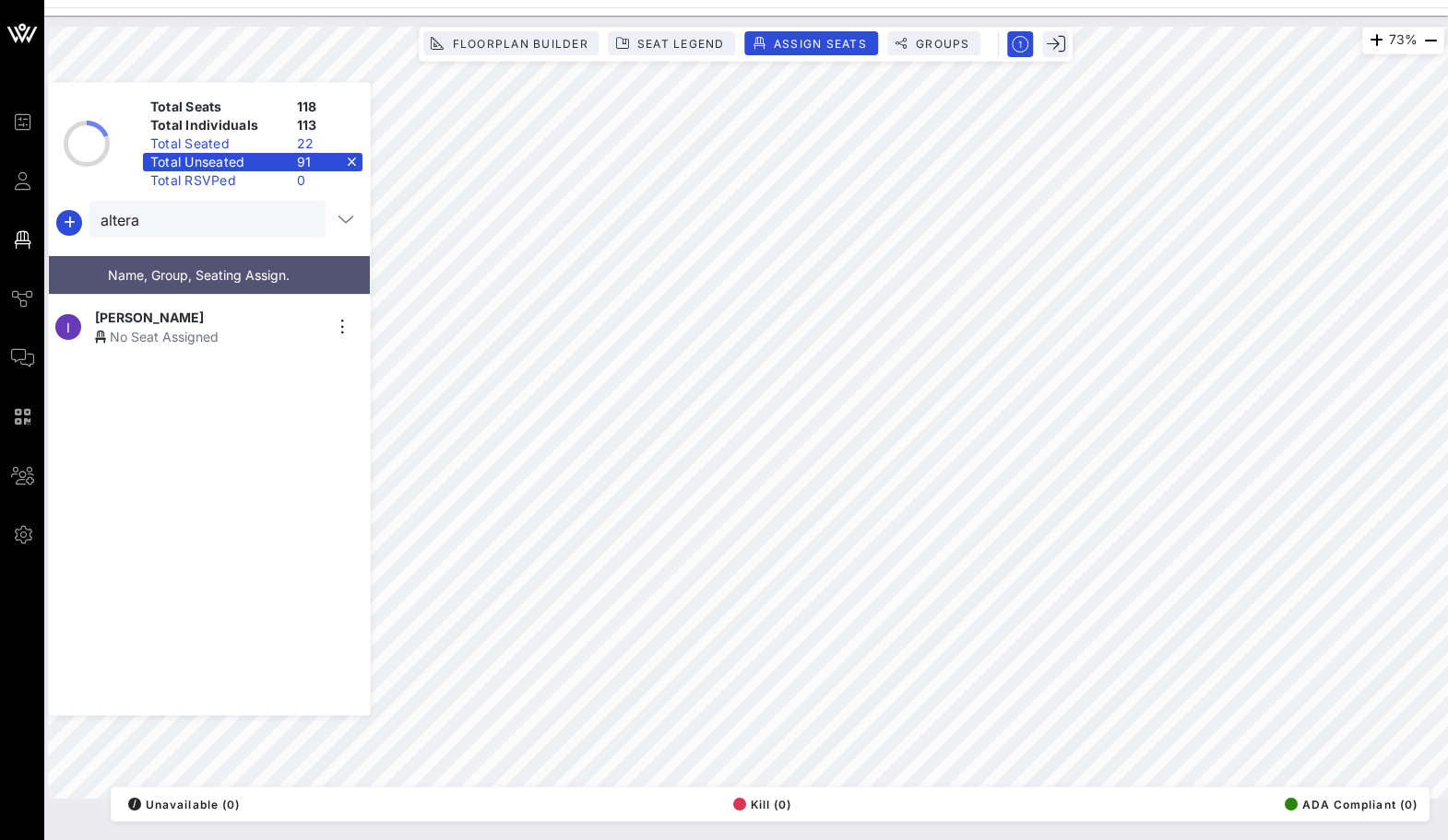
click at [241, 327] on div "No Seat Assigned" at bounding box center [208, 336] width 227 height 19
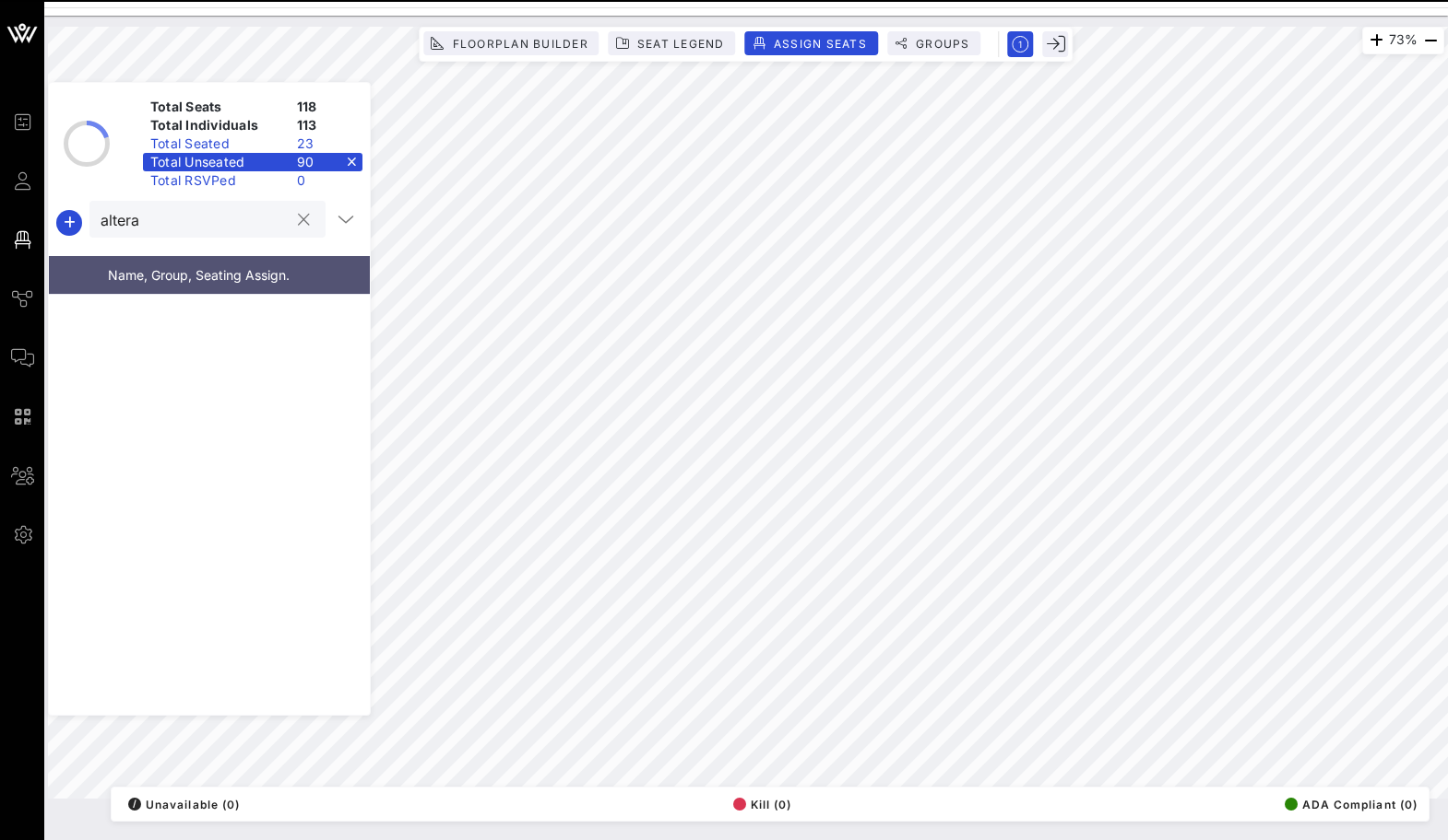
click at [268, 214] on input "altera" at bounding box center [195, 219] width 188 height 24
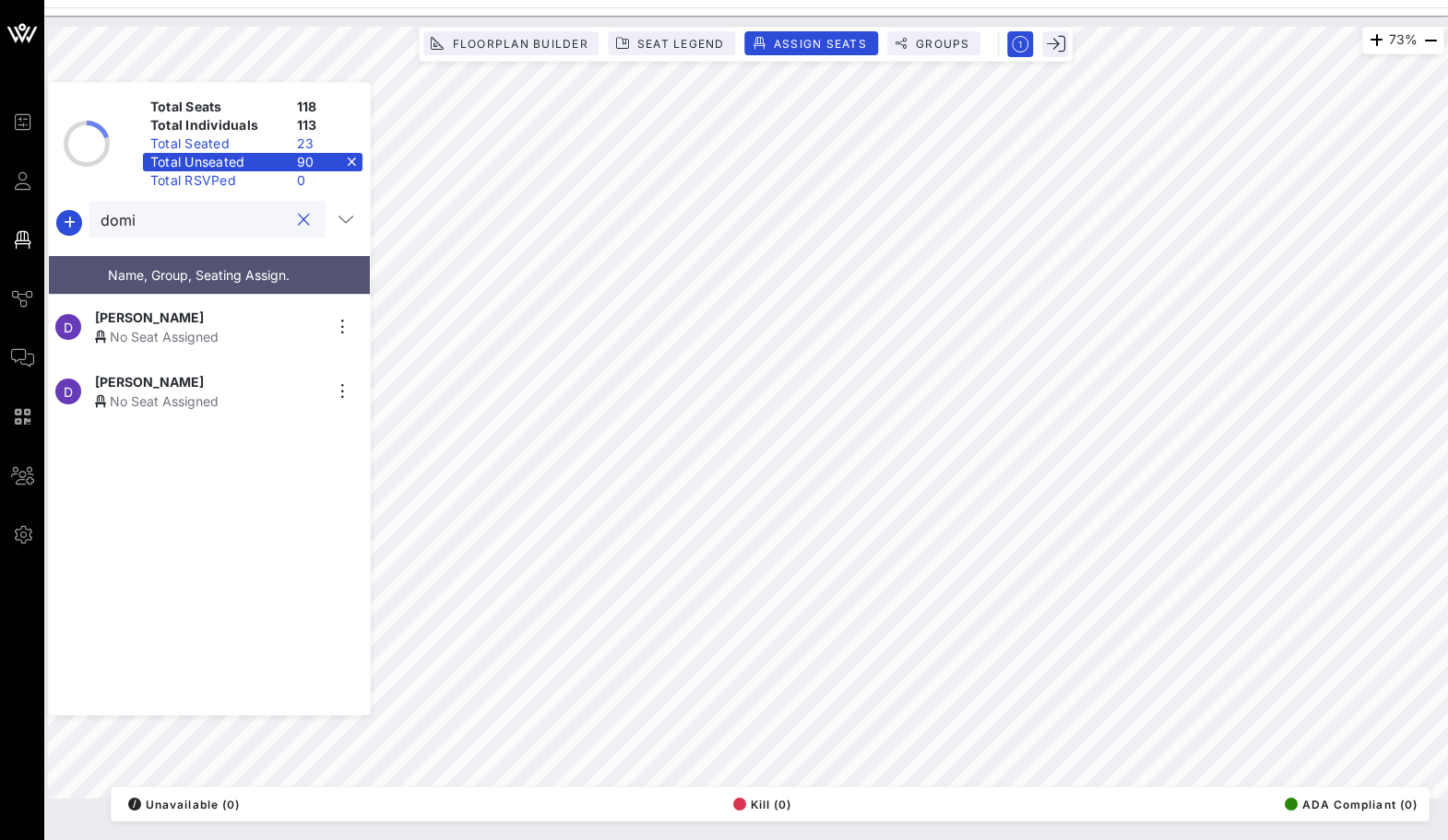
click at [257, 377] on div "[PERSON_NAME]" at bounding box center [208, 382] width 227 height 19
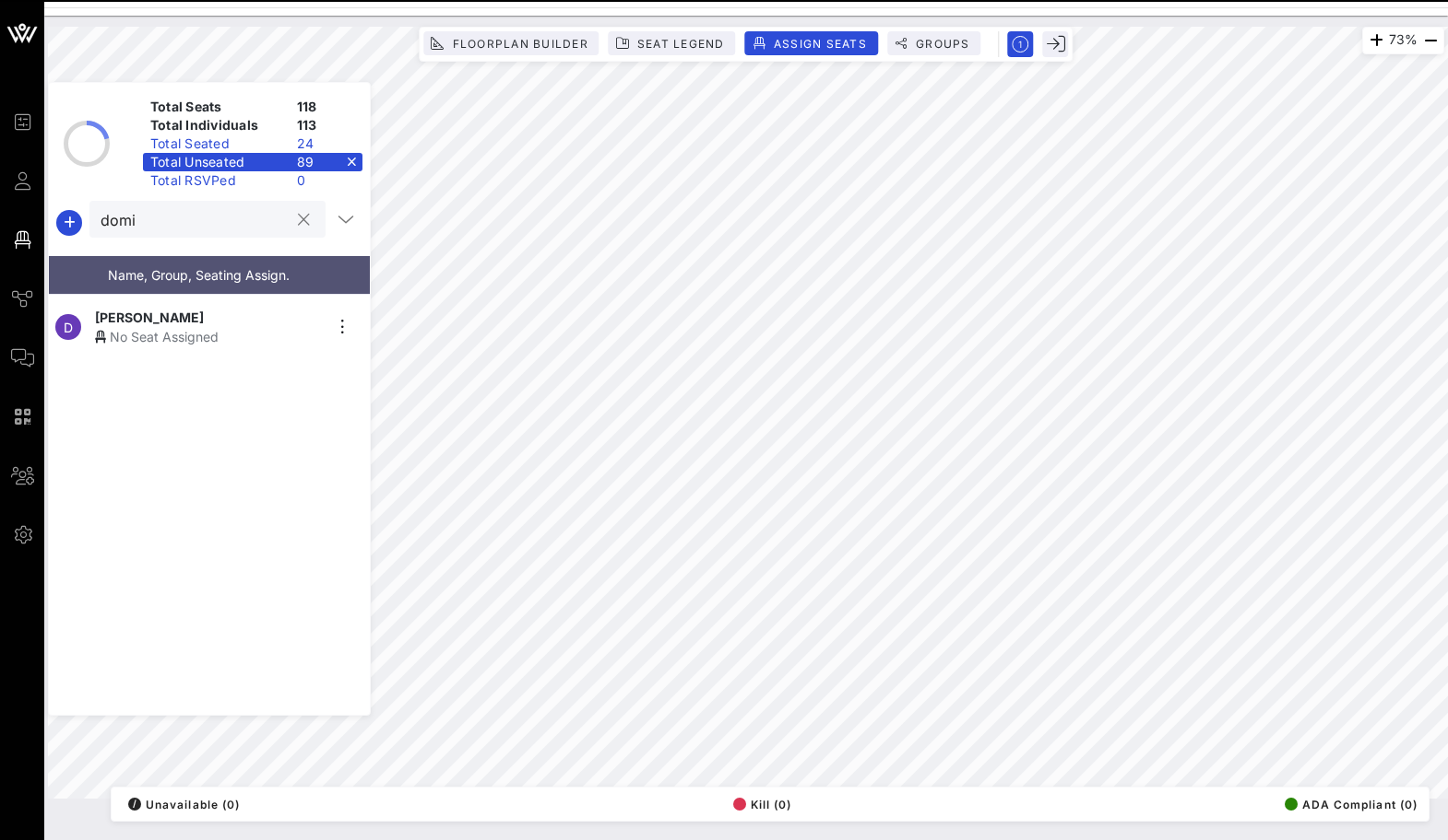
click at [270, 229] on input "domi" at bounding box center [195, 219] width 188 height 24
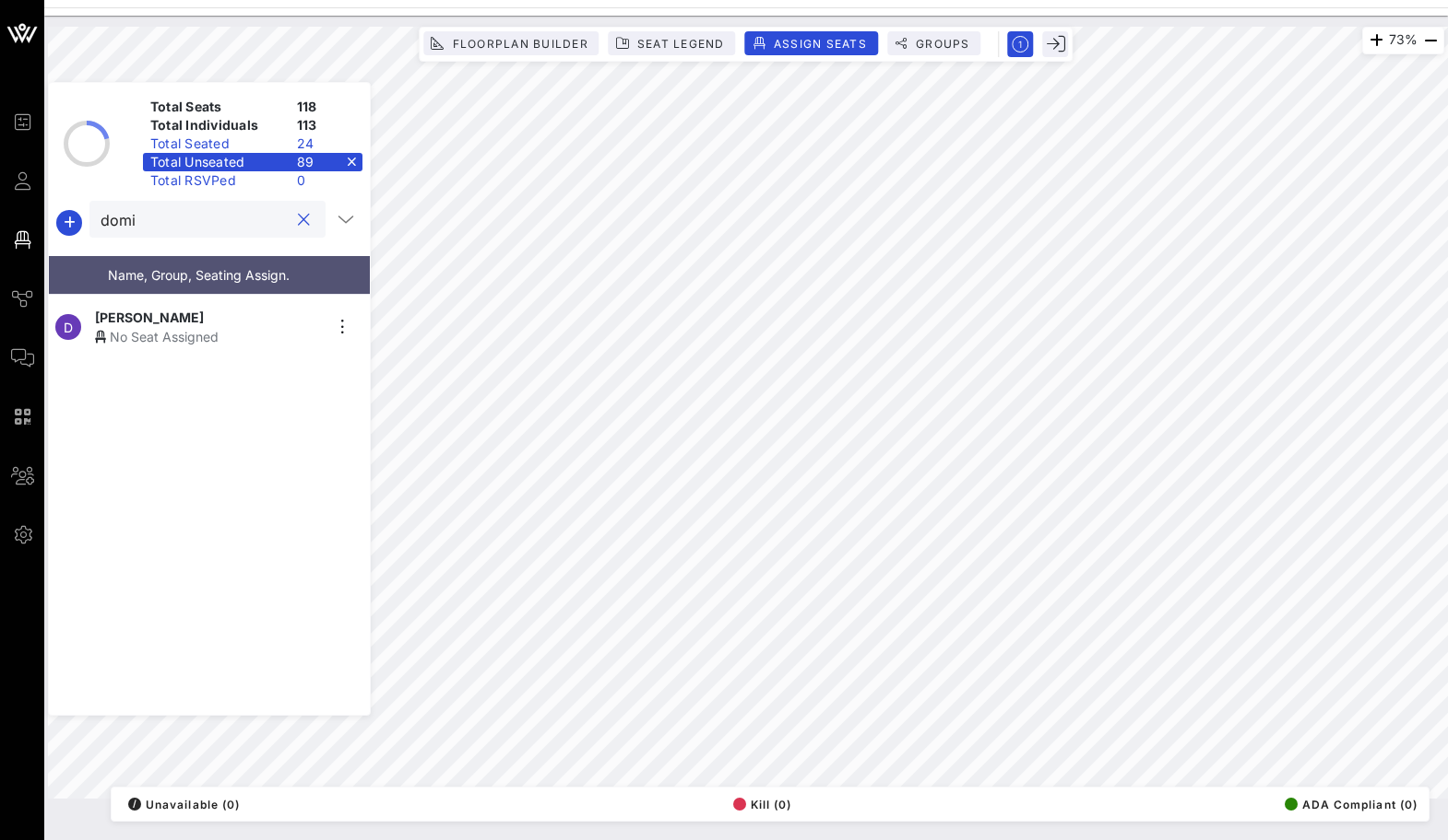
click at [270, 229] on input "domi" at bounding box center [195, 219] width 188 height 24
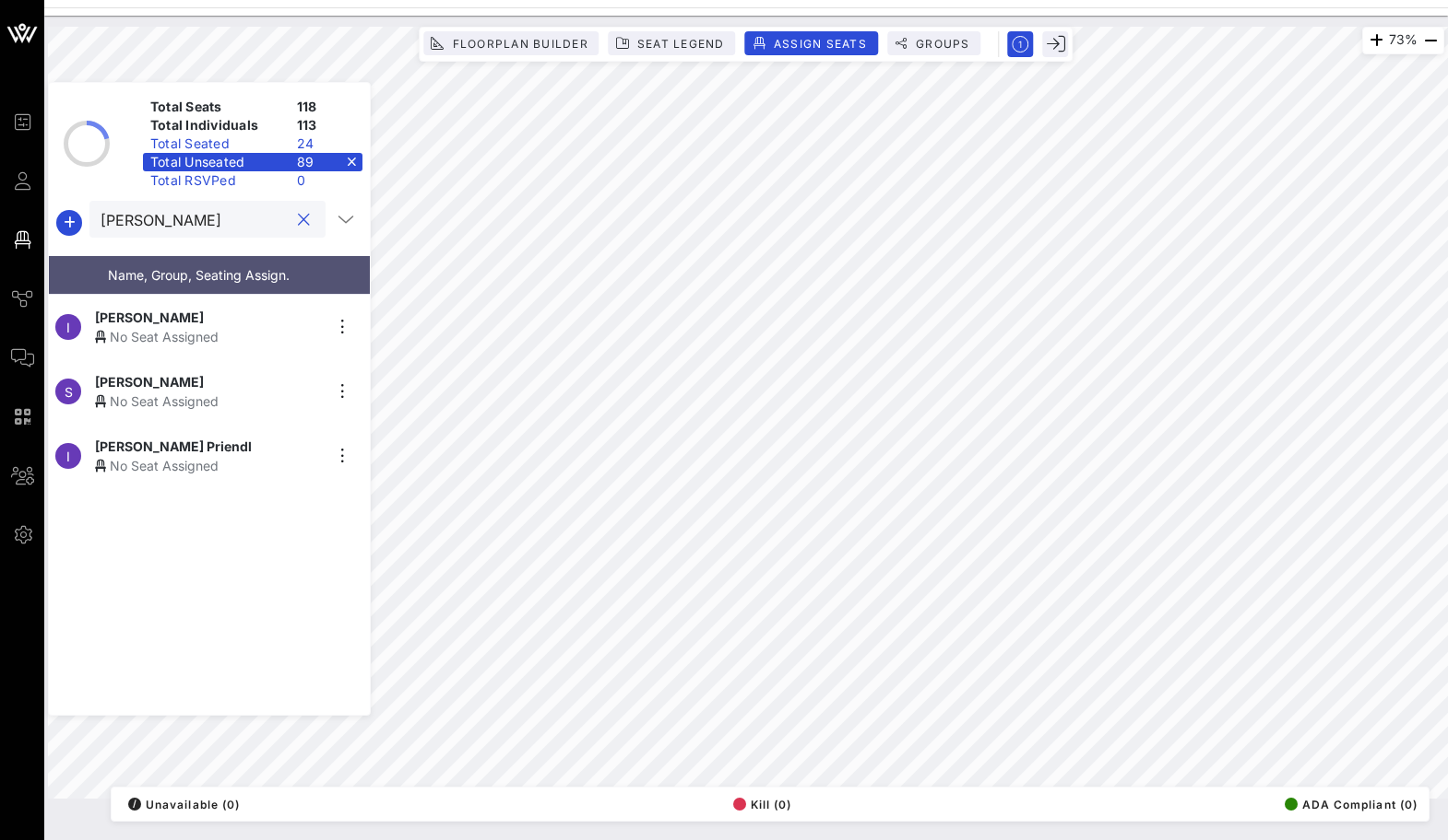
click at [202, 336] on div "No Seat Assigned" at bounding box center [208, 336] width 227 height 19
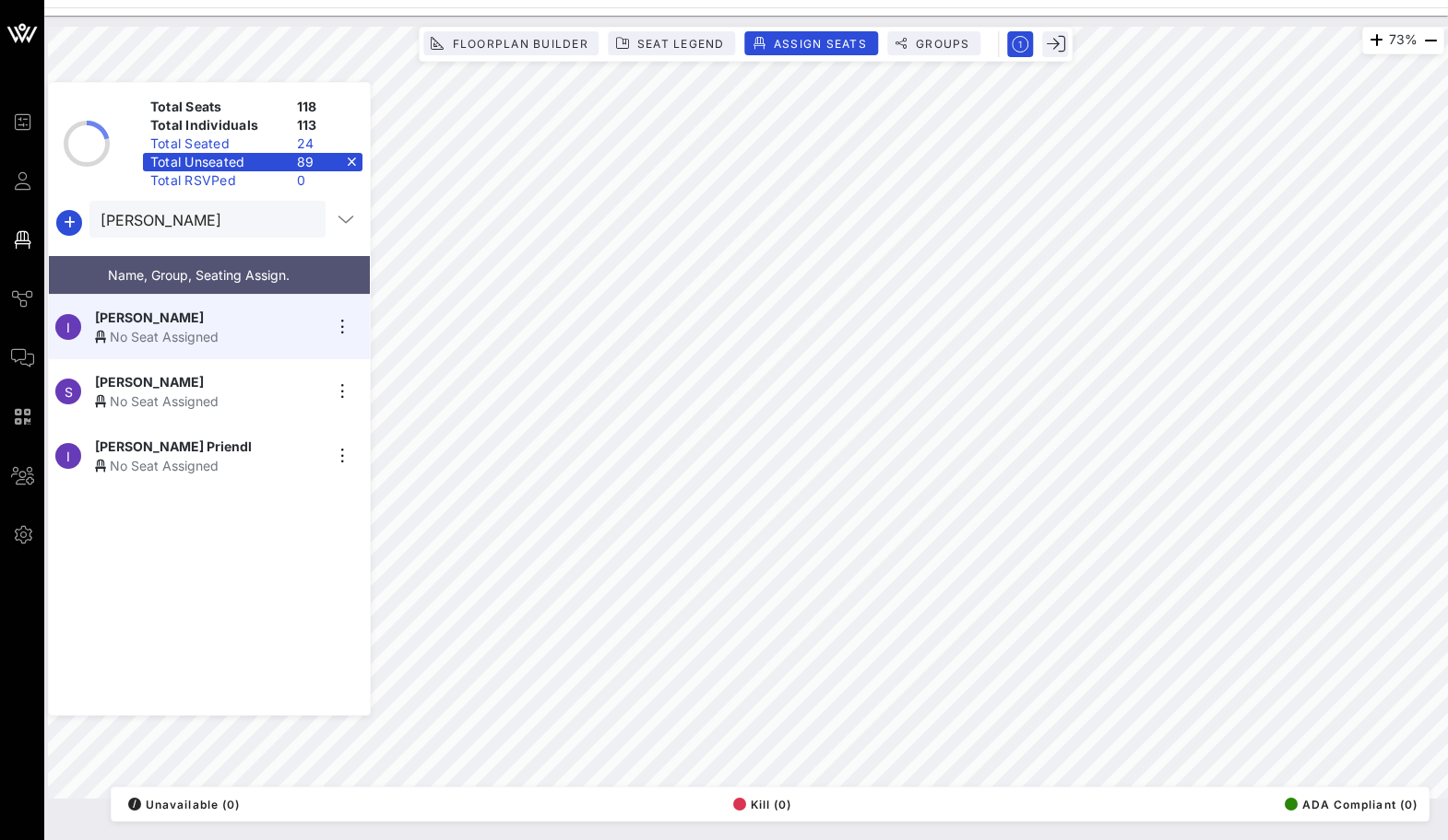
click at [193, 472] on div "I [PERSON_NAME] Priendl No Seat Assigned" at bounding box center [202, 456] width 306 height 65
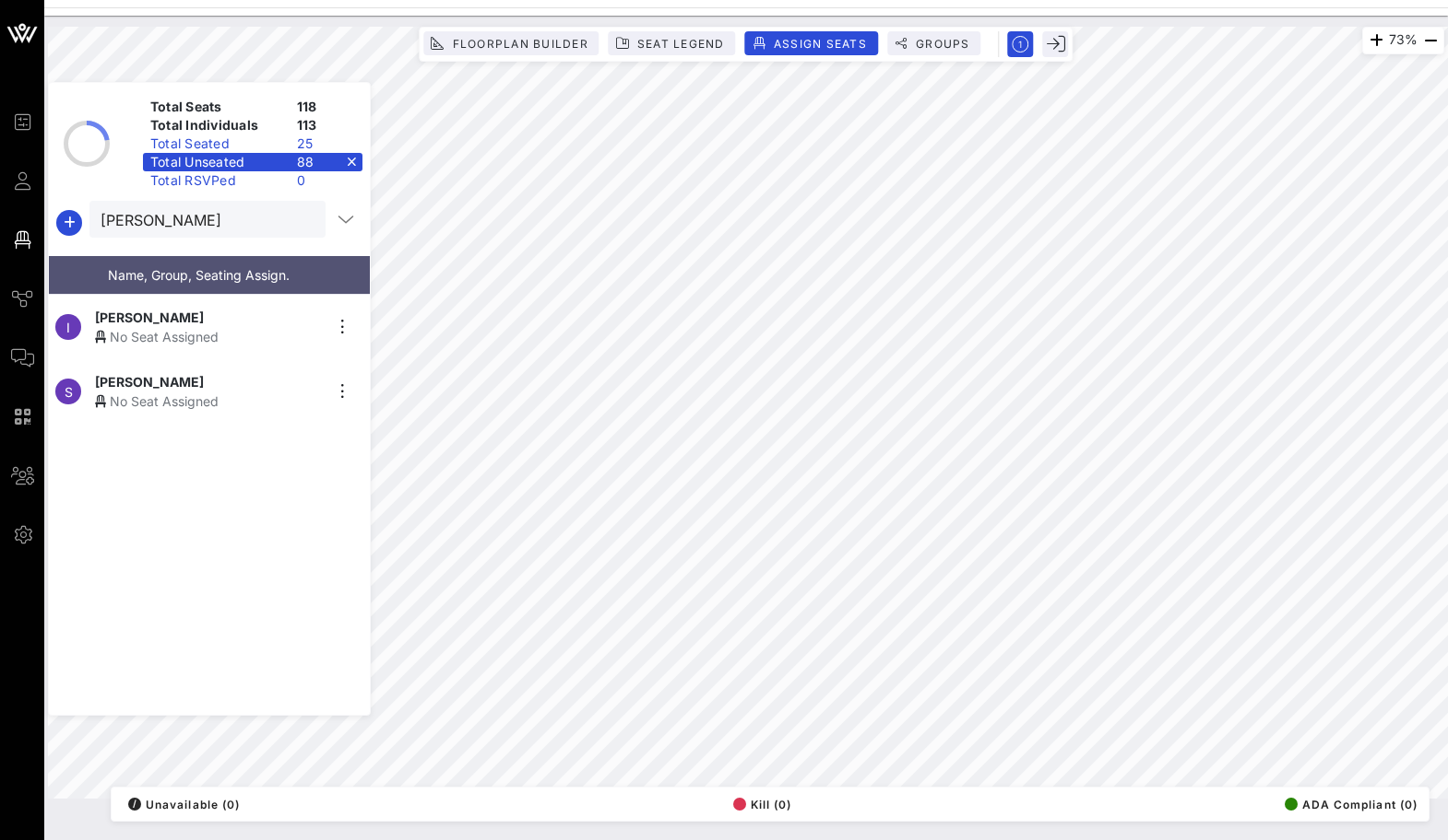
click at [292, 220] on div at bounding box center [302, 220] width 22 height 22
click at [298, 220] on button "clear icon" at bounding box center [303, 220] width 12 height 18
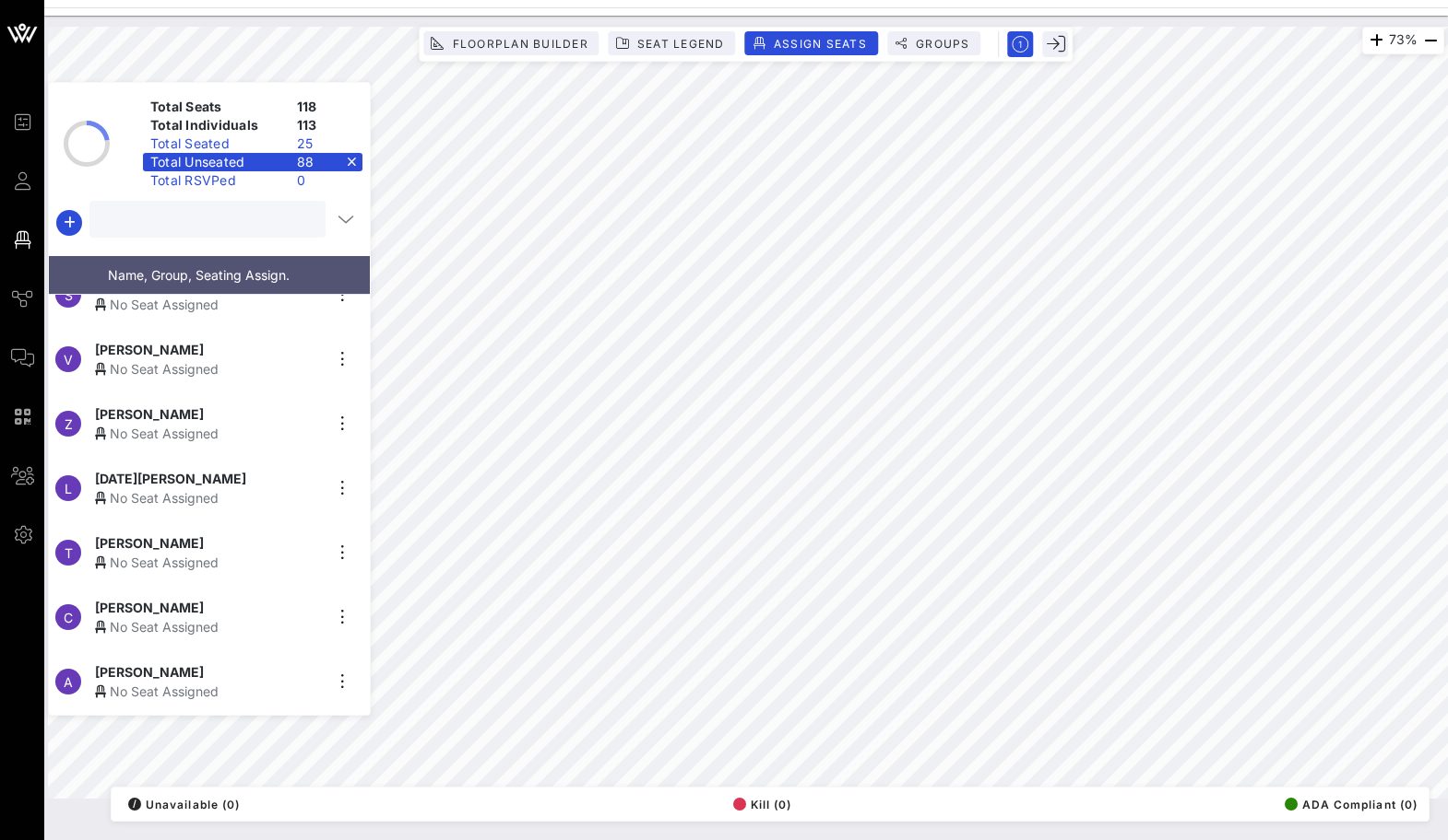
scroll to position [1648, 0]
click at [201, 412] on div "[PERSON_NAME]" at bounding box center [208, 411] width 227 height 19
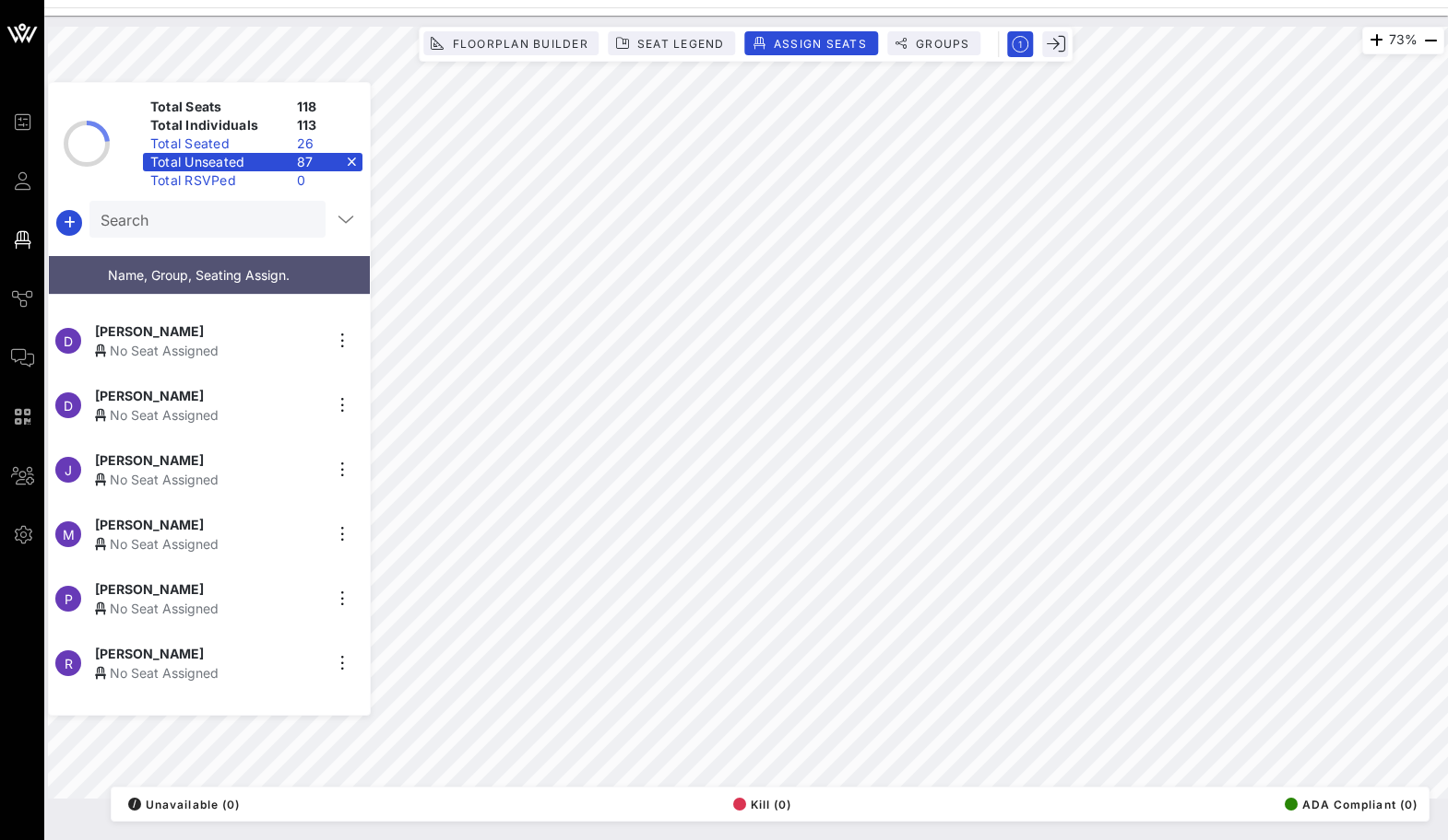
scroll to position [2023, 0]
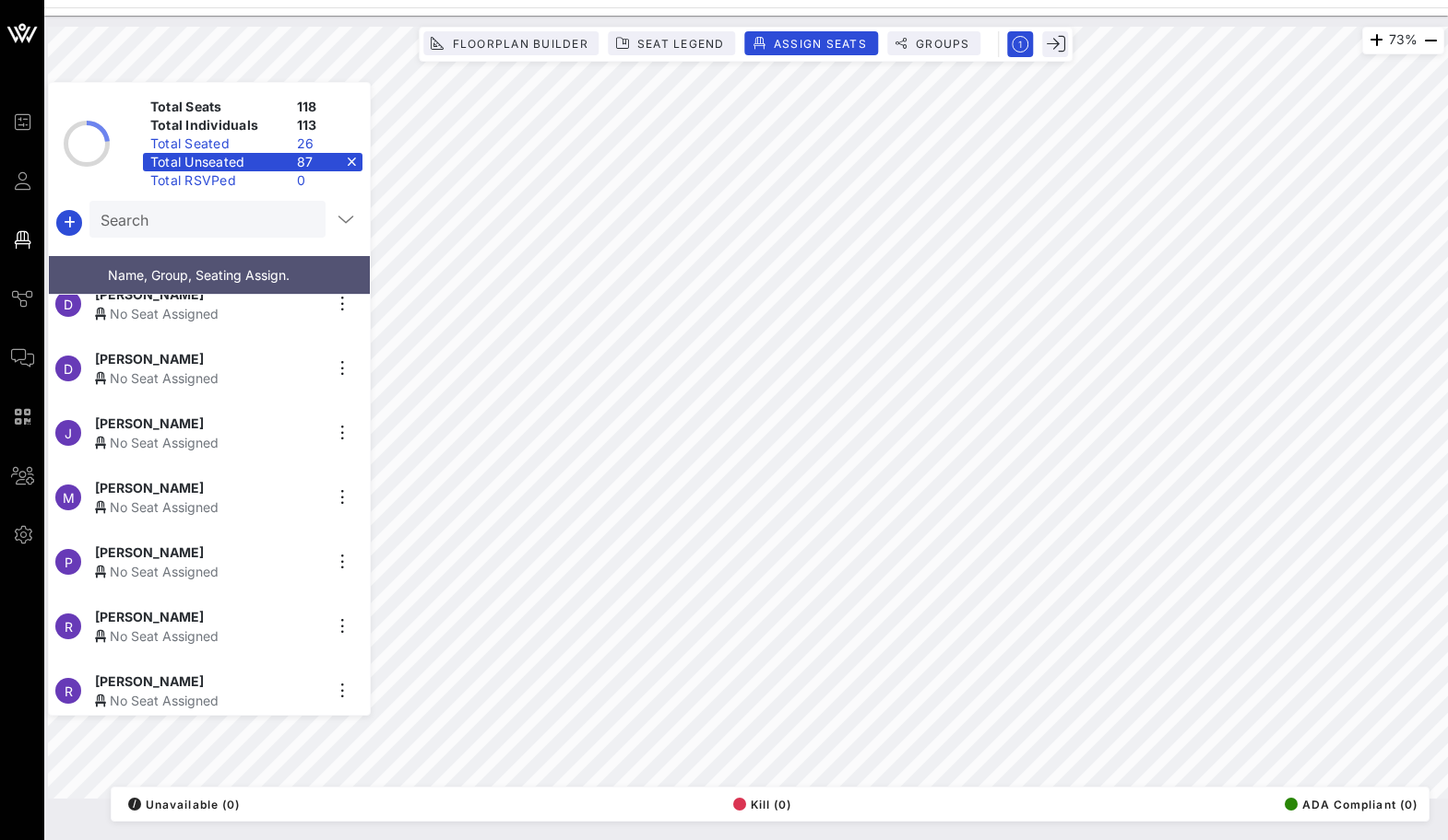
click at [208, 510] on div "M [PERSON_NAME] No Seat Assigned" at bounding box center [202, 498] width 306 height 65
click at [200, 217] on input "text" at bounding box center [205, 219] width 210 height 24
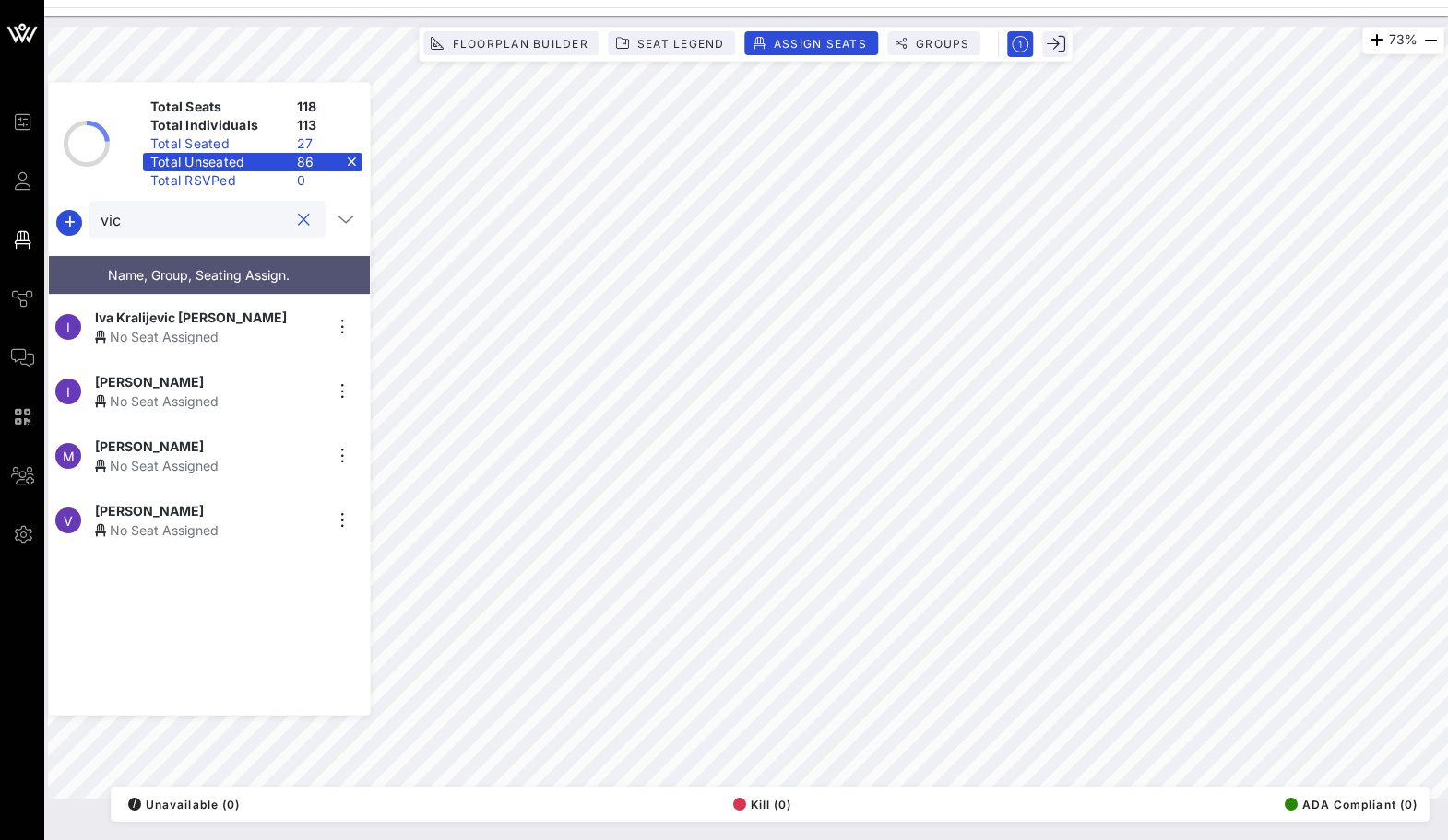
click at [193, 512] on div "[PERSON_NAME] No Seat Assigned" at bounding box center [208, 521] width 227 height 39
click at [298, 221] on button "clear icon" at bounding box center [303, 220] width 12 height 18
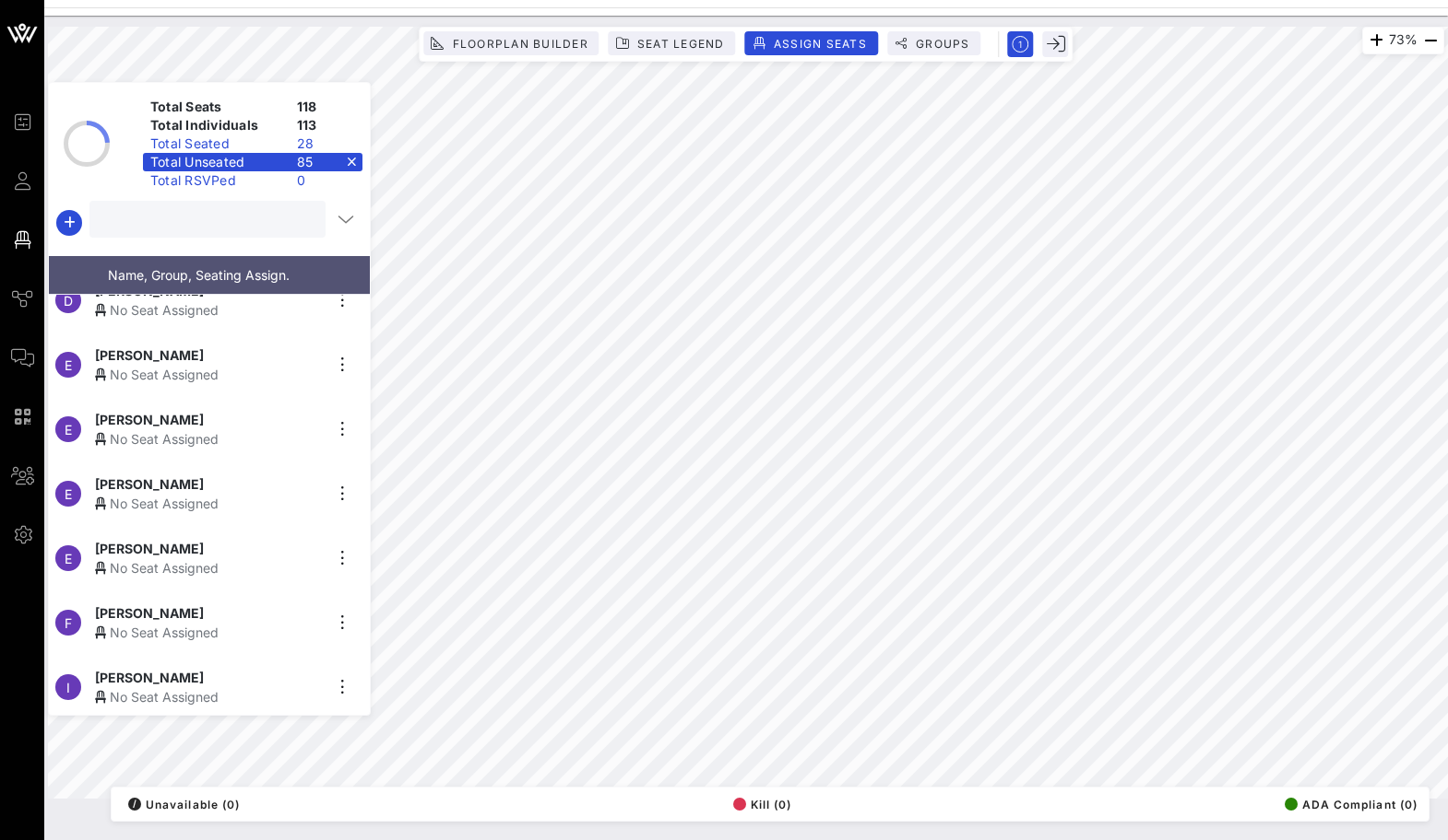
scroll to position [480, 0]
click at [187, 219] on input "text" at bounding box center [205, 219] width 210 height 24
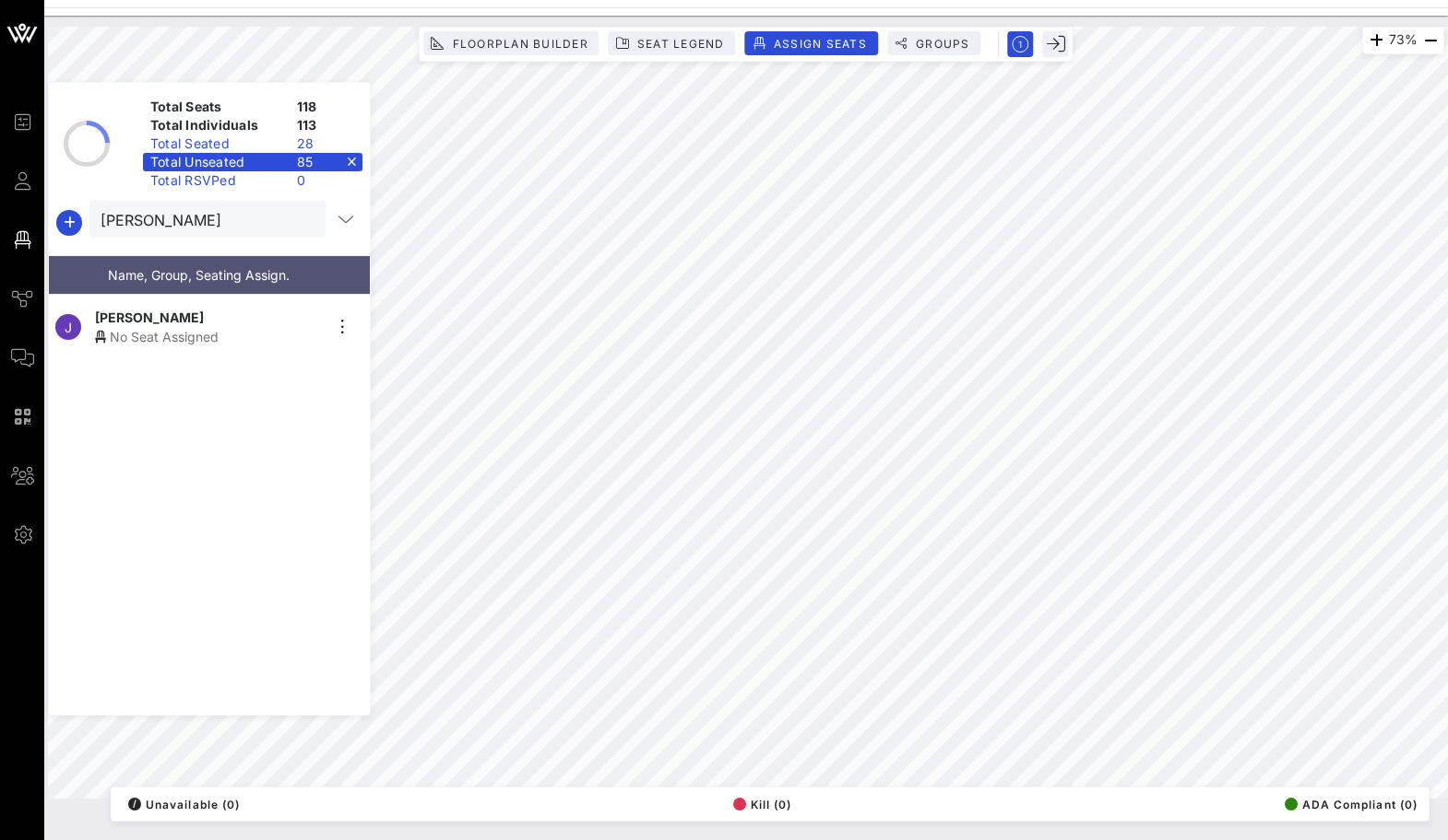
click at [191, 327] on div "No Seat Assigned" at bounding box center [208, 336] width 227 height 19
click at [300, 224] on button "clear icon" at bounding box center [303, 220] width 12 height 18
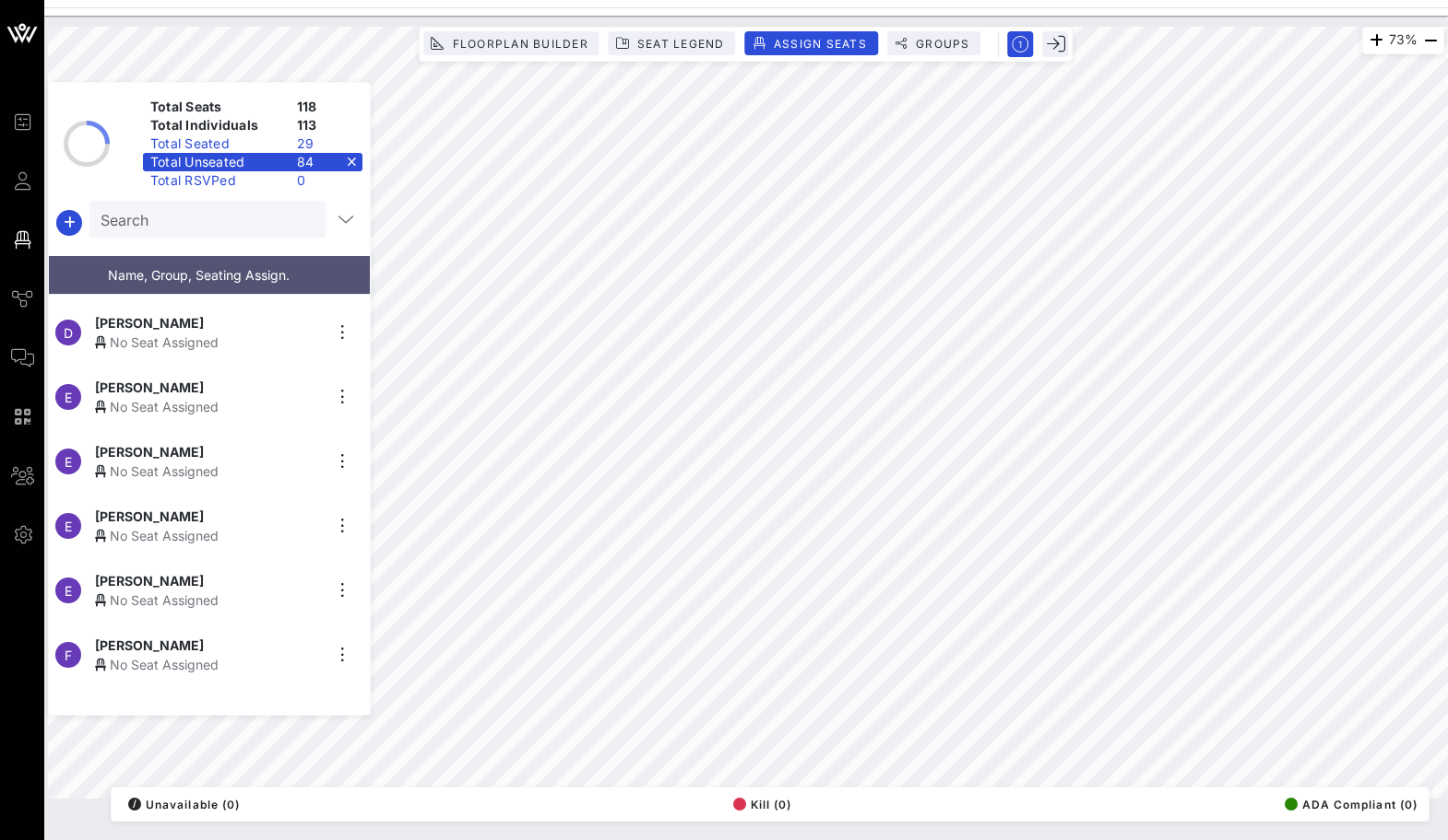
scroll to position [445, 0]
click at [221, 579] on div "[PERSON_NAME]" at bounding box center [208, 582] width 227 height 19
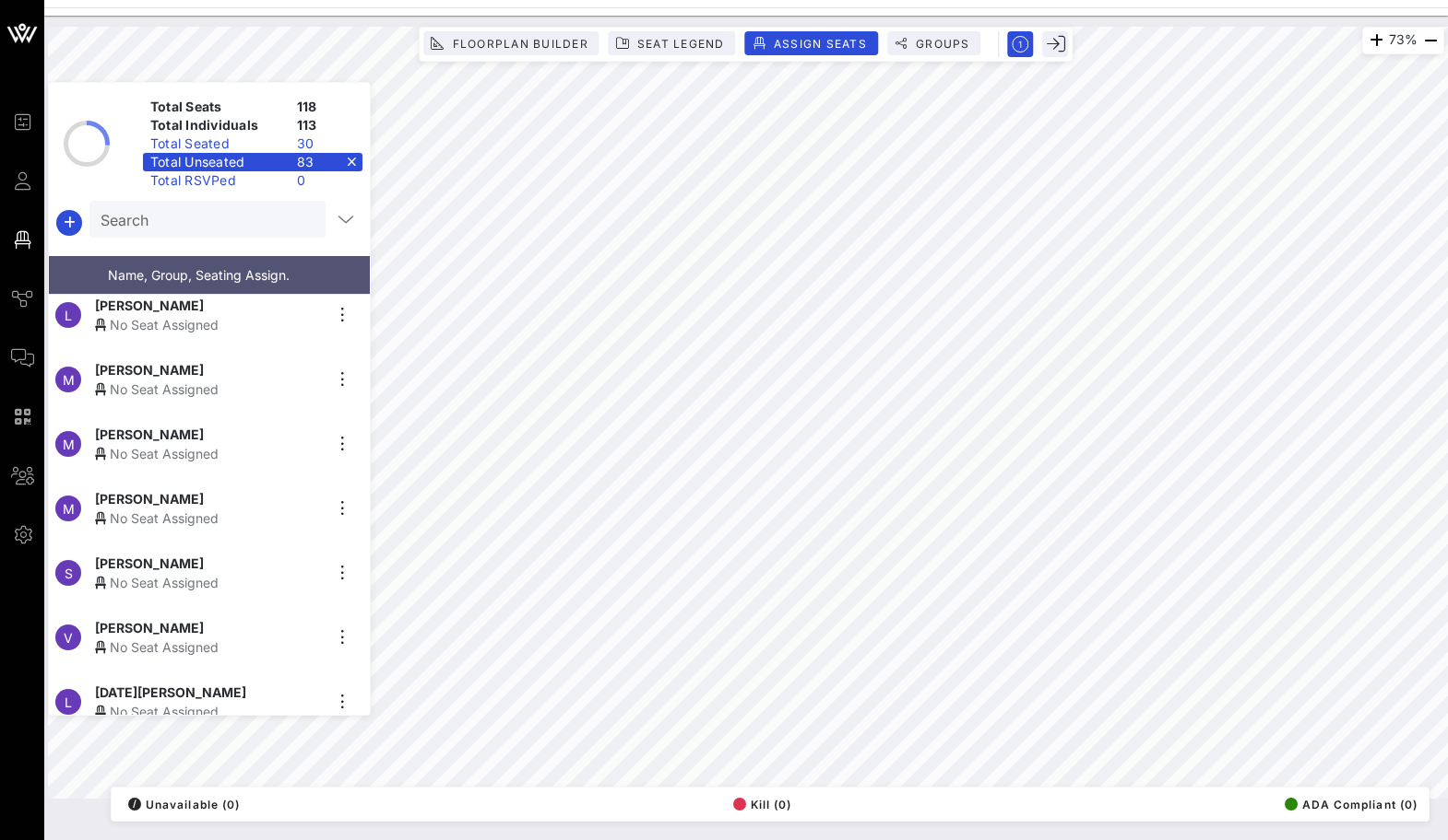
scroll to position [1324, 0]
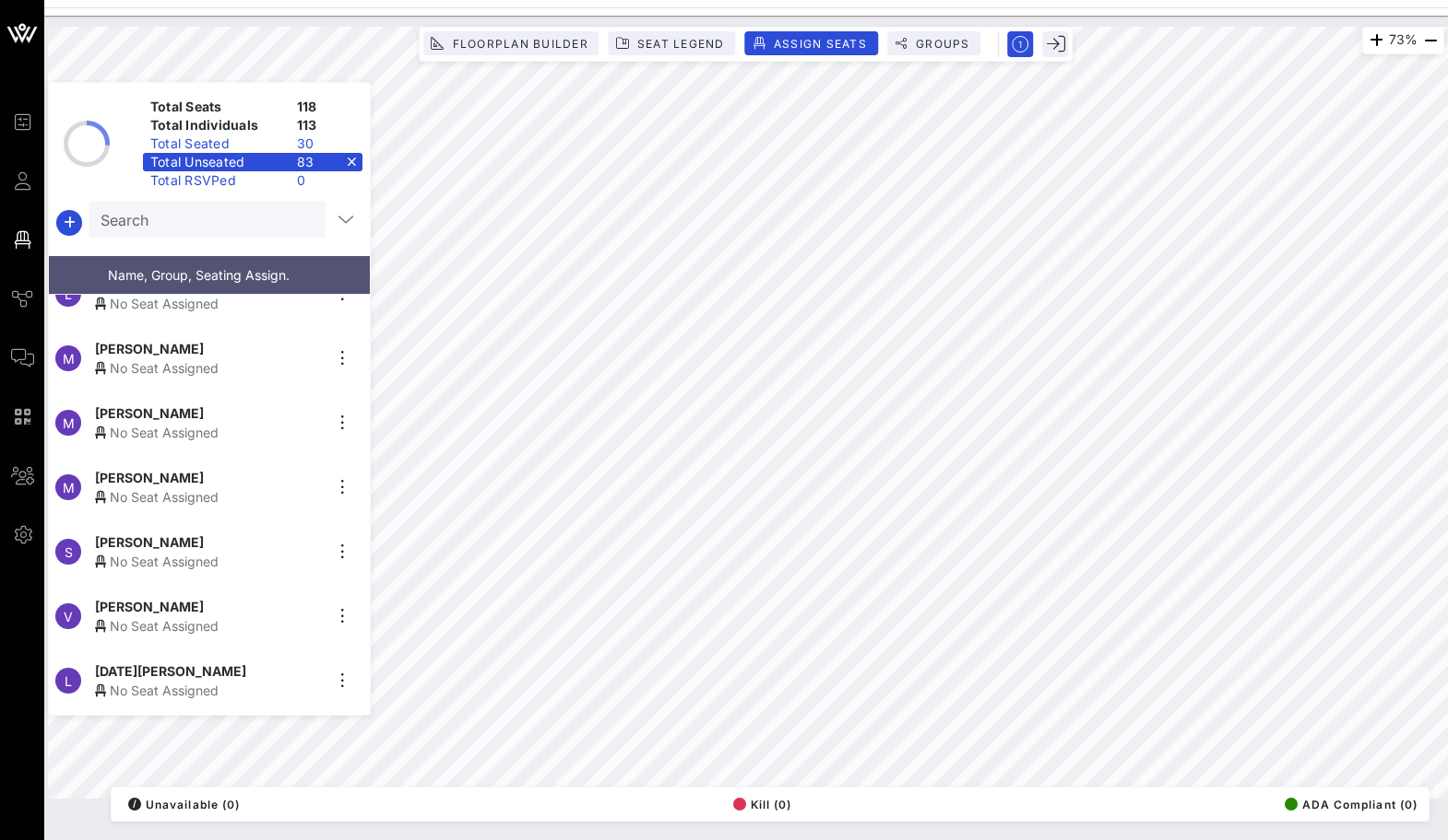
click at [198, 472] on div "[PERSON_NAME]" at bounding box center [208, 478] width 227 height 19
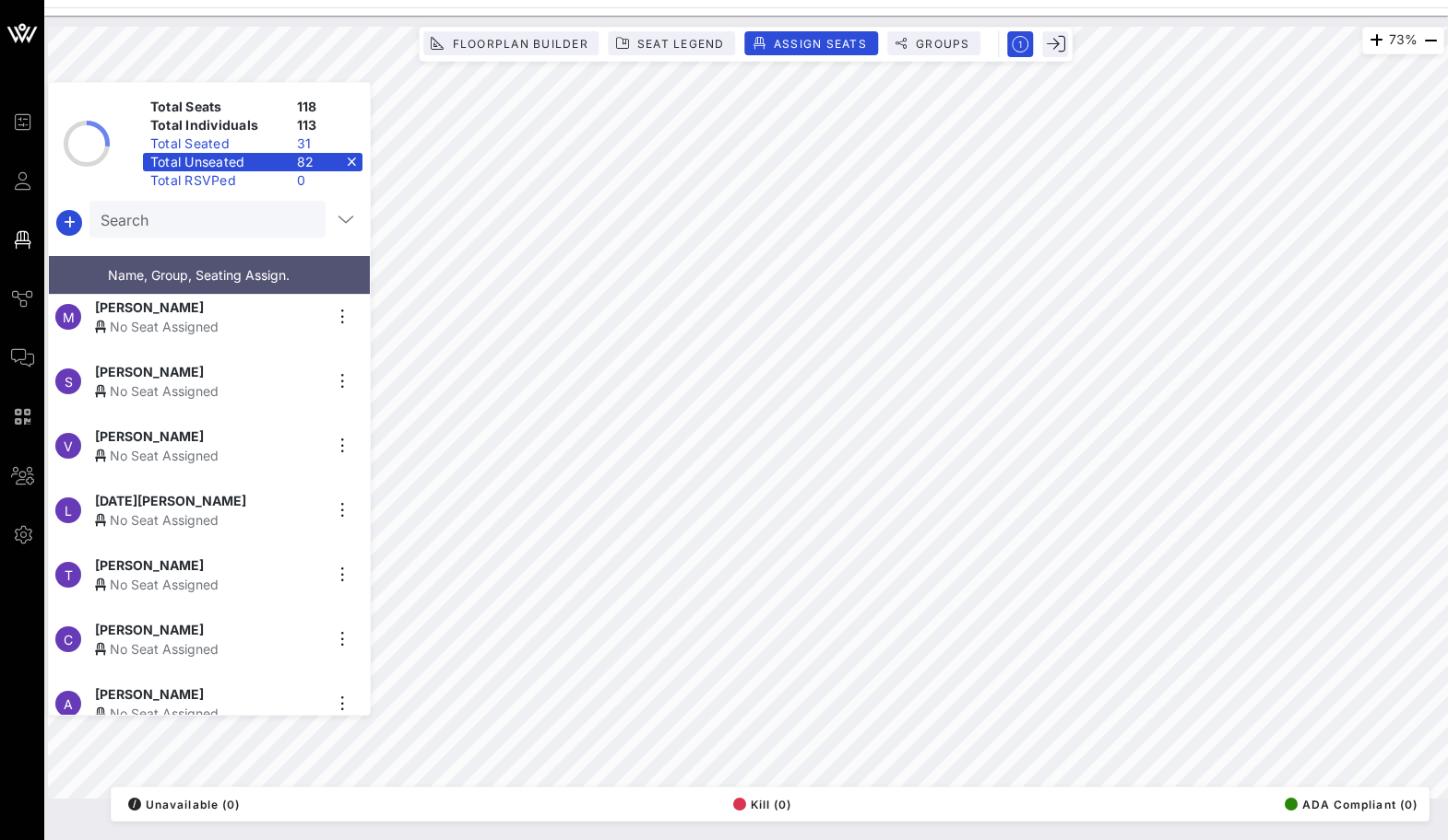
scroll to position [1428, 0]
click at [164, 511] on div "No Seat Assigned" at bounding box center [208, 521] width 227 height 19
click at [257, 503] on div "[PERSON_NAME]" at bounding box center [208, 502] width 227 height 19
click at [198, 517] on div "No Seat Assigned" at bounding box center [208, 521] width 227 height 19
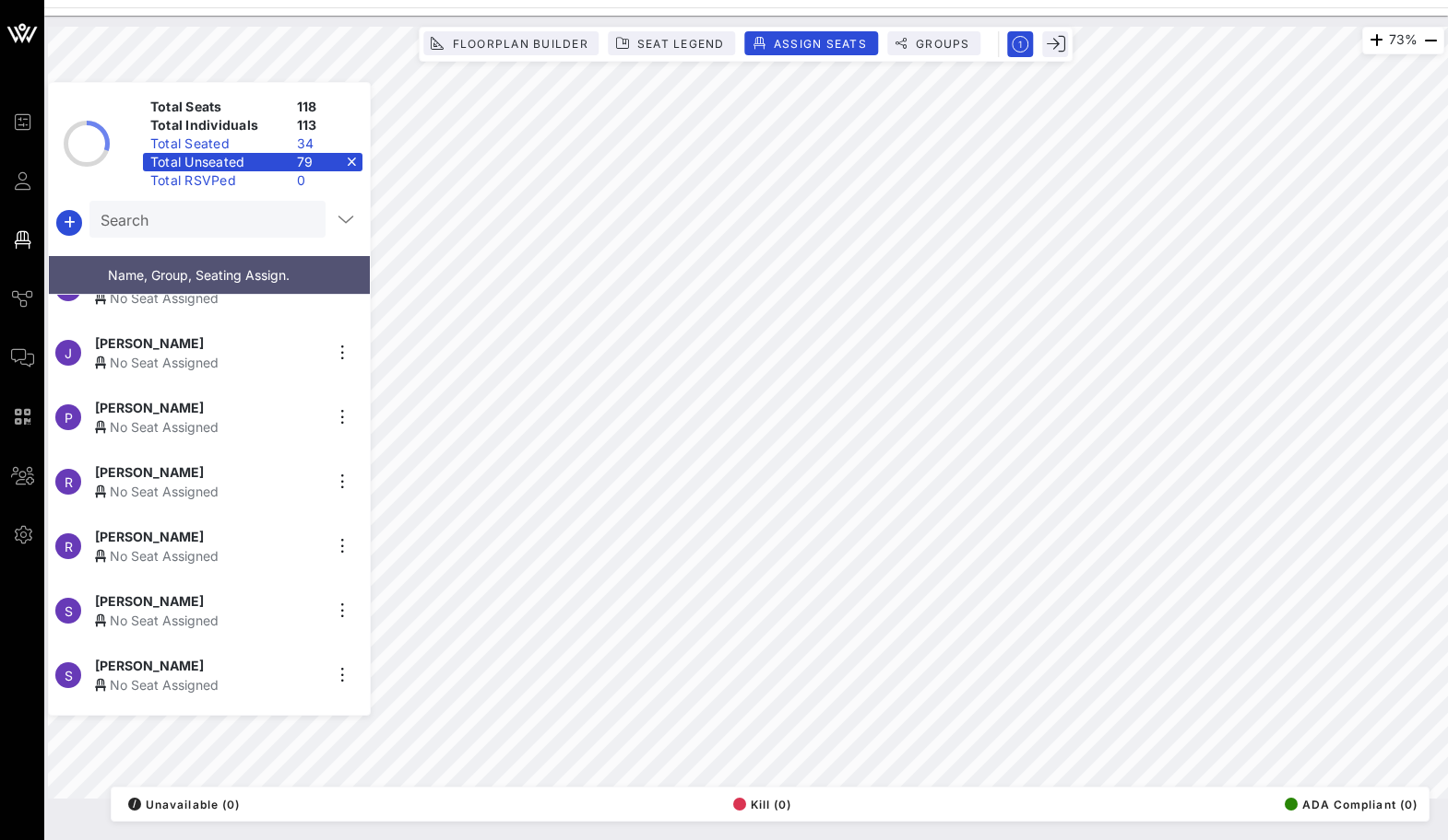
scroll to position [1791, 0]
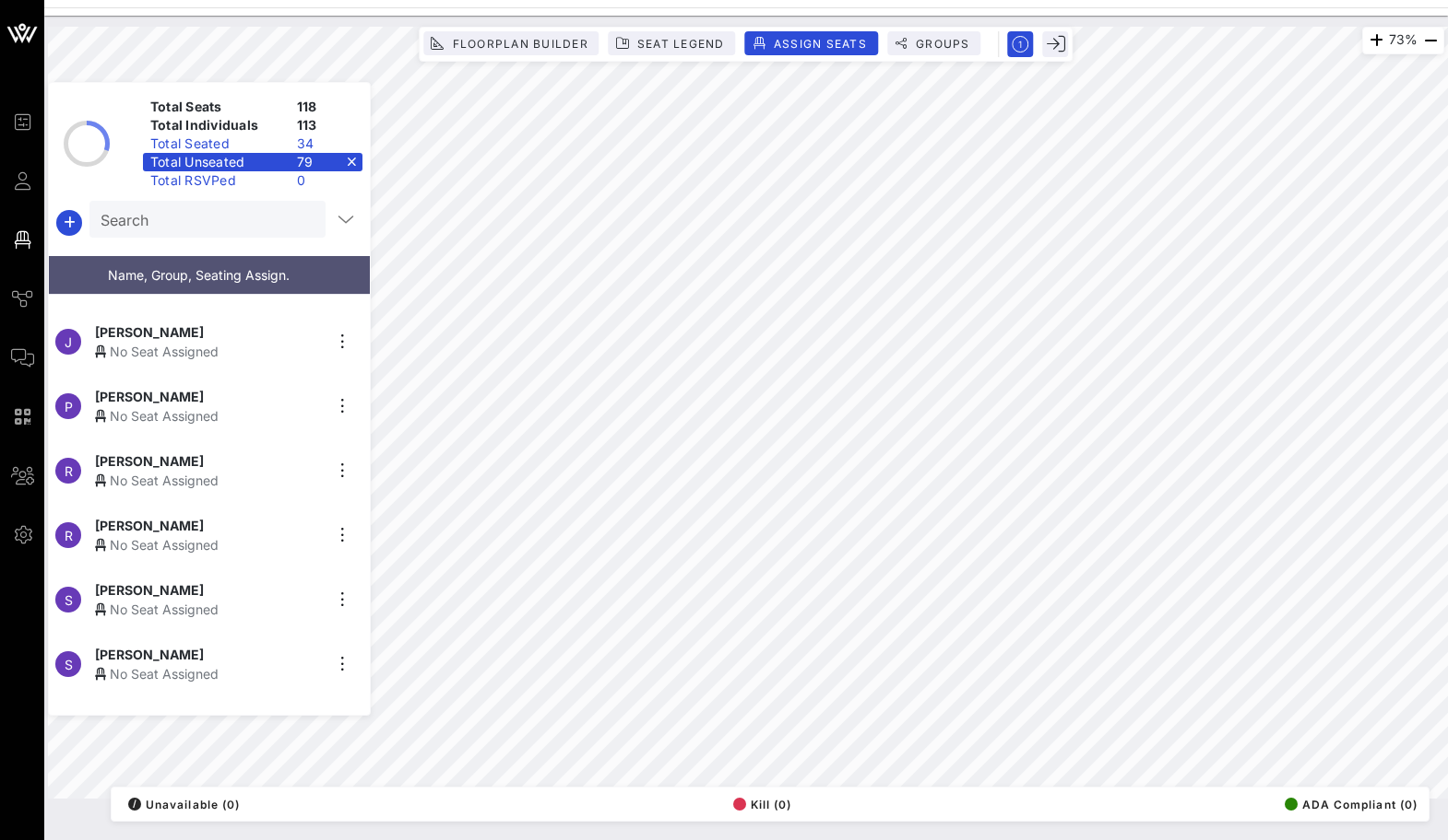
click at [138, 585] on span "[PERSON_NAME]" at bounding box center [149, 590] width 108 height 19
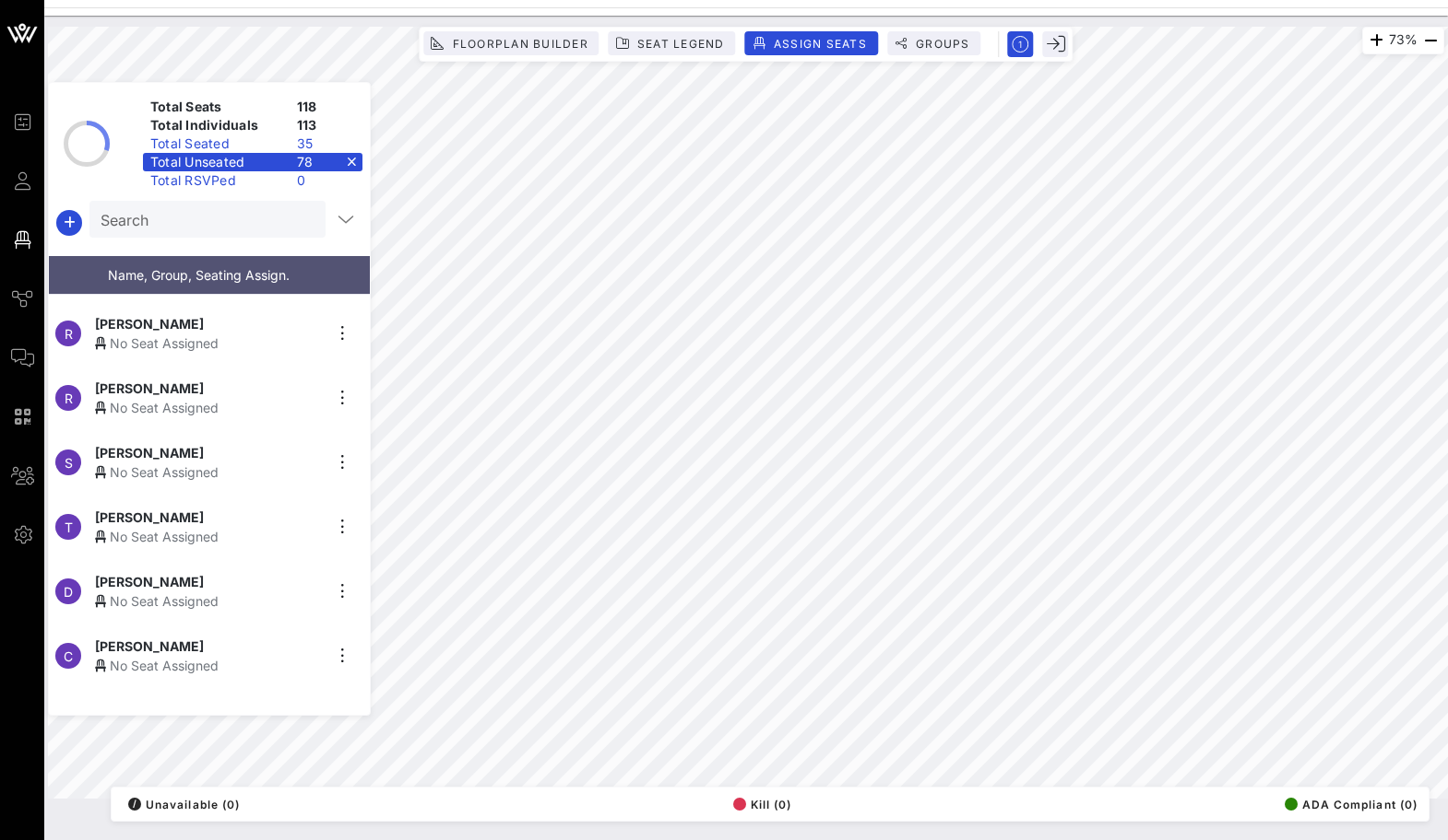
scroll to position [1936, 0]
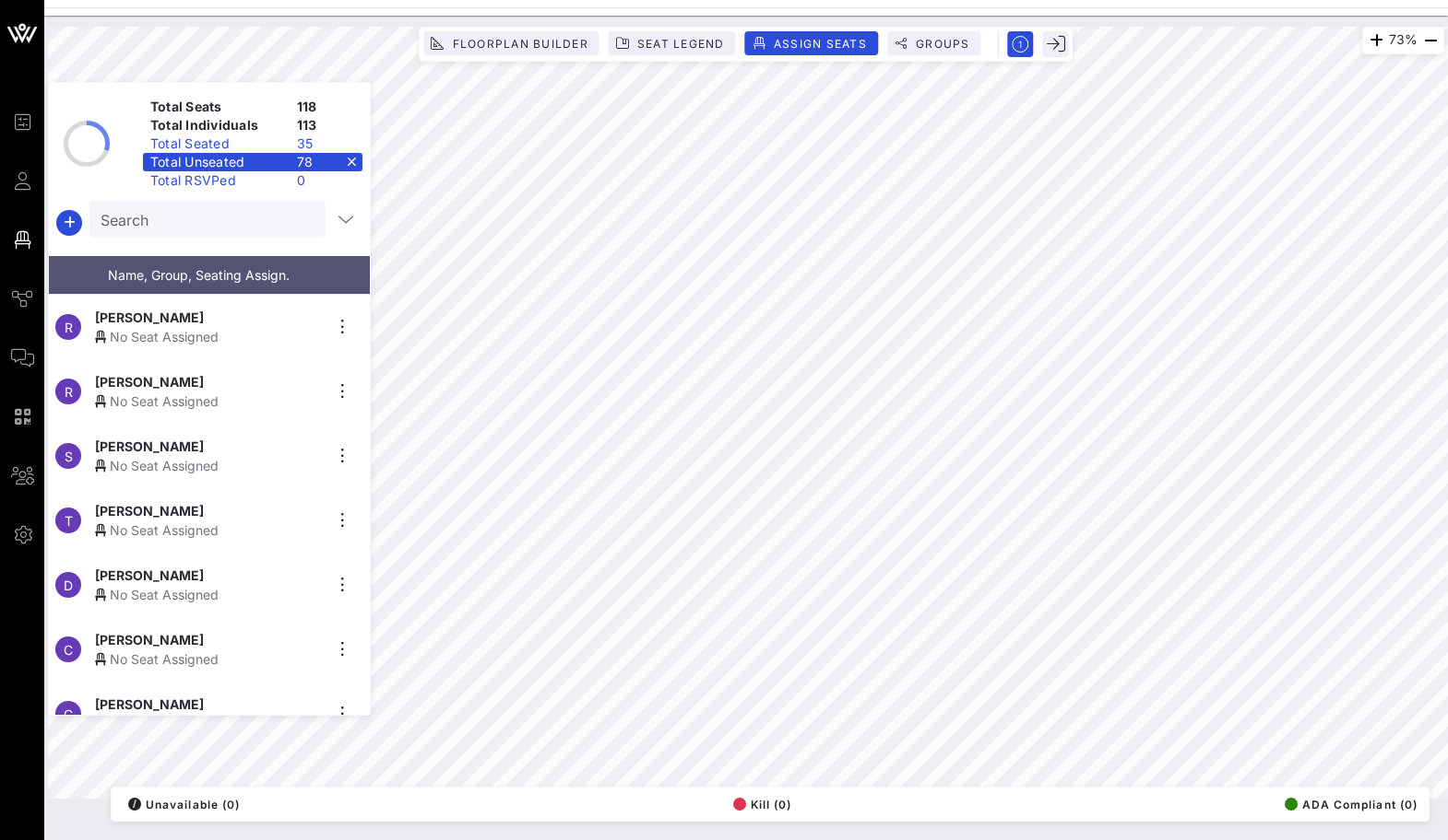
click at [156, 530] on div "No Seat Assigned" at bounding box center [208, 530] width 227 height 19
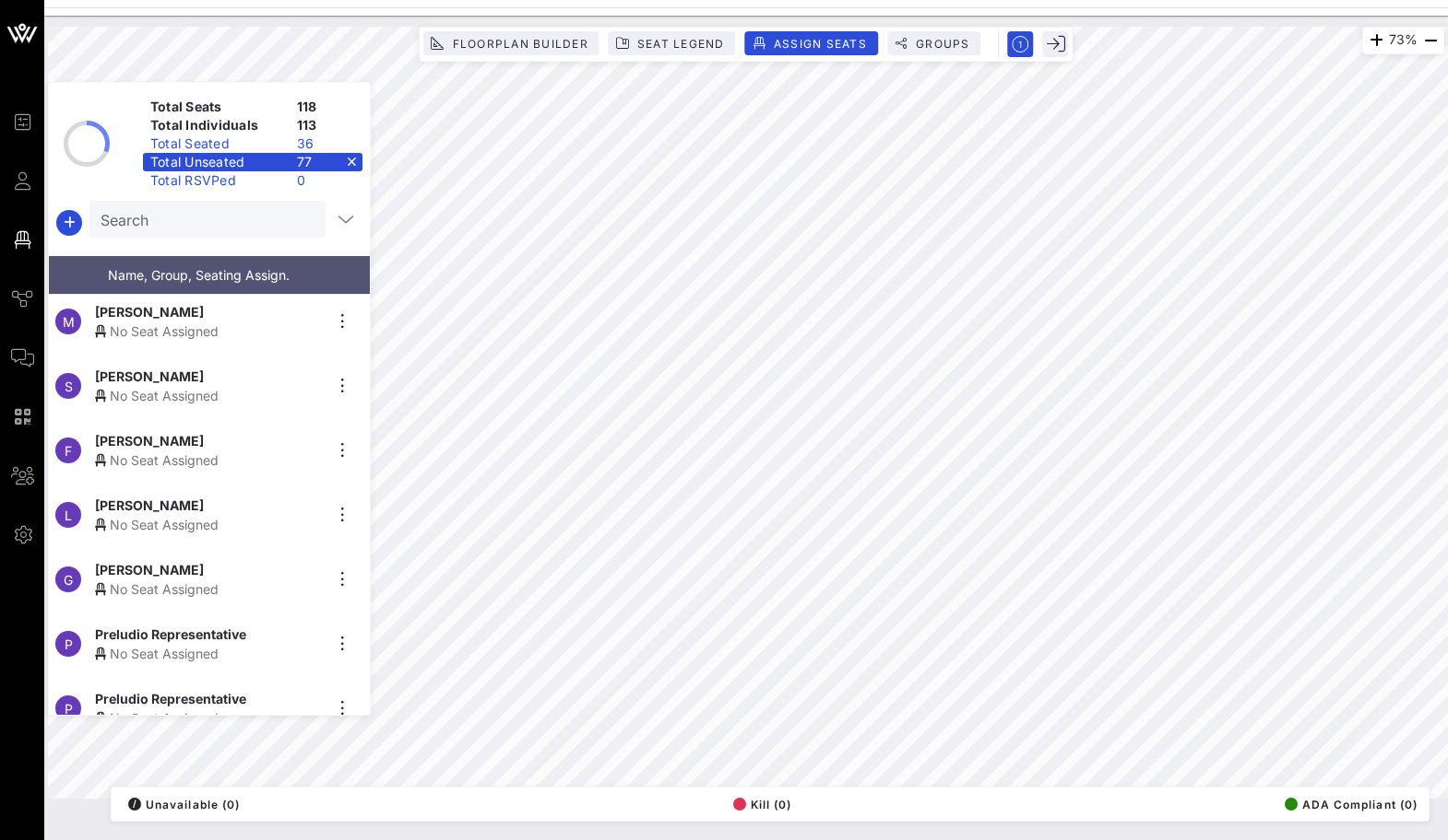
scroll to position [2650, 0]
click at [213, 515] on div "No Seat Assigned" at bounding box center [208, 525] width 227 height 19
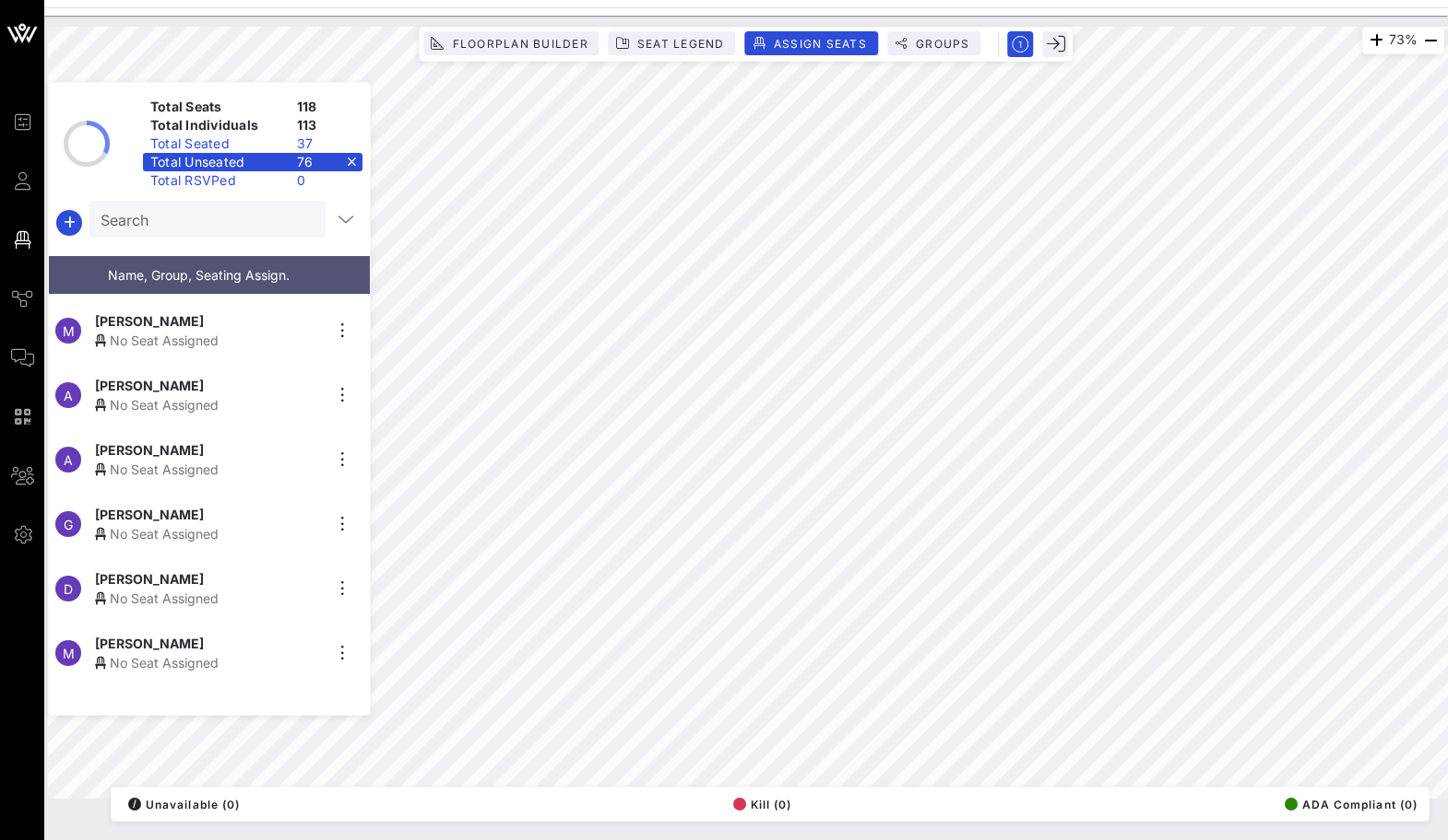
scroll to position [4475, 0]
